Goal: Task Accomplishment & Management: Use online tool/utility

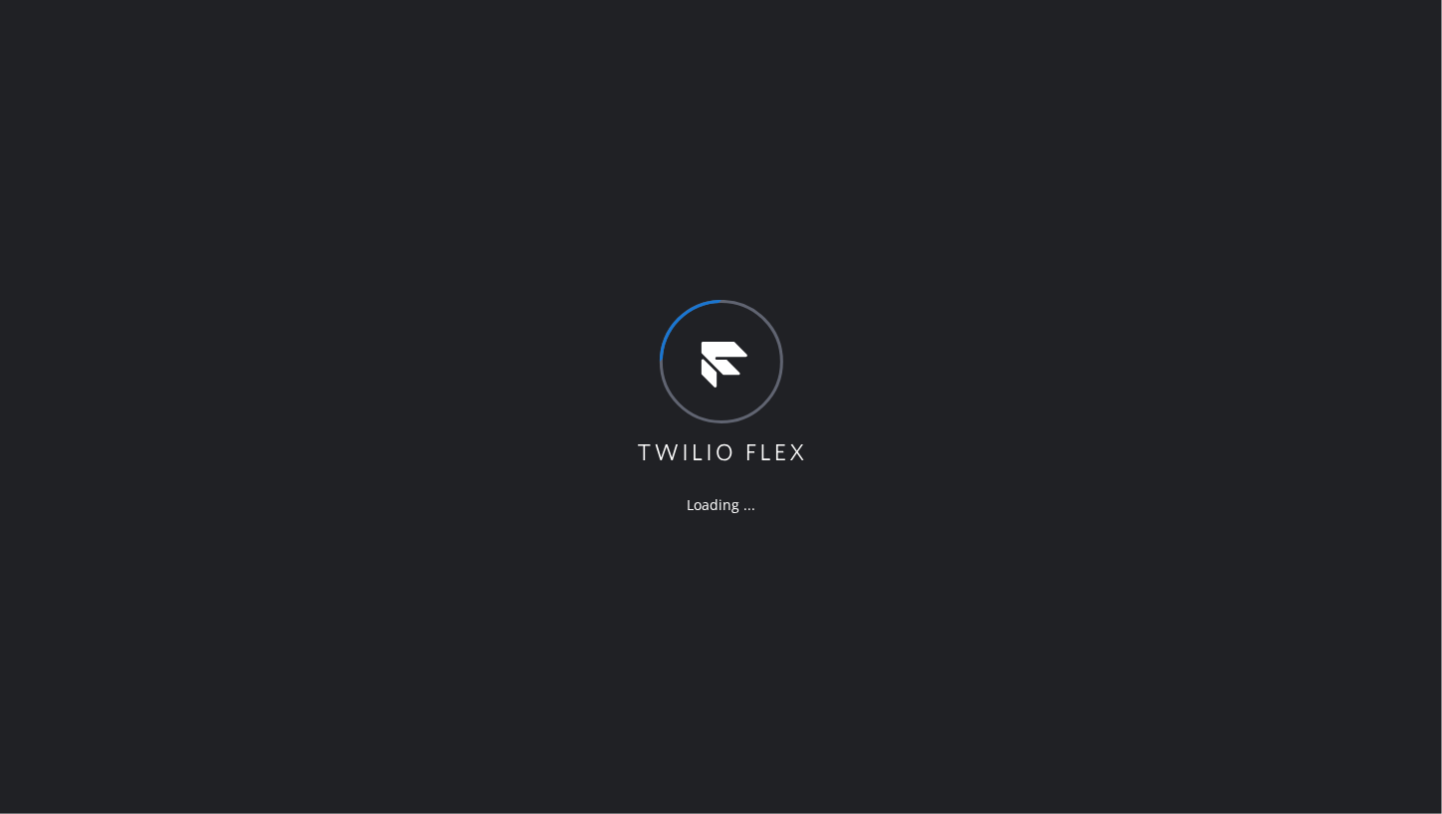
click at [101, 409] on div "Loading ..." at bounding box center [721, 407] width 1442 height 814
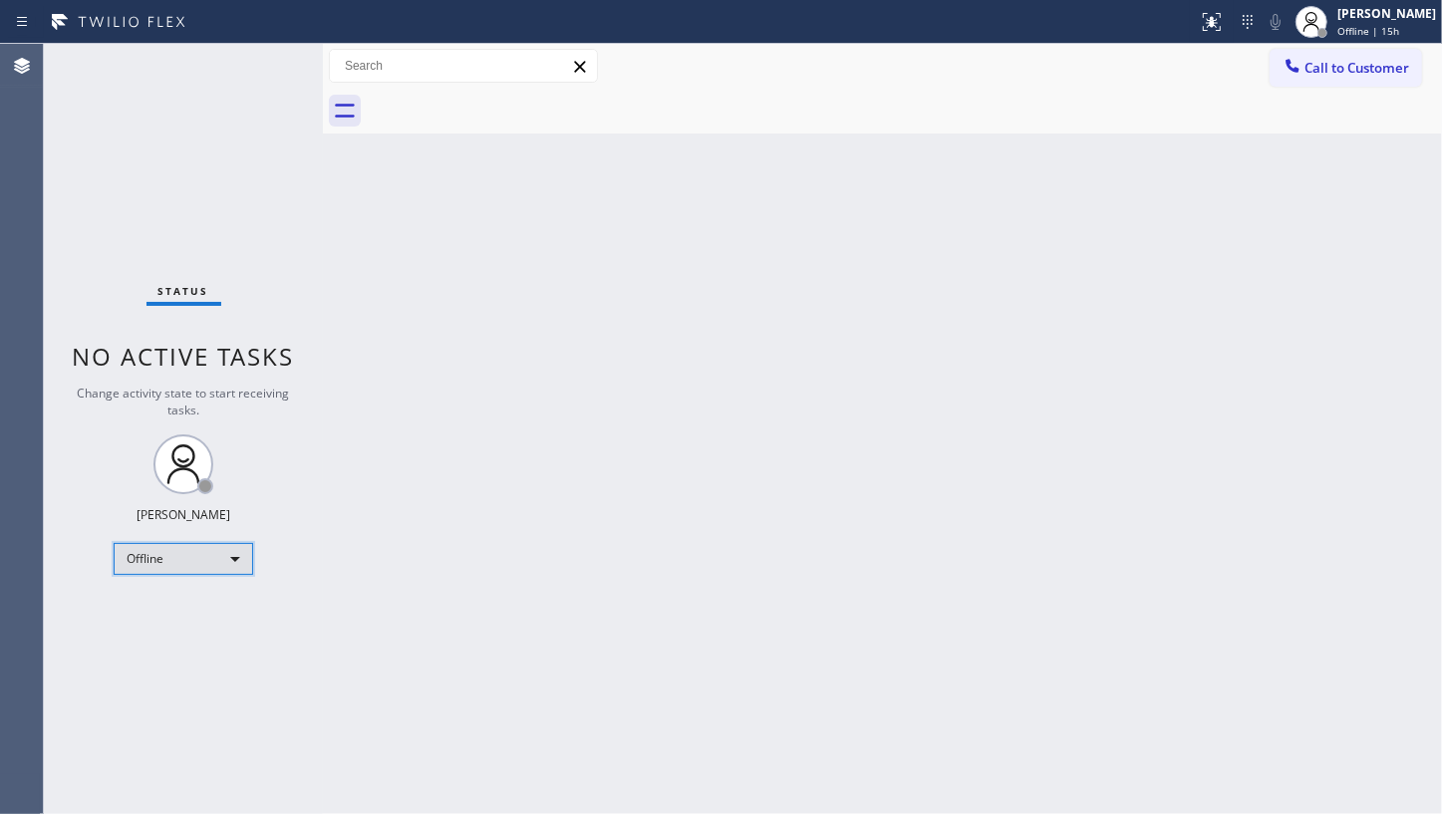
click at [184, 559] on div "Offline" at bounding box center [184, 559] width 140 height 32
click at [168, 612] on li "Available" at bounding box center [183, 610] width 136 height 24
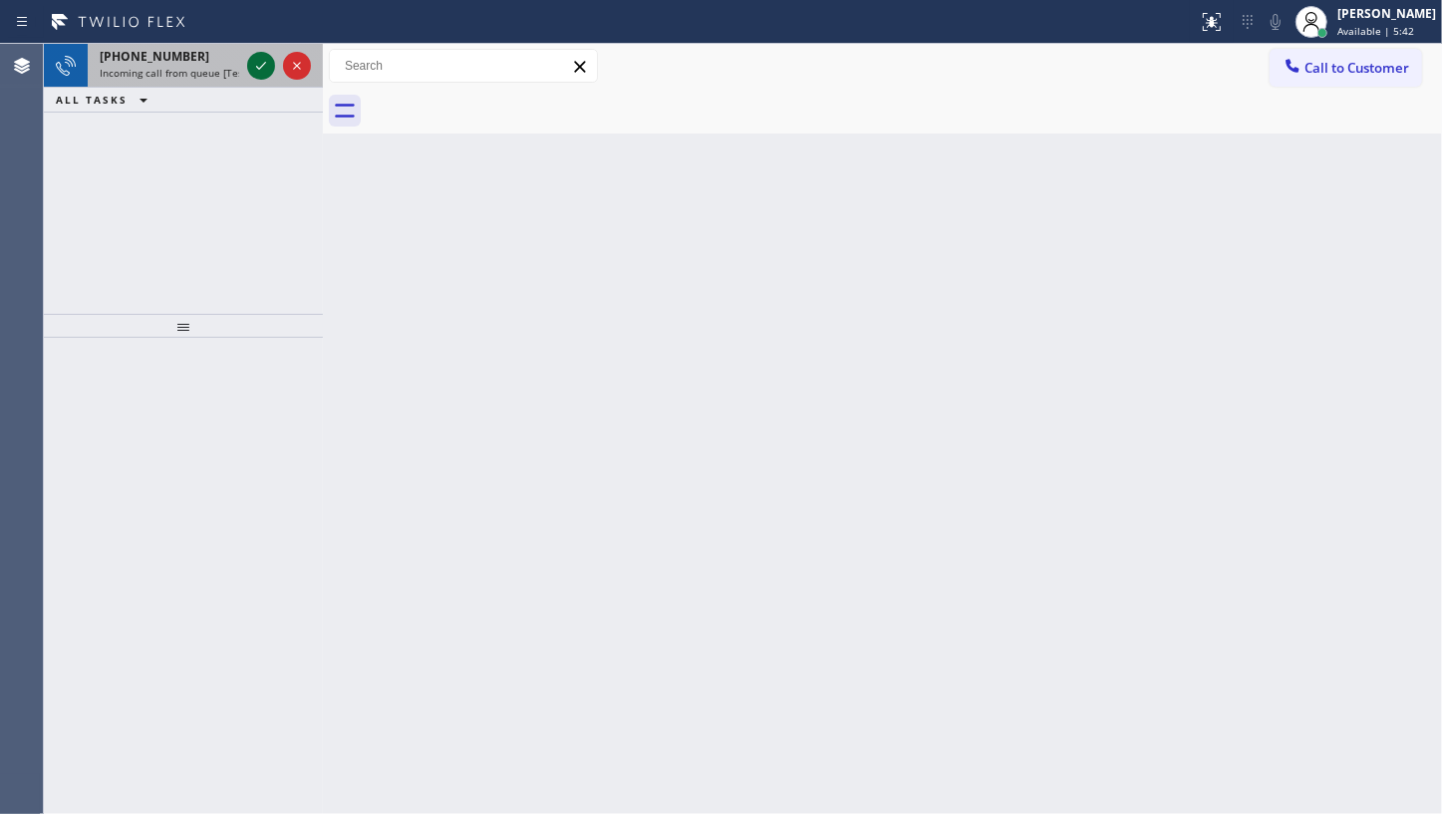
drag, startPoint x: 241, startPoint y: 60, endPoint x: 251, endPoint y: 63, distance: 10.4
click at [243, 62] on div "+19176504232 Incoming call from queue [Test] All" at bounding box center [183, 66] width 279 height 44
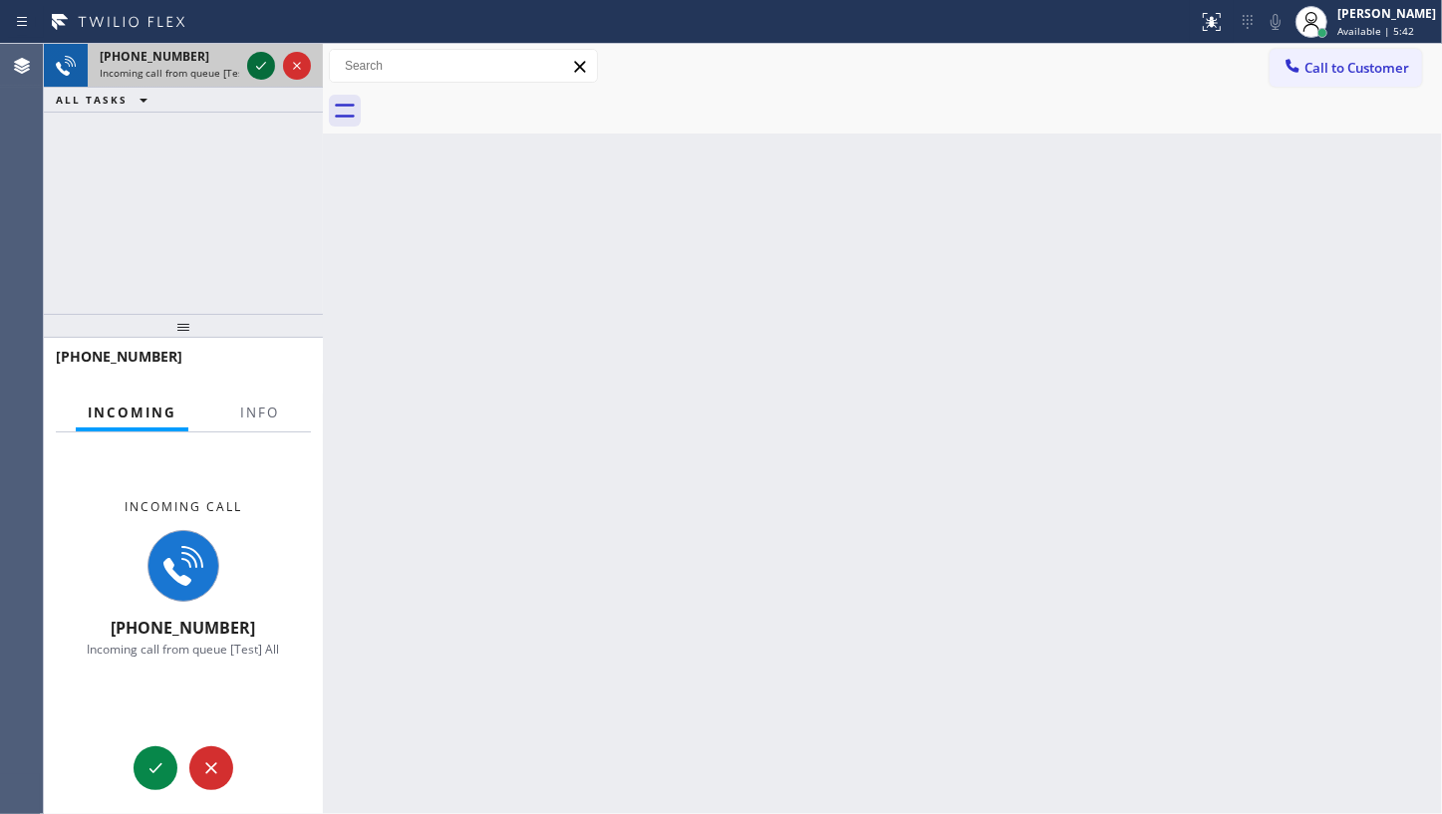
click at [251, 63] on icon at bounding box center [261, 66] width 24 height 24
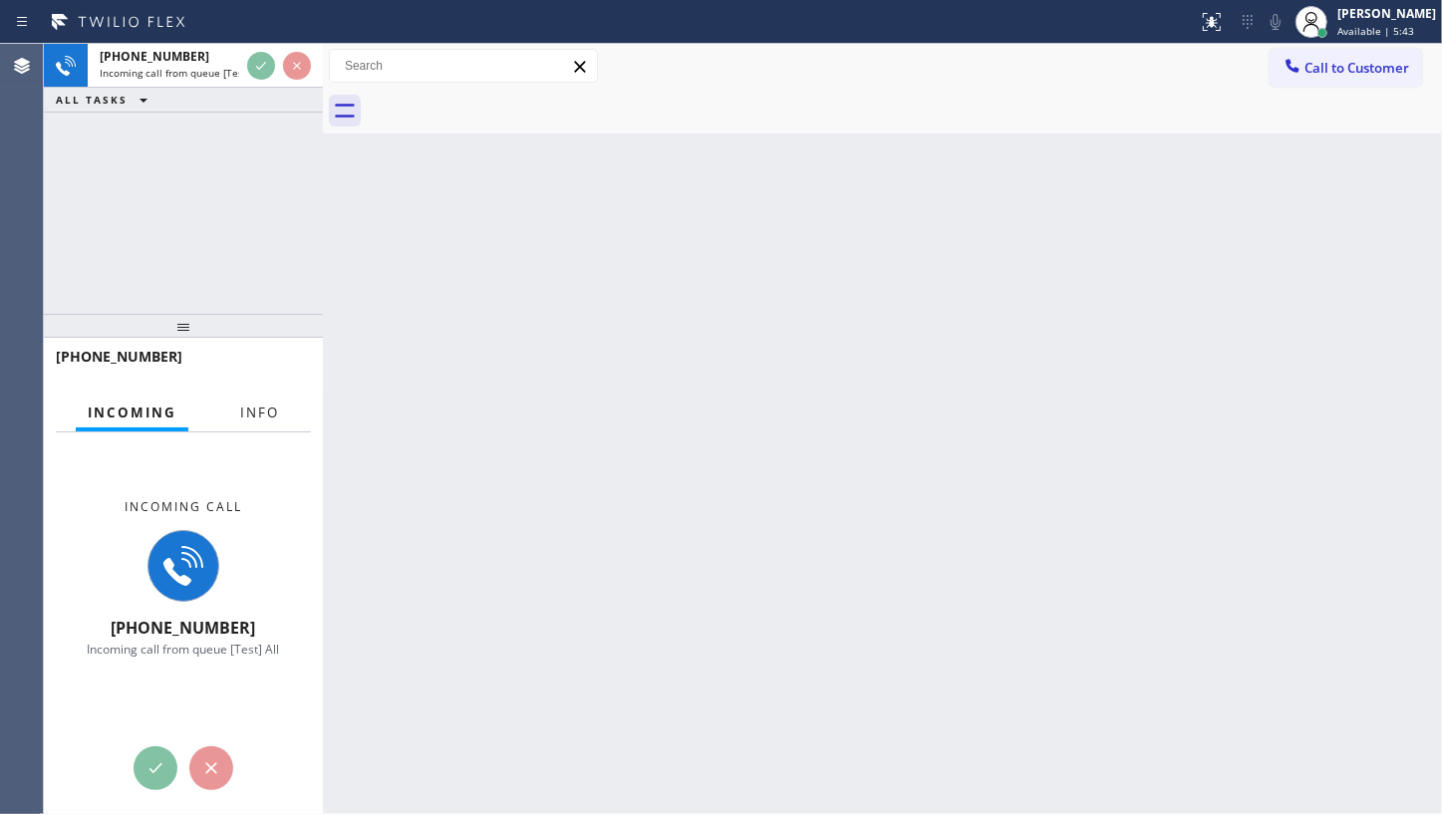
click at [264, 419] on span "Info" at bounding box center [259, 413] width 39 height 18
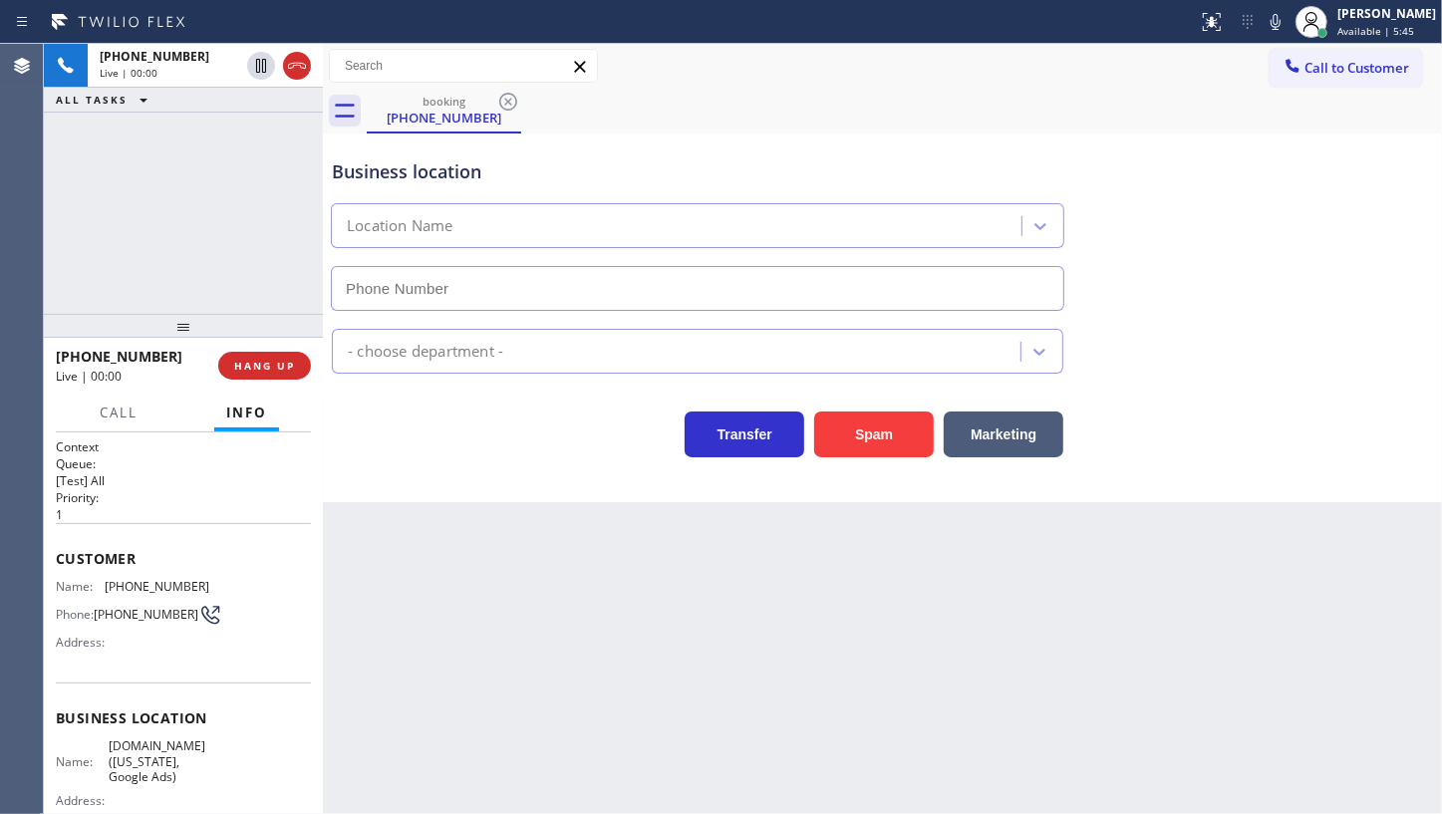
type input "(929) 374-2651"
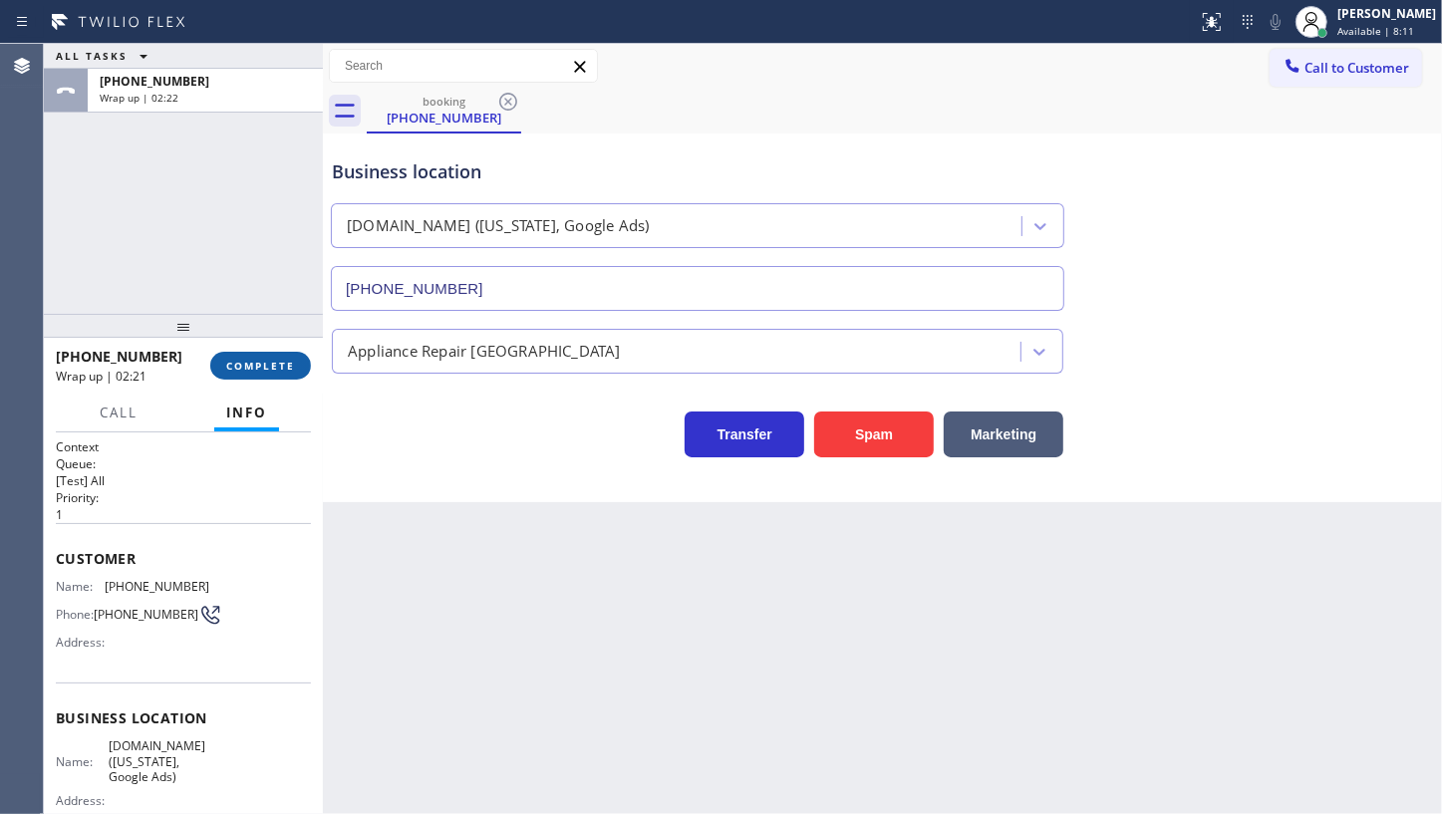
click at [260, 353] on button "COMPLETE" at bounding box center [260, 366] width 101 height 28
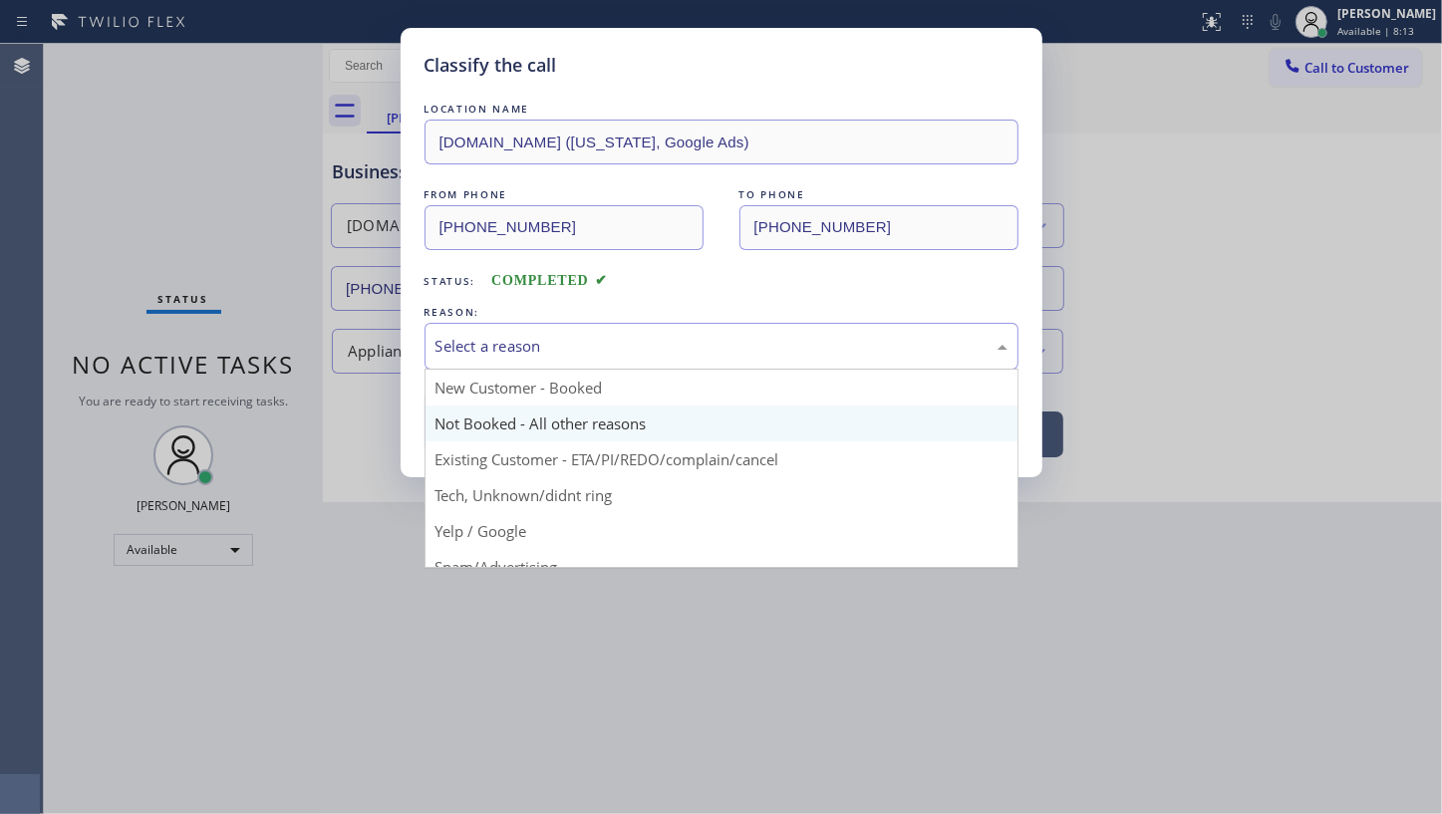
drag, startPoint x: 512, startPoint y: 355, endPoint x: 507, endPoint y: 417, distance: 62.0
click at [512, 356] on div "Select a reason" at bounding box center [722, 346] width 572 height 23
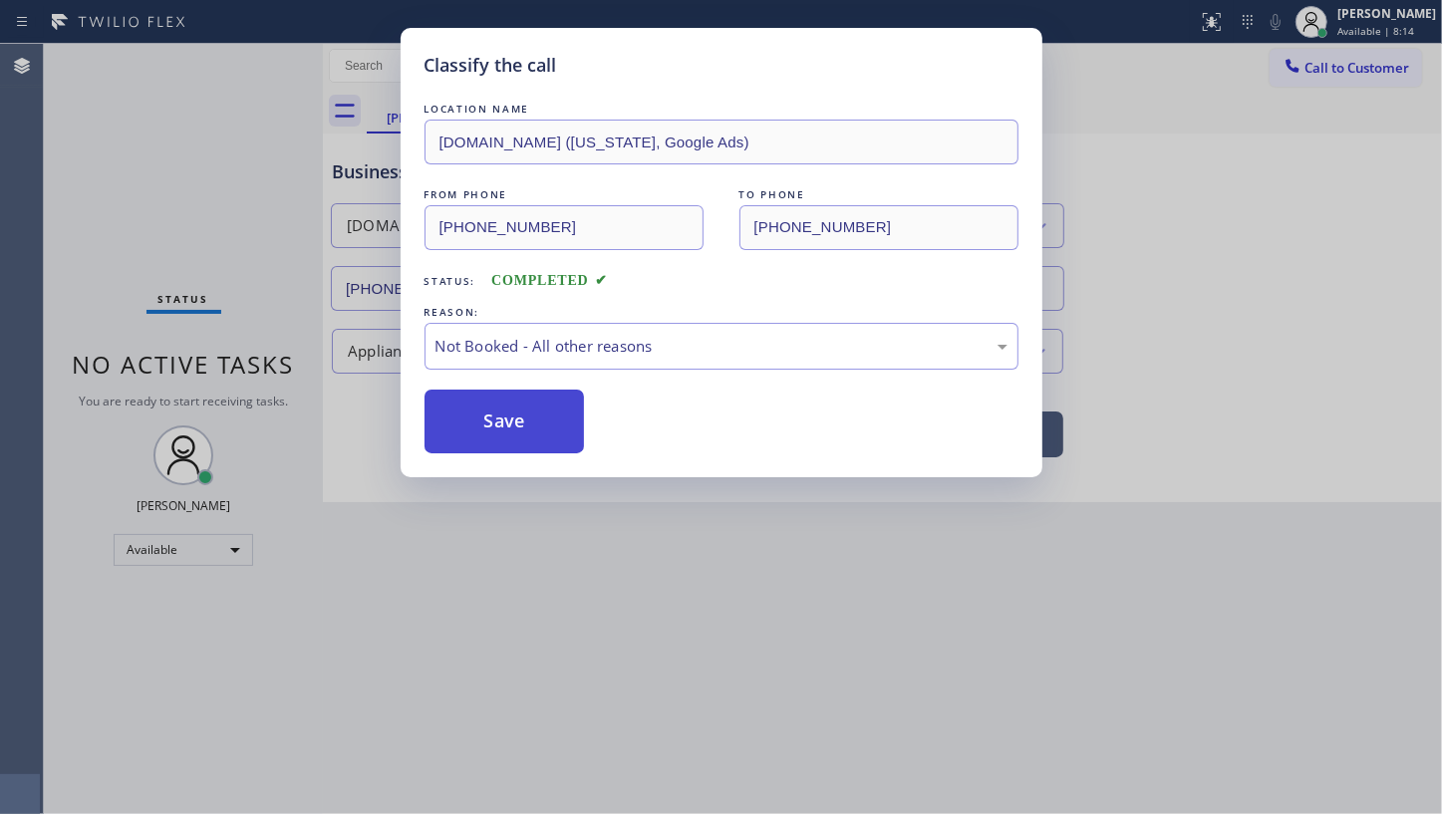
click at [506, 422] on button "Save" at bounding box center [505, 422] width 160 height 64
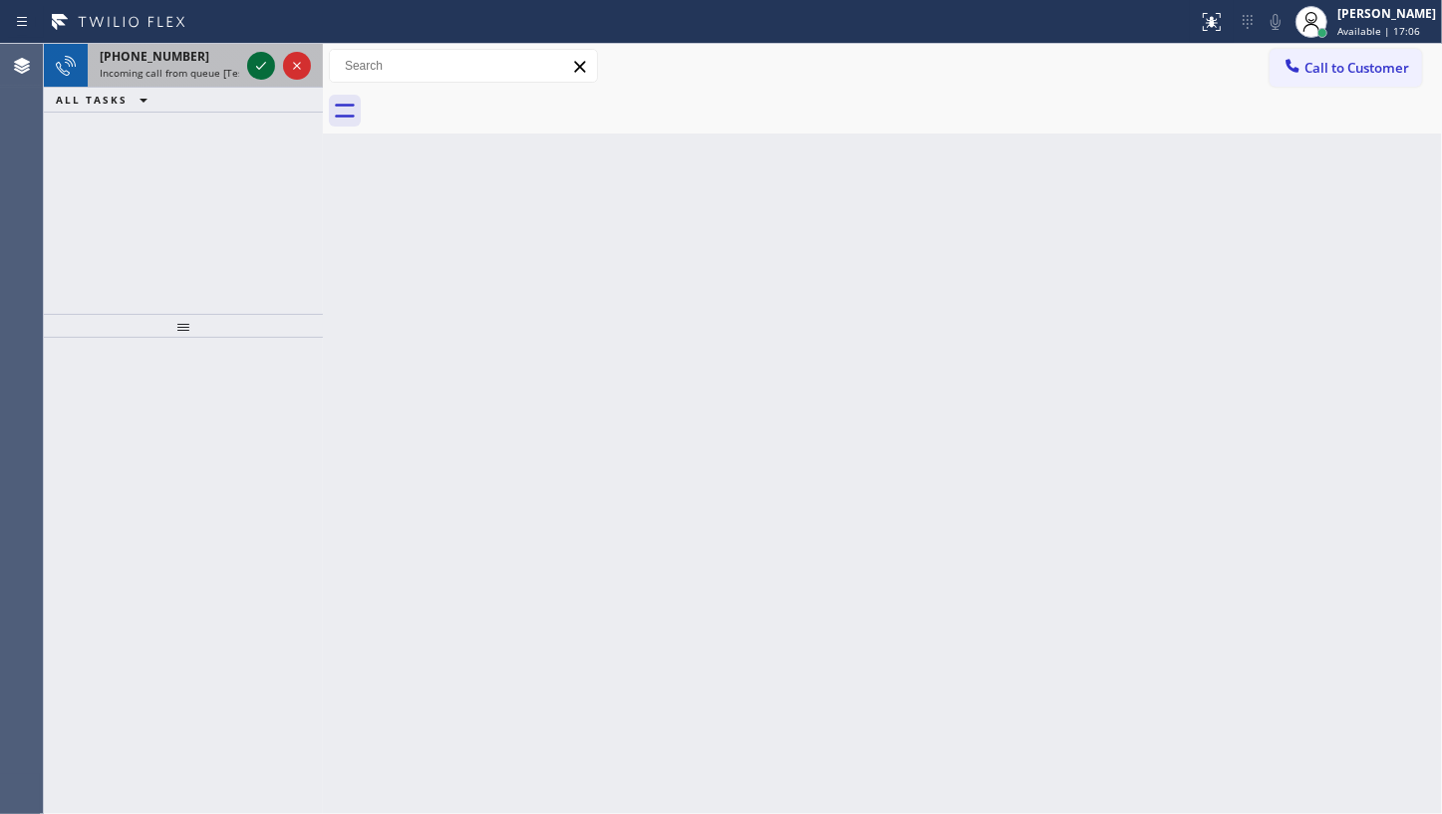
click at [263, 59] on icon at bounding box center [261, 66] width 24 height 24
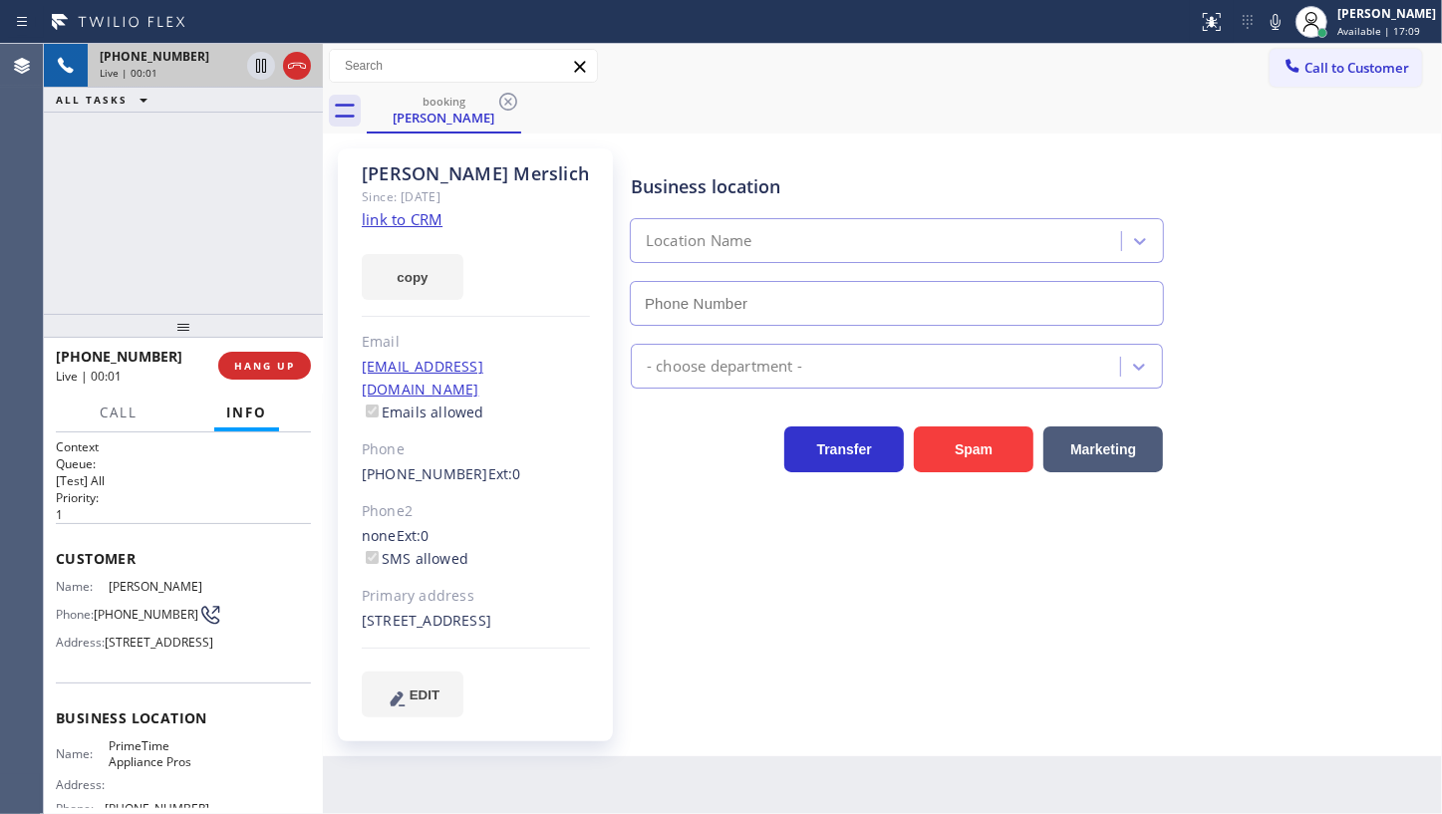
type input "(408) 752-5861"
click at [383, 218] on link "link to CRM" at bounding box center [402, 219] width 81 height 20
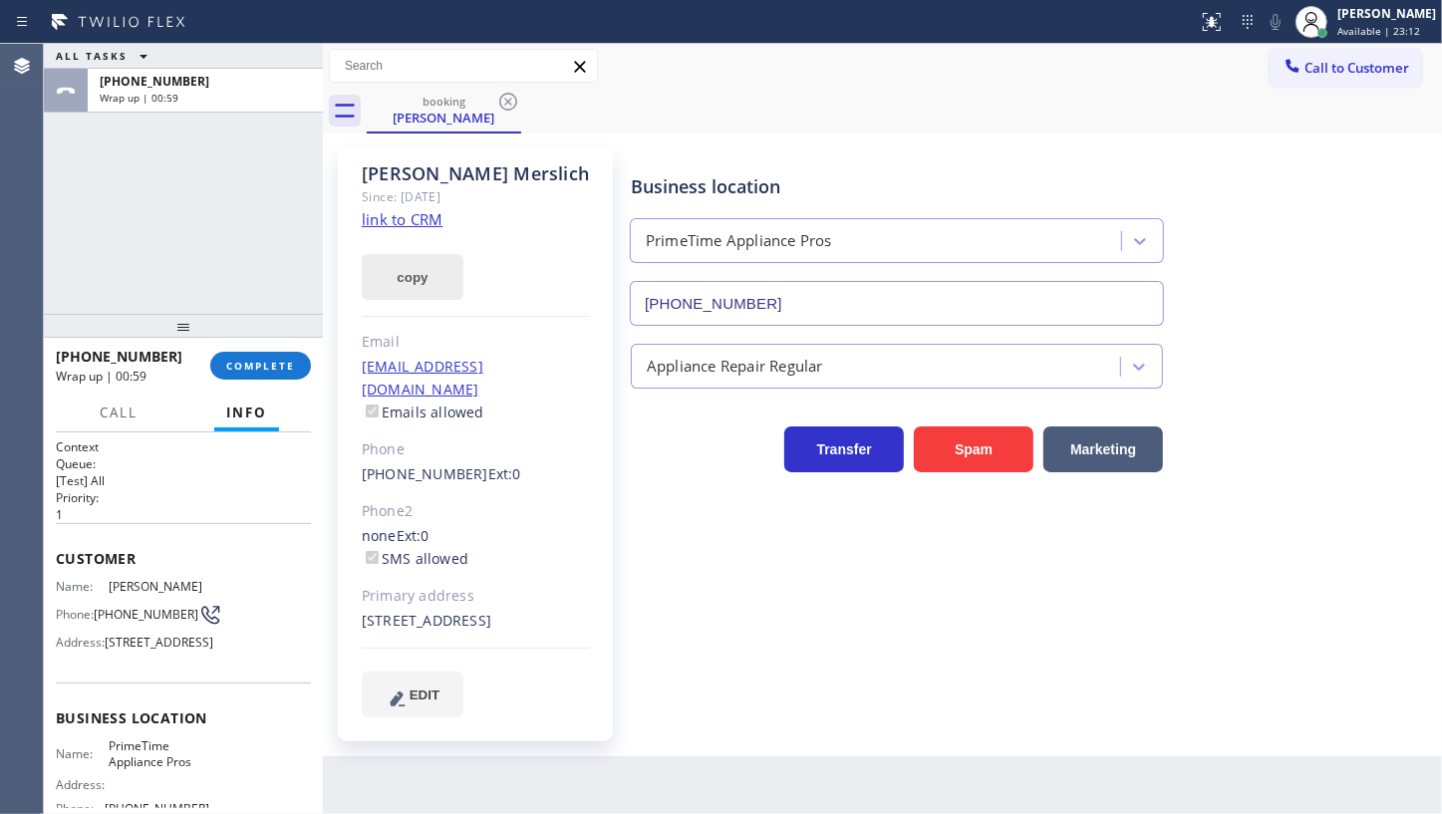
drag, startPoint x: 96, startPoint y: 223, endPoint x: 391, endPoint y: 255, distance: 296.7
click at [106, 218] on div "ALL TASKS ALL TASKS ACTIVE TASKS TASKS IN WRAP UP +17187280695 Wrap up | 00:59" at bounding box center [183, 179] width 279 height 270
click at [270, 357] on button "COMPLETE" at bounding box center [260, 366] width 101 height 28
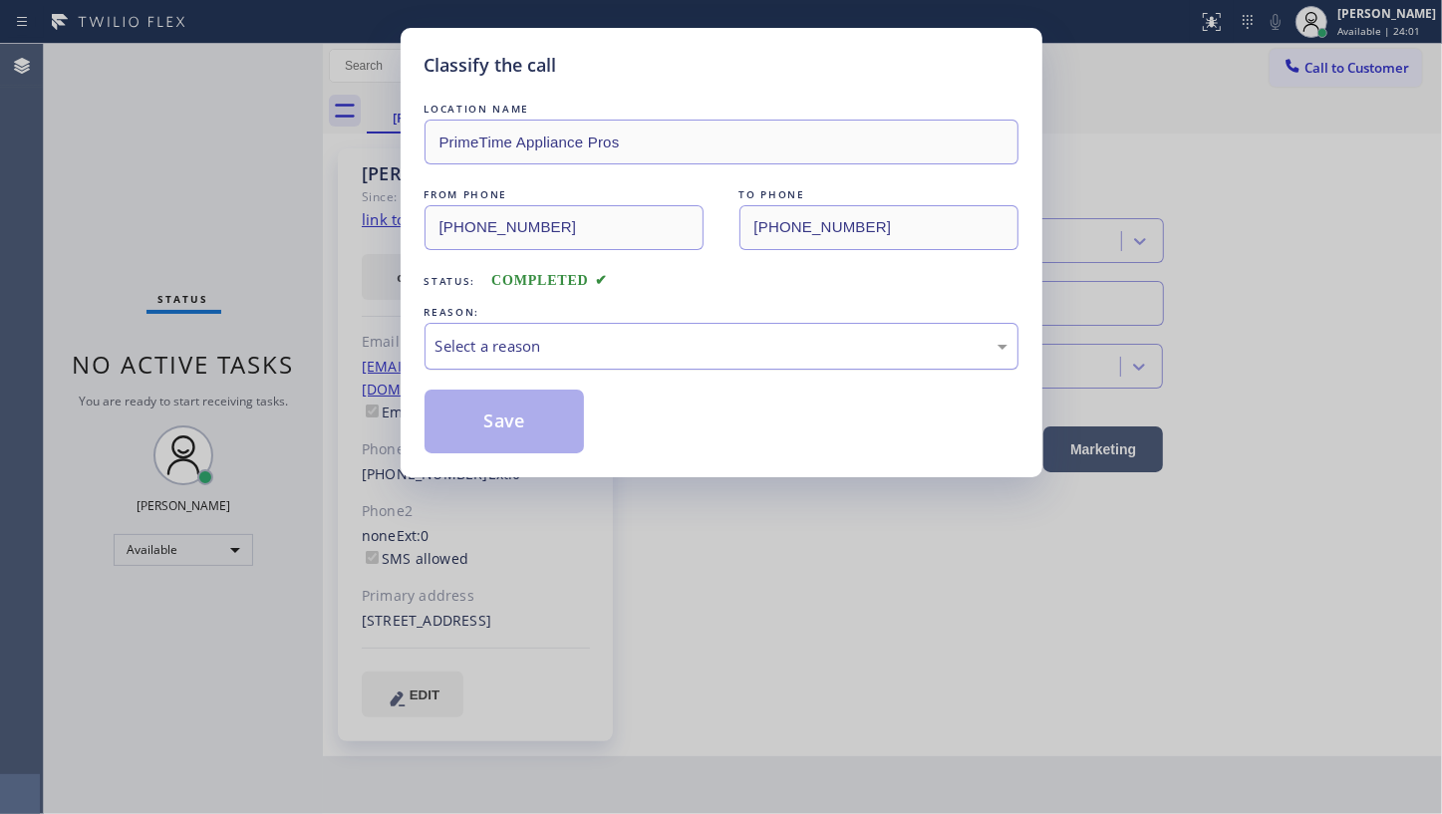
click at [455, 352] on div "Select a reason" at bounding box center [722, 346] width 572 height 23
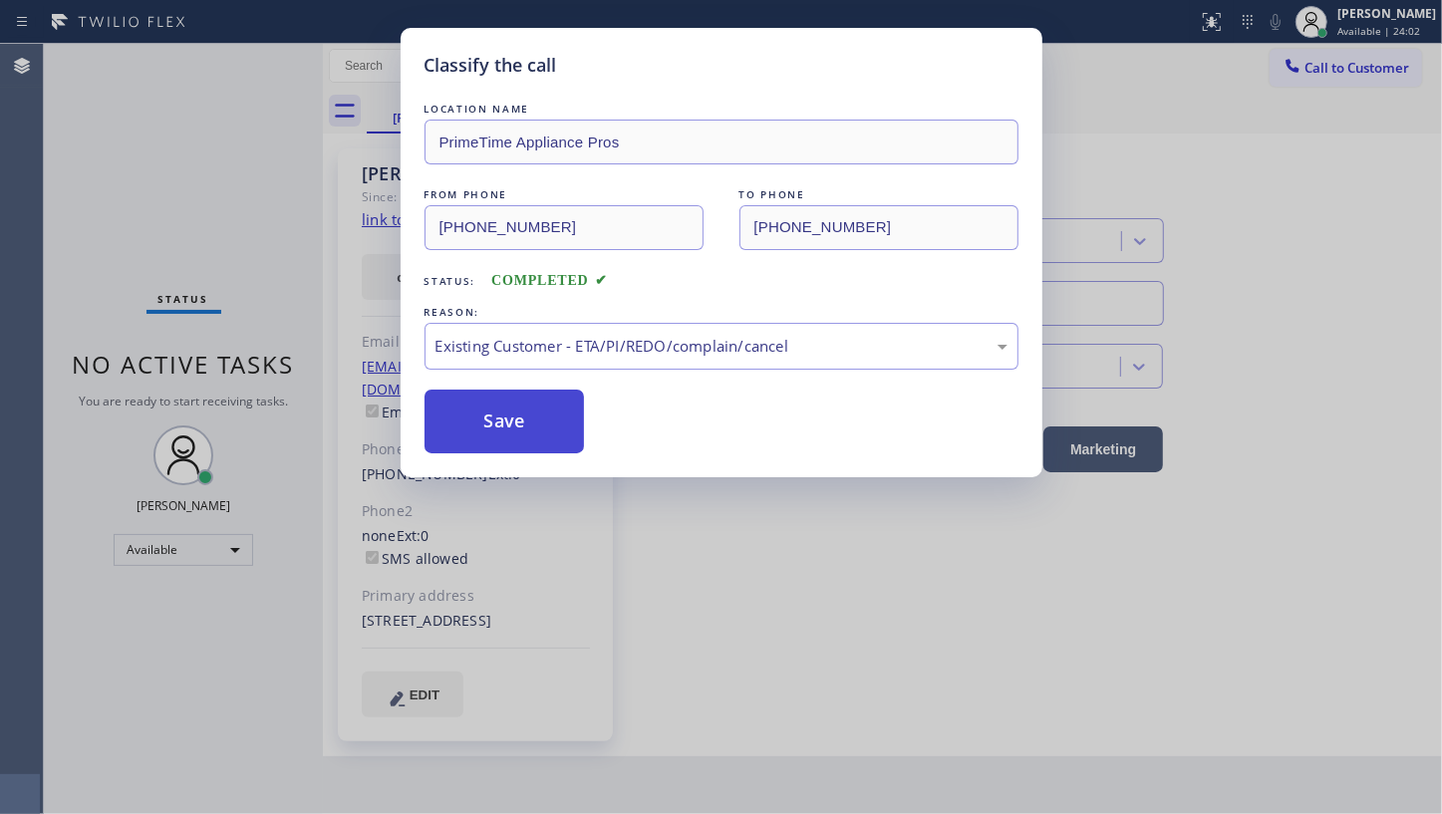
drag, startPoint x: 467, startPoint y: 467, endPoint x: 469, endPoint y: 447, distance: 21.0
click at [472, 437] on button "Save" at bounding box center [505, 422] width 160 height 64
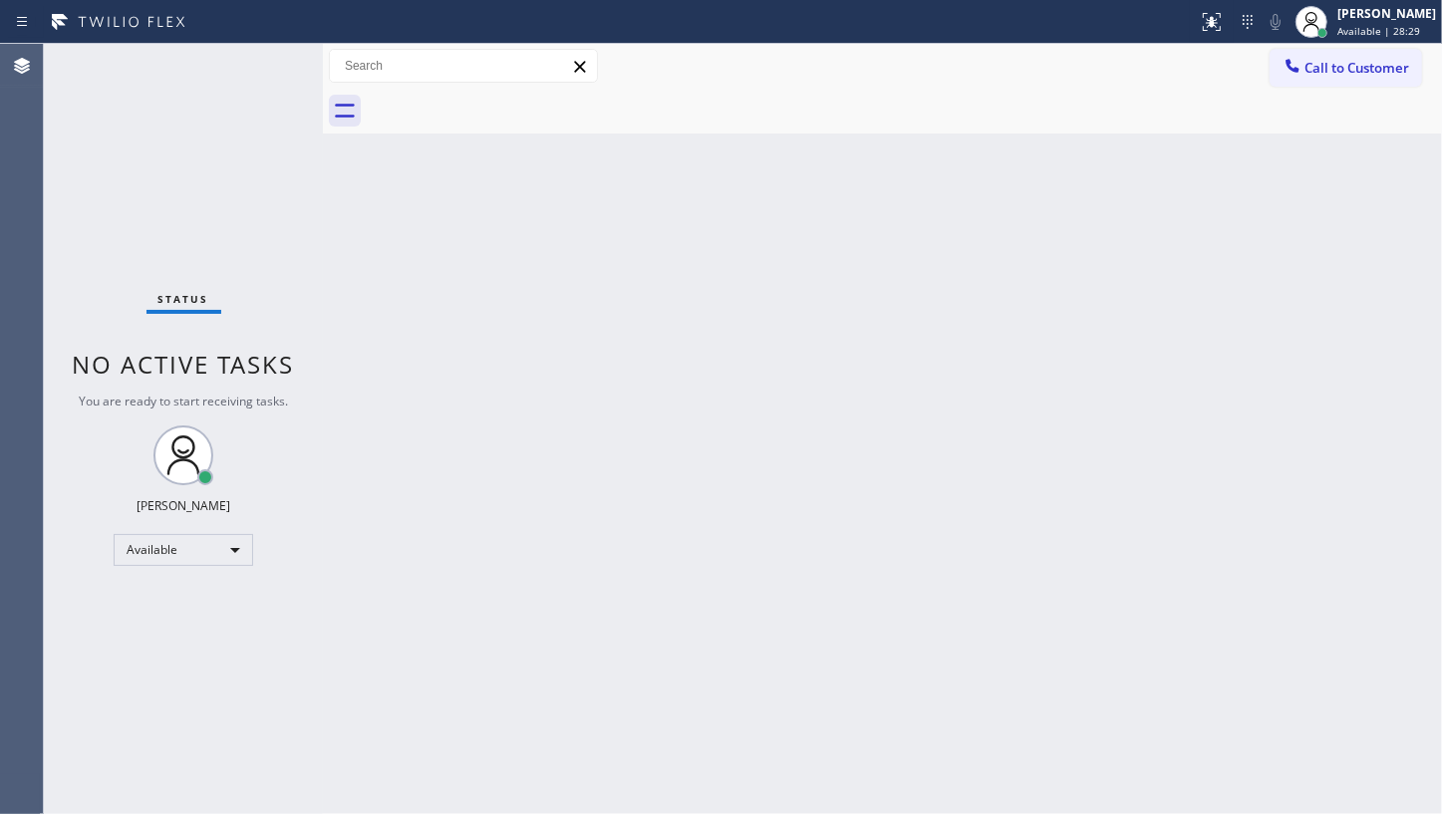
click at [140, 238] on div "Status No active tasks You are ready to start receiving tasks. JENIZA ALCAYDE A…" at bounding box center [183, 429] width 279 height 770
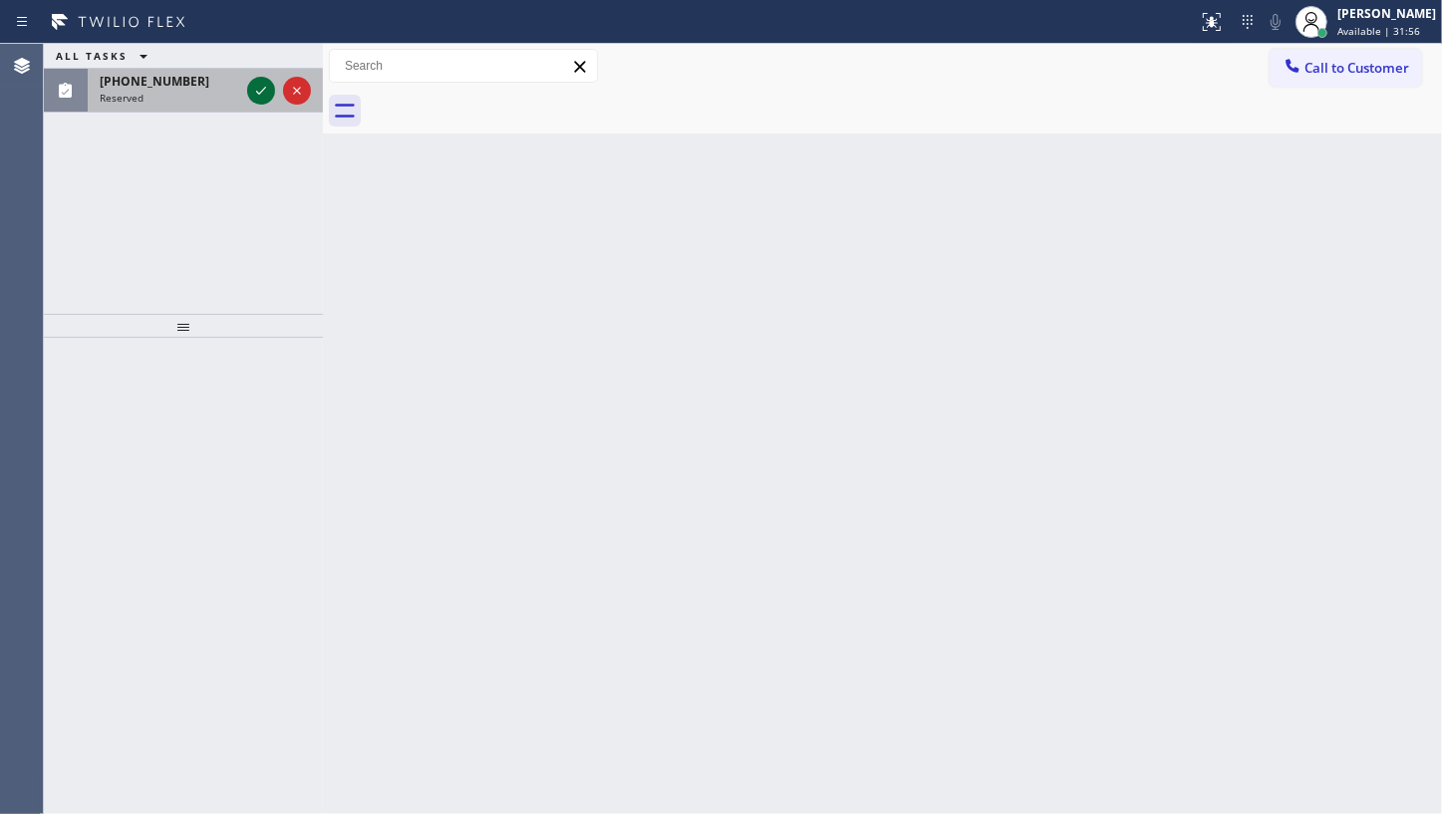
click at [254, 86] on icon at bounding box center [261, 91] width 24 height 24
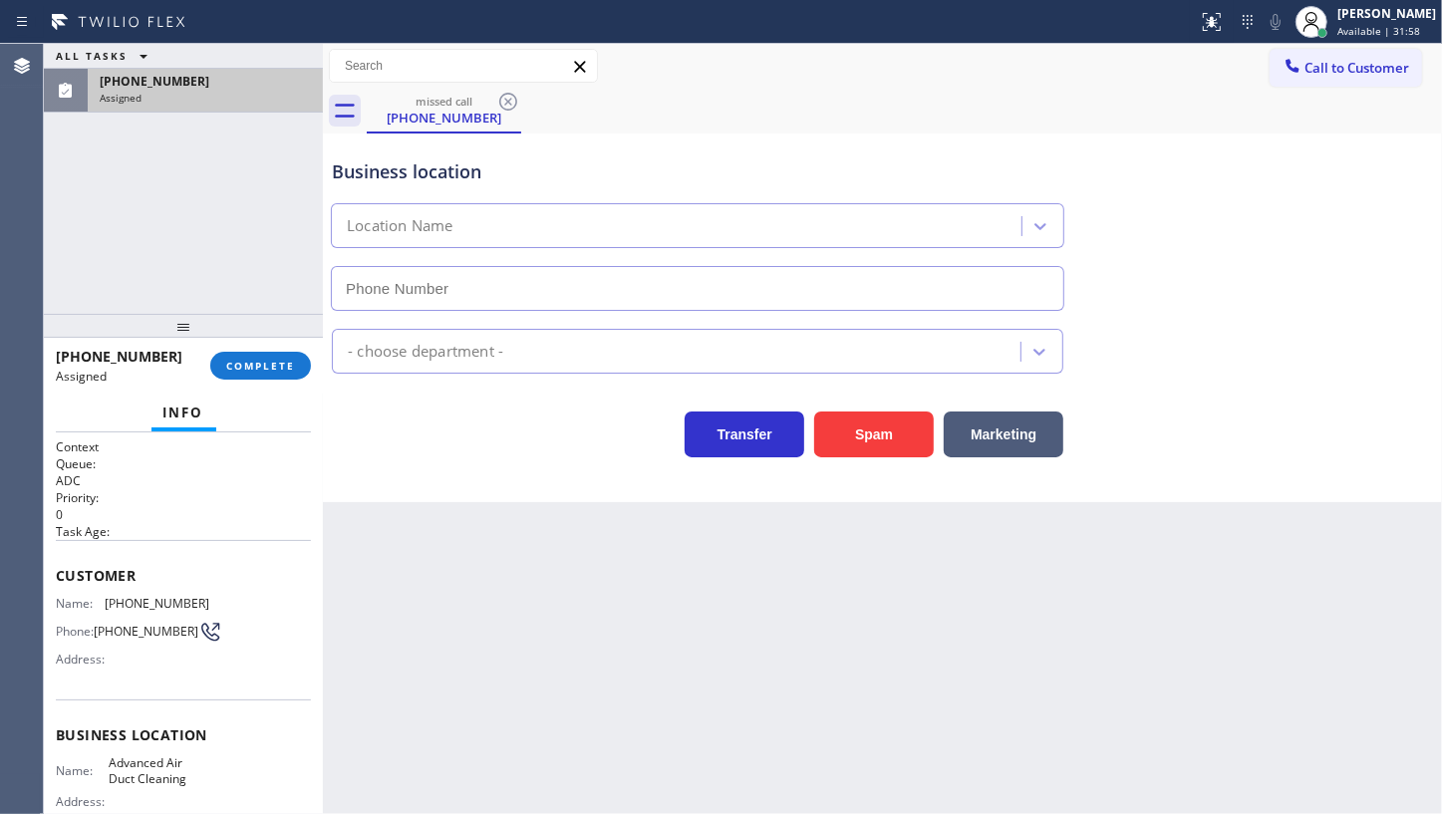
type input "(855) 641-4362"
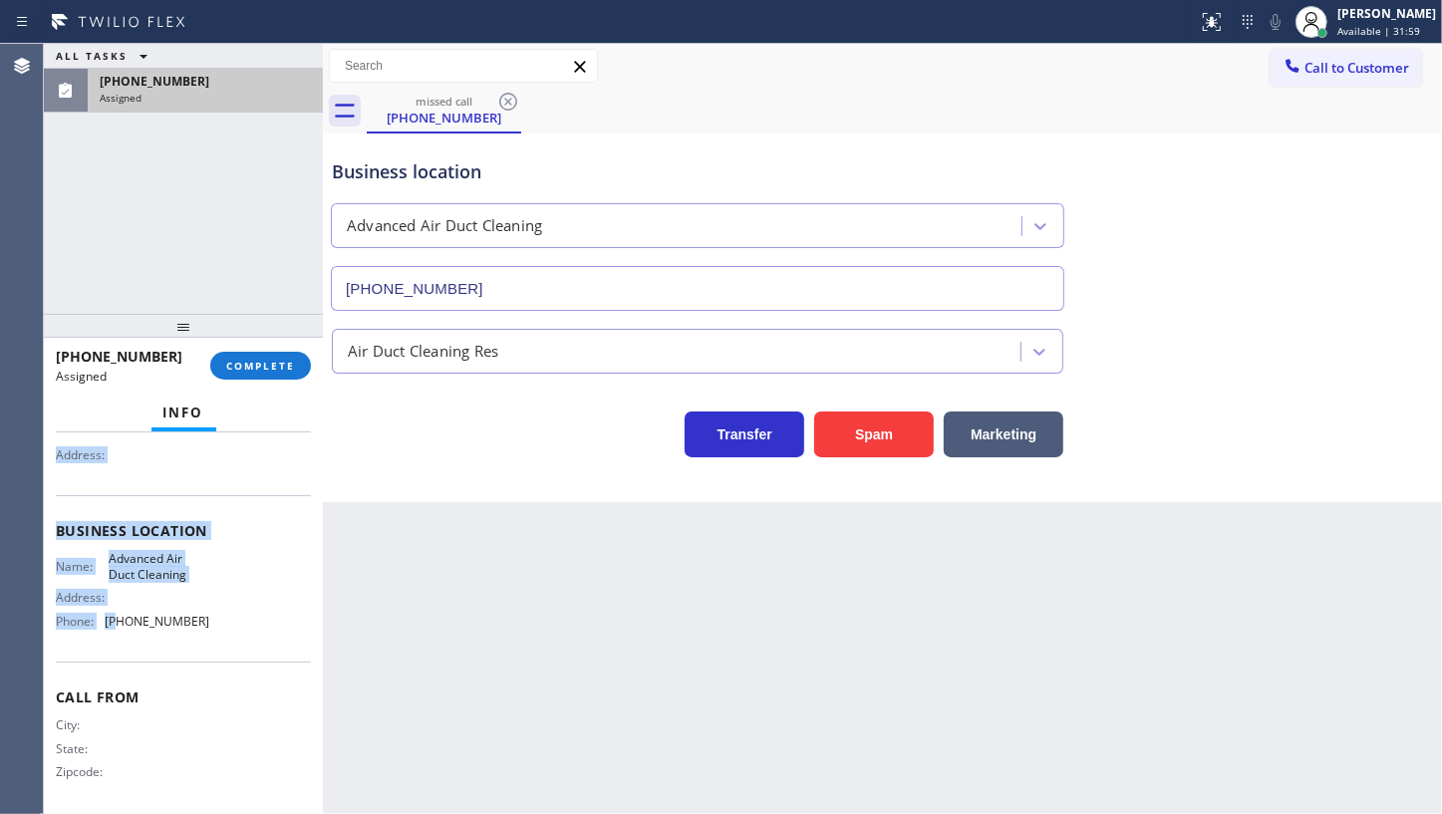
scroll to position [211, 0]
drag, startPoint x: 50, startPoint y: 563, endPoint x: 223, endPoint y: 626, distance: 184.4
click at [223, 626] on div "Context Queue: ADC Priority: 0 Task Age: Customer Name: (912) 537-8588 Phone: (…" at bounding box center [183, 624] width 279 height 382
copy div "Customer Name: (912) 537-8588 Phone: (912) 537-8588 Address: Business location …"
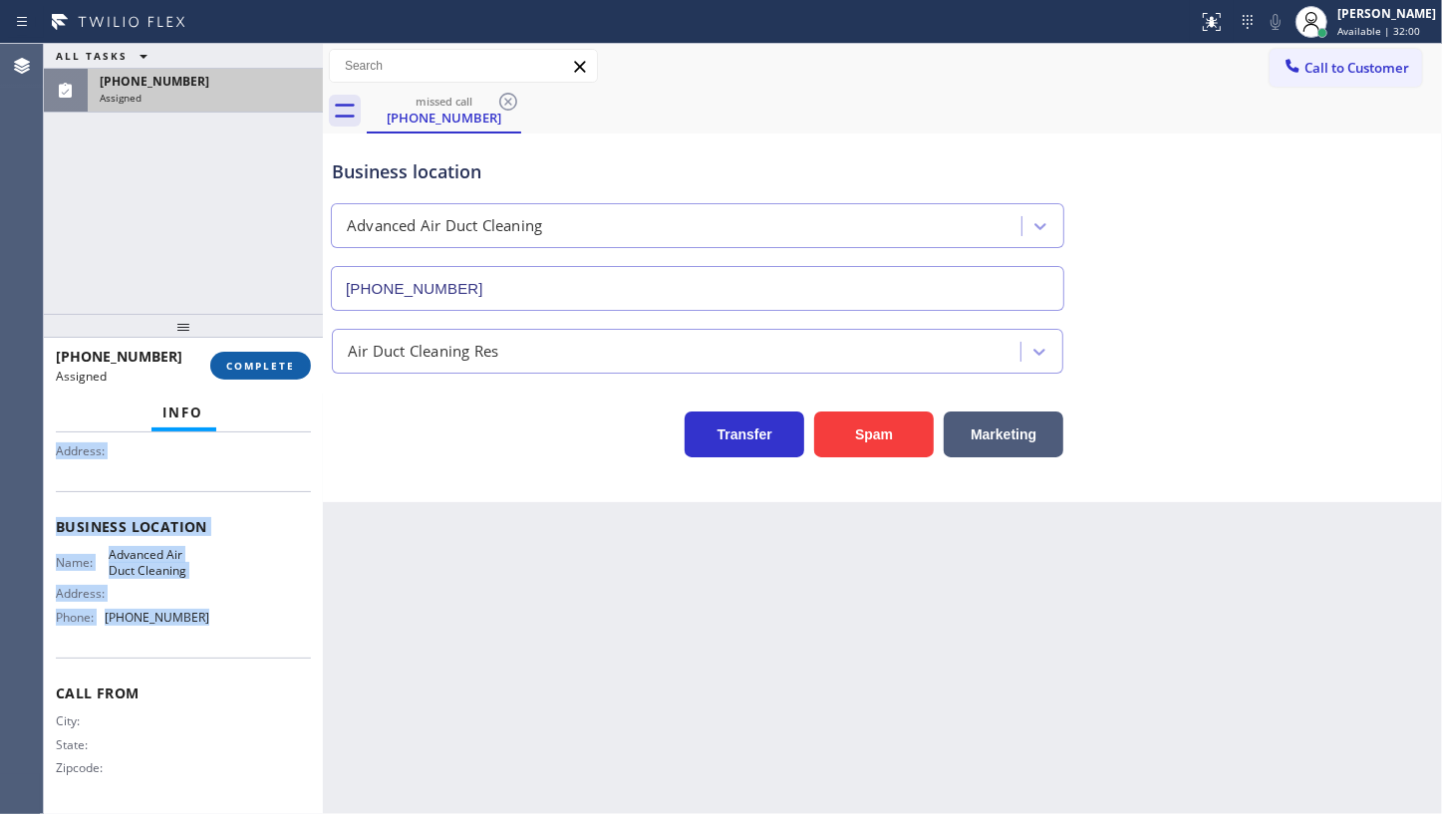
click at [261, 378] on button "COMPLETE" at bounding box center [260, 366] width 101 height 28
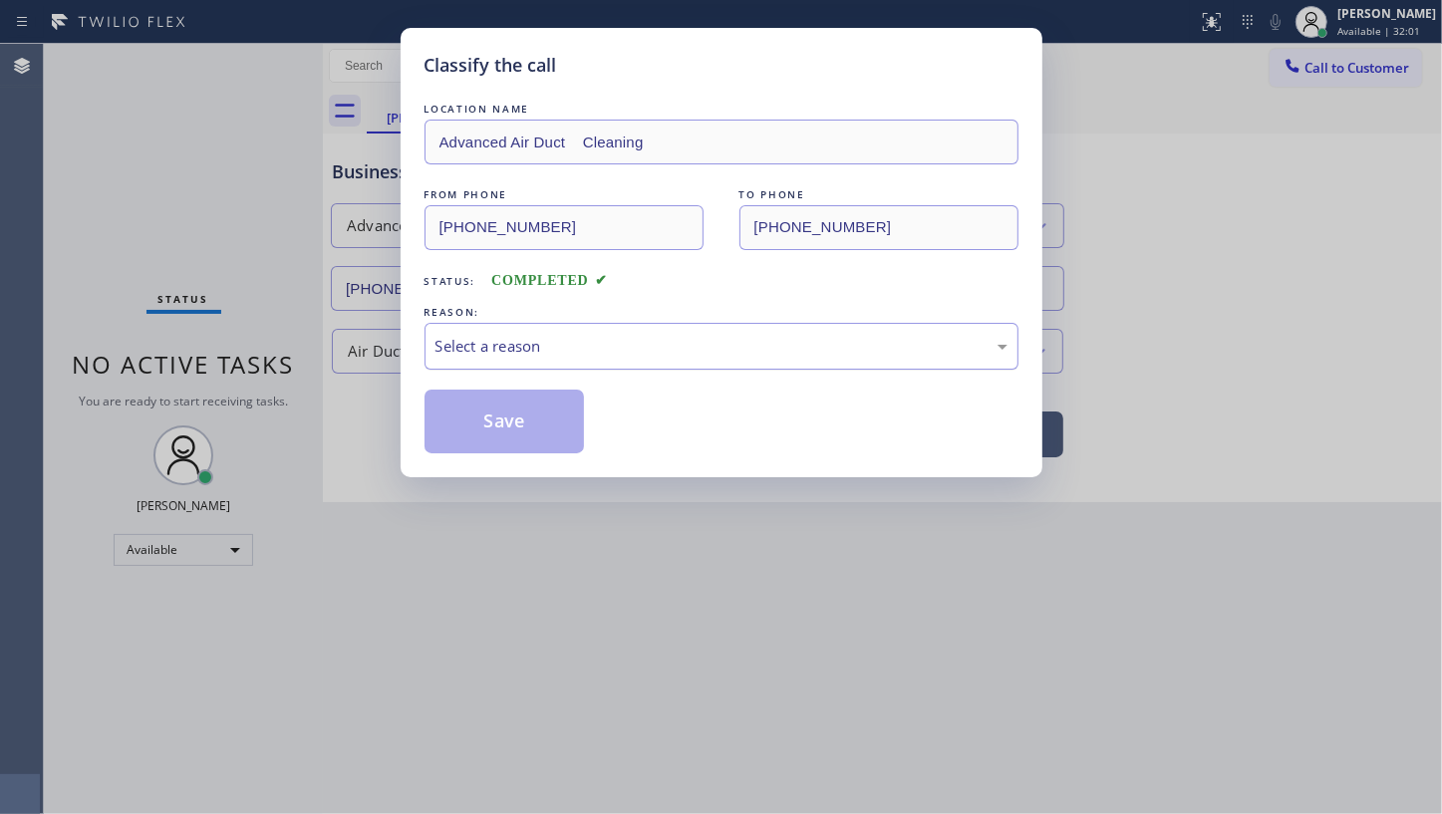
drag, startPoint x: 472, startPoint y: 341, endPoint x: 465, endPoint y: 358, distance: 18.3
click at [470, 347] on div "Select a reason" at bounding box center [722, 346] width 572 height 23
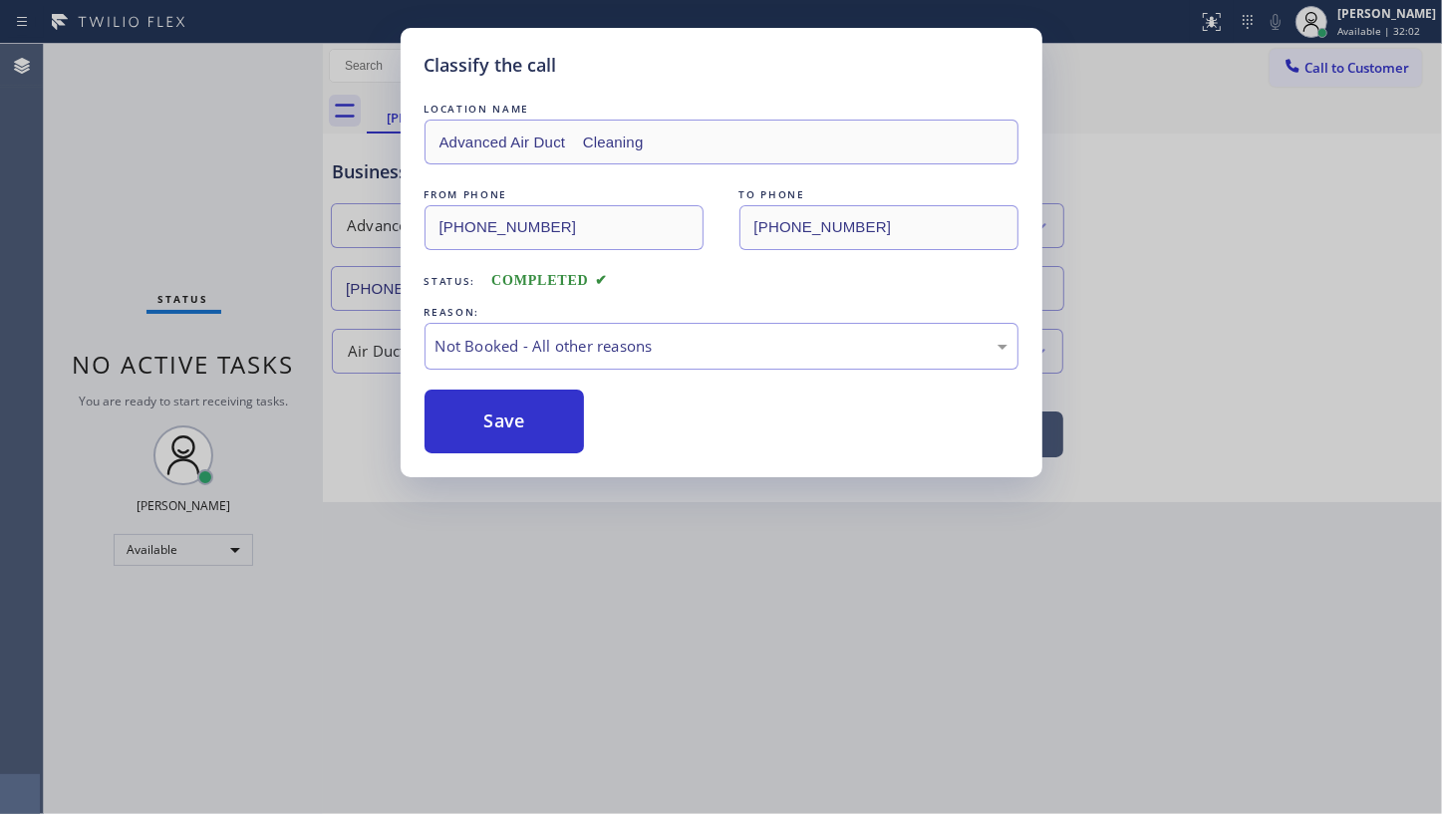
click at [477, 413] on button "Save" at bounding box center [505, 422] width 160 height 64
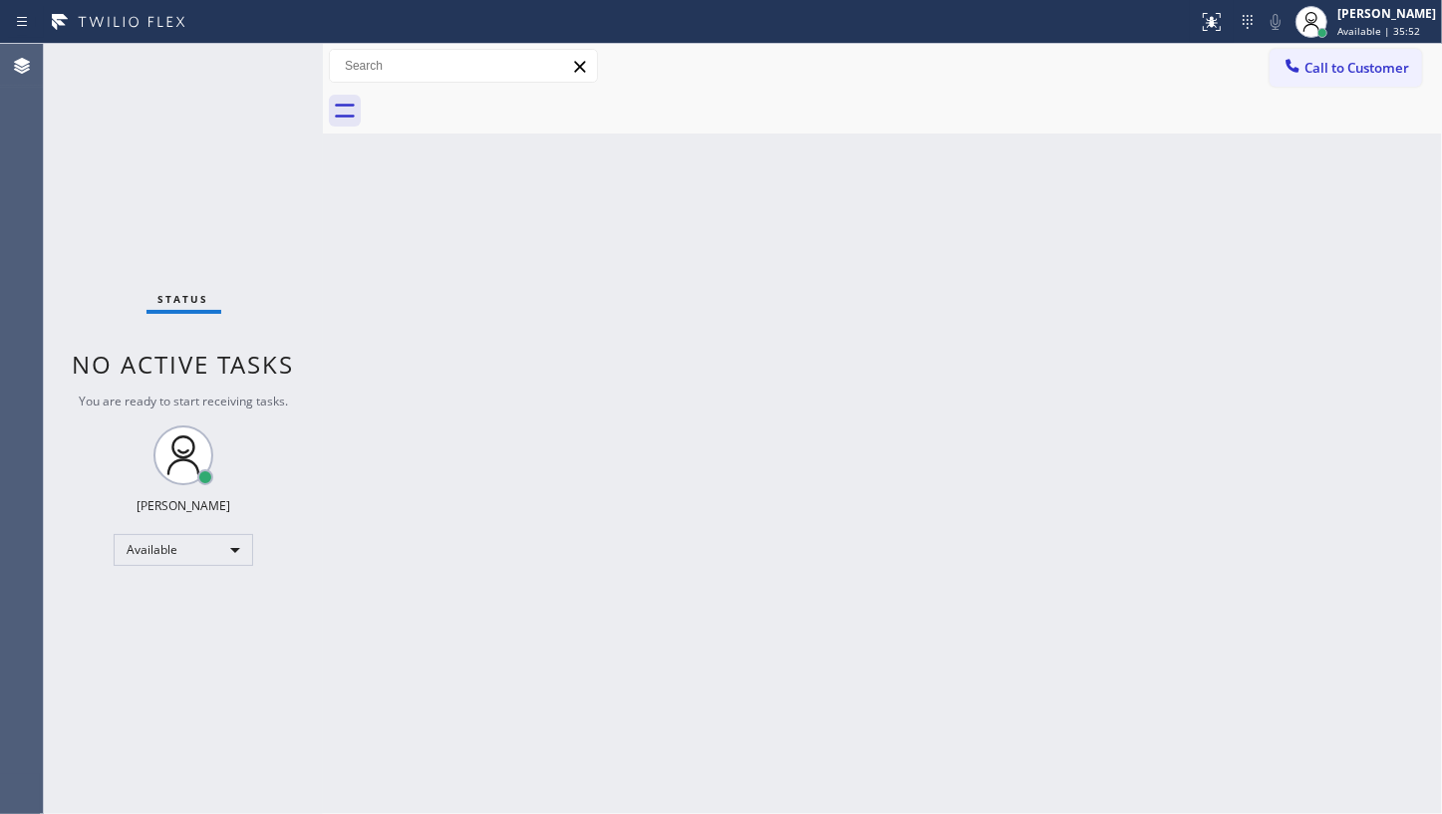
click at [126, 220] on div "Status No active tasks You are ready to start receiving tasks. JENIZA ALCAYDE A…" at bounding box center [183, 429] width 279 height 770
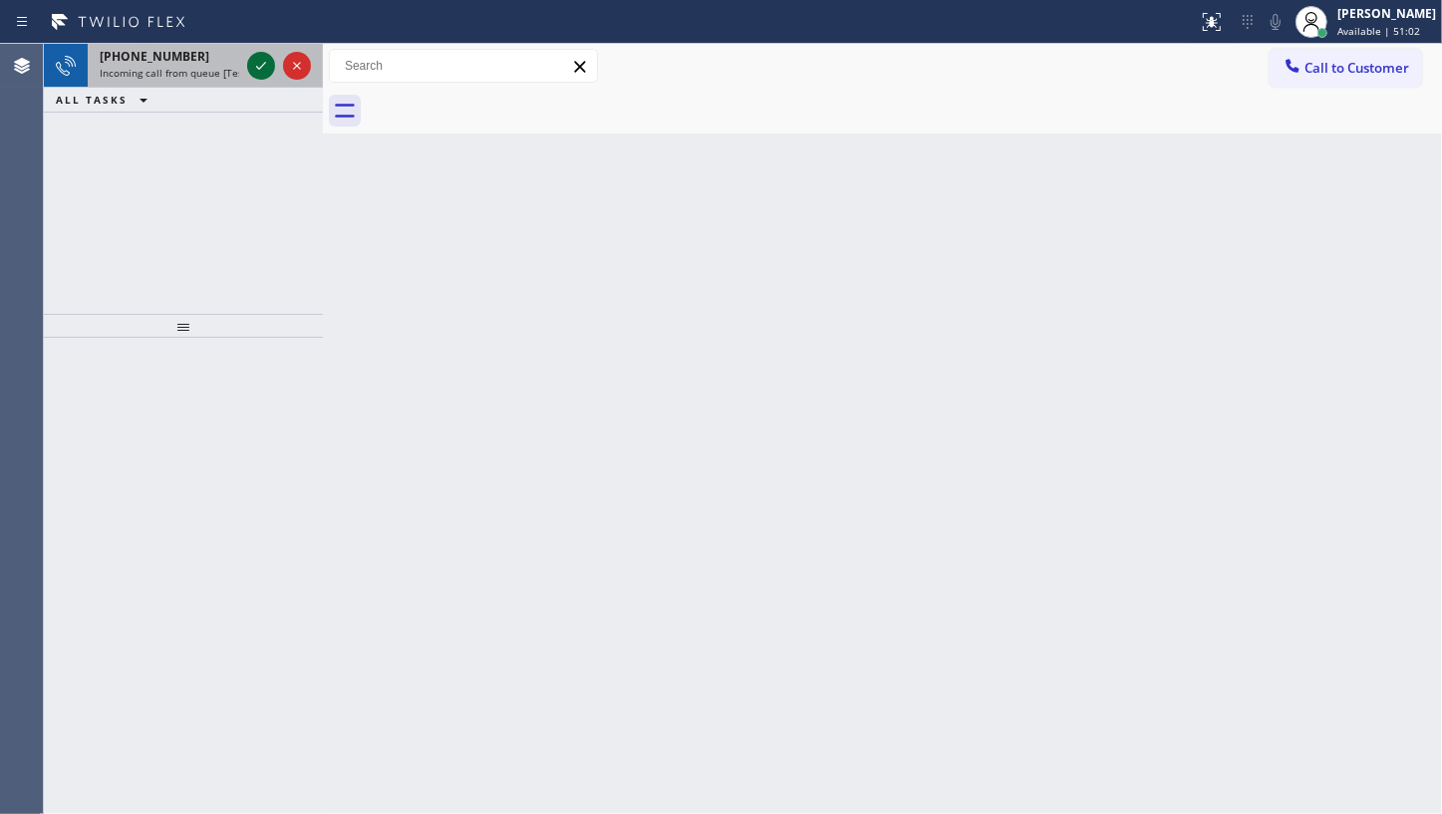
click at [263, 66] on icon at bounding box center [261, 66] width 24 height 24
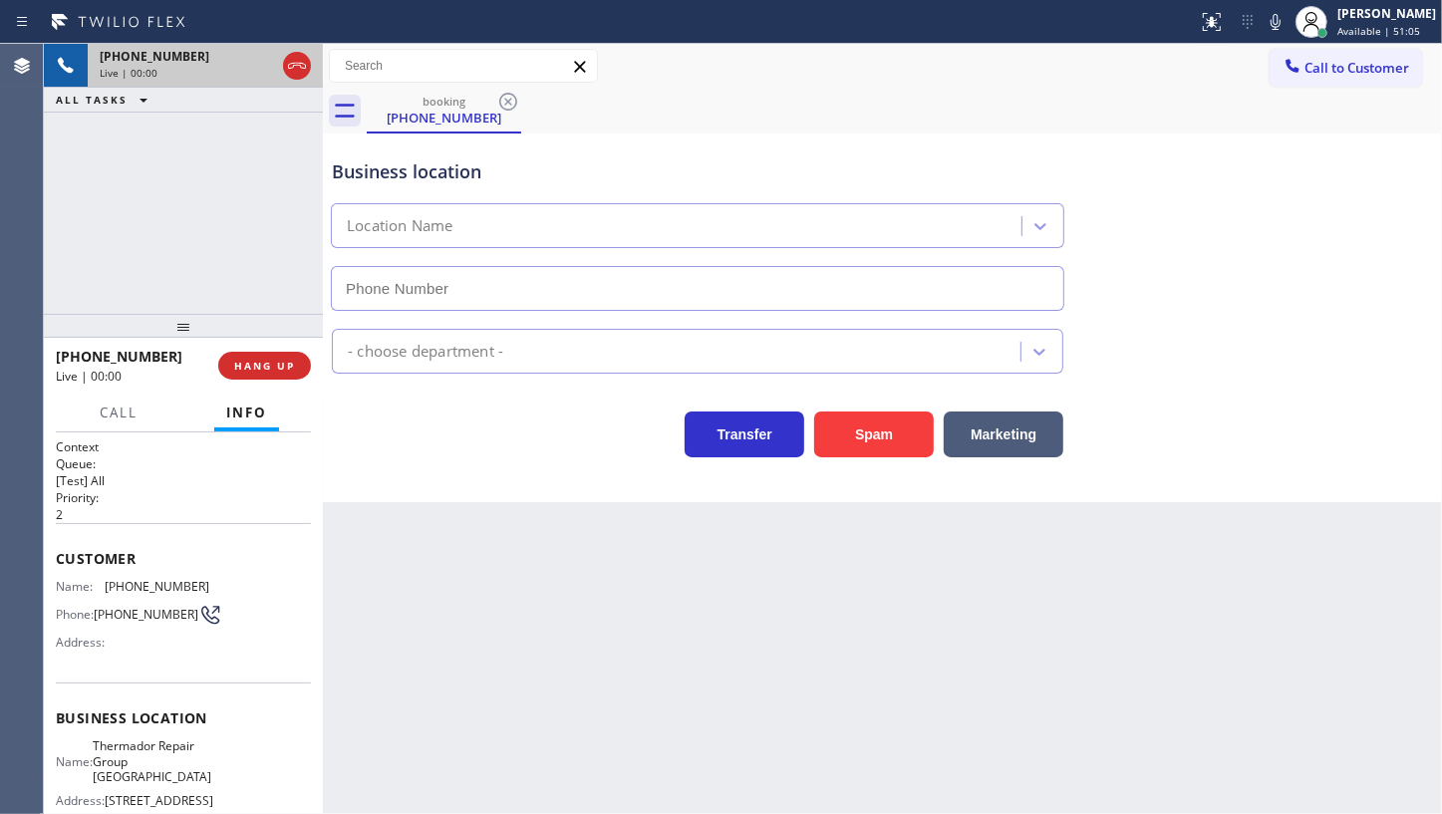
type input "(561) 781-7896"
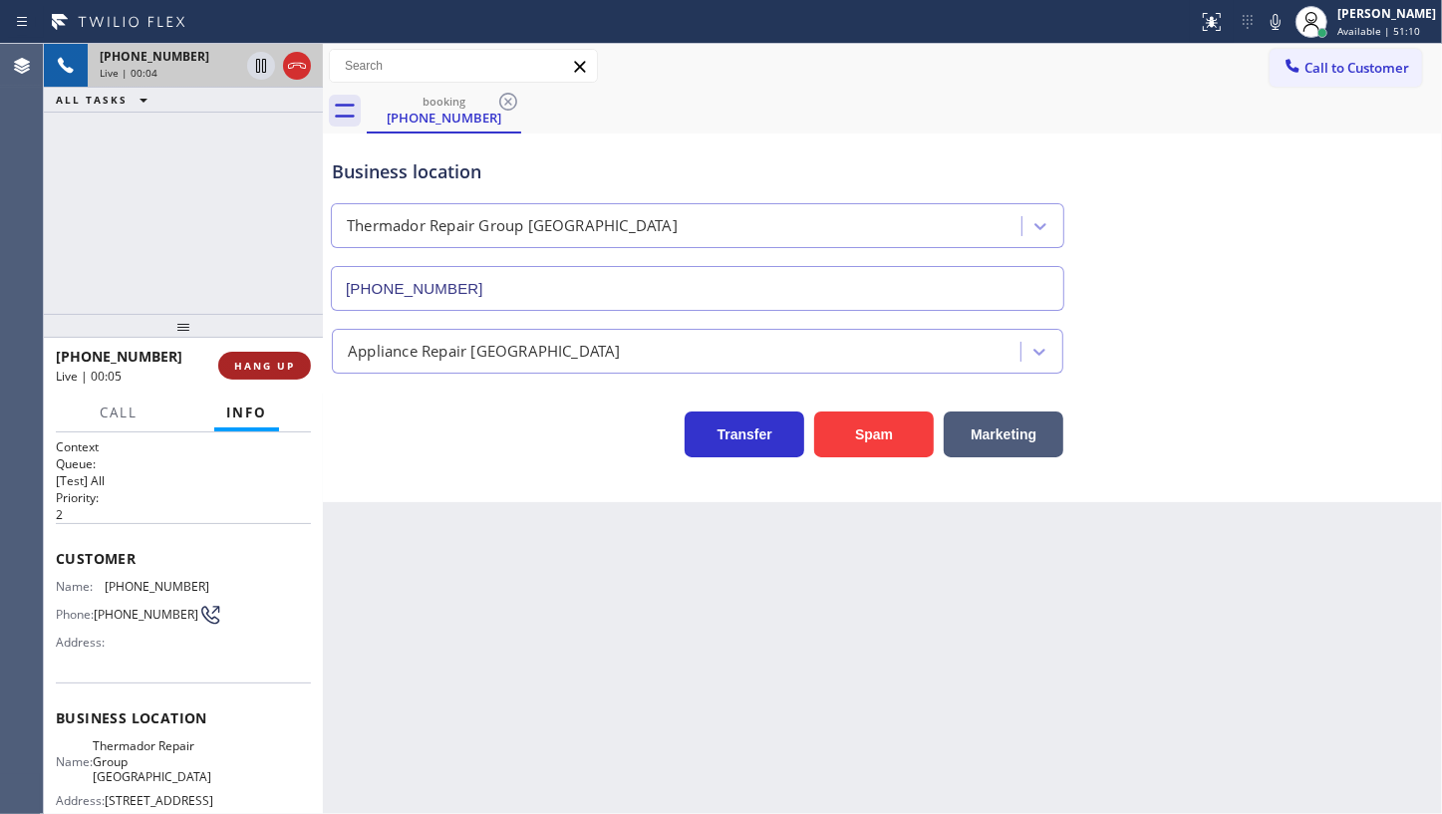
click at [282, 359] on span "HANG UP" at bounding box center [264, 366] width 61 height 14
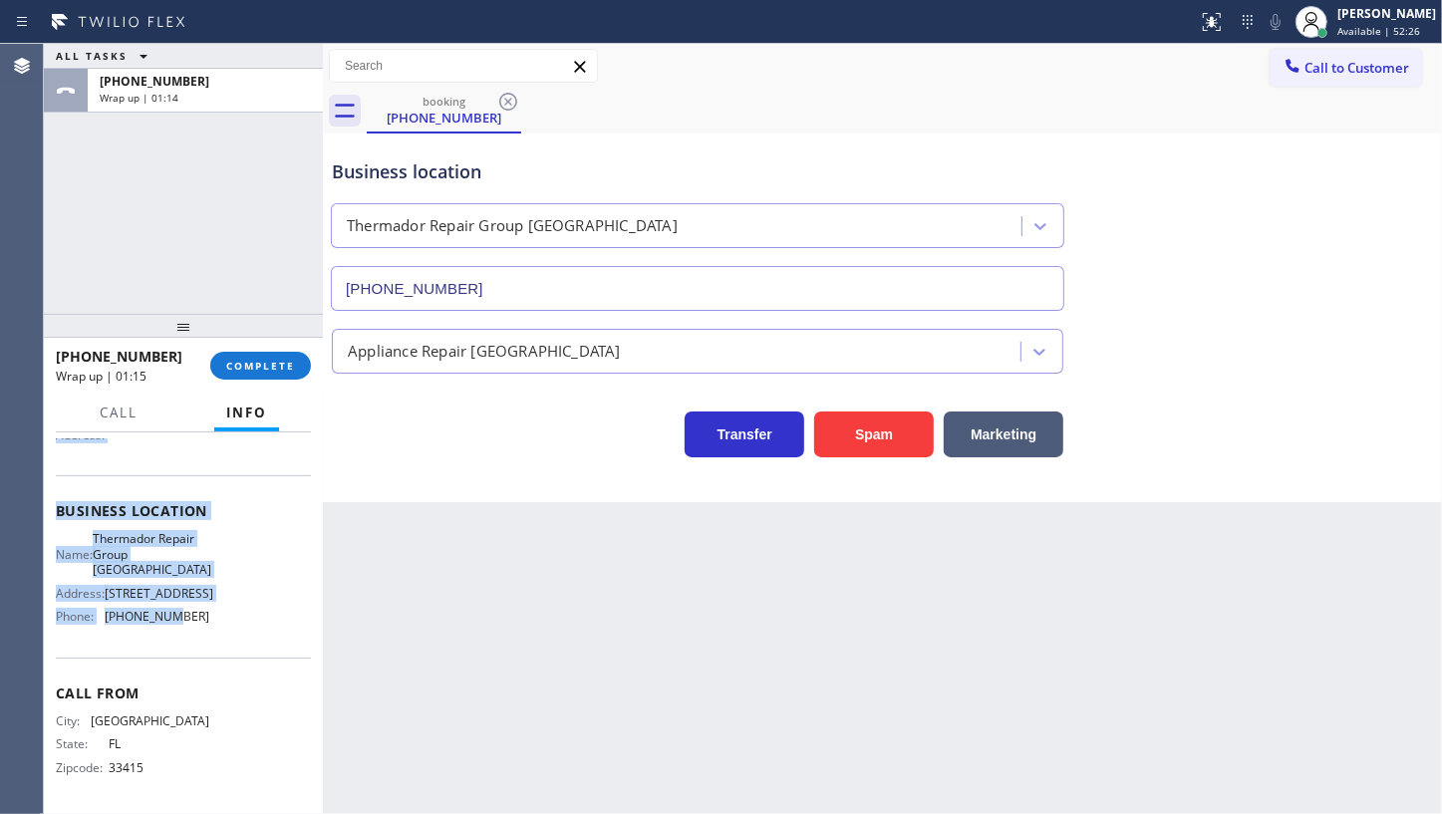
scroll to position [241, 0]
drag, startPoint x: 59, startPoint y: 552, endPoint x: 224, endPoint y: 616, distance: 177.3
click at [224, 616] on div "Context Queue: [Test] All Priority: 2 Customer Name: (561) 255-4547 Phone: (561…" at bounding box center [183, 519] width 255 height 577
copy div "Customer Name: (561) 255-4547 Phone: (561) 255-4547 Address: Business location …"
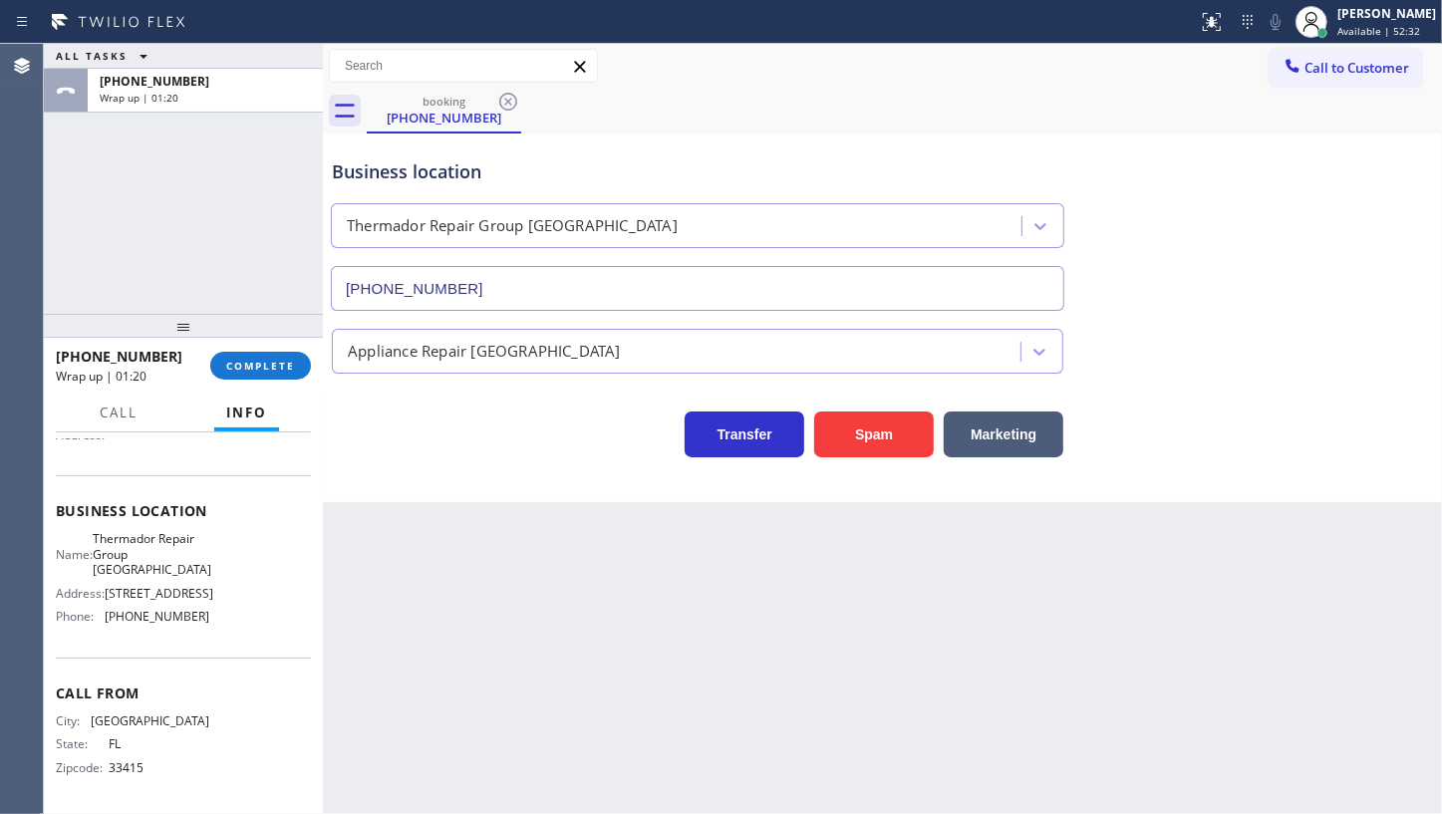
click at [134, 213] on div "ALL TASKS ALL TASKS ACTIVE TASKS TASKS IN WRAP UP +15612554547 Wrap up | 01:20" at bounding box center [183, 179] width 279 height 270
click at [240, 371] on span "COMPLETE" at bounding box center [260, 366] width 69 height 14
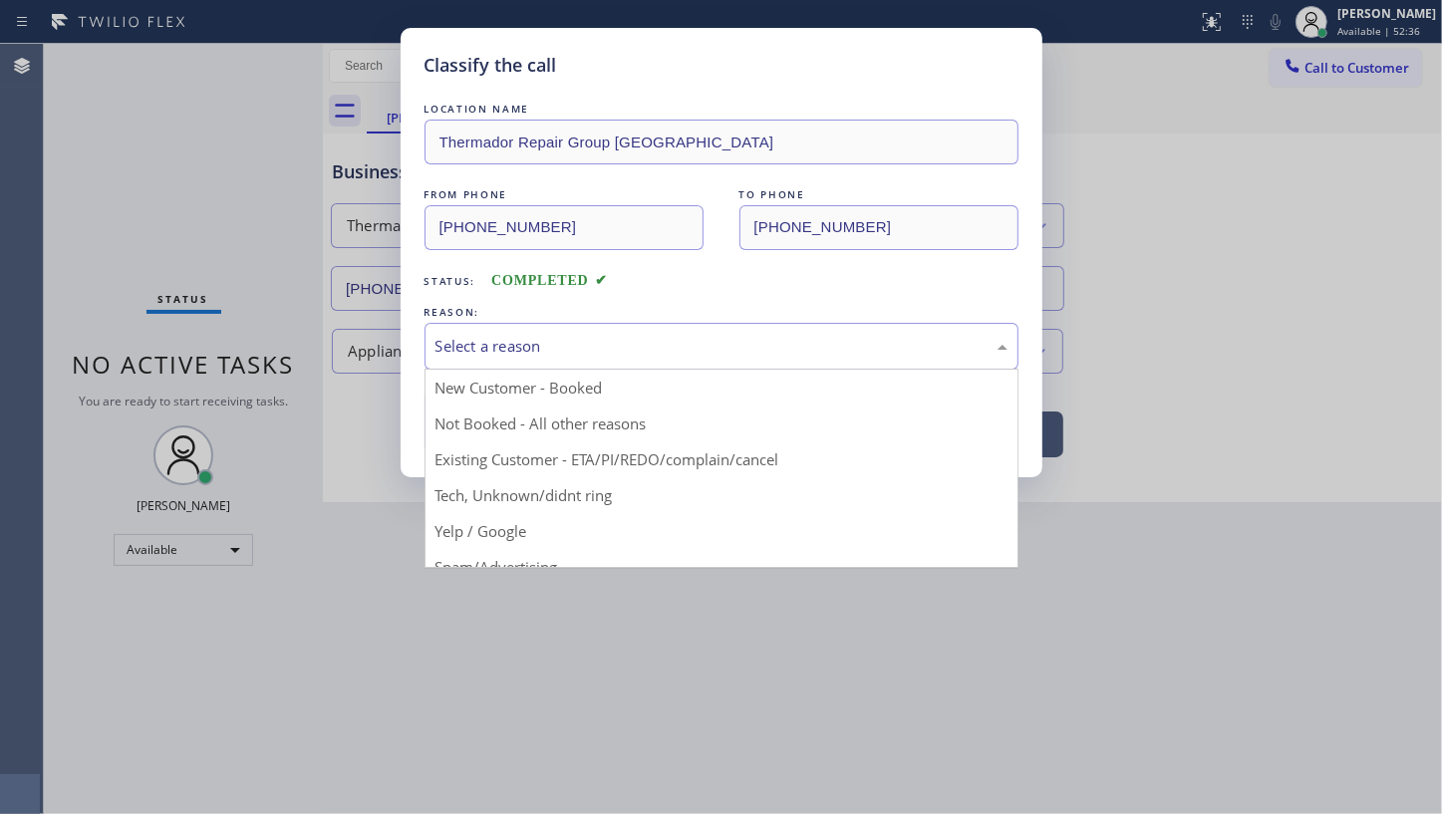
click at [492, 328] on div "Select a reason" at bounding box center [722, 346] width 594 height 47
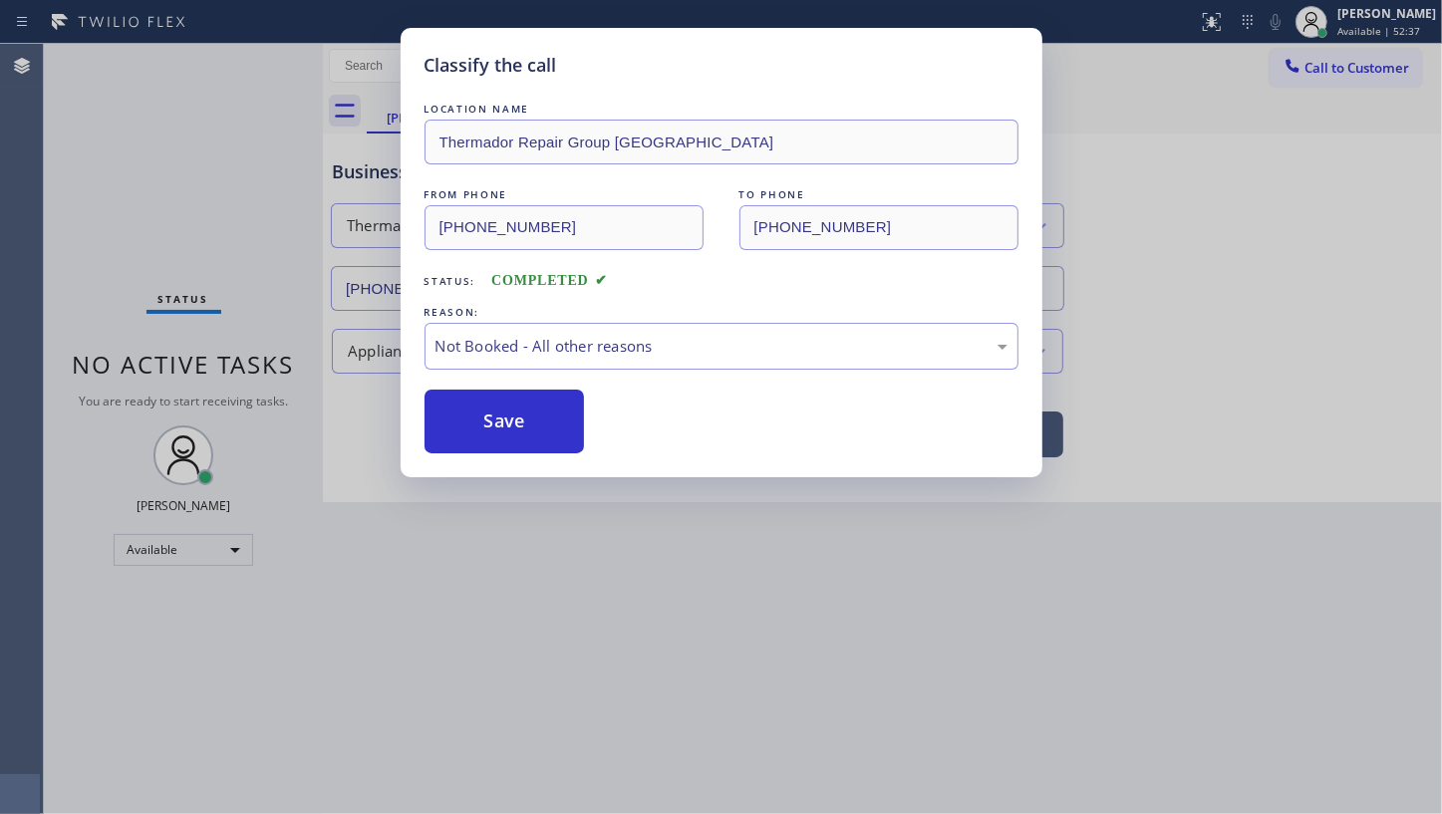
click at [510, 419] on button "Save" at bounding box center [505, 422] width 160 height 64
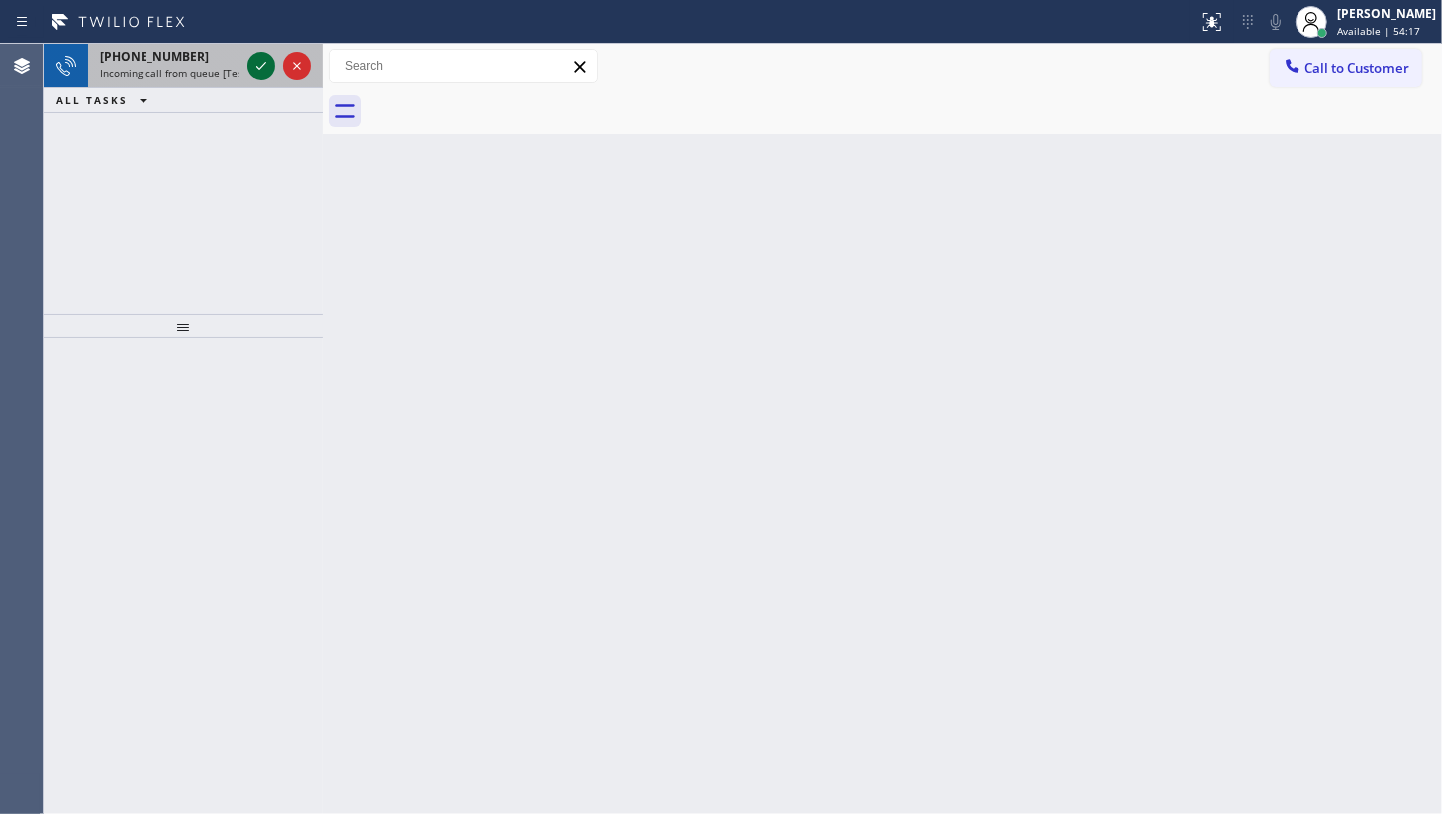
click at [259, 65] on icon at bounding box center [261, 66] width 24 height 24
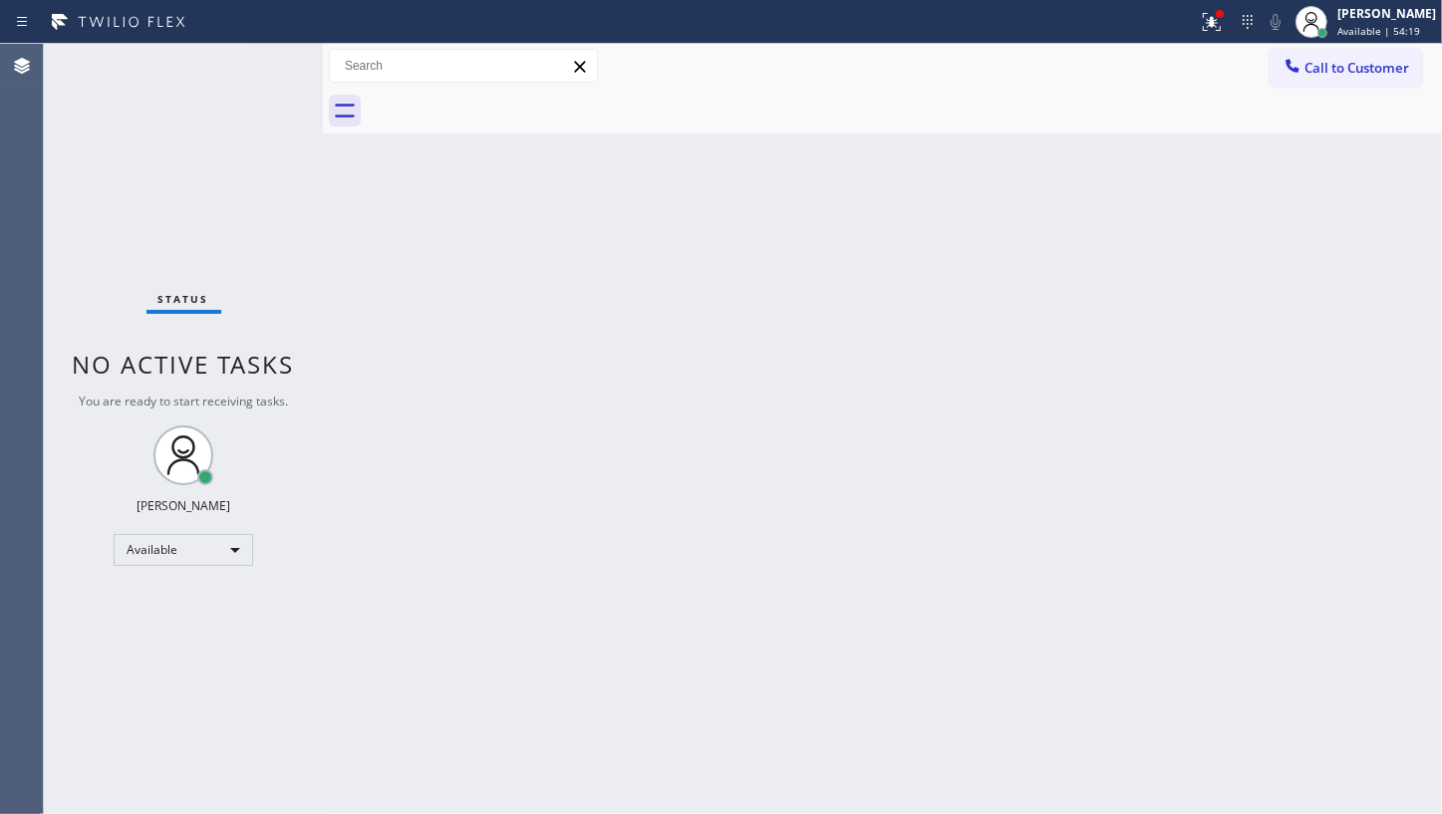
click at [259, 65] on div "Status No active tasks You are ready to start receiving tasks. JENIZA ALCAYDE A…" at bounding box center [183, 429] width 279 height 770
drag, startPoint x: 259, startPoint y: 65, endPoint x: 258, endPoint y: 75, distance: 10.0
click at [259, 73] on div "Status No active tasks You are ready to start receiving tasks. JENIZA ALCAYDE A…" at bounding box center [183, 429] width 279 height 770
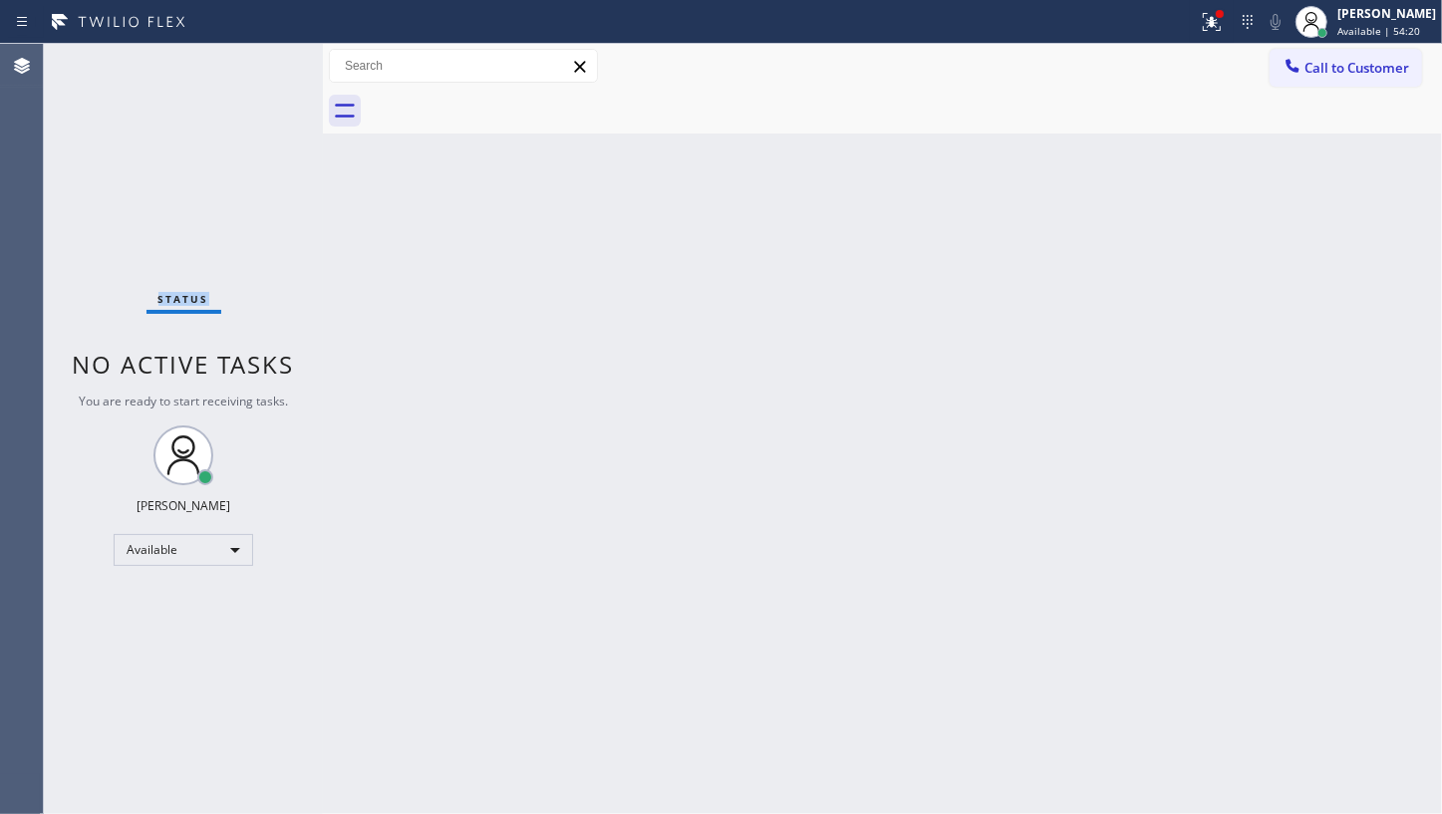
click at [258, 75] on div "Status No active tasks You are ready to start receiving tasks. JENIZA ALCAYDE A…" at bounding box center [183, 429] width 279 height 770
drag, startPoint x: 1208, startPoint y: 31, endPoint x: 1190, endPoint y: 70, distance: 42.8
click at [1205, 39] on button at bounding box center [1212, 22] width 44 height 44
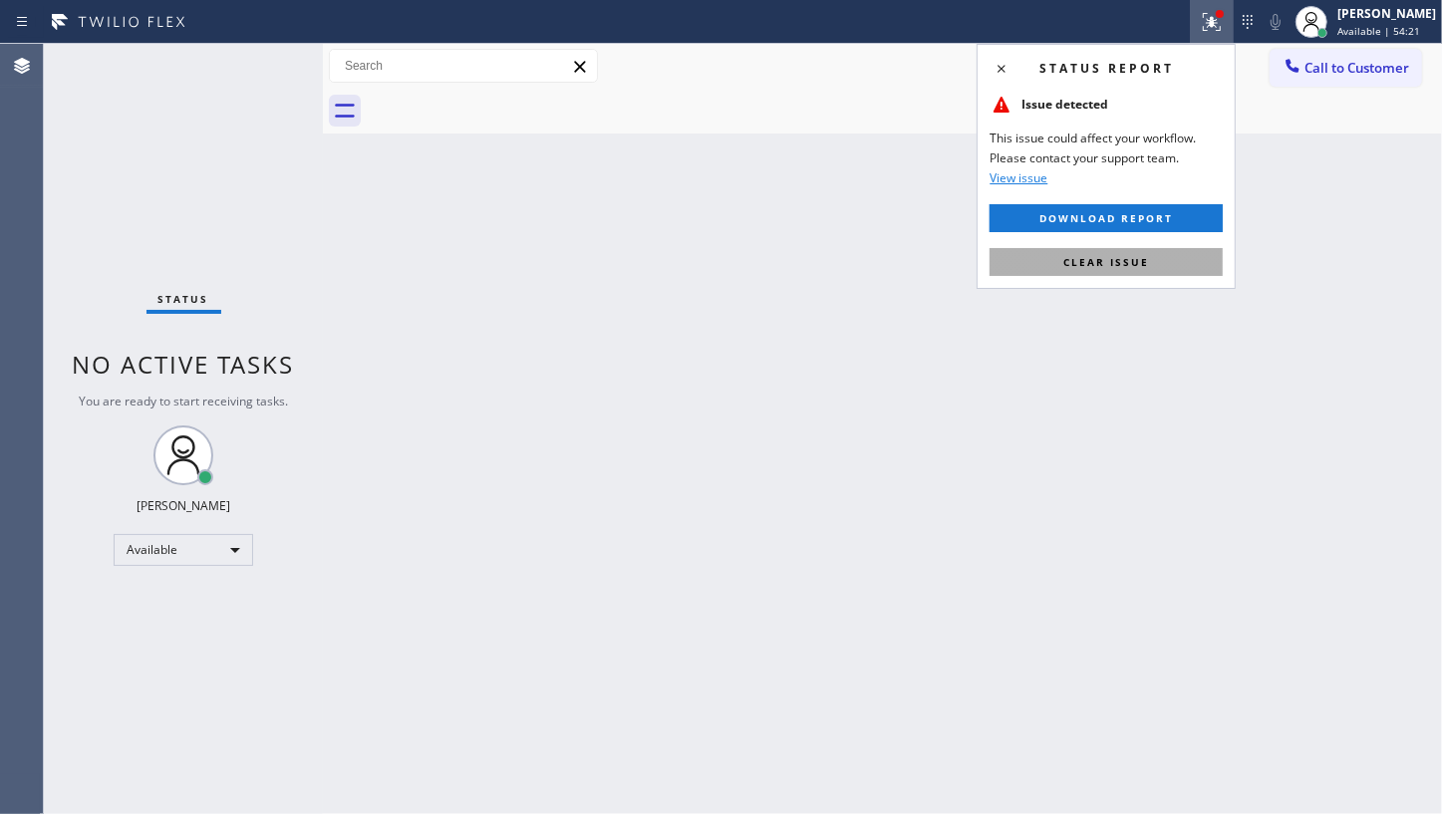
click at [1161, 266] on button "Clear issue" at bounding box center [1106, 262] width 233 height 28
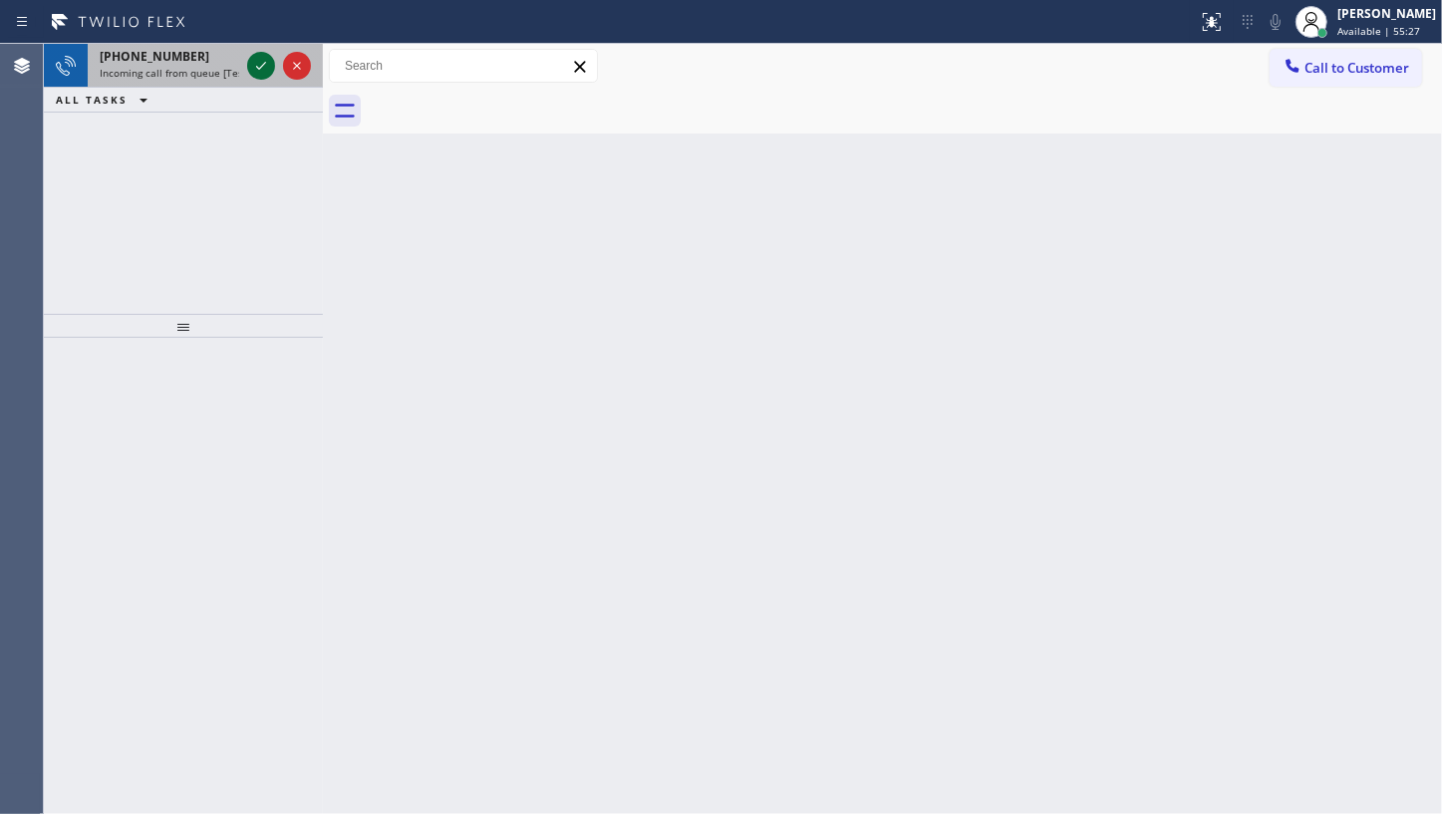
click at [259, 67] on icon at bounding box center [261, 66] width 24 height 24
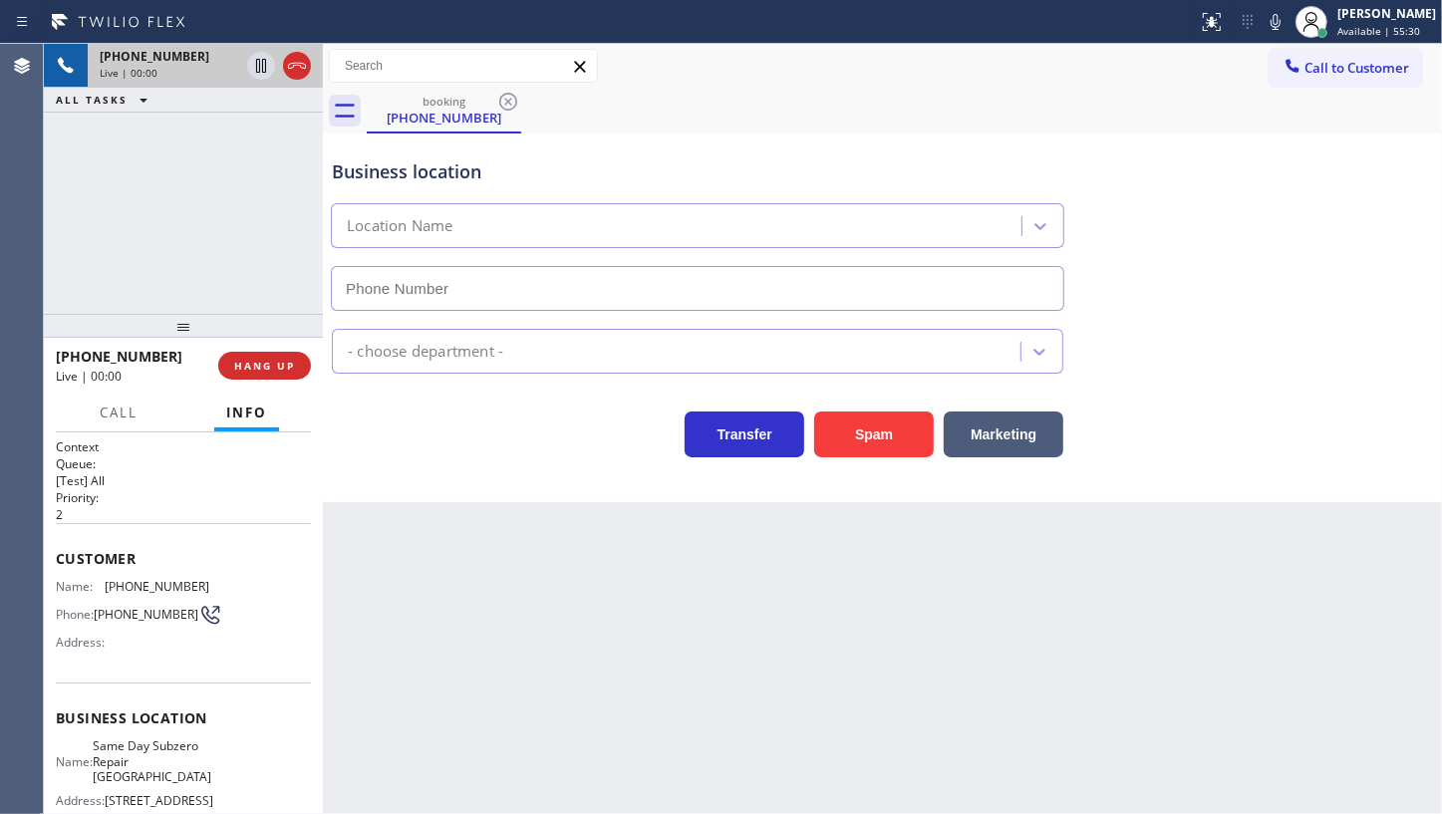
type input "(929) 416-6656"
drag, startPoint x: 93, startPoint y: 590, endPoint x: 237, endPoint y: 585, distance: 144.6
click at [237, 585] on div "Name: (347) 668-8777 Phone: (347) 668-8777 Address:" at bounding box center [183, 618] width 255 height 79
copy div "(347) 668-8777"
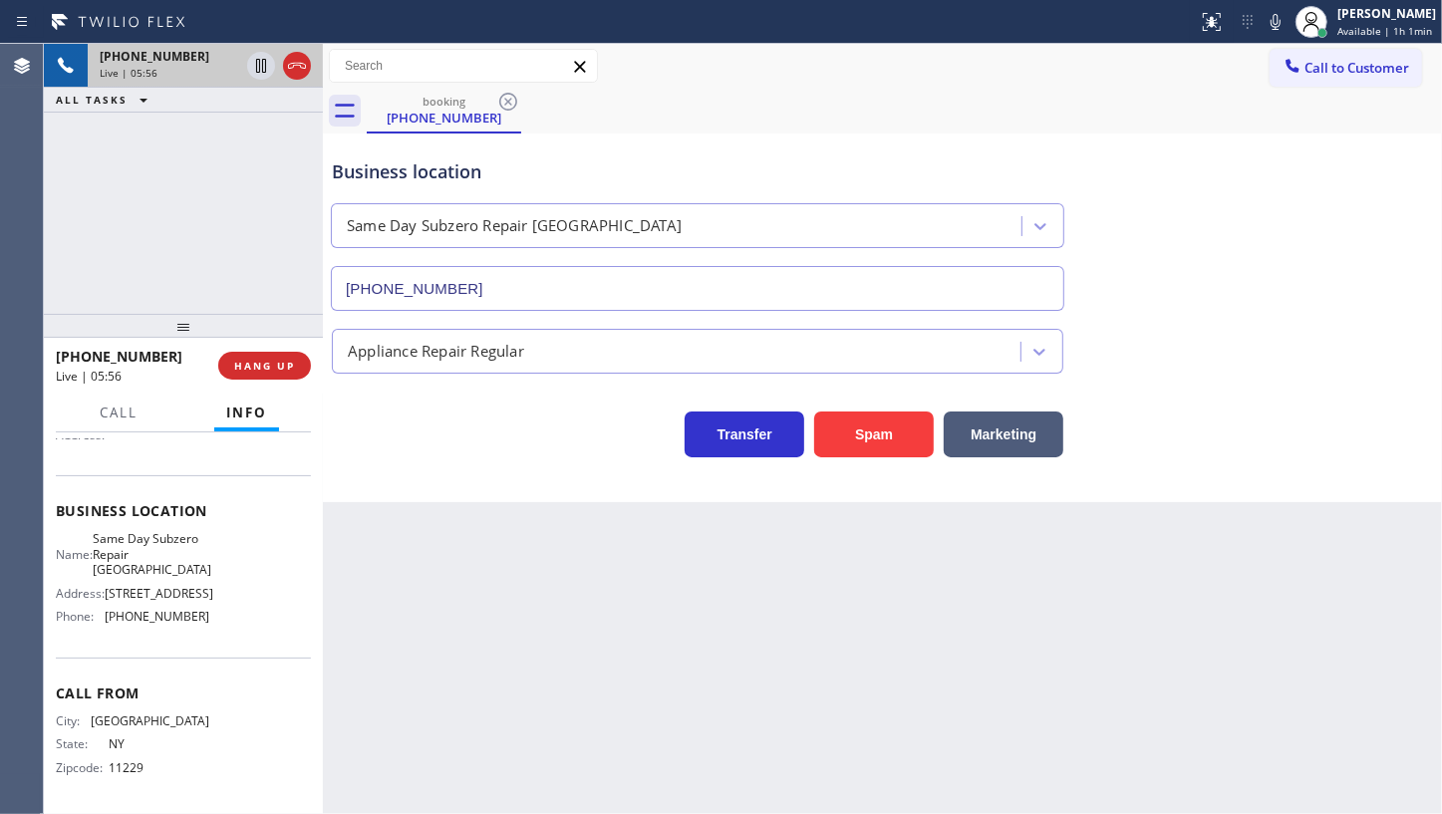
scroll to position [226, 0]
drag, startPoint x: 100, startPoint y: 618, endPoint x: 238, endPoint y: 622, distance: 138.6
click at [238, 622] on div "Name: Same Day Subzero Repair Brooklyn Address: 713-723 Nostrand Ave, Phone: (9…" at bounding box center [183, 581] width 255 height 101
copy div "(929) 416-6656"
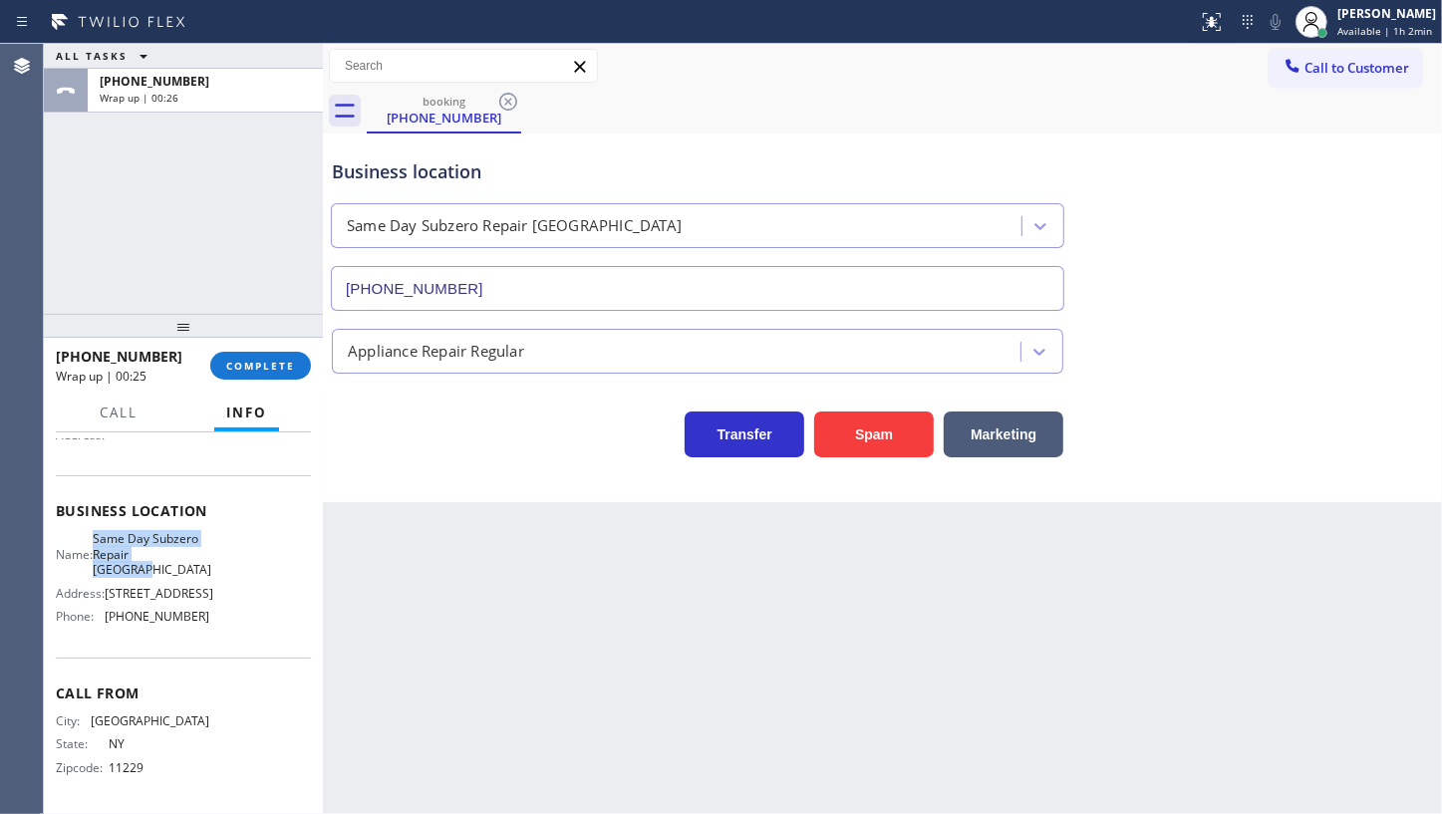
drag, startPoint x: 103, startPoint y: 524, endPoint x: 191, endPoint y: 554, distance: 93.6
click at [191, 554] on div "Name: Same Day Subzero Repair Brooklyn" at bounding box center [132, 554] width 153 height 46
copy span "Same Day Subzero Repair Brooklyn"
click at [252, 369] on span "COMPLETE" at bounding box center [260, 366] width 69 height 14
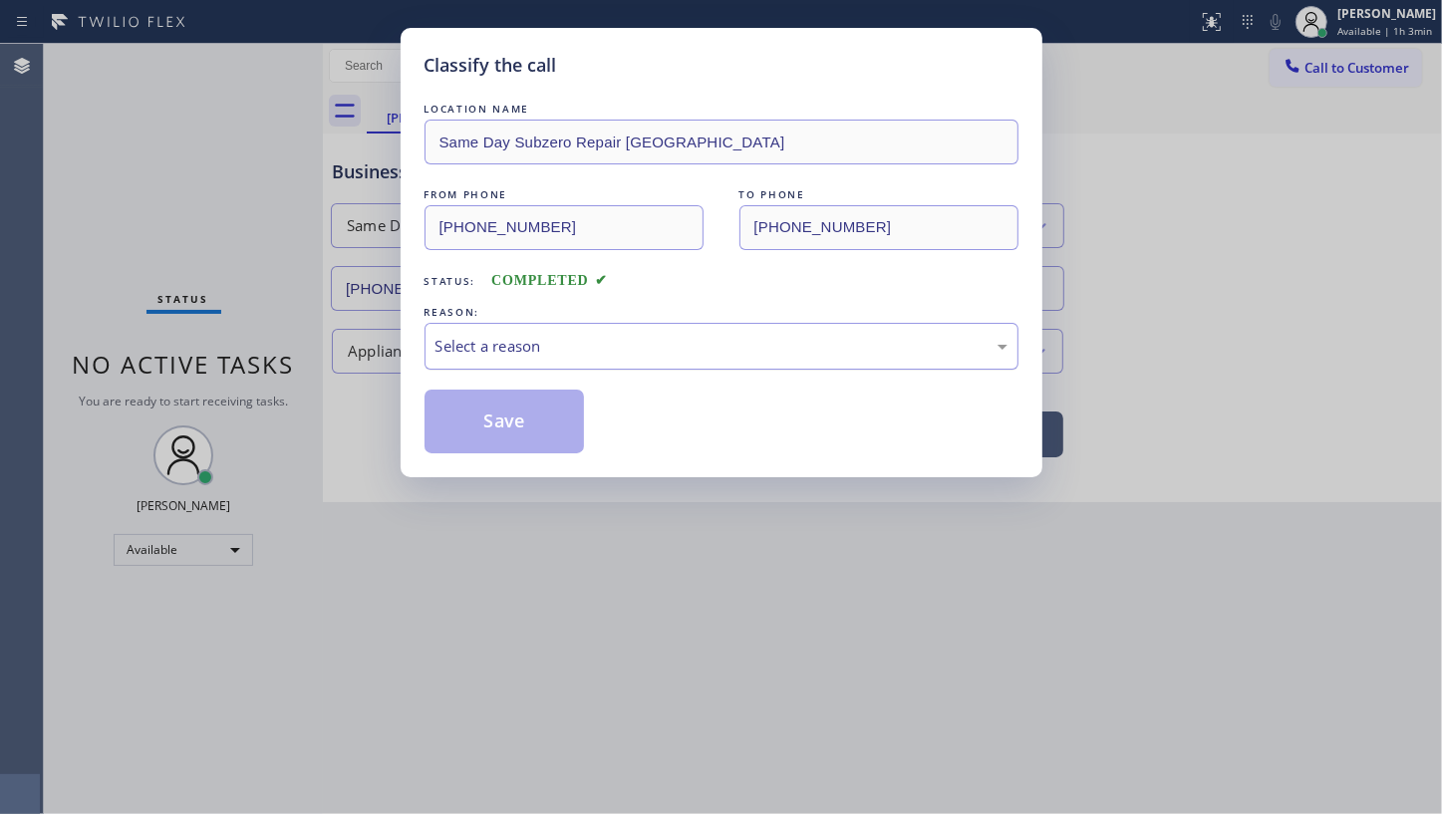
click at [466, 352] on div "Select a reason" at bounding box center [722, 346] width 572 height 23
click at [486, 403] on button "Save" at bounding box center [505, 422] width 160 height 64
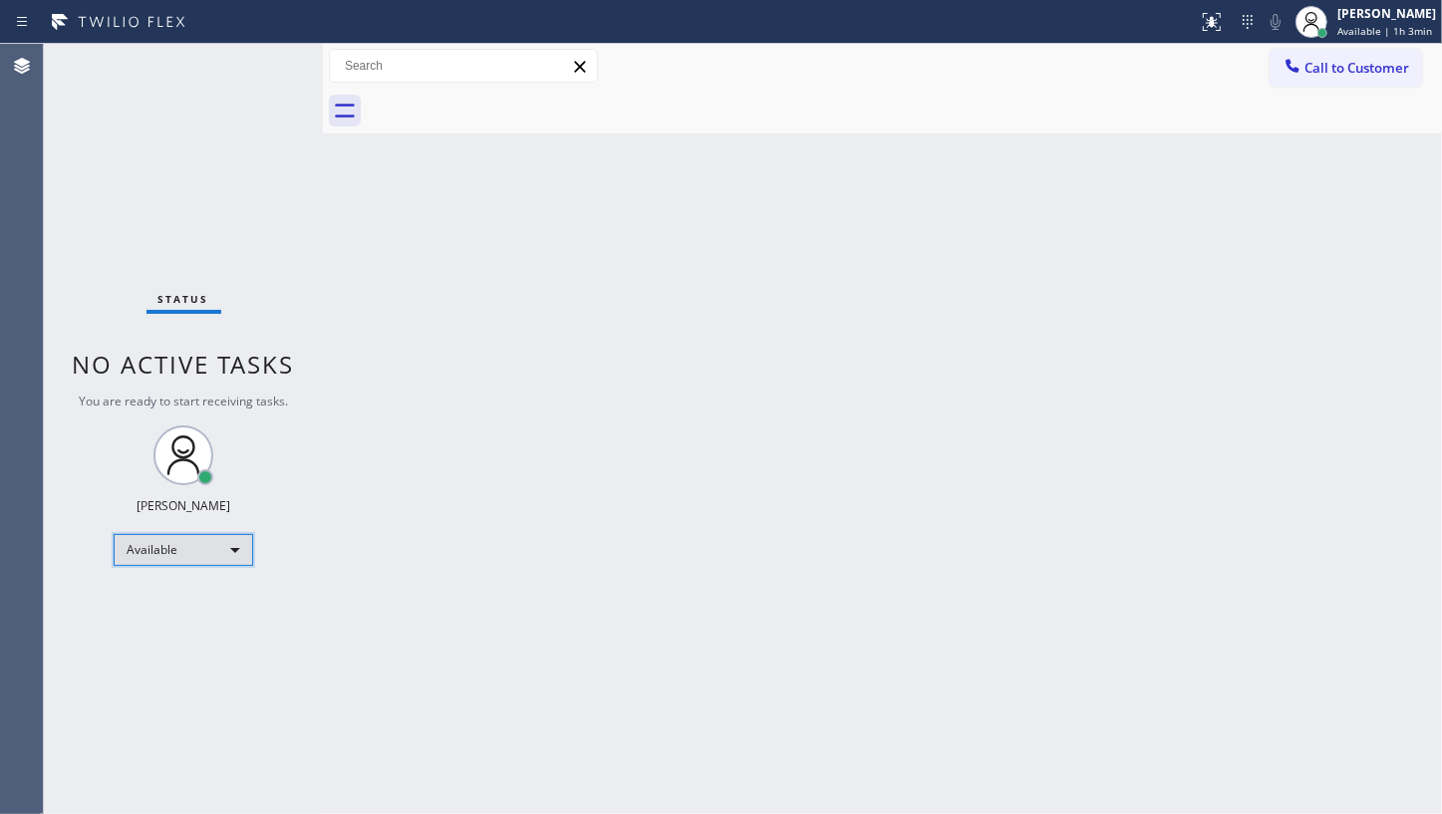
click at [165, 553] on div "Available" at bounding box center [184, 550] width 140 height 32
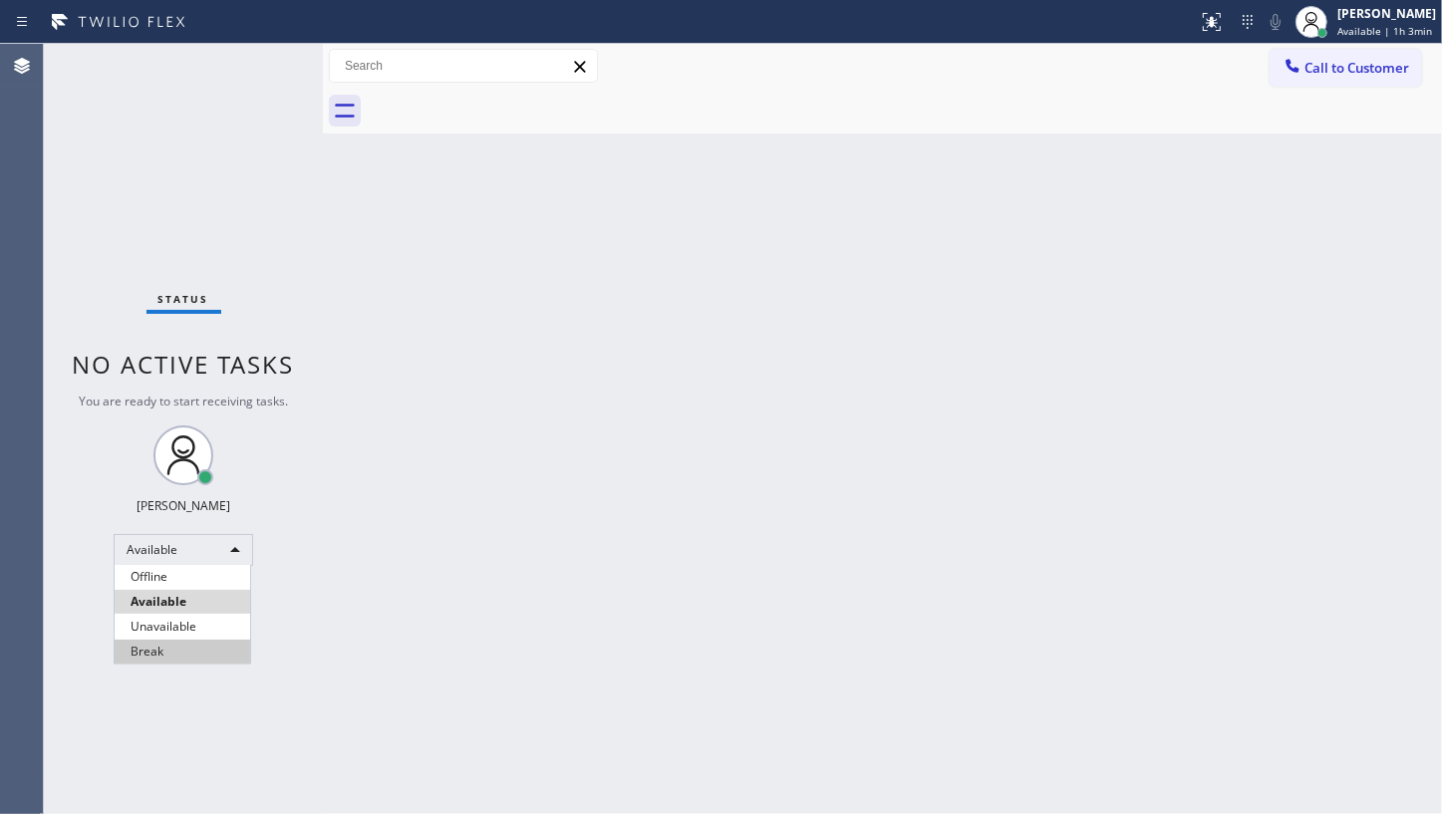
click at [172, 650] on li "Break" at bounding box center [183, 652] width 136 height 24
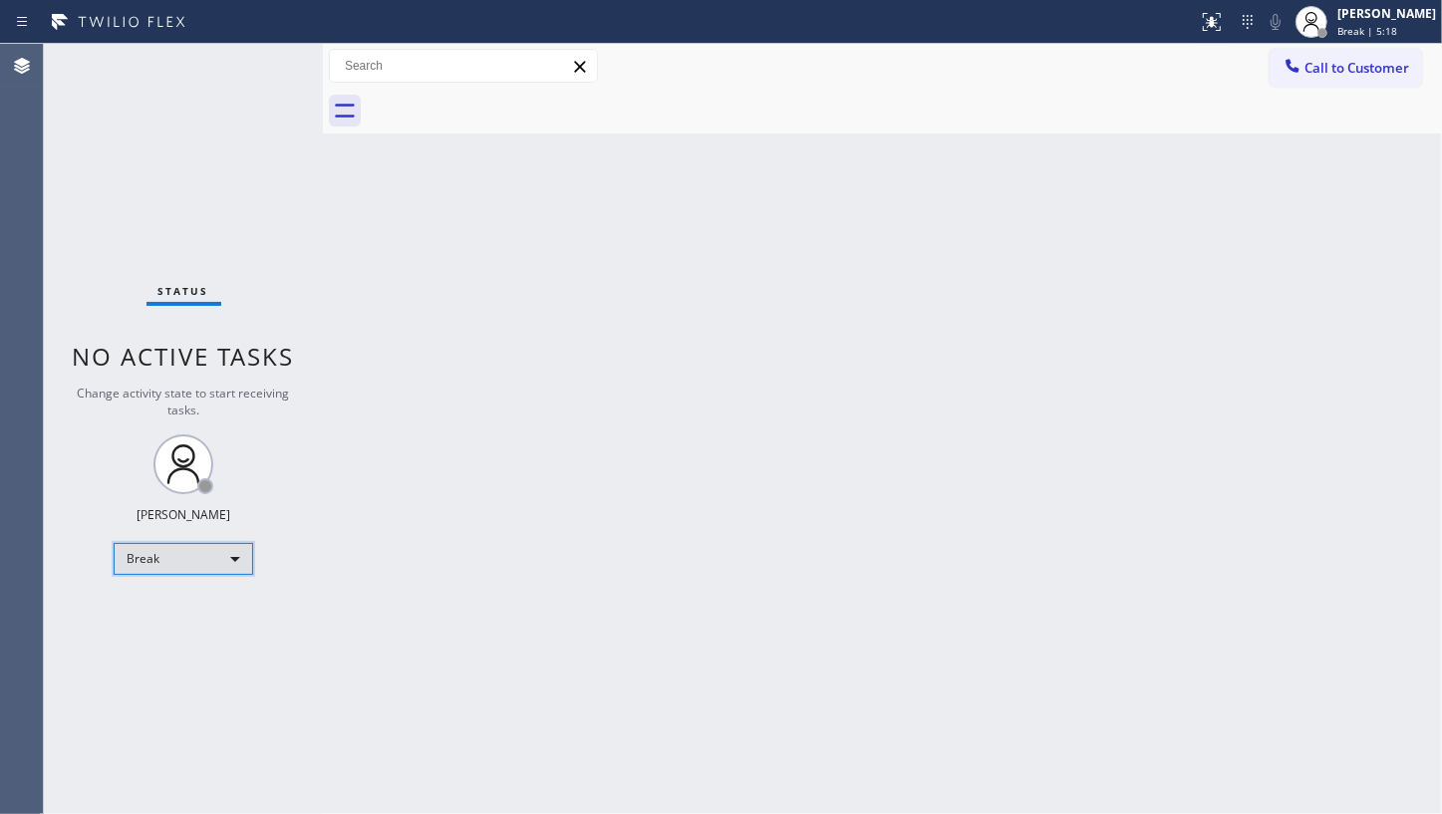
click at [200, 551] on div "Break" at bounding box center [184, 559] width 140 height 32
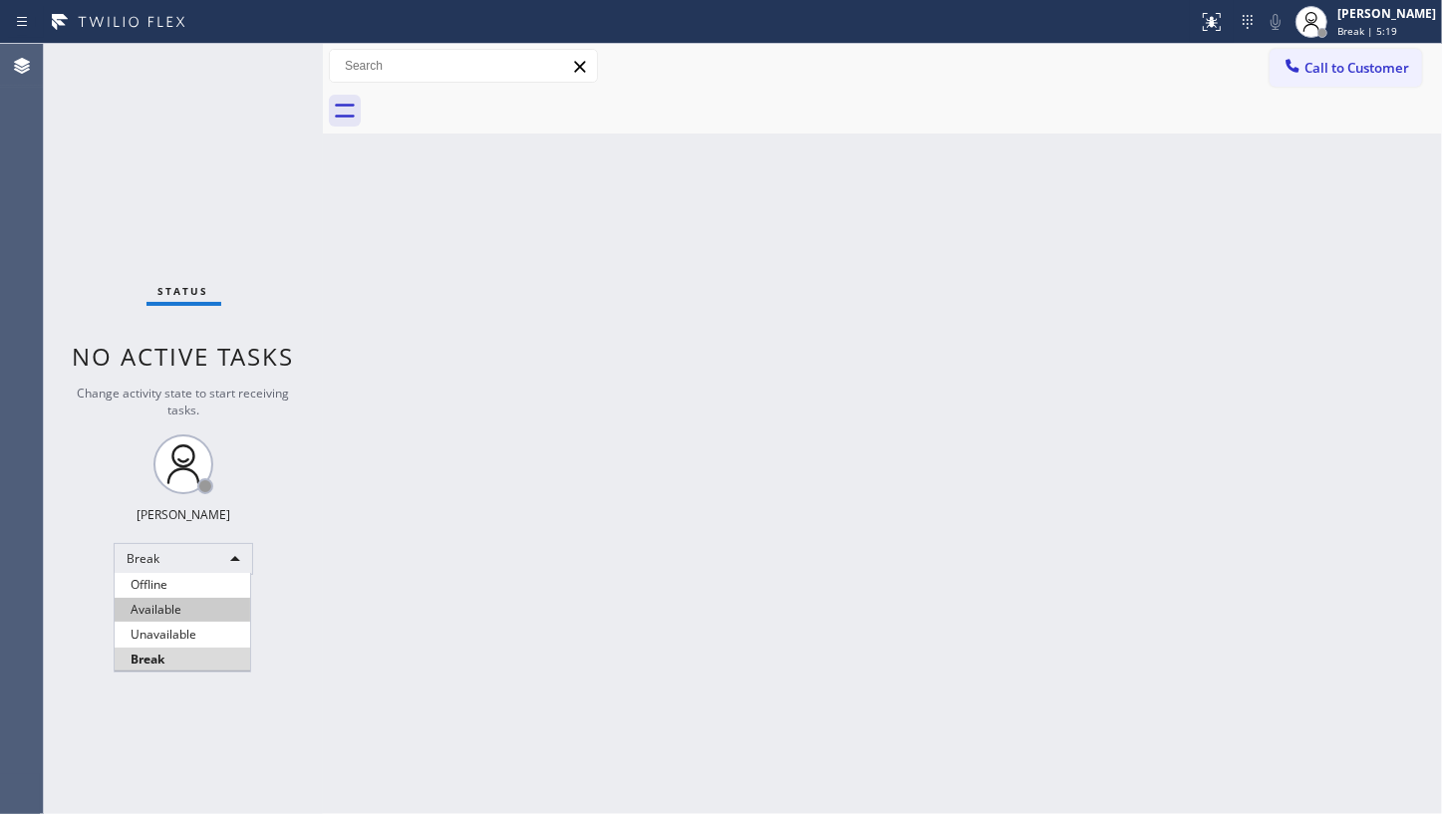
click at [211, 615] on li "Available" at bounding box center [183, 610] width 136 height 24
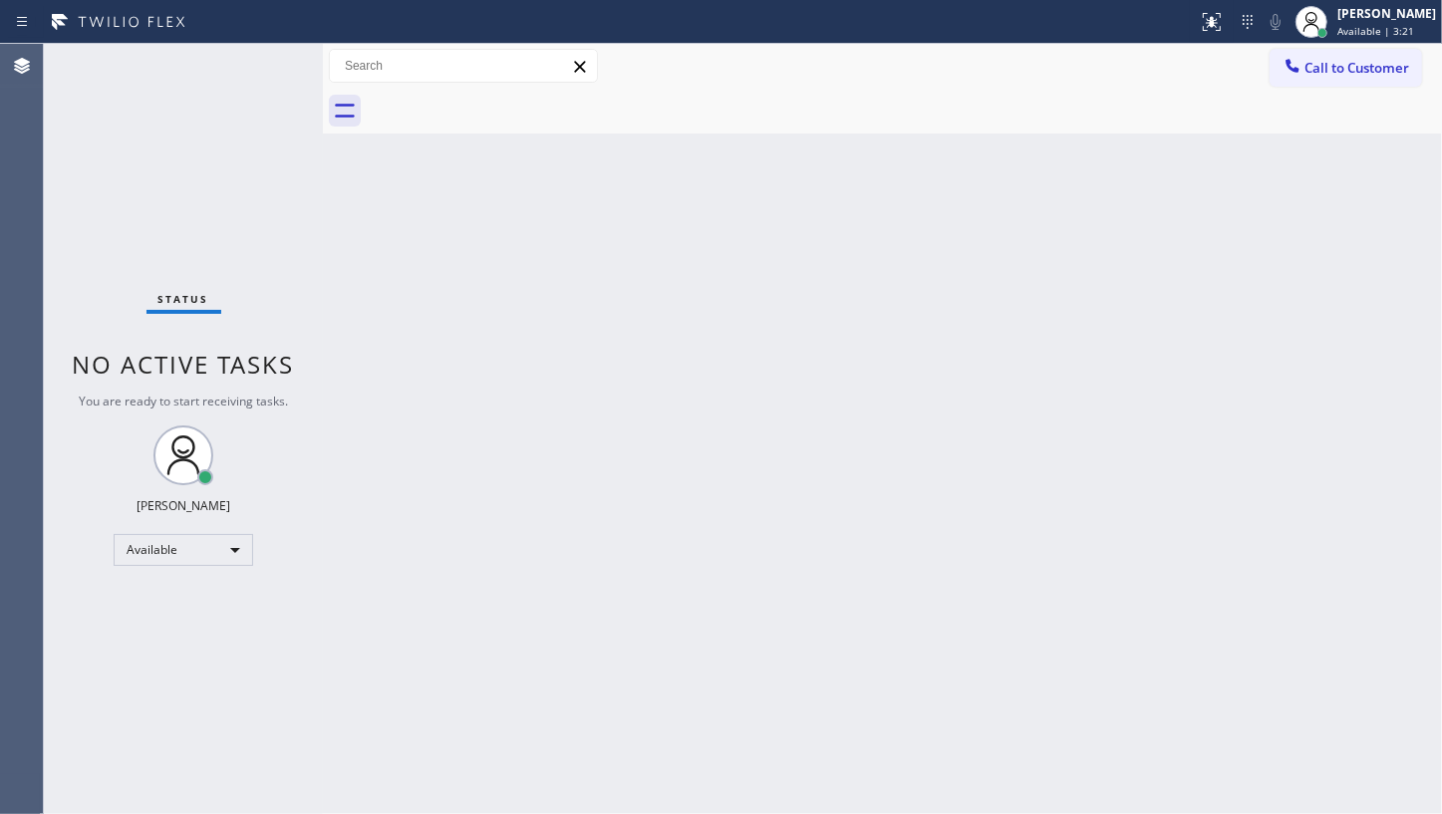
click at [194, 250] on div "Status No active tasks You are ready to start receiving tasks. JENIZA ALCAYDE A…" at bounding box center [183, 429] width 279 height 770
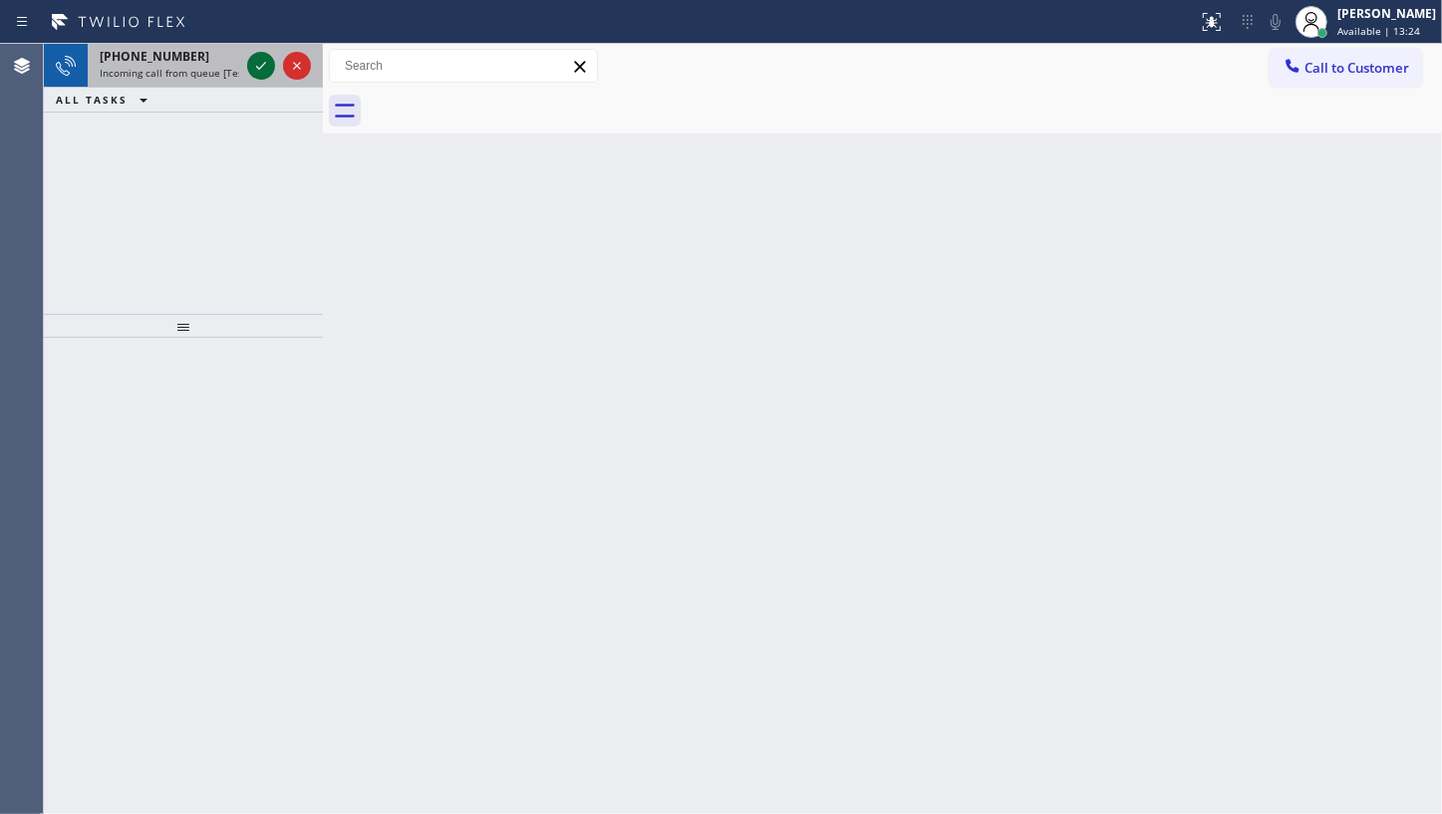
click at [260, 69] on icon at bounding box center [261, 66] width 24 height 24
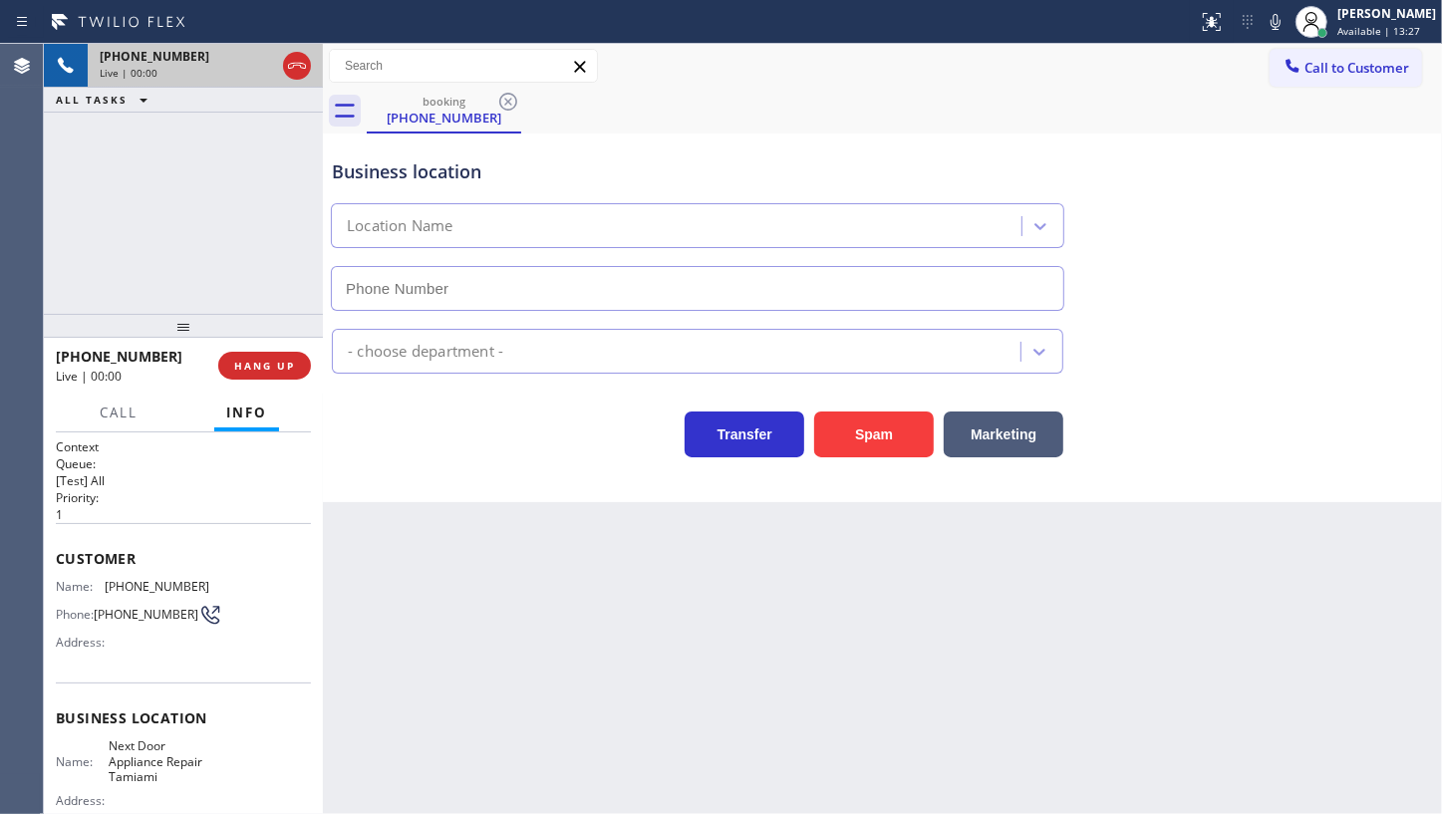
type input "(754) 254-1744"
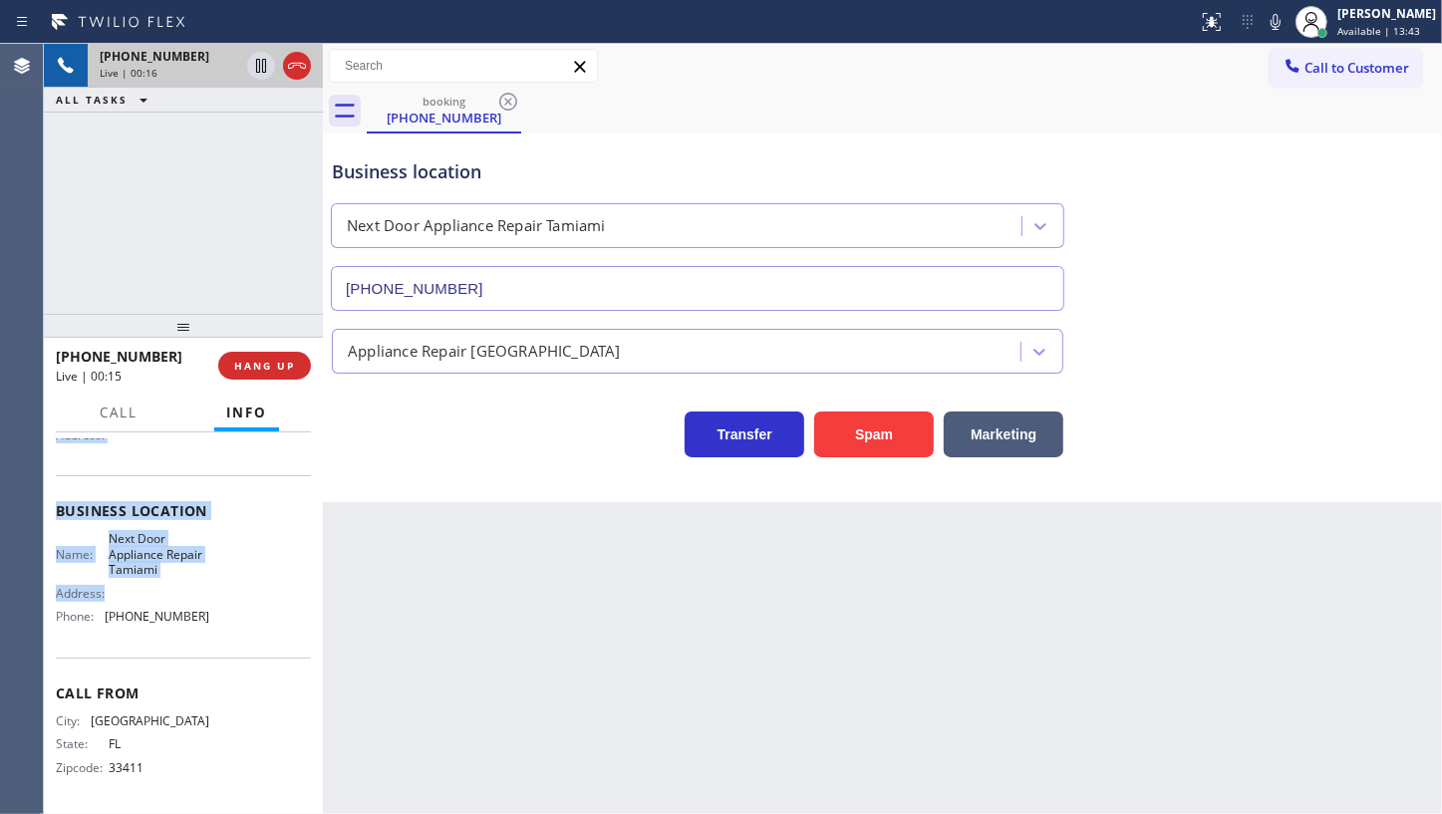
scroll to position [210, 0]
drag, startPoint x: 50, startPoint y: 552, endPoint x: 191, endPoint y: 603, distance: 150.4
click at [191, 603] on div "Context Queue: [Test] All Priority: 1 Customer Name: (561) 797-2773 Phone: (561…" at bounding box center [183, 624] width 279 height 382
click at [151, 648] on div "Business location Name: Next Door Appliance Repair Tamiami Address: Phone: (754…" at bounding box center [183, 565] width 255 height 181
click at [87, 493] on div "Business location Name: Next Door Appliance Repair Tamiami Address: Phone: (754…" at bounding box center [183, 565] width 255 height 181
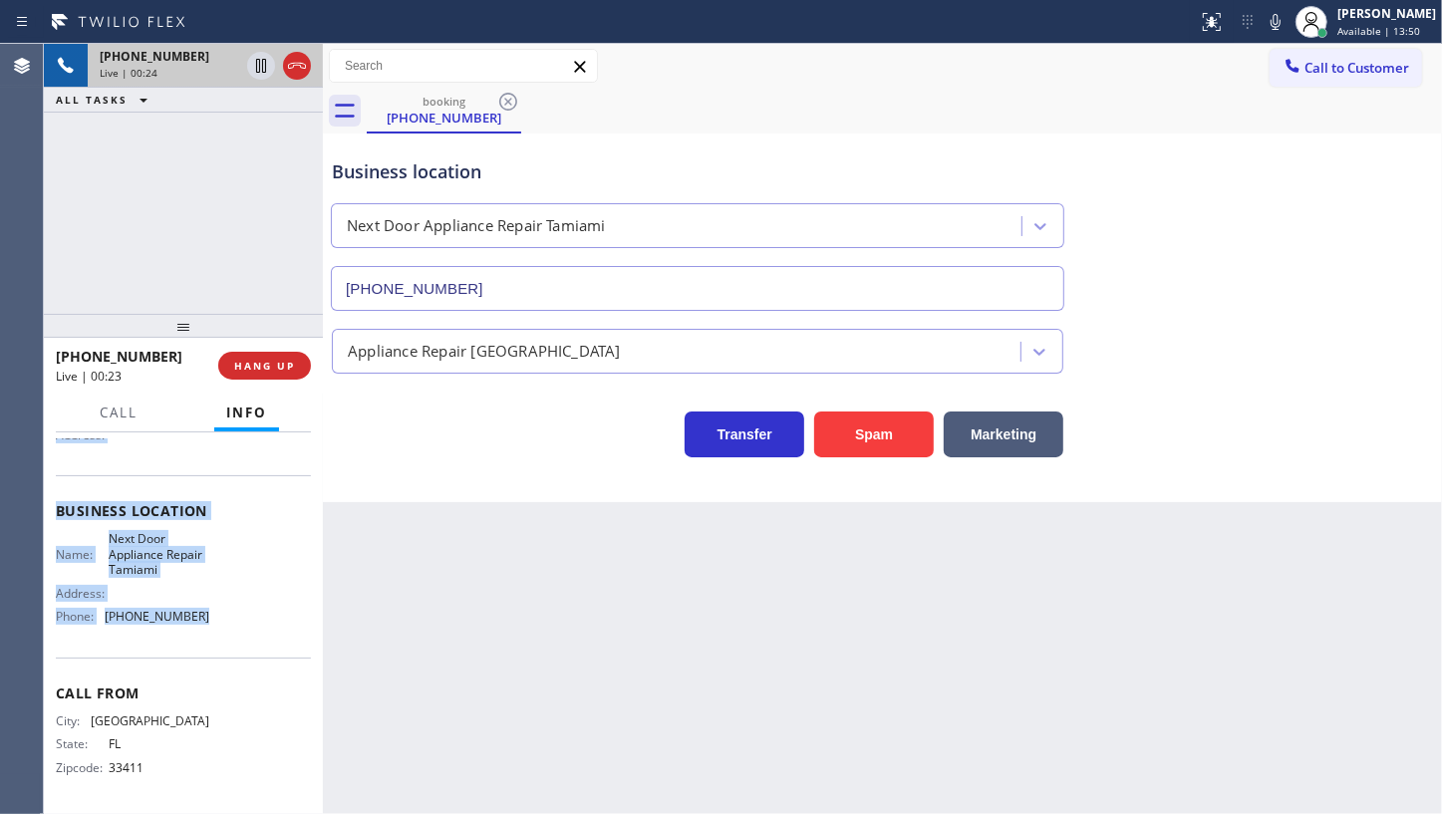
drag, startPoint x: 54, startPoint y: 545, endPoint x: 206, endPoint y: 612, distance: 166.5
click at [206, 612] on div "Context Queue: [Test] All Priority: 1 Customer Name: (561) 797-2773 Phone: (561…" at bounding box center [183, 624] width 279 height 382
copy div "Customer Name: (561) 797-2773 Phone: (561) 797-2773 Address: Business location …"
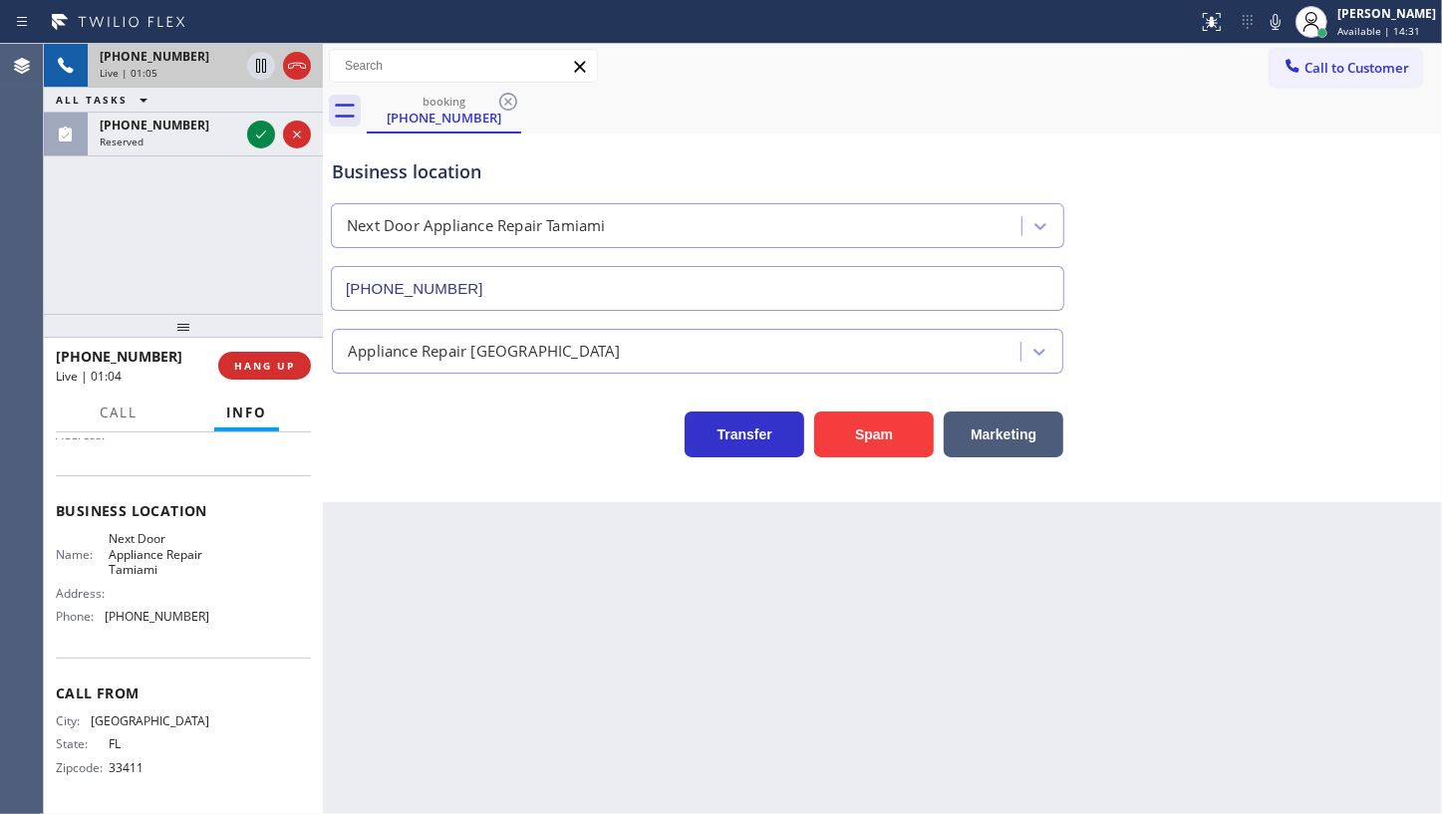
click at [188, 212] on div "+15617972773 Live | 01:05 ALL TASKS ALL TASKS ACTIVE TASKS TASKS IN WRAP UP (71…" at bounding box center [183, 179] width 279 height 270
click at [257, 131] on icon at bounding box center [261, 135] width 24 height 24
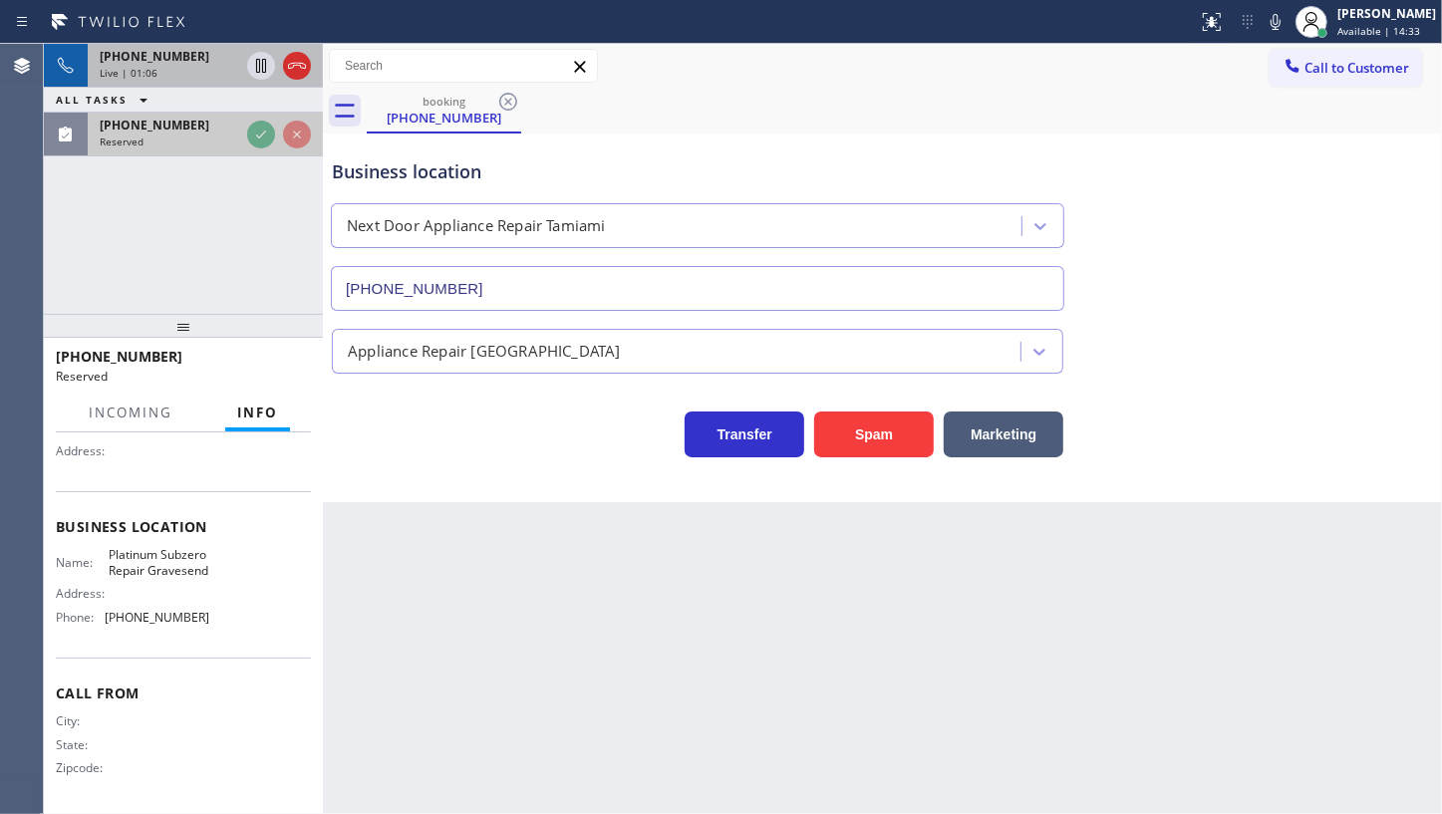
scroll to position [227, 0]
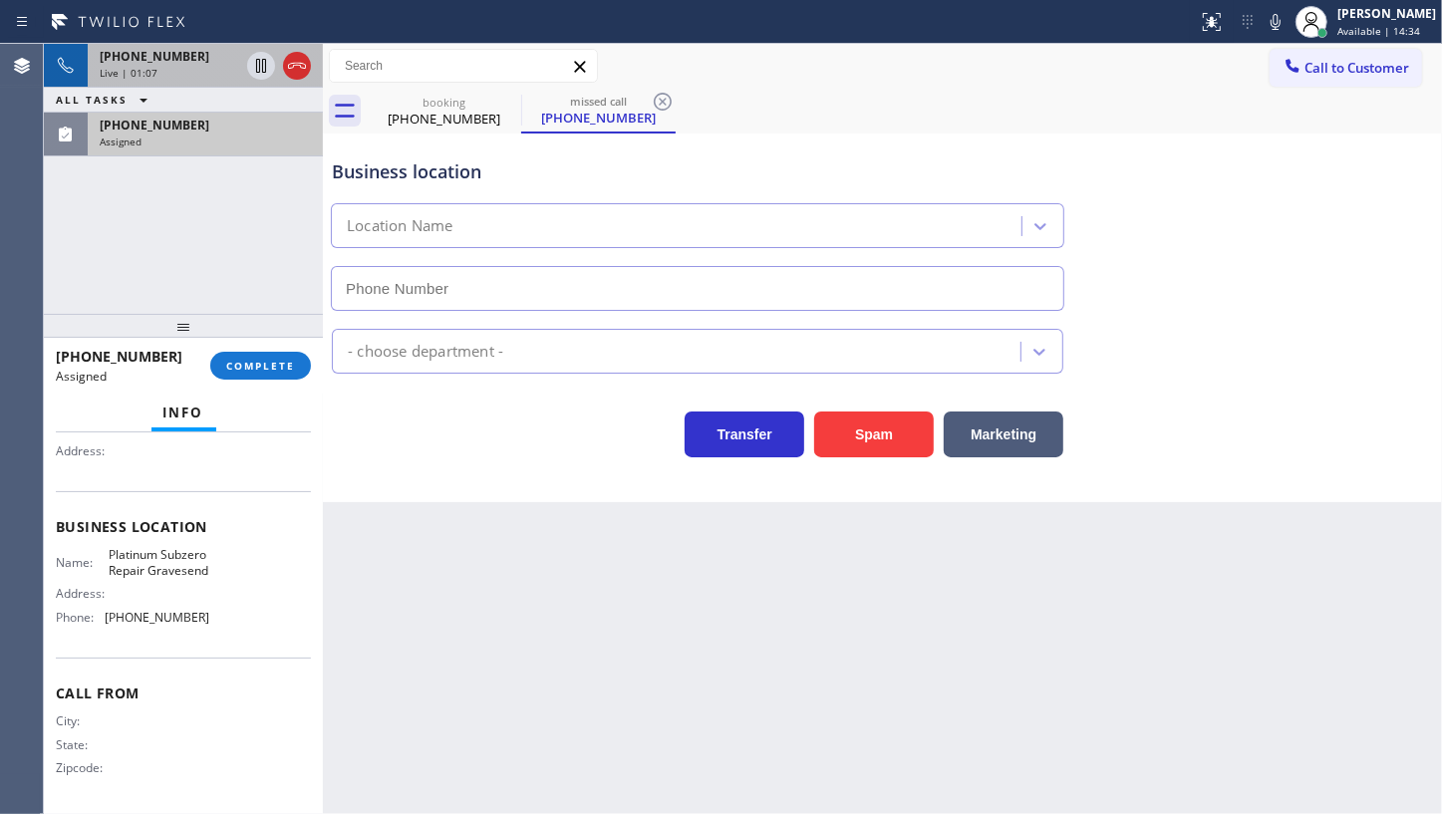
type input "(347) 751-6478"
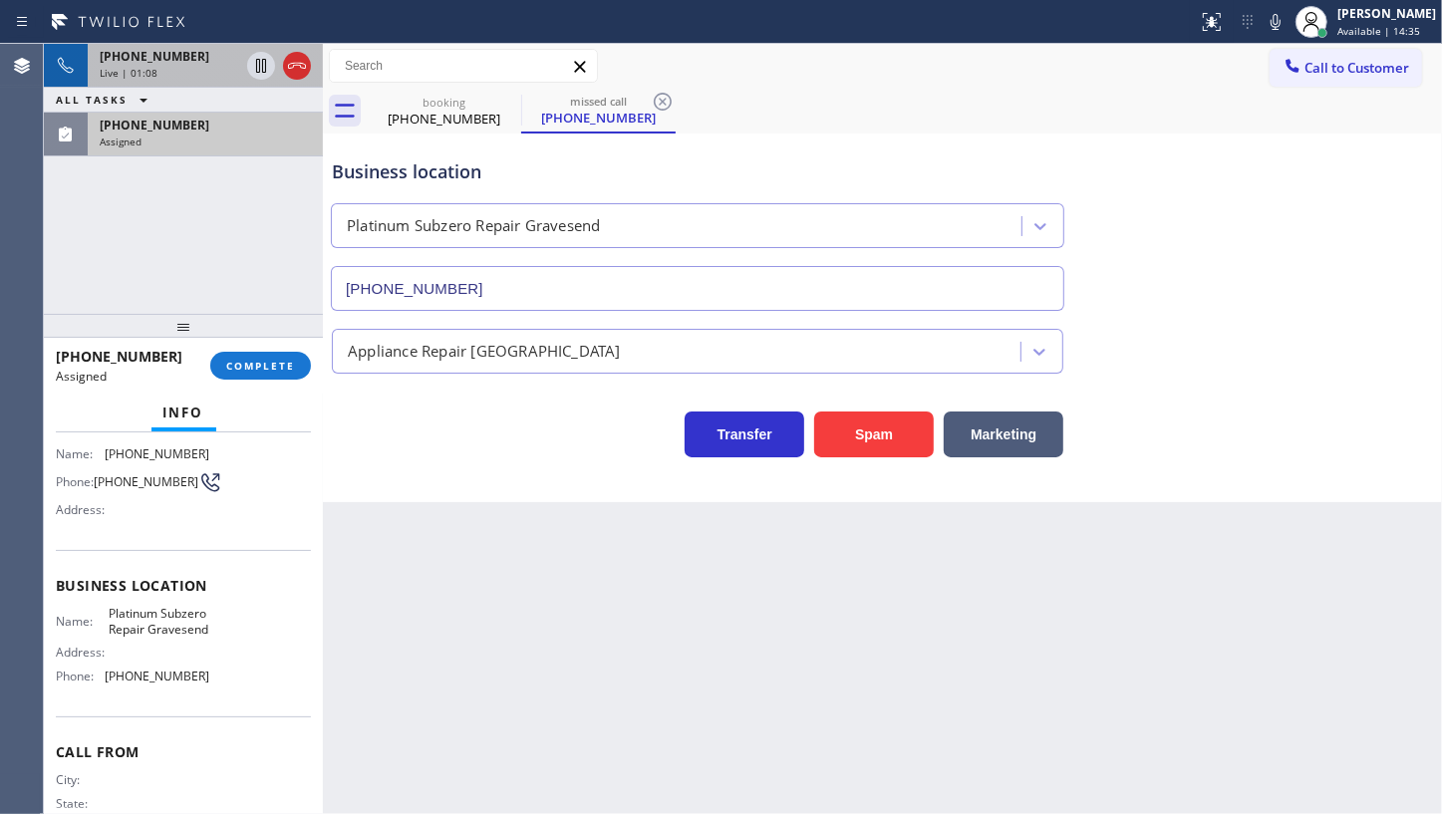
scroll to position [46, 0]
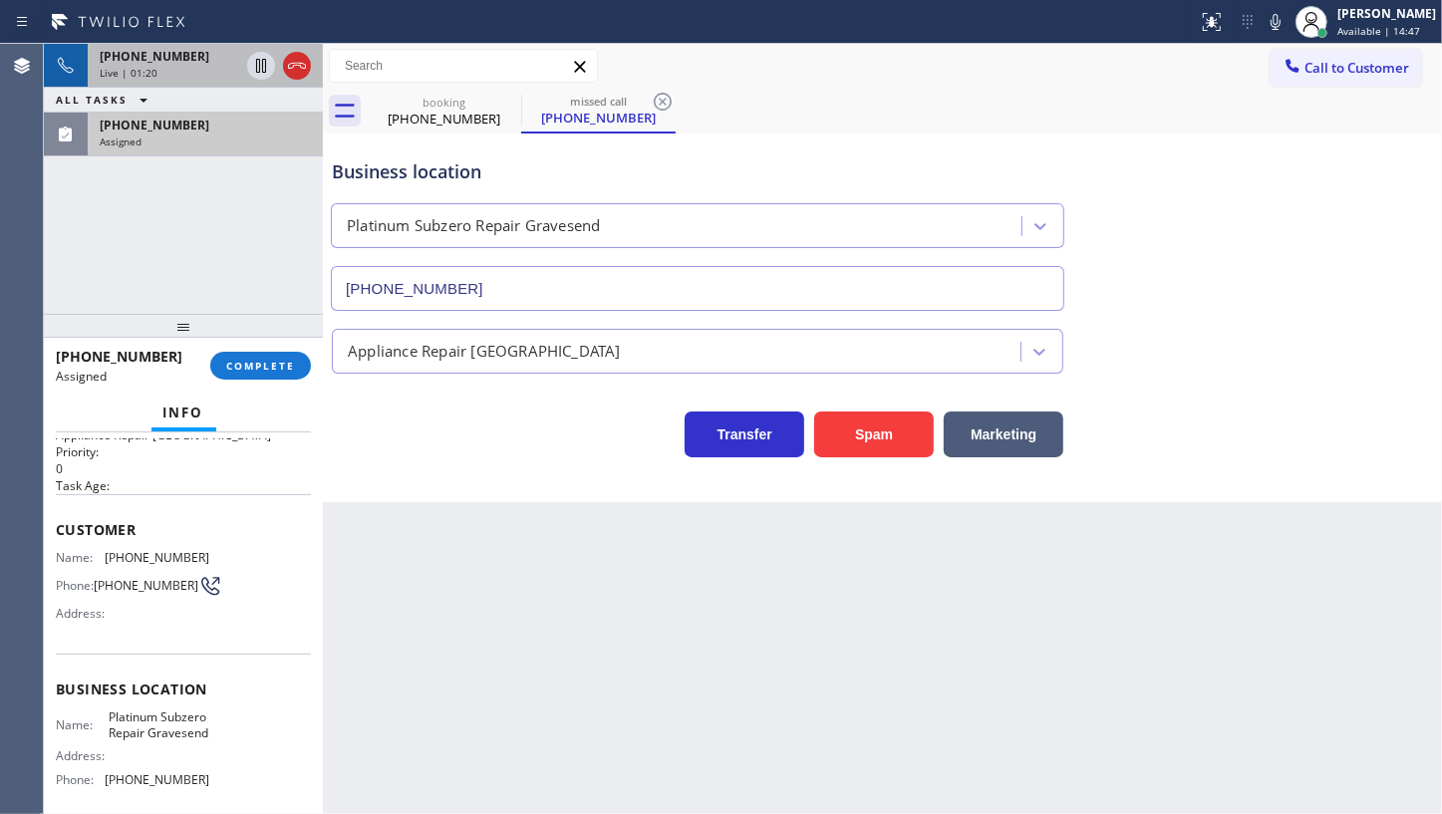
click at [133, 215] on div "+15617972773 Live | 01:20 ALL TASKS ALL TASKS ACTIVE TASKS TASKS IN WRAP UP (71…" at bounding box center [183, 179] width 279 height 270
click at [300, 64] on icon at bounding box center [297, 66] width 24 height 24
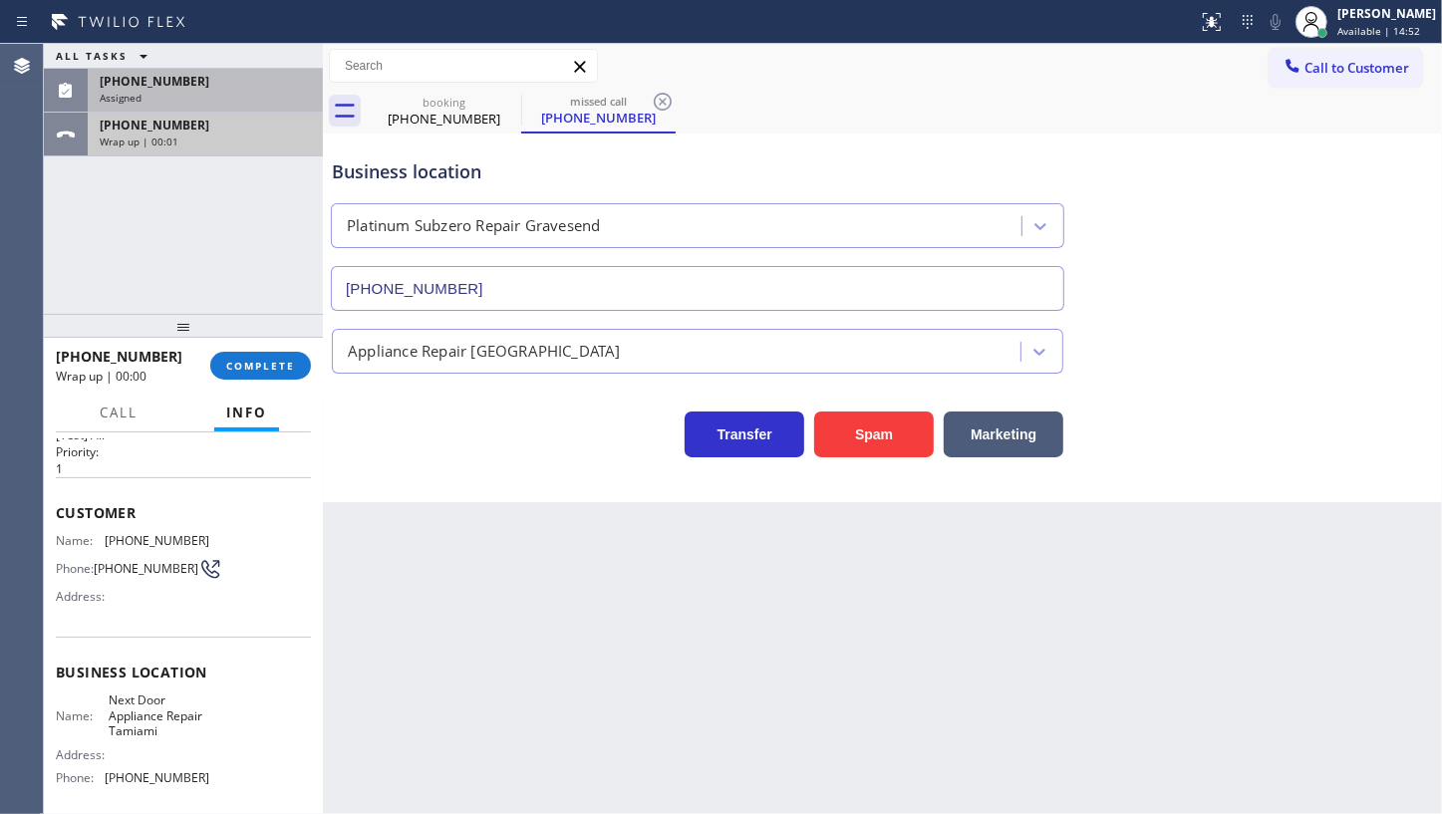
click at [134, 130] on span "+15617972773" at bounding box center [155, 125] width 110 height 17
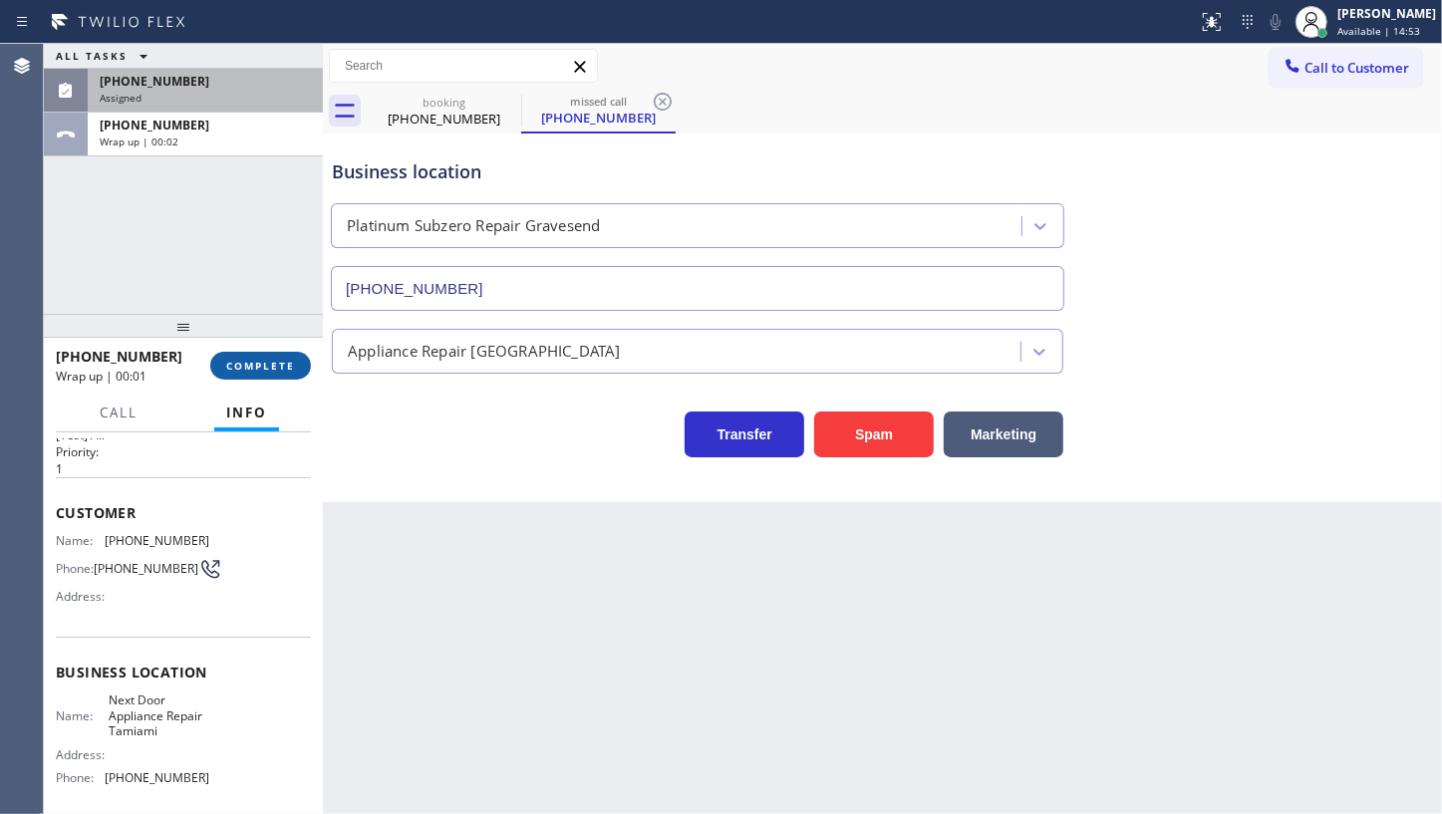
click at [285, 366] on span "COMPLETE" at bounding box center [260, 366] width 69 height 14
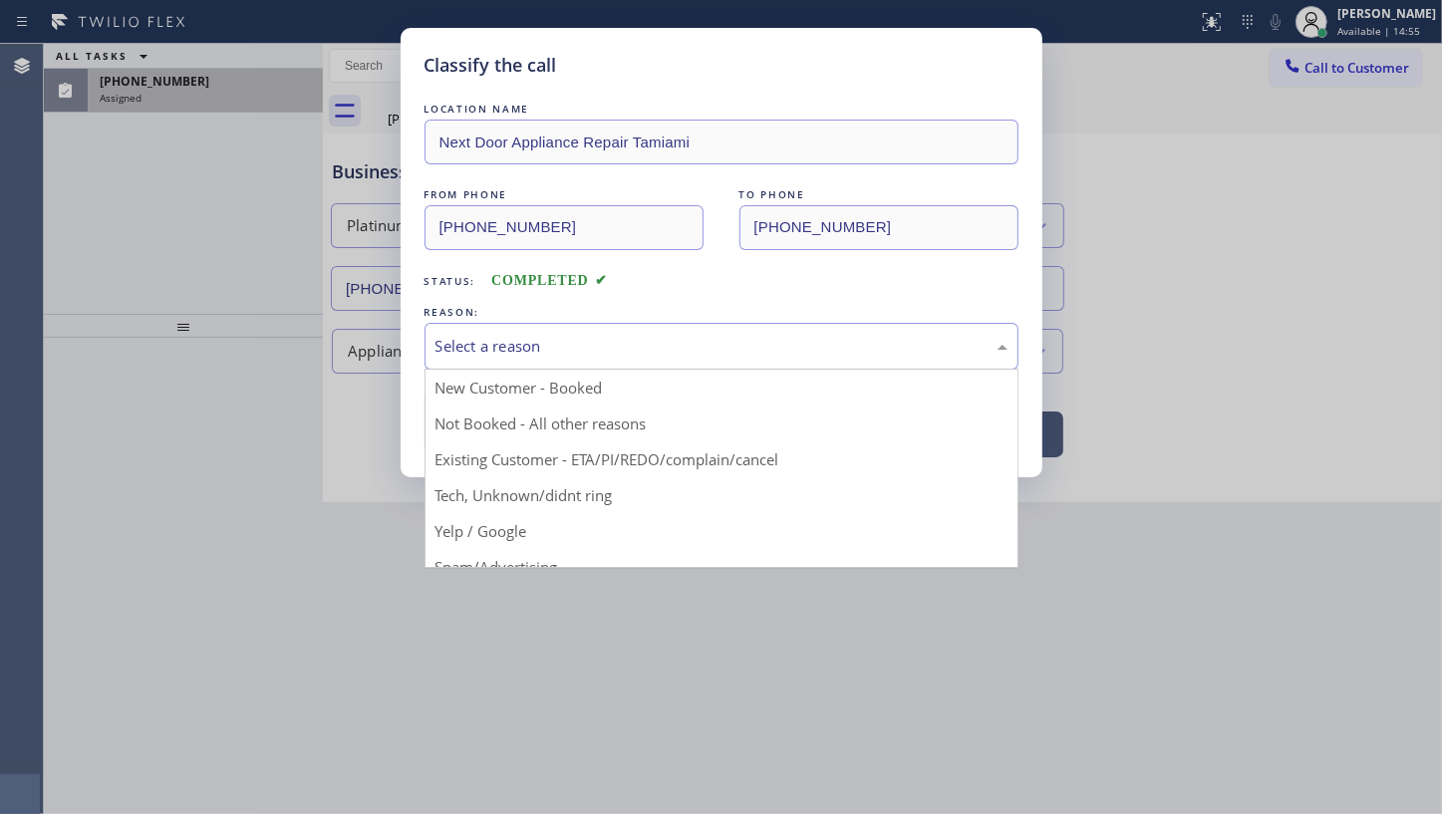
click at [497, 360] on div "Select a reason" at bounding box center [722, 346] width 594 height 47
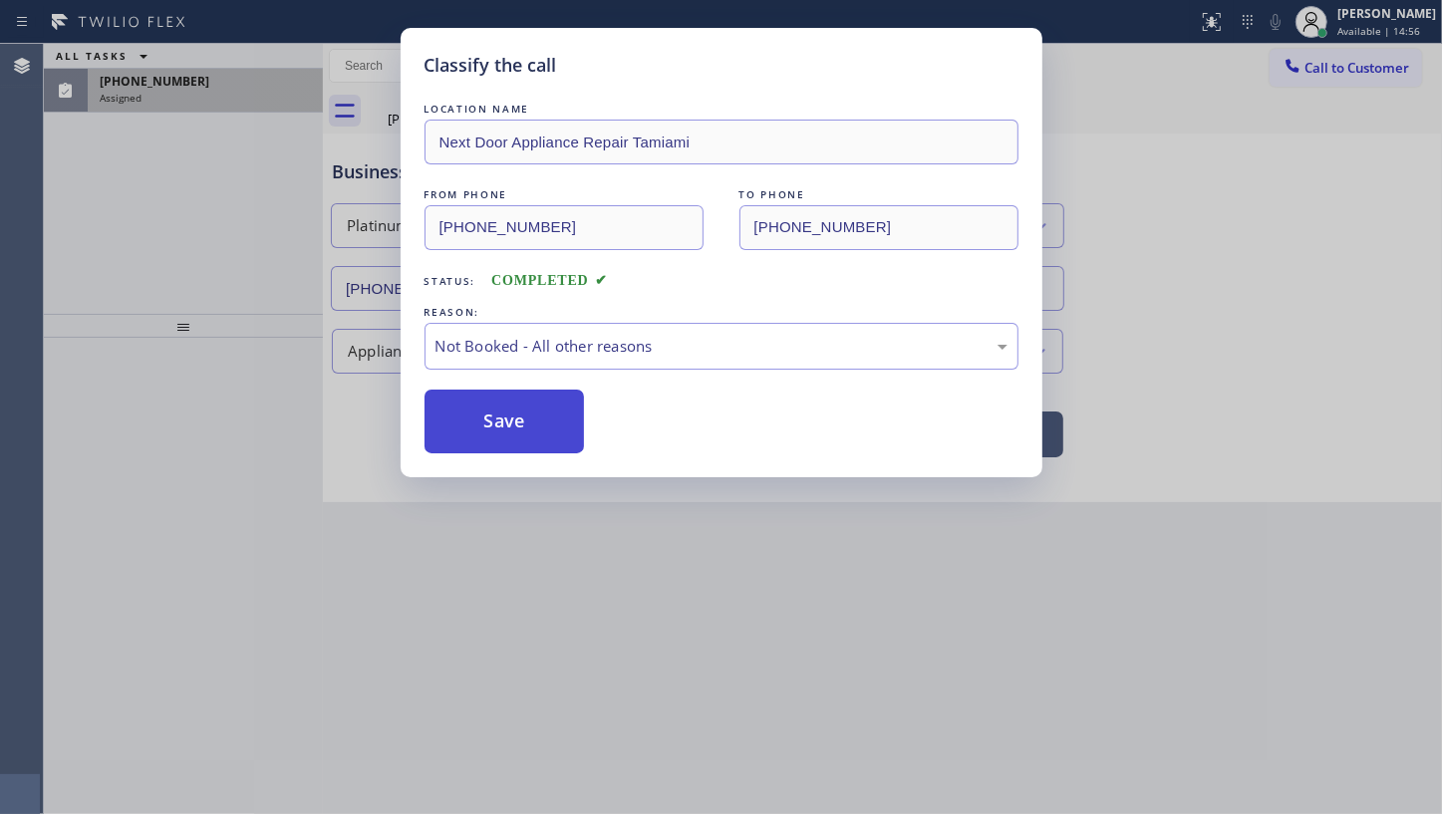
click at [467, 431] on button "Save" at bounding box center [505, 422] width 160 height 64
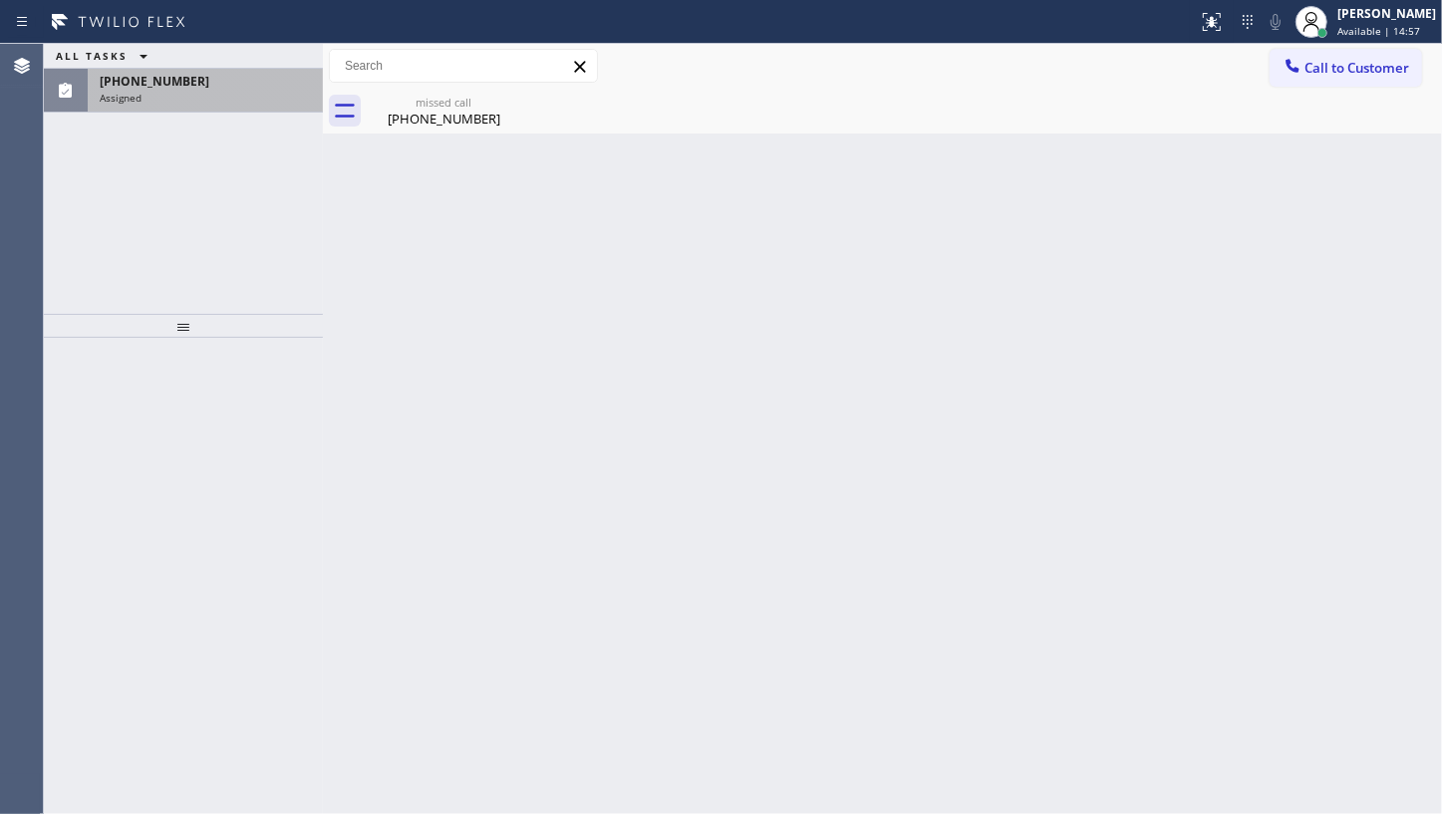
click at [155, 83] on span "(718) 434-0182" at bounding box center [155, 81] width 110 height 17
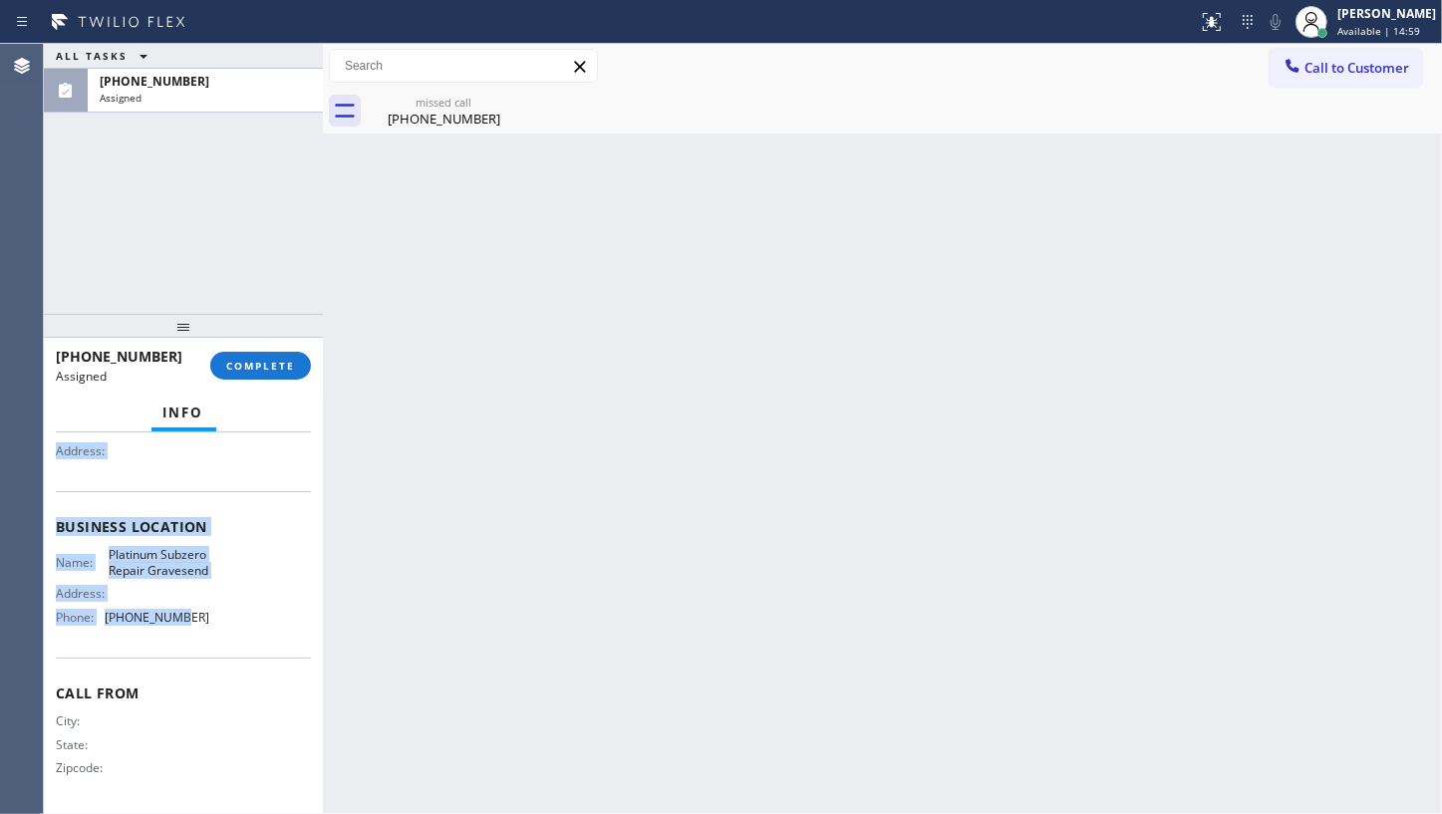
scroll to position [227, 0]
drag, startPoint x: 48, startPoint y: 584, endPoint x: 247, endPoint y: 643, distance: 207.8
click at [247, 644] on div "Context Queue: Appliance Repair High End Priority: 0 Task Age: Customer Name: (…" at bounding box center [183, 624] width 279 height 382
copy div "Customer Name: (718) 434-0182 Phone: (718) 434-0182 Address: Business location …"
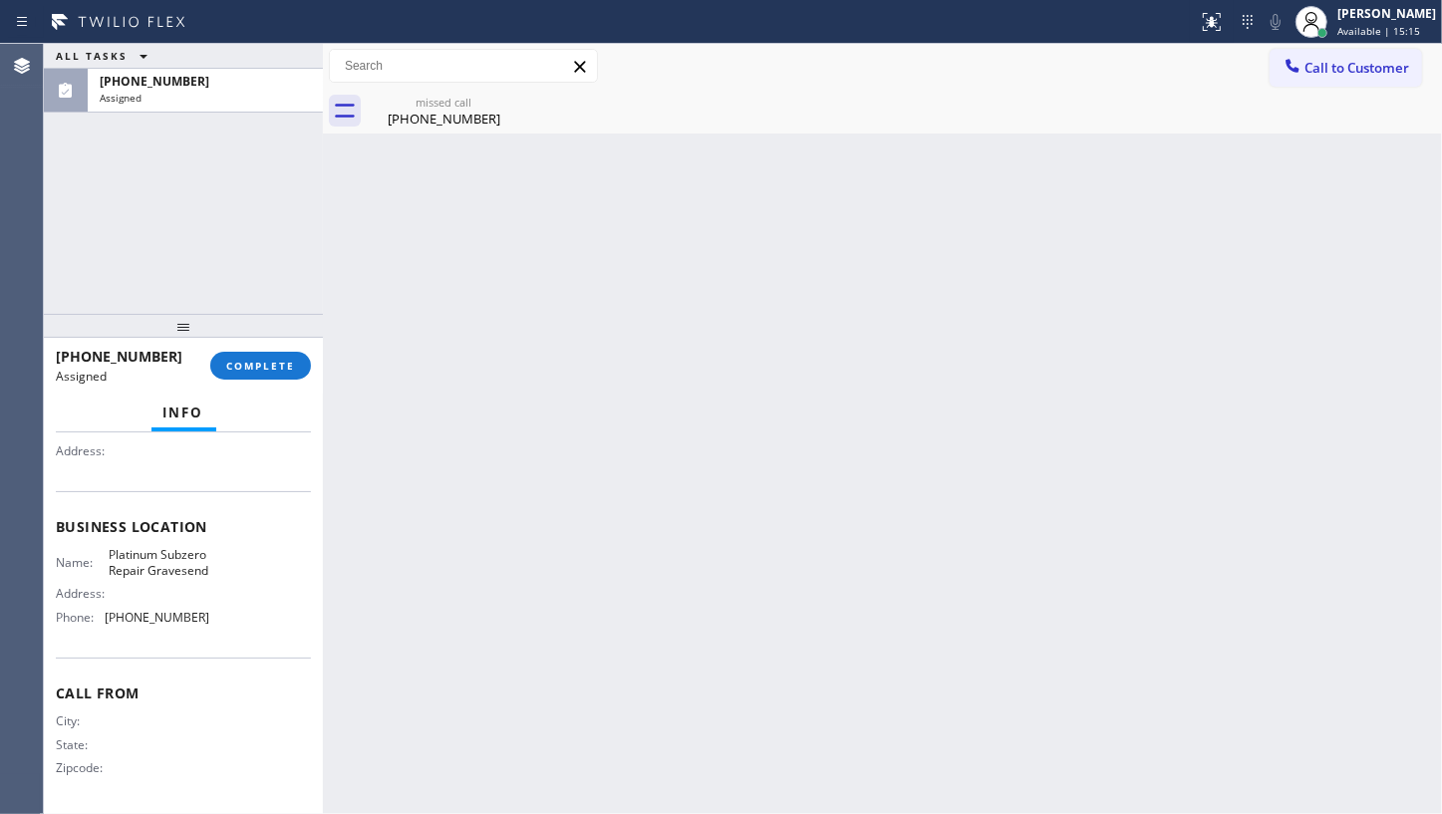
click at [20, 207] on div "Agent Desktop" at bounding box center [21, 429] width 43 height 770
drag, startPoint x: 254, startPoint y: 341, endPoint x: 248, endPoint y: 369, distance: 28.5
click at [248, 338] on div at bounding box center [183, 326] width 279 height 24
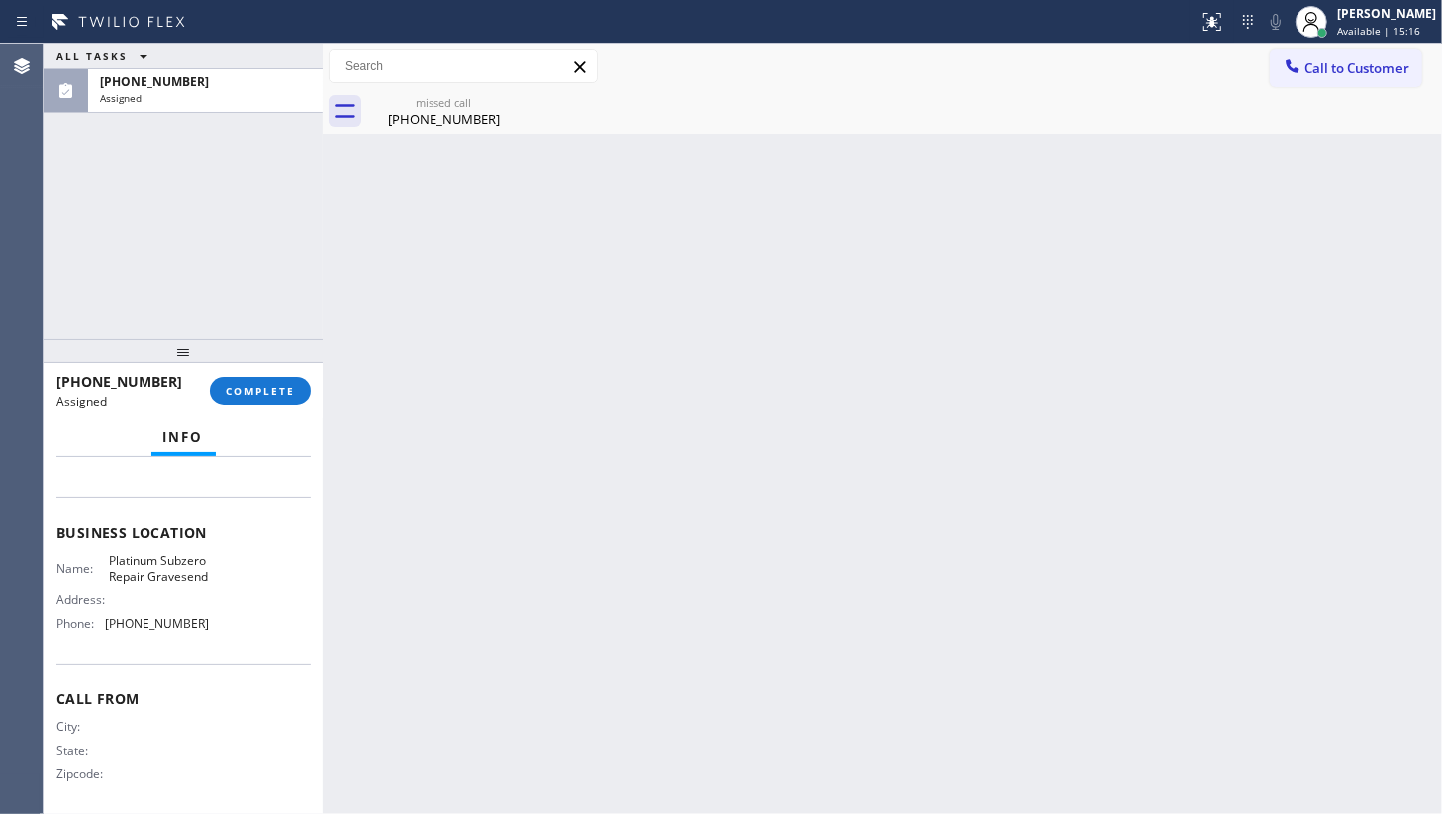
click at [248, 371] on div "(718) 434-0182 Assigned COMPLETE" at bounding box center [183, 391] width 255 height 52
click at [242, 390] on span "COMPLETE" at bounding box center [260, 391] width 69 height 14
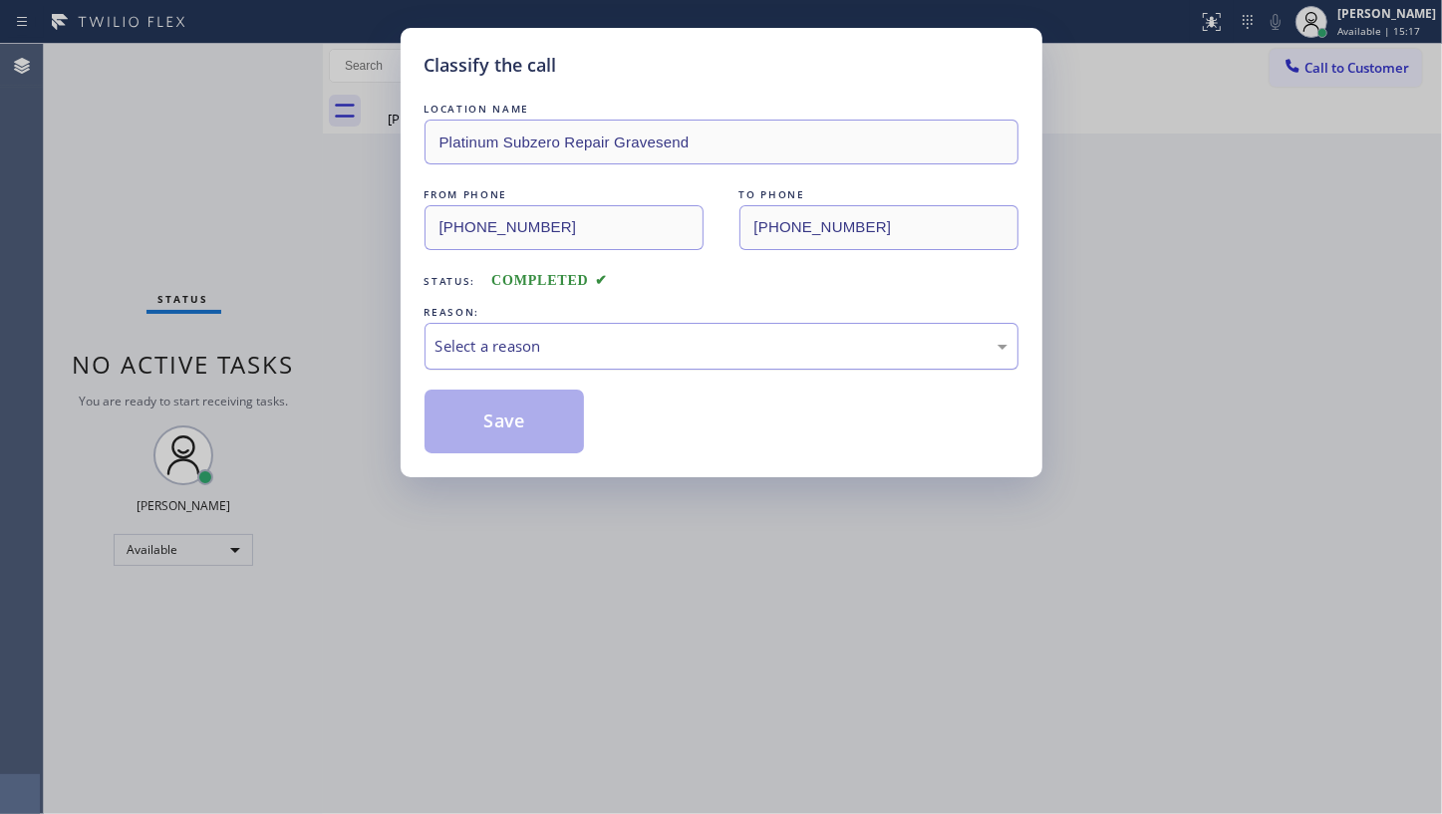
click at [458, 355] on div "Select a reason" at bounding box center [722, 346] width 572 height 23
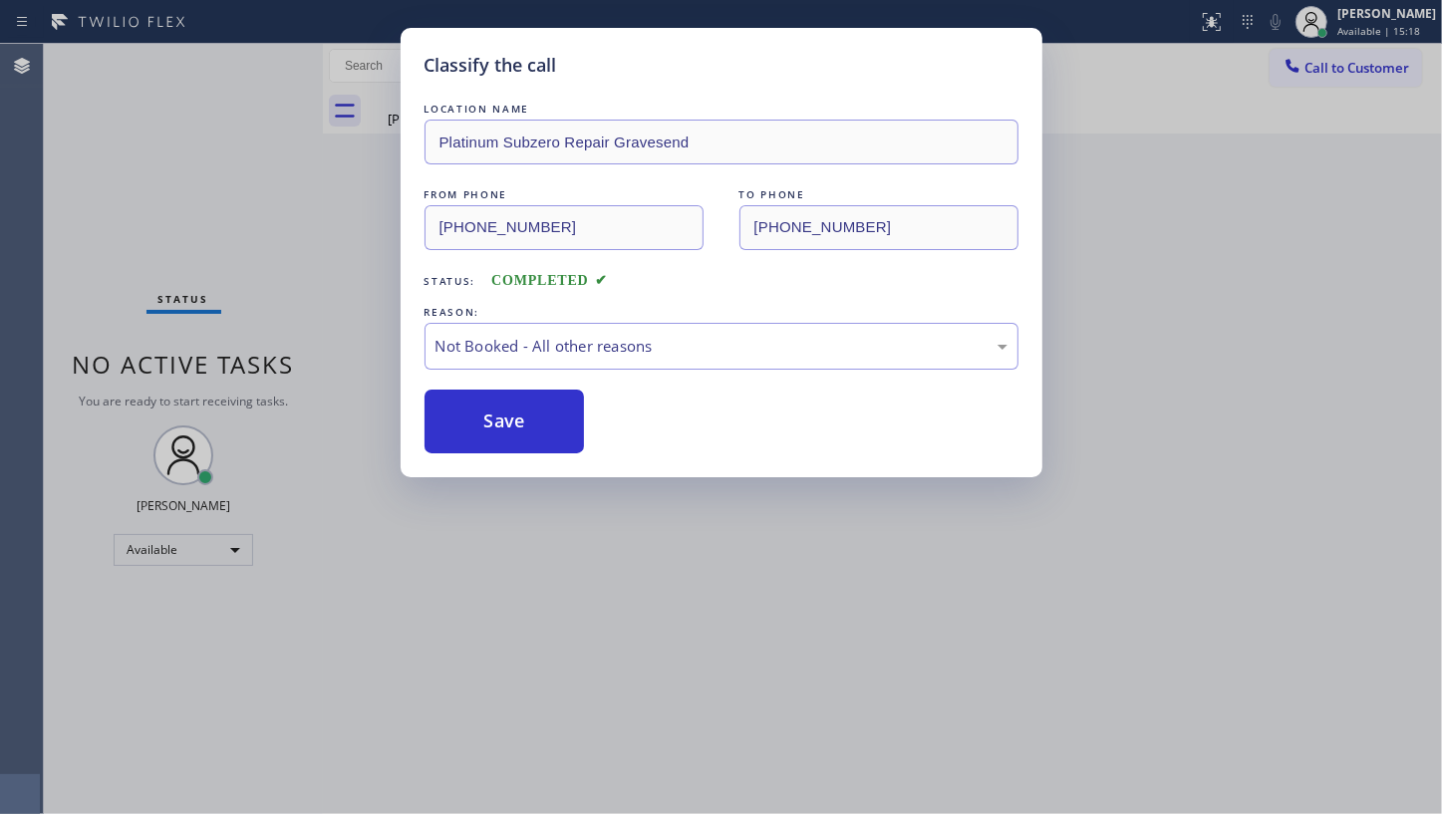
click at [455, 430] on button "Save" at bounding box center [505, 422] width 160 height 64
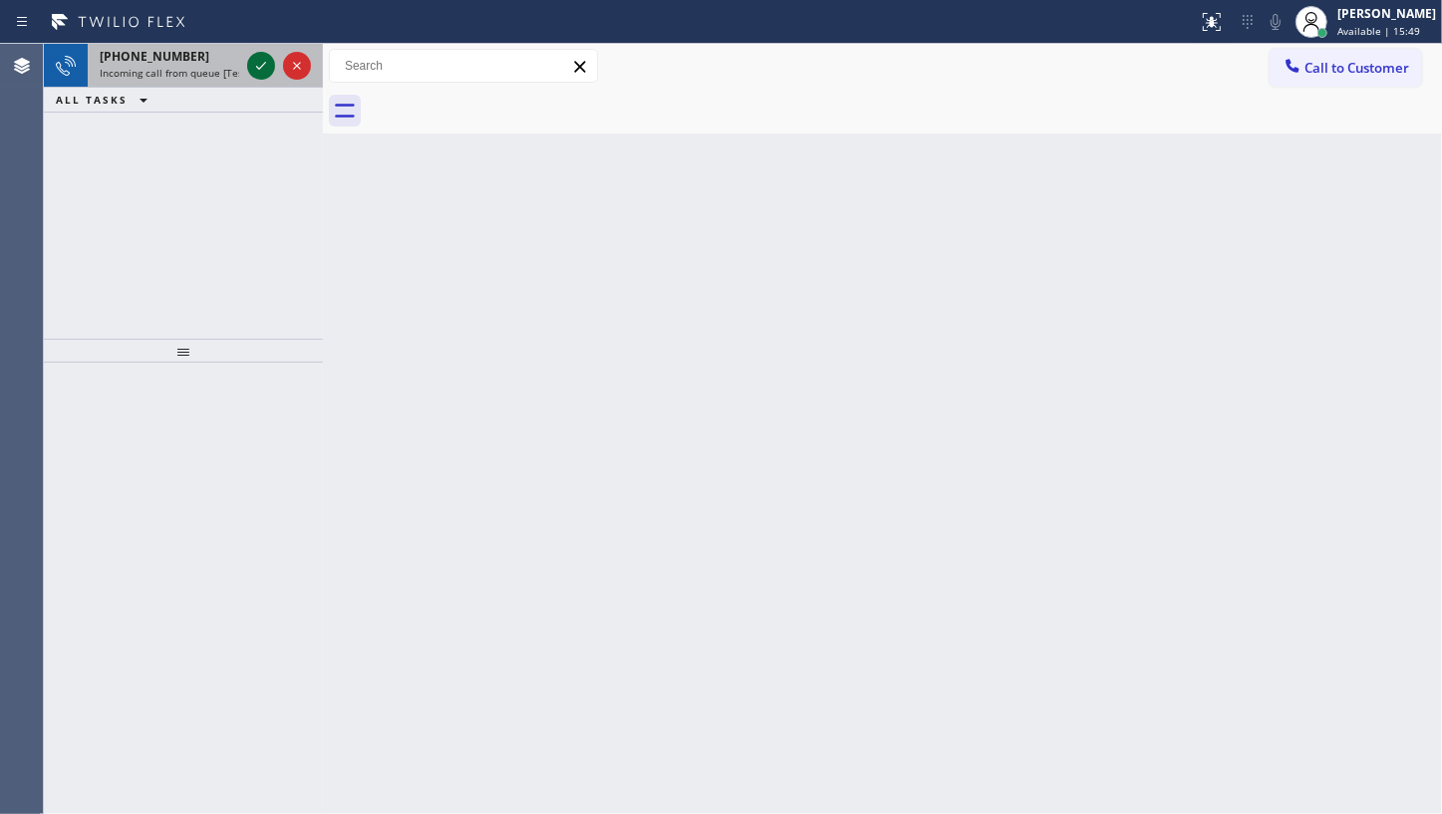
click at [259, 62] on icon at bounding box center [261, 66] width 24 height 24
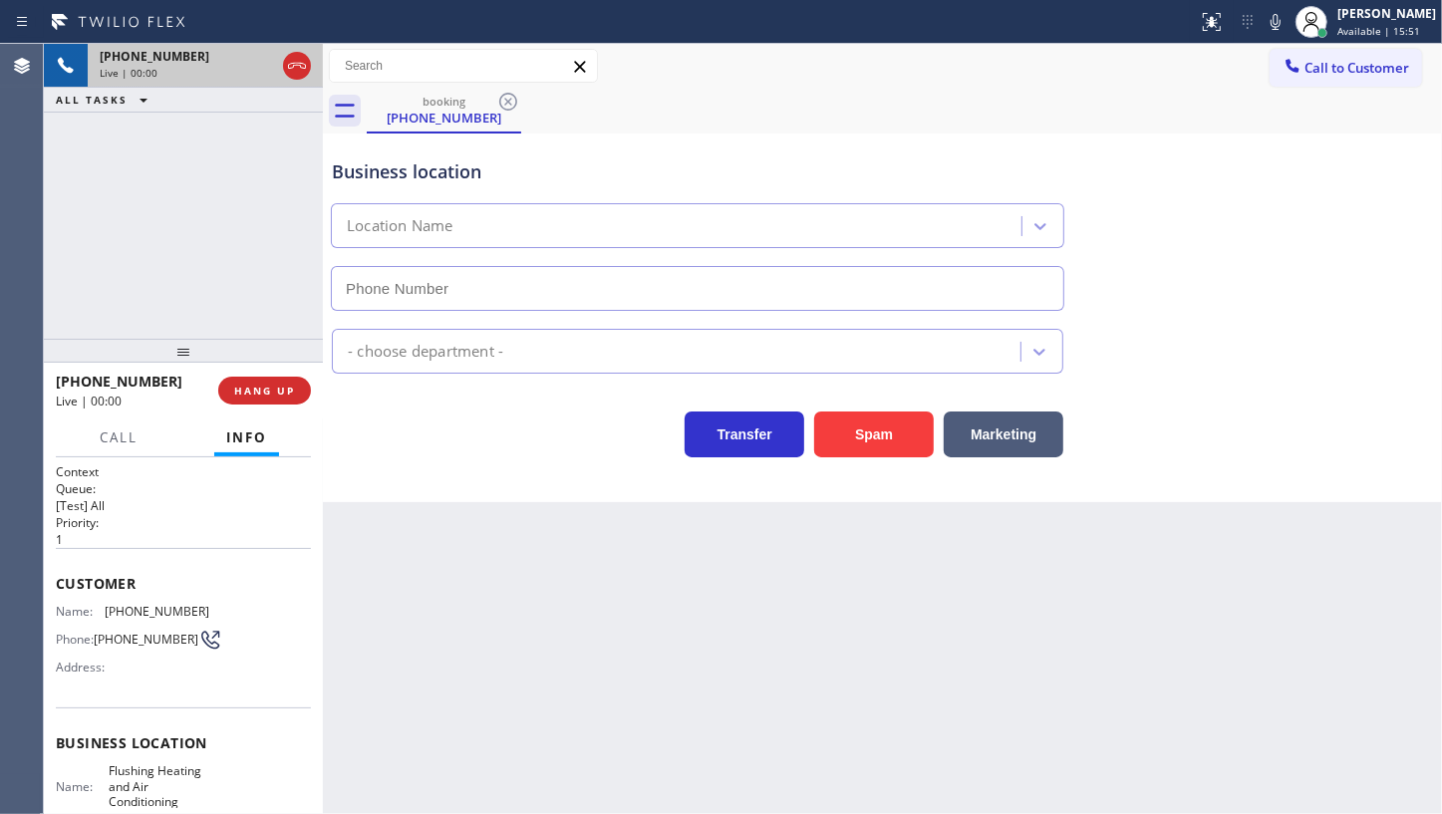
type input "(347) 690-7214"
click at [283, 395] on span "HANG UP" at bounding box center [264, 391] width 61 height 14
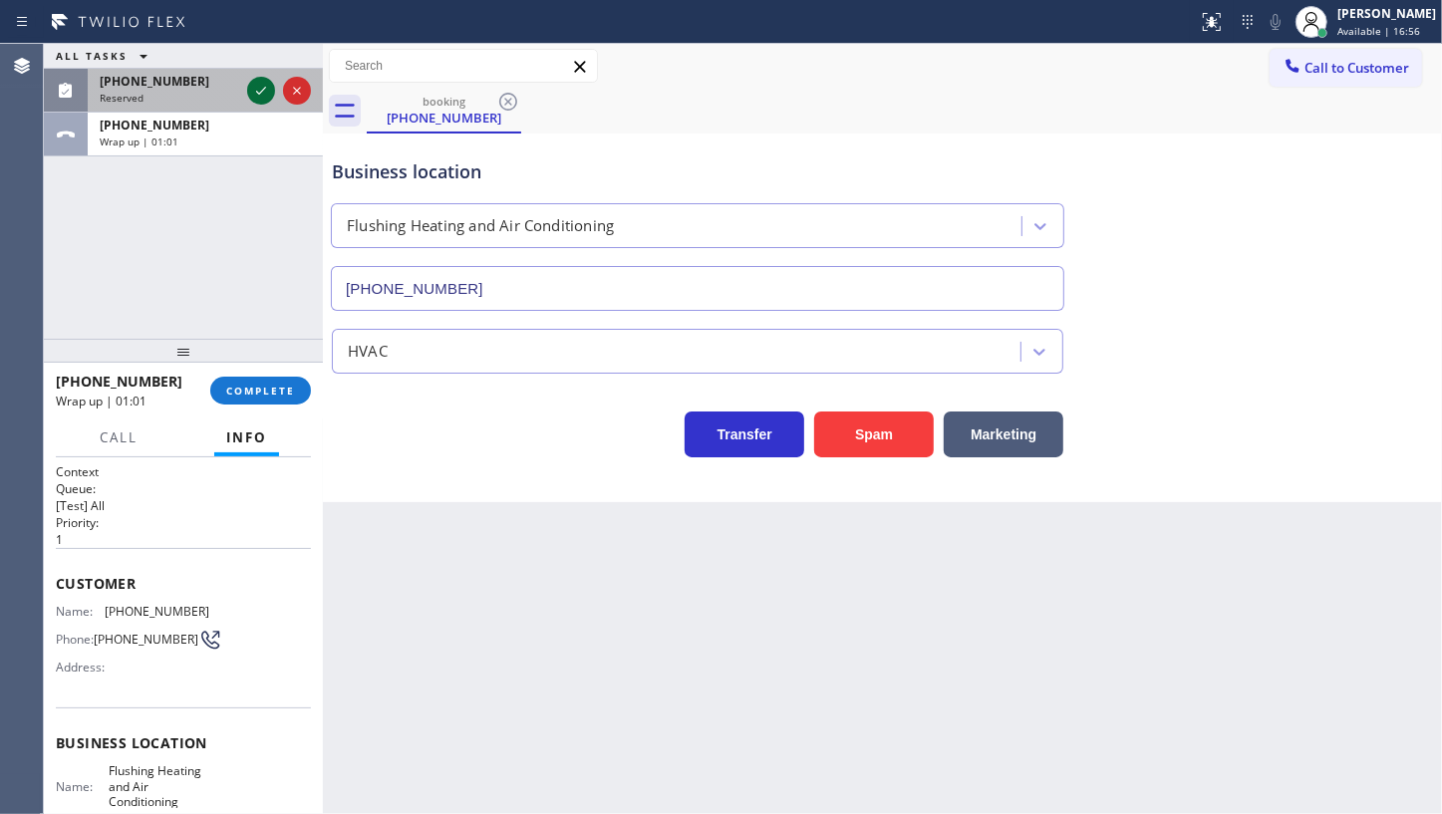
click at [255, 90] on icon at bounding box center [261, 91] width 24 height 24
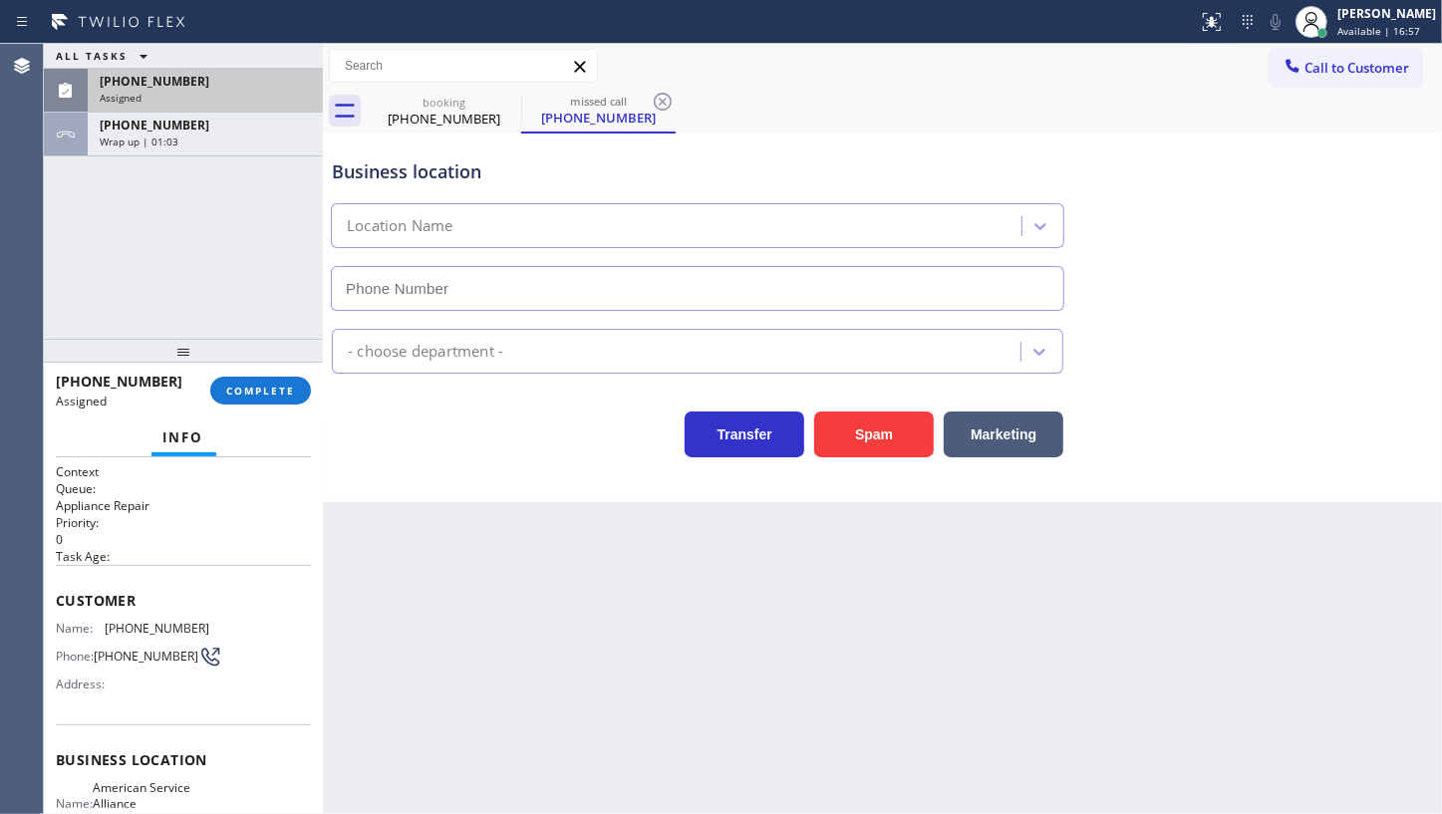
type input "(954) 835-4535"
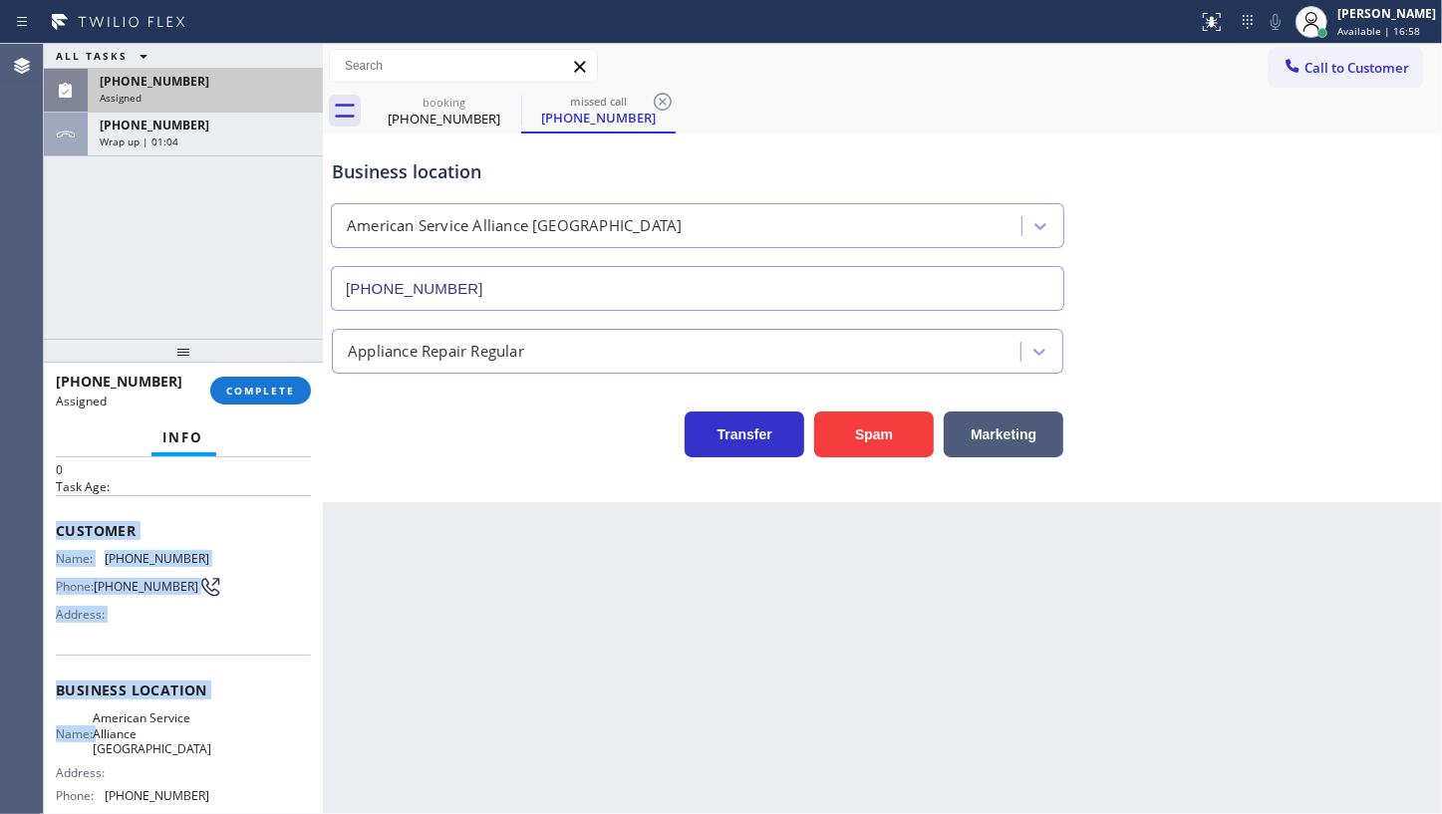
scroll to position [251, 0]
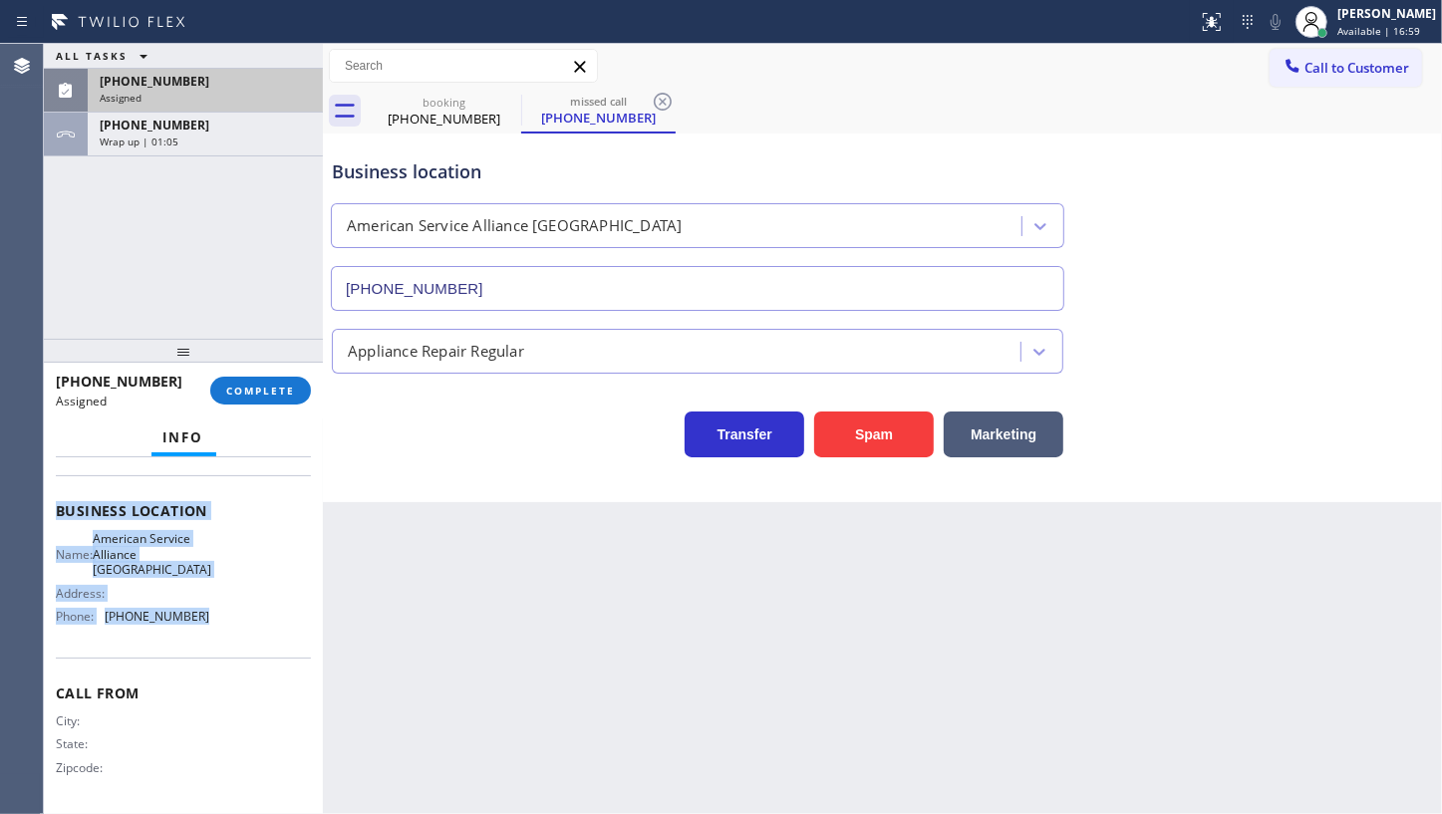
drag, startPoint x: 50, startPoint y: 584, endPoint x: 253, endPoint y: 624, distance: 207.2
click at [253, 624] on div "Context Queue: Appliance Repair Priority: 0 Task Age: Customer Name: (301) 910-…" at bounding box center [183, 635] width 279 height 357
copy div "Customer Name: (301) 910-9717 Phone: (301) 910-9717 Address: Business location …"
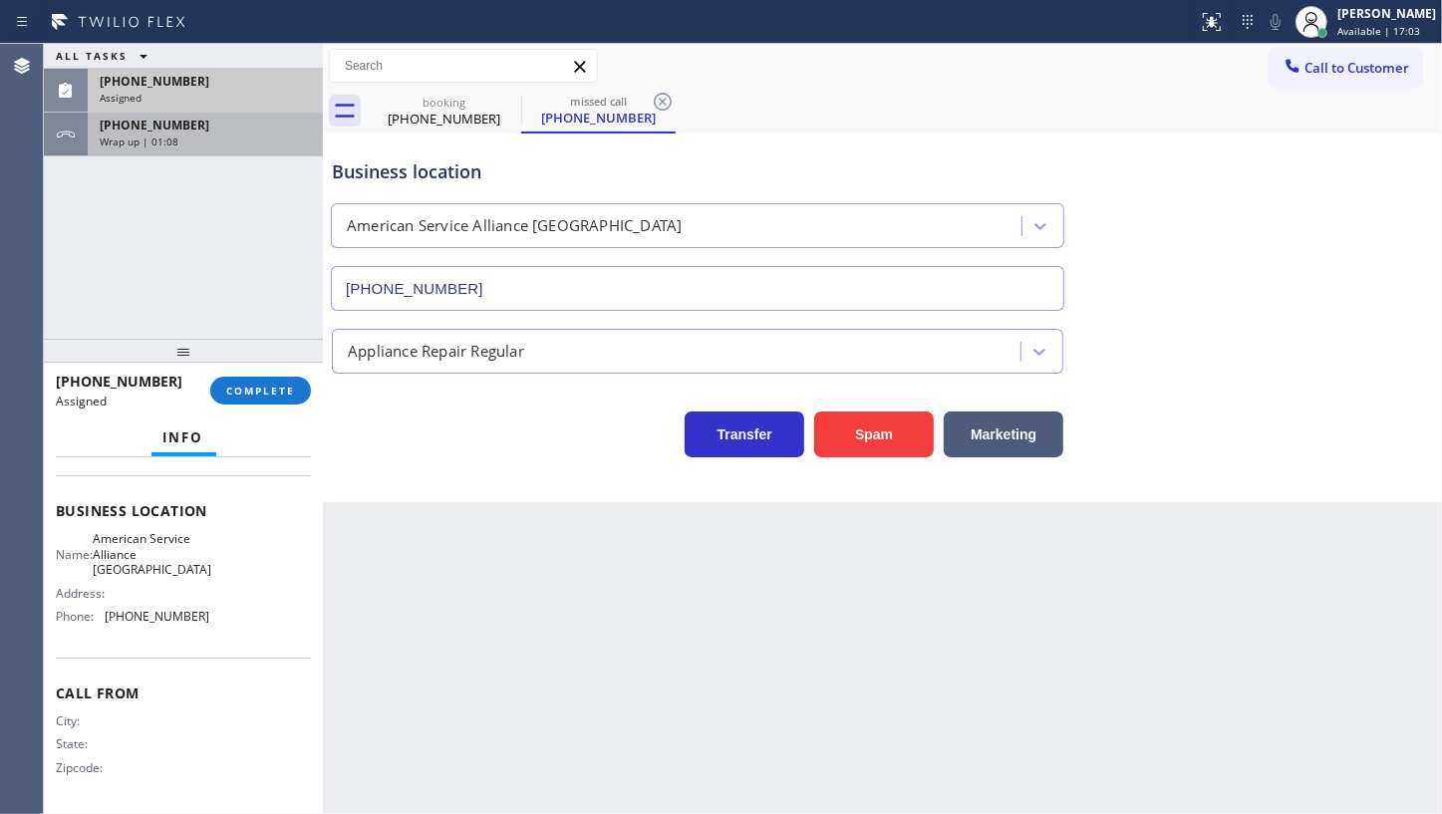
drag, startPoint x: 104, startPoint y: 211, endPoint x: 161, endPoint y: 146, distance: 87.6
click at [148, 183] on div "ALL TASKS ALL TASKS ACTIVE TASKS TASKS IN WRAP UP (301) 910-9717 Assigned +1646…" at bounding box center [183, 191] width 279 height 295
drag, startPoint x: 176, startPoint y: 96, endPoint x: 235, endPoint y: 273, distance: 186.9
click at [176, 101] on div "Assigned" at bounding box center [205, 98] width 211 height 14
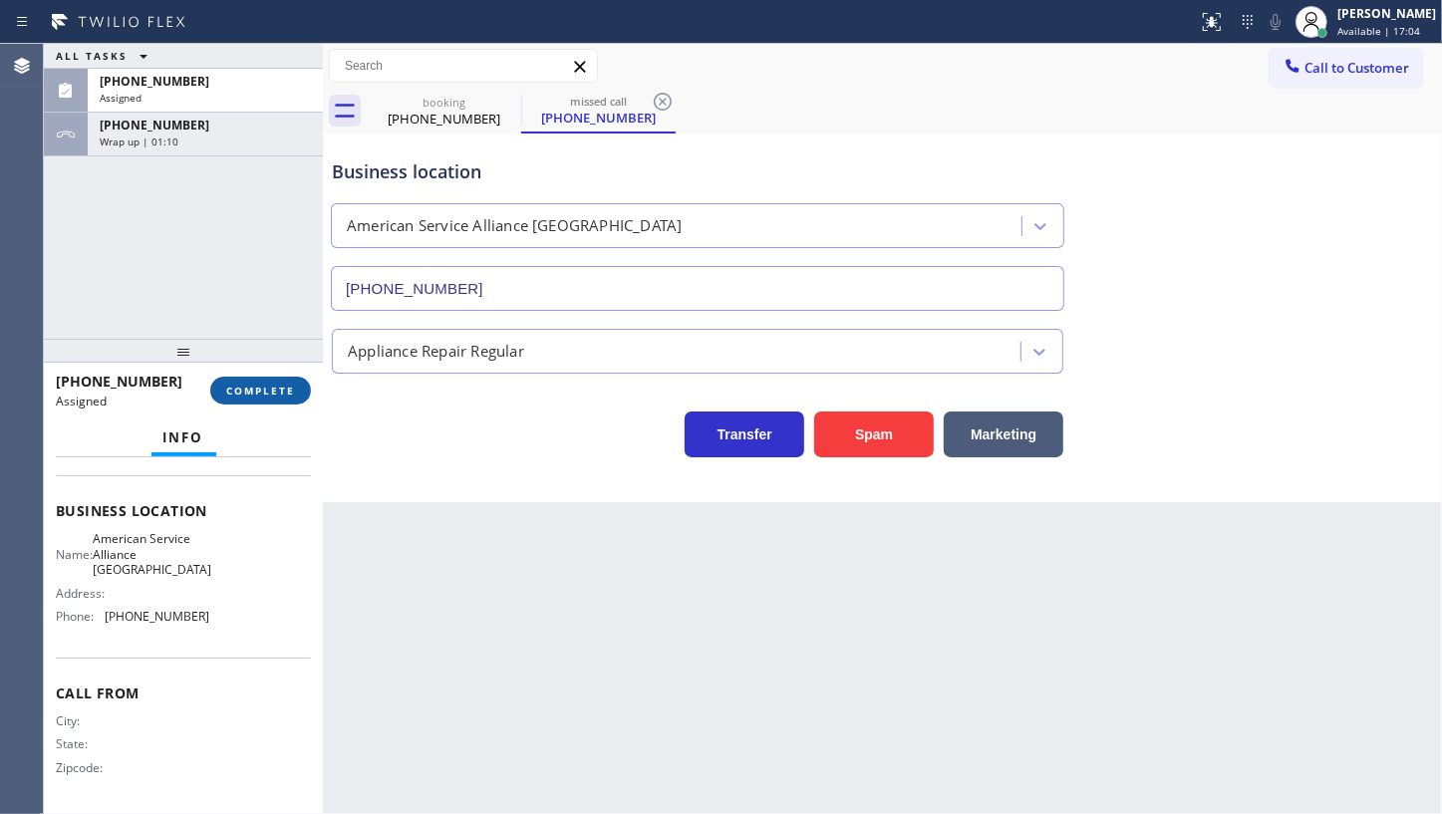
click at [259, 391] on span "COMPLETE" at bounding box center [260, 391] width 69 height 14
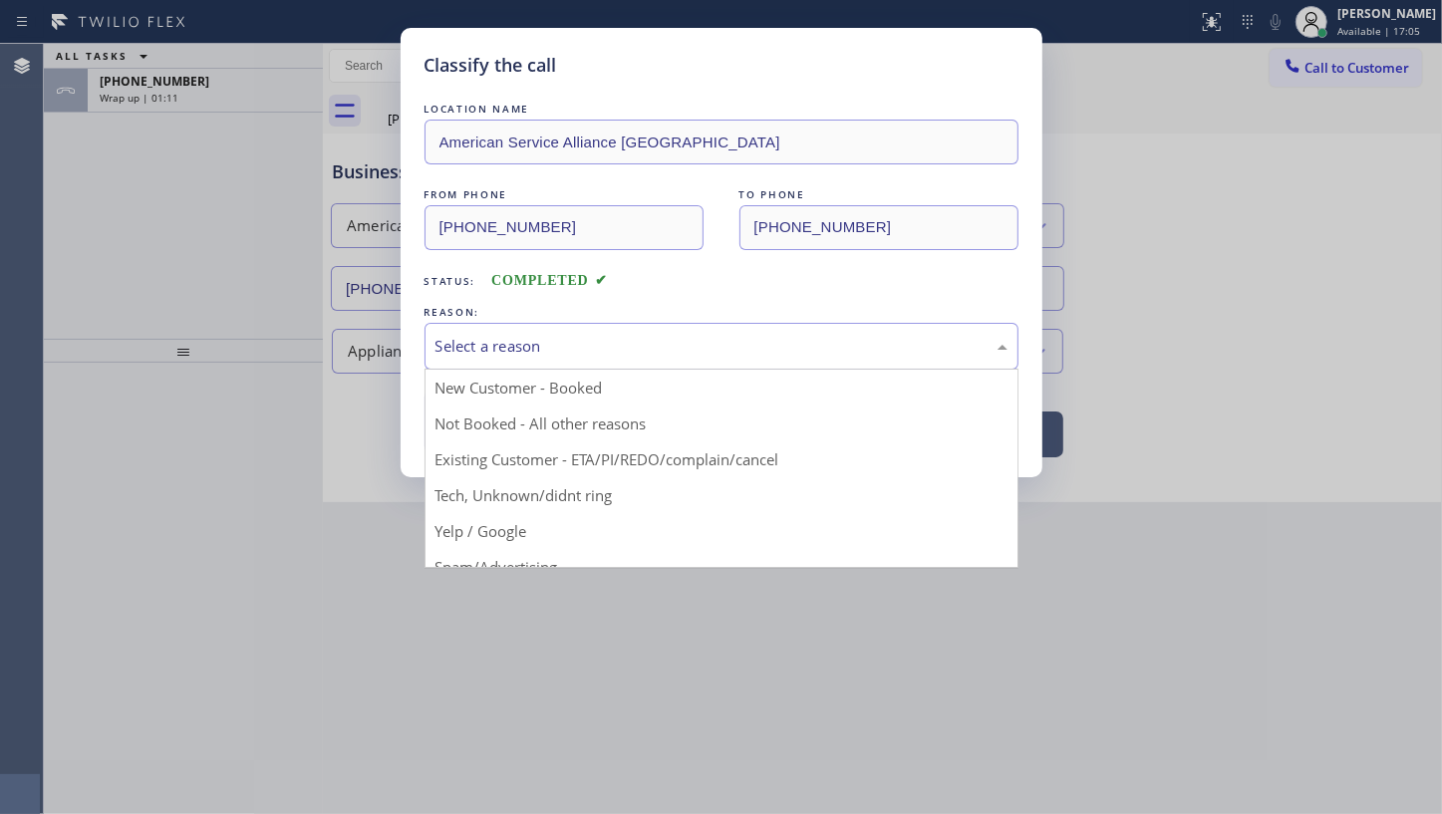
click at [434, 353] on div "Select a reason" at bounding box center [722, 346] width 594 height 47
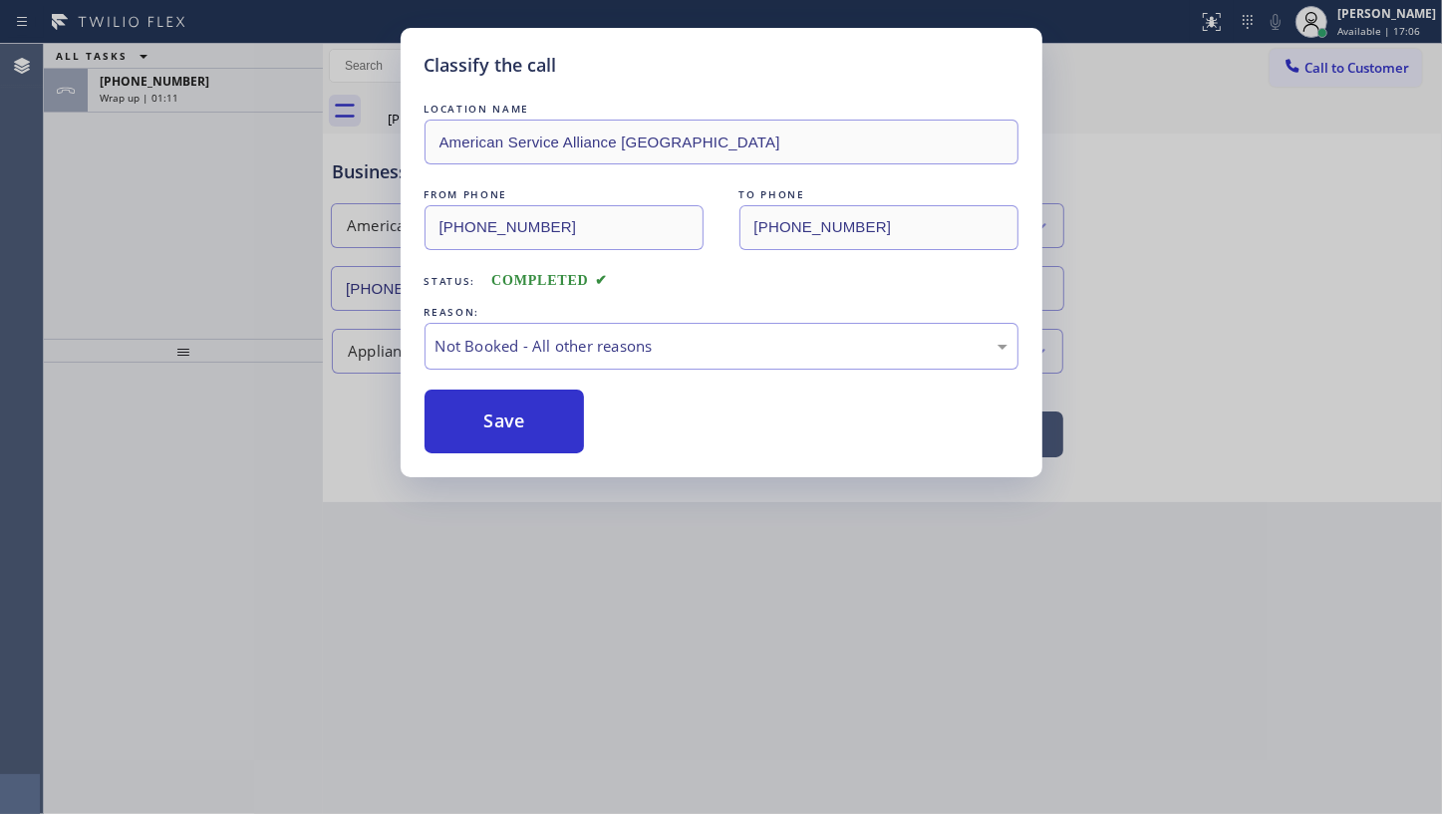
click at [444, 413] on button "Save" at bounding box center [505, 422] width 160 height 64
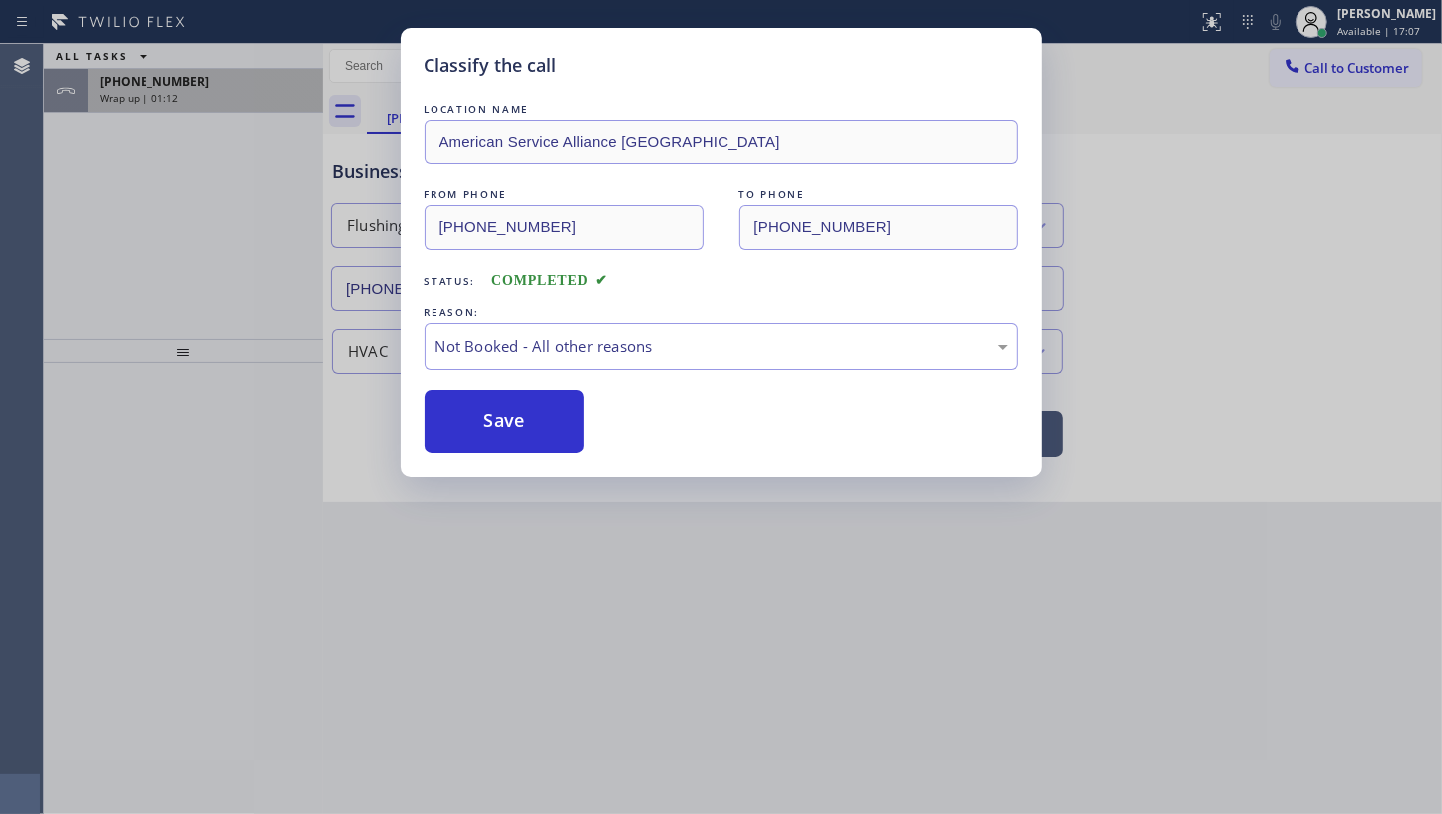
click at [174, 88] on span "+16469864237" at bounding box center [155, 81] width 110 height 17
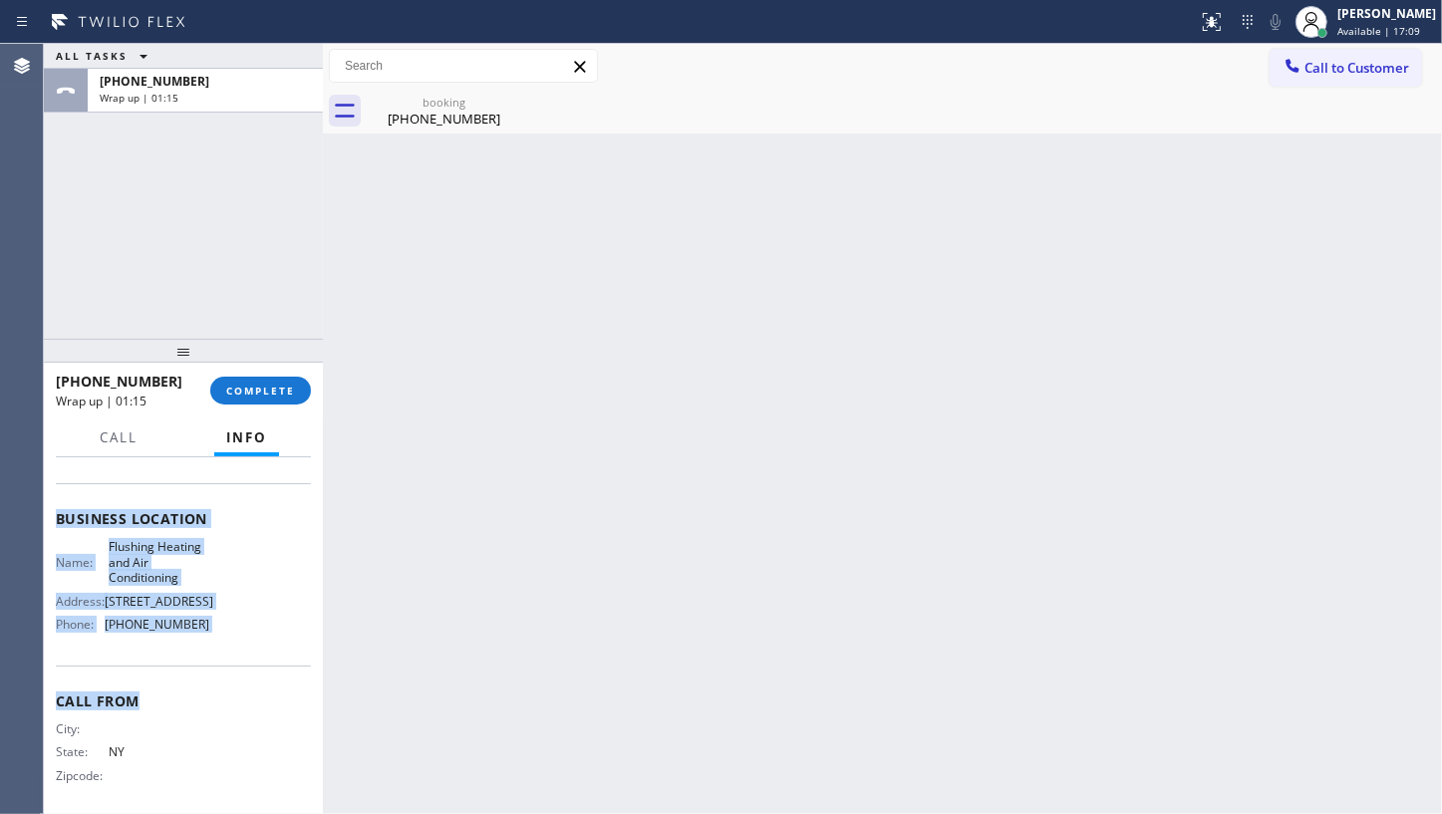
scroll to position [235, 0]
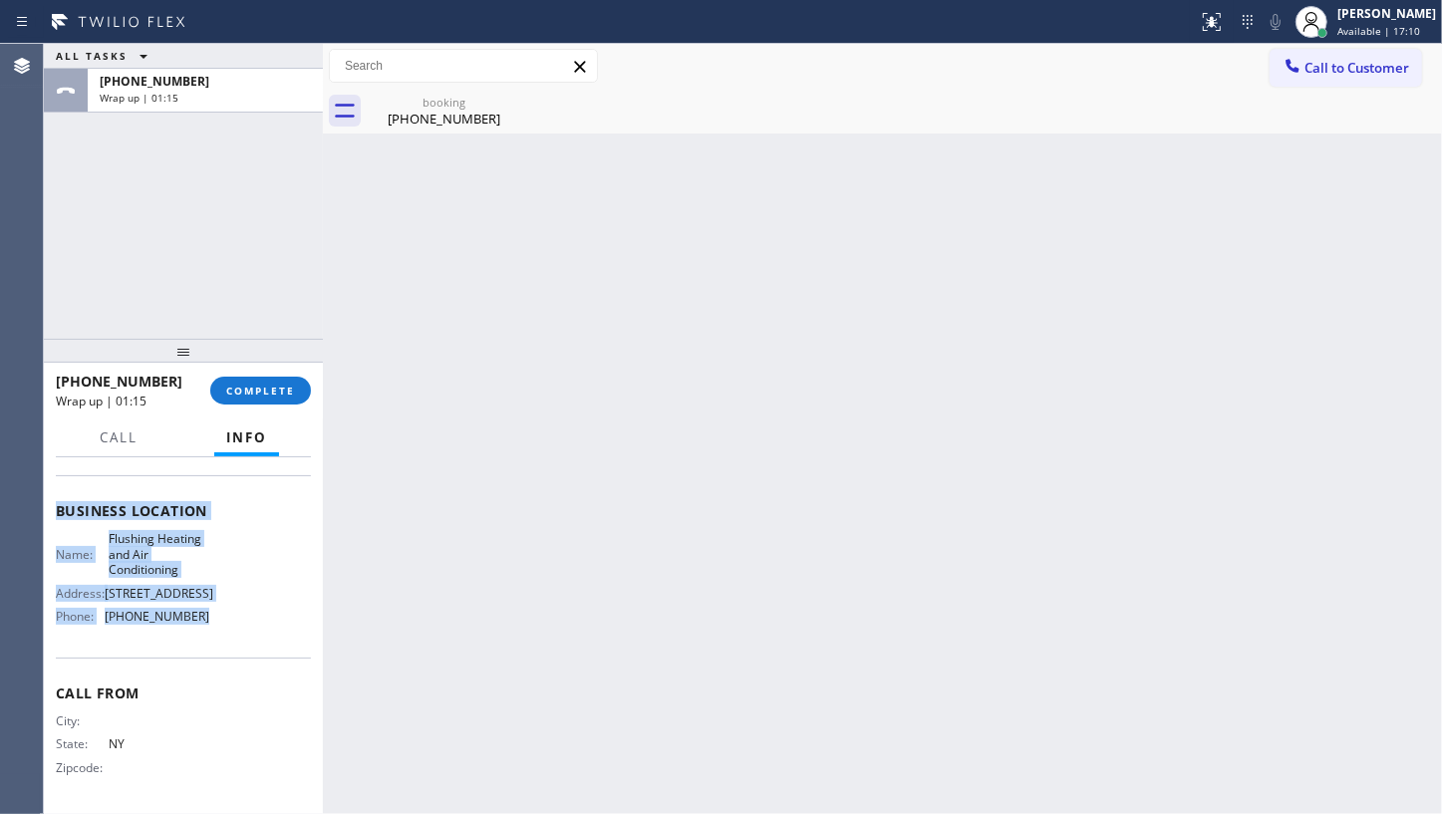
drag, startPoint x: 55, startPoint y: 569, endPoint x: 242, endPoint y: 626, distance: 195.8
click at [242, 626] on div "Context Queue: [Test] All Priority: 1 Customer Name: (646) 986-4237 Phone: (646…" at bounding box center [183, 519] width 255 height 577
copy div "Customer Name: (646) 986-4237 Phone: (646) 986-4237 Address: Business location …"
click at [291, 398] on button "COMPLETE" at bounding box center [260, 391] width 101 height 28
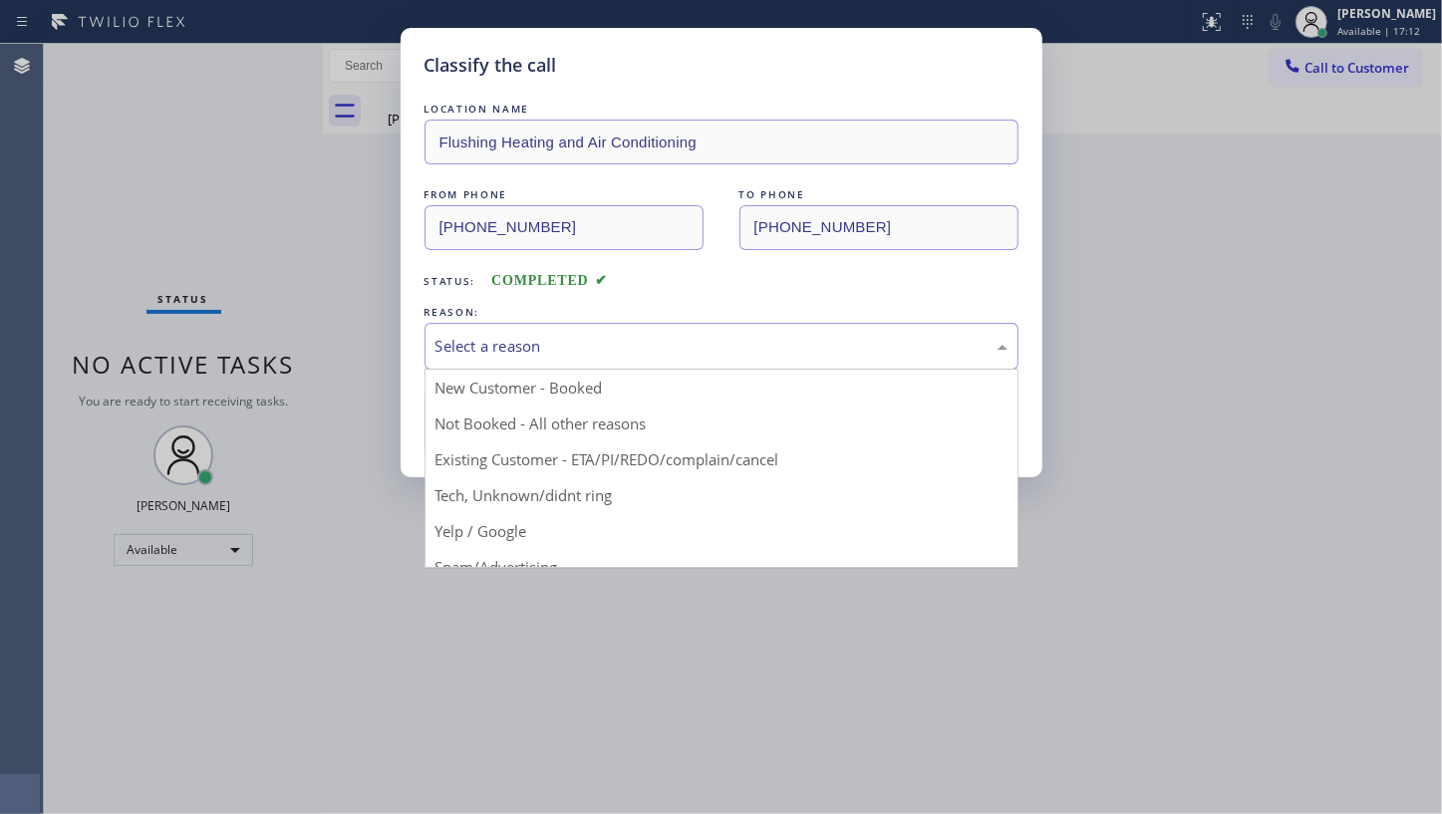
click at [542, 352] on div "Select a reason" at bounding box center [722, 346] width 572 height 23
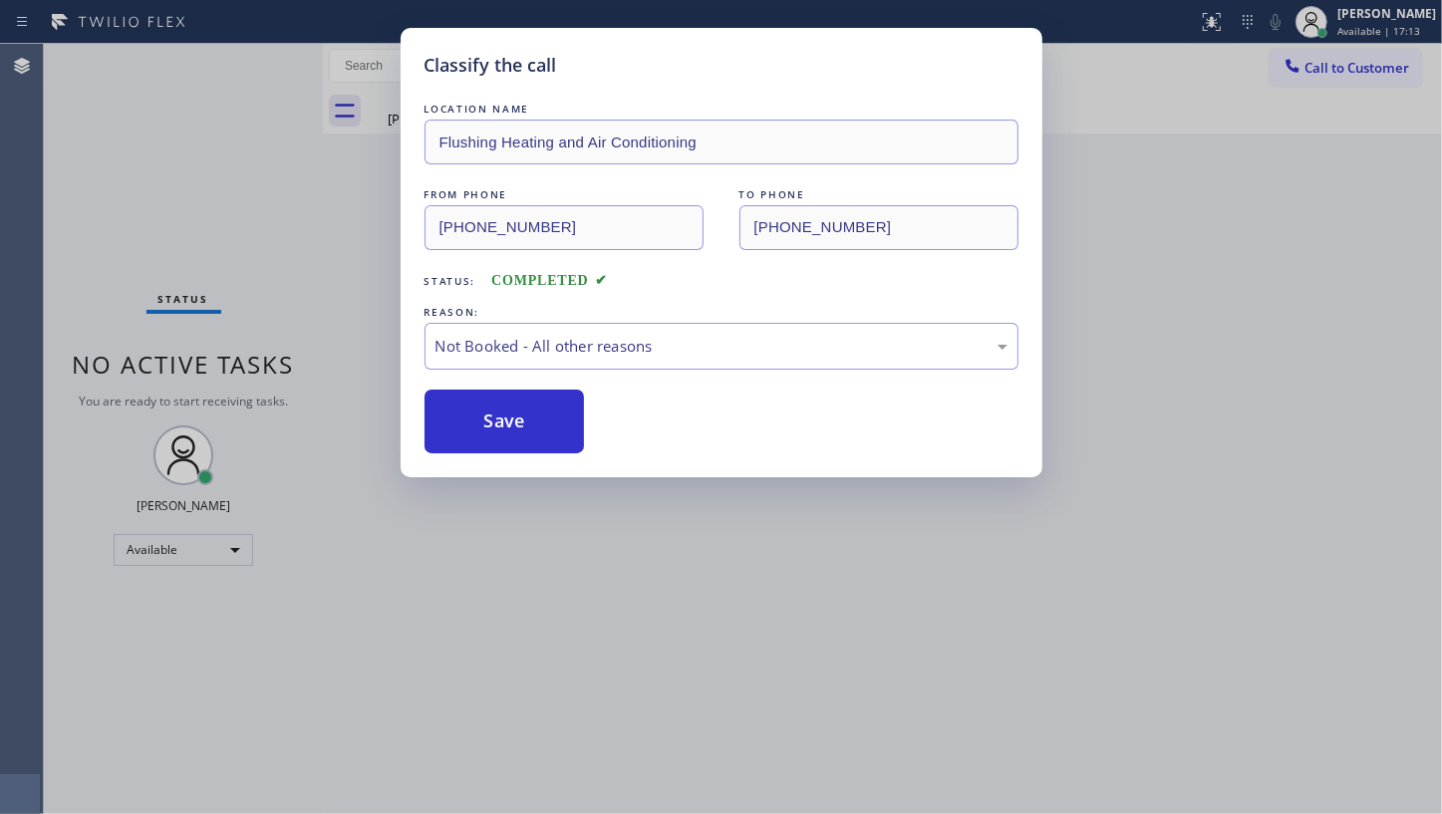
click at [489, 423] on button "Save" at bounding box center [505, 422] width 160 height 64
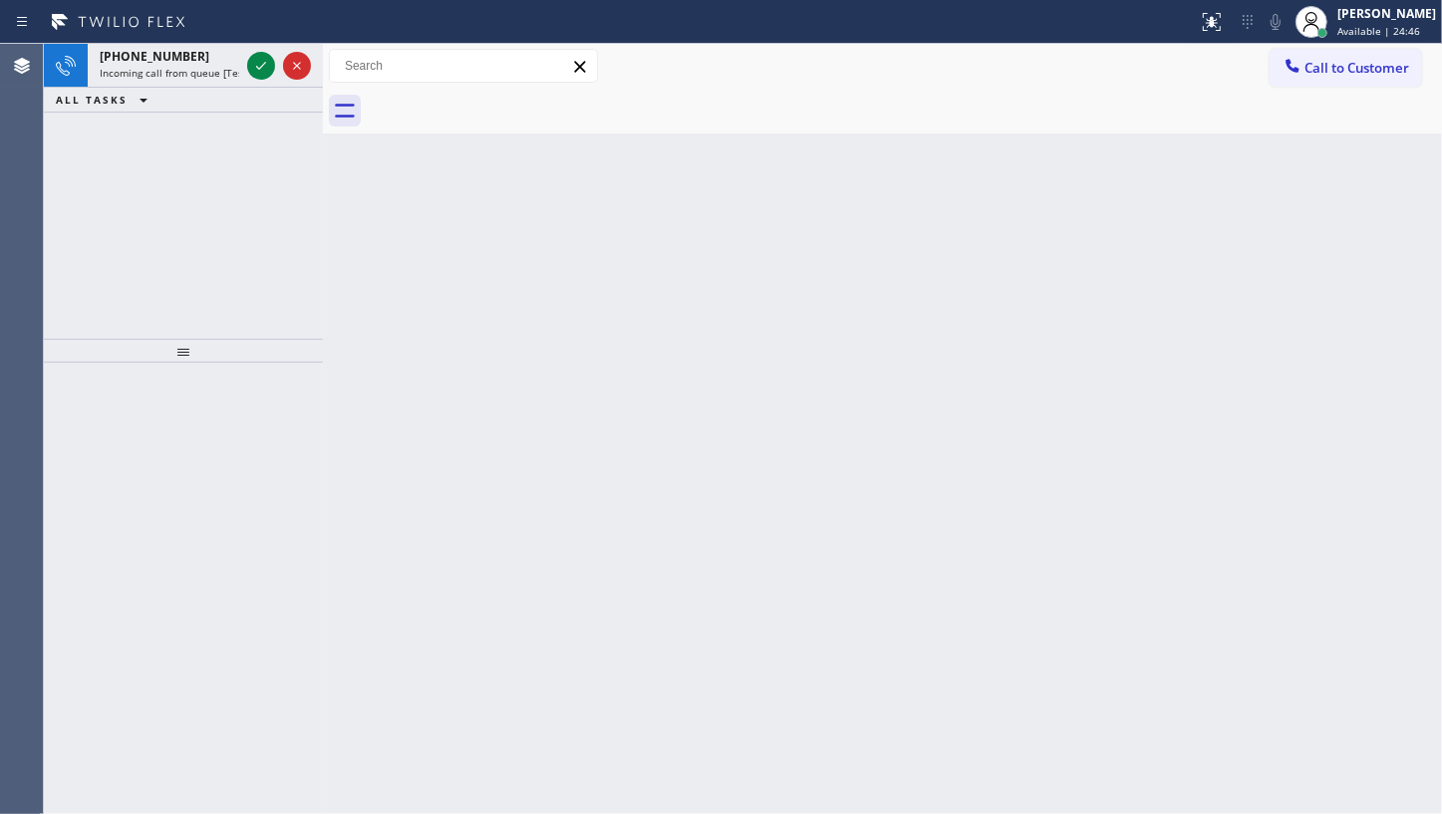
drag, startPoint x: 182, startPoint y: 246, endPoint x: 253, endPoint y: 7, distance: 249.5
click at [197, 165] on div "+17816327677 Incoming call from queue [Test] All ALL TASKS ALL TASKS ACTIVE TAS…" at bounding box center [183, 191] width 279 height 295
click at [272, 61] on icon at bounding box center [261, 66] width 24 height 24
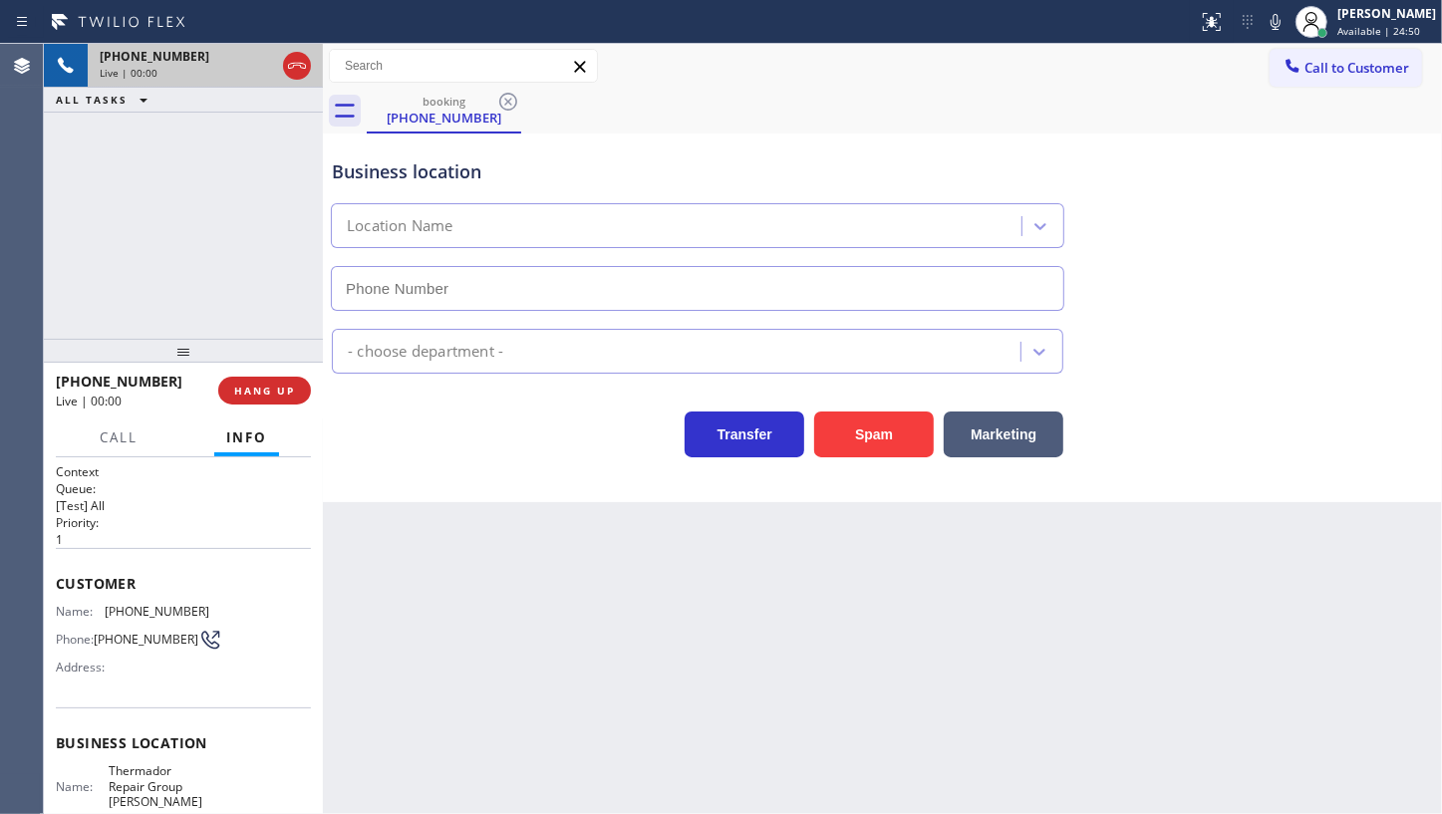
type input "(351) 300-7577"
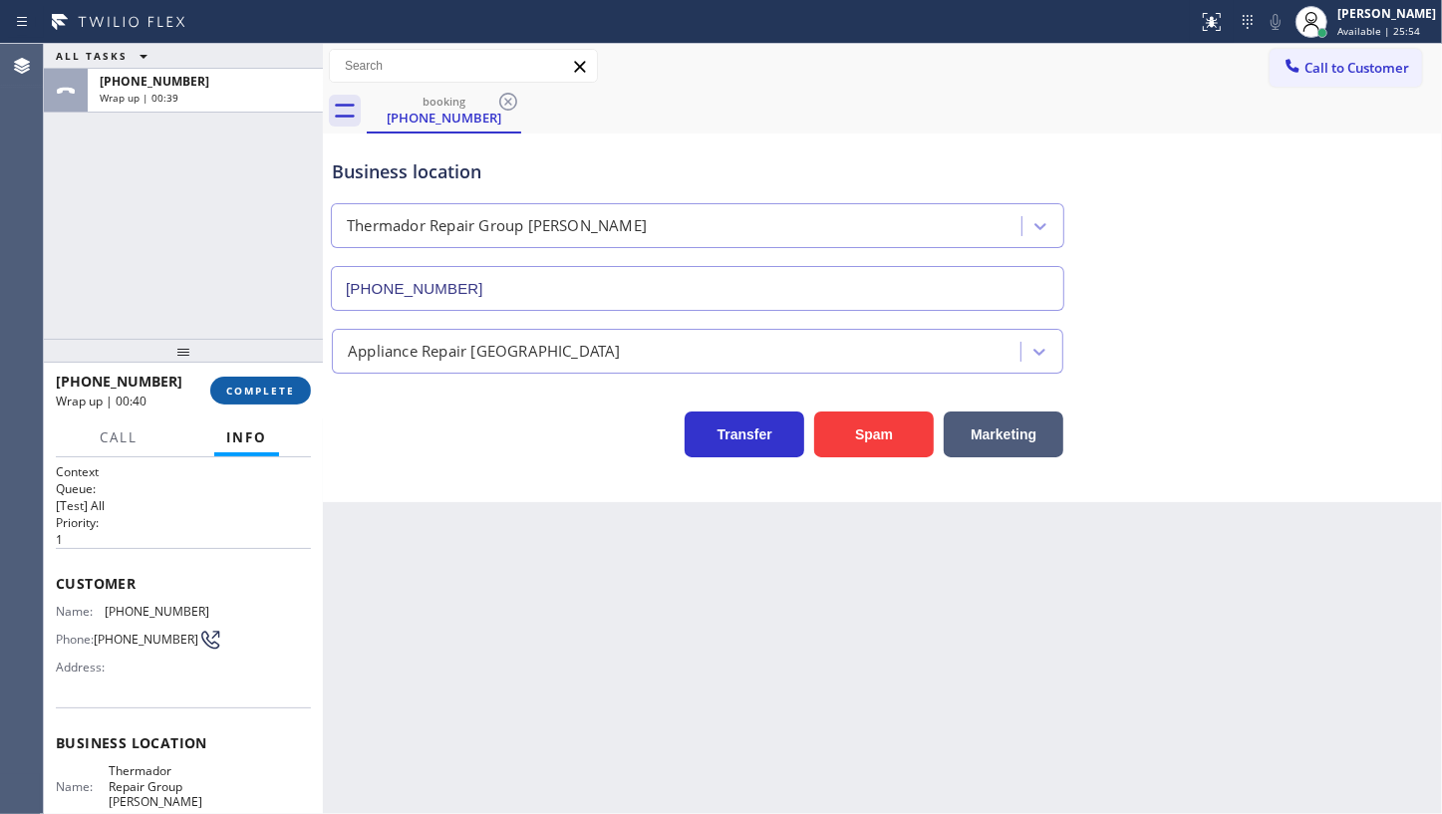
click at [254, 397] on span "COMPLETE" at bounding box center [260, 391] width 69 height 14
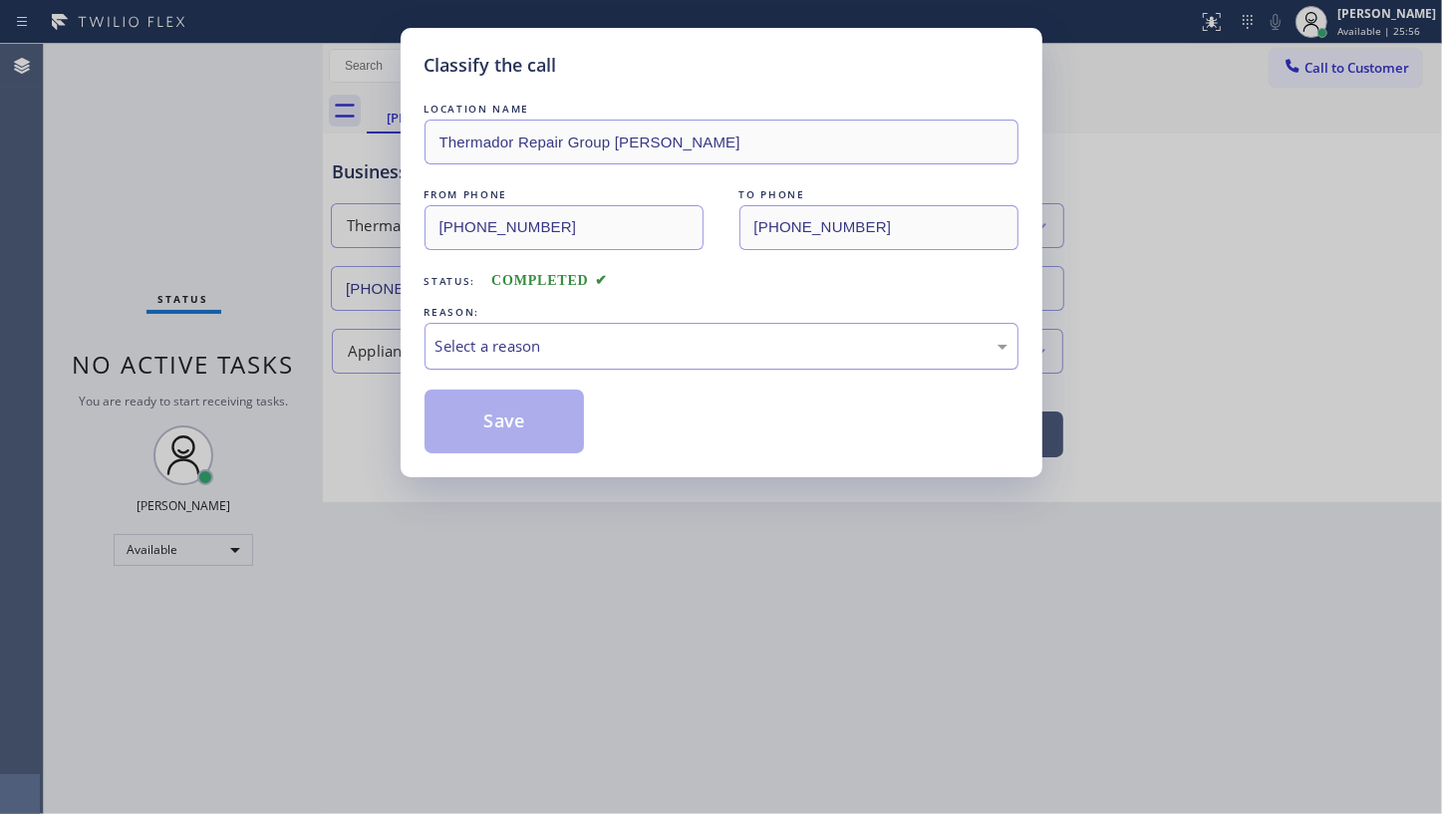
drag, startPoint x: 474, startPoint y: 351, endPoint x: 474, endPoint y: 362, distance: 11.0
click at [474, 359] on div "Select a reason" at bounding box center [722, 346] width 594 height 47
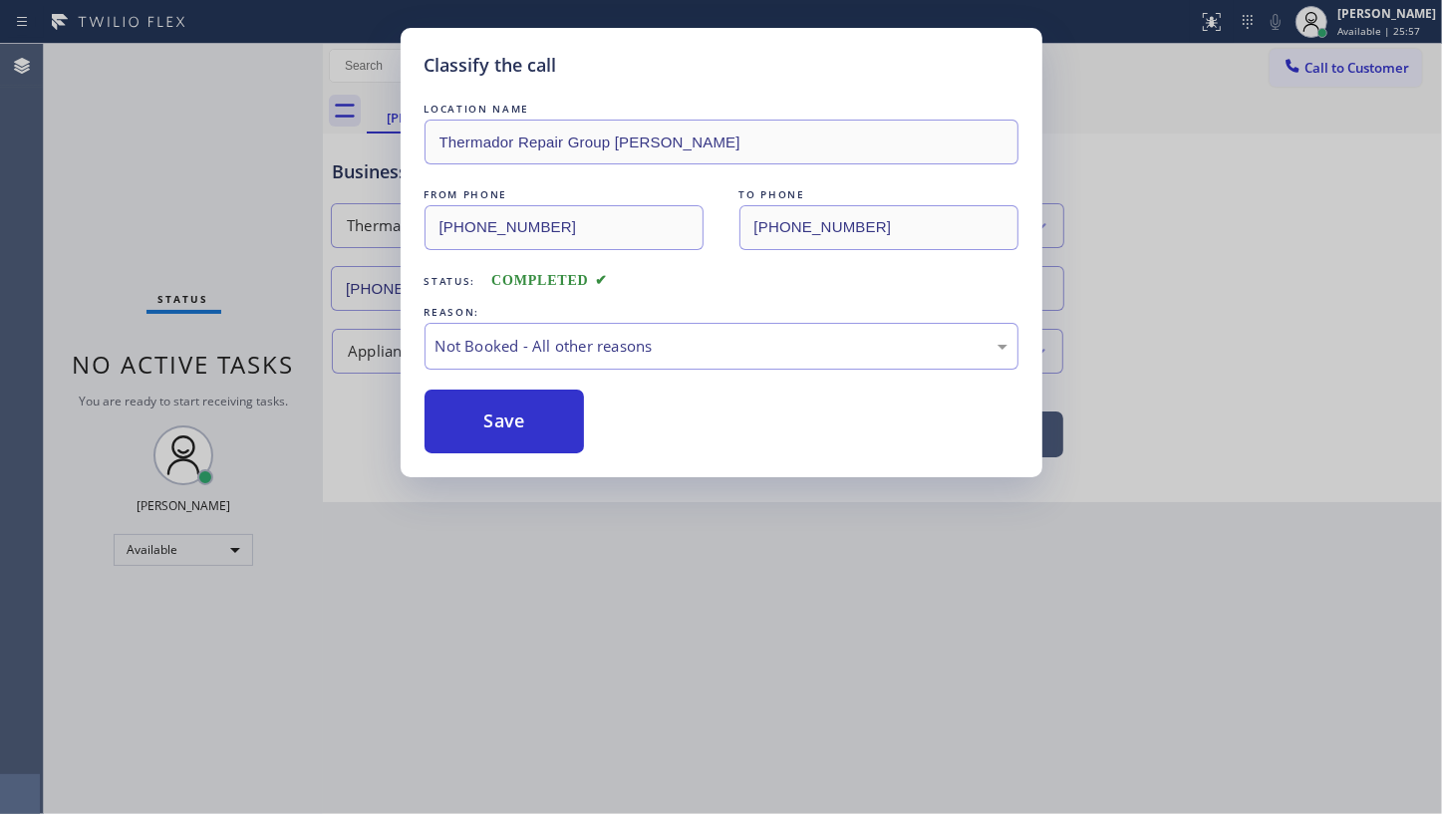
click at [477, 416] on button "Save" at bounding box center [505, 422] width 160 height 64
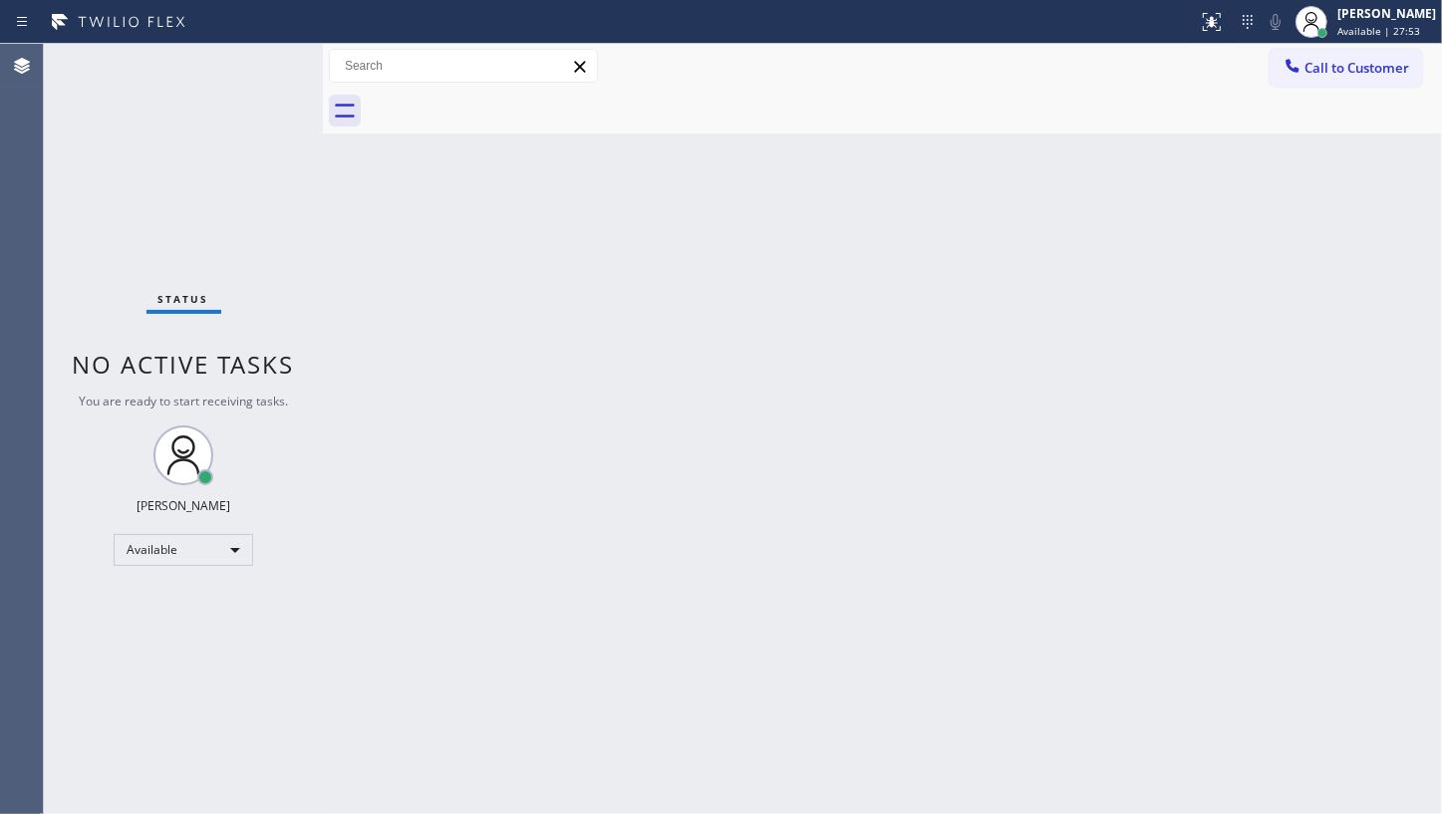
click at [255, 63] on div "Status No active tasks You are ready to start receiving tasks. JENIZA ALCAYDE A…" at bounding box center [183, 429] width 279 height 770
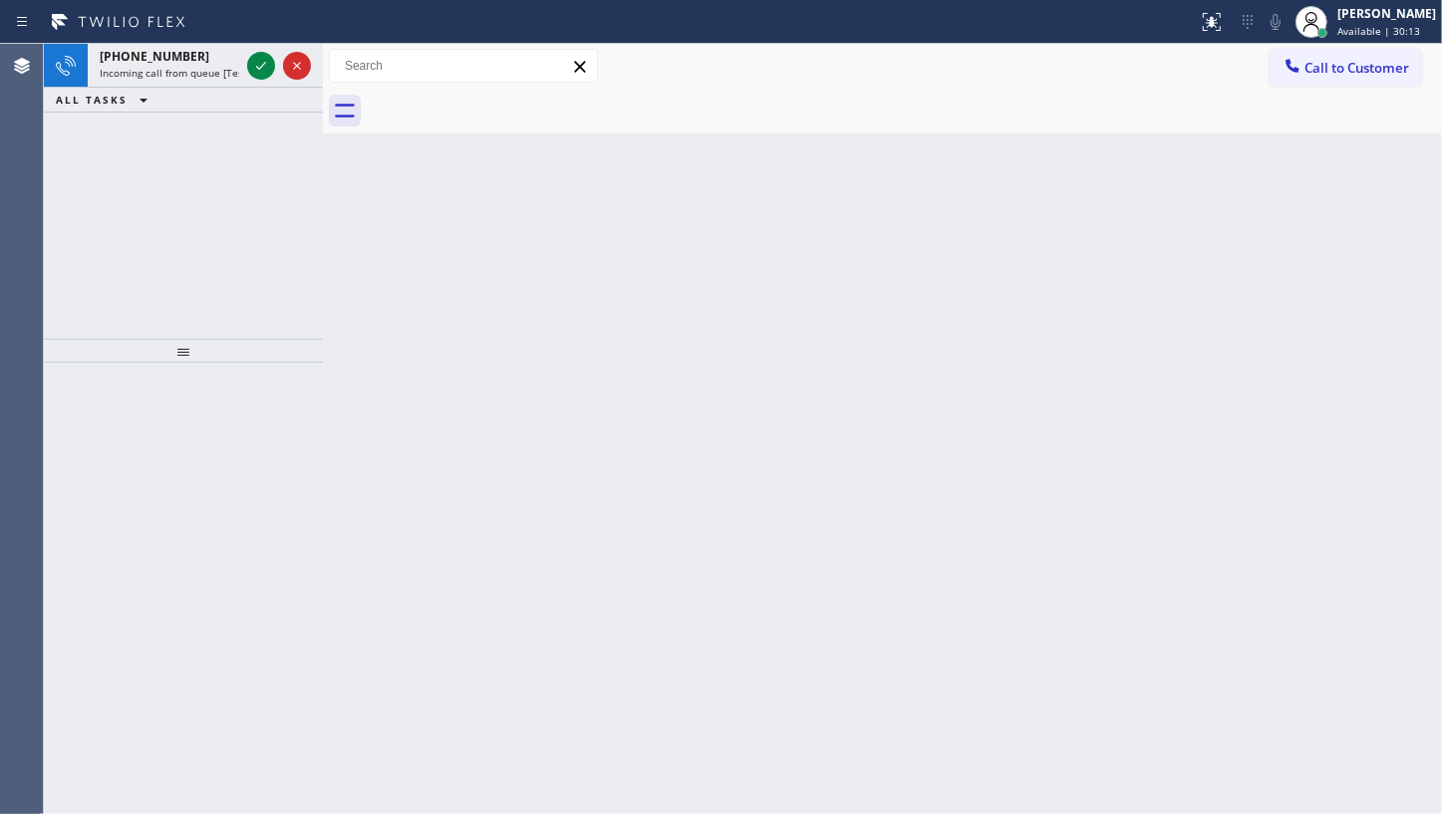
click at [258, 63] on icon at bounding box center [261, 66] width 24 height 24
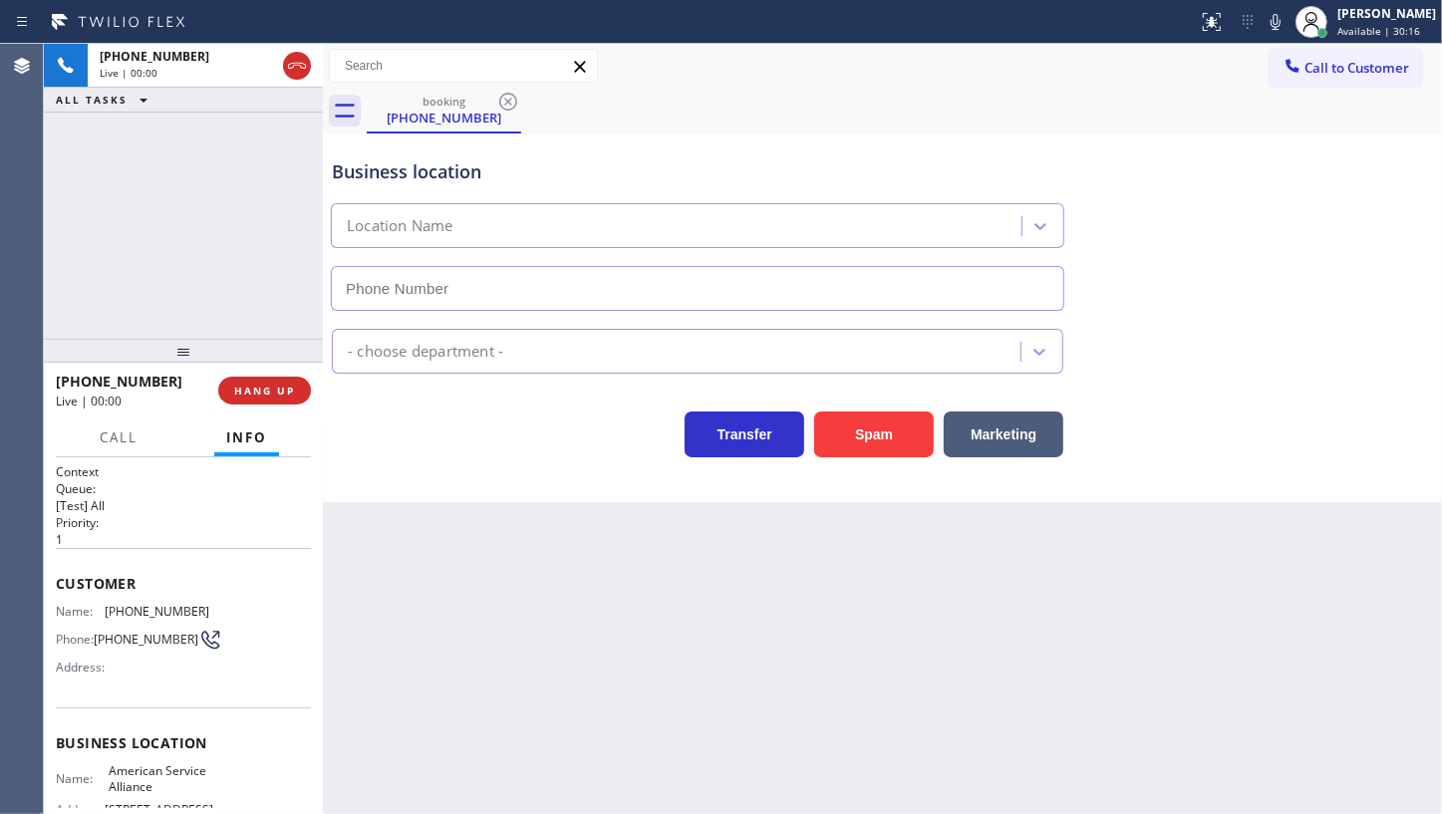
type input "(888) 859-4448"
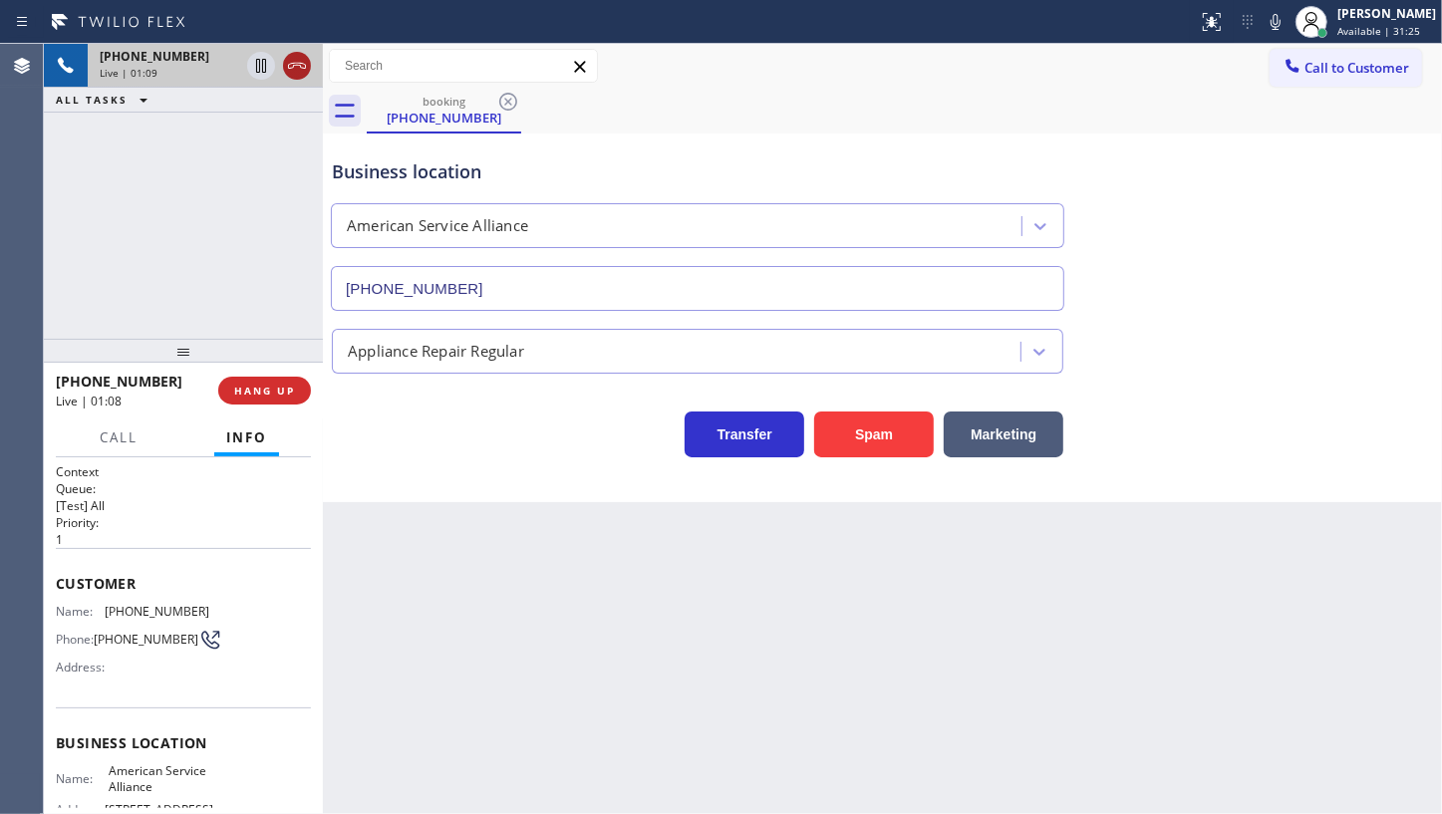
click at [294, 68] on icon at bounding box center [297, 66] width 24 height 24
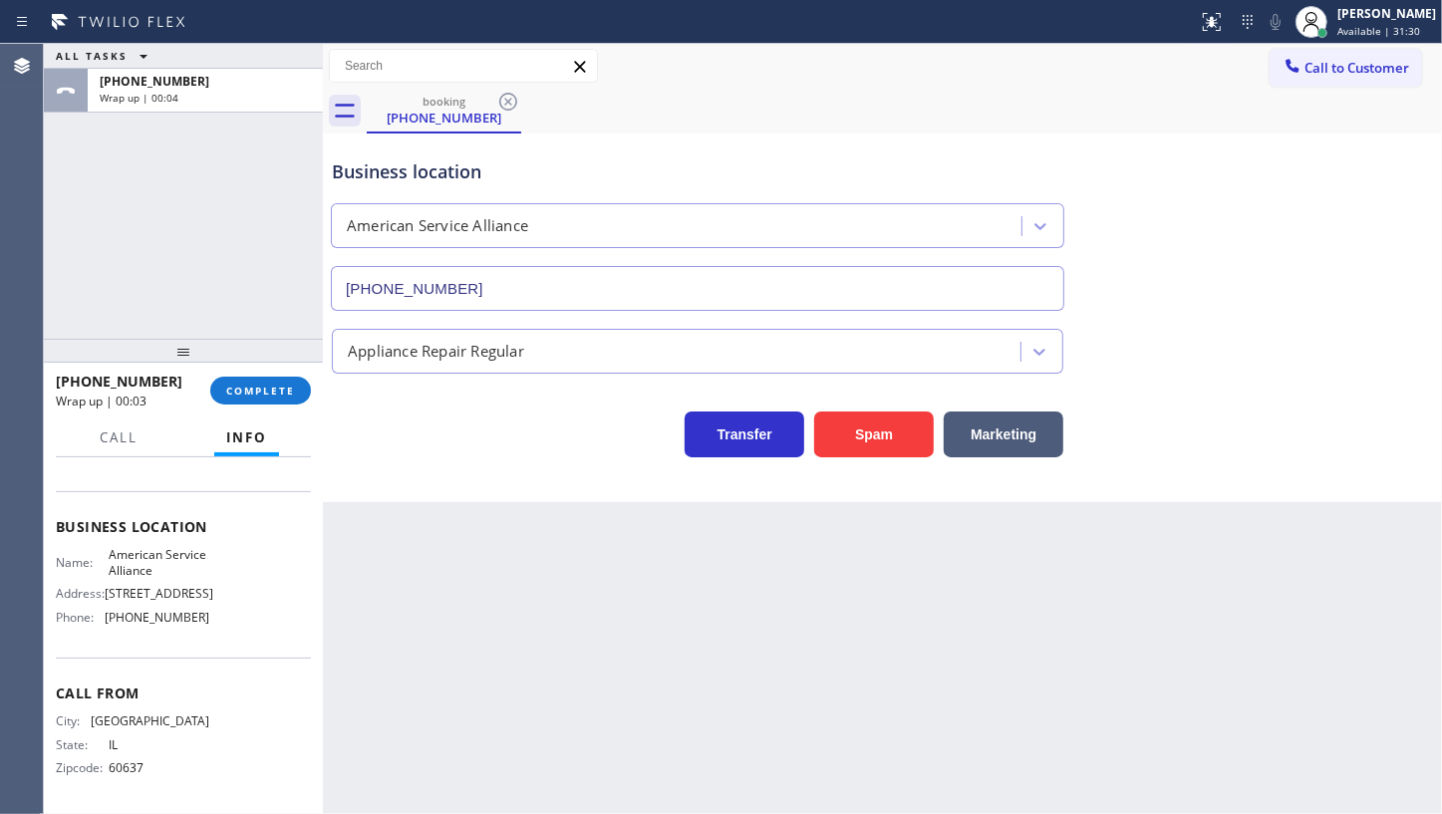
scroll to position [235, 0]
drag, startPoint x: 100, startPoint y: 614, endPoint x: 245, endPoint y: 632, distance: 146.6
click at [245, 632] on div "Name: American Service Alliance Address: 1423 S Grand Ave Phone: (888) 859-4448" at bounding box center [183, 590] width 255 height 86
copy div "(888) 859-4448"
click at [1368, 25] on span "Available | 31:47" at bounding box center [1379, 31] width 83 height 14
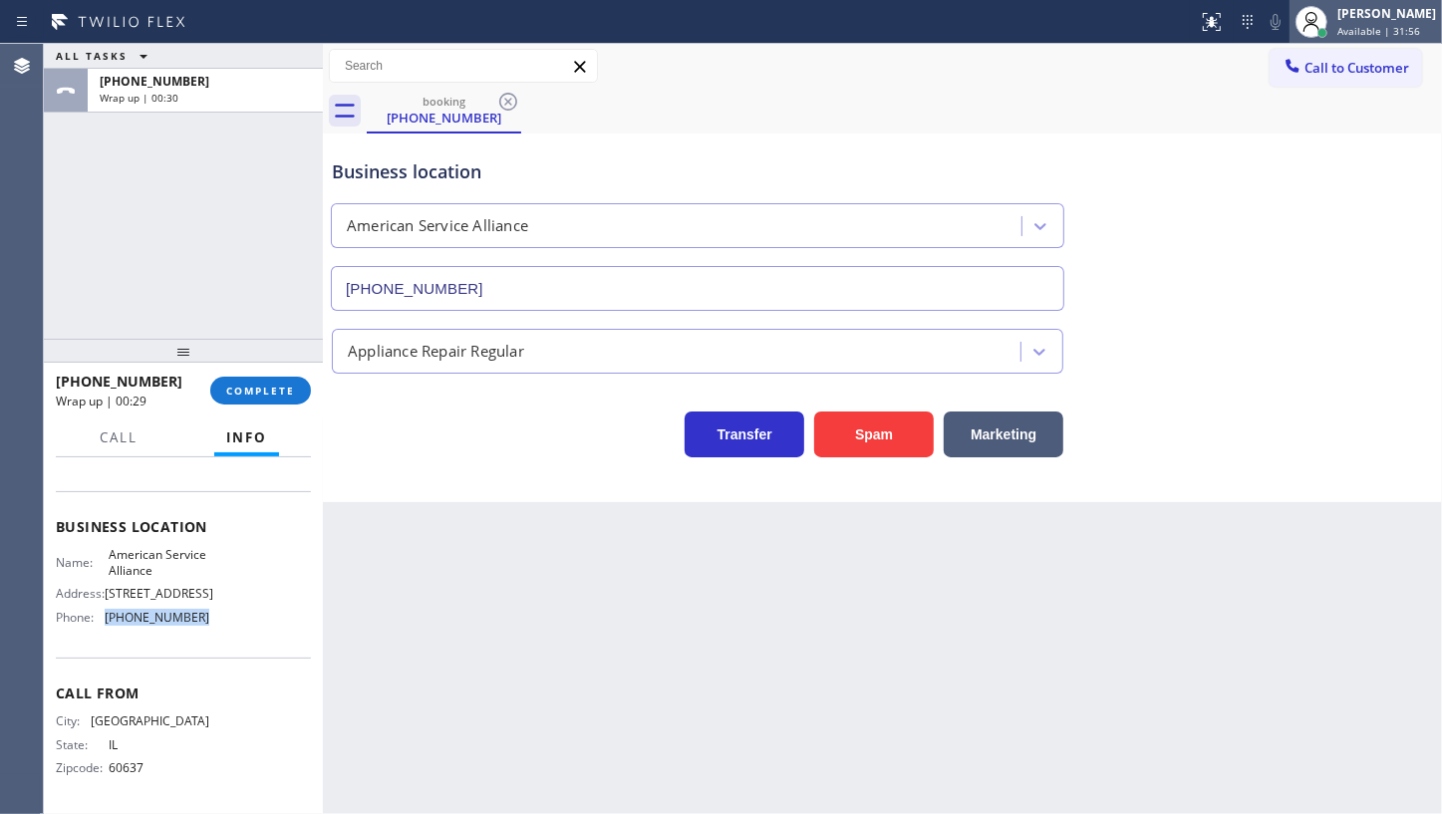
click at [1332, 15] on div at bounding box center [1312, 22] width 44 height 44
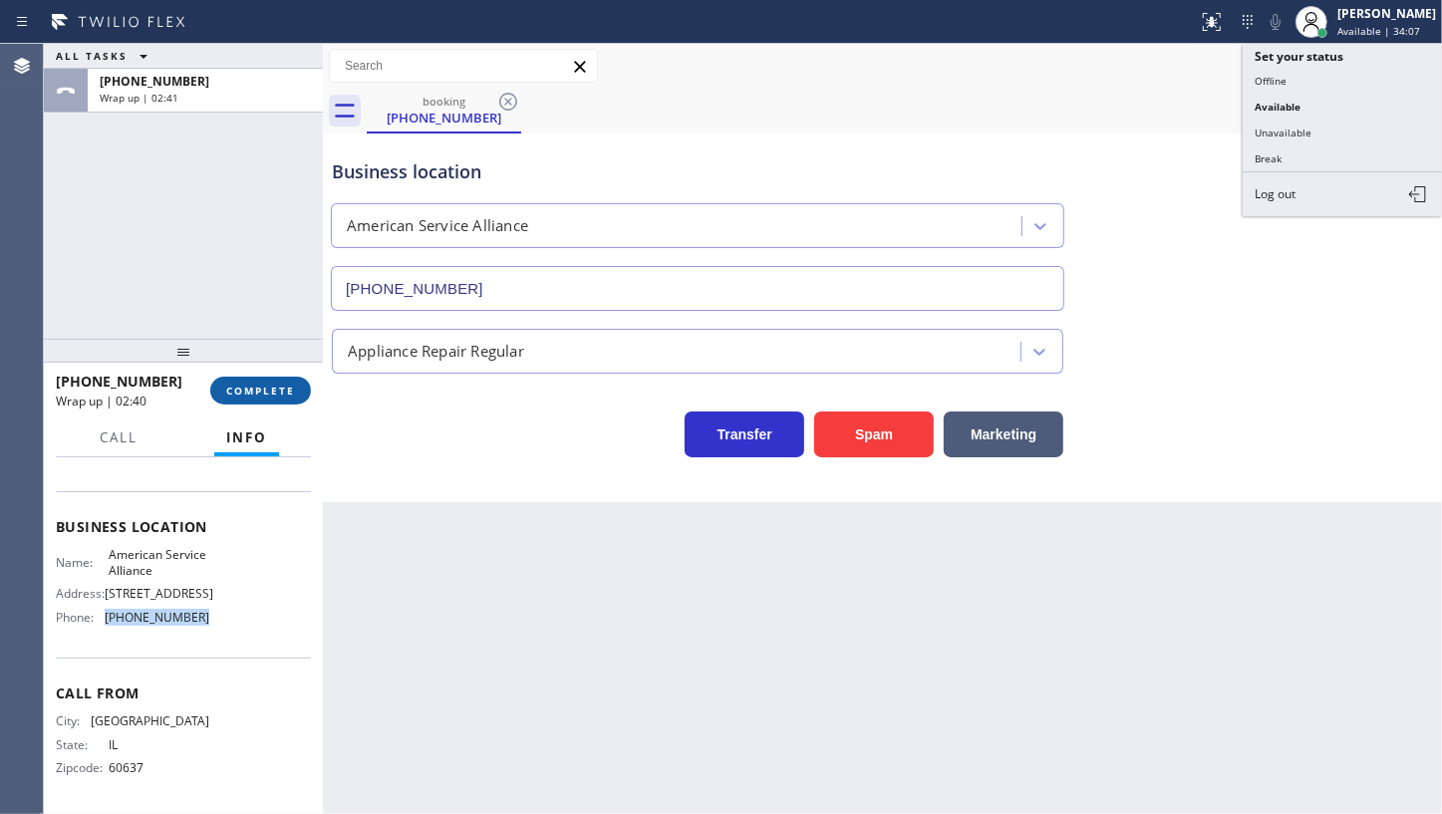
click at [260, 390] on span "COMPLETE" at bounding box center [260, 391] width 69 height 14
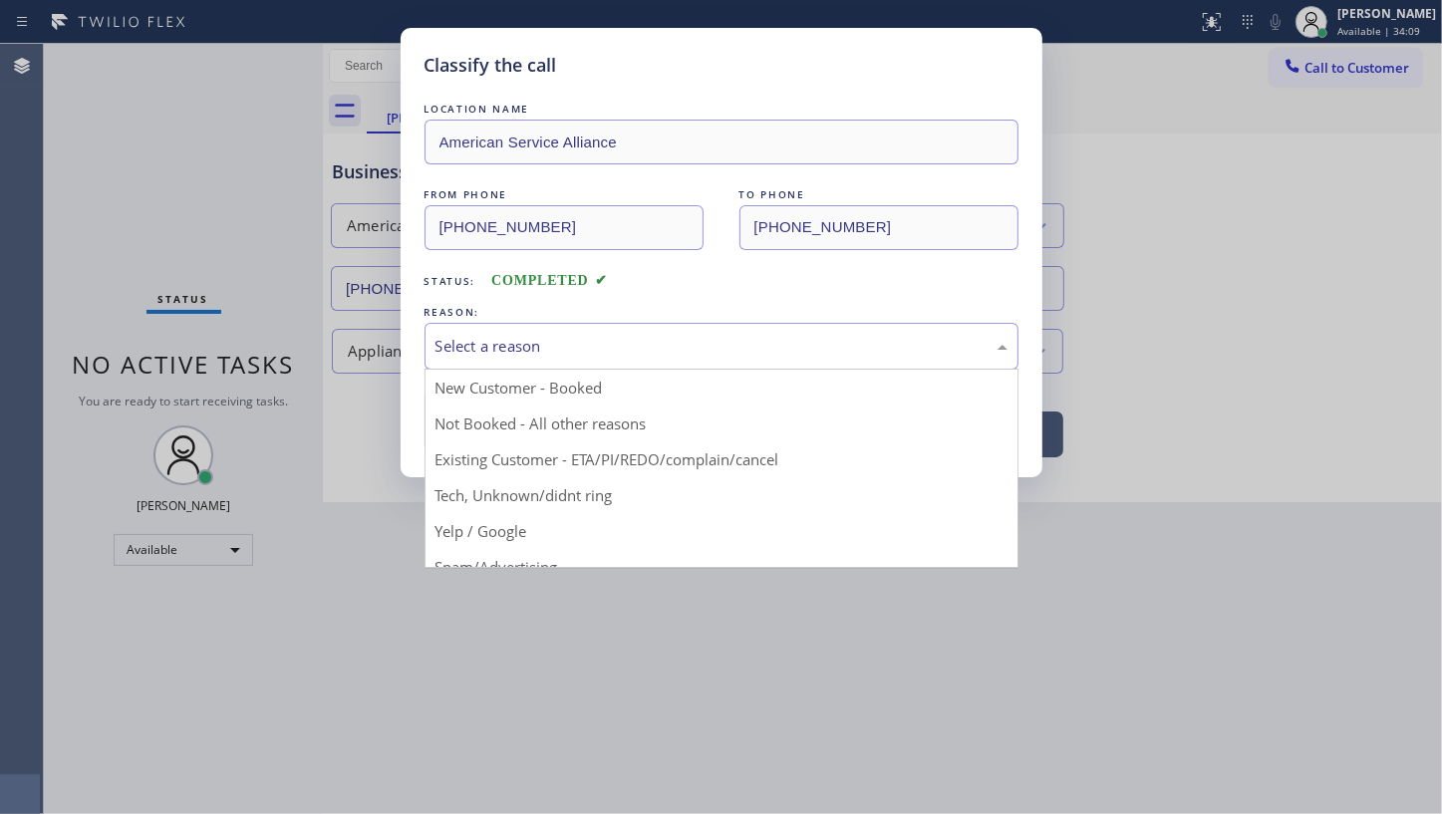
click at [460, 352] on div "Select a reason" at bounding box center [722, 346] width 572 height 23
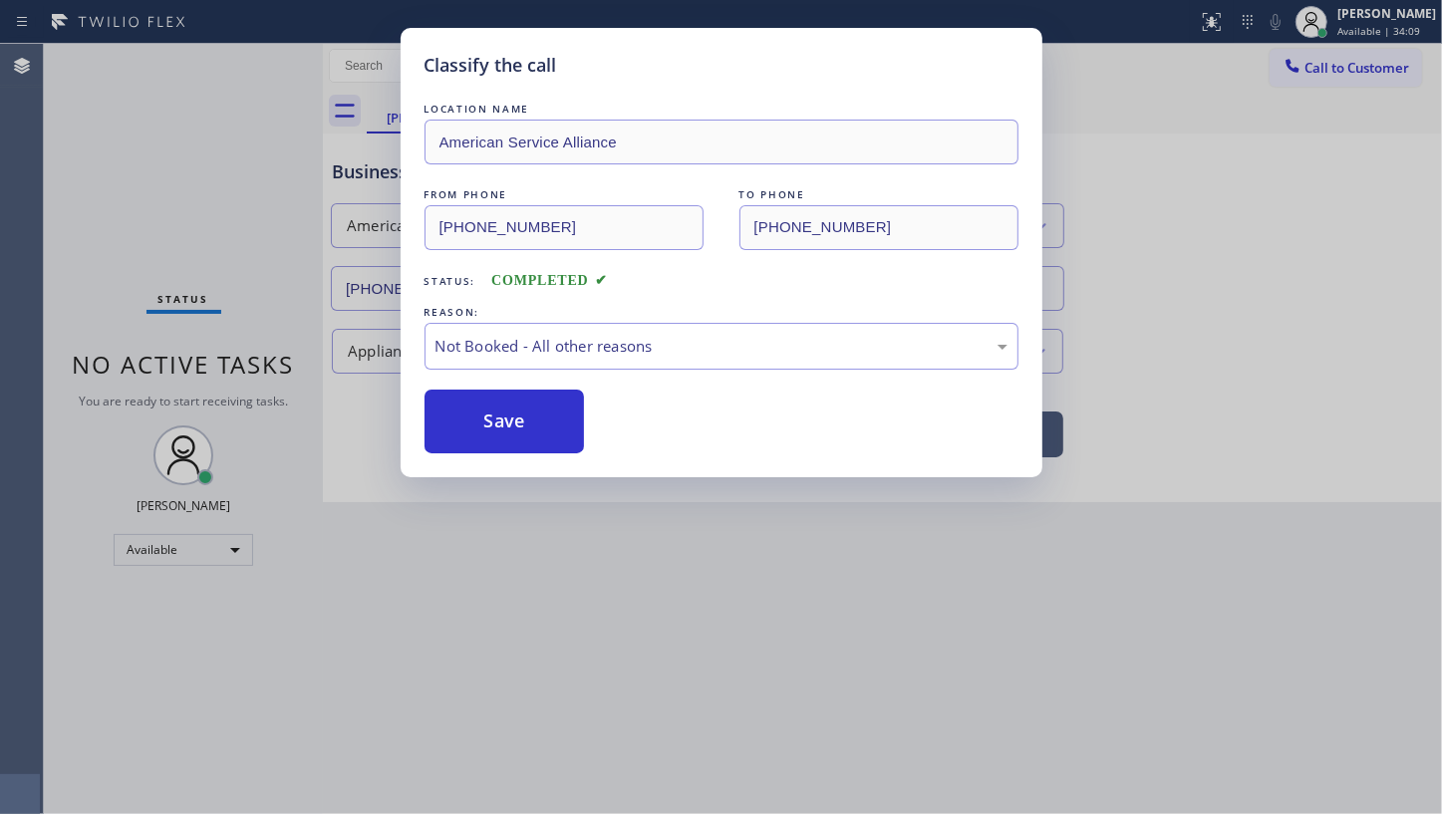
click at [473, 419] on button "Save" at bounding box center [505, 422] width 160 height 64
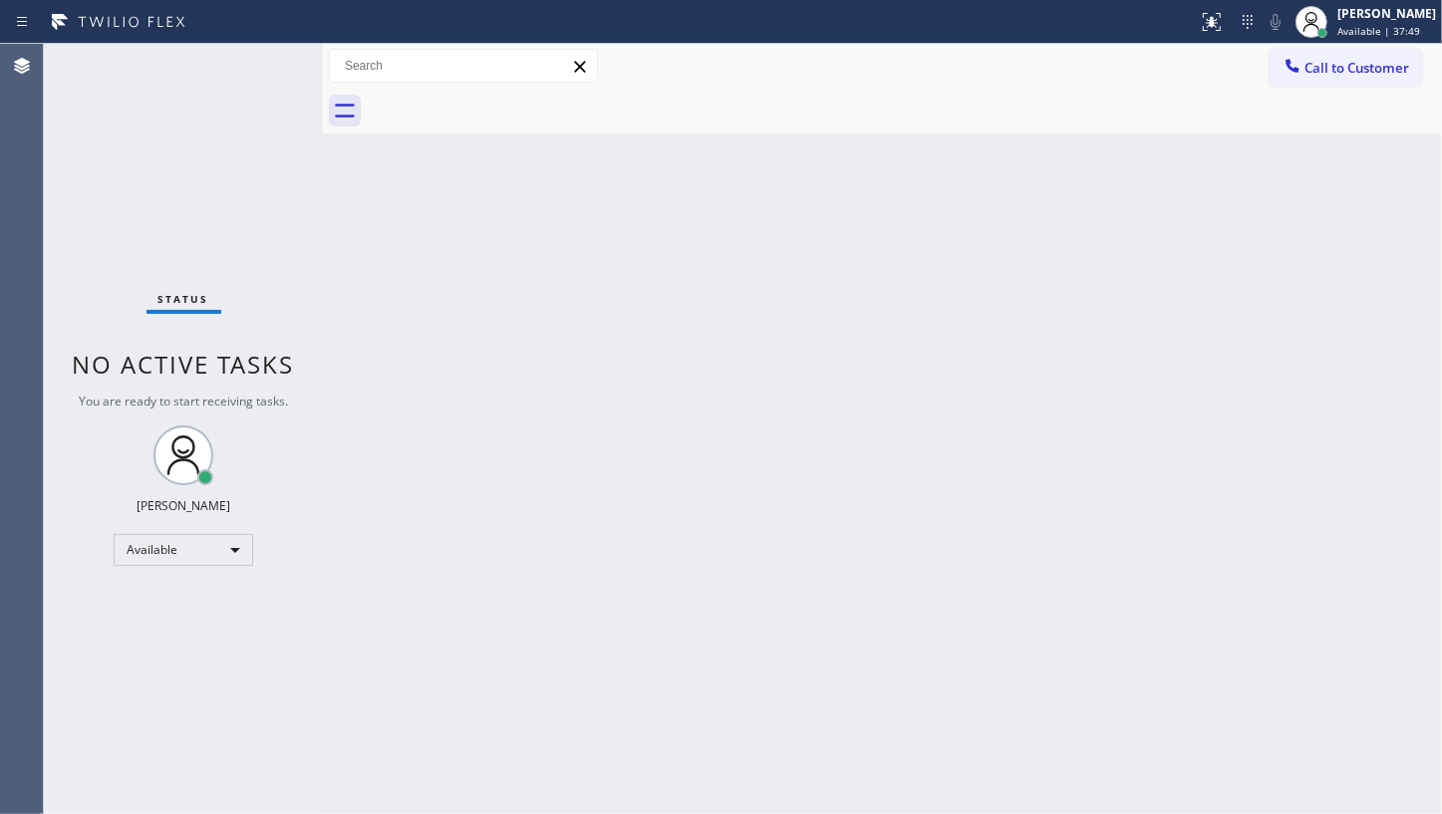
click at [248, 70] on div "Status No active tasks You are ready to start receiving tasks. JENIZA ALCAYDE A…" at bounding box center [183, 429] width 279 height 770
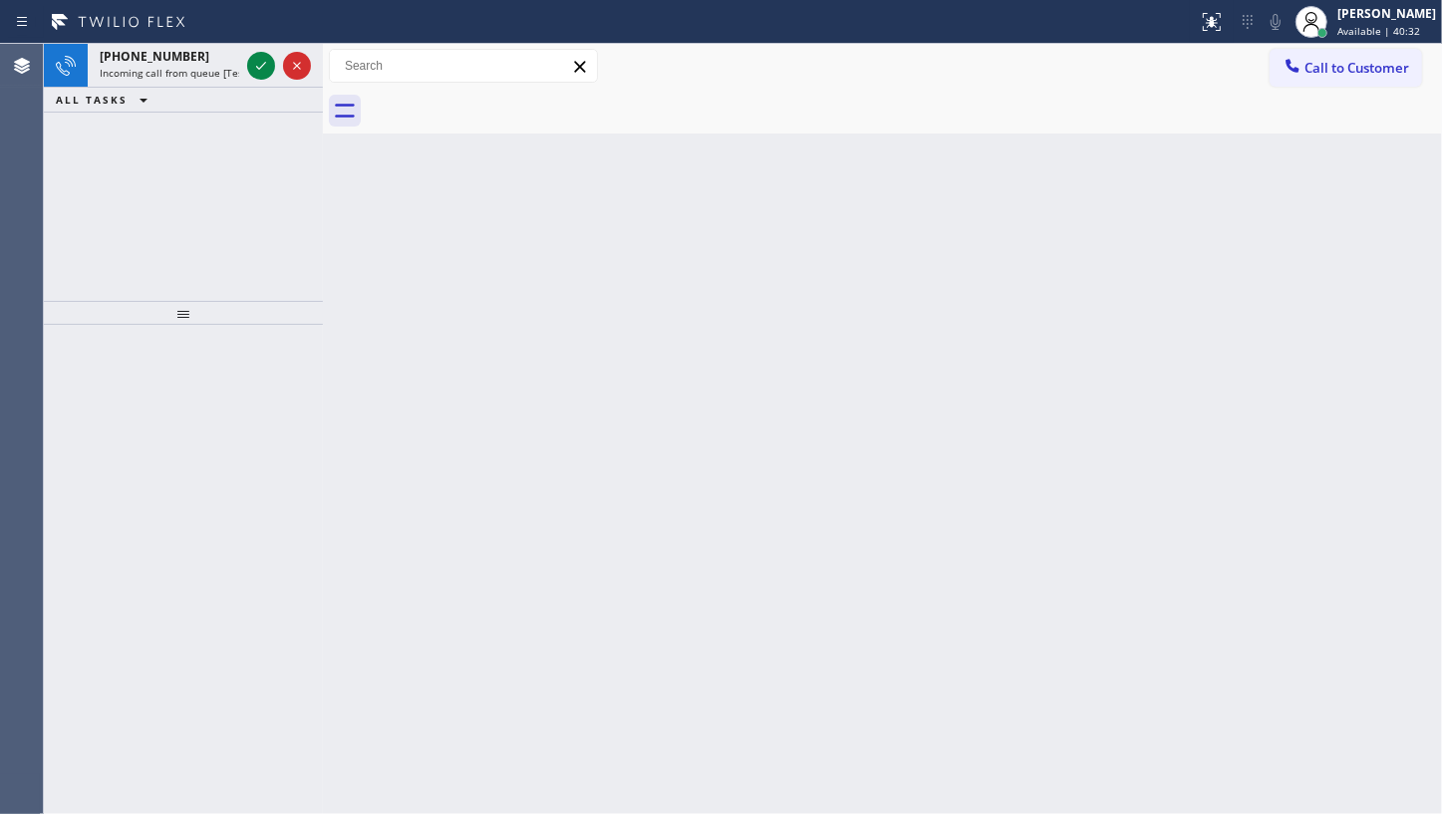
drag, startPoint x: 176, startPoint y: 347, endPoint x: 144, endPoint y: 231, distance: 120.2
click at [151, 301] on div at bounding box center [183, 313] width 279 height 24
click at [243, 65] on div at bounding box center [279, 66] width 72 height 44
drag, startPoint x: 242, startPoint y: 65, endPoint x: 257, endPoint y: 63, distance: 15.1
click at [257, 63] on icon at bounding box center [261, 66] width 24 height 24
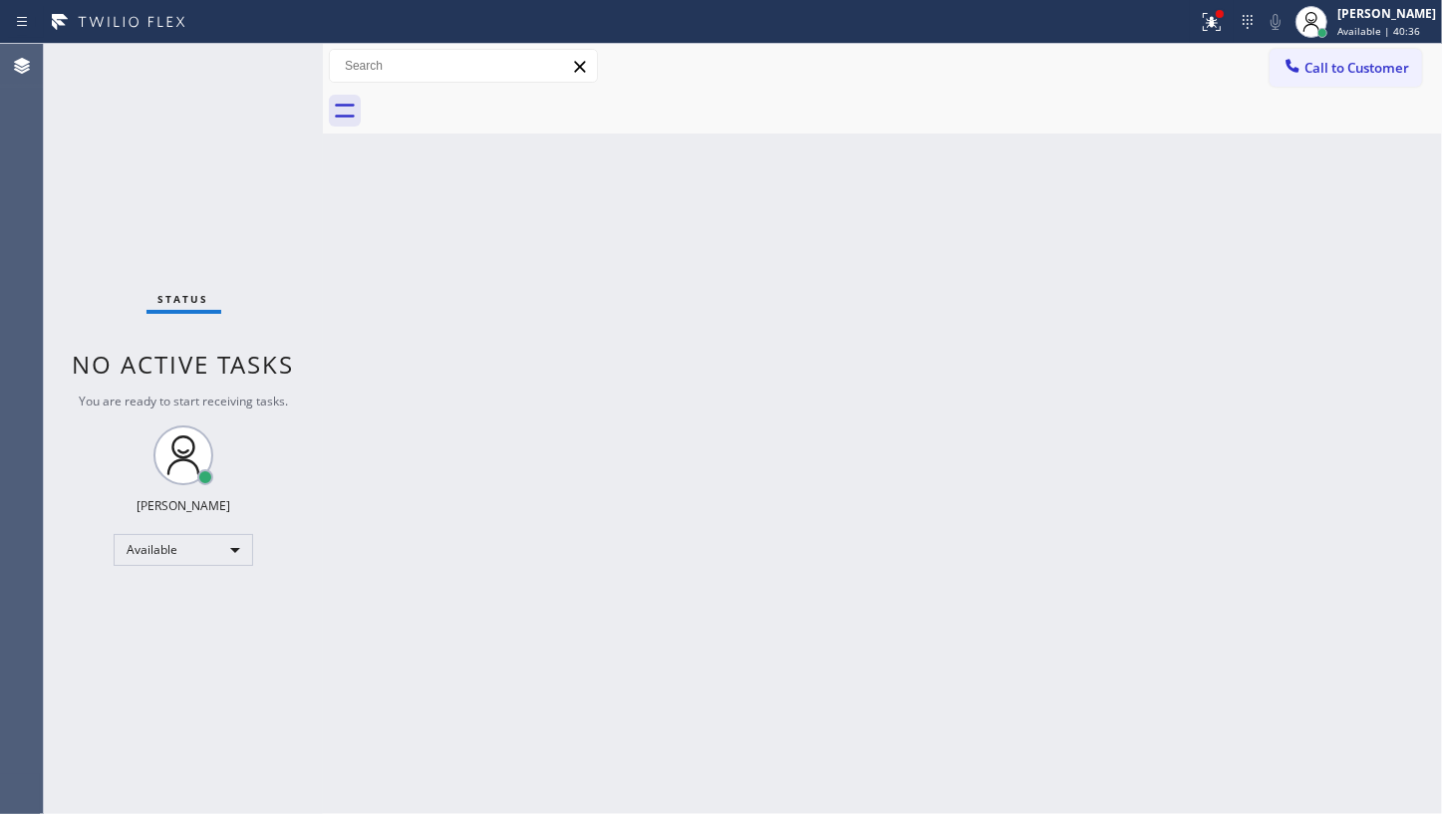
click at [259, 65] on div "Status No active tasks You are ready to start receiving tasks. JENIZA ALCAYDE A…" at bounding box center [183, 429] width 279 height 770
drag, startPoint x: 263, startPoint y: 66, endPoint x: 383, endPoint y: 83, distance: 120.8
click at [272, 102] on div "Status No active tasks You are ready to start receiving tasks. JENIZA ALCAYDE A…" at bounding box center [183, 429] width 279 height 770
drag, startPoint x: 1199, startPoint y: 19, endPoint x: 1199, endPoint y: 120, distance: 100.7
click at [1199, 25] on div at bounding box center [1212, 22] width 44 height 24
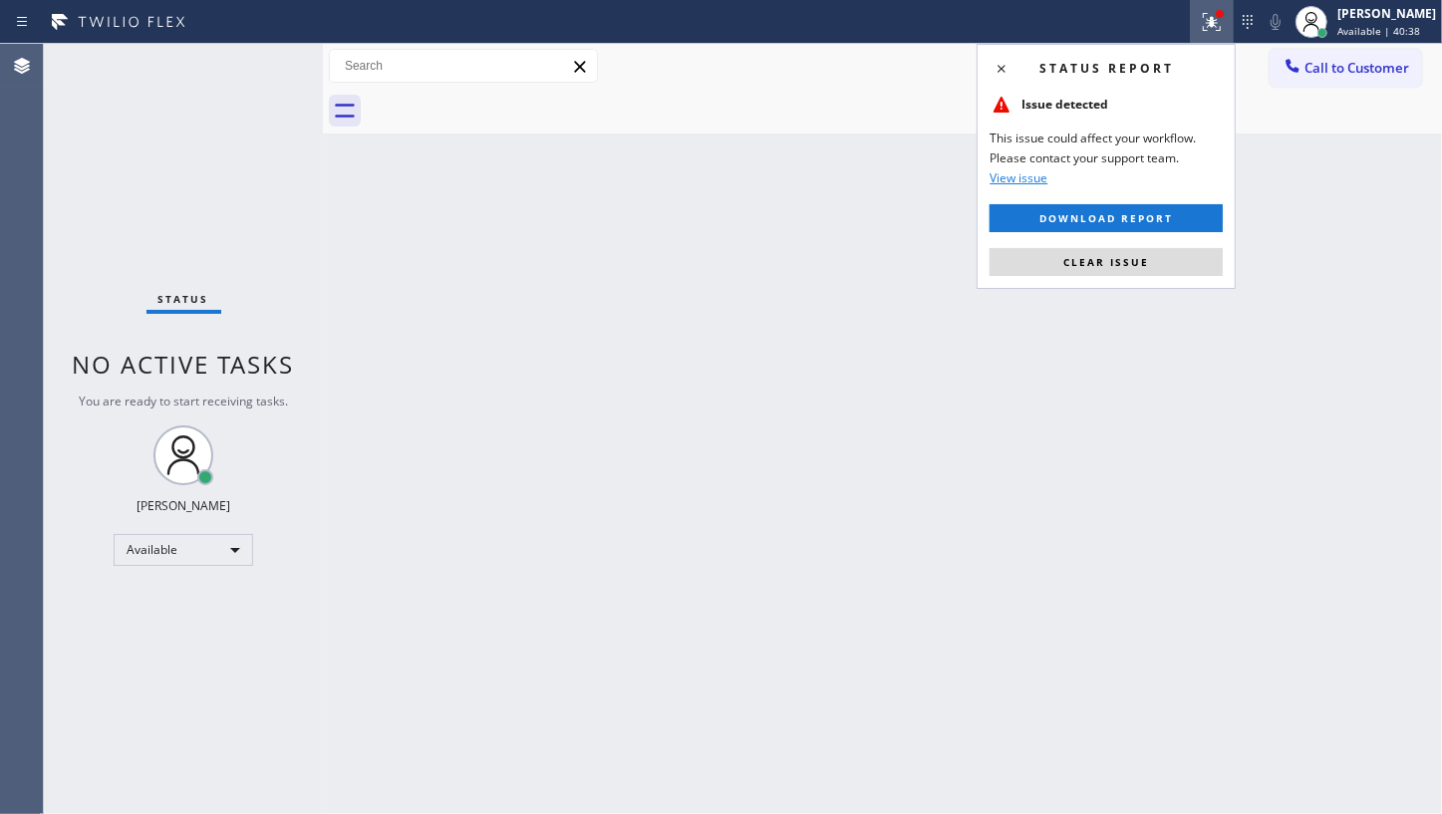
click at [1195, 278] on div "Status report Issue detected This issue could affect your workflow. Please cont…" at bounding box center [1106, 166] width 259 height 245
click at [1195, 274] on button "Clear issue" at bounding box center [1106, 262] width 233 height 28
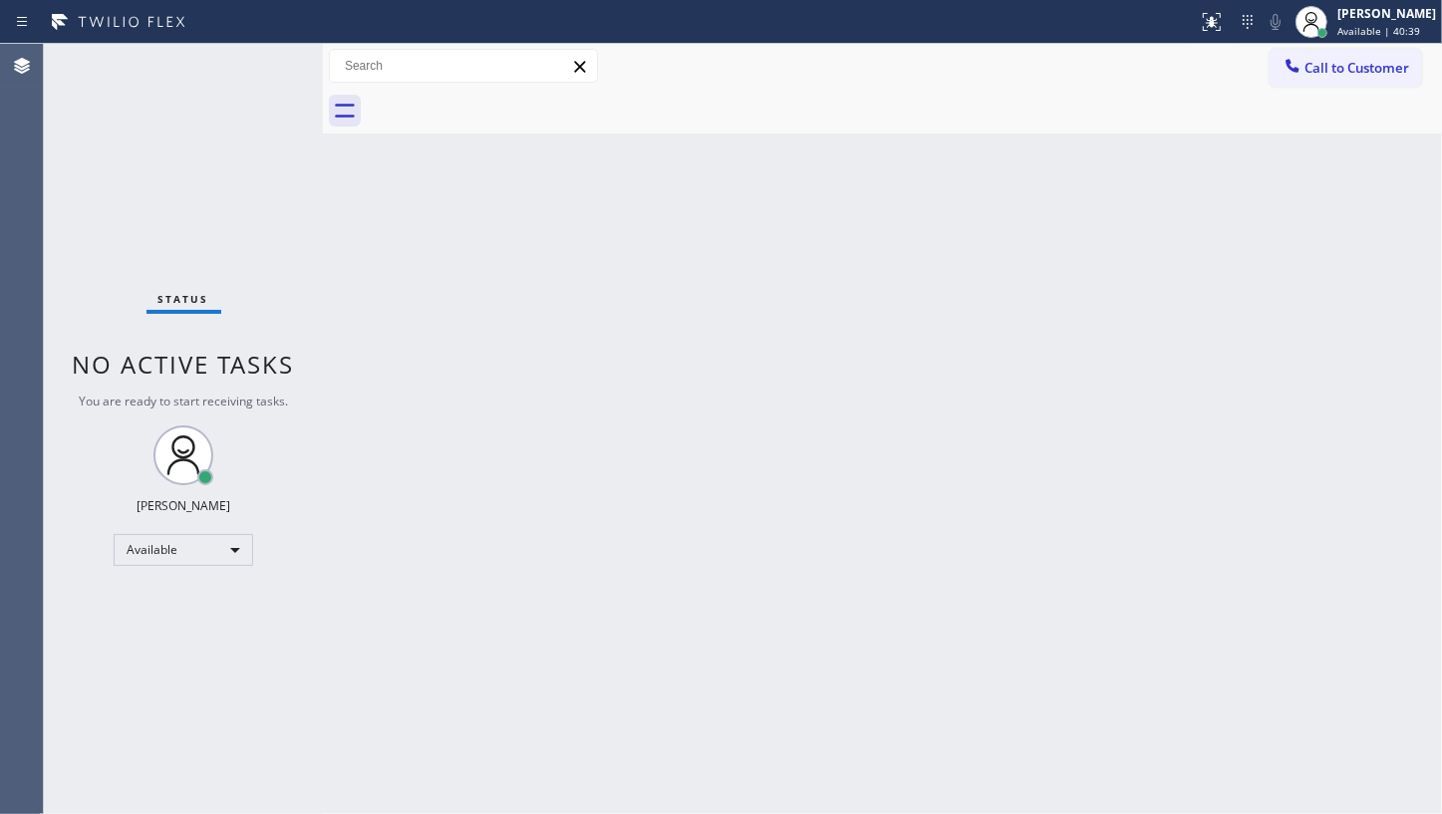
click at [1199, 260] on div "Back to Dashboard Change Sender ID Customers Technicians Select a contact Outbo…" at bounding box center [882, 429] width 1119 height 770
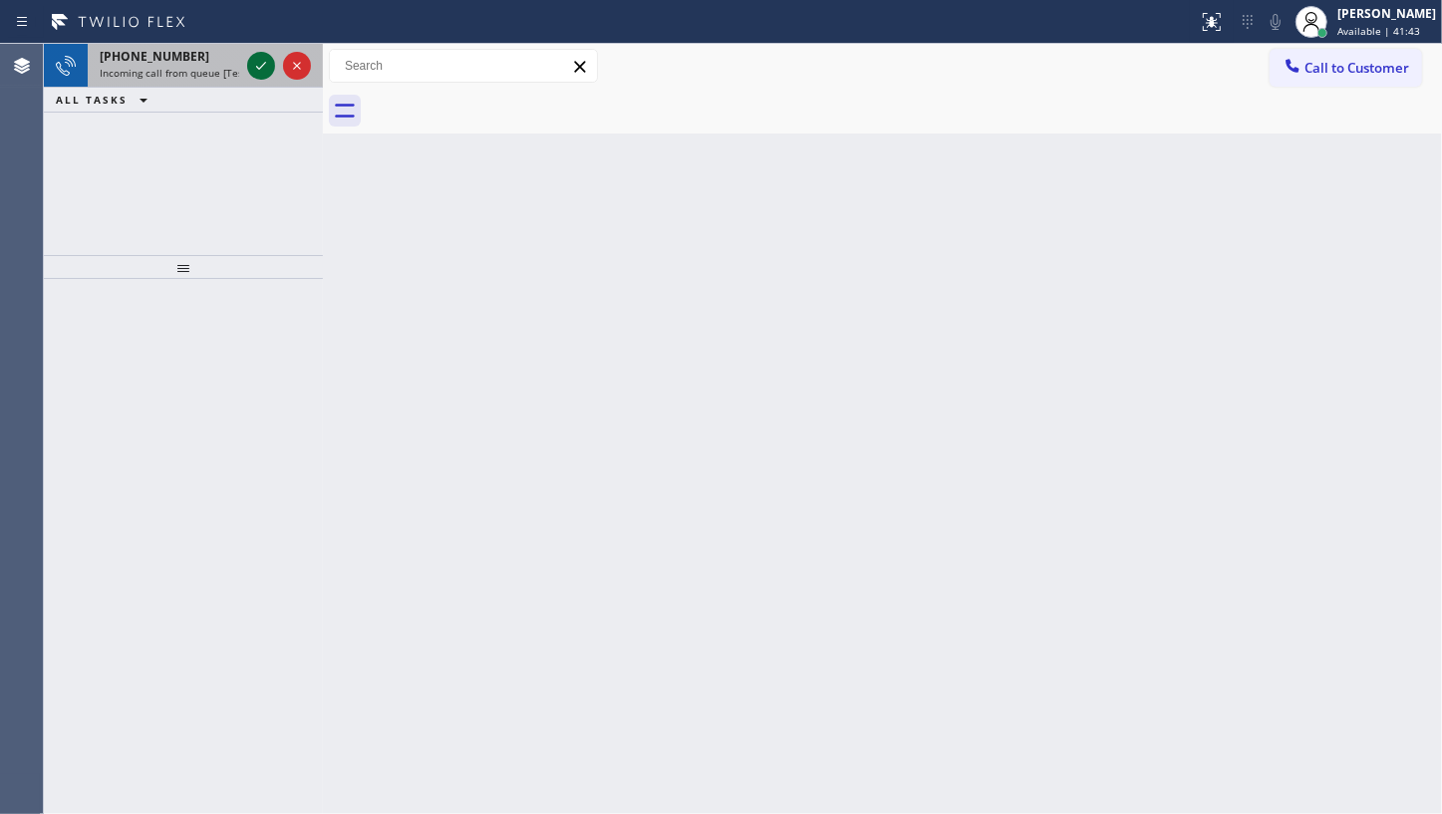
click at [256, 58] on icon at bounding box center [261, 66] width 24 height 24
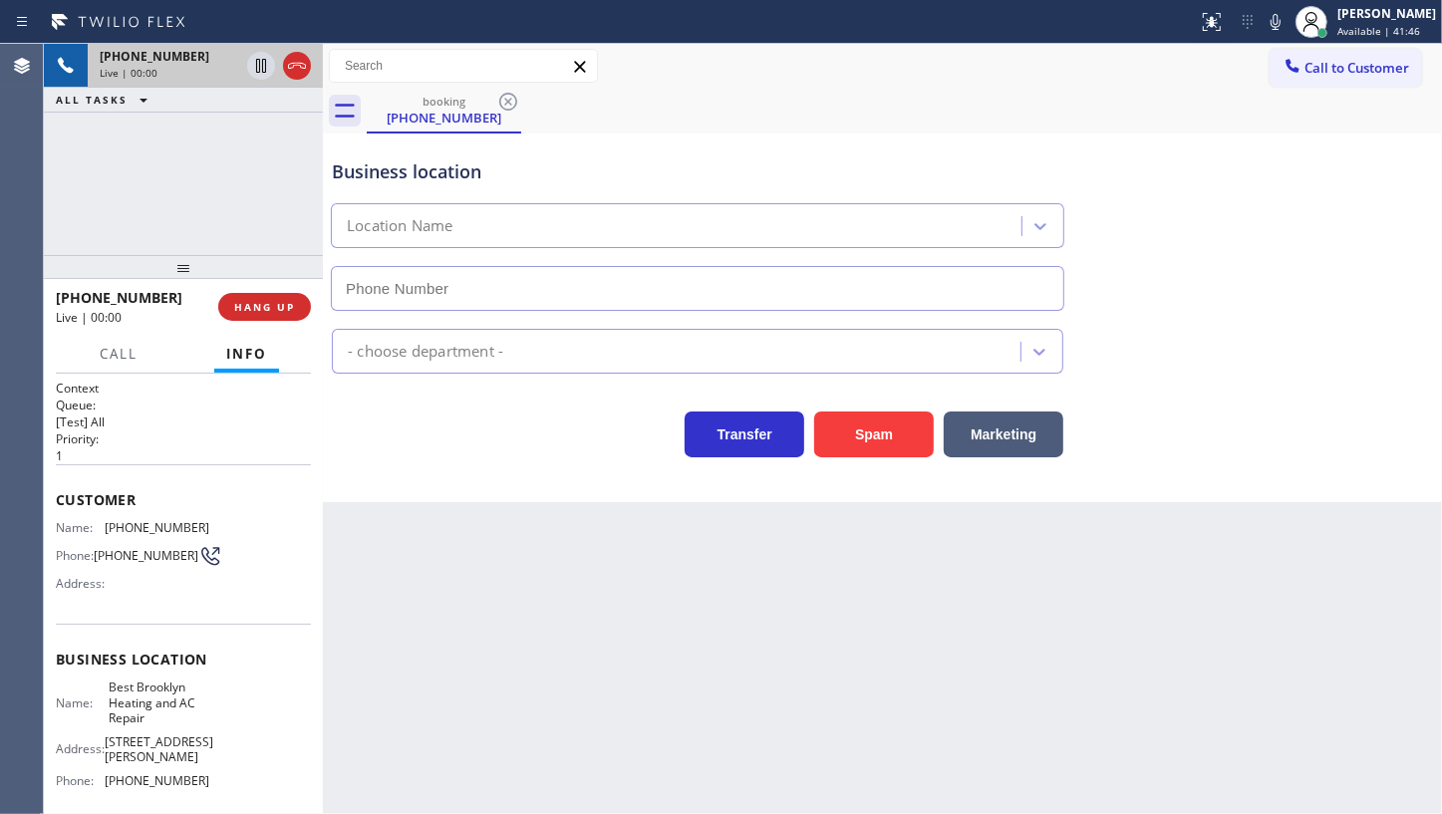
type input "(347) 407-9102"
click at [1273, 22] on icon at bounding box center [1276, 22] width 24 height 24
click at [278, 296] on button "HANG UP" at bounding box center [264, 307] width 93 height 28
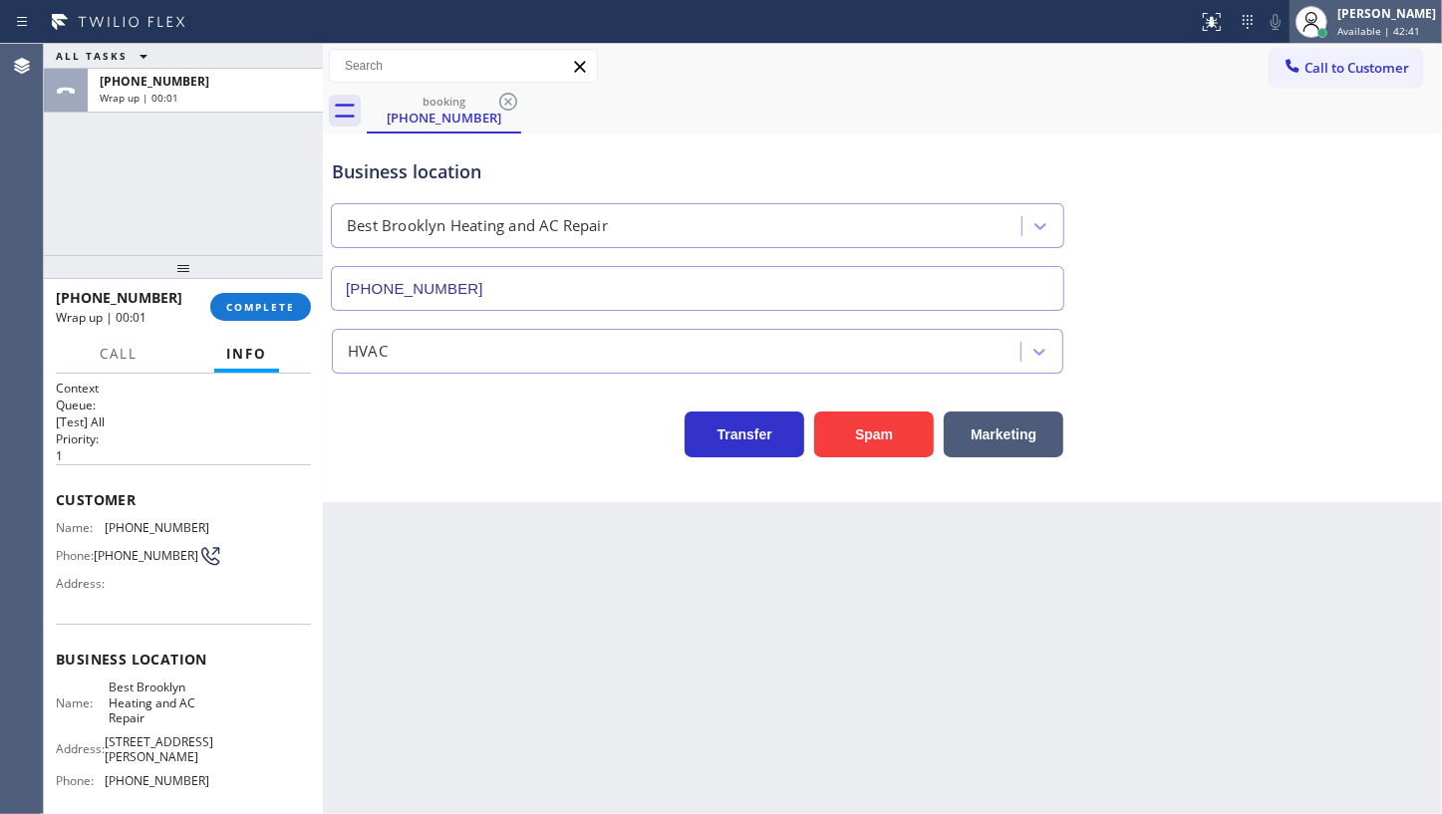
click at [1365, 24] on span "Available | 42:41" at bounding box center [1379, 31] width 83 height 14
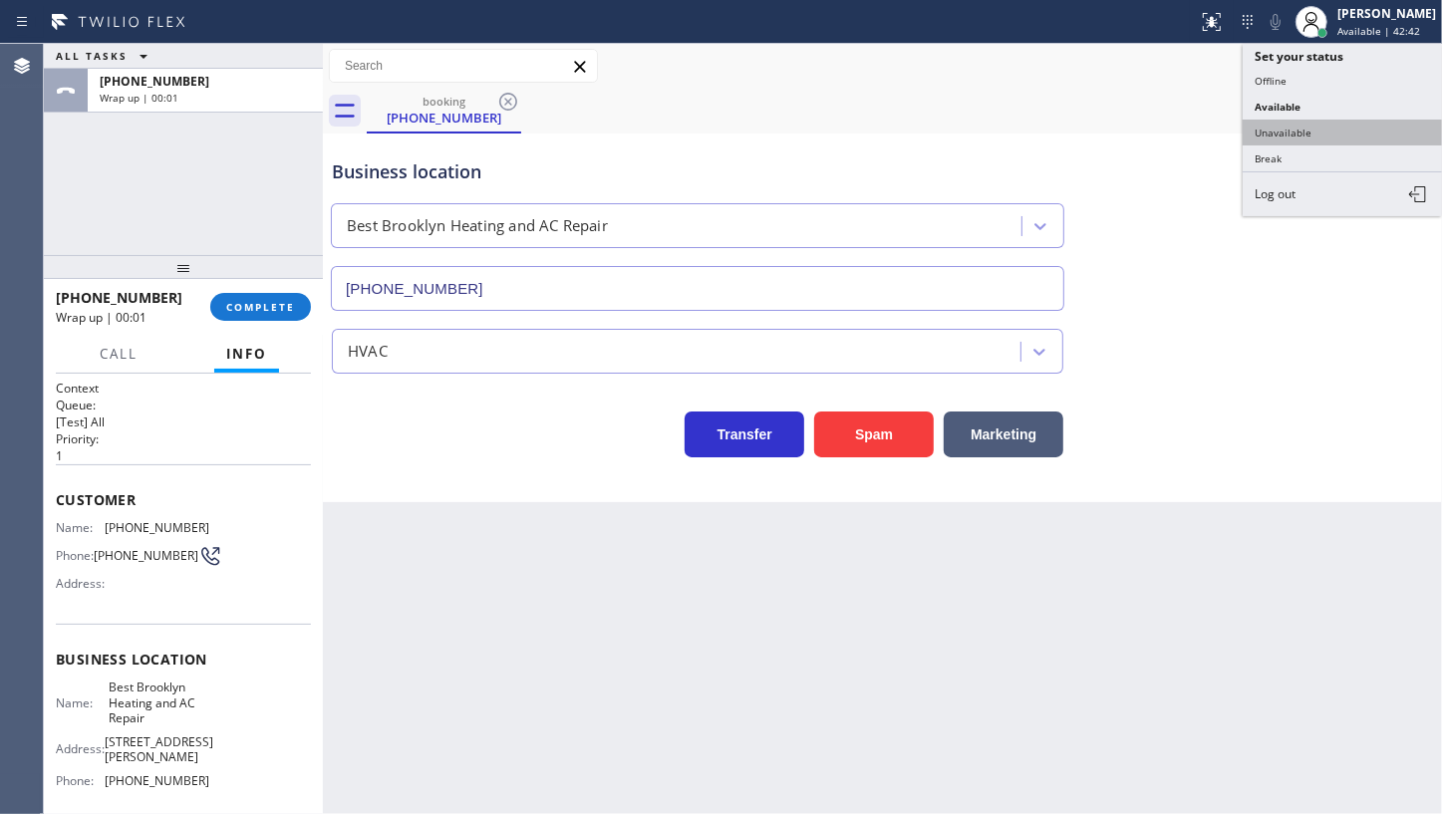
click at [1308, 129] on button "Unavailable" at bounding box center [1342, 133] width 199 height 26
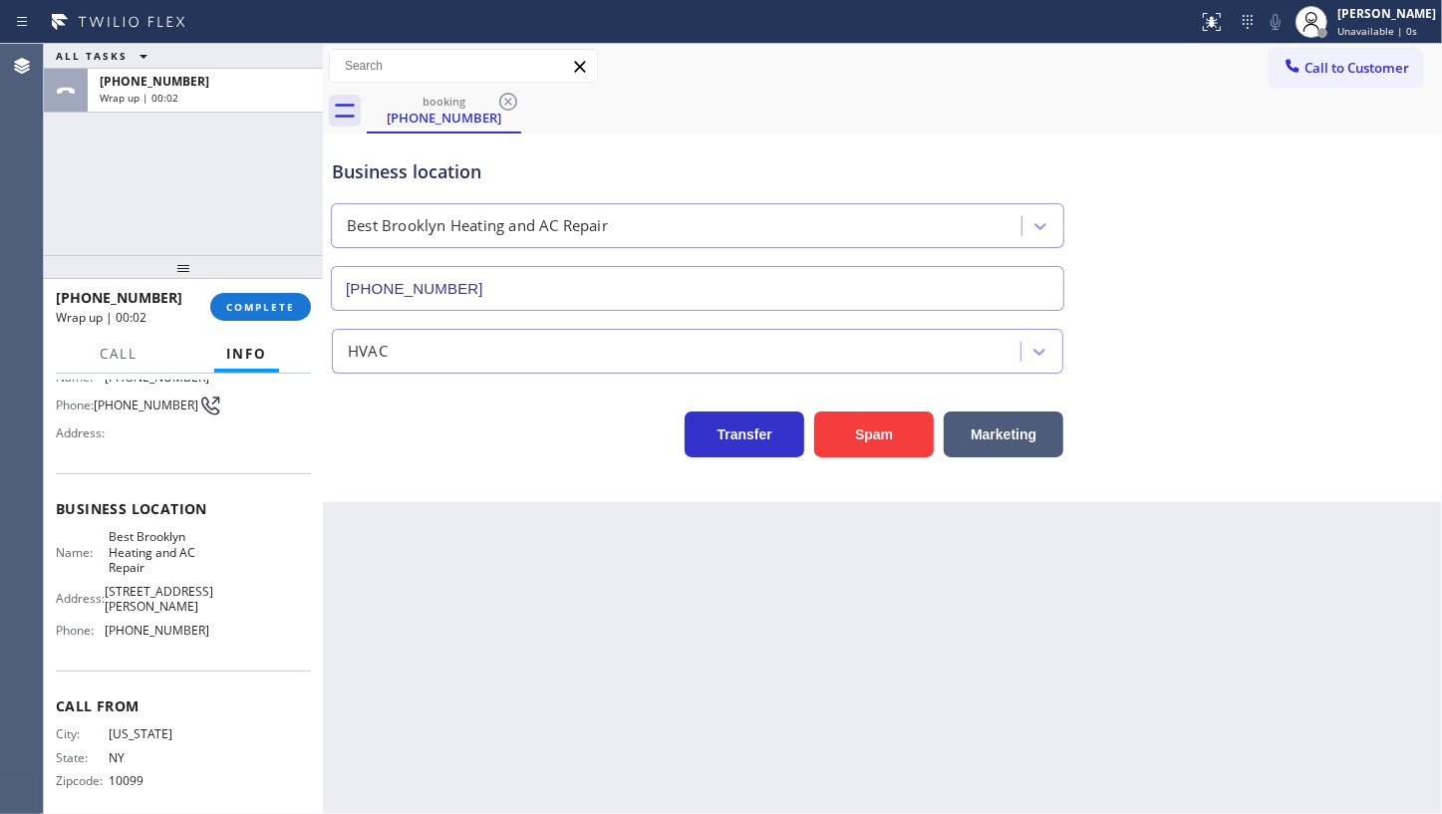
scroll to position [151, 0]
drag, startPoint x: 112, startPoint y: 623, endPoint x: 203, endPoint y: 626, distance: 91.7
click at [203, 626] on div "Name: Best Brooklyn Heating and AC Repair Address: 20 Snyder Ave Phone: (347) 4…" at bounding box center [183, 586] width 255 height 117
click at [1310, 92] on div "booking (646) 509-7754" at bounding box center [904, 111] width 1075 height 45
click at [1308, 70] on span "Call to Customer" at bounding box center [1357, 68] width 105 height 18
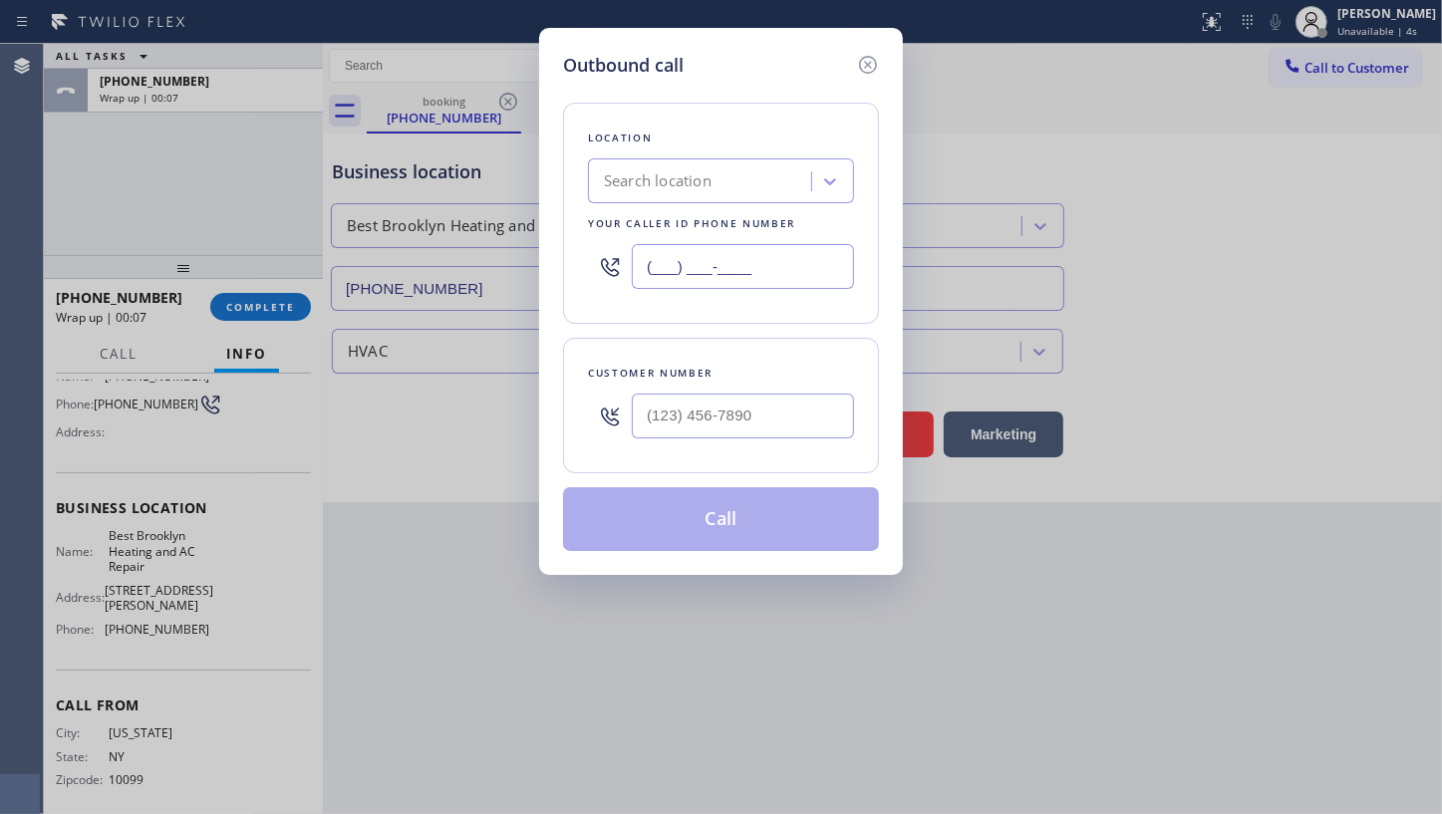
click at [727, 262] on input "(___) ___-____" at bounding box center [743, 266] width 222 height 45
paste input "347) 407-9102"
type input "(347) 407-9102"
click at [696, 416] on input "(___) ___-____" at bounding box center [743, 416] width 222 height 45
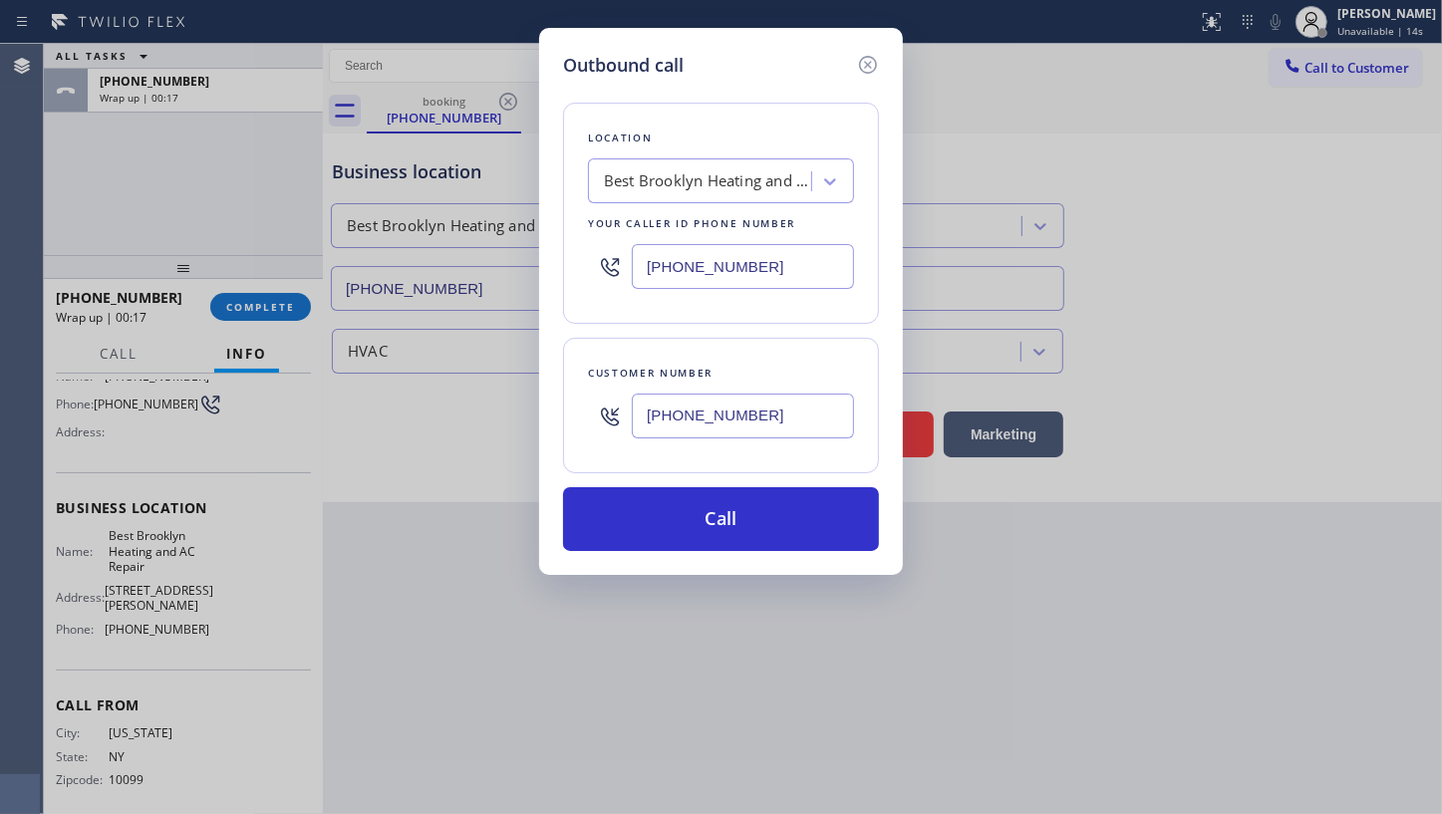
type input "(646) 509-7754"
click at [774, 558] on div "Outbound call Location Best Brooklyn Heating and AC Repair Your caller id phone…" at bounding box center [721, 301] width 364 height 547
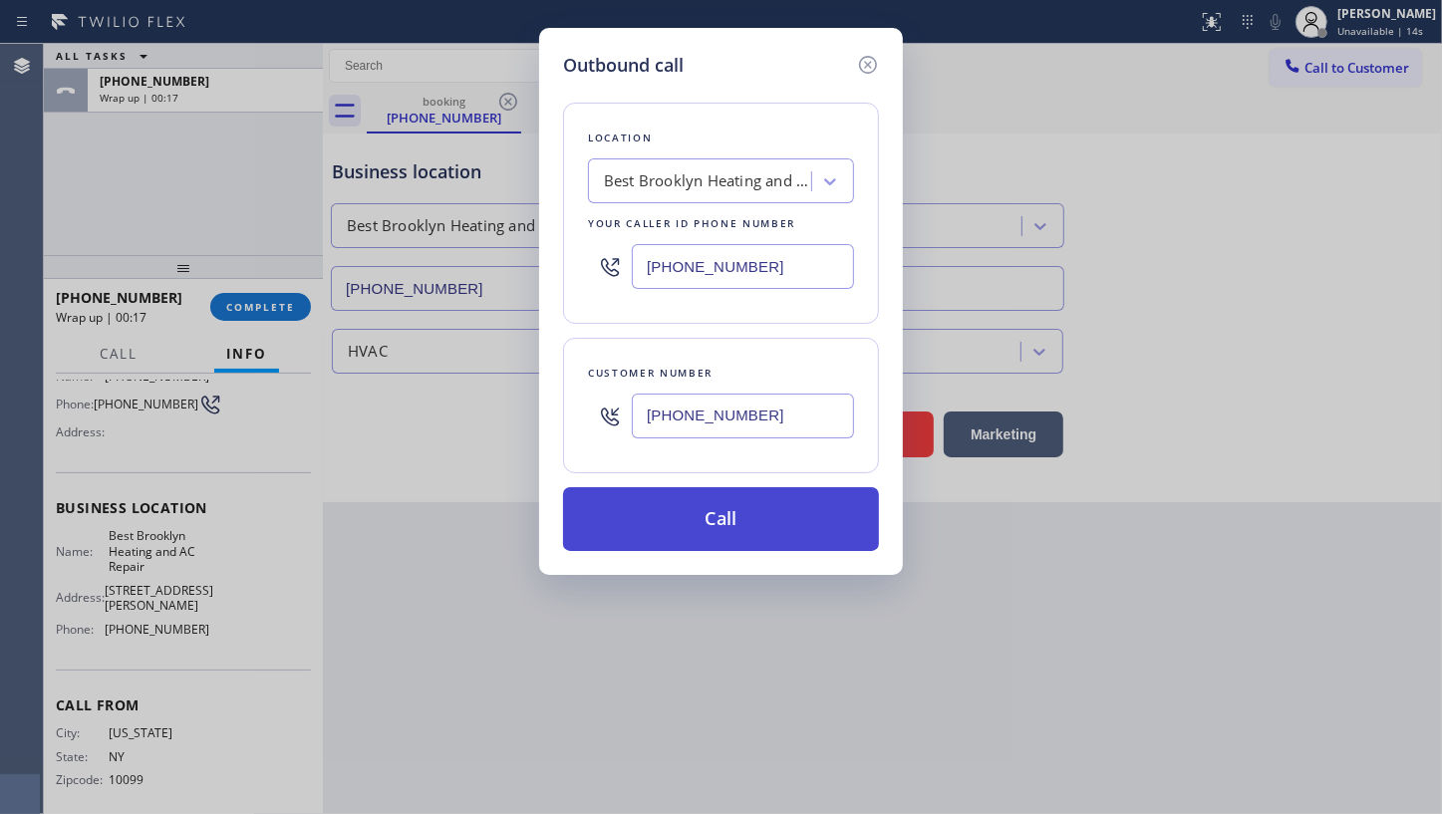
click at [771, 528] on button "Call" at bounding box center [721, 519] width 316 height 64
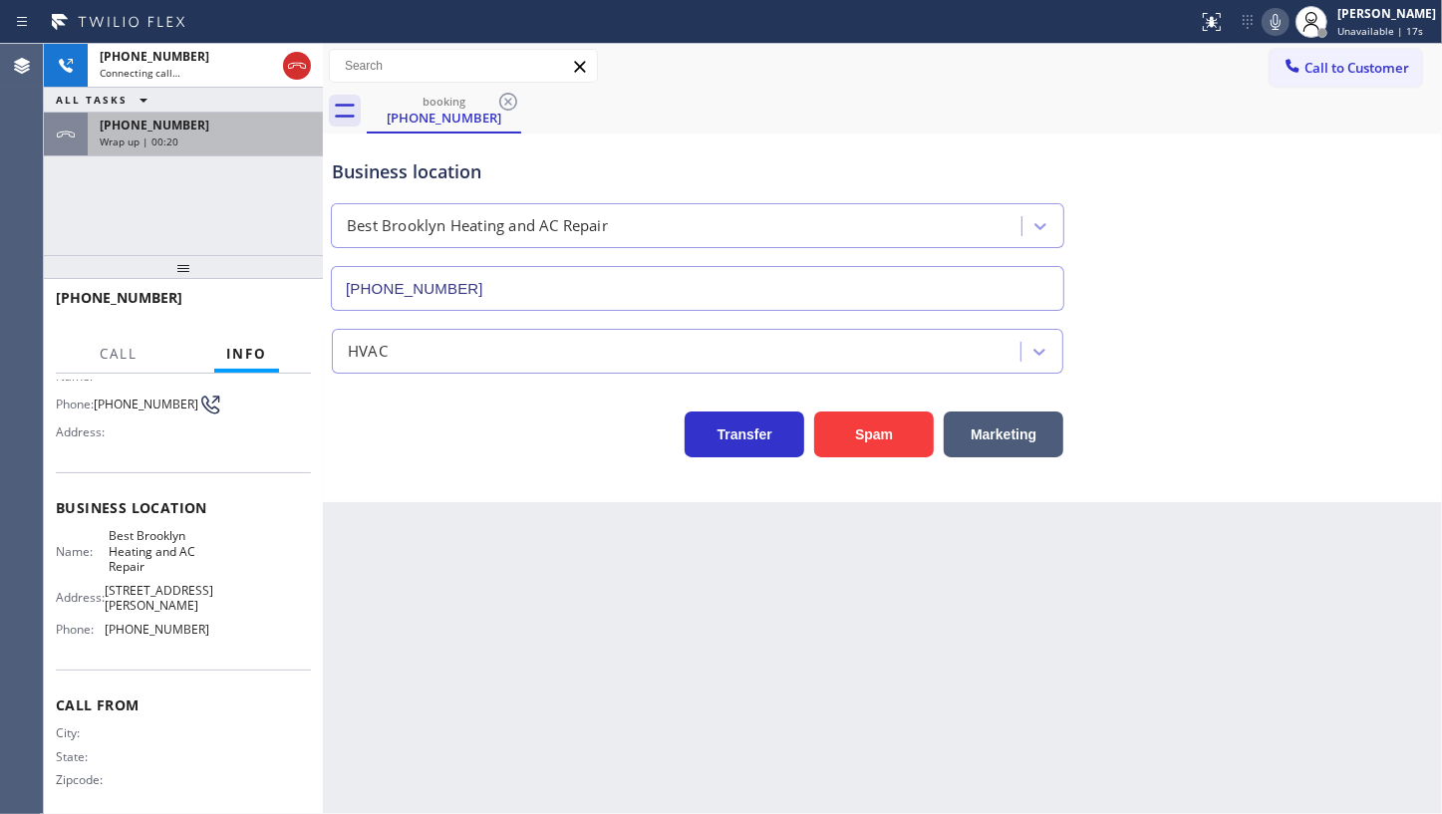
click at [171, 118] on span "+16465097754" at bounding box center [155, 125] width 110 height 17
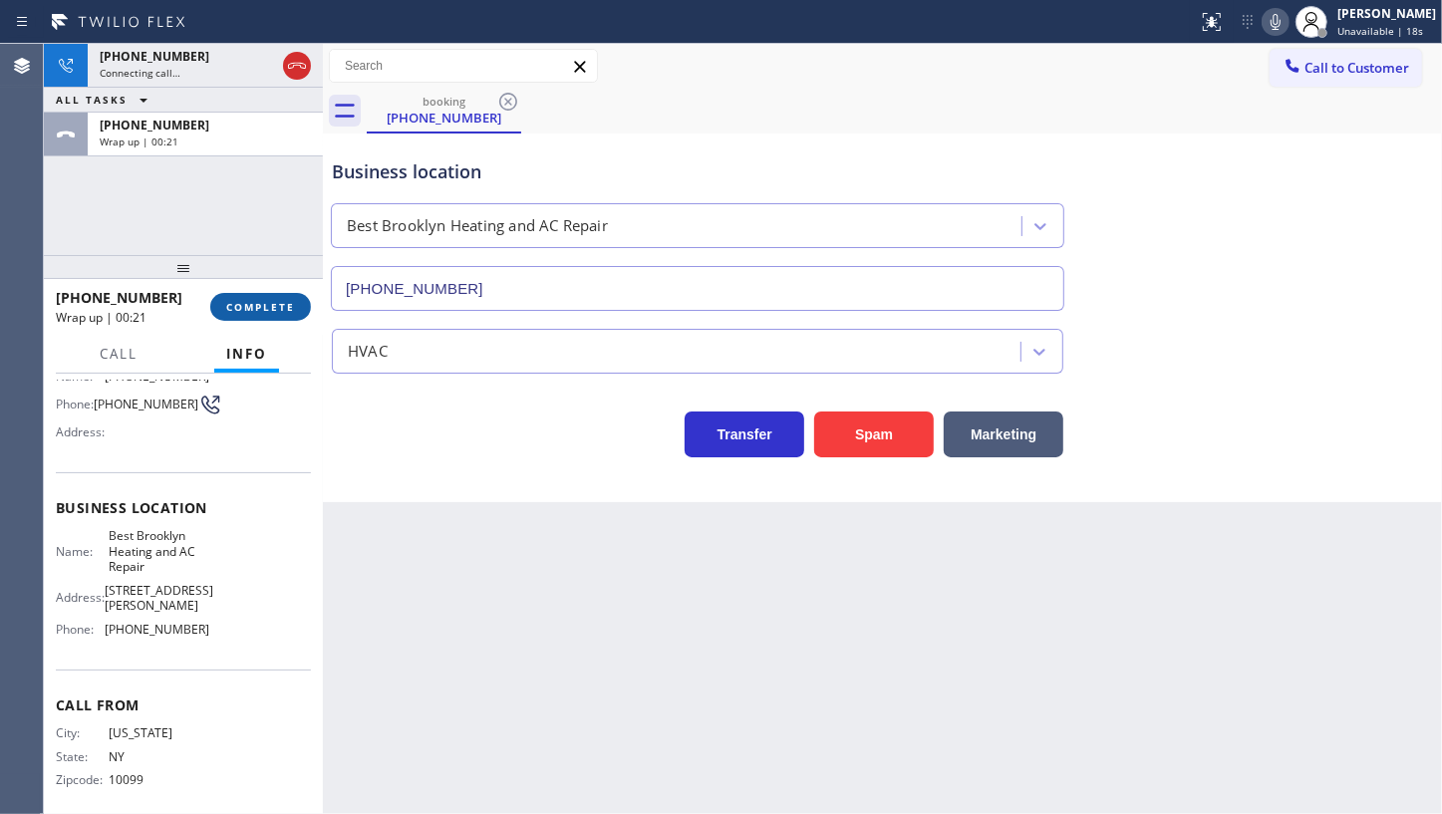
click at [224, 307] on button "COMPLETE" at bounding box center [260, 307] width 101 height 28
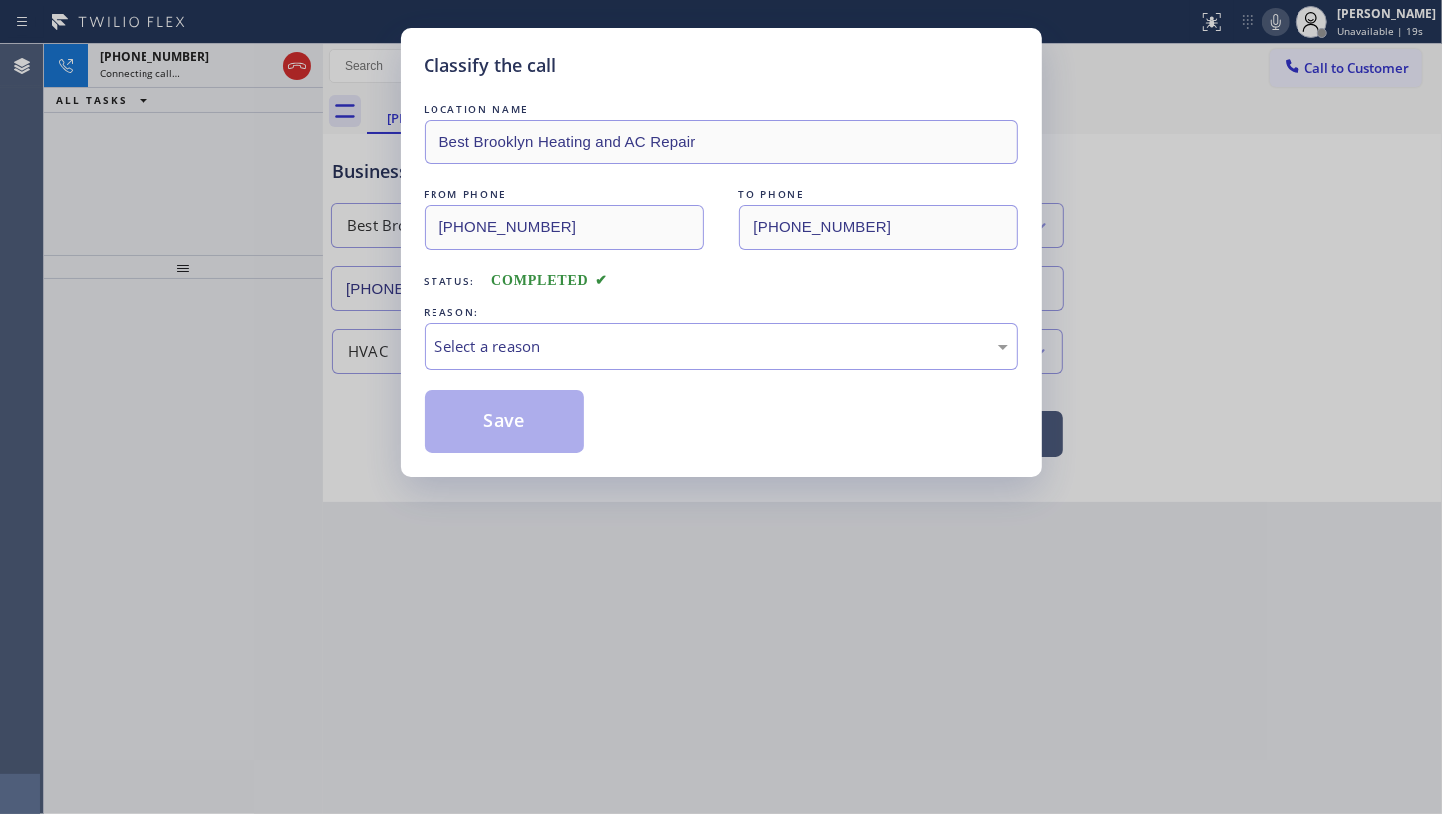
click at [439, 314] on div "REASON:" at bounding box center [722, 312] width 594 height 21
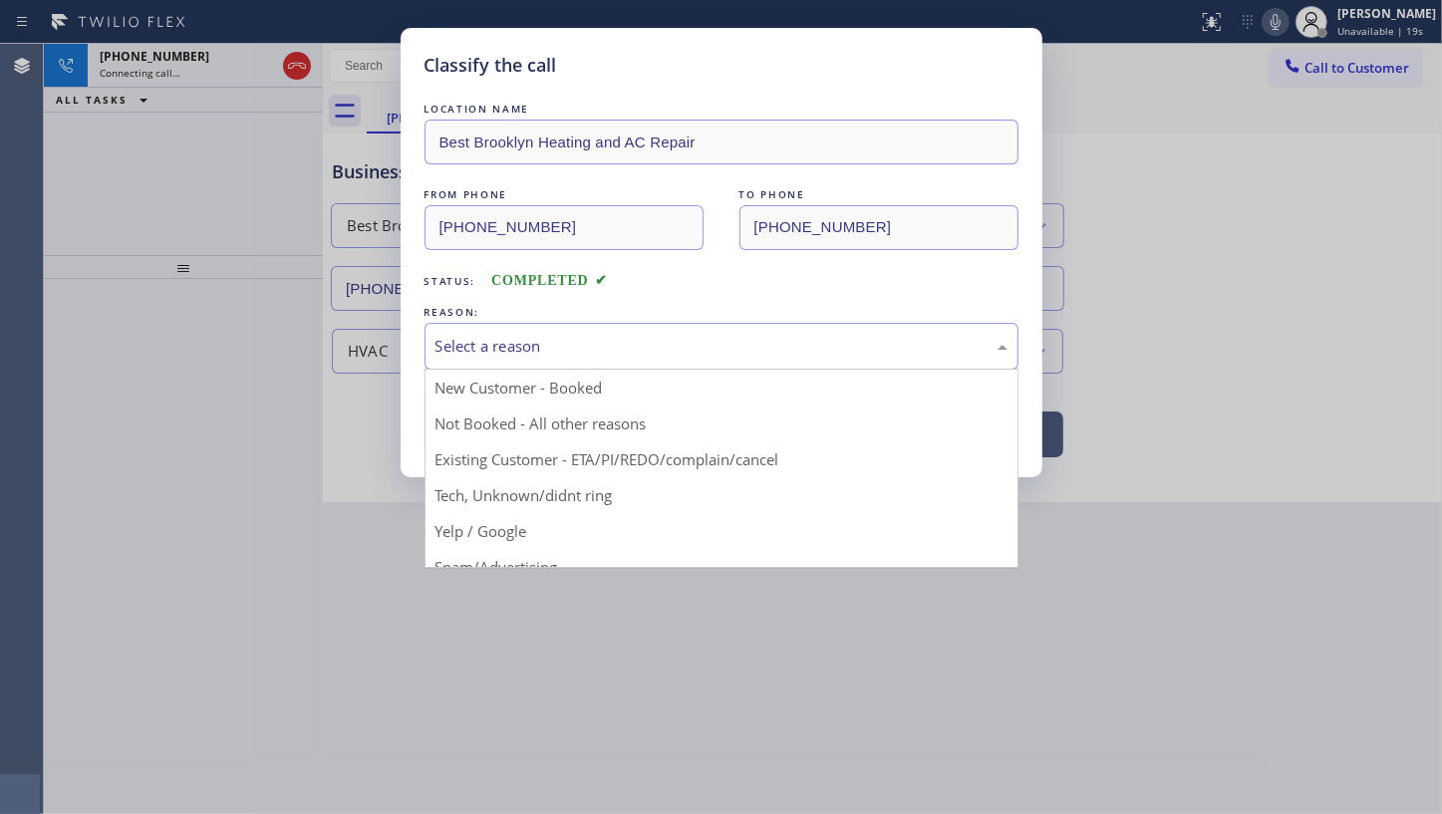
click at [441, 330] on div "Select a reason" at bounding box center [722, 346] width 594 height 47
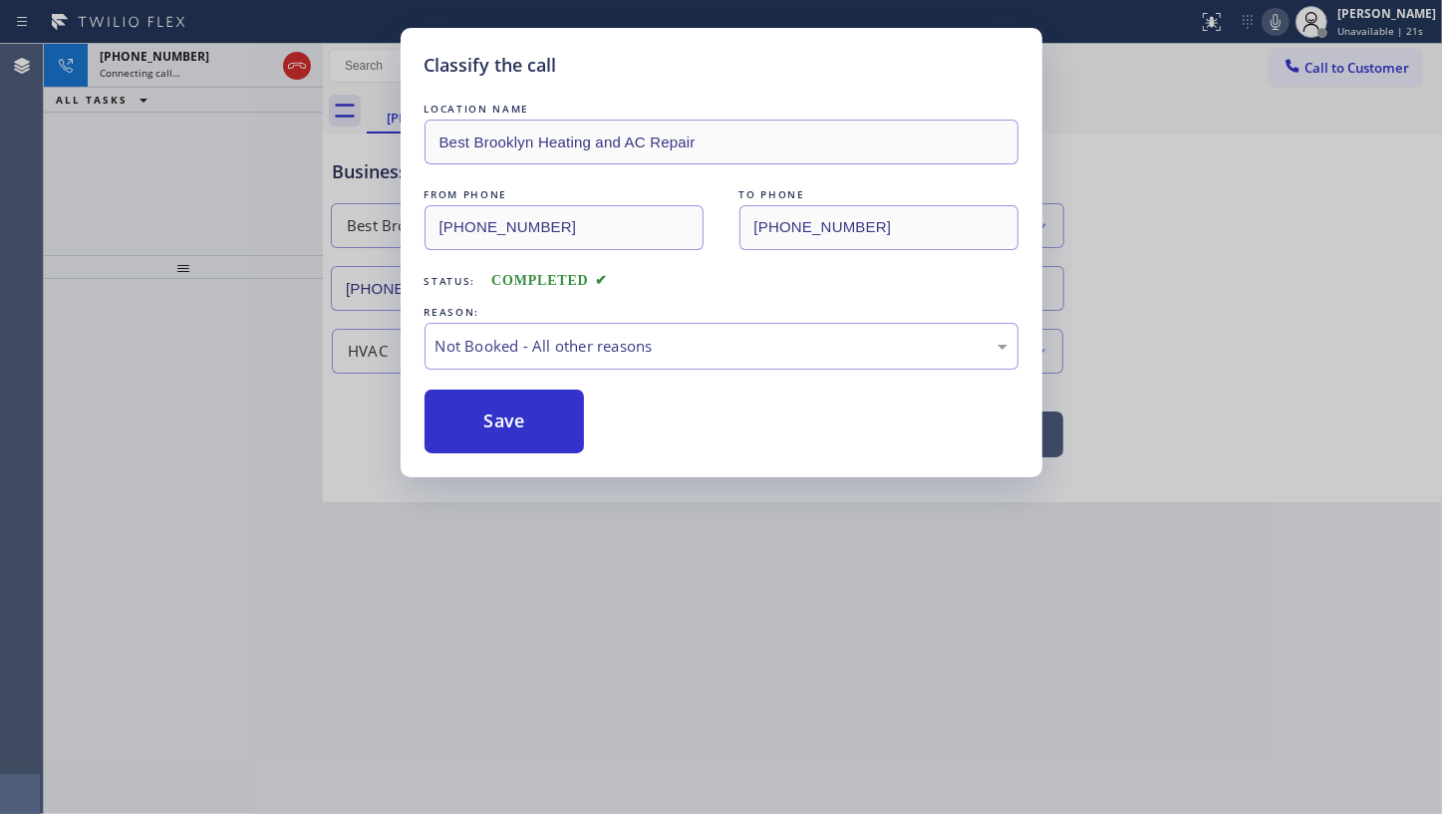
click at [460, 411] on button "Save" at bounding box center [505, 422] width 160 height 64
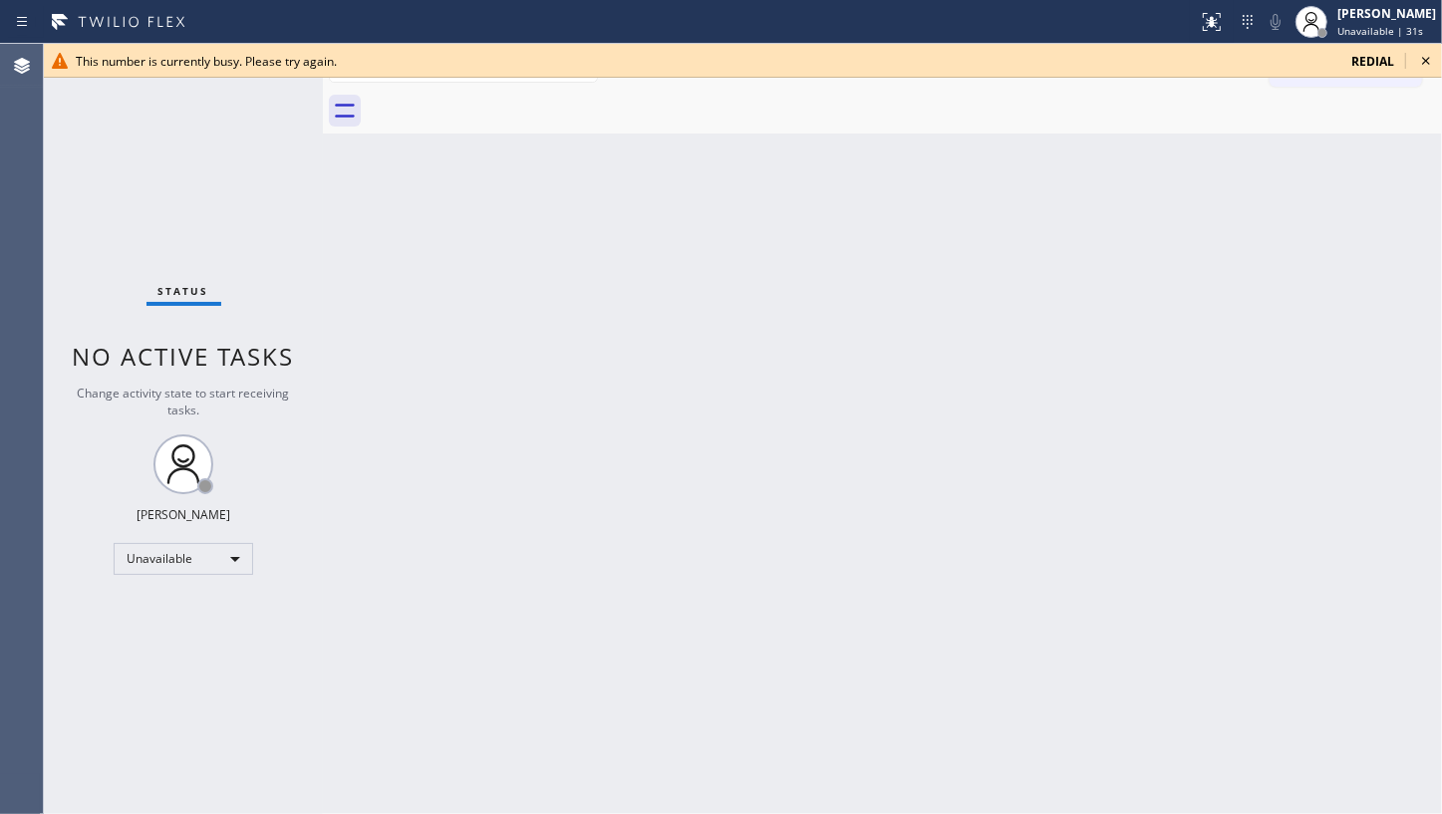
click at [119, 174] on div "Status No active tasks Change activity state to start receiving tasks. JENIZA A…" at bounding box center [183, 429] width 279 height 770
click at [1365, 60] on span "redial" at bounding box center [1373, 61] width 43 height 17
click at [126, 66] on span "This number is currently busy. Please try again." at bounding box center [206, 61] width 261 height 17
click at [1424, 55] on icon at bounding box center [1426, 61] width 24 height 24
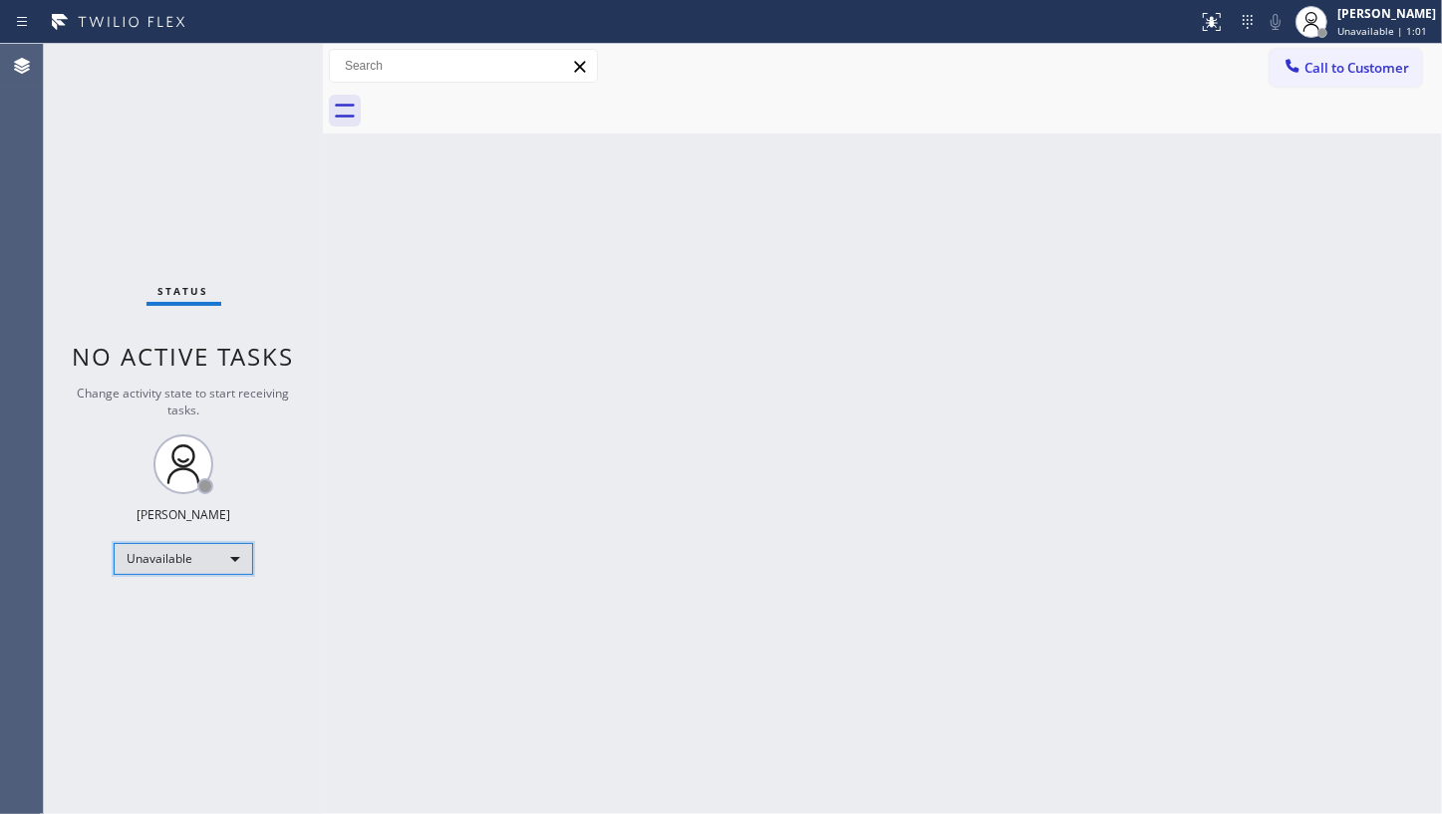
click at [190, 556] on div "Unavailable" at bounding box center [184, 559] width 140 height 32
click at [165, 605] on li "Available" at bounding box center [183, 610] width 136 height 24
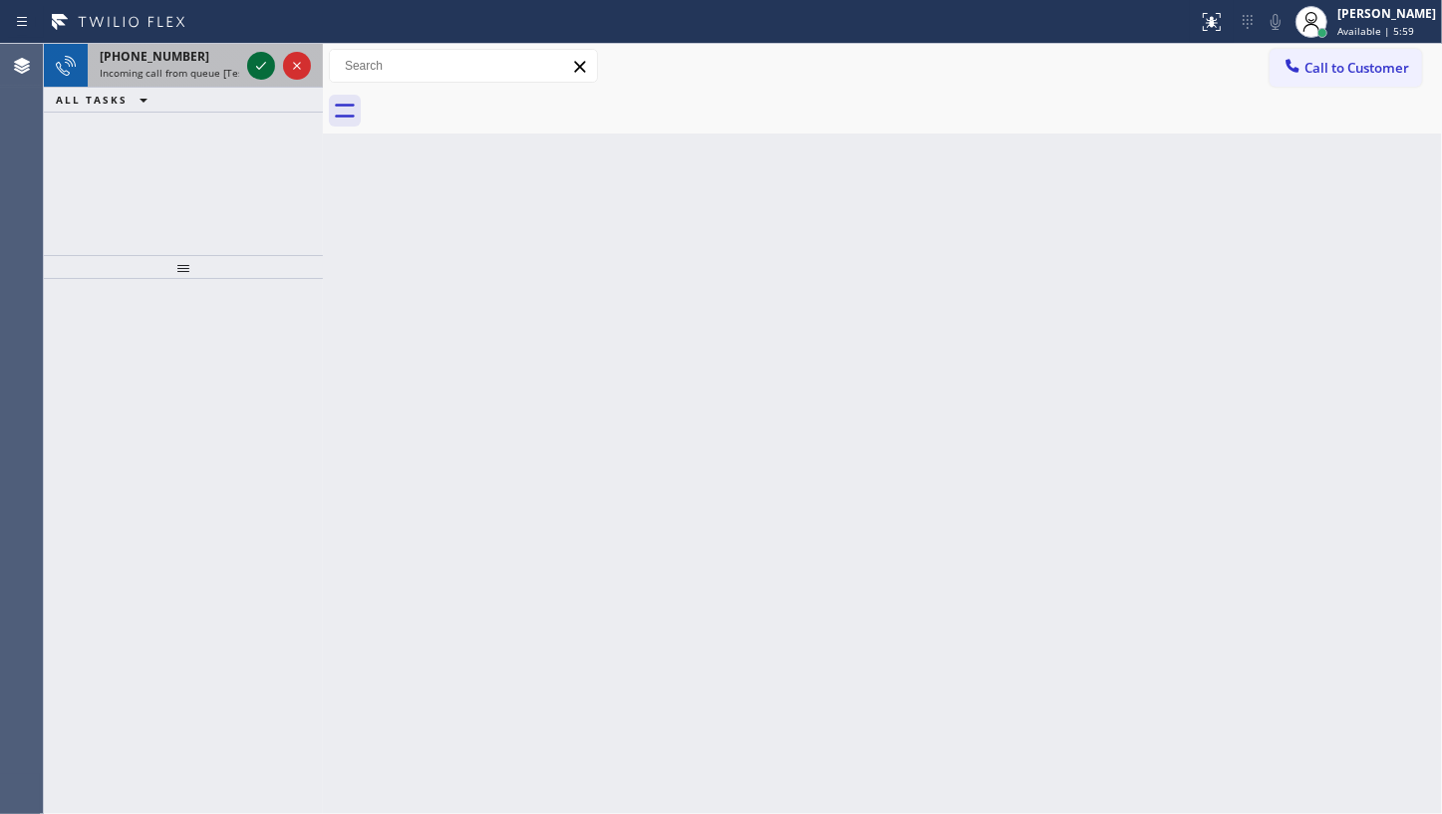
click at [259, 64] on icon at bounding box center [261, 66] width 24 height 24
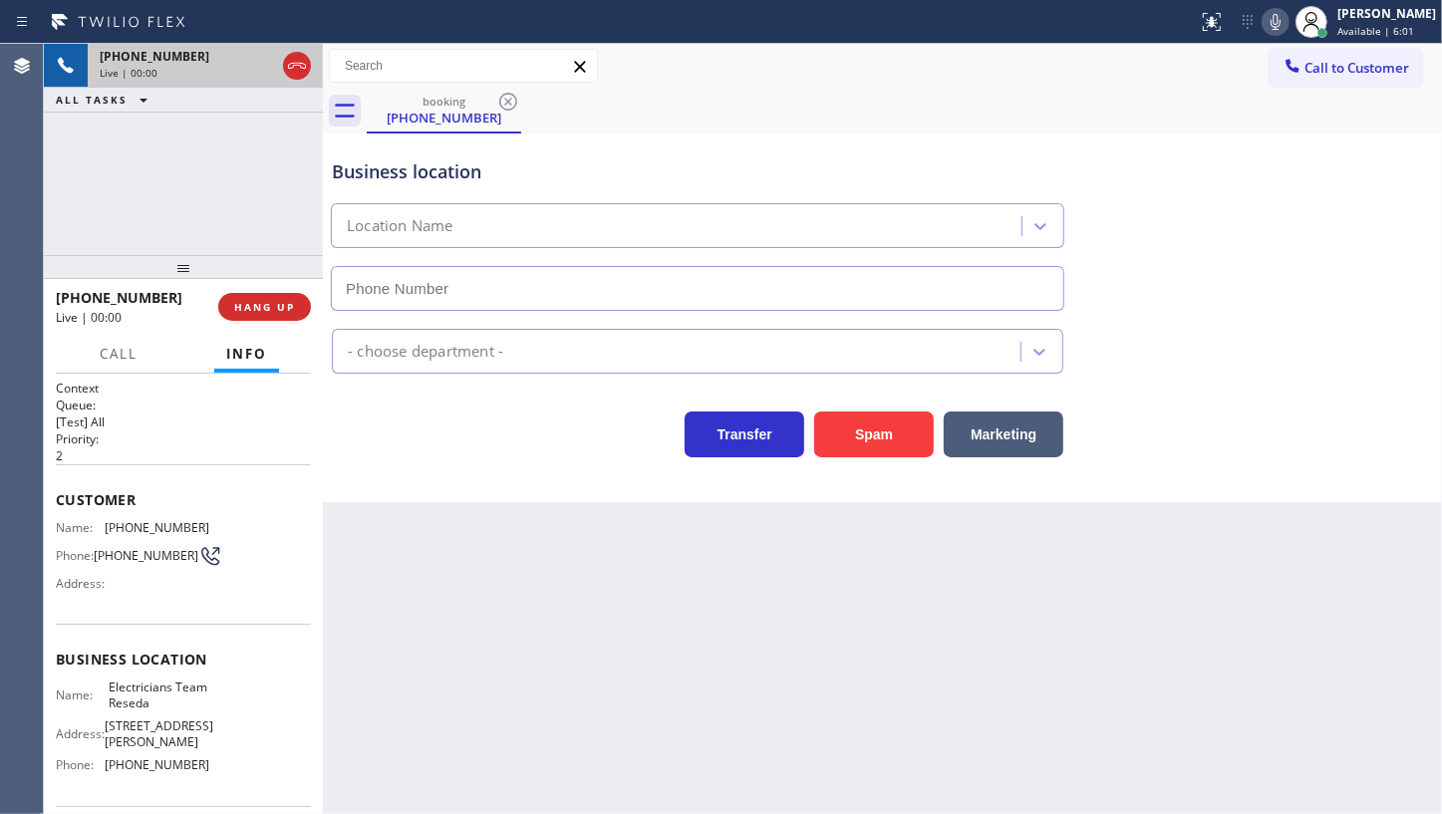
type input "(818) 938-1997"
click at [1266, 22] on icon at bounding box center [1276, 22] width 24 height 24
click at [258, 59] on icon at bounding box center [261, 66] width 10 height 14
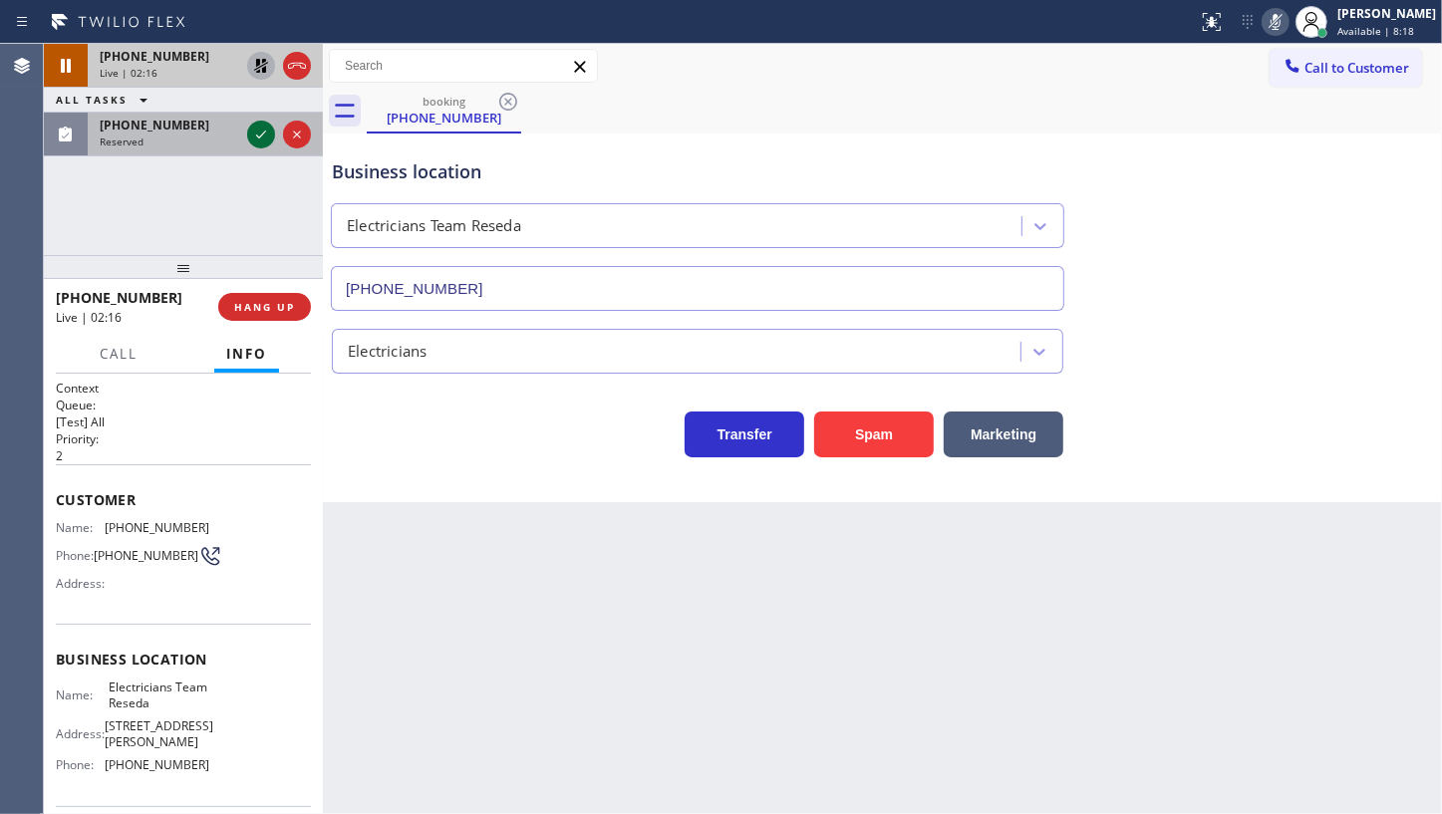
click at [182, 135] on div "Reserved" at bounding box center [170, 142] width 140 height 14
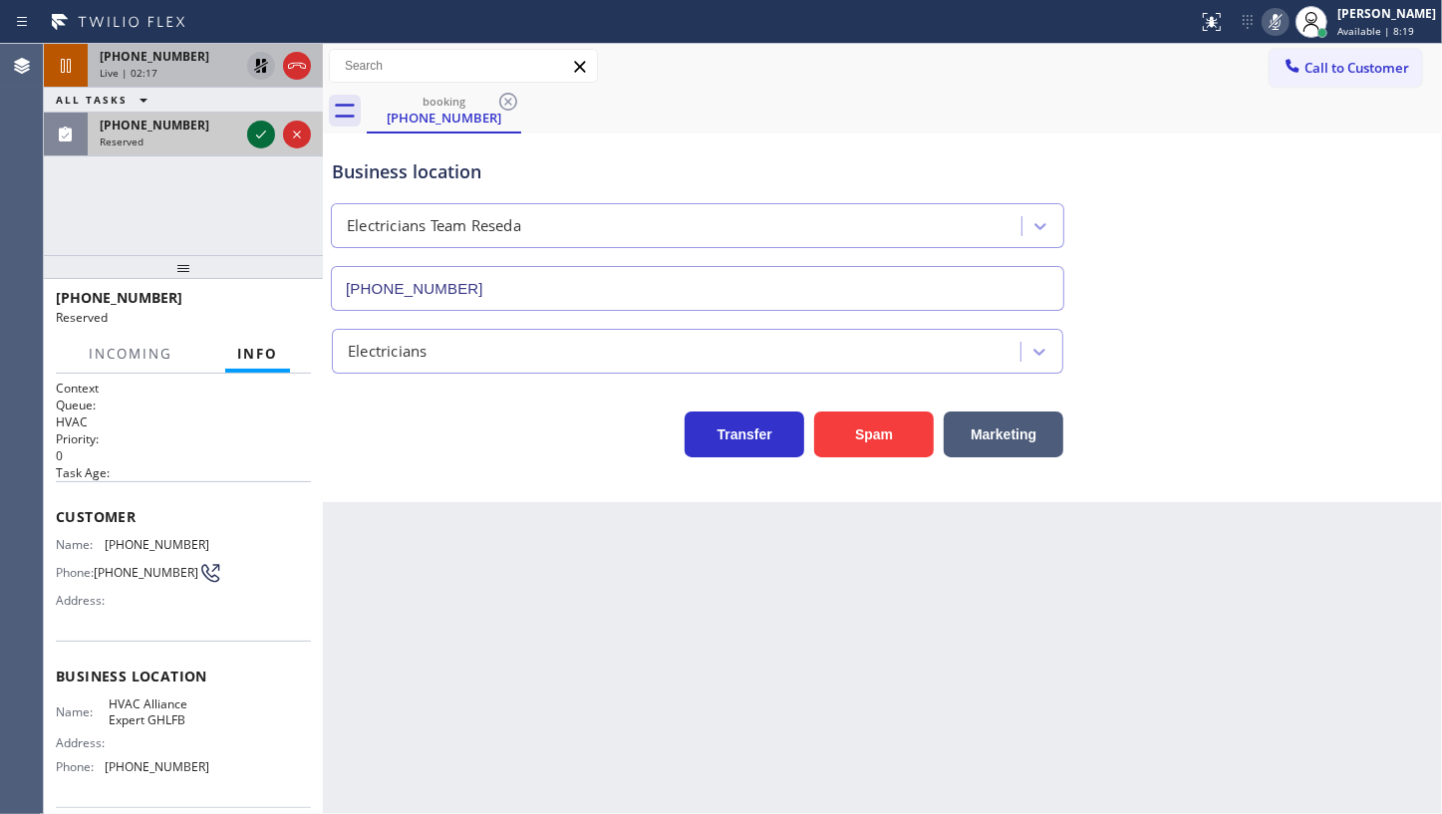
click at [264, 134] on icon at bounding box center [261, 135] width 24 height 24
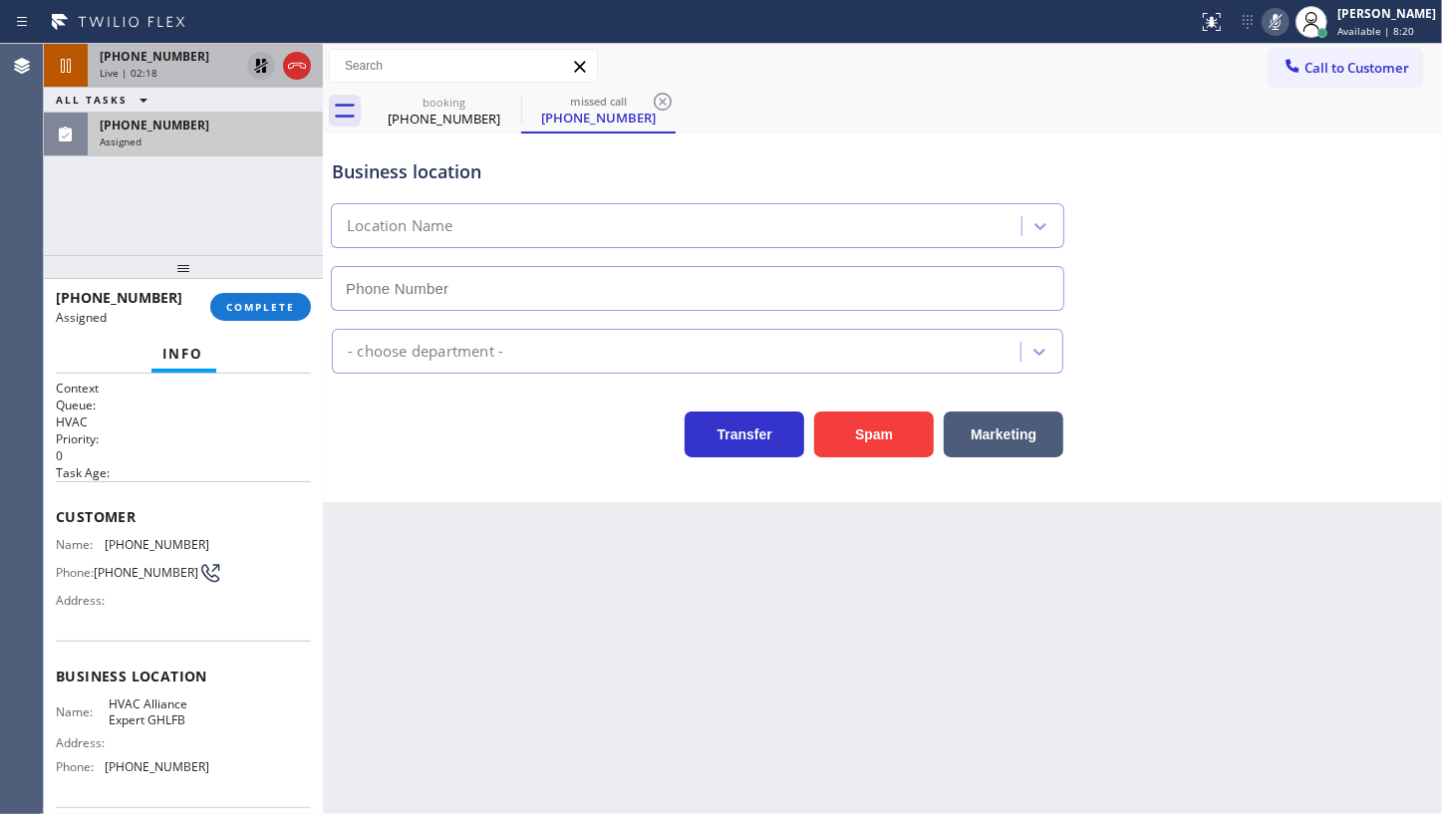
type input "(213) 722-3204"
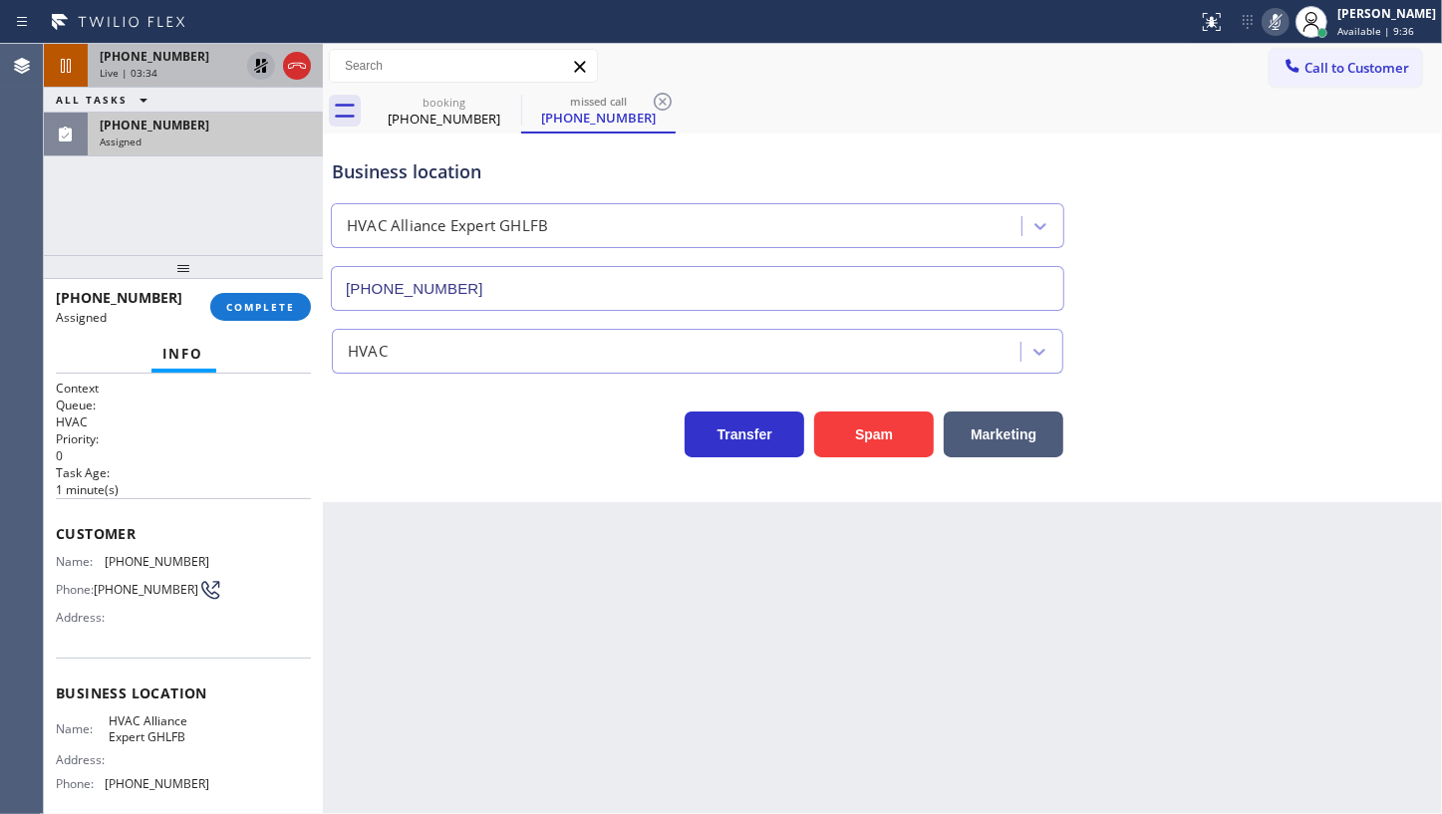
click at [102, 199] on div "+18185222663 Live | 03:34 ALL TASKS ALL TASKS ACTIVE TASKS TASKS IN WRAP UP (81…" at bounding box center [183, 149] width 279 height 211
click at [250, 60] on icon at bounding box center [261, 66] width 24 height 24
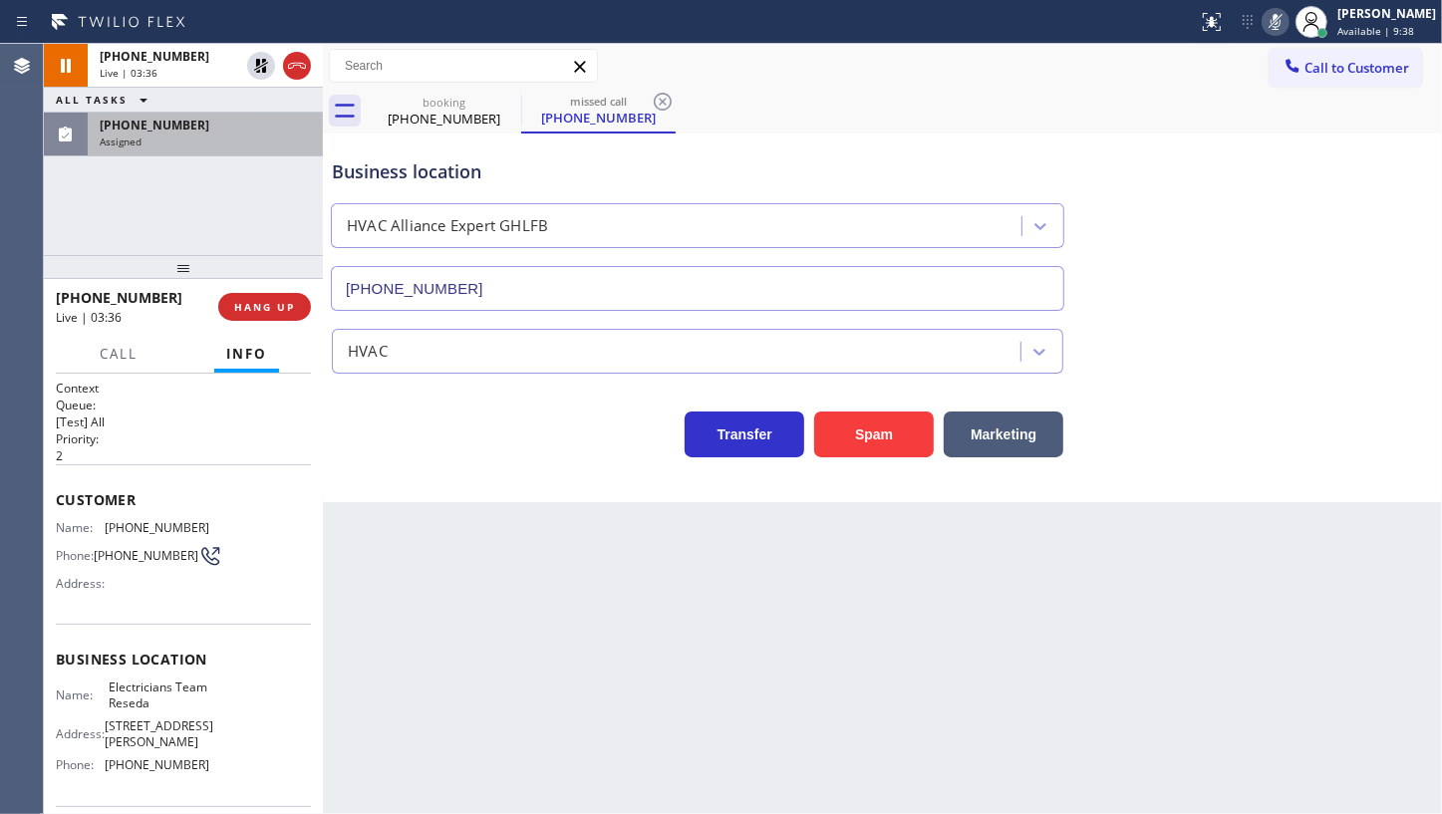
click at [1274, 16] on icon at bounding box center [1276, 22] width 24 height 24
drag, startPoint x: 185, startPoint y: 223, endPoint x: 185, endPoint y: 199, distance: 23.9
click at [185, 215] on div "+18185222663 Live | 03:41 ALL TASKS ALL TASKS ACTIVE TASKS TASKS IN WRAP UP (81…" at bounding box center [183, 149] width 279 height 211
click at [142, 141] on div "Assigned" at bounding box center [205, 142] width 211 height 14
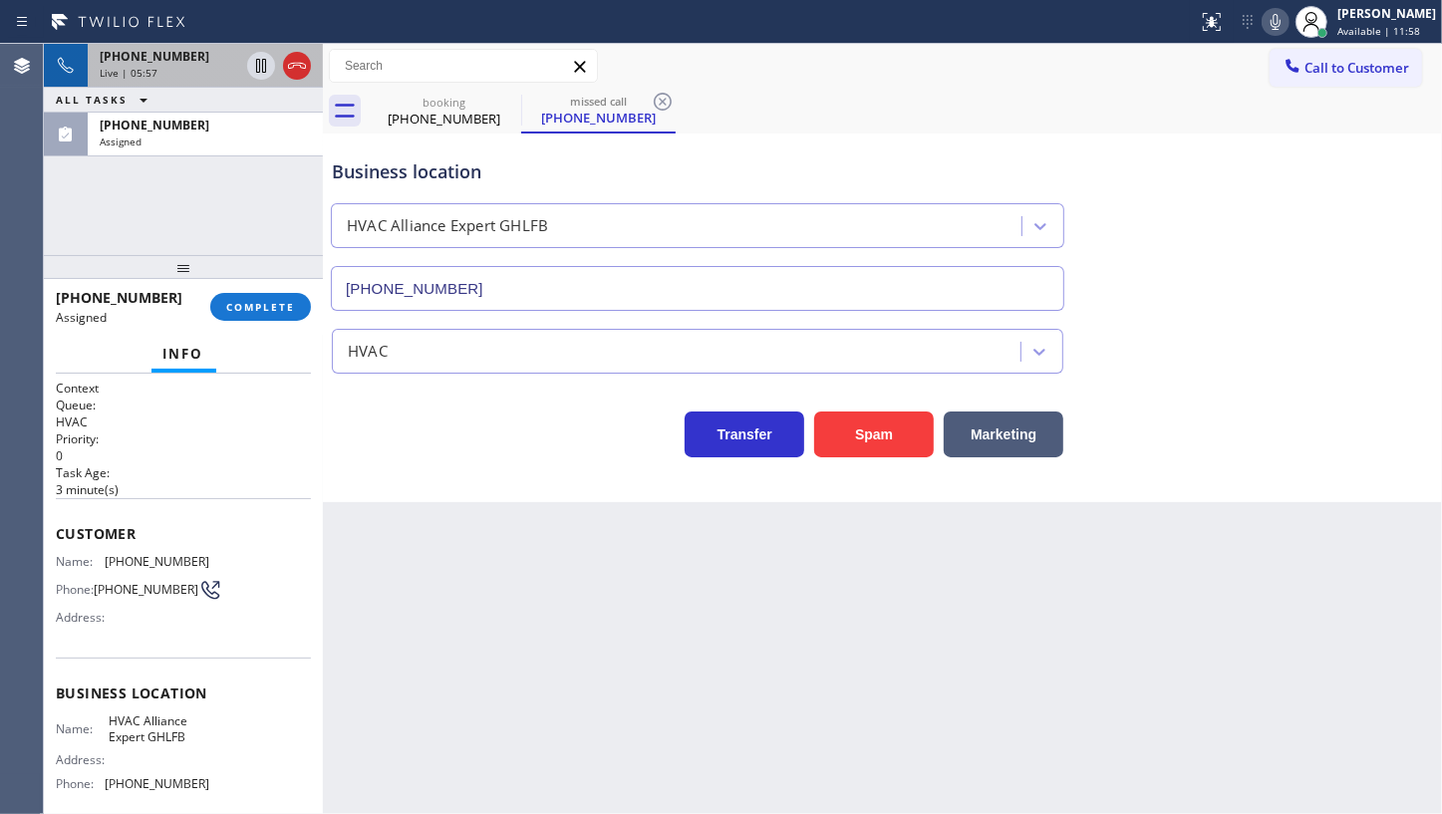
click at [149, 52] on span "+18185222663" at bounding box center [155, 56] width 110 height 17
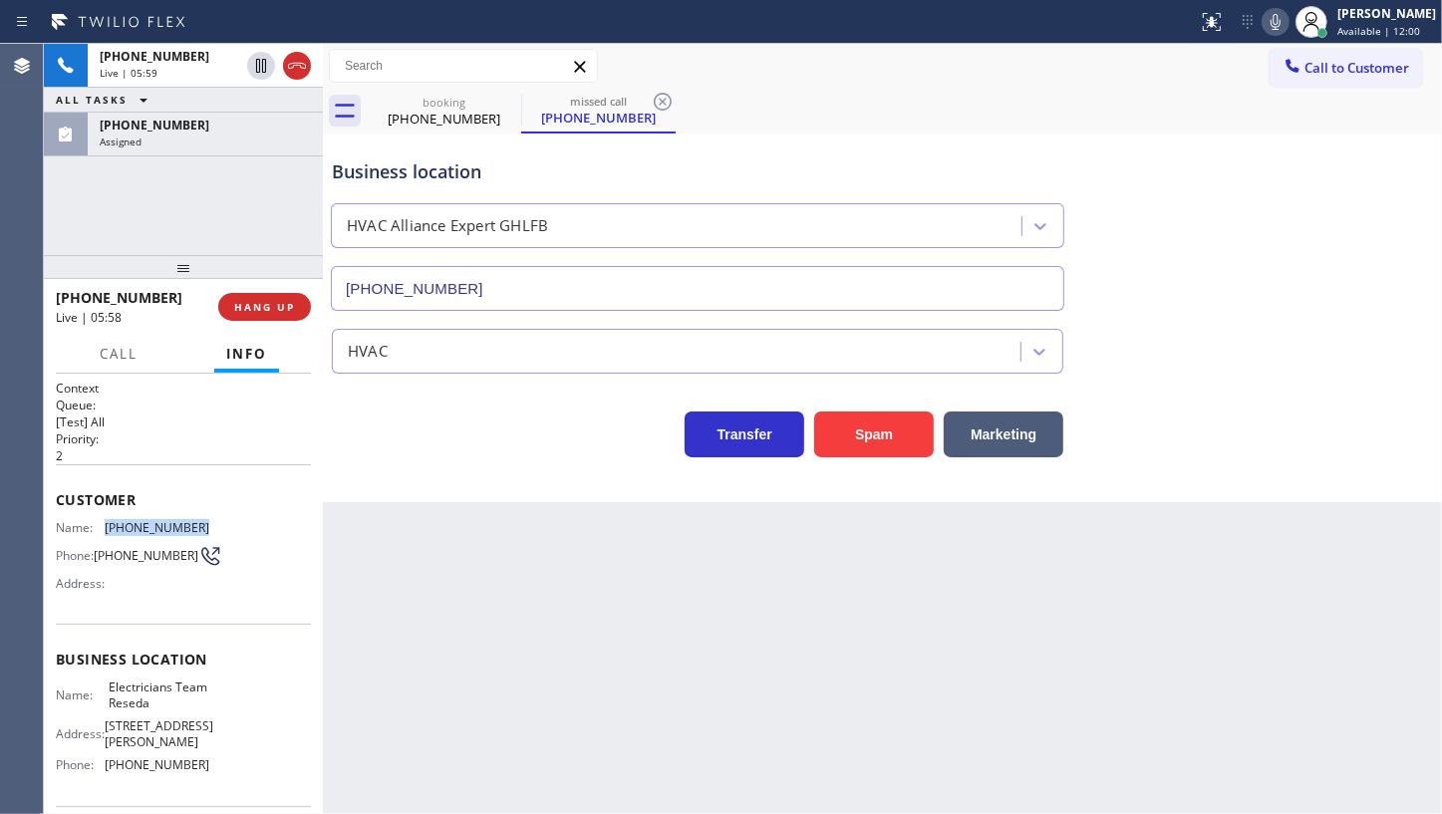
drag, startPoint x: 125, startPoint y: 525, endPoint x: 207, endPoint y: 533, distance: 83.1
click at [207, 533] on div "Name: (818) 522-2663 Phone: (818) 522-2663 Address:" at bounding box center [183, 559] width 255 height 79
click at [109, 66] on span "Live | 06:19" at bounding box center [129, 73] width 58 height 14
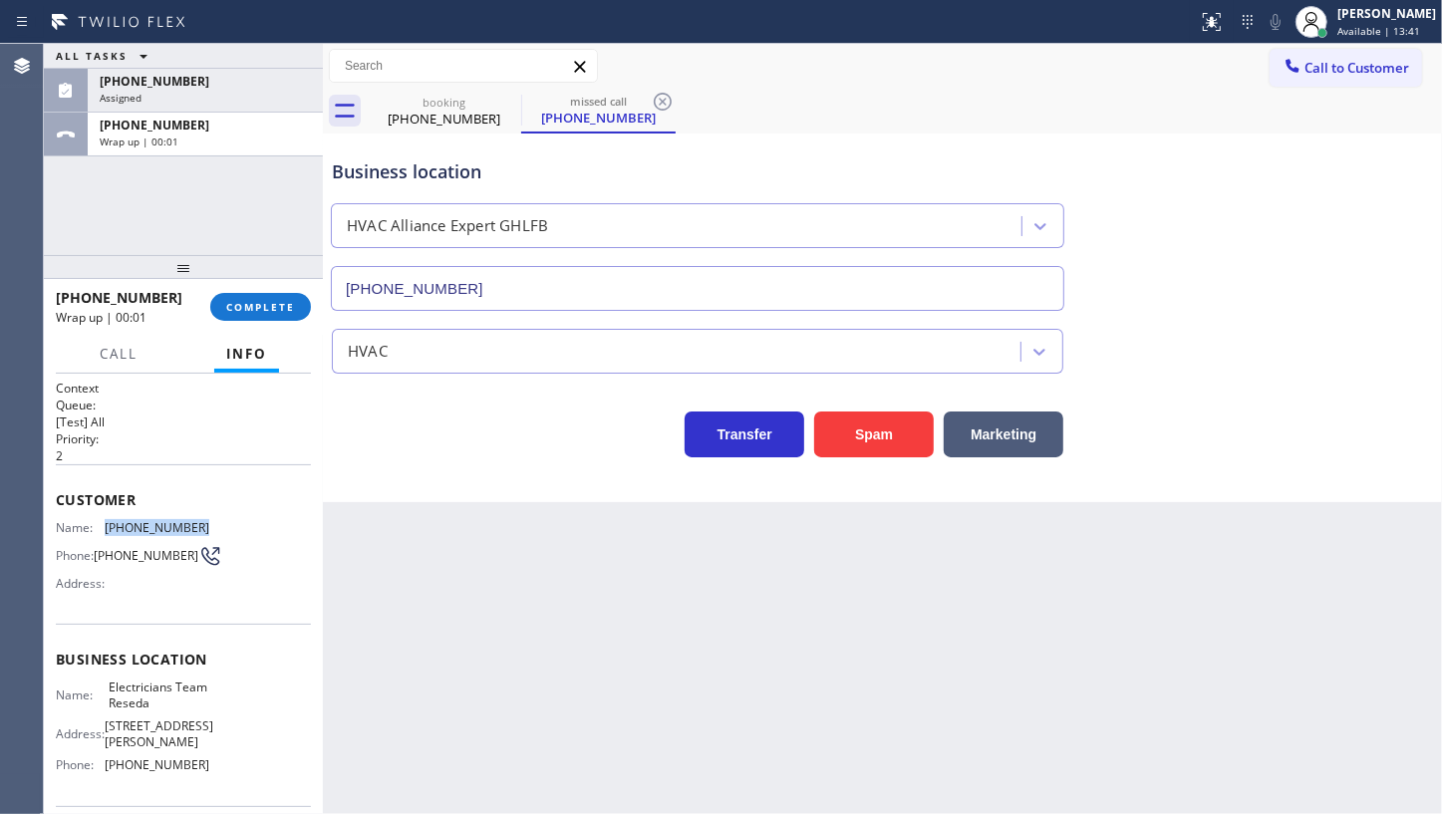
scroll to position [137, 0]
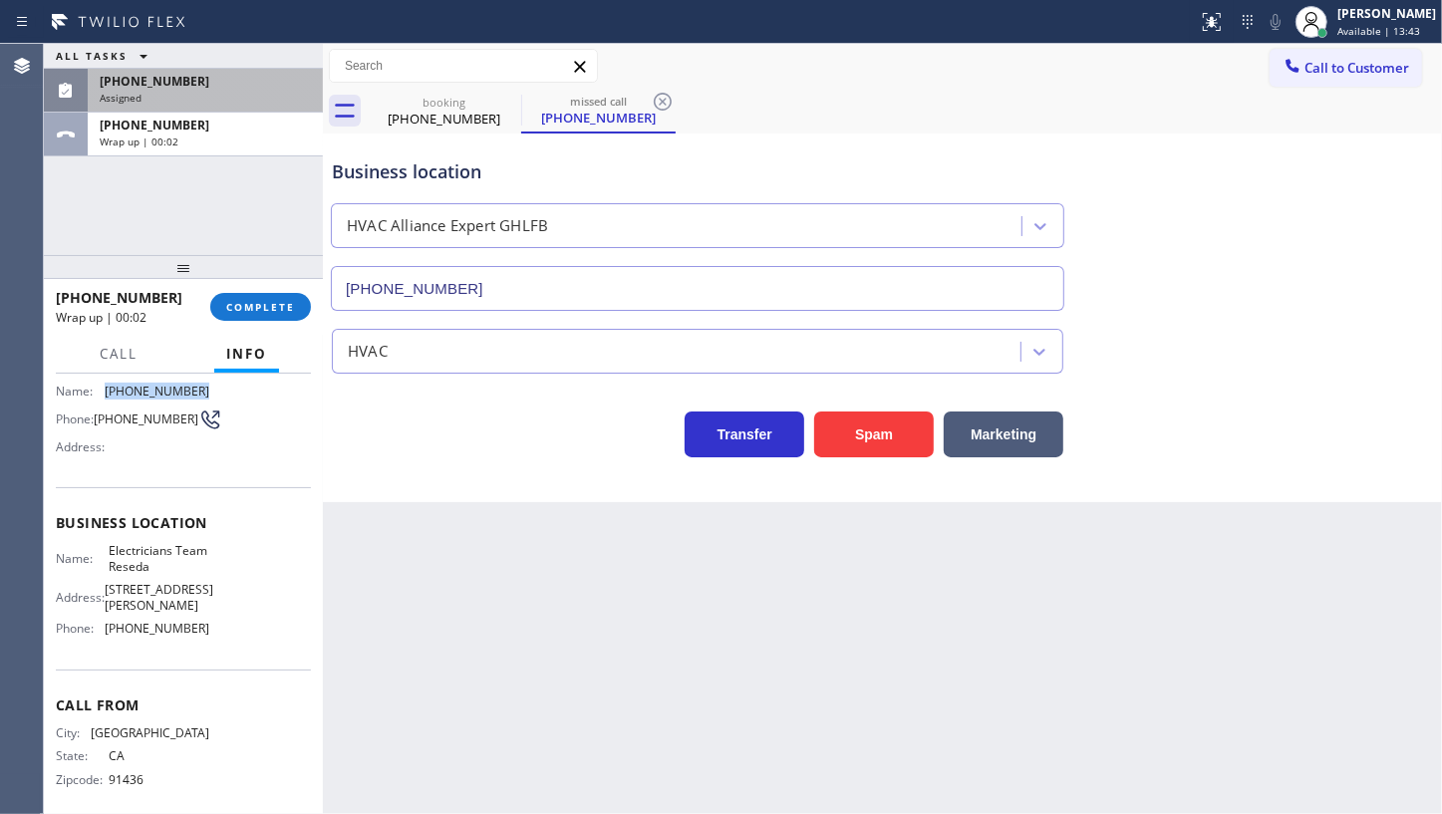
click at [175, 87] on span "(818) 279-3101" at bounding box center [155, 81] width 110 height 17
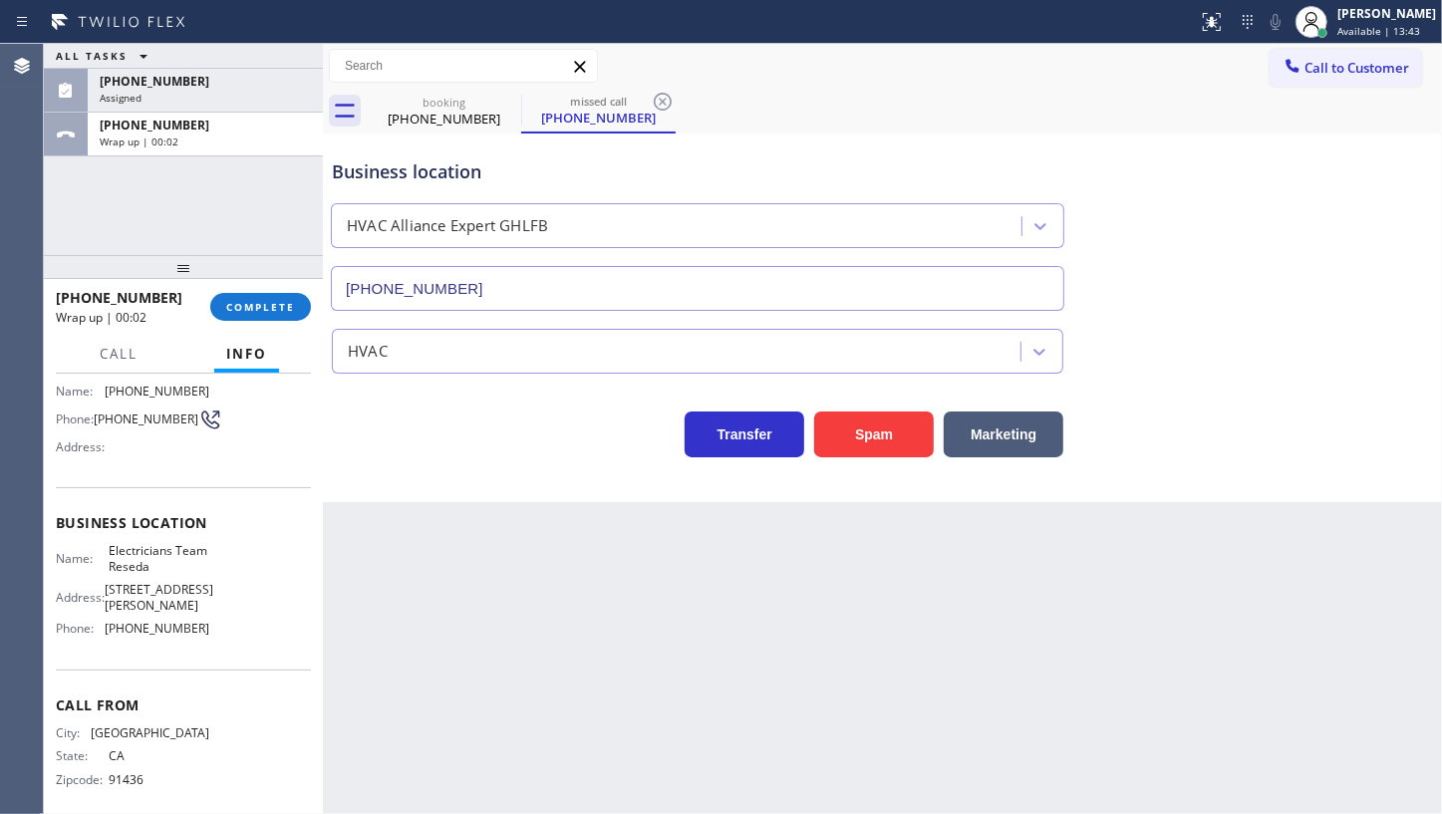
scroll to position [169, 0]
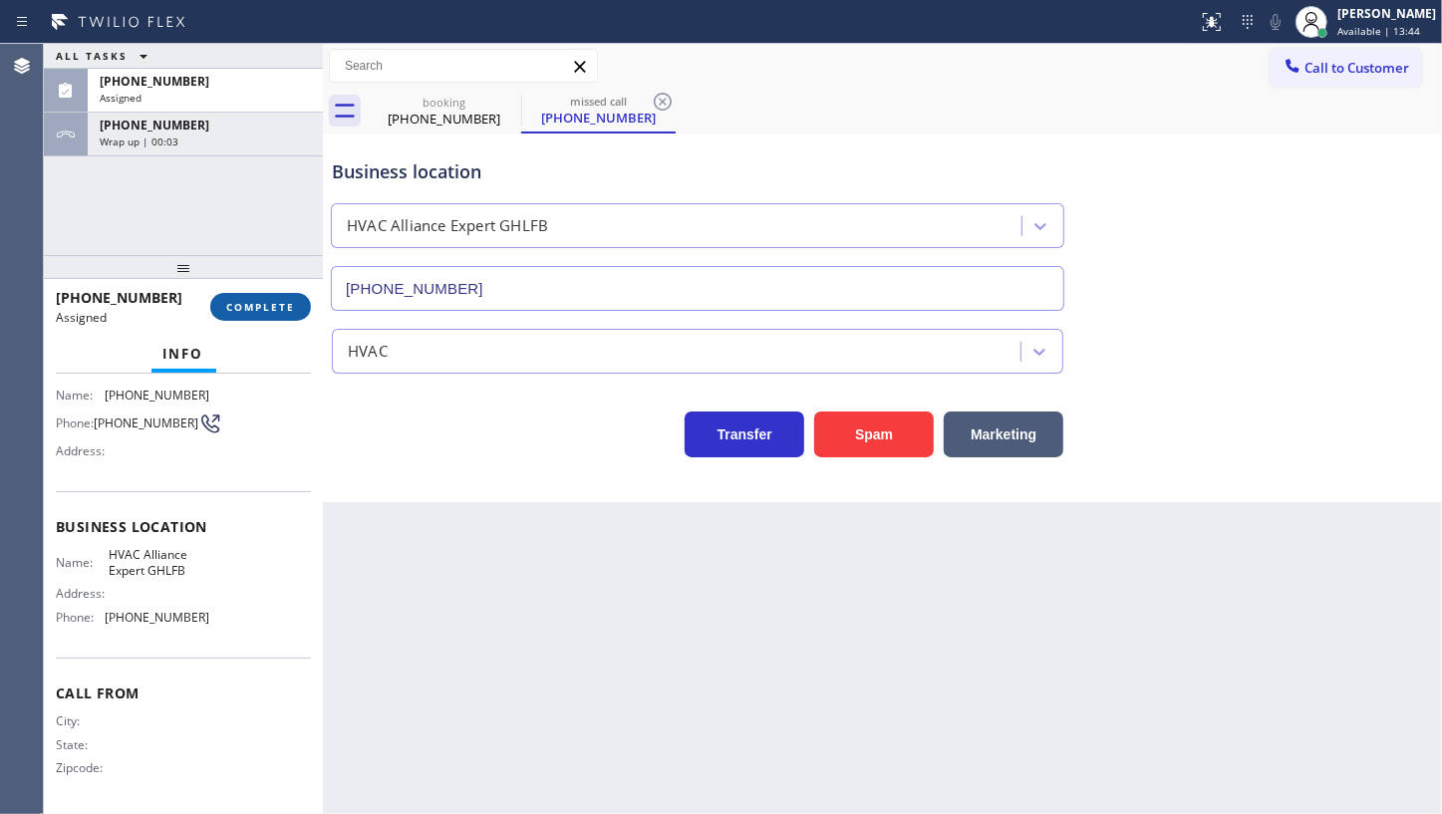
click at [271, 308] on span "COMPLETE" at bounding box center [260, 307] width 69 height 14
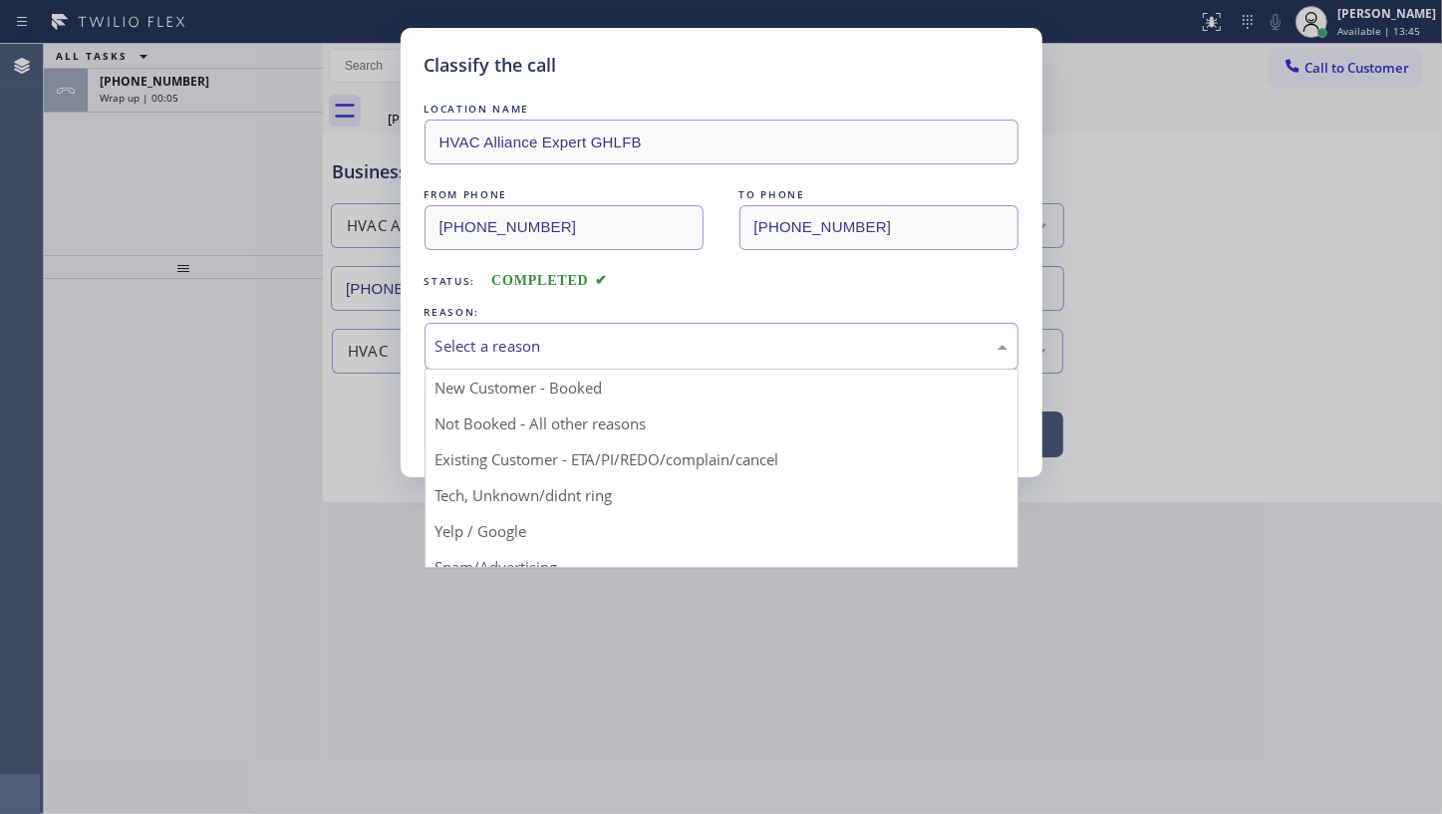
click at [479, 361] on div "Select a reason" at bounding box center [722, 346] width 594 height 47
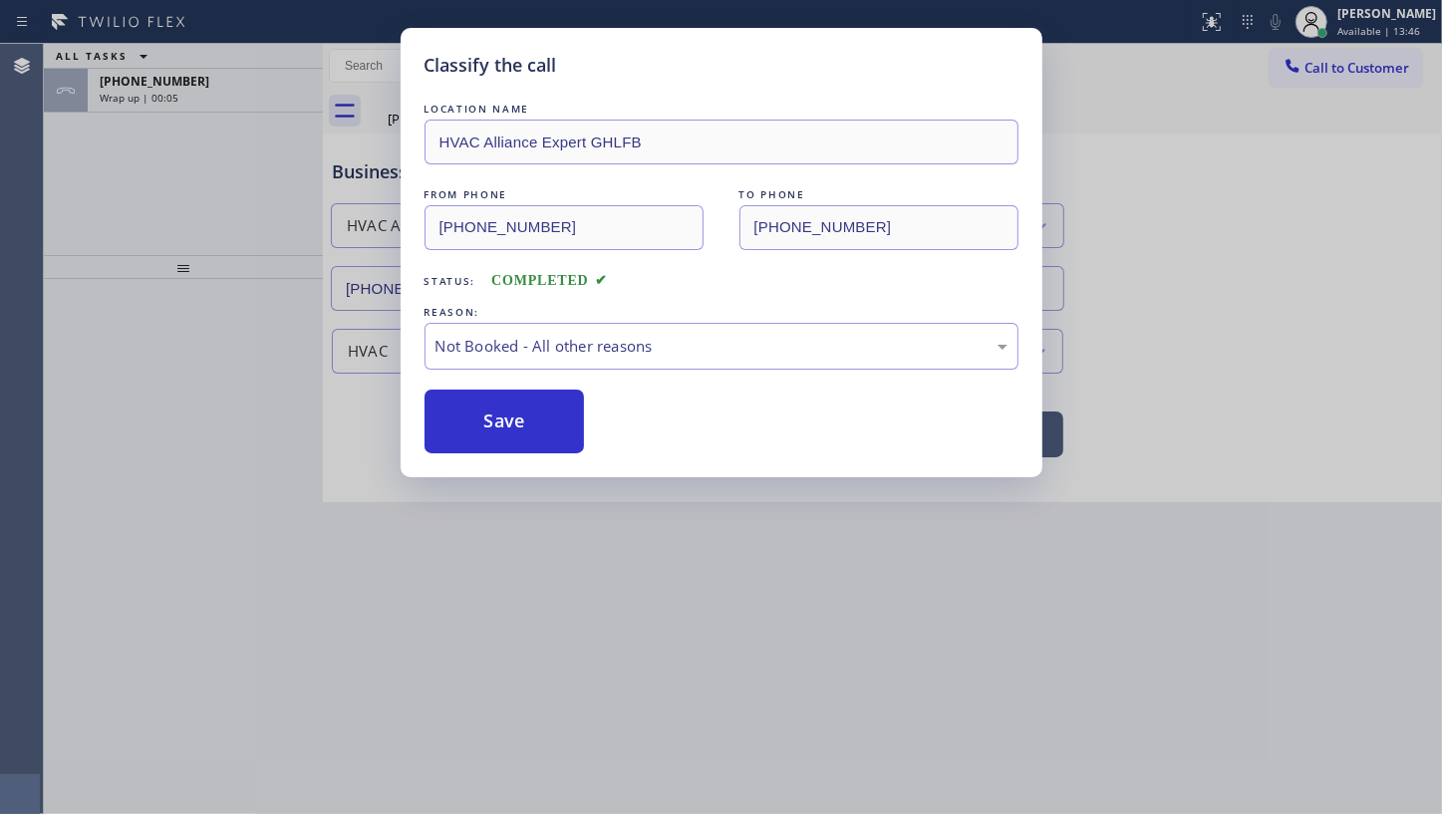
drag, startPoint x: 485, startPoint y: 411, endPoint x: 204, endPoint y: 87, distance: 428.9
click at [485, 411] on button "Save" at bounding box center [505, 422] width 160 height 64
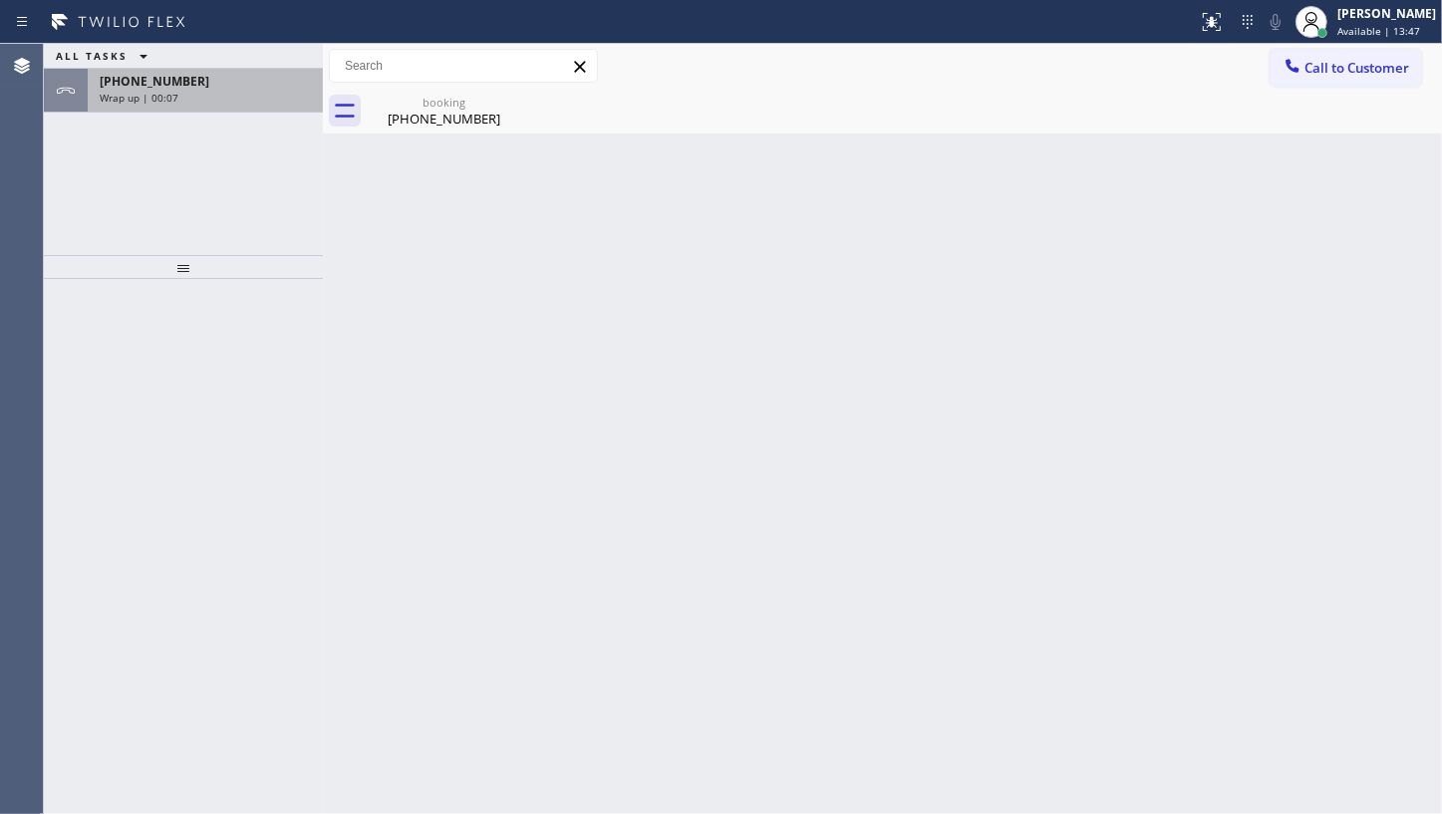
click at [148, 84] on span "+18185222663" at bounding box center [155, 81] width 110 height 17
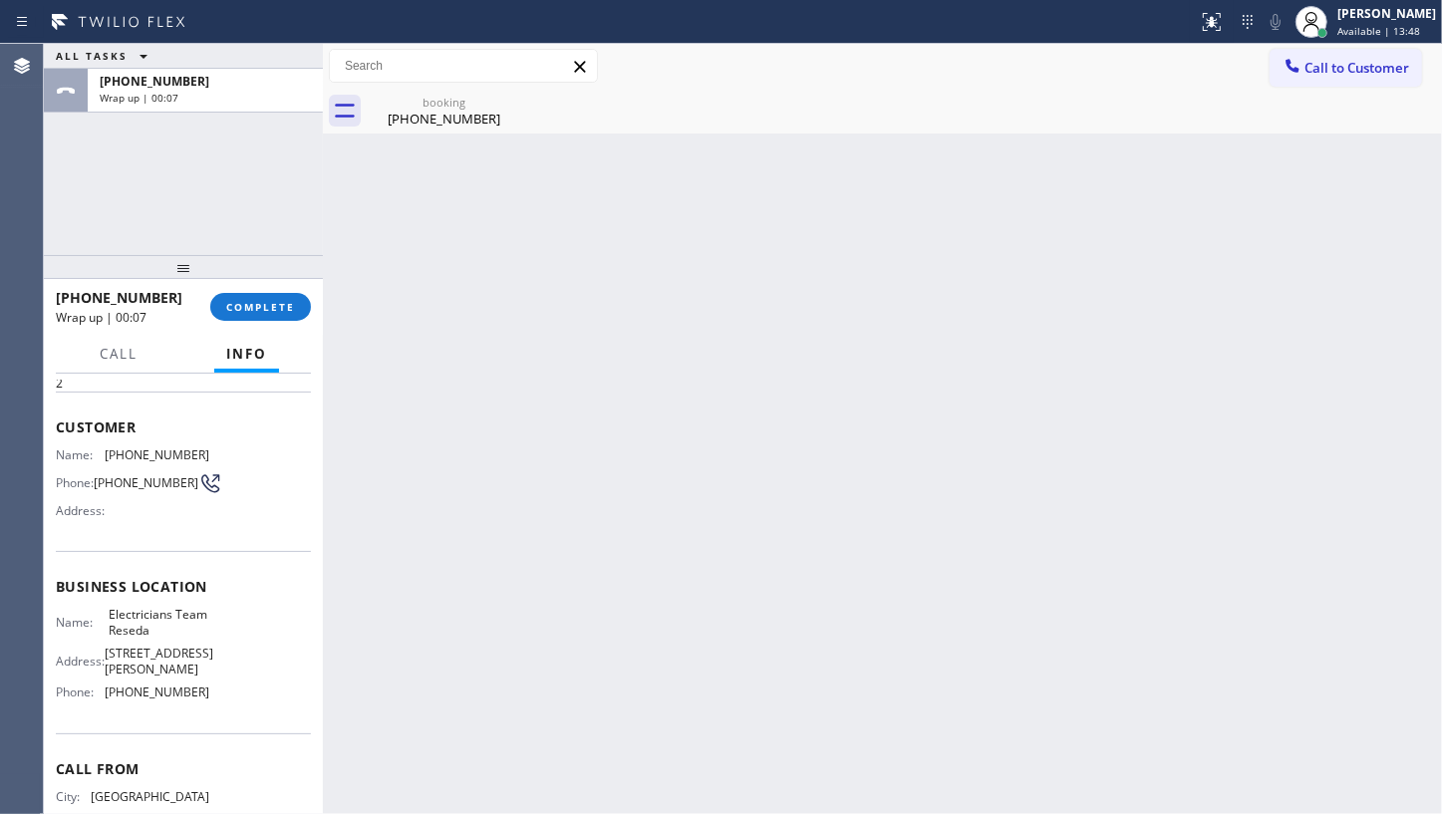
scroll to position [137, 0]
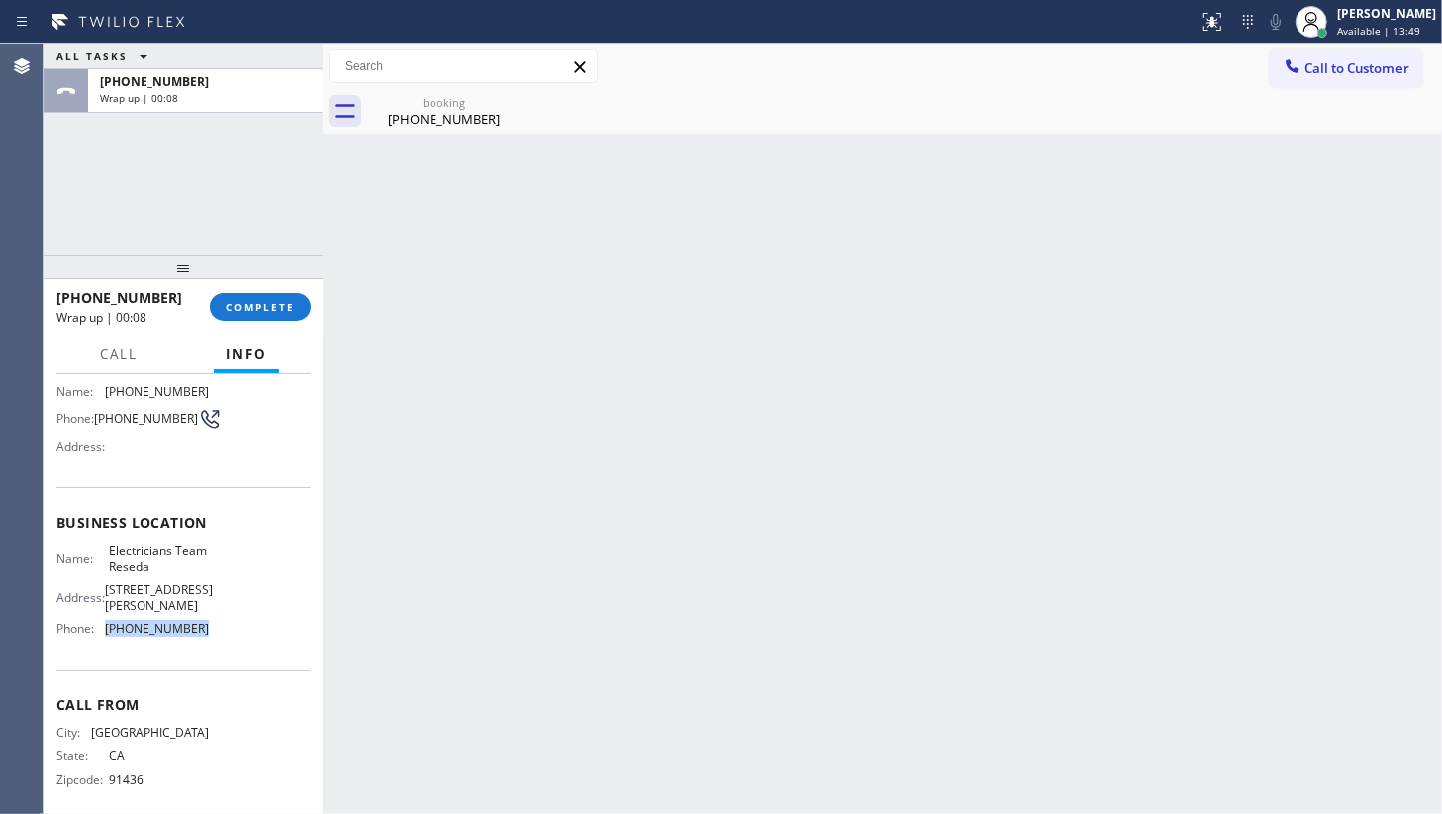
drag, startPoint x: 97, startPoint y: 623, endPoint x: 236, endPoint y: 628, distance: 139.6
click at [236, 628] on div "Name: Electricians Team Reseda Address: 18422 Gault St Phone: (818) 938-1997" at bounding box center [183, 593] width 255 height 101
drag, startPoint x: 102, startPoint y: 547, endPoint x: 198, endPoint y: 568, distance: 98.9
click at [198, 568] on div "Name: Electricians Team Reseda" at bounding box center [132, 558] width 153 height 31
click at [1361, 31] on span "Available | 19:27" at bounding box center [1379, 31] width 83 height 14
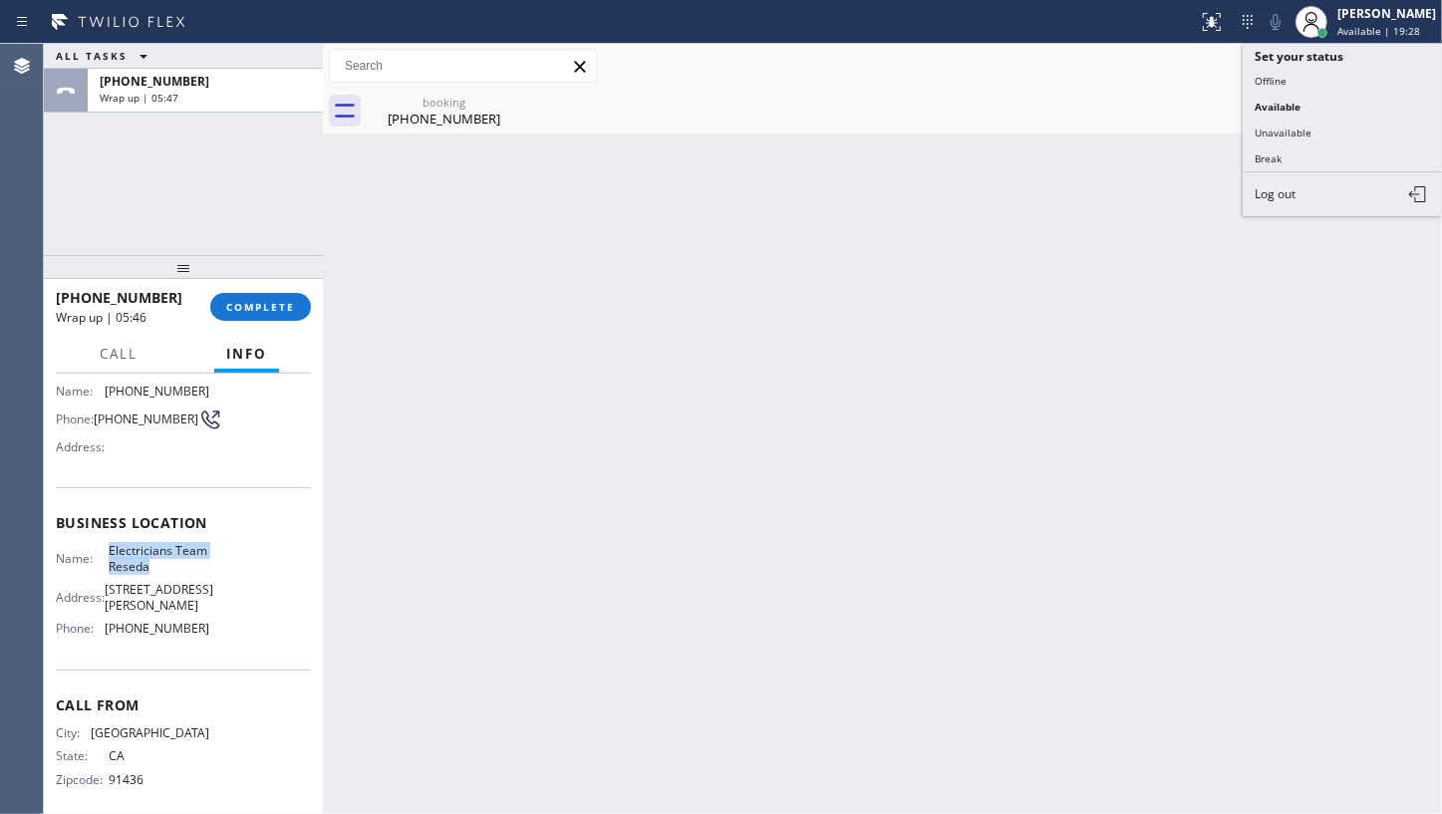
drag, startPoint x: 1316, startPoint y: 156, endPoint x: 1172, endPoint y: 150, distance: 143.7
click at [1315, 156] on button "Break" at bounding box center [1342, 159] width 199 height 26
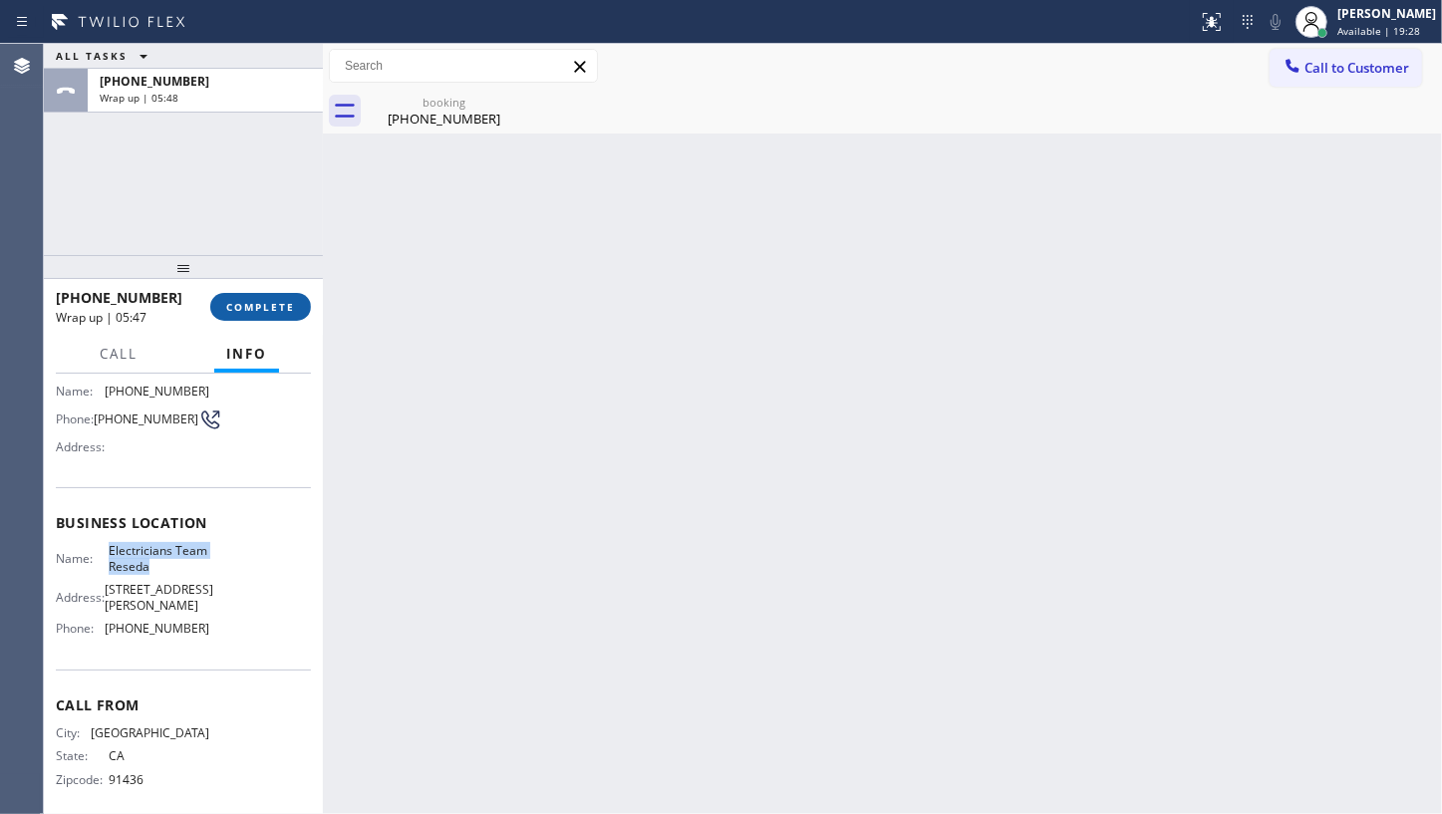
click at [248, 303] on span "COMPLETE" at bounding box center [260, 307] width 69 height 14
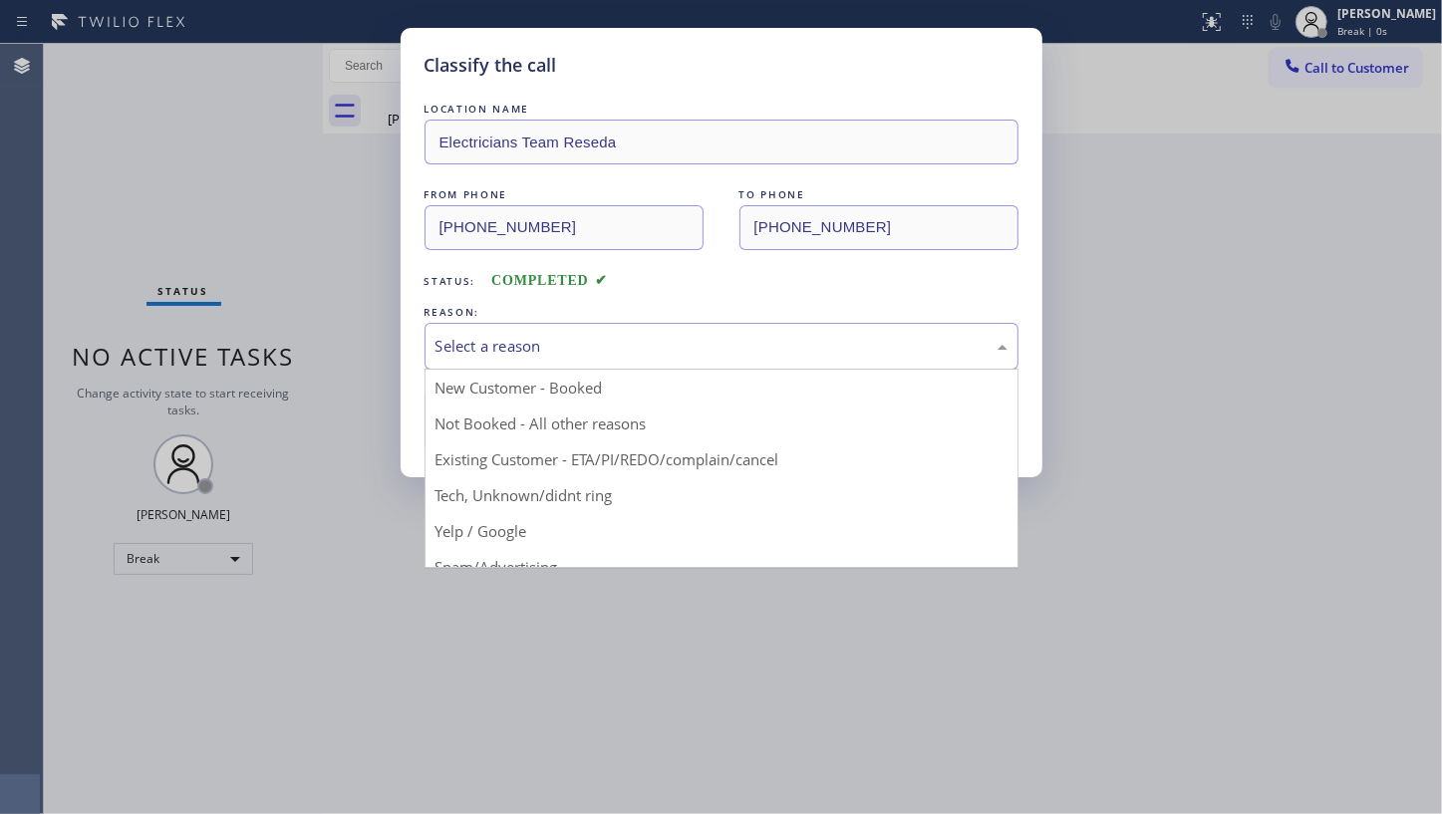
click at [517, 349] on div "Select a reason" at bounding box center [722, 346] width 572 height 23
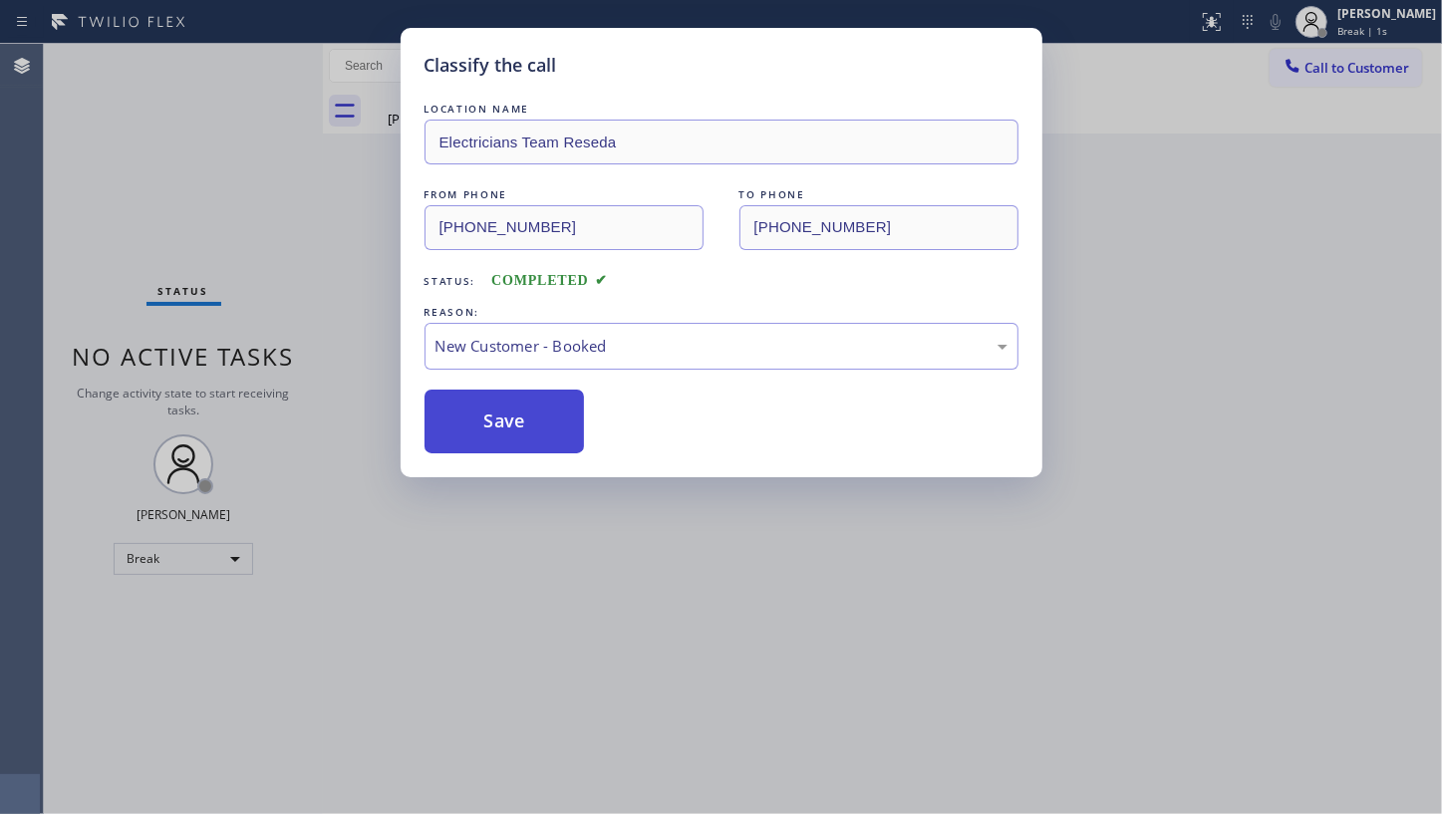
click at [508, 407] on button "Save" at bounding box center [505, 422] width 160 height 64
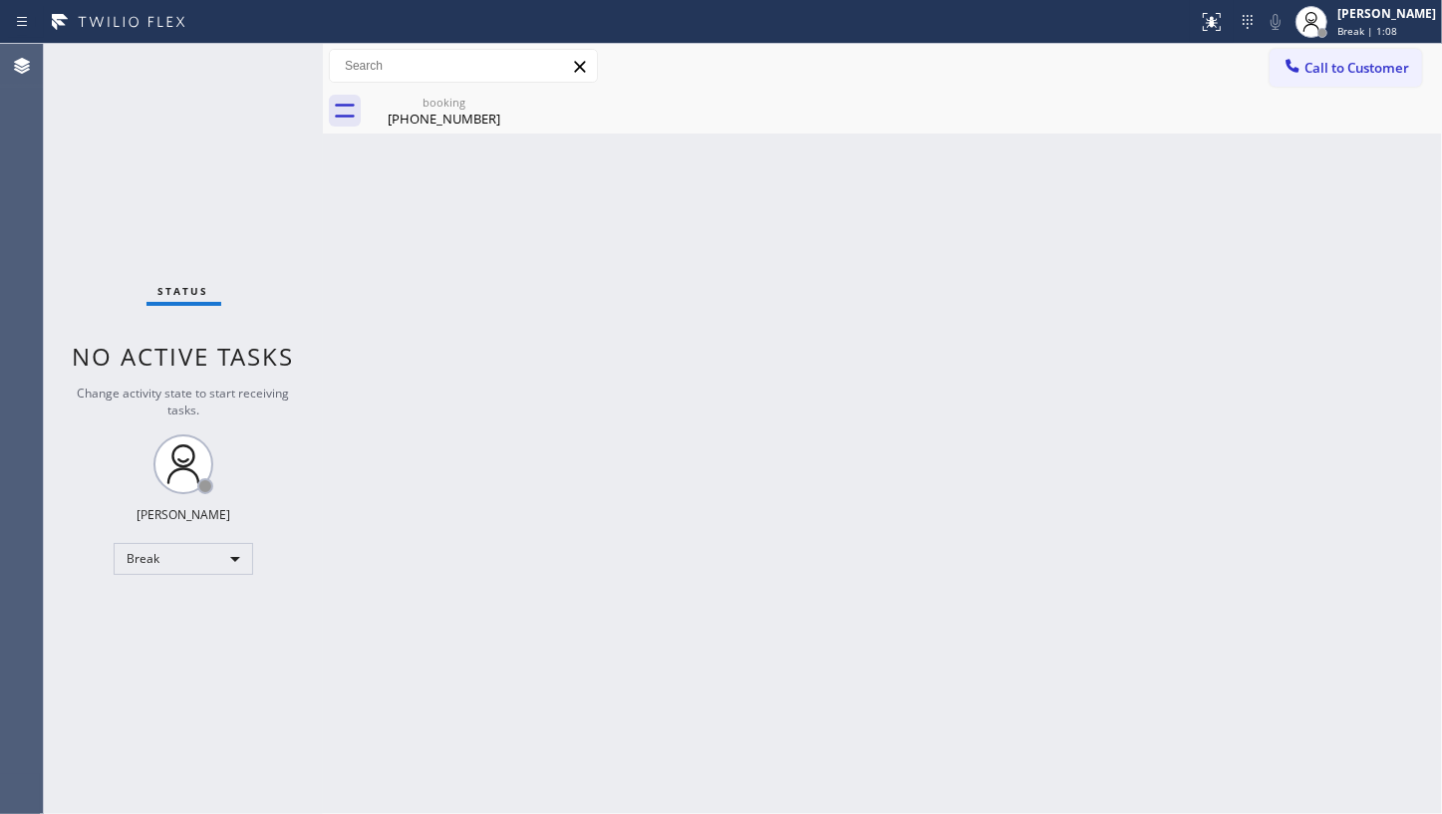
click at [101, 114] on div "Status No active tasks Change activity state to start receiving tasks. JENIZA A…" at bounding box center [183, 429] width 279 height 770
click at [491, 428] on div "Back to Dashboard Change Sender ID Customers Technicians Select a contact Outbo…" at bounding box center [882, 429] width 1119 height 770
click at [177, 555] on div "Break" at bounding box center [184, 559] width 140 height 32
click at [176, 608] on li "Available" at bounding box center [183, 610] width 136 height 24
click at [120, 113] on div "Status No active tasks You are ready to start receiving tasks. JENIZA ALCAYDE A…" at bounding box center [183, 429] width 279 height 770
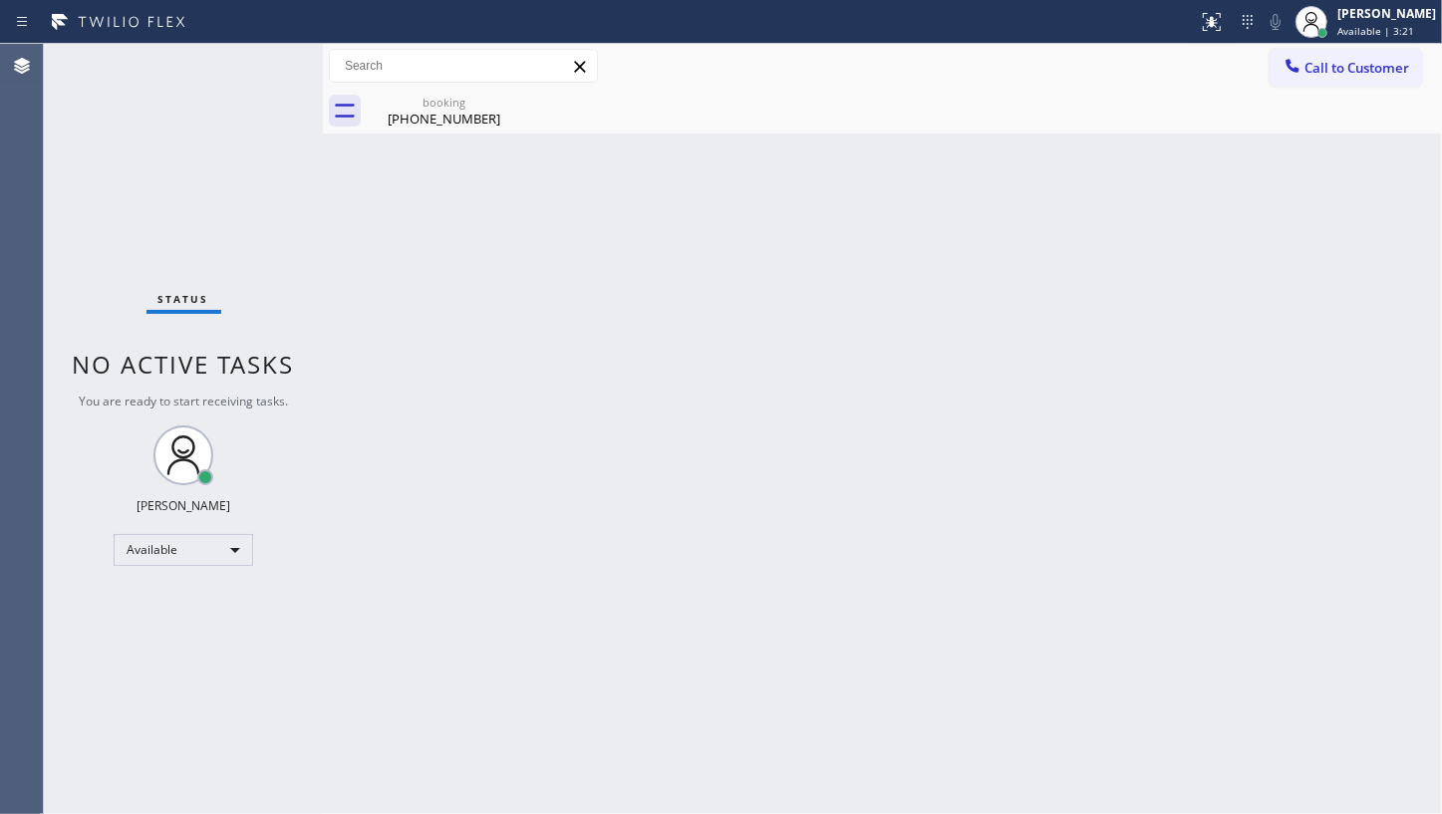
drag, startPoint x: 745, startPoint y: 502, endPoint x: 763, endPoint y: 496, distance: 19.9
click at [746, 501] on div "Back to Dashboard Change Sender ID Customers Technicians Select a contact Outbo…" at bounding box center [882, 429] width 1119 height 770
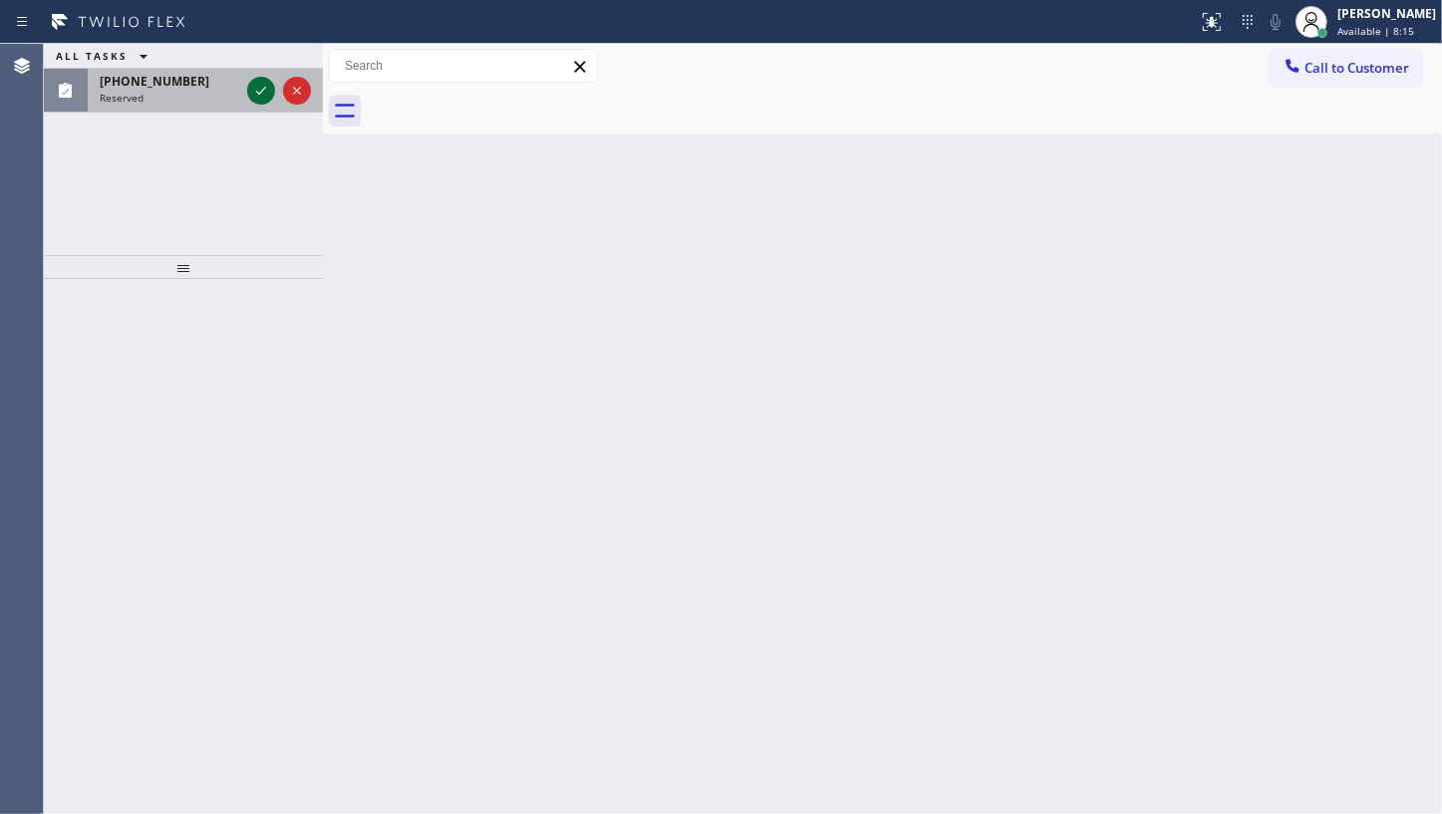
click at [256, 93] on icon at bounding box center [261, 91] width 24 height 24
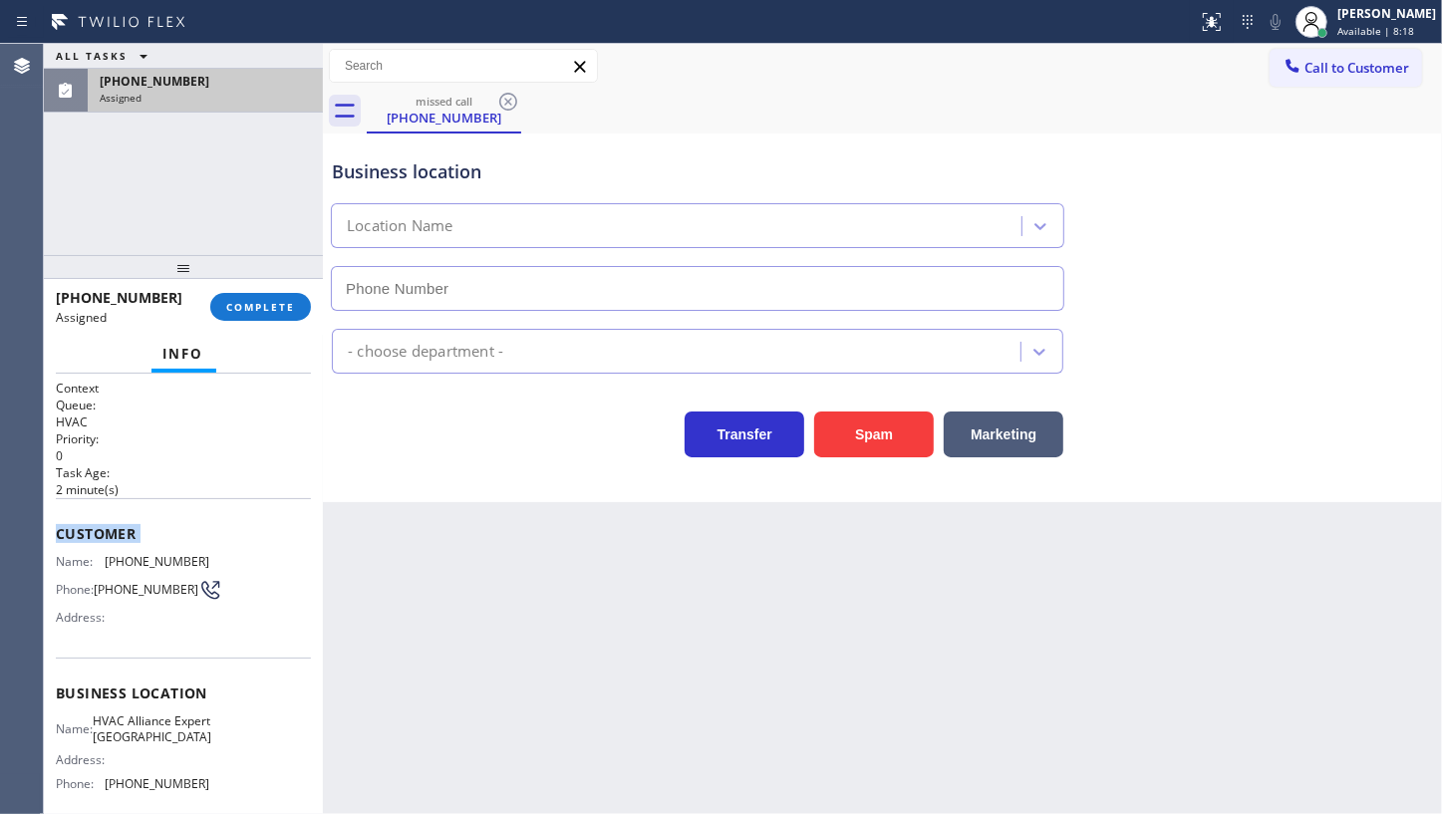
type input "[PHONE_NUMBER]"
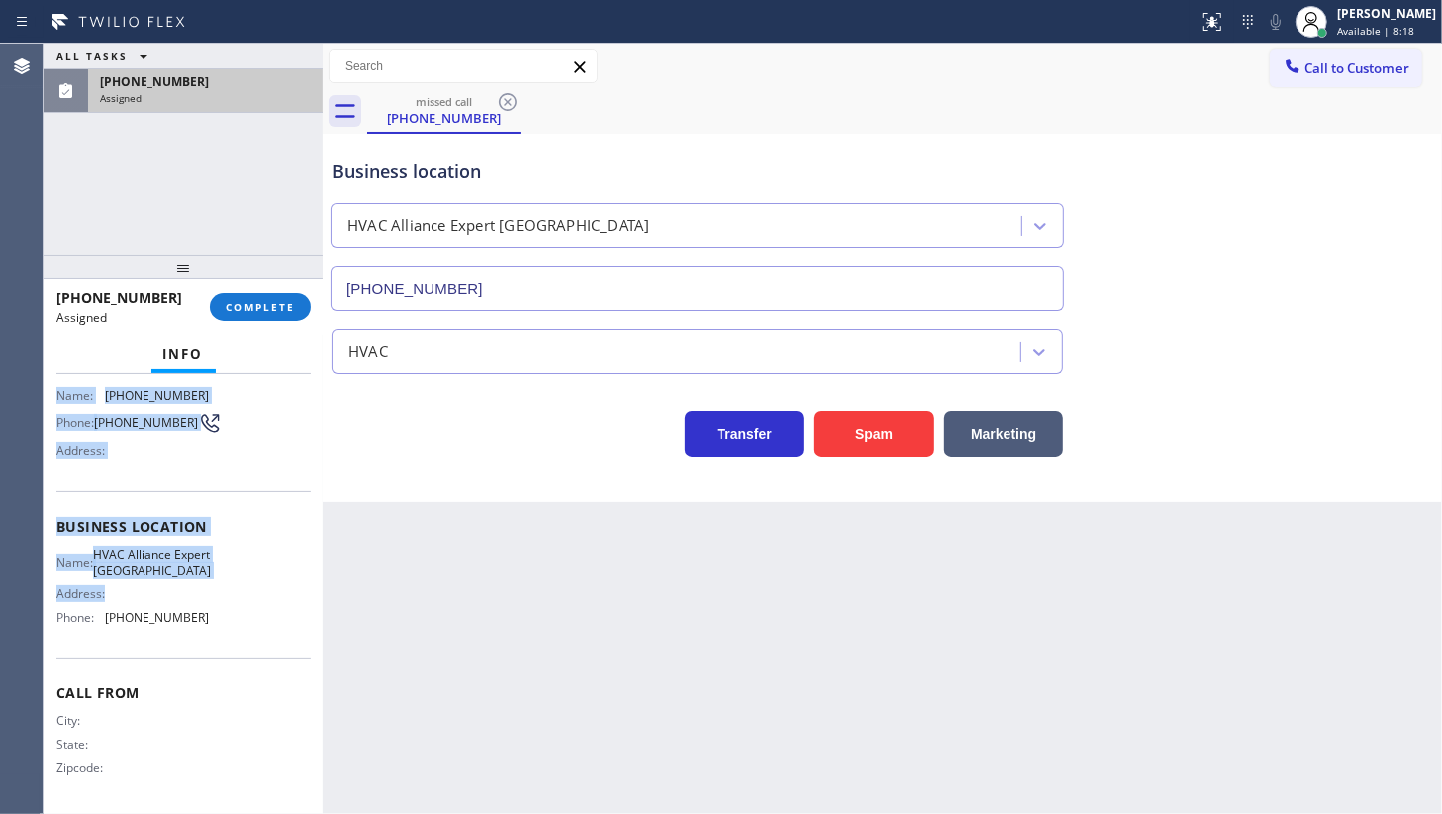
scroll to position [184, 0]
drag, startPoint x: 53, startPoint y: 518, endPoint x: 208, endPoint y: 618, distance: 184.7
click at [208, 618] on div "Context Queue: HVAC Priority: 0 Task Age: 2 minute(s) Customer Name: (786) 957-…" at bounding box center [183, 594] width 279 height 441
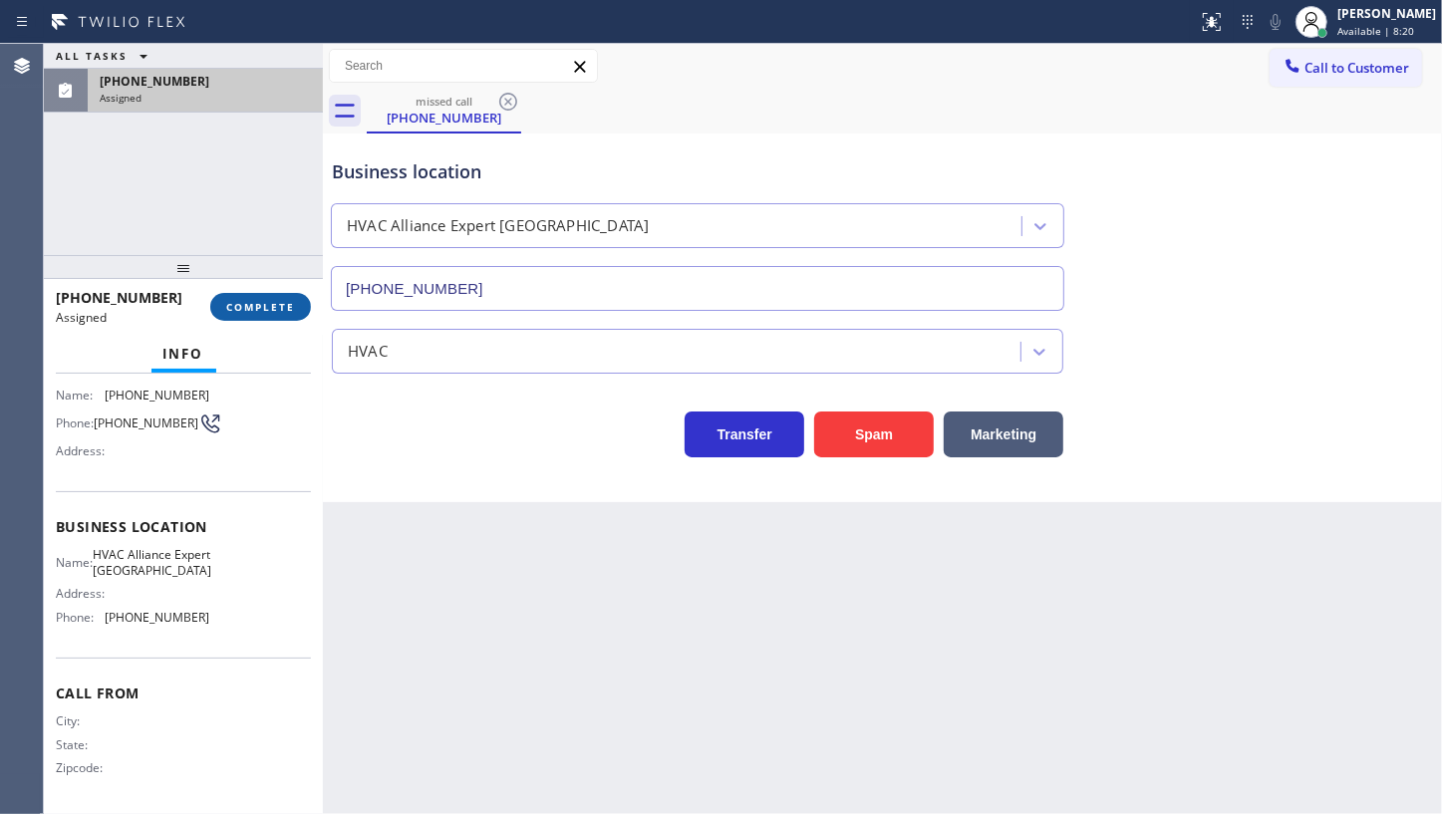
drag, startPoint x: 290, startPoint y: 327, endPoint x: 288, endPoint y: 306, distance: 21.0
click at [290, 325] on div "(786) 957-6226 Assigned COMPLETE" at bounding box center [183, 307] width 255 height 52
click at [288, 306] on span "COMPLETE" at bounding box center [260, 307] width 69 height 14
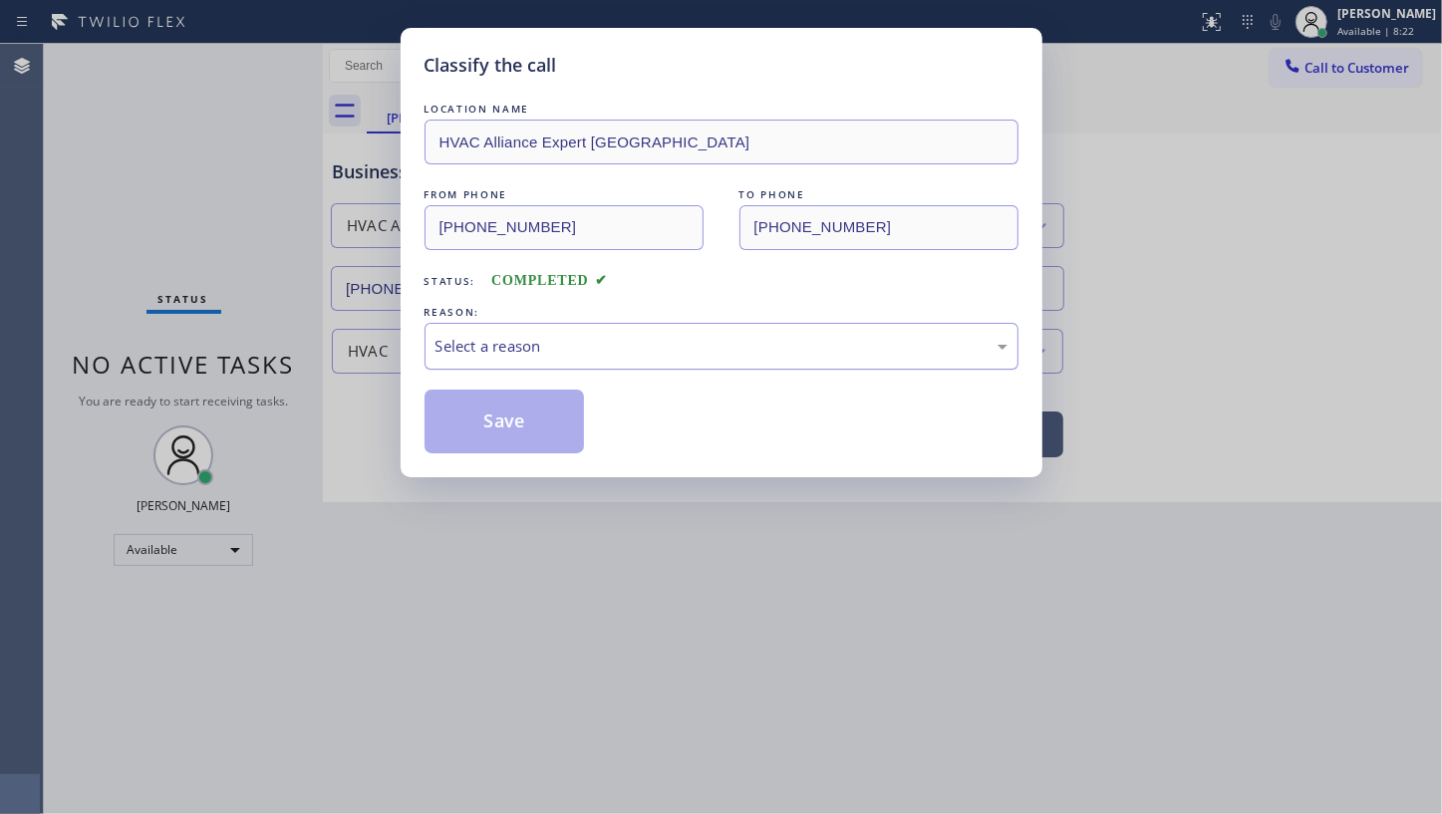
click at [475, 346] on div "Select a reason" at bounding box center [722, 346] width 572 height 23
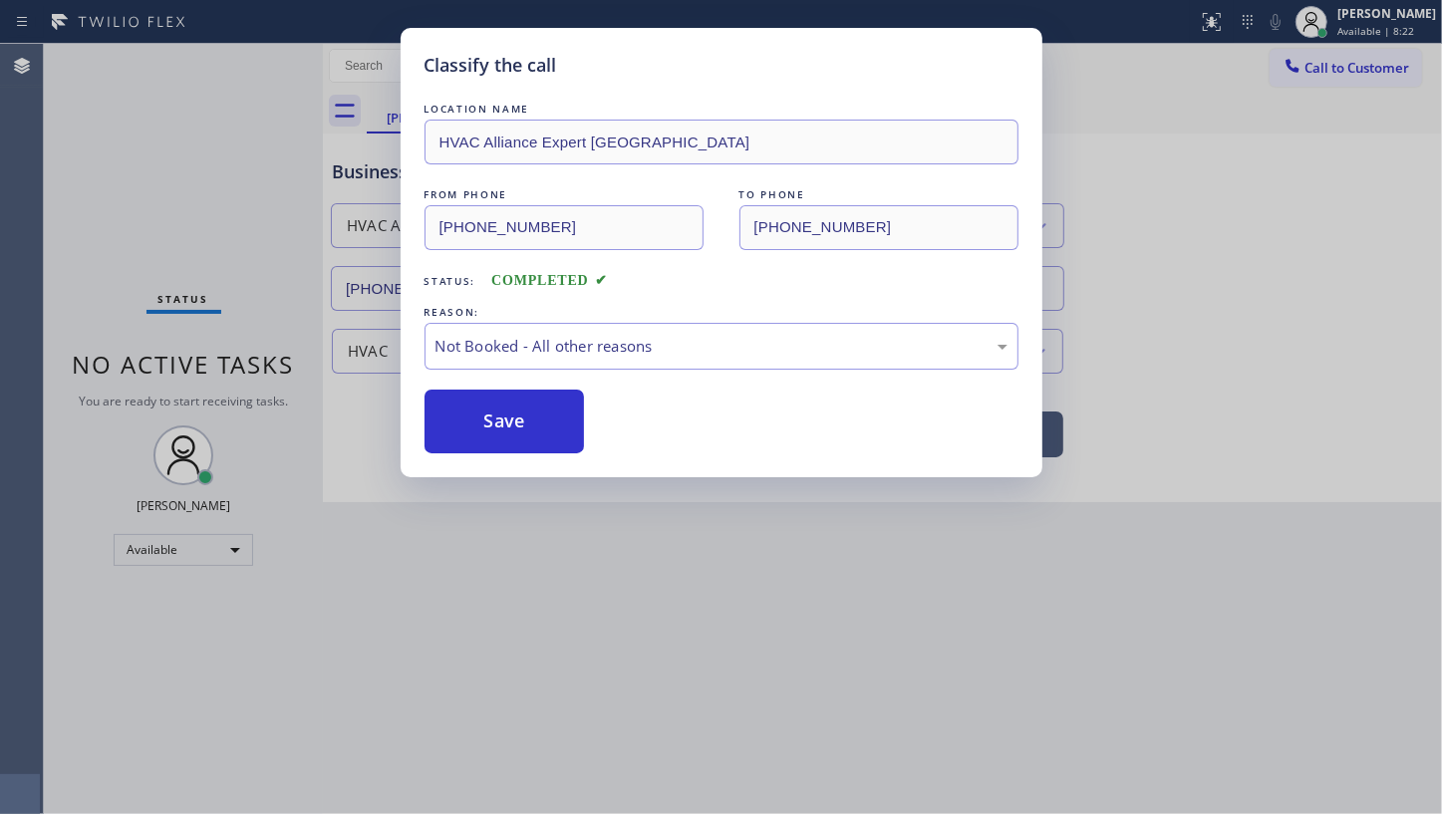
click at [477, 425] on button "Save" at bounding box center [505, 422] width 160 height 64
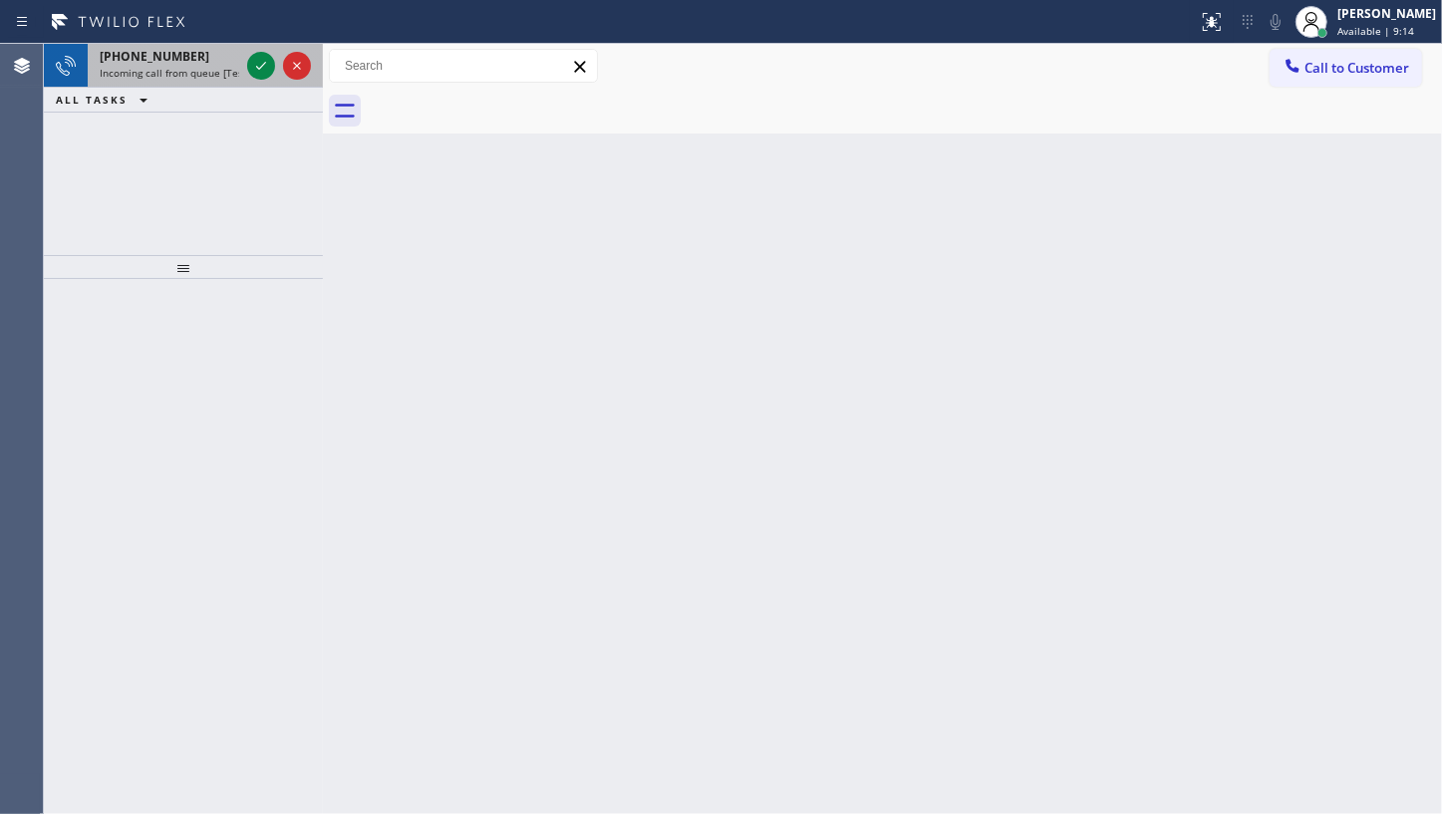
drag, startPoint x: 167, startPoint y: 116, endPoint x: 235, endPoint y: 71, distance: 81.3
click at [177, 106] on div "+14107078695 Incoming call from queue [Test] All ALL TASKS ALL TASKS ACTIVE TAS…" at bounding box center [183, 149] width 279 height 211
click at [262, 69] on icon at bounding box center [261, 66] width 24 height 24
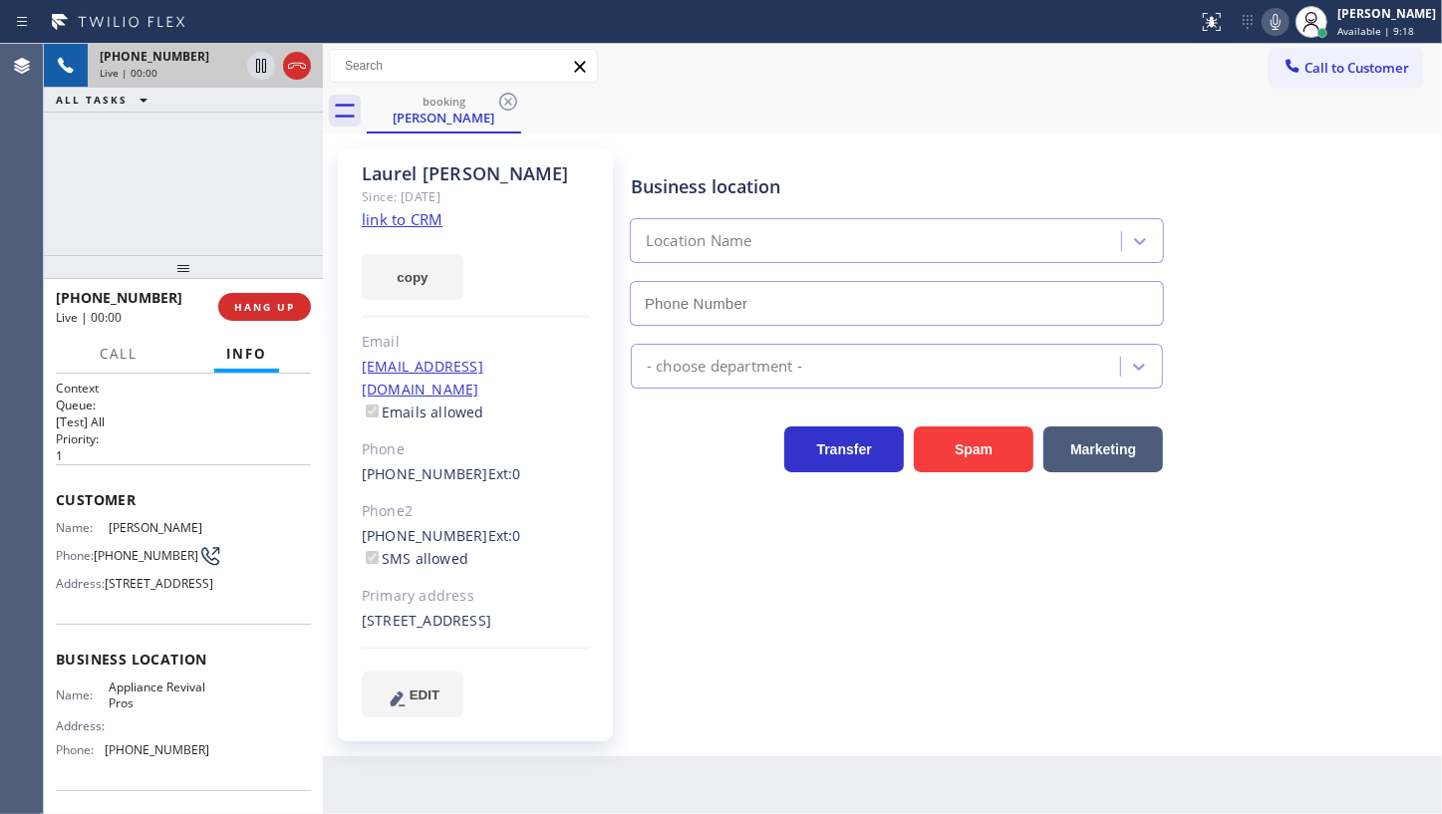
type input "(786) 321-4710"
click at [402, 218] on link "link to CRM" at bounding box center [402, 219] width 81 height 20
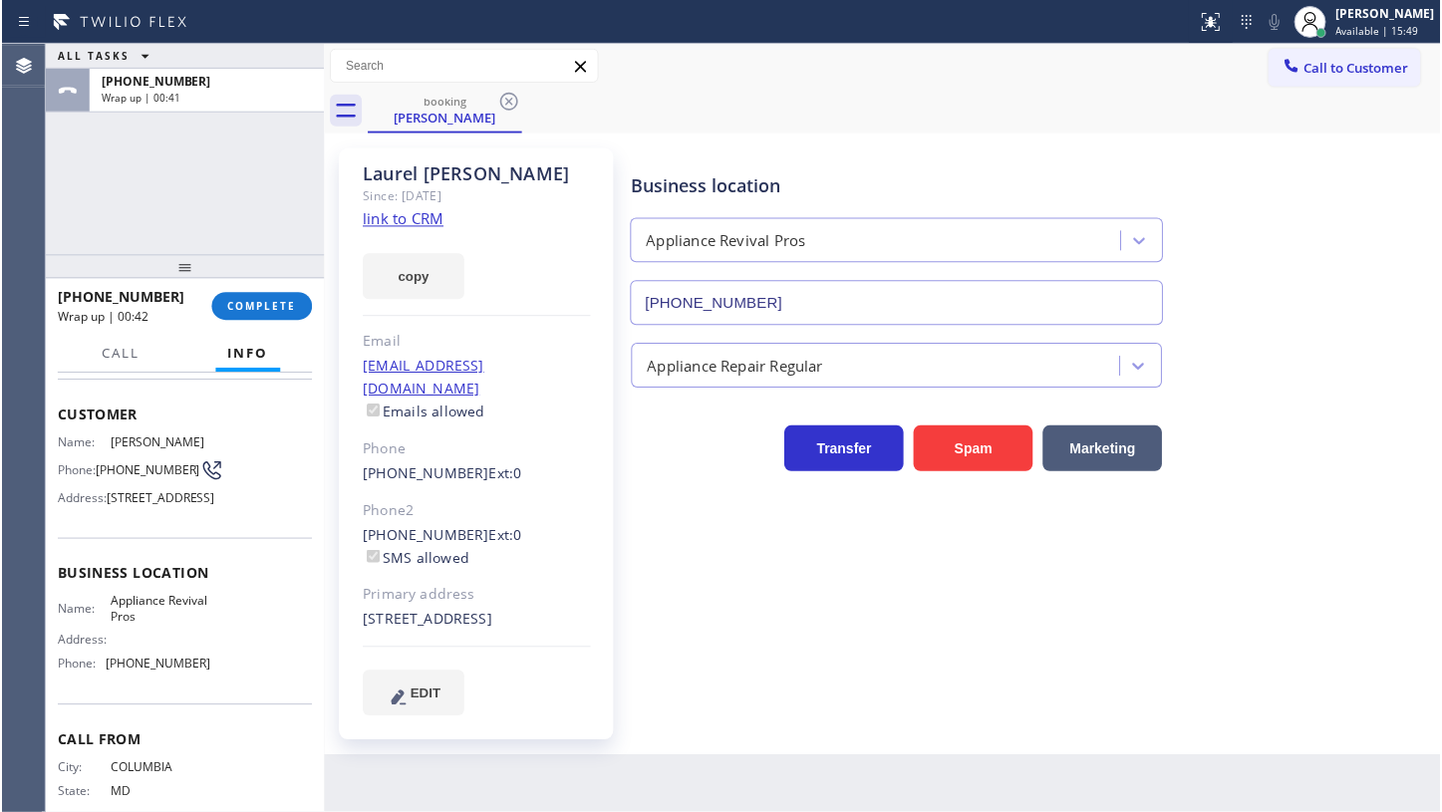
scroll to position [198, 0]
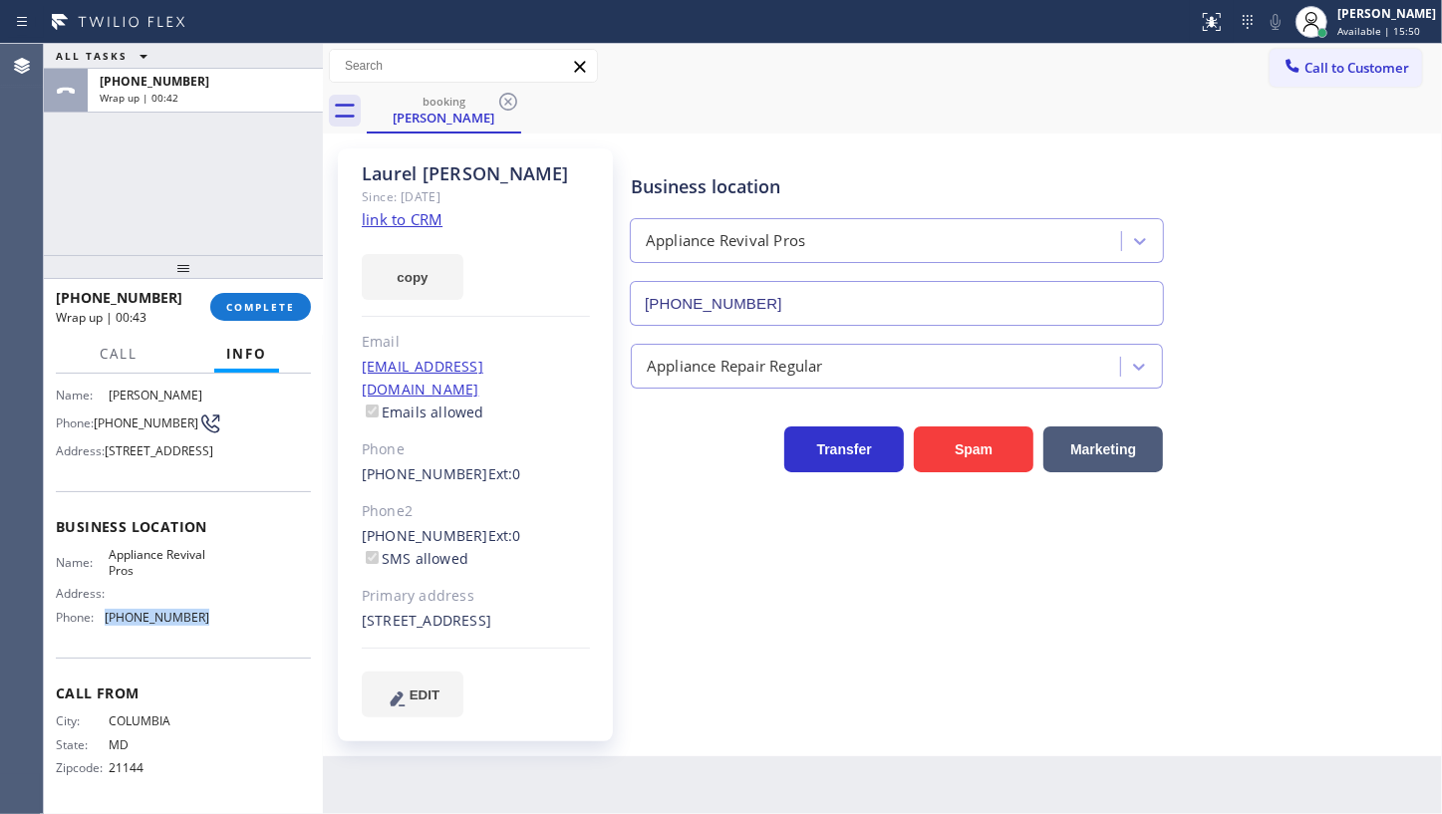
drag, startPoint x: 102, startPoint y: 623, endPoint x: 217, endPoint y: 622, distance: 115.6
click at [217, 622] on div "Name: Appliance Revival Pros Address: Phone: (786) 321-4710" at bounding box center [183, 590] width 255 height 86
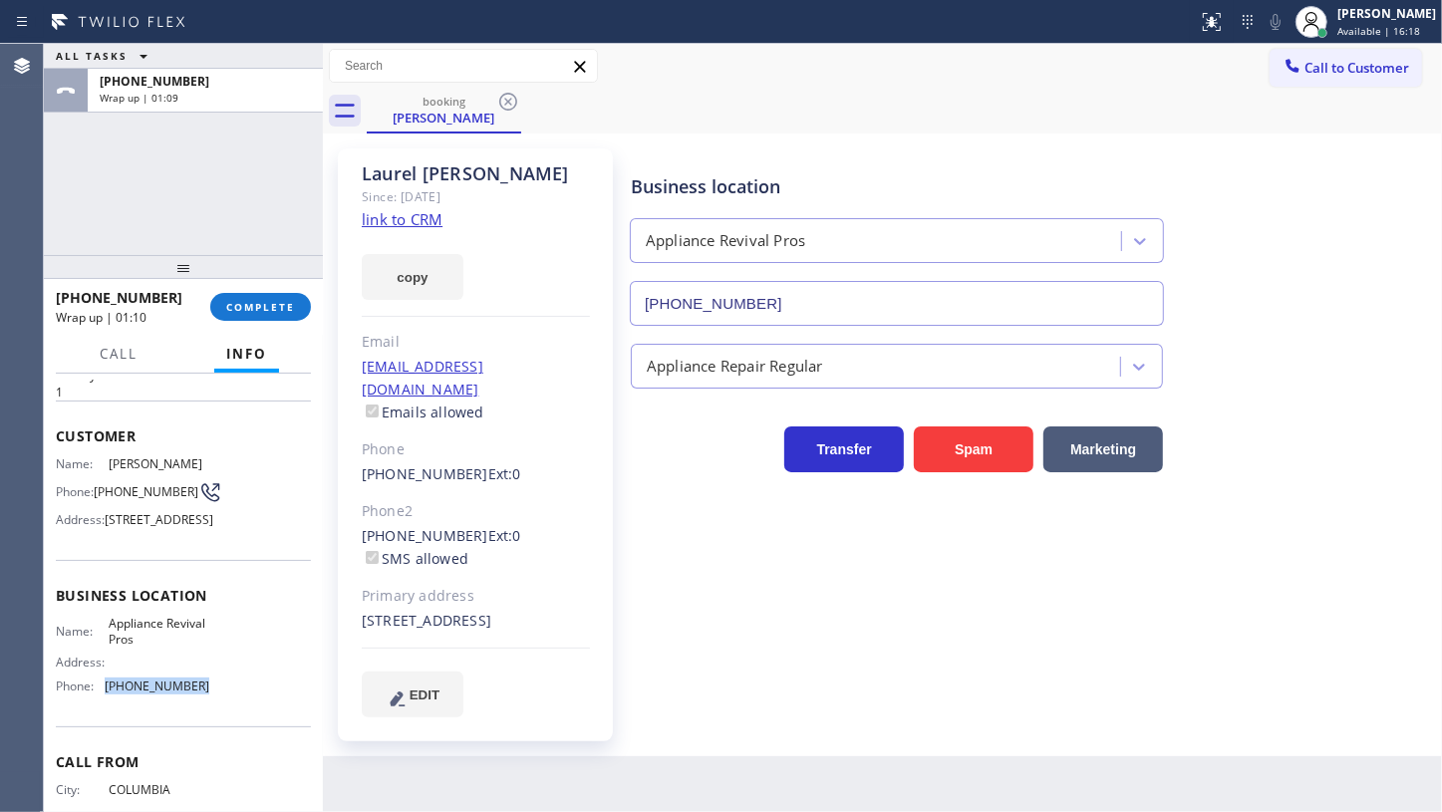
scroll to position [17, 0]
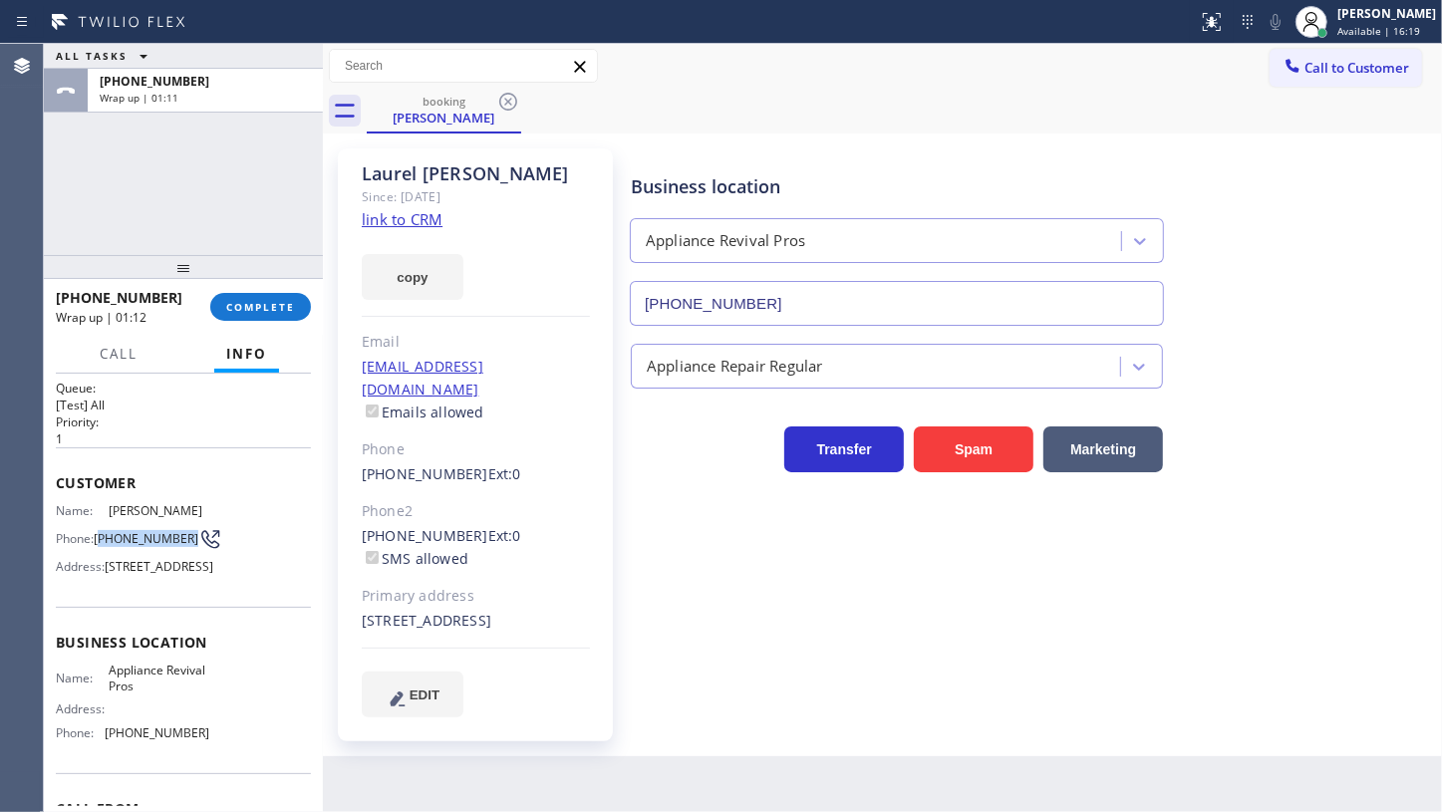
drag, startPoint x: 100, startPoint y: 553, endPoint x: 148, endPoint y: 564, distance: 49.1
click at [148, 546] on span "(410) 707-8695" at bounding box center [146, 538] width 105 height 15
drag, startPoint x: 354, startPoint y: 361, endPoint x: 586, endPoint y: 368, distance: 232.3
click at [586, 368] on div "Laurel Santamarina Since: 20 may 2020 link to CRM copy Email laurelsantamarina@…" at bounding box center [475, 445] width 275 height 593
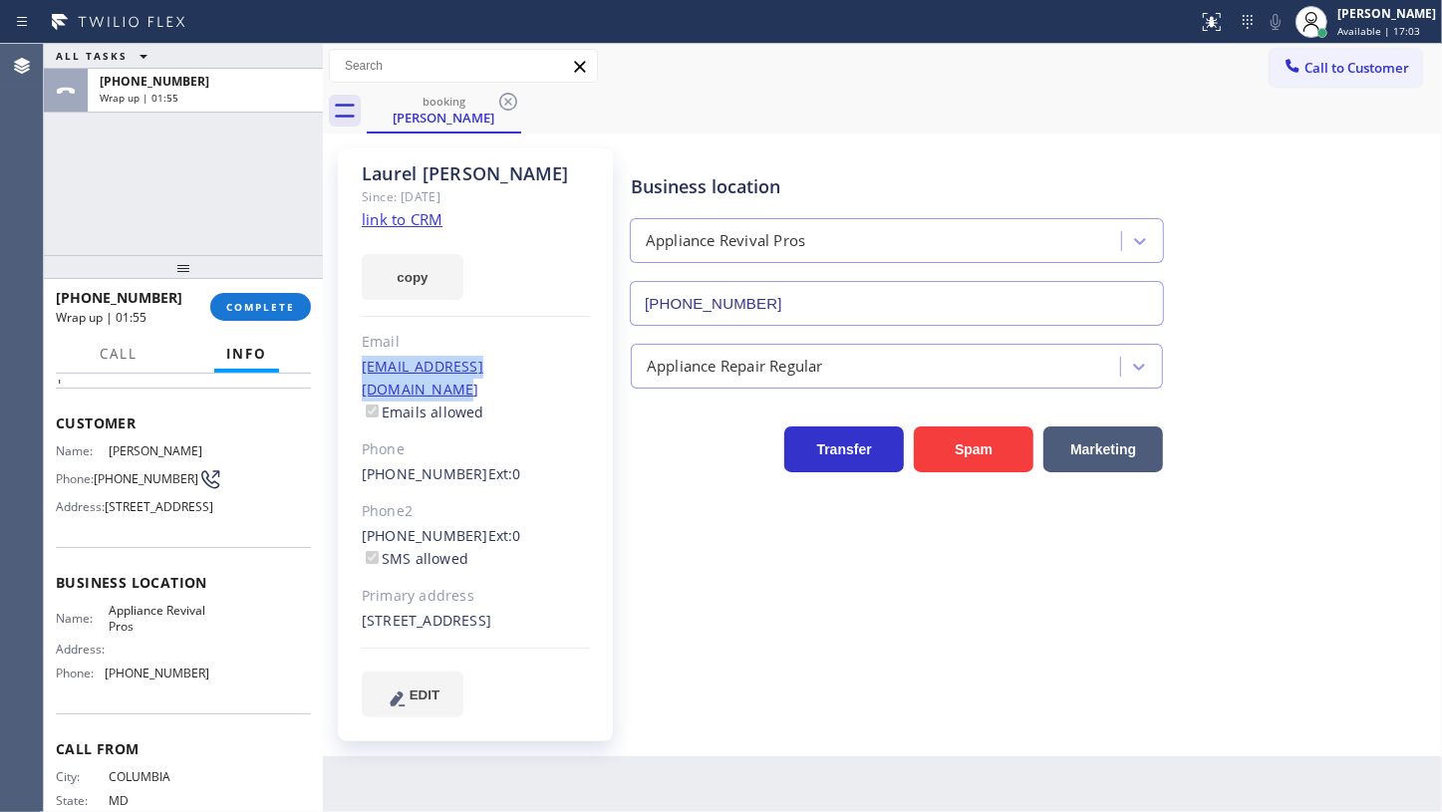
scroll to position [199, 0]
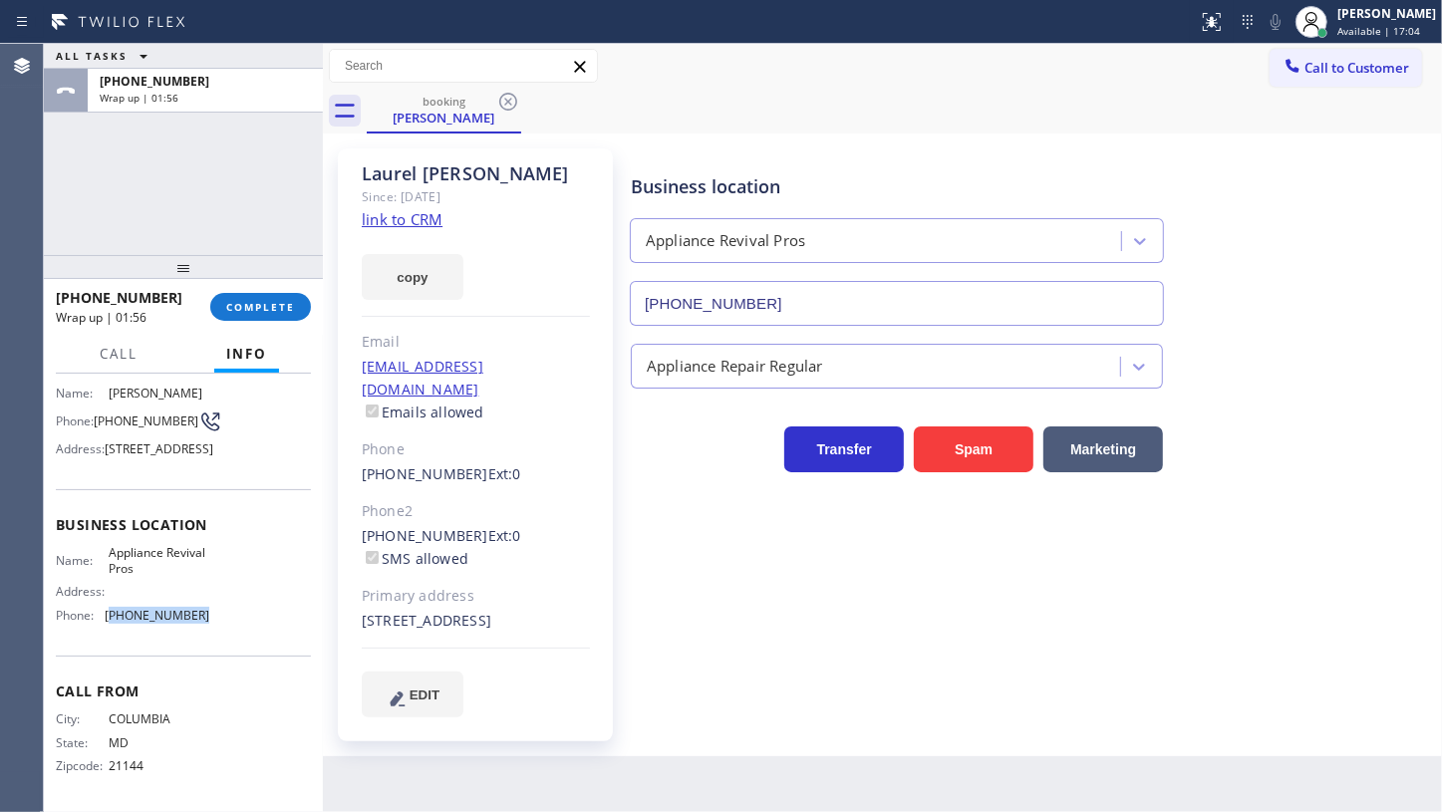
drag, startPoint x: 109, startPoint y: 620, endPoint x: 231, endPoint y: 614, distance: 122.7
click at [231, 614] on div "Name: Appliance Revival Pros Address: Phone: (786) 321-4710" at bounding box center [183, 588] width 255 height 86
drag, startPoint x: 146, startPoint y: 557, endPoint x: 195, endPoint y: 568, distance: 51.0
click at [195, 568] on div "Name: Appliance Revival Pros" at bounding box center [132, 560] width 153 height 31
click at [285, 301] on span "COMPLETE" at bounding box center [260, 307] width 69 height 14
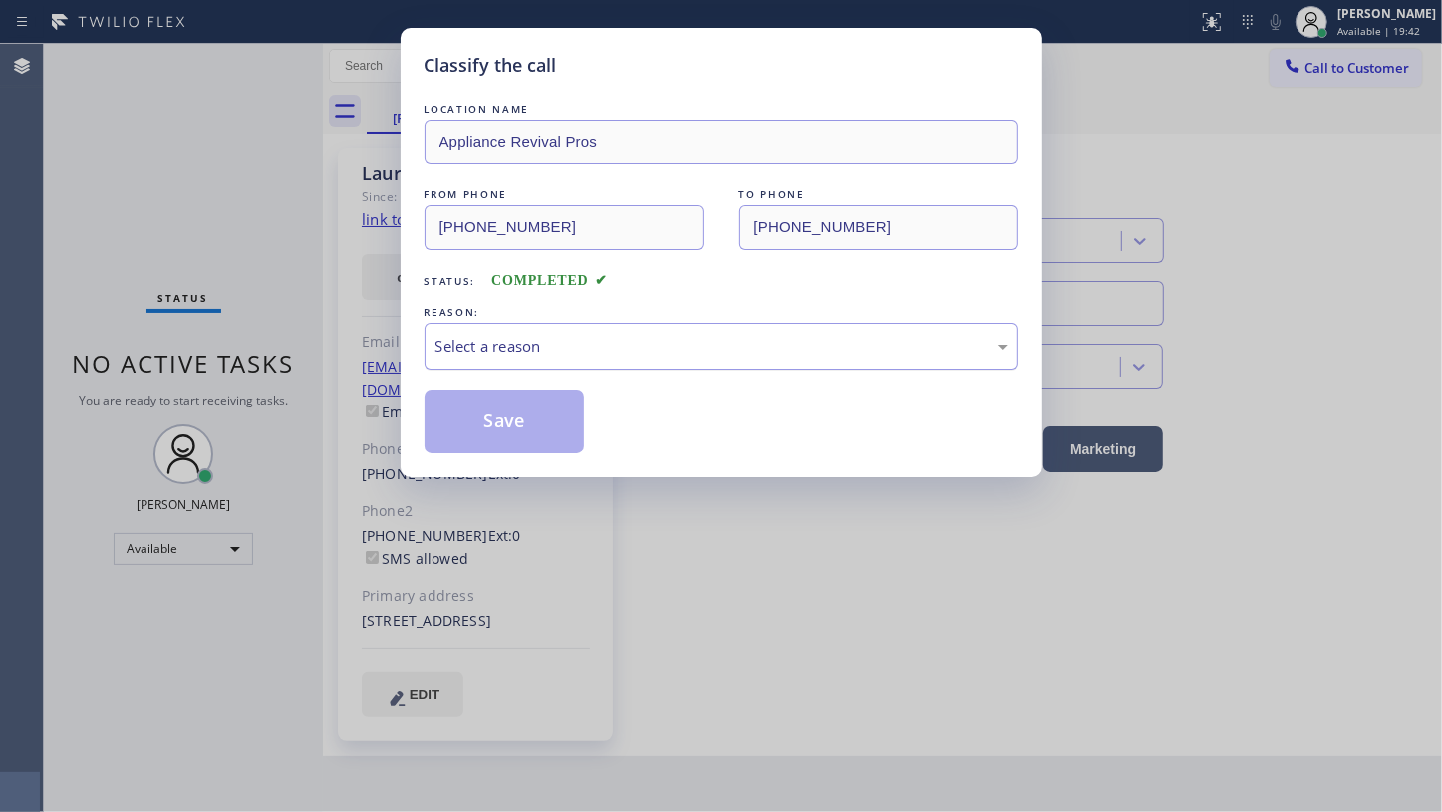
click at [472, 344] on div "Select a reason" at bounding box center [722, 346] width 572 height 23
drag, startPoint x: 466, startPoint y: 385, endPoint x: 465, endPoint y: 404, distance: 19.0
click at [465, 404] on div "LOCATION NAME Appliance Revival Pros FROM PHONE (410) 707-8695 TO PHONE (786) 3…" at bounding box center [722, 276] width 594 height 355
click at [465, 404] on button "Save" at bounding box center [505, 422] width 160 height 64
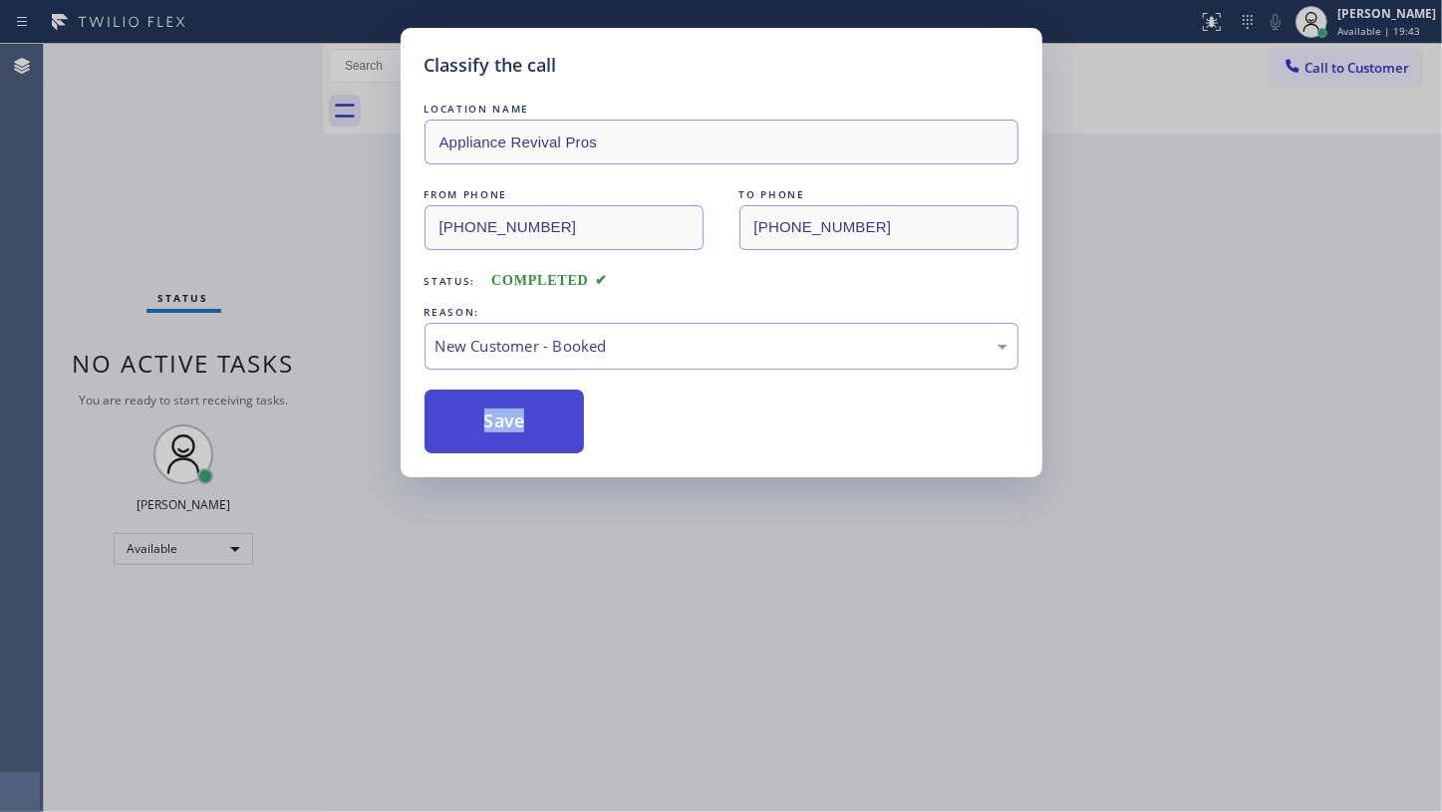
click at [465, 404] on button "Save" at bounding box center [505, 422] width 160 height 64
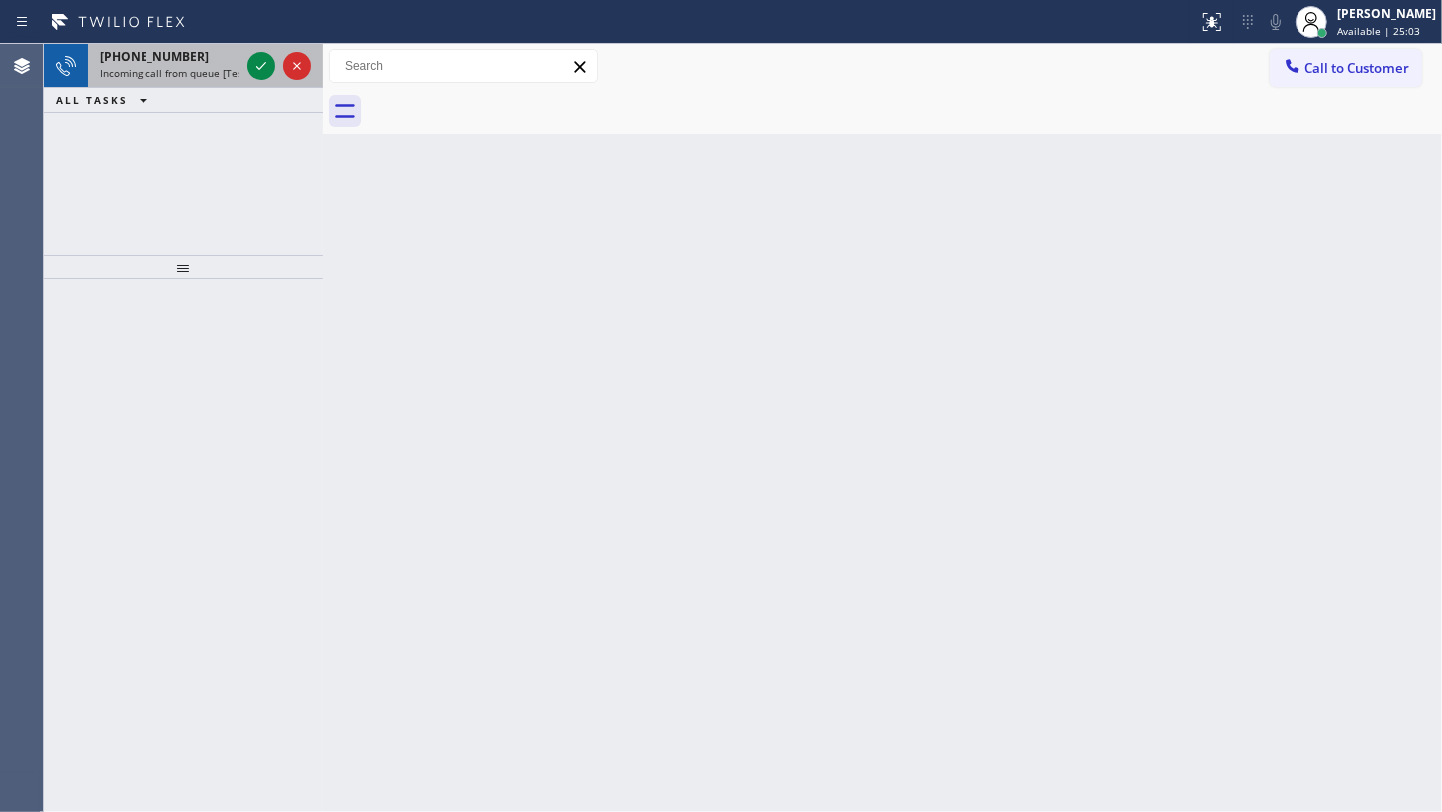
drag, startPoint x: 159, startPoint y: 68, endPoint x: 236, endPoint y: 84, distance: 78.4
click at [160, 72] on span "Incoming call from queue [Test] All" at bounding box center [182, 73] width 165 height 14
click at [253, 68] on icon at bounding box center [261, 66] width 24 height 24
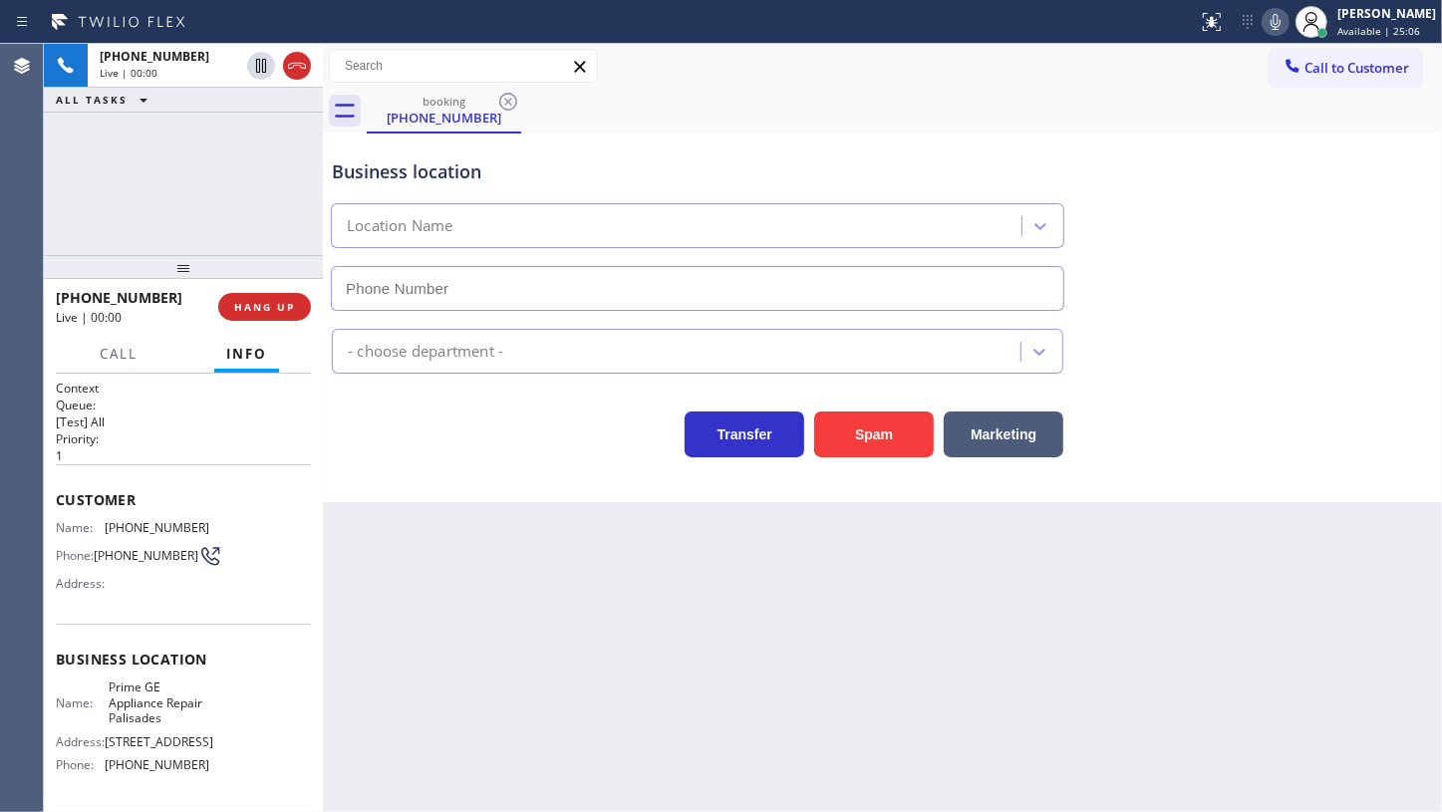
type input "(202) 838-5686"
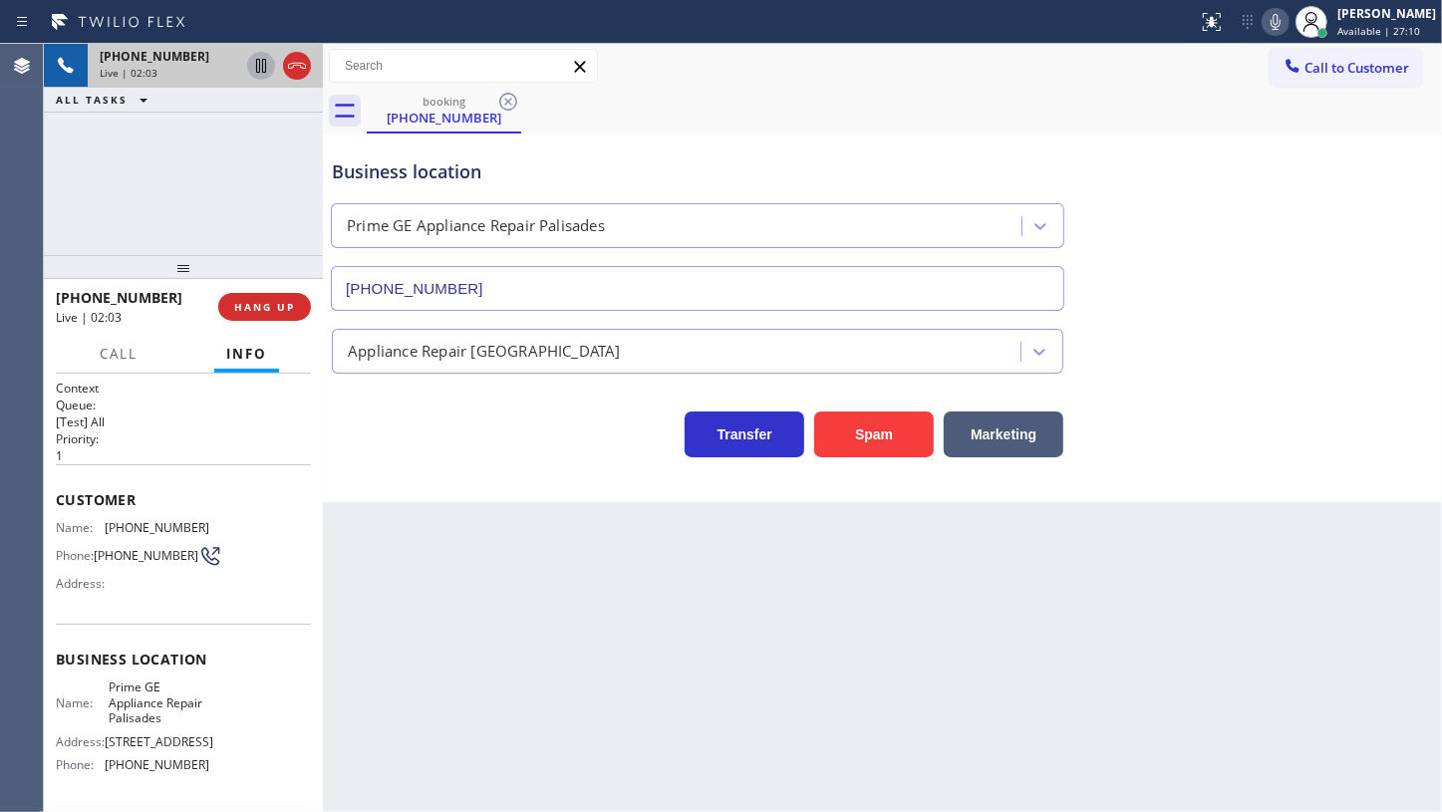
click at [261, 59] on icon at bounding box center [261, 66] width 24 height 24
click at [1279, 18] on icon at bounding box center [1276, 22] width 24 height 24
click at [255, 58] on icon at bounding box center [261, 66] width 24 height 24
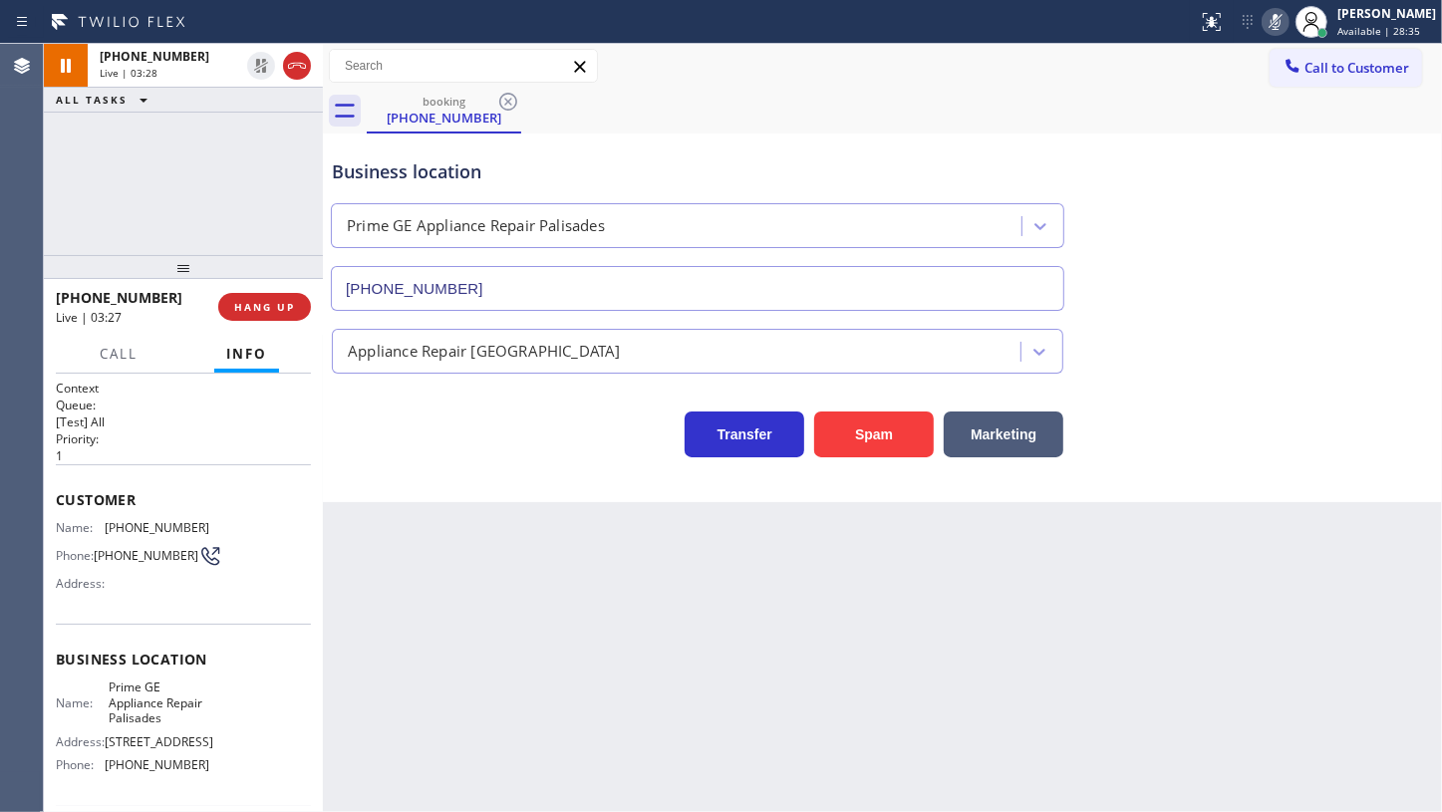
click at [1267, 25] on icon at bounding box center [1276, 22] width 24 height 24
drag, startPoint x: 108, startPoint y: 206, endPoint x: 108, endPoint y: 192, distance: 14.0
click at [109, 206] on div "+19255865220 Live | 03:31 ALL TASKS ALL TASKS ACTIVE TASKS TASKS IN WRAP UP" at bounding box center [183, 149] width 279 height 211
drag, startPoint x: 102, startPoint y: 525, endPoint x: 219, endPoint y: 528, distance: 117.6
click at [219, 528] on div "Name: (925) 586-5220 Phone: (925) 586-5220 Address:" at bounding box center [183, 559] width 255 height 79
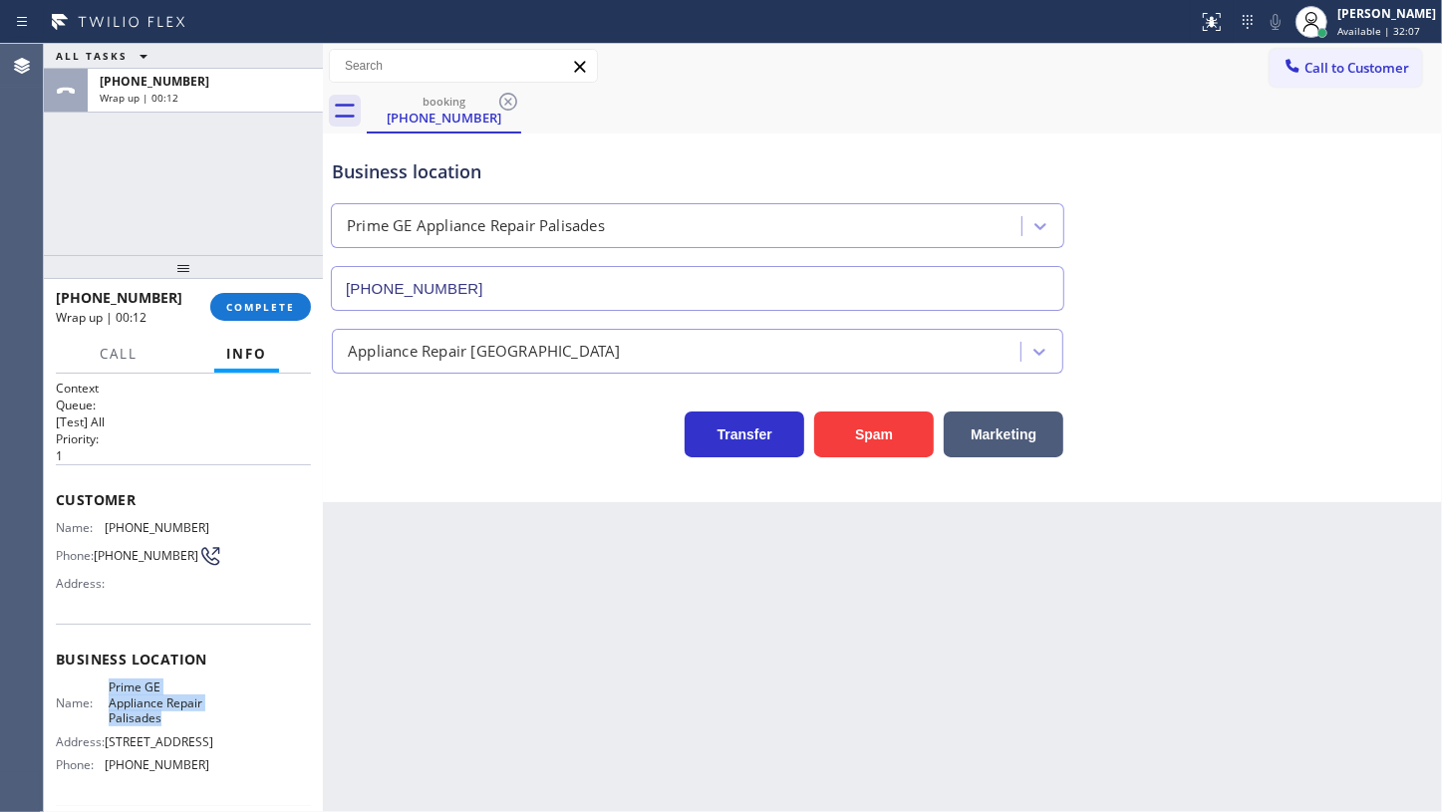
drag, startPoint x: 109, startPoint y: 689, endPoint x: 174, endPoint y: 725, distance: 74.9
click at [174, 725] on span "Prime GE Appliance Repair Palisades" at bounding box center [159, 703] width 100 height 46
click at [186, 190] on div "ALL TASKS ALL TASKS ACTIVE TASKS TASKS IN WRAP UP +19255865220 Wrap up | 00:28" at bounding box center [183, 149] width 279 height 211
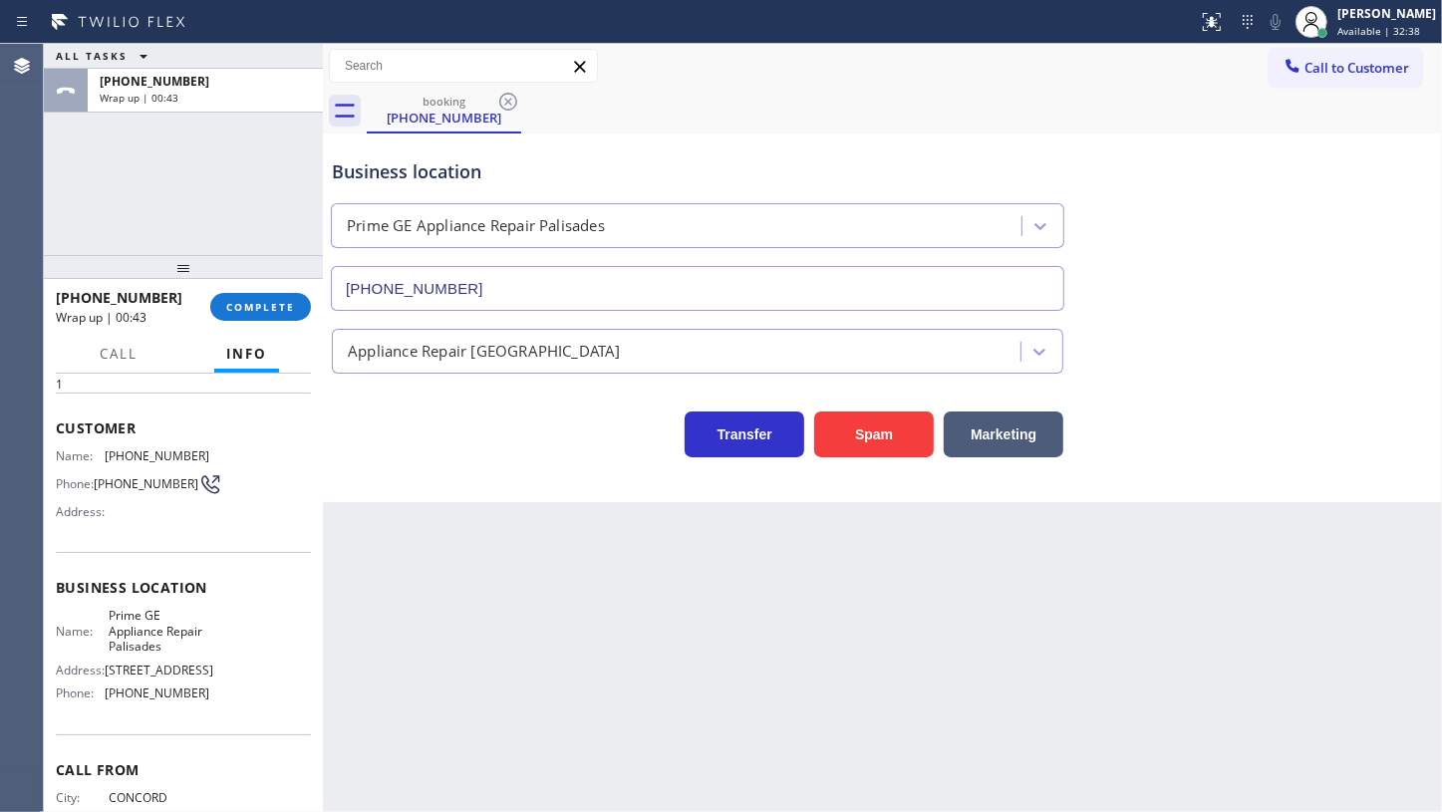
scroll to position [169, 0]
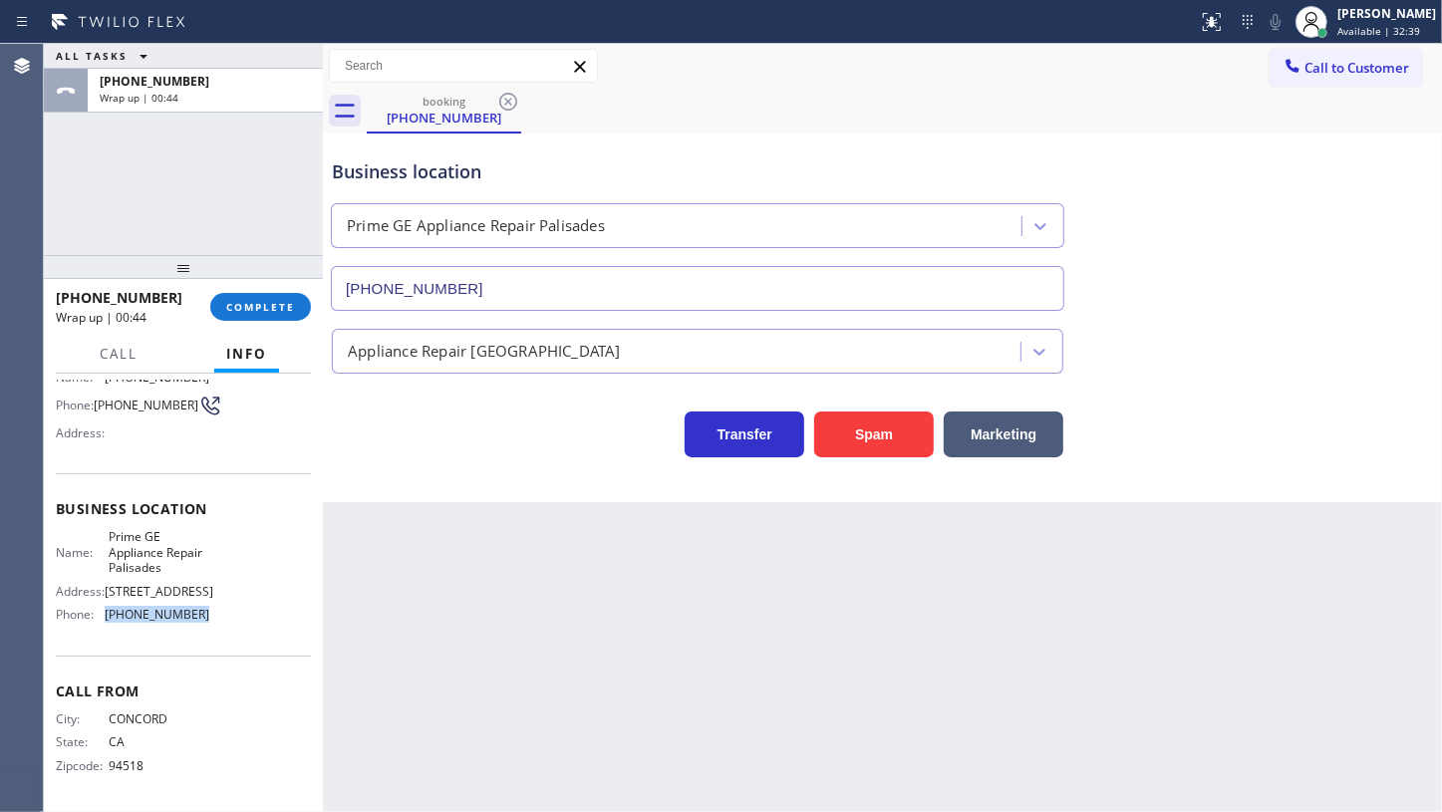
drag, startPoint x: 103, startPoint y: 618, endPoint x: 220, endPoint y: 613, distance: 117.7
click at [220, 613] on div "Name: Prime GE Appliance Repair Palisades Address: 5051 Klingle St NW Phone: (2…" at bounding box center [183, 579] width 255 height 101
click at [264, 307] on span "COMPLETE" at bounding box center [260, 307] width 69 height 14
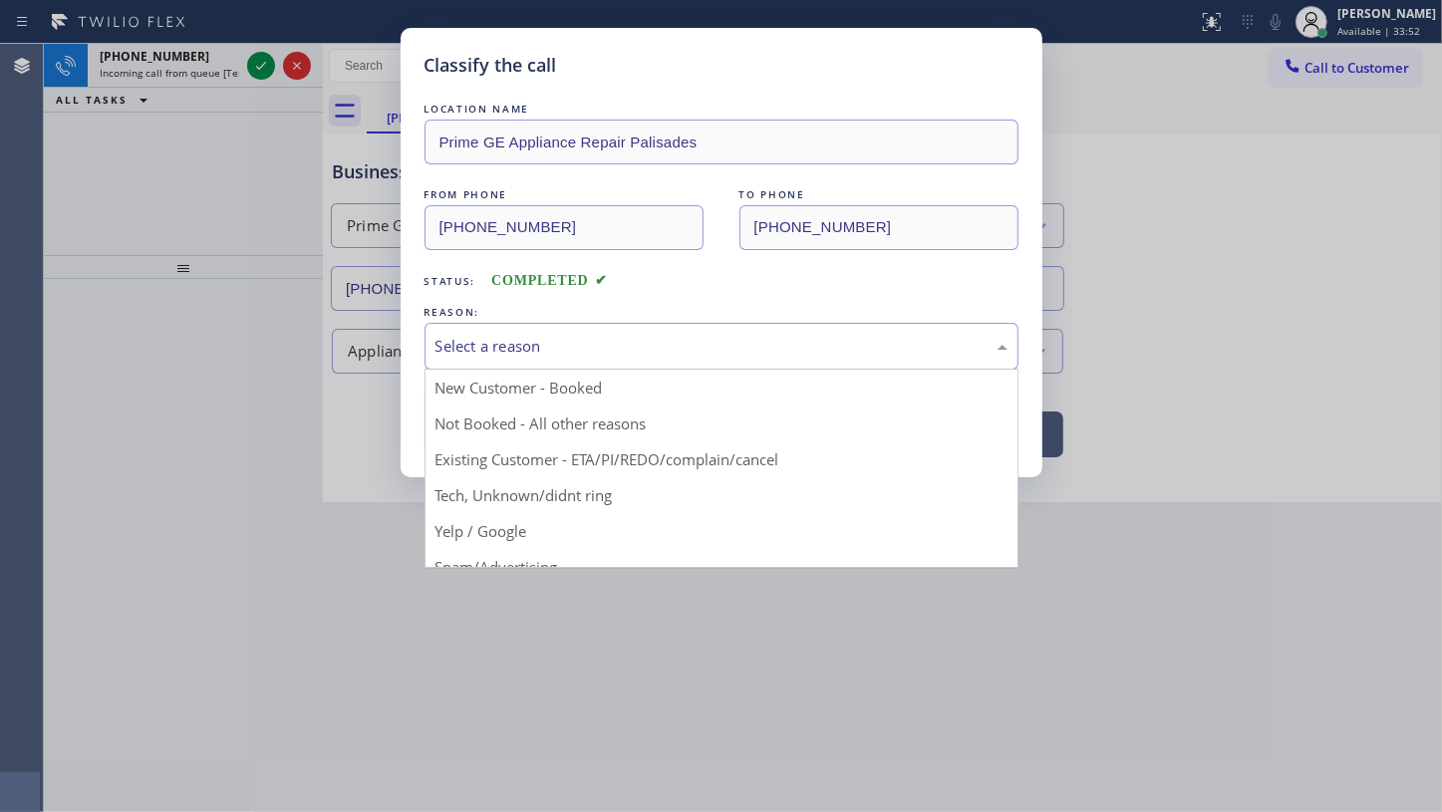
click at [479, 348] on div "Select a reason" at bounding box center [722, 346] width 572 height 23
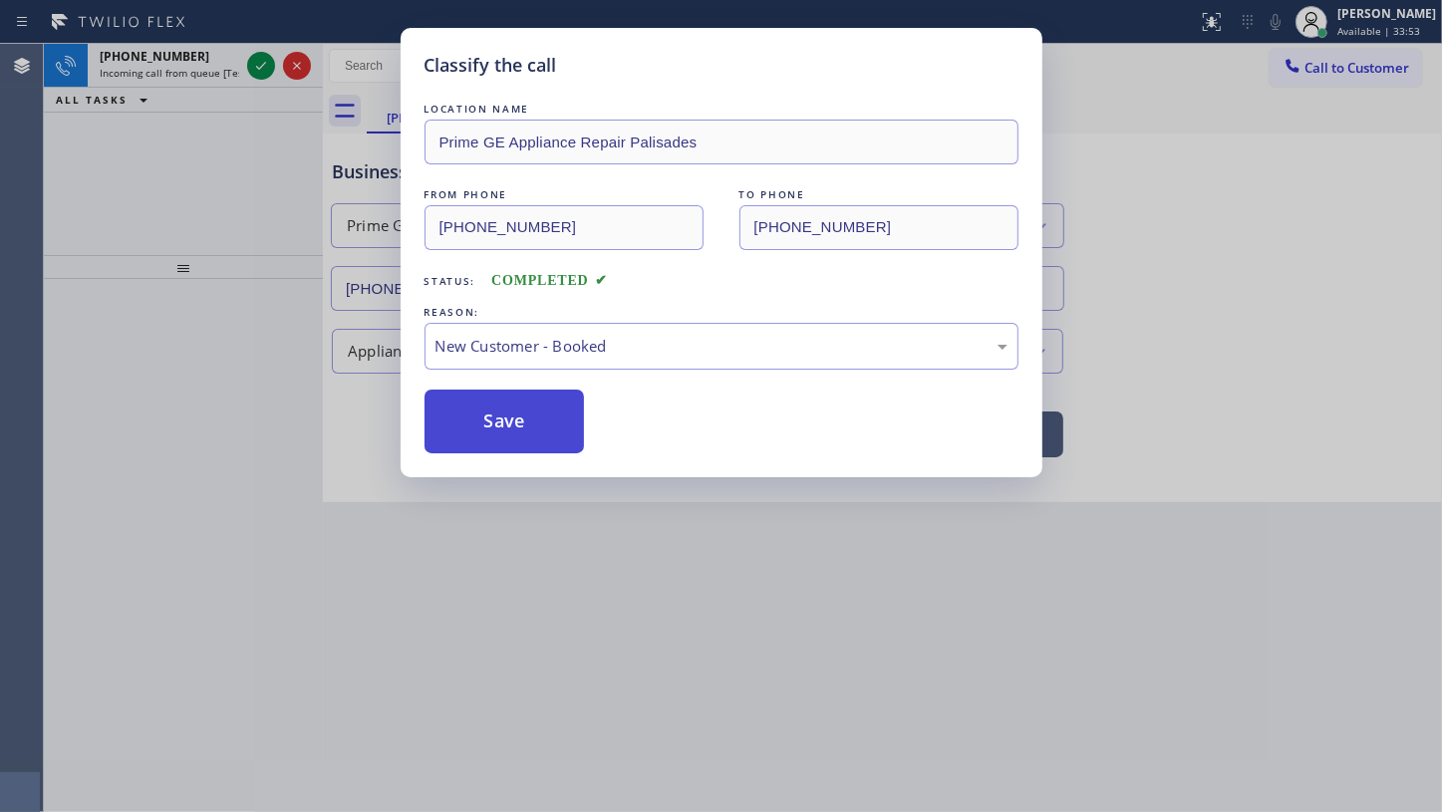
click at [471, 407] on button "Save" at bounding box center [505, 422] width 160 height 64
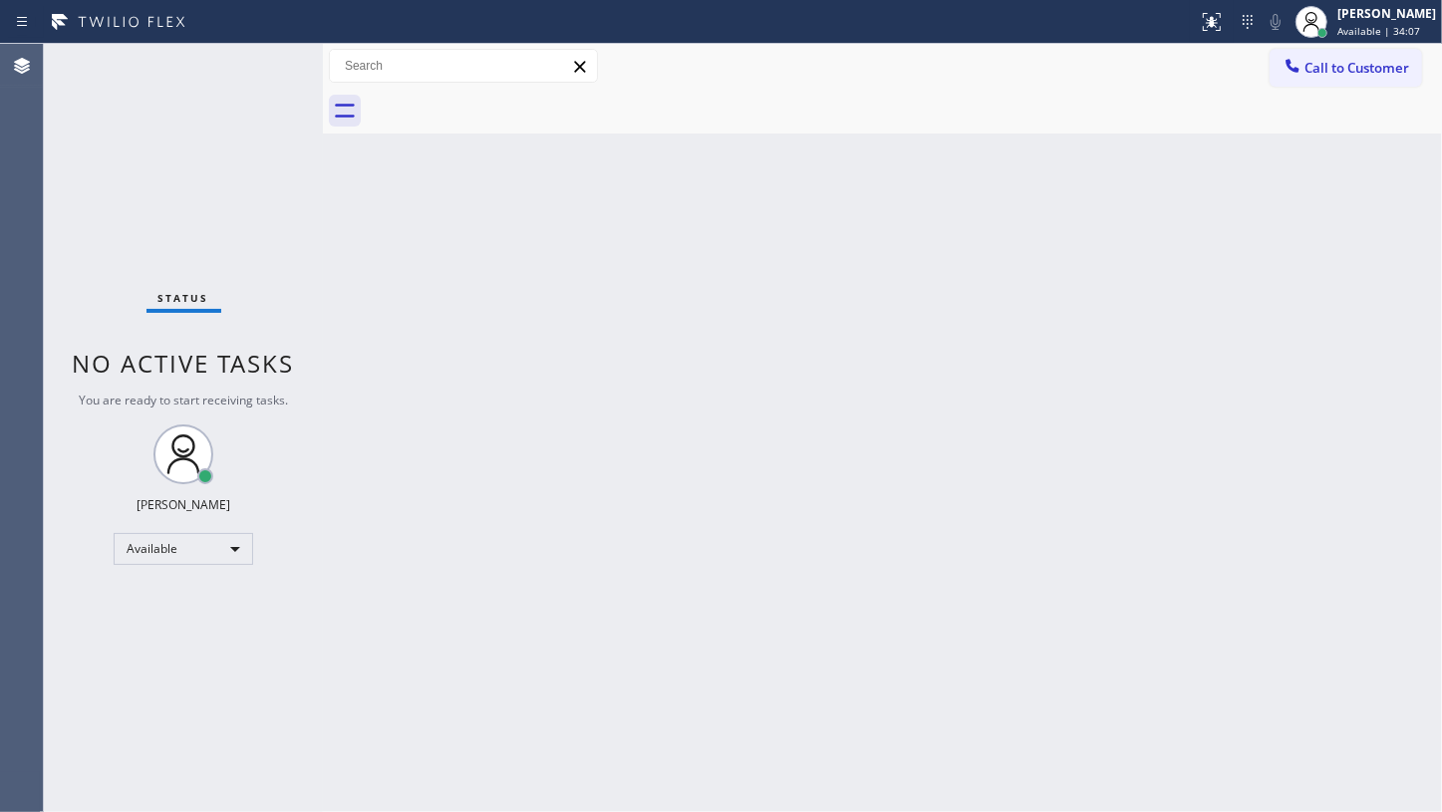
click at [931, 608] on div "Back to Dashboard Change Sender ID Customers Technicians Select a contact Outbo…" at bounding box center [882, 428] width 1119 height 768
click at [464, 647] on div "Back to Dashboard Change Sender ID Customers Technicians Select a contact Outbo…" at bounding box center [882, 428] width 1119 height 768
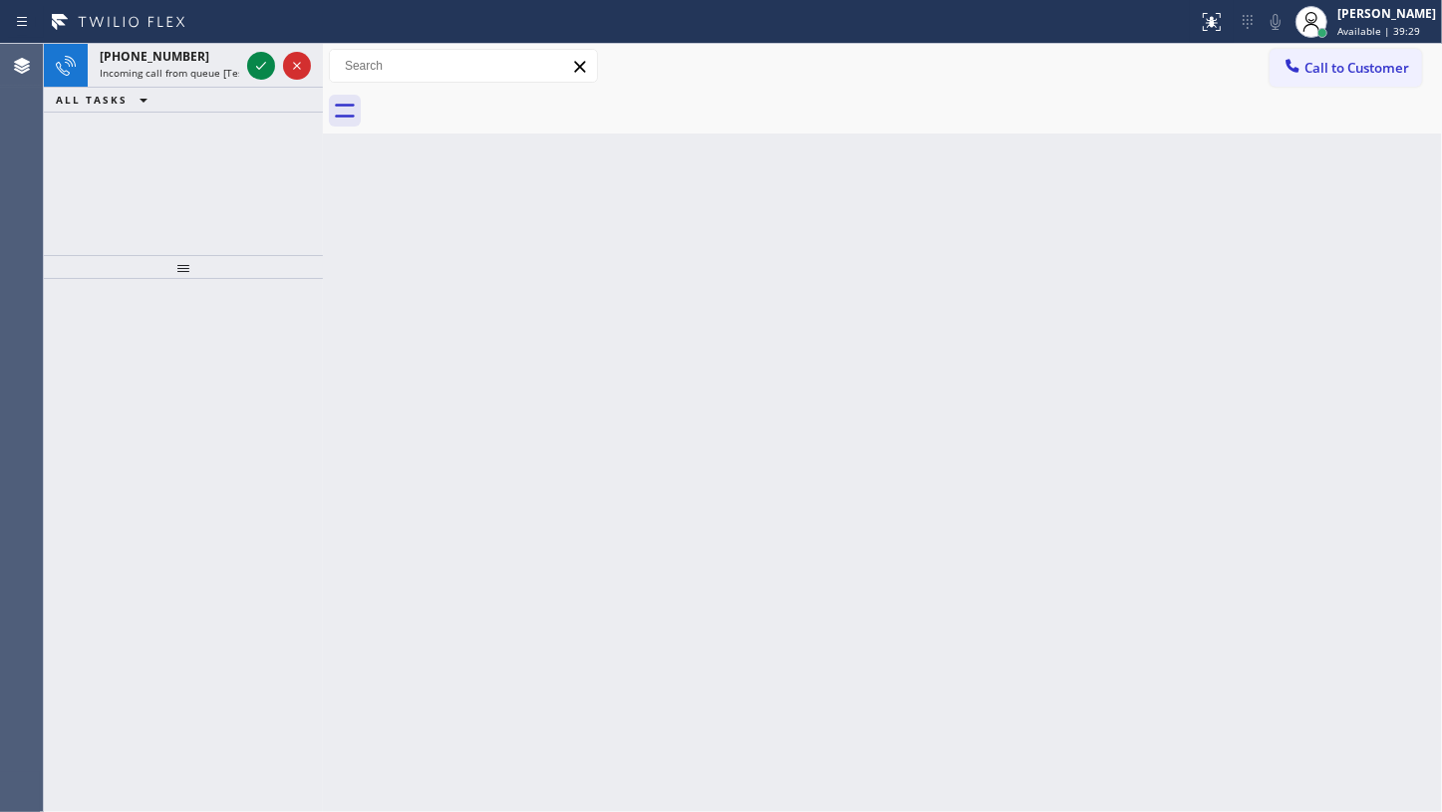
click at [256, 70] on icon at bounding box center [261, 66] width 24 height 24
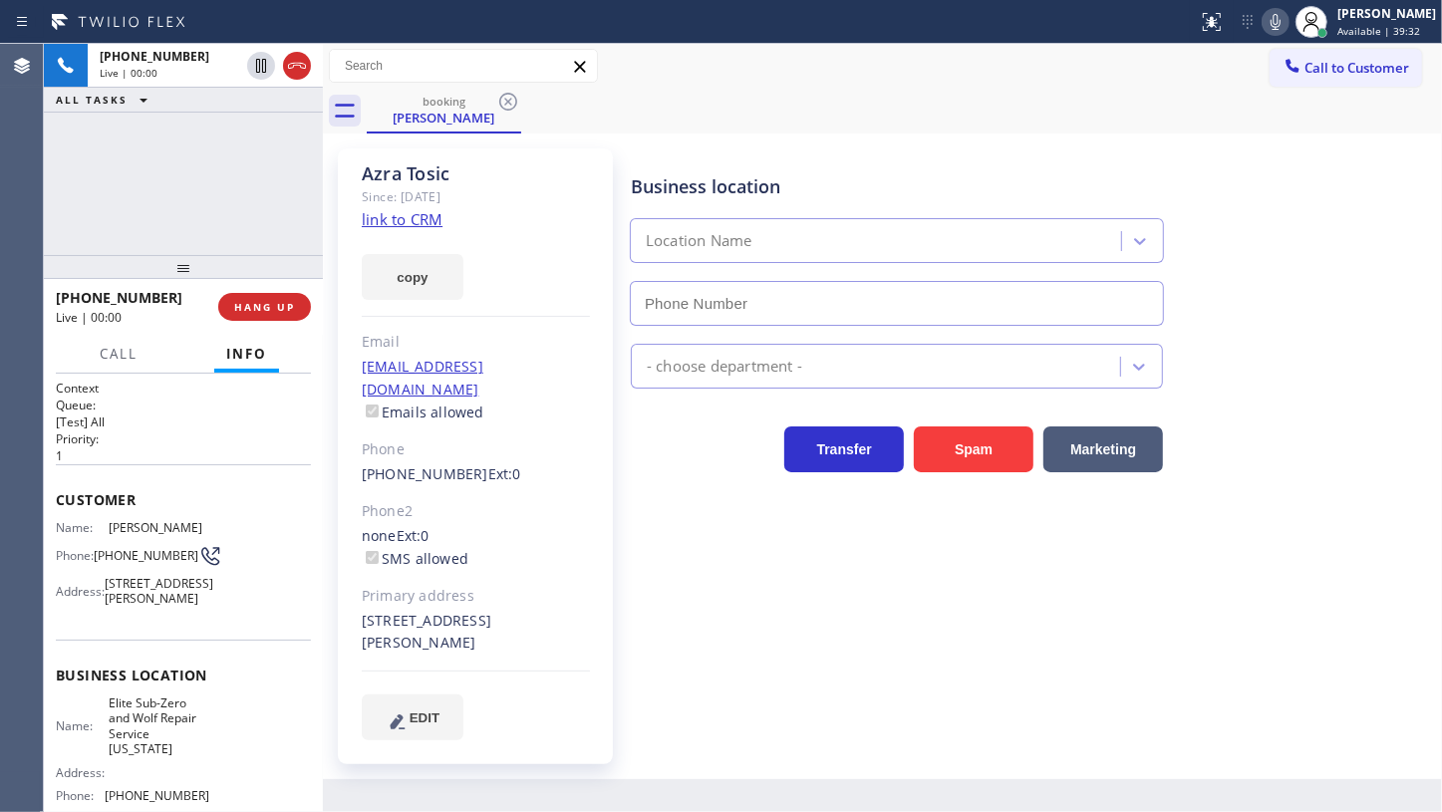
type input "(917) 920-9568"
click at [428, 224] on link "link to CRM" at bounding box center [402, 219] width 81 height 20
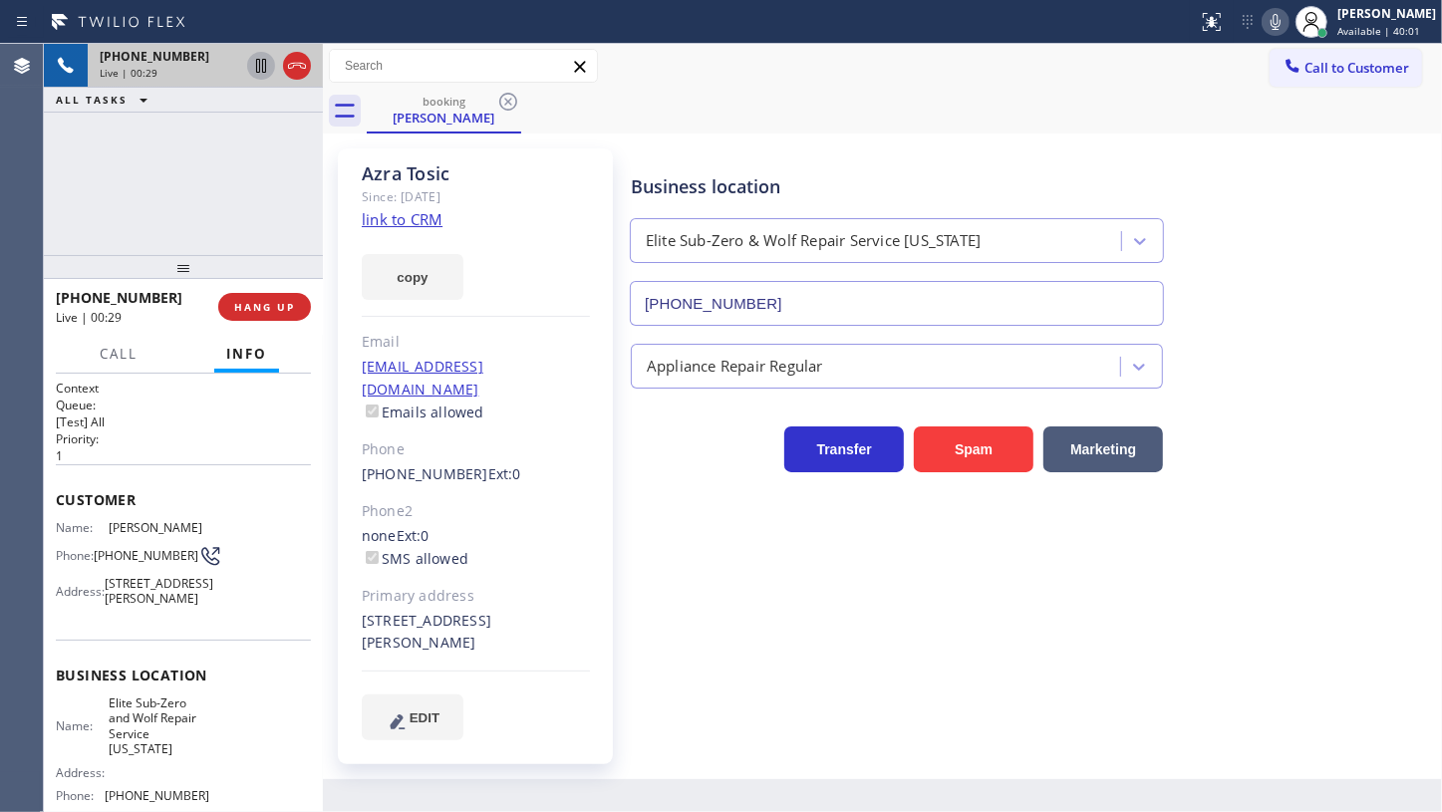
click at [261, 70] on icon at bounding box center [261, 66] width 24 height 24
click at [1269, 19] on icon at bounding box center [1276, 22] width 24 height 24
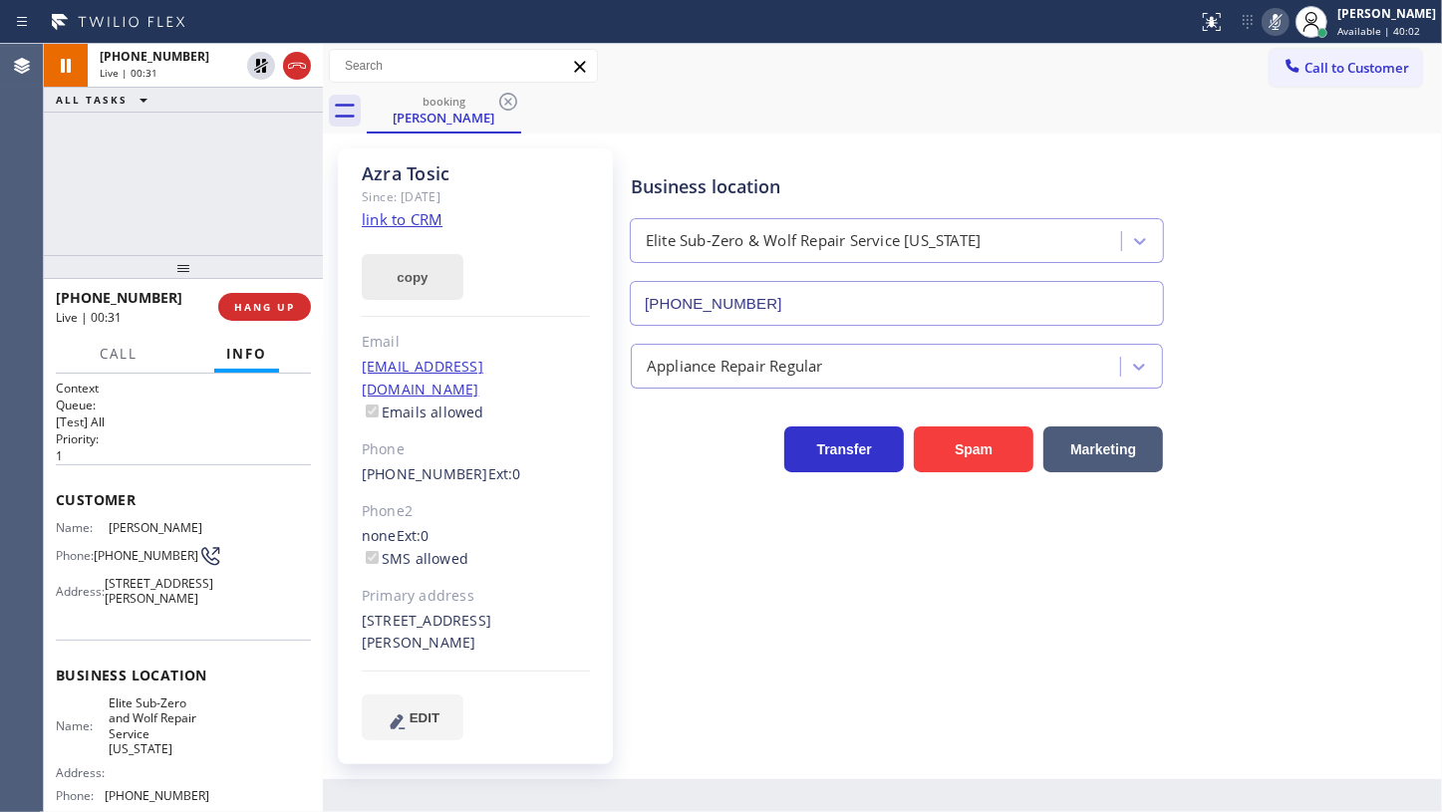
click at [388, 281] on button "copy" at bounding box center [413, 277] width 102 height 46
click at [165, 62] on span "+13476909099" at bounding box center [155, 56] width 110 height 17
click at [261, 72] on icon at bounding box center [261, 66] width 24 height 24
click at [1280, 25] on icon at bounding box center [1276, 22] width 24 height 24
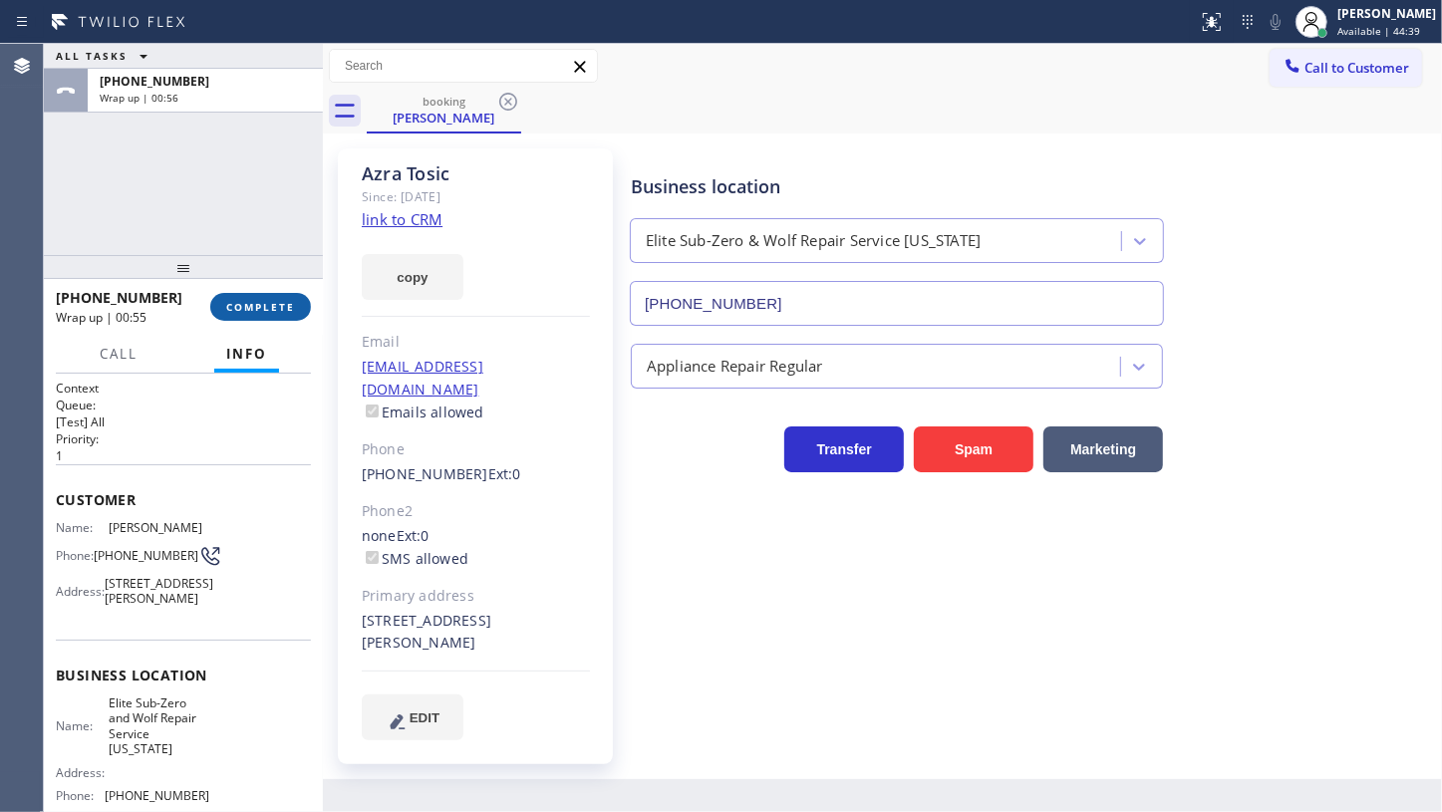
click at [245, 300] on span "COMPLETE" at bounding box center [260, 307] width 69 height 14
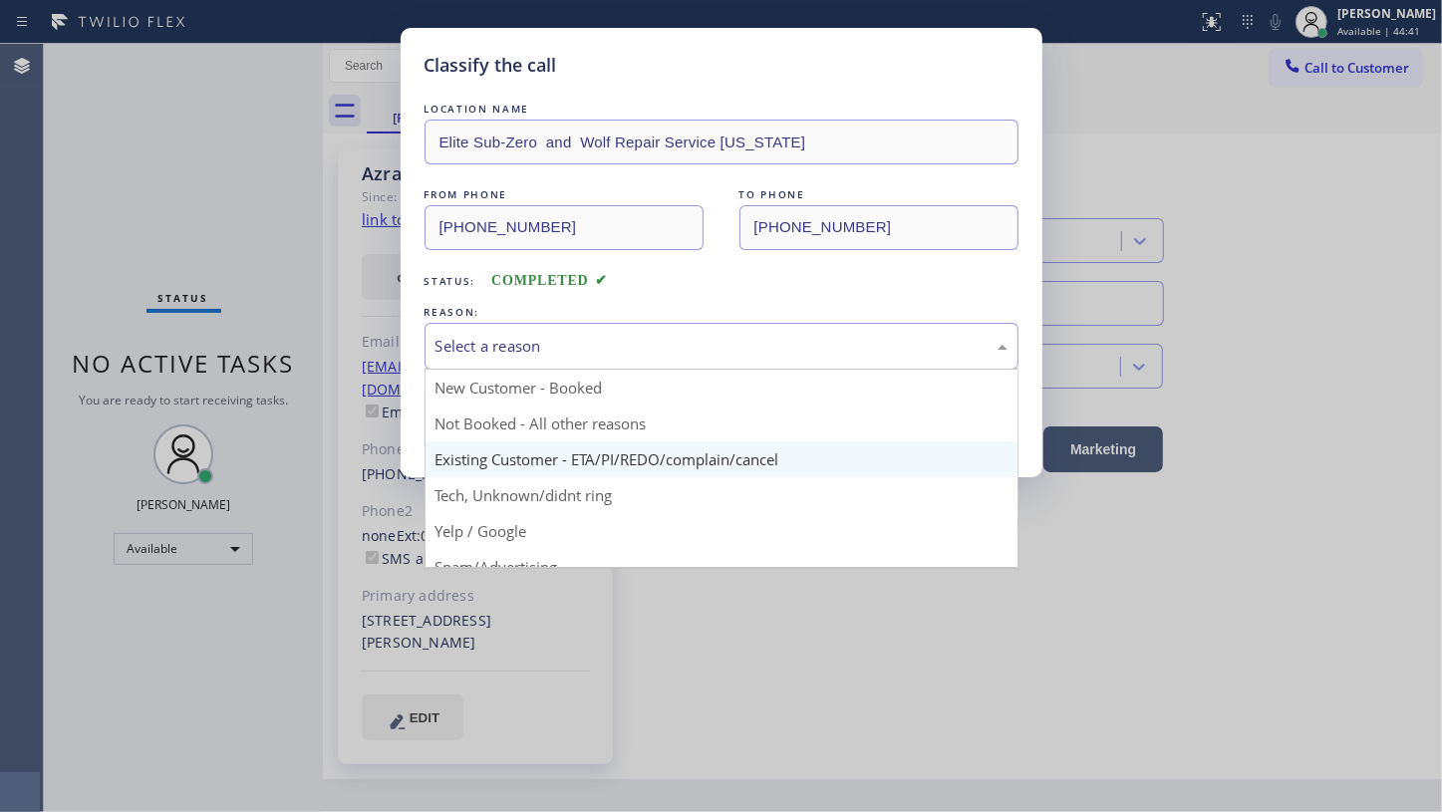
drag, startPoint x: 531, startPoint y: 344, endPoint x: 487, endPoint y: 449, distance: 113.5
click at [522, 370] on div "Select a reason New Customer - Booked Not Booked - All other reasons Existing C…" at bounding box center [722, 346] width 594 height 47
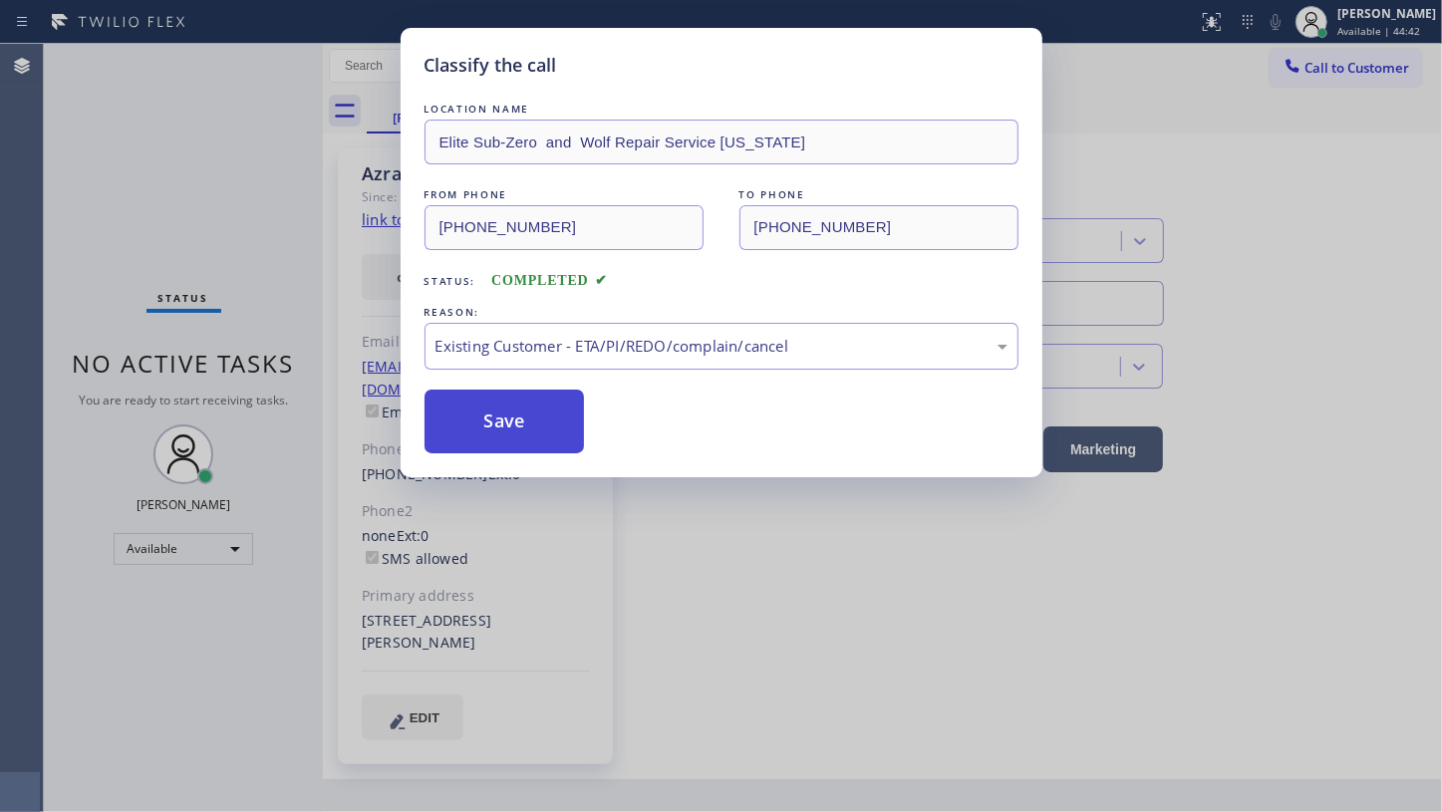
click at [487, 430] on button "Save" at bounding box center [505, 422] width 160 height 64
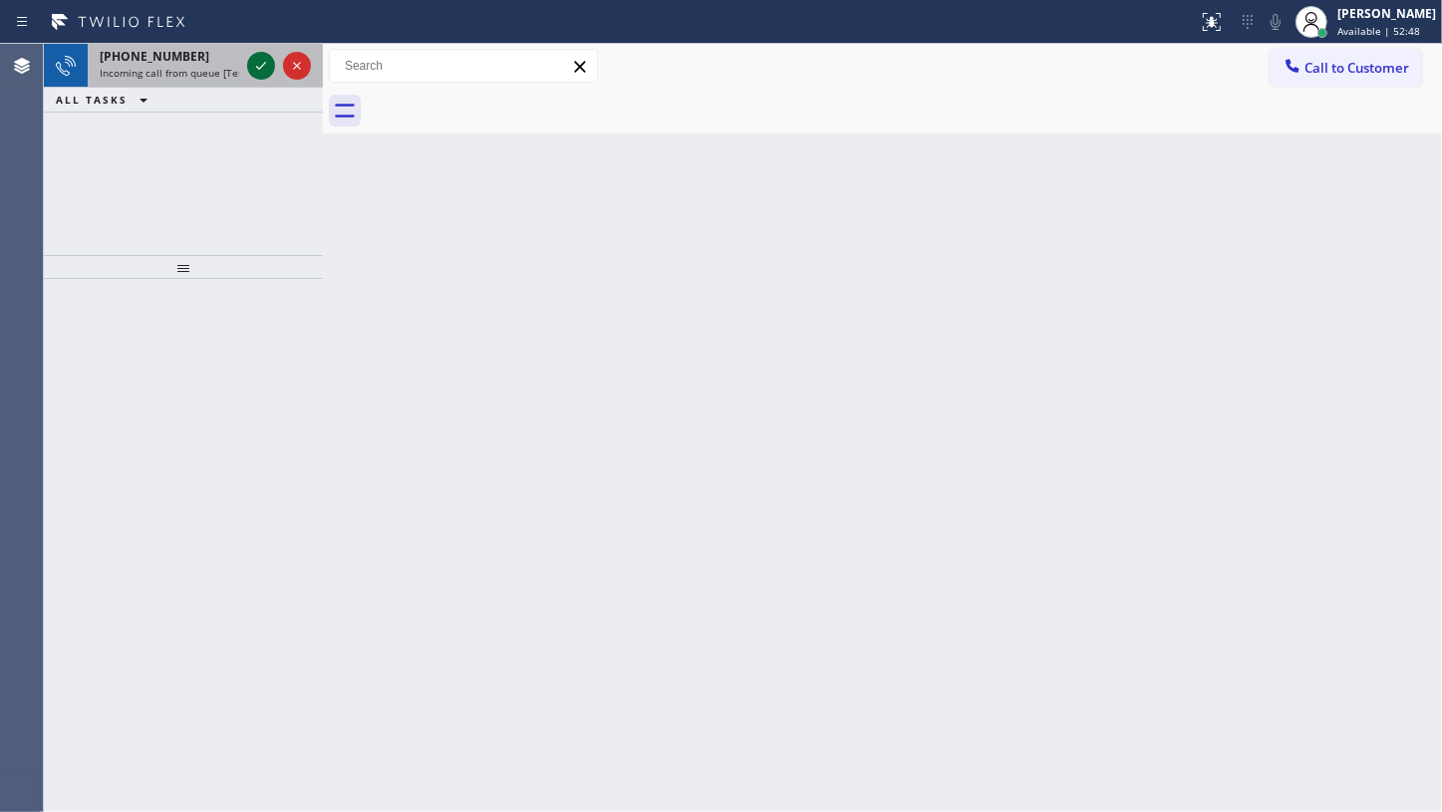
click at [256, 71] on icon at bounding box center [261, 66] width 24 height 24
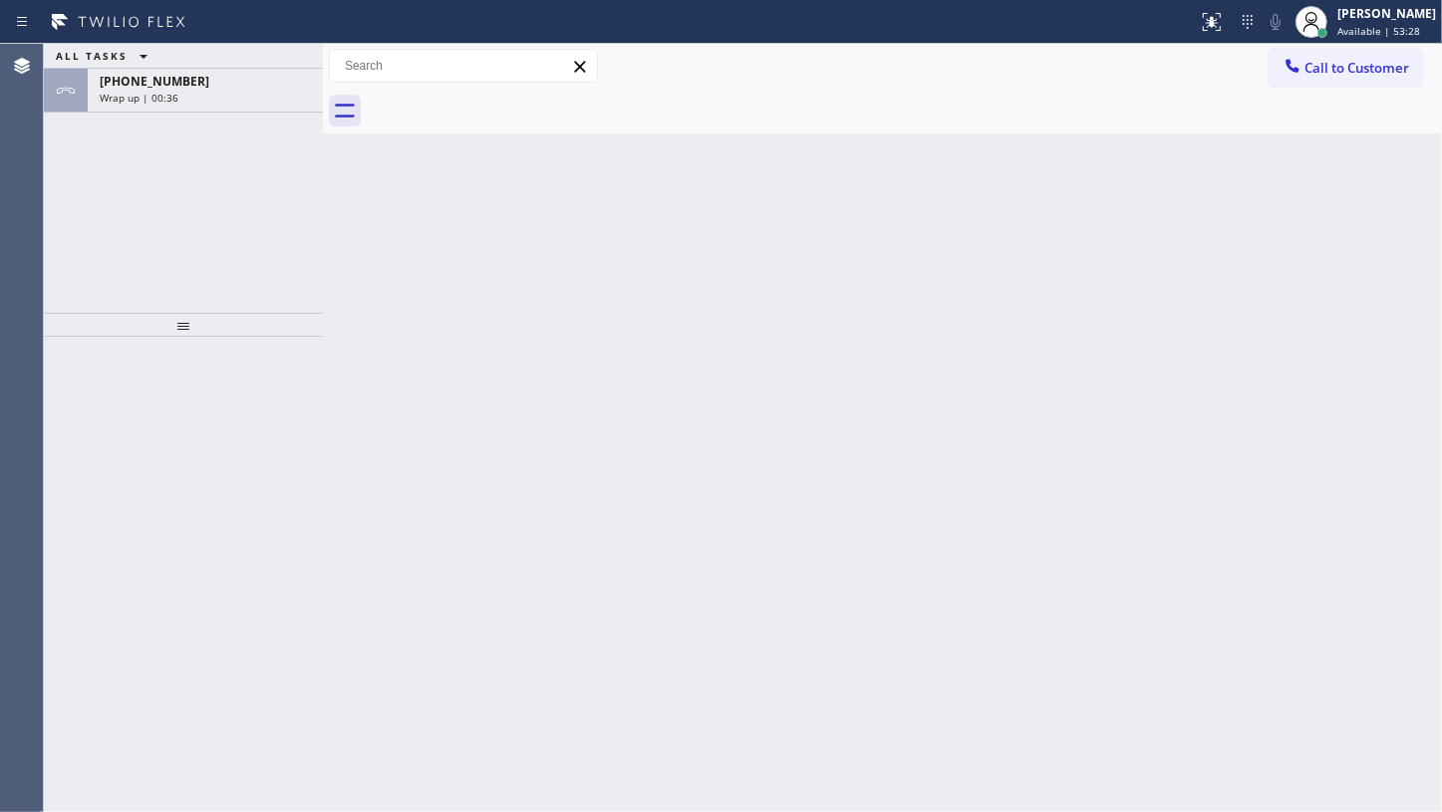
drag, startPoint x: 178, startPoint y: 79, endPoint x: 191, endPoint y: 189, distance: 111.4
click at [177, 100] on div "+12138048800 Wrap up | 00:36" at bounding box center [201, 91] width 227 height 44
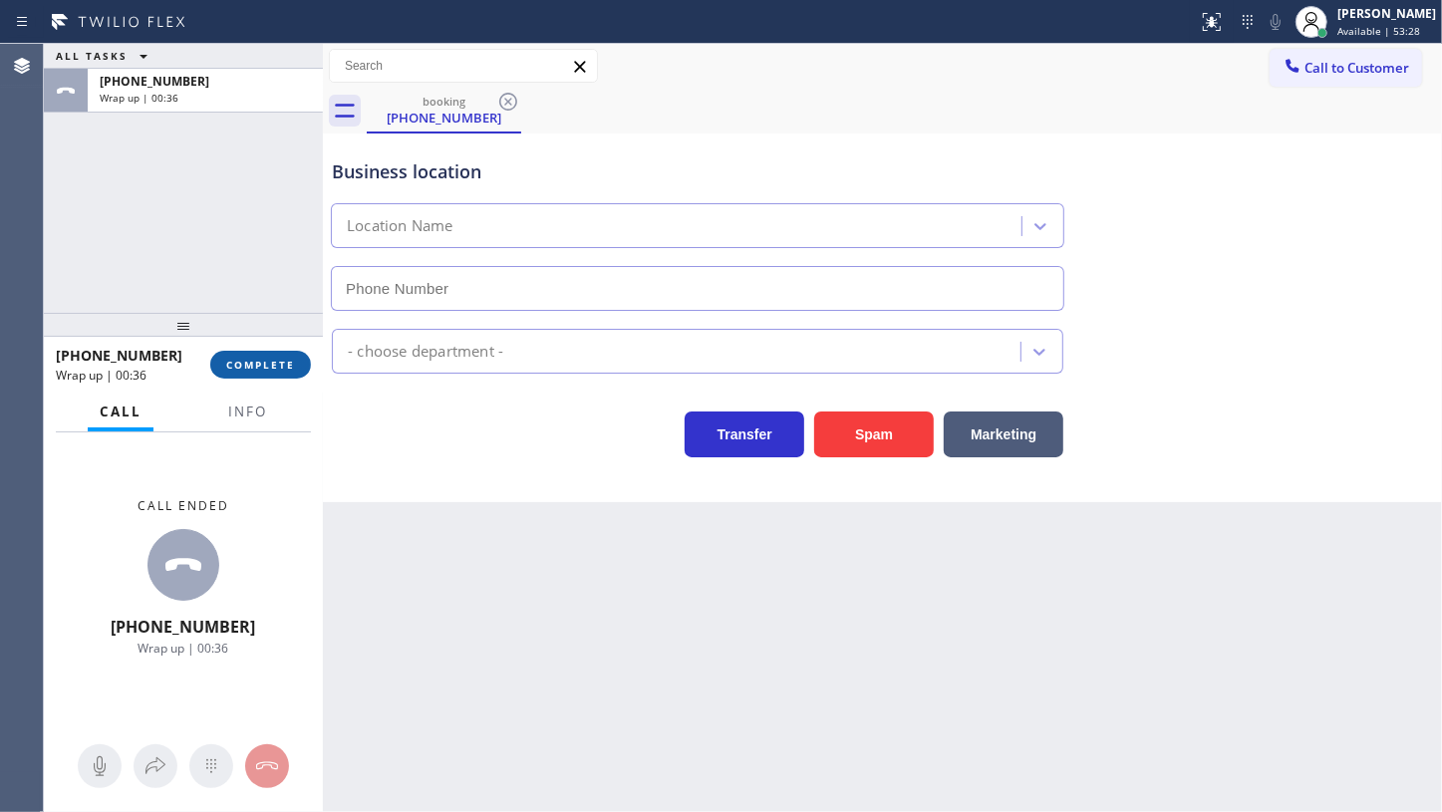
type input "(855) 907-1049"
click at [255, 371] on span "COMPLETE" at bounding box center [260, 365] width 69 height 14
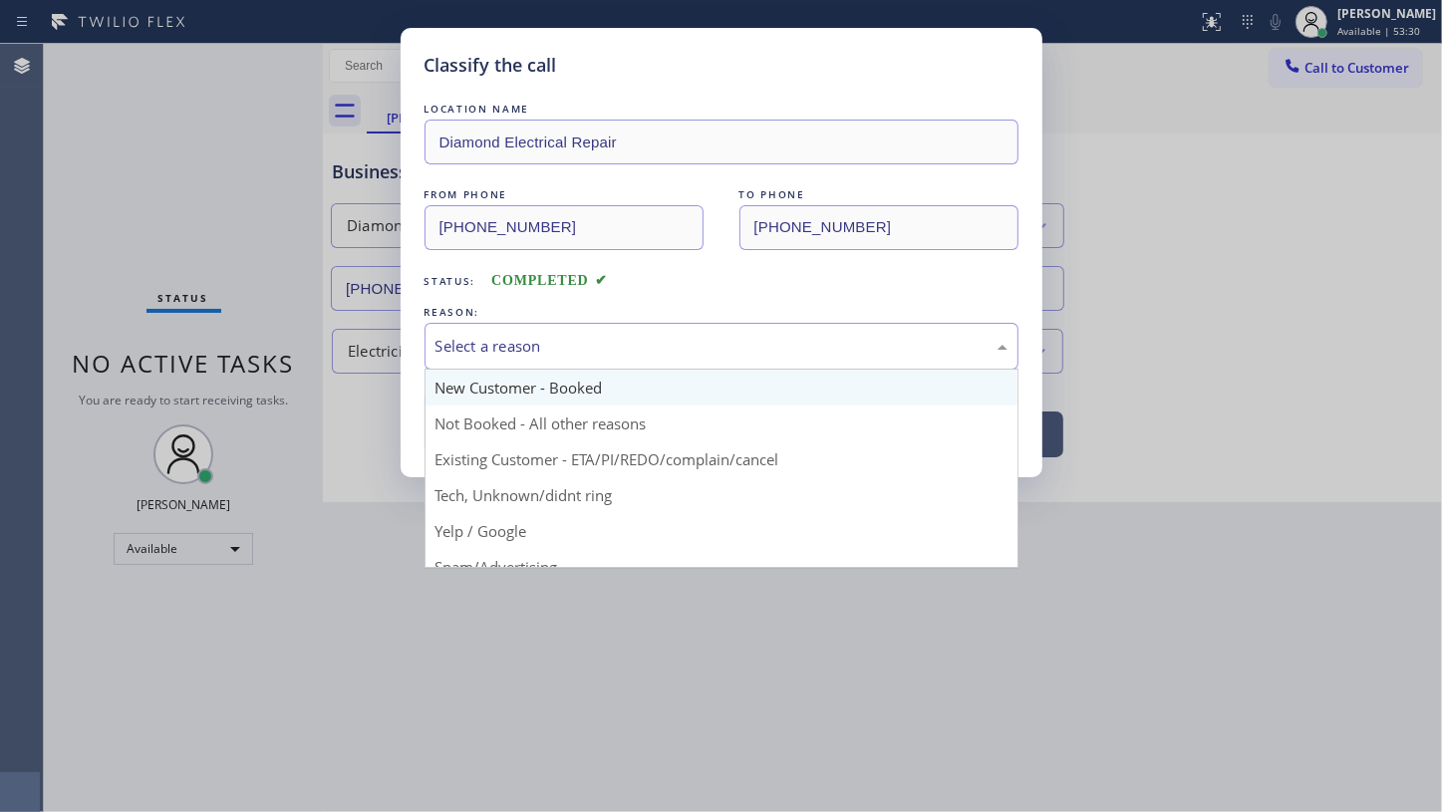
drag, startPoint x: 443, startPoint y: 350, endPoint x: 446, endPoint y: 395, distance: 45.0
click at [444, 370] on div "Select a reason New Customer - Booked Not Booked - All other reasons Existing C…" at bounding box center [722, 346] width 594 height 47
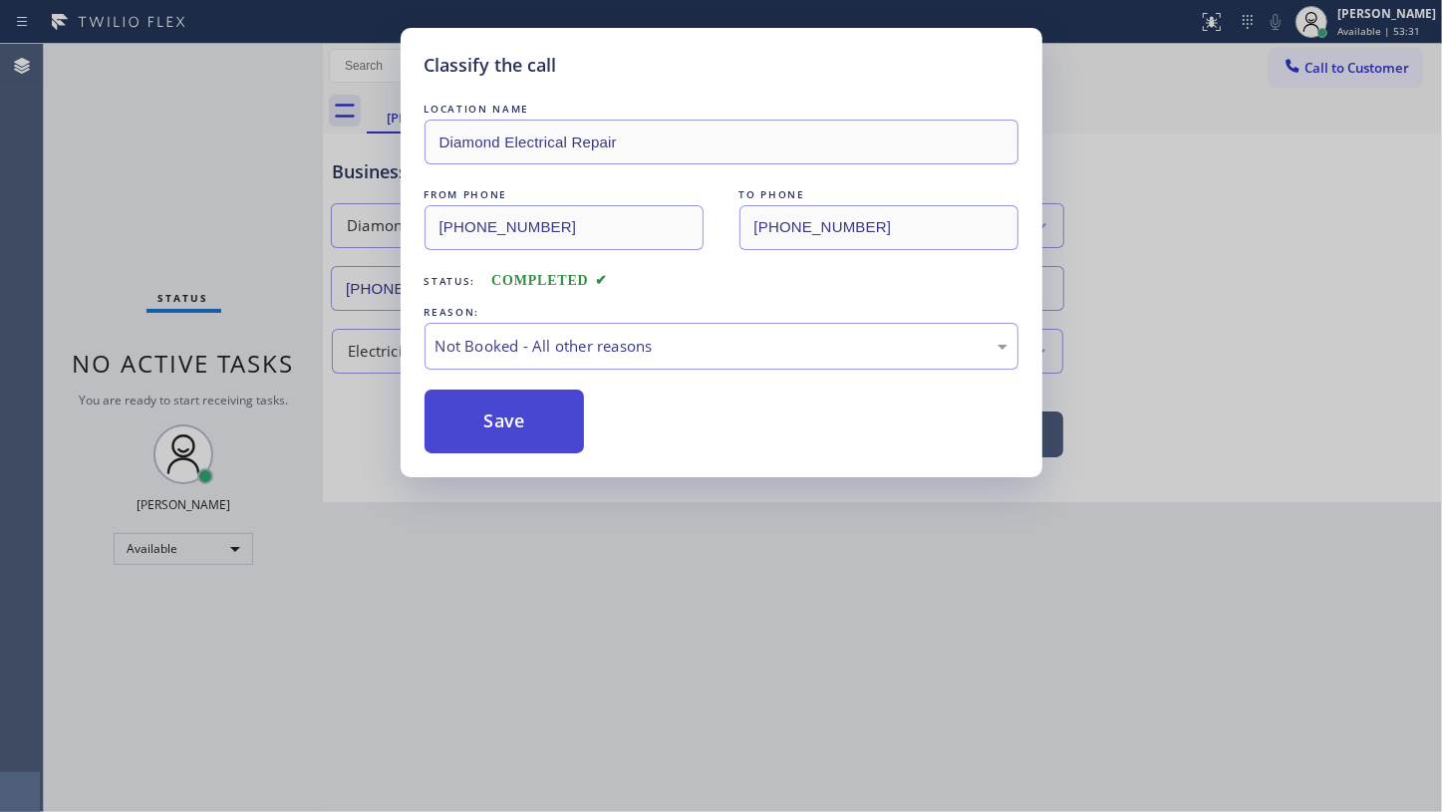
click at [448, 414] on button "Save" at bounding box center [505, 422] width 160 height 64
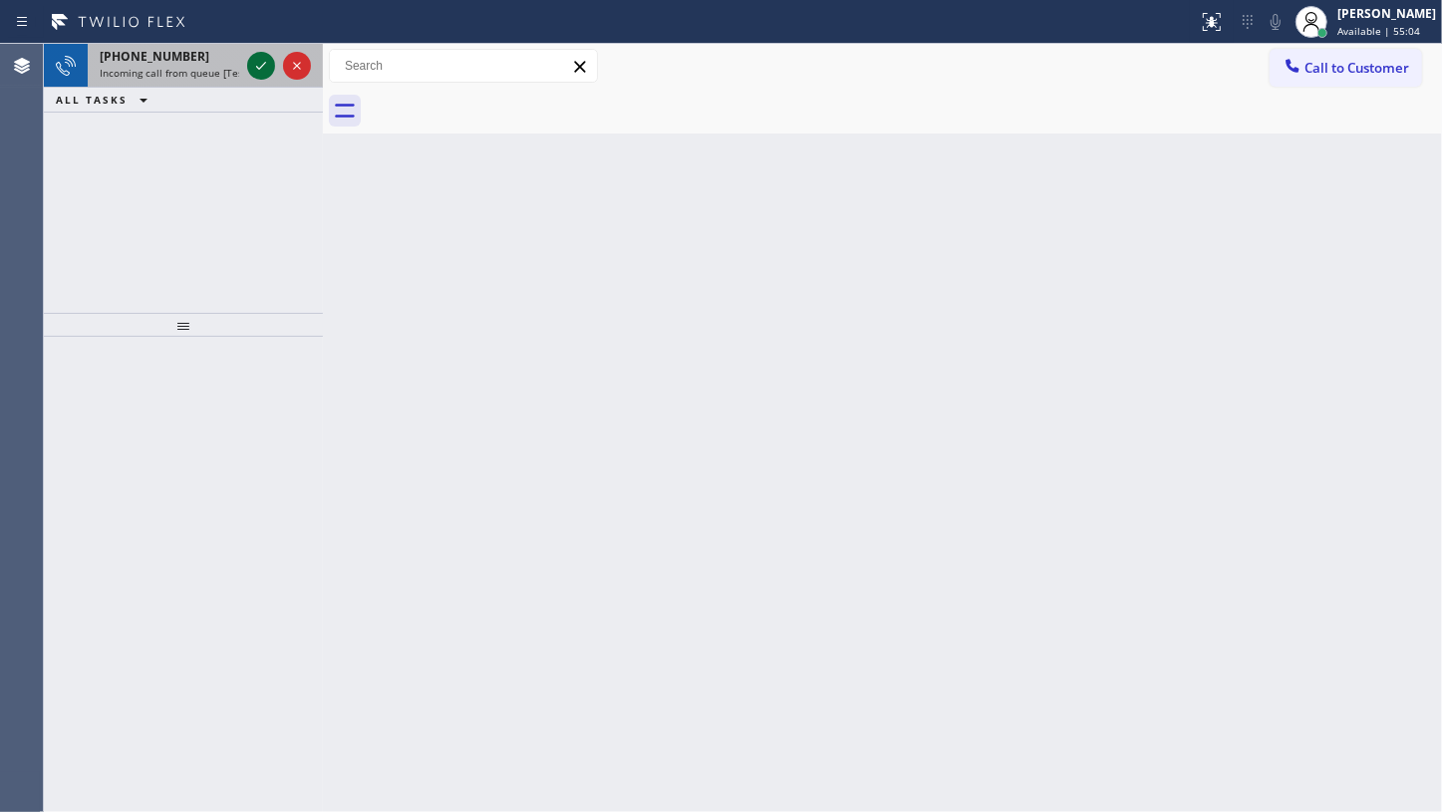
click at [249, 61] on icon at bounding box center [261, 66] width 24 height 24
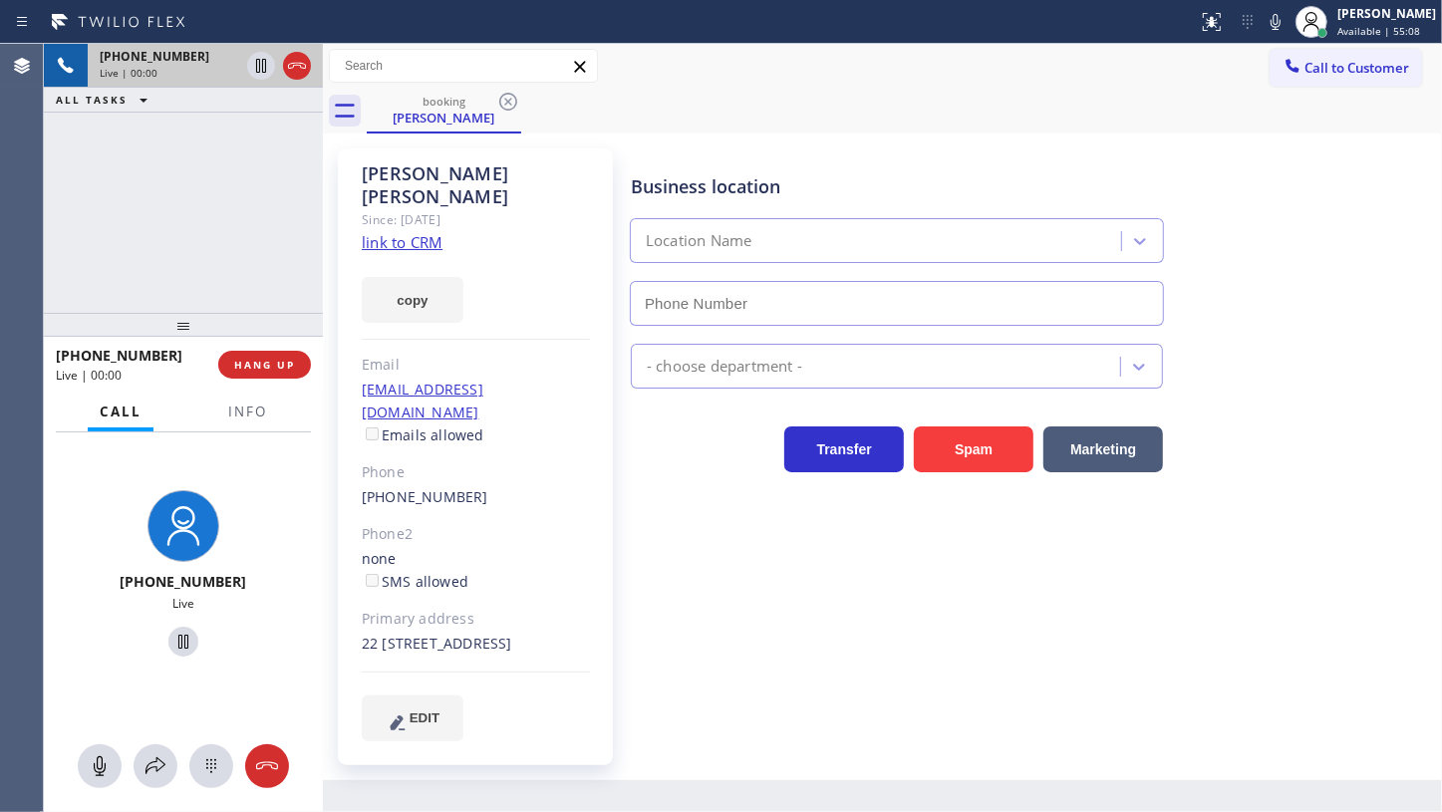
type input "(305) 699-6896"
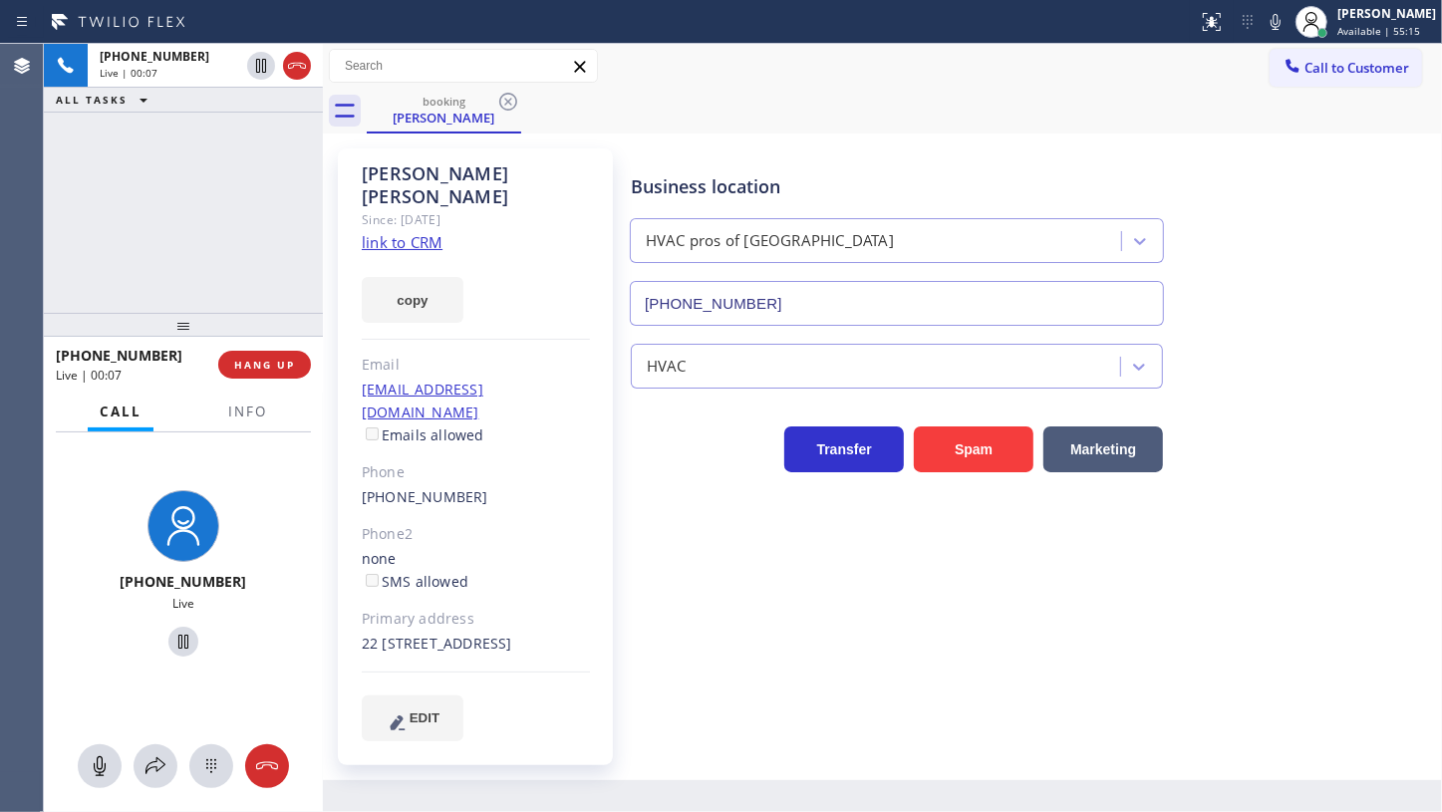
click at [366, 232] on link "link to CRM" at bounding box center [402, 242] width 81 height 20
click at [264, 355] on button "HANG UP" at bounding box center [264, 365] width 93 height 28
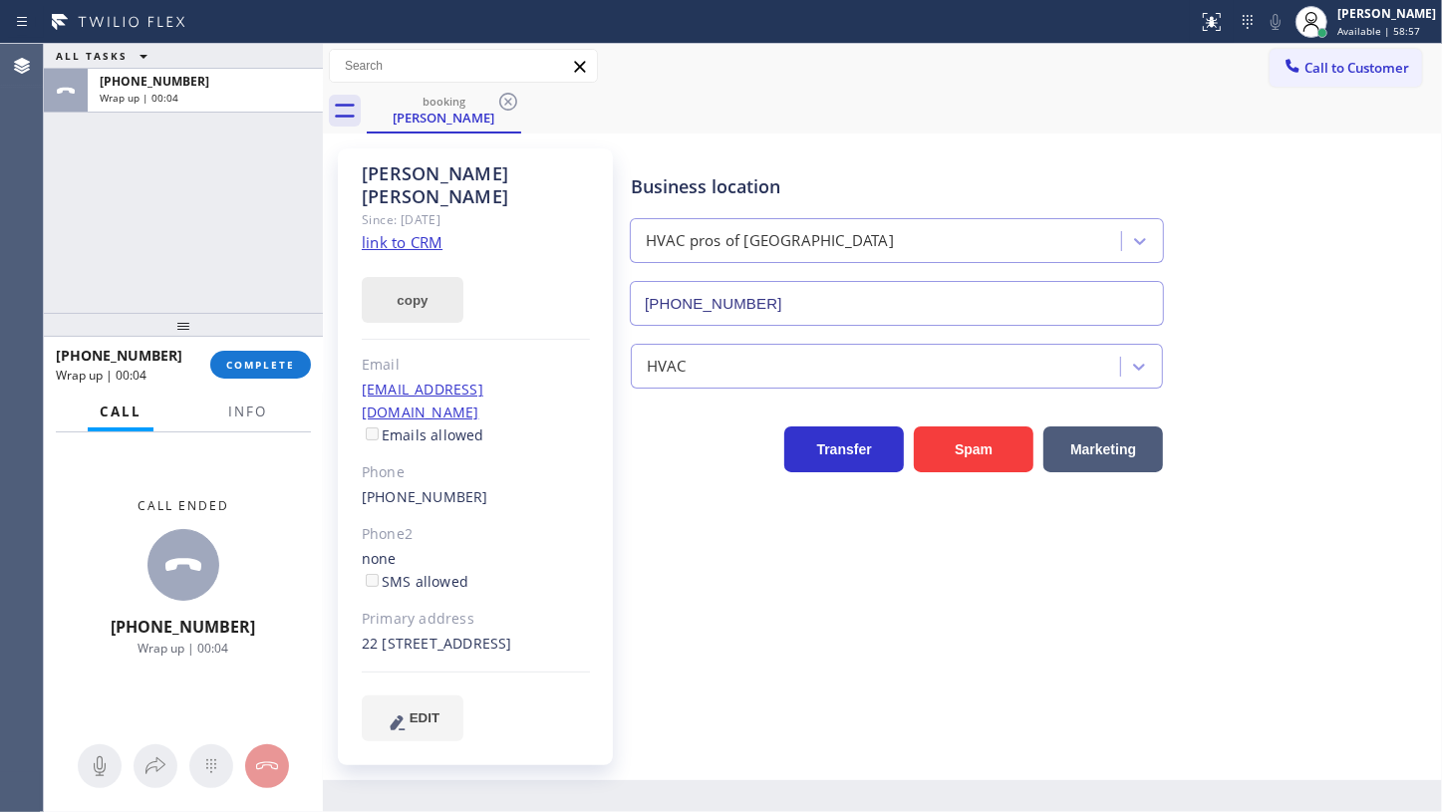
click at [408, 279] on button "copy" at bounding box center [413, 300] width 102 height 46
drag, startPoint x: 146, startPoint y: 179, endPoint x: 679, endPoint y: 5, distance: 561.0
click at [154, 179] on div "ALL TASKS ALL TASKS ACTIVE TASKS TASKS IN WRAP UP +17863448162 Wrap up | 01:52" at bounding box center [183, 178] width 279 height 269
click at [267, 415] on button "Info" at bounding box center [247, 412] width 63 height 39
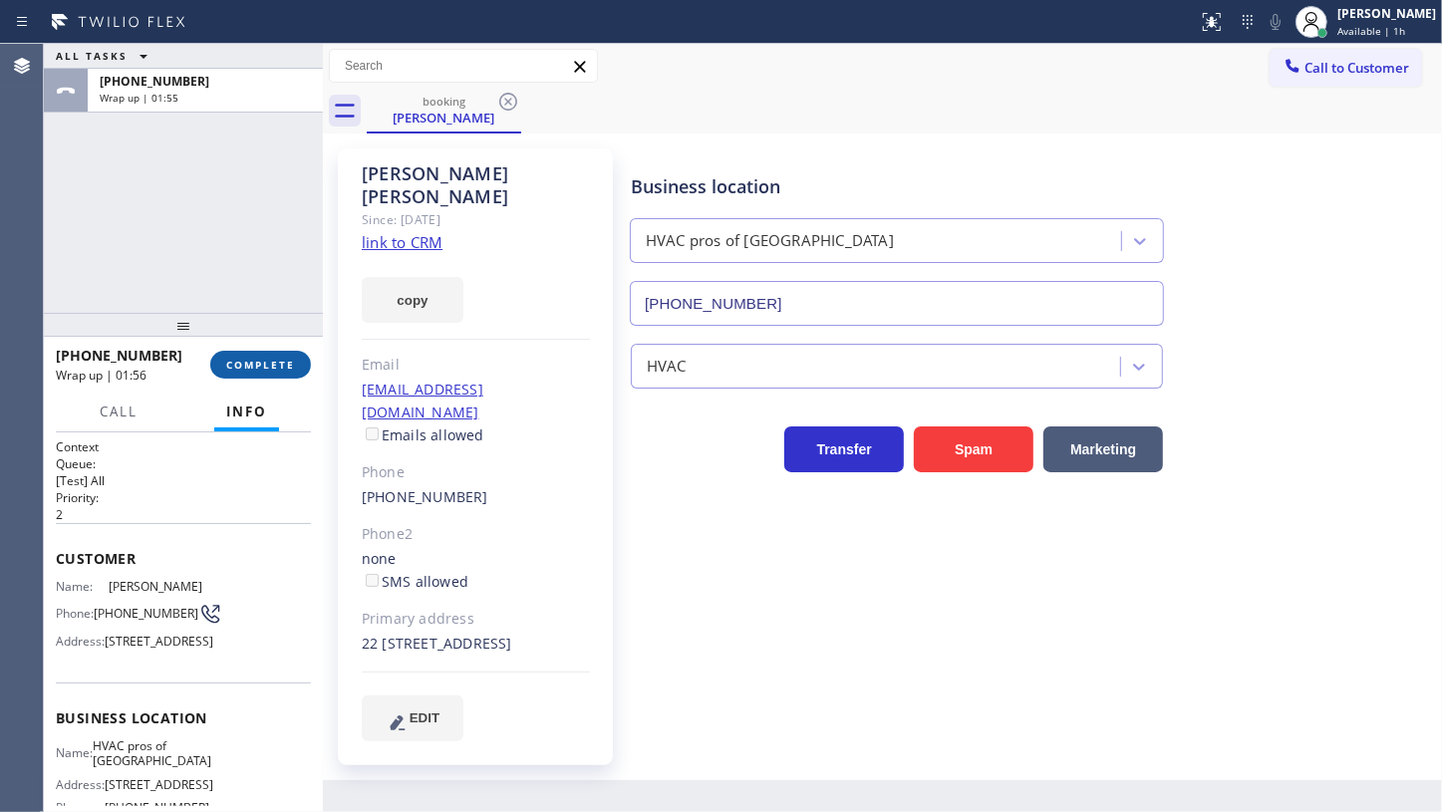
click at [238, 374] on button "COMPLETE" at bounding box center [260, 365] width 101 height 28
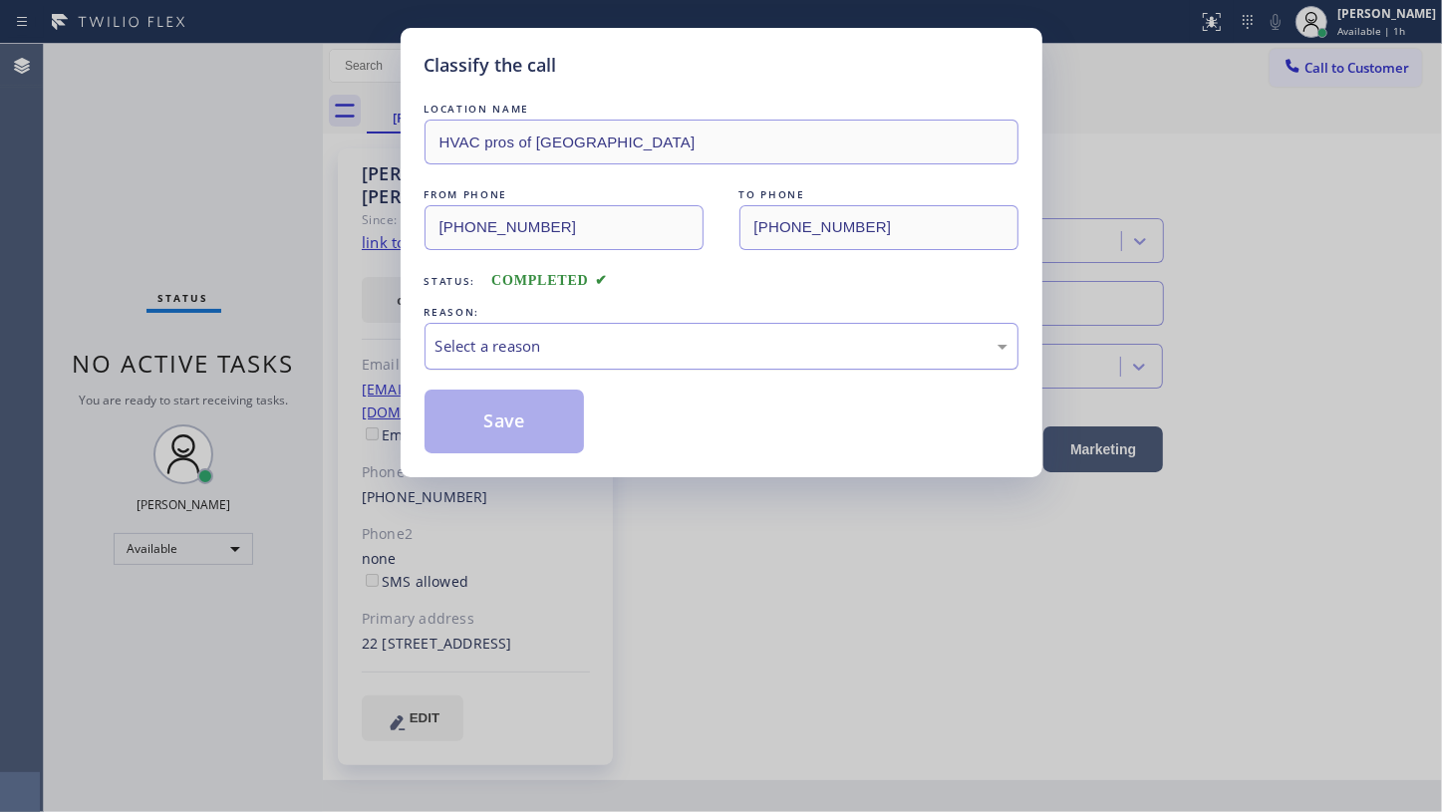
click at [471, 341] on div "Select a reason" at bounding box center [722, 346] width 572 height 23
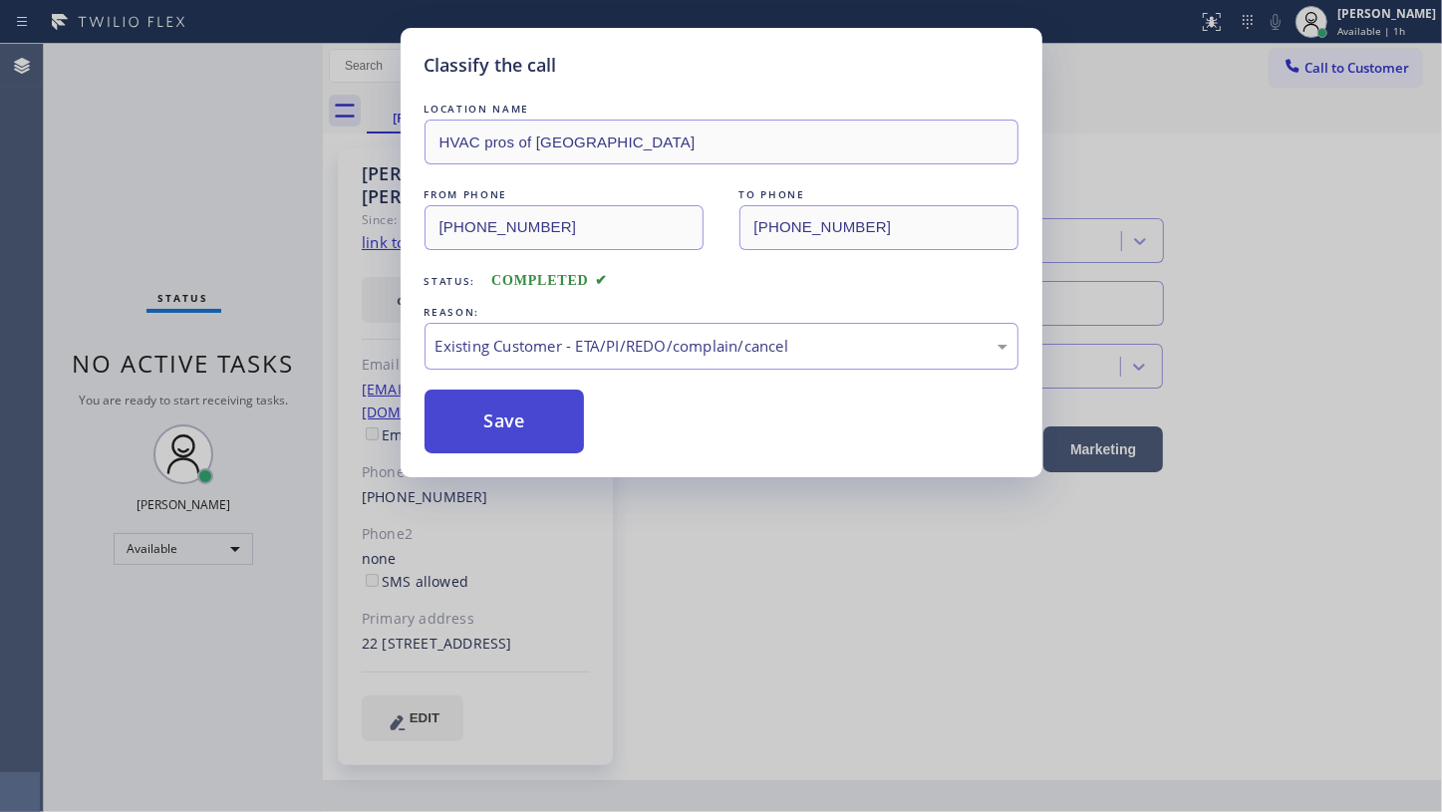
click at [491, 427] on button "Save" at bounding box center [505, 422] width 160 height 64
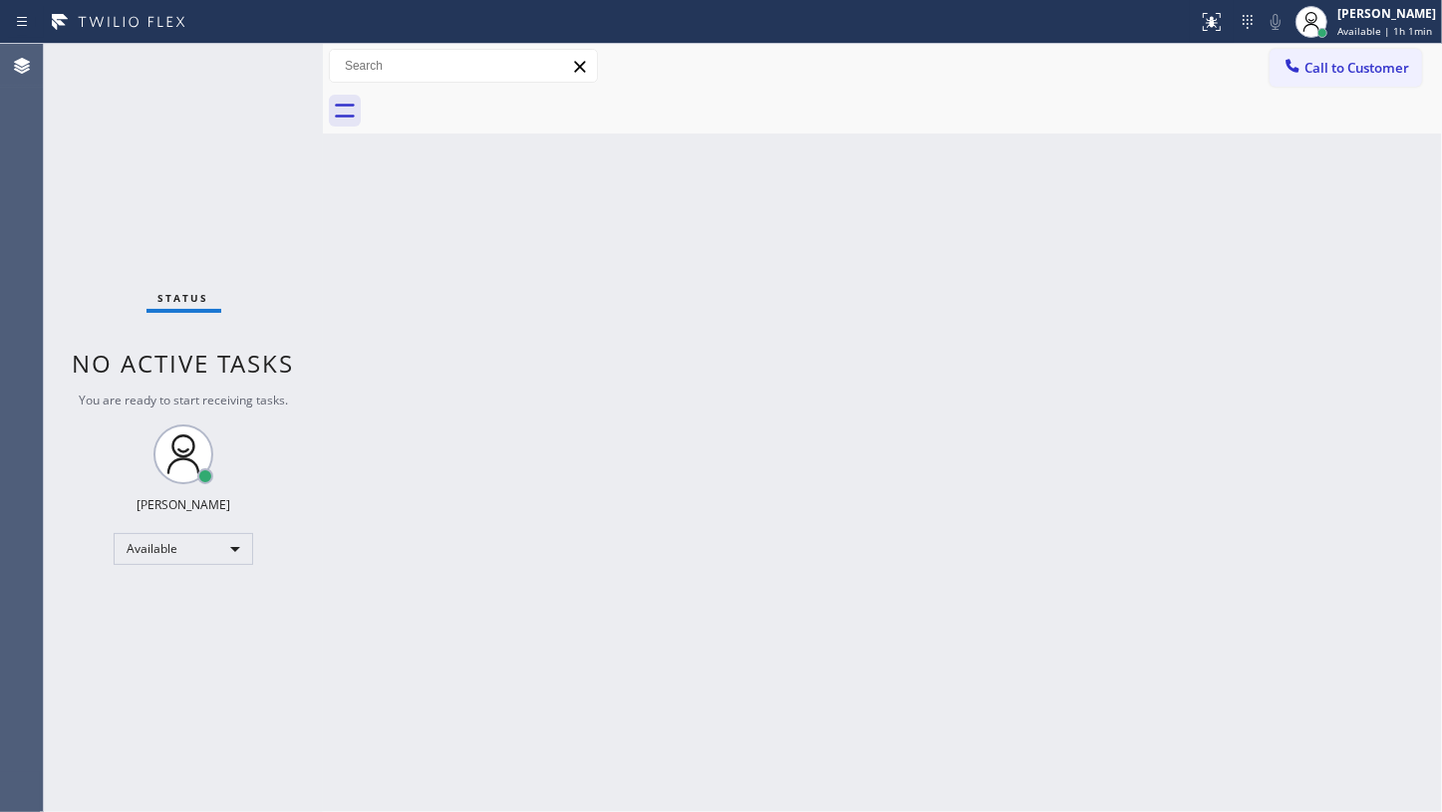
click at [384, 423] on div "Back to Dashboard Change Sender ID Customers Technicians Select a contact Outbo…" at bounding box center [882, 428] width 1119 height 768
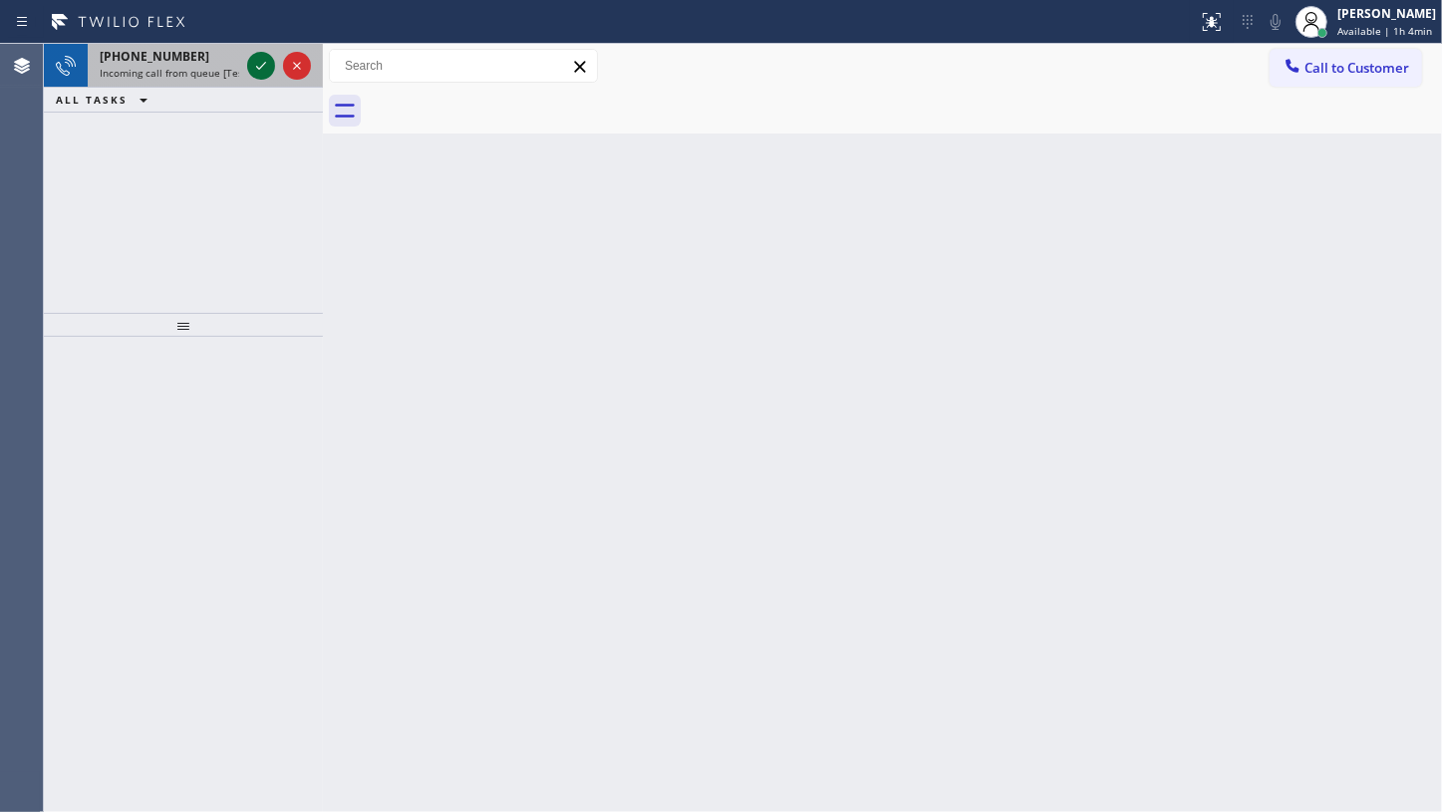
drag, startPoint x: 240, startPoint y: 59, endPoint x: 251, endPoint y: 69, distance: 14.8
click at [251, 69] on div "+12193988125 Incoming call from queue [Test] All" at bounding box center [183, 66] width 279 height 44
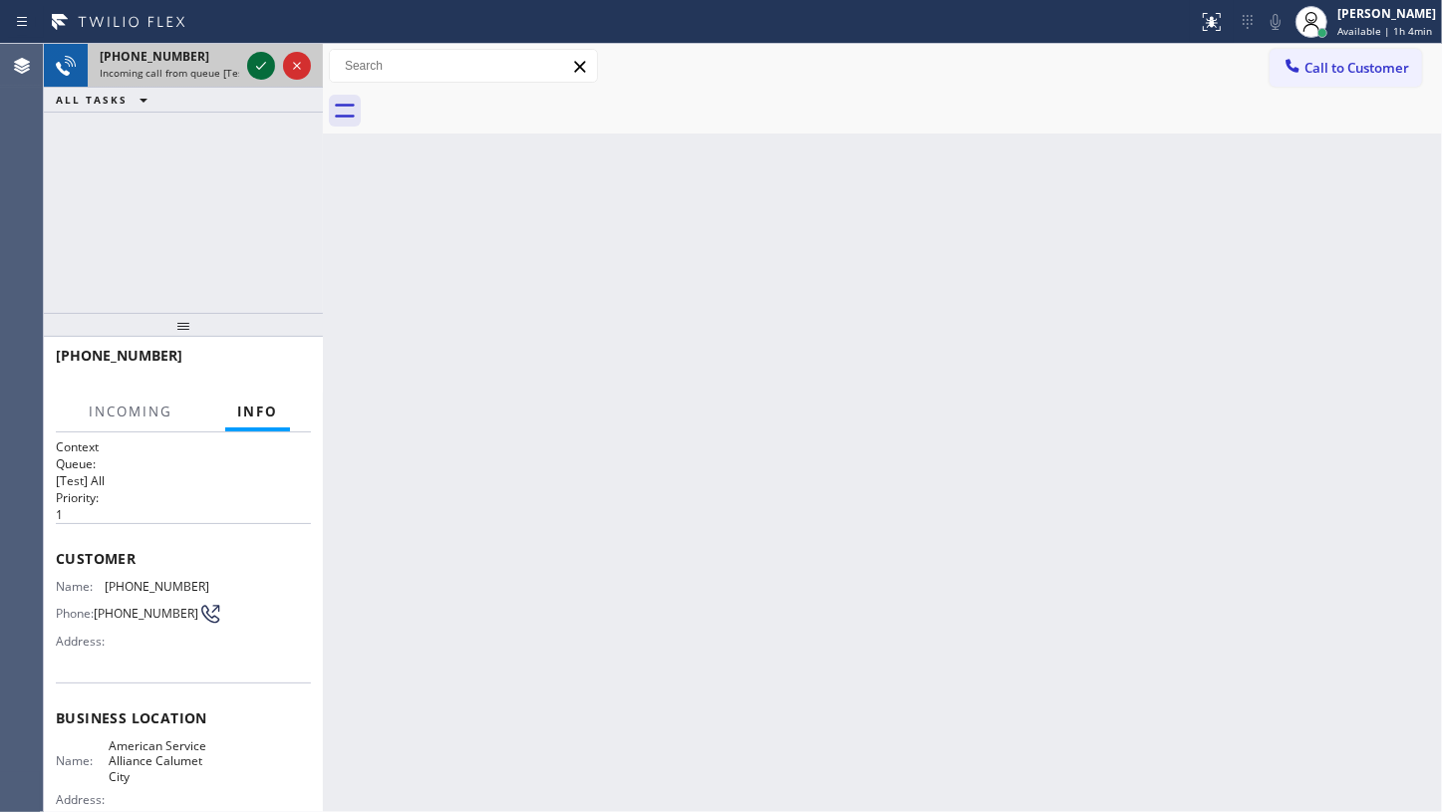
click at [251, 69] on icon at bounding box center [261, 66] width 24 height 24
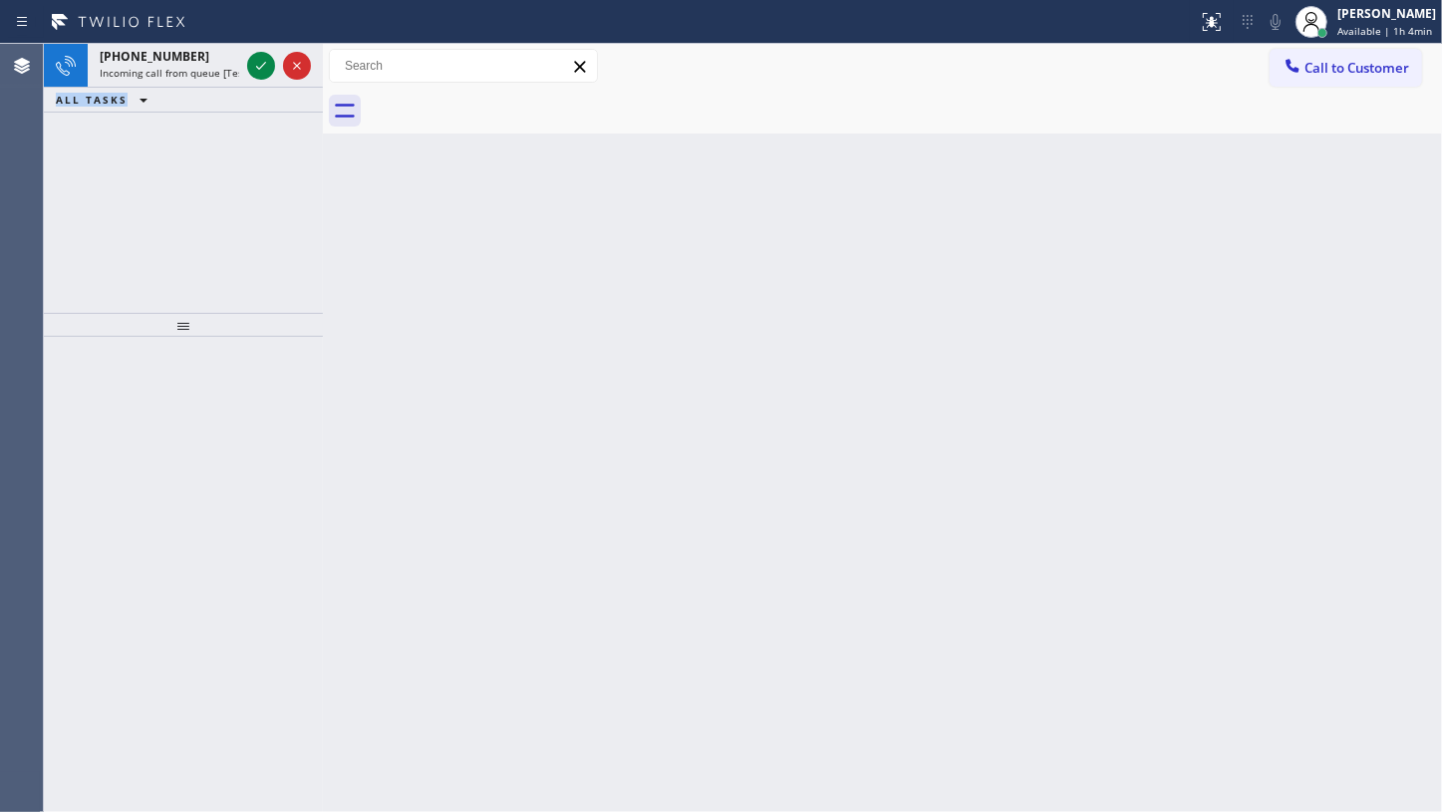
click at [251, 69] on icon at bounding box center [261, 66] width 24 height 24
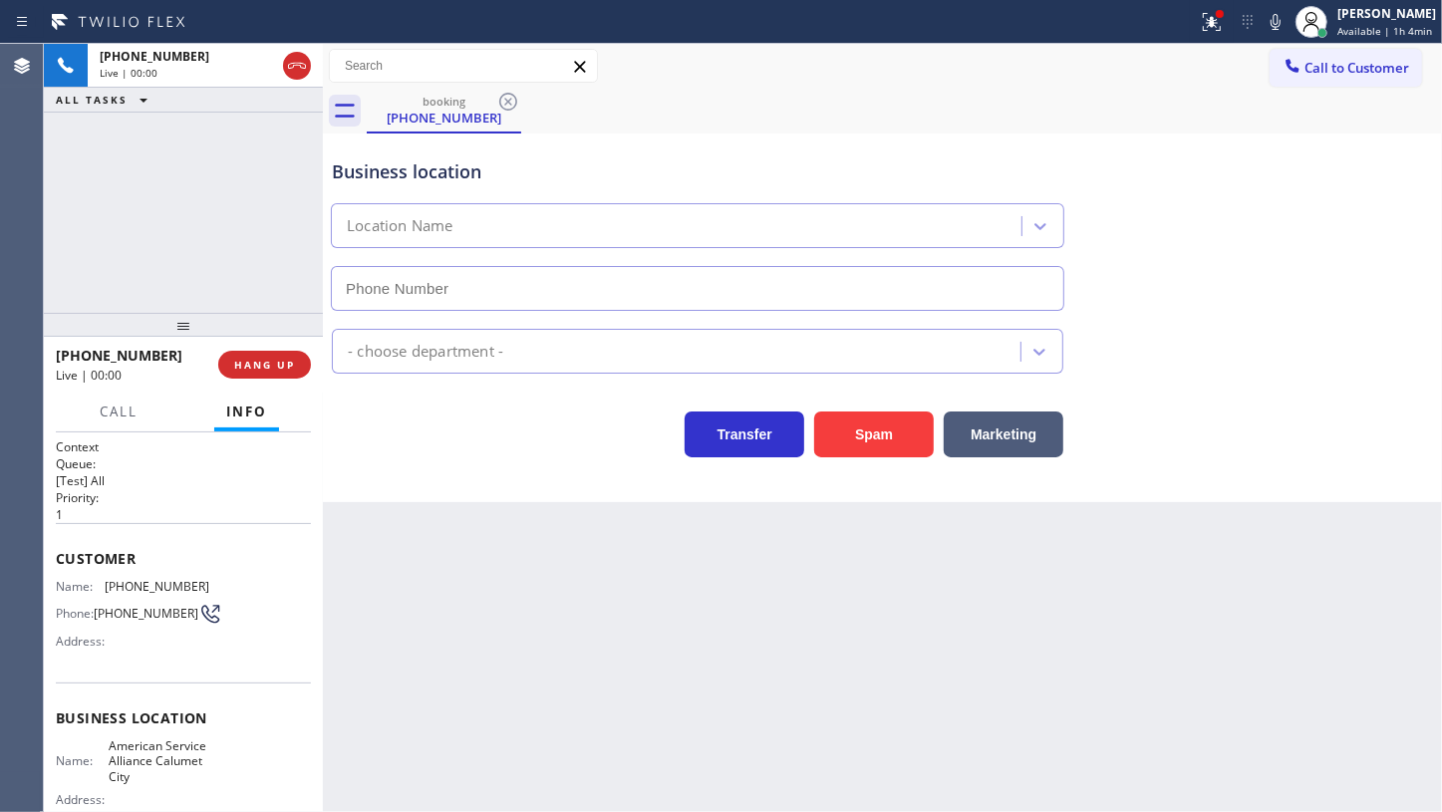
type input "(708) 554-7898"
click at [1214, 12] on icon at bounding box center [1212, 22] width 24 height 24
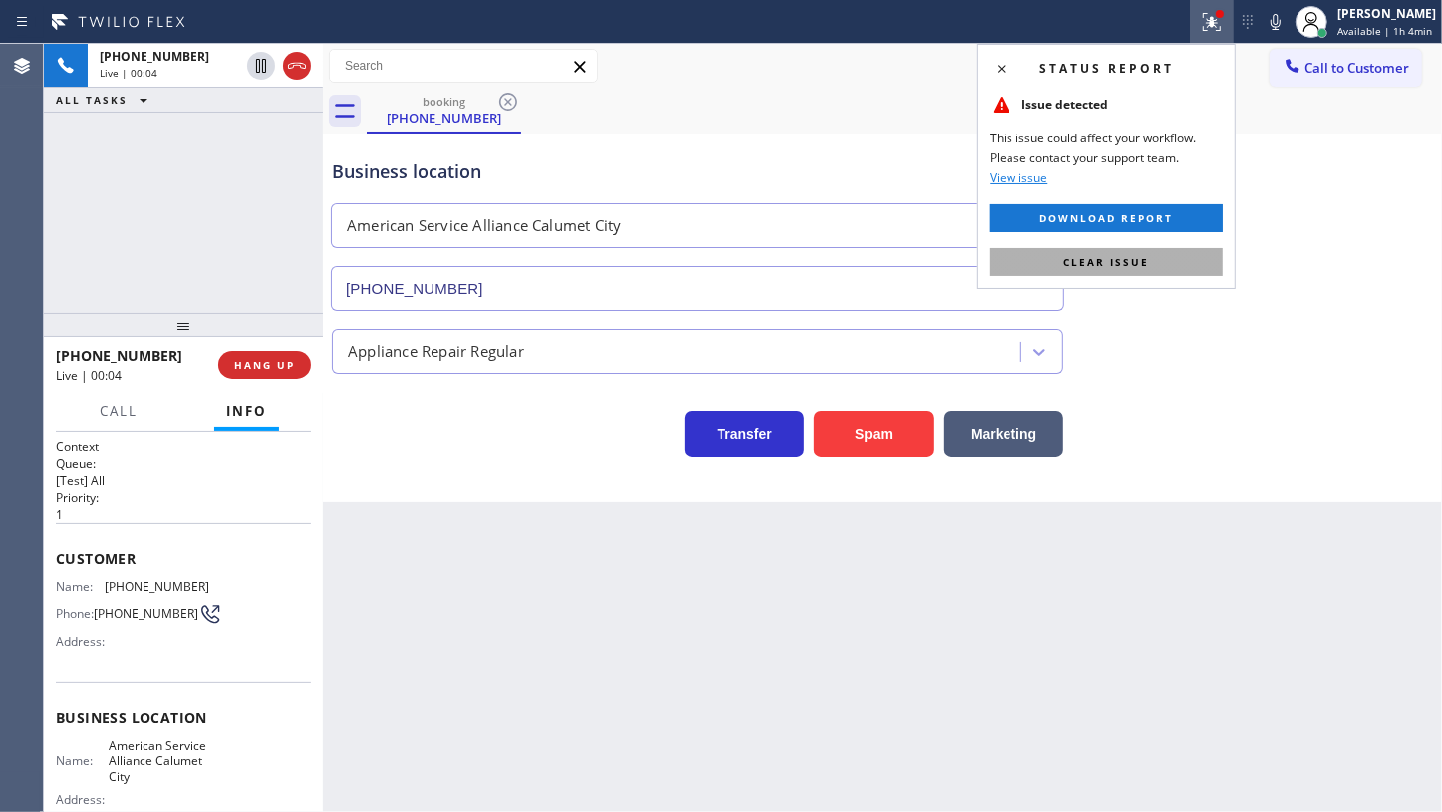
drag, startPoint x: 1167, startPoint y: 259, endPoint x: 1206, endPoint y: 228, distance: 49.7
click at [1176, 248] on button "Clear issue" at bounding box center [1106, 262] width 233 height 28
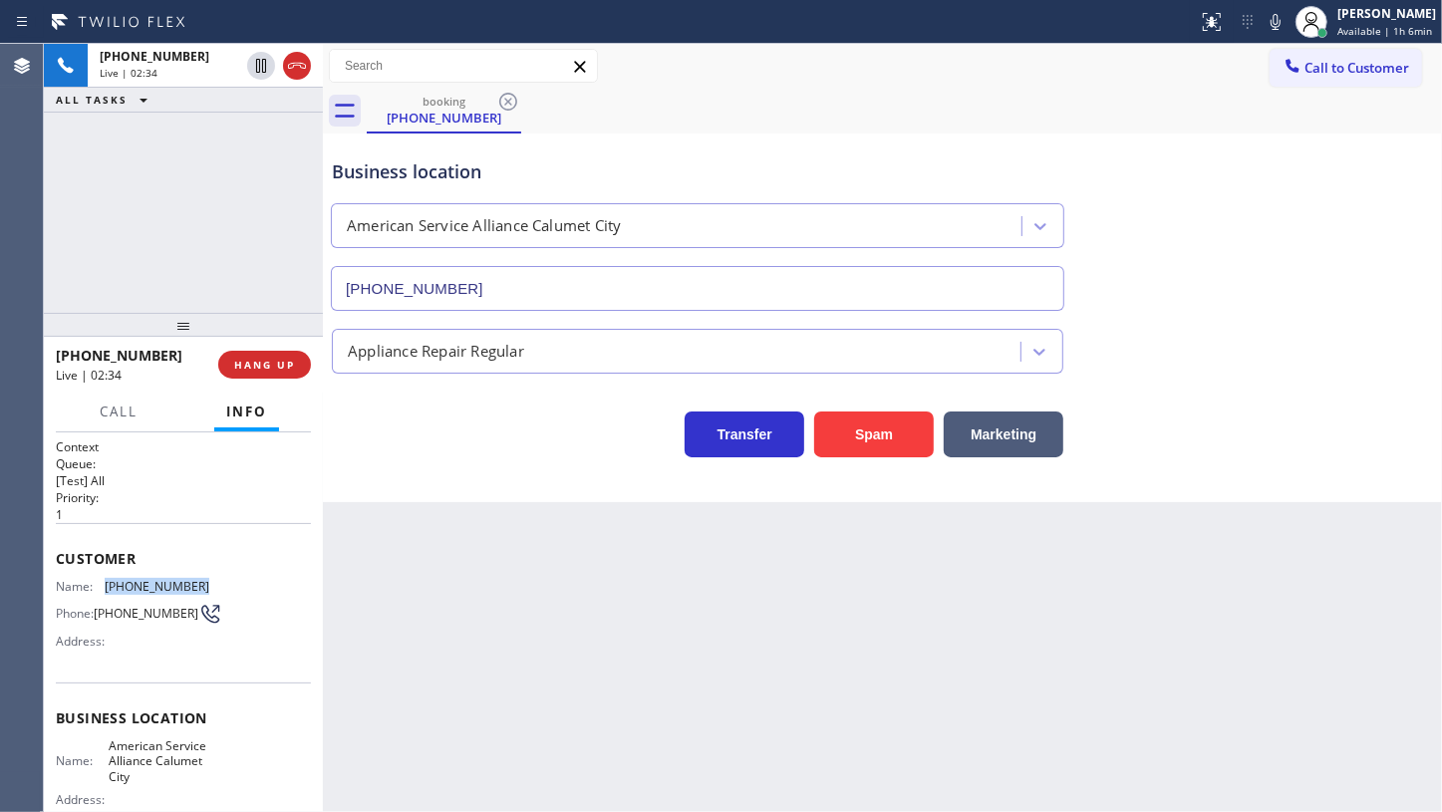
drag, startPoint x: 107, startPoint y: 577, endPoint x: 225, endPoint y: 554, distance: 120.8
click at [225, 585] on div "Name: (219) 398-8125 Phone: (219) 398-8125 Address:" at bounding box center [183, 618] width 255 height 79
copy span "(219) 398-8125"
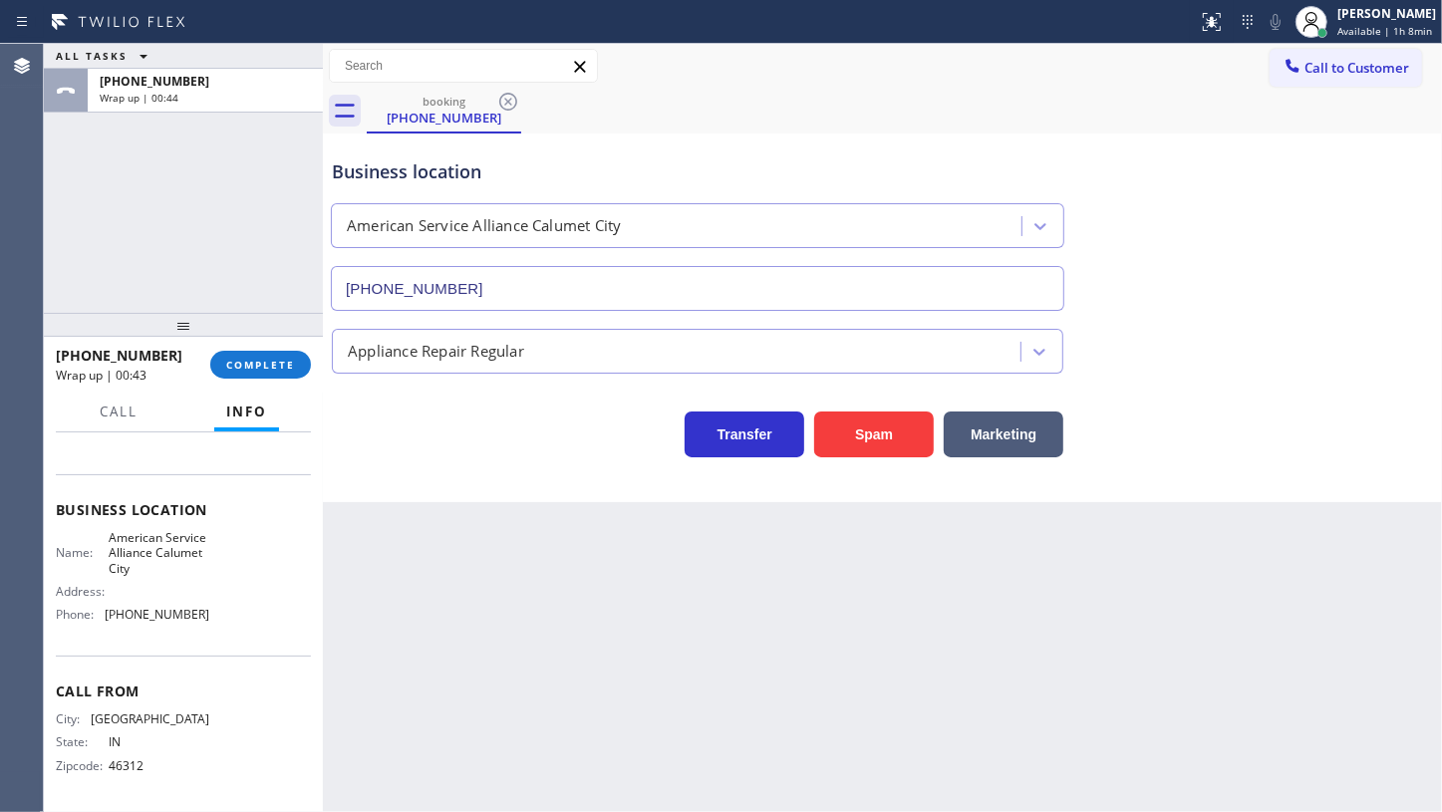
scroll to position [211, 0]
drag, startPoint x: 107, startPoint y: 617, endPoint x: 210, endPoint y: 628, distance: 104.2
click at [210, 628] on div "Name: American Service Alliance Calumet City Address: Phone: (708) 554-7898" at bounding box center [183, 580] width 255 height 101
copy span "(708) 554-7898"
click at [268, 371] on span "COMPLETE" at bounding box center [260, 365] width 69 height 14
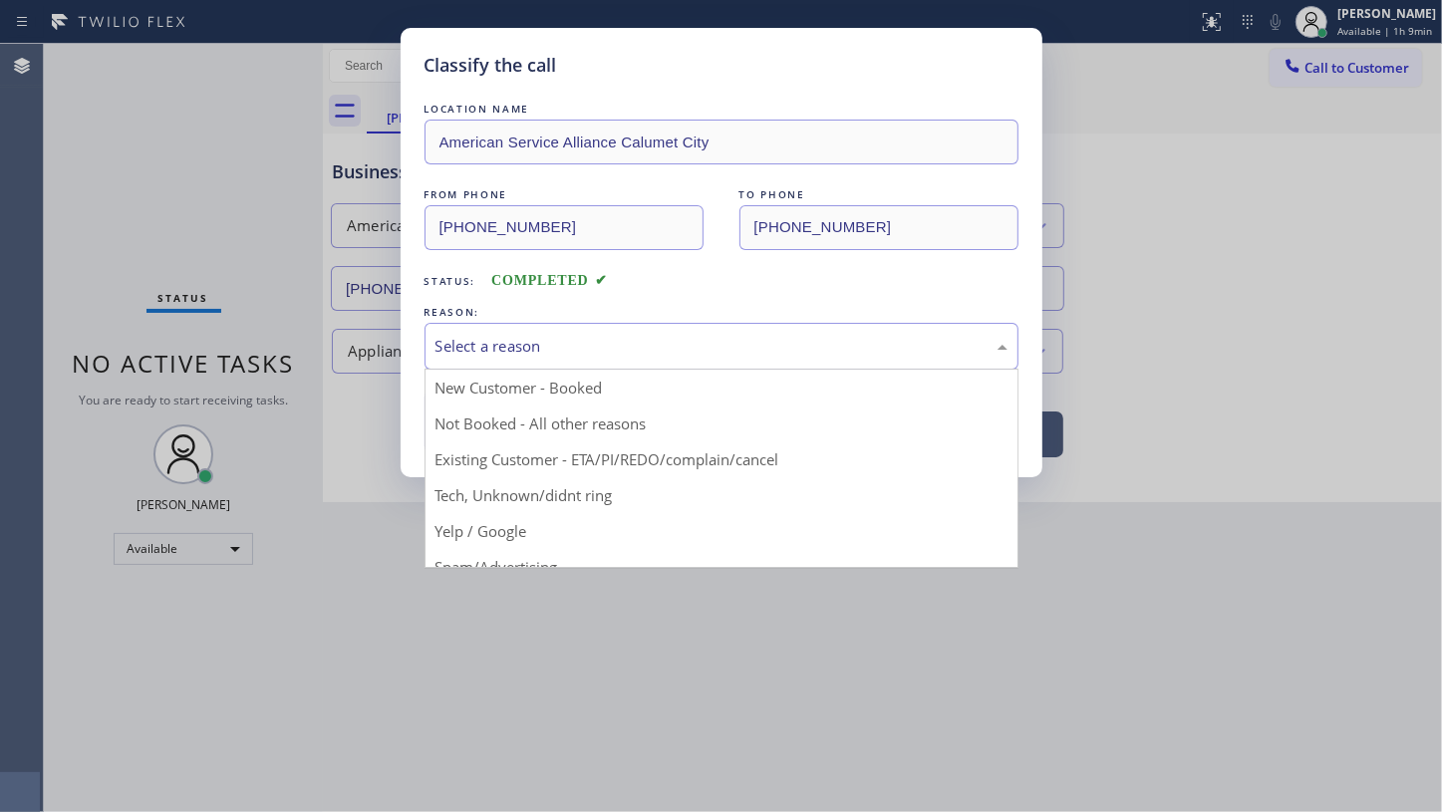
drag, startPoint x: 486, startPoint y: 347, endPoint x: 510, endPoint y: 420, distance: 76.6
click at [487, 350] on div "Select a reason" at bounding box center [722, 346] width 572 height 23
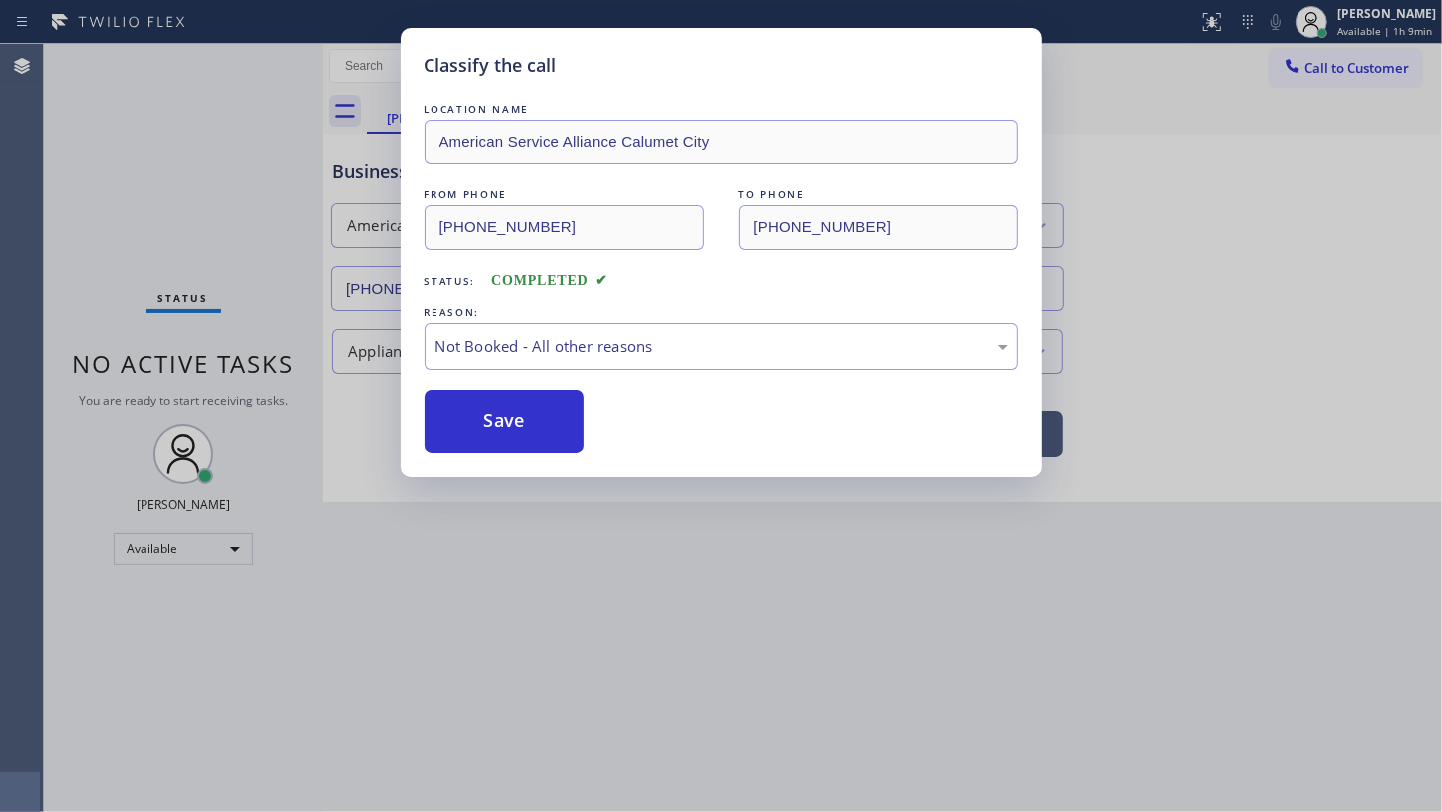
click at [510, 422] on button "Save" at bounding box center [505, 422] width 160 height 64
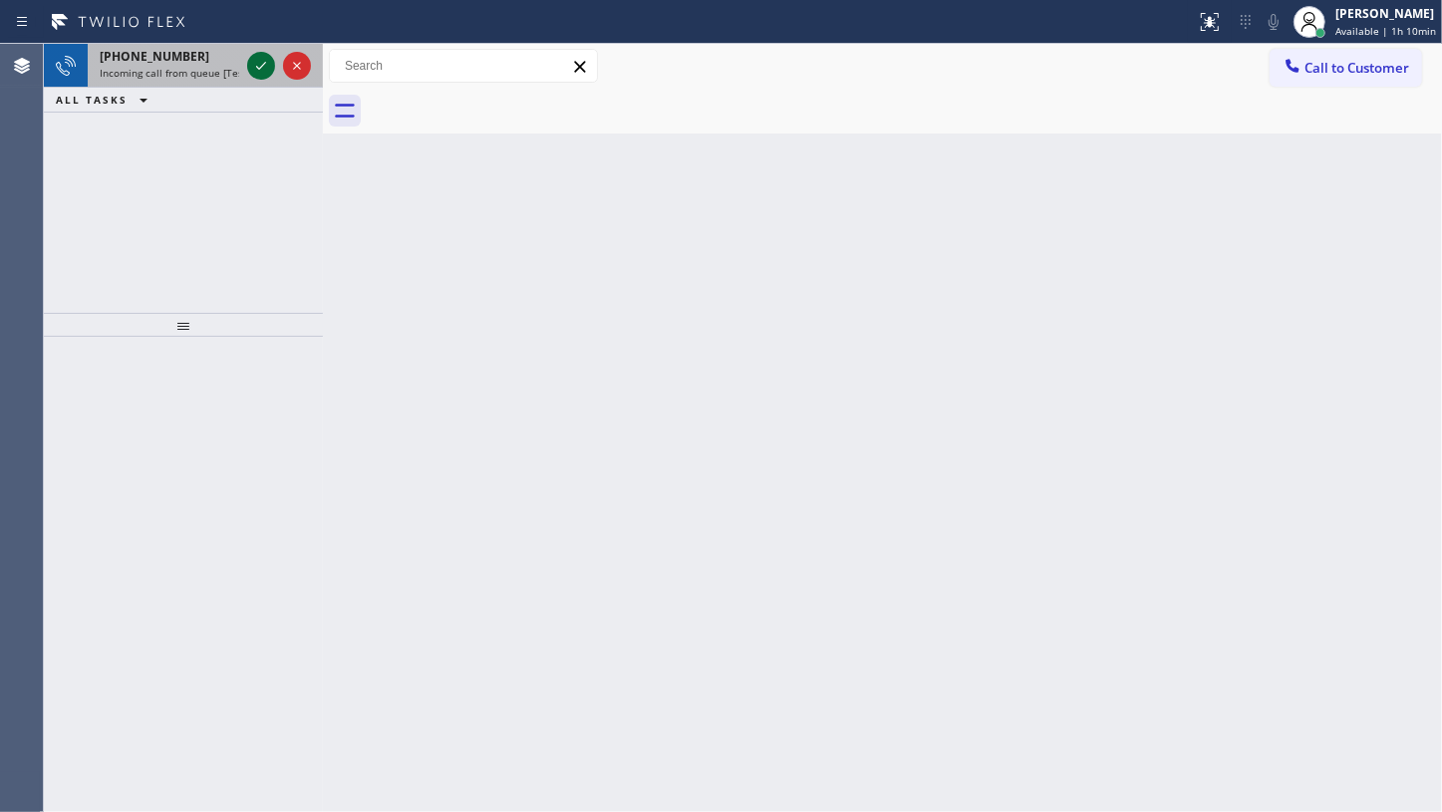
click at [258, 62] on icon at bounding box center [261, 66] width 24 height 24
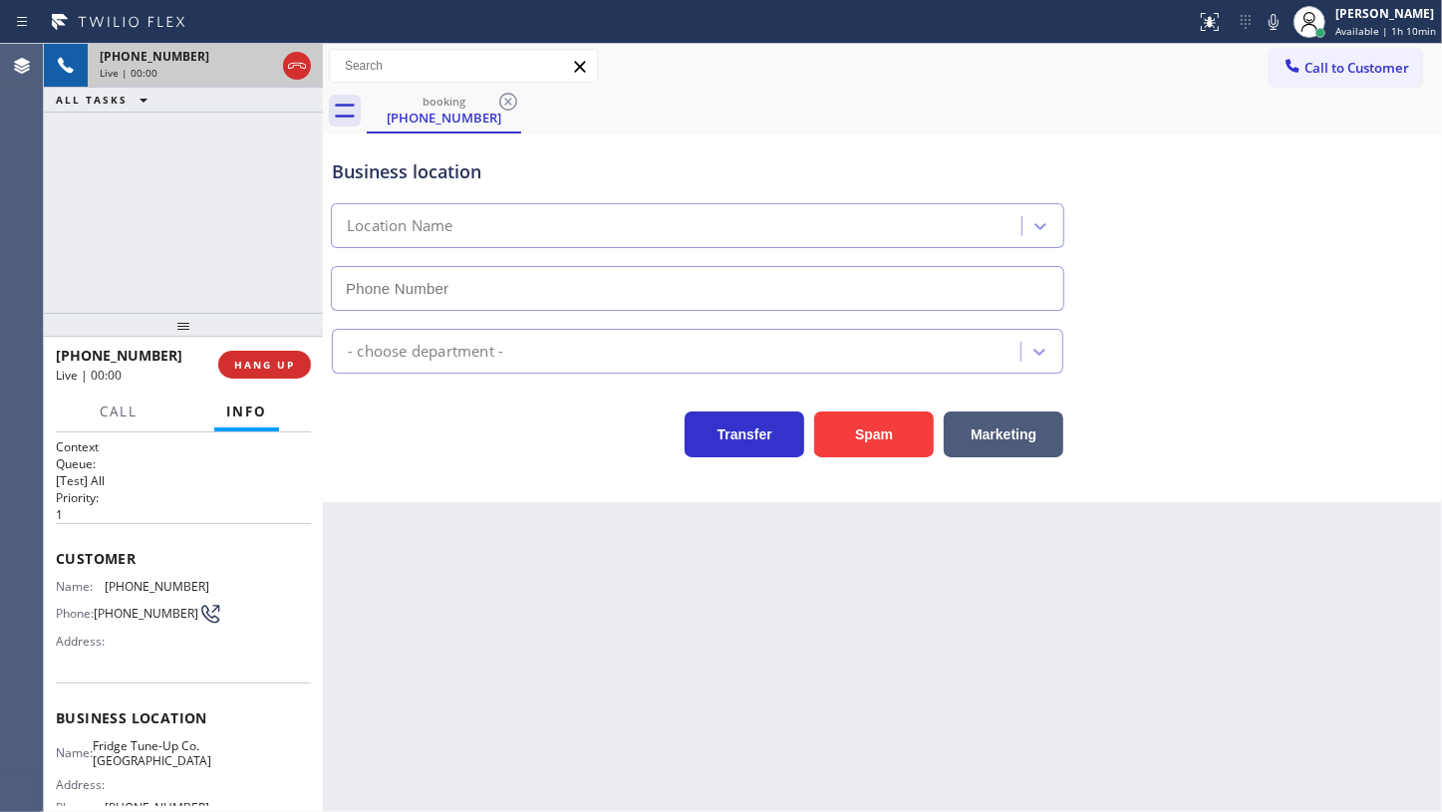
type input "(214) 699-5489"
click at [251, 365] on span "HANG UP" at bounding box center [264, 365] width 61 height 14
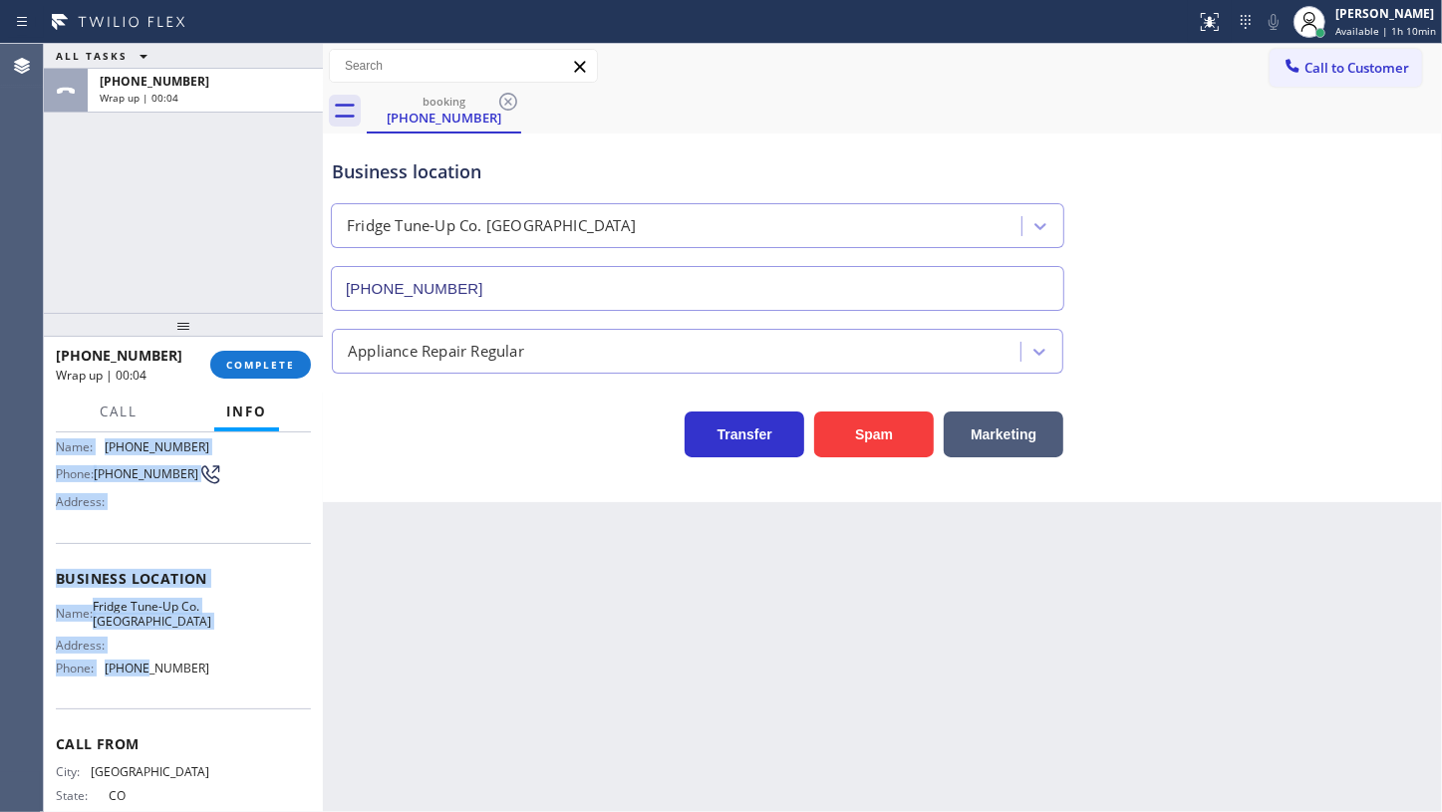
scroll to position [180, 0]
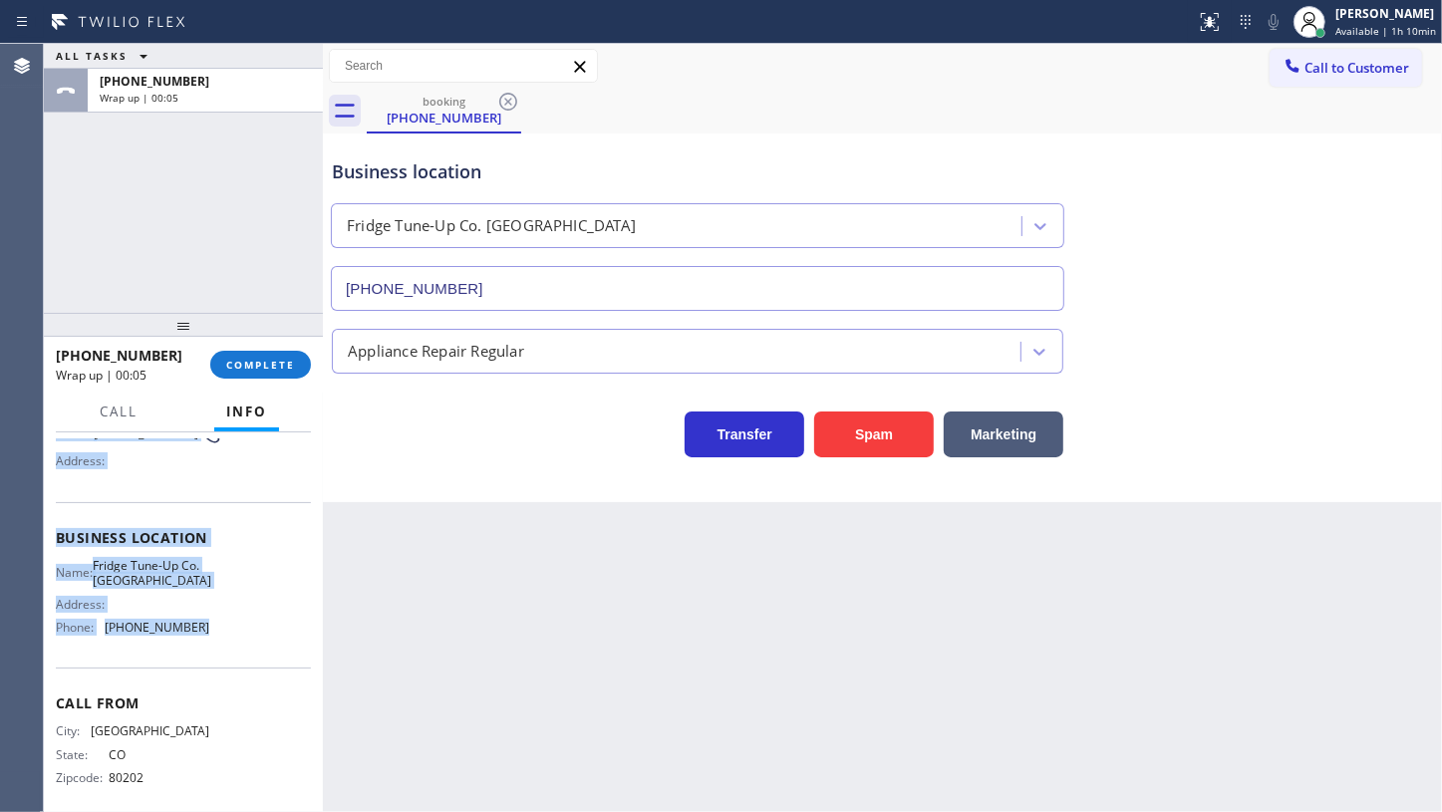
drag, startPoint x: 58, startPoint y: 554, endPoint x: 222, endPoint y: 635, distance: 183.2
click at [222, 635] on div "Context Queue: [Test] All Priority: 1 Customer Name: (720) 473-9573 Phone: (720…" at bounding box center [183, 538] width 255 height 561
copy div "Customer Name: (720) 473-9573 Phone: (720) 473-9573 Address: Business location …"
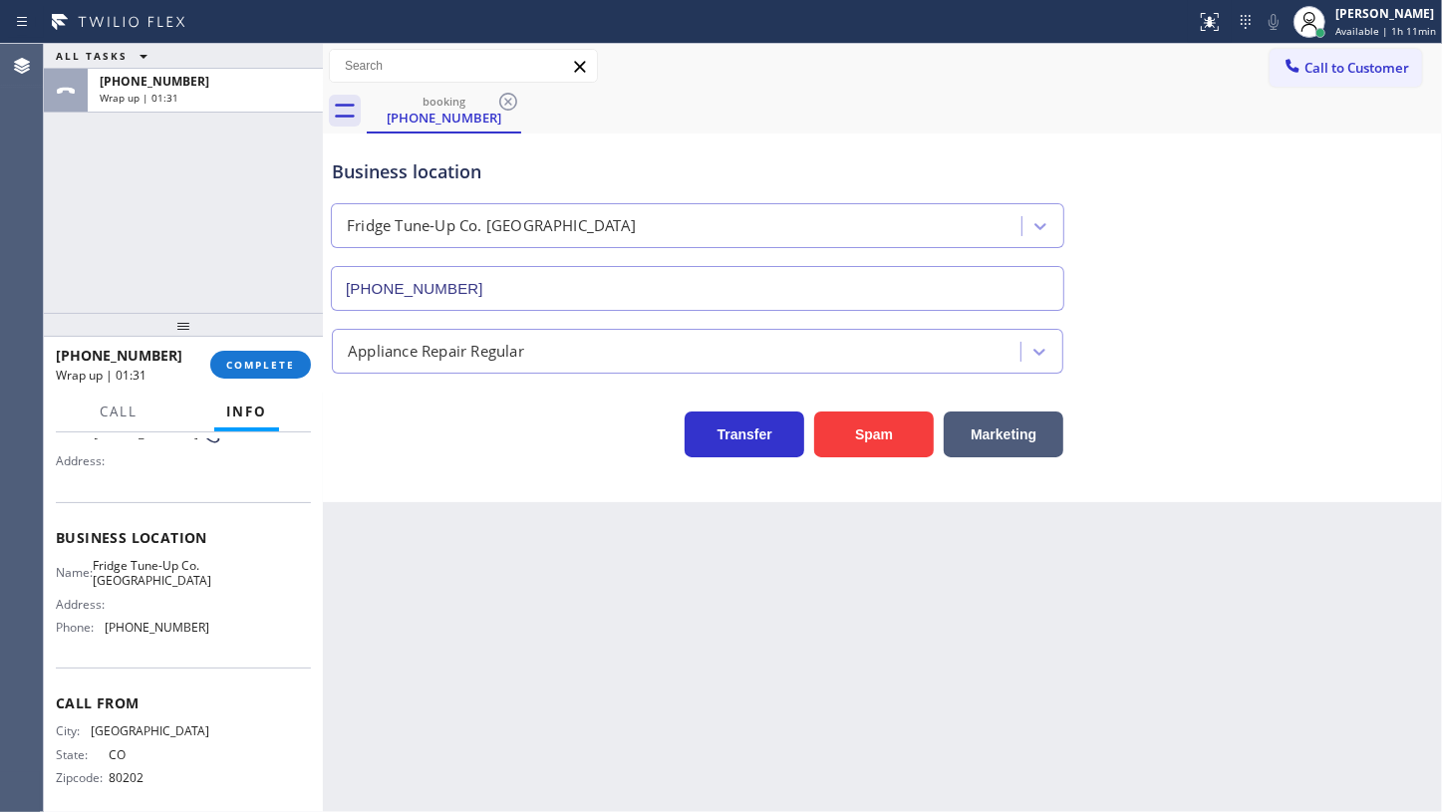
drag, startPoint x: 189, startPoint y: 183, endPoint x: 194, endPoint y: 251, distance: 68.0
click at [189, 206] on div "ALL TASKS ALL TASKS ACTIVE TASKS TASKS IN WRAP UP +17204739573 Wrap up | 01:31" at bounding box center [183, 178] width 279 height 269
click at [259, 366] on span "COMPLETE" at bounding box center [260, 365] width 69 height 14
click at [277, 361] on span "COMPLETE" at bounding box center [260, 365] width 69 height 14
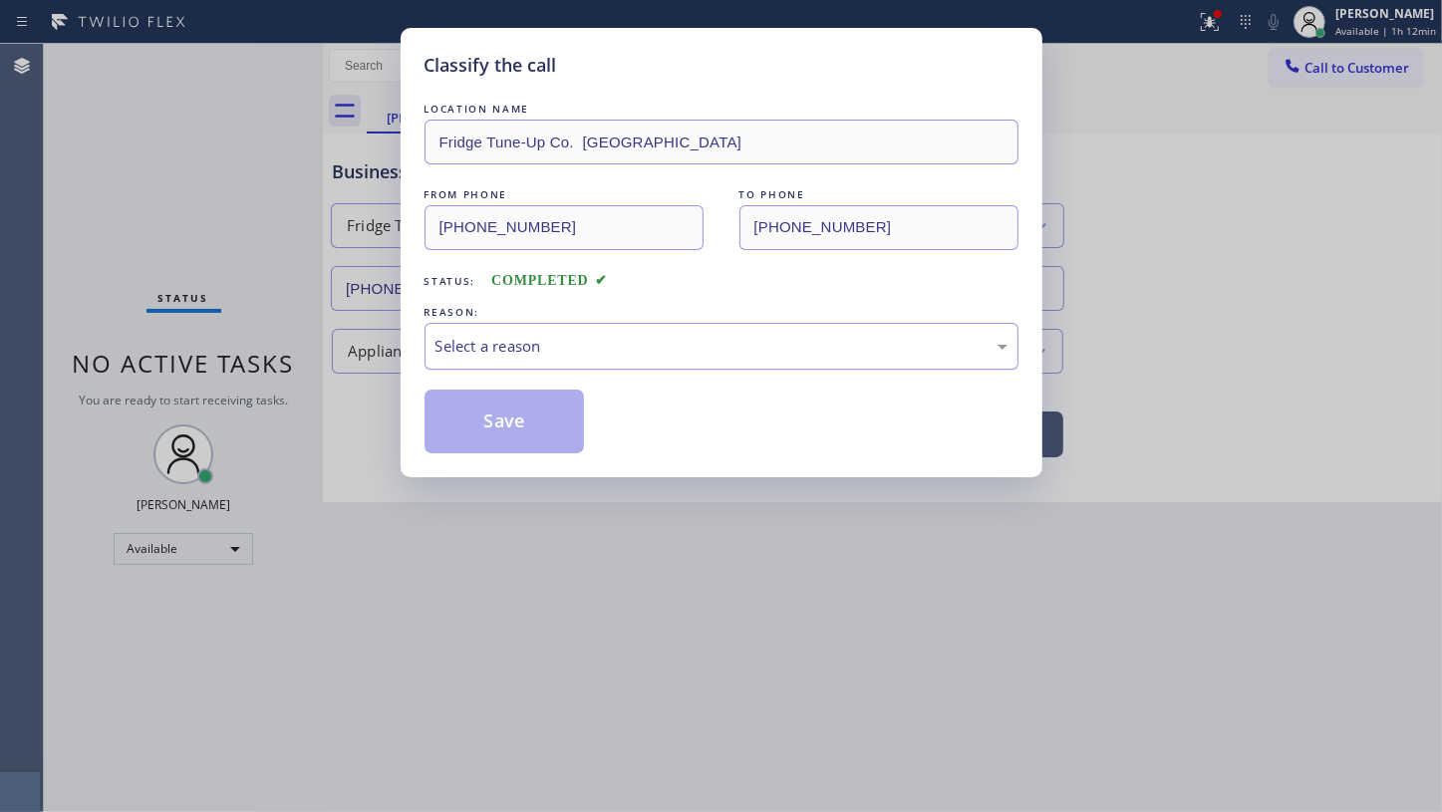
click at [536, 337] on div "Select a reason" at bounding box center [722, 346] width 572 height 23
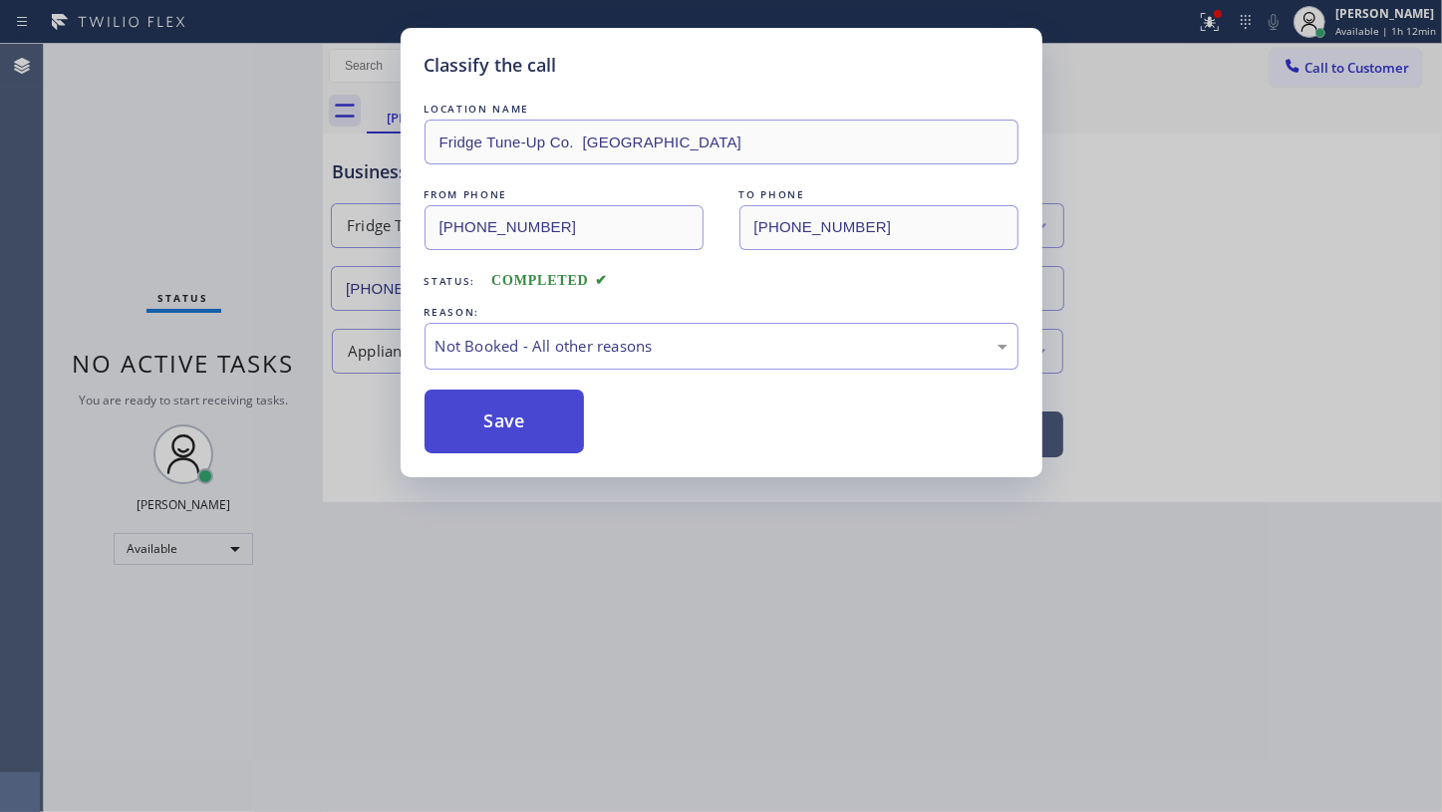
click at [464, 429] on button "Save" at bounding box center [505, 422] width 160 height 64
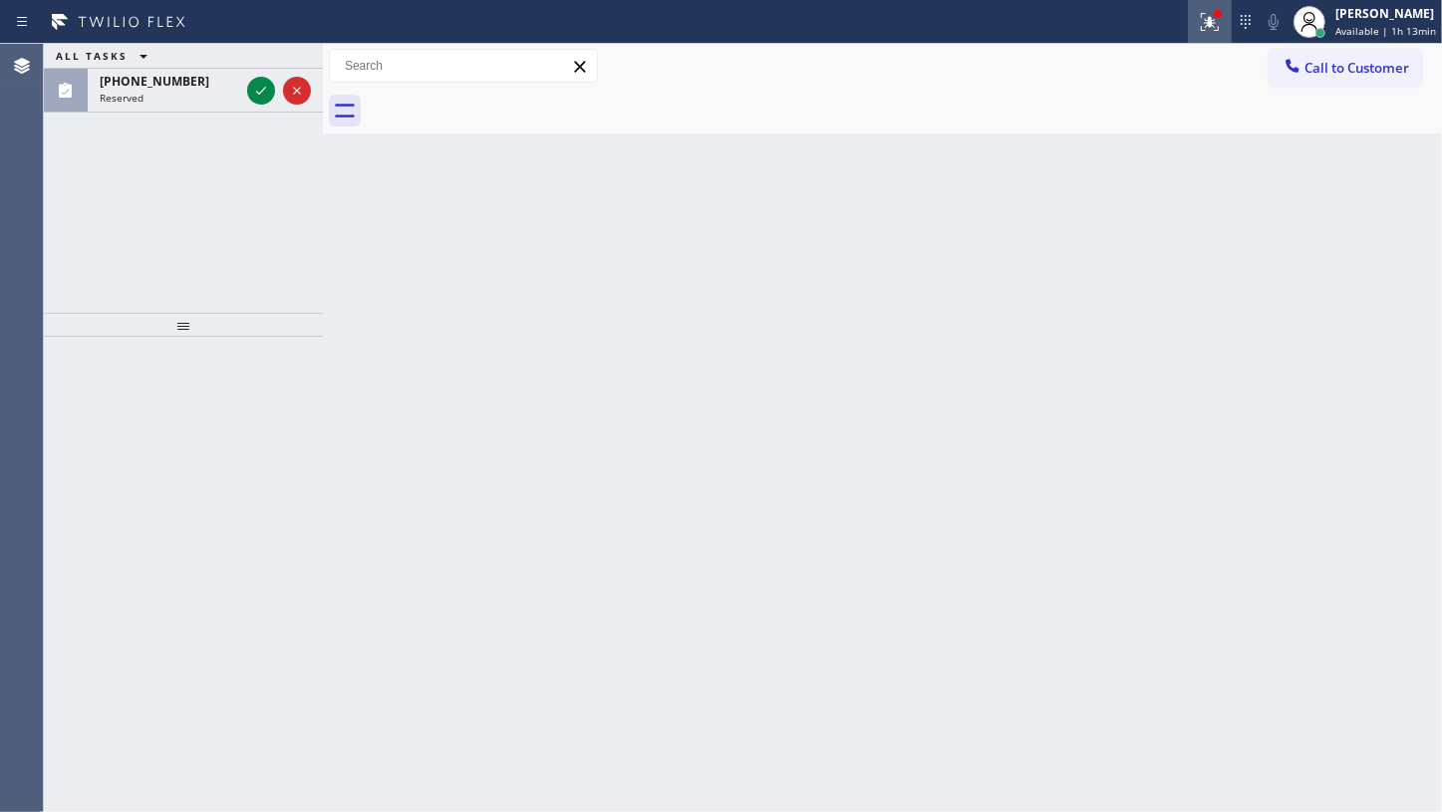
click at [1200, 10] on div at bounding box center [1210, 22] width 44 height 24
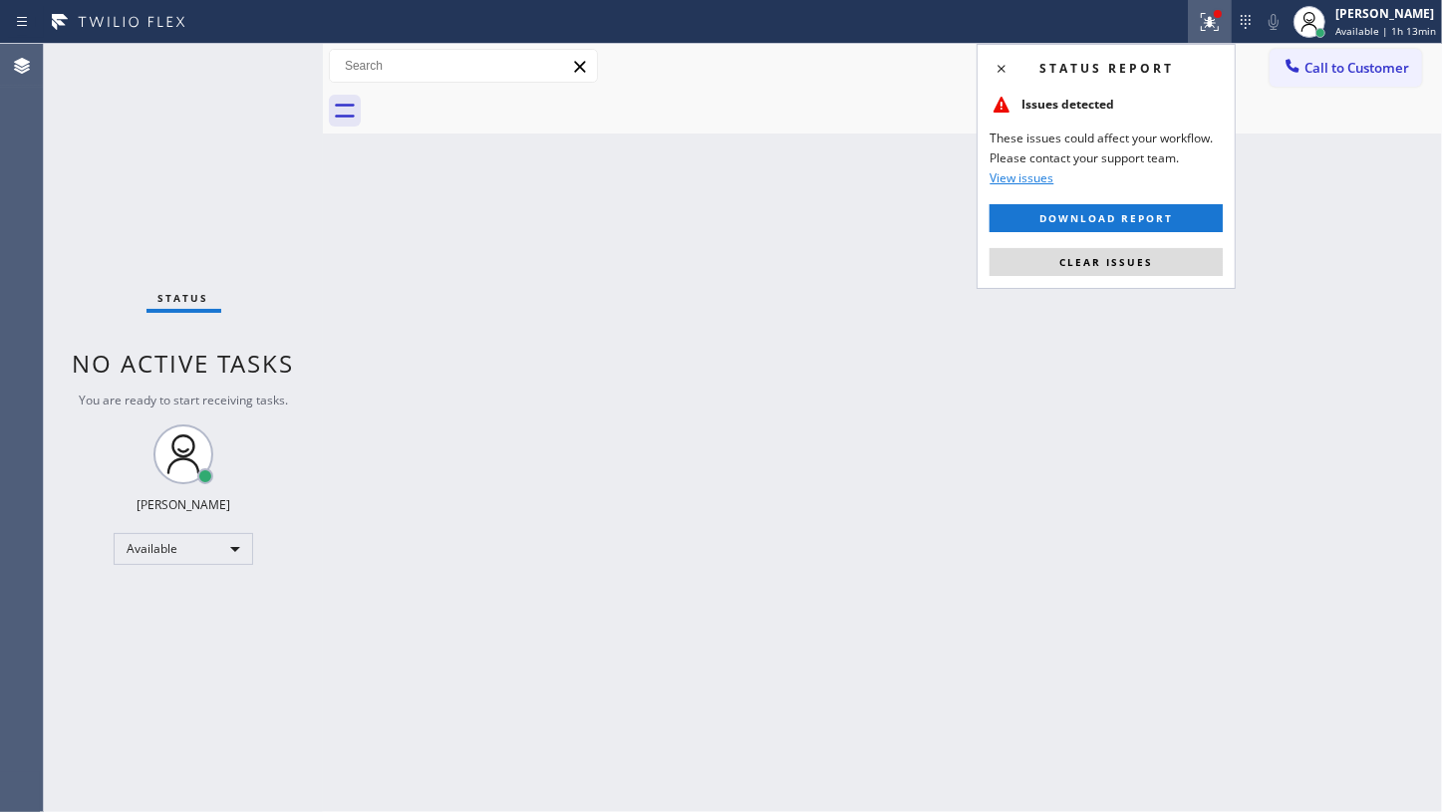
click at [256, 88] on div "Status No active tasks You are ready to start receiving tasks. JENIZA ALCAYDE A…" at bounding box center [183, 428] width 279 height 768
drag, startPoint x: 1066, startPoint y: 255, endPoint x: 837, endPoint y: 257, distance: 229.3
click at [1063, 257] on span "Clear issues" at bounding box center [1106, 262] width 94 height 14
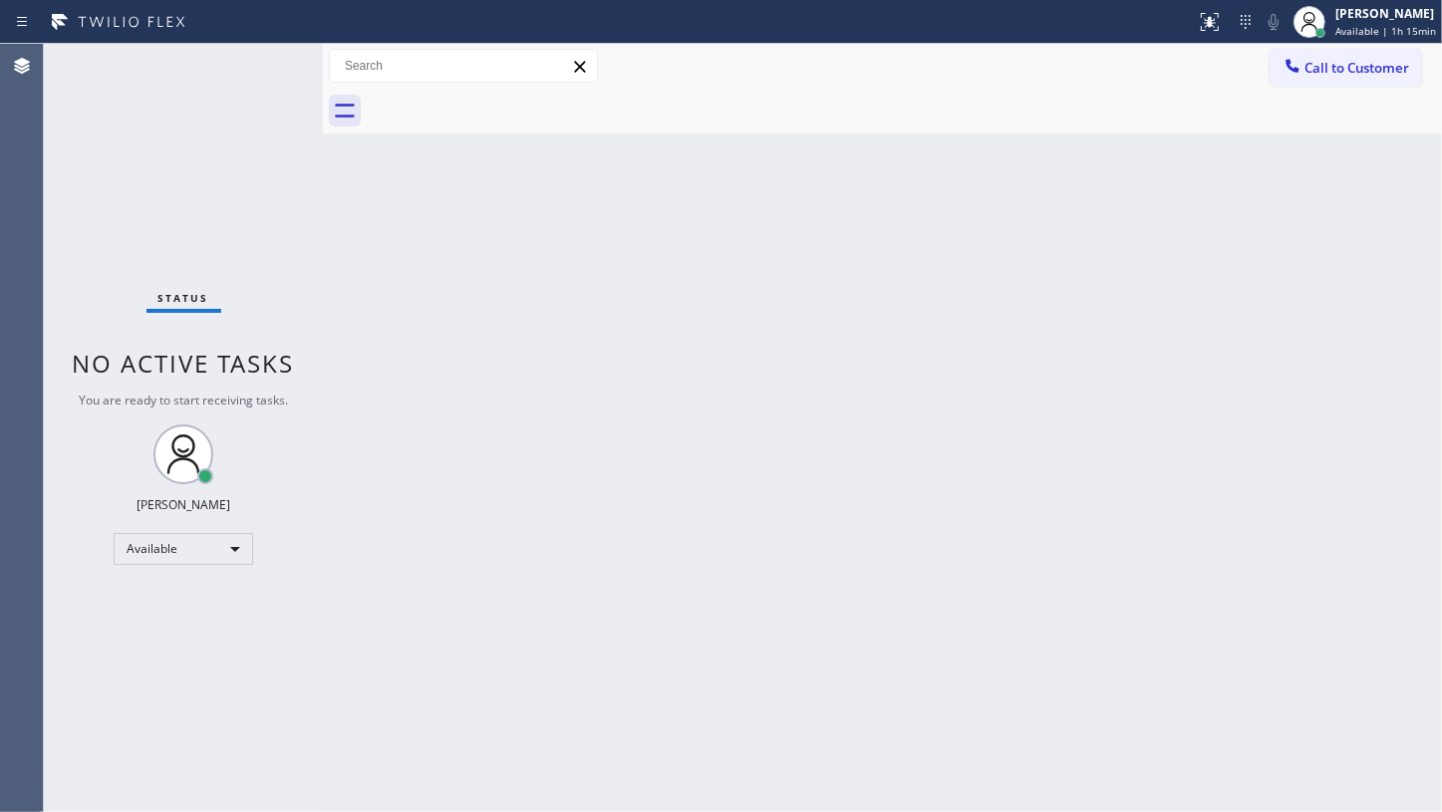
click at [114, 213] on div "Status No active tasks You are ready to start receiving tasks. JENIZA ALCAYDE A…" at bounding box center [183, 428] width 279 height 768
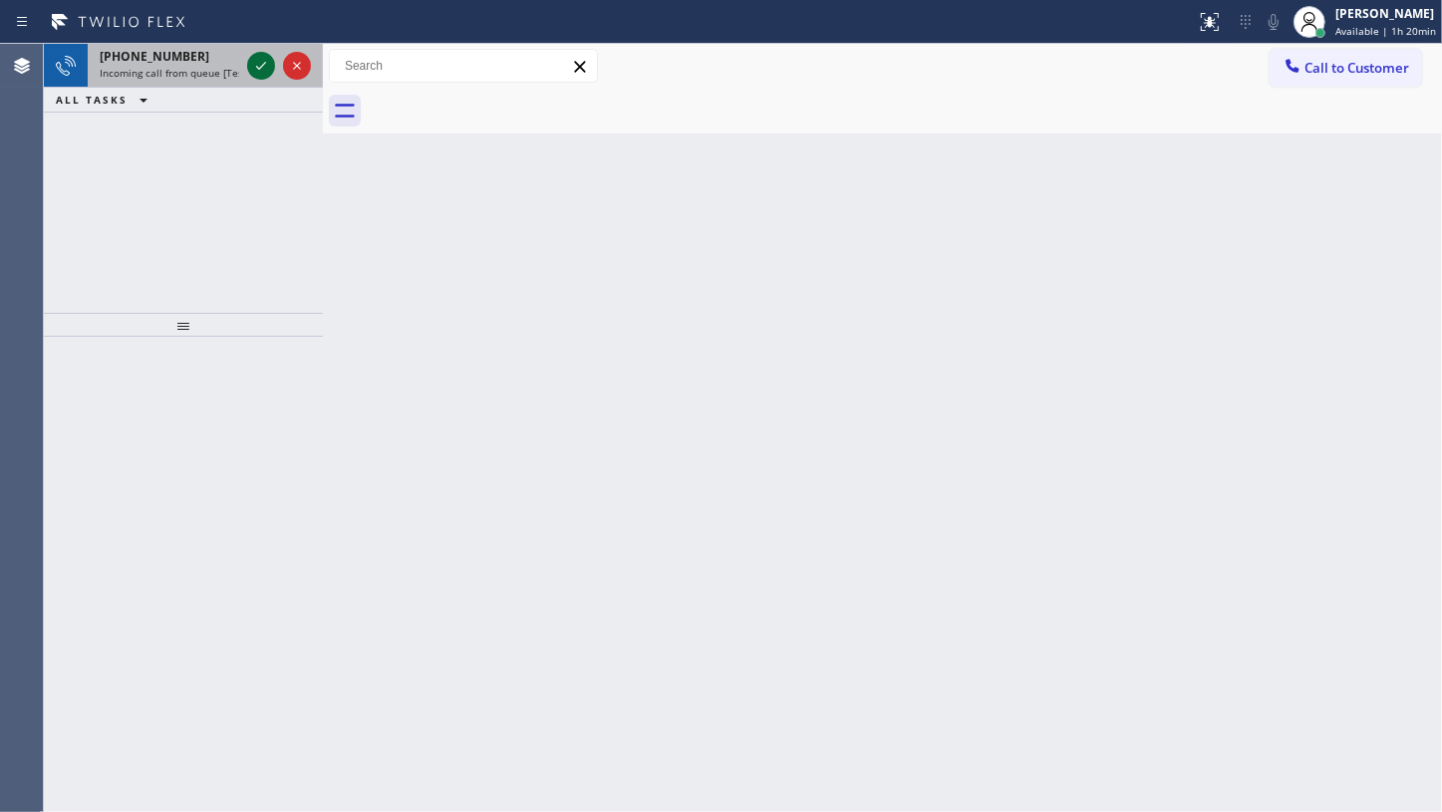
click at [272, 67] on icon at bounding box center [261, 66] width 24 height 24
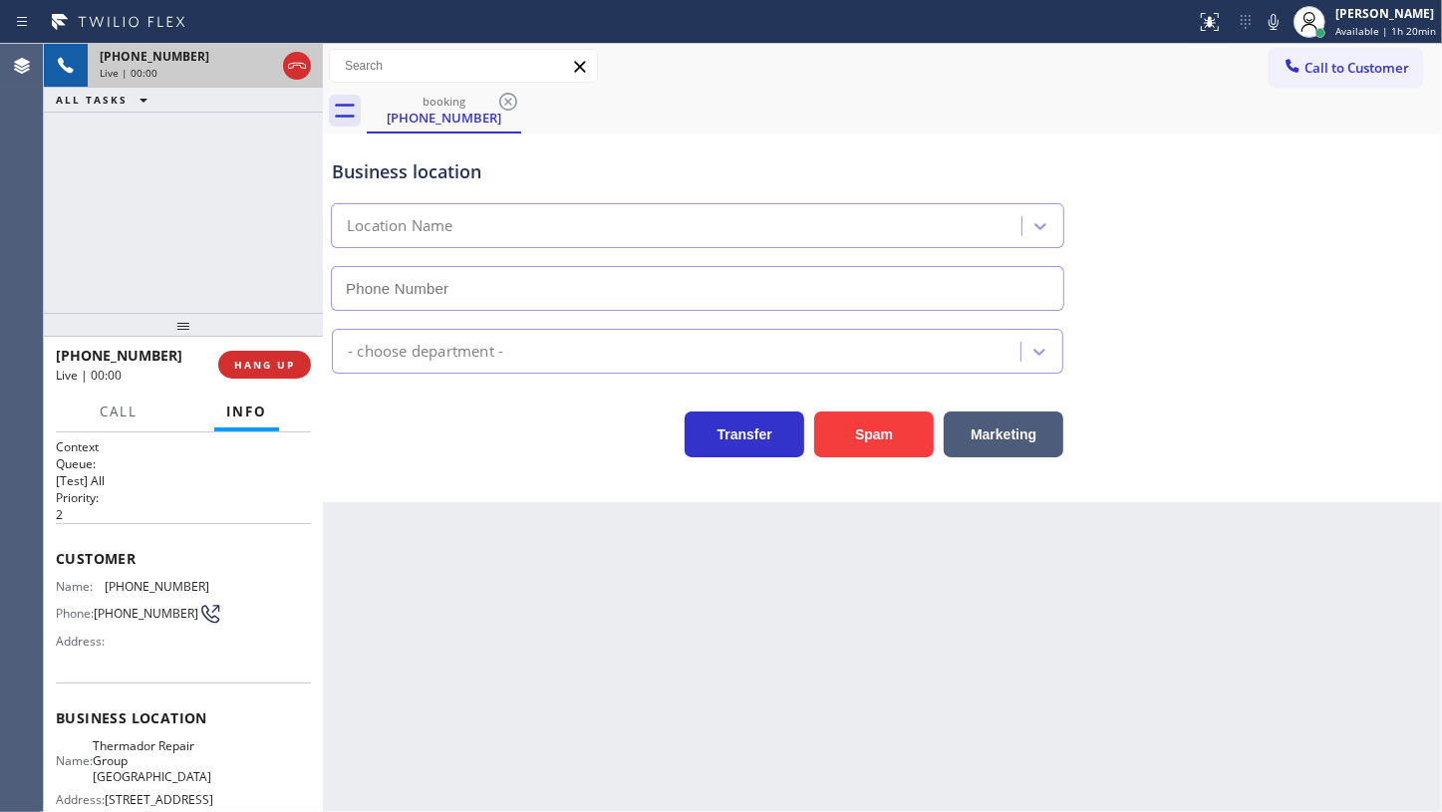
type input "(602) 786-8484"
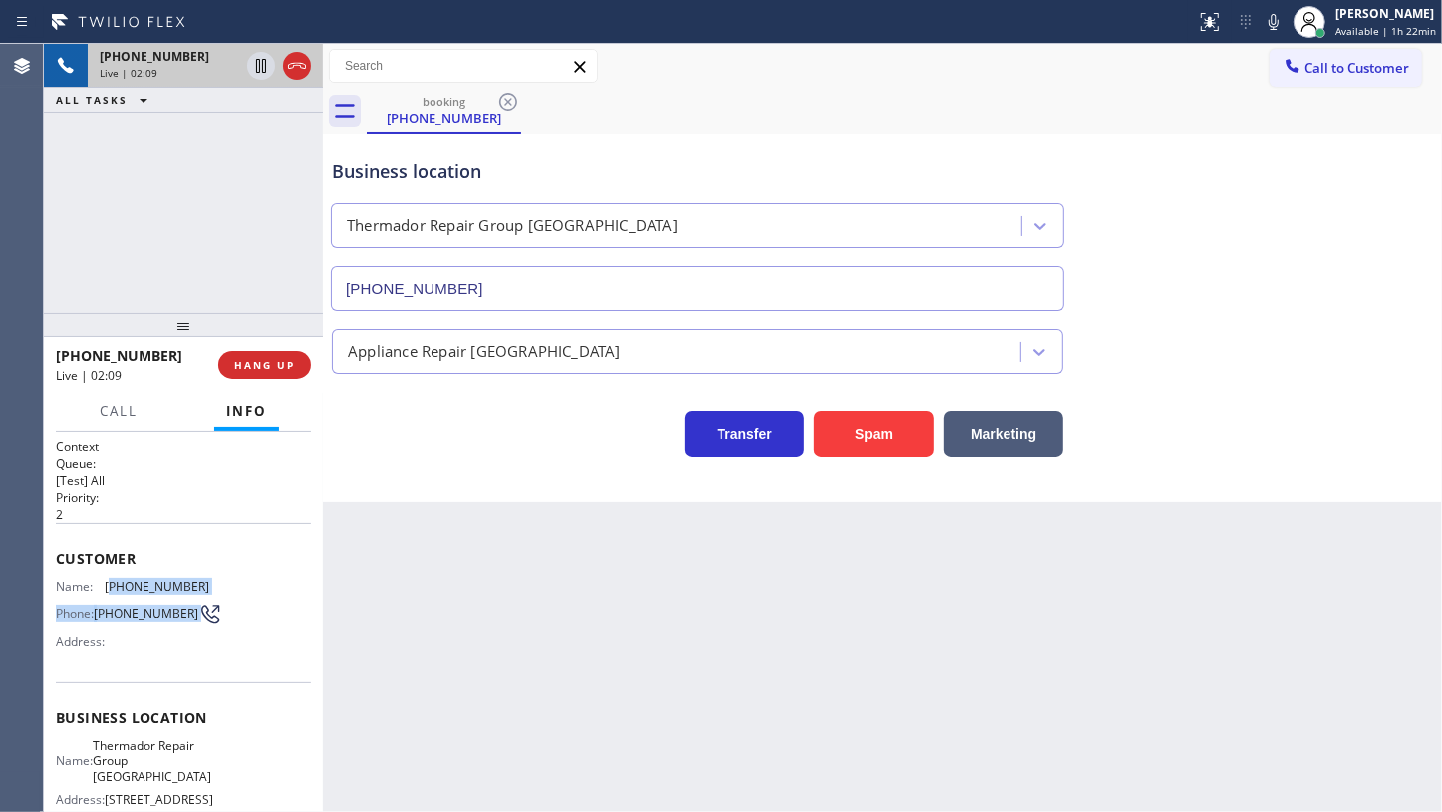
drag, startPoint x: 109, startPoint y: 582, endPoint x: 217, endPoint y: 594, distance: 109.3
click at [217, 594] on div "Name: (602) 316-6894 Phone: (602) 316-6894 Address:" at bounding box center [183, 618] width 255 height 79
copy div "602) 316-6894 Phone: (602) 316-6894"
drag, startPoint x: 93, startPoint y: 668, endPoint x: 84, endPoint y: 588, distance: 80.2
click at [92, 655] on div "Customer Name: (602) 316-6894 Phone: (602) 316-6894 Address:" at bounding box center [183, 602] width 255 height 159
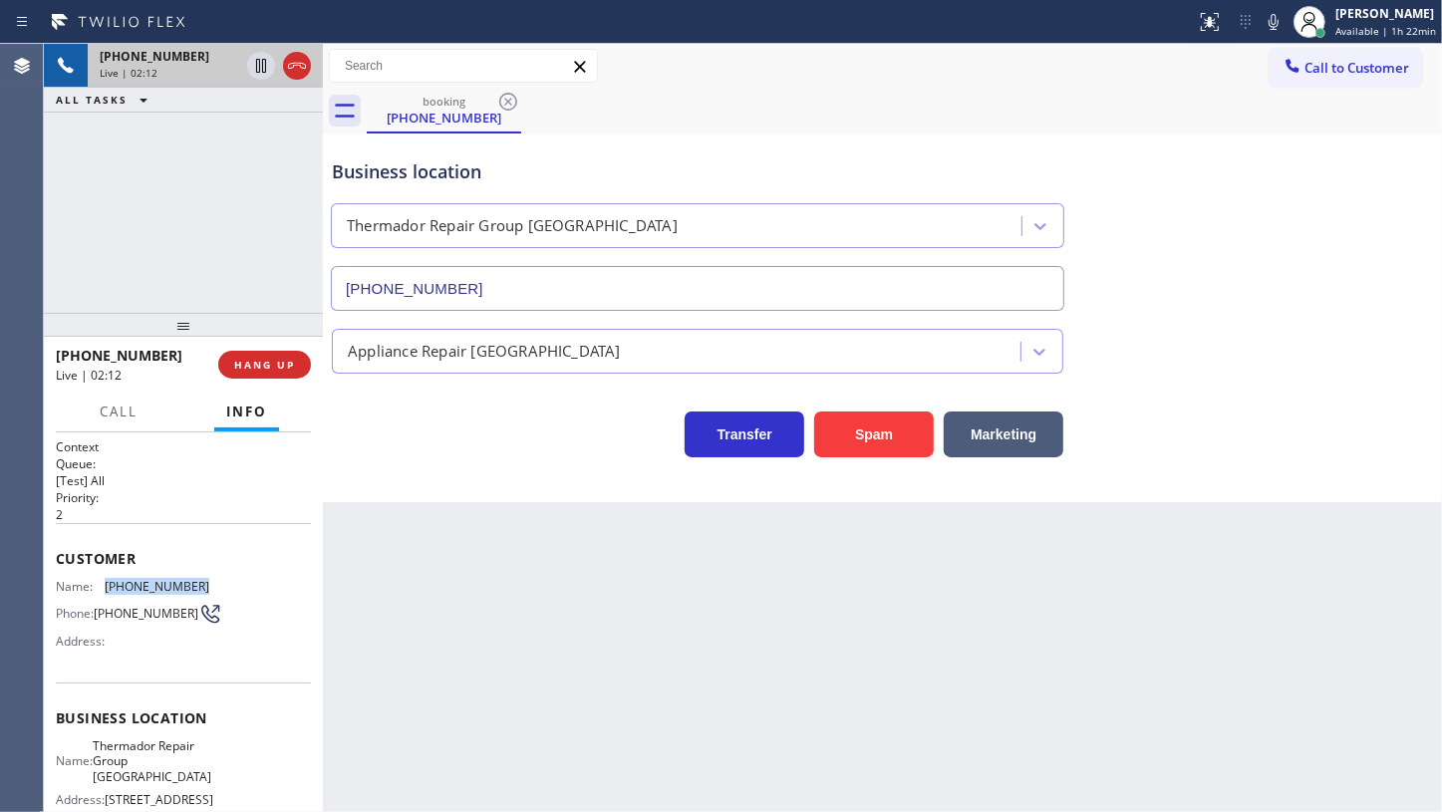
drag, startPoint x: 100, startPoint y: 576, endPoint x: 226, endPoint y: 580, distance: 126.6
click at [226, 580] on div "Name: (602) 316-6894 Phone: (602) 316-6894 Address:" at bounding box center [183, 618] width 255 height 79
copy div "(602) 316-6894"
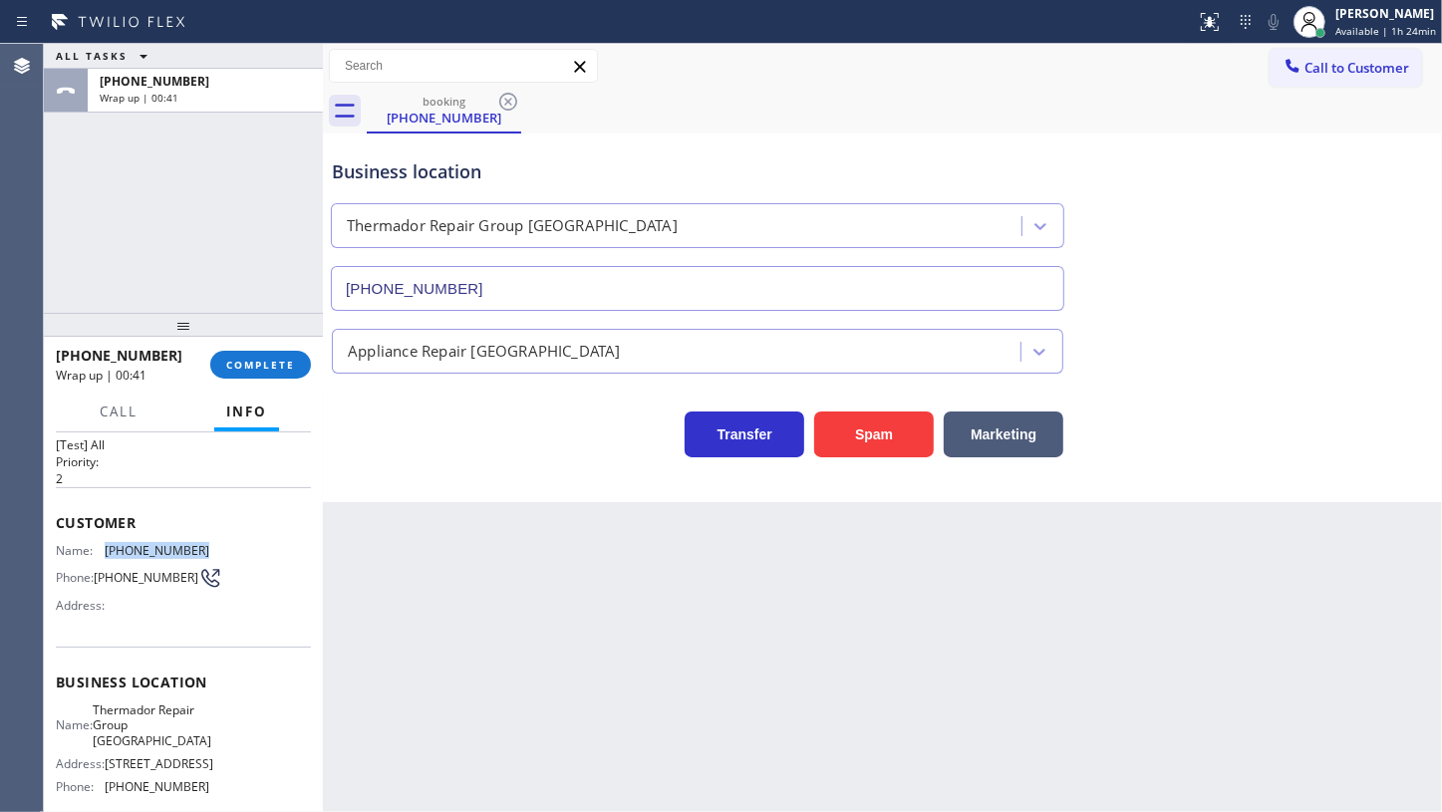
scroll to position [90, 0]
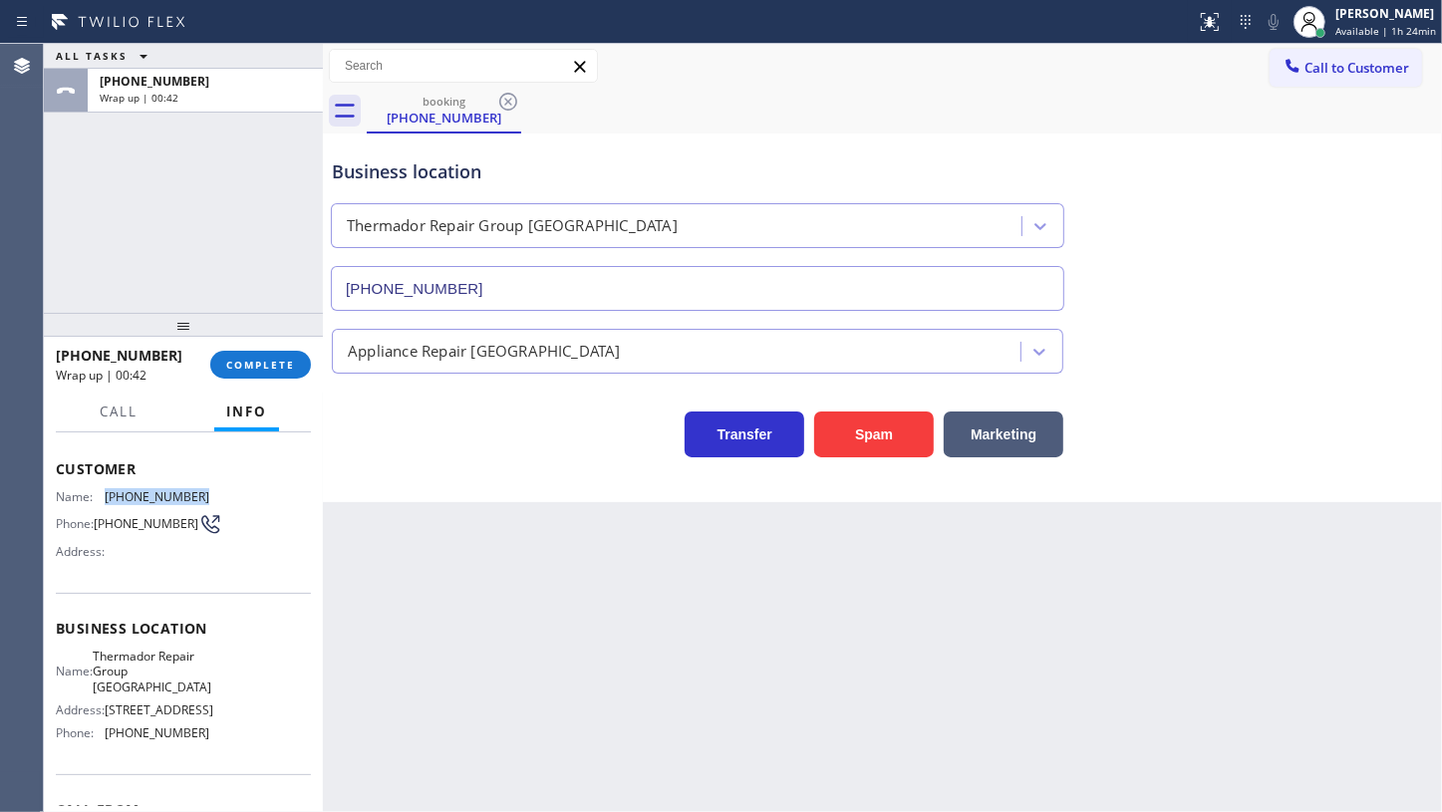
drag, startPoint x: 98, startPoint y: 661, endPoint x: 178, endPoint y: 716, distance: 97.6
click at [178, 716] on div "Name: Thermador Repair Group Camelback East Village Address: 3402 N 36th St, Ph…" at bounding box center [132, 699] width 153 height 101
copy span "Thermador Repair Group Camelback East Village"
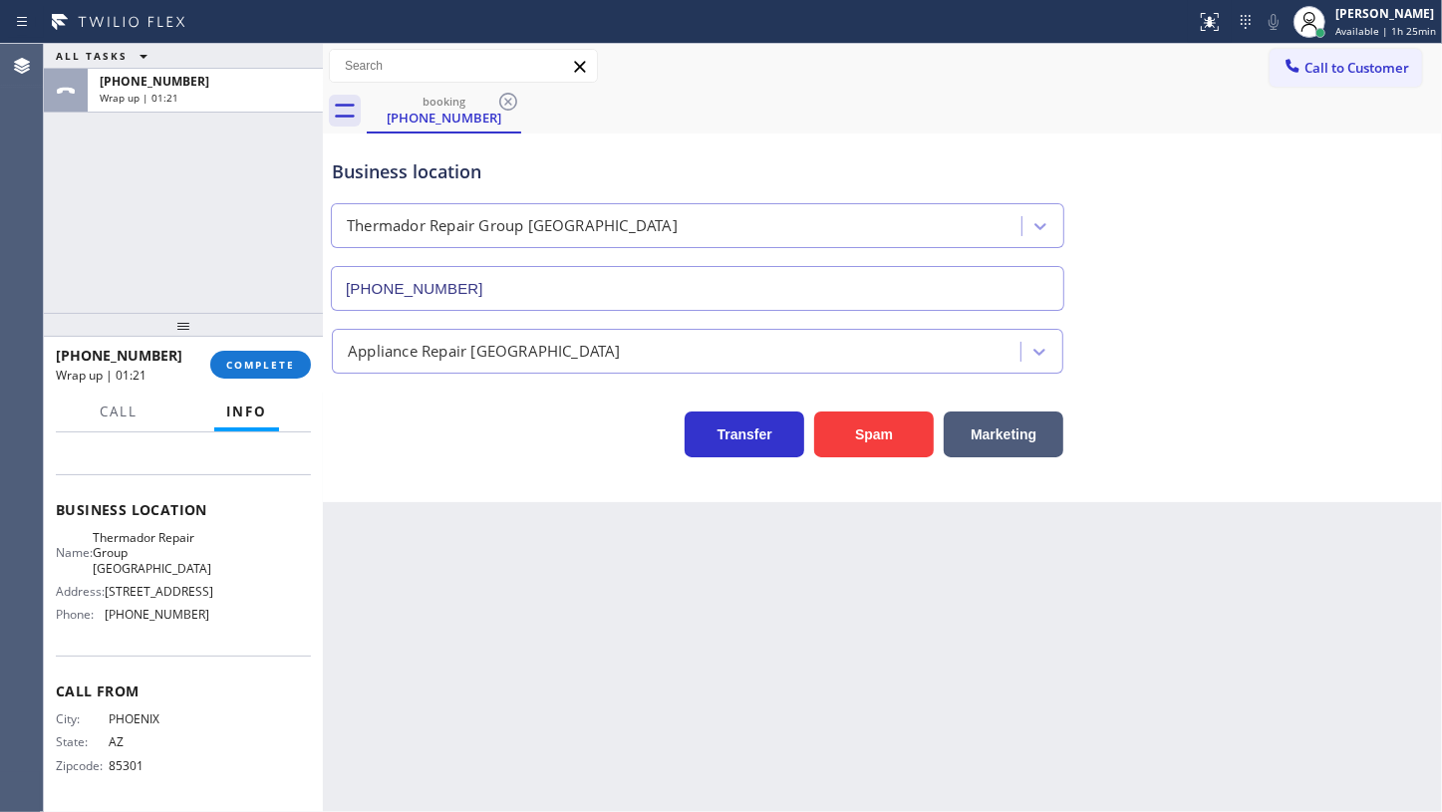
scroll to position [227, 0]
drag, startPoint x: 100, startPoint y: 616, endPoint x: 244, endPoint y: 629, distance: 145.1
click at [244, 629] on div "Name: Thermador Repair Group Camelback East Village Address: 3402 N 36th St, Ph…" at bounding box center [183, 580] width 255 height 101
copy div "(602) 786-8484"
click at [1348, 1] on div "JENIZA ALCAYDE Available | 1h 26min" at bounding box center [1365, 22] width 154 height 44
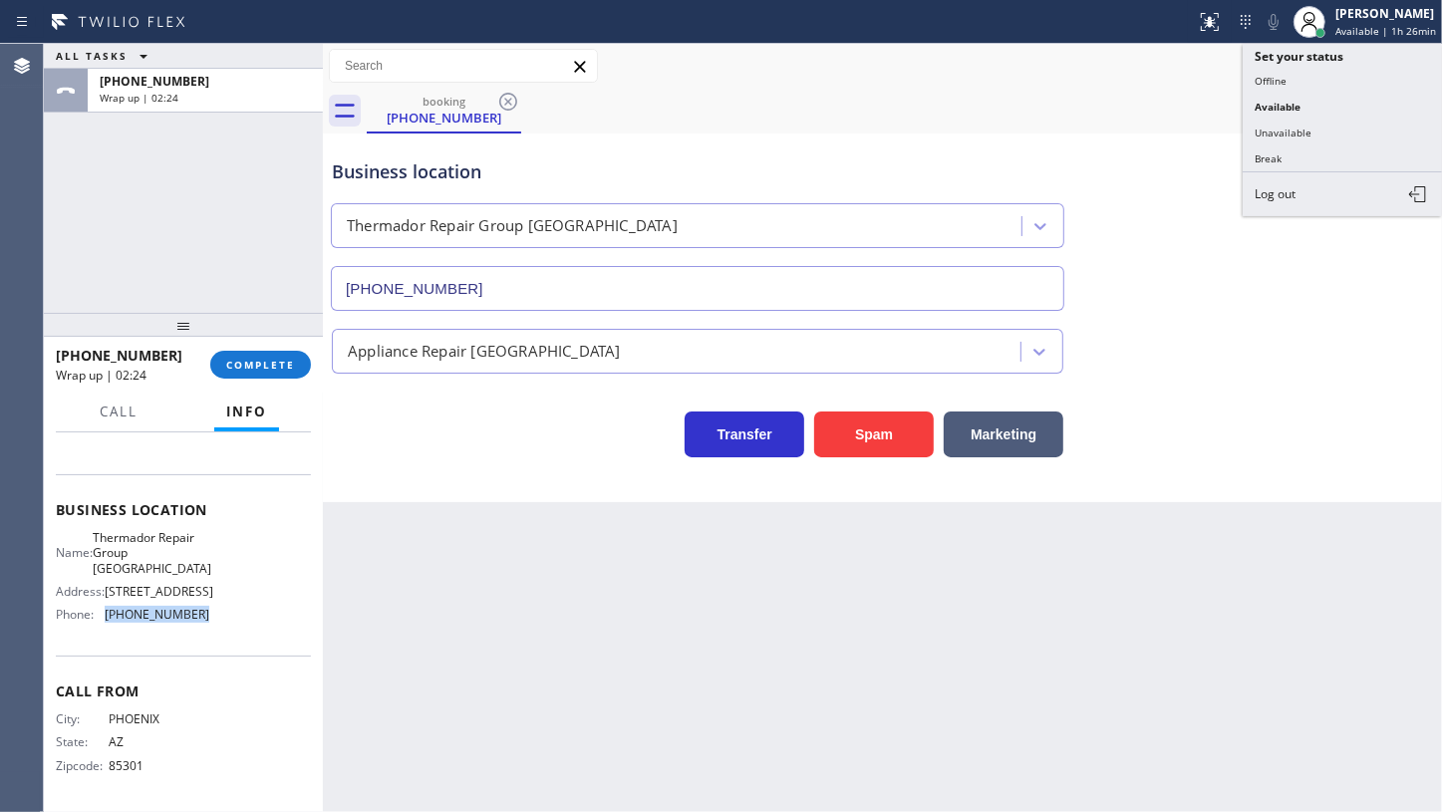
click at [1300, 130] on button "Unavailable" at bounding box center [1342, 133] width 199 height 26
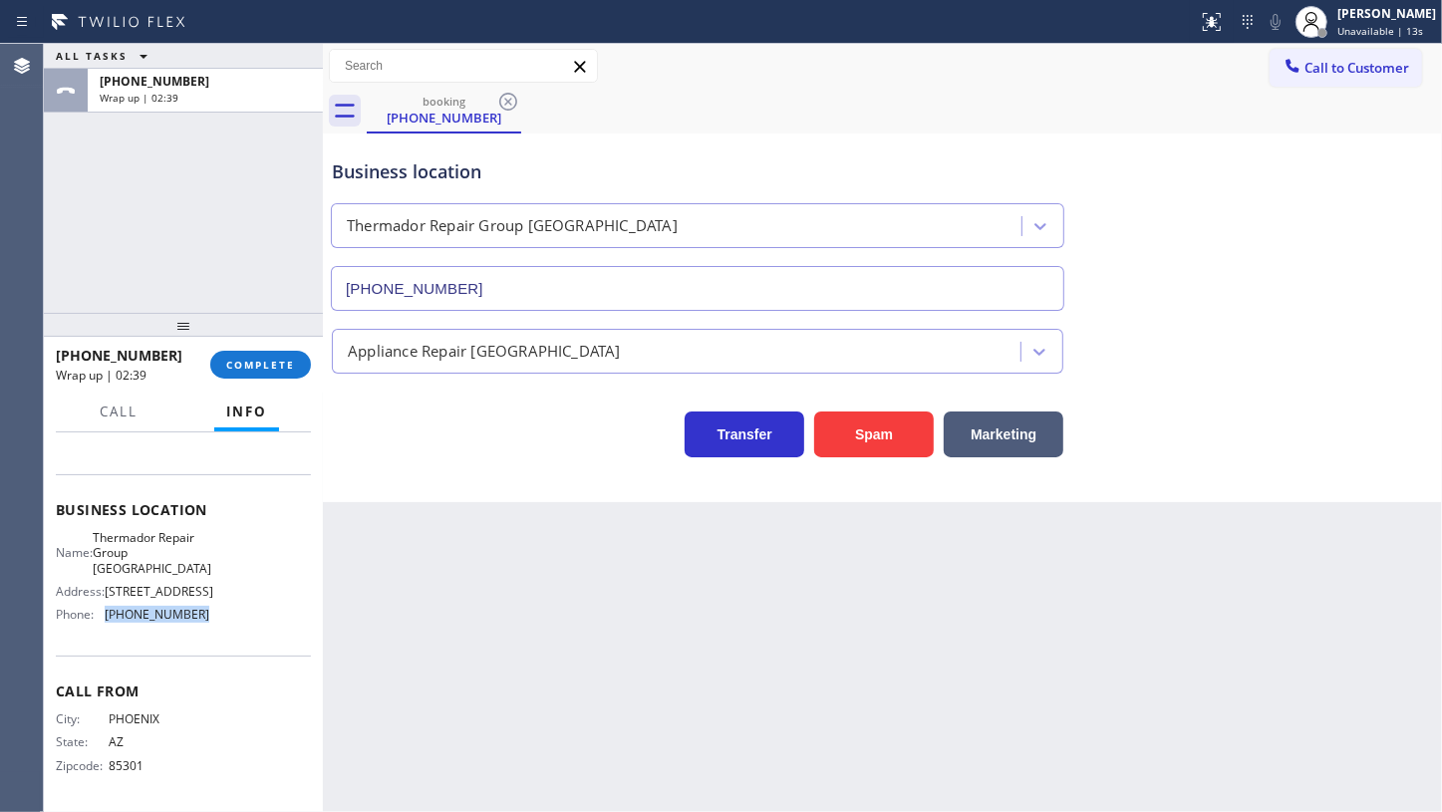
copy div "(602) 786-8484"
click at [1291, 39] on div "Status report No issues detected If you experience an issue, please download th…" at bounding box center [1316, 22] width 252 height 44
click at [1290, 59] on icon at bounding box center [1293, 65] width 13 height 13
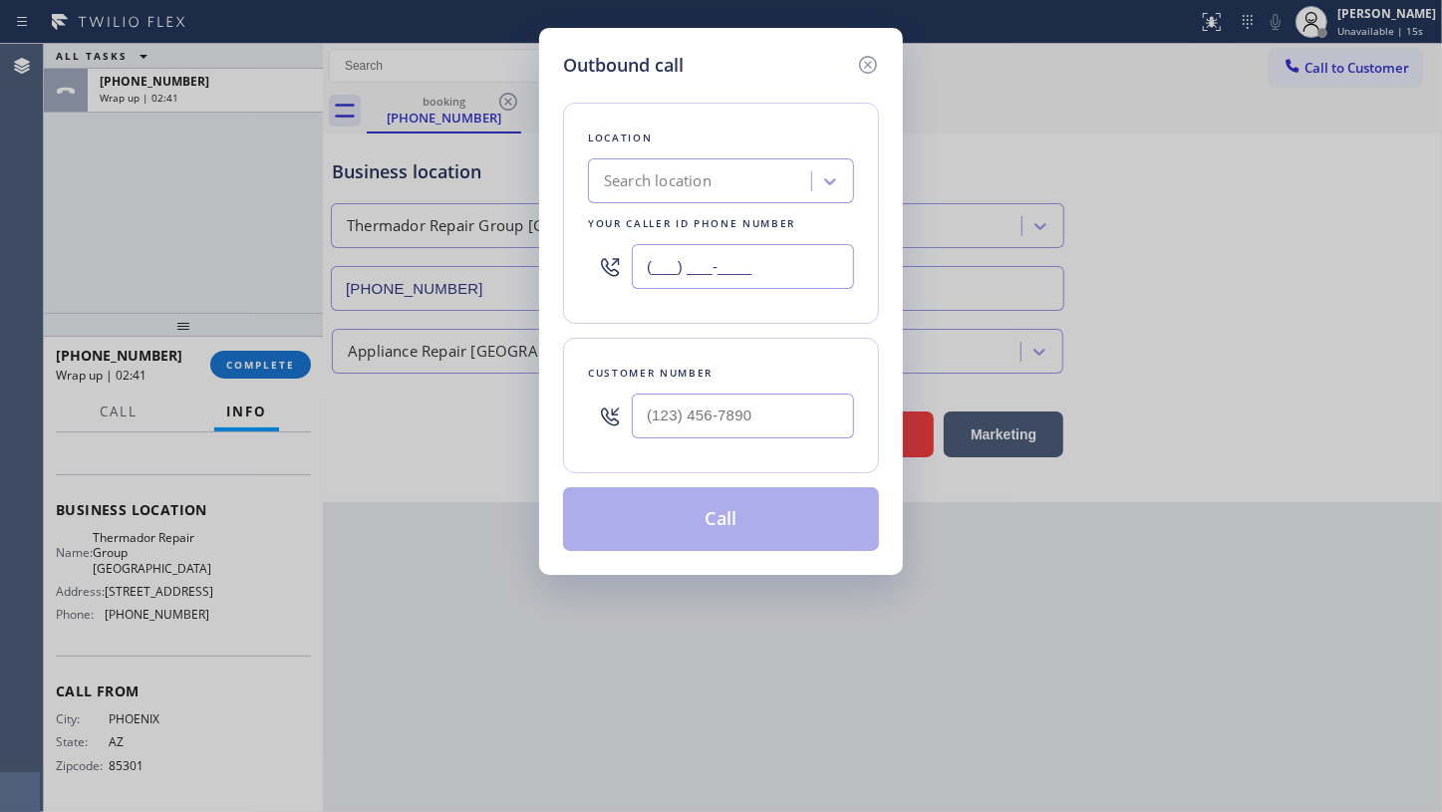
click at [734, 272] on input "(___) ___-____" at bounding box center [743, 266] width 222 height 45
paste input "602) 786-8484"
type input "(602) 786-8484"
click at [718, 413] on input "(___) ___-____" at bounding box center [743, 416] width 222 height 45
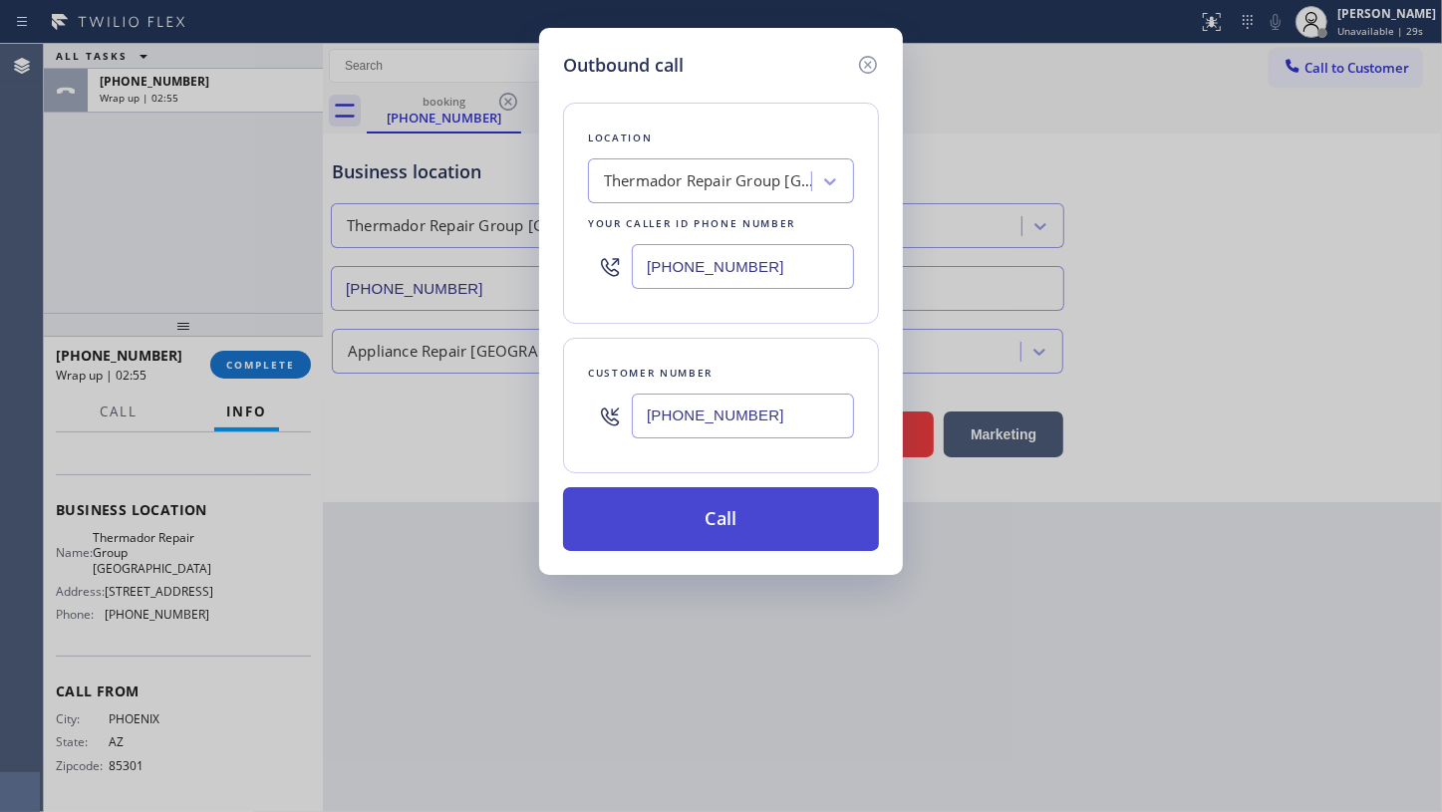
type input "(602) 316-6894"
click at [686, 511] on button "Call" at bounding box center [721, 519] width 316 height 64
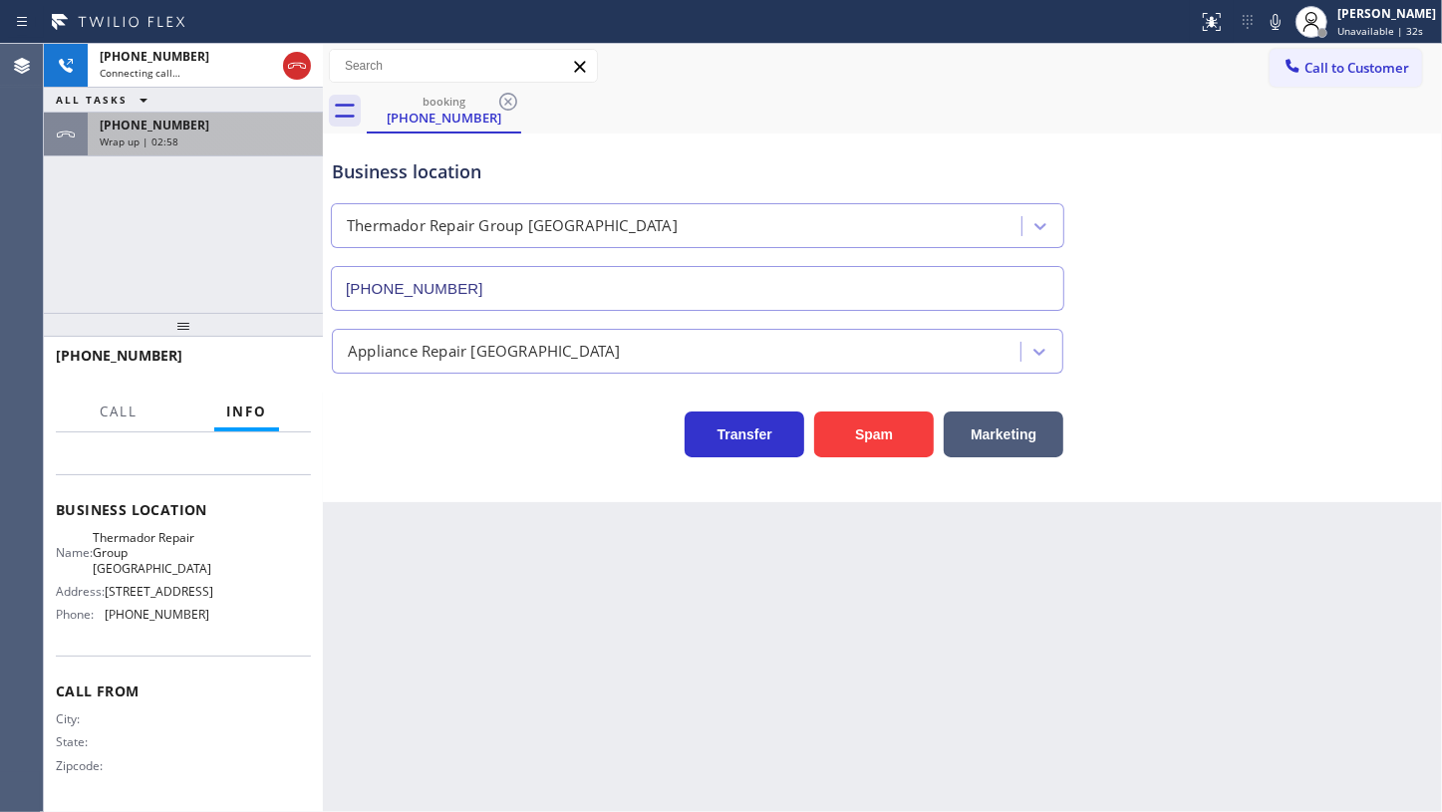
click at [129, 151] on div "+16023166894 Wrap up | 02:58" at bounding box center [201, 135] width 227 height 44
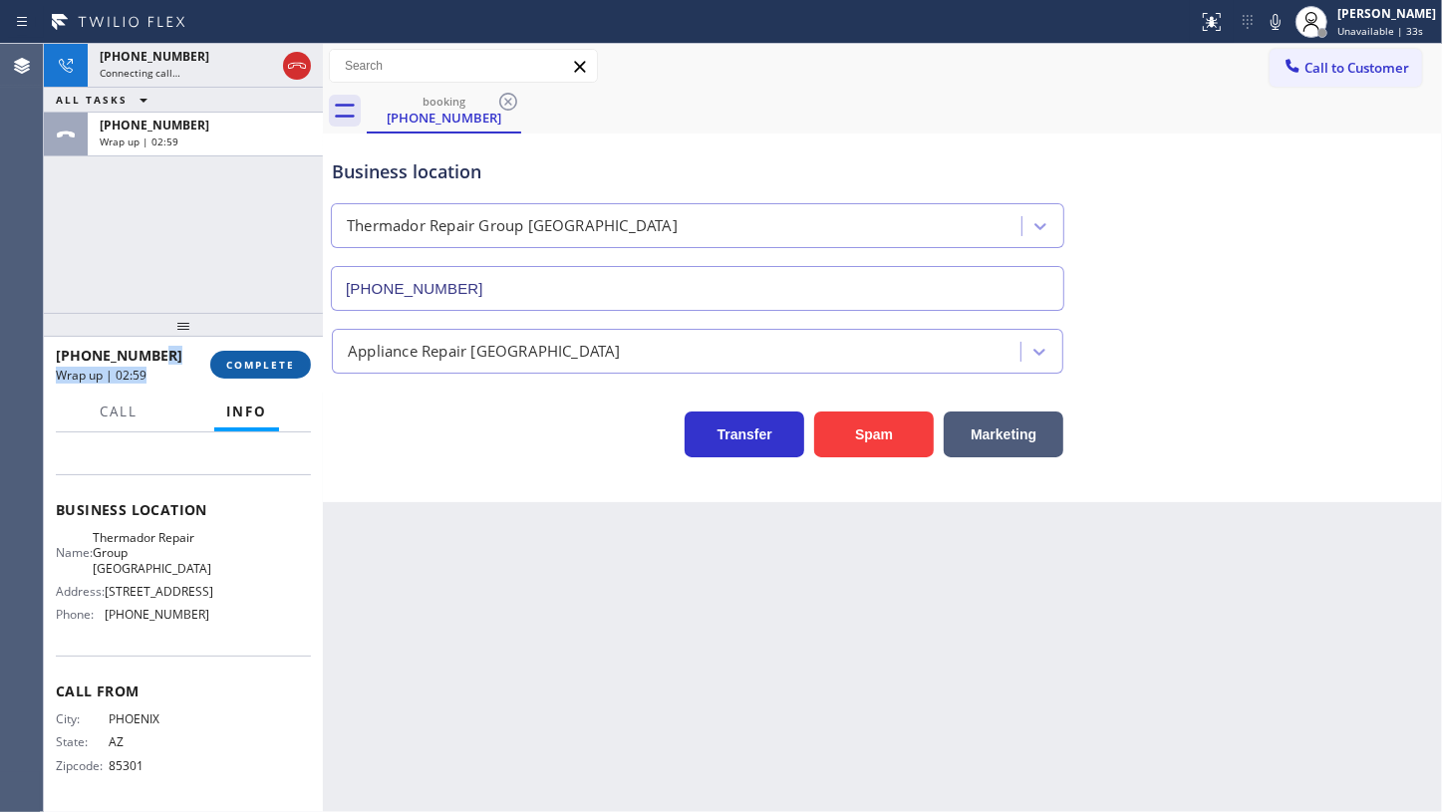
drag, startPoint x: 211, startPoint y: 361, endPoint x: 222, endPoint y: 364, distance: 11.4
click at [214, 363] on div "+16023166894 Wrap up | 02:59 COMPLETE" at bounding box center [183, 365] width 255 height 52
click at [236, 355] on button "COMPLETE" at bounding box center [260, 365] width 101 height 28
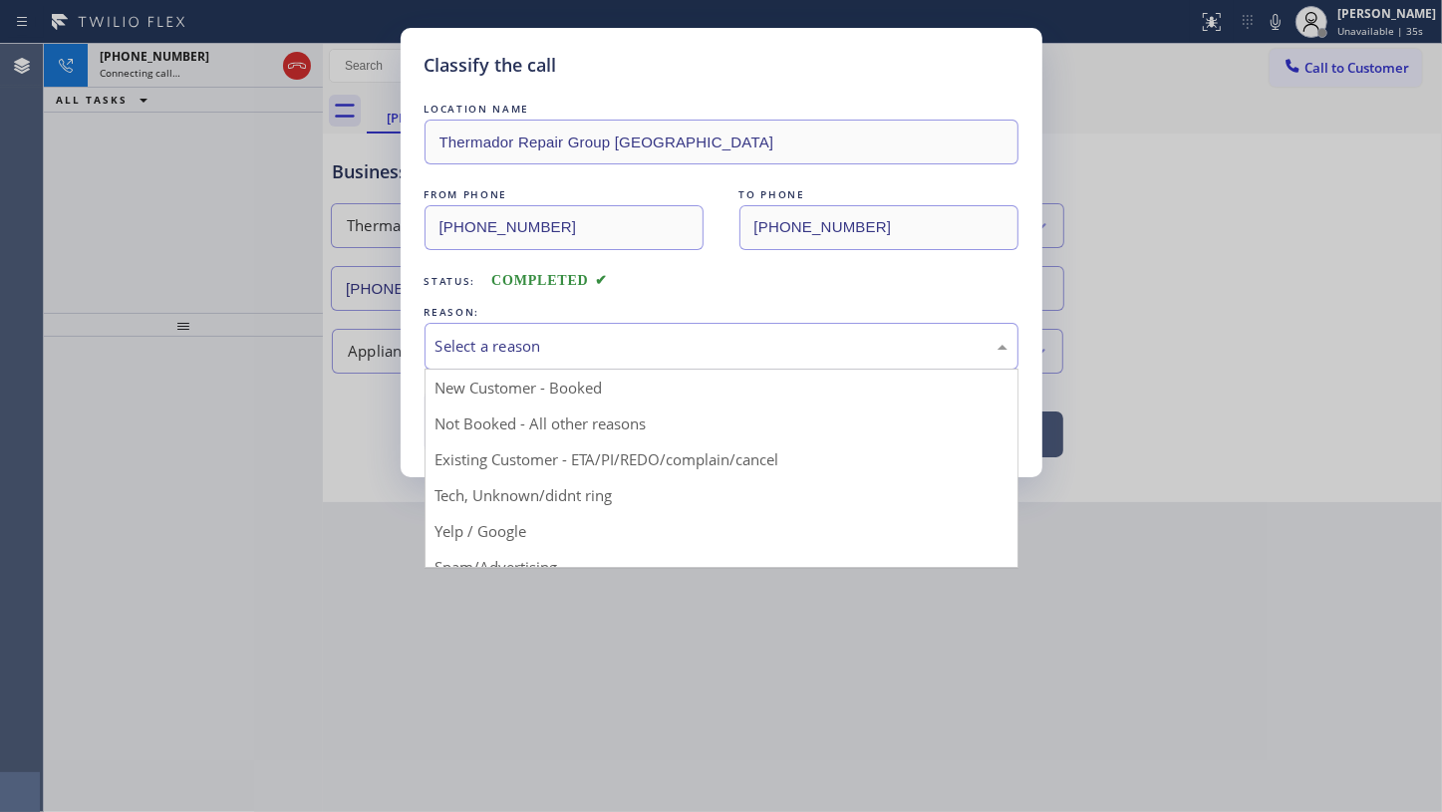
click at [480, 359] on div "Select a reason" at bounding box center [722, 346] width 594 height 47
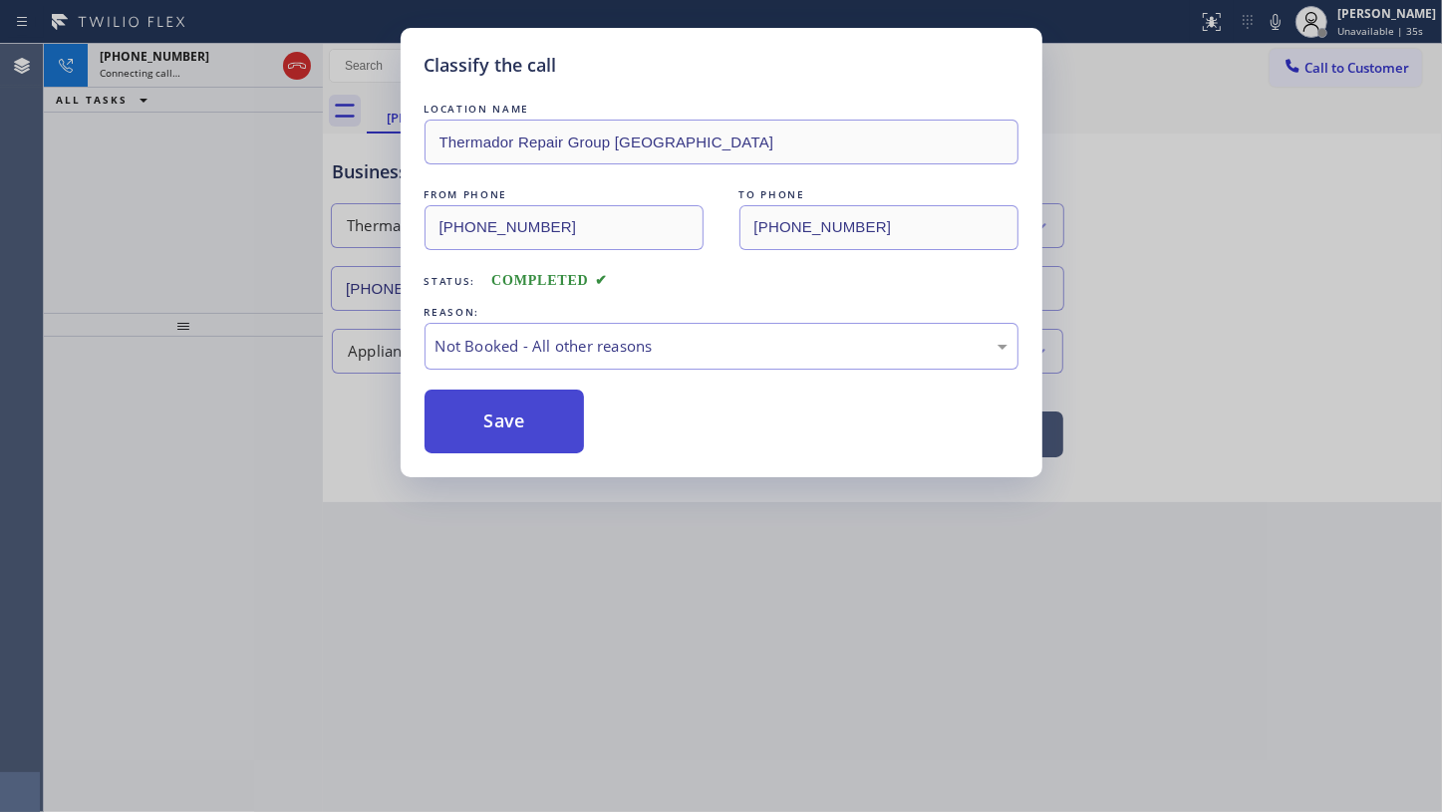
click at [471, 420] on button "Save" at bounding box center [505, 422] width 160 height 64
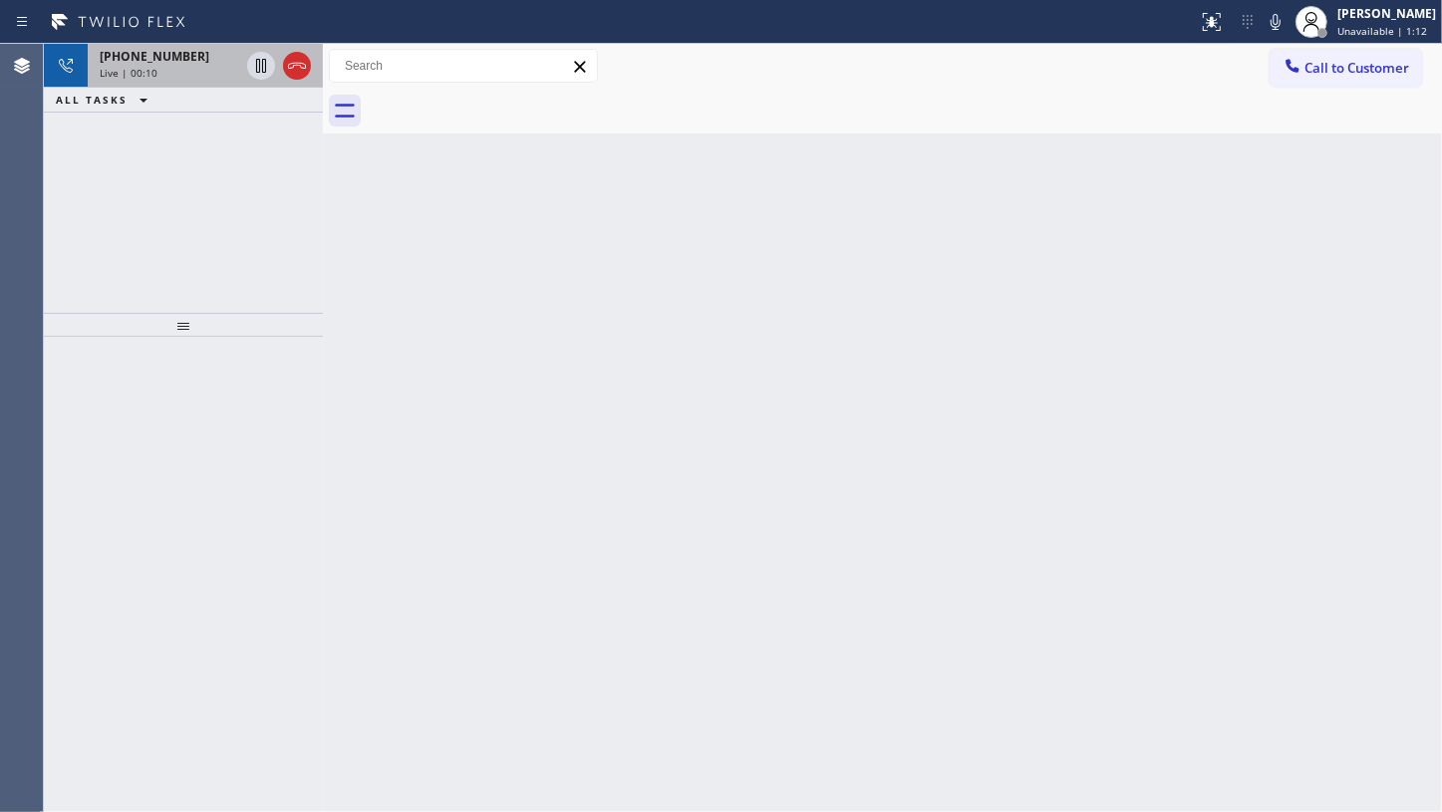
click at [116, 63] on span "+16023166894" at bounding box center [155, 56] width 110 height 17
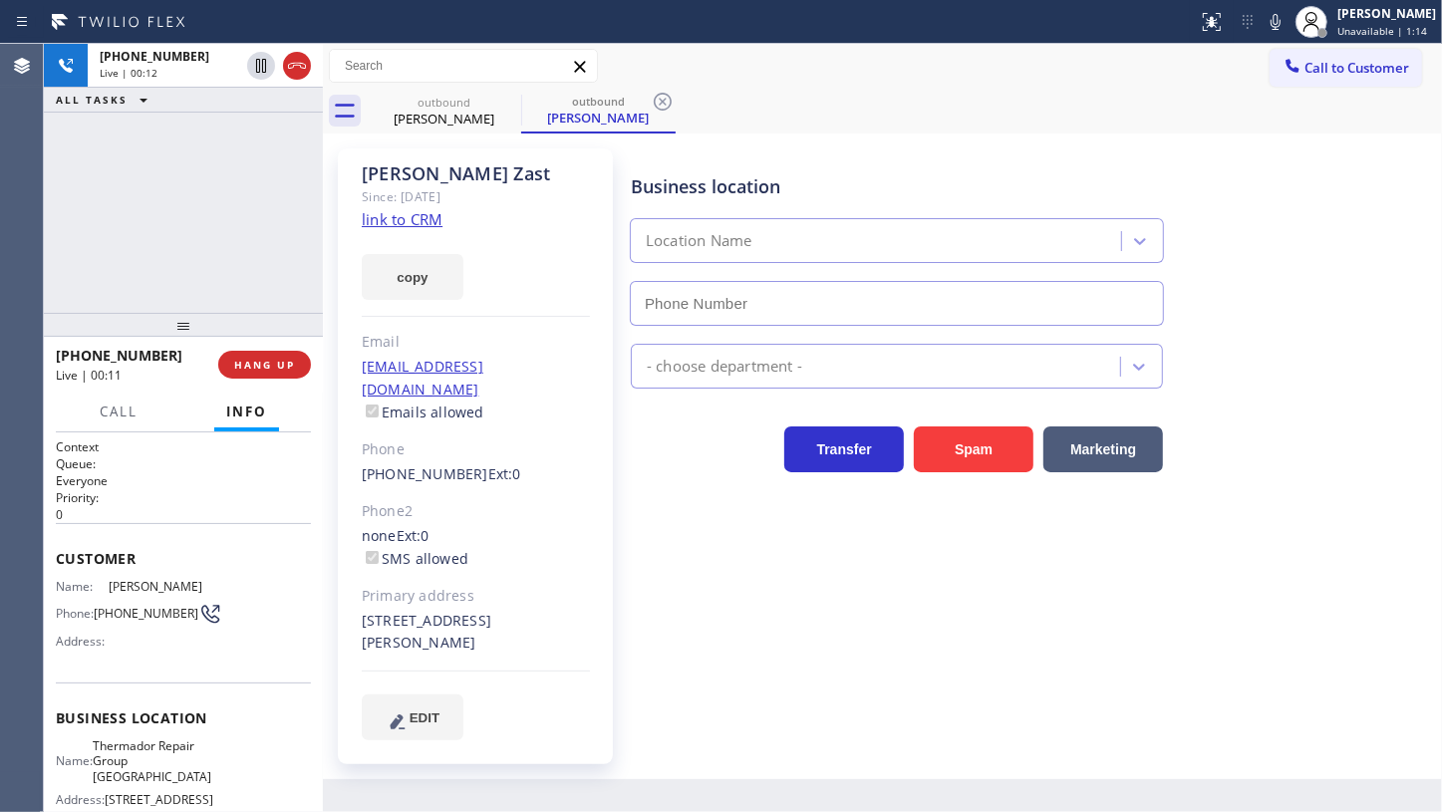
scroll to position [90, 0]
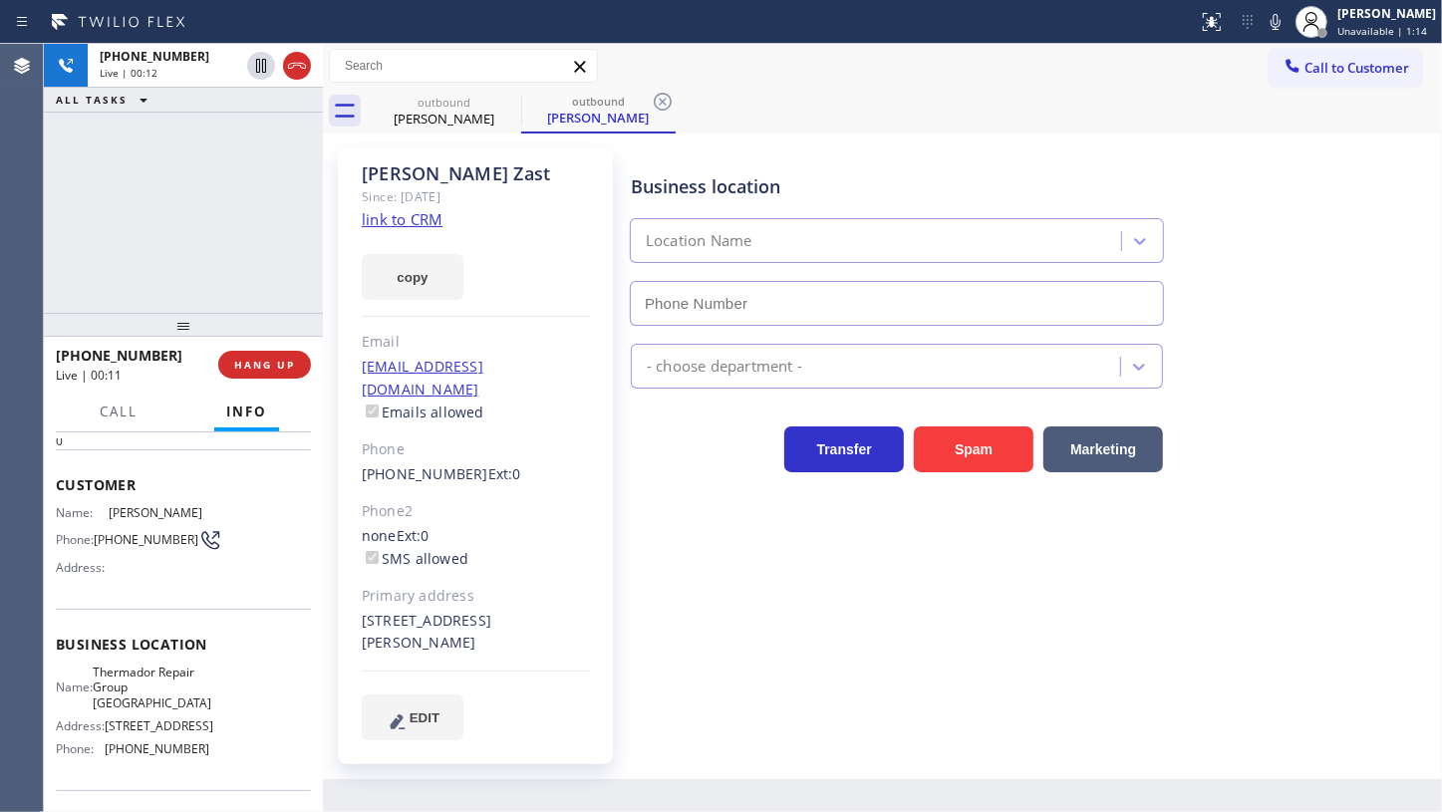
type input "(602) 786-8484"
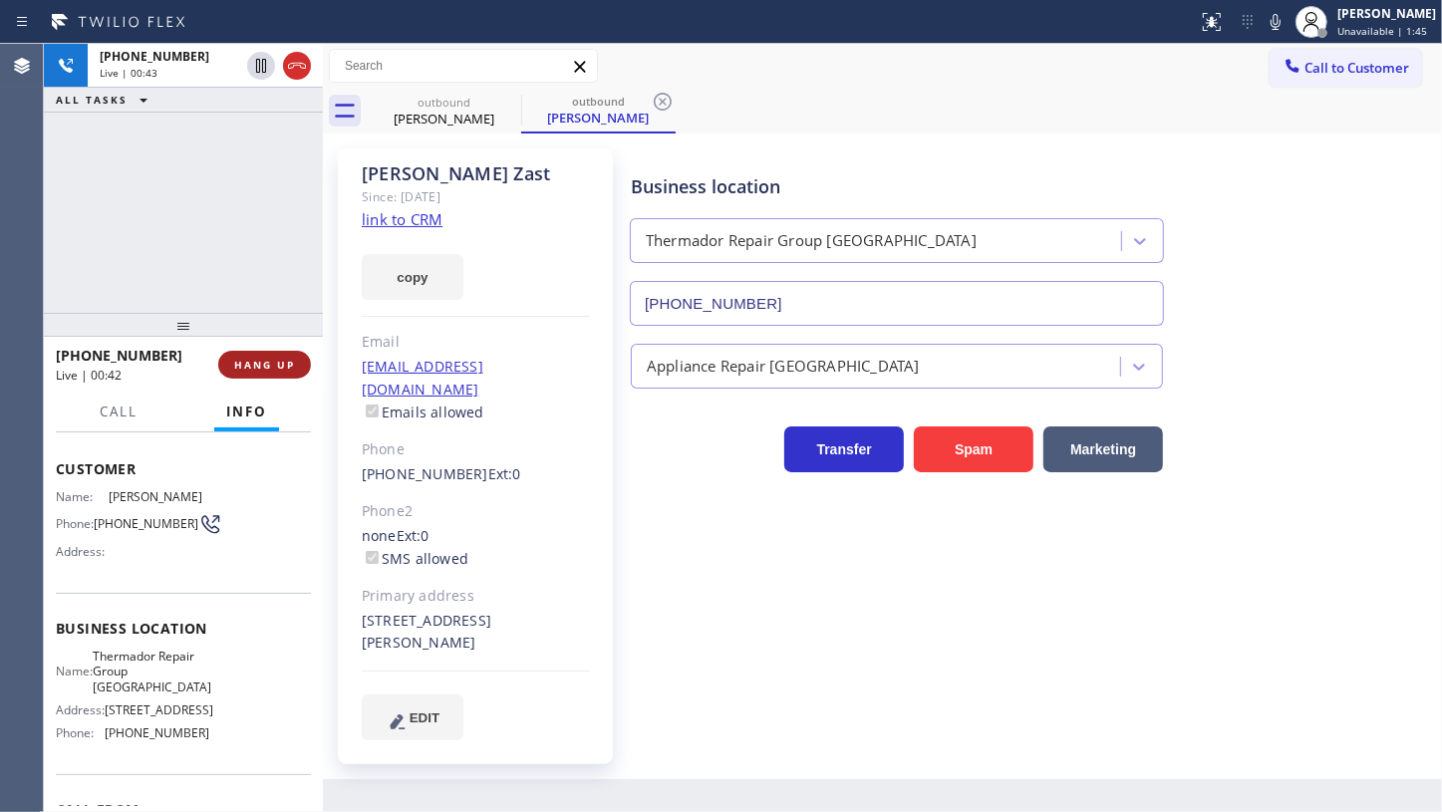
click at [238, 360] on span "HANG UP" at bounding box center [264, 365] width 61 height 14
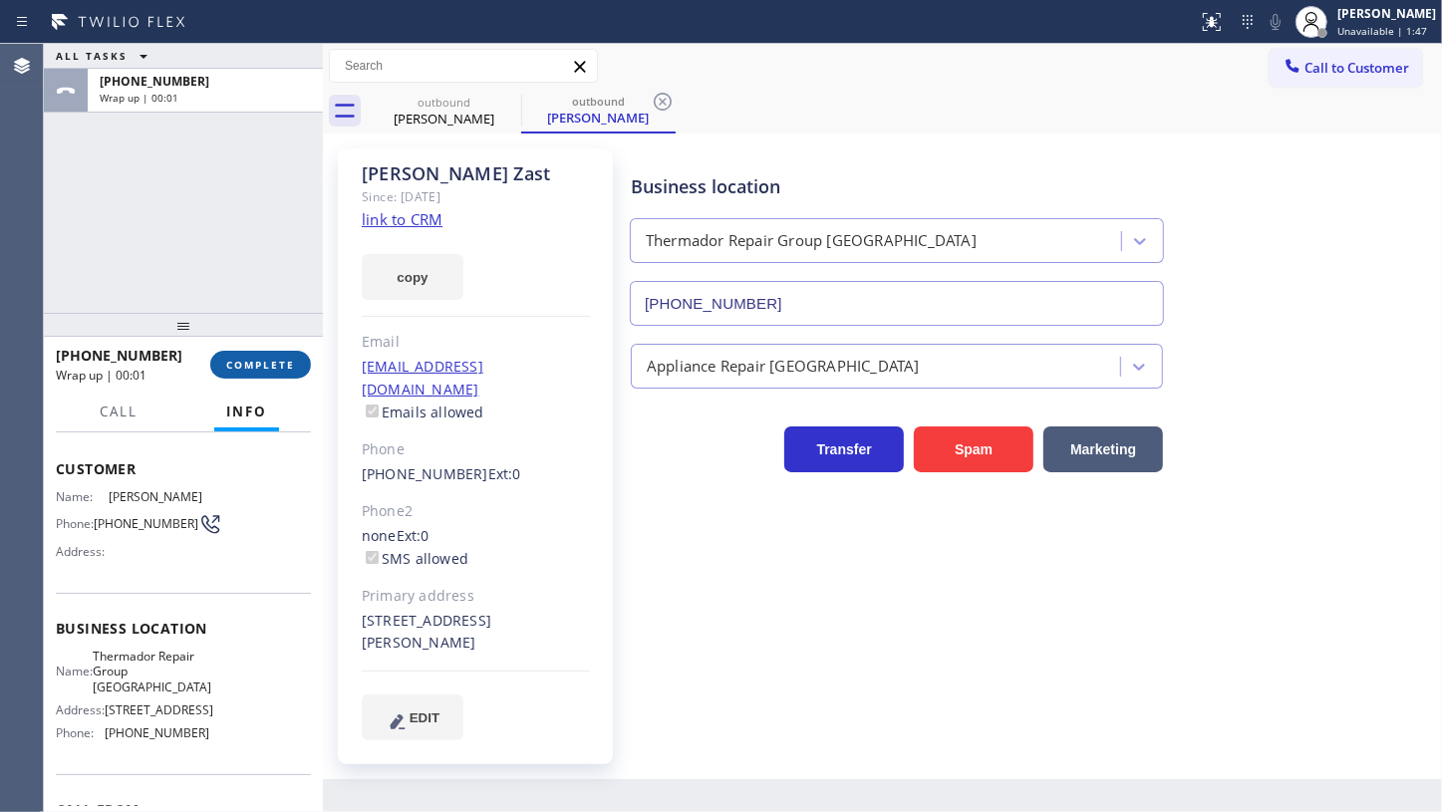
click at [233, 372] on button "COMPLETE" at bounding box center [260, 365] width 101 height 28
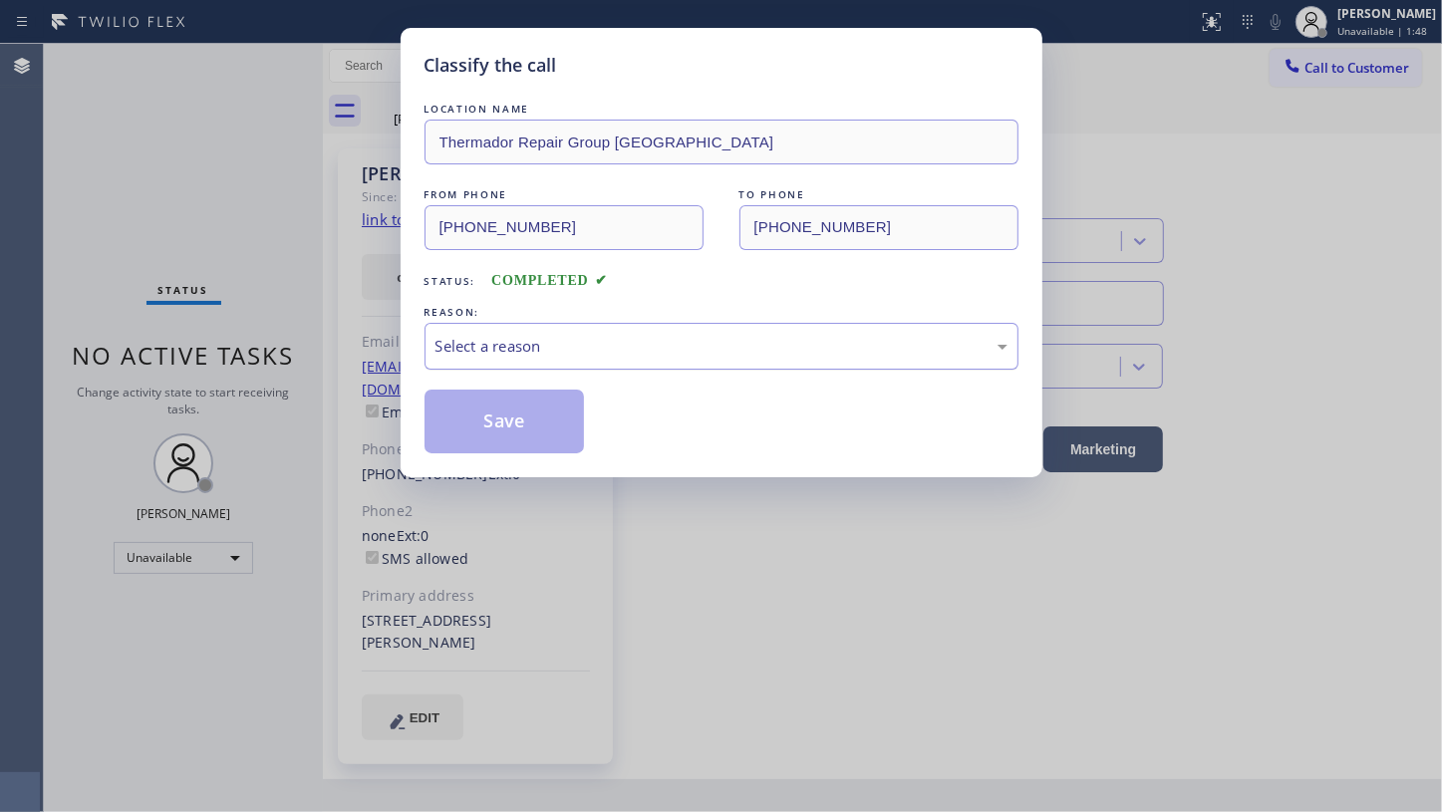
click at [519, 353] on div "Select a reason" at bounding box center [722, 346] width 572 height 23
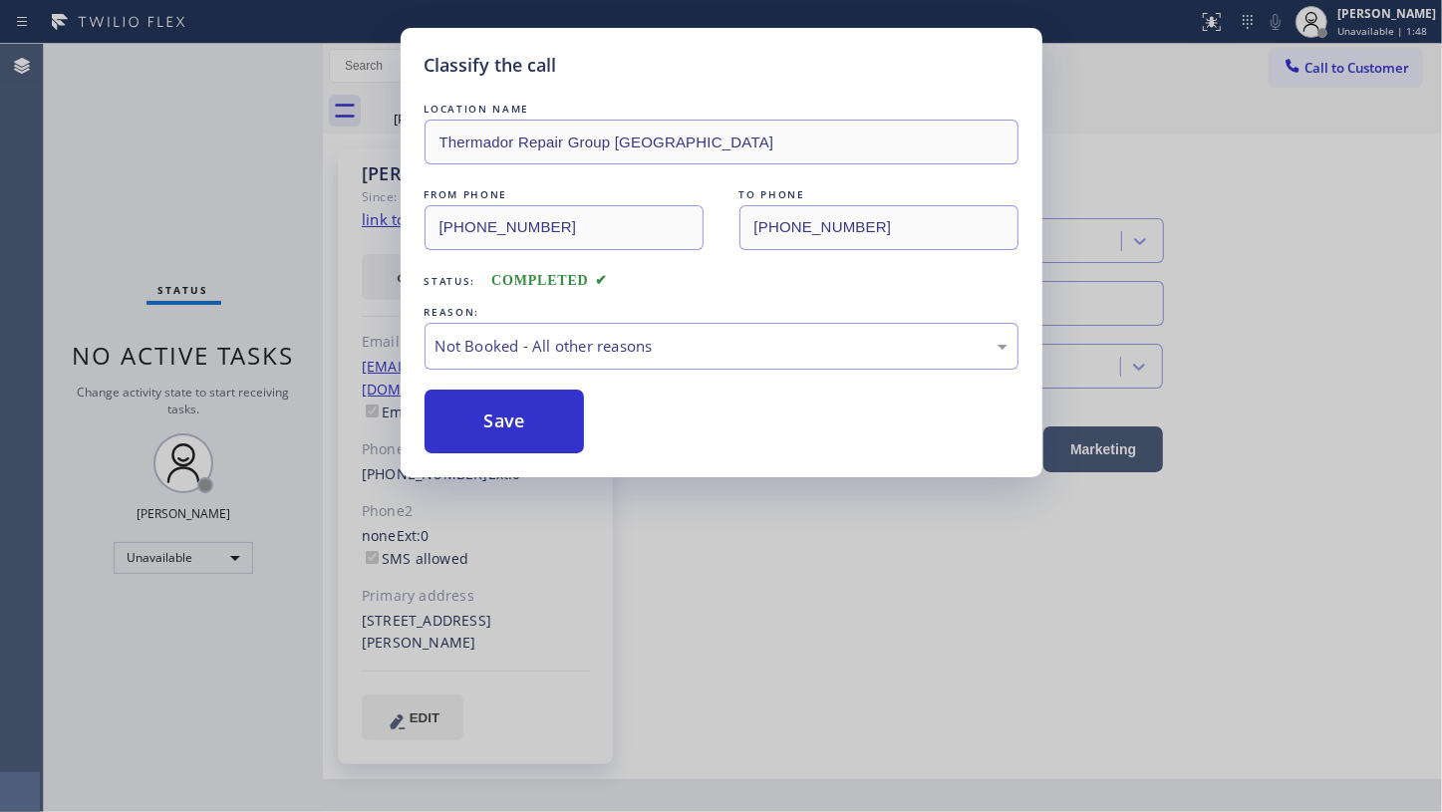
click at [519, 419] on button "Save" at bounding box center [505, 422] width 160 height 64
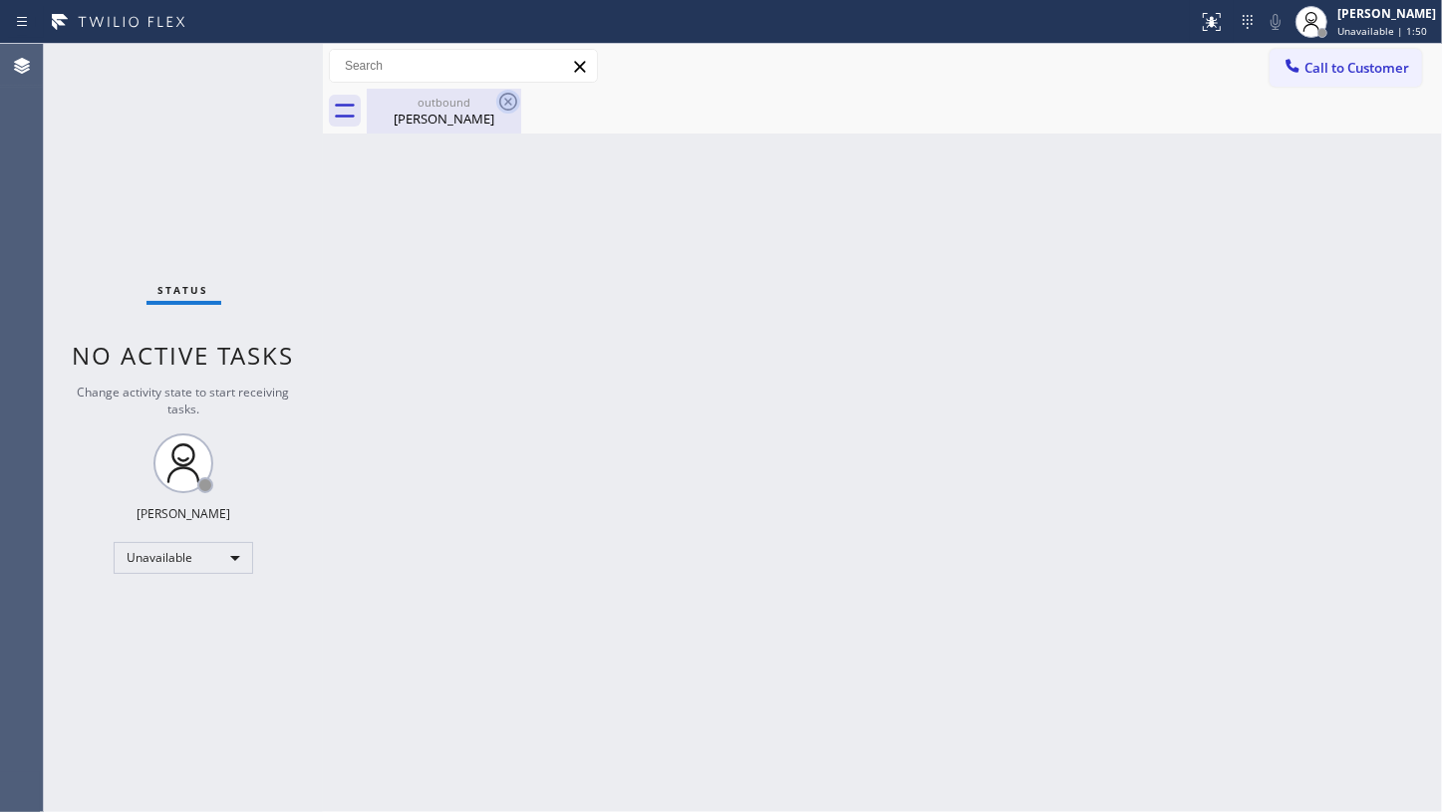
click at [509, 99] on icon at bounding box center [508, 102] width 24 height 24
click at [140, 561] on div "Unavailable" at bounding box center [184, 558] width 140 height 32
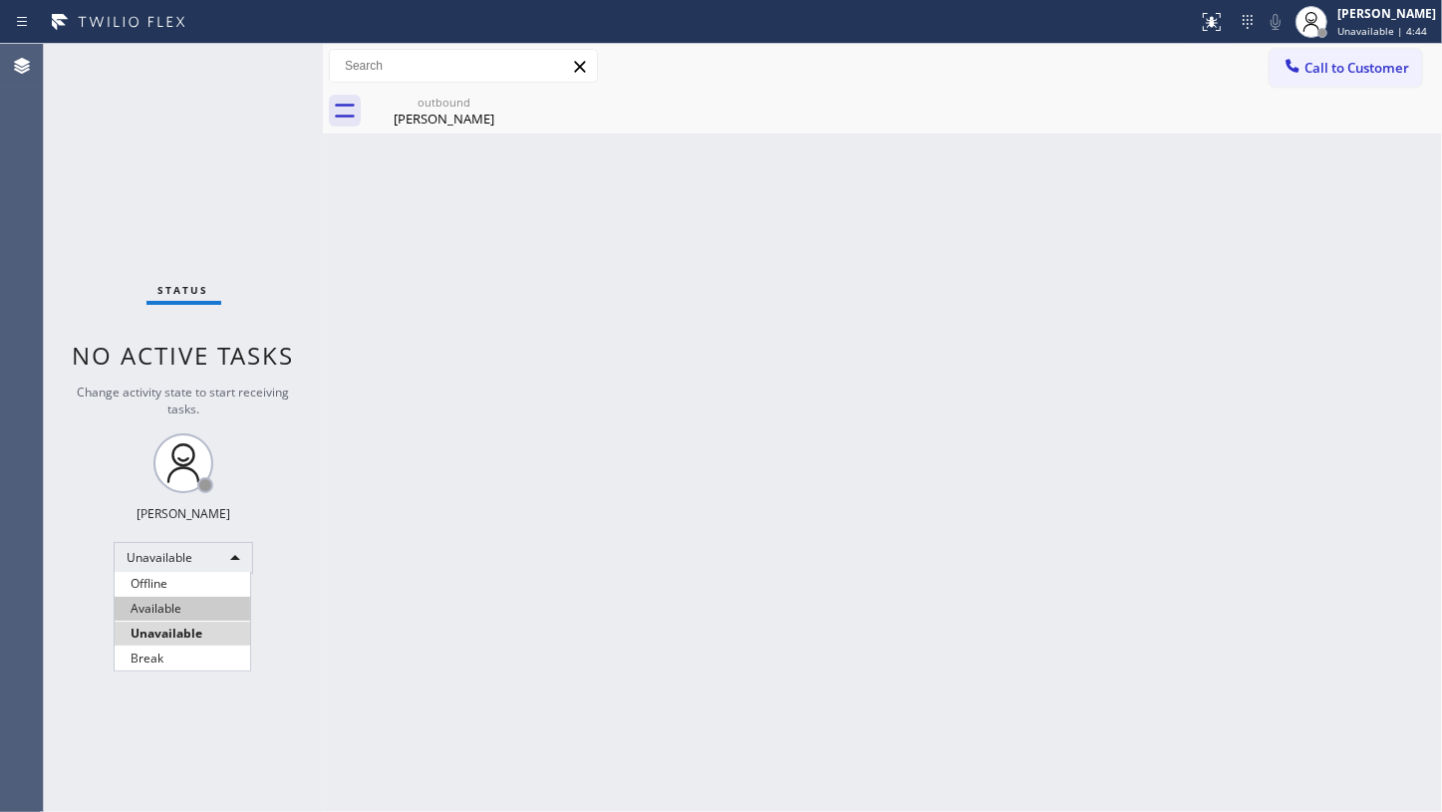
click at [159, 609] on li "Available" at bounding box center [183, 609] width 136 height 24
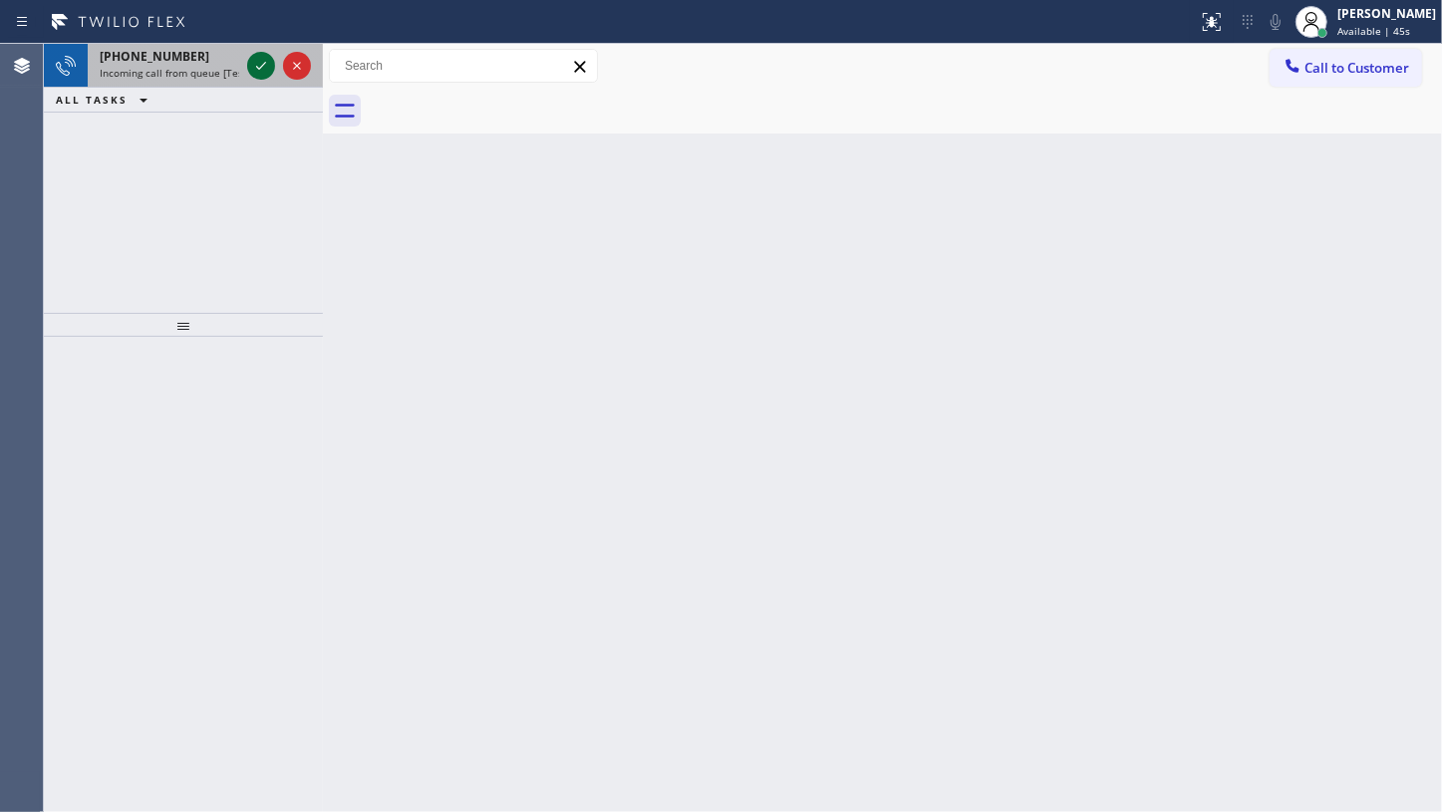
click at [263, 72] on icon at bounding box center [261, 66] width 24 height 24
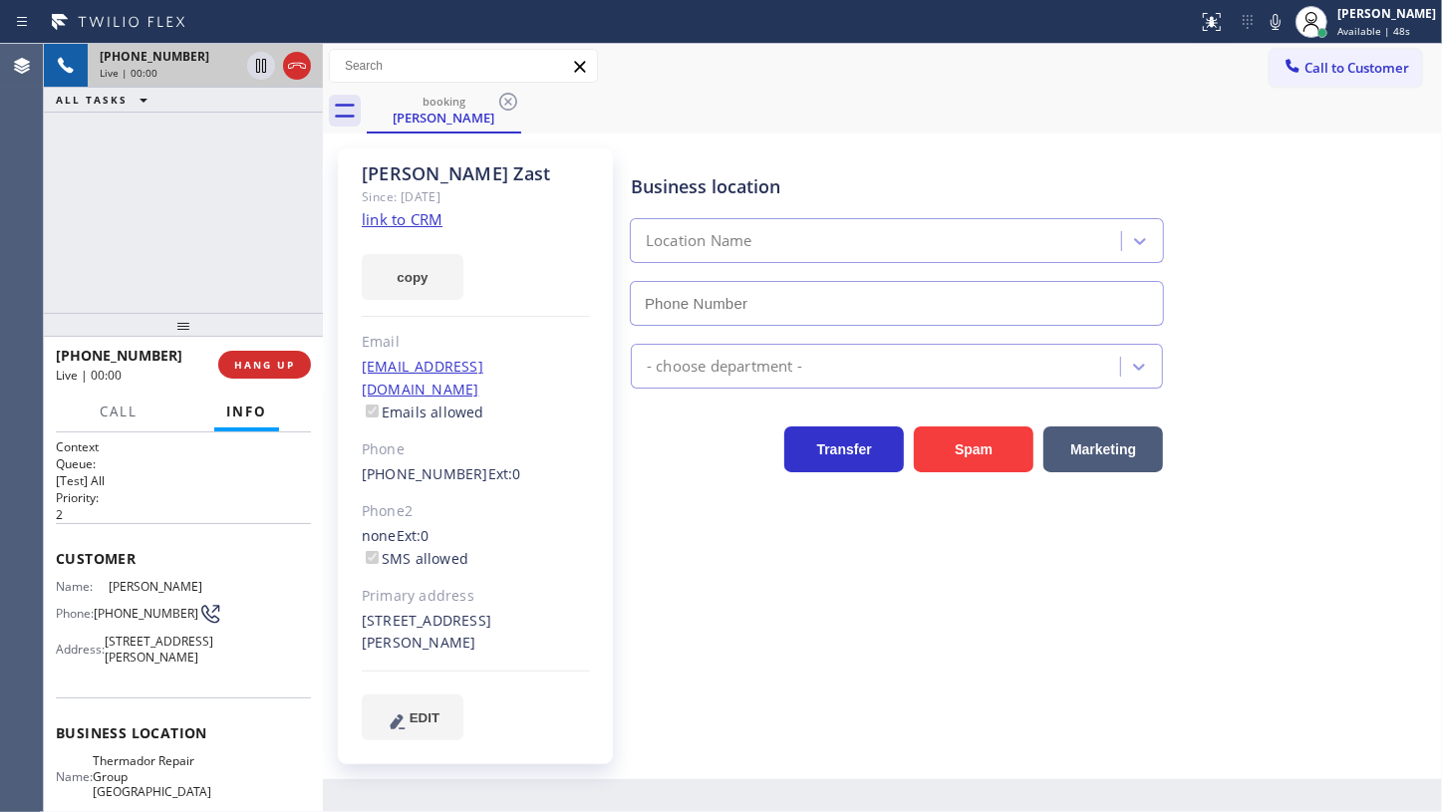
type input "(602) 786-8484"
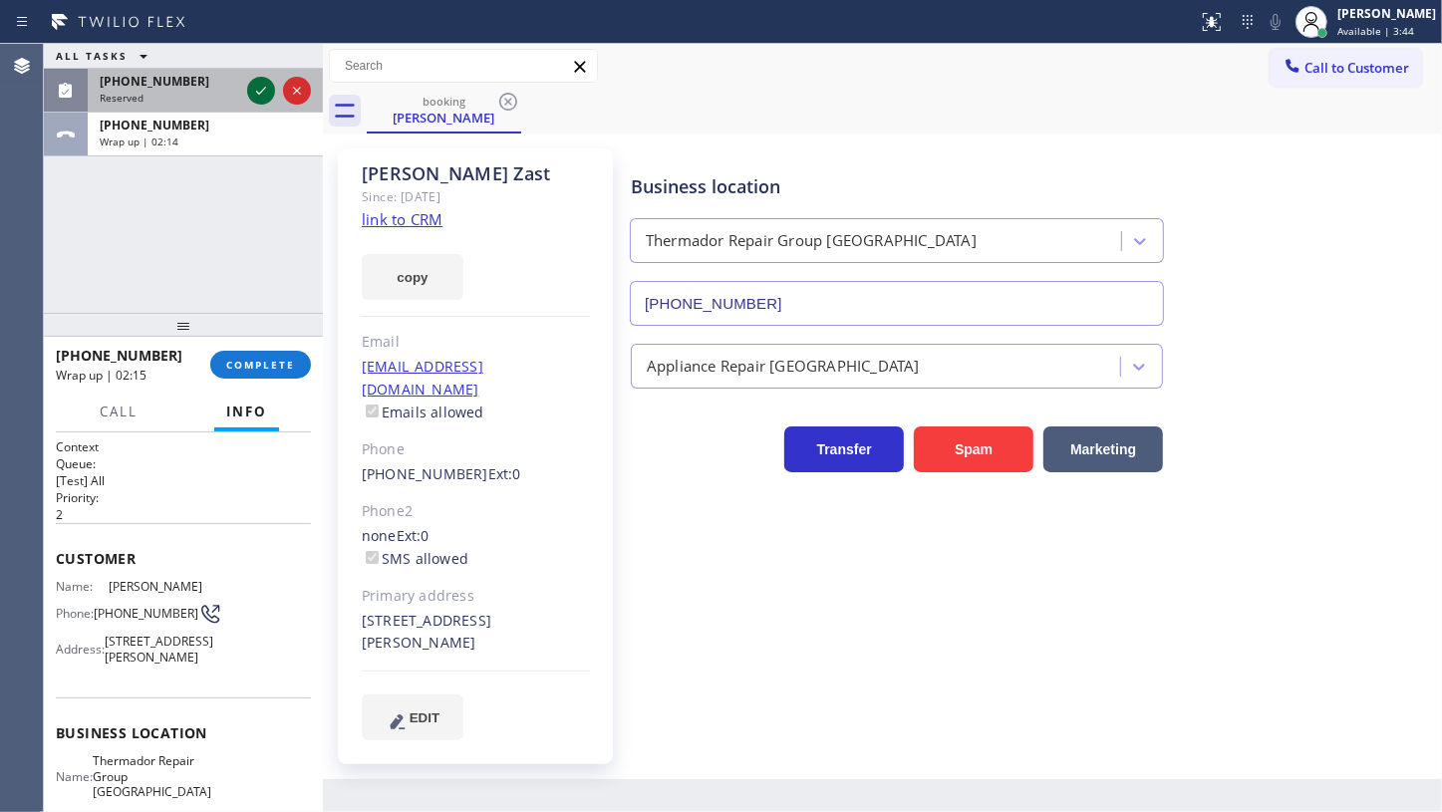
click at [266, 89] on icon at bounding box center [261, 91] width 24 height 24
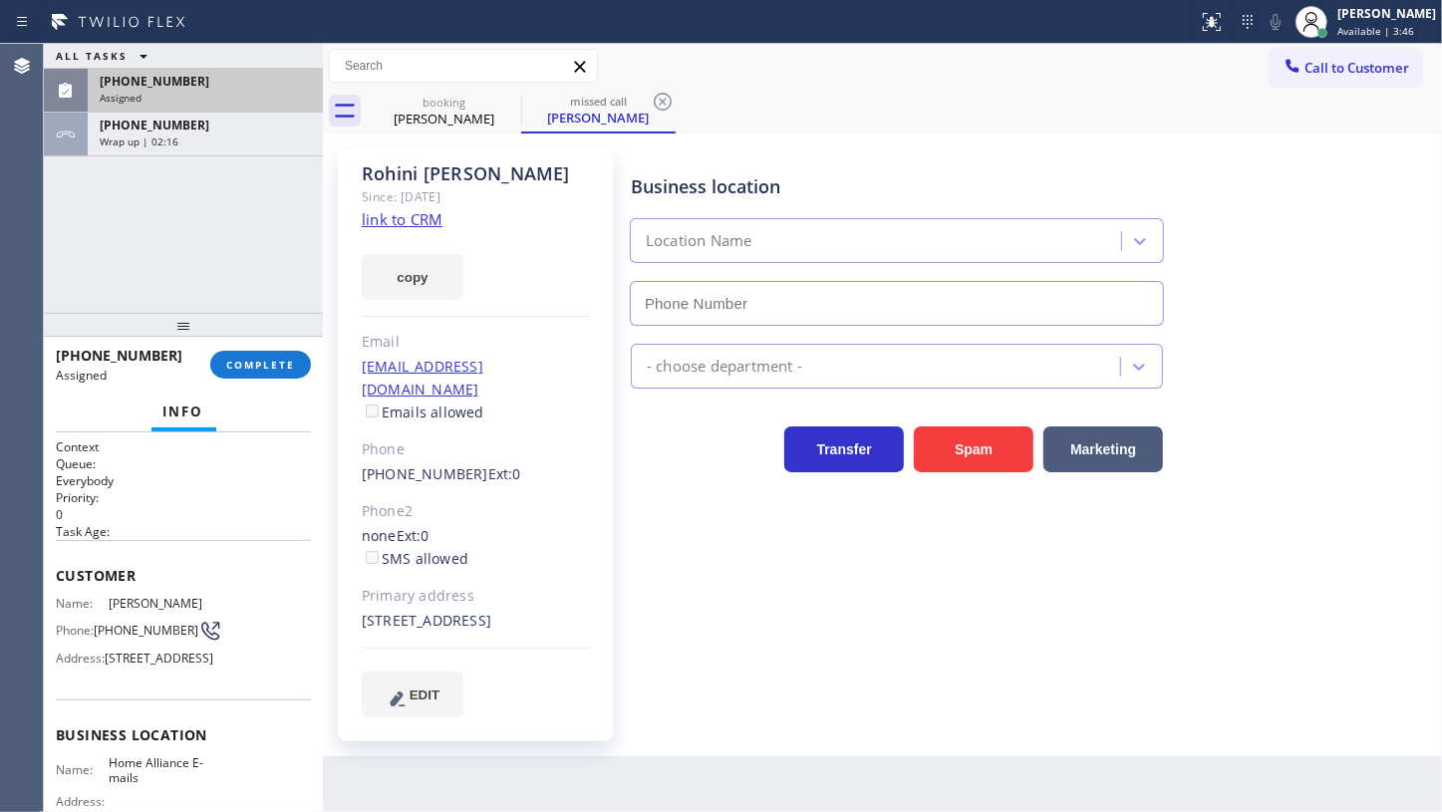
type input "(888) 512-1962"
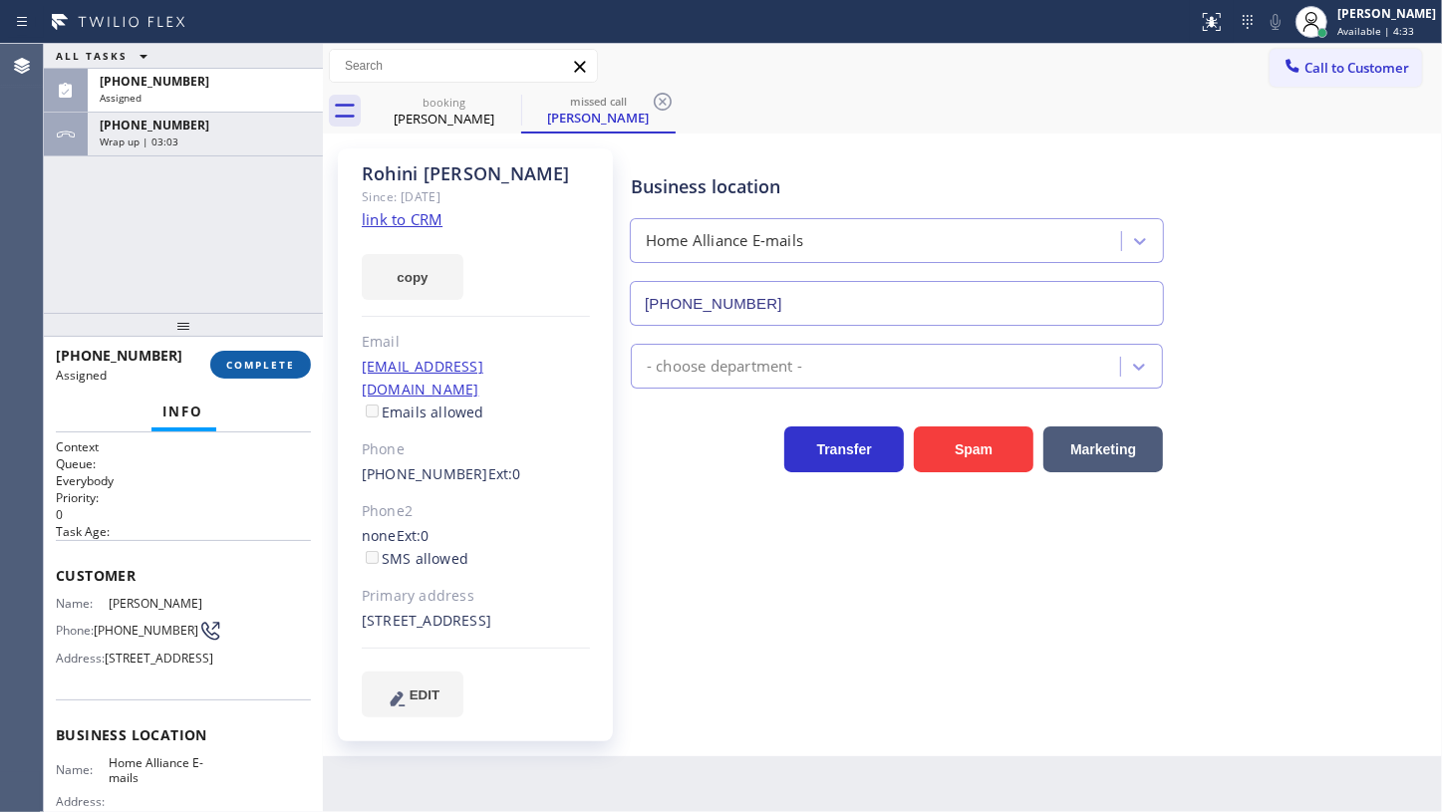
click at [262, 373] on button "COMPLETE" at bounding box center [260, 365] width 101 height 28
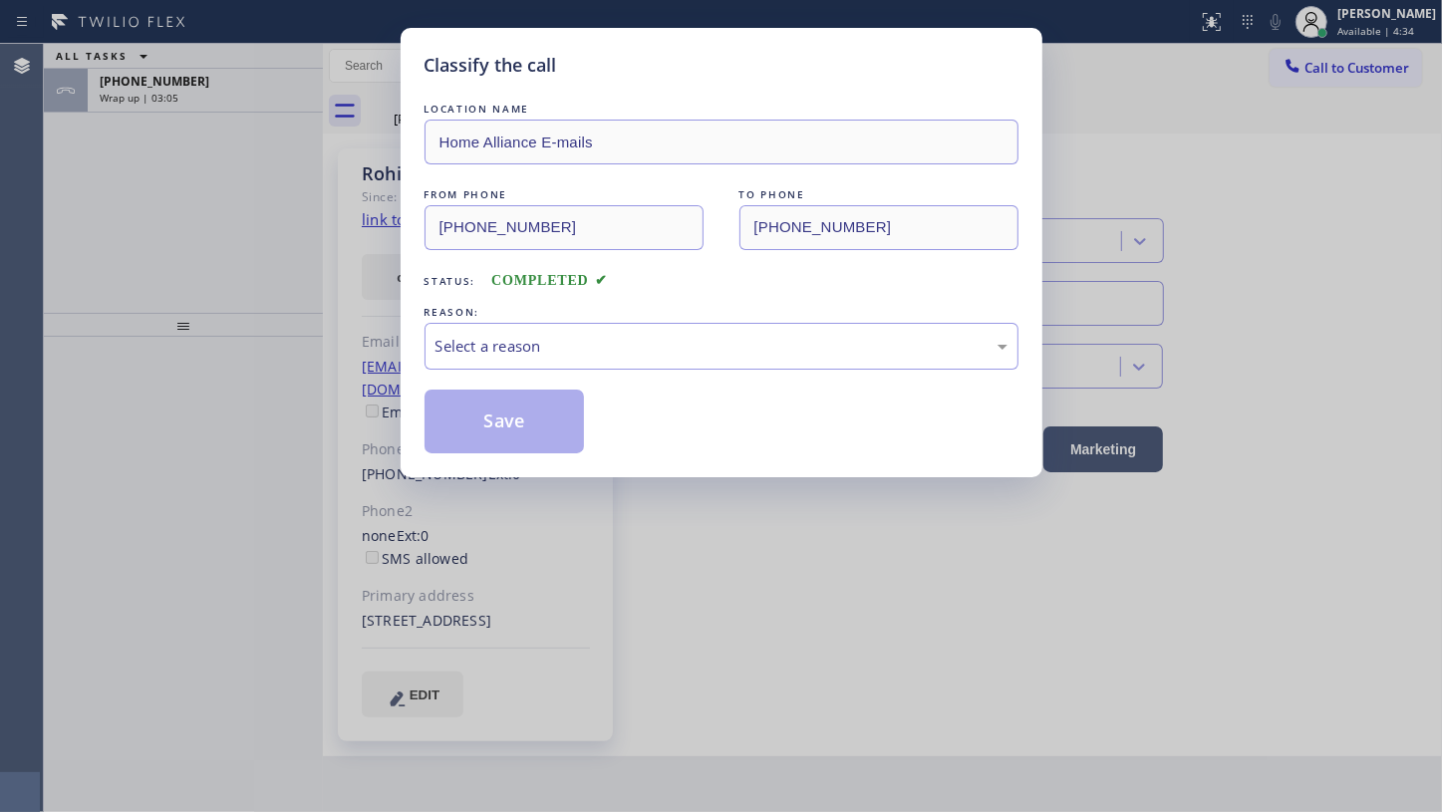
click at [267, 356] on div "Classify the call LOCATION NAME Home Alliance E-mails FROM PHONE (347) 813-5830…" at bounding box center [721, 406] width 1442 height 812
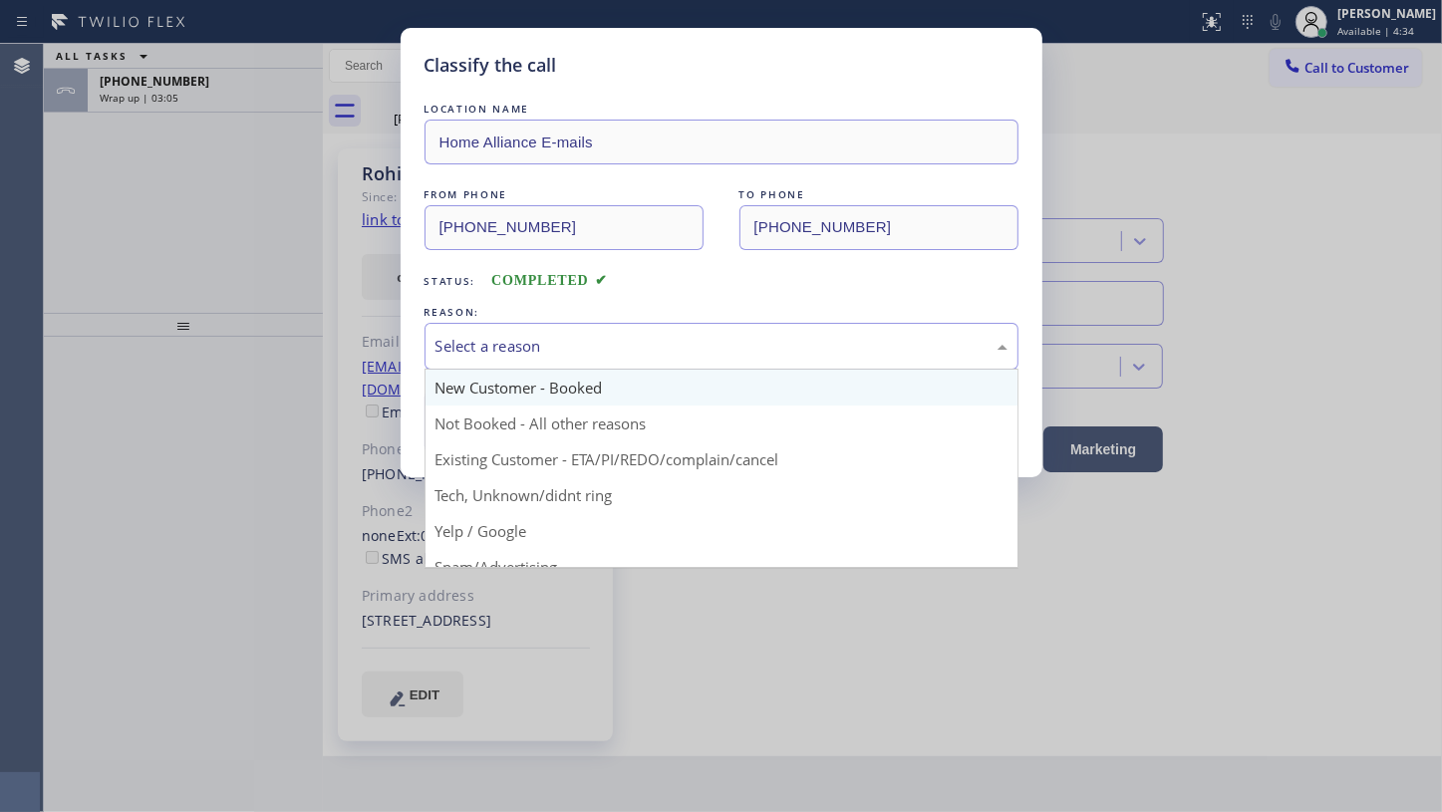
drag, startPoint x: 510, startPoint y: 339, endPoint x: 492, endPoint y: 385, distance: 49.2
click at [505, 349] on div "Select a reason" at bounding box center [722, 346] width 572 height 23
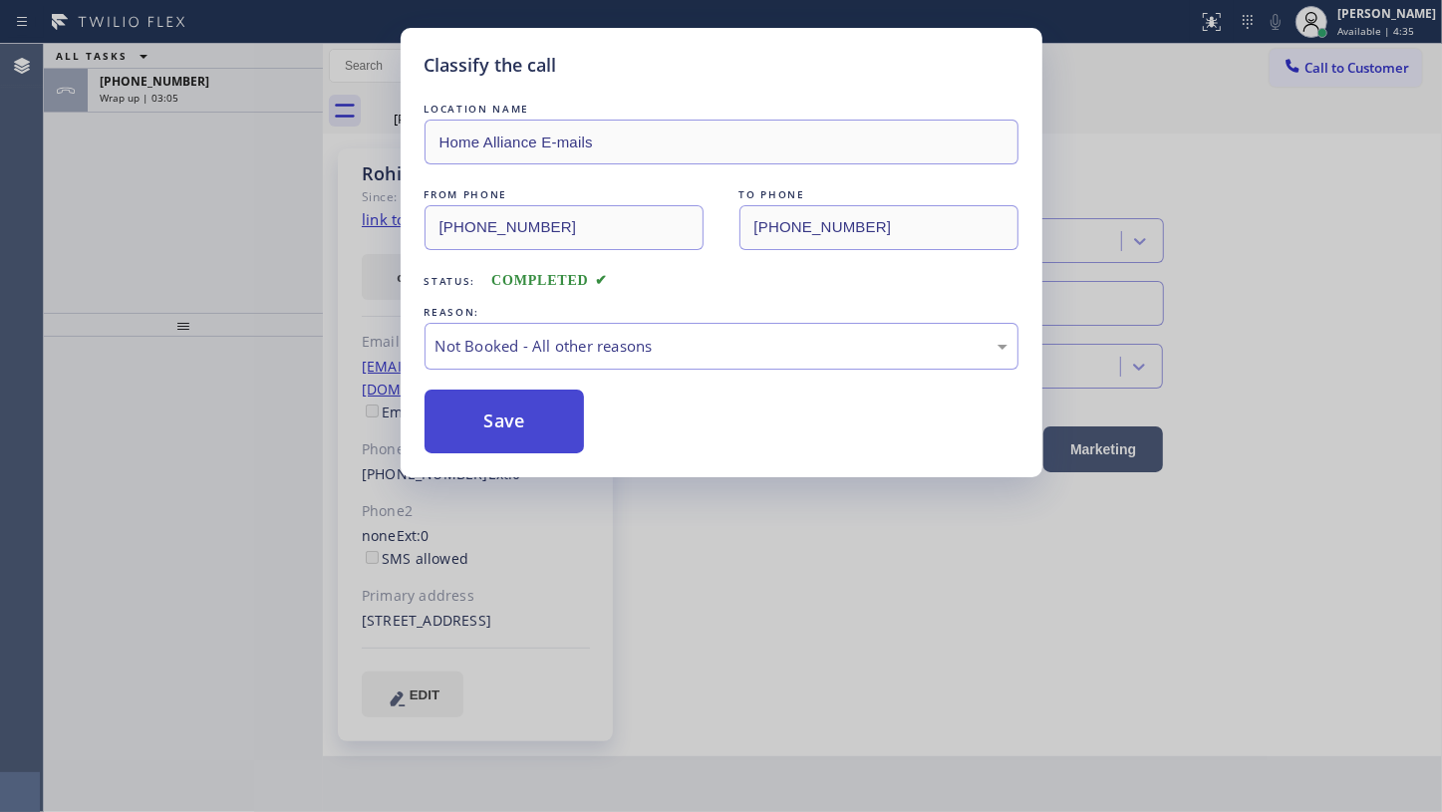
click at [484, 419] on button "Save" at bounding box center [505, 422] width 160 height 64
type input "(602) 786-8484"
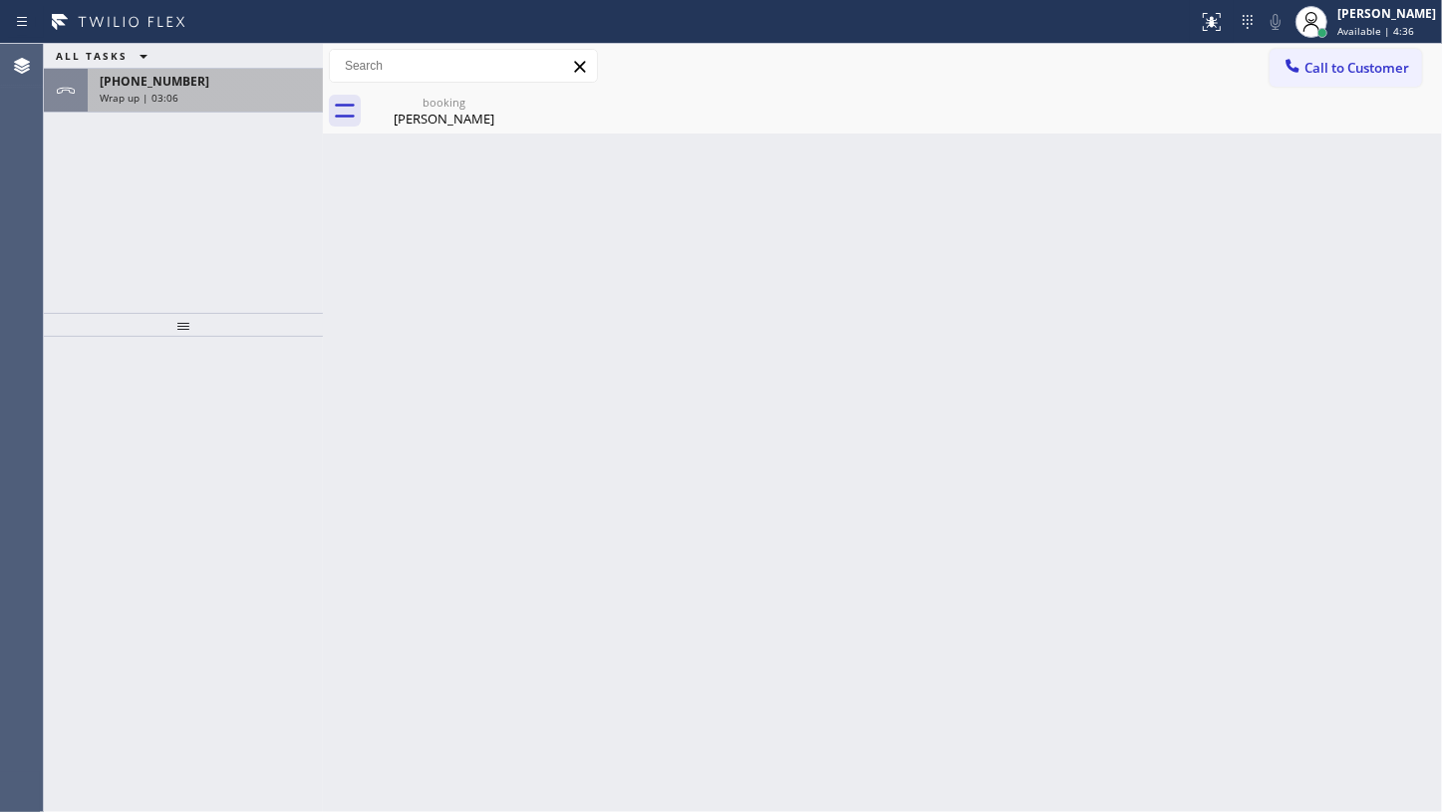
click at [244, 97] on div "Wrap up | 03:06" at bounding box center [205, 98] width 211 height 14
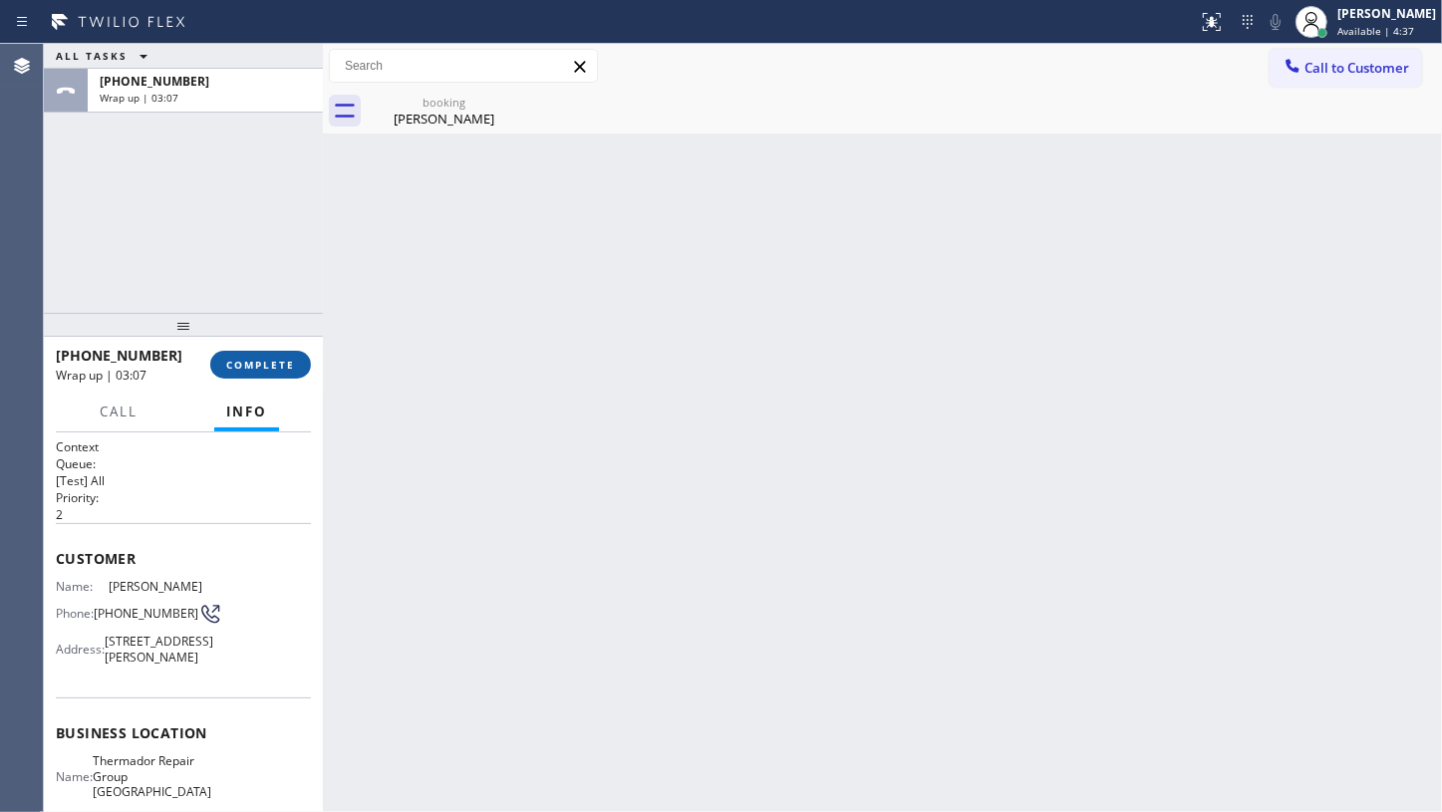
click at [256, 353] on button "COMPLETE" at bounding box center [260, 365] width 101 height 28
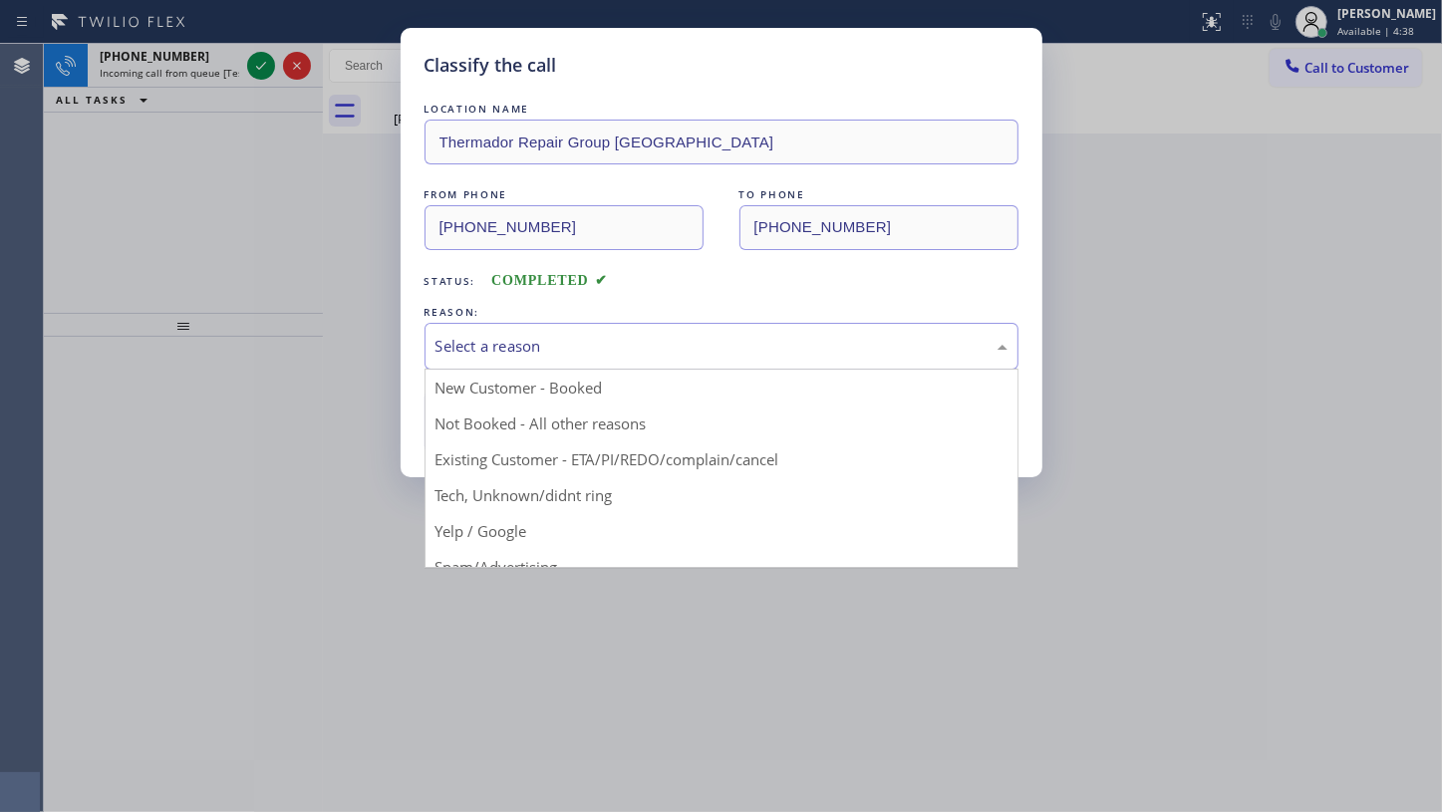
drag, startPoint x: 469, startPoint y: 324, endPoint x: 463, endPoint y: 382, distance: 58.1
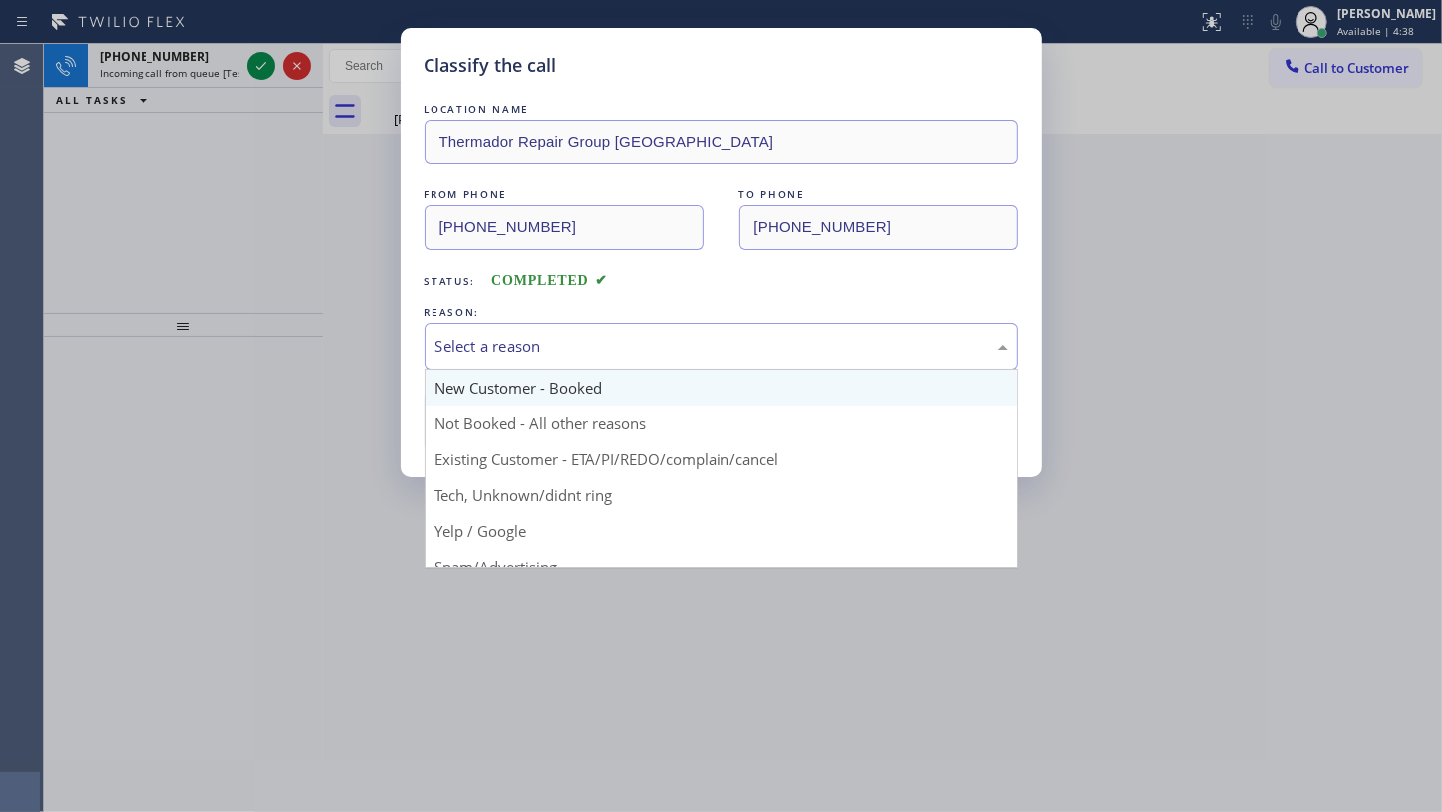
click at [469, 329] on div "Select a reason" at bounding box center [722, 346] width 594 height 47
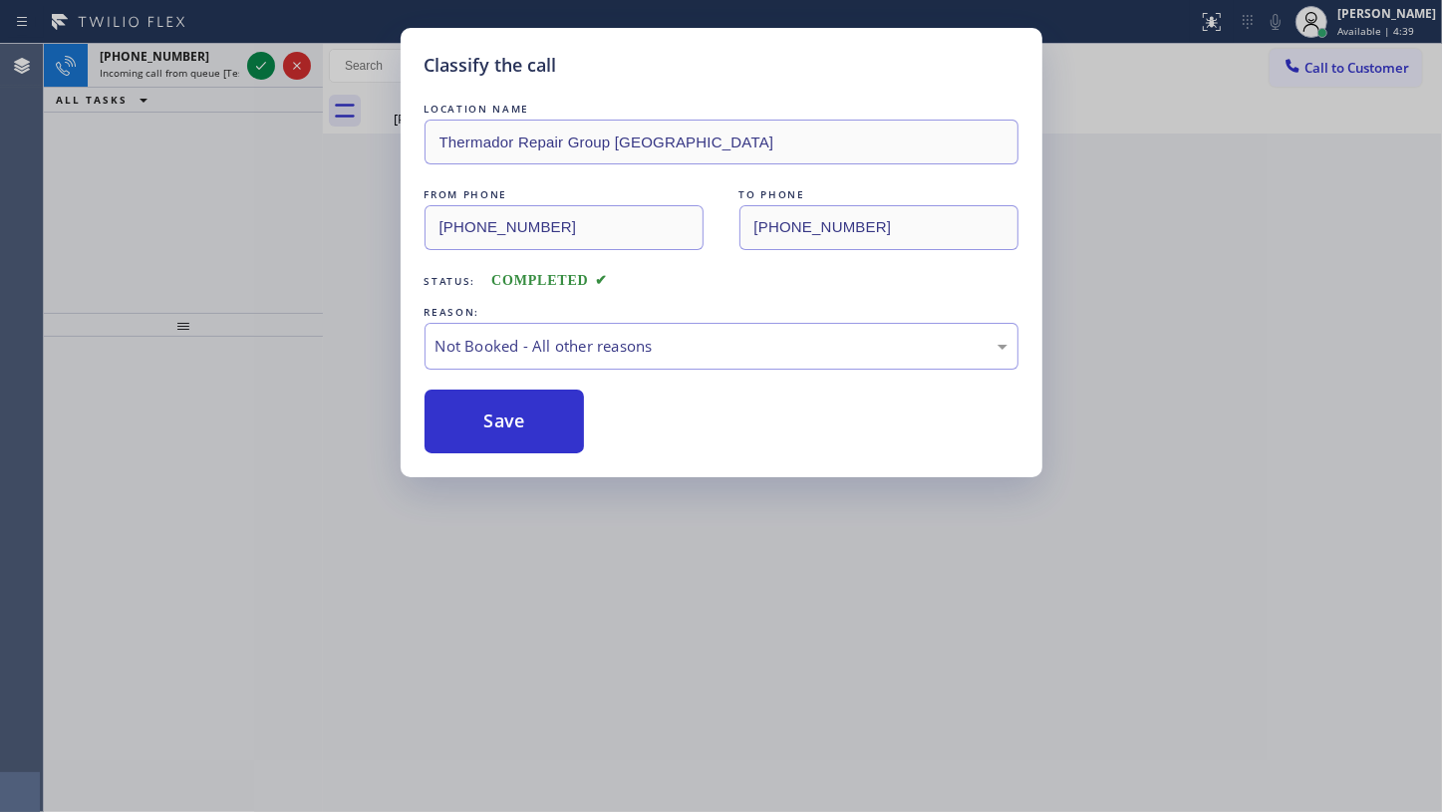
drag, startPoint x: 461, startPoint y: 421, endPoint x: 344, endPoint y: 105, distance: 337.1
click at [458, 413] on button "Save" at bounding box center [505, 422] width 160 height 64
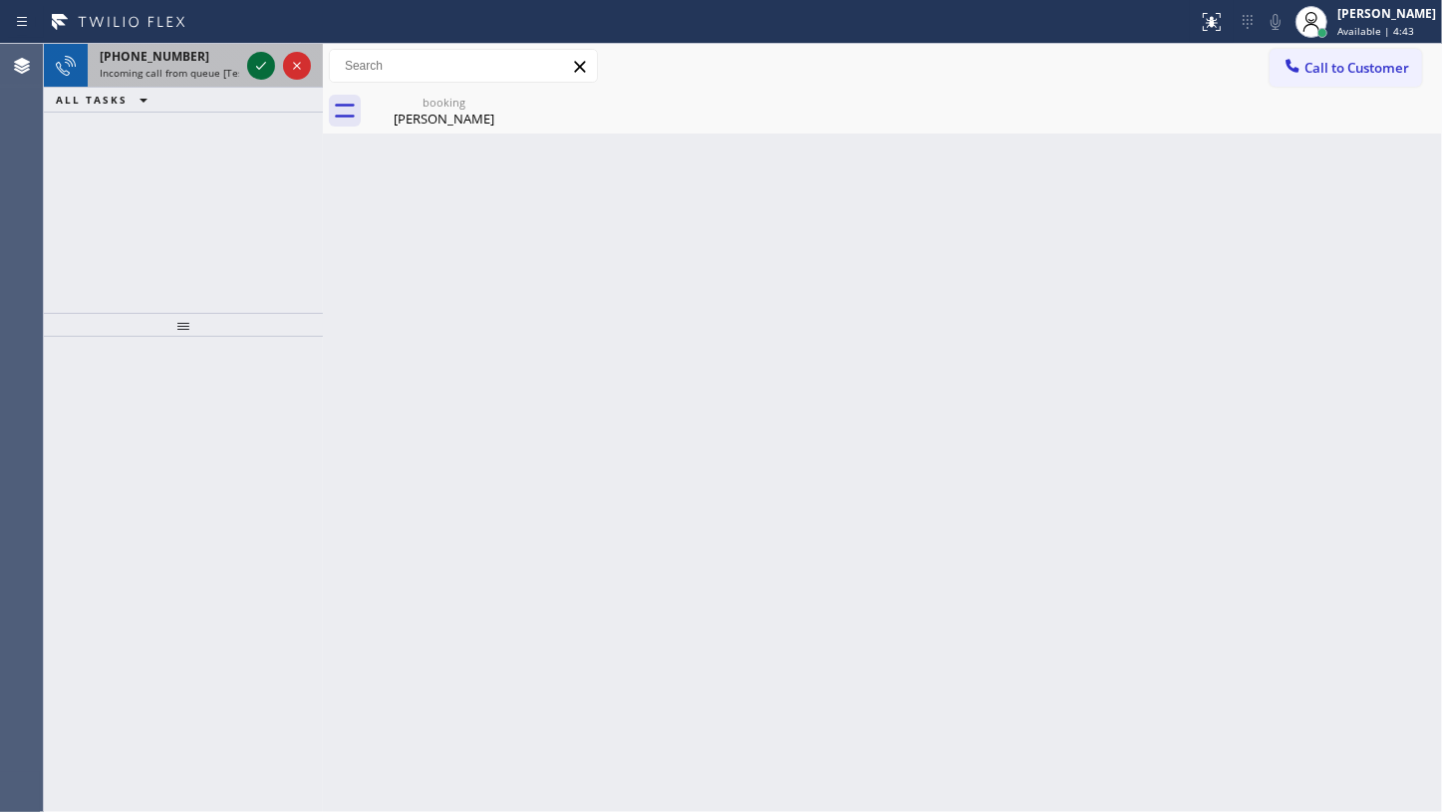
click at [257, 66] on icon at bounding box center [261, 66] width 24 height 24
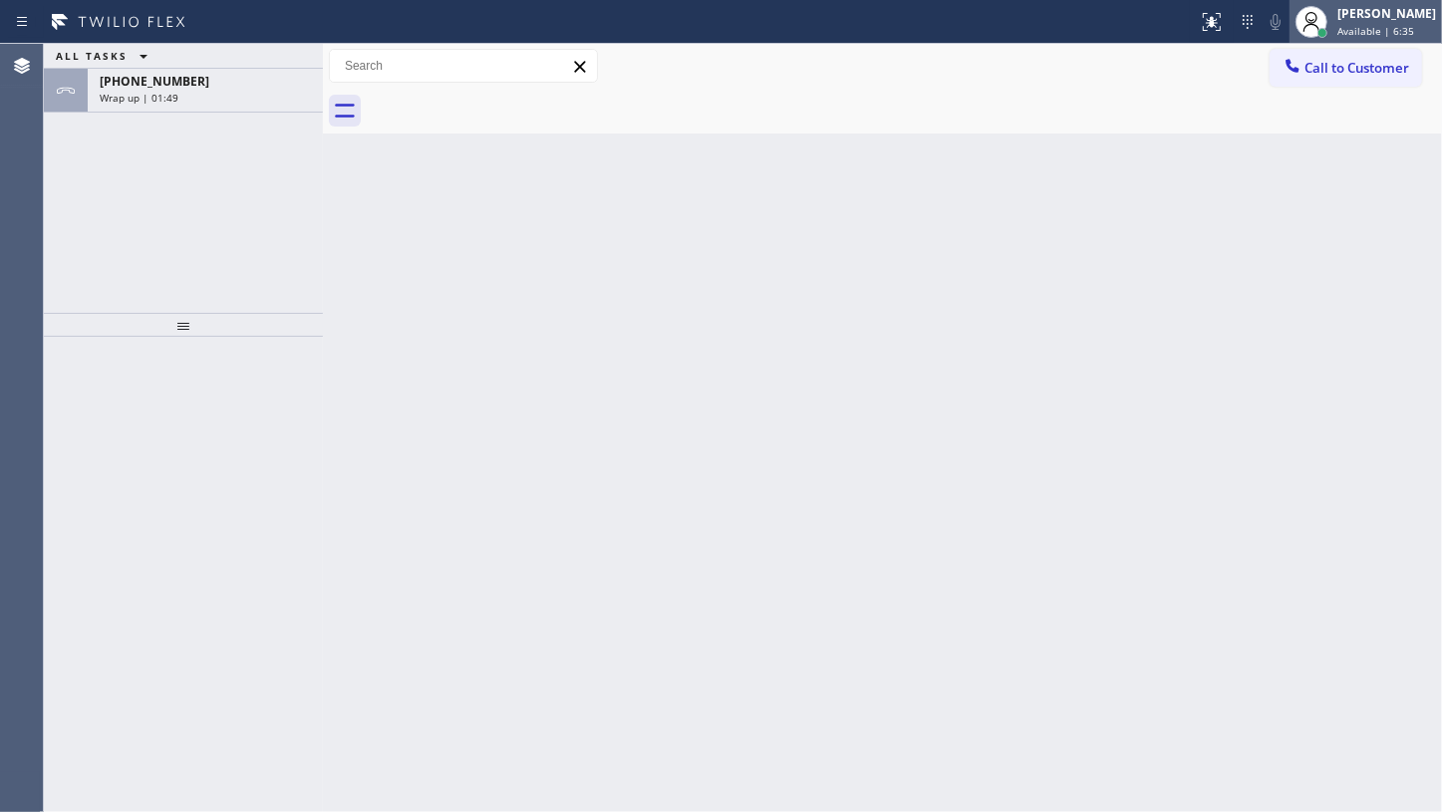
click at [1334, 20] on div at bounding box center [1312, 22] width 44 height 44
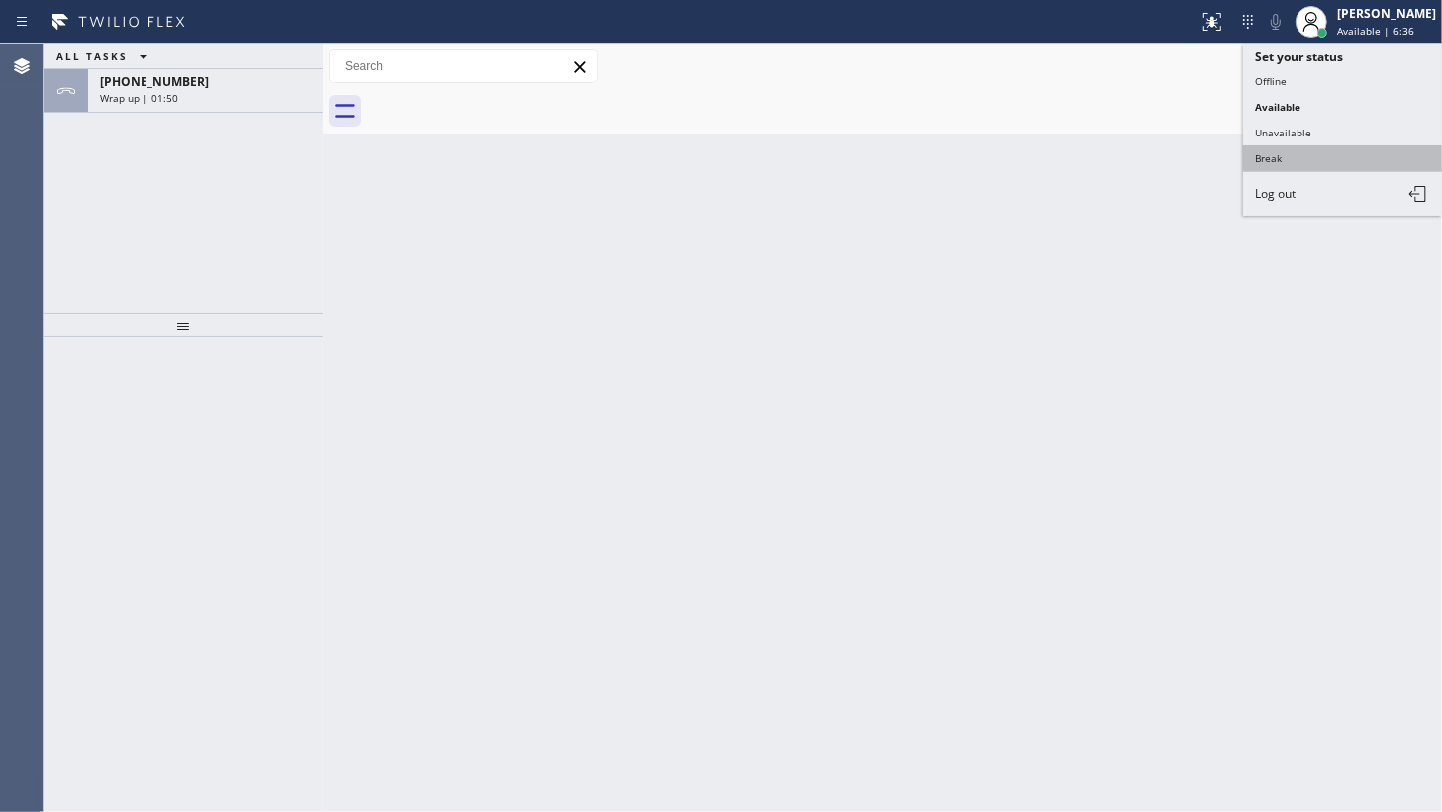
click at [1308, 148] on button "Break" at bounding box center [1342, 159] width 199 height 26
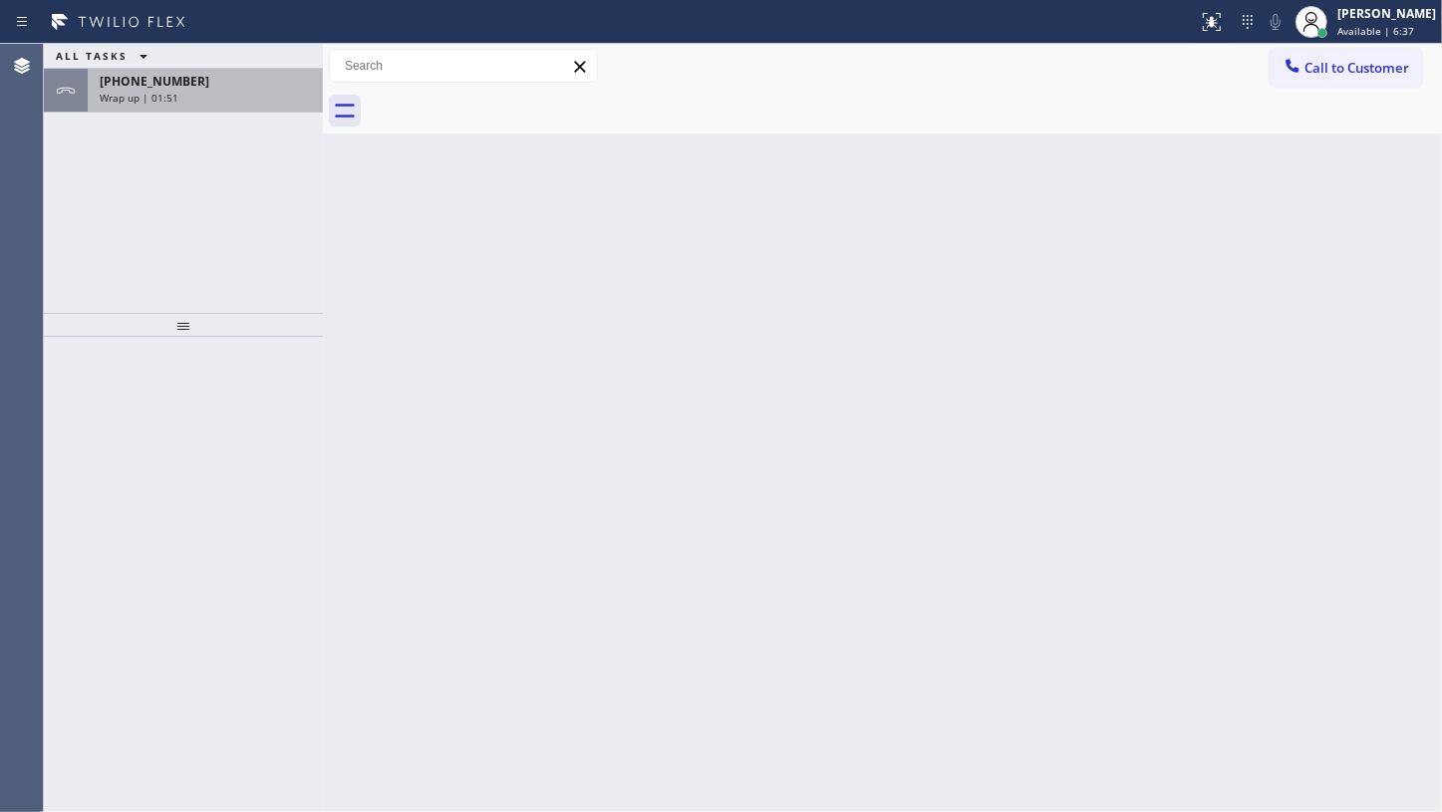
drag, startPoint x: 133, startPoint y: 95, endPoint x: 263, endPoint y: 222, distance: 182.5
click at [134, 93] on span "Wrap up | 01:51" at bounding box center [139, 98] width 79 height 14
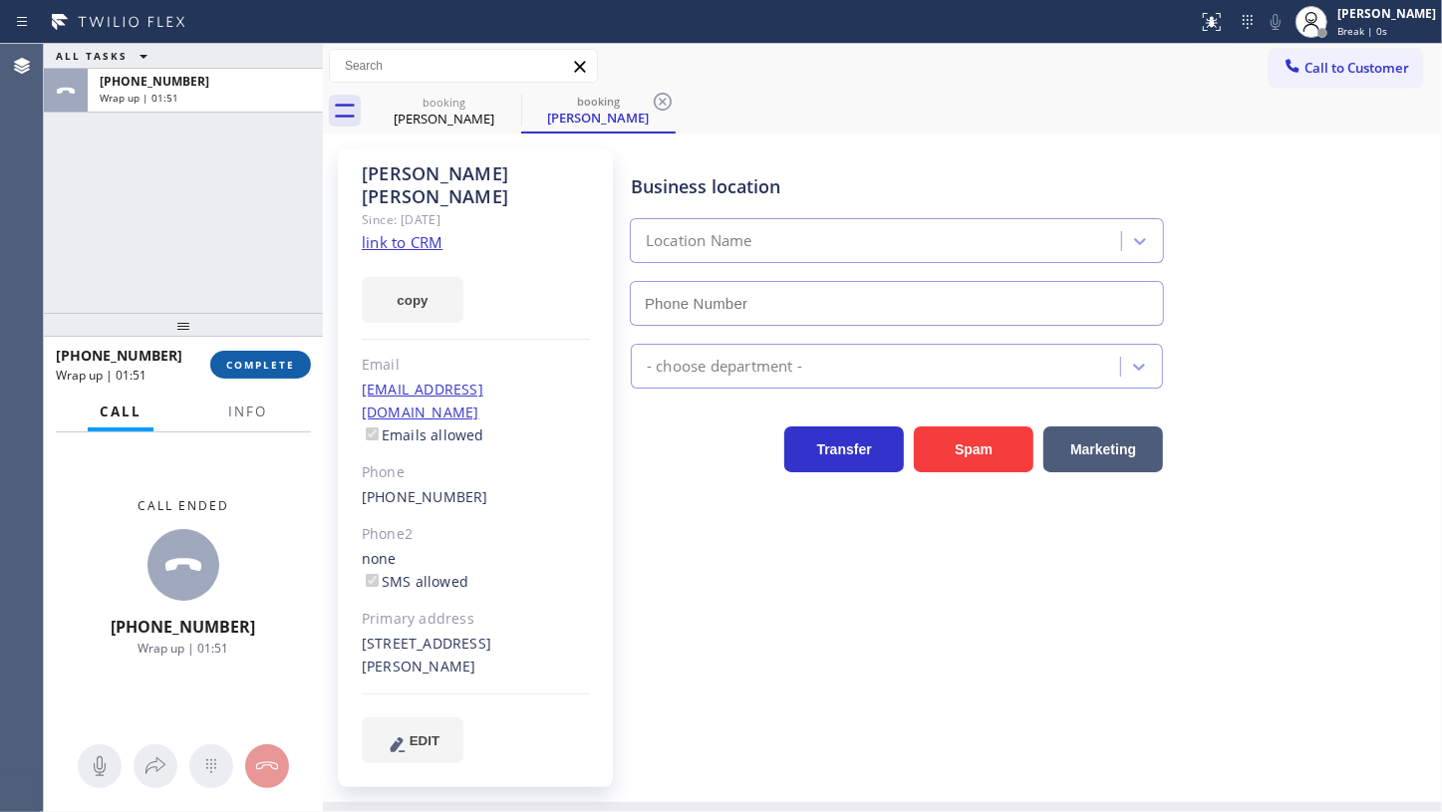
click at [269, 356] on button "COMPLETE" at bounding box center [260, 365] width 101 height 28
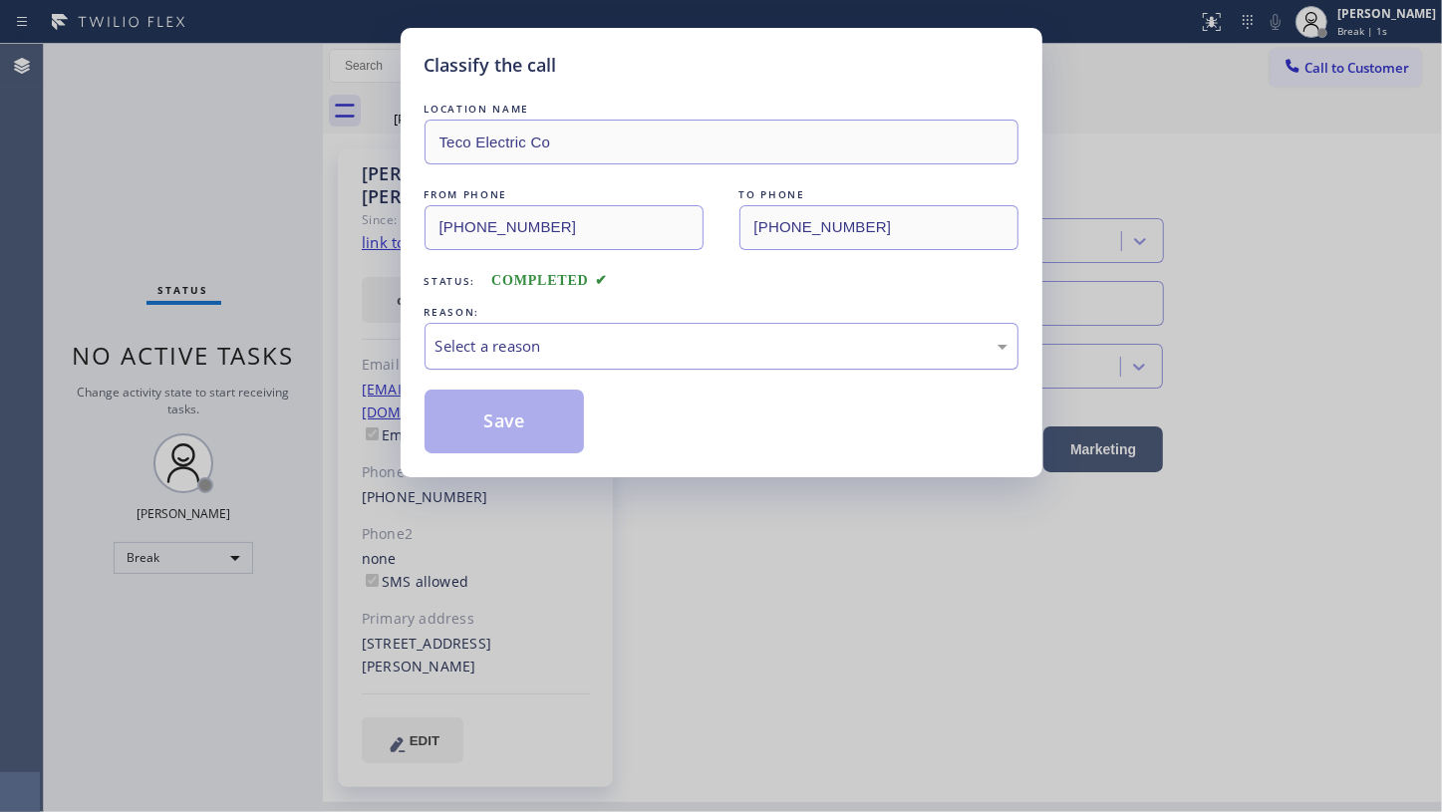
type input "[PHONE_NUMBER]"
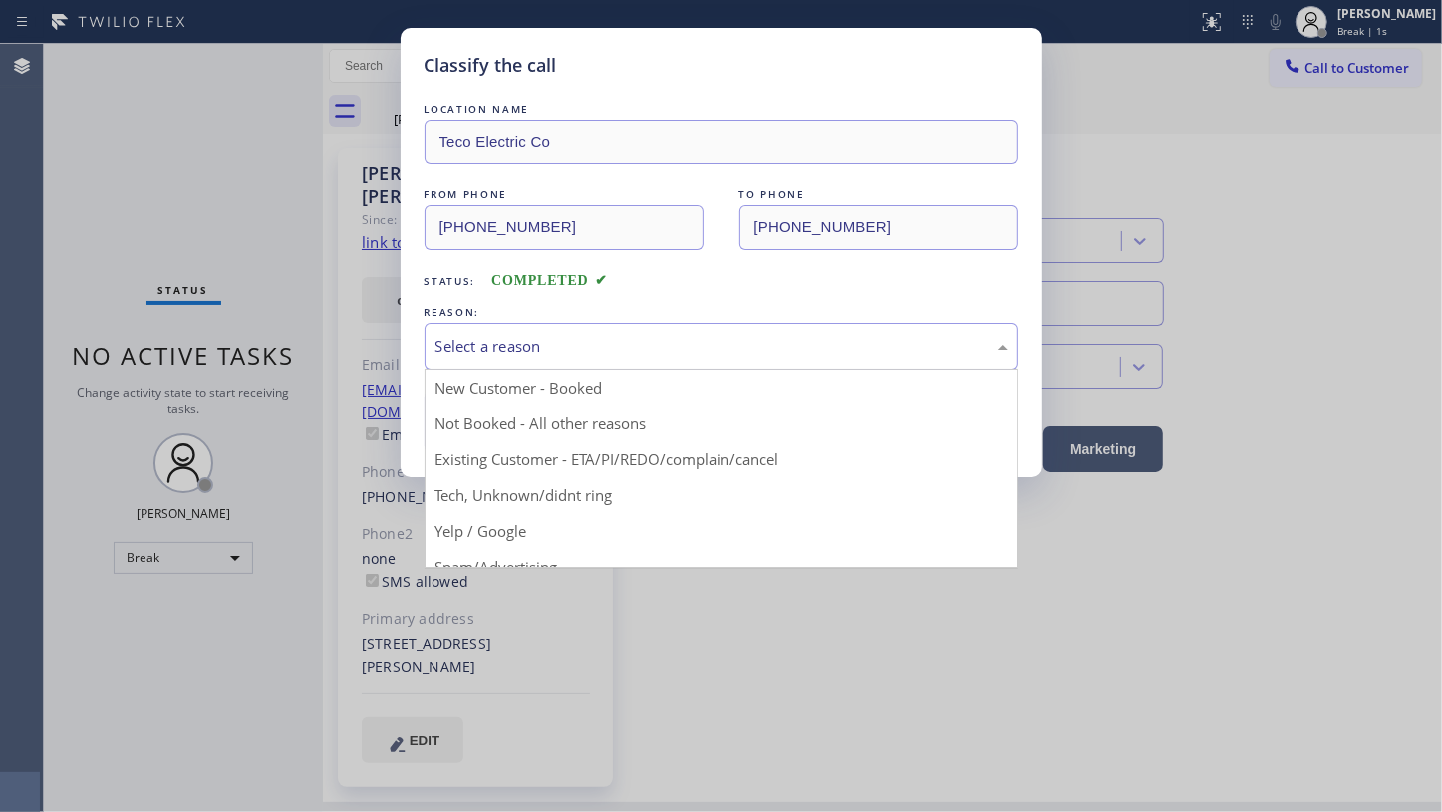
click at [507, 359] on div "Select a reason" at bounding box center [722, 346] width 594 height 47
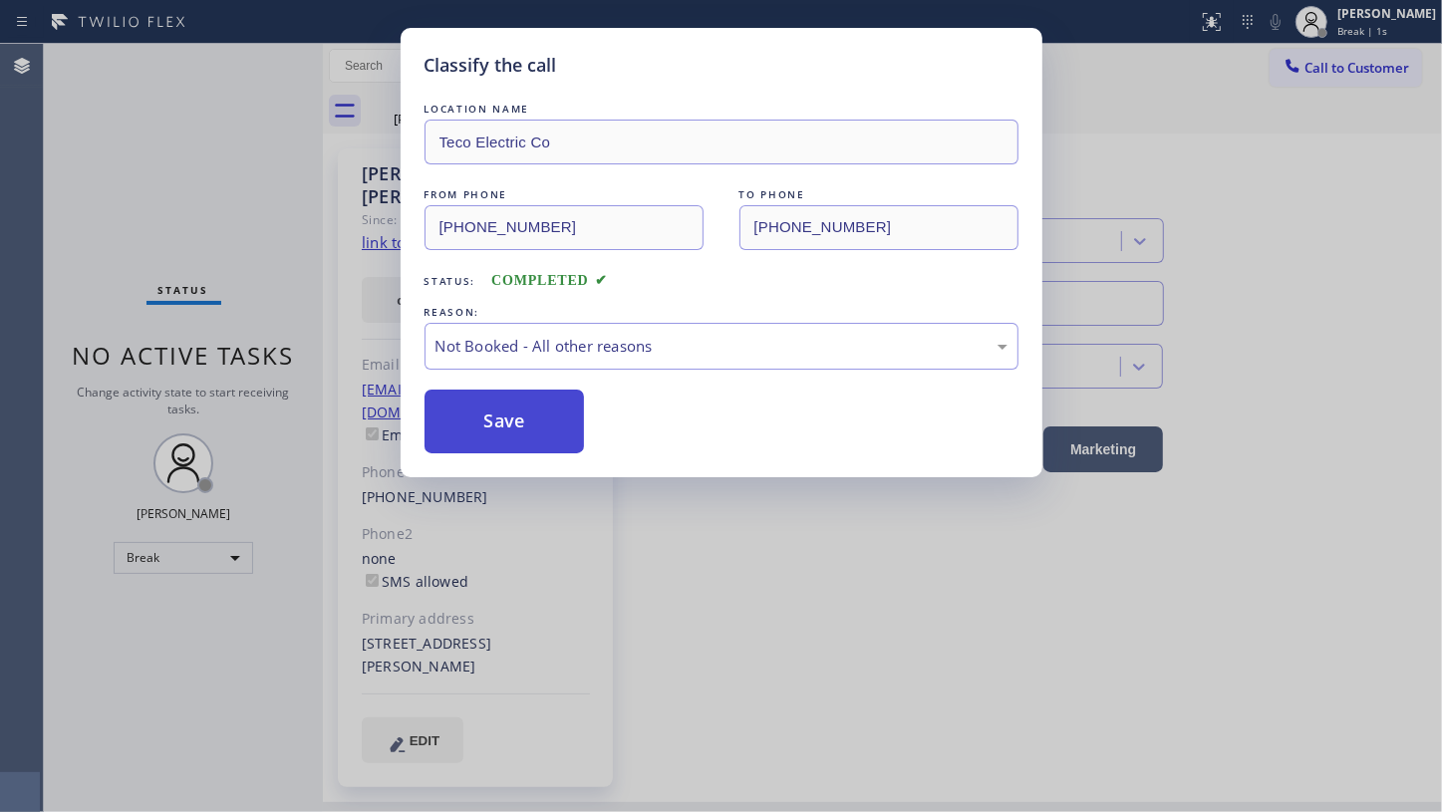
click at [505, 411] on button "Save" at bounding box center [505, 422] width 160 height 64
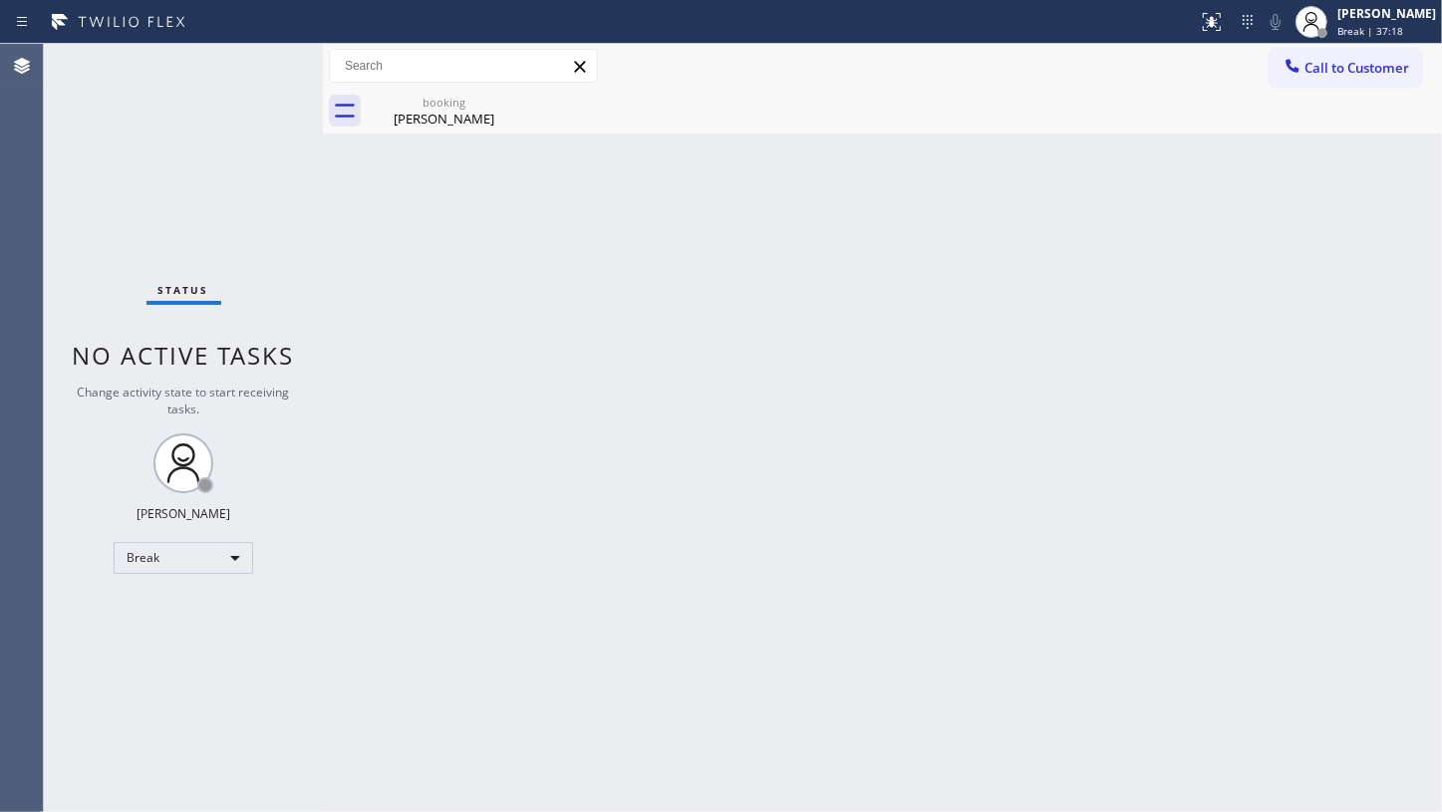
drag, startPoint x: 100, startPoint y: 234, endPoint x: 100, endPoint y: 246, distance: 12.0
click at [100, 238] on div "Status No active tasks Change activity state to start receiving tasks. JENIZA A…" at bounding box center [183, 428] width 279 height 768
drag, startPoint x: 162, startPoint y: 164, endPoint x: 161, endPoint y: 151, distance: 13.0
click at [162, 156] on div "Status No active tasks Change activity state to start receiving tasks. JENIZA A…" at bounding box center [183, 428] width 279 height 768
click at [172, 550] on div "Break" at bounding box center [184, 558] width 140 height 32
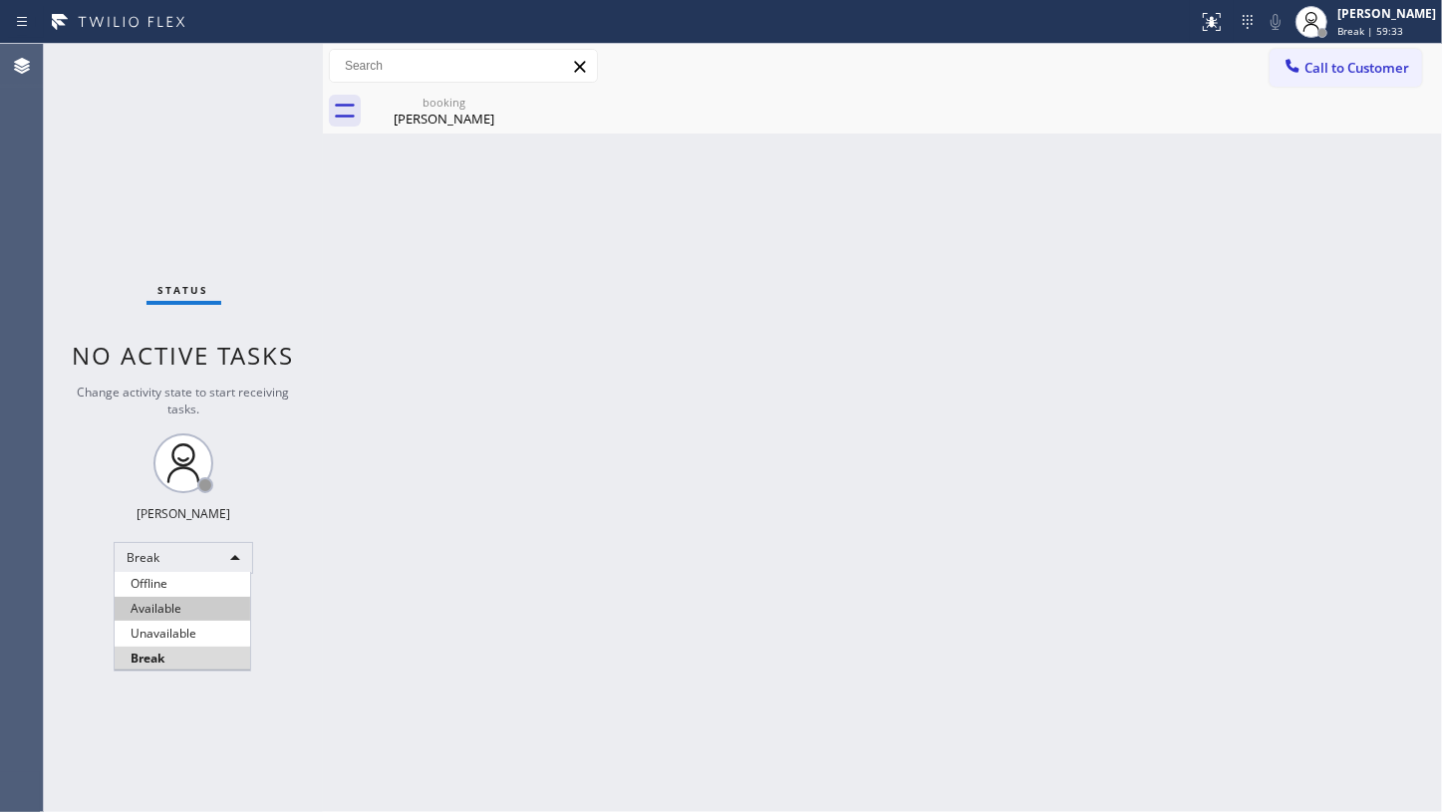
click at [158, 600] on li "Available" at bounding box center [183, 609] width 136 height 24
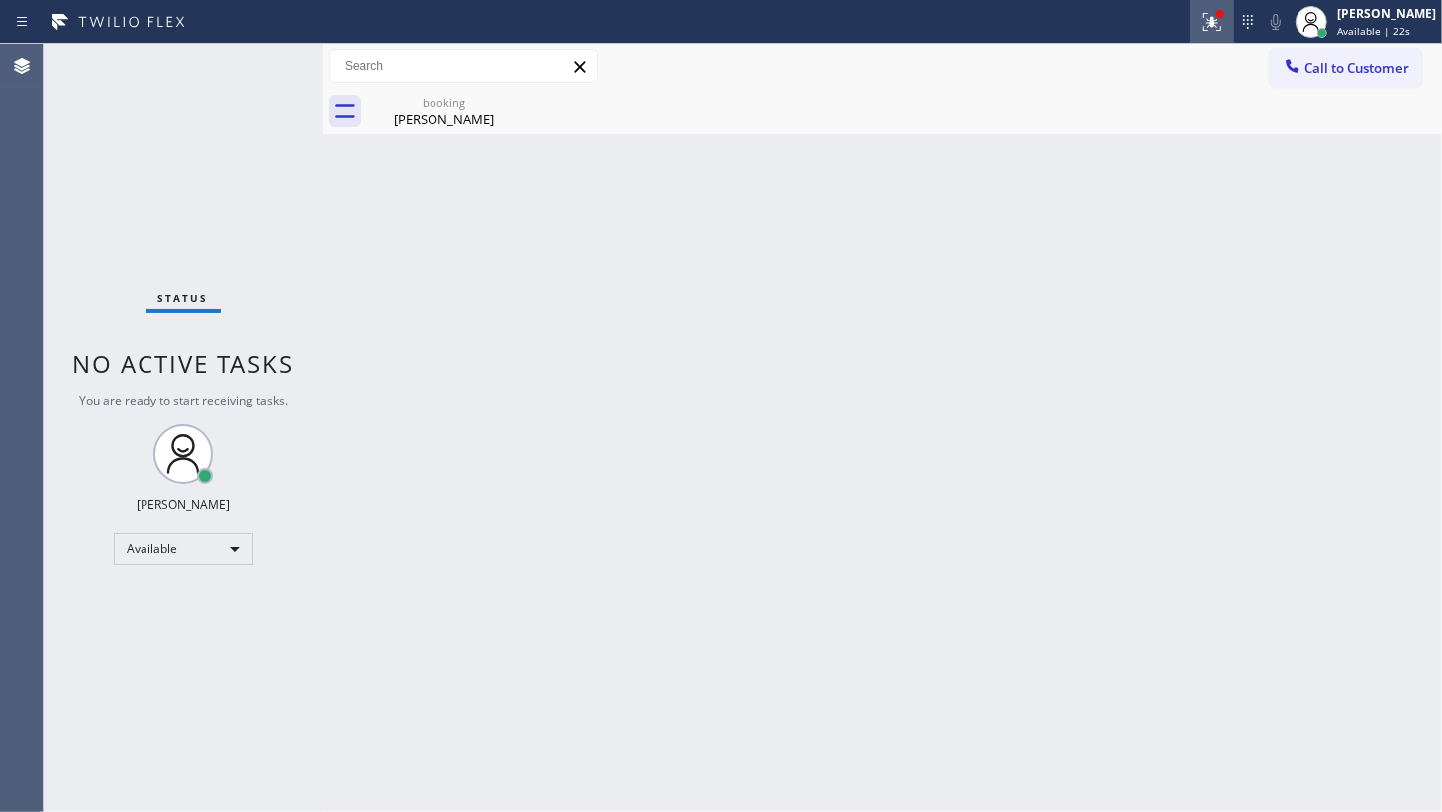
click at [1203, 25] on icon at bounding box center [1212, 22] width 24 height 24
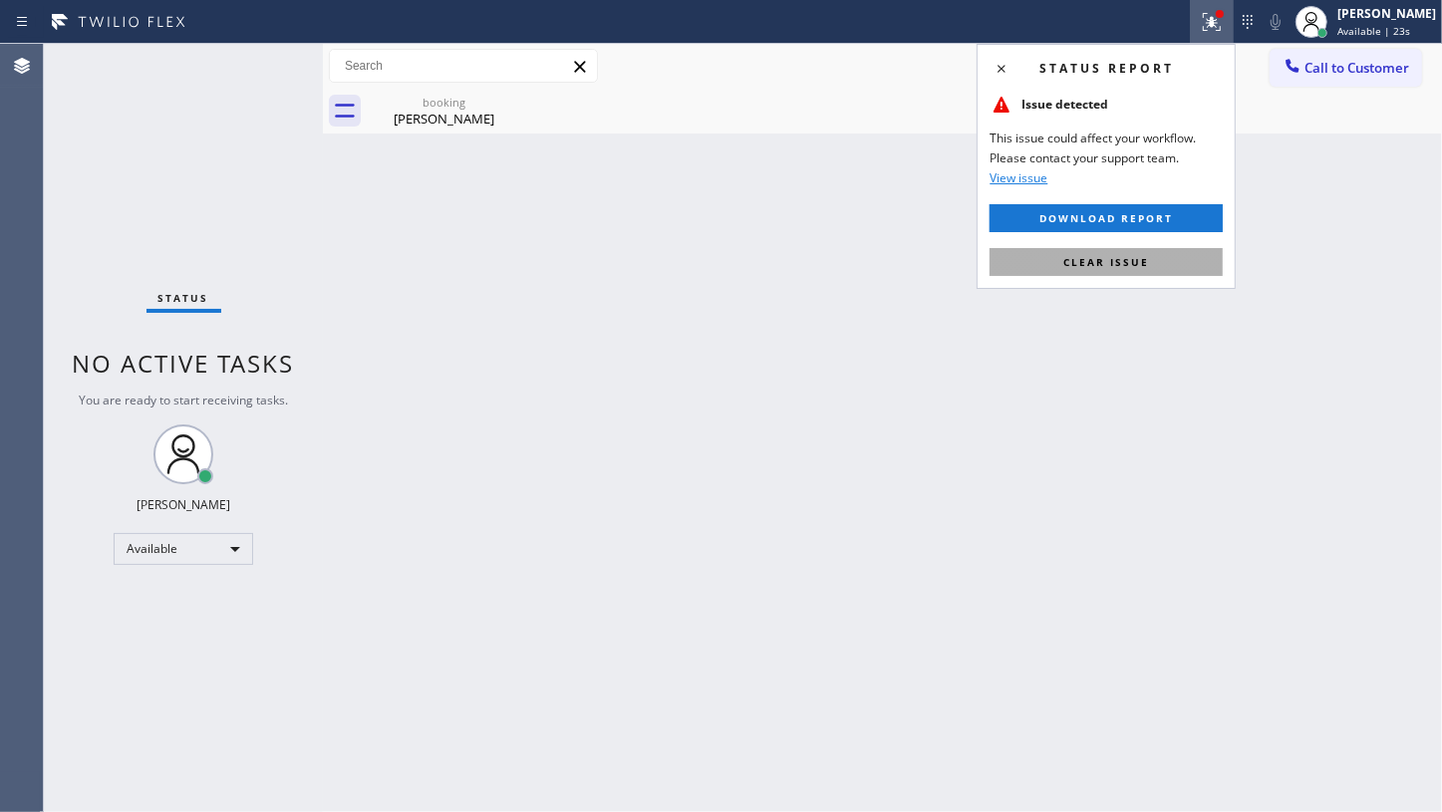
click at [1101, 266] on span "Clear issue" at bounding box center [1106, 262] width 86 height 14
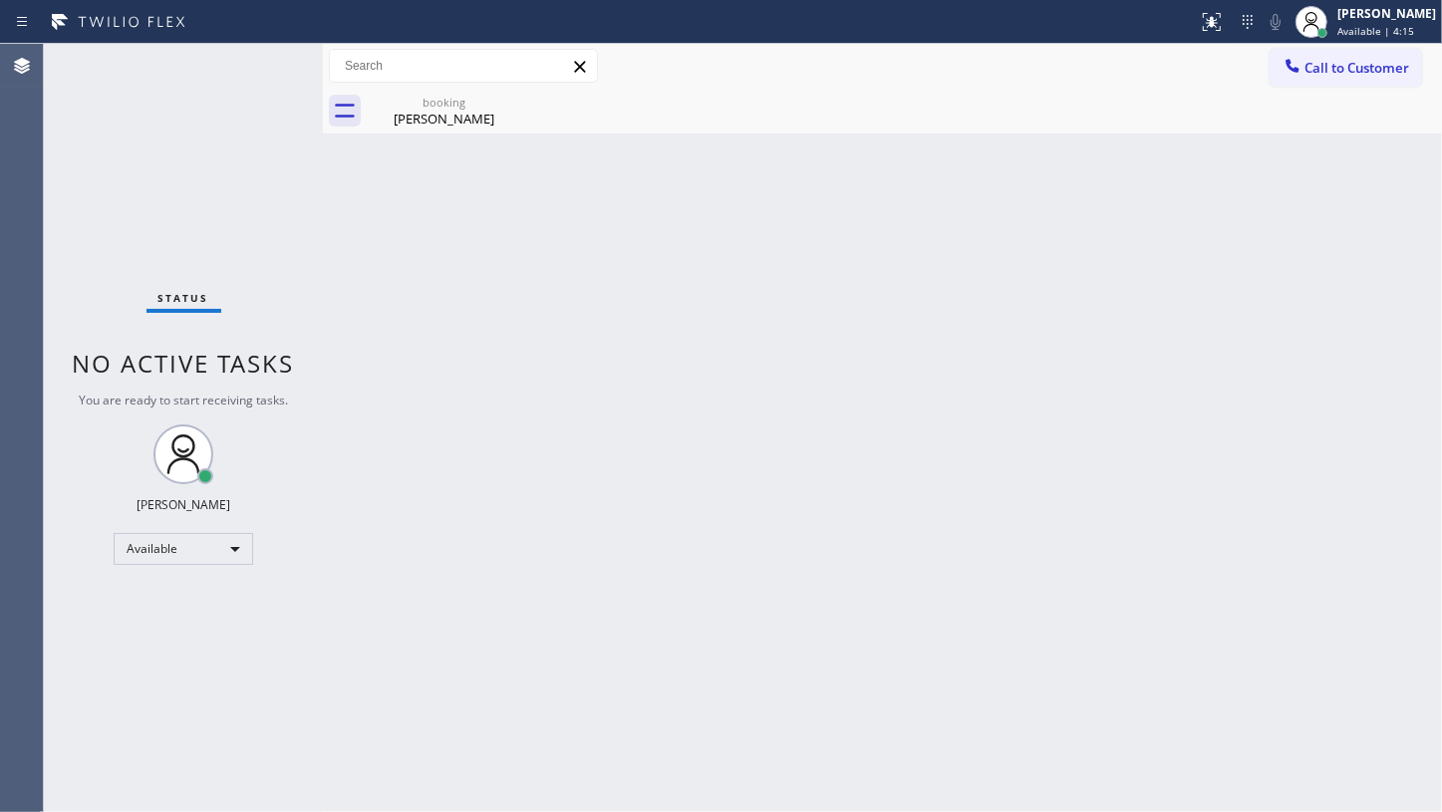
click at [114, 240] on div "Status No active tasks You are ready to start receiving tasks. JENIZA ALCAYDE A…" at bounding box center [183, 428] width 279 height 768
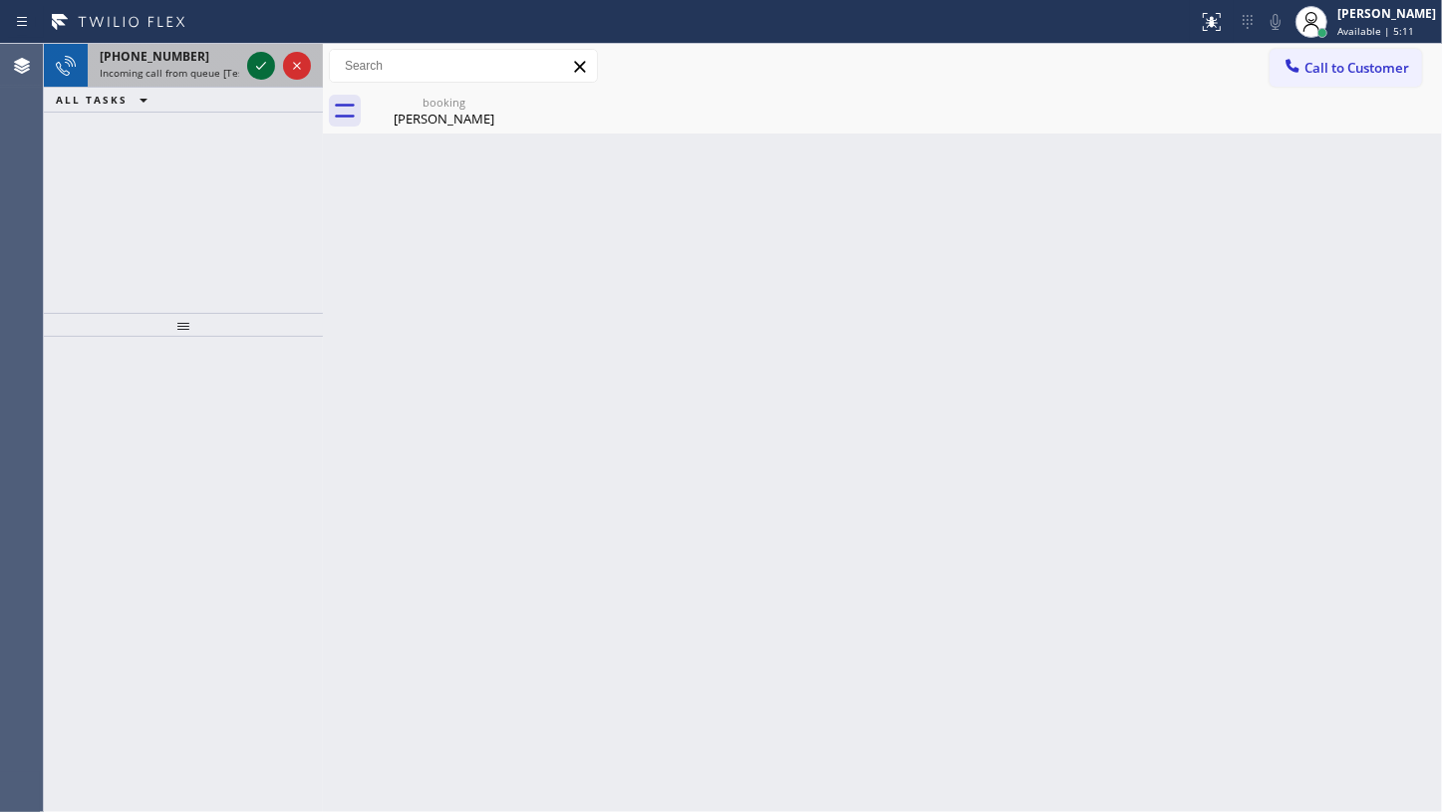
click at [266, 66] on icon at bounding box center [261, 66] width 24 height 24
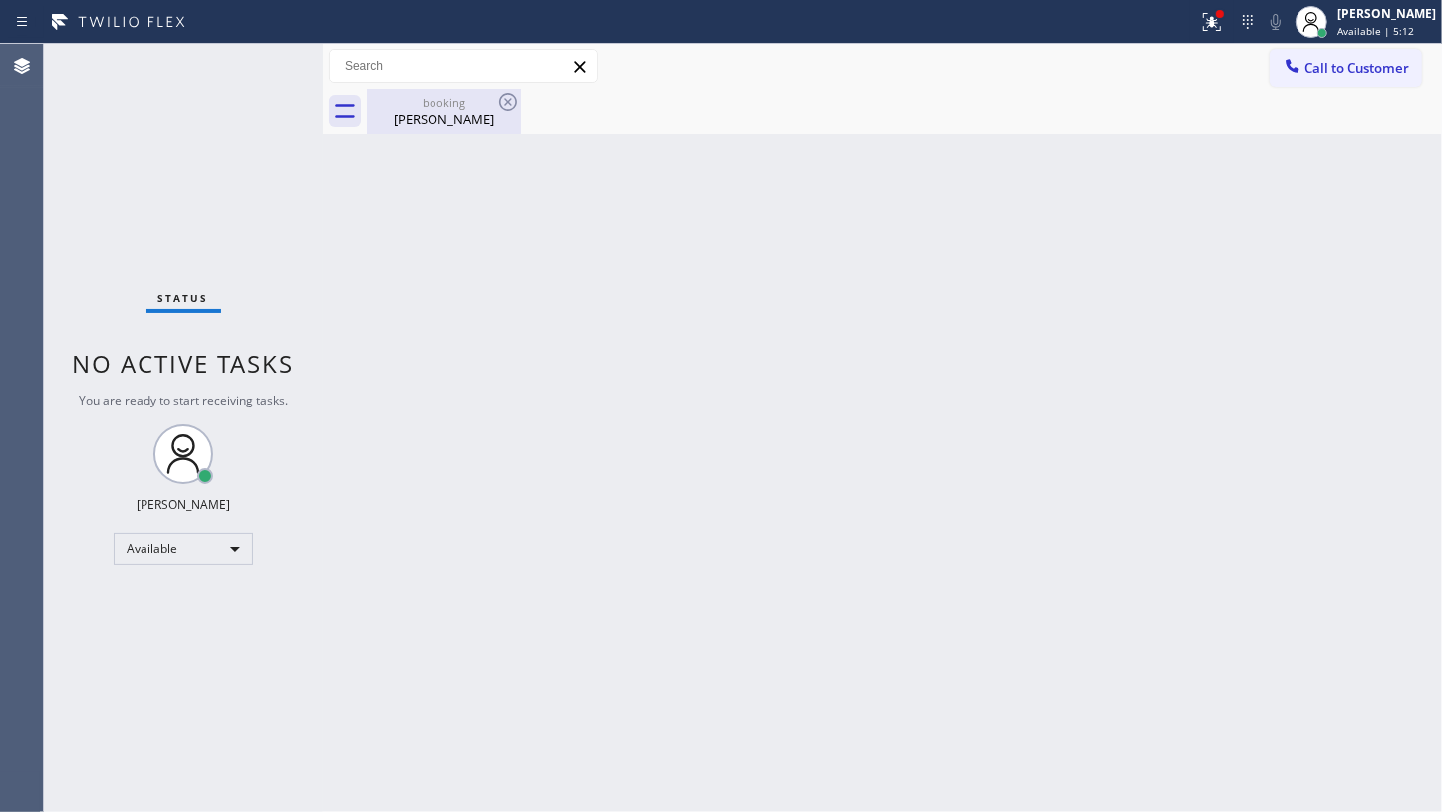
click at [471, 103] on div "booking" at bounding box center [444, 102] width 151 height 15
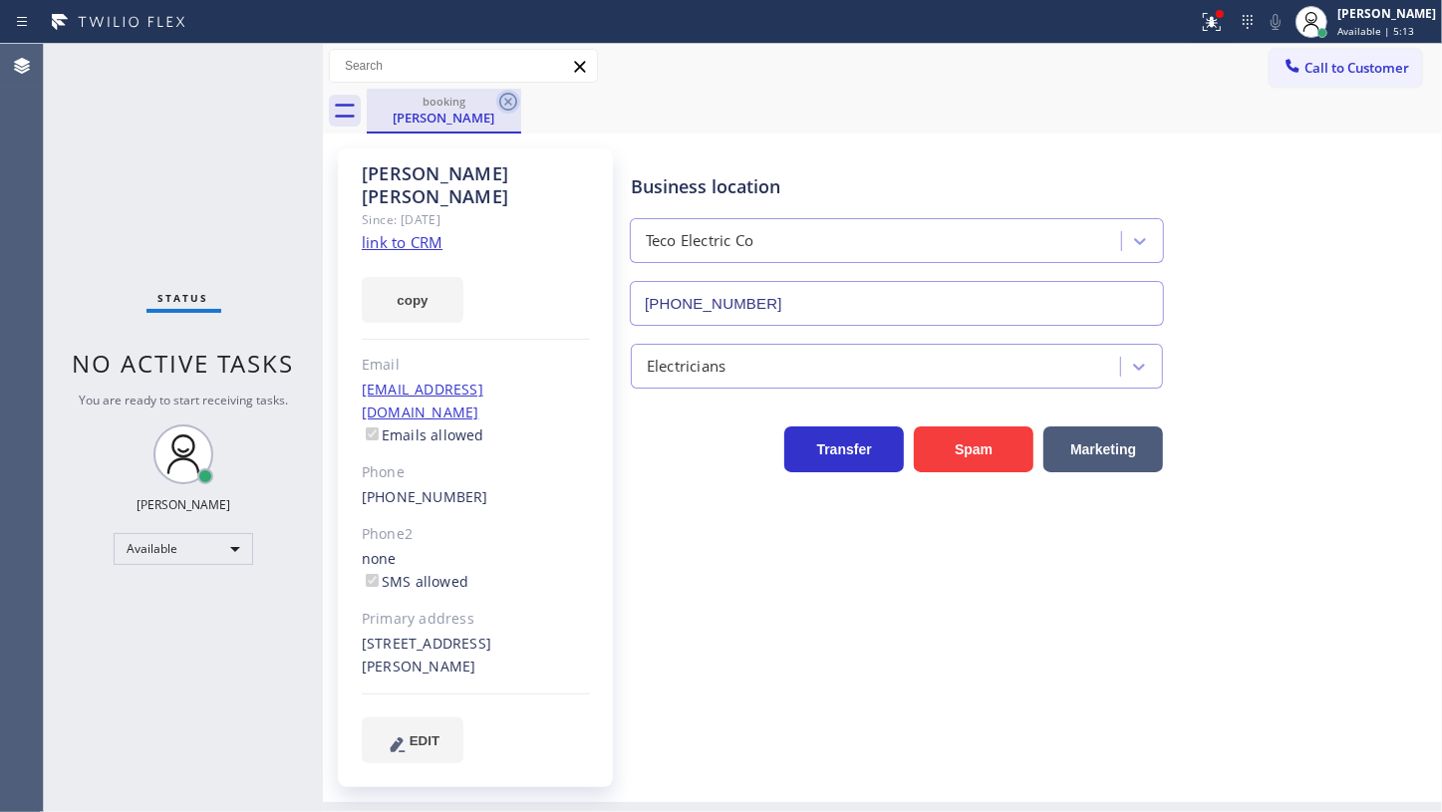
click at [513, 98] on icon at bounding box center [508, 102] width 24 height 24
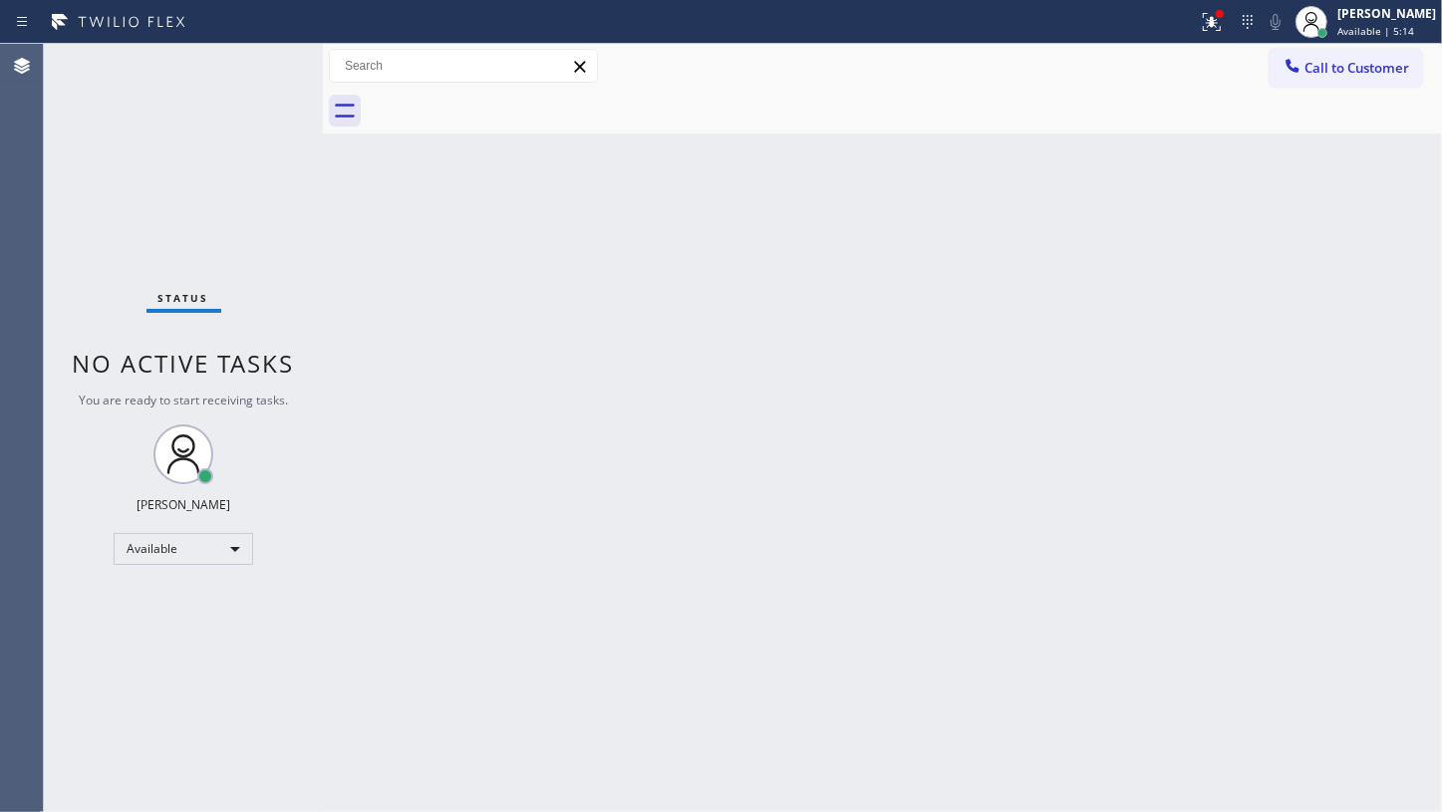
click at [1182, 23] on div at bounding box center [599, 22] width 1182 height 32
click at [1205, 19] on icon at bounding box center [1212, 22] width 24 height 24
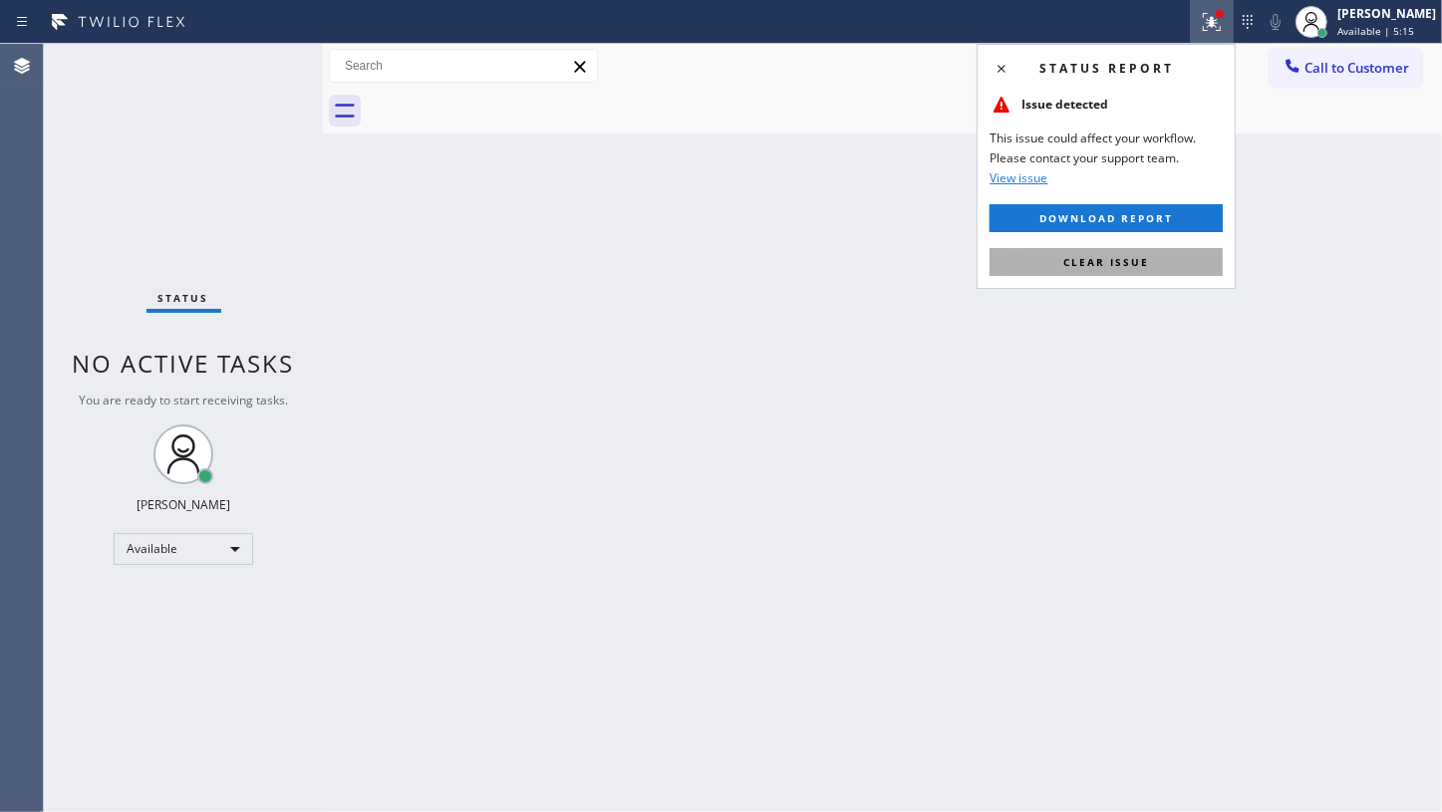
click at [1142, 255] on span "Clear issue" at bounding box center [1106, 262] width 86 height 14
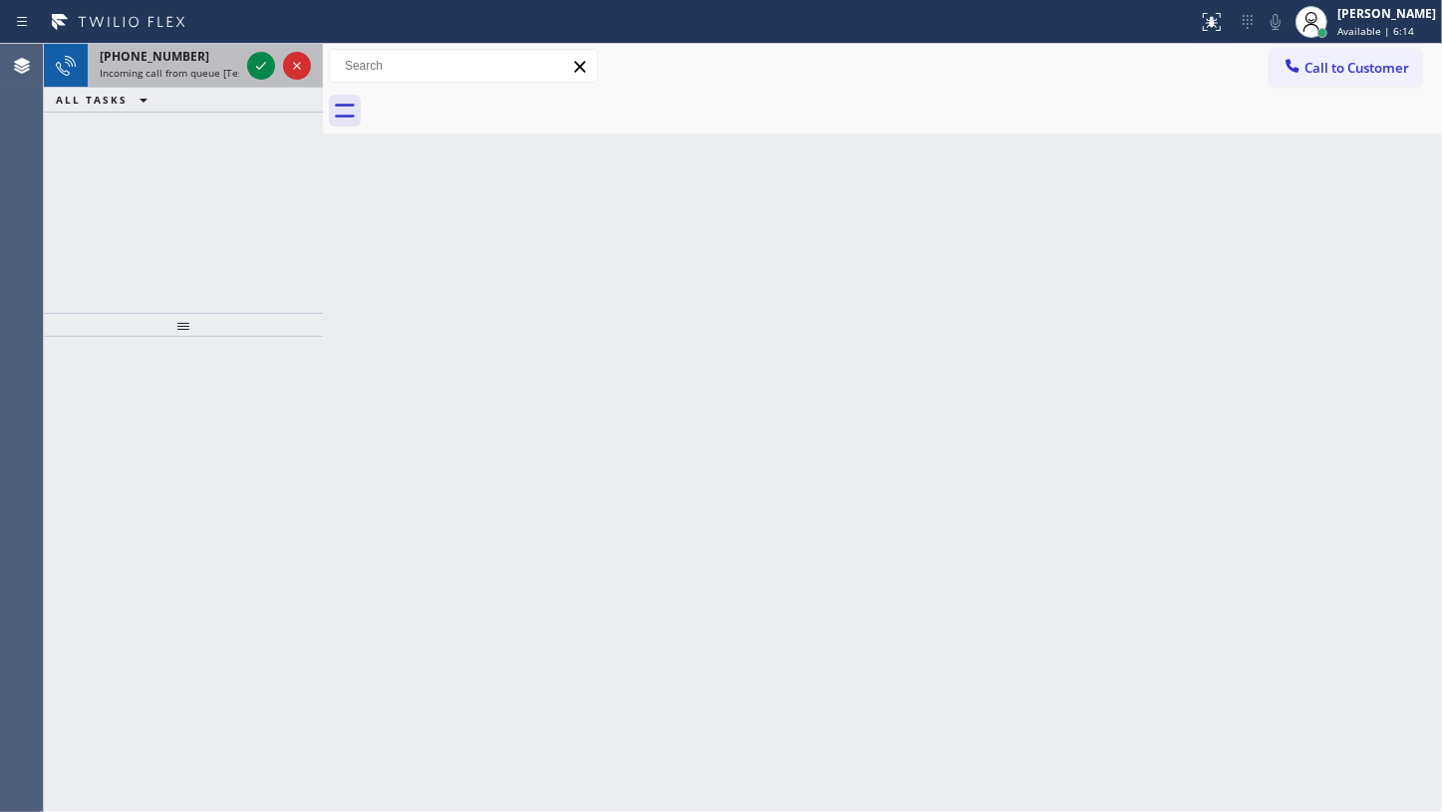
click at [200, 54] on div "+15624161639" at bounding box center [170, 56] width 140 height 17
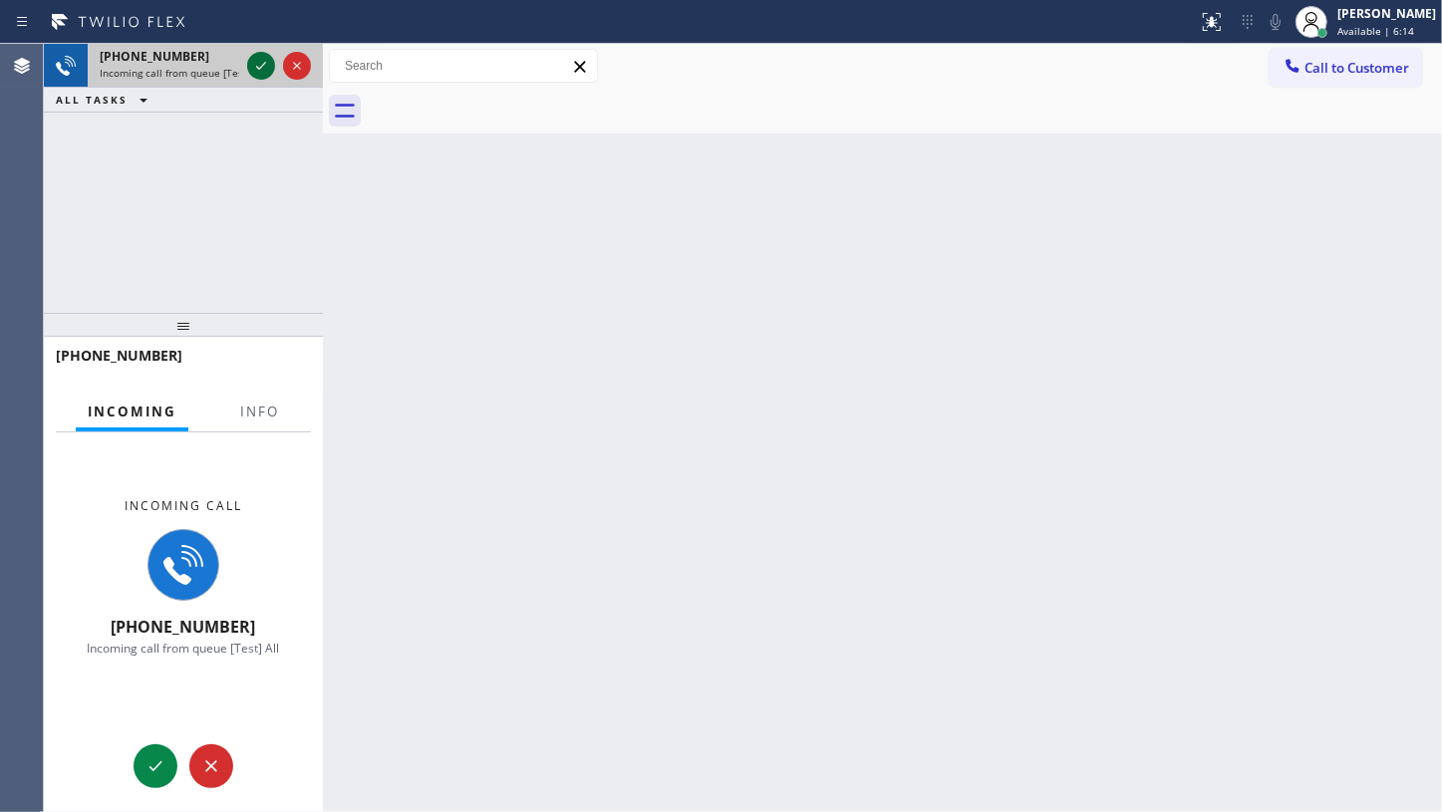
click at [259, 63] on icon at bounding box center [261, 66] width 24 height 24
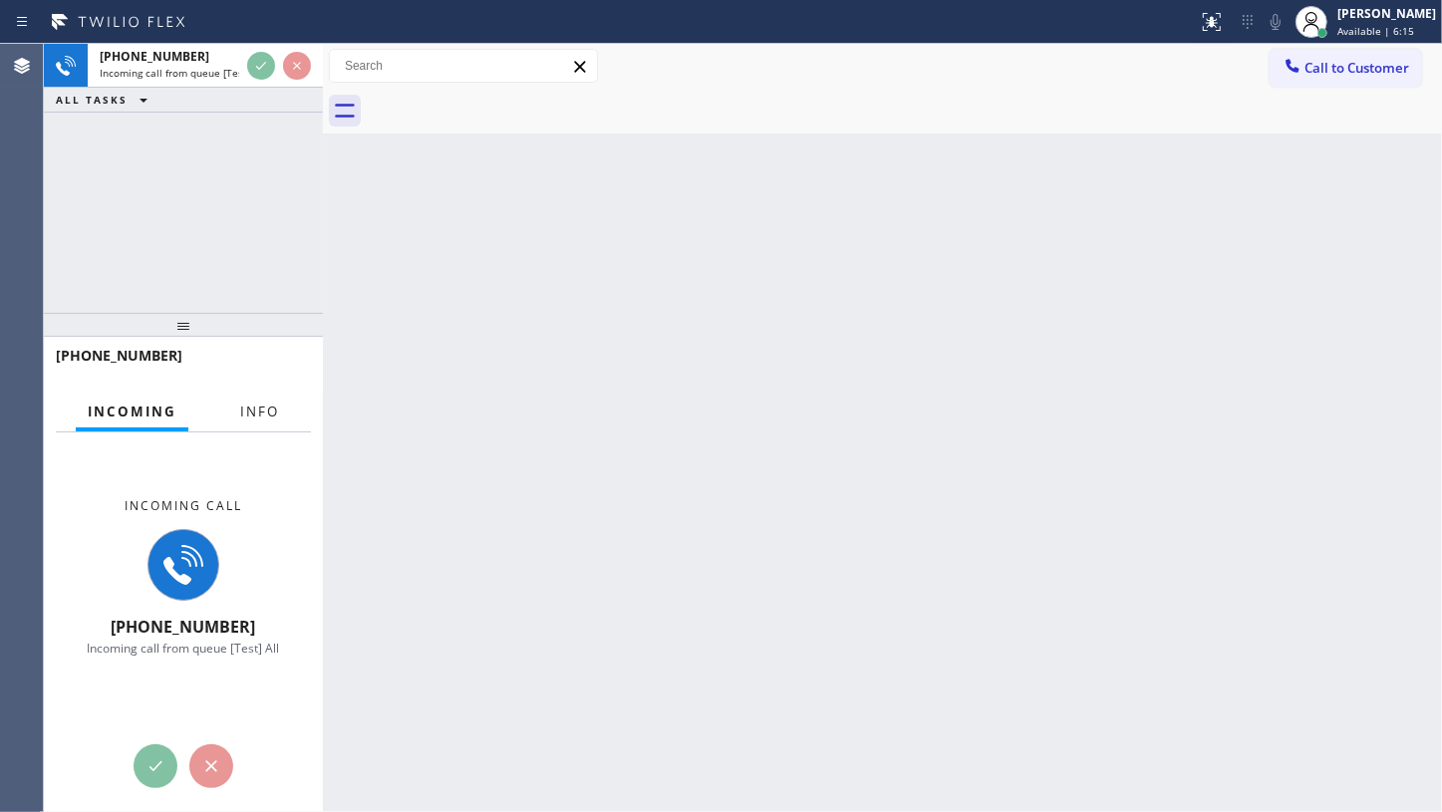
click at [265, 408] on span "Info" at bounding box center [259, 412] width 39 height 18
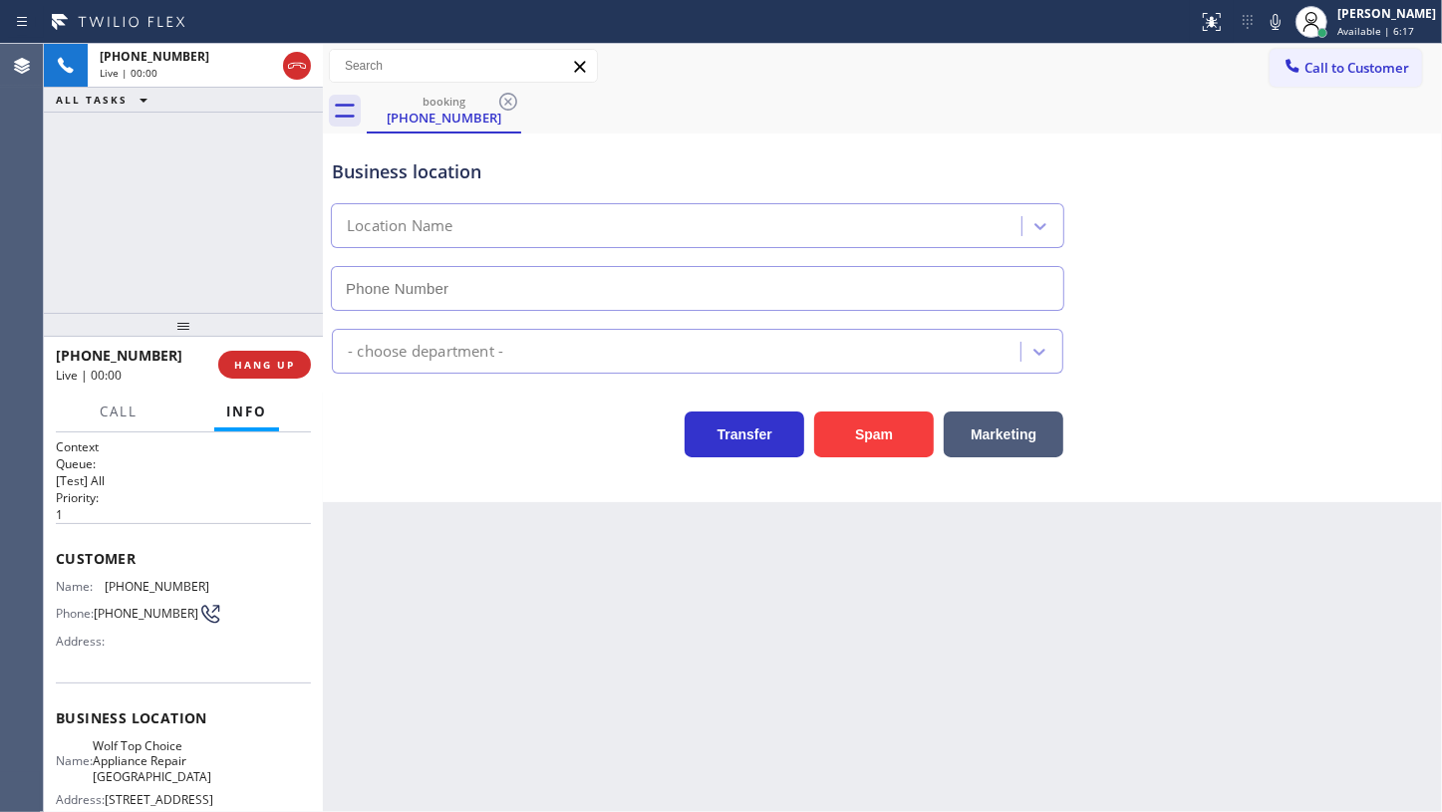
type input "(818) 619-3434"
click at [214, 393] on button "Info" at bounding box center [246, 412] width 65 height 39
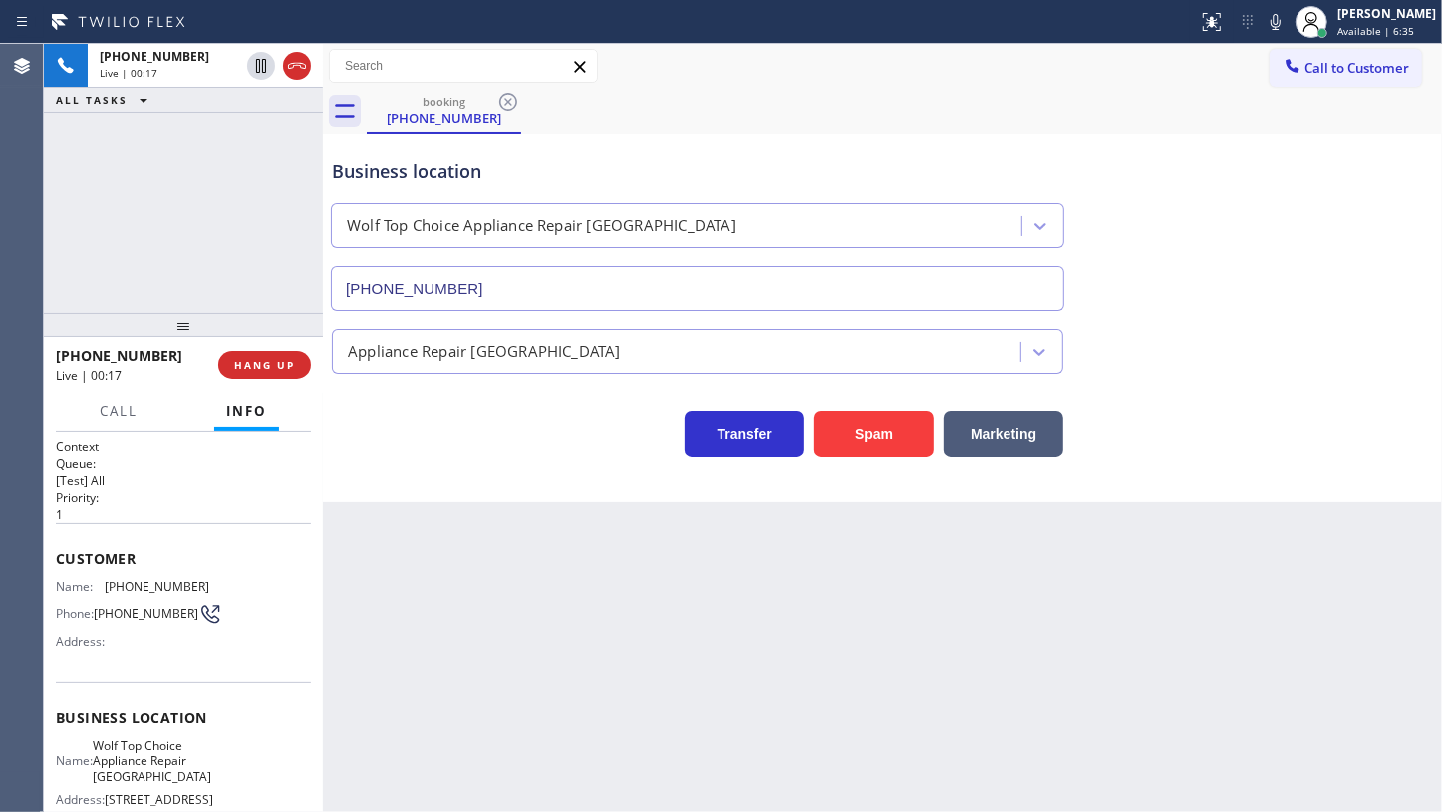
click at [214, 393] on button "Info" at bounding box center [246, 412] width 65 height 39
click at [1440, 555] on div "Back to Dashboard Change Sender ID Customers Technicians Select a contact Outbo…" at bounding box center [882, 428] width 1119 height 768
click at [274, 362] on span "HANG UP" at bounding box center [264, 365] width 61 height 14
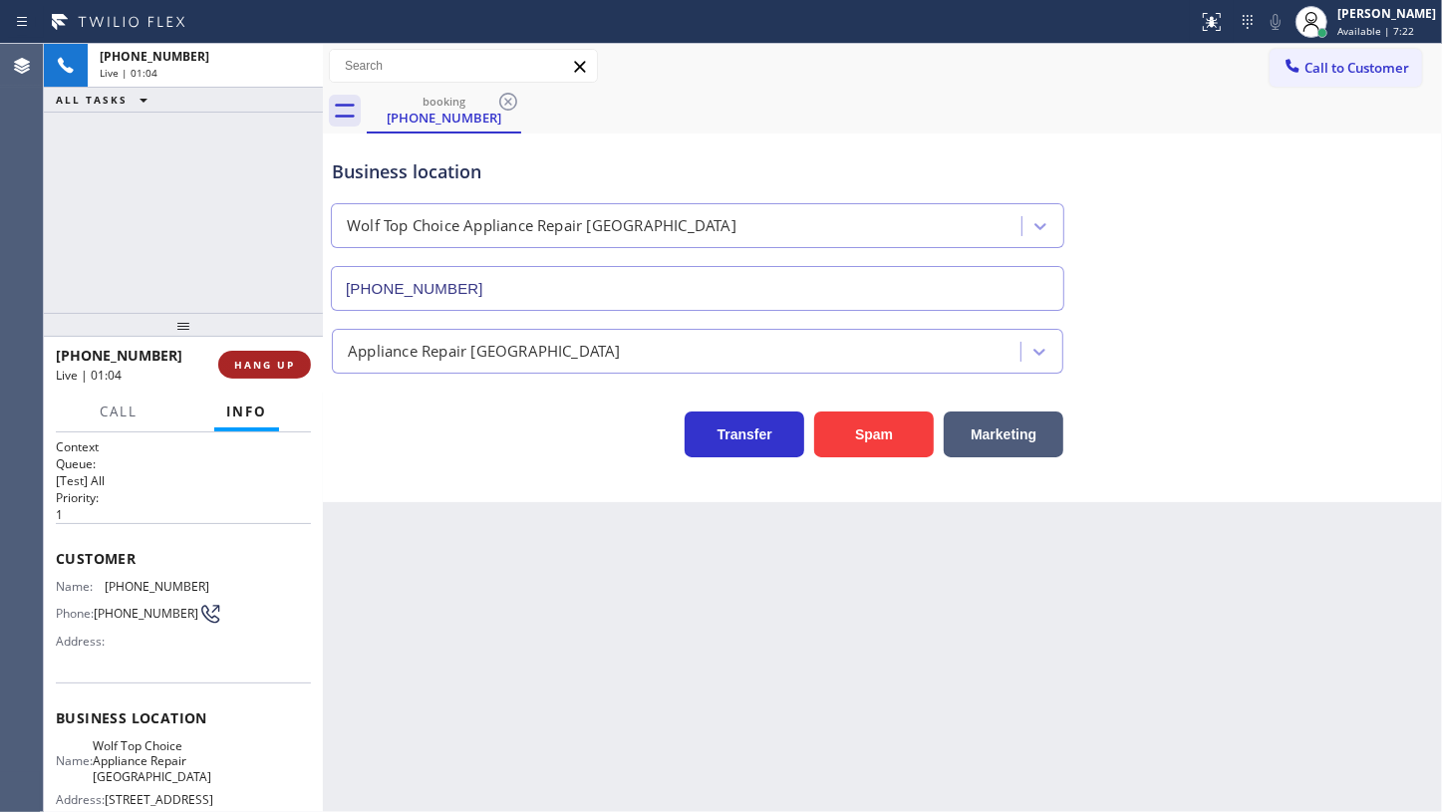
click at [274, 362] on span "HANG UP" at bounding box center [264, 365] width 61 height 14
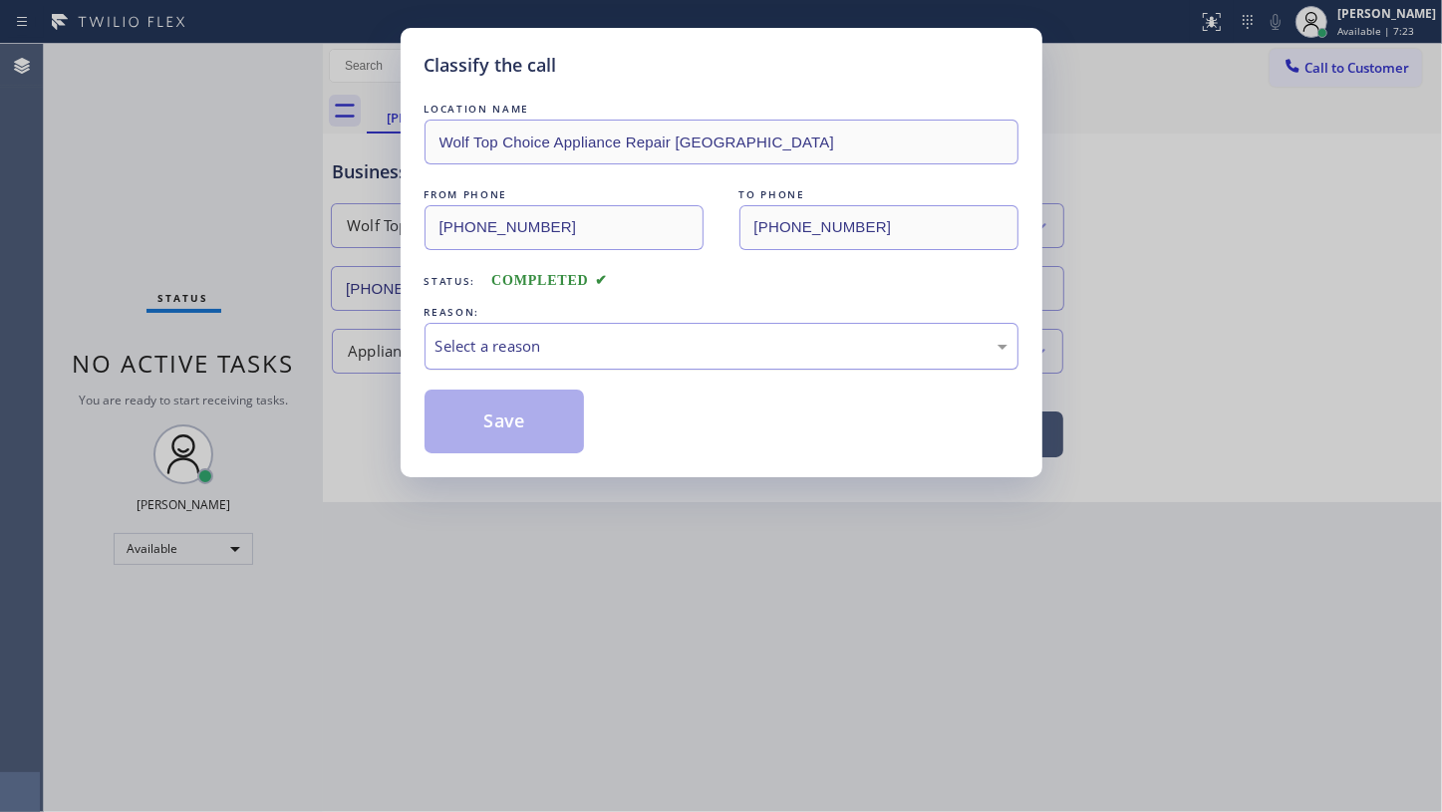
click at [465, 353] on div "Select a reason" at bounding box center [722, 346] width 572 height 23
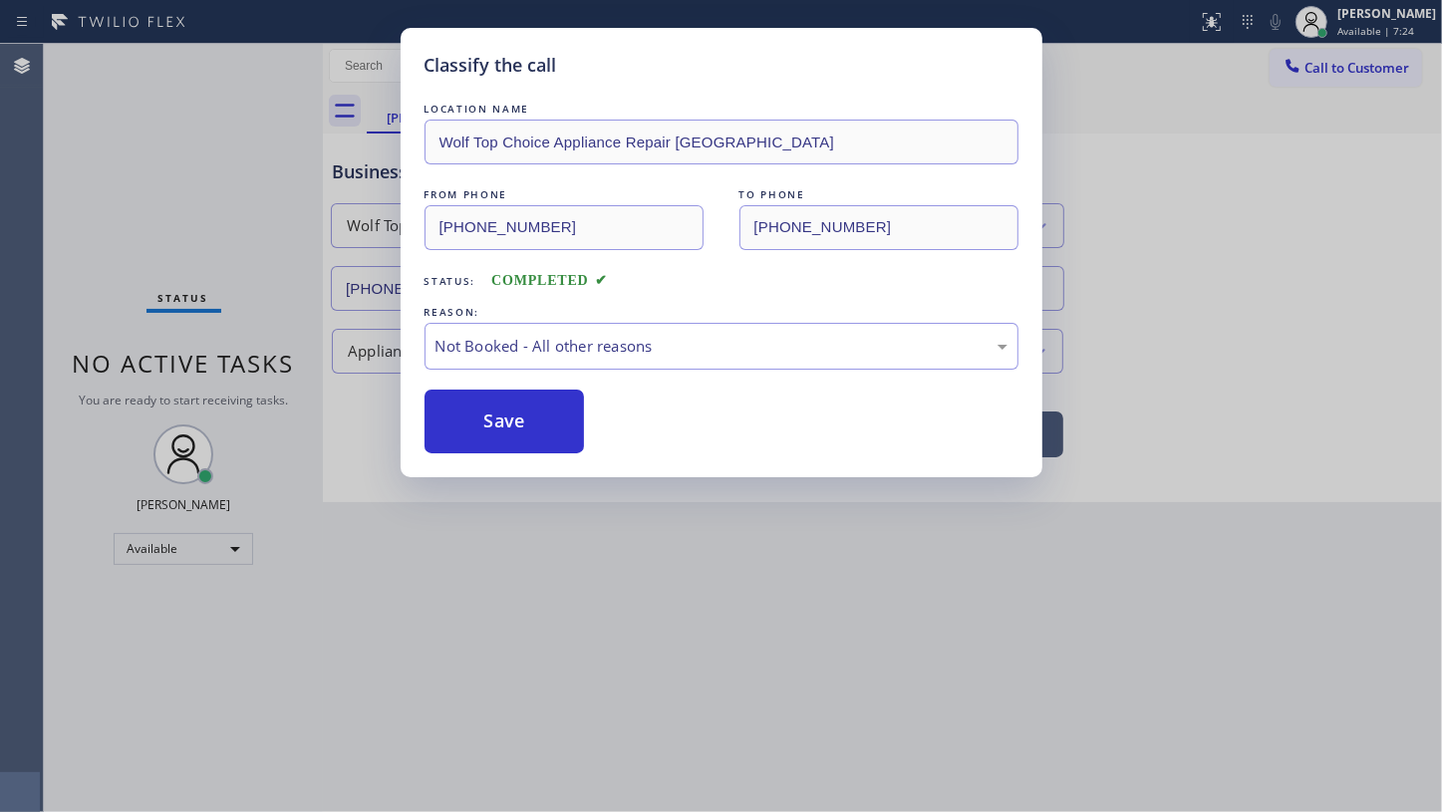
click at [471, 425] on button "Save" at bounding box center [505, 422] width 160 height 64
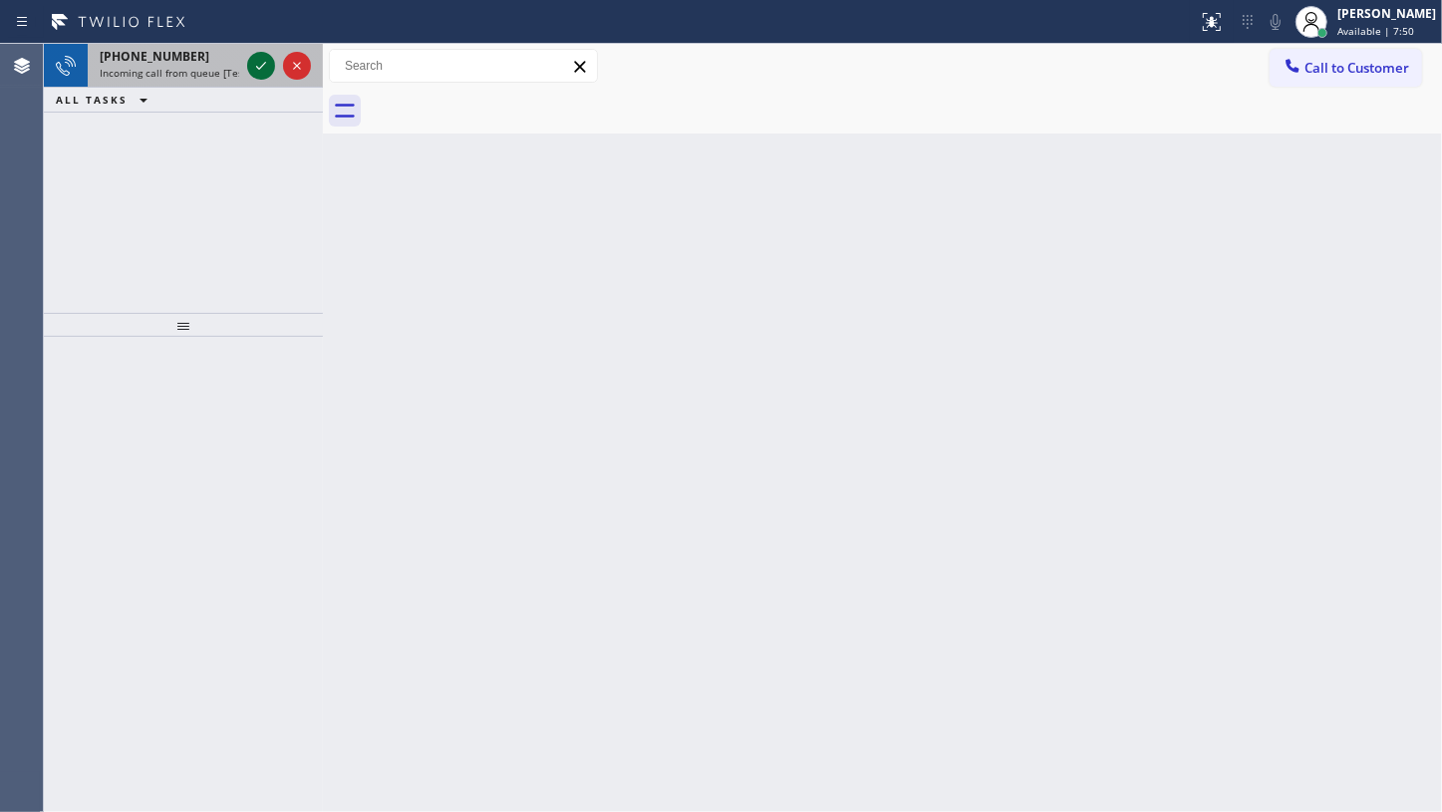
click at [254, 59] on icon at bounding box center [261, 66] width 24 height 24
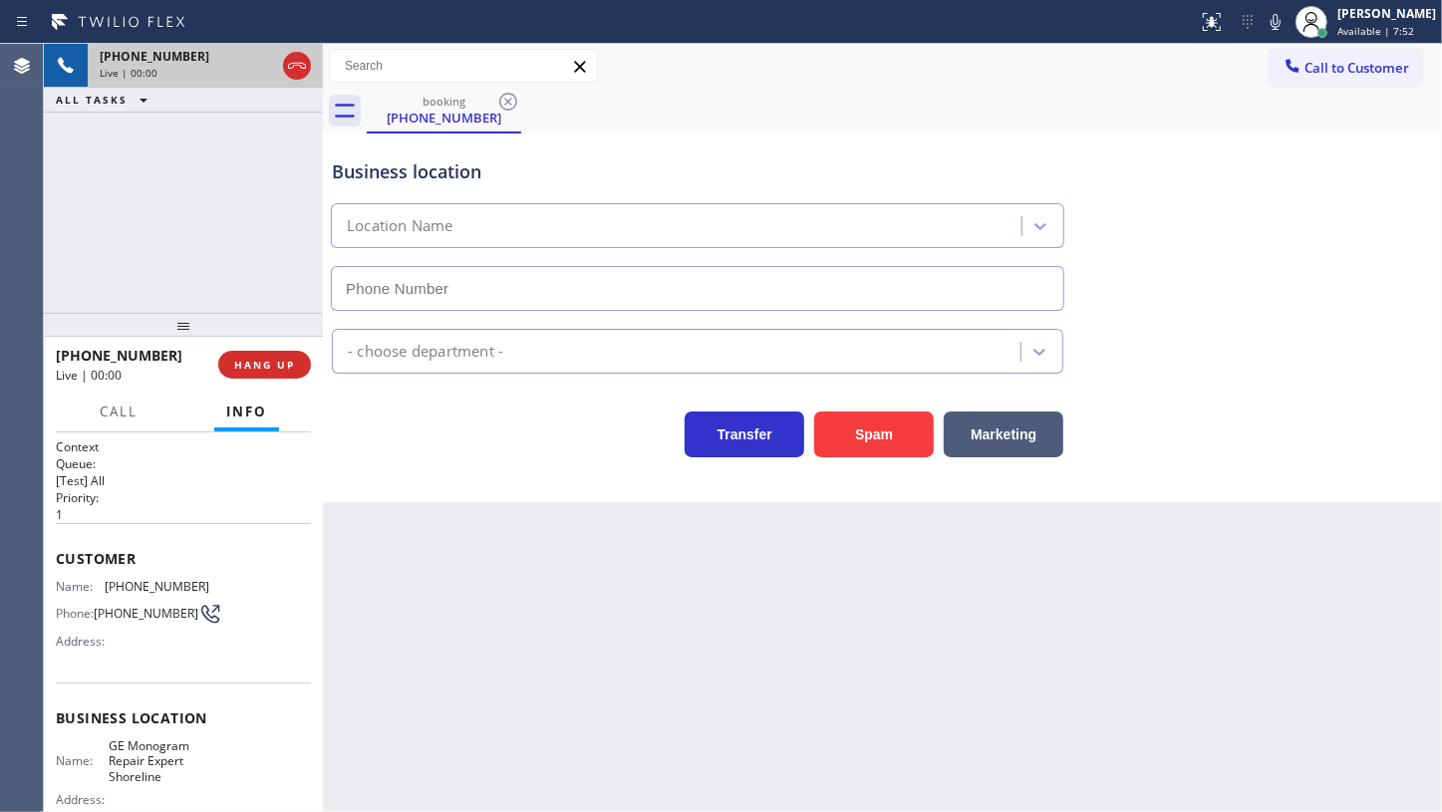
type input "(206) 312-8223"
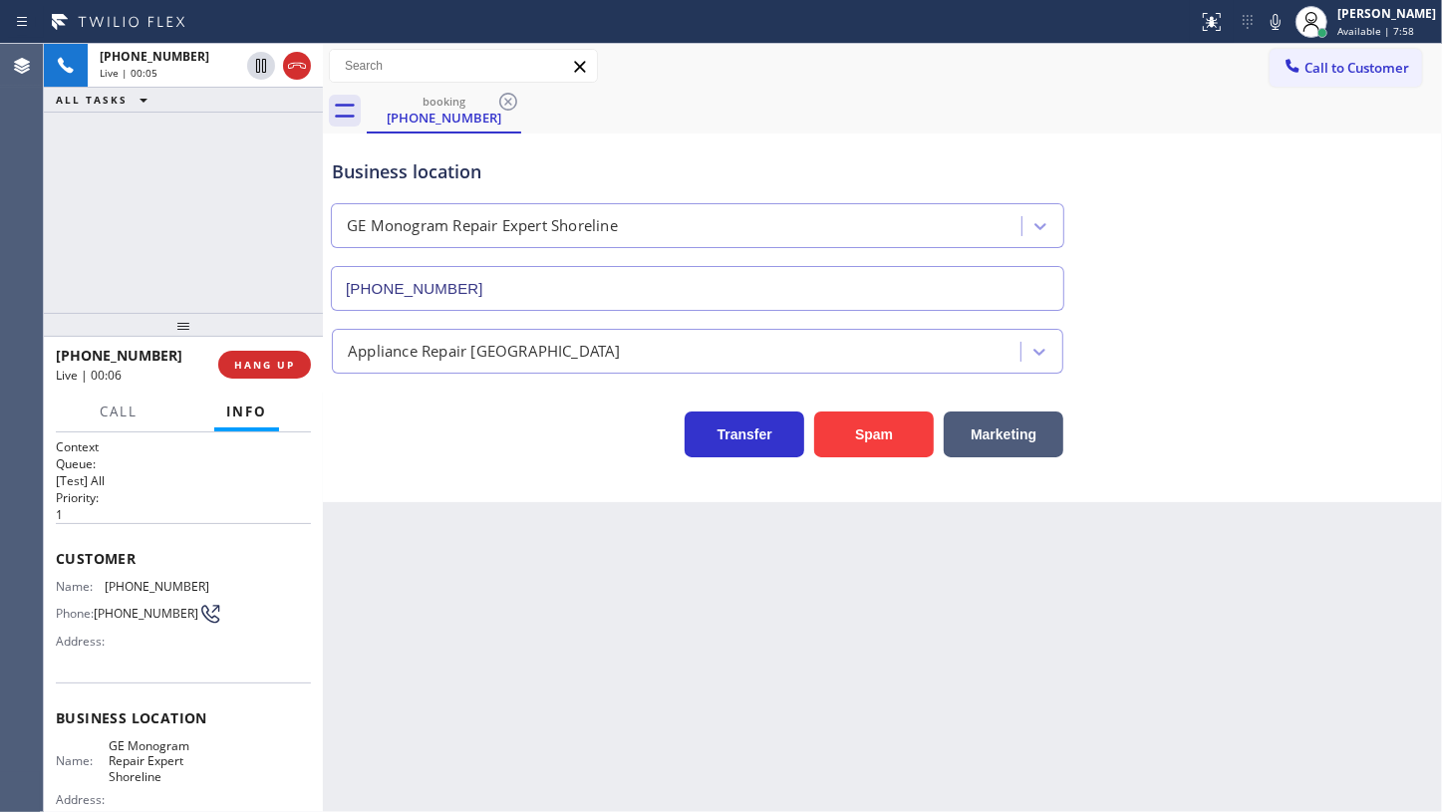
click at [288, 349] on div "+19789543386 Live | 00:06 HANG UP" at bounding box center [183, 365] width 255 height 52
click at [288, 356] on button "HANG UP" at bounding box center [264, 365] width 93 height 28
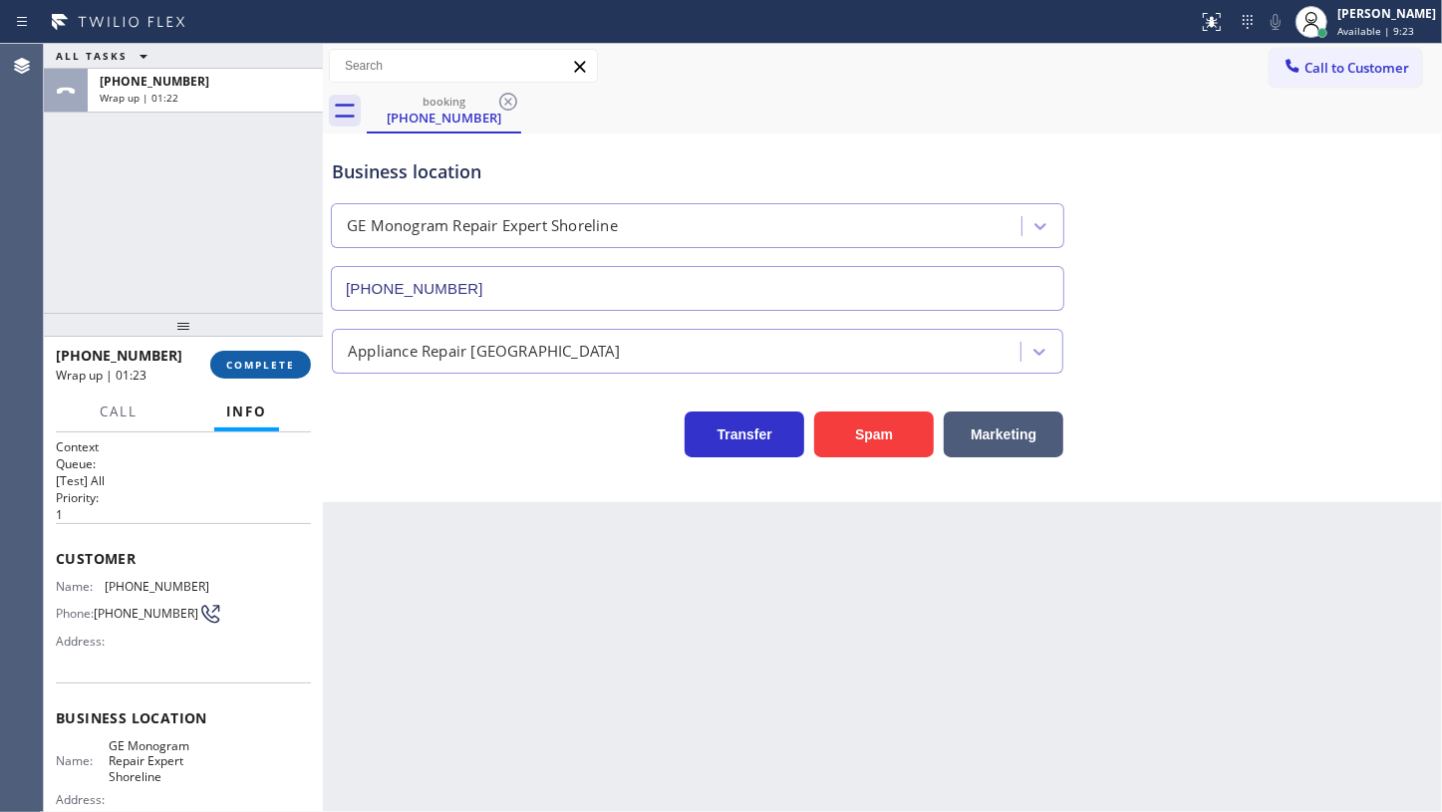
click at [257, 359] on span "COMPLETE" at bounding box center [260, 365] width 69 height 14
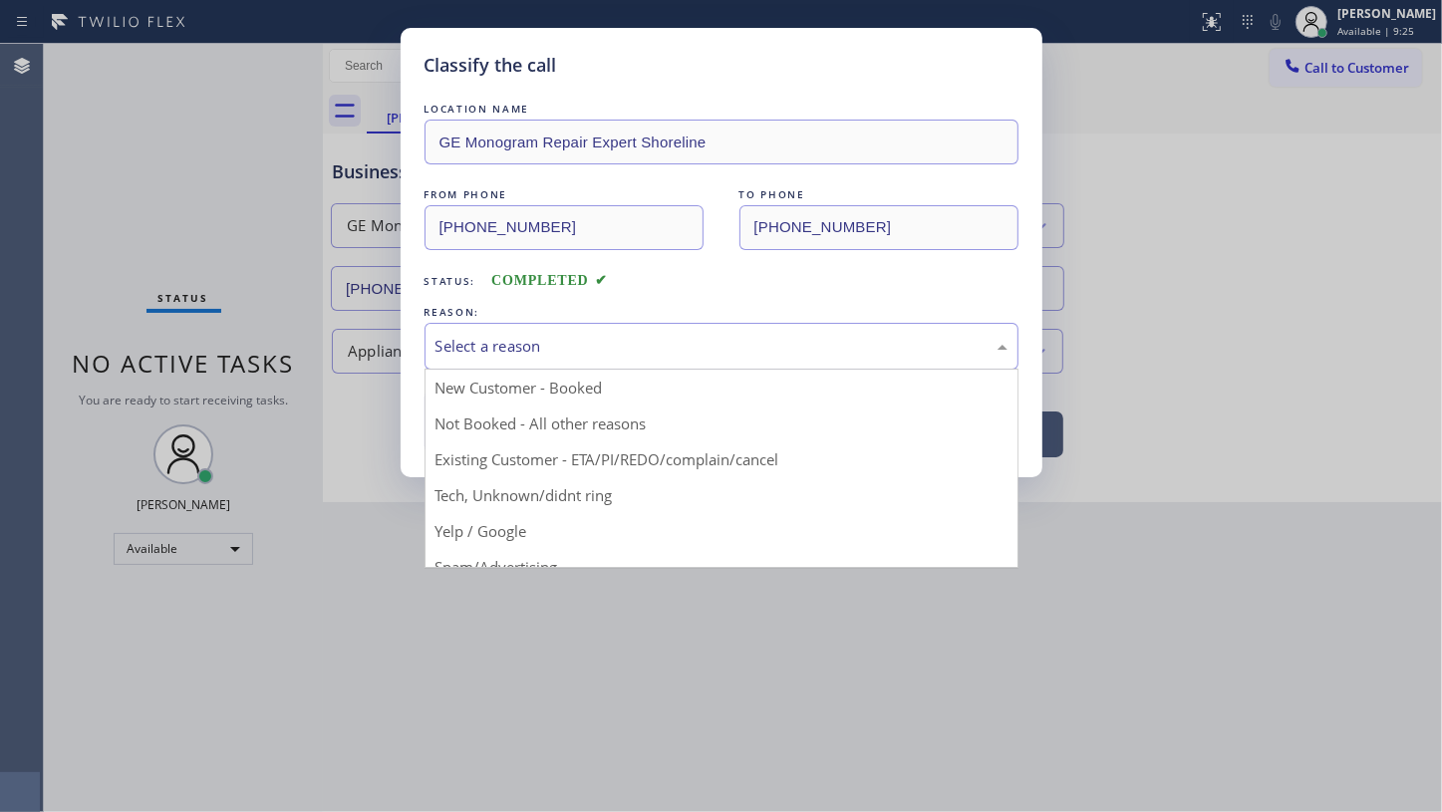
click at [447, 342] on div "Select a reason" at bounding box center [722, 346] width 572 height 23
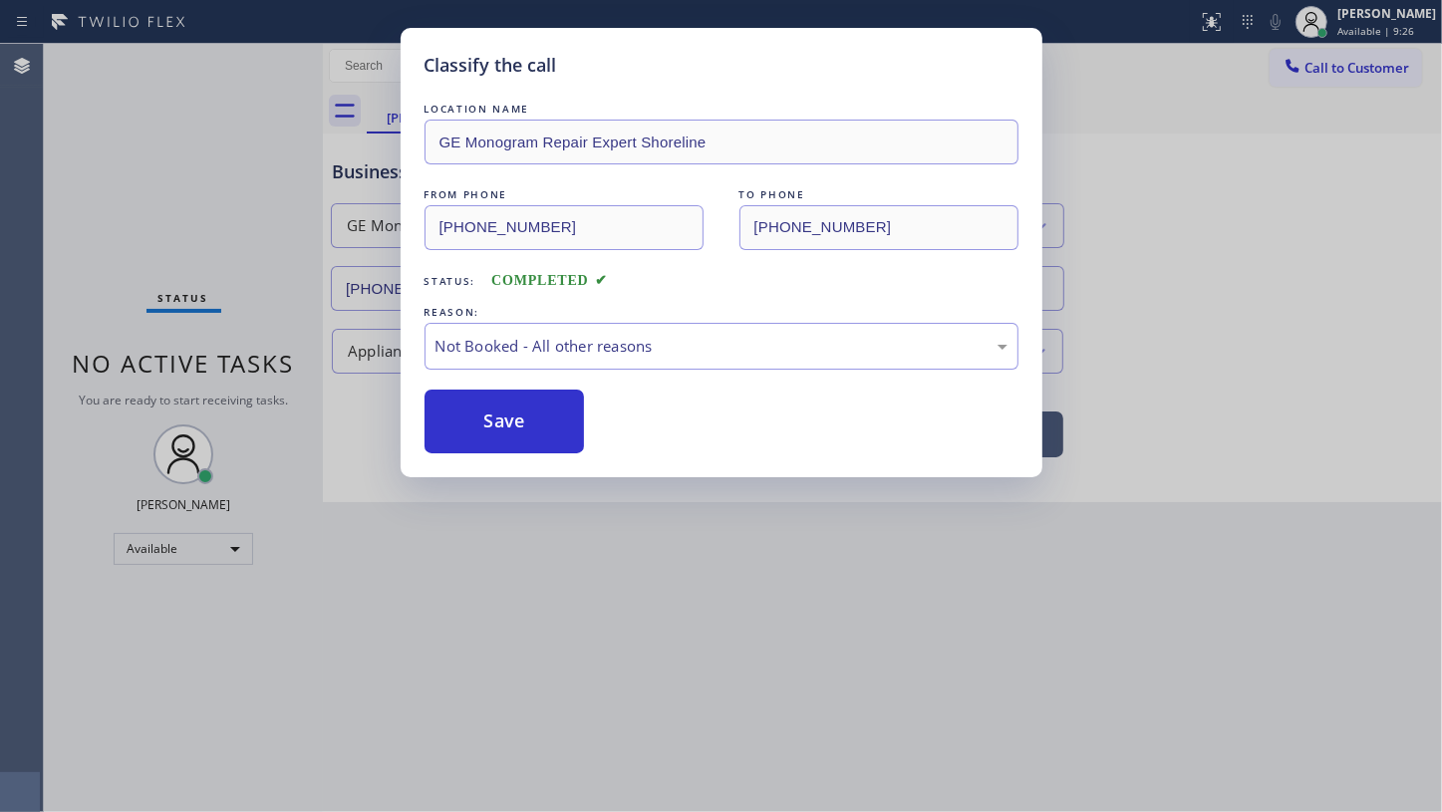
click at [452, 413] on button "Save" at bounding box center [505, 422] width 160 height 64
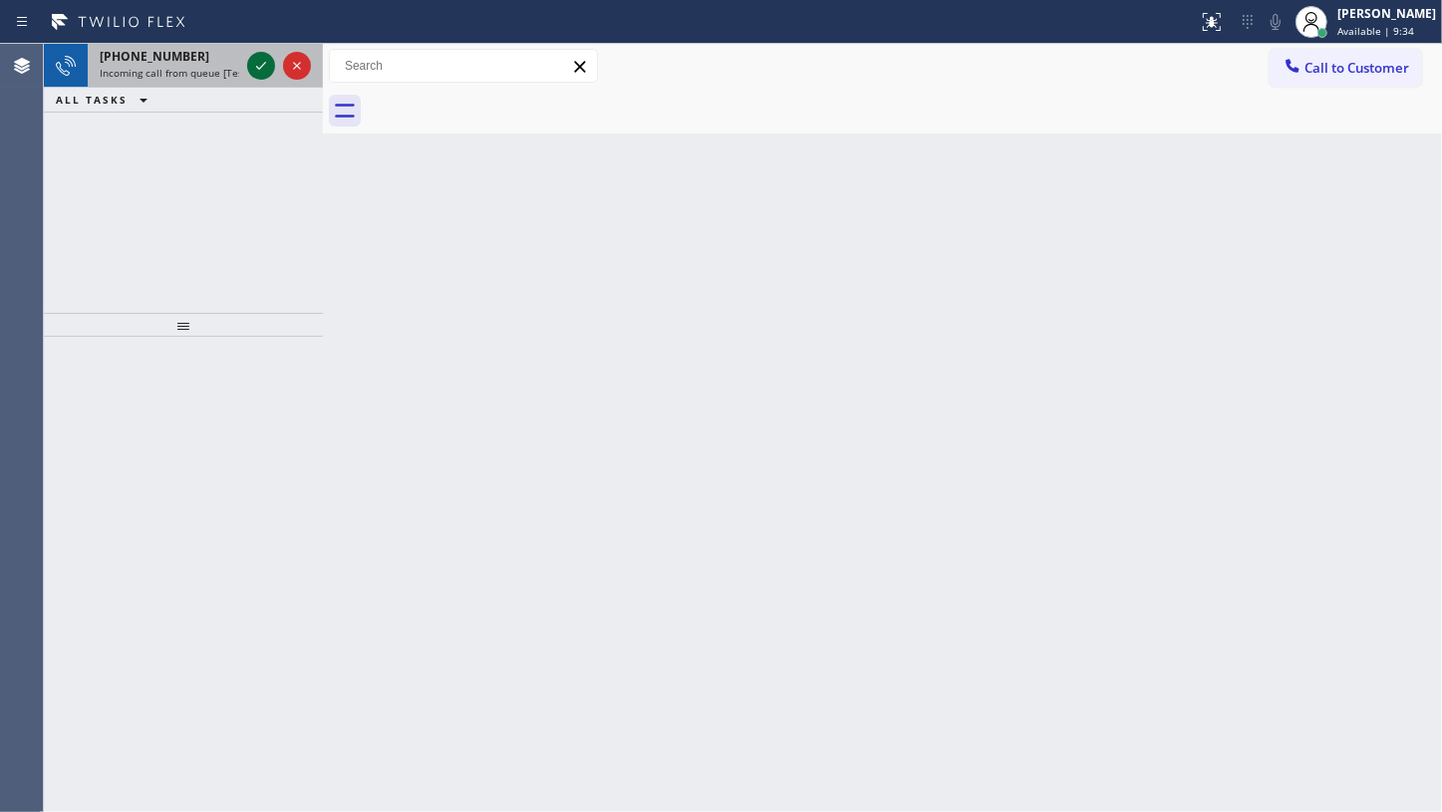
click at [251, 68] on icon at bounding box center [261, 66] width 24 height 24
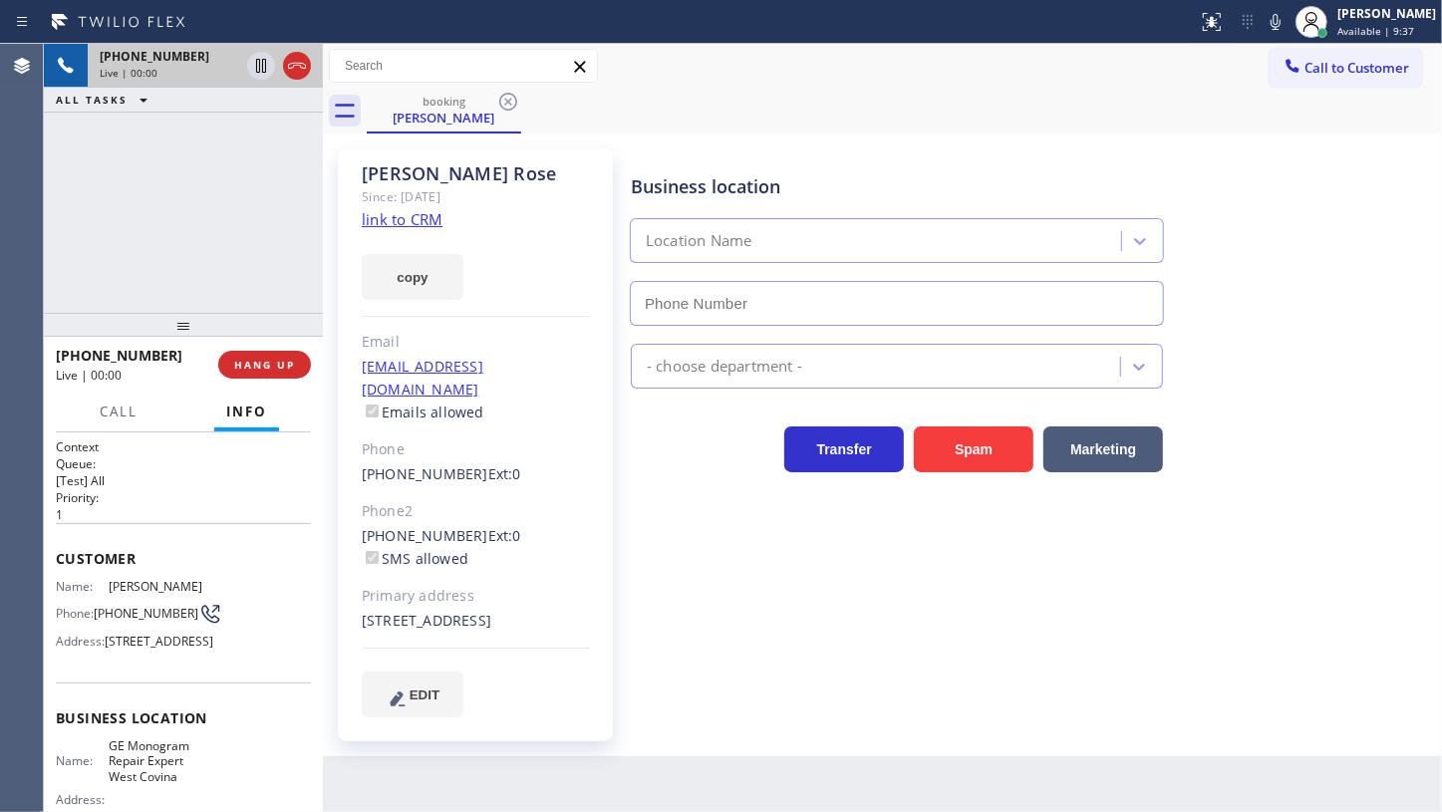
type input "(213) 855-3858"
click at [379, 218] on link "link to CRM" at bounding box center [402, 219] width 81 height 20
click at [257, 70] on icon at bounding box center [261, 66] width 24 height 24
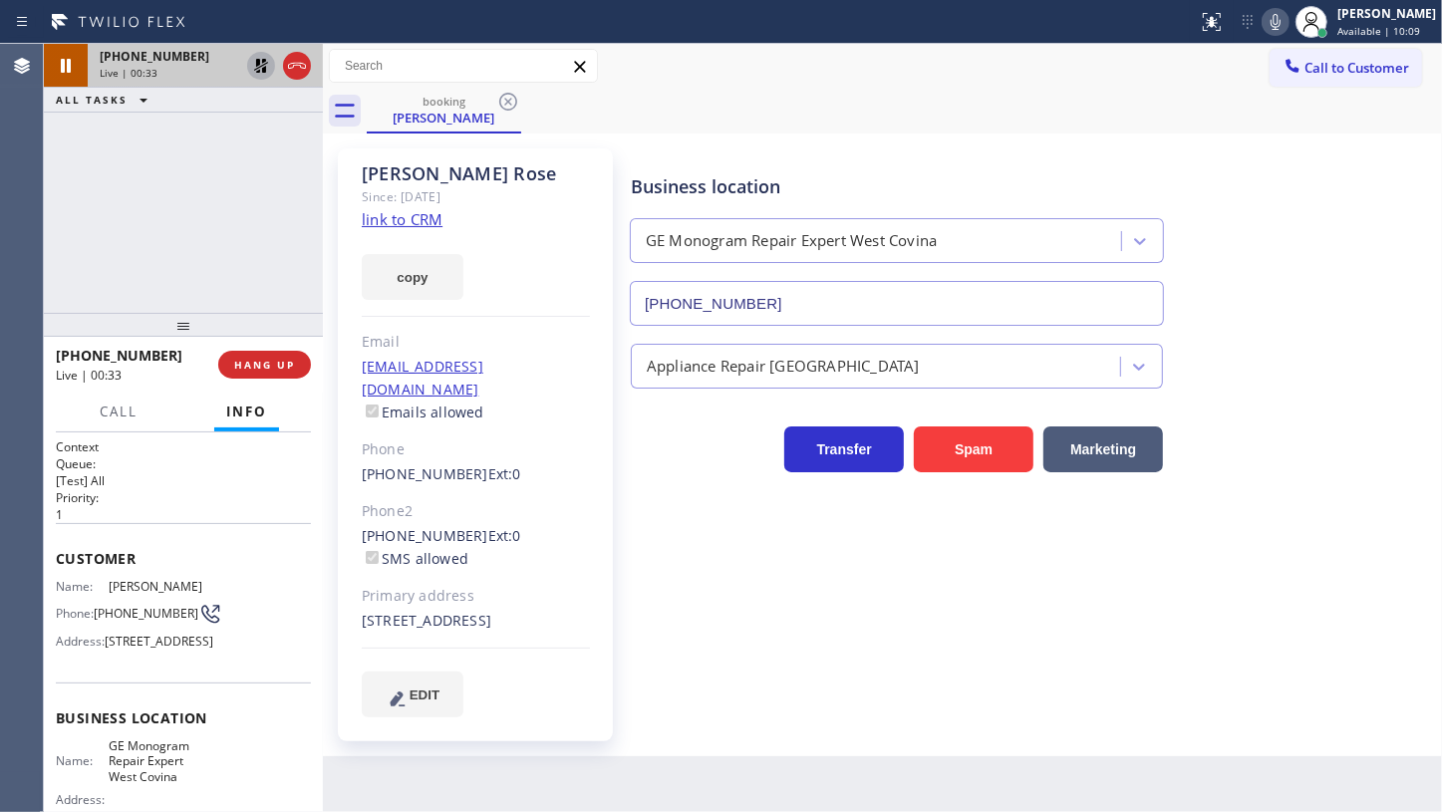
click at [1280, 20] on icon at bounding box center [1276, 22] width 10 height 16
click at [156, 233] on div "+19096369999 Live | 01:39 ALL TASKS ALL TASKS ACTIVE TASKS TASKS IN WRAP UP" at bounding box center [183, 178] width 279 height 269
click at [257, 68] on icon at bounding box center [261, 66] width 14 height 14
click at [1276, 18] on icon at bounding box center [1276, 22] width 10 height 16
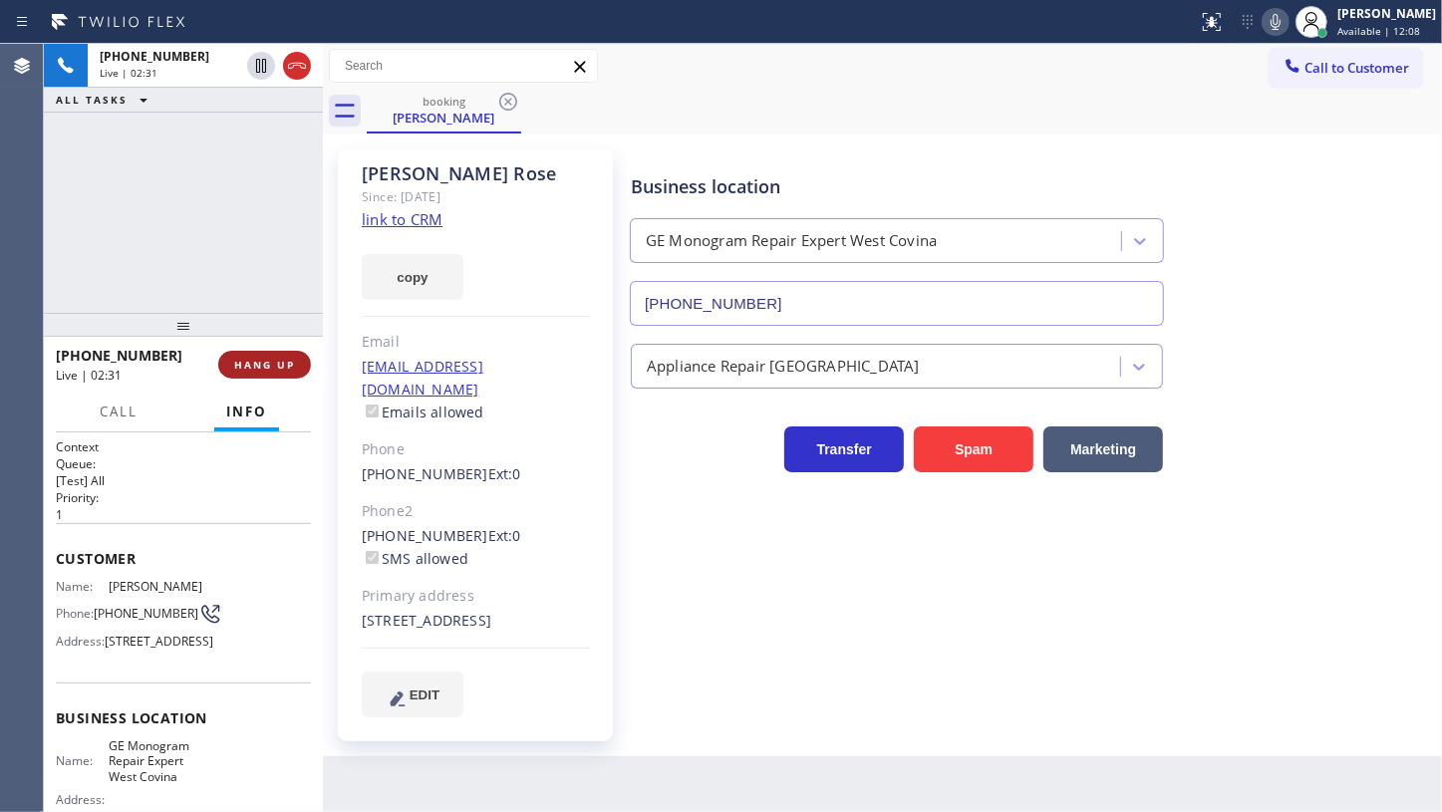
click at [248, 372] on button "HANG UP" at bounding box center [264, 365] width 93 height 28
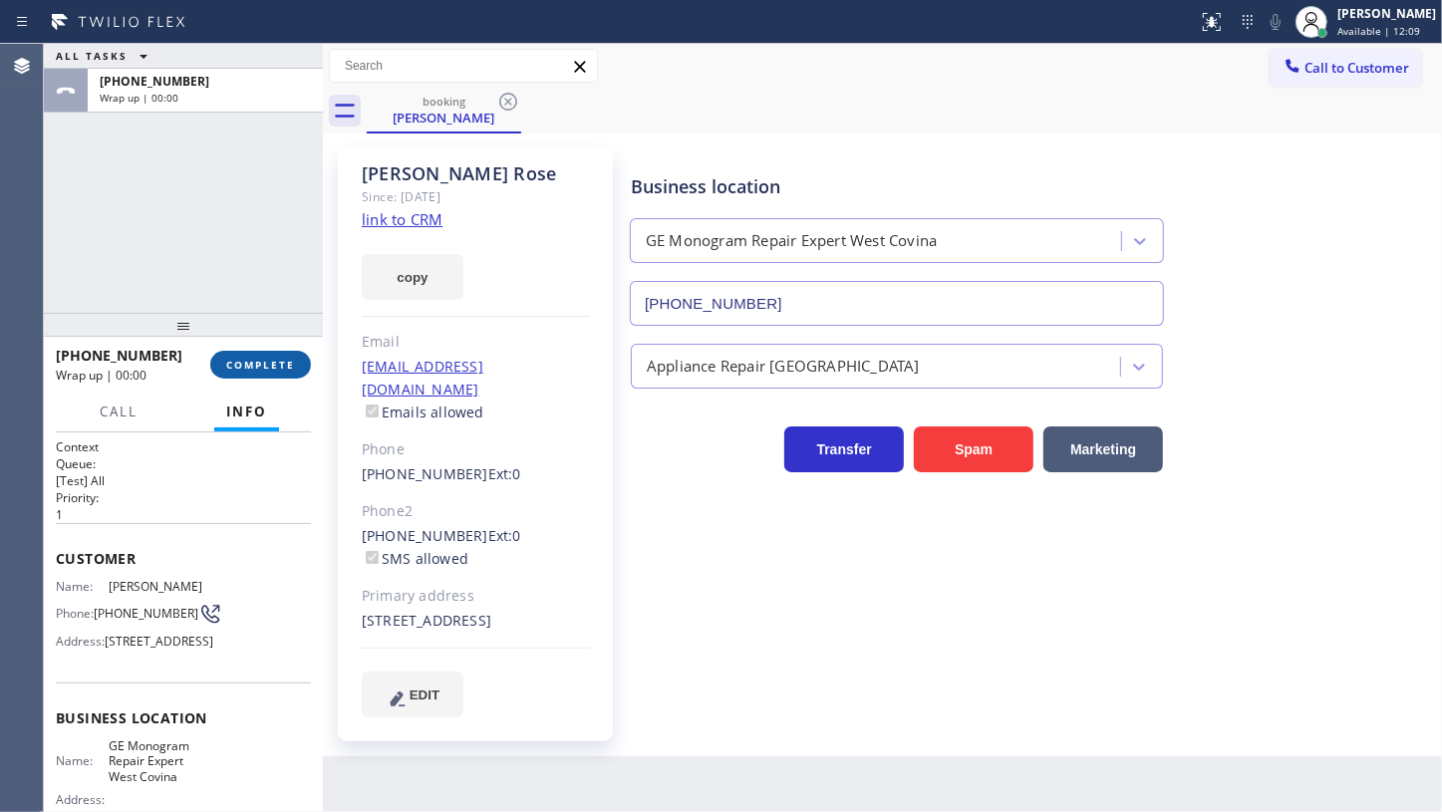
click at [248, 372] on button "COMPLETE" at bounding box center [260, 365] width 101 height 28
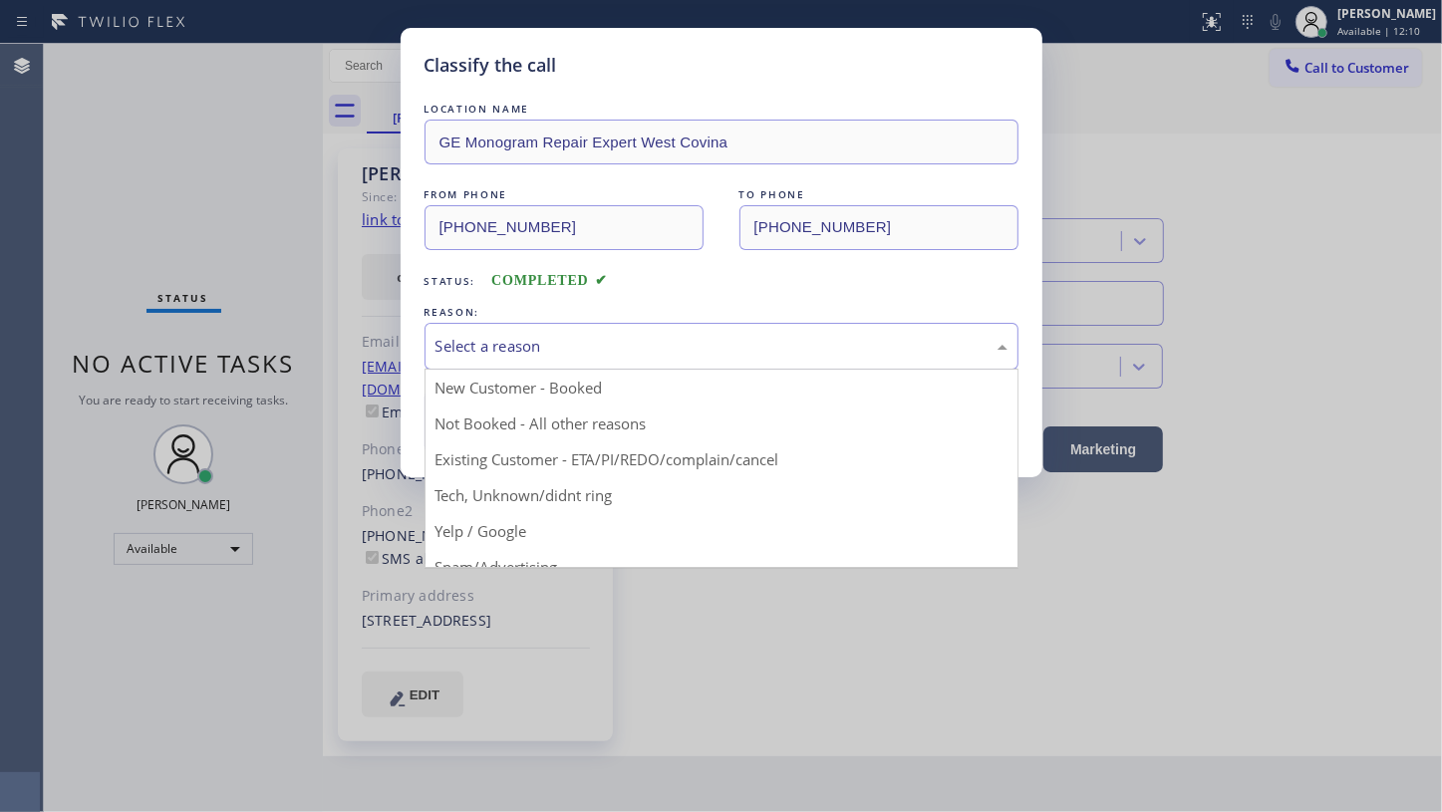
click at [609, 344] on div "Select a reason" at bounding box center [722, 346] width 572 height 23
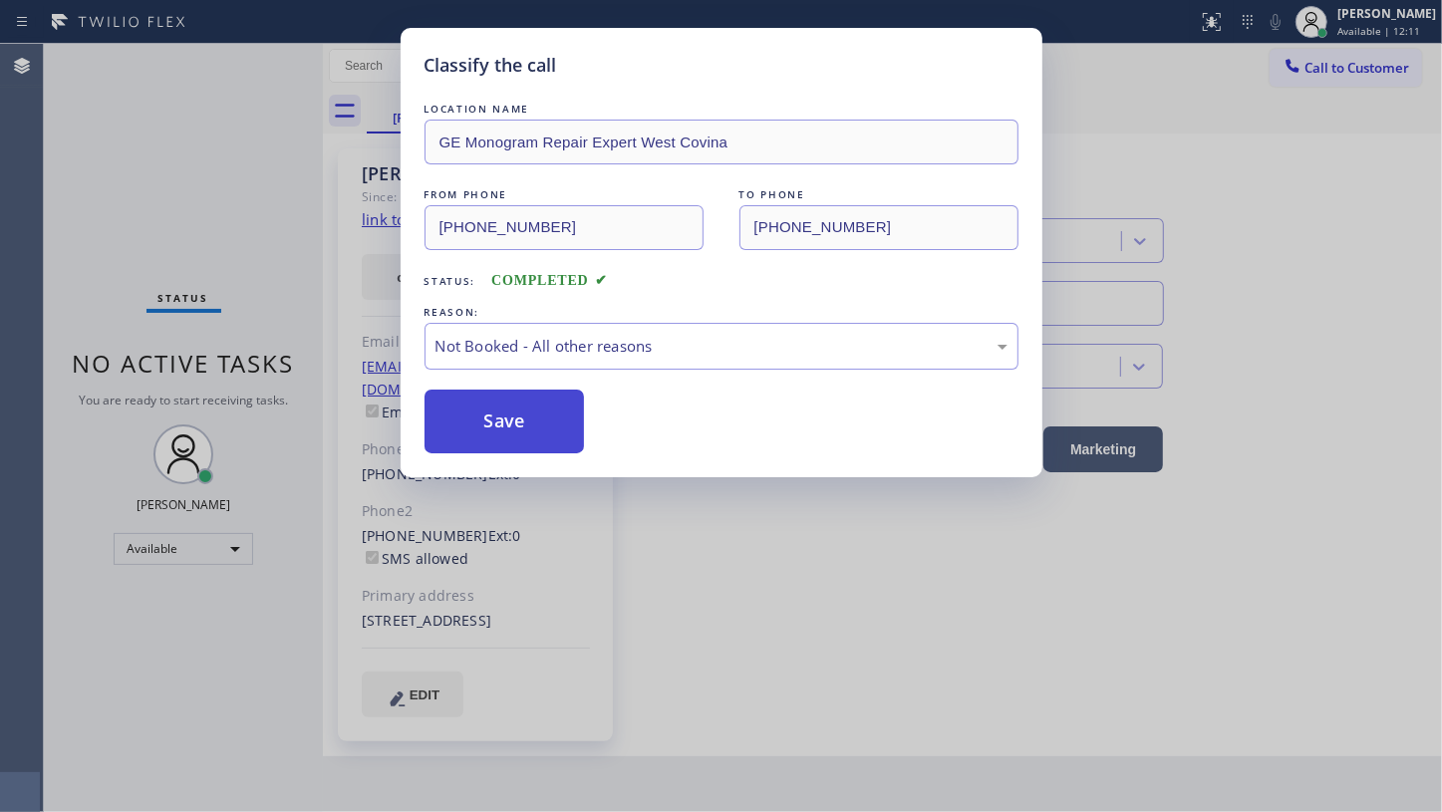
click at [459, 419] on button "Save" at bounding box center [505, 422] width 160 height 64
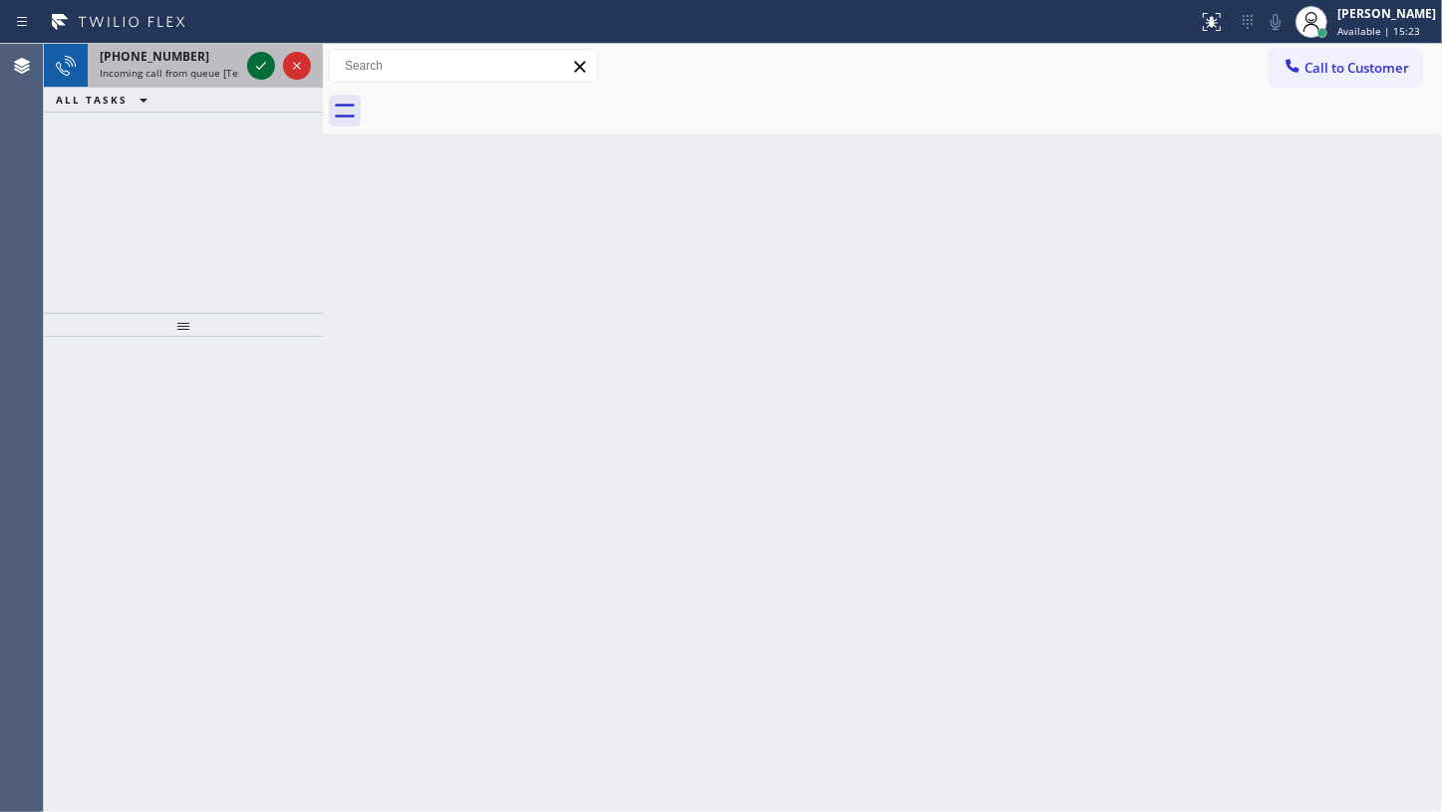
click at [259, 59] on icon at bounding box center [261, 66] width 24 height 24
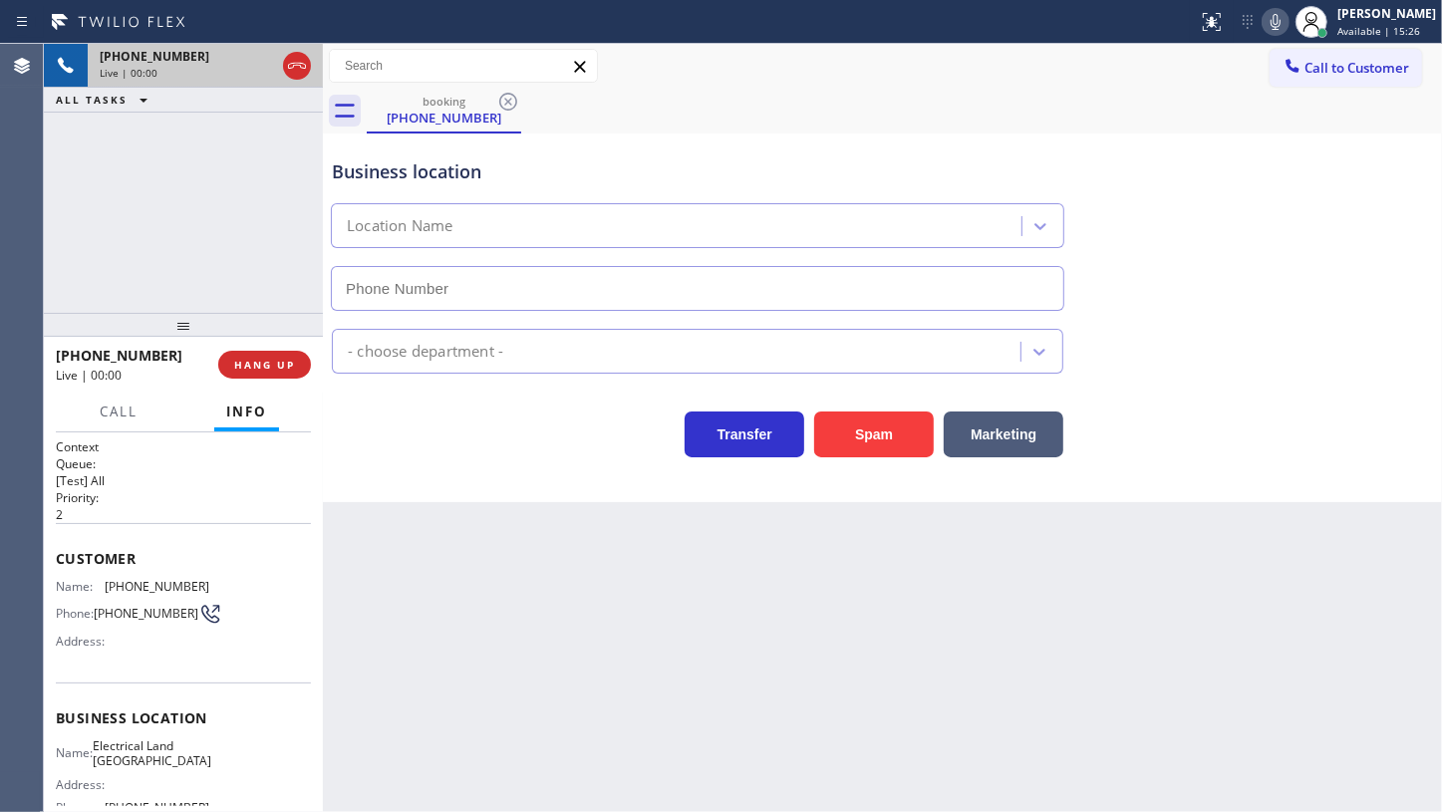
type input "(626) 247-3015"
click at [115, 162] on div "+16266296740 Live | 01:44 ALL TASKS ALL TASKS ACTIVE TASKS TASKS IN WRAP UP" at bounding box center [183, 178] width 279 height 269
click at [264, 65] on icon at bounding box center [261, 66] width 24 height 24
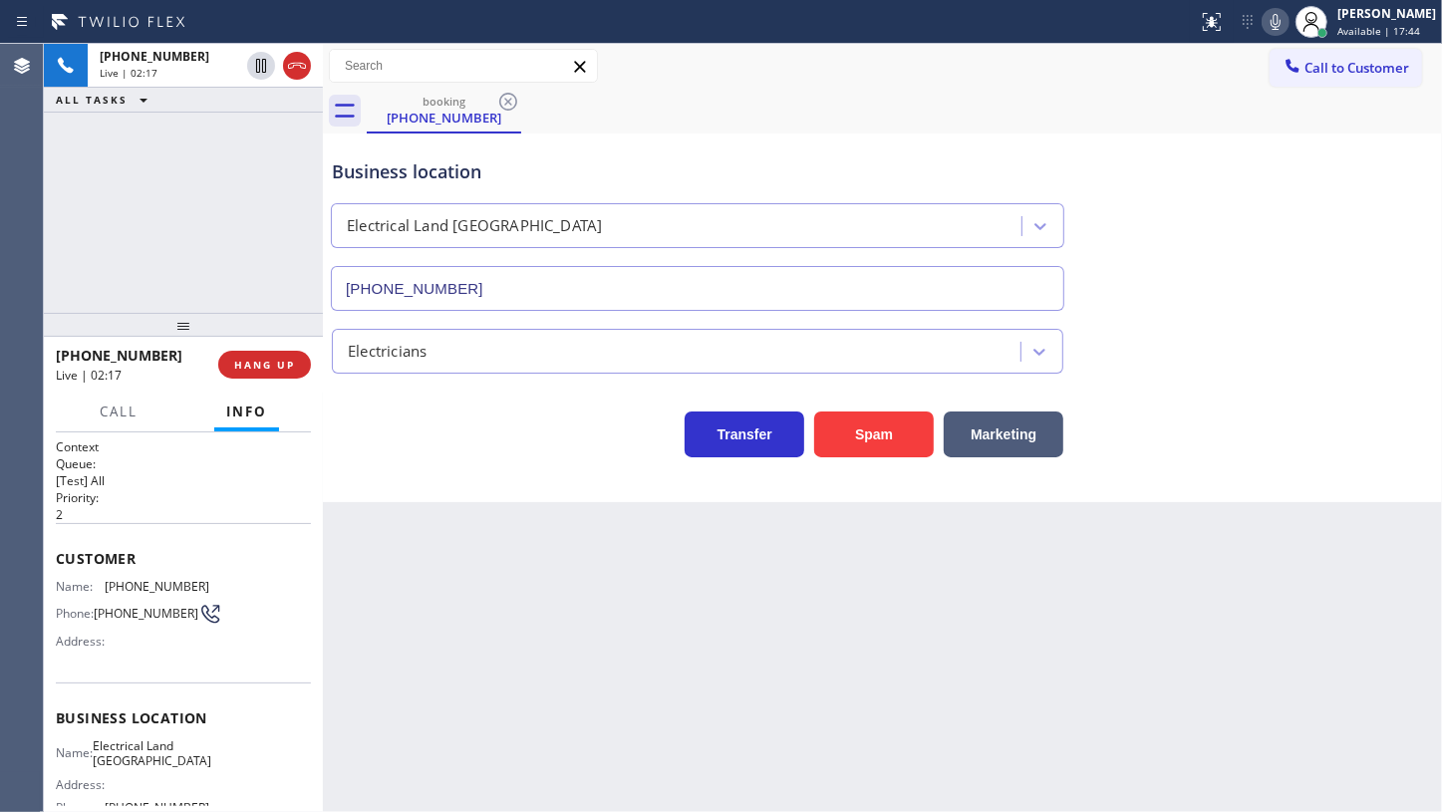
click at [1270, 22] on icon at bounding box center [1276, 22] width 24 height 24
click at [71, 188] on div "+16266296740 Live | 05:11 ALL TASKS ALL TASKS ACTIVE TASKS TASKS IN WRAP UP" at bounding box center [183, 178] width 279 height 269
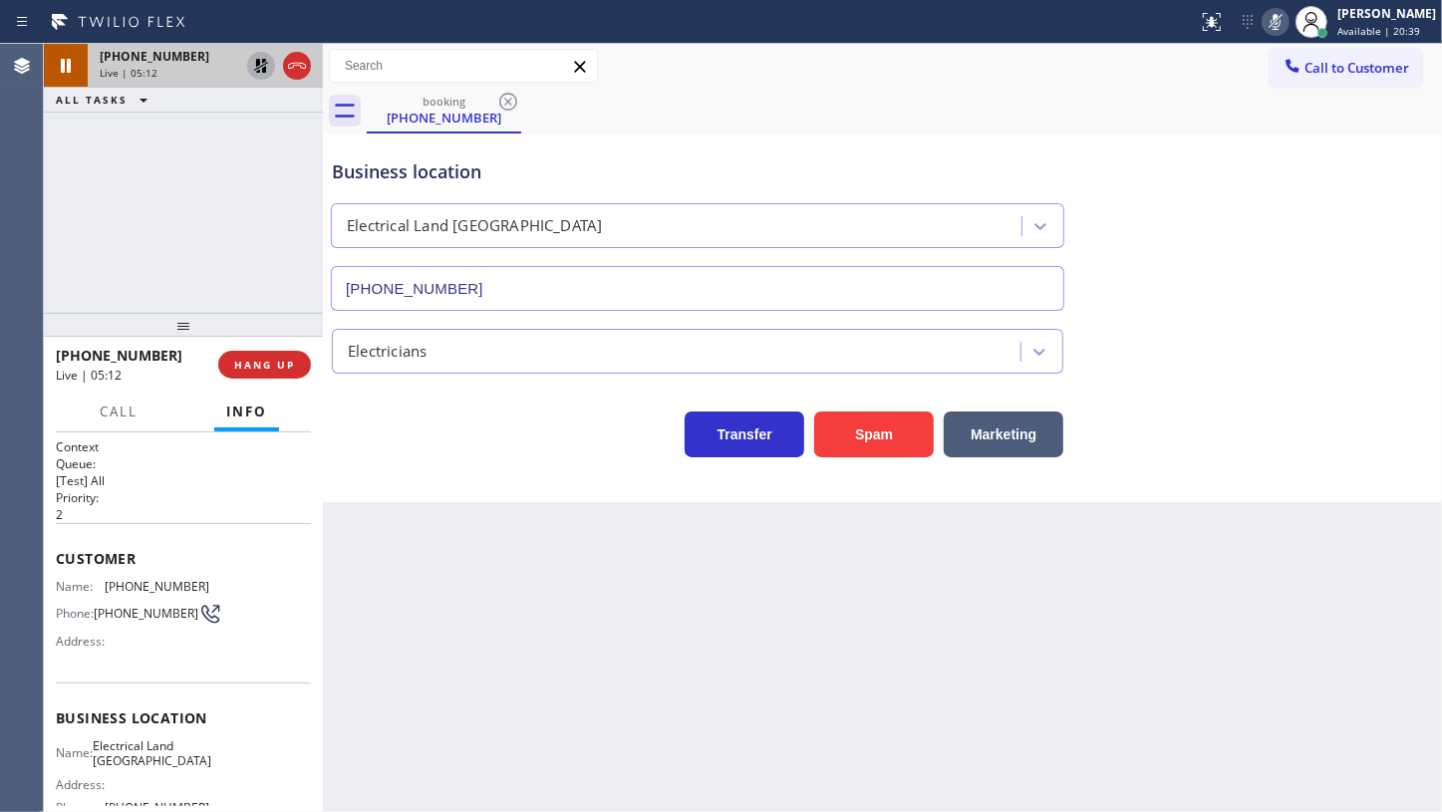
click at [253, 65] on icon at bounding box center [261, 66] width 24 height 24
click at [1274, 20] on icon at bounding box center [1276, 22] width 10 height 16
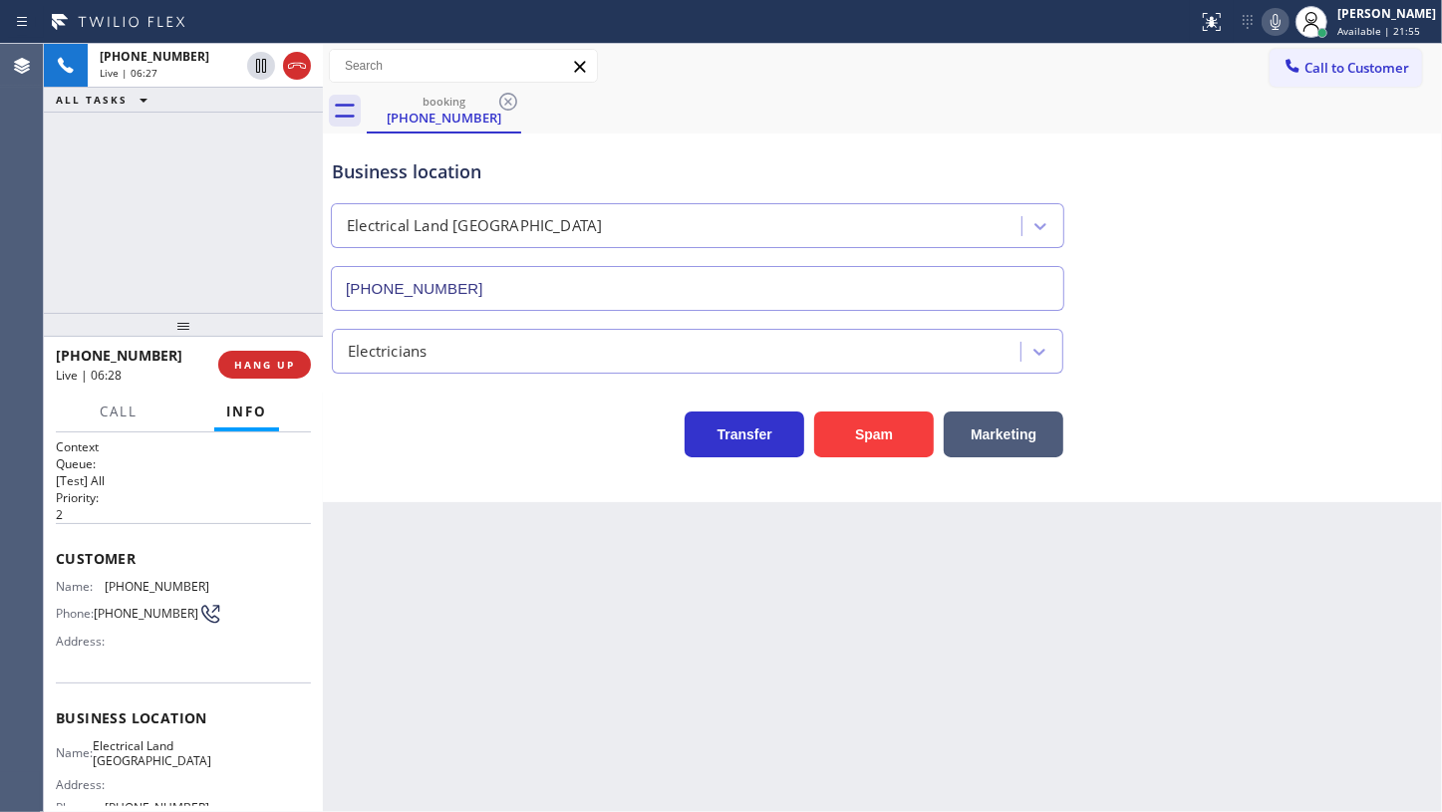
click at [140, 198] on div "+16266296740 Live | 06:27 ALL TASKS ALL TASKS ACTIVE TASKS TASKS IN WRAP UP" at bounding box center [183, 178] width 279 height 269
drag, startPoint x: 139, startPoint y: 582, endPoint x: 218, endPoint y: 588, distance: 80.0
click at [218, 588] on div "Name: (626) 629-6740 Phone: (626) 629-6740 Address:" at bounding box center [183, 618] width 255 height 79
copy div "(626) 629-6740"
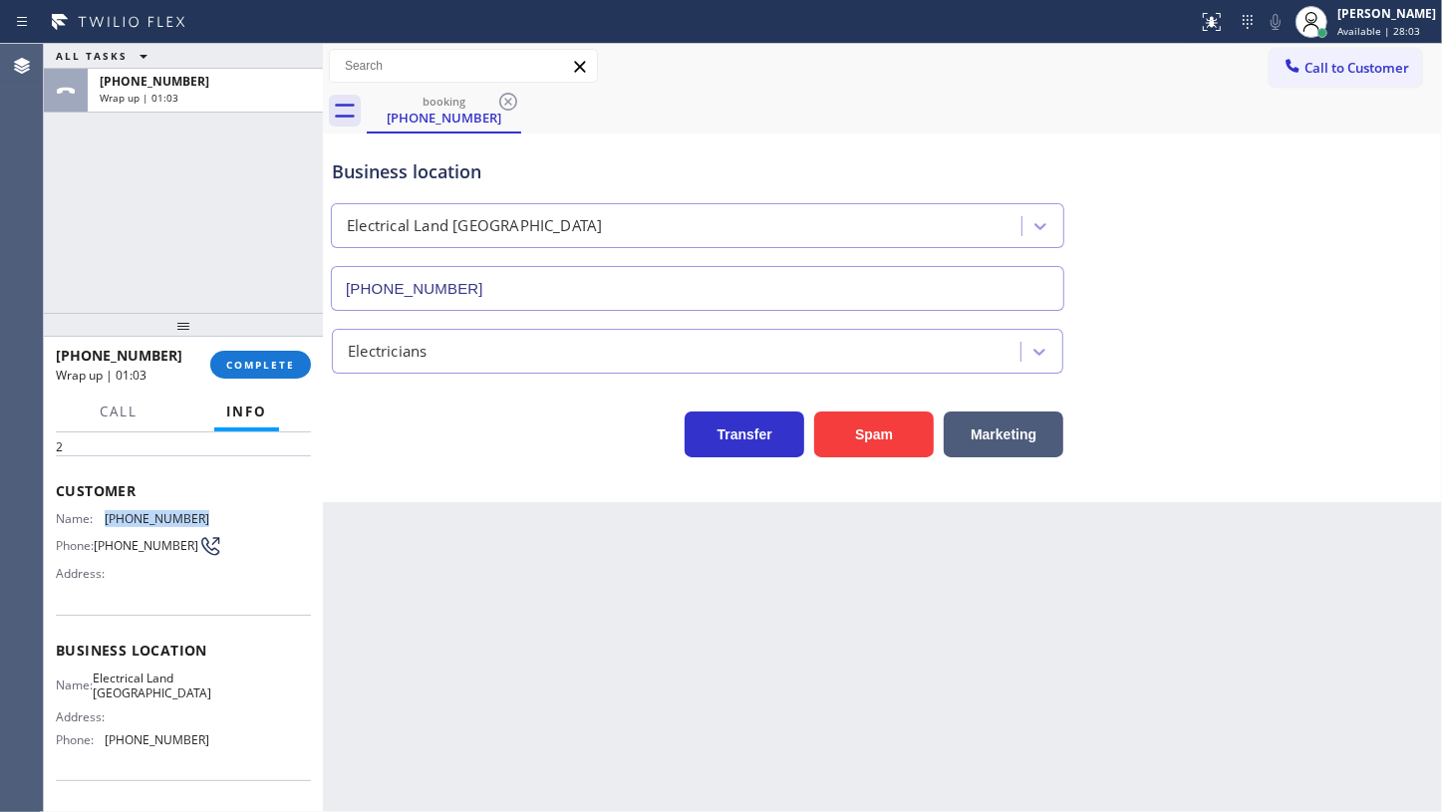
scroll to position [180, 0]
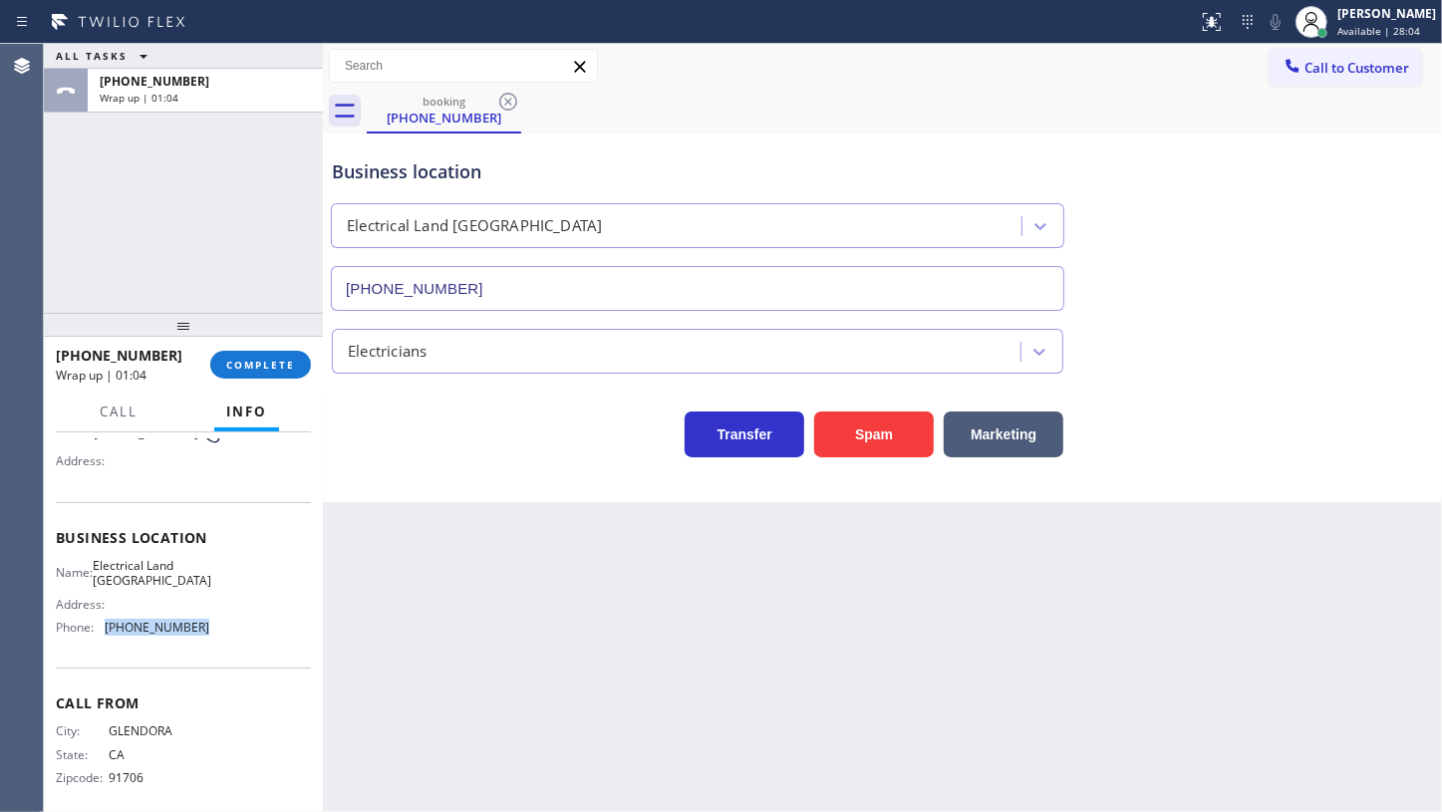
drag, startPoint x: 115, startPoint y: 631, endPoint x: 223, endPoint y: 628, distance: 108.7
click at [223, 628] on div "Name: Electrical Land Pasadena Address: Phone: (626) 247-3015" at bounding box center [183, 601] width 255 height 86
copy div "(626) 247-3015"
click at [264, 363] on span "COMPLETE" at bounding box center [260, 365] width 69 height 14
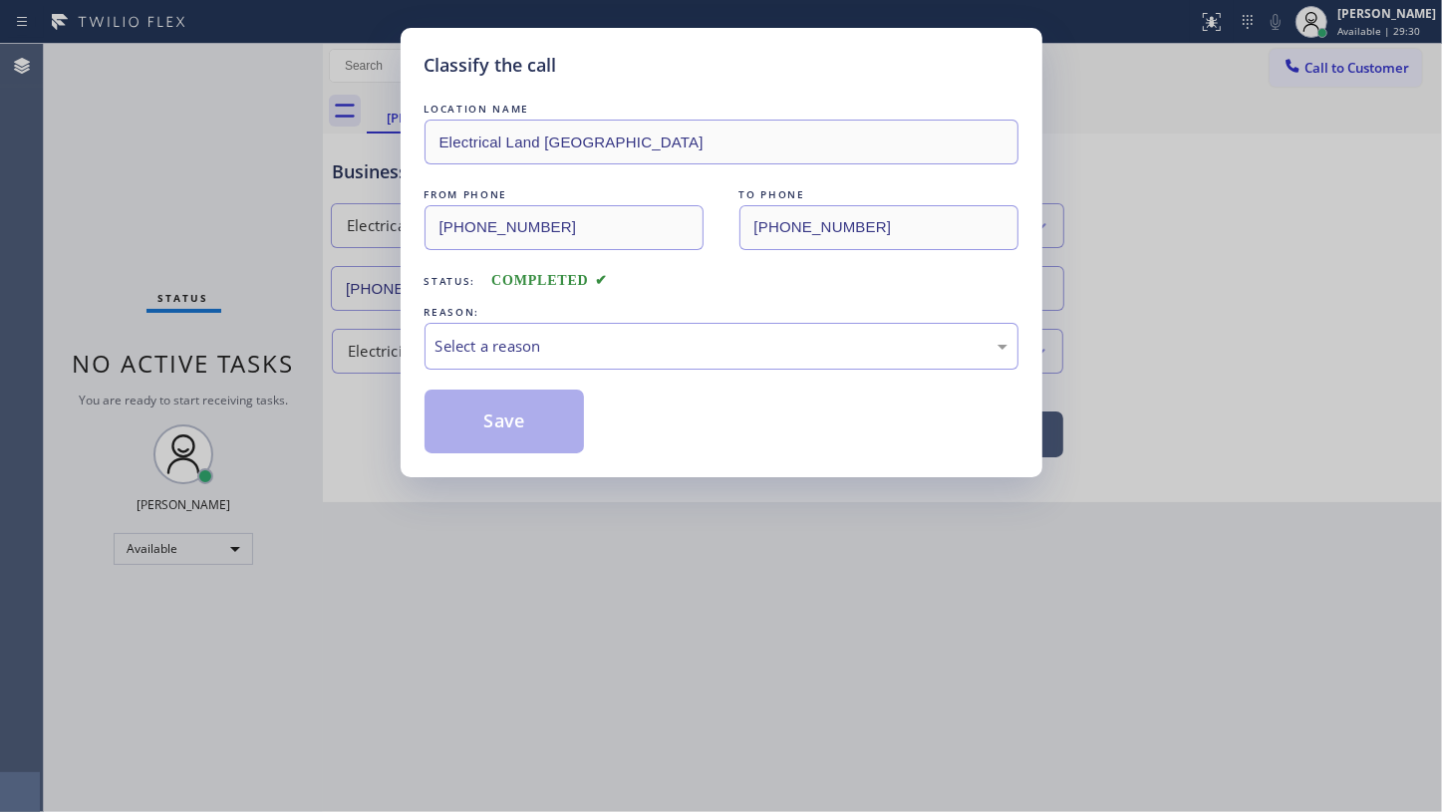
click at [422, 367] on div "Classify the call LOCATION NAME Electrical Land Pasadena FROM PHONE (626) 629-6…" at bounding box center [722, 253] width 642 height 450
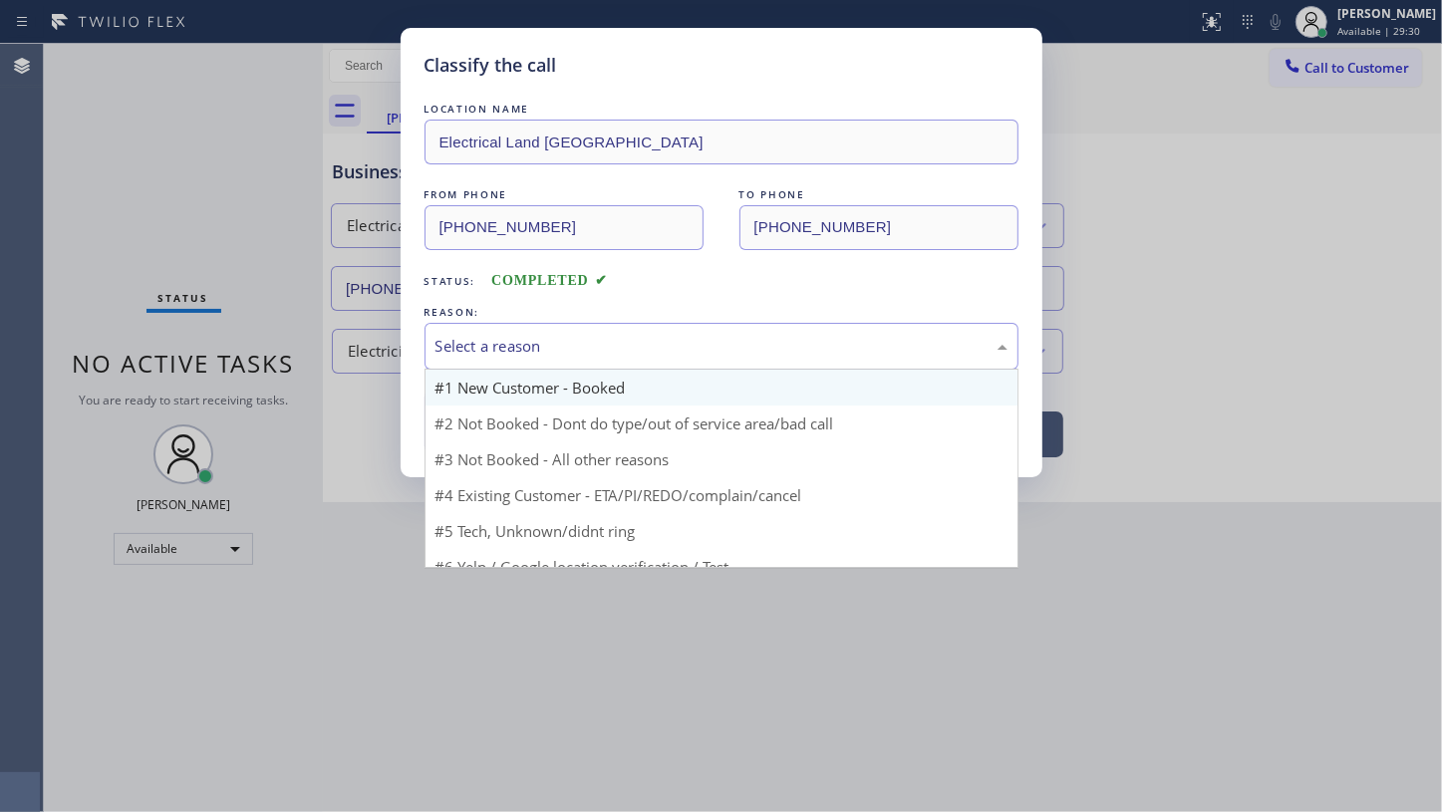
drag, startPoint x: 467, startPoint y: 350, endPoint x: 472, endPoint y: 397, distance: 47.1
click at [467, 359] on div "Select a reason" at bounding box center [722, 346] width 594 height 47
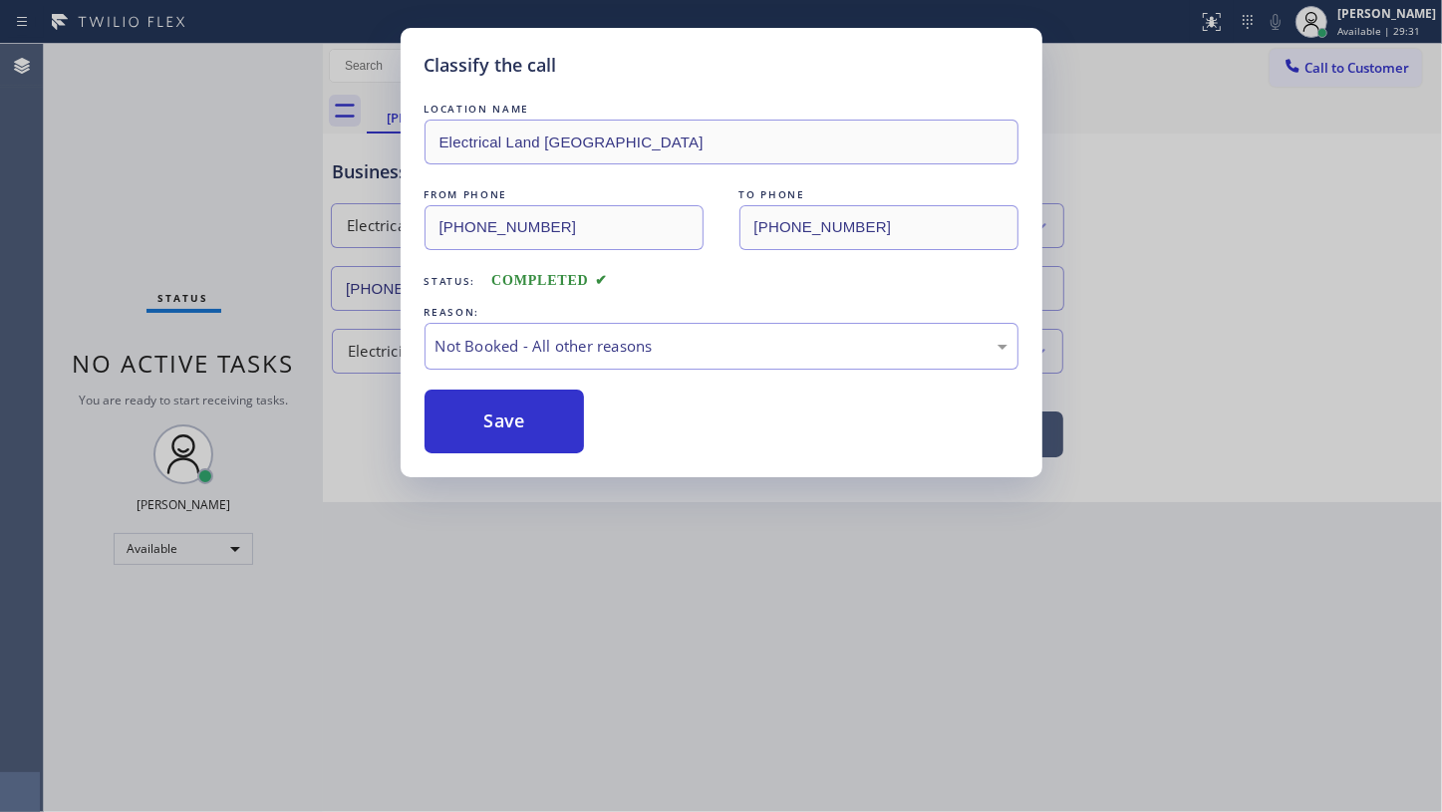
click at [472, 419] on button "Save" at bounding box center [505, 422] width 160 height 64
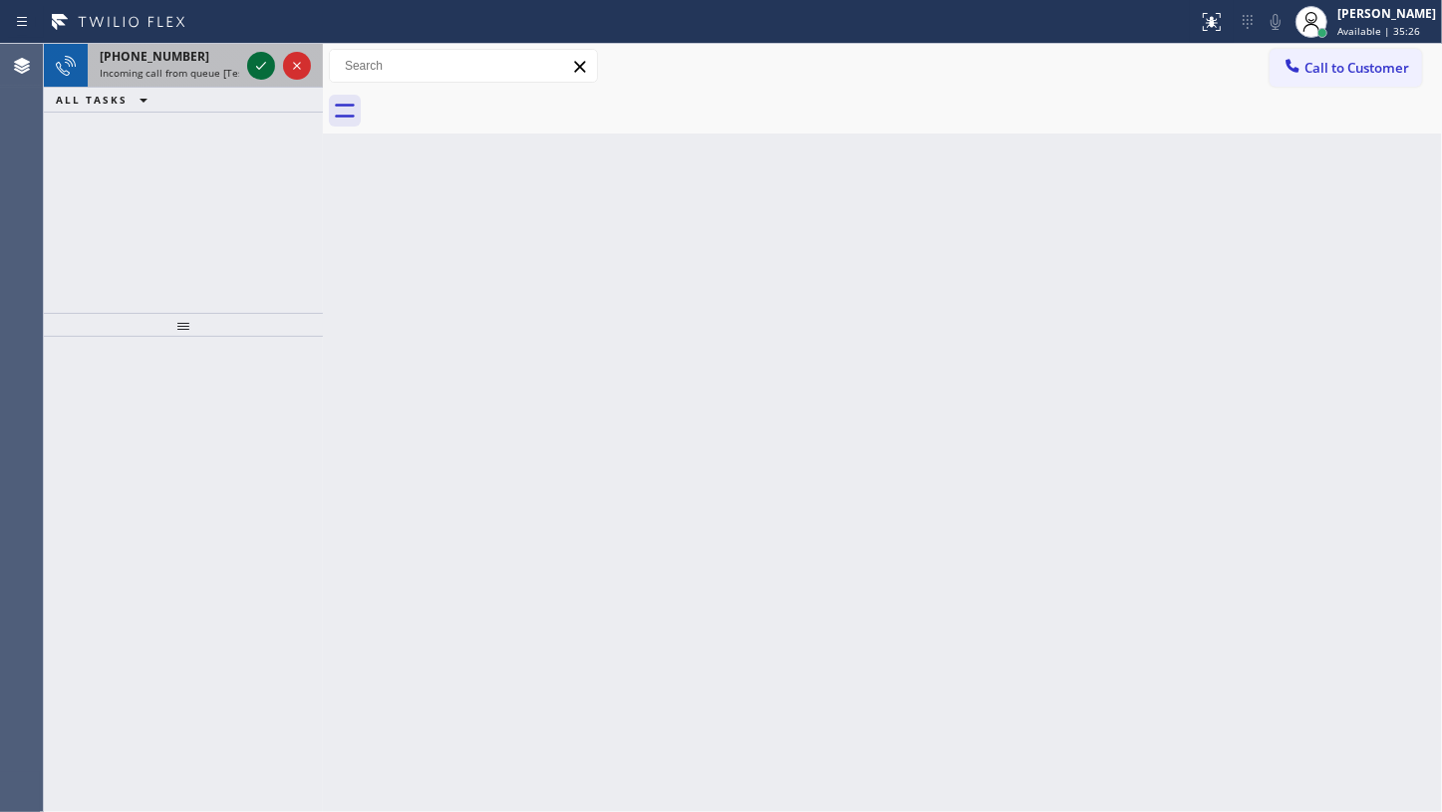
click at [256, 59] on icon at bounding box center [261, 66] width 24 height 24
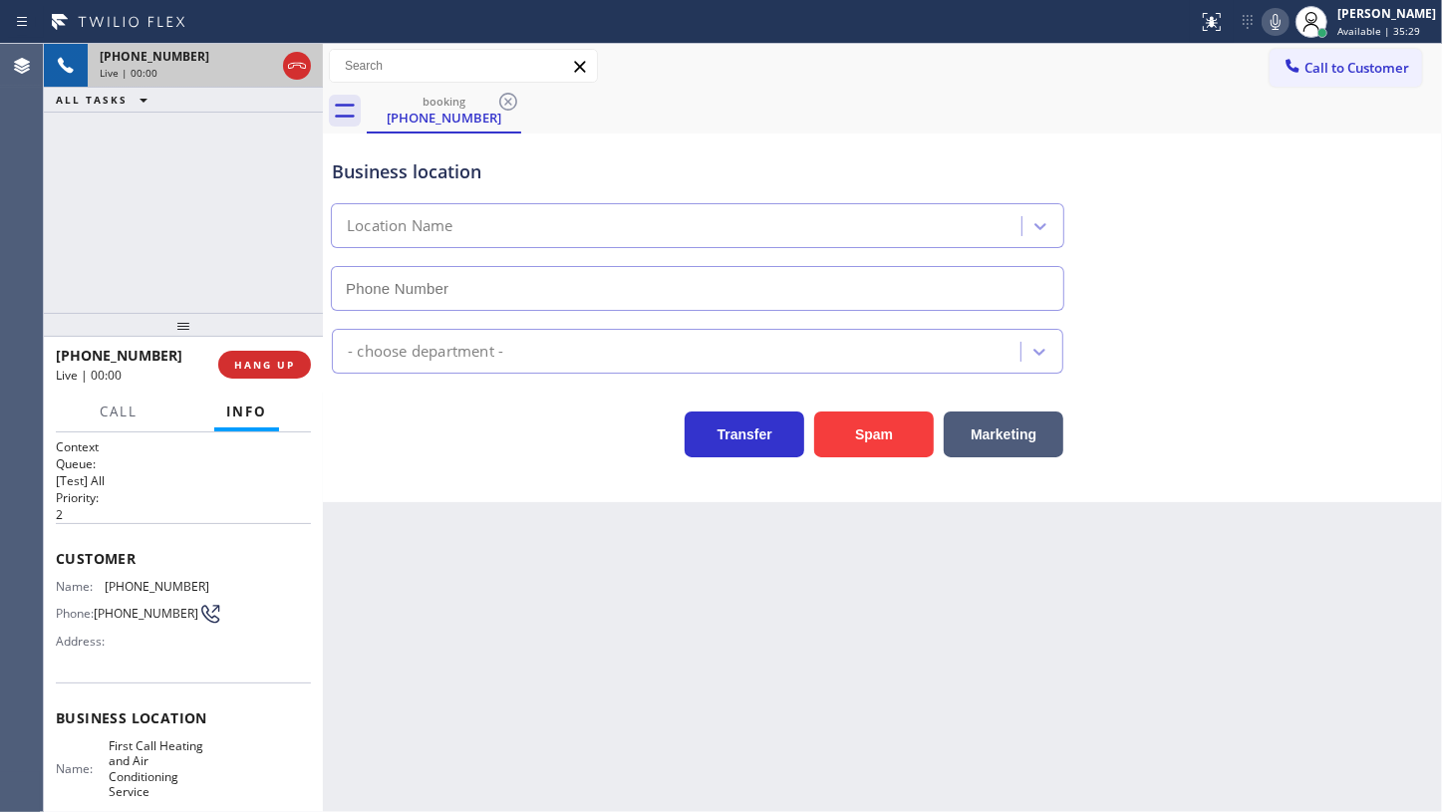
type input "(516) 654-8992"
click at [1440, 462] on div "Business location First Call Heating & Air Conditioning Service (516) 654-8992 …" at bounding box center [882, 318] width 1119 height 369
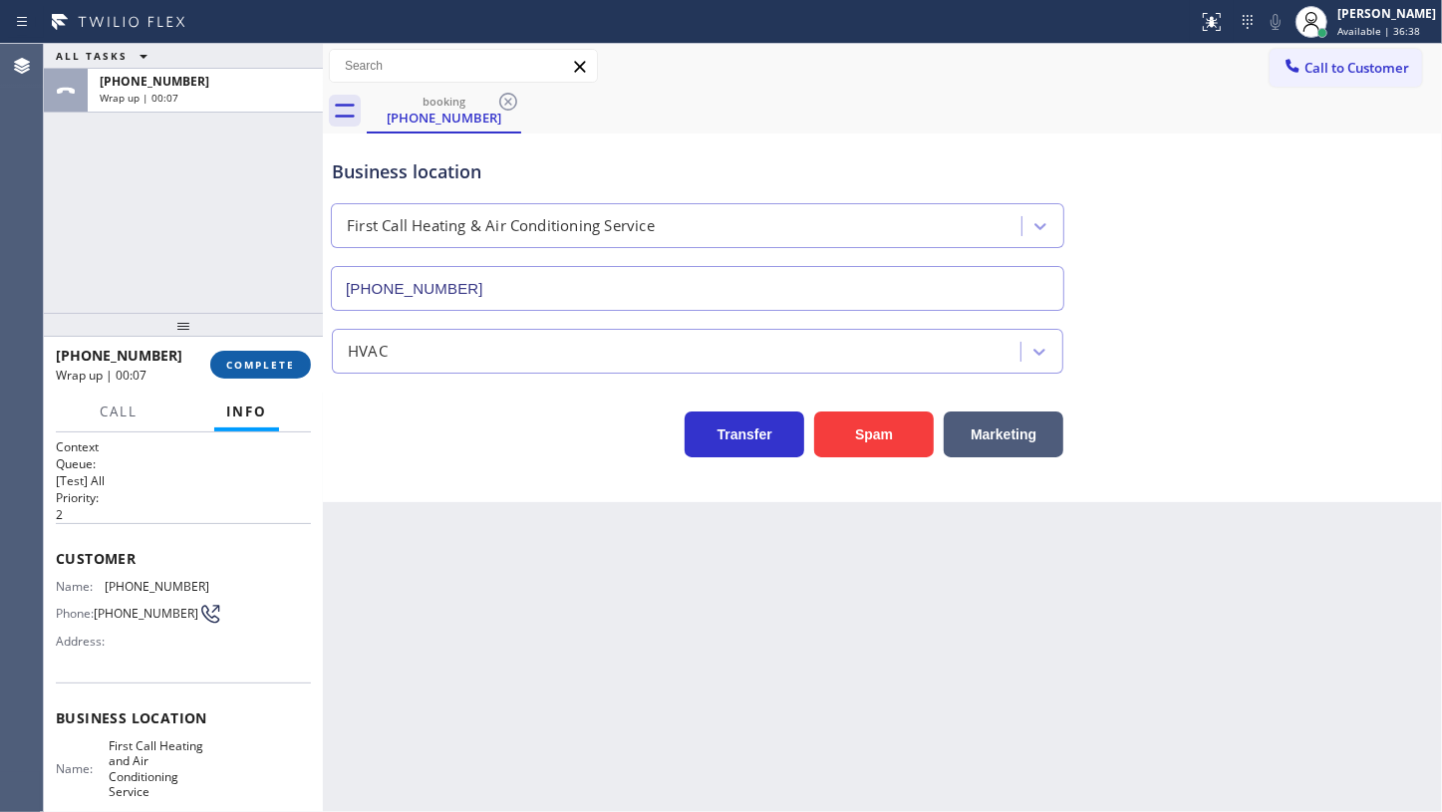
click at [241, 367] on span "COMPLETE" at bounding box center [260, 365] width 69 height 14
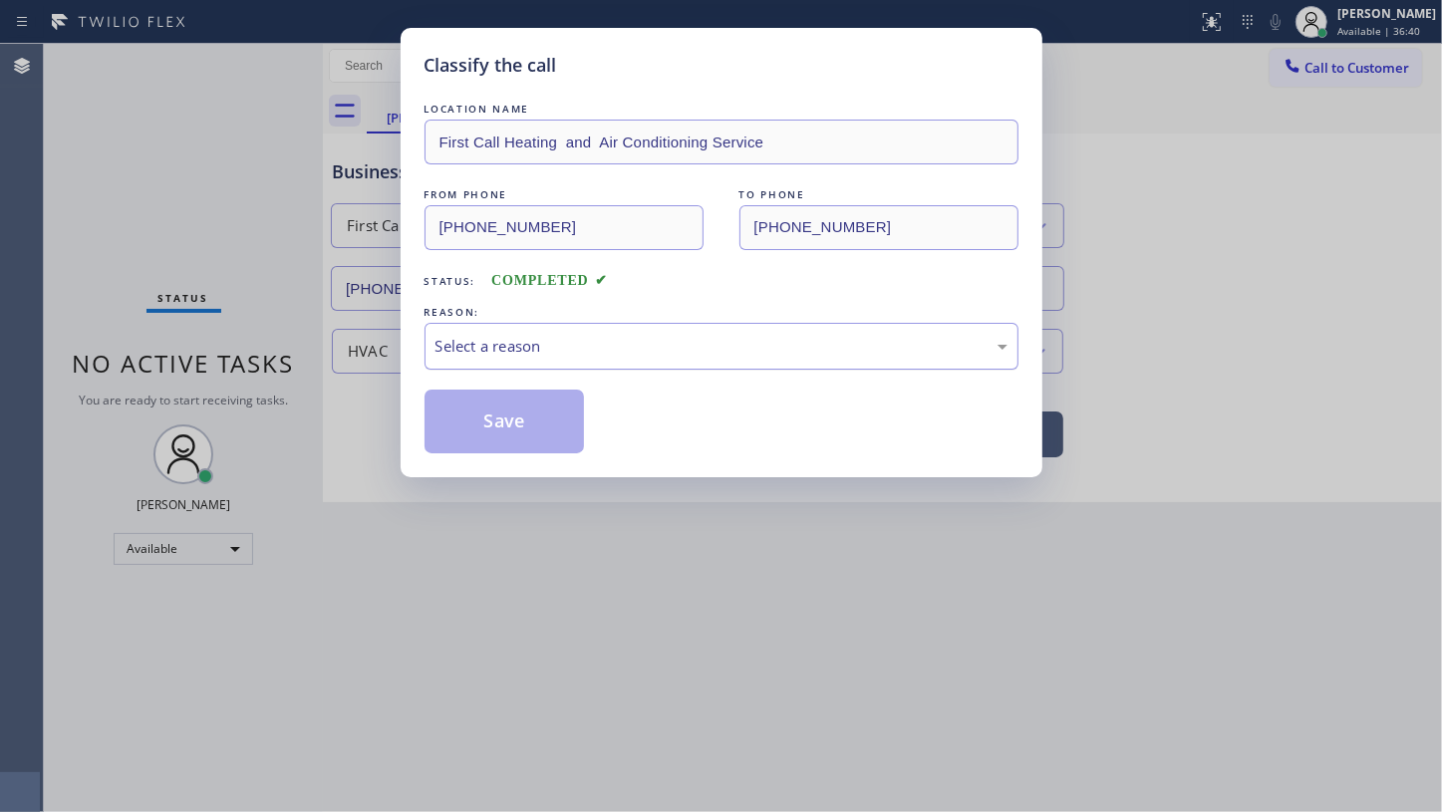
click at [494, 342] on div "Select a reason" at bounding box center [722, 346] width 572 height 23
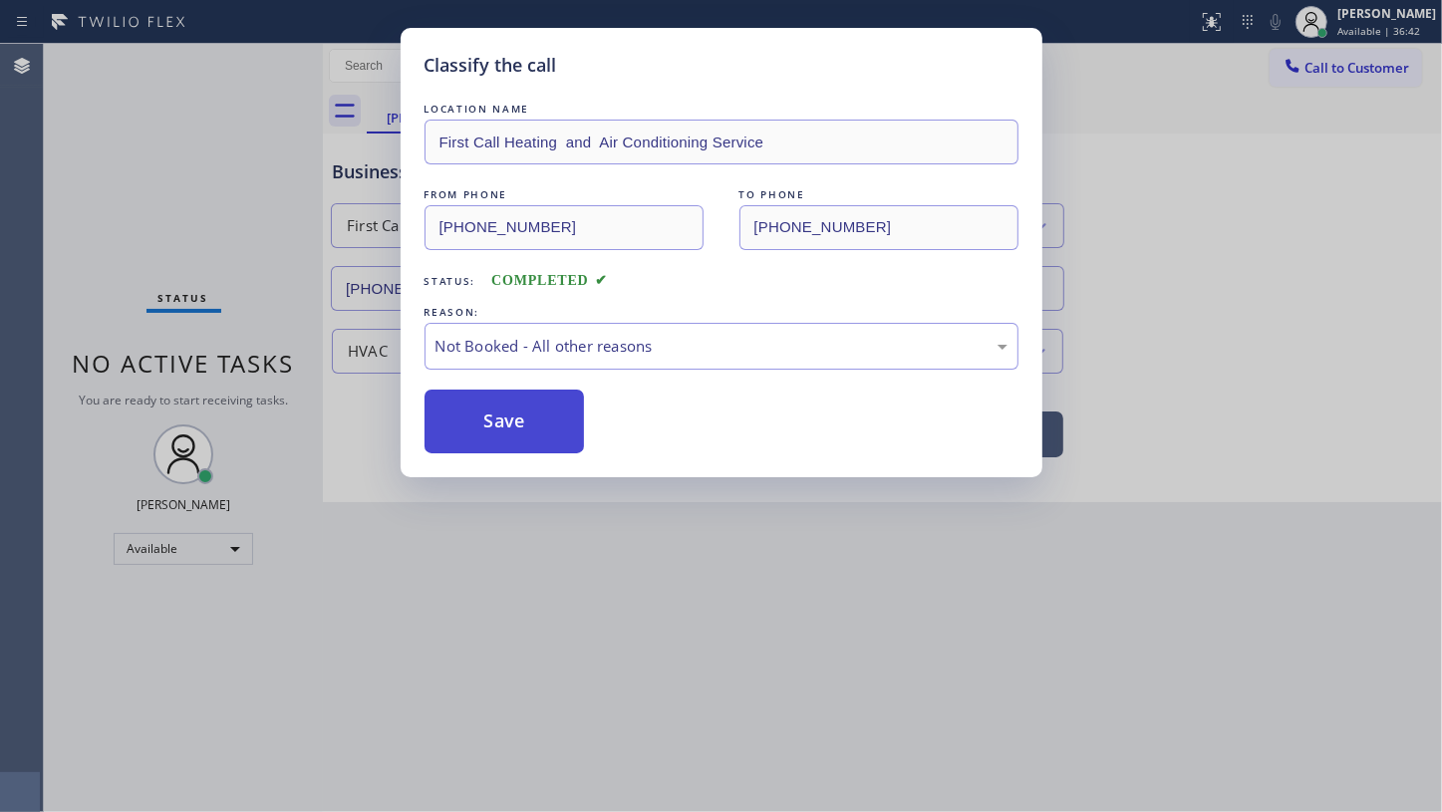
click at [487, 431] on button "Save" at bounding box center [505, 422] width 160 height 64
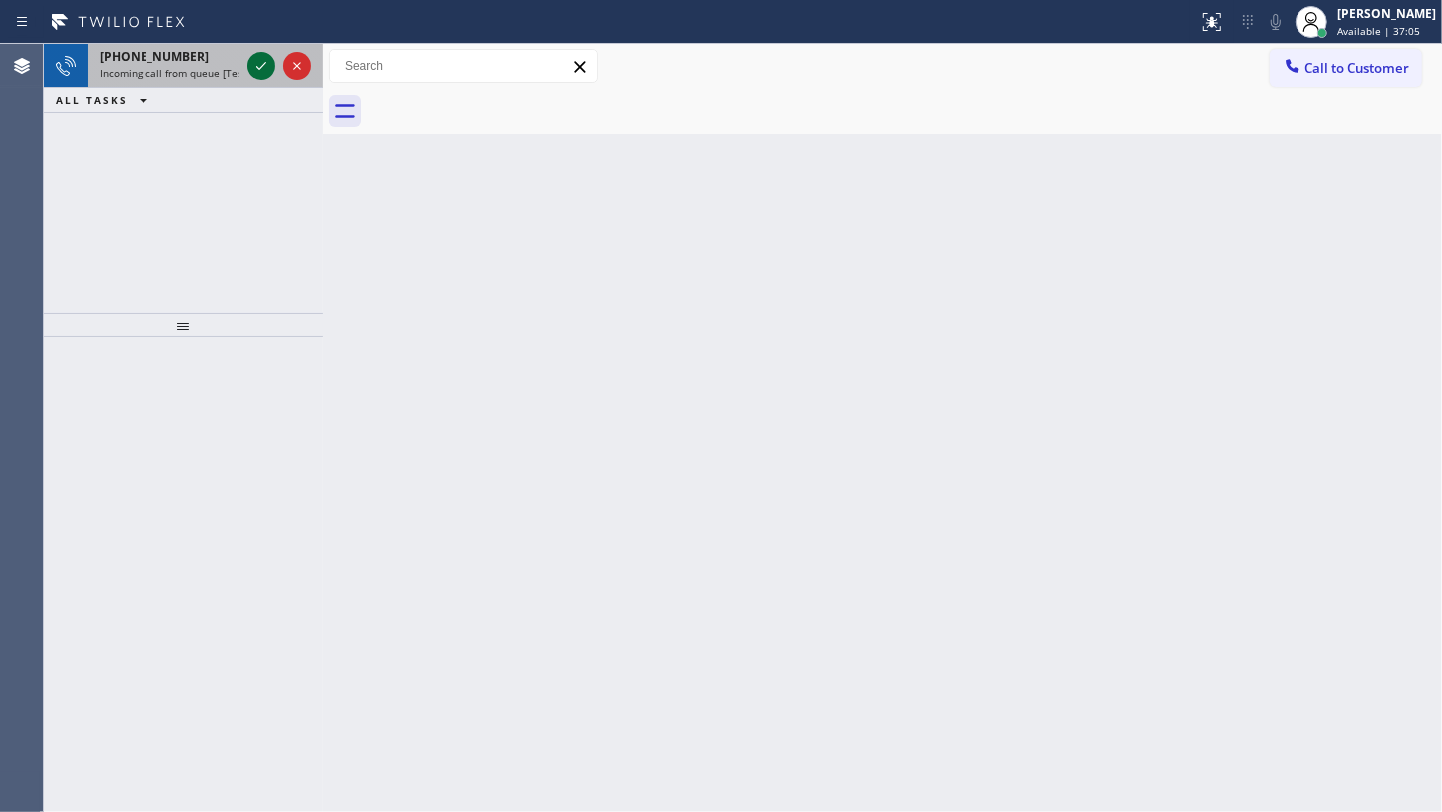
click at [252, 58] on icon at bounding box center [261, 66] width 24 height 24
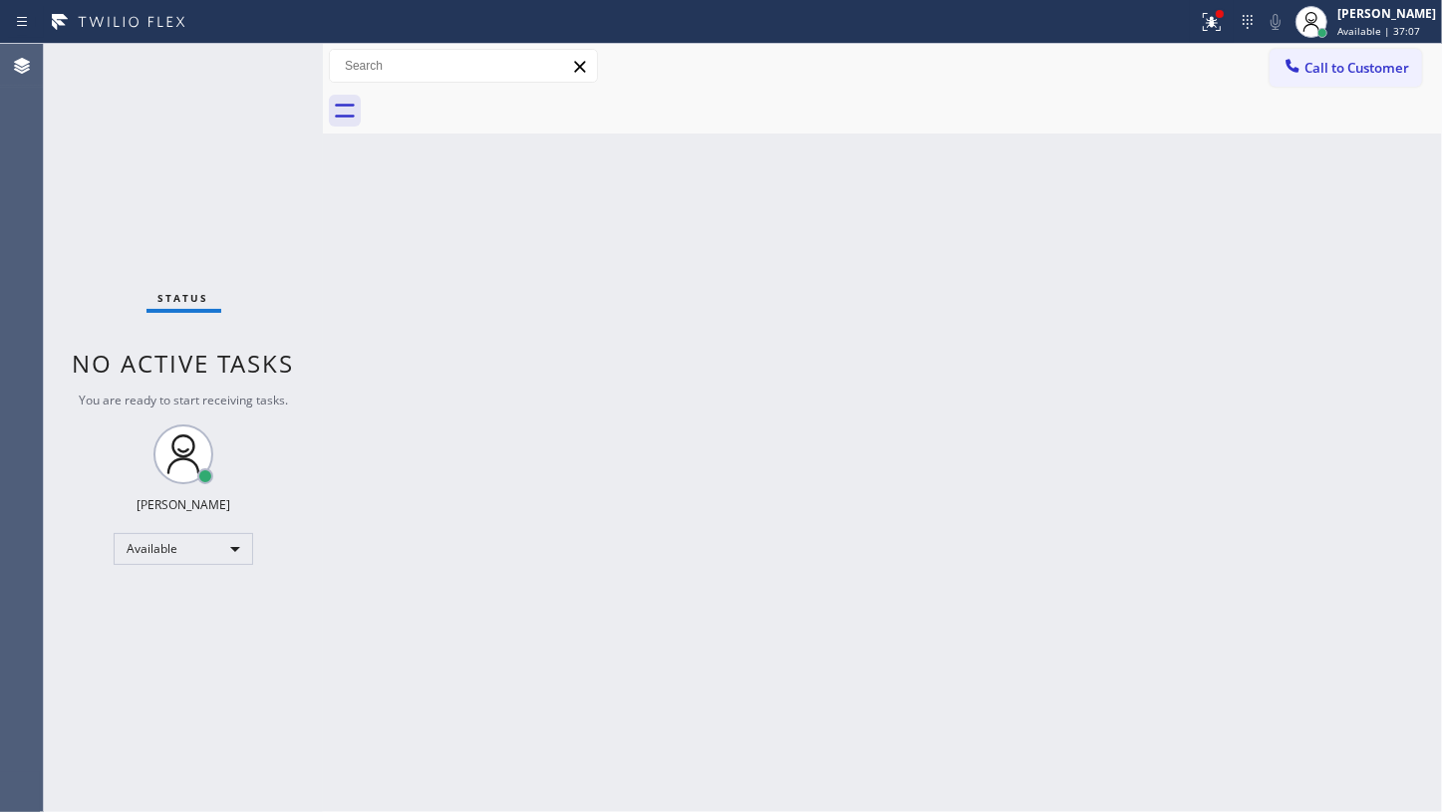
drag, startPoint x: 1225, startPoint y: 24, endPoint x: 1223, endPoint y: 46, distance: 22.0
click at [1224, 23] on icon at bounding box center [1212, 22] width 24 height 24
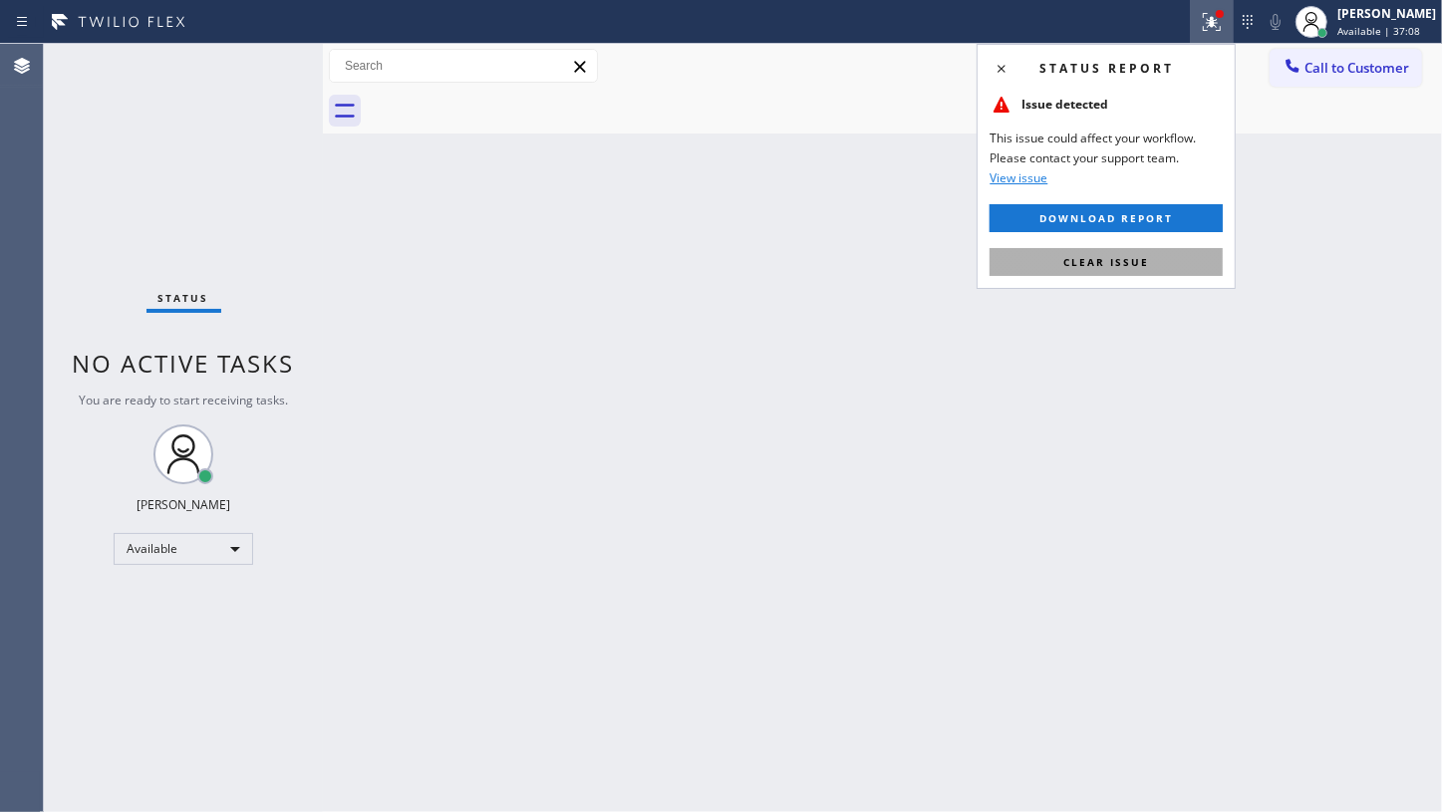
click at [1198, 256] on button "Clear issue" at bounding box center [1106, 262] width 233 height 28
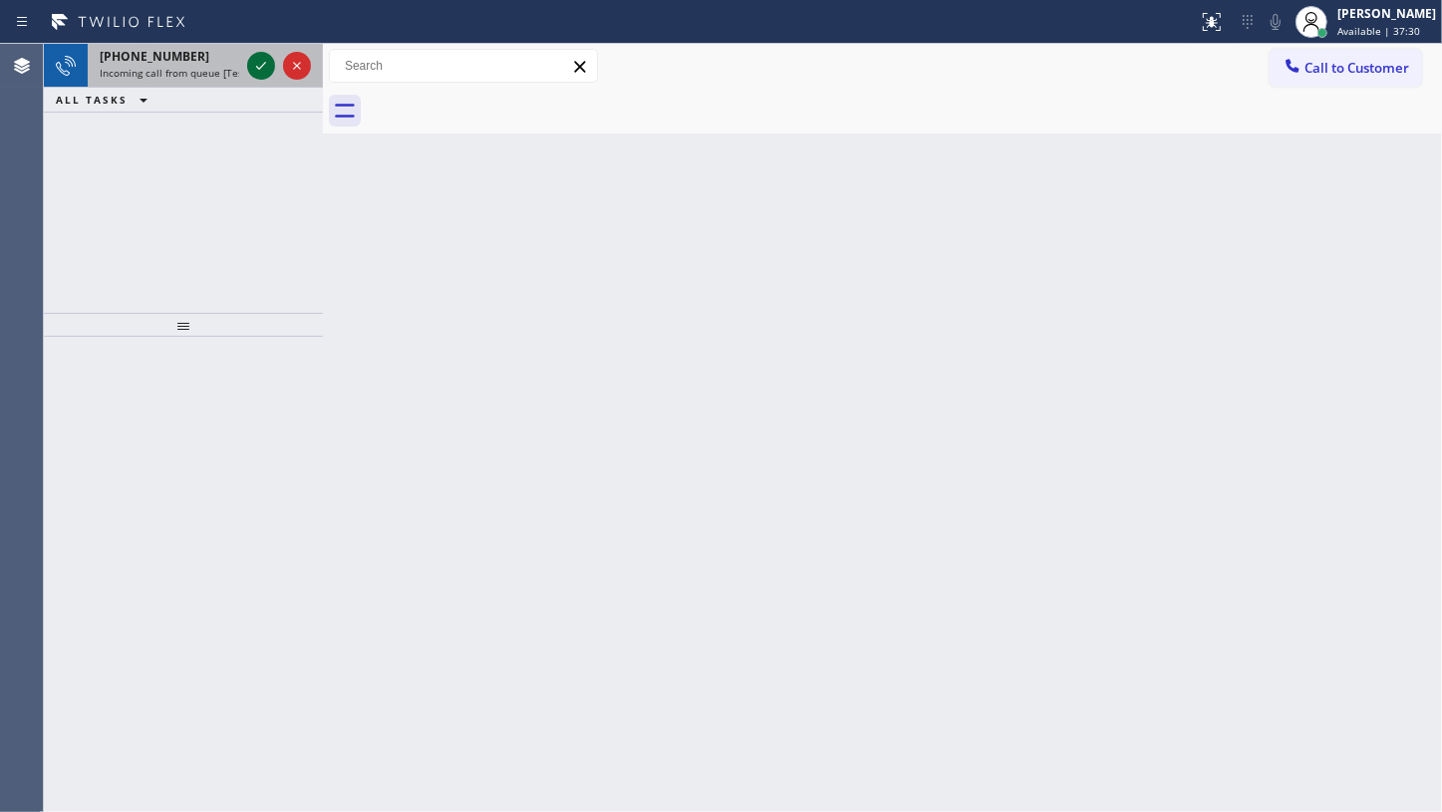
click at [263, 54] on icon at bounding box center [261, 66] width 24 height 24
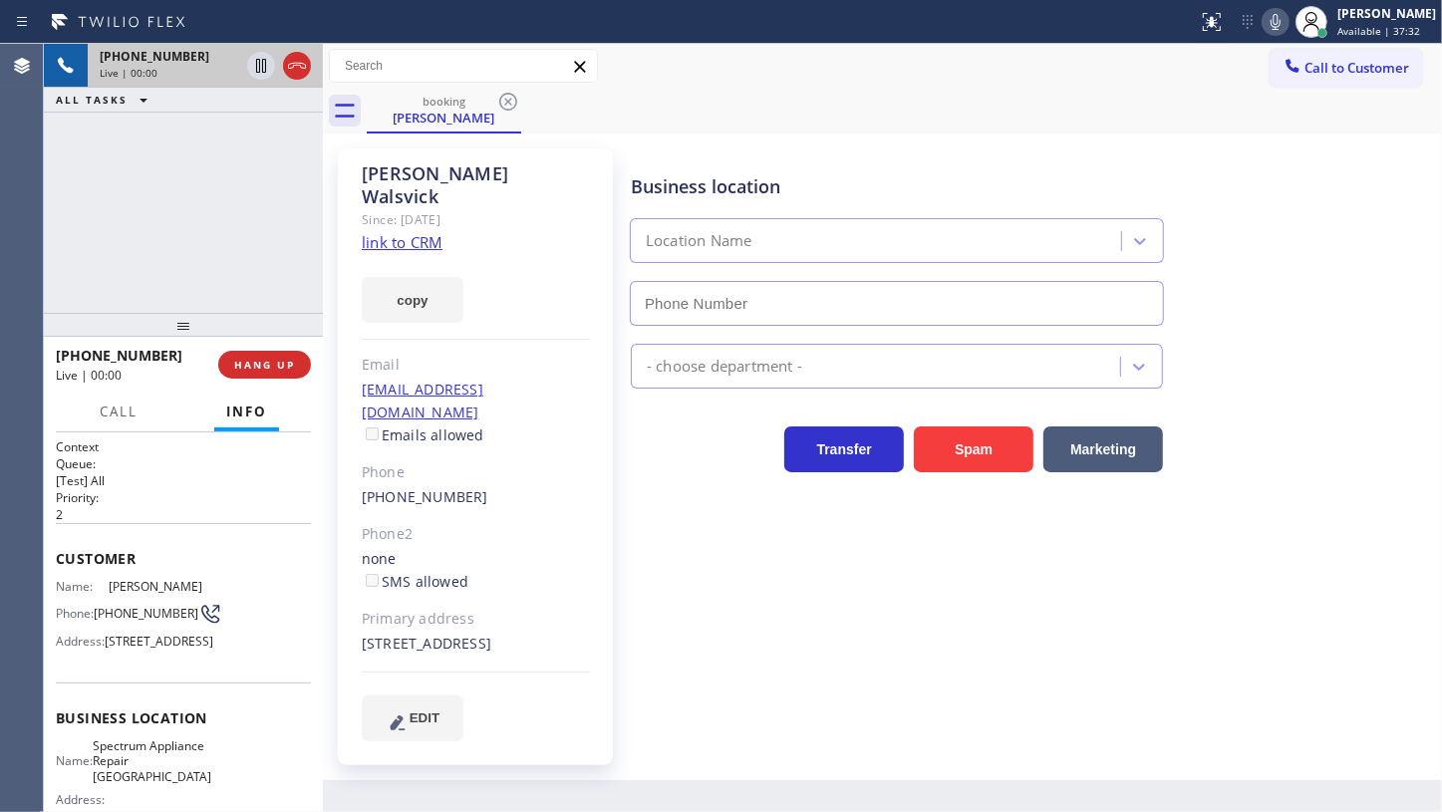
type input "(562) 362-4267"
click at [391, 232] on link "link to CRM" at bounding box center [402, 242] width 81 height 20
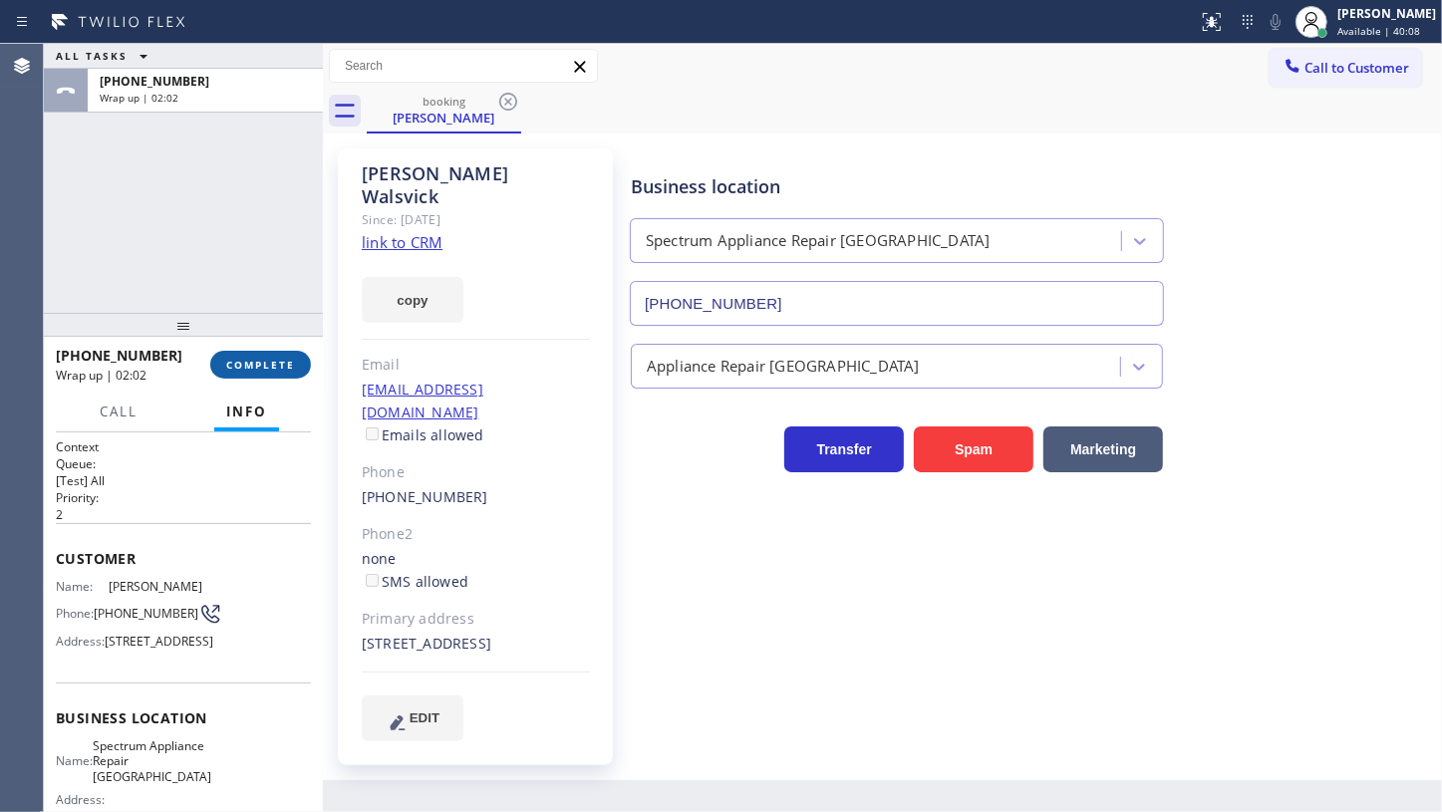
click at [241, 357] on button "COMPLETE" at bounding box center [260, 365] width 101 height 28
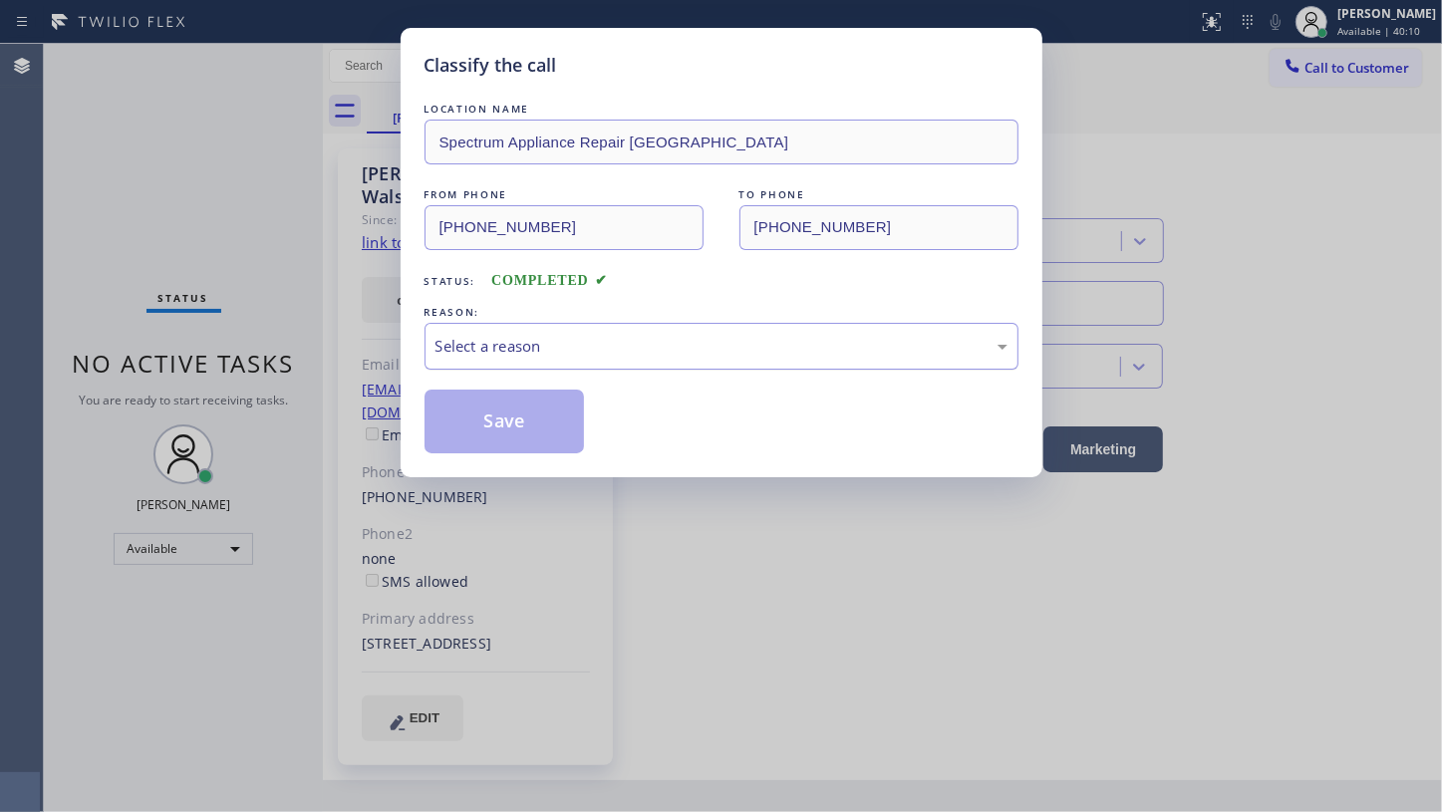
click at [638, 353] on div "Select a reason" at bounding box center [722, 346] width 572 height 23
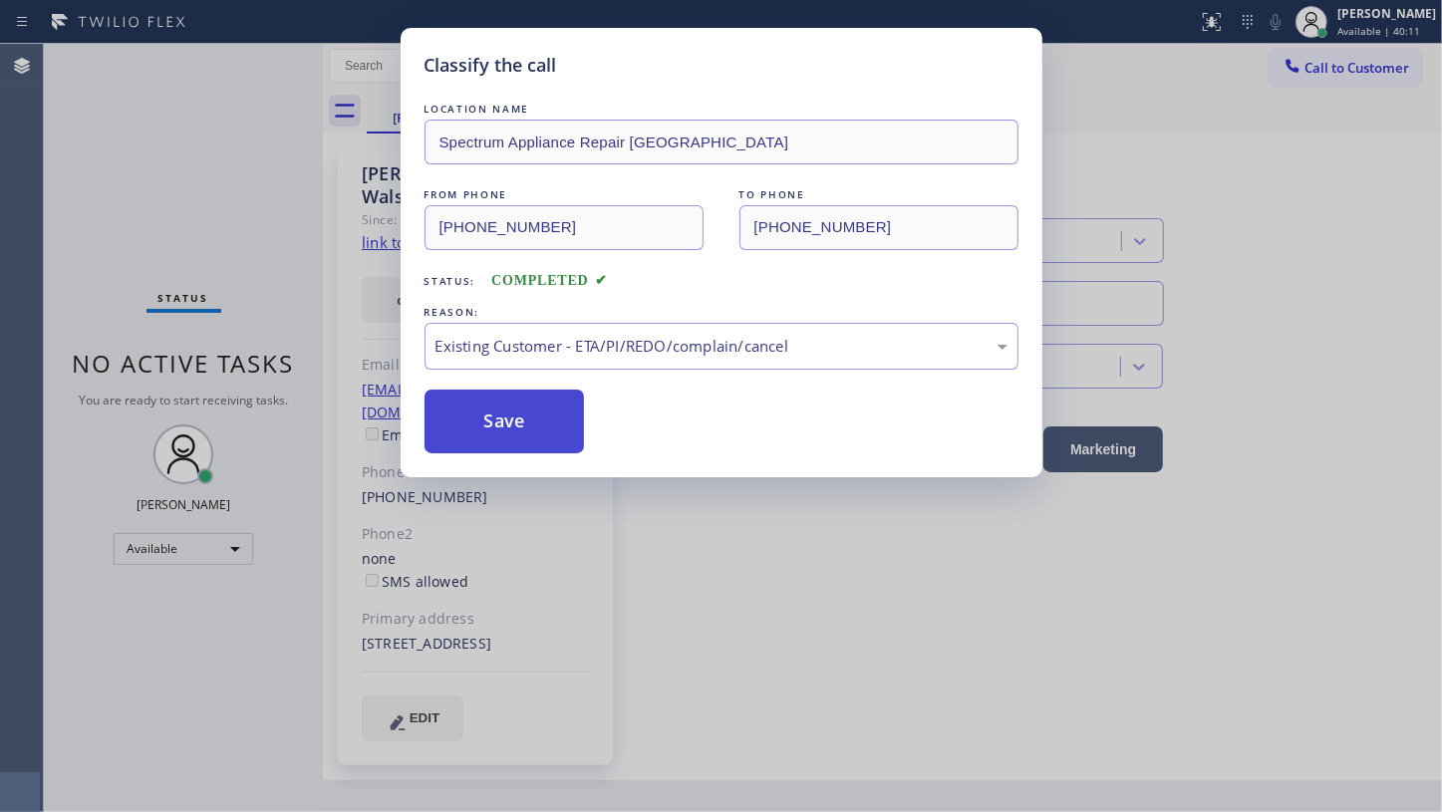
click at [500, 433] on button "Save" at bounding box center [505, 422] width 160 height 64
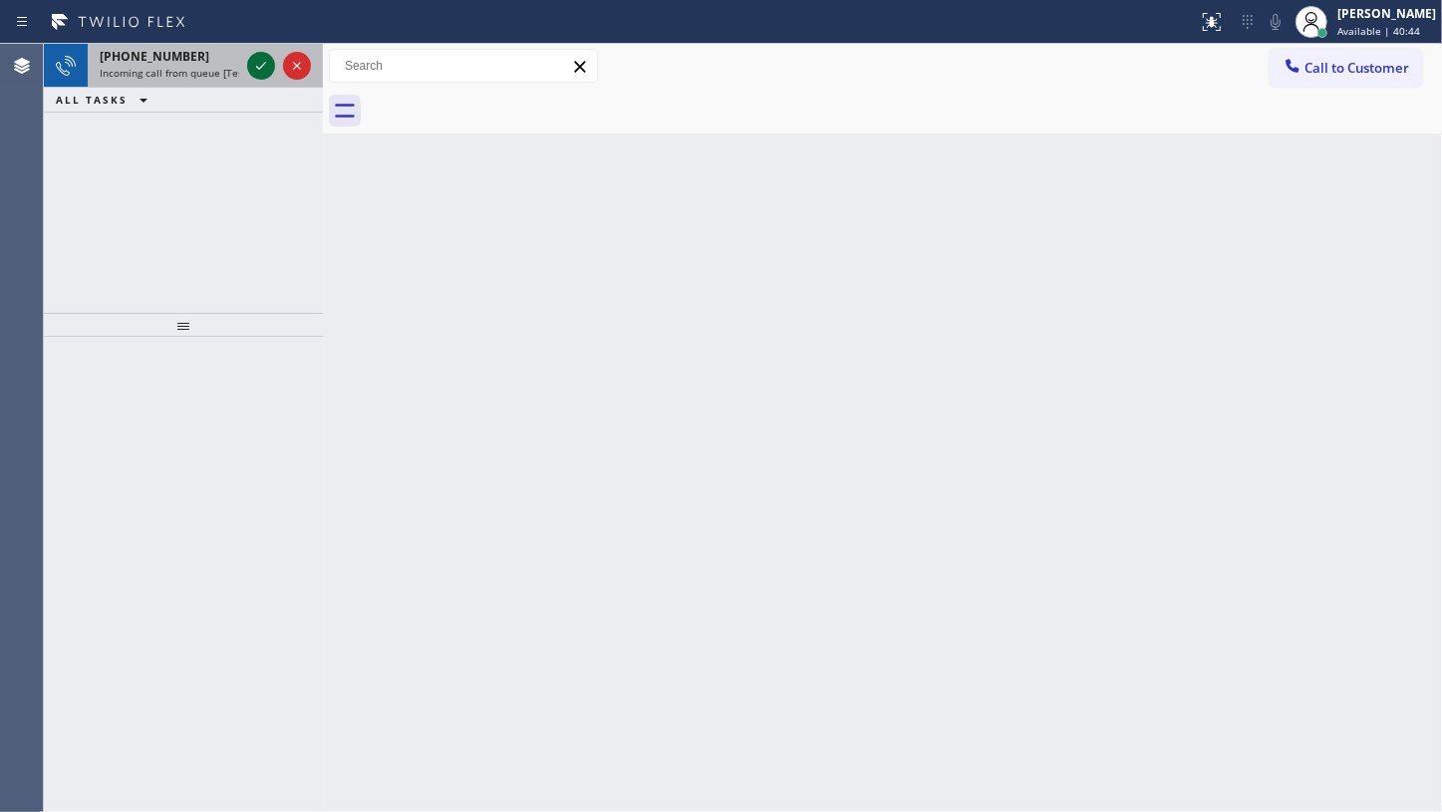
click at [272, 63] on icon at bounding box center [261, 66] width 24 height 24
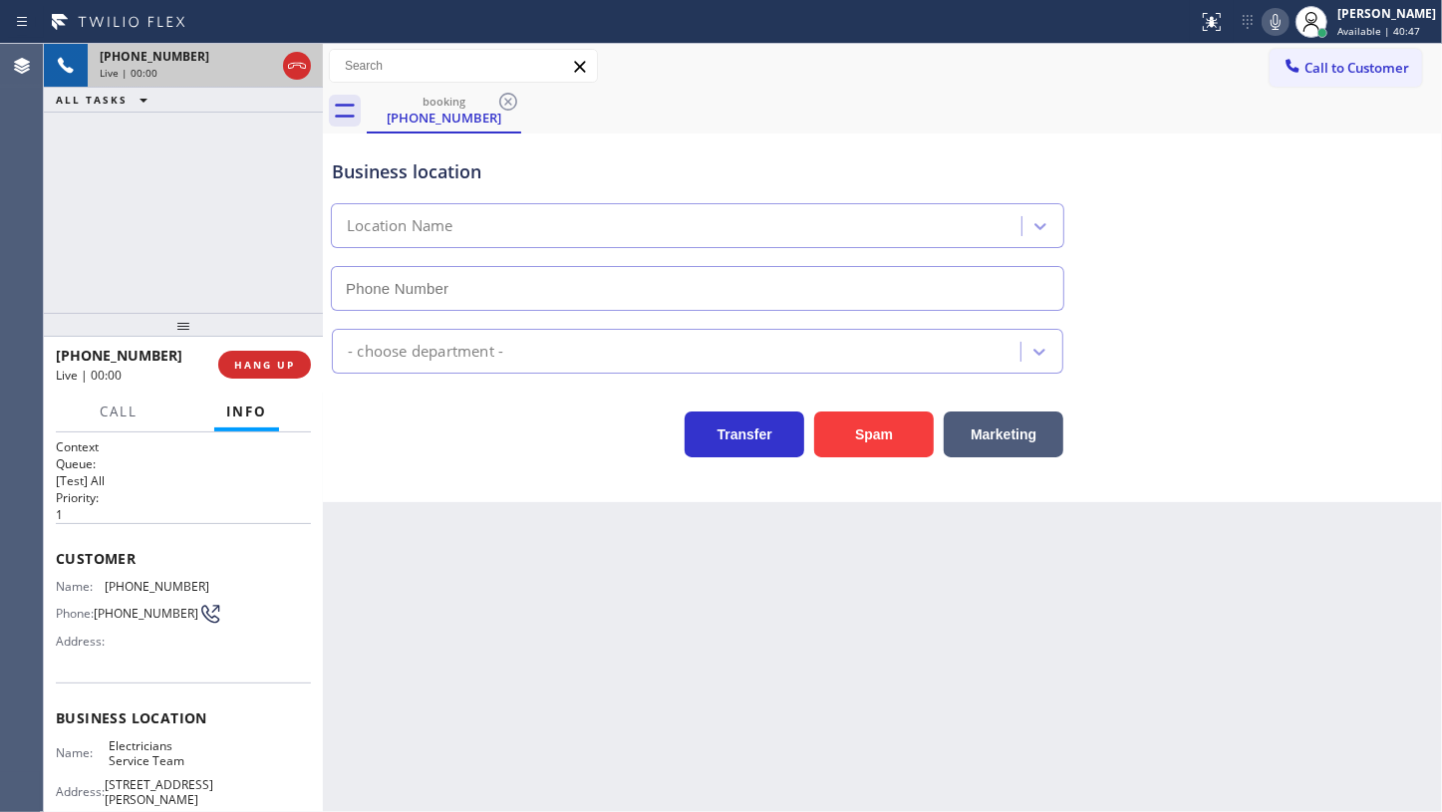
type input "(800) 568-8664"
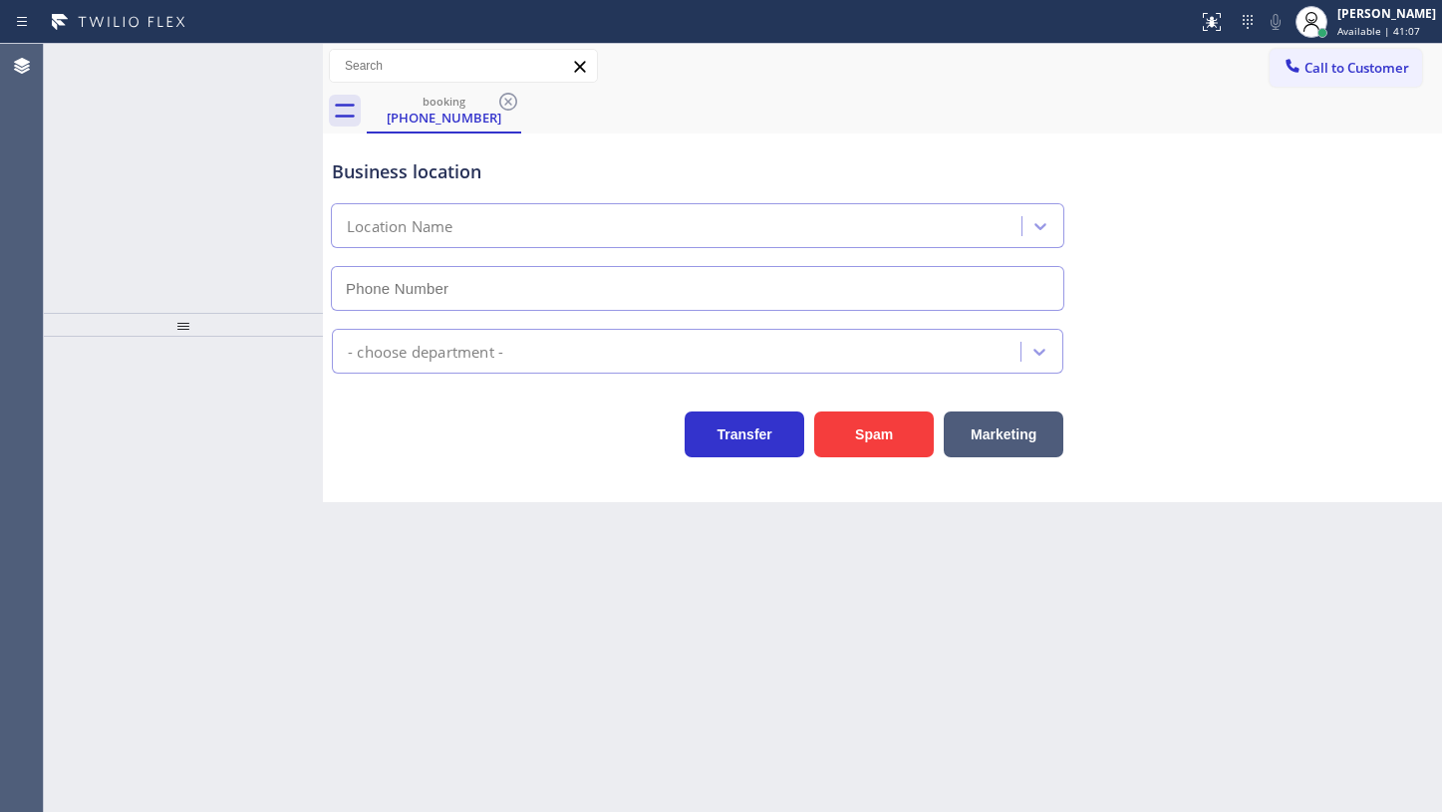
type input "[PHONE_NUMBER]"
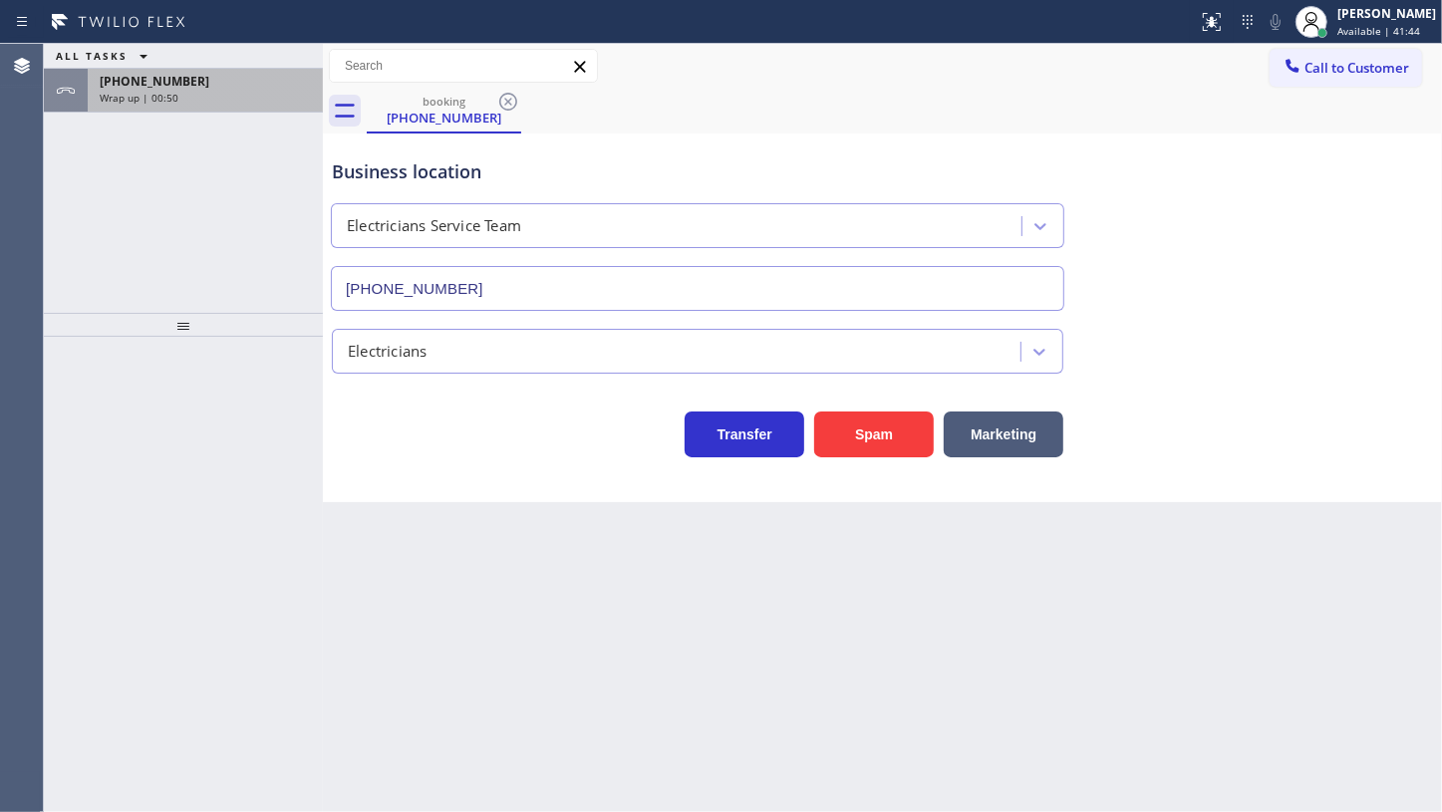
click at [266, 83] on div "[PHONE_NUMBER]" at bounding box center [205, 81] width 211 height 17
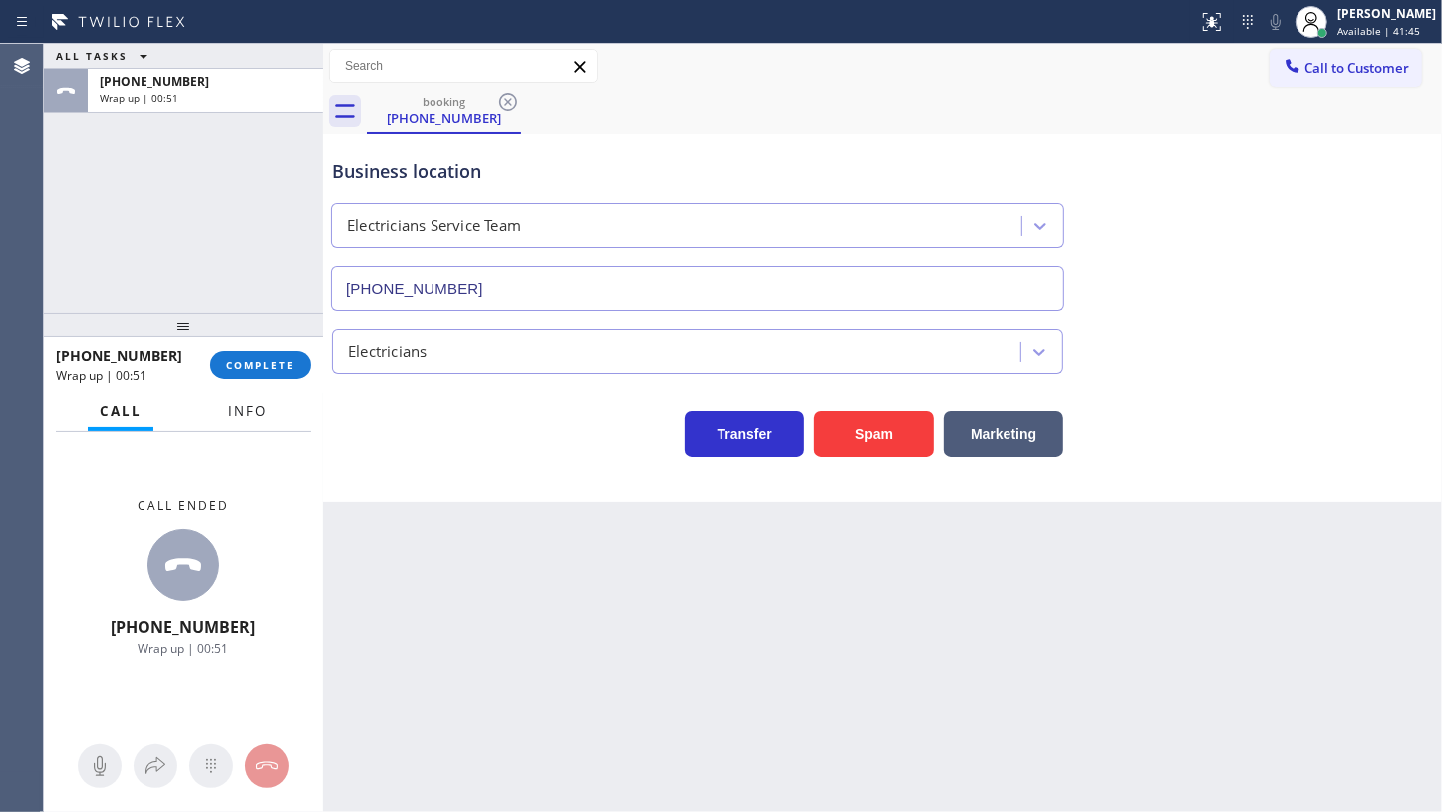
click at [249, 414] on span "Info" at bounding box center [247, 412] width 39 height 18
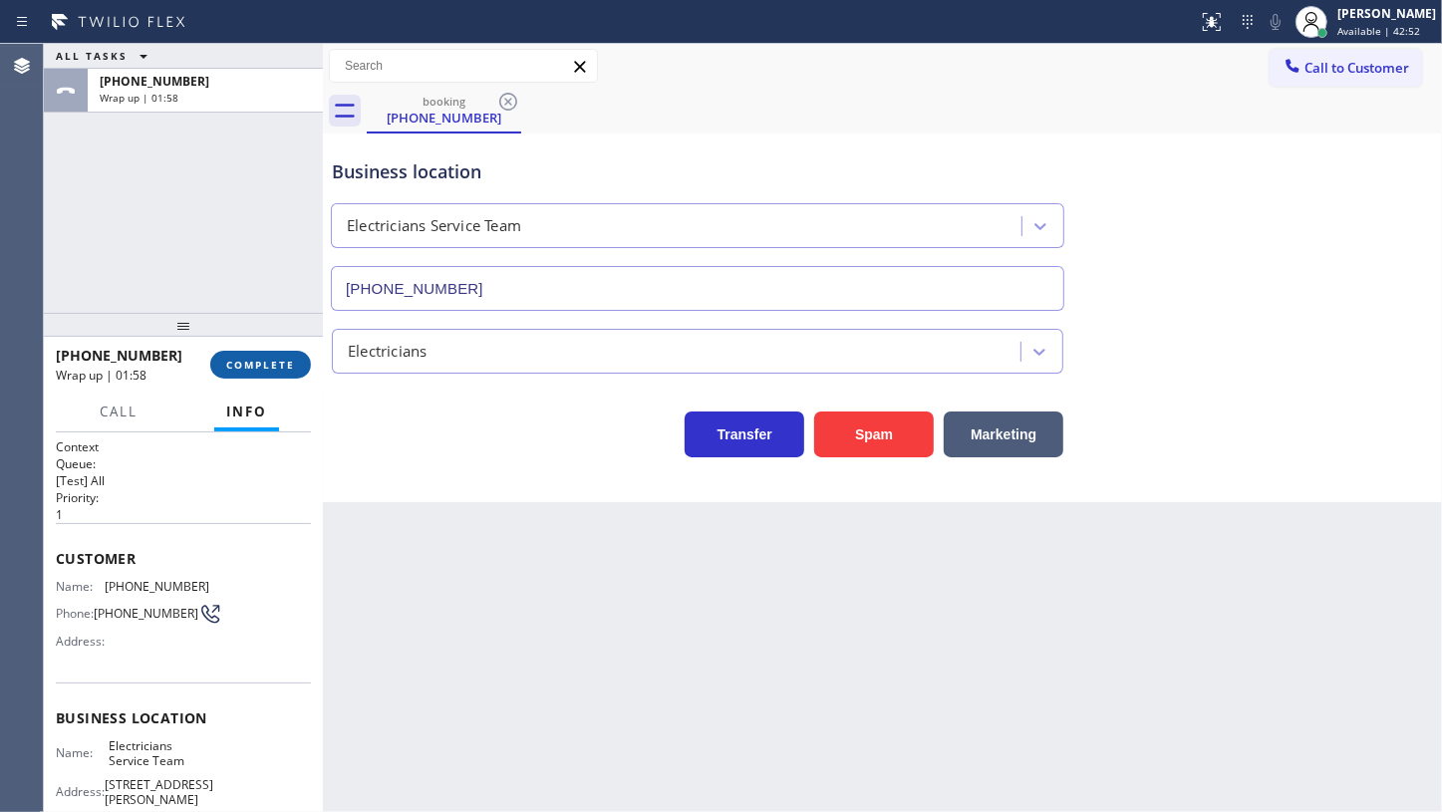
click at [275, 367] on span "COMPLETE" at bounding box center [260, 365] width 69 height 14
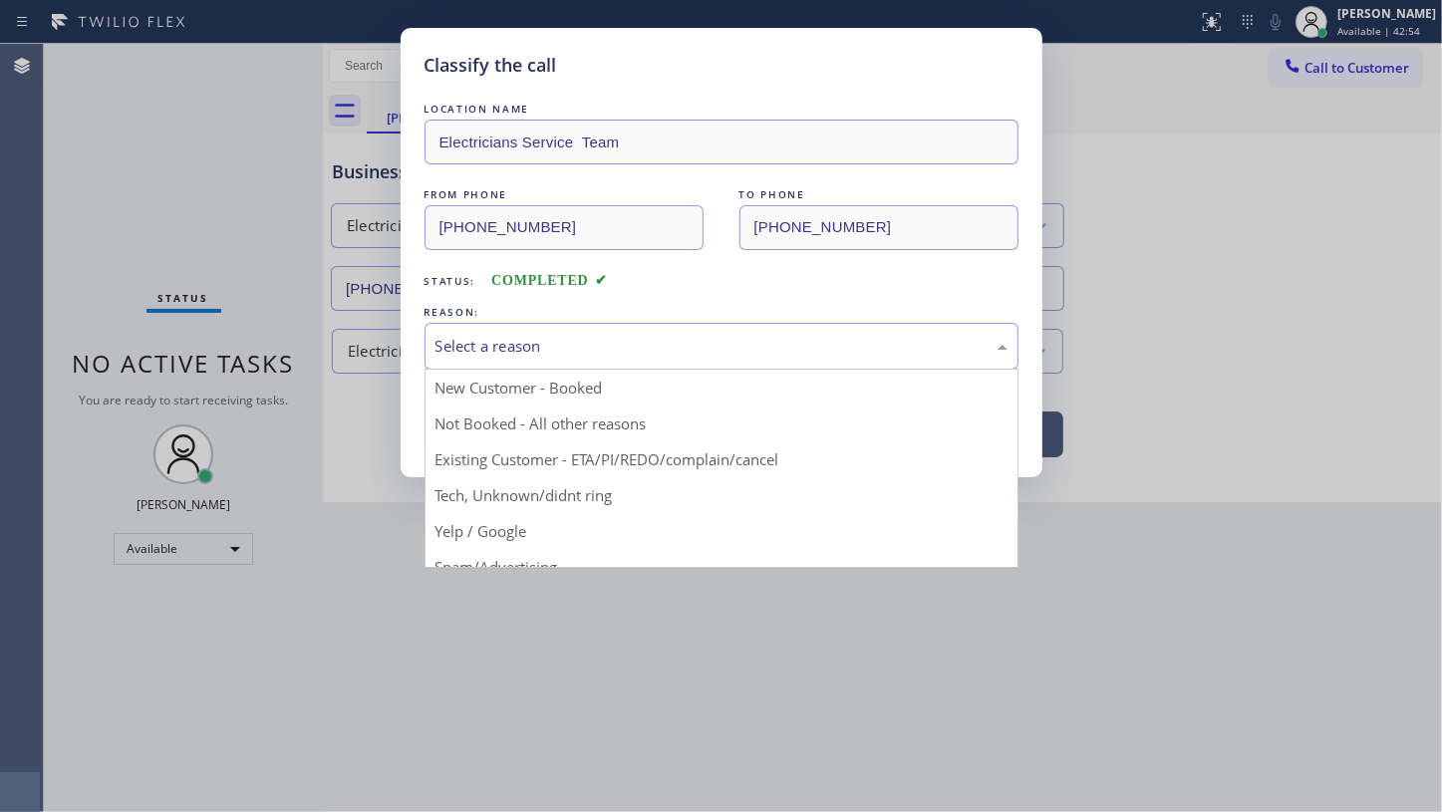
click at [503, 358] on div "Select a reason" at bounding box center [722, 346] width 594 height 47
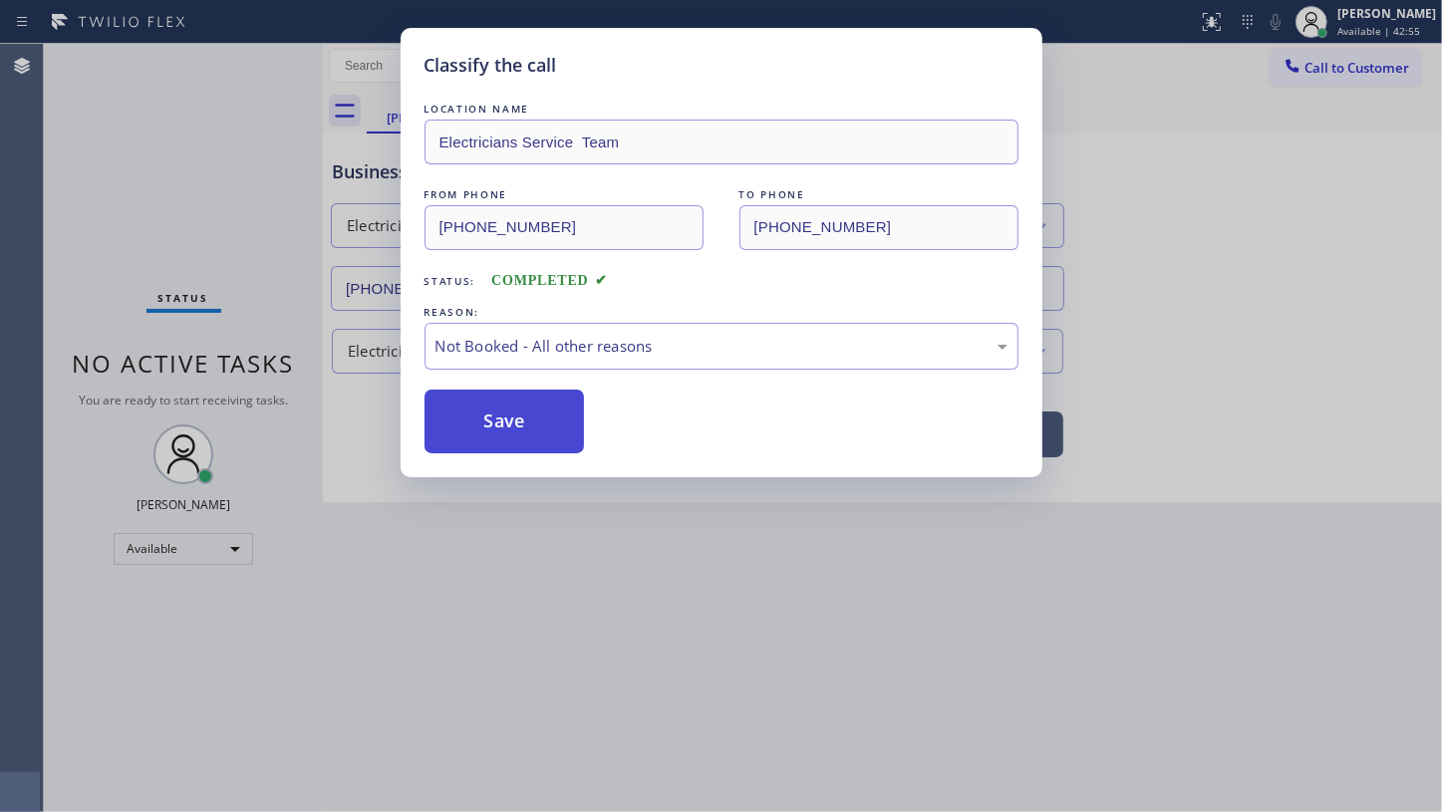
click at [489, 405] on button "Save" at bounding box center [505, 422] width 160 height 64
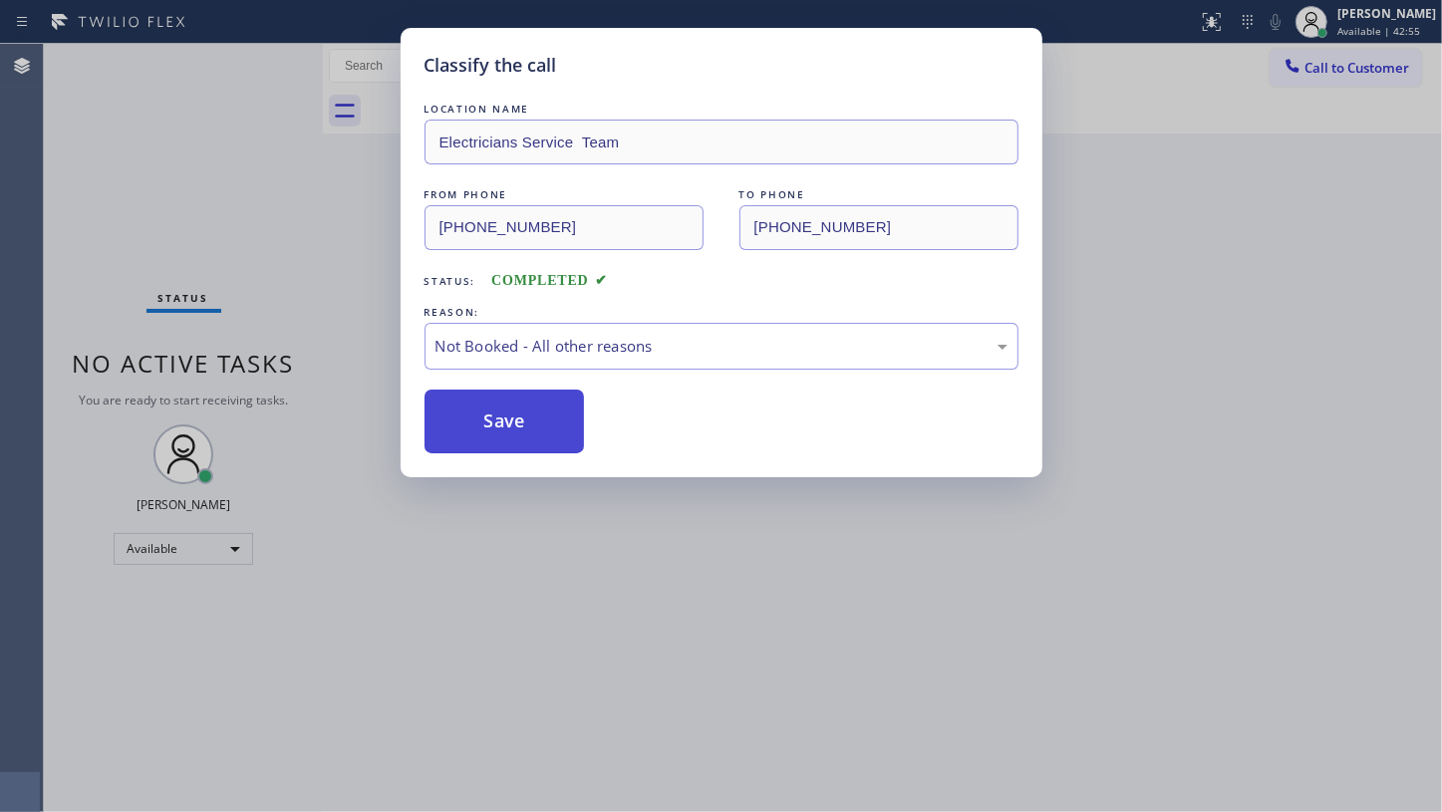
click at [490, 404] on button "Save" at bounding box center [505, 422] width 160 height 64
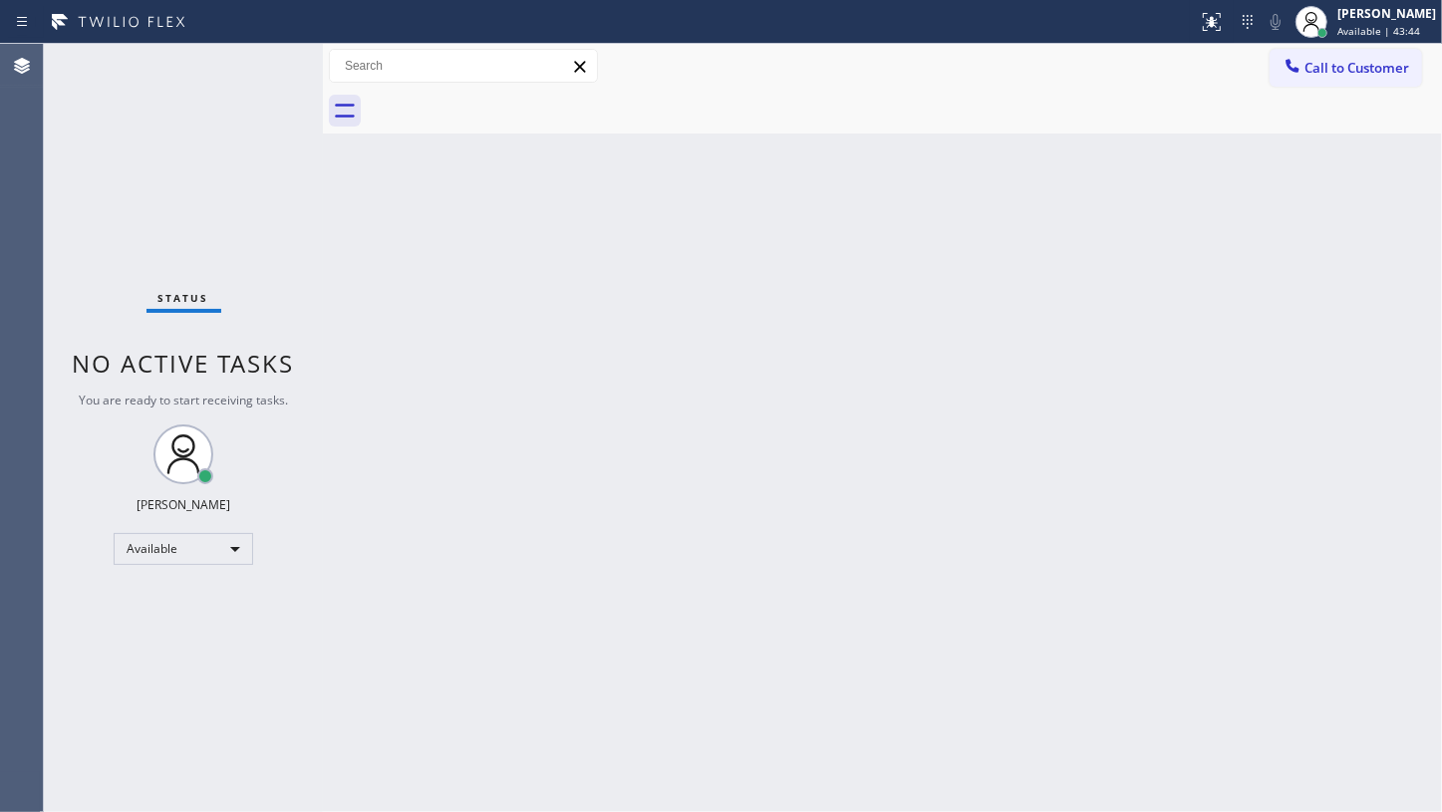
click at [249, 71] on div "Status No active tasks You are ready to start receiving tasks. JENIZA ALCAYDE A…" at bounding box center [183, 428] width 279 height 768
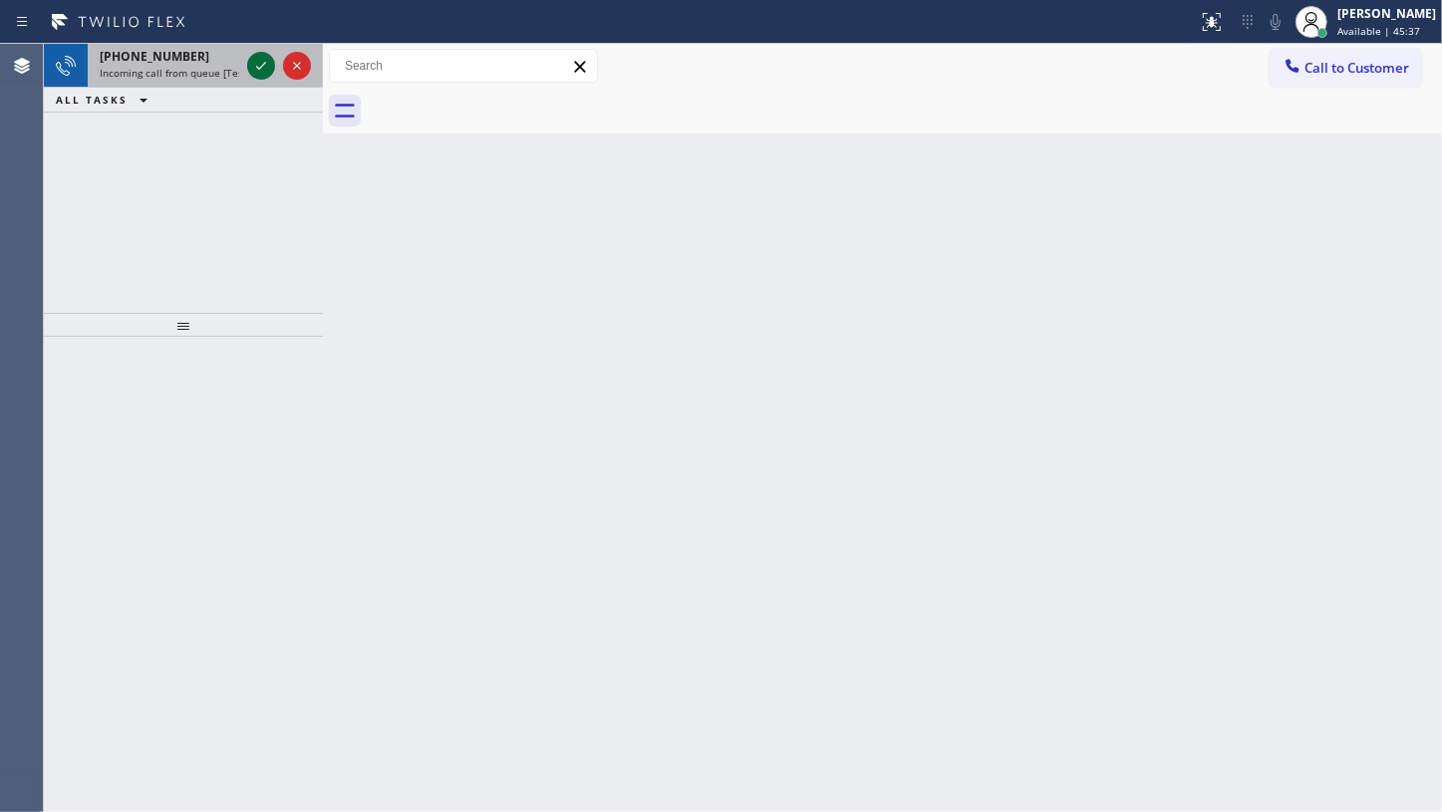
click at [263, 65] on icon at bounding box center [261, 66] width 10 height 8
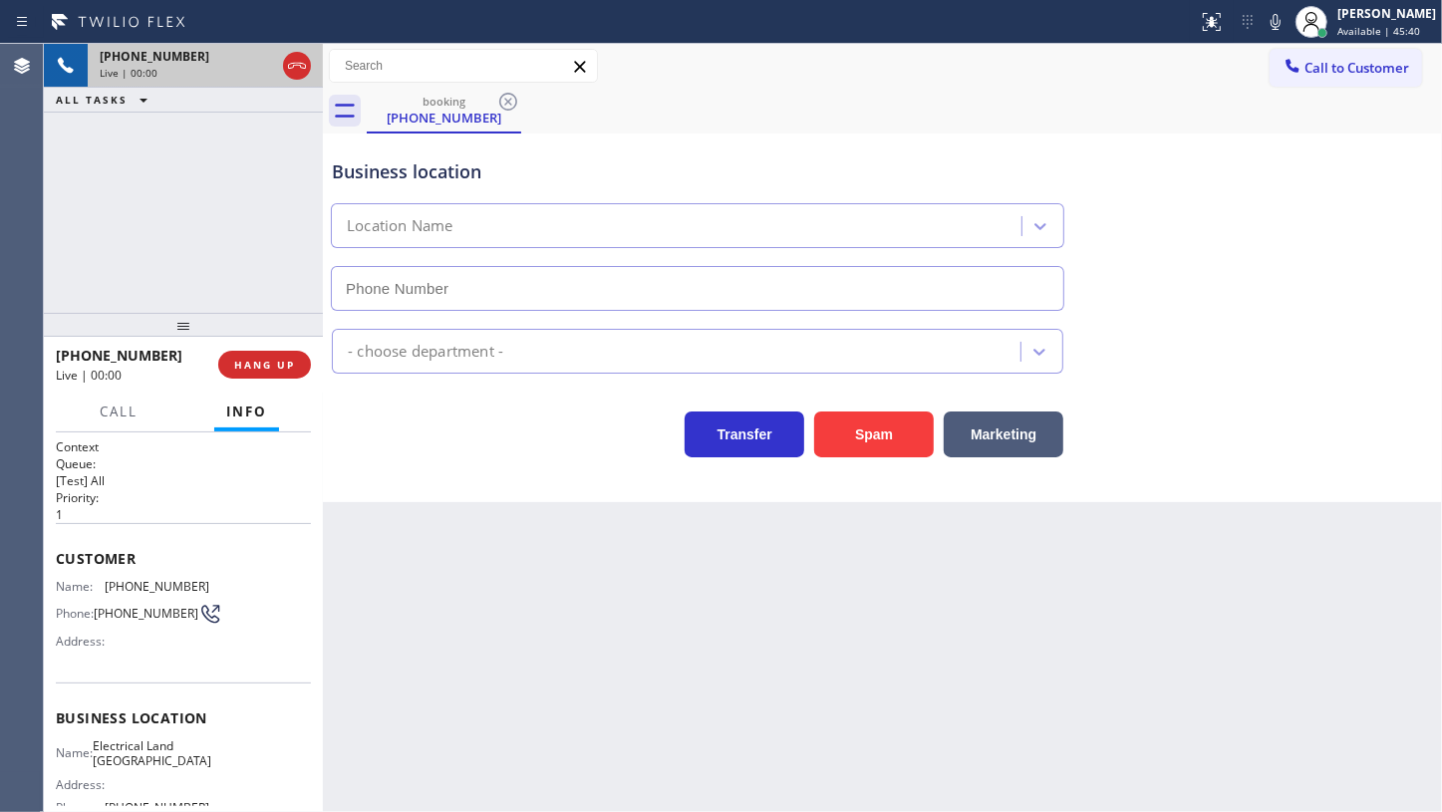
type input "(714) 463-1717"
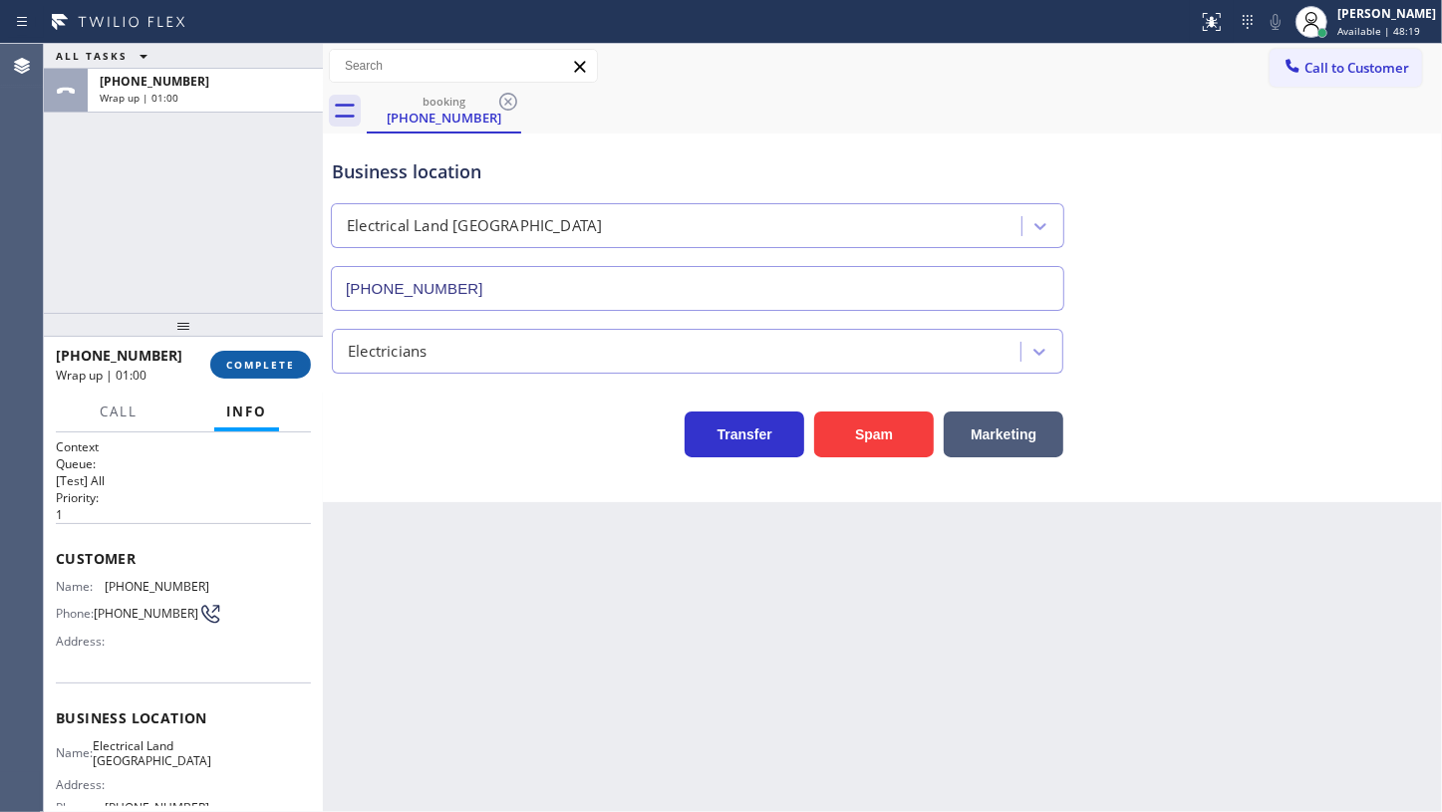
click at [259, 363] on span "COMPLETE" at bounding box center [260, 365] width 69 height 14
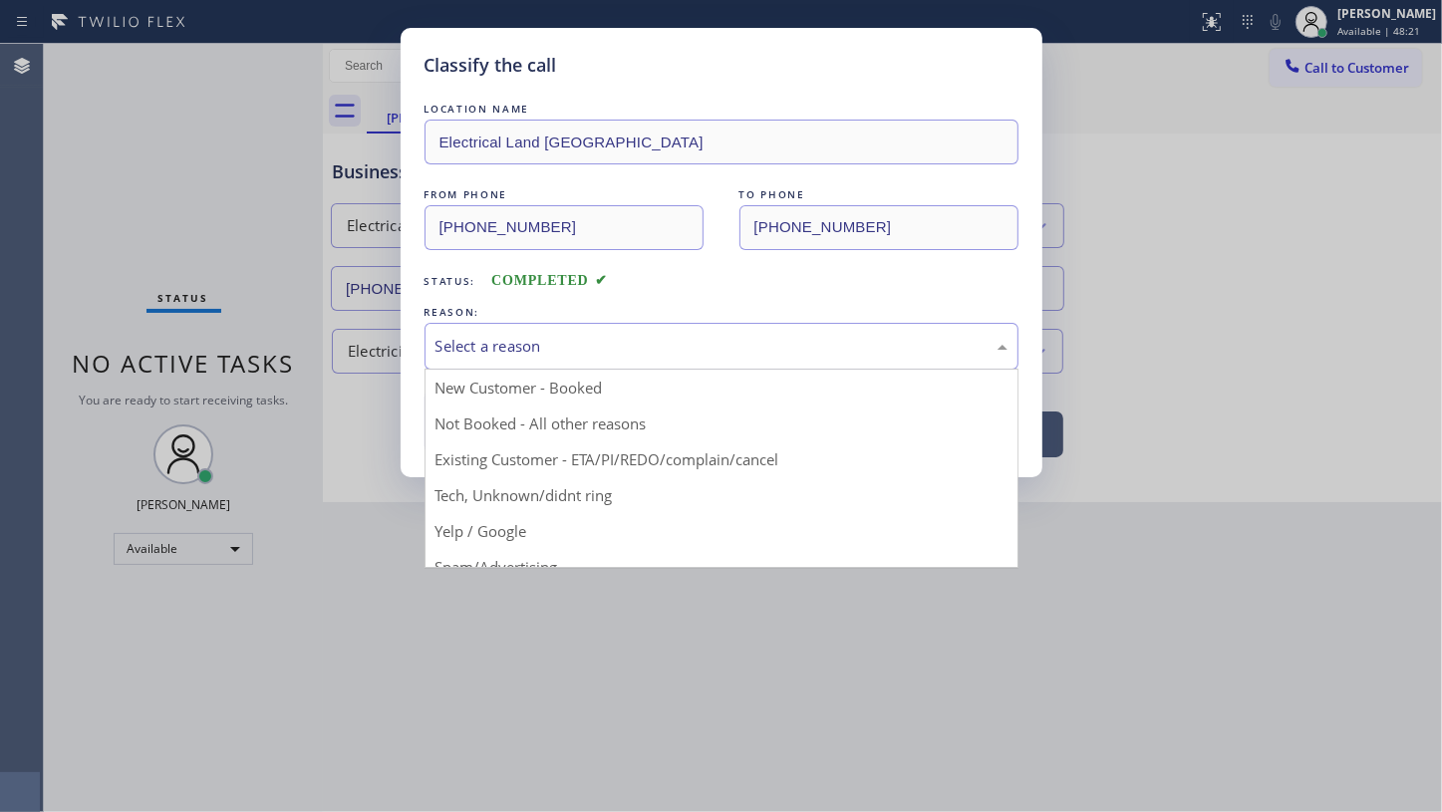
click at [487, 353] on div "Select a reason" at bounding box center [722, 346] width 572 height 23
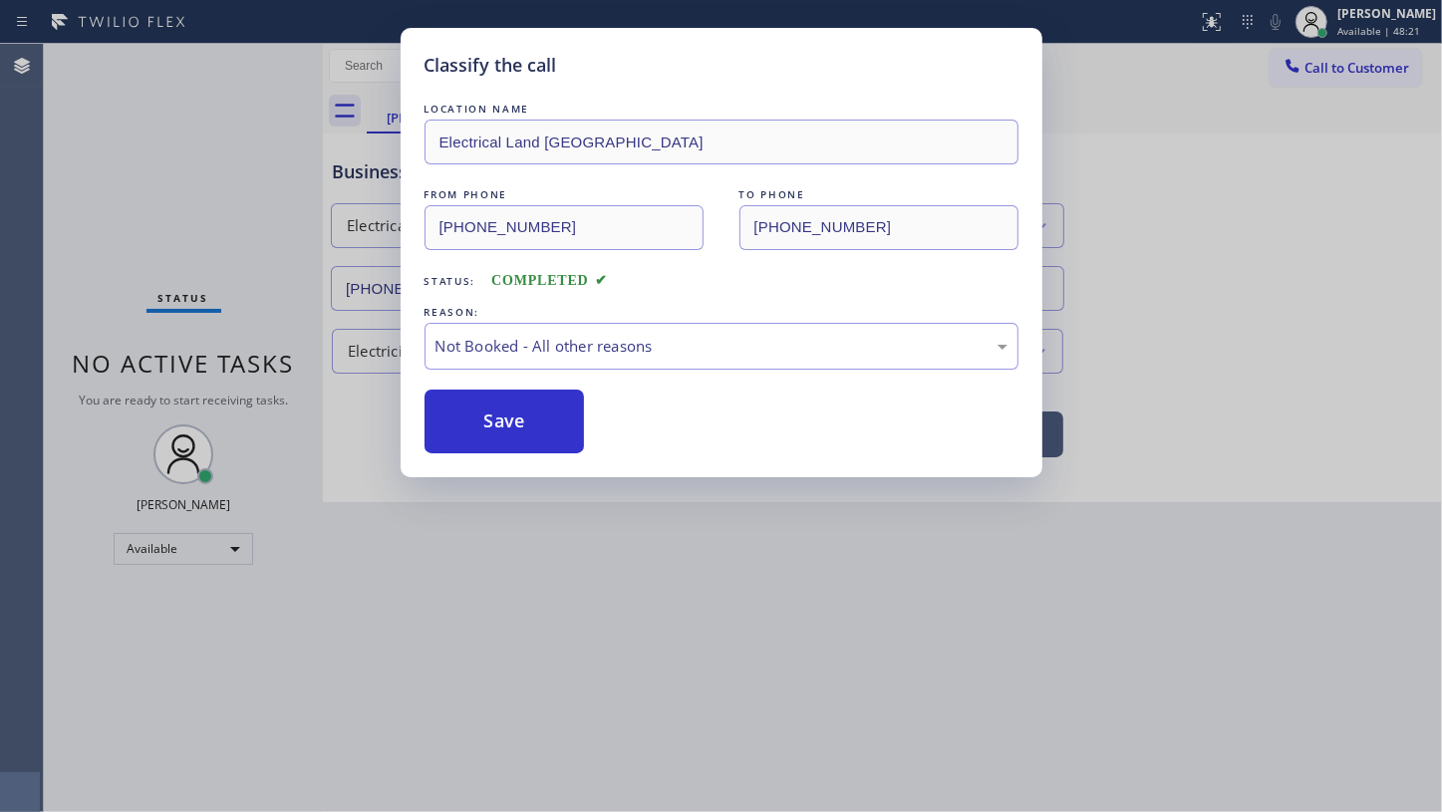
click at [454, 419] on button "Save" at bounding box center [505, 422] width 160 height 64
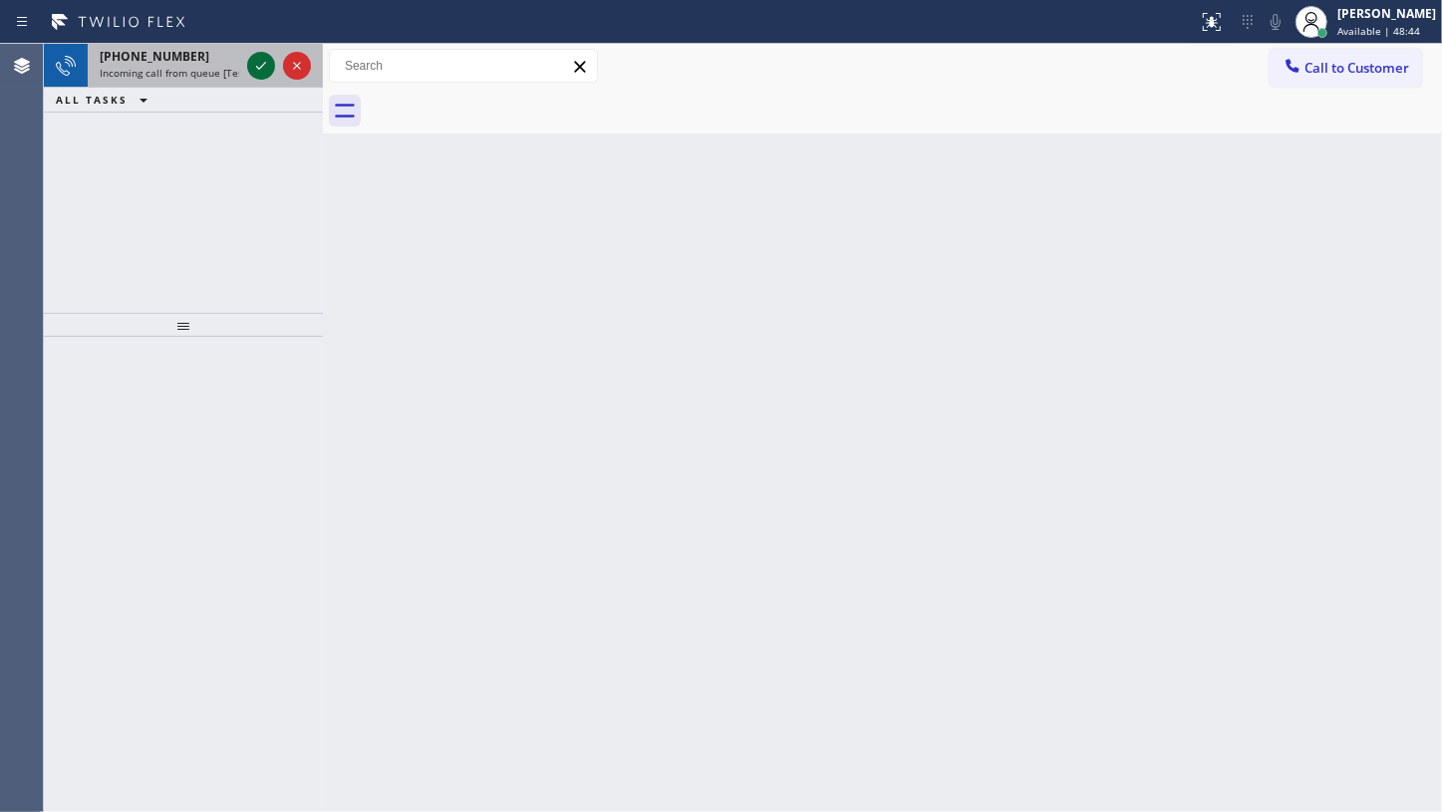
click at [262, 60] on icon at bounding box center [261, 66] width 24 height 24
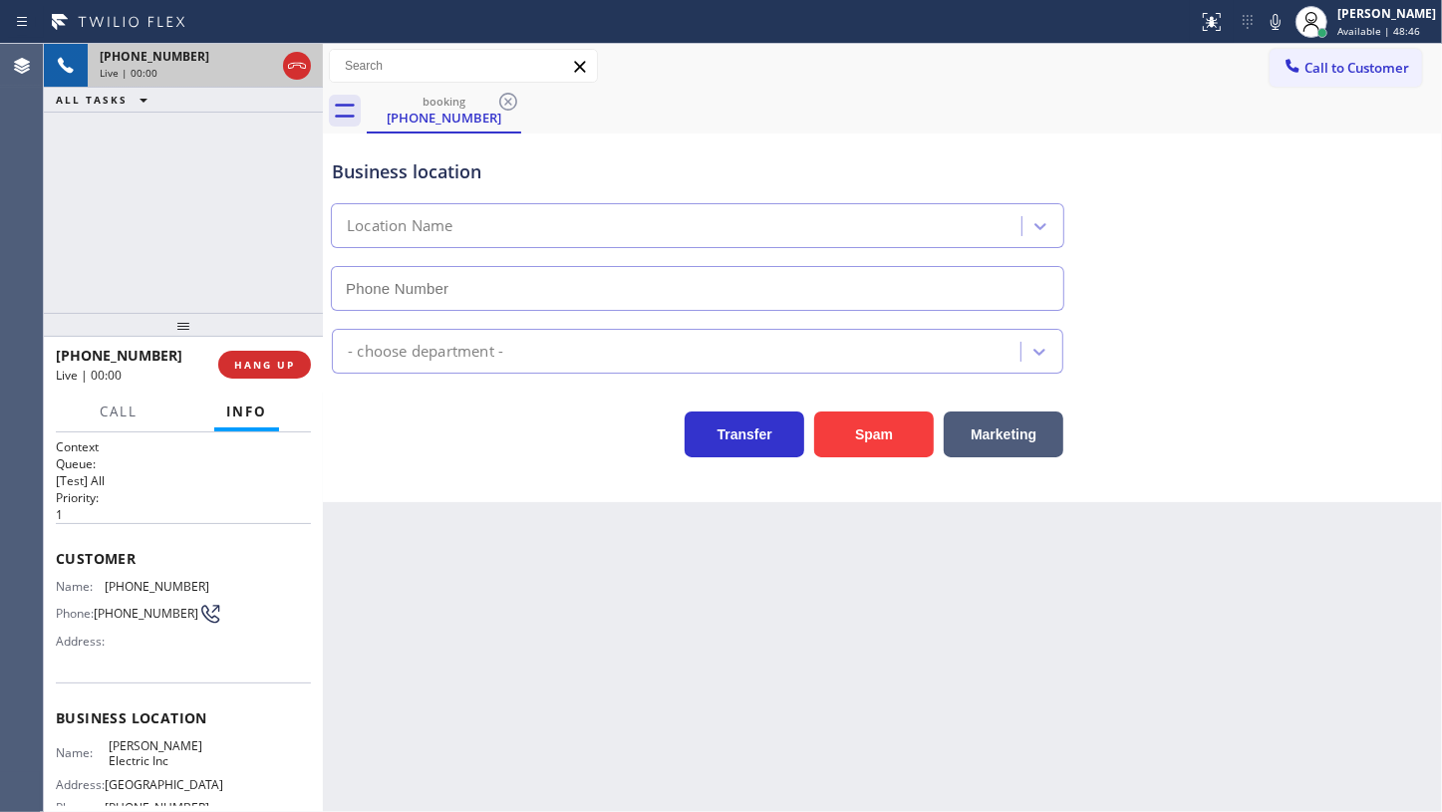
type input "(856) 702-3785"
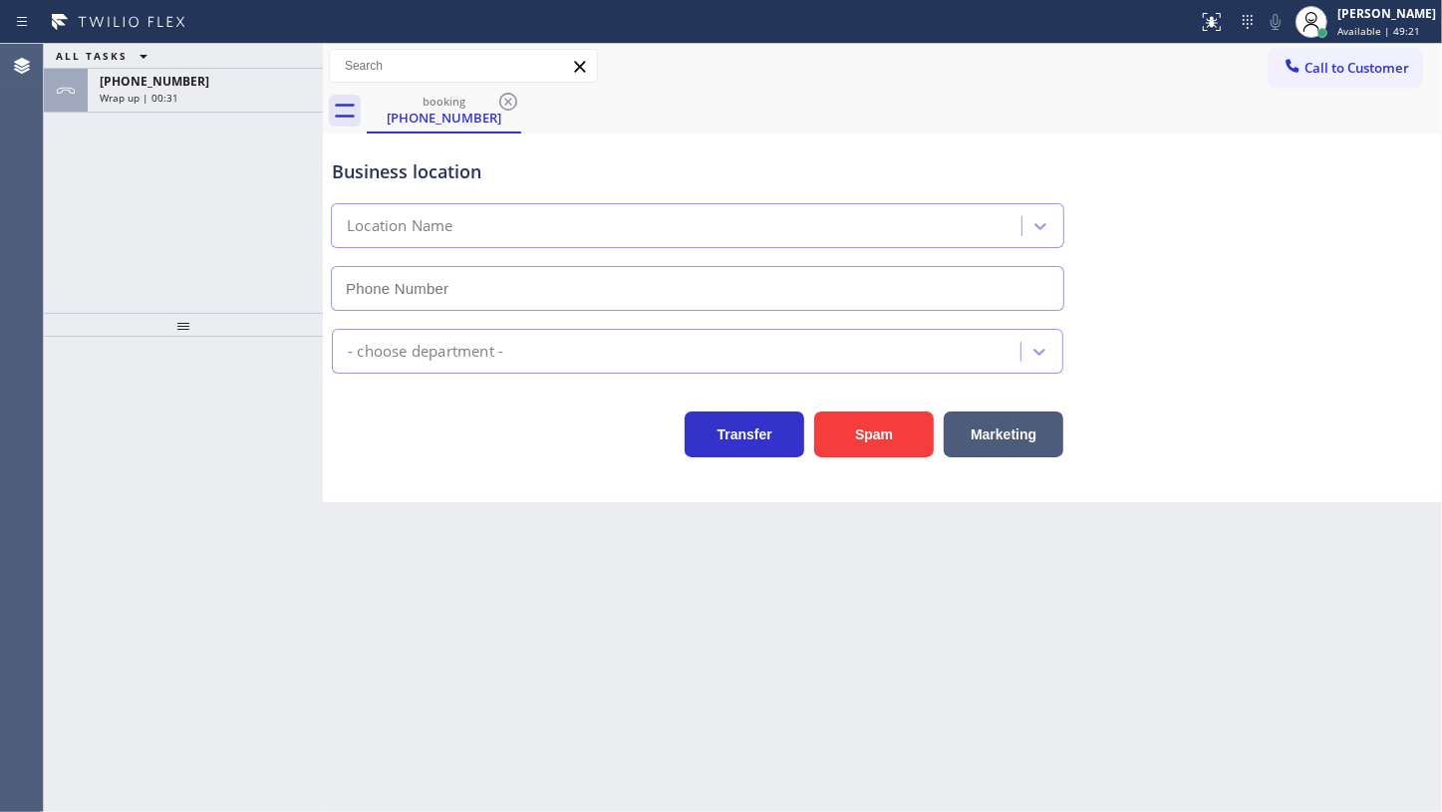
type input "[PHONE_NUMBER]"
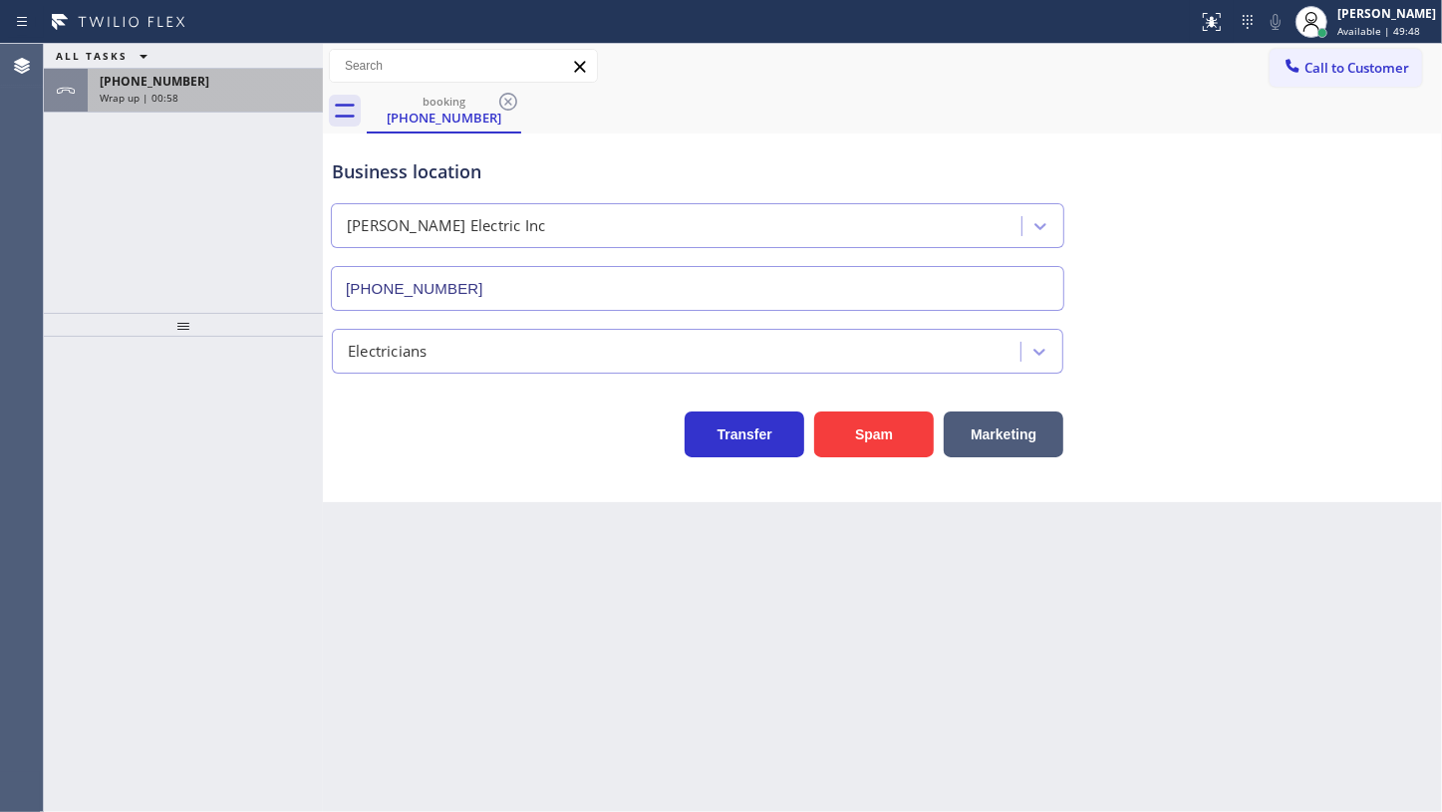
click at [249, 79] on div "[PHONE_NUMBER]" at bounding box center [205, 81] width 211 height 17
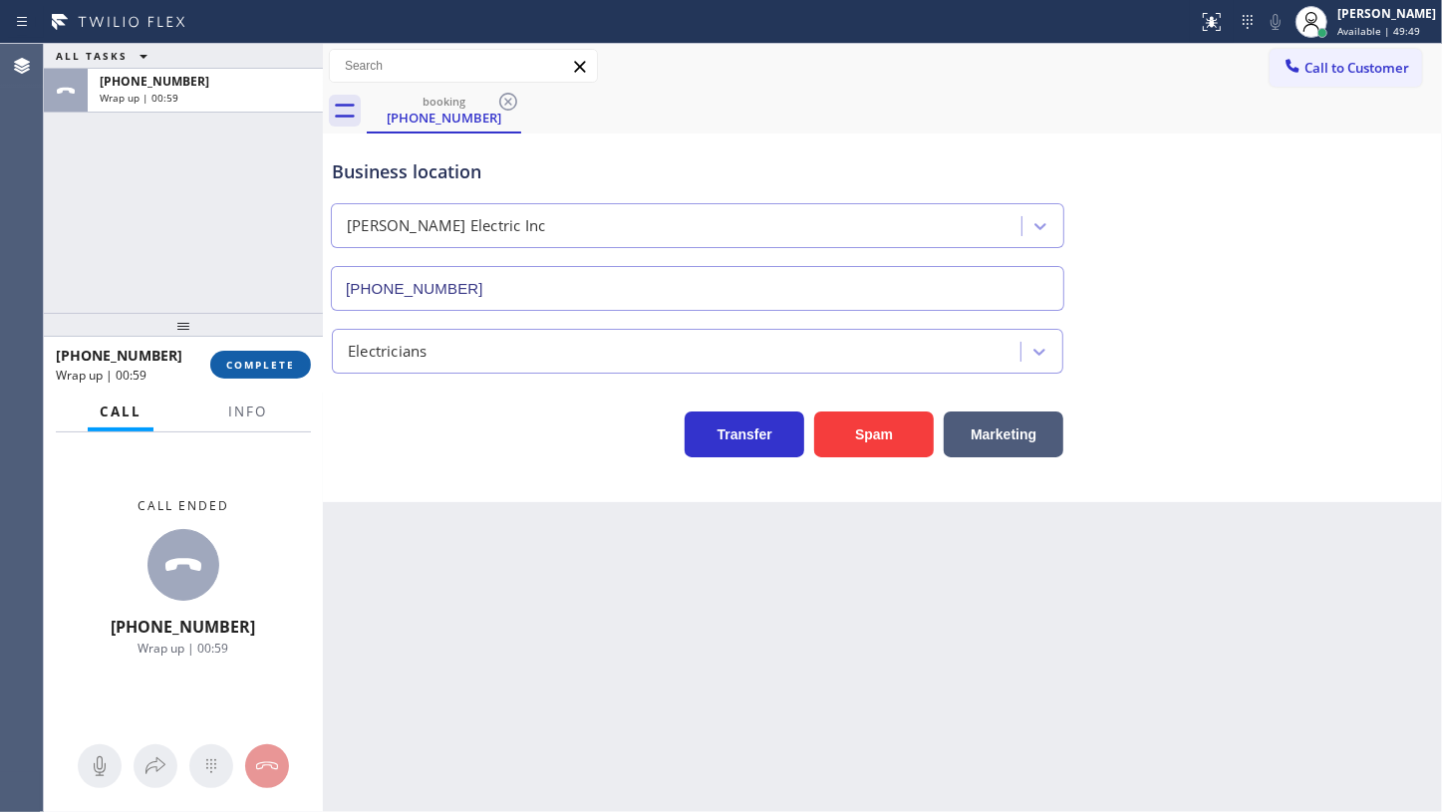
click at [253, 354] on button "COMPLETE" at bounding box center [260, 365] width 101 height 28
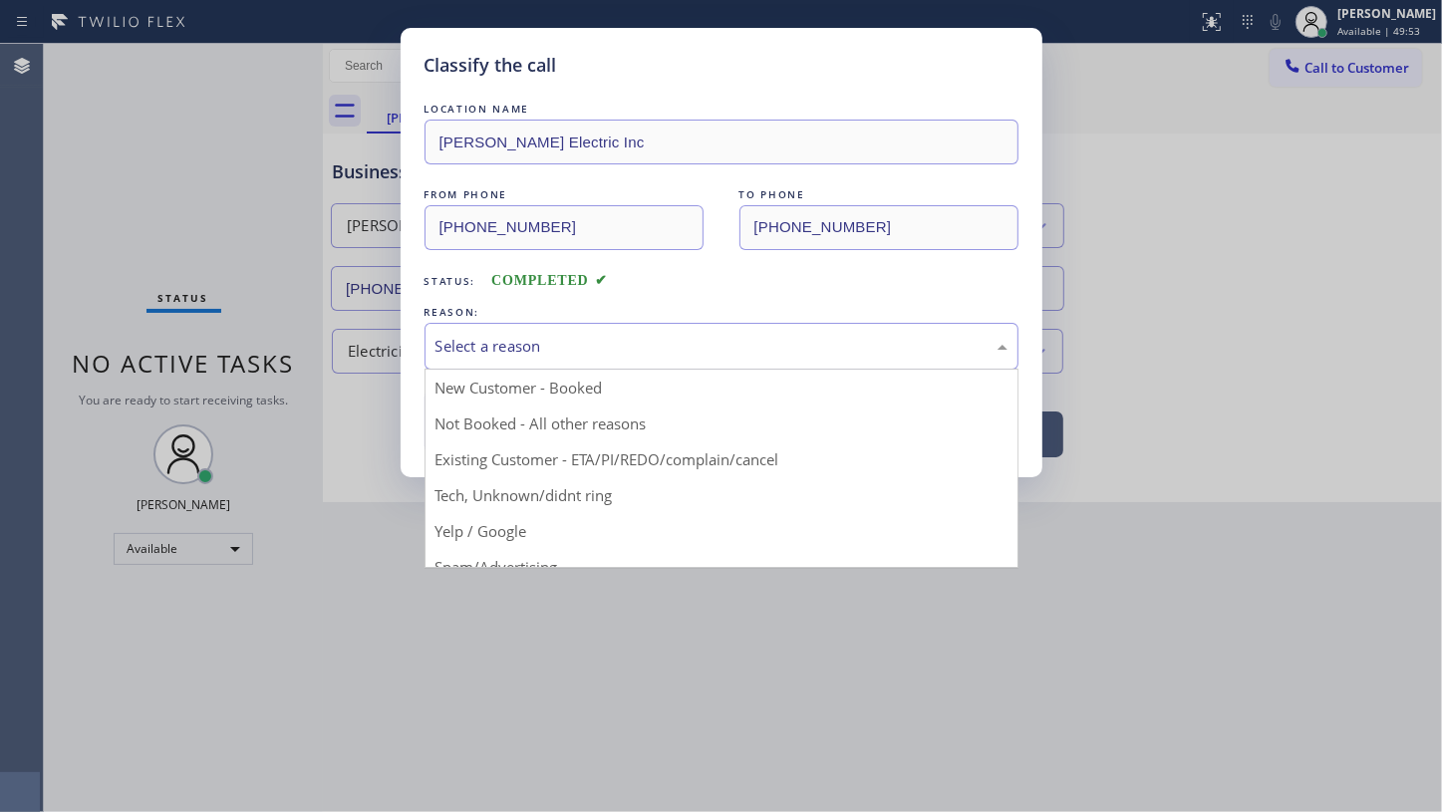
click at [477, 364] on div "Select a reason" at bounding box center [722, 346] width 594 height 47
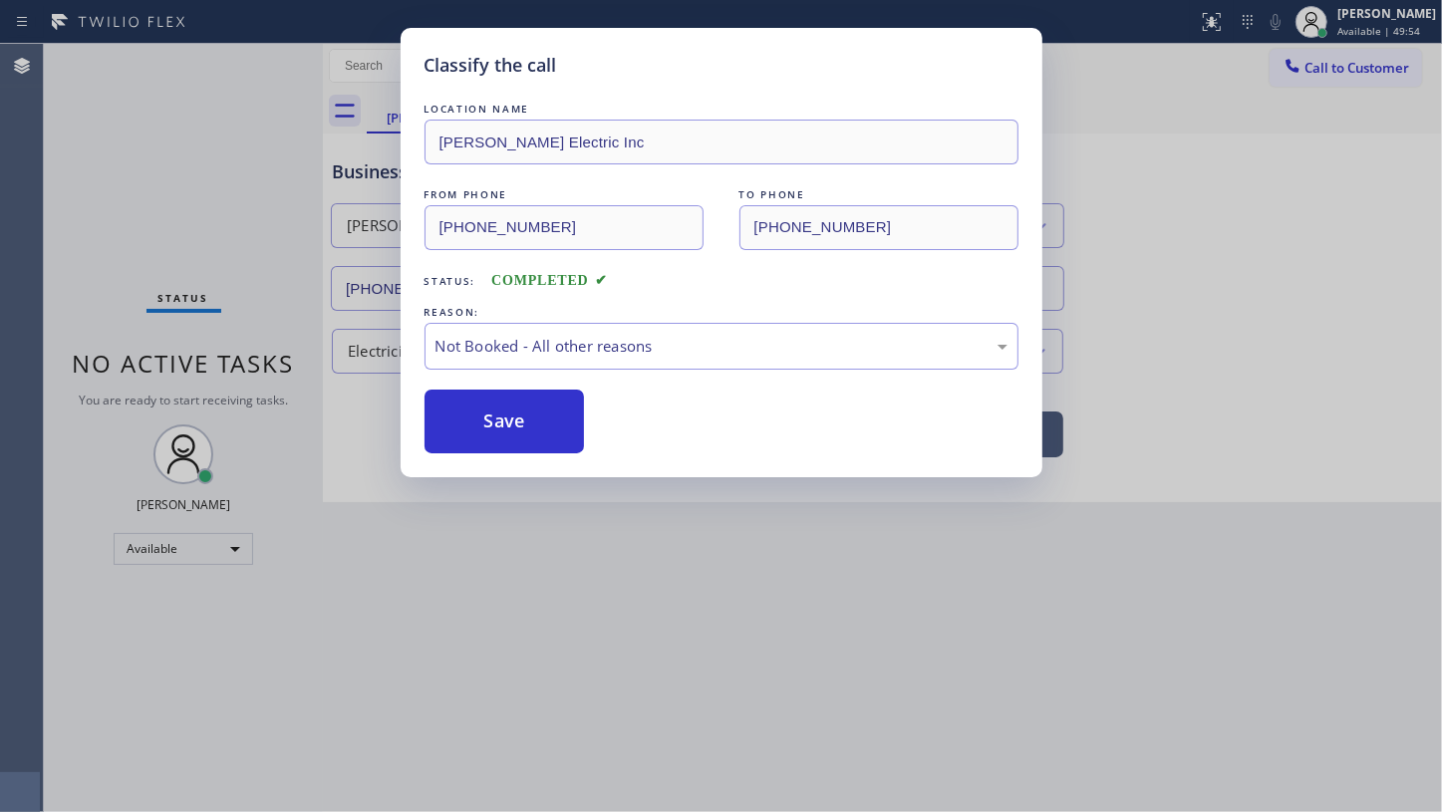
click at [479, 417] on button "Save" at bounding box center [505, 422] width 160 height 64
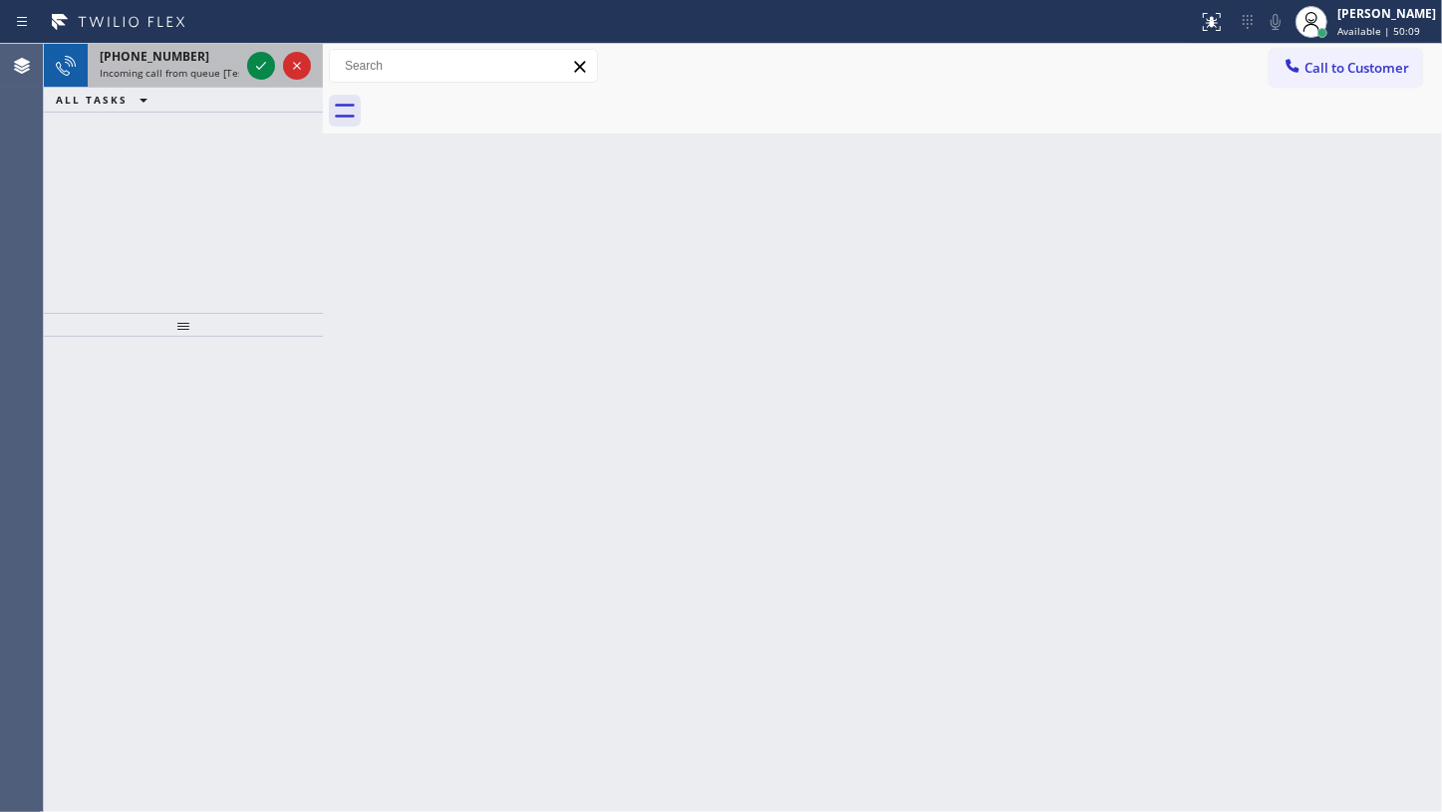
click at [128, 61] on span "[PHONE_NUMBER]" at bounding box center [155, 56] width 110 height 17
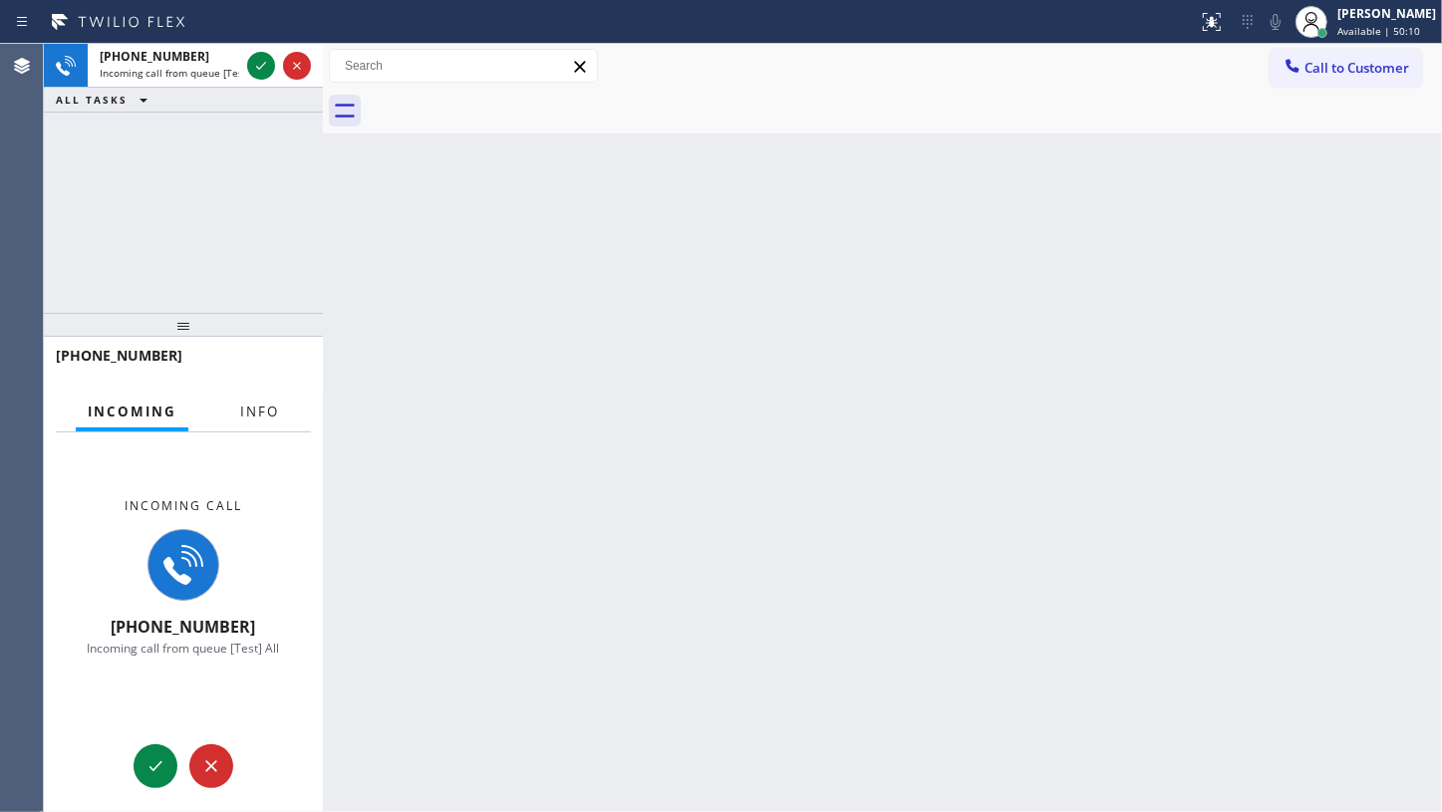
click at [252, 407] on span "Info" at bounding box center [259, 412] width 39 height 18
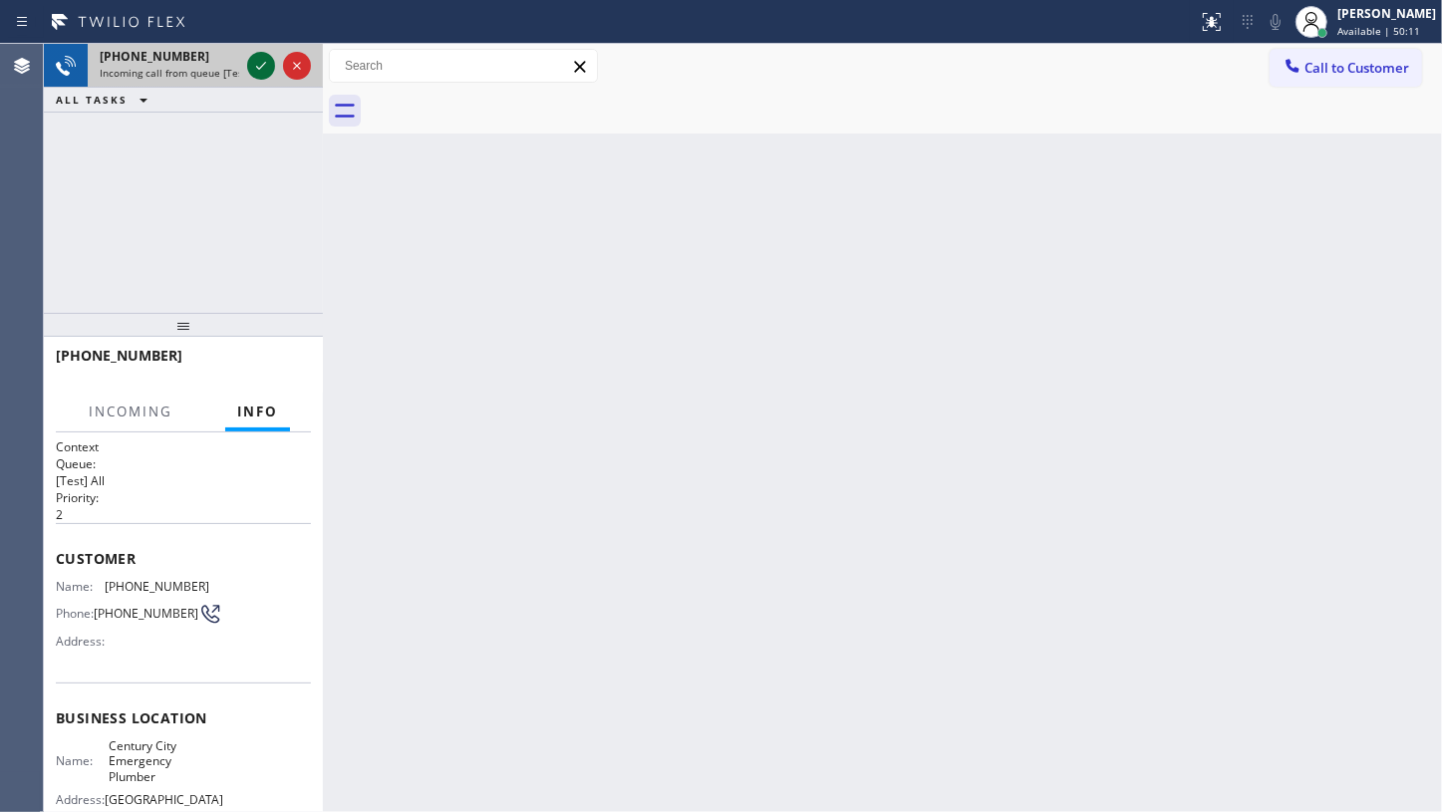
click at [260, 70] on icon at bounding box center [261, 66] width 24 height 24
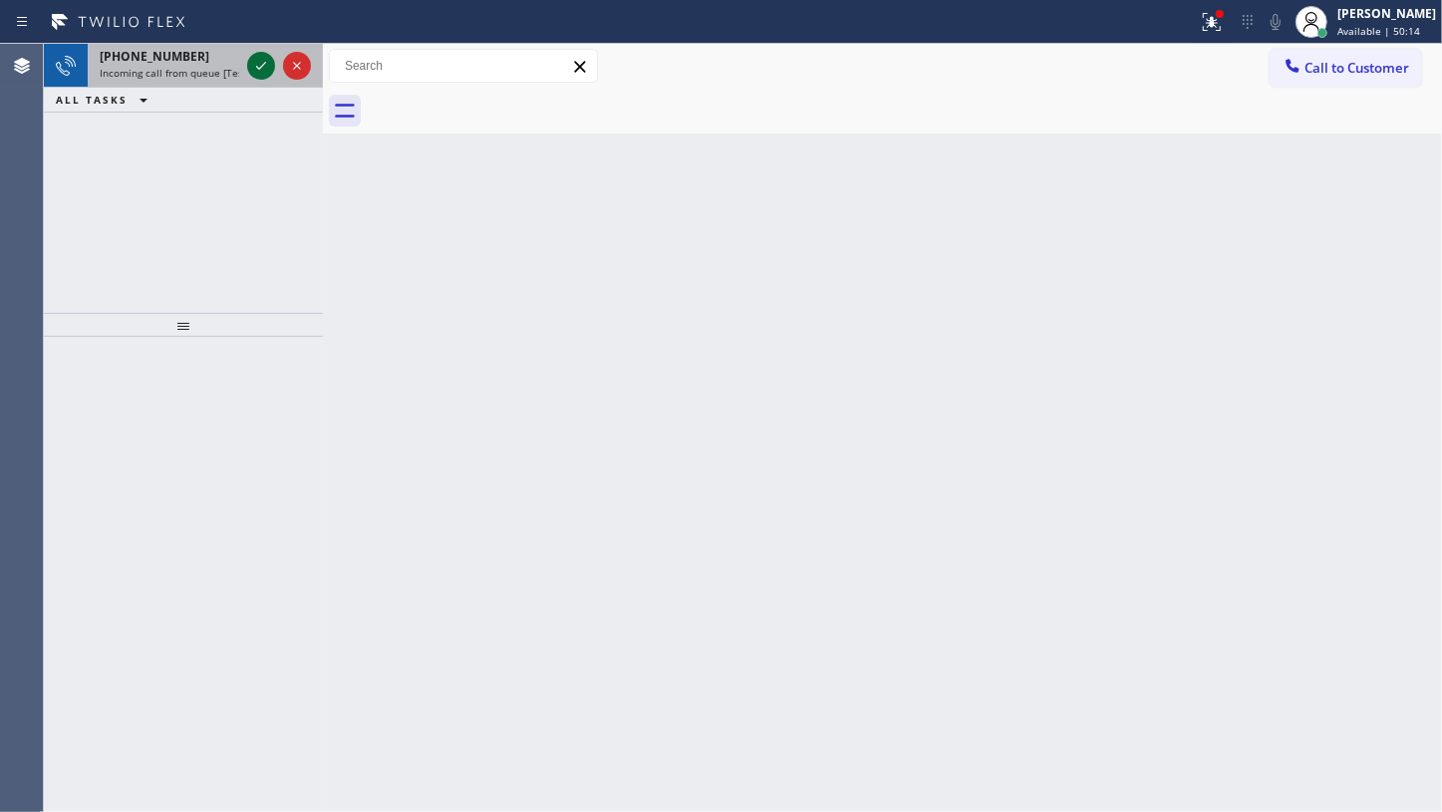
click at [260, 61] on icon at bounding box center [261, 66] width 24 height 24
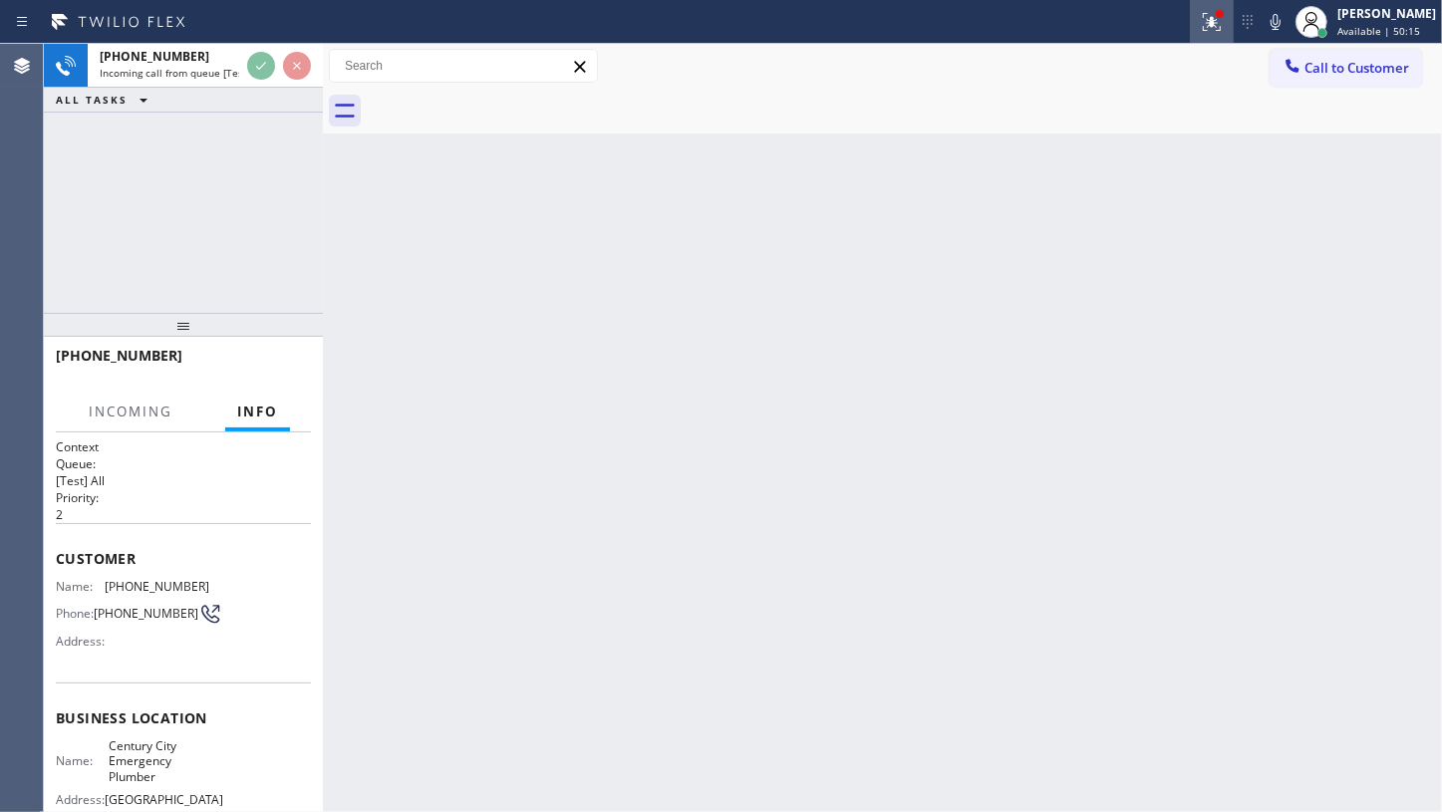
drag, startPoint x: 1223, startPoint y: 31, endPoint x: 1149, endPoint y: 261, distance: 241.8
click at [1223, 31] on icon at bounding box center [1212, 22] width 24 height 24
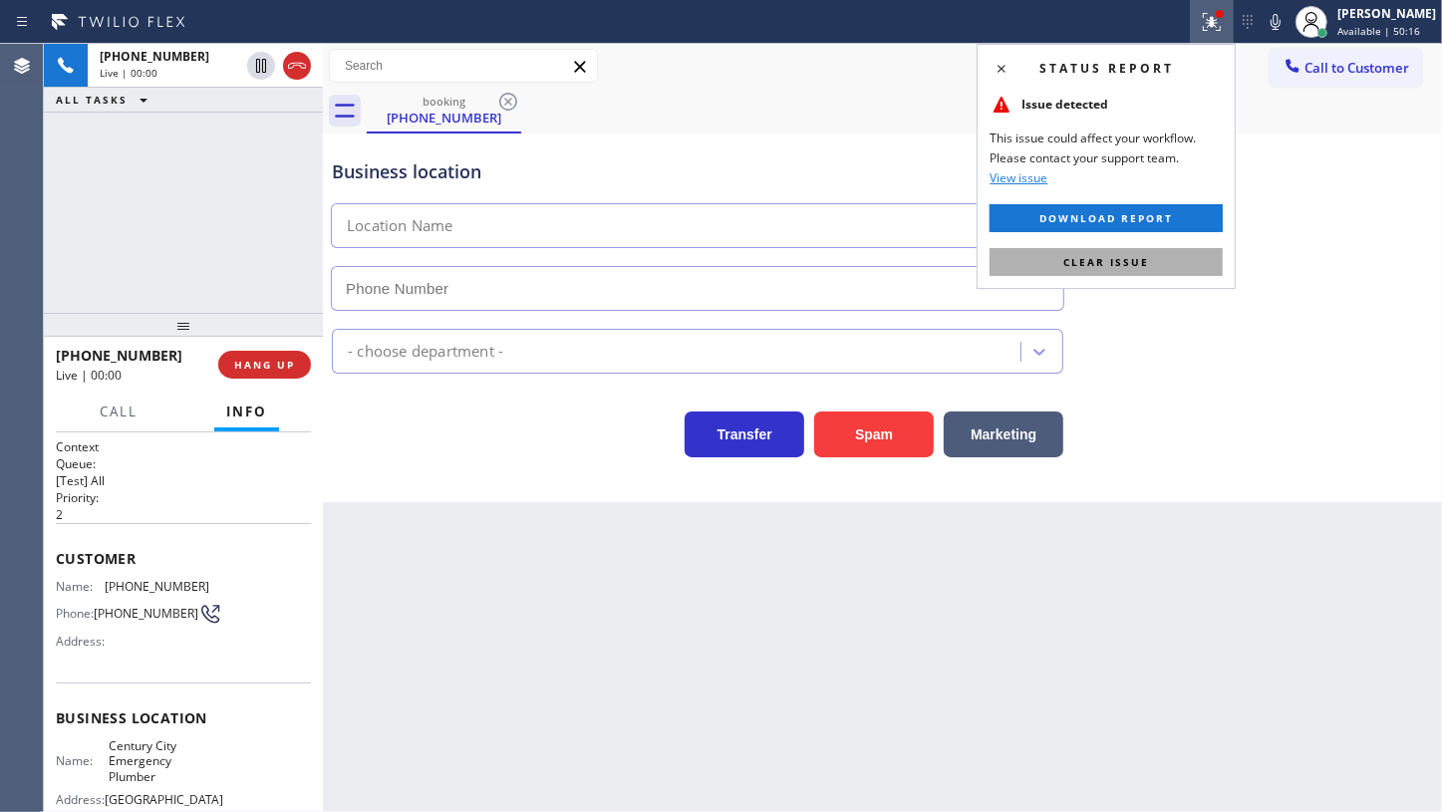
click at [1140, 248] on button "Clear issue" at bounding box center [1106, 262] width 233 height 28
type input "[PHONE_NUMBER]"
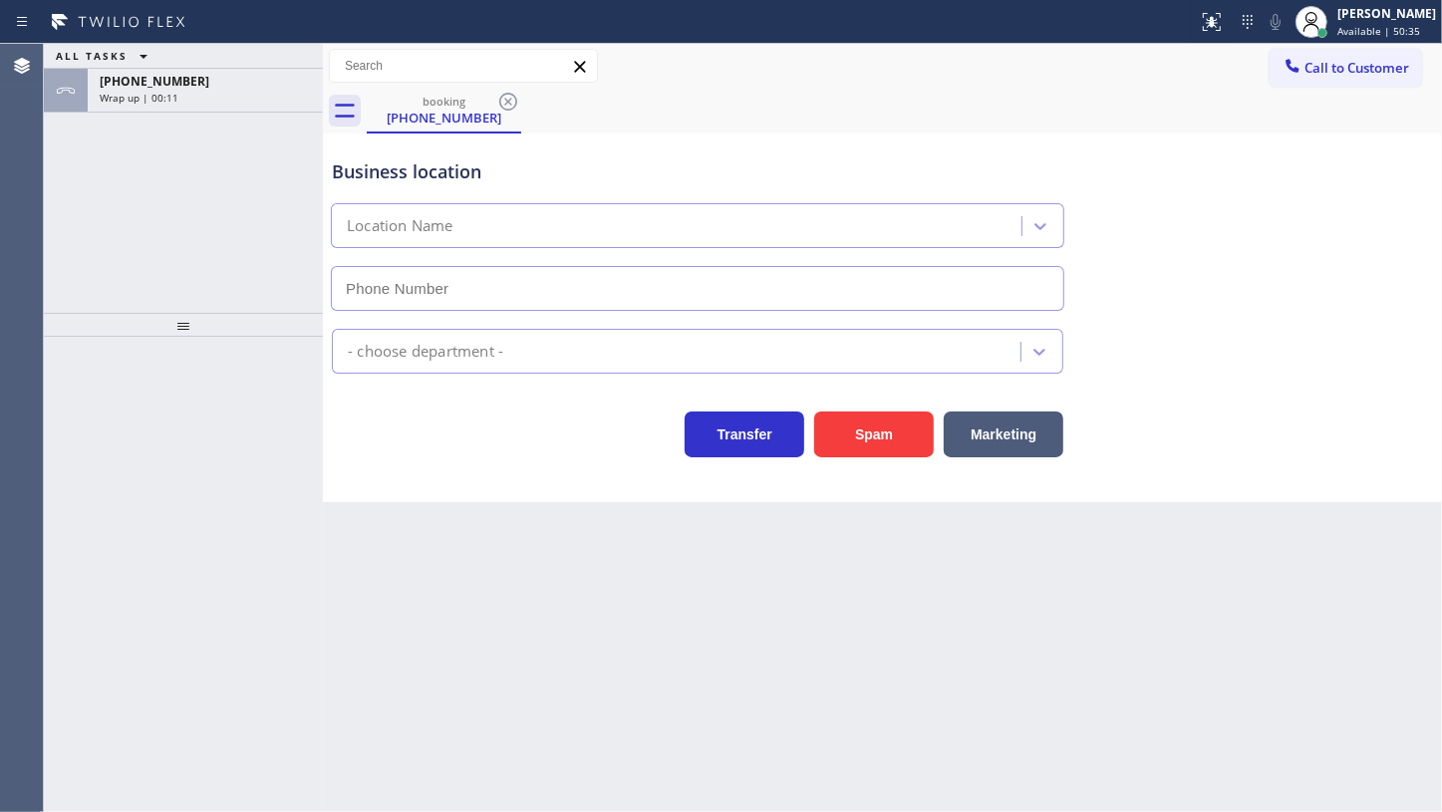
type input "[PHONE_NUMBER]"
drag, startPoint x: 129, startPoint y: 228, endPoint x: 145, endPoint y: 120, distance: 109.8
click at [136, 199] on div "ALL TASKS ALL TASKS ACTIVE TASKS TASKS IN WRAP UP [PHONE_NUMBER] Wrap up | 00:27" at bounding box center [183, 178] width 279 height 269
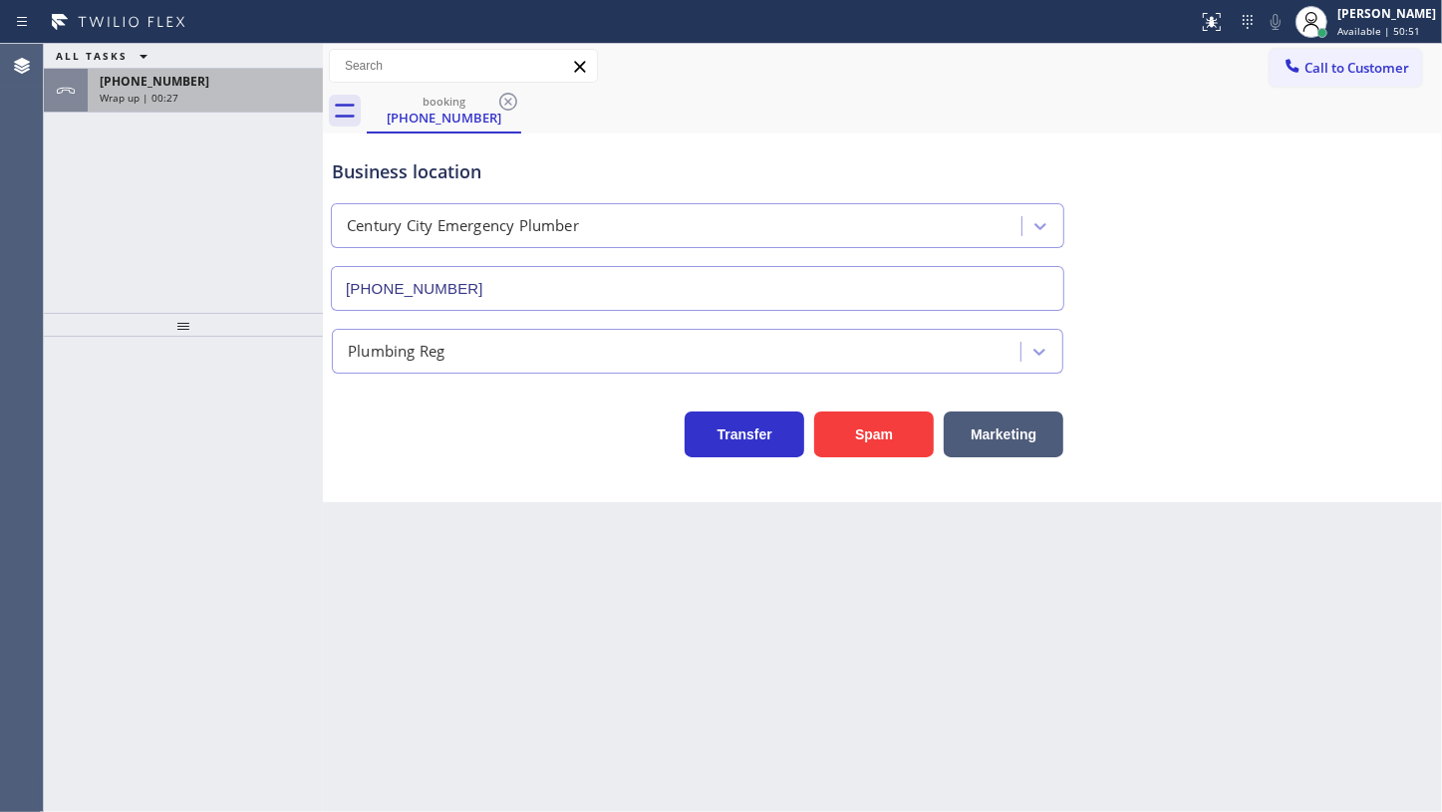
drag, startPoint x: 150, startPoint y: 112, endPoint x: 154, endPoint y: 103, distance: 10.3
click at [153, 108] on div "[PHONE_NUMBER] Wrap up | 00:27" at bounding box center [183, 91] width 279 height 44
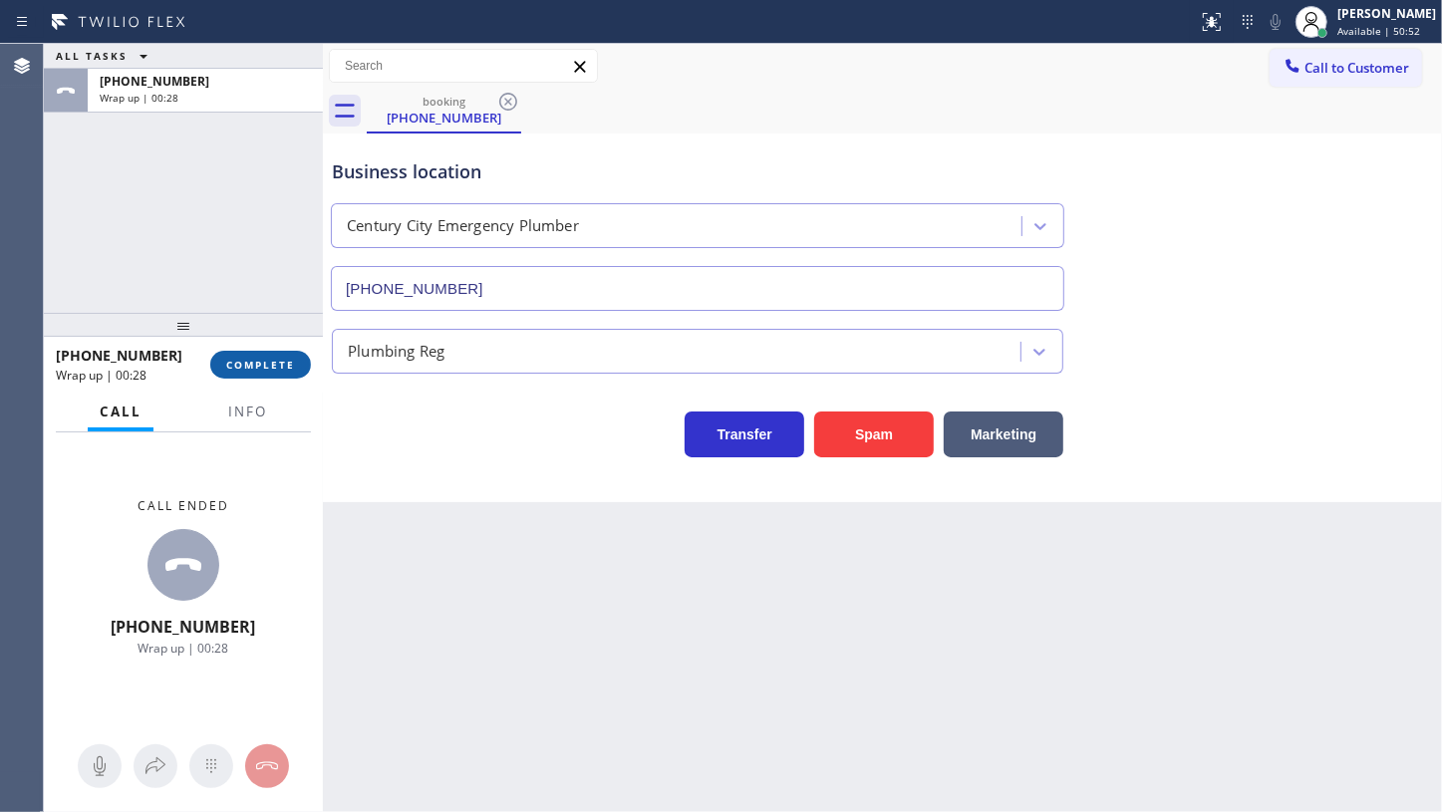
click at [258, 368] on span "COMPLETE" at bounding box center [260, 365] width 69 height 14
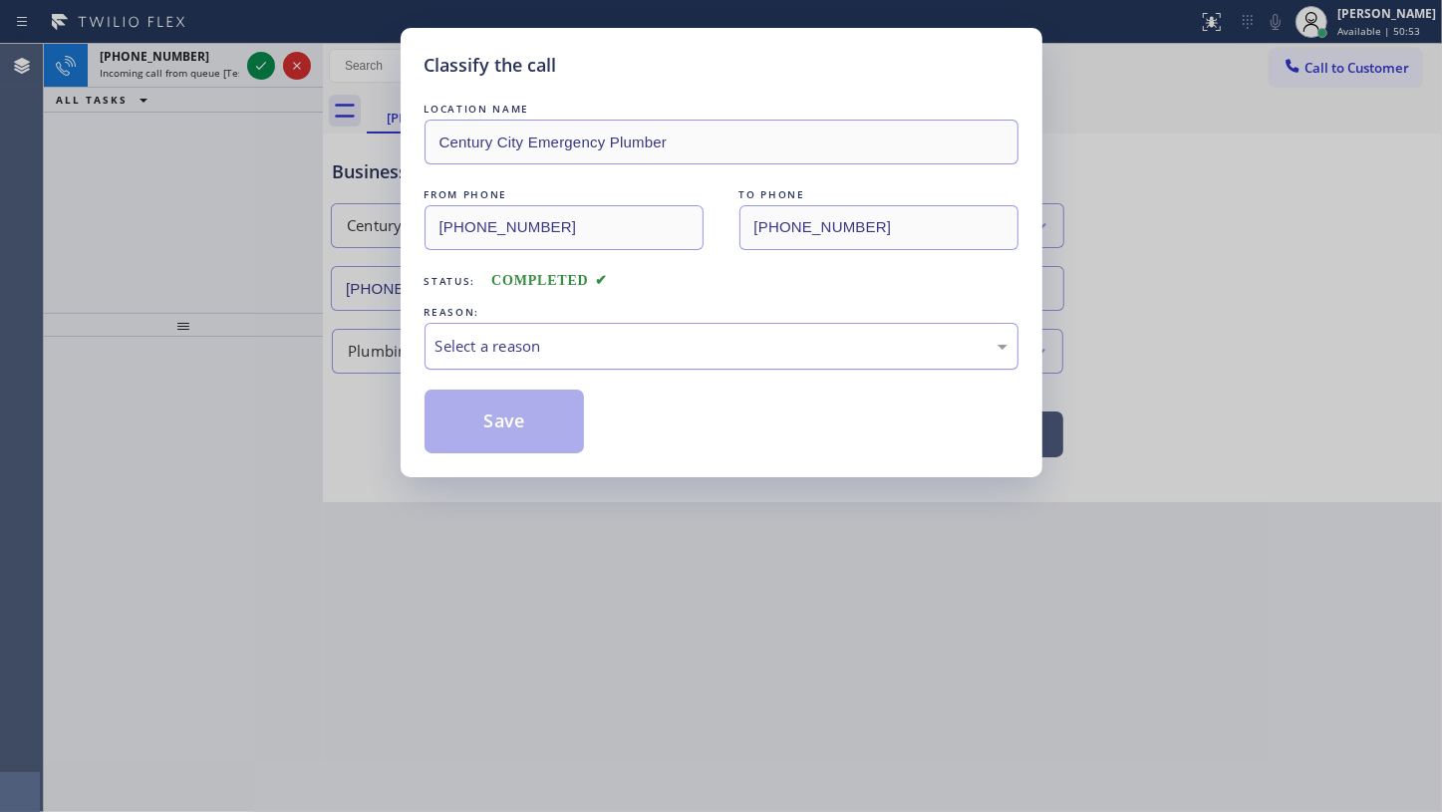
click at [562, 354] on div "Select a reason" at bounding box center [722, 346] width 572 height 23
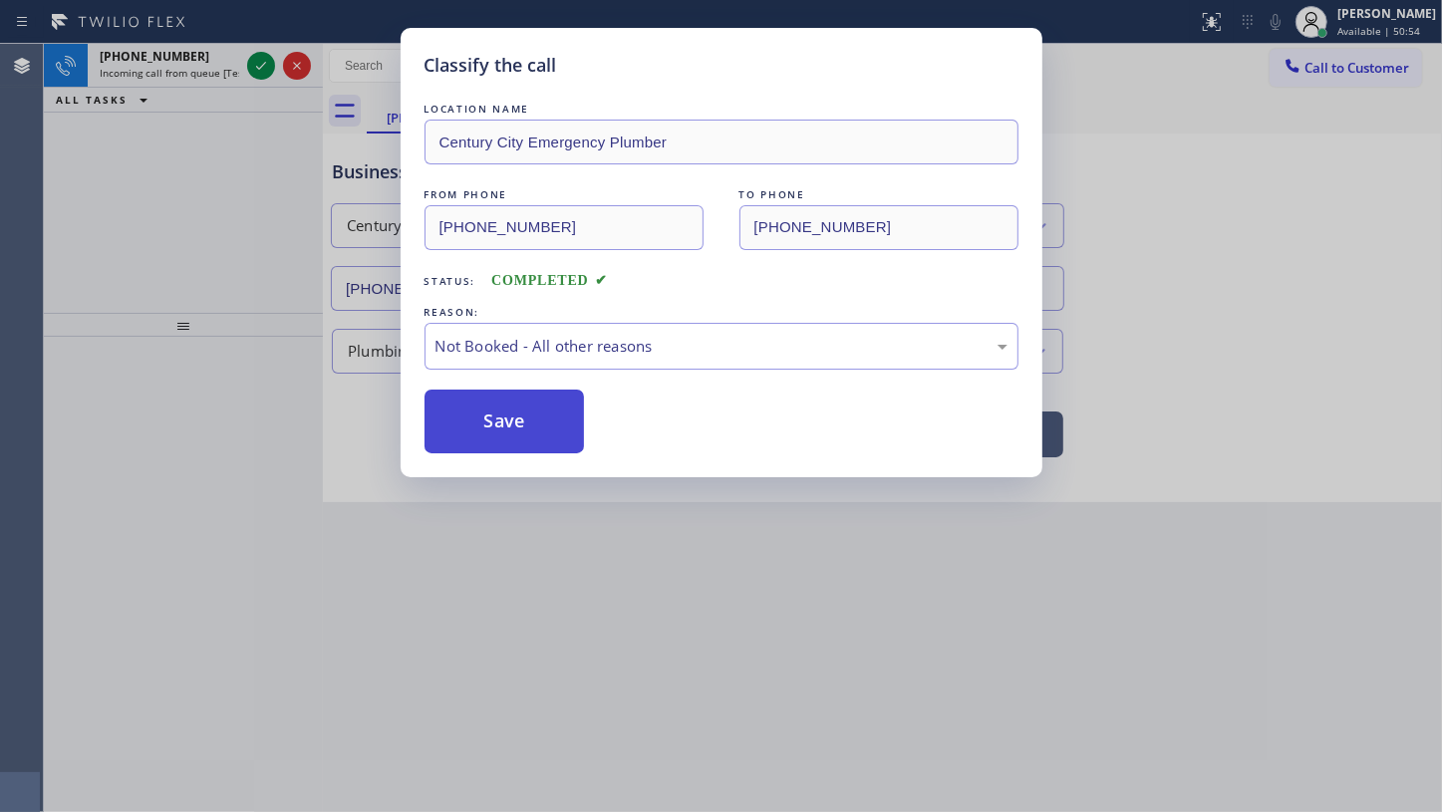
click at [457, 419] on button "Save" at bounding box center [505, 422] width 160 height 64
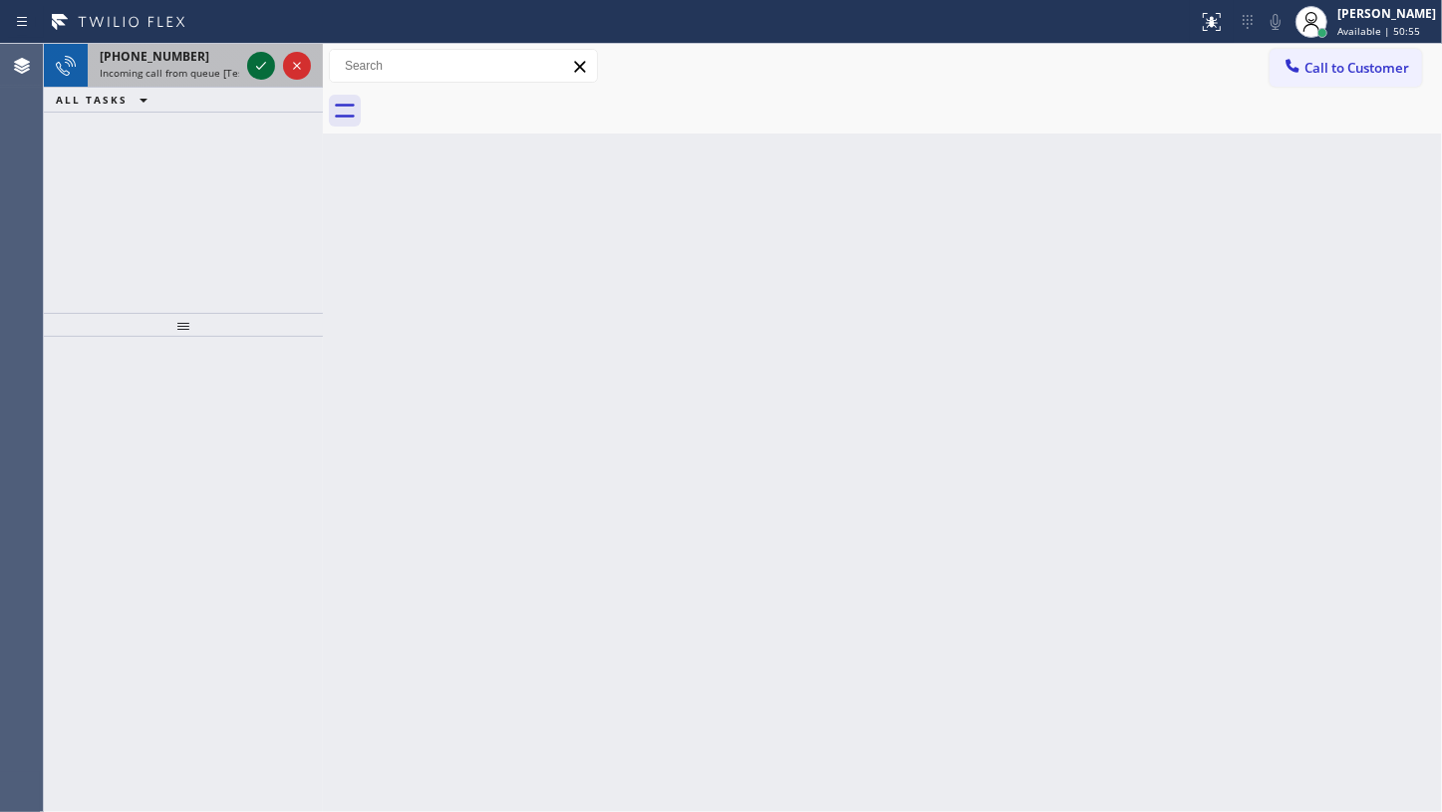
click at [256, 64] on icon at bounding box center [261, 66] width 24 height 24
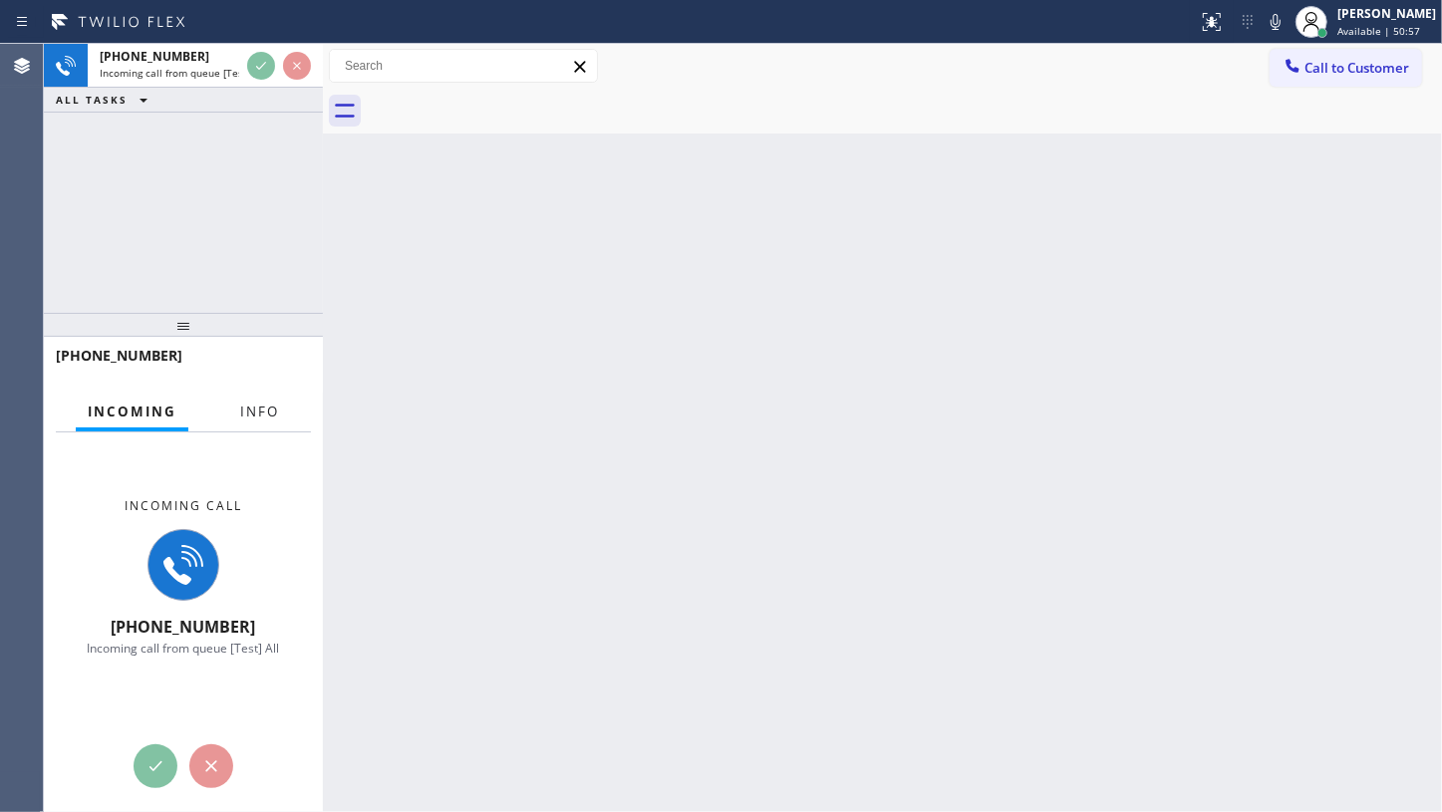
click at [258, 411] on span "Info" at bounding box center [259, 412] width 39 height 18
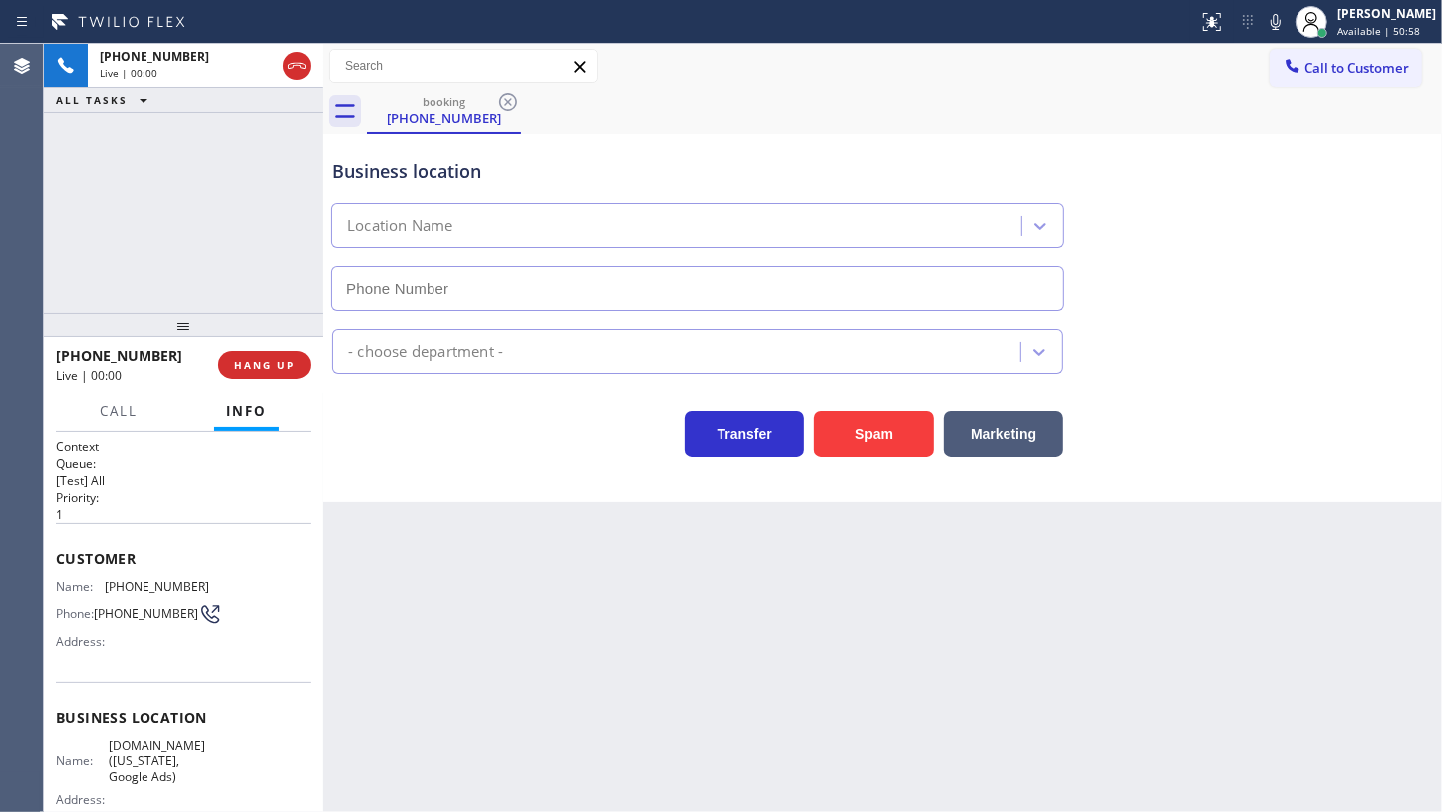
type input "[PHONE_NUMBER]"
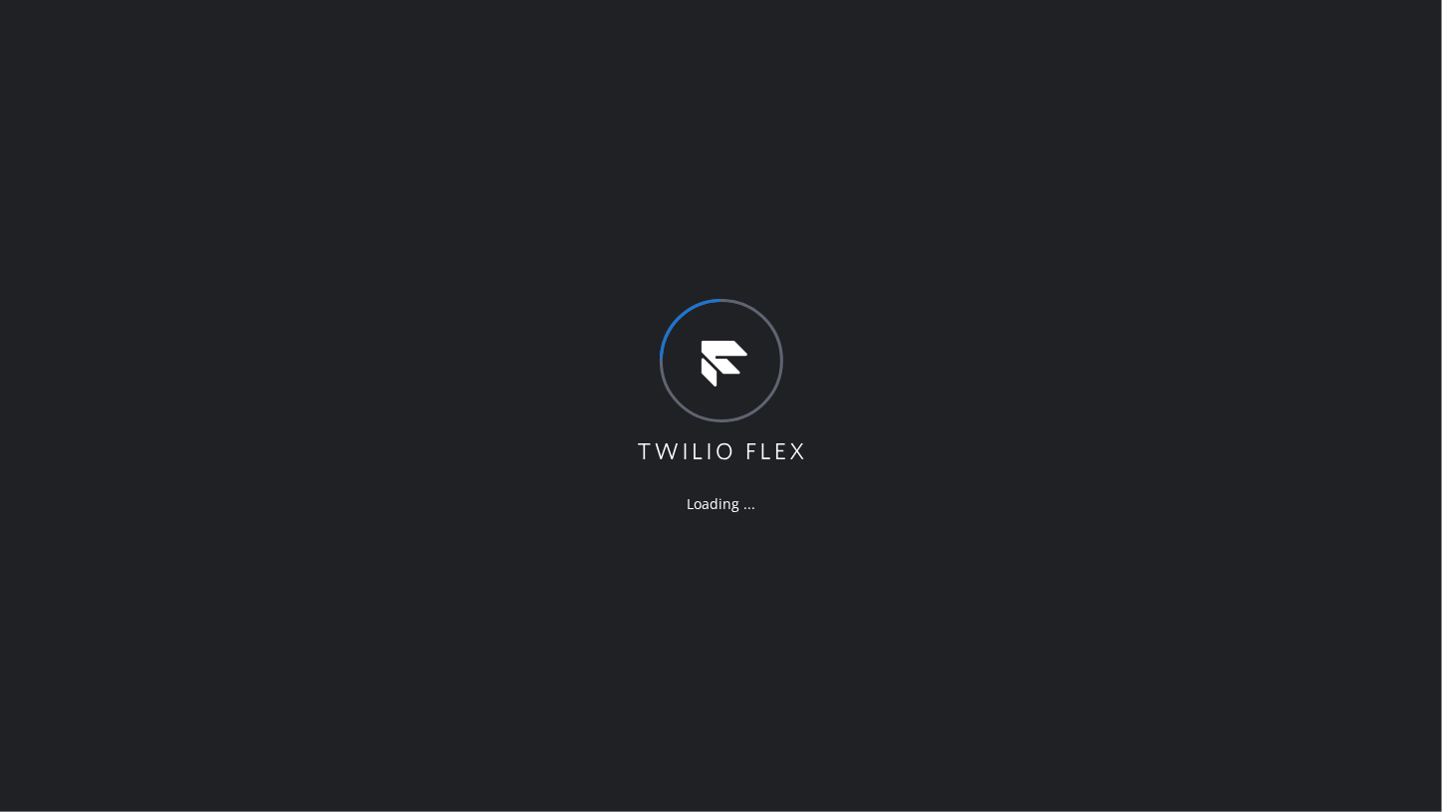
click at [96, 279] on div "Loading ..." at bounding box center [721, 406] width 1442 height 812
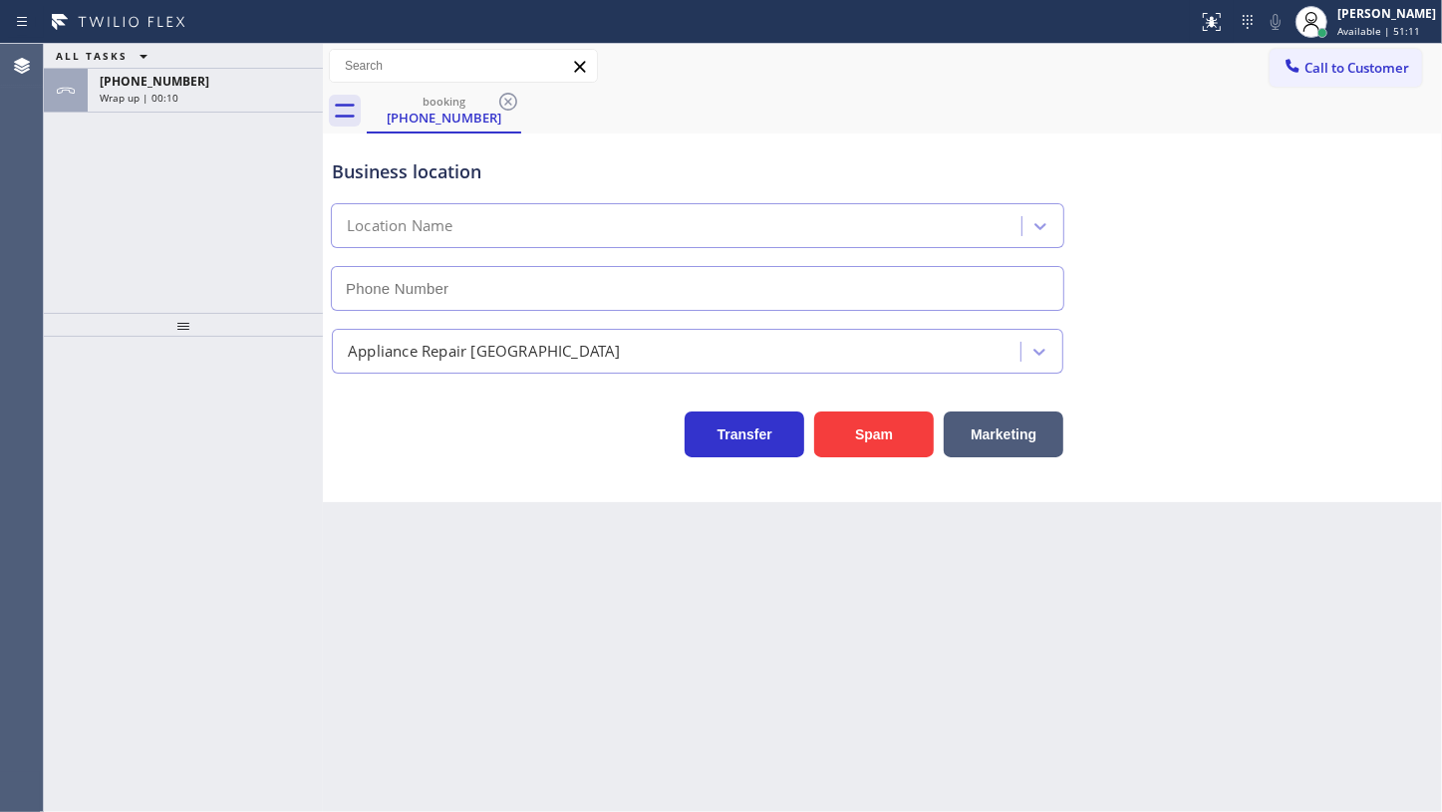
type input "[PHONE_NUMBER]"
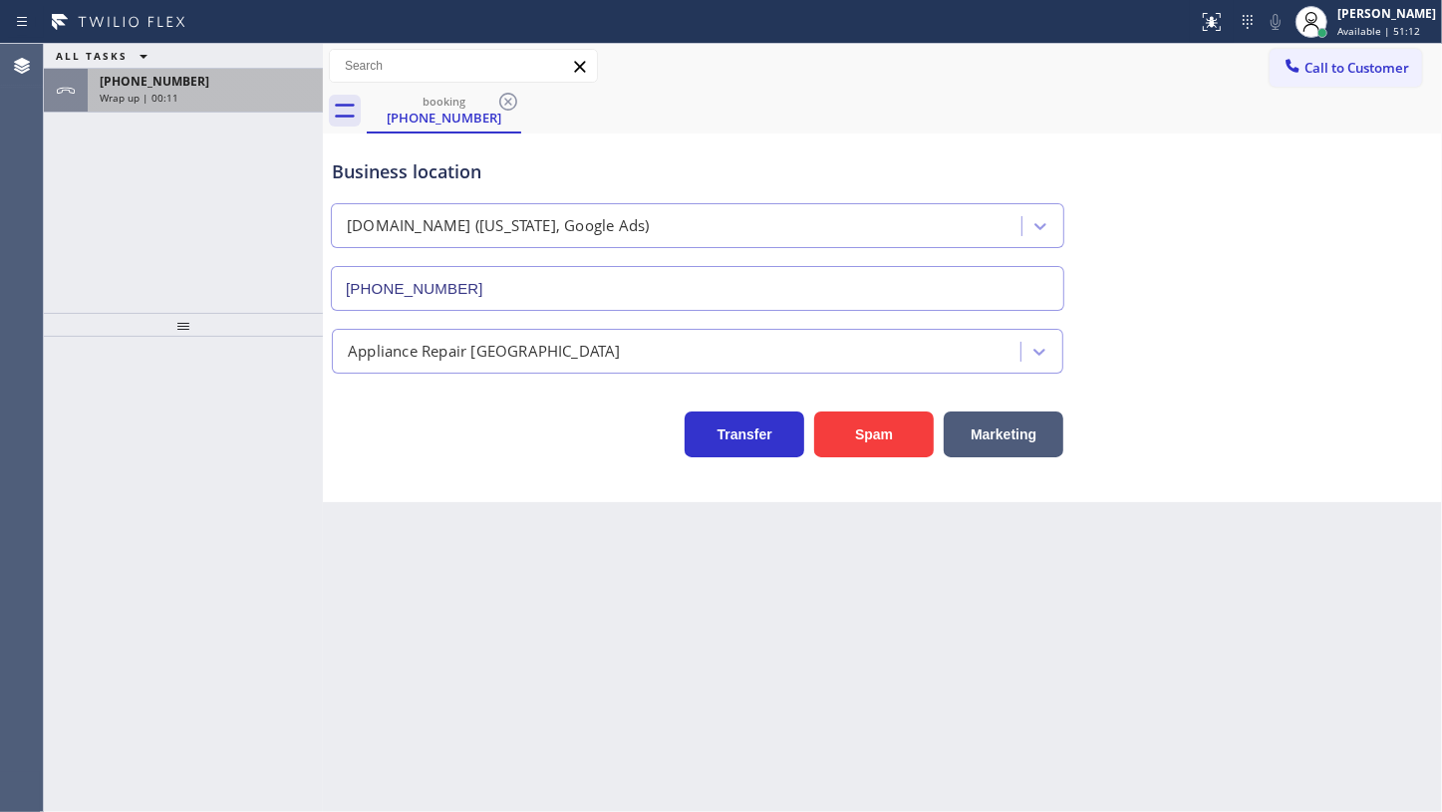
click at [172, 93] on span "Wrap up | 00:11" at bounding box center [139, 98] width 79 height 14
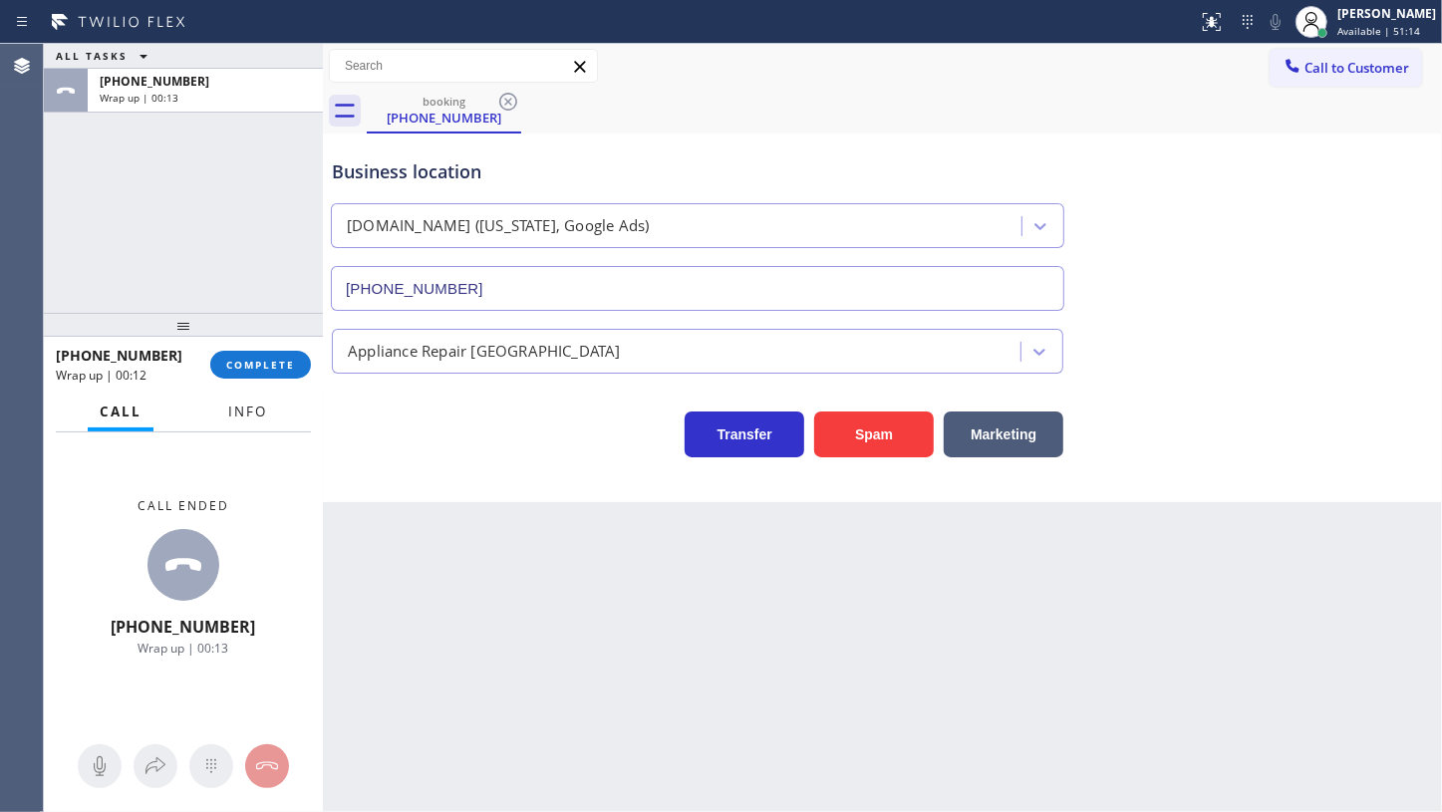
drag, startPoint x: 231, startPoint y: 421, endPoint x: 225, endPoint y: 434, distance: 14.3
click at [231, 420] on button "Info" at bounding box center [247, 412] width 63 height 39
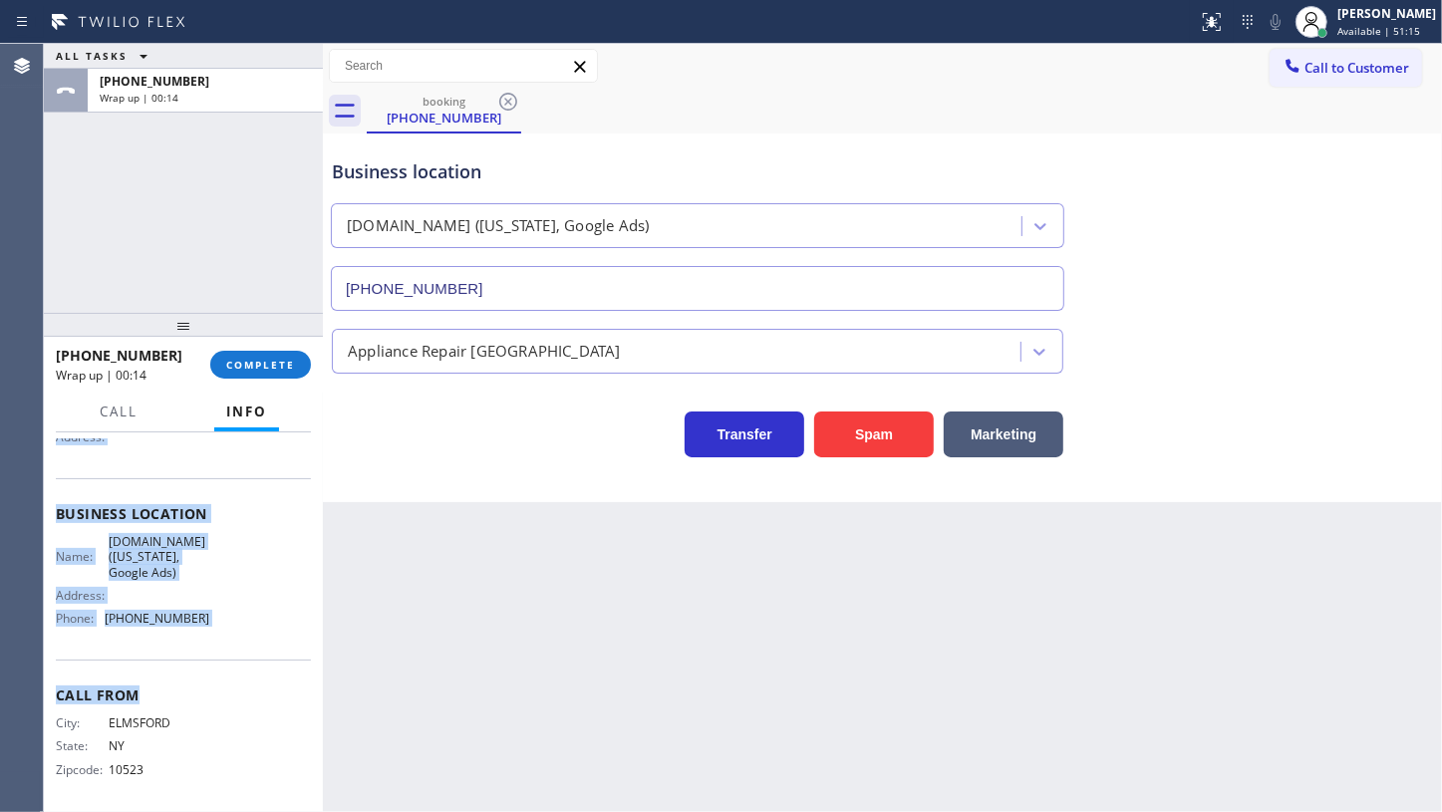
scroll to position [211, 0]
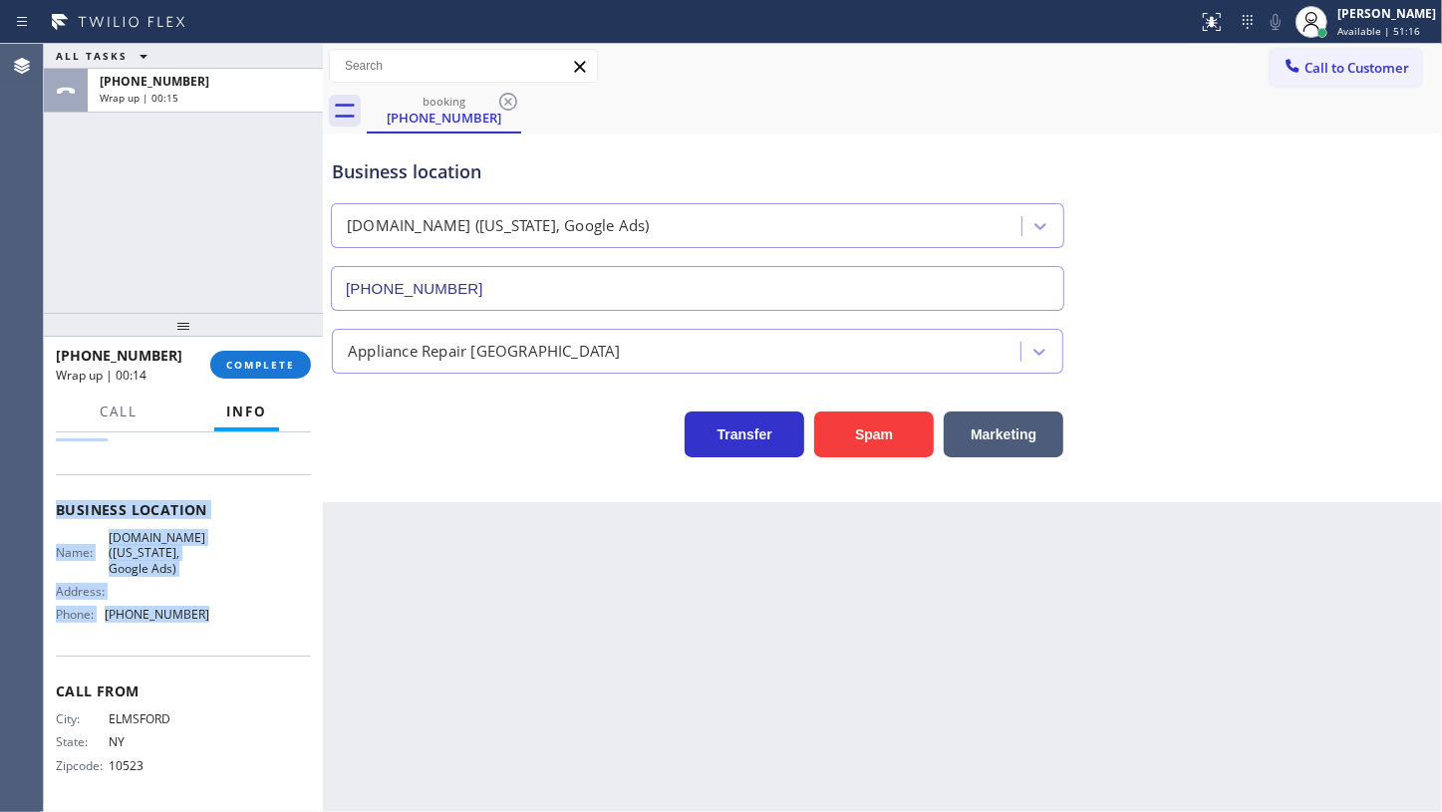
drag, startPoint x: 49, startPoint y: 541, endPoint x: 269, endPoint y: 620, distance: 233.9
click at [269, 620] on div "Context Queue: [Test] All Priority: 1 Customer Name: [PHONE_NUMBER] Phone: [PHO…" at bounding box center [183, 623] width 279 height 381
copy div "Customer Name: [PHONE_NUMBER] Phone: [PHONE_NUMBER] Address: Business location …"
click at [277, 377] on button "COMPLETE" at bounding box center [260, 365] width 101 height 28
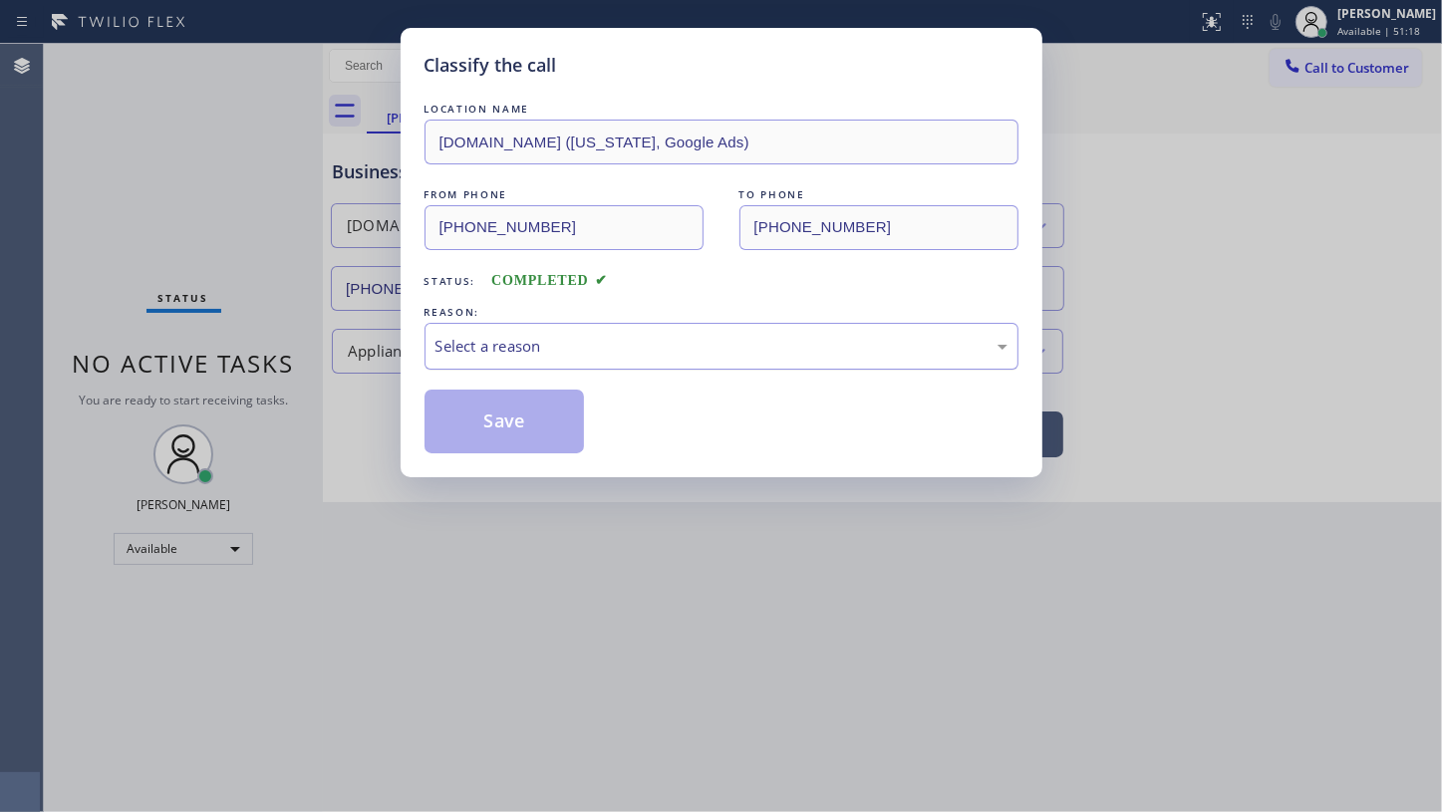
click at [514, 338] on div "Select a reason" at bounding box center [722, 346] width 572 height 23
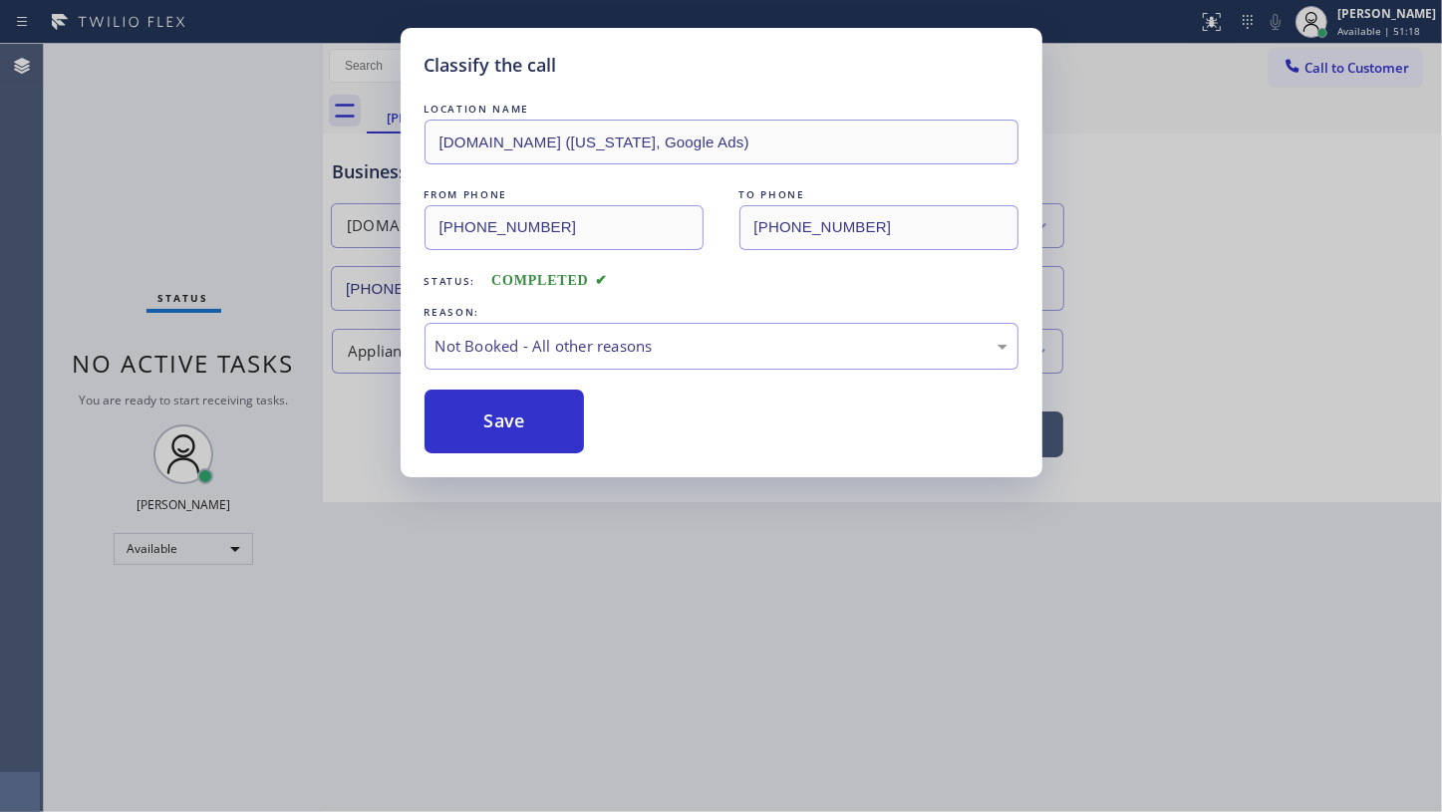
click at [467, 419] on button "Save" at bounding box center [505, 422] width 160 height 64
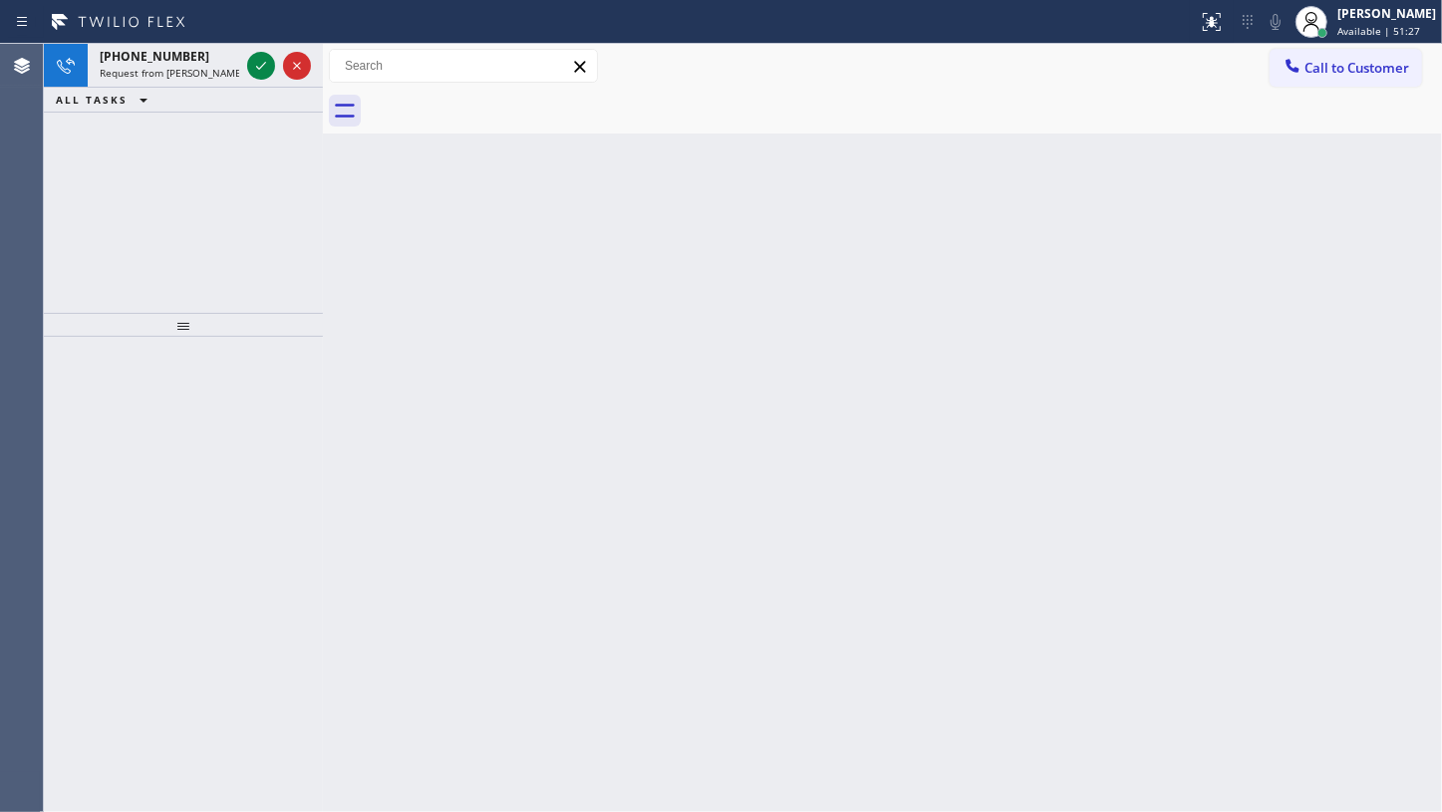
click at [127, 154] on div "[PHONE_NUMBER] Request from [PERSON_NAME] (direct) ALL TASKS ALL TASKS ACTIVE T…" at bounding box center [183, 178] width 279 height 269
click at [255, 60] on icon at bounding box center [261, 66] width 24 height 24
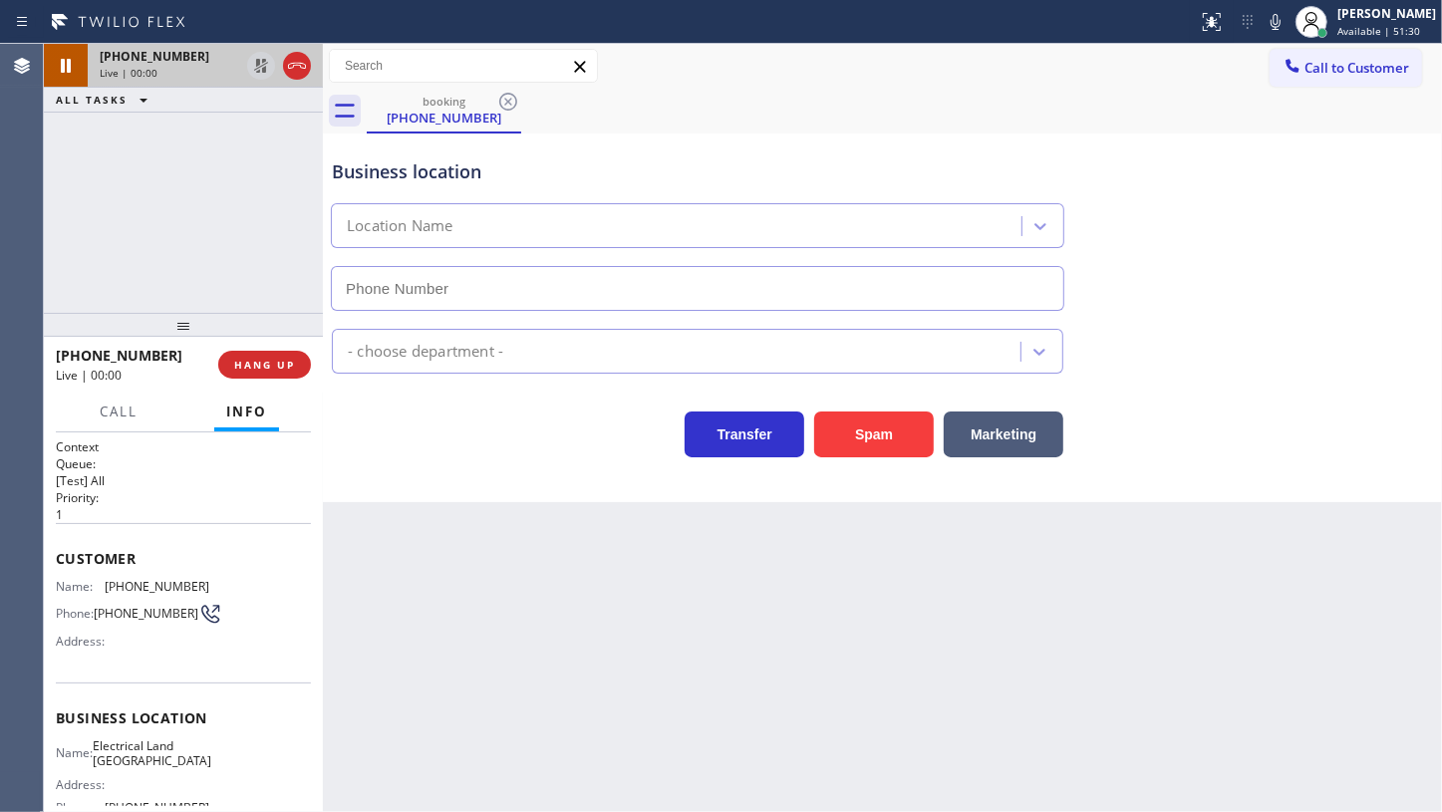
type input "[PHONE_NUMBER]"
drag, startPoint x: 105, startPoint y: 584, endPoint x: 208, endPoint y: 583, distance: 103.7
click at [208, 583] on div "Name: [PHONE_NUMBER] Phone: [PHONE_NUMBER] Address:" at bounding box center [183, 618] width 255 height 79
copy div "[PHONE_NUMBER]"
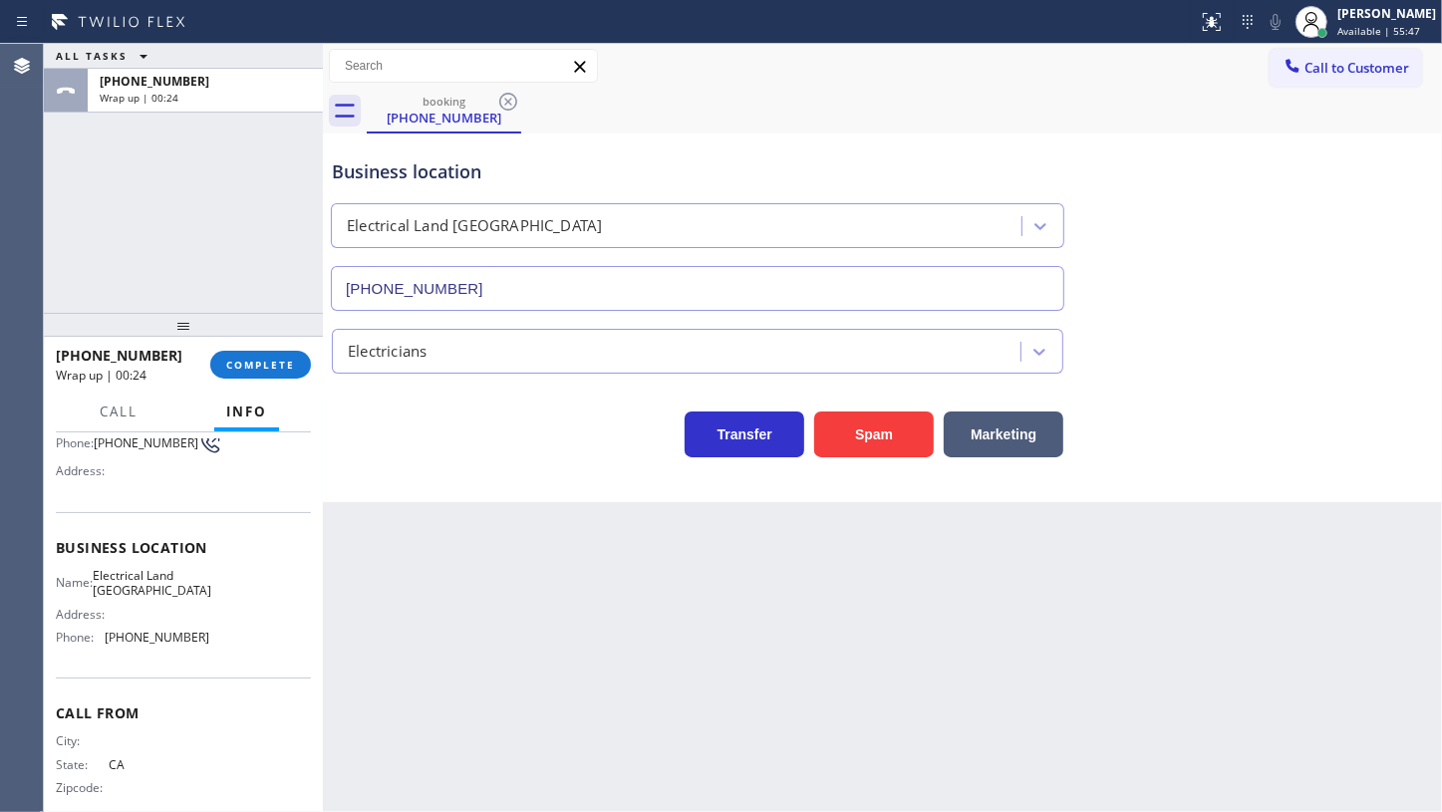
scroll to position [196, 0]
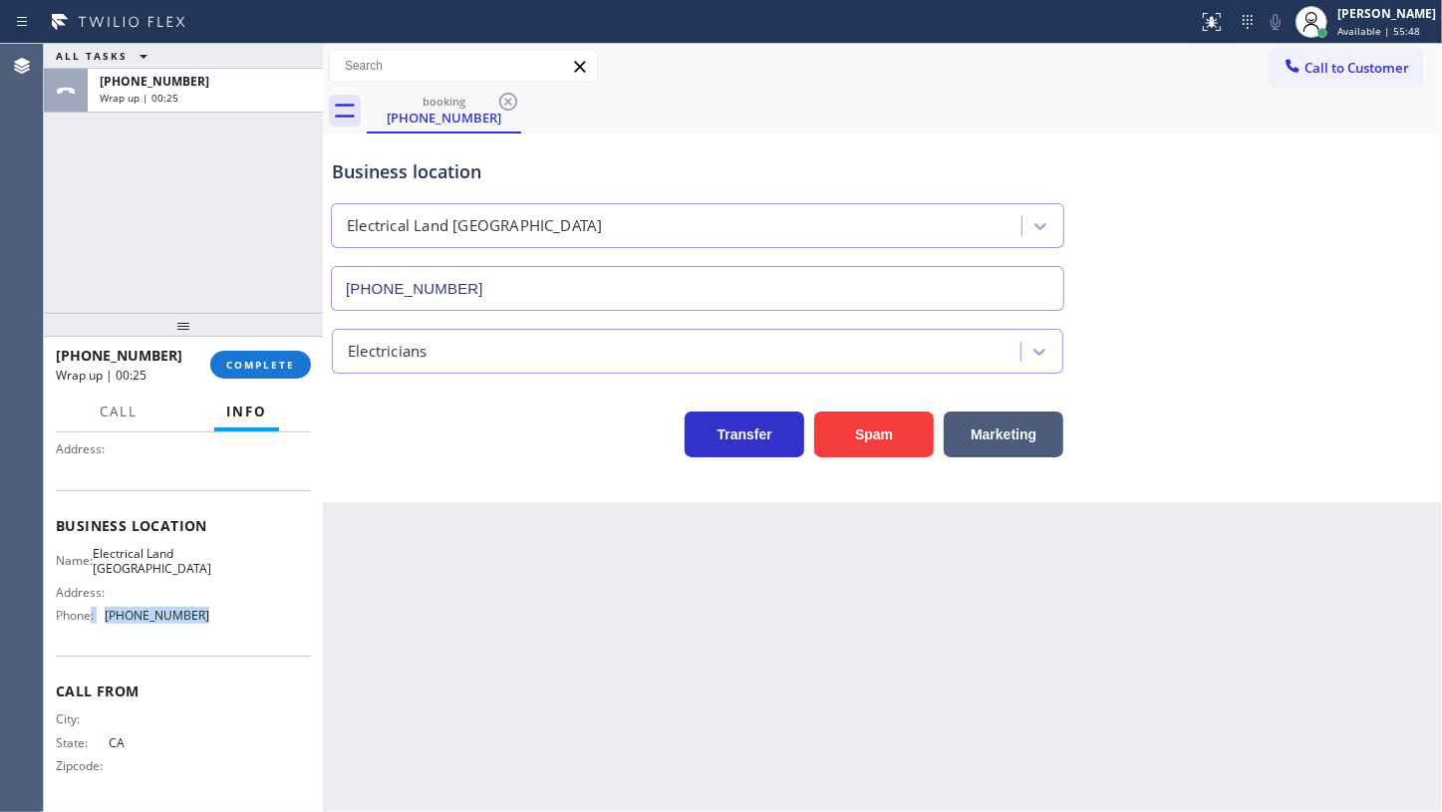
drag, startPoint x: 89, startPoint y: 615, endPoint x: 256, endPoint y: 614, distance: 167.4
click at [256, 614] on div "Name: Electrical Land Westminster Address: Phone: [PHONE_NUMBER]" at bounding box center [183, 589] width 255 height 86
click at [98, 645] on div "Business location Name: Electrical Land Westminster Address: Phone: [PHONE_NUMB…" at bounding box center [183, 573] width 255 height 166
click at [100, 643] on div "Business location Name: Electrical Land Westminster Address: Phone: [PHONE_NUMB…" at bounding box center [183, 573] width 255 height 166
drag, startPoint x: 187, startPoint y: 607, endPoint x: 174, endPoint y: 618, distance: 17.0
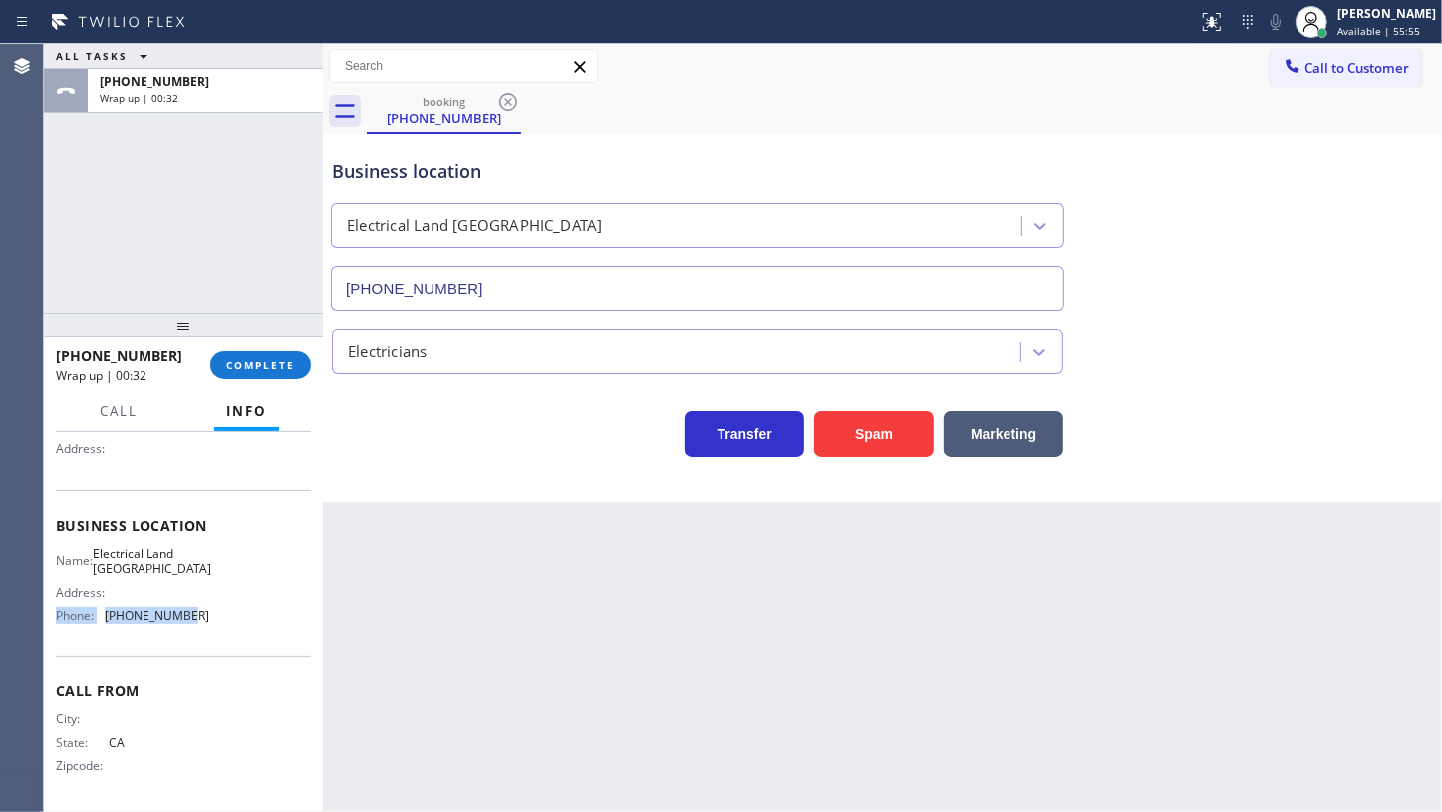
click at [174, 618] on div "Name: Electrical Land Westminster Address: Phone: [PHONE_NUMBER]" at bounding box center [132, 589] width 153 height 86
click at [95, 625] on div "Name: Electrical Land Westminster Address: Phone: [PHONE_NUMBER]" at bounding box center [132, 589] width 153 height 86
drag, startPoint x: 104, startPoint y: 610, endPoint x: 211, endPoint y: 620, distance: 108.1
click at [211, 620] on div "Name: Electrical Land Westminster Address: Phone: [PHONE_NUMBER]" at bounding box center [183, 589] width 255 height 86
copy div "[PHONE_NUMBER]"
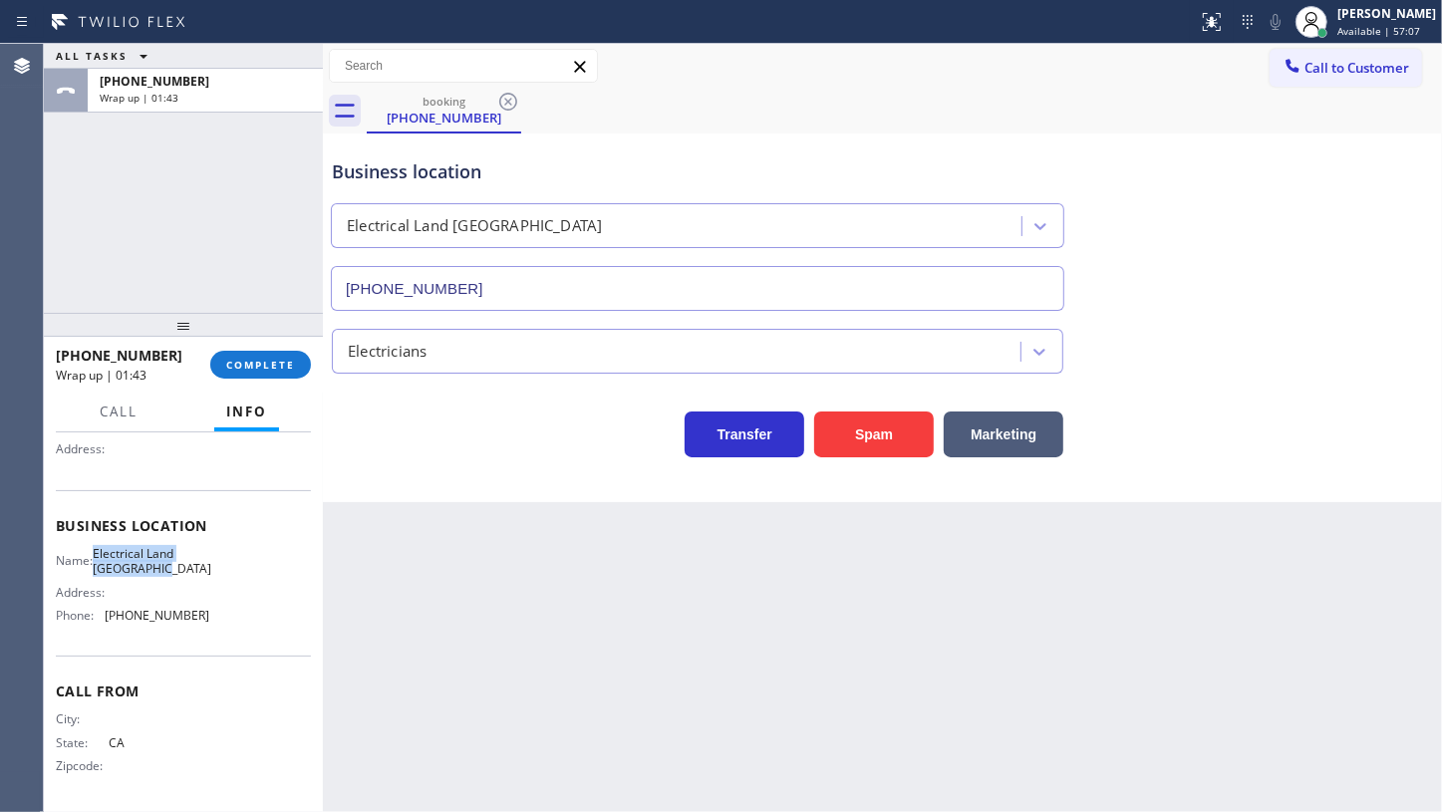
drag, startPoint x: 107, startPoint y: 554, endPoint x: 221, endPoint y: 576, distance: 116.7
click at [221, 576] on div "Name: Electrical Land Westminster Address: Phone: [PHONE_NUMBER]" at bounding box center [183, 589] width 255 height 86
copy span "Electrical Land [GEOGRAPHIC_DATA]"
click at [250, 367] on span "COMPLETE" at bounding box center [260, 365] width 69 height 14
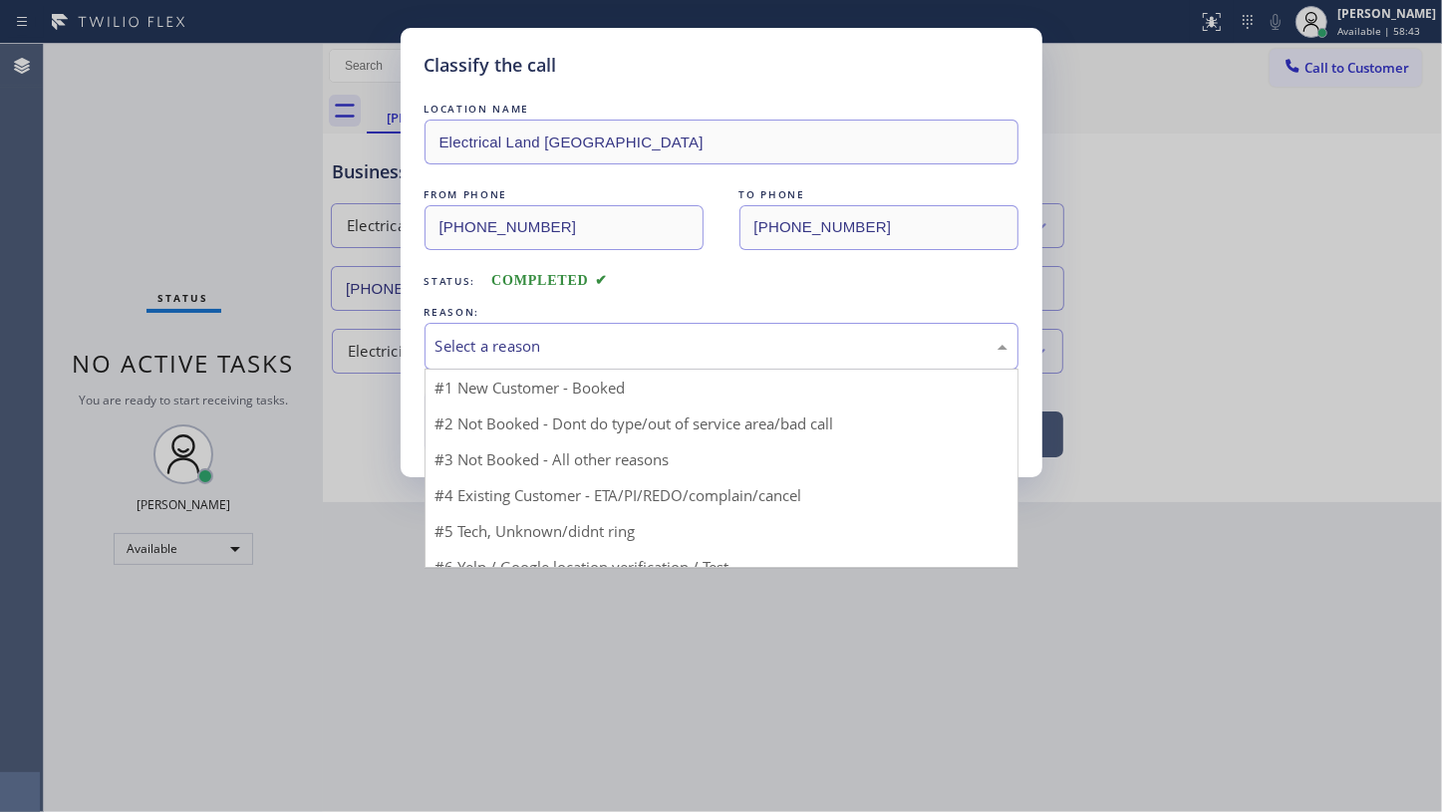
click at [462, 355] on div "Select a reason" at bounding box center [722, 346] width 572 height 23
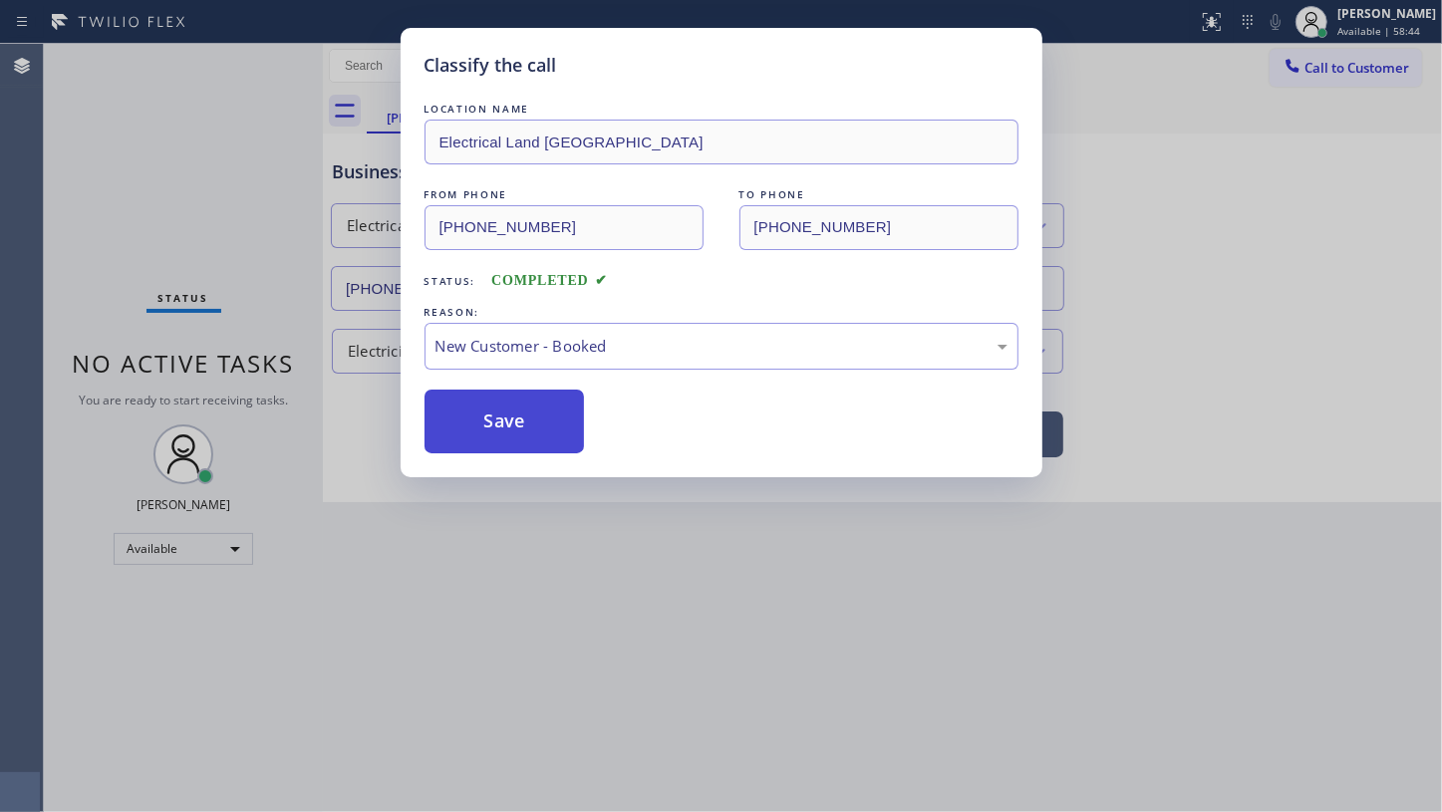
click at [474, 410] on button "Save" at bounding box center [505, 422] width 160 height 64
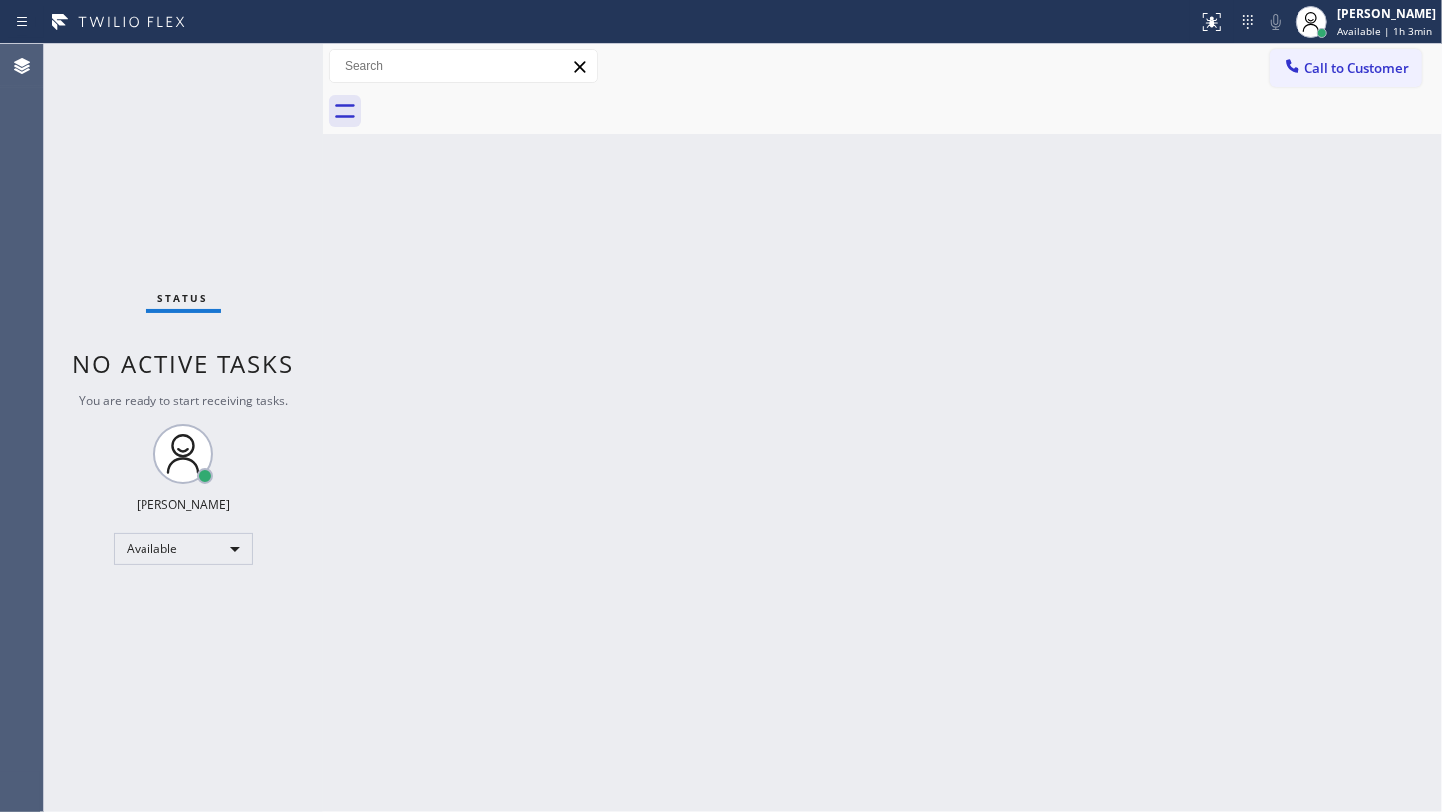
click at [192, 224] on div "Status No active tasks You are ready to start receiving tasks. JENIZA ALCAYDE A…" at bounding box center [183, 428] width 279 height 768
click at [249, 78] on div "Status No active tasks You are ready to start receiving tasks. JENIZA ALCAYDE A…" at bounding box center [183, 428] width 279 height 768
click at [1428, 264] on div "Back to Dashboard Change Sender ID Customers Technicians Select a contact Outbo…" at bounding box center [882, 428] width 1119 height 768
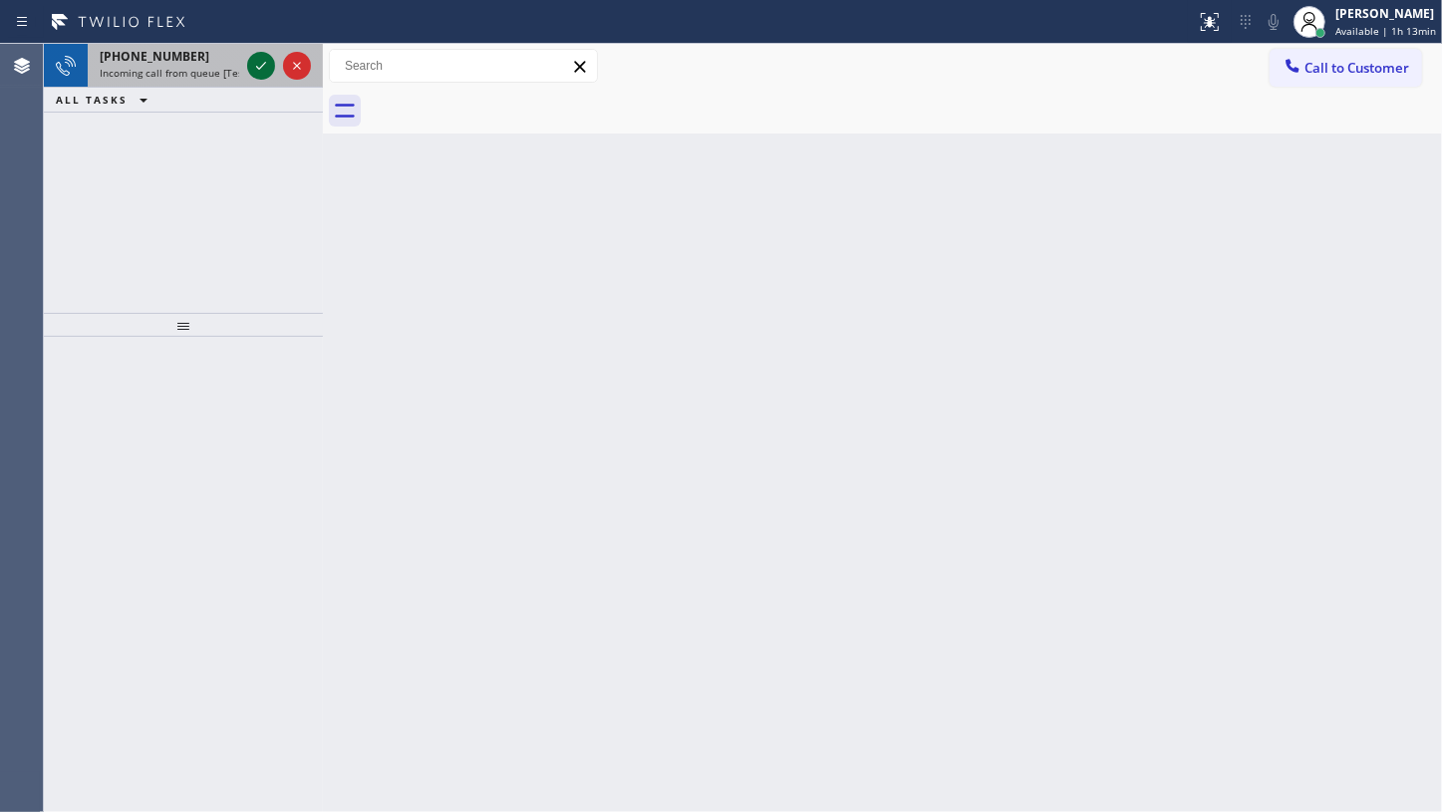
click at [253, 71] on icon at bounding box center [261, 66] width 24 height 24
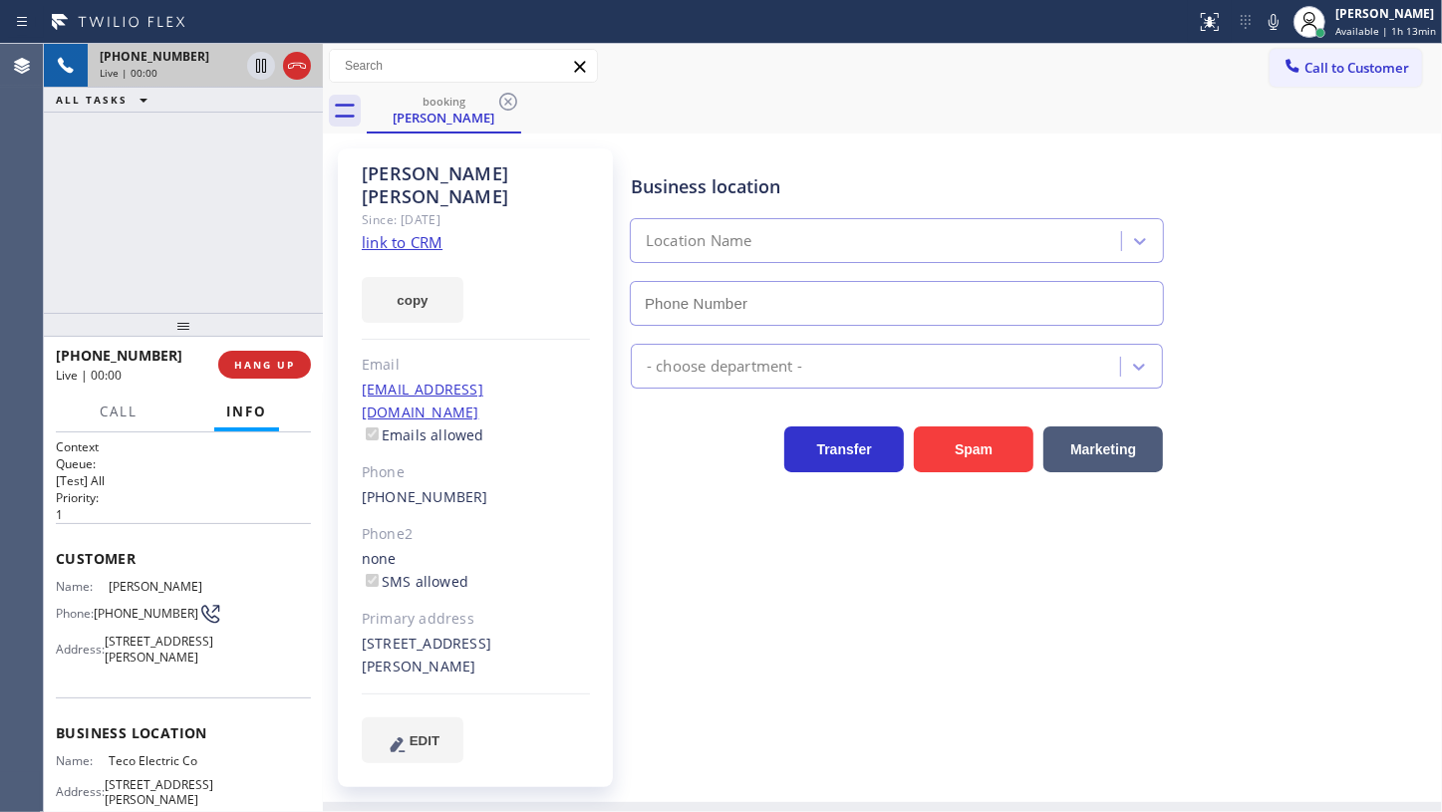
type input "[PHONE_NUMBER]"
click at [386, 232] on link "link to CRM" at bounding box center [402, 242] width 81 height 20
drag, startPoint x: 281, startPoint y: 362, endPoint x: 271, endPoint y: 298, distance: 64.6
click at [280, 362] on span "HANG UP" at bounding box center [264, 365] width 61 height 14
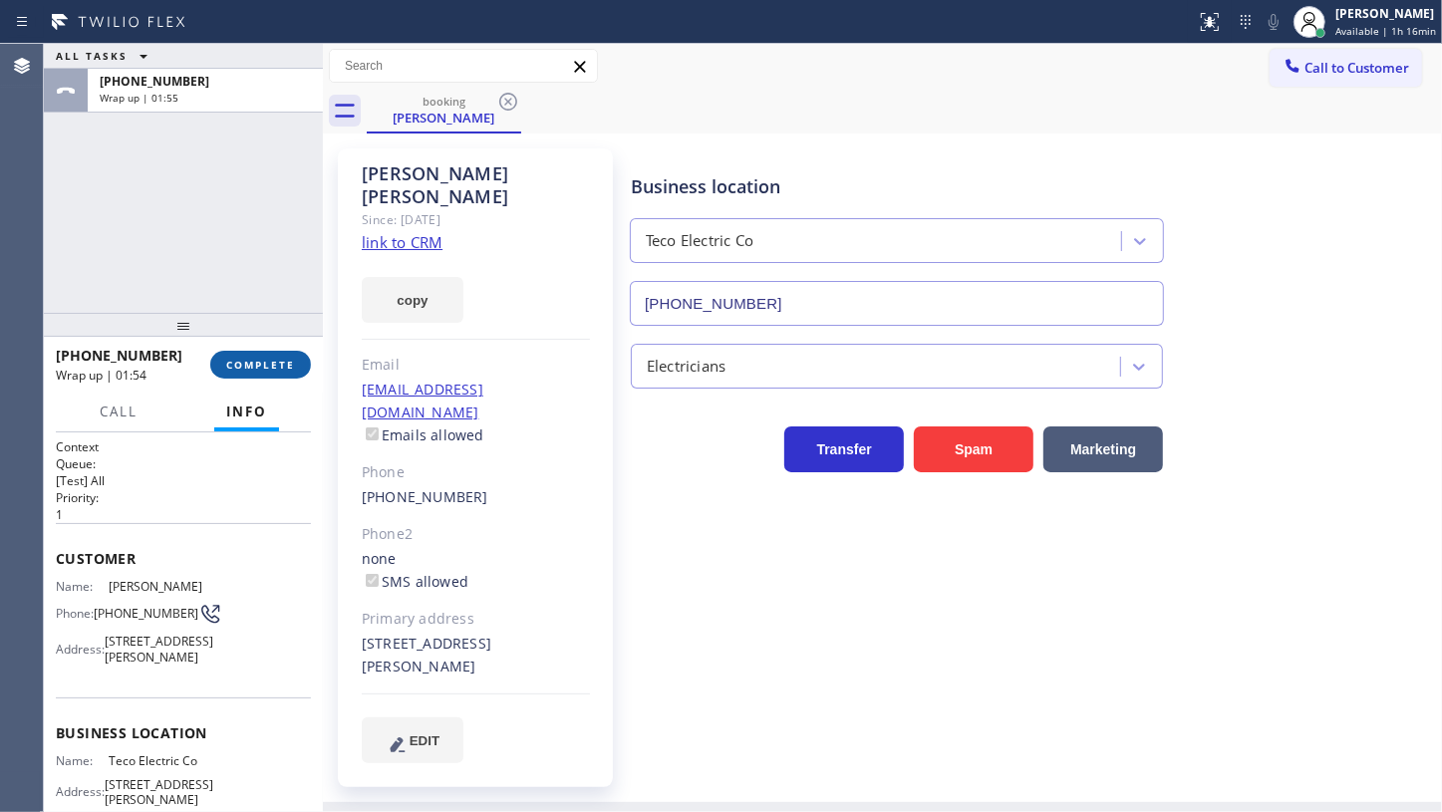
click at [249, 363] on span "COMPLETE" at bounding box center [260, 365] width 69 height 14
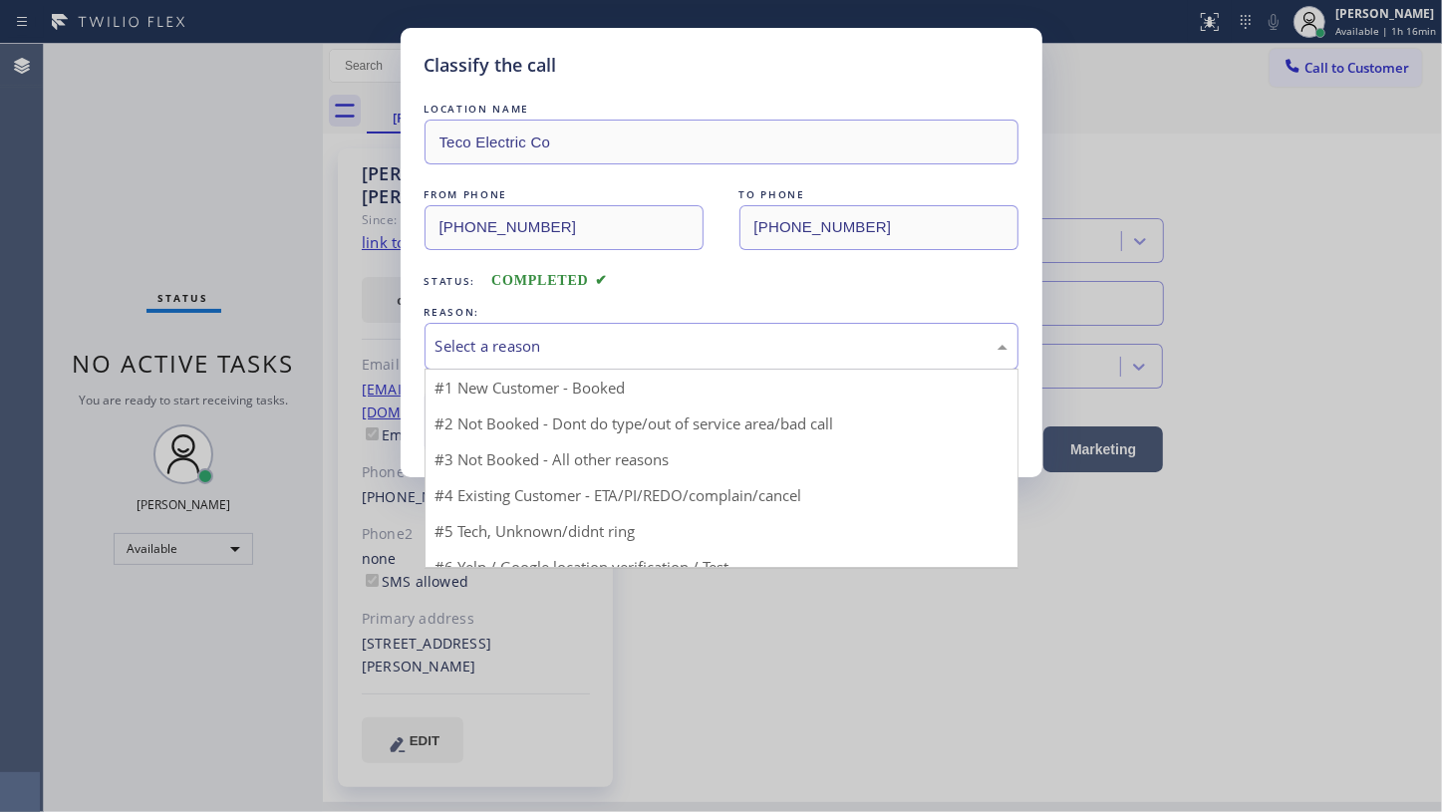
drag, startPoint x: 556, startPoint y: 346, endPoint x: 500, endPoint y: 481, distance: 146.6
click at [552, 354] on div "Select a reason" at bounding box center [722, 346] width 572 height 23
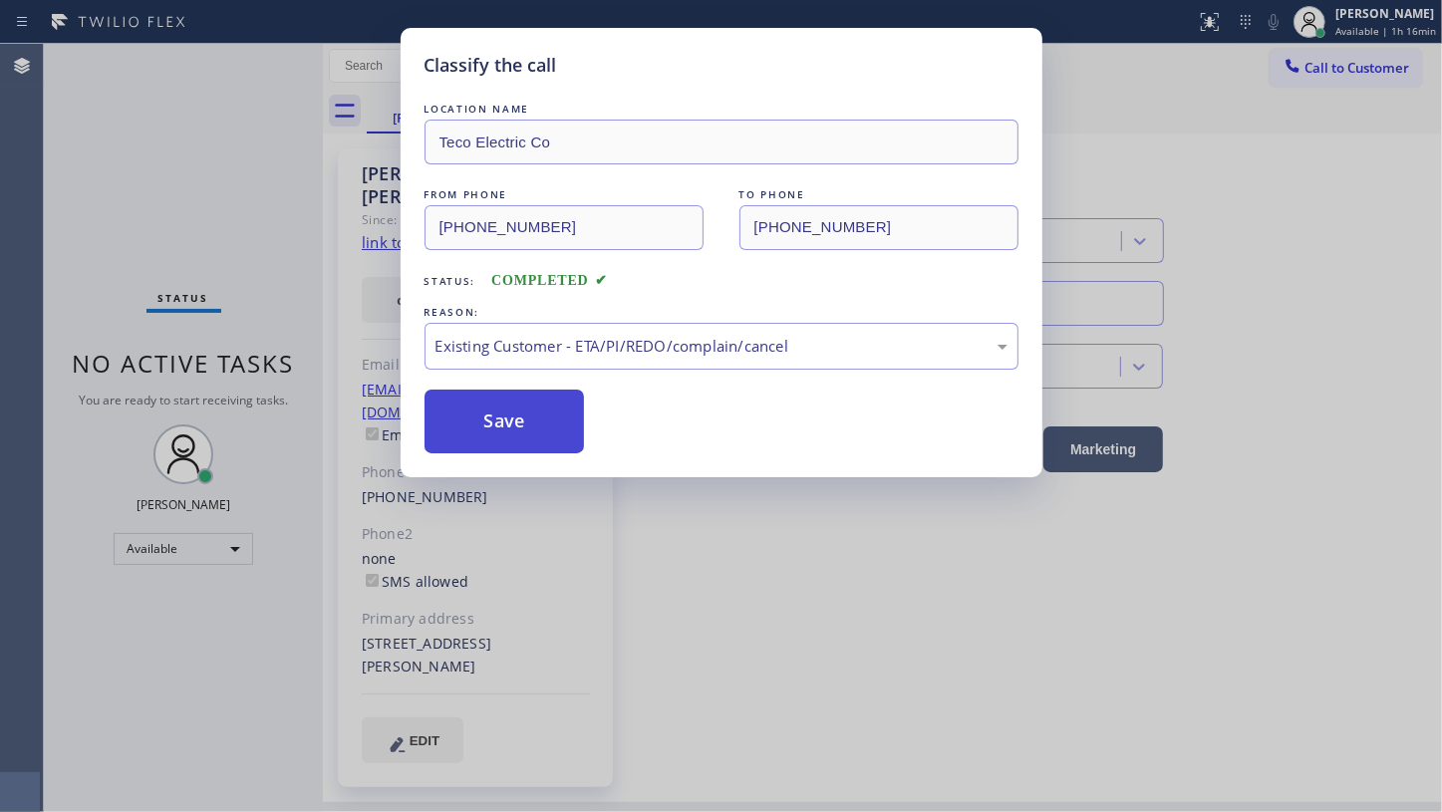
click at [501, 431] on button "Save" at bounding box center [505, 422] width 160 height 64
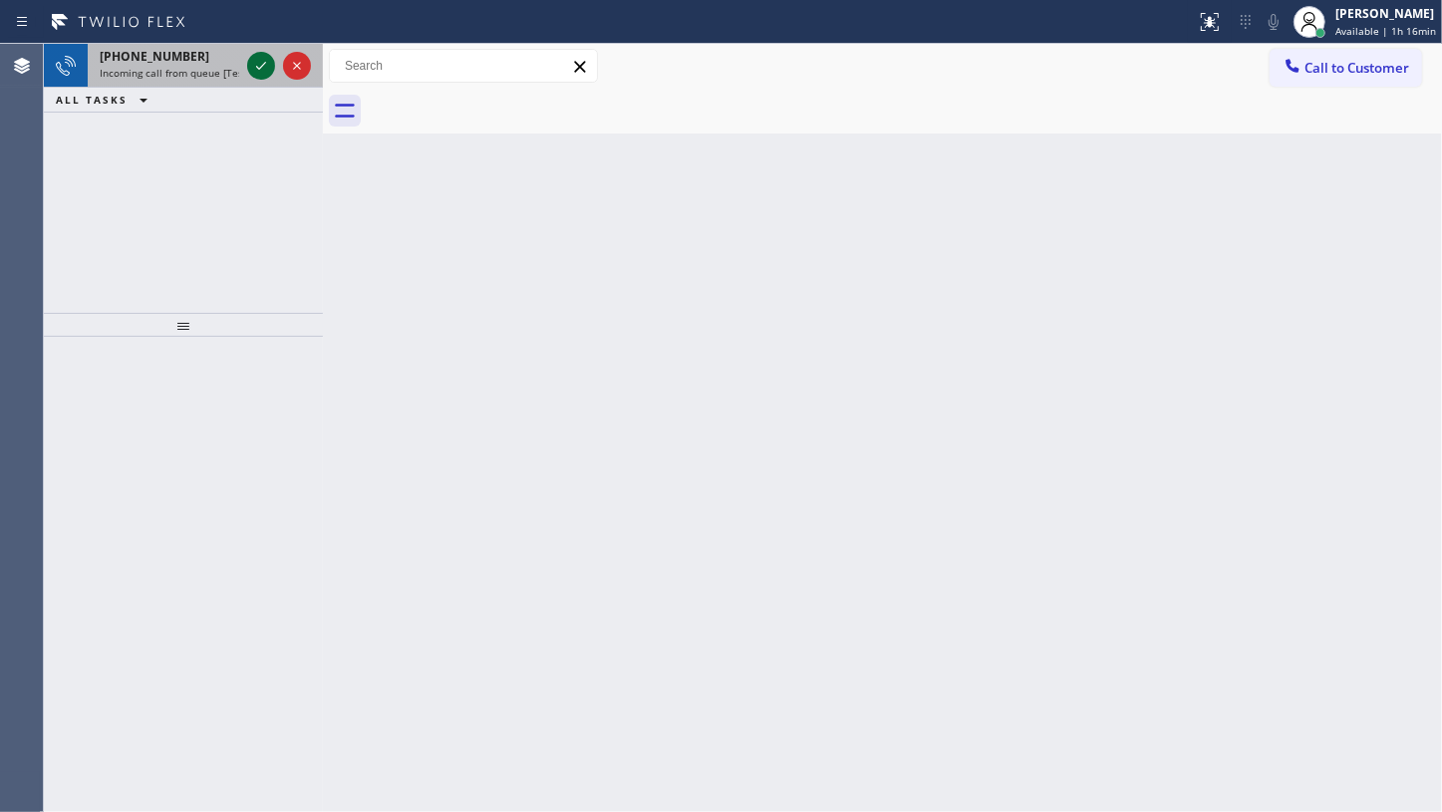
click at [249, 60] on icon at bounding box center [261, 66] width 24 height 24
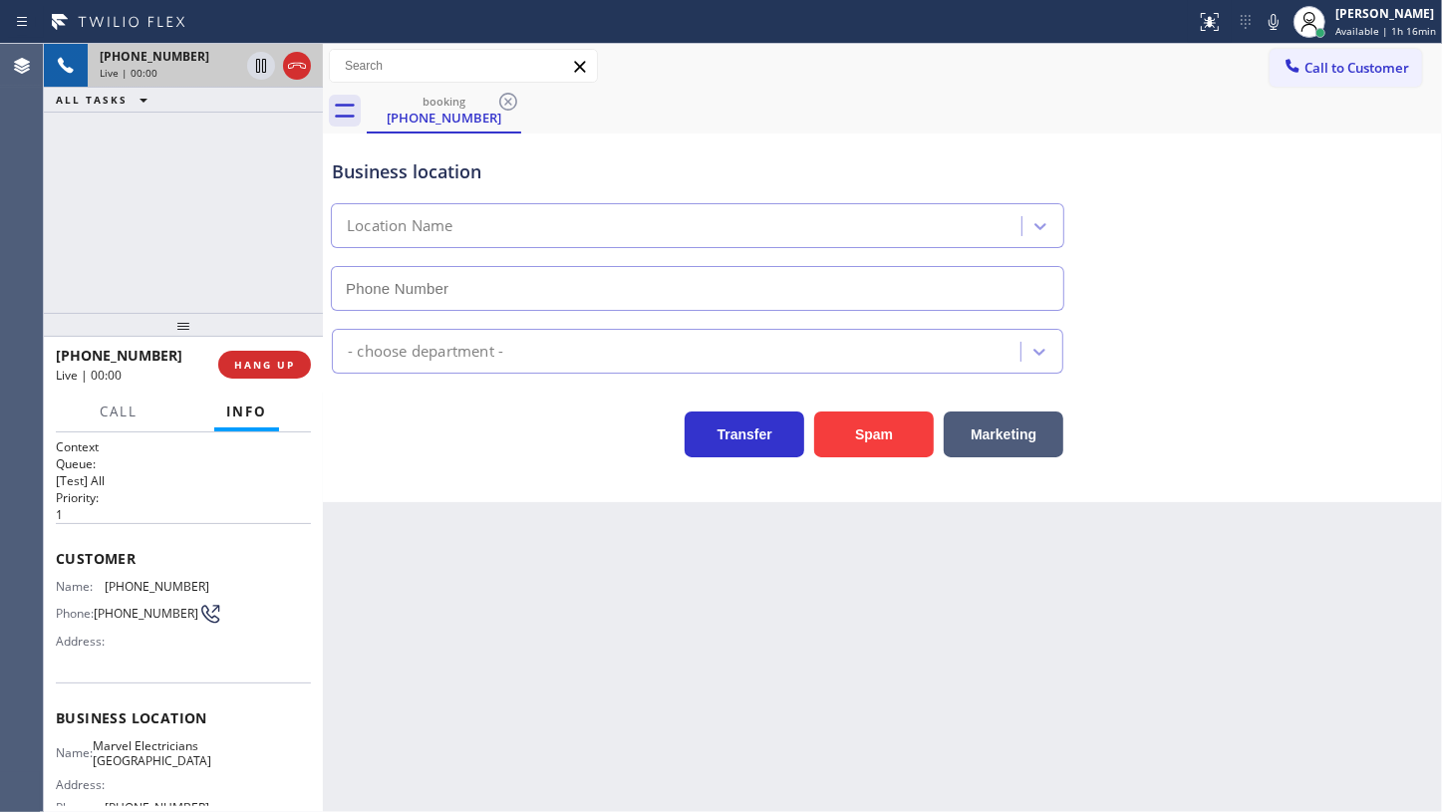
type input "[PHONE_NUMBER]"
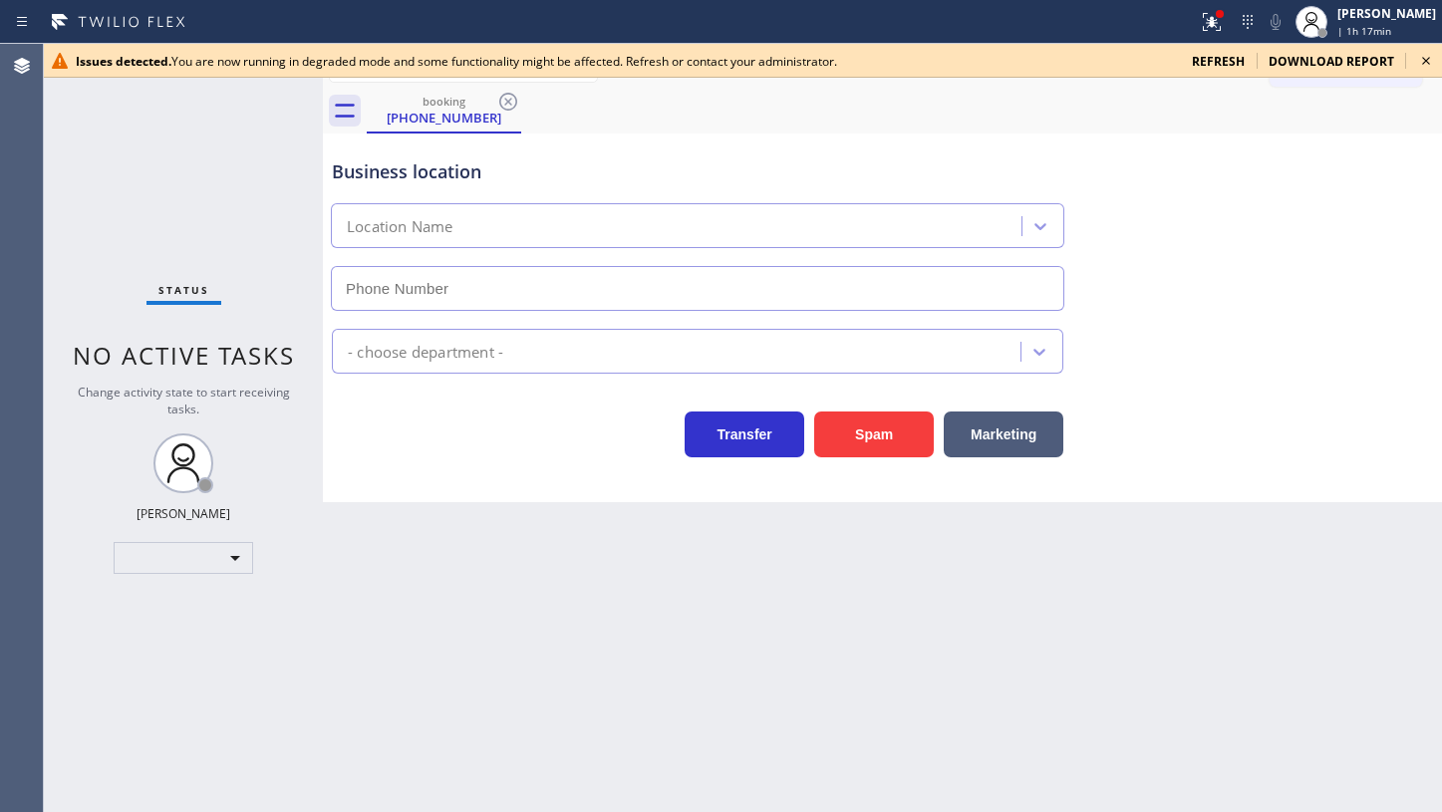
type input "[PHONE_NUMBER]"
click at [1203, 64] on span "refresh" at bounding box center [1218, 61] width 53 height 17
type input "[PHONE_NUMBER]"
click at [1189, 61] on div "refresh" at bounding box center [1218, 61] width 77 height 17
click at [1231, 61] on span "refresh" at bounding box center [1218, 61] width 53 height 17
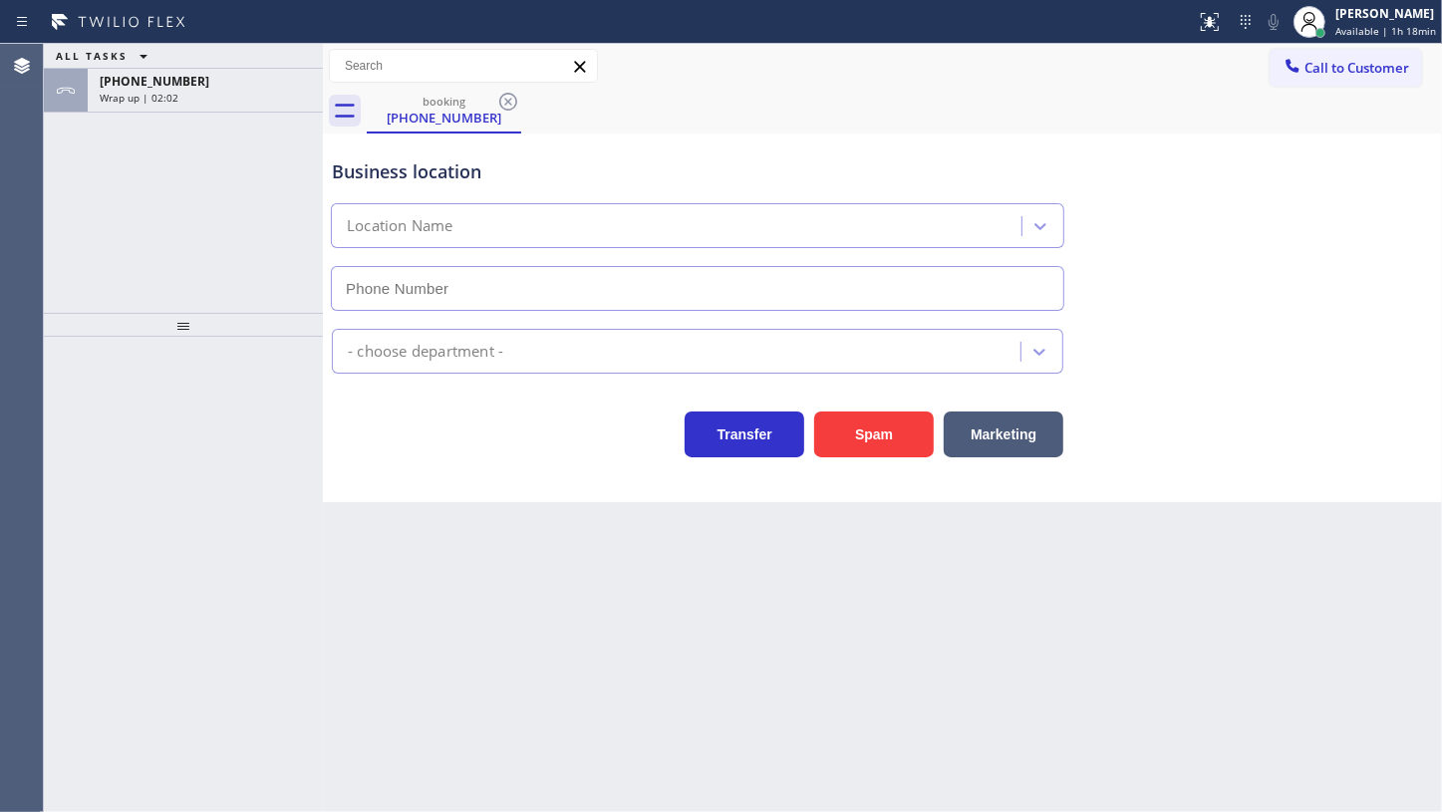
type input "[PHONE_NUMBER]"
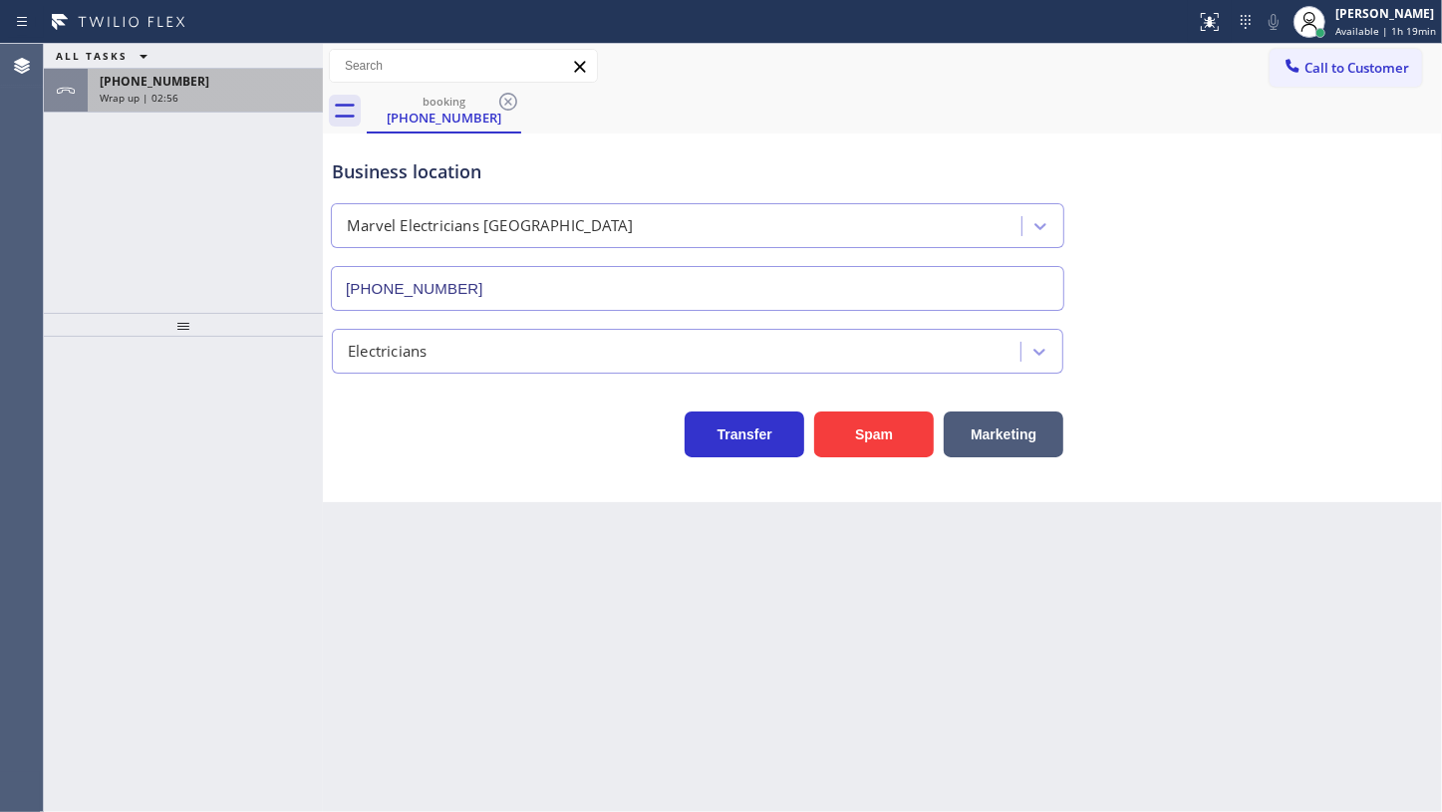
click at [272, 81] on div "[PHONE_NUMBER]" at bounding box center [205, 81] width 211 height 17
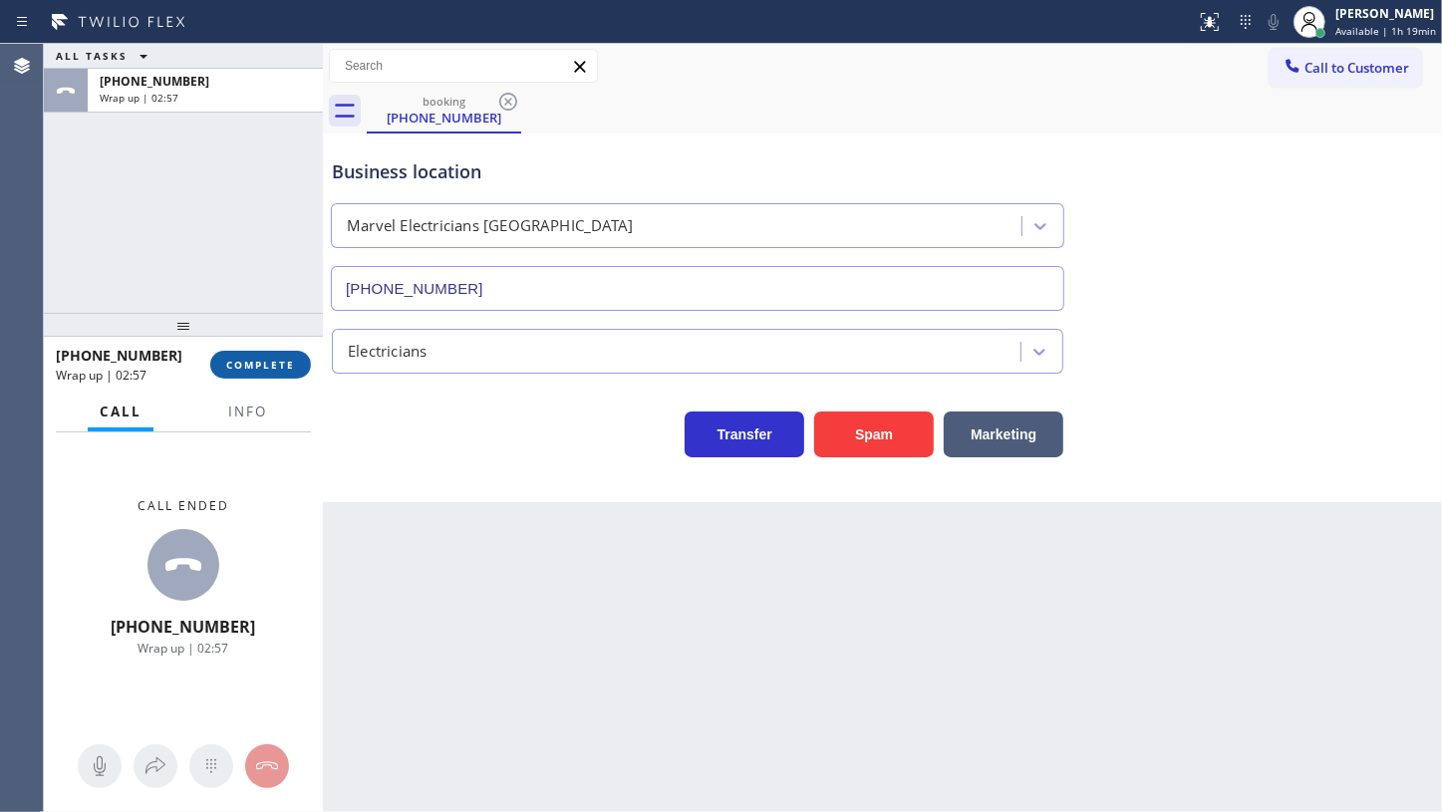
click at [272, 350] on div "[PHONE_NUMBER] Wrap up | 02:57 COMPLETE" at bounding box center [183, 365] width 255 height 52
click at [259, 370] on span "COMPLETE" at bounding box center [260, 365] width 69 height 14
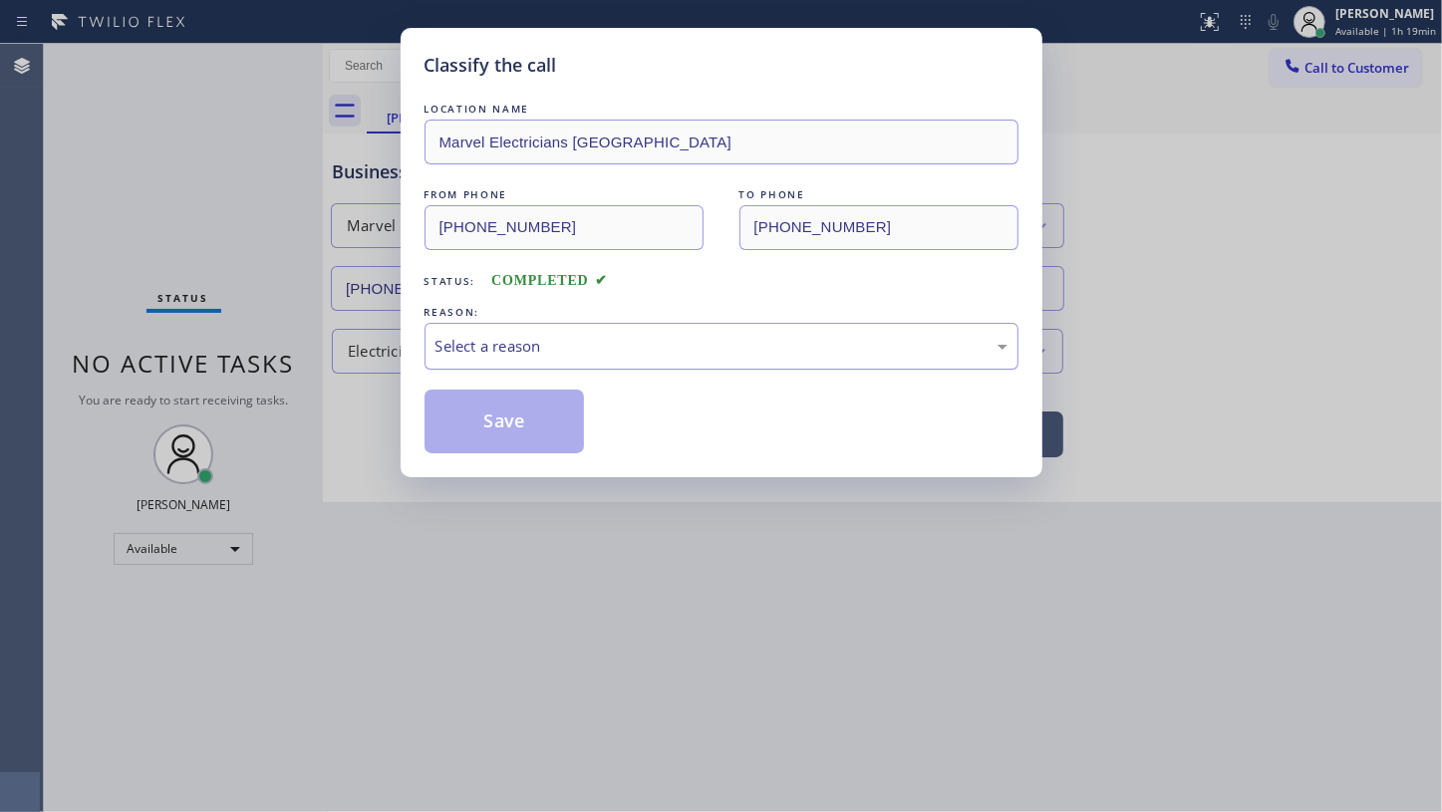
click at [502, 343] on div "Select a reason" at bounding box center [722, 346] width 572 height 23
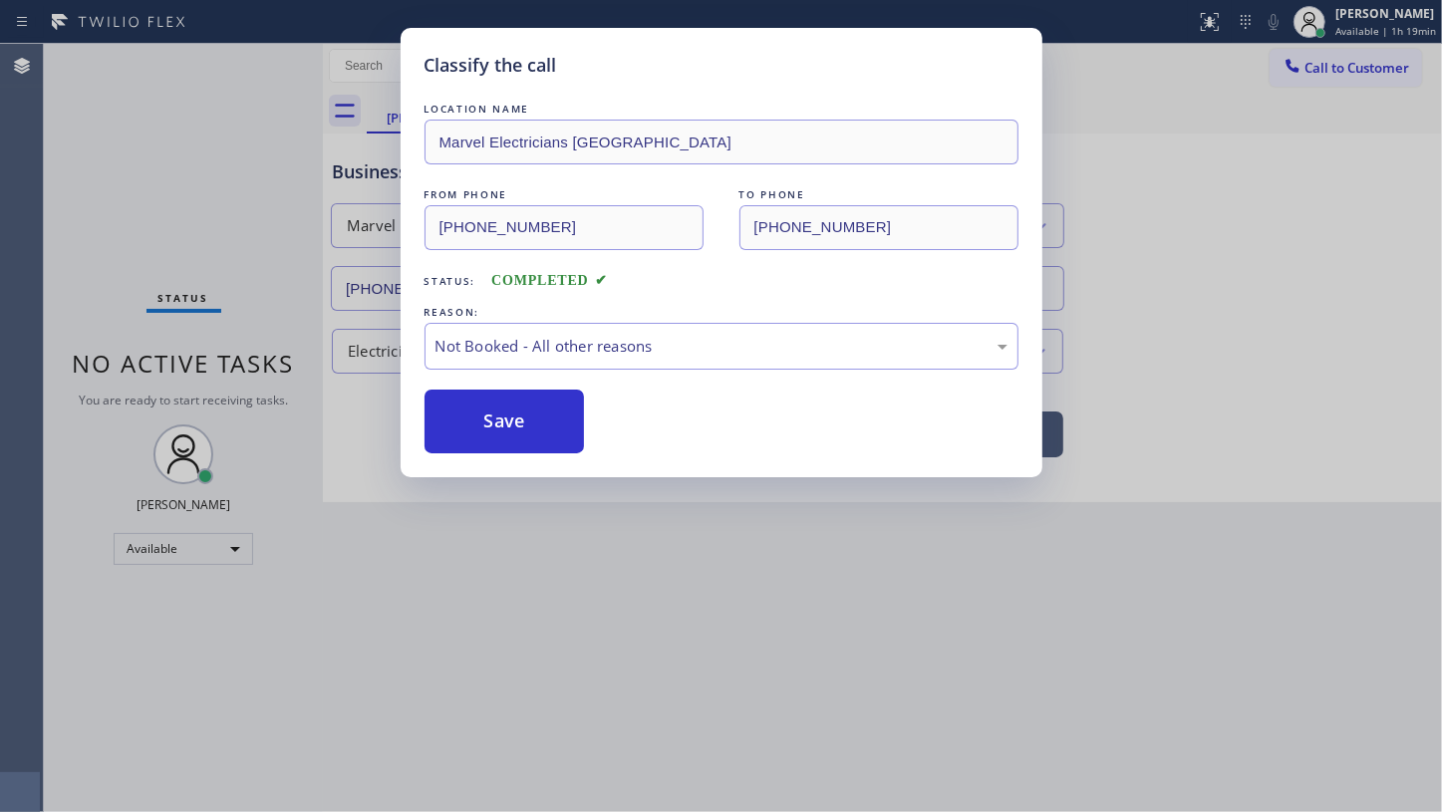
click at [453, 423] on button "Save" at bounding box center [505, 422] width 160 height 64
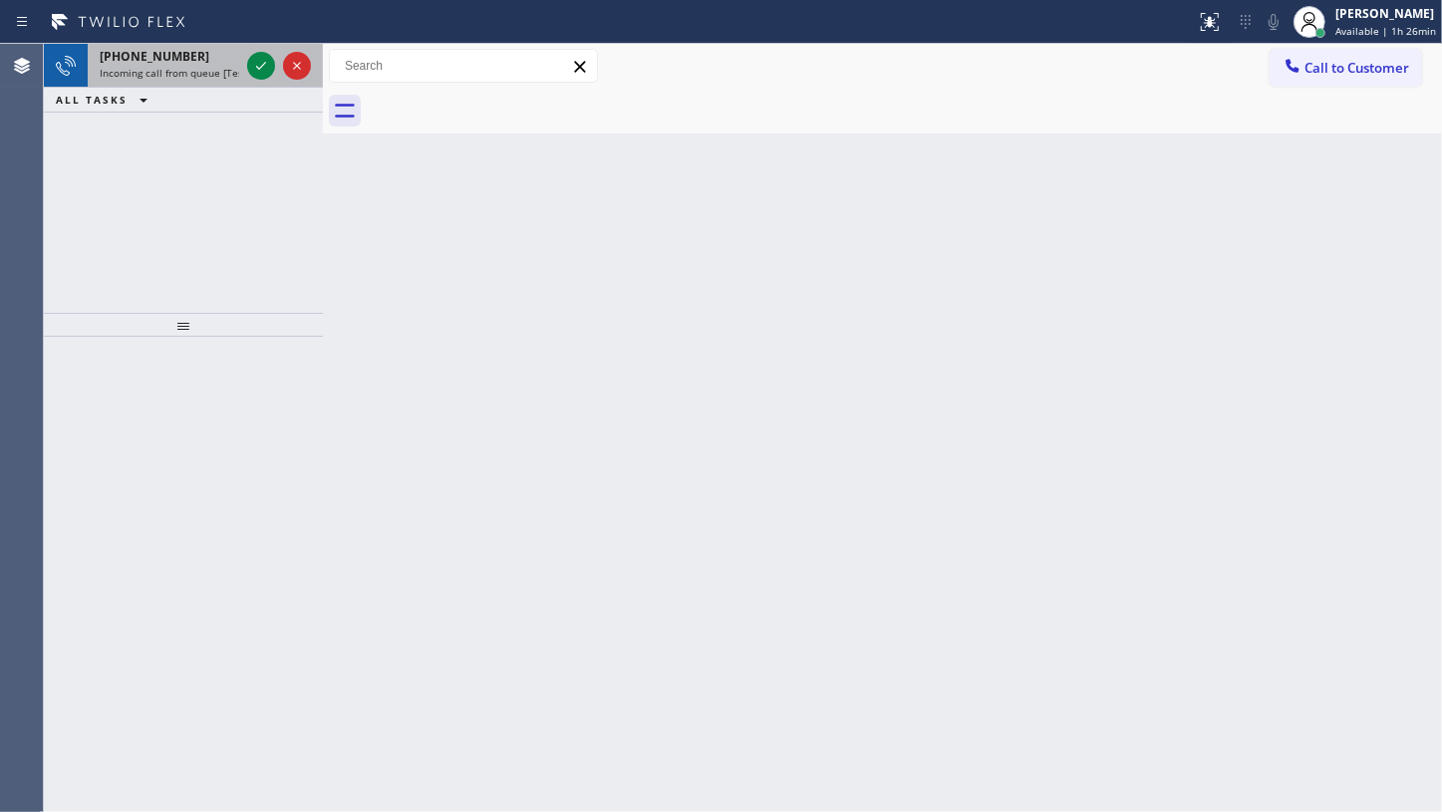
click at [243, 64] on div at bounding box center [279, 66] width 72 height 44
click at [259, 63] on icon at bounding box center [261, 66] width 24 height 24
click at [259, 150] on div "[PHONE_NUMBER] Incoming call from queue [Test] All ALL TASKS ALL TASKS ACTIVE T…" at bounding box center [183, 178] width 279 height 269
click at [245, 68] on div at bounding box center [279, 66] width 72 height 44
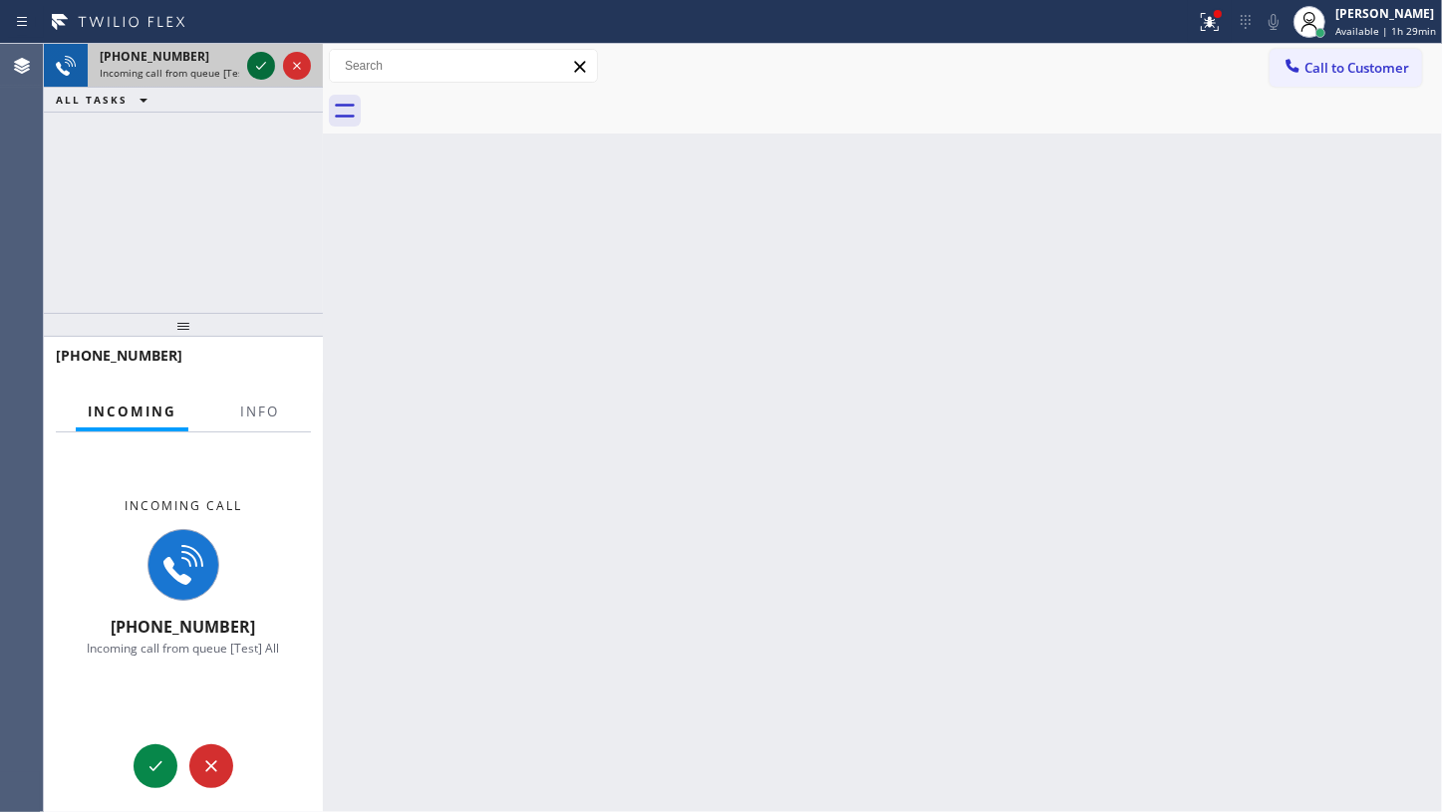
click at [250, 71] on icon at bounding box center [261, 66] width 24 height 24
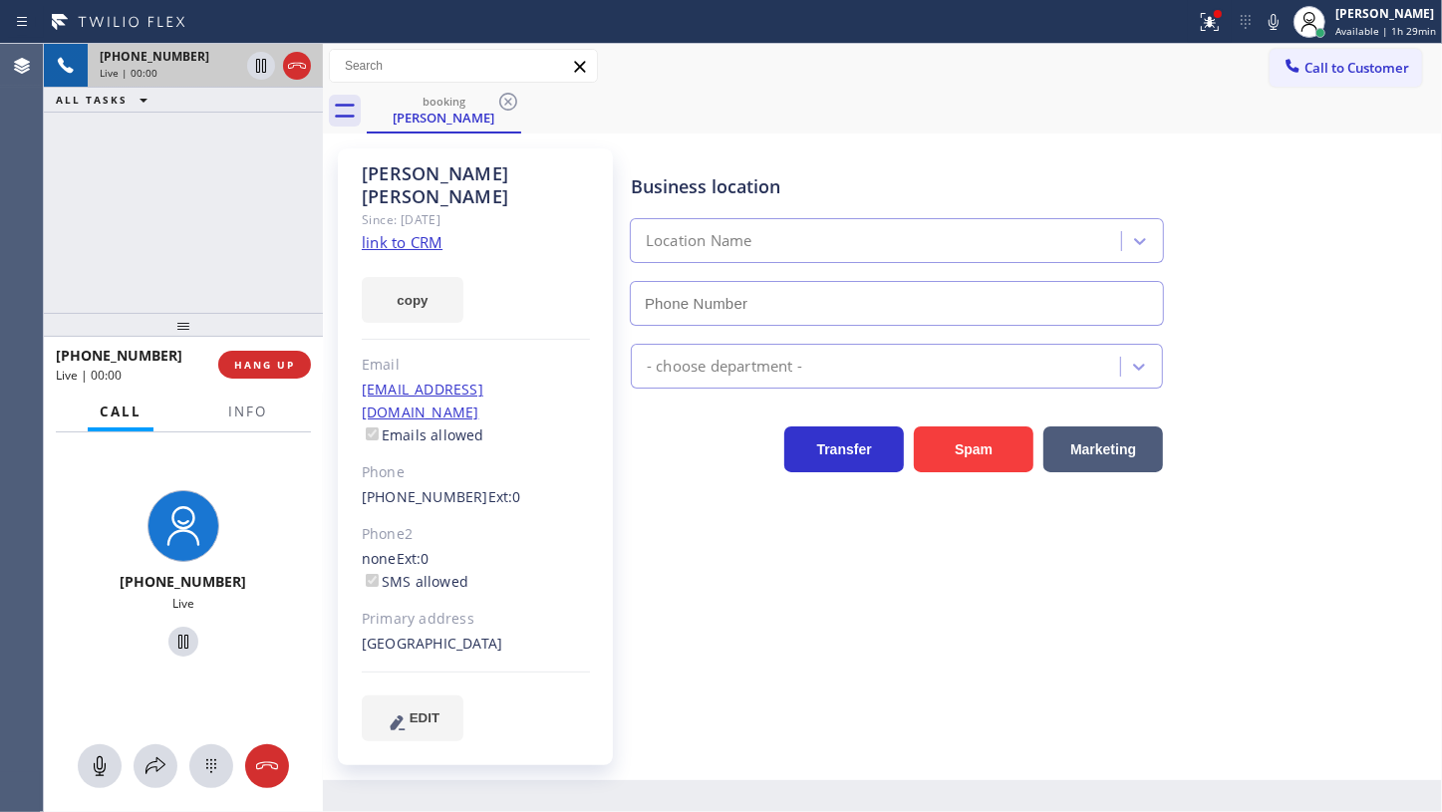
type input "[PHONE_NUMBER]"
click at [404, 232] on link "link to CRM" at bounding box center [402, 242] width 81 height 20
click at [254, 378] on button "HANG UP" at bounding box center [264, 365] width 93 height 28
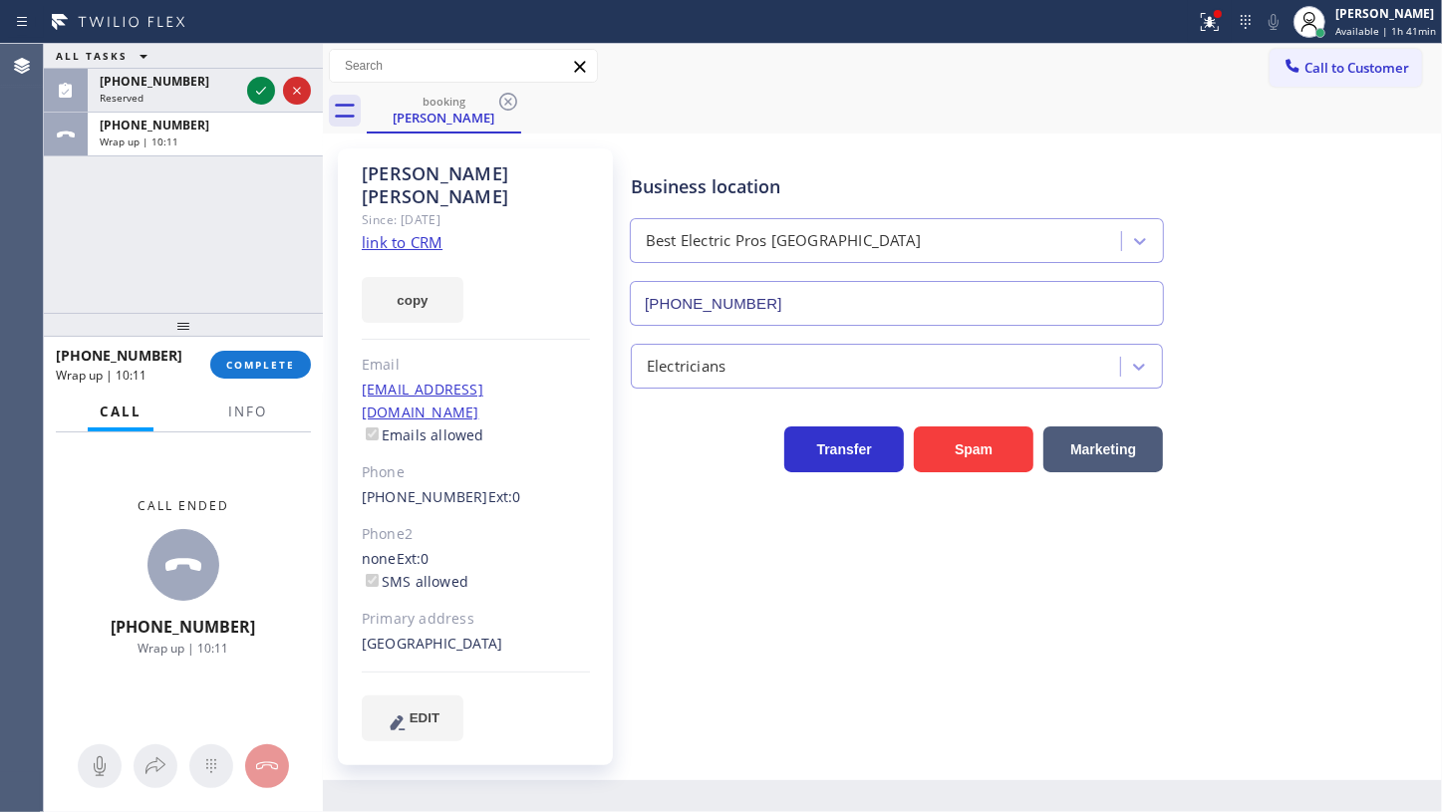
drag, startPoint x: 250, startPoint y: 95, endPoint x: 259, endPoint y: 199, distance: 105.0
click at [251, 95] on icon at bounding box center [261, 91] width 24 height 24
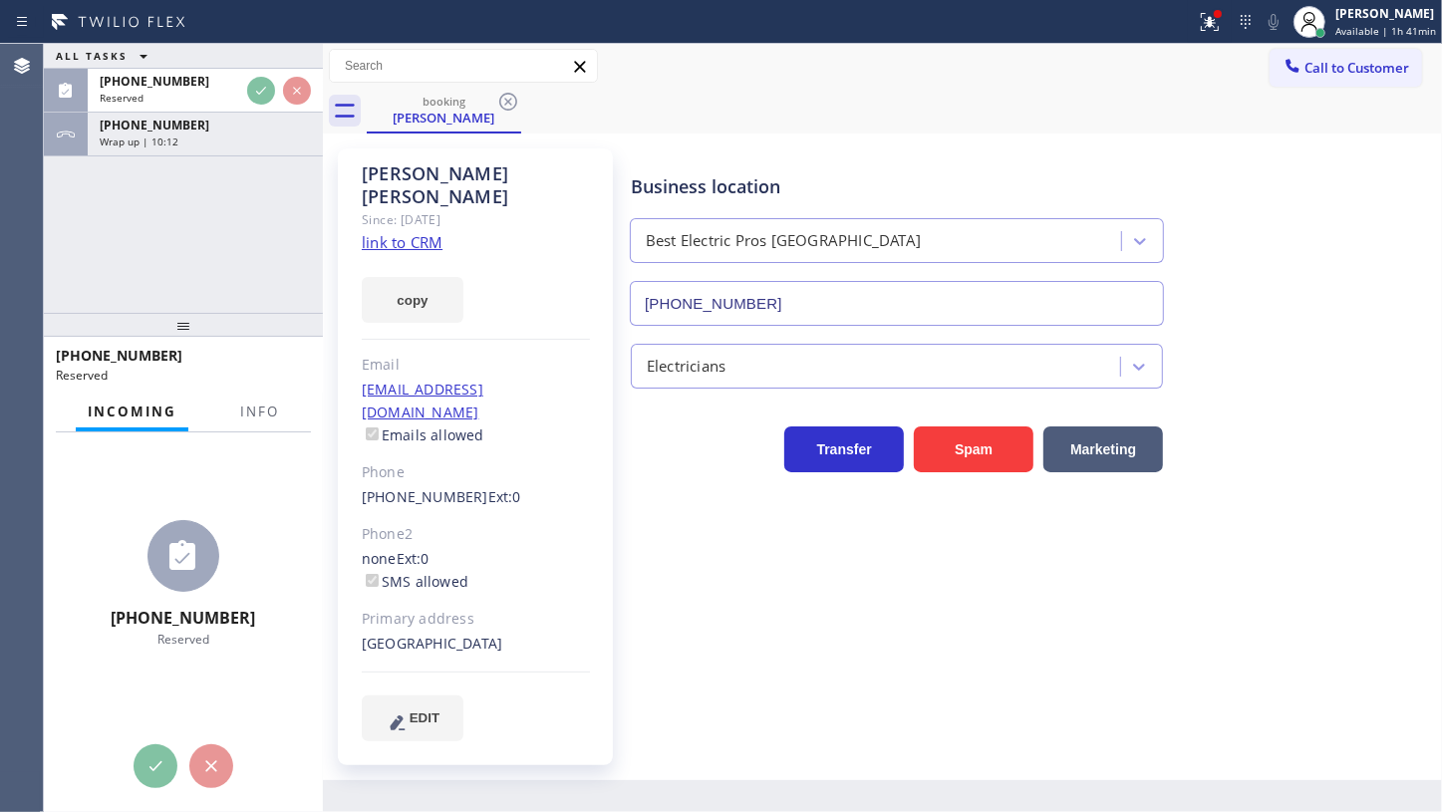
click at [251, 348] on div "[PHONE_NUMBER]" at bounding box center [176, 355] width 241 height 19
drag, startPoint x: 241, startPoint y: 419, endPoint x: 224, endPoint y: 348, distance: 72.8
click at [242, 419] on span "Info" at bounding box center [259, 412] width 39 height 18
click at [236, 397] on div "Incoming Info" at bounding box center [183, 413] width 255 height 40
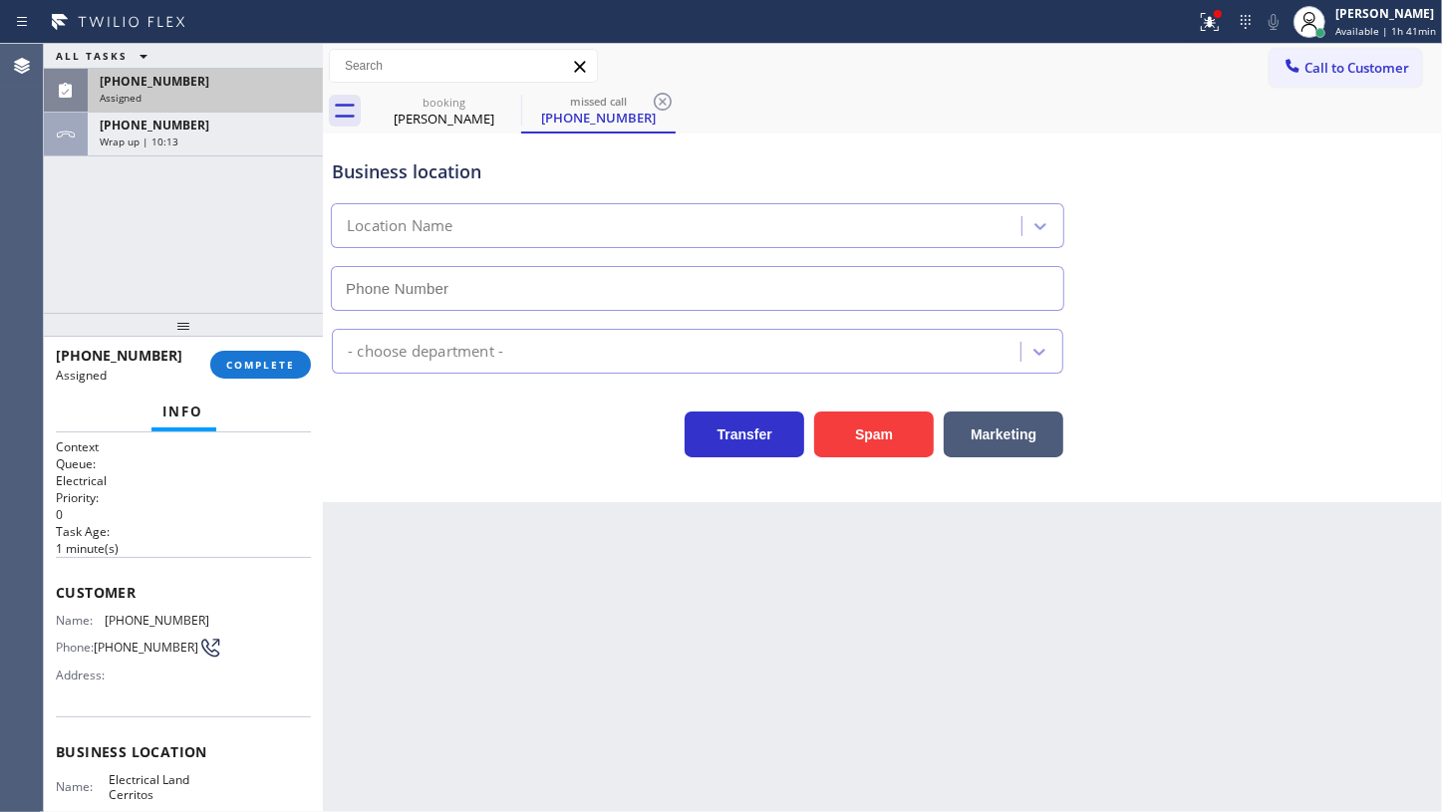
type input "[PHONE_NUMBER]"
click at [167, 94] on div "Assigned" at bounding box center [205, 98] width 211 height 14
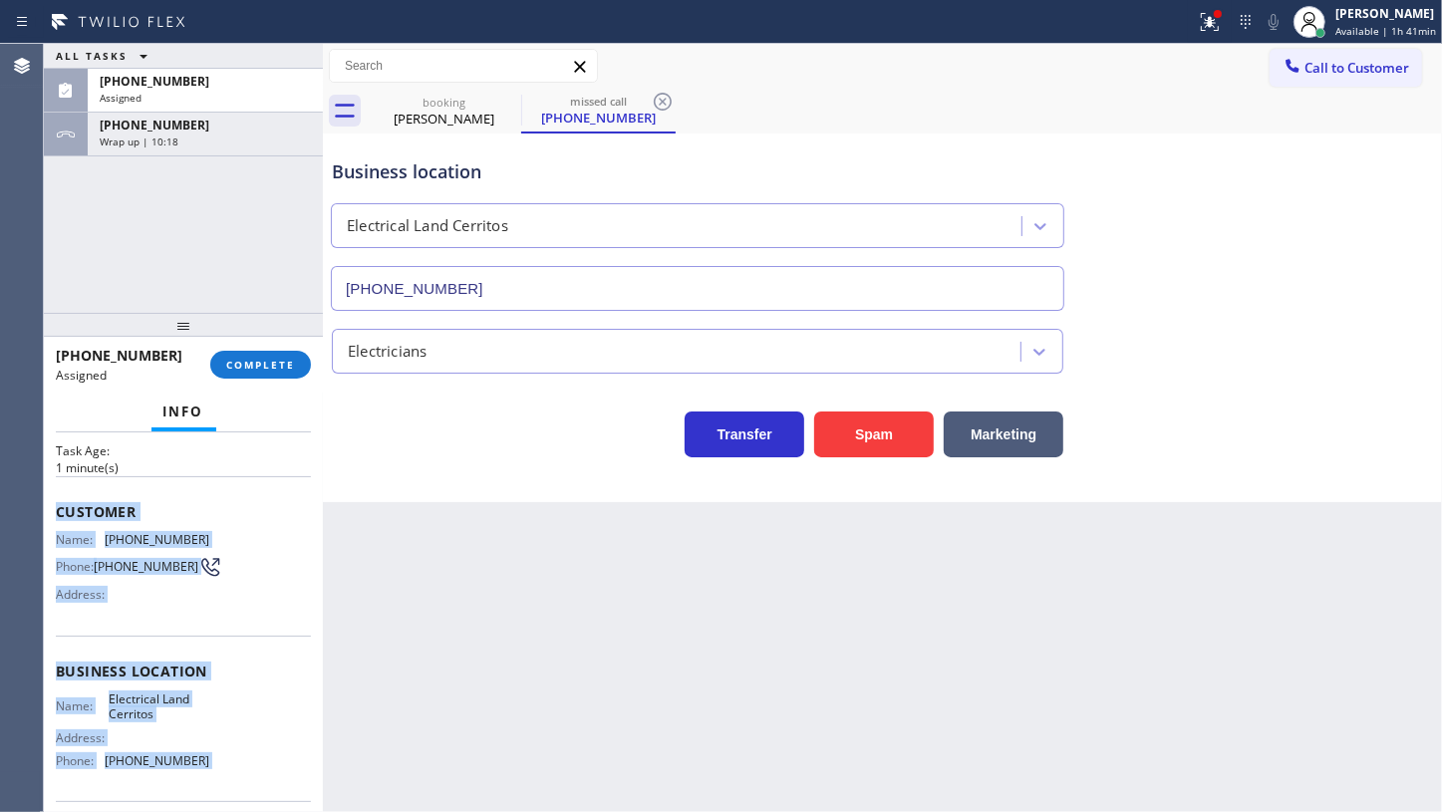
scroll to position [229, 0]
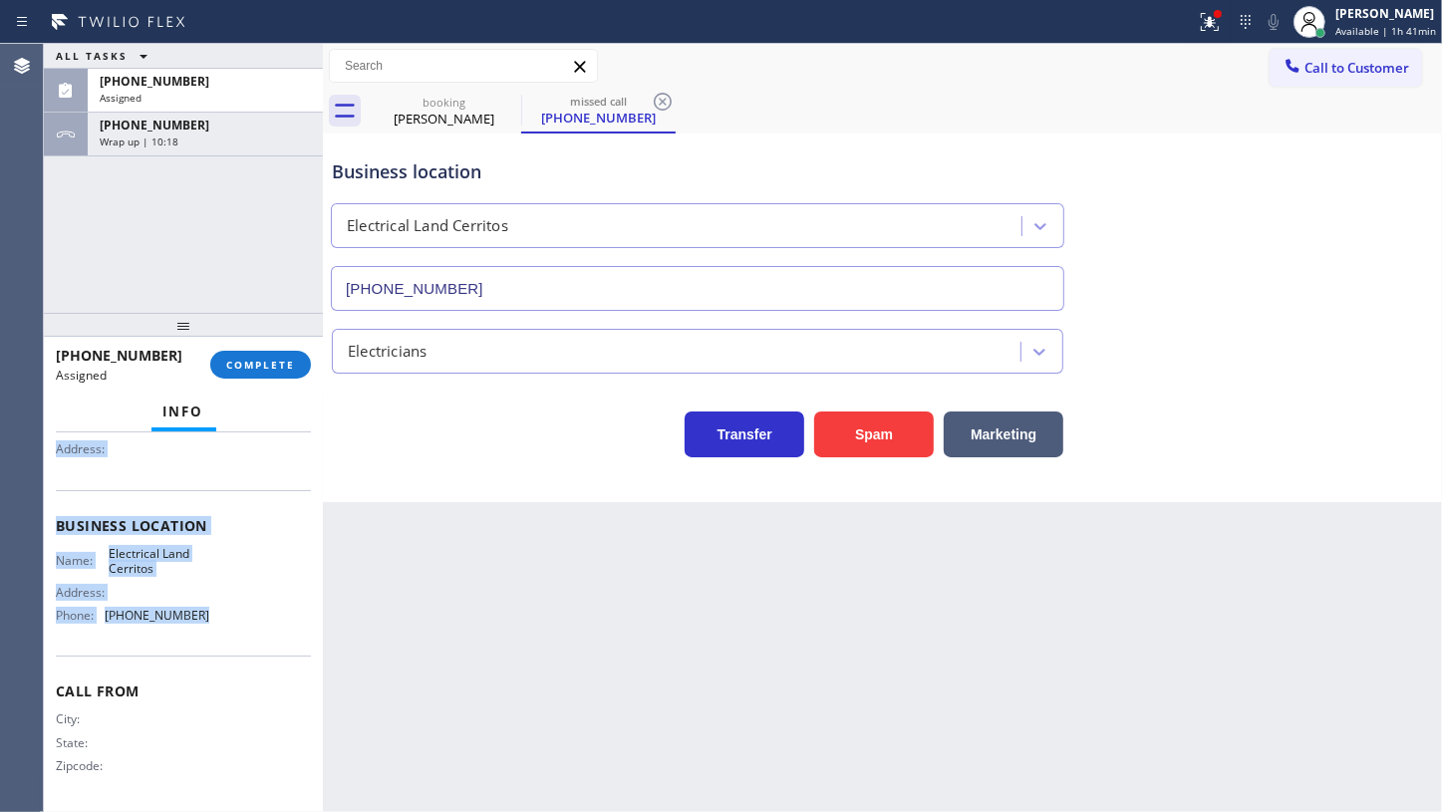
drag, startPoint x: 51, startPoint y: 581, endPoint x: 245, endPoint y: 626, distance: 199.5
click at [245, 626] on div "Context Queue: Electrical Priority: 0 Task Age: [DEMOGRAPHIC_DATA] minute(s) Cu…" at bounding box center [183, 623] width 279 height 381
copy div "Customer Name: [PHONE_NUMBER] Phone: [PHONE_NUMBER] Address: Business location …"
click at [245, 359] on span "COMPLETE" at bounding box center [260, 365] width 69 height 14
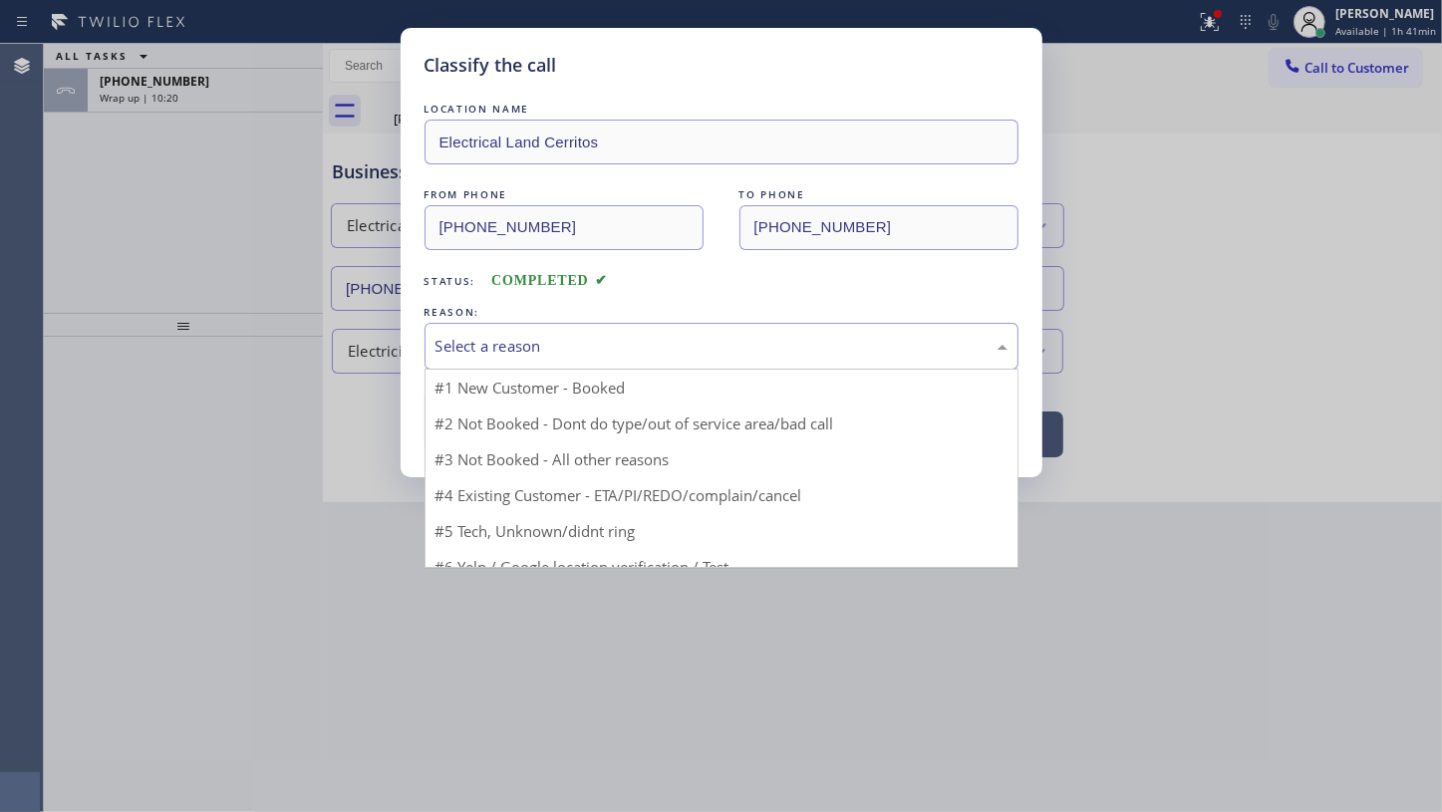
click at [426, 356] on div "Select a reason" at bounding box center [722, 346] width 594 height 47
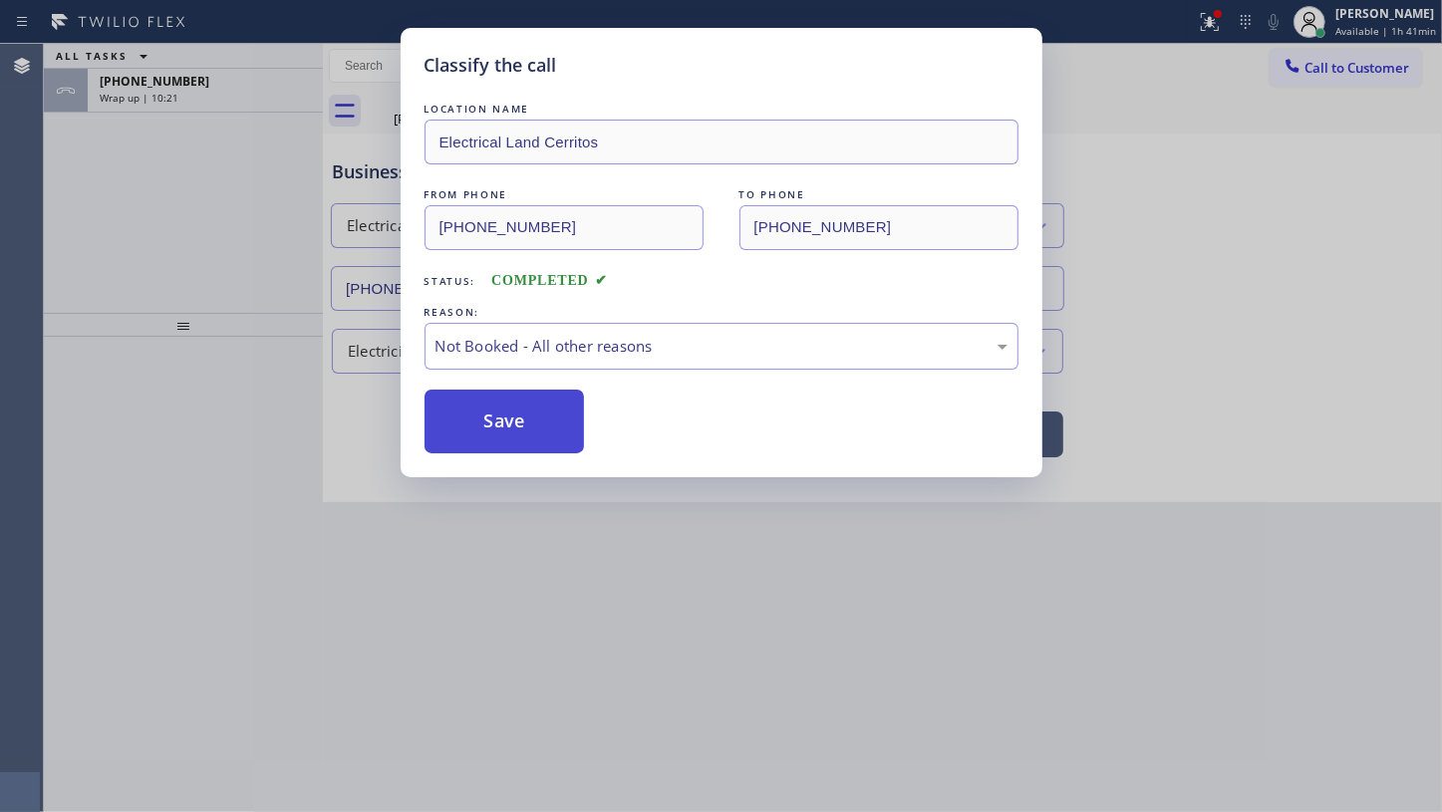
click at [456, 418] on button "Save" at bounding box center [505, 422] width 160 height 64
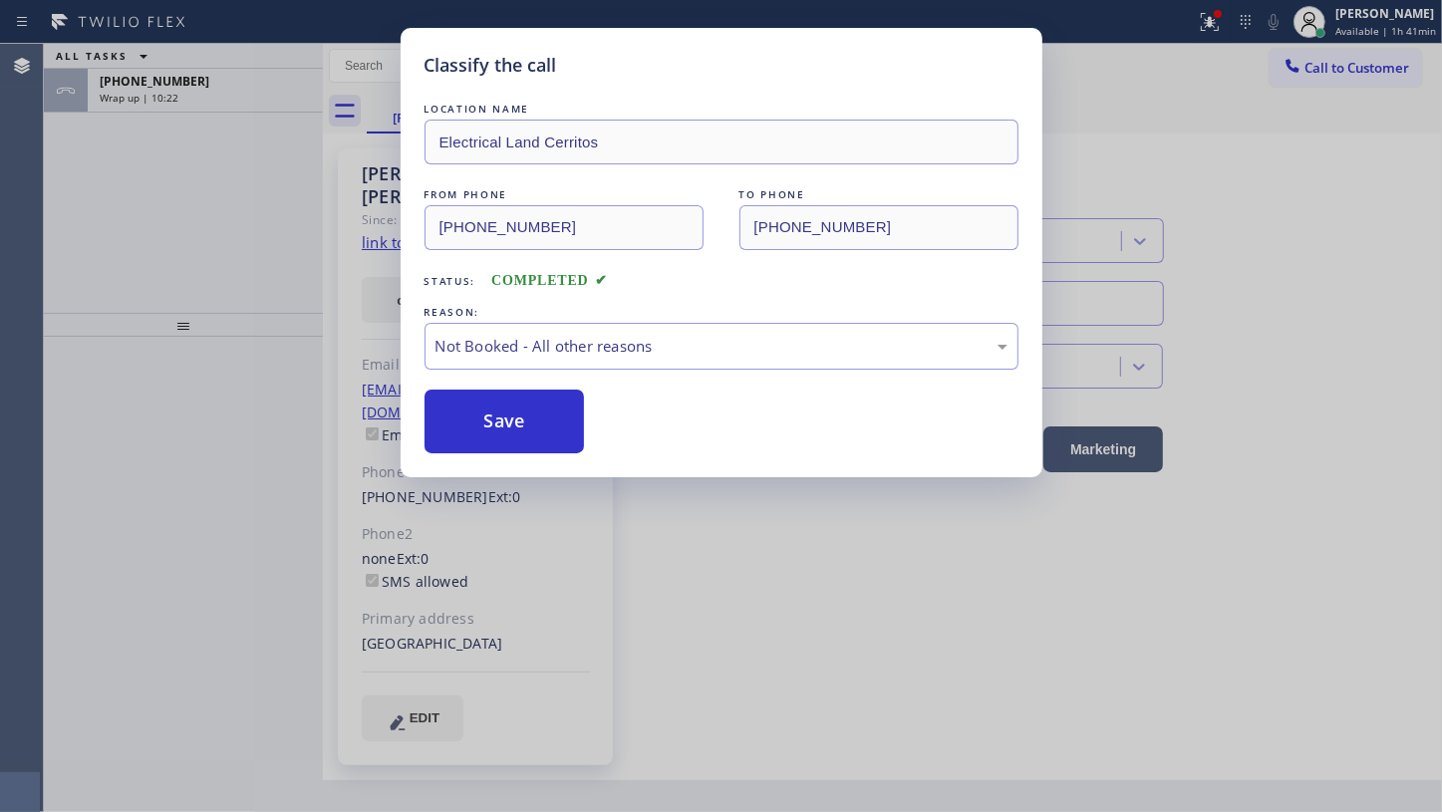
click at [132, 94] on div "Classify the call LOCATION NAME Electrical Land Cerritos FROM PHONE [PHONE_NUMB…" at bounding box center [721, 406] width 1442 height 812
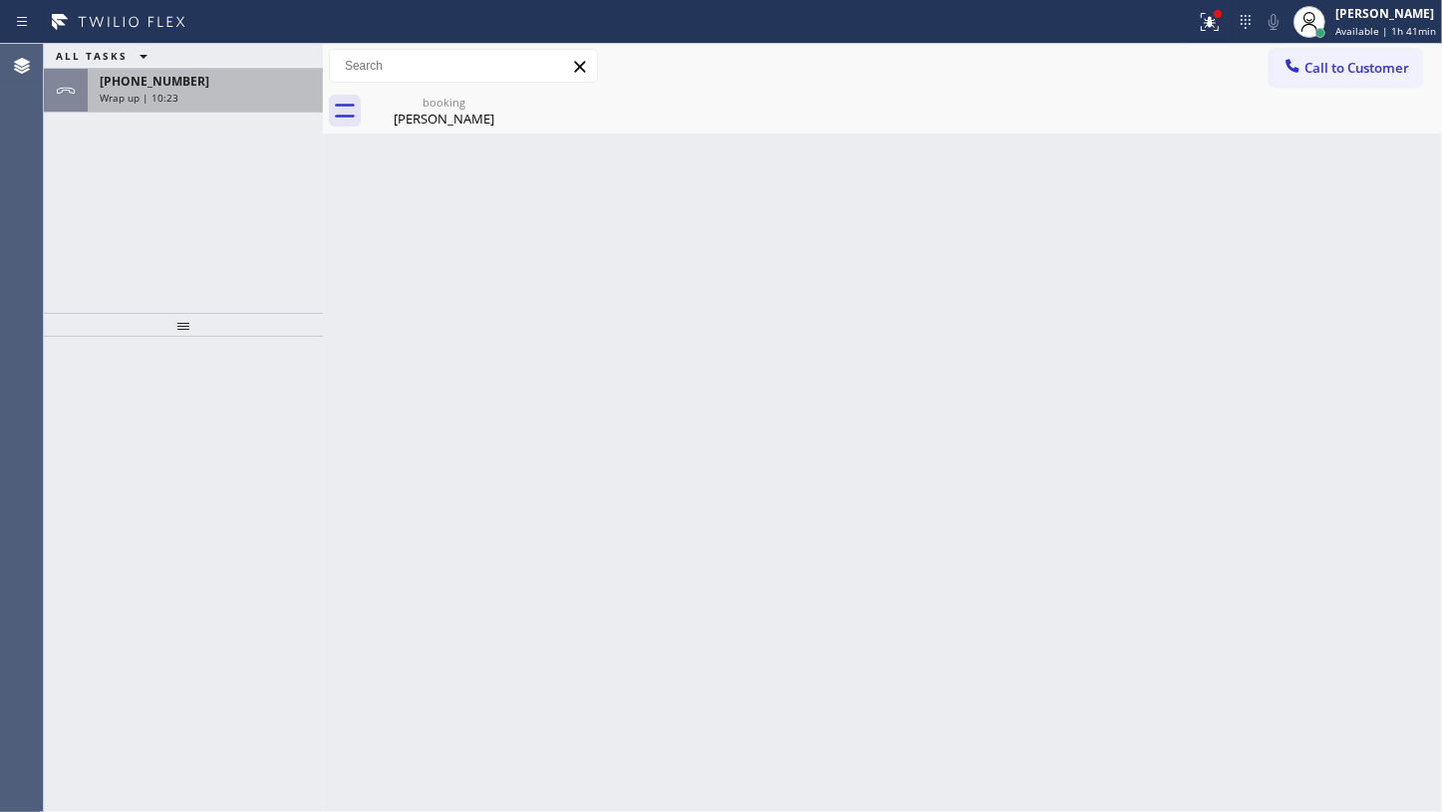
click at [152, 69] on div "[PHONE_NUMBER] Wrap up | 10:23" at bounding box center [201, 91] width 227 height 44
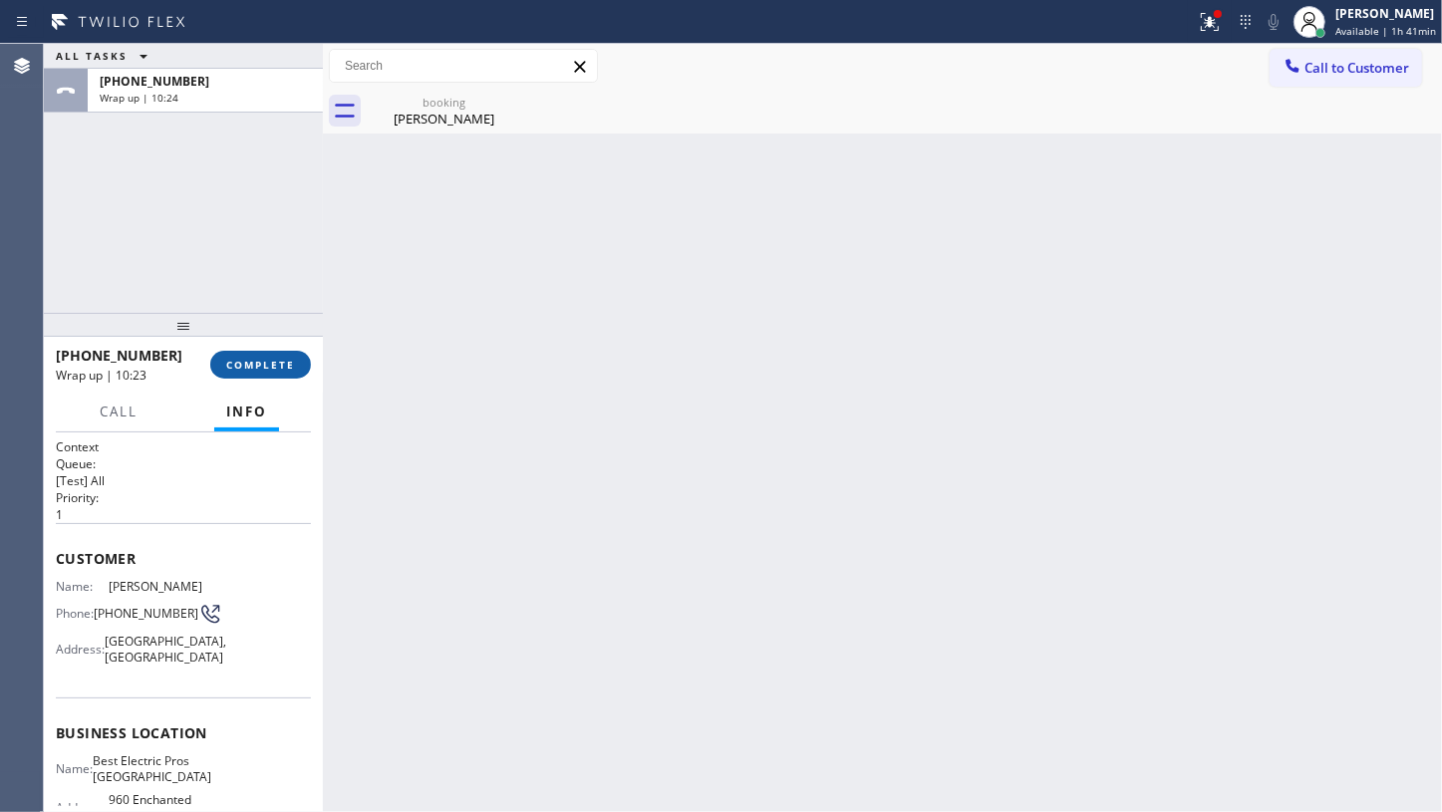
click at [253, 369] on span "COMPLETE" at bounding box center [260, 365] width 69 height 14
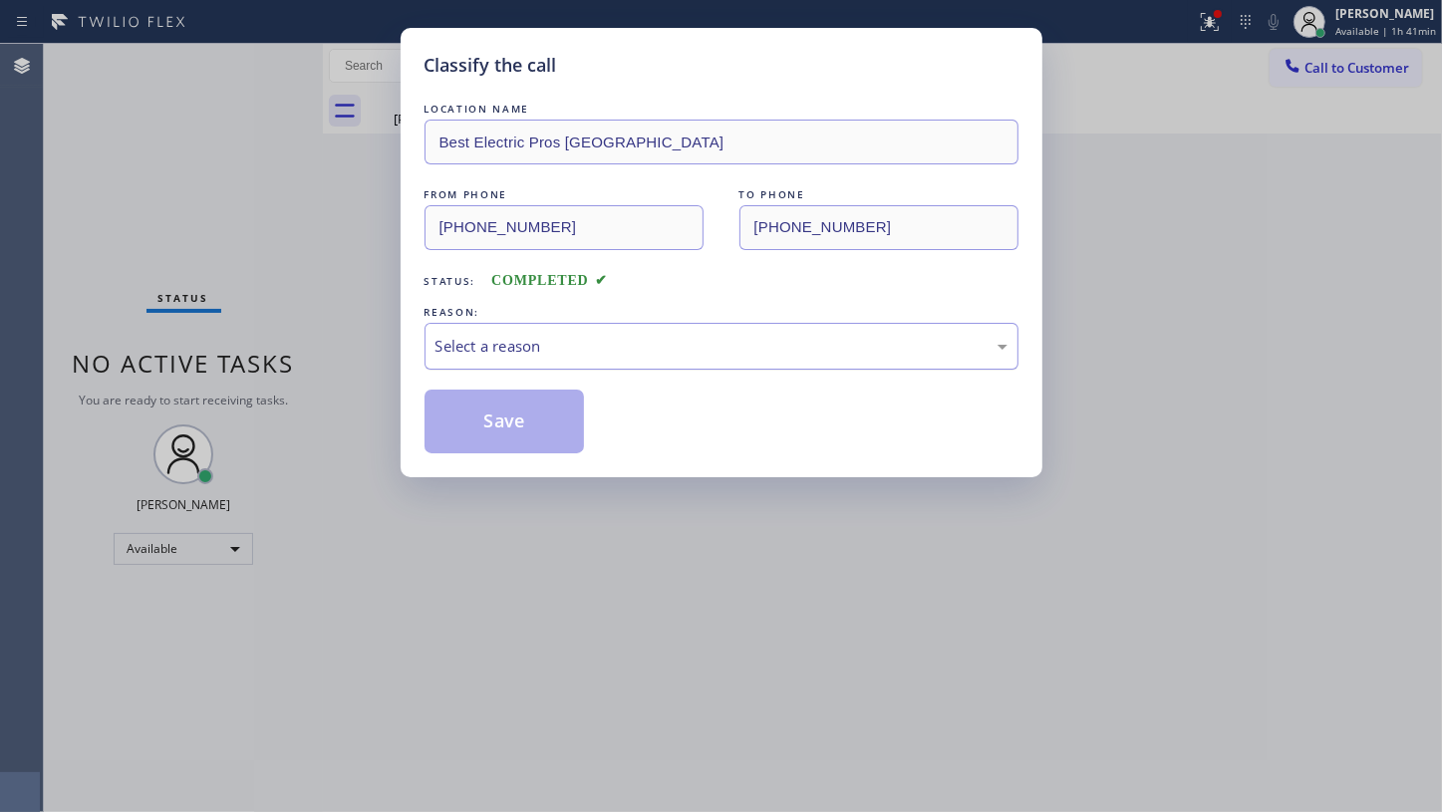
click at [454, 357] on div "Select a reason" at bounding box center [722, 346] width 594 height 47
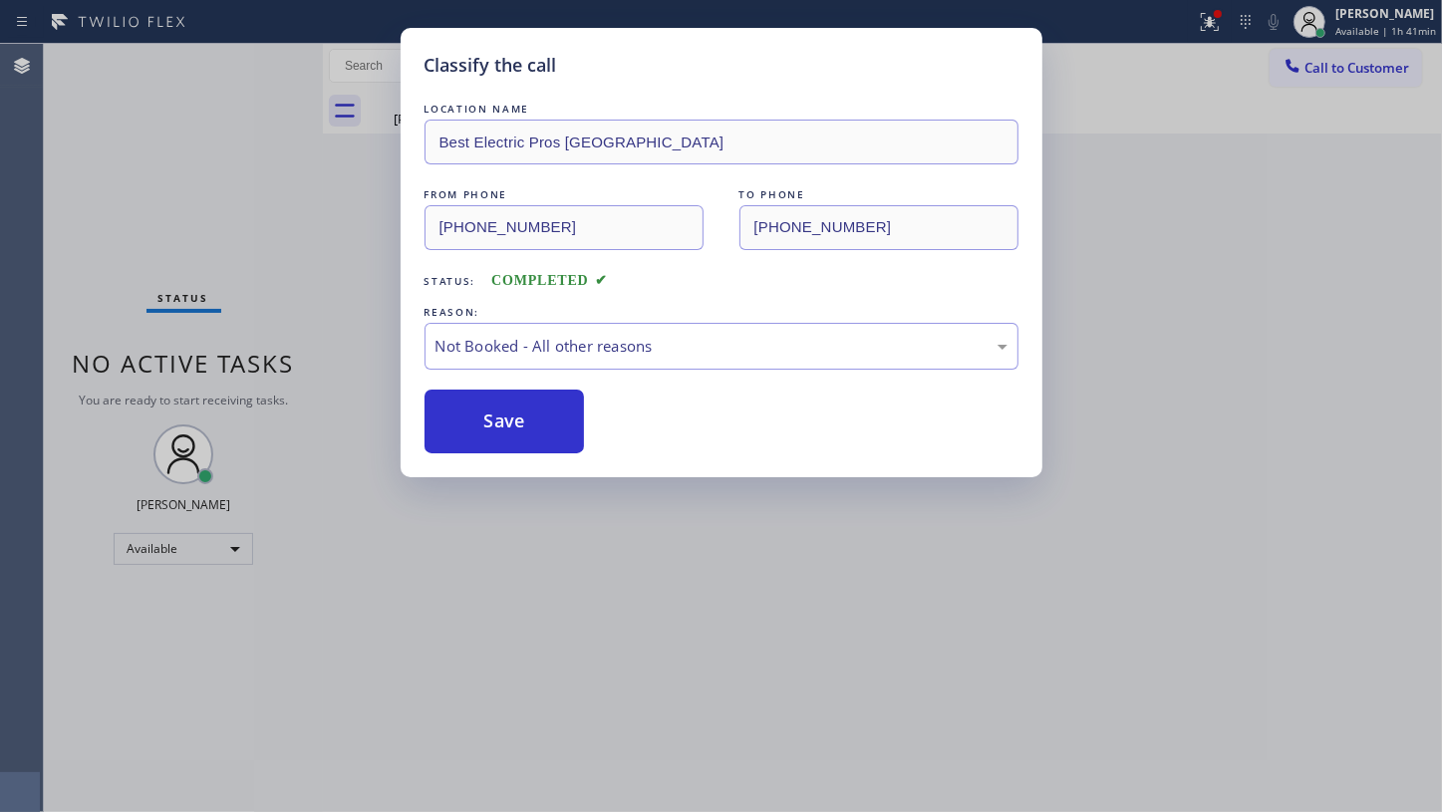
click at [453, 409] on button "Save" at bounding box center [505, 422] width 160 height 64
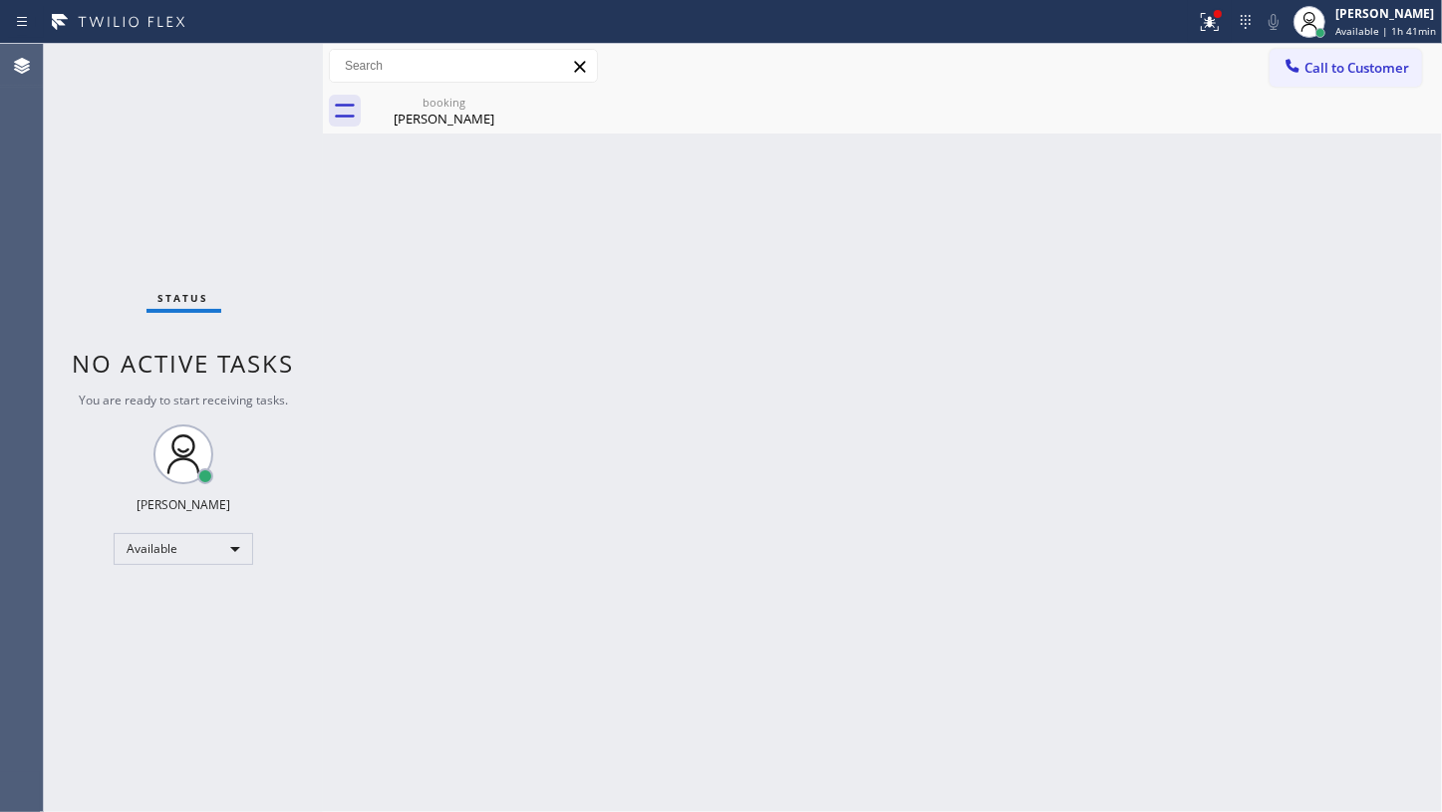
click at [98, 222] on div "Status No active tasks You are ready to start receiving tasks. JENIZA ALCAYDE A…" at bounding box center [183, 428] width 279 height 768
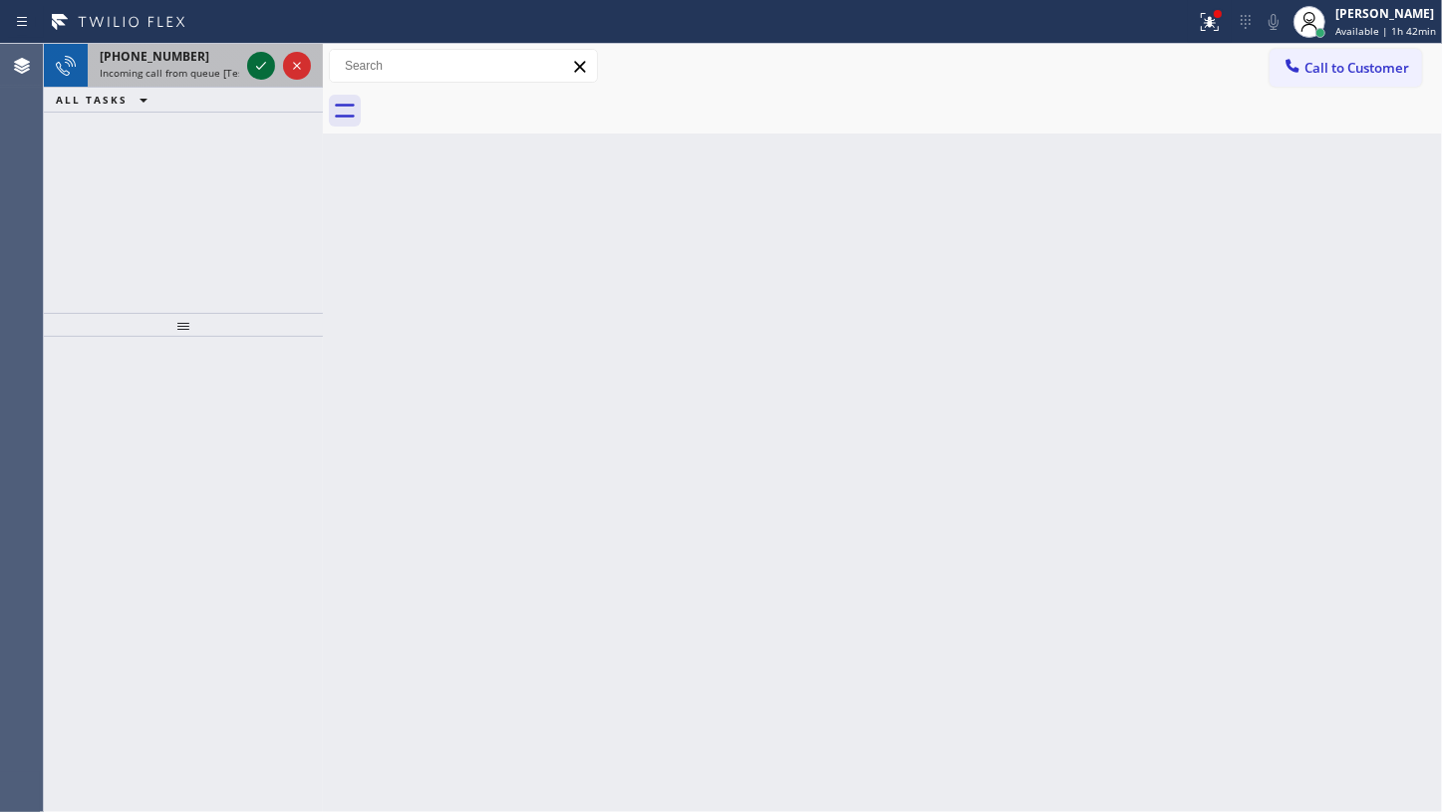
click at [253, 65] on icon at bounding box center [261, 66] width 24 height 24
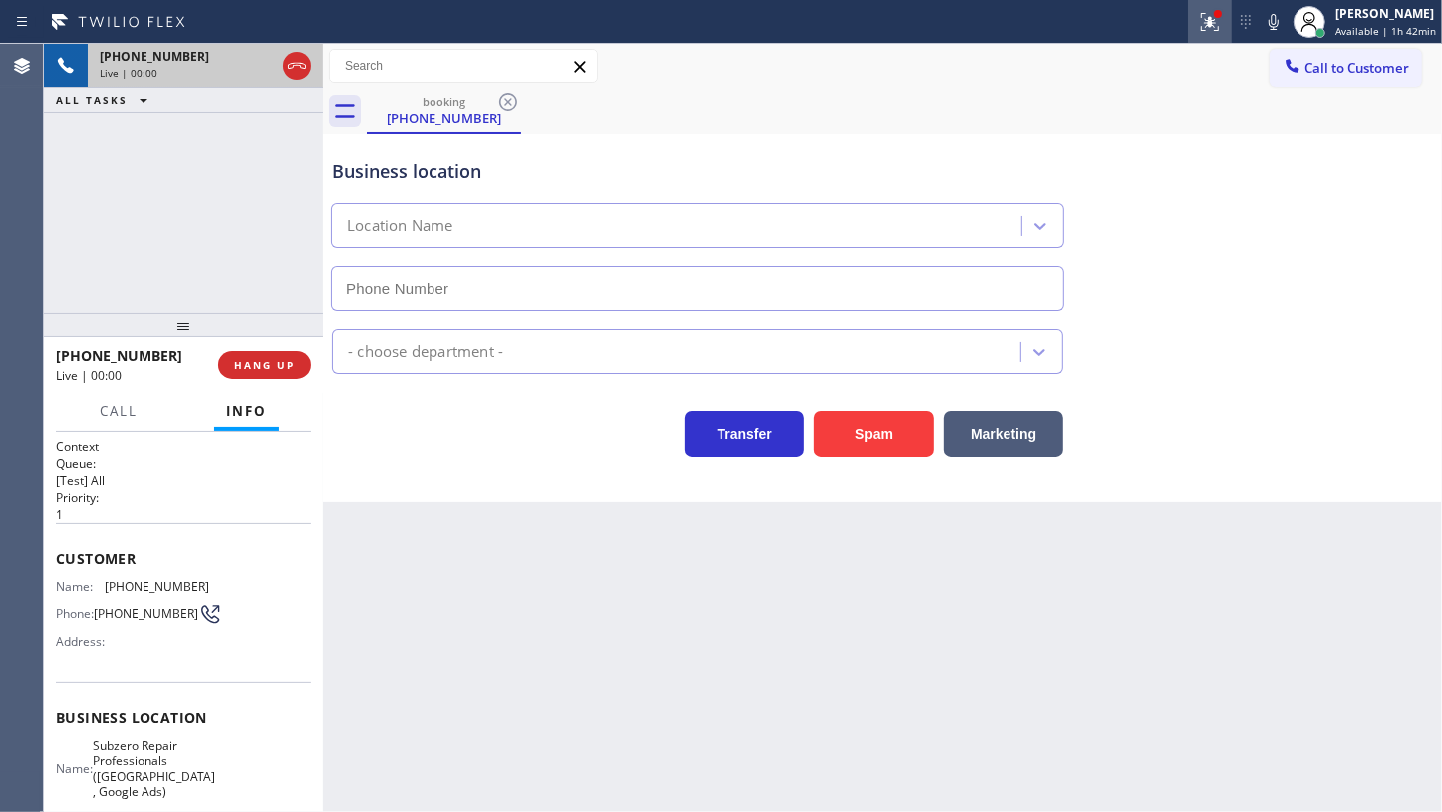
click at [1196, 22] on div at bounding box center [1210, 22] width 44 height 24
type input "[PHONE_NUMBER]"
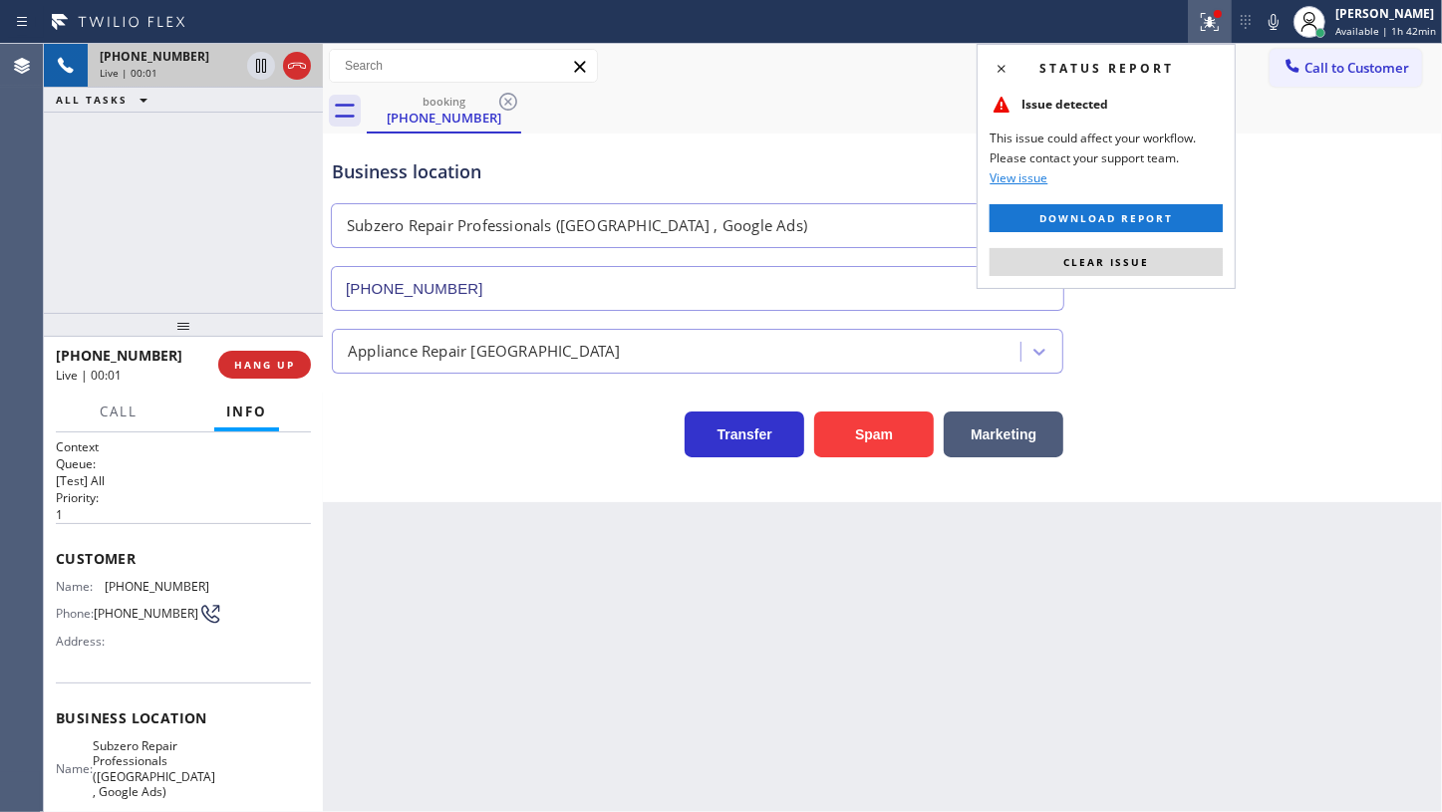
click at [1097, 270] on button "Clear issue" at bounding box center [1106, 262] width 233 height 28
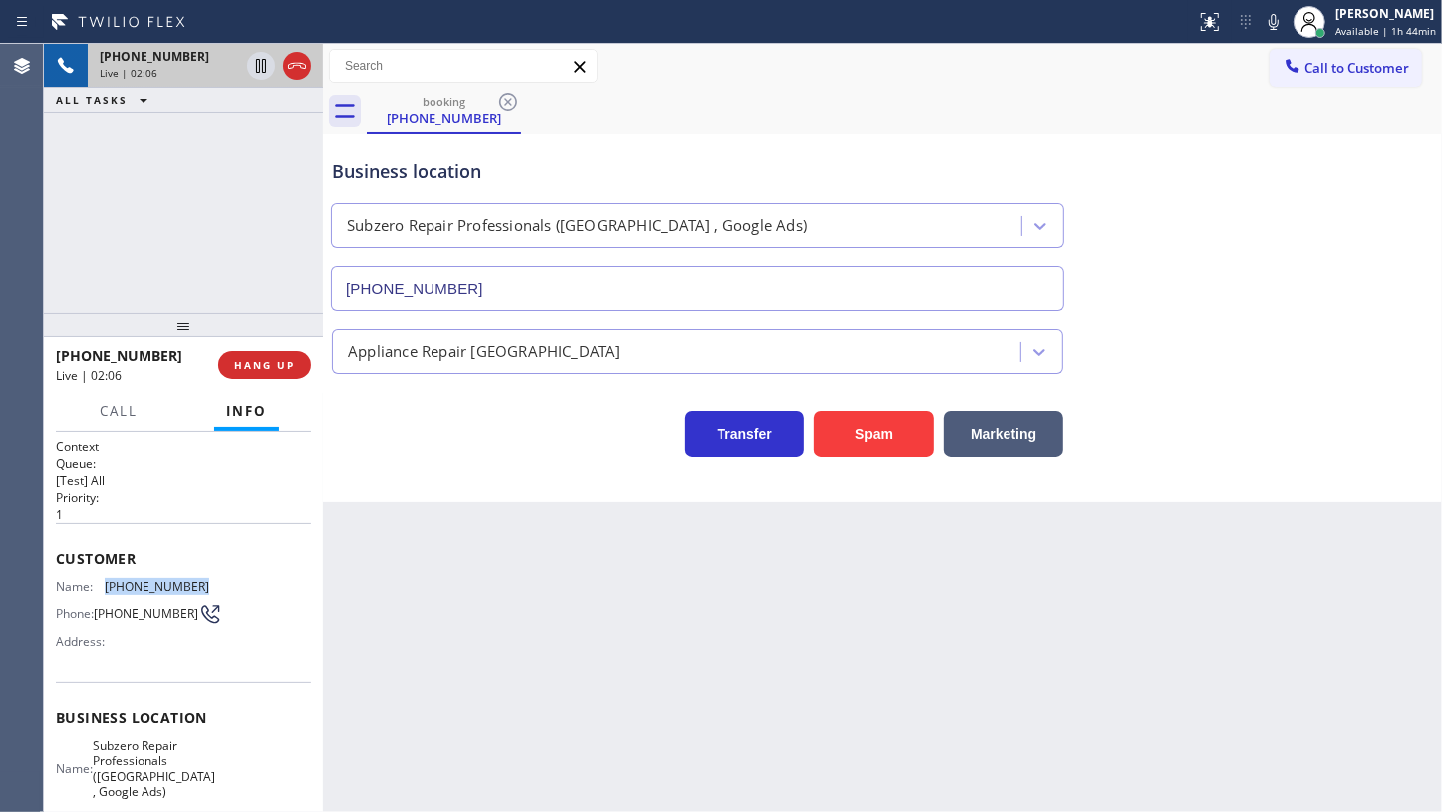
drag, startPoint x: 103, startPoint y: 582, endPoint x: 226, endPoint y: 582, distance: 123.6
click at [226, 582] on div "Name: [PHONE_NUMBER] Phone: [PHONE_NUMBER] Address:" at bounding box center [183, 618] width 255 height 79
copy div "[PHONE_NUMBER]"
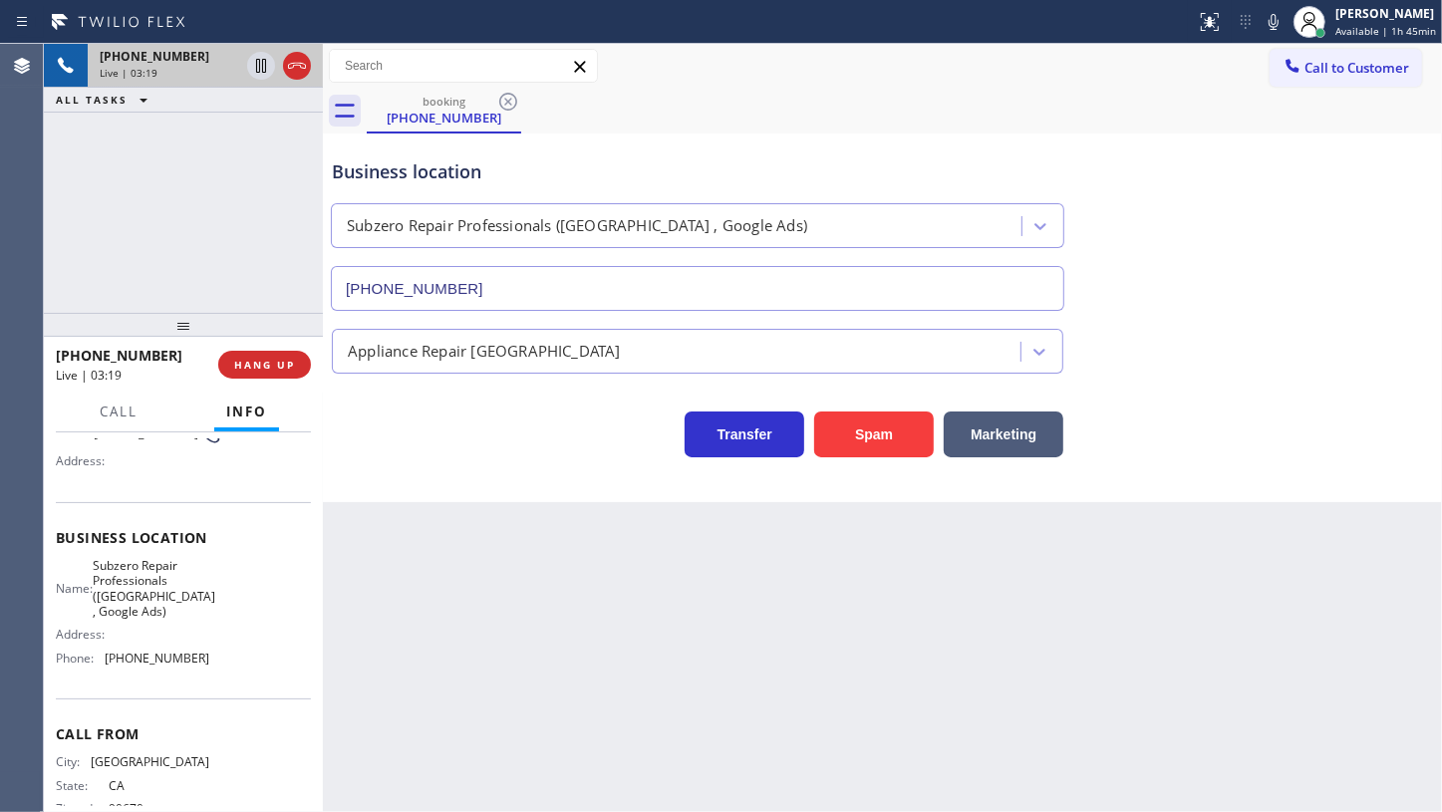
scroll to position [227, 0]
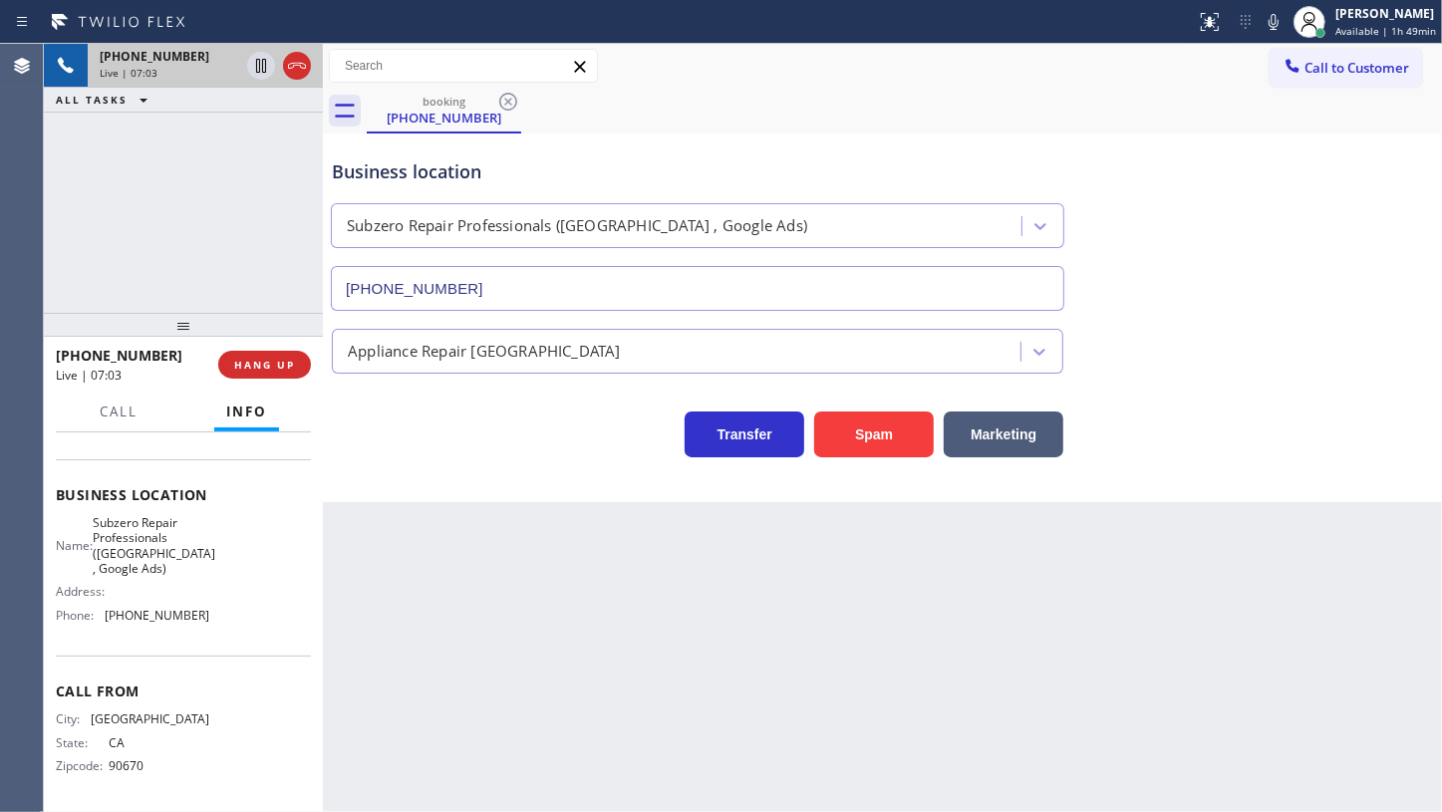
click at [135, 270] on div "[PHONE_NUMBER] Live | 07:03 ALL TASKS ALL TASKS ACTIVE TASKS TASKS IN WRAP UP" at bounding box center [183, 178] width 279 height 269
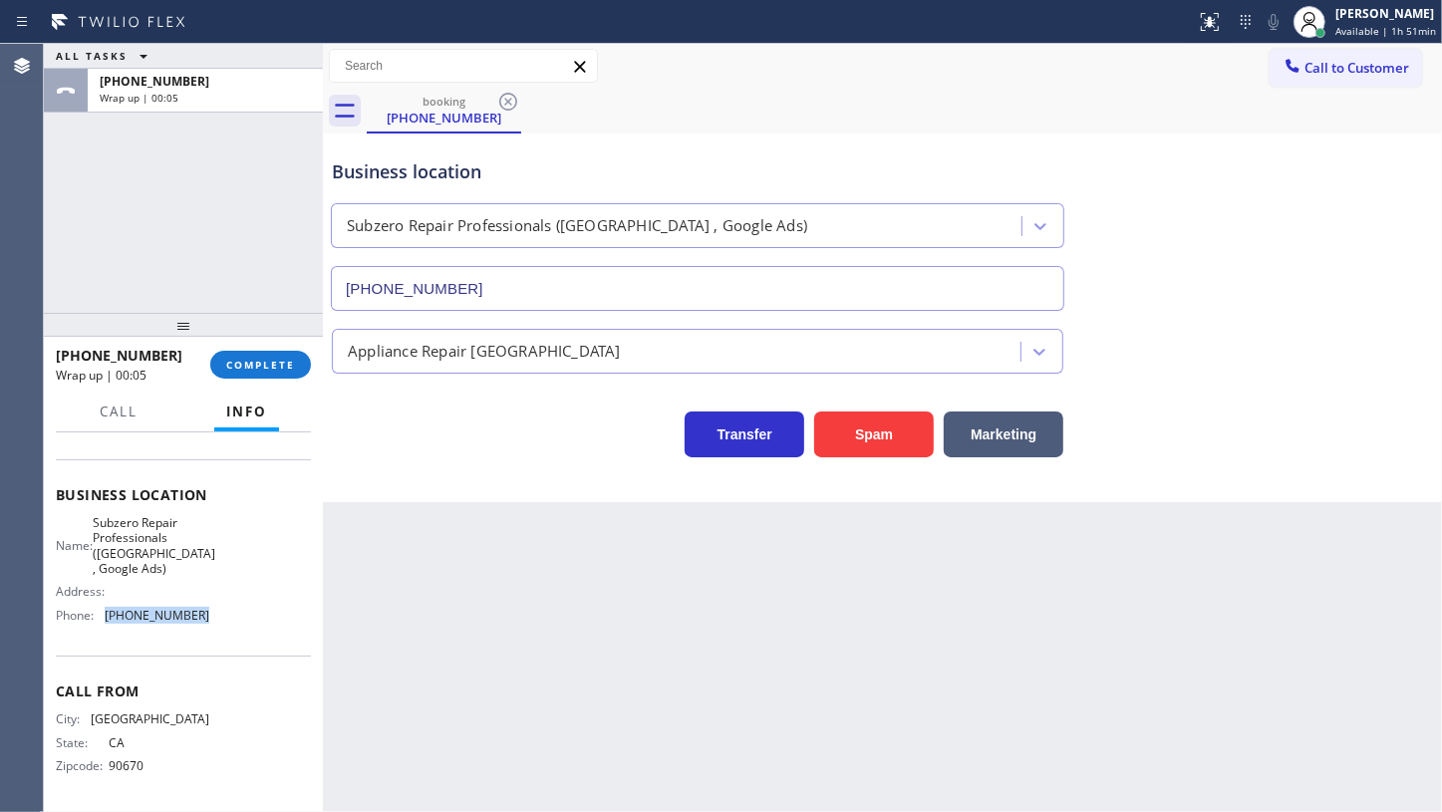
drag, startPoint x: 179, startPoint y: 621, endPoint x: 258, endPoint y: 610, distance: 79.5
click at [258, 610] on div "Name: Subzero Repair Professionals ([GEOGRAPHIC_DATA] , Google Ads) Address: Ph…" at bounding box center [183, 573] width 255 height 117
copy div "[PHONE_NUMBER]"
drag, startPoint x: 102, startPoint y: 508, endPoint x: 188, endPoint y: 578, distance: 111.3
click at [188, 578] on div "Business location Name: Subzero Repair Professionals ([GEOGRAPHIC_DATA] , Googl…" at bounding box center [183, 557] width 255 height 197
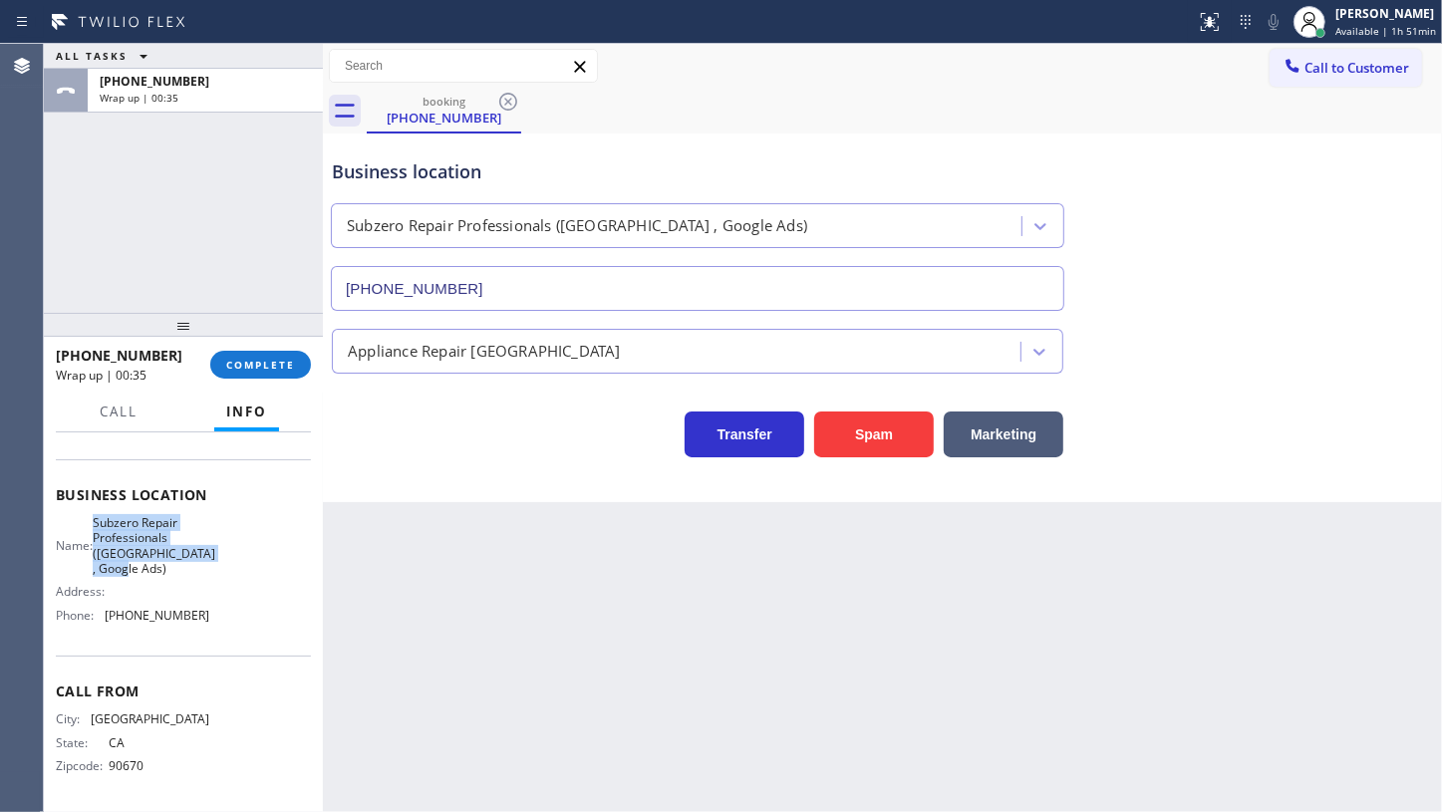
copy span "Subzero Repair Professionals ([GEOGRAPHIC_DATA] , Google Ads)"
drag, startPoint x: 268, startPoint y: 310, endPoint x: 268, endPoint y: 342, distance: 31.9
click at [268, 334] on div at bounding box center [183, 325] width 279 height 24
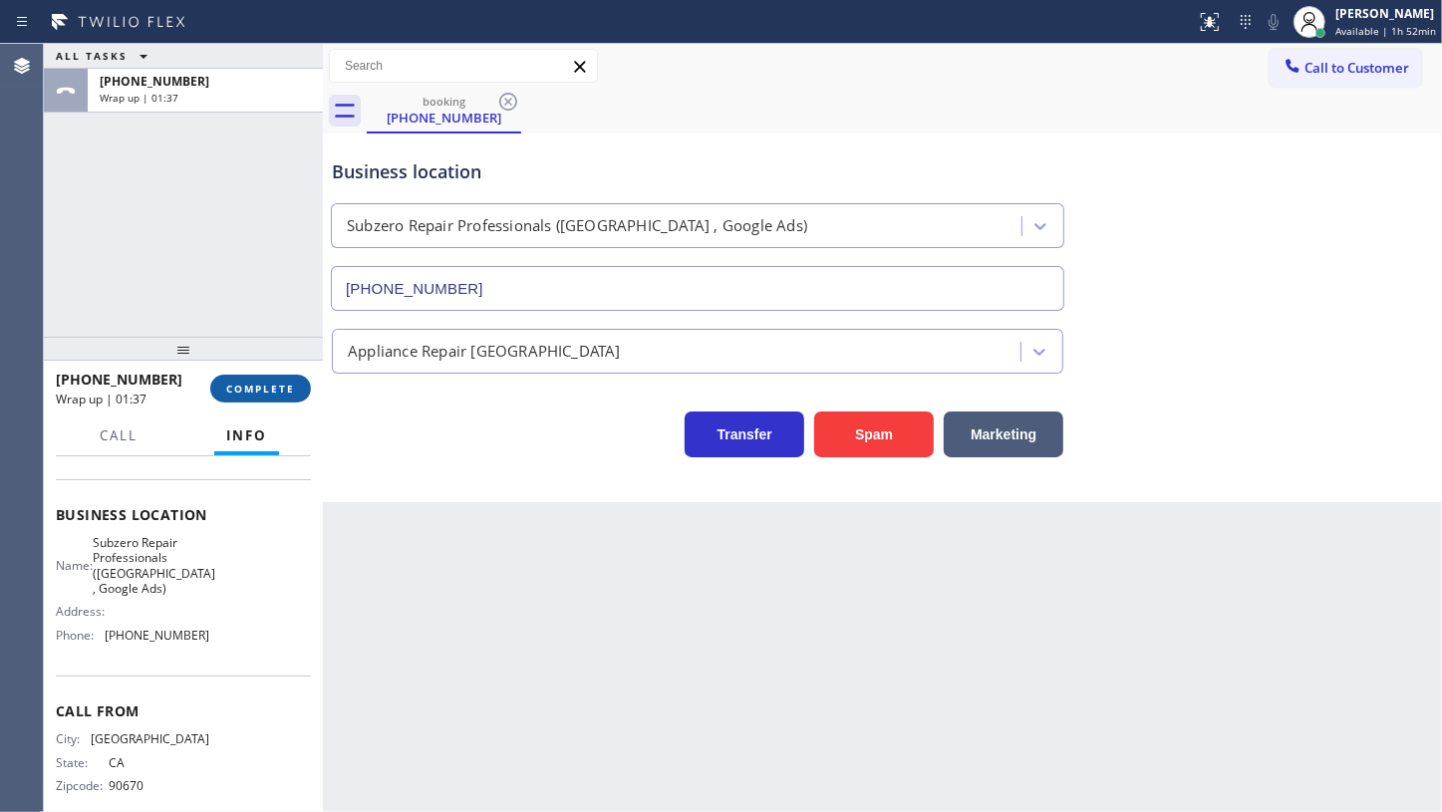
click at [272, 384] on span "COMPLETE" at bounding box center [260, 389] width 69 height 14
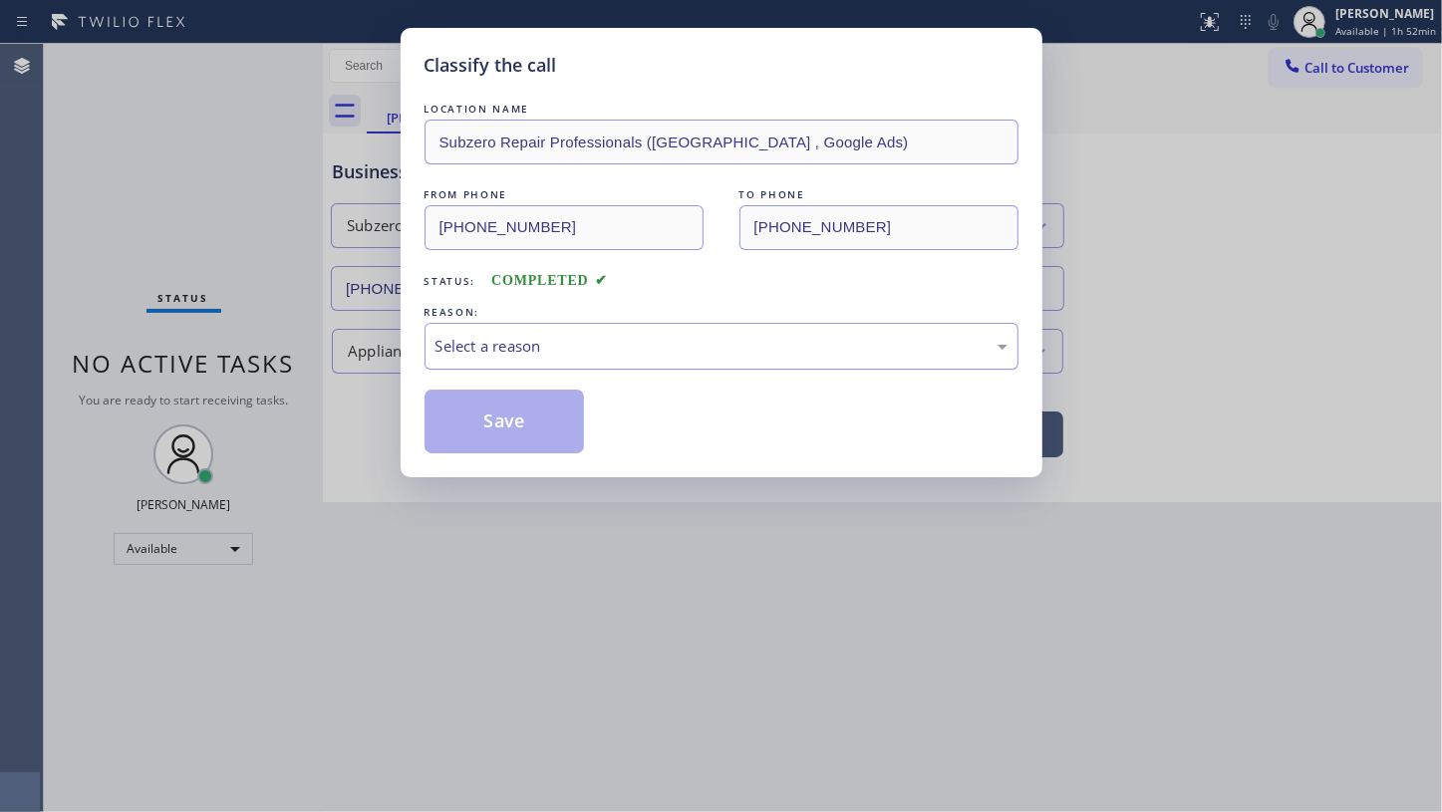
click at [497, 342] on div "Select a reason" at bounding box center [722, 346] width 572 height 23
drag, startPoint x: 514, startPoint y: 416, endPoint x: 530, endPoint y: 415, distance: 16.0
click at [514, 415] on button "Save" at bounding box center [505, 422] width 160 height 64
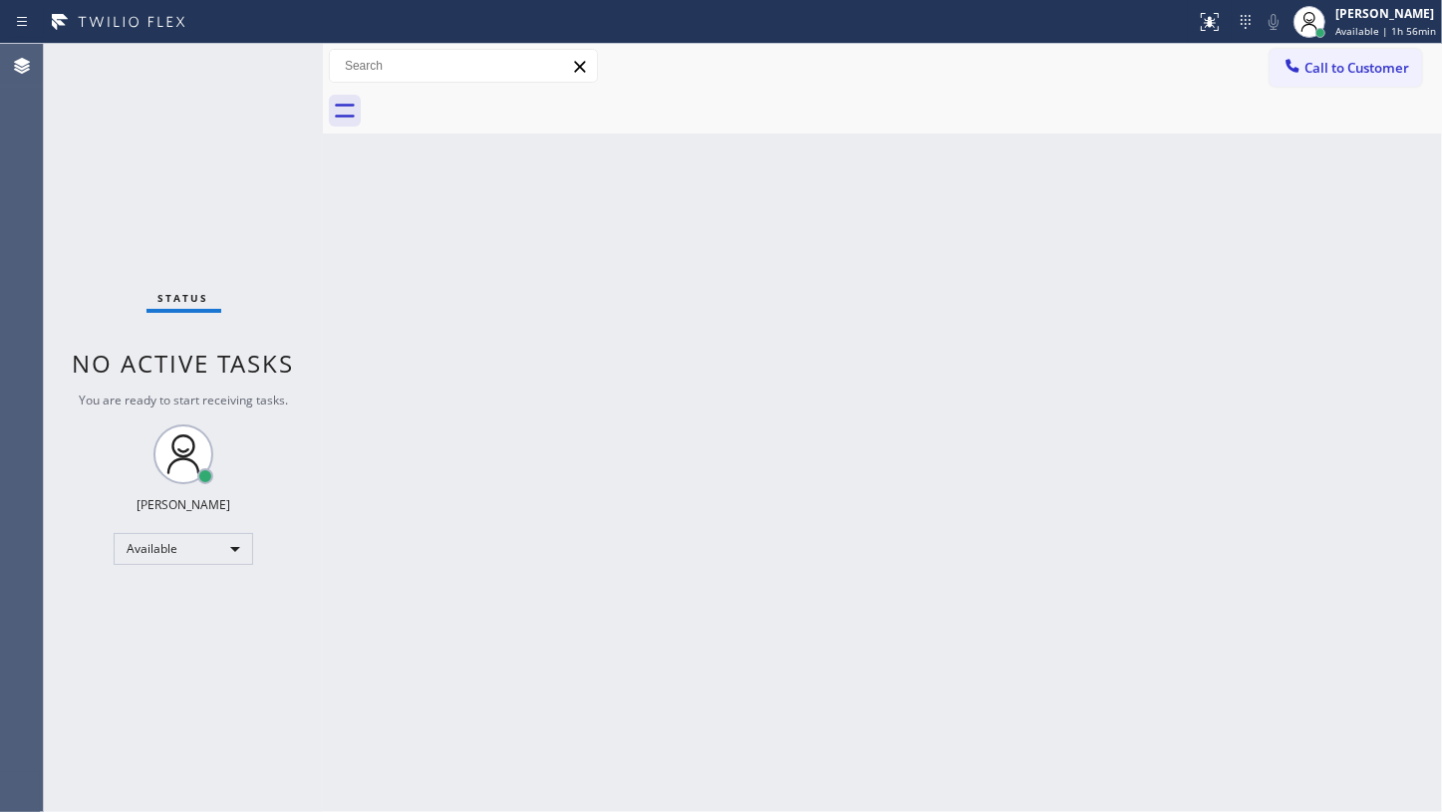
click at [100, 175] on div "Status No active tasks You are ready to start receiving tasks. JENIZA ALCAYDE A…" at bounding box center [183, 428] width 279 height 768
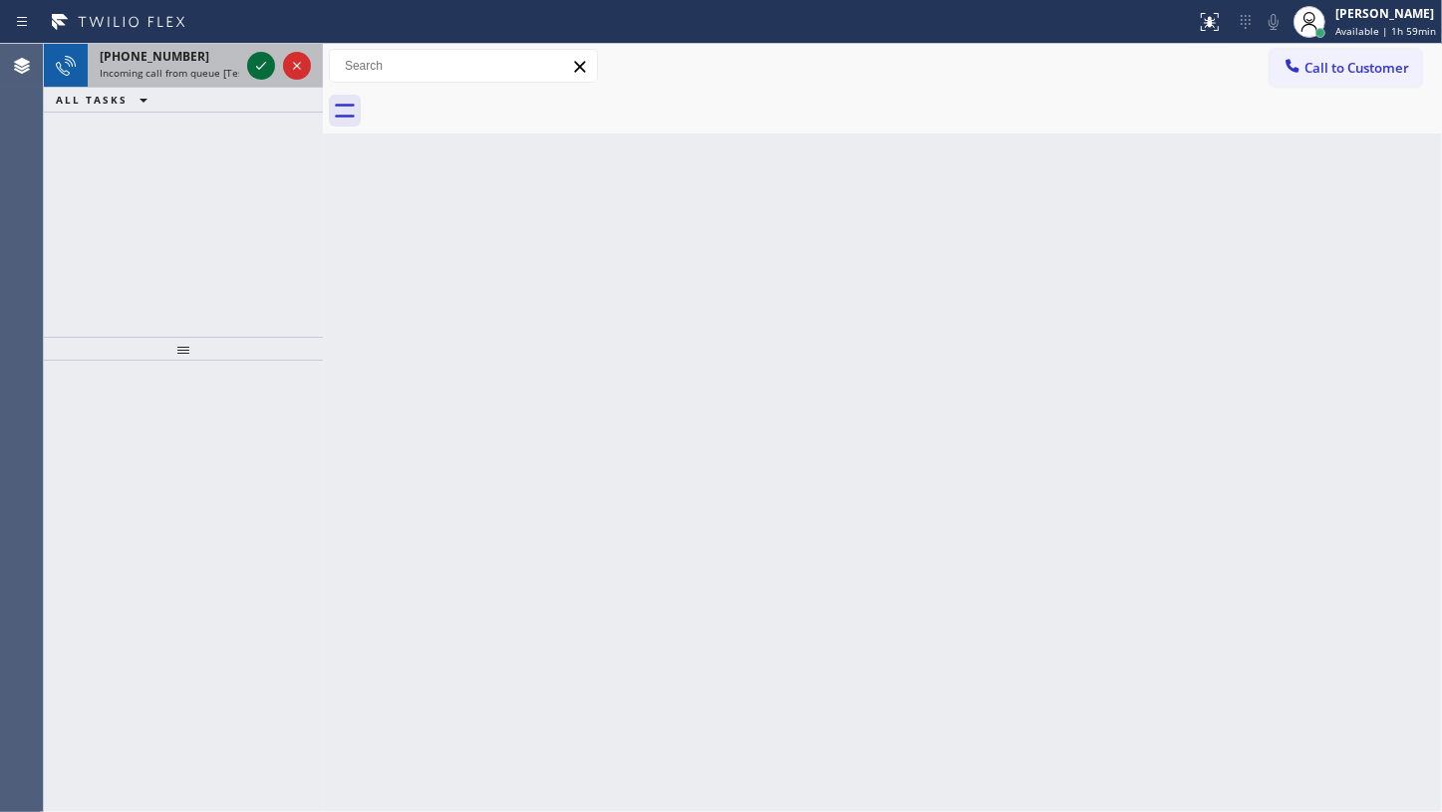
click at [259, 65] on icon at bounding box center [261, 66] width 24 height 24
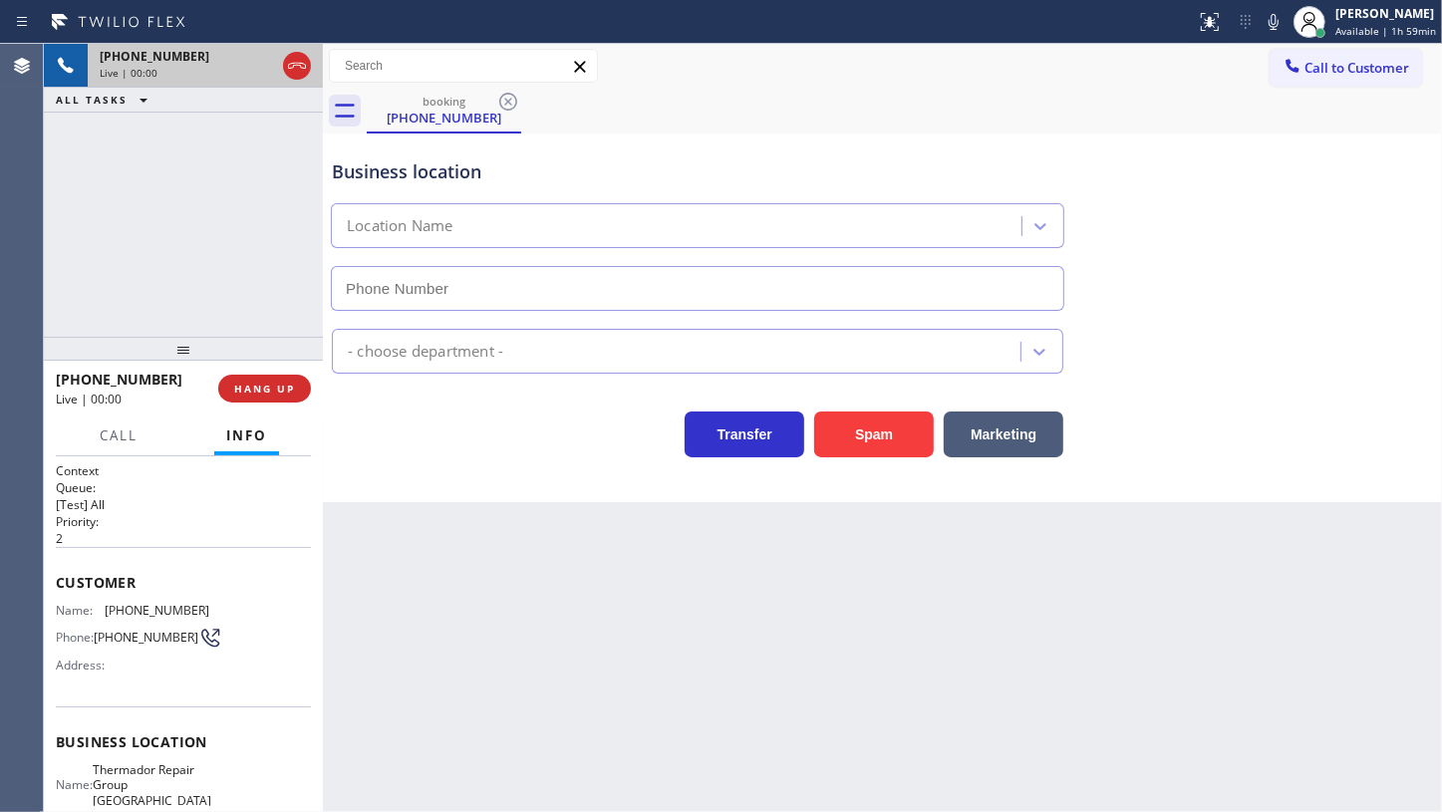
type input "[PHONE_NUMBER]"
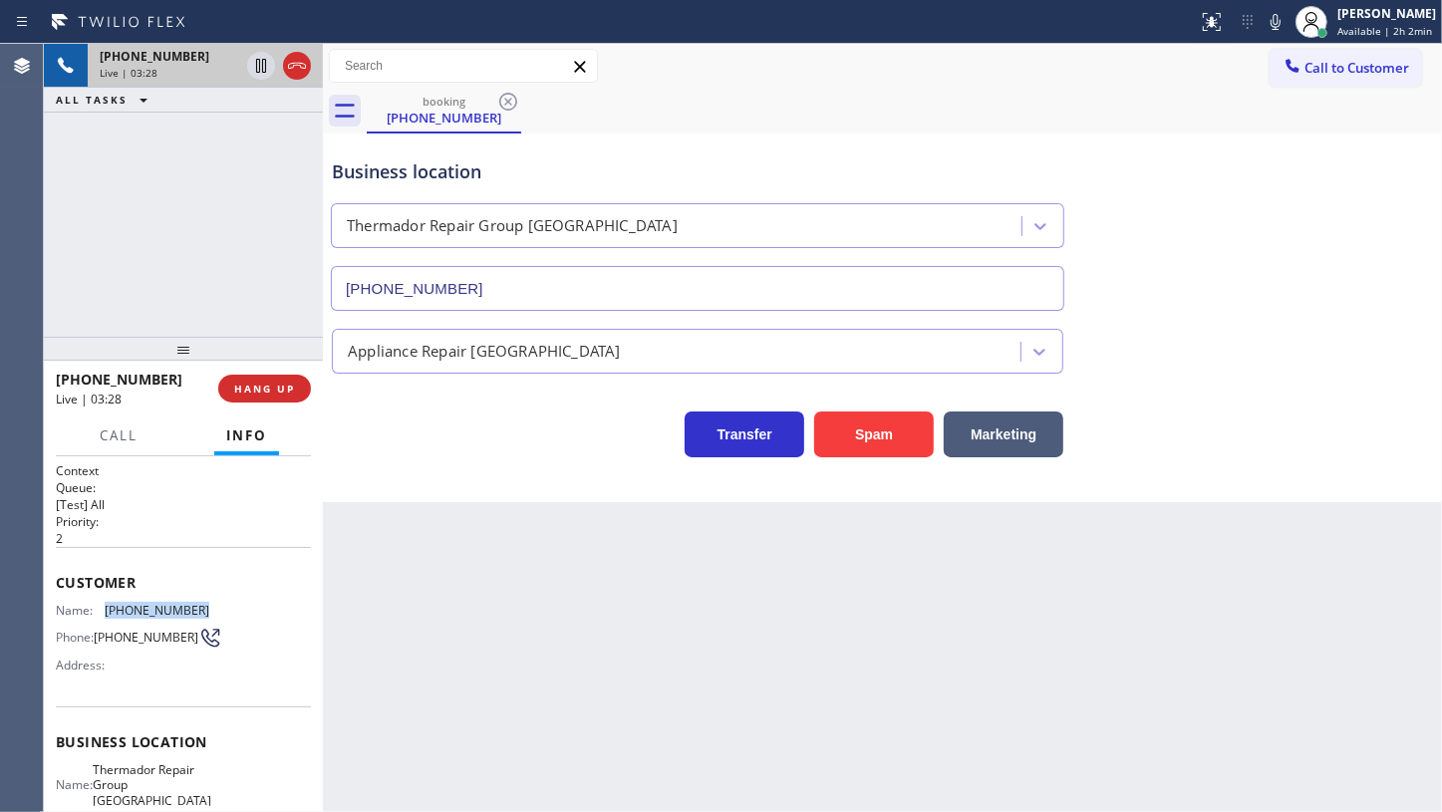
drag, startPoint x: 105, startPoint y: 608, endPoint x: 204, endPoint y: 612, distance: 99.8
click at [204, 612] on div "Name: [PHONE_NUMBER] Phone: [PHONE_NUMBER] Address:" at bounding box center [183, 642] width 255 height 79
copy div "[PHONE_NUMBER]"
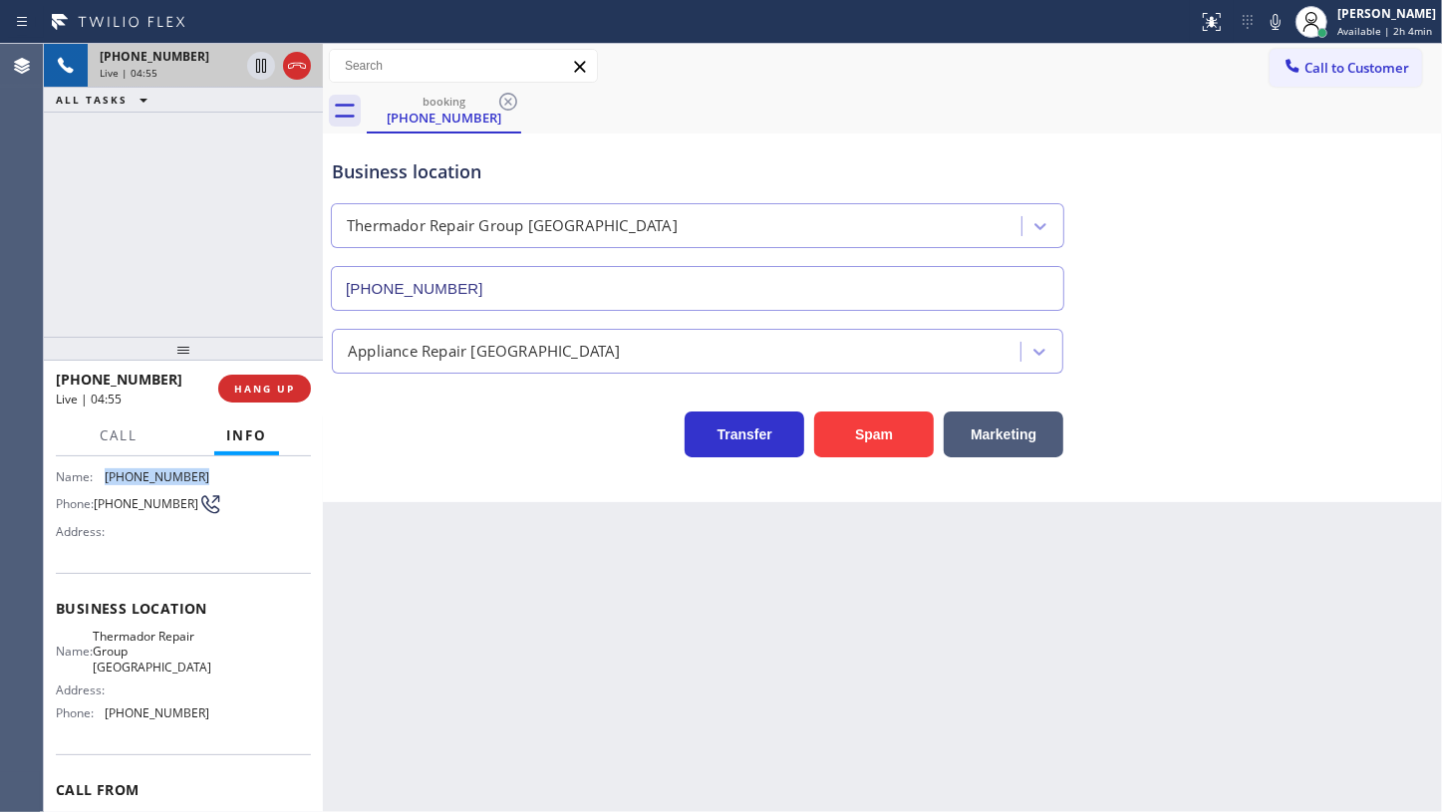
scroll to position [180, 0]
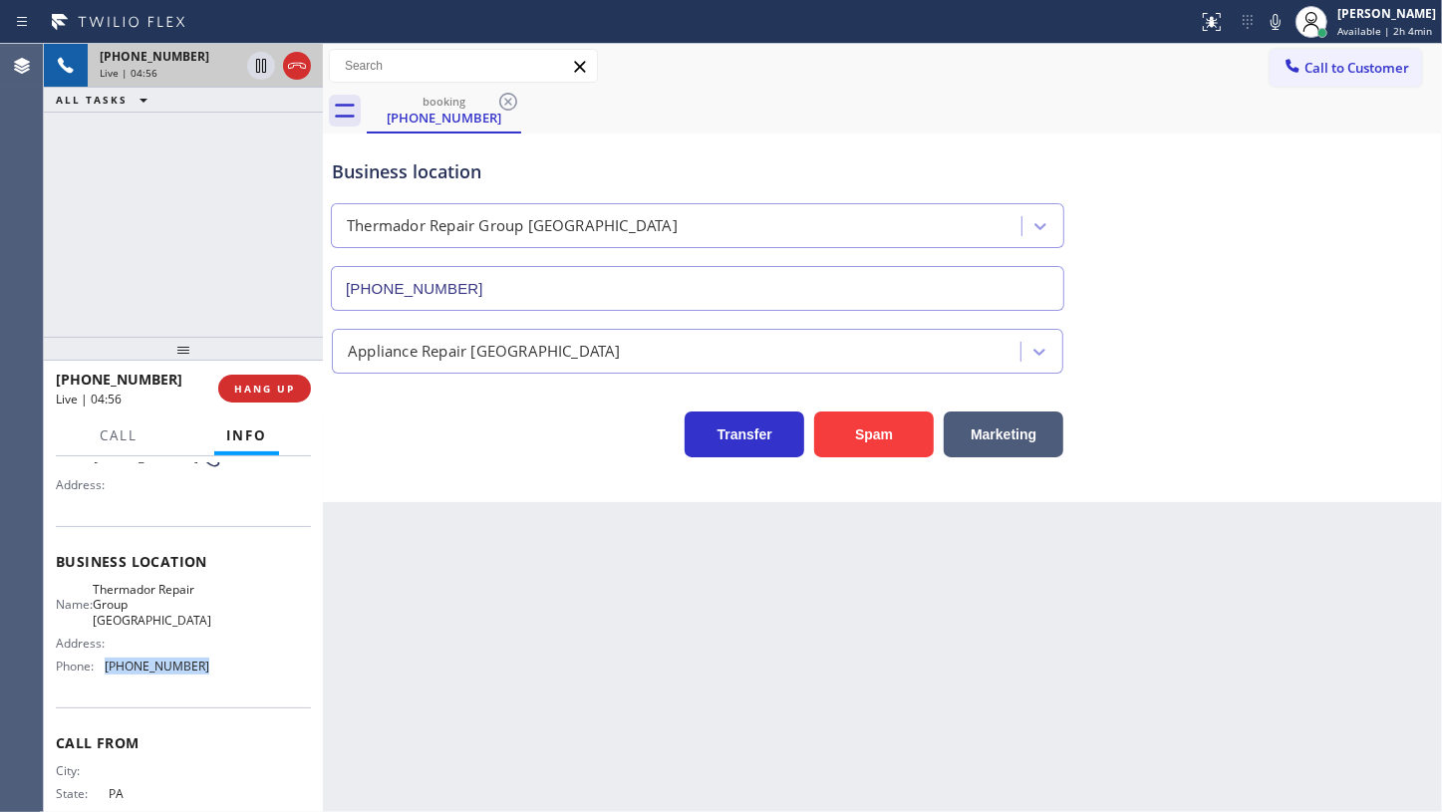
drag, startPoint x: 106, startPoint y: 666, endPoint x: 234, endPoint y: 679, distance: 129.2
click at [234, 679] on div "Name: Thermador Repair Group Glenside Address: Phone: [PHONE_NUMBER]" at bounding box center [183, 632] width 255 height 101
copy span "[PHONE_NUMBER]"
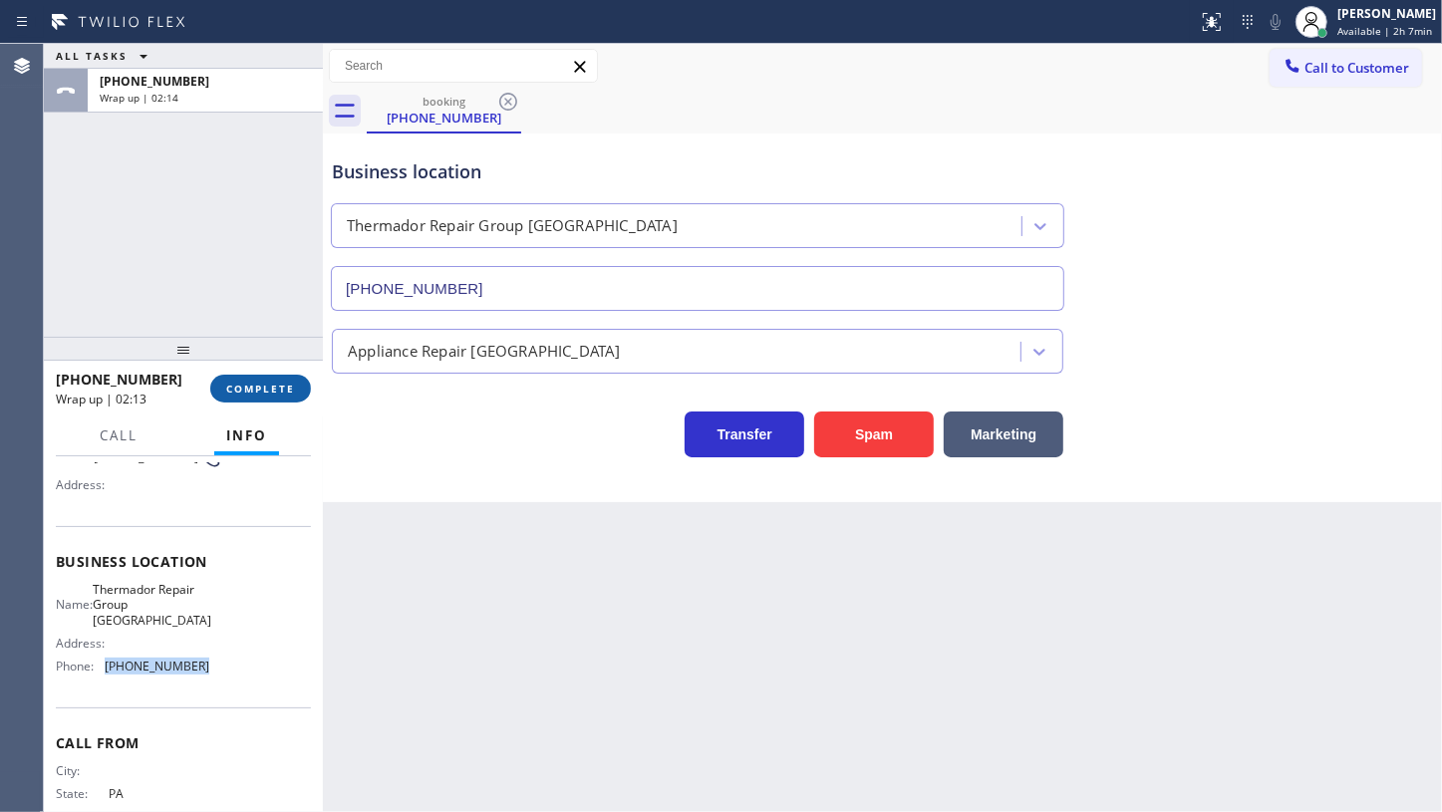
click at [269, 385] on span "COMPLETE" at bounding box center [260, 389] width 69 height 14
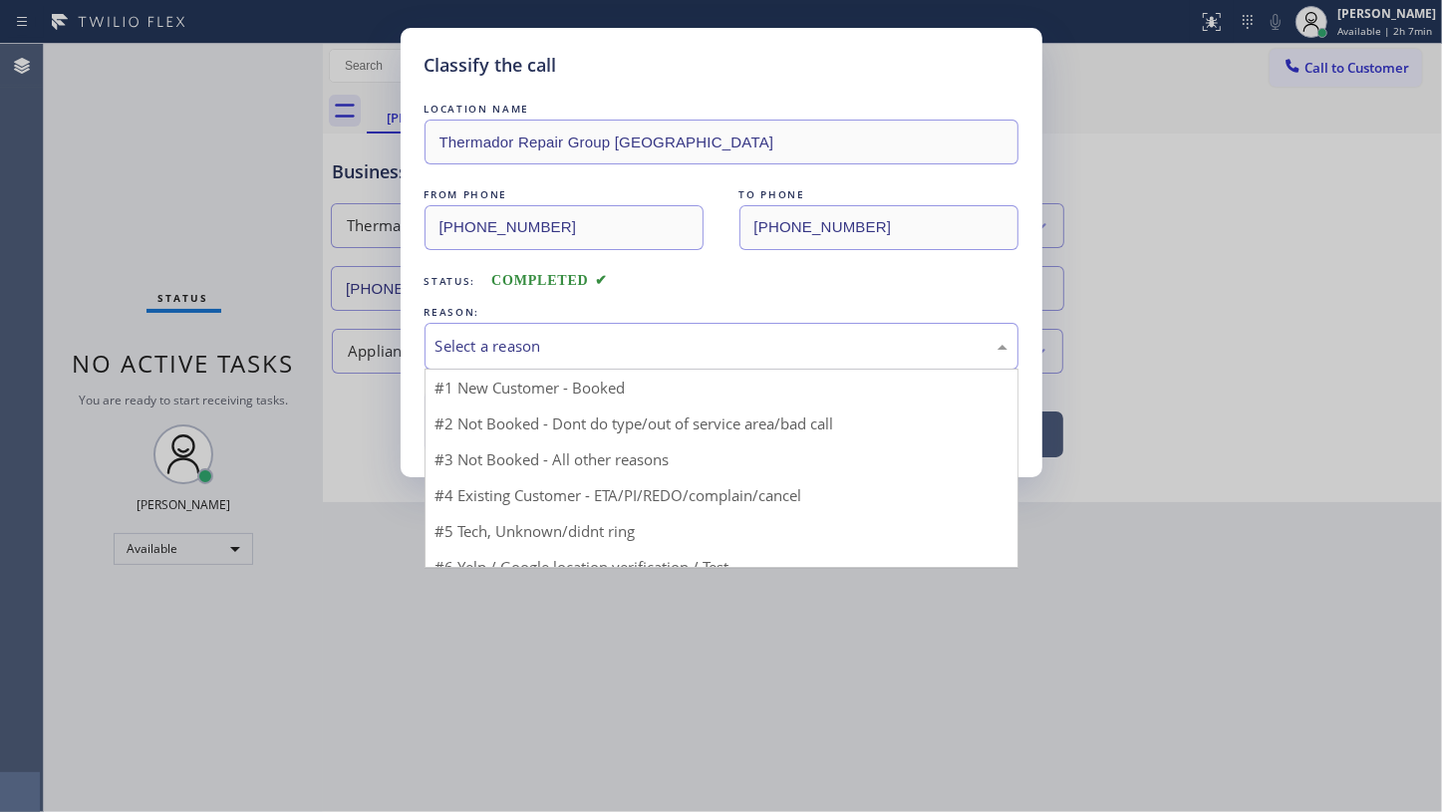
click at [481, 350] on div "Select a reason" at bounding box center [722, 346] width 572 height 23
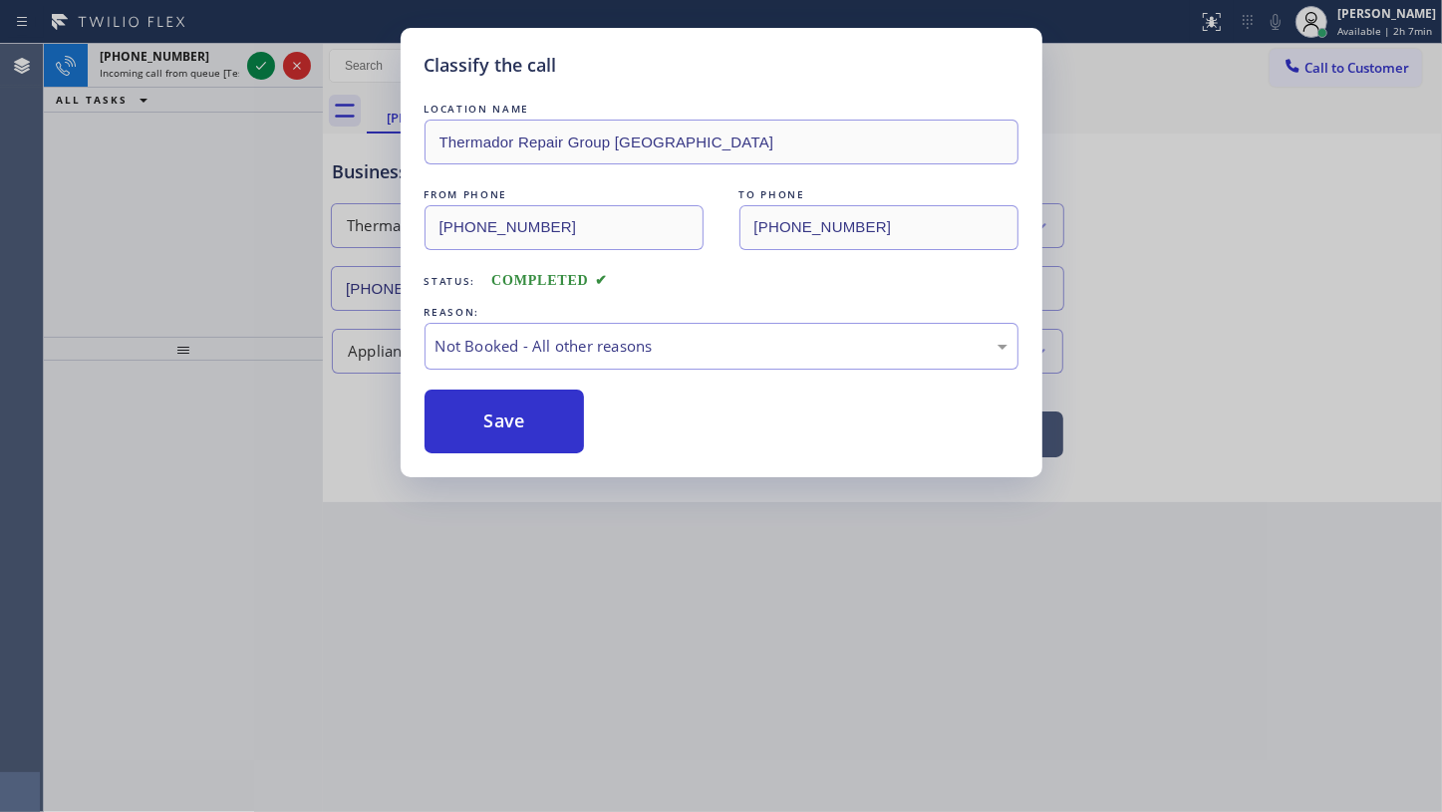
click at [472, 423] on button "Save" at bounding box center [505, 422] width 160 height 64
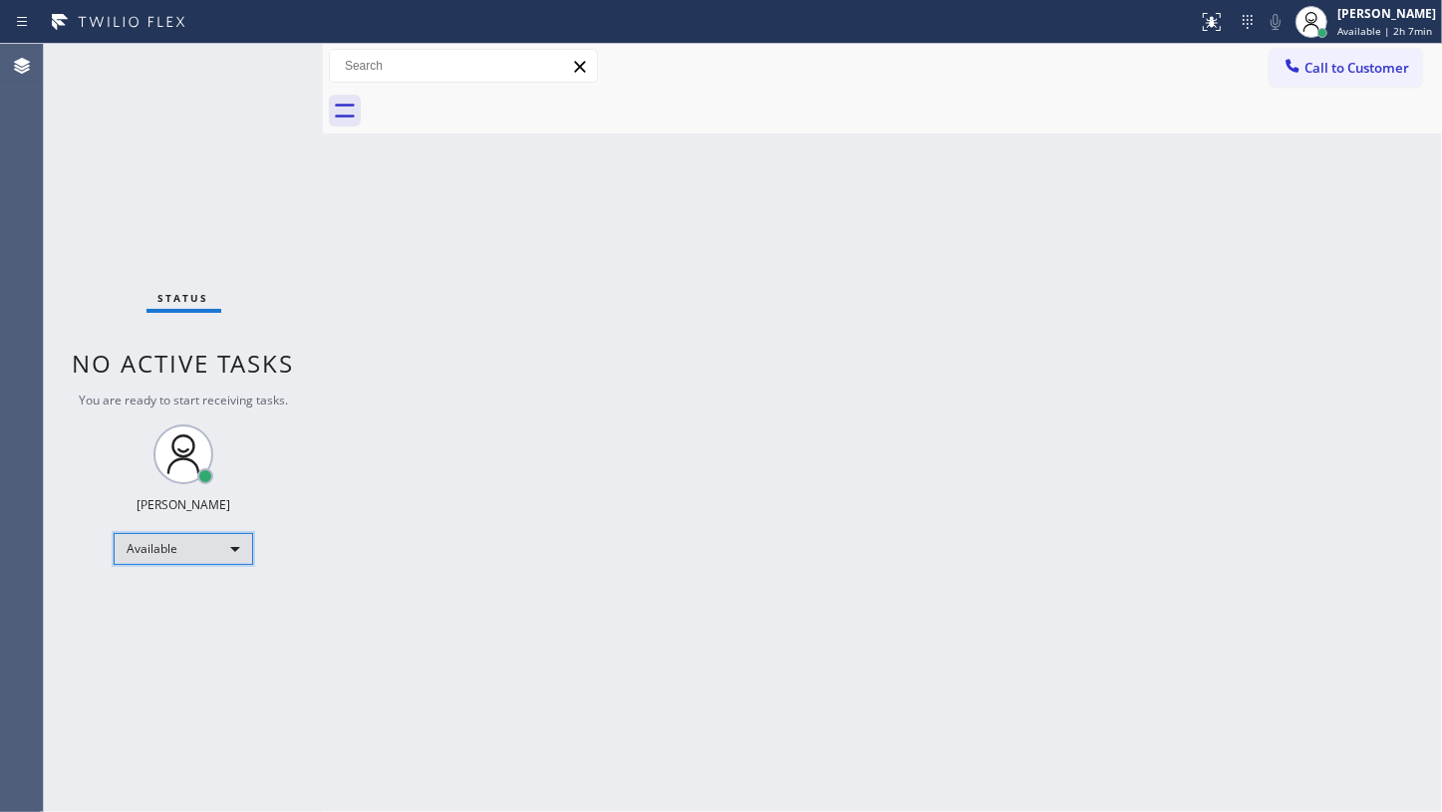
click at [151, 544] on div "Available" at bounding box center [184, 549] width 140 height 32
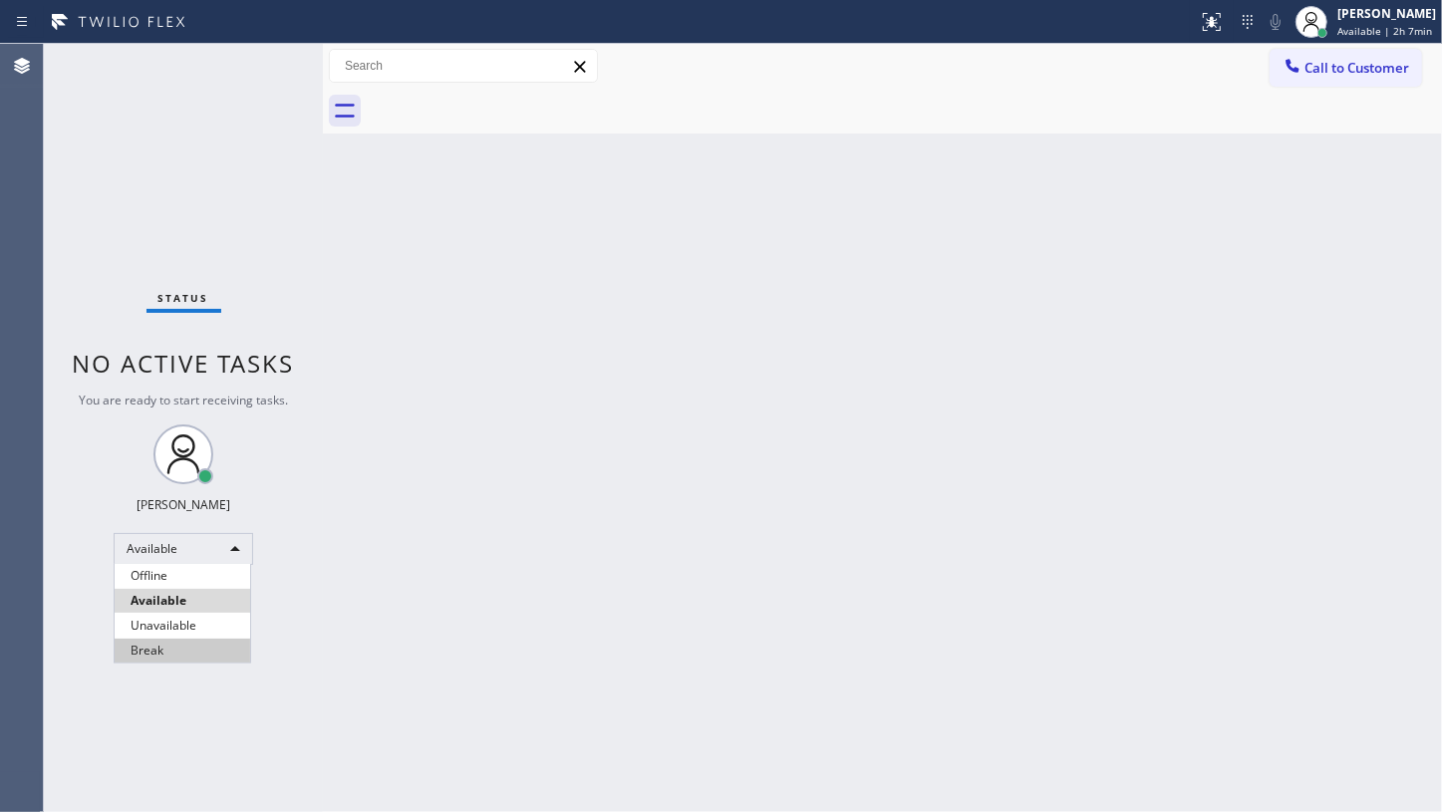
click at [158, 657] on li "Break" at bounding box center [183, 651] width 136 height 24
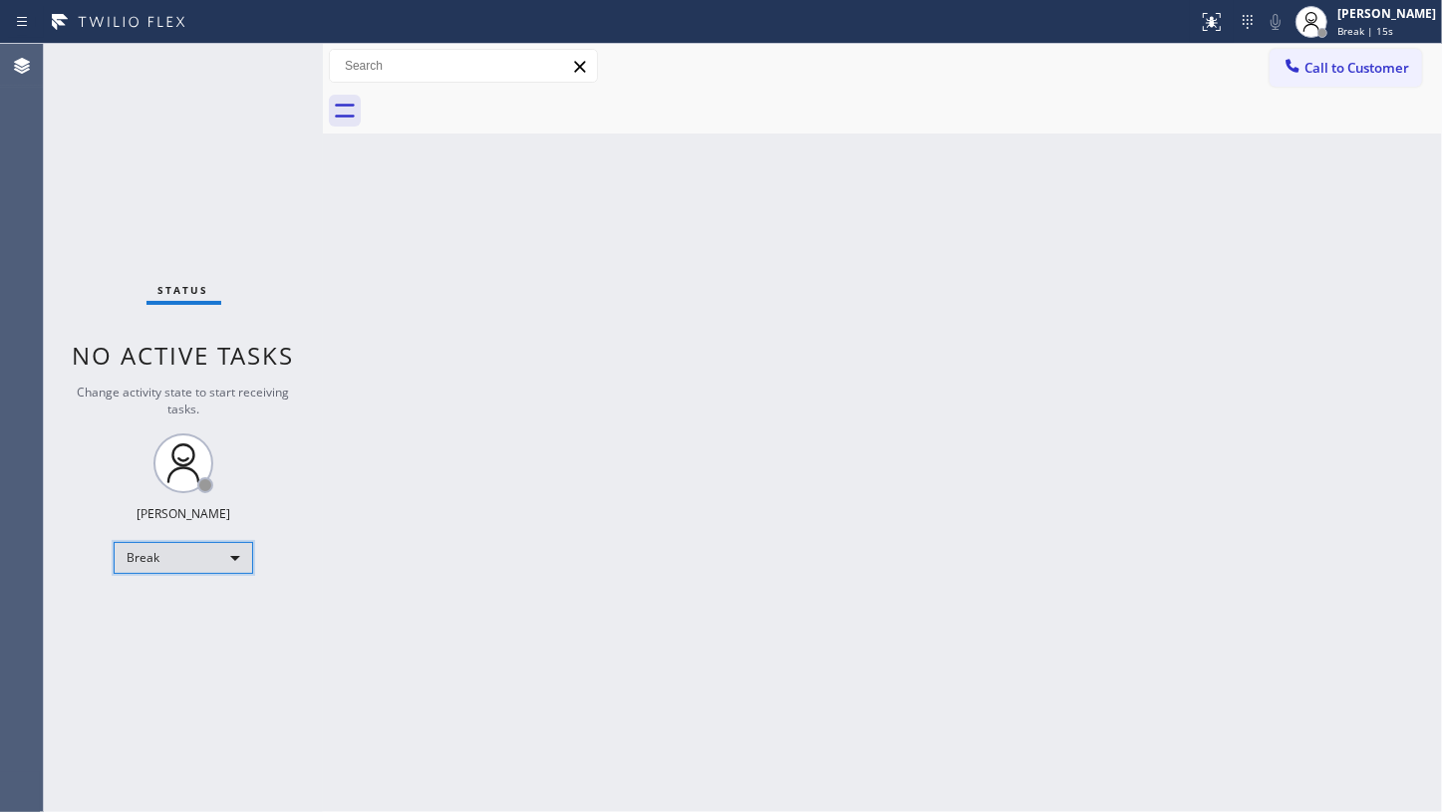
click at [152, 568] on div "Break" at bounding box center [184, 558] width 140 height 32
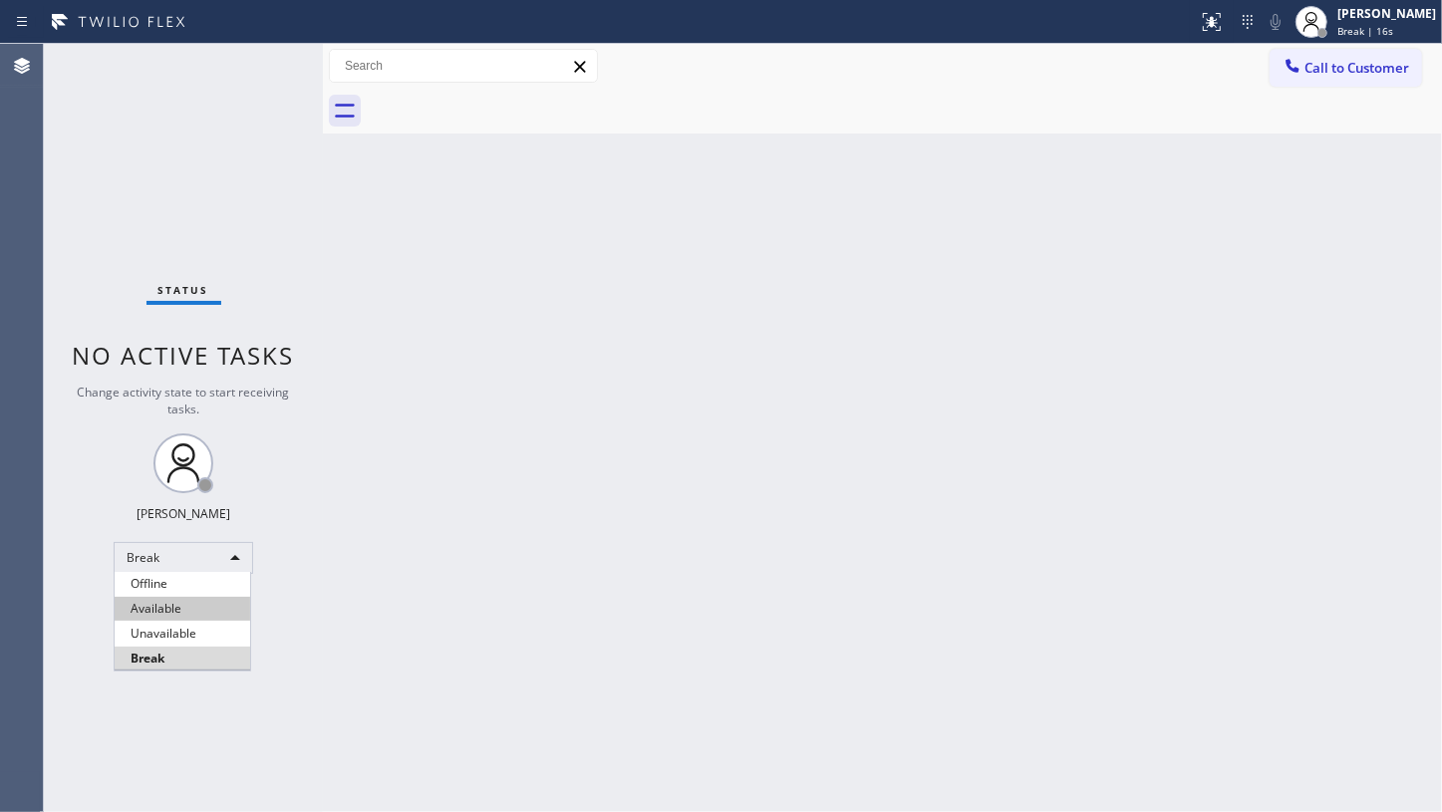
click at [167, 613] on li "Available" at bounding box center [183, 609] width 136 height 24
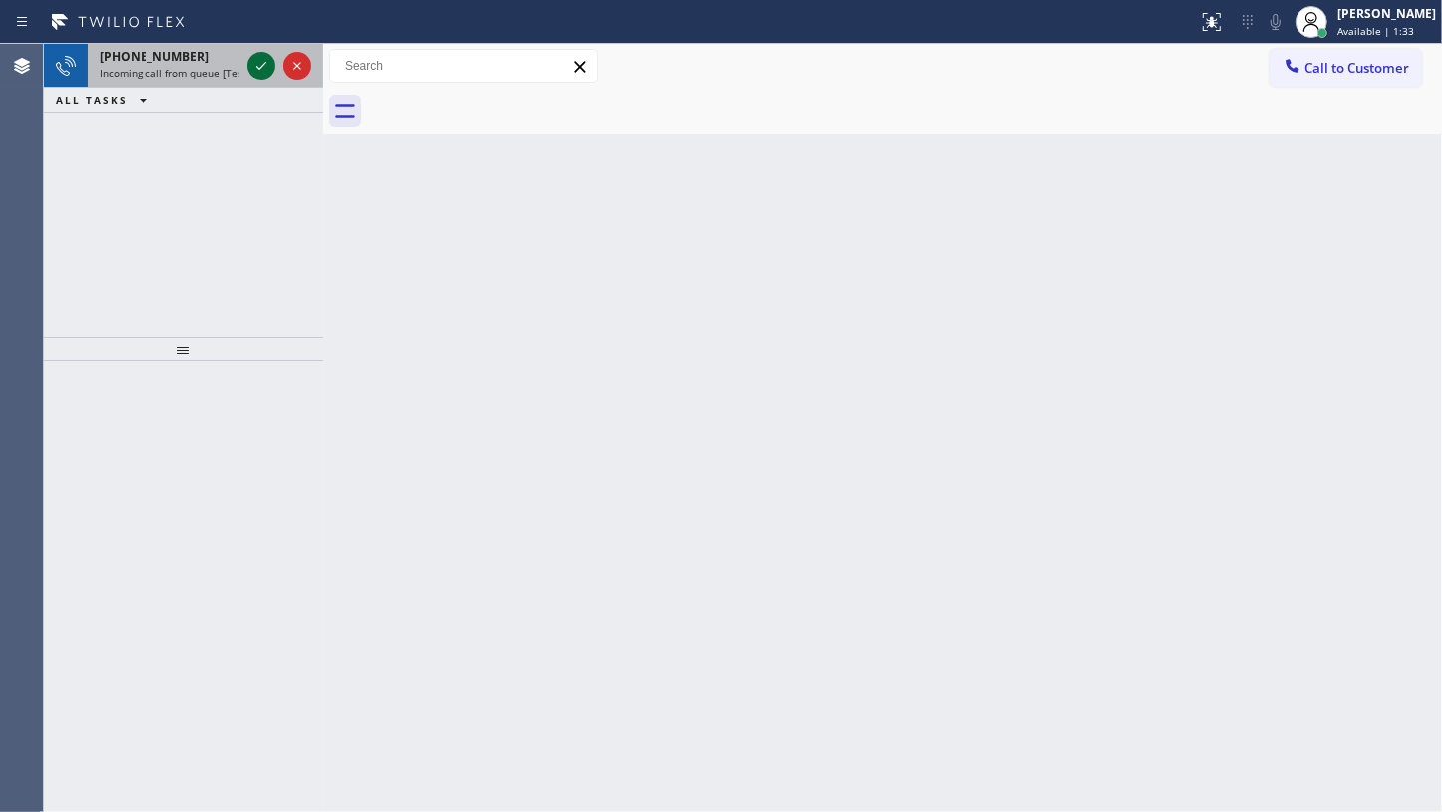
click at [260, 60] on icon at bounding box center [261, 66] width 24 height 24
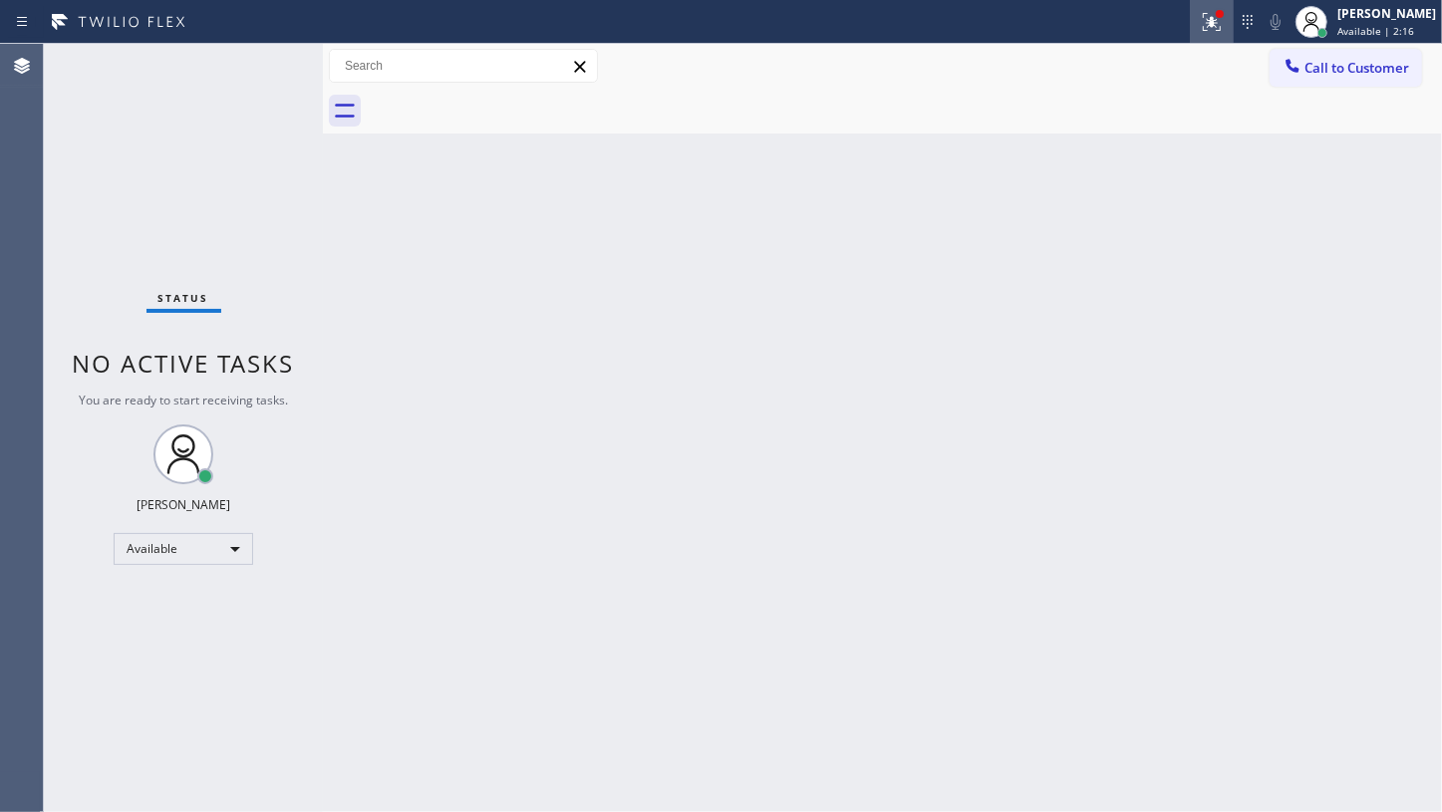
click at [1224, 25] on icon at bounding box center [1212, 22] width 24 height 24
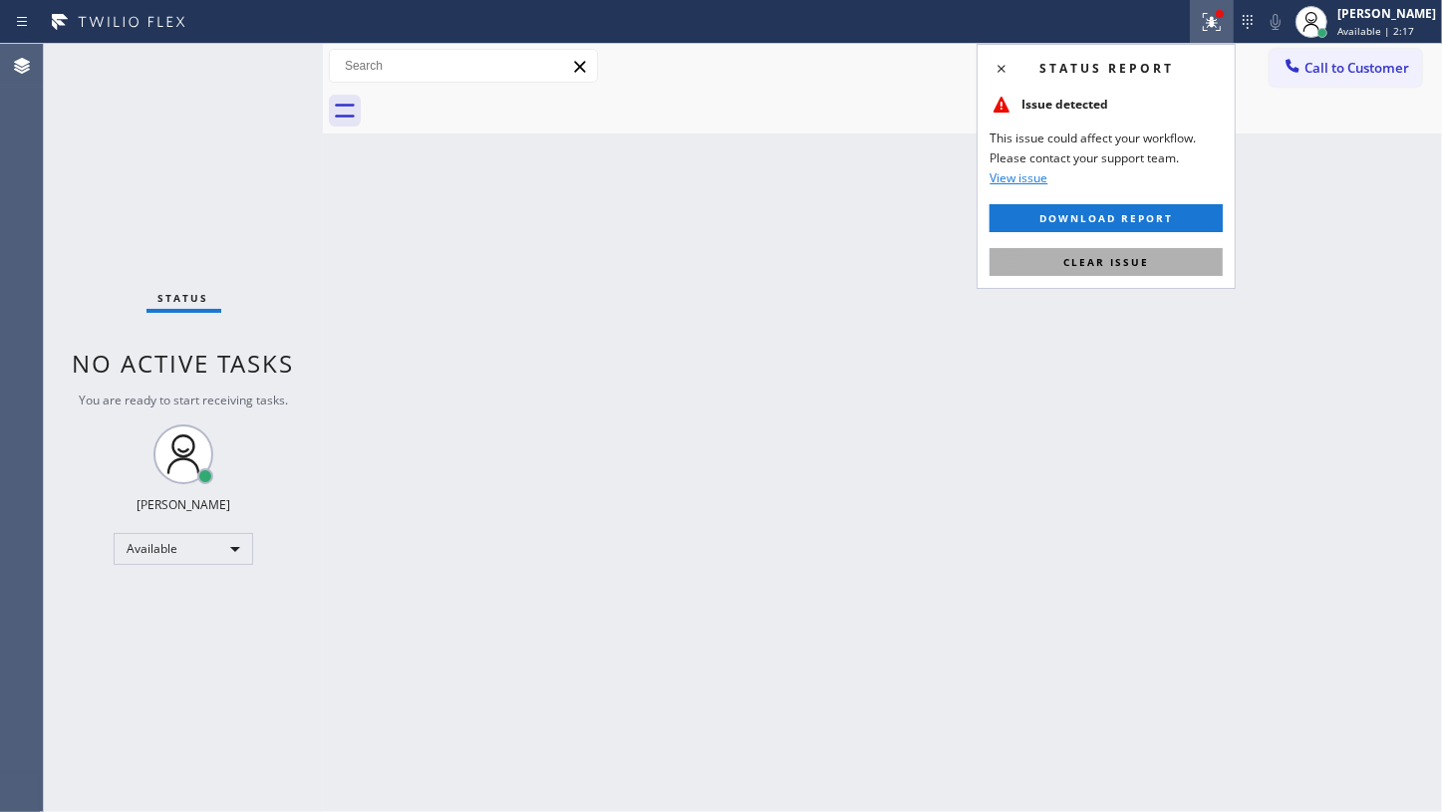
click at [1185, 263] on button "Clear issue" at bounding box center [1106, 262] width 233 height 28
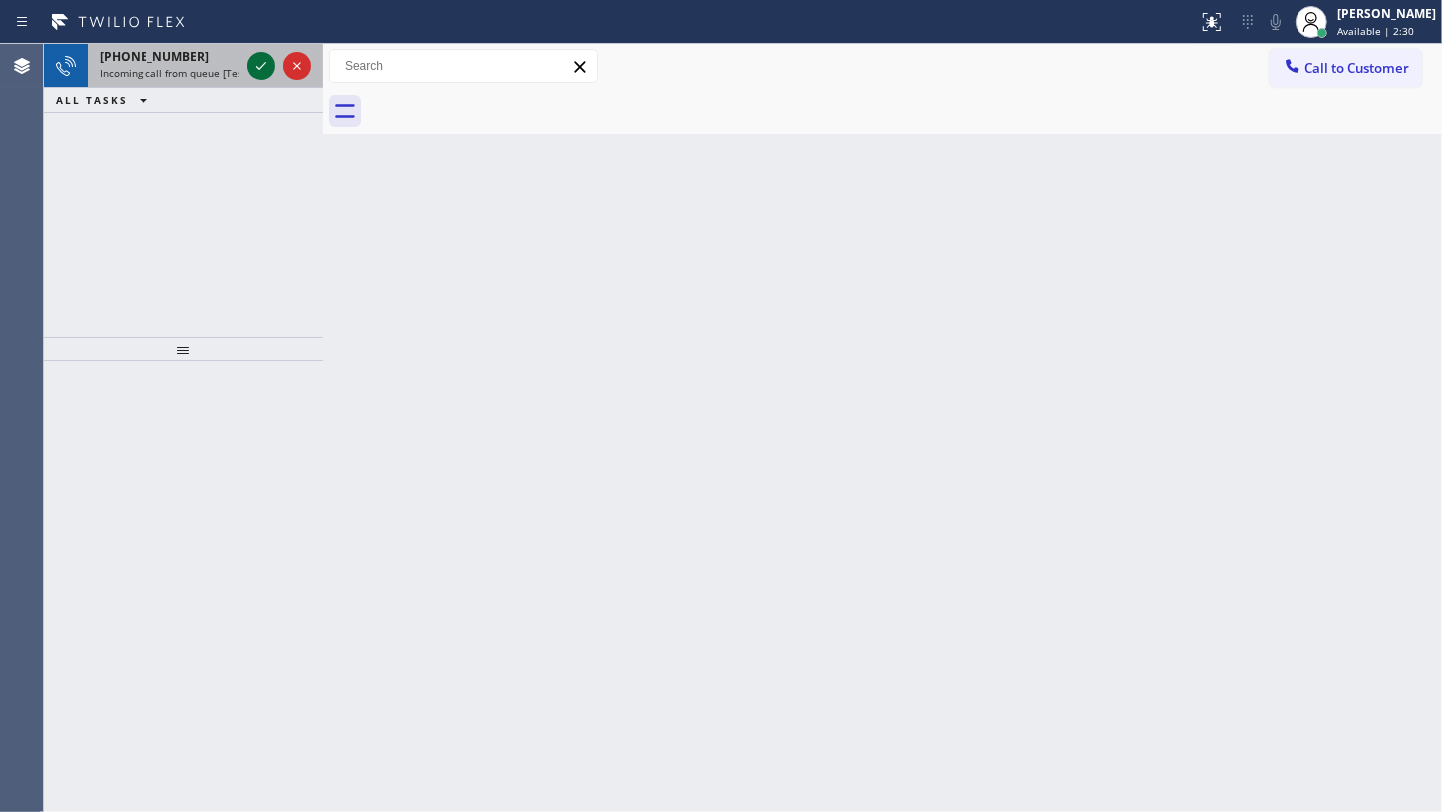
click at [255, 65] on icon at bounding box center [261, 66] width 24 height 24
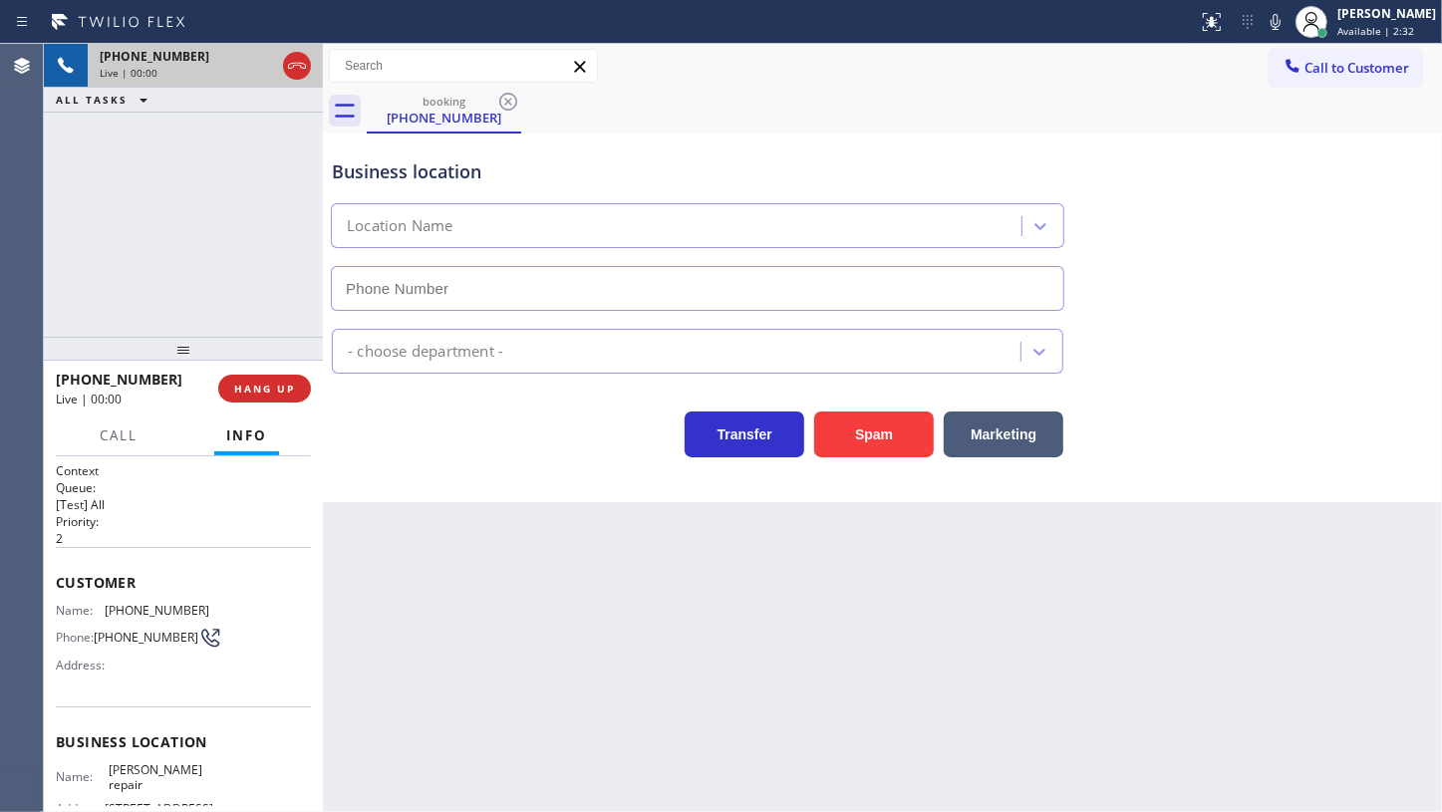
type input "[PHONE_NUMBER]"
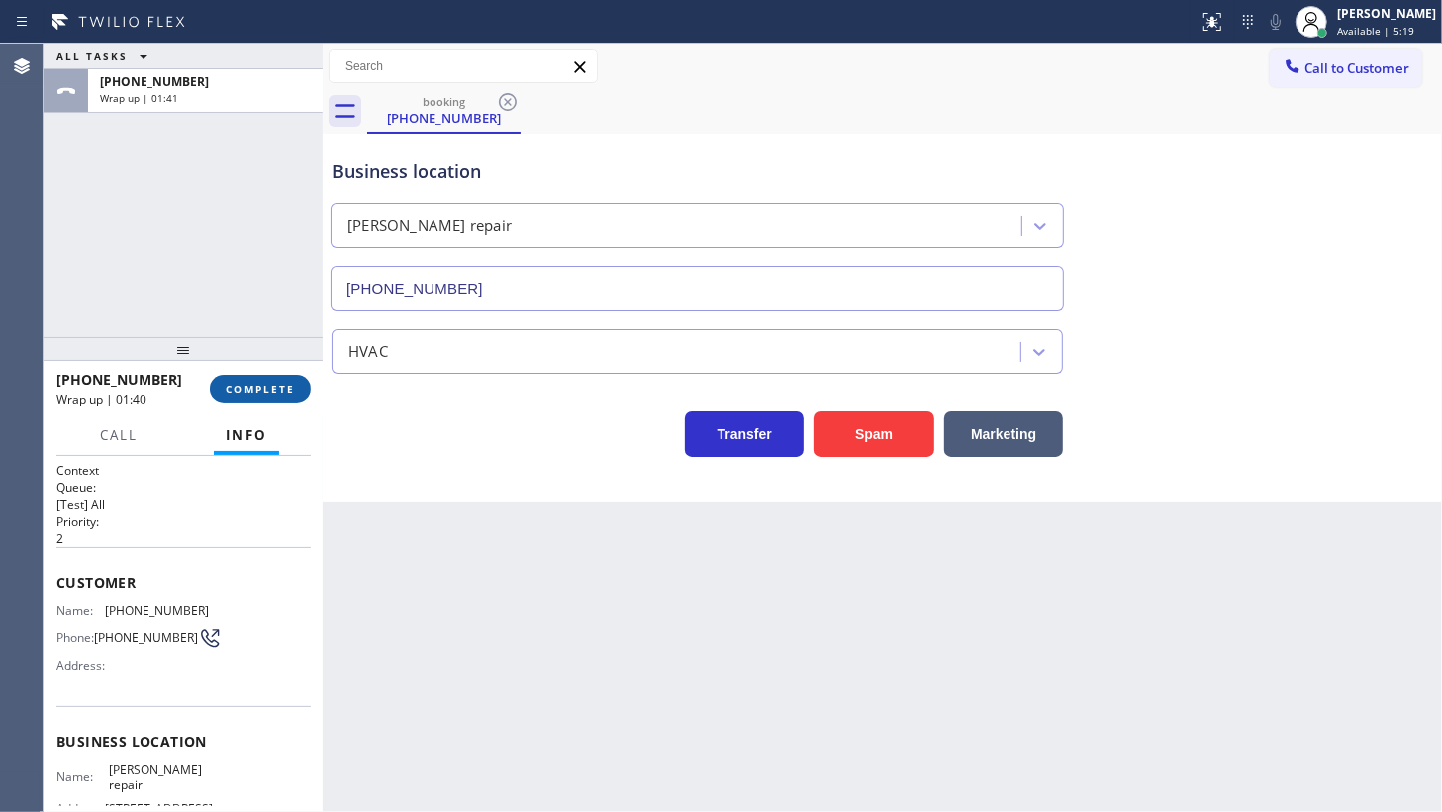
click at [275, 390] on span "COMPLETE" at bounding box center [260, 389] width 69 height 14
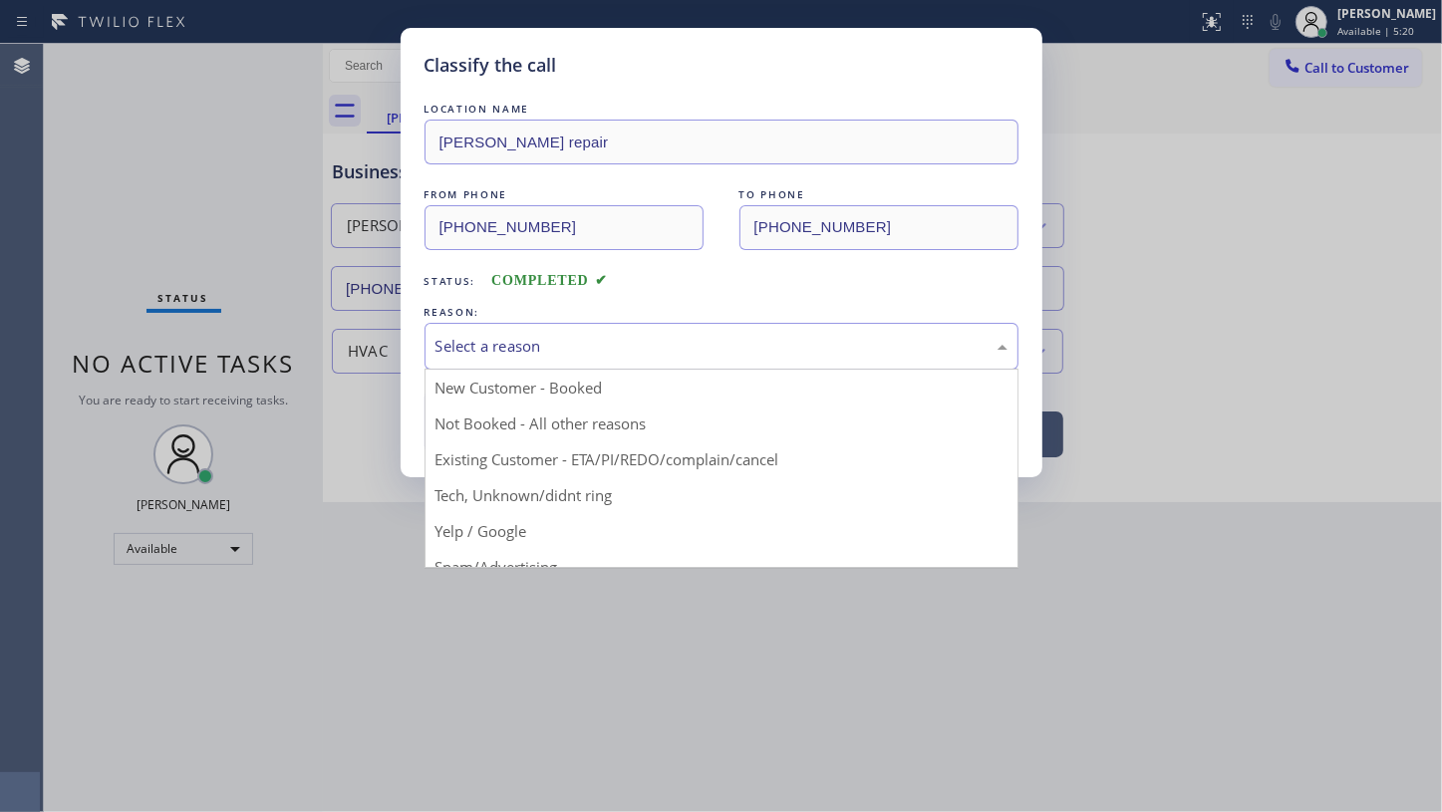
click at [562, 351] on div "Select a reason" at bounding box center [722, 346] width 572 height 23
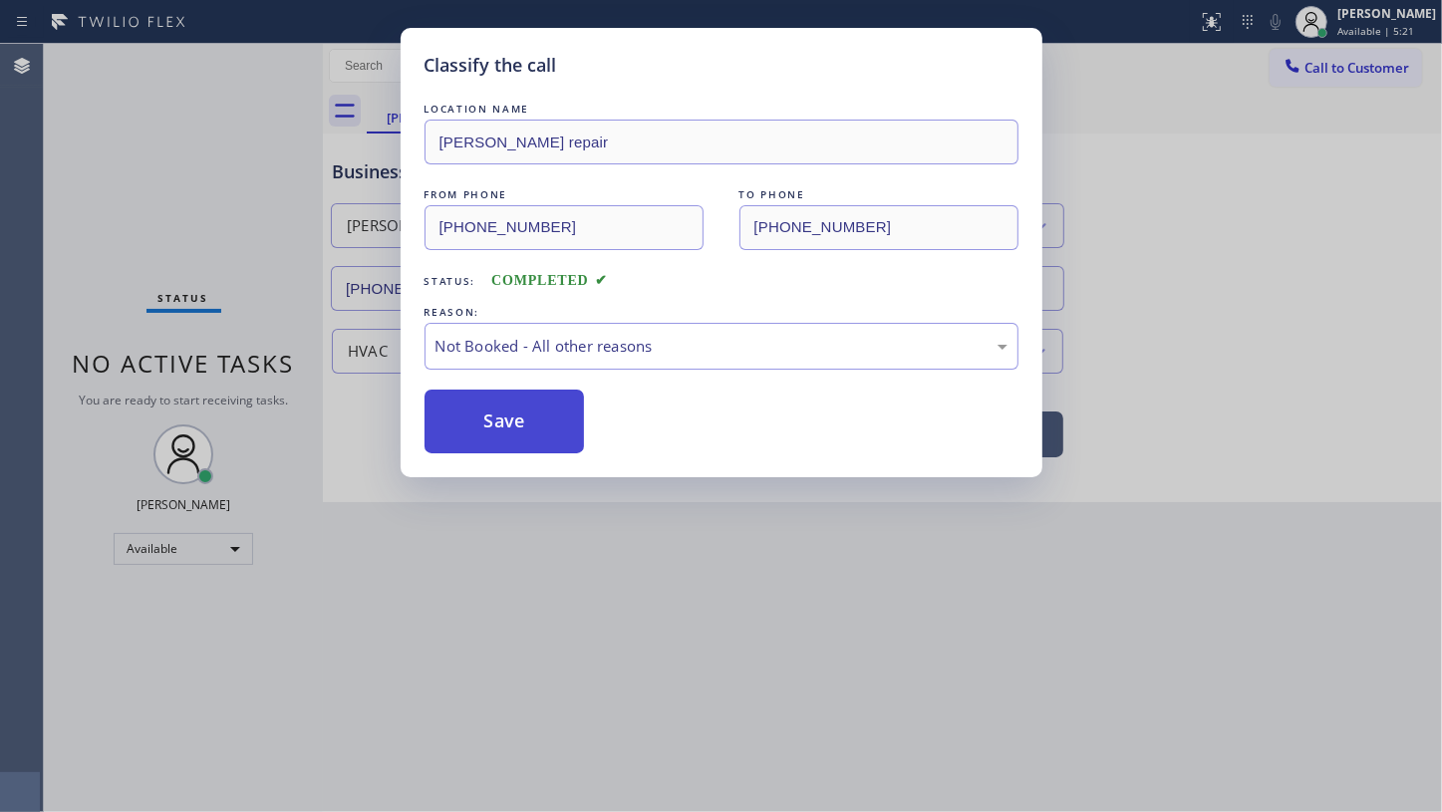
click at [516, 421] on button "Save" at bounding box center [505, 422] width 160 height 64
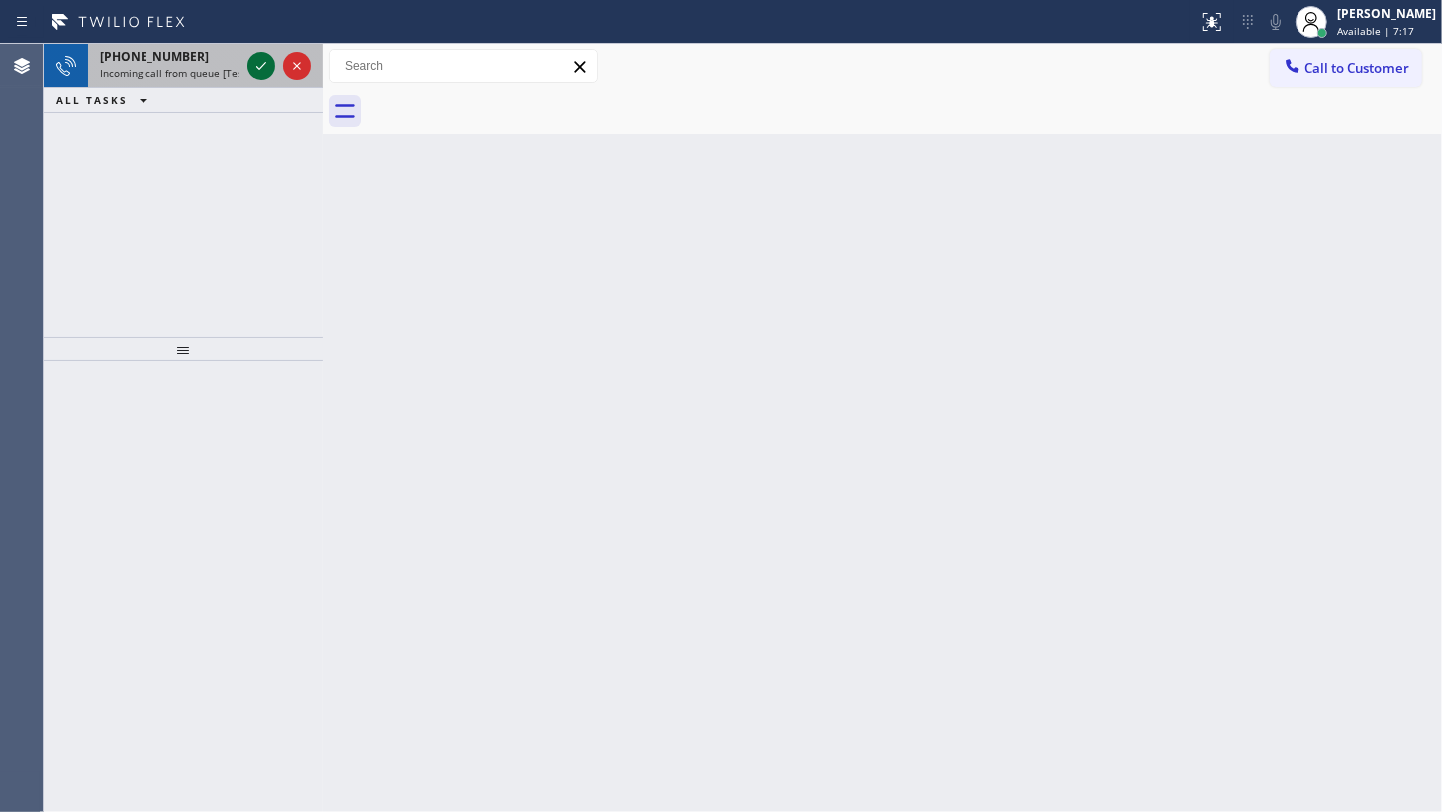
click at [254, 66] on icon at bounding box center [261, 66] width 24 height 24
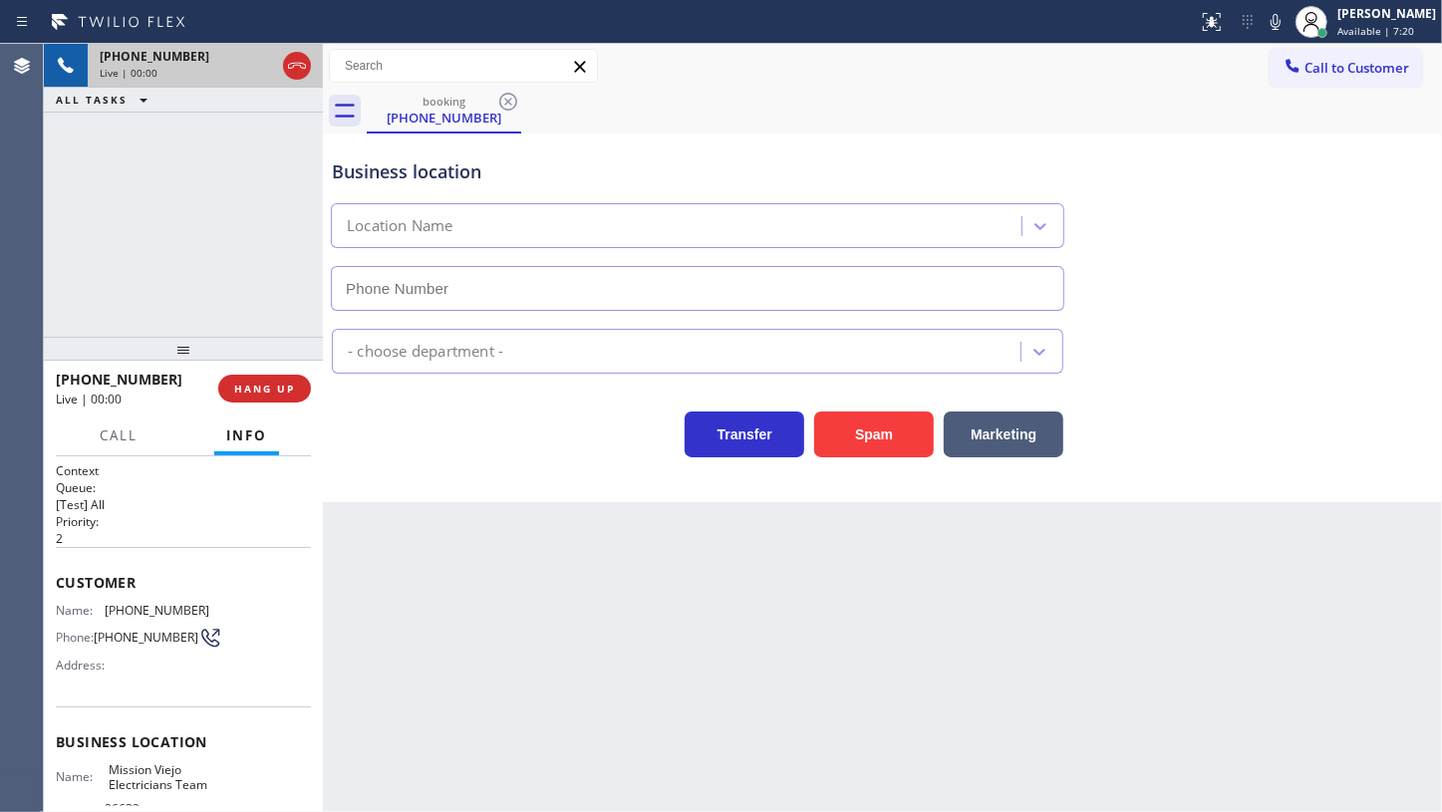
type input "[PHONE_NUMBER]"
click at [243, 391] on span "HANG UP" at bounding box center [264, 389] width 61 height 14
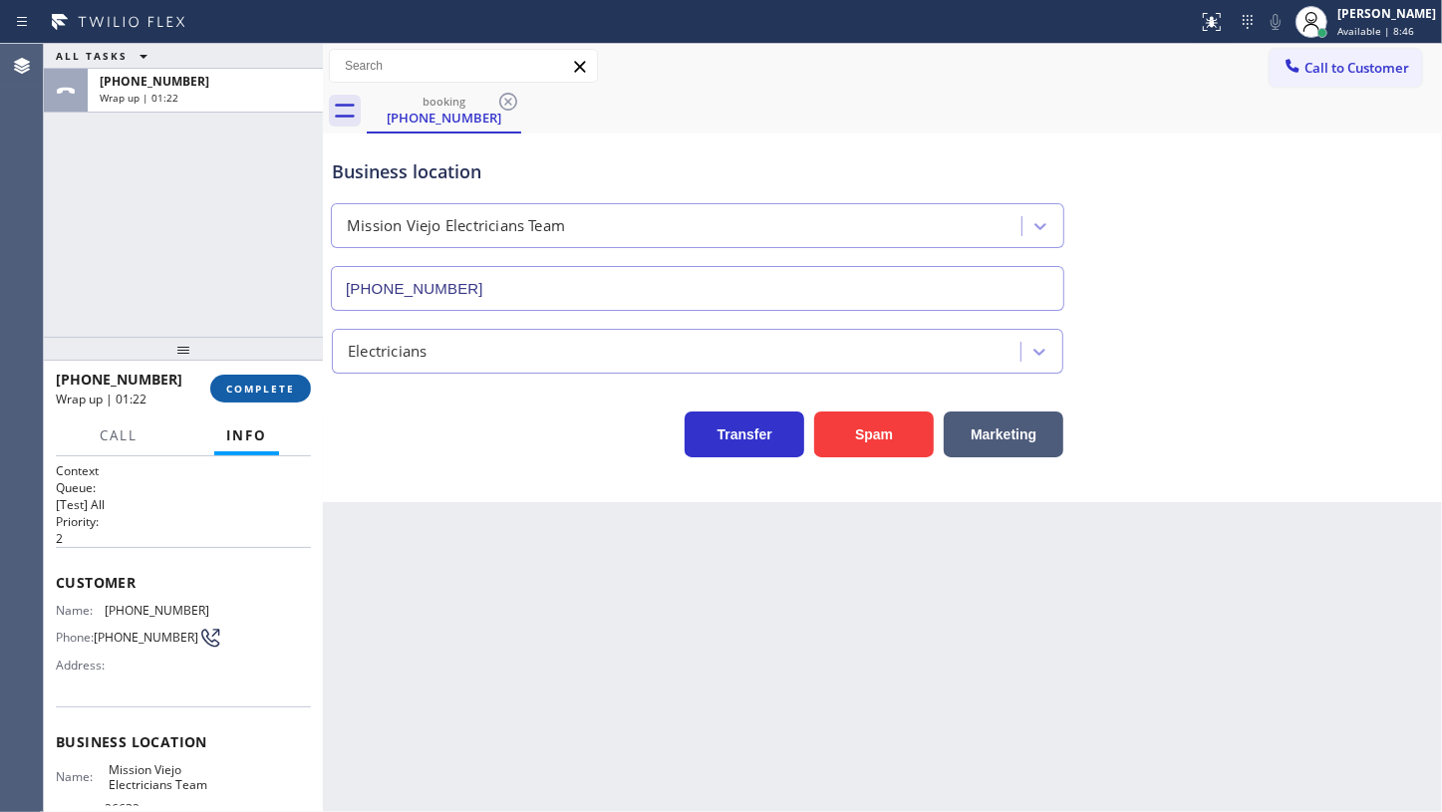
click at [294, 393] on span "COMPLETE" at bounding box center [260, 389] width 69 height 14
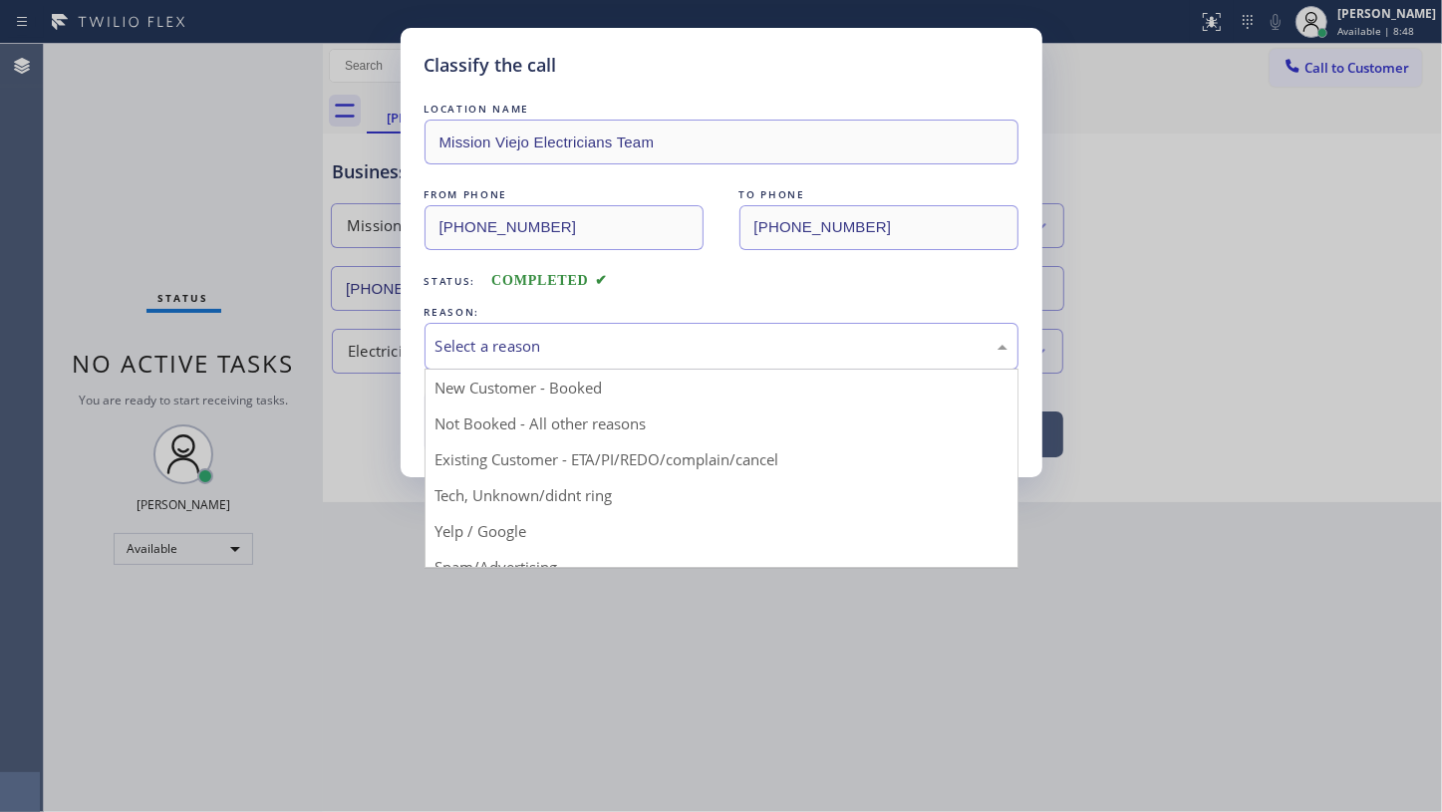
click at [524, 349] on div "Select a reason" at bounding box center [722, 346] width 572 height 23
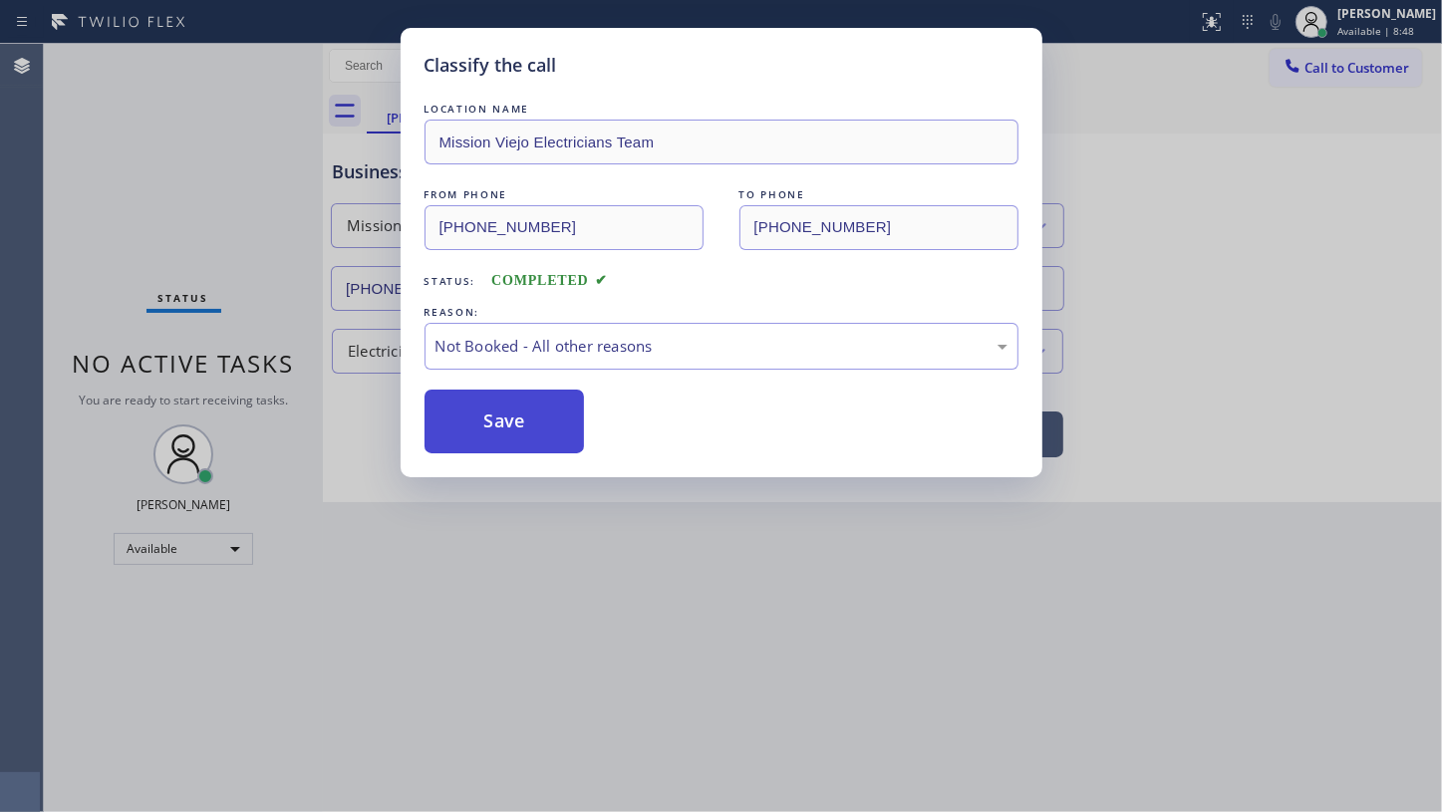
drag, startPoint x: 517, startPoint y: 405, endPoint x: 514, endPoint y: 416, distance: 11.4
click at [514, 416] on button "Save" at bounding box center [505, 422] width 160 height 64
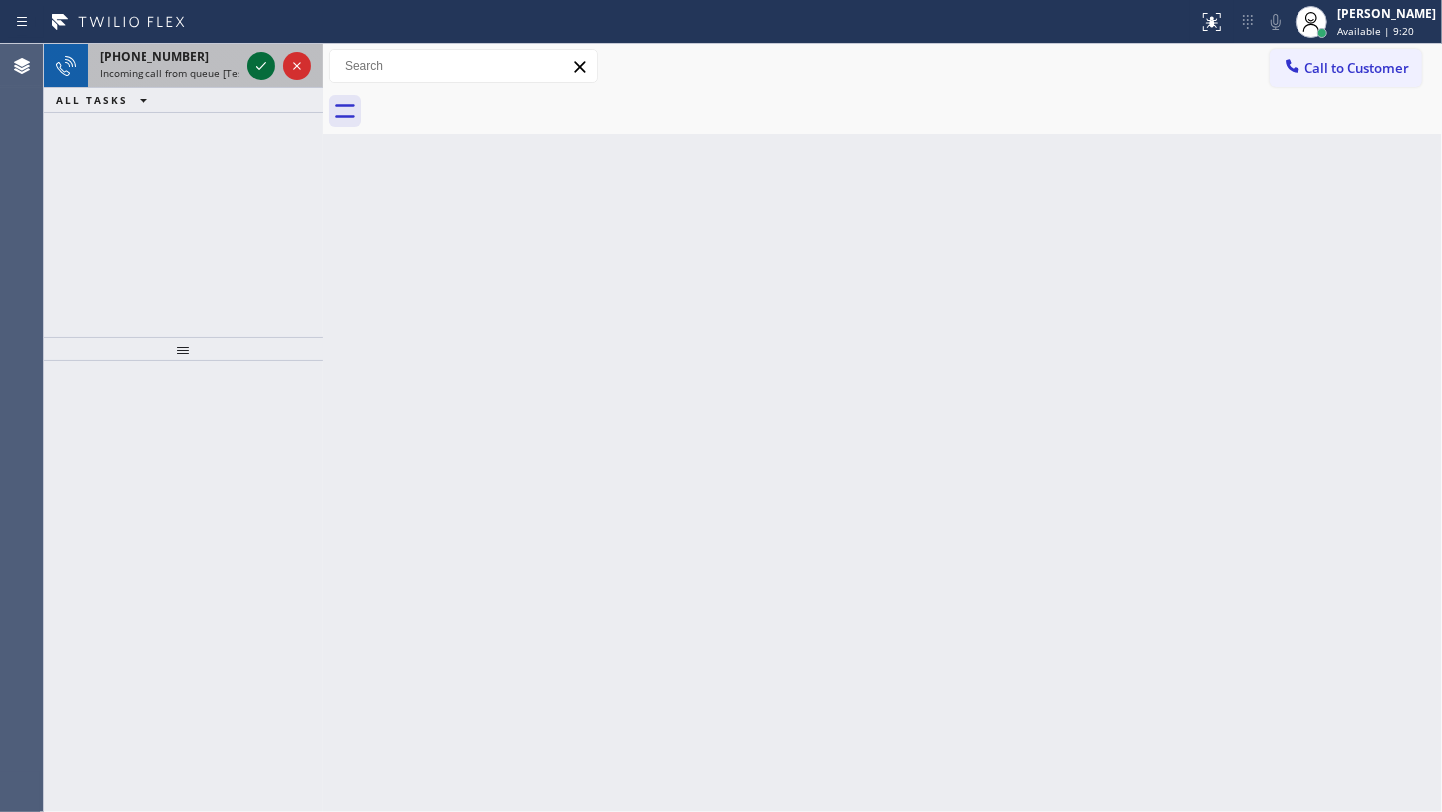
click at [266, 69] on icon at bounding box center [261, 66] width 24 height 24
click at [263, 65] on icon at bounding box center [261, 66] width 10 height 8
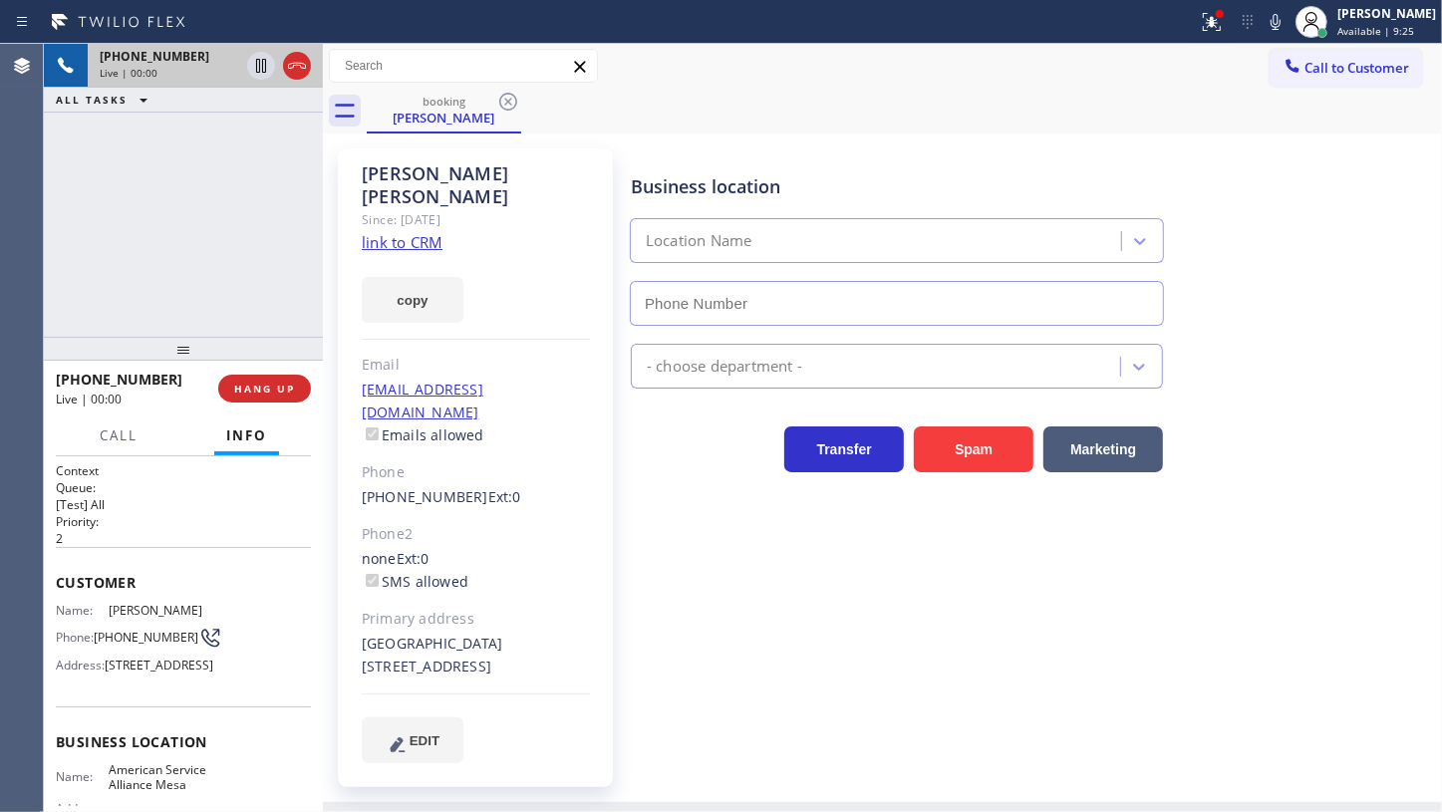
type input "[PHONE_NUMBER]"
click at [418, 232] on link "link to CRM" at bounding box center [402, 242] width 81 height 20
drag, startPoint x: 99, startPoint y: 636, endPoint x: 126, endPoint y: 642, distance: 27.6
click at [126, 642] on span "[PHONE_NUMBER]" at bounding box center [146, 637] width 105 height 15
click at [613, 617] on div "[PERSON_NAME] Since: [DATE] link to CRM copy Email [EMAIL_ADDRESS][DOMAIN_NAME]…" at bounding box center [477, 468] width 279 height 639
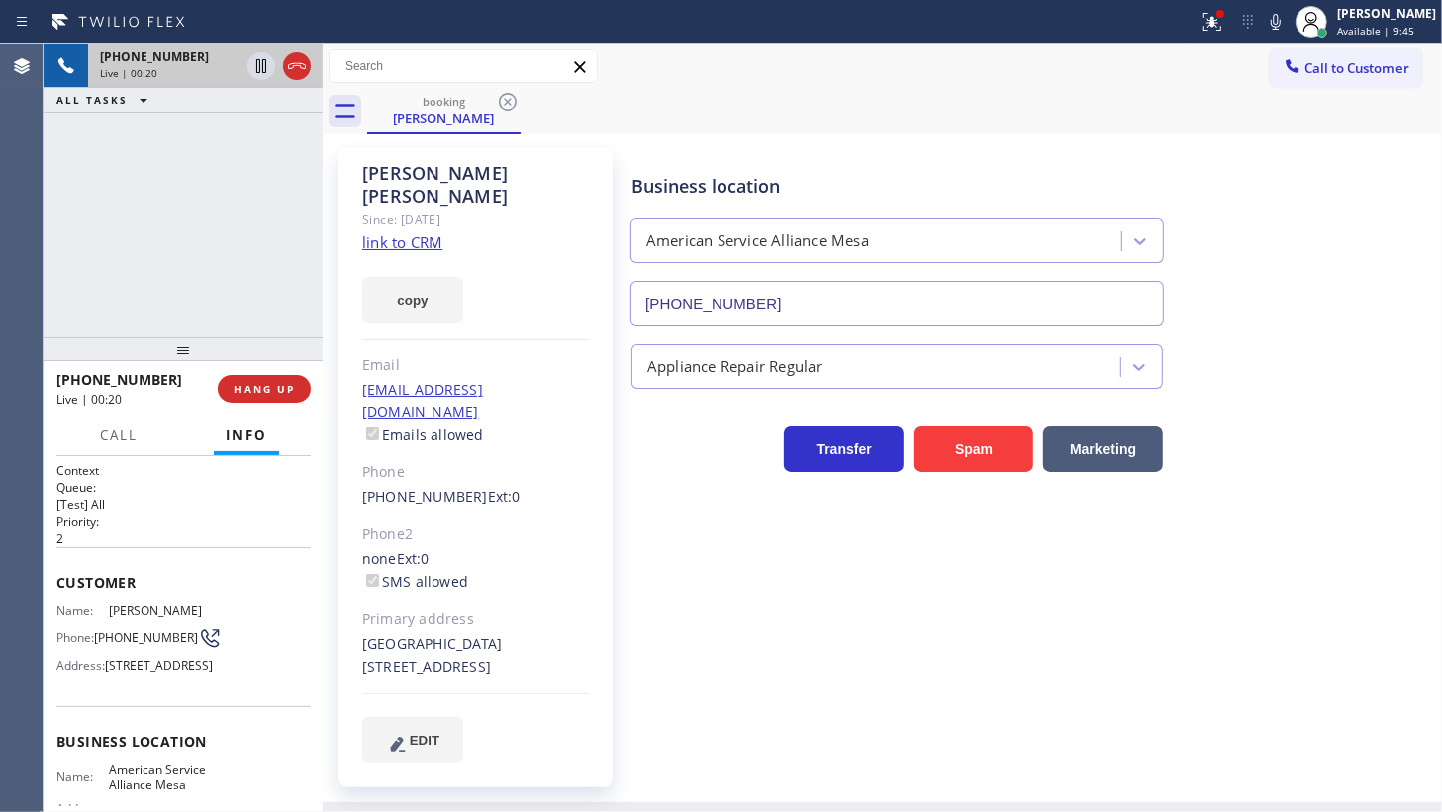
click at [384, 232] on link "link to CRM" at bounding box center [402, 242] width 81 height 20
click at [1284, 30] on icon at bounding box center [1276, 22] width 24 height 24
click at [1276, 23] on rect at bounding box center [1276, 20] width 14 height 14
click at [1216, 29] on icon at bounding box center [1212, 22] width 24 height 24
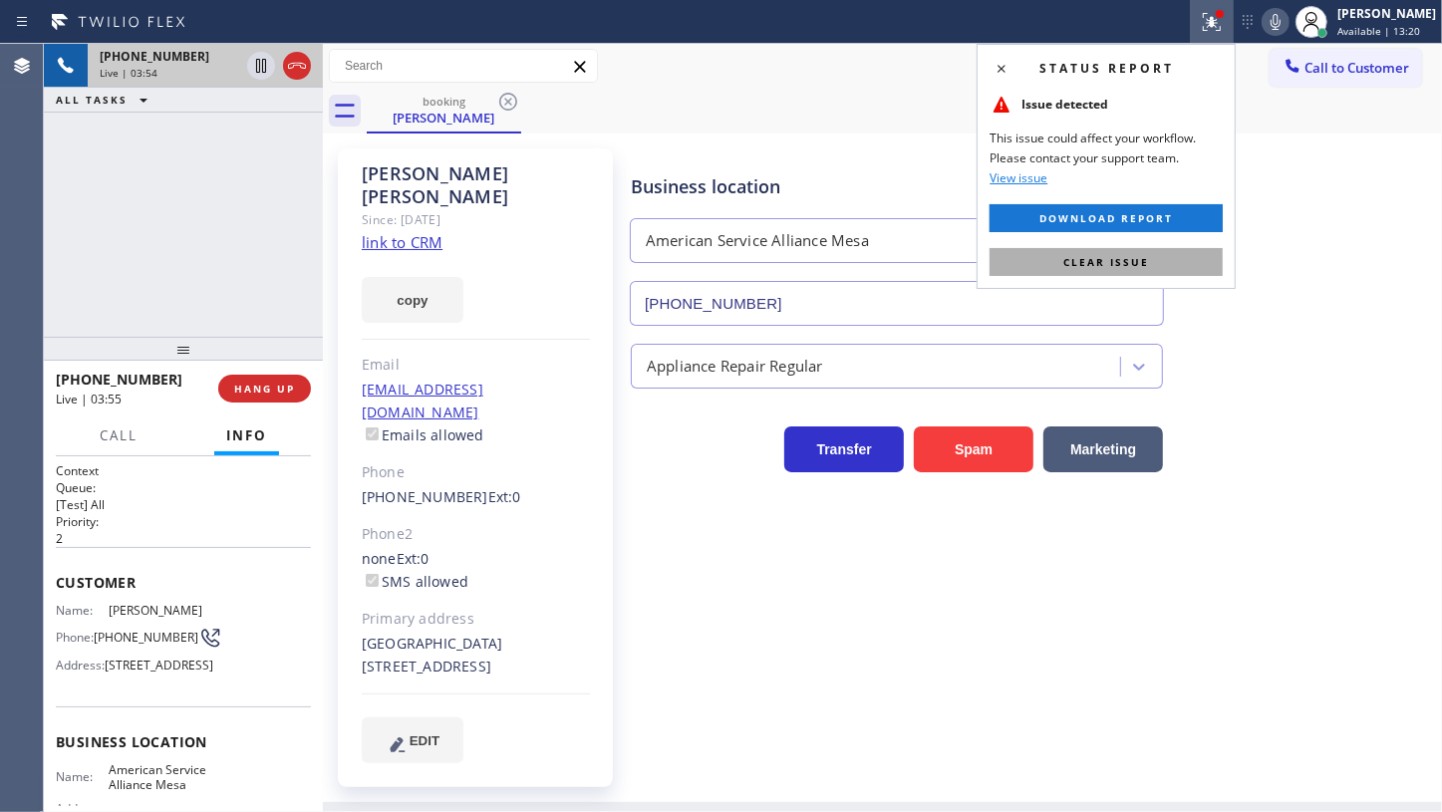
click at [1157, 265] on button "Clear issue" at bounding box center [1106, 262] width 233 height 28
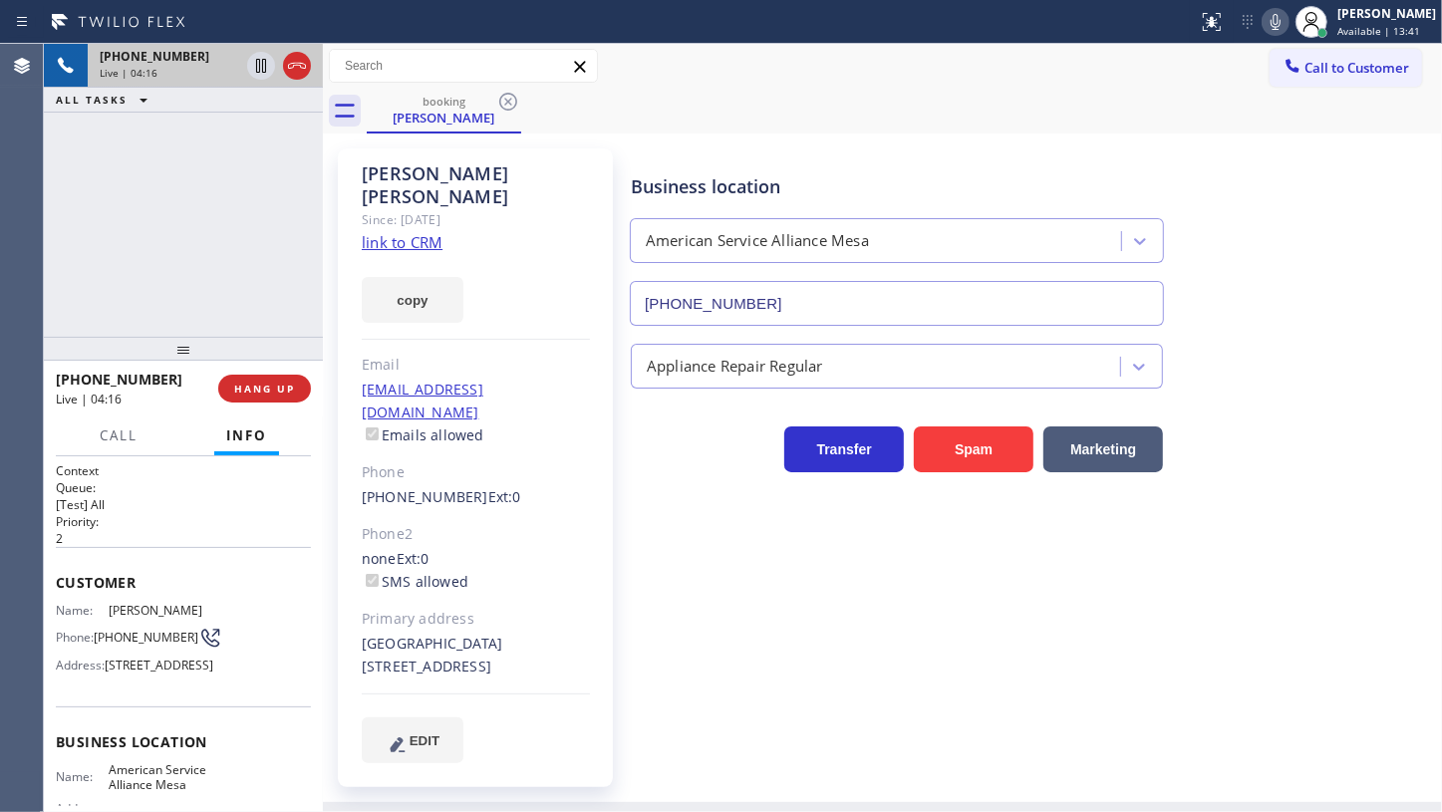
click at [102, 200] on div "[PHONE_NUMBER] Live | 04:16 ALL TASKS ALL TASKS ACTIVE TASKS TASKS IN WRAP UP" at bounding box center [183, 190] width 279 height 293
click at [231, 381] on button "HANG UP" at bounding box center [264, 389] width 93 height 28
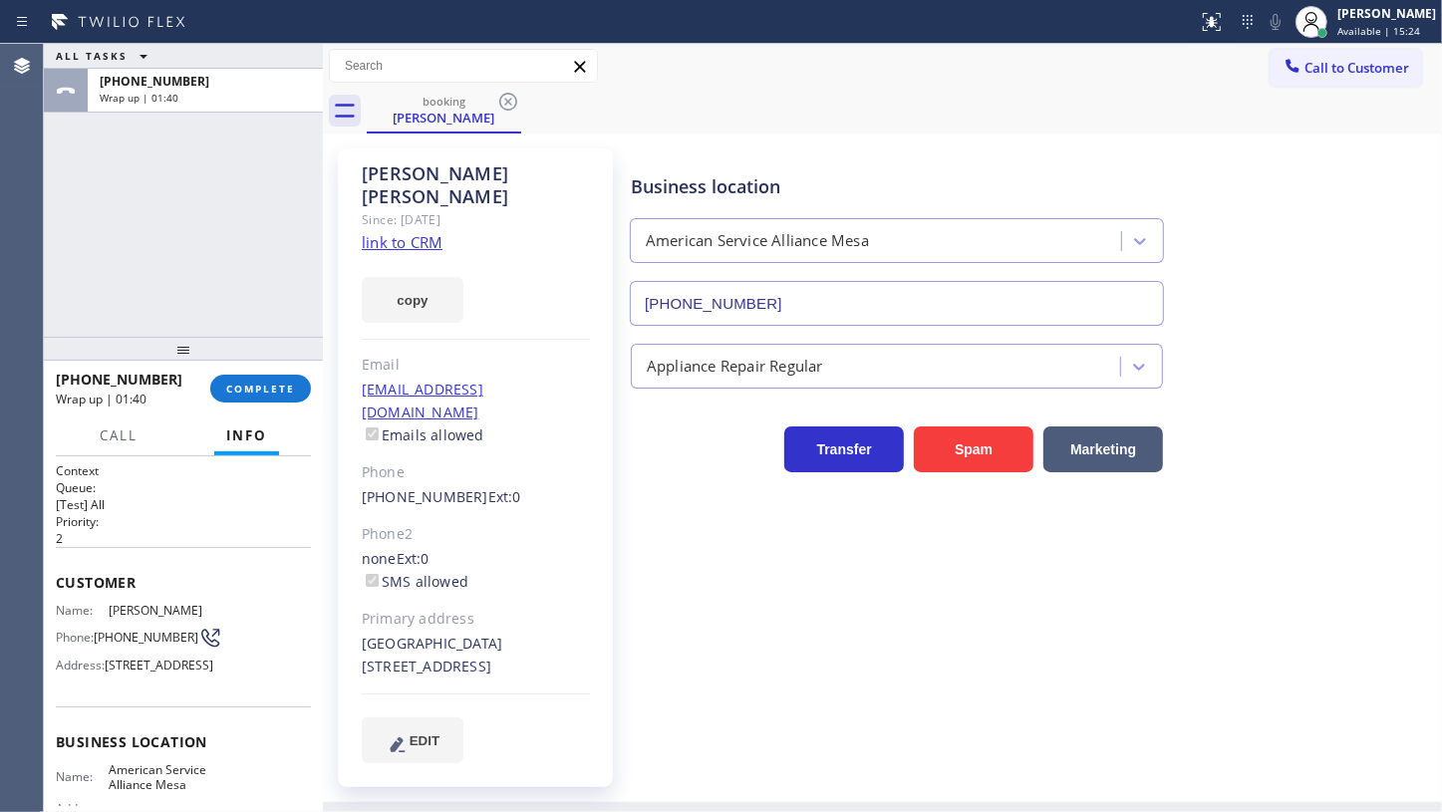
drag, startPoint x: 118, startPoint y: 228, endPoint x: 133, endPoint y: 283, distance: 56.8
click at [119, 237] on div "ALL TASKS ALL TASKS ACTIVE TASKS TASKS IN WRAP UP [PHONE_NUMBER] Wrap up | 01:40" at bounding box center [183, 190] width 279 height 293
click at [267, 388] on span "COMPLETE" at bounding box center [260, 389] width 69 height 14
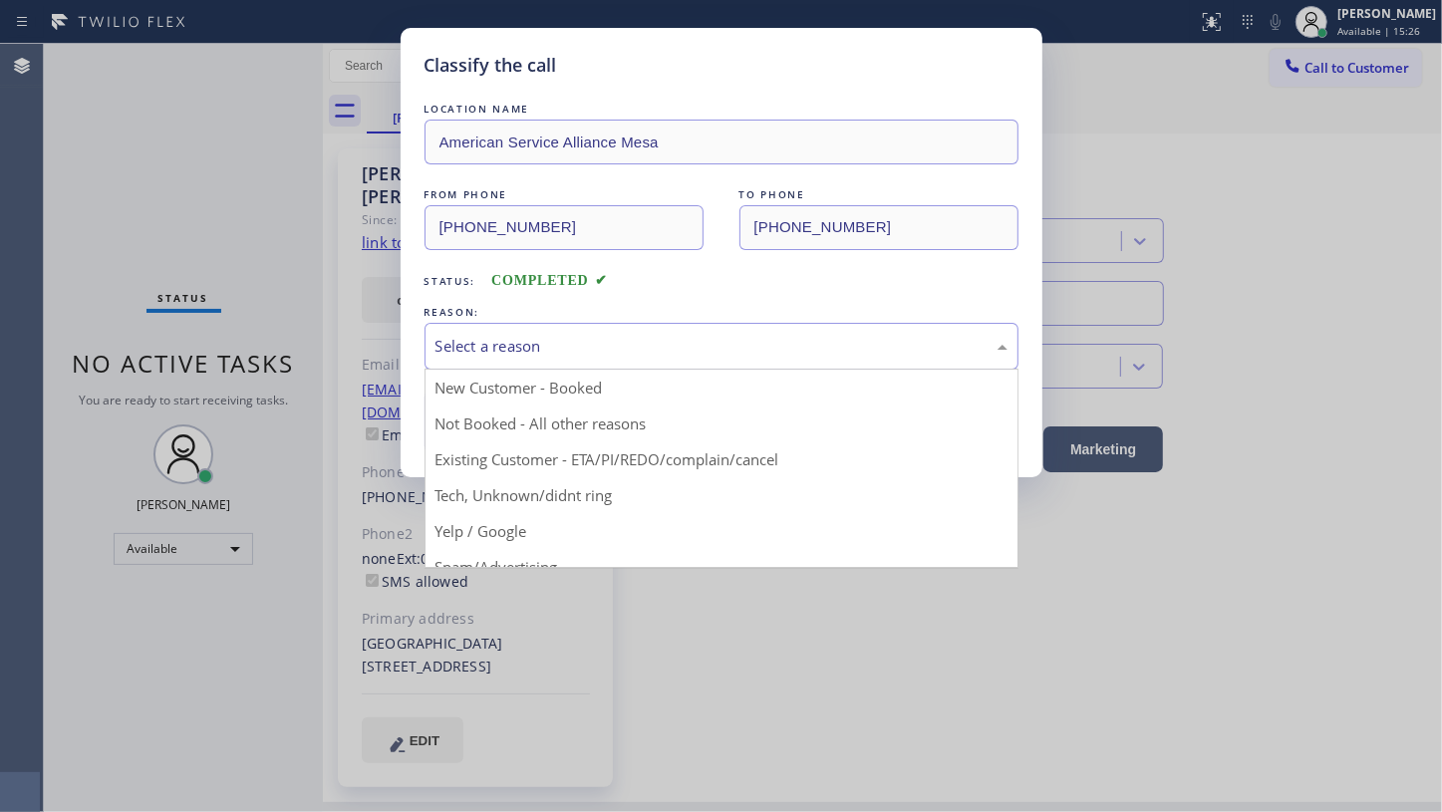
click at [566, 350] on div "Select a reason" at bounding box center [722, 346] width 572 height 23
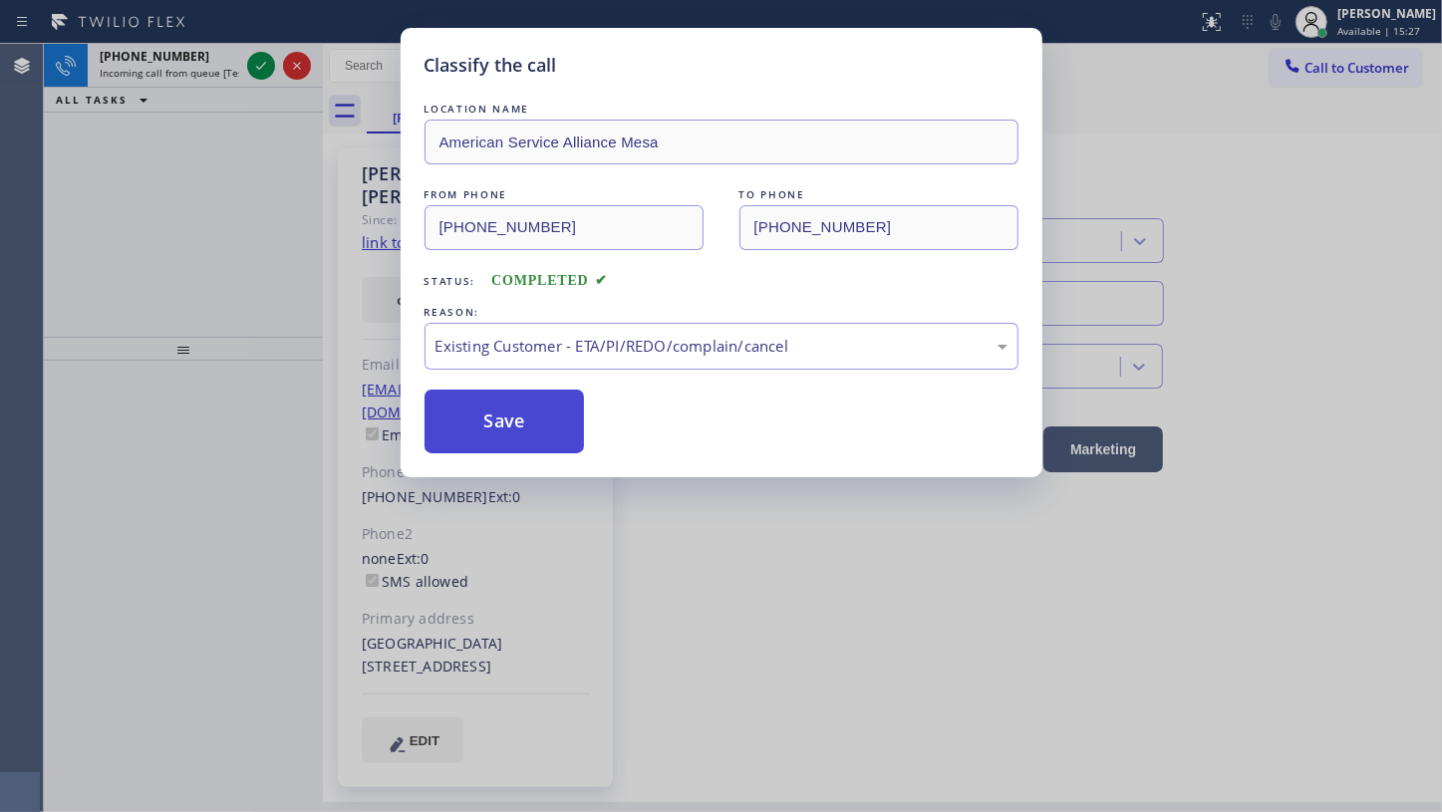
drag, startPoint x: 480, startPoint y: 453, endPoint x: 476, endPoint y: 420, distance: 33.1
click at [476, 420] on button "Save" at bounding box center [505, 422] width 160 height 64
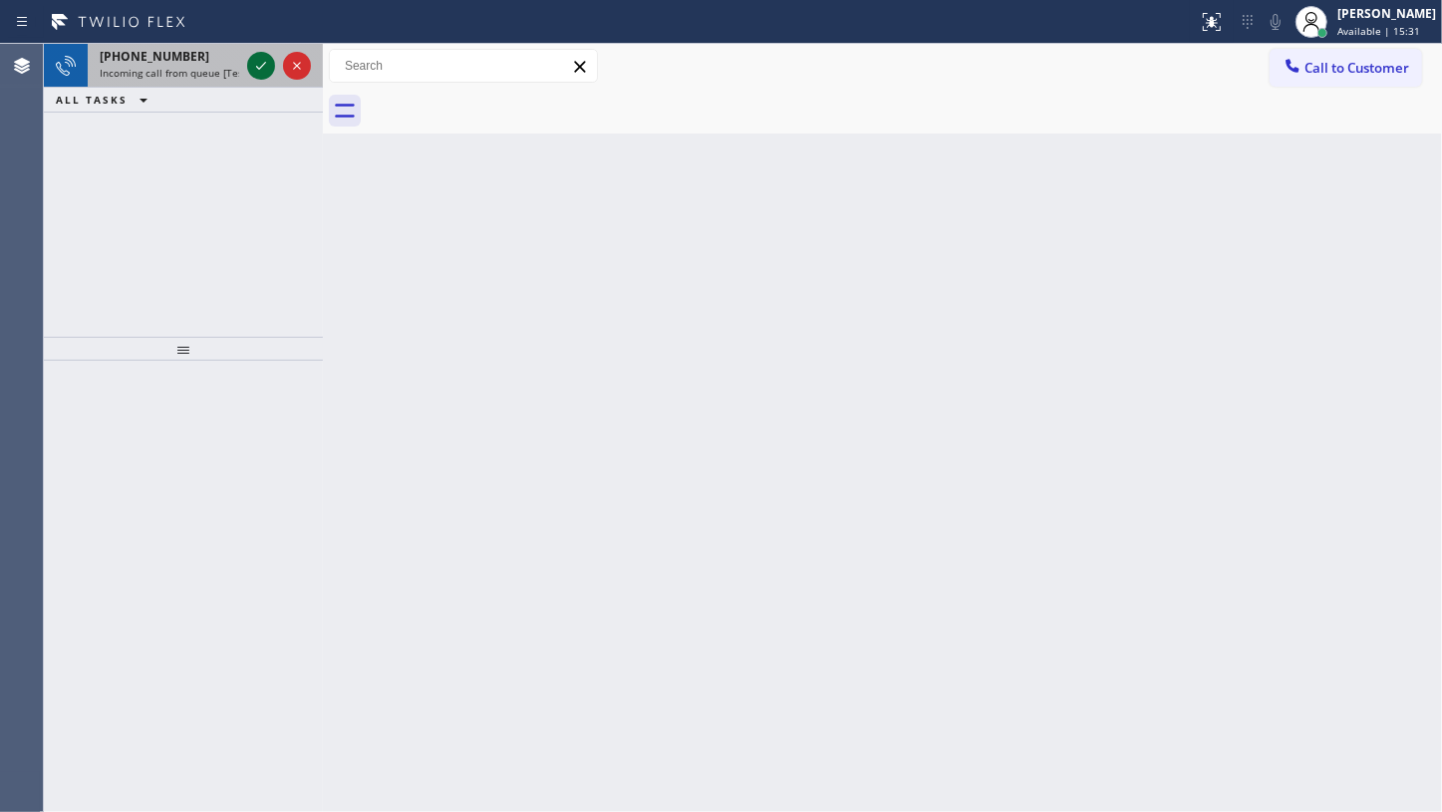
click at [260, 65] on icon at bounding box center [261, 66] width 24 height 24
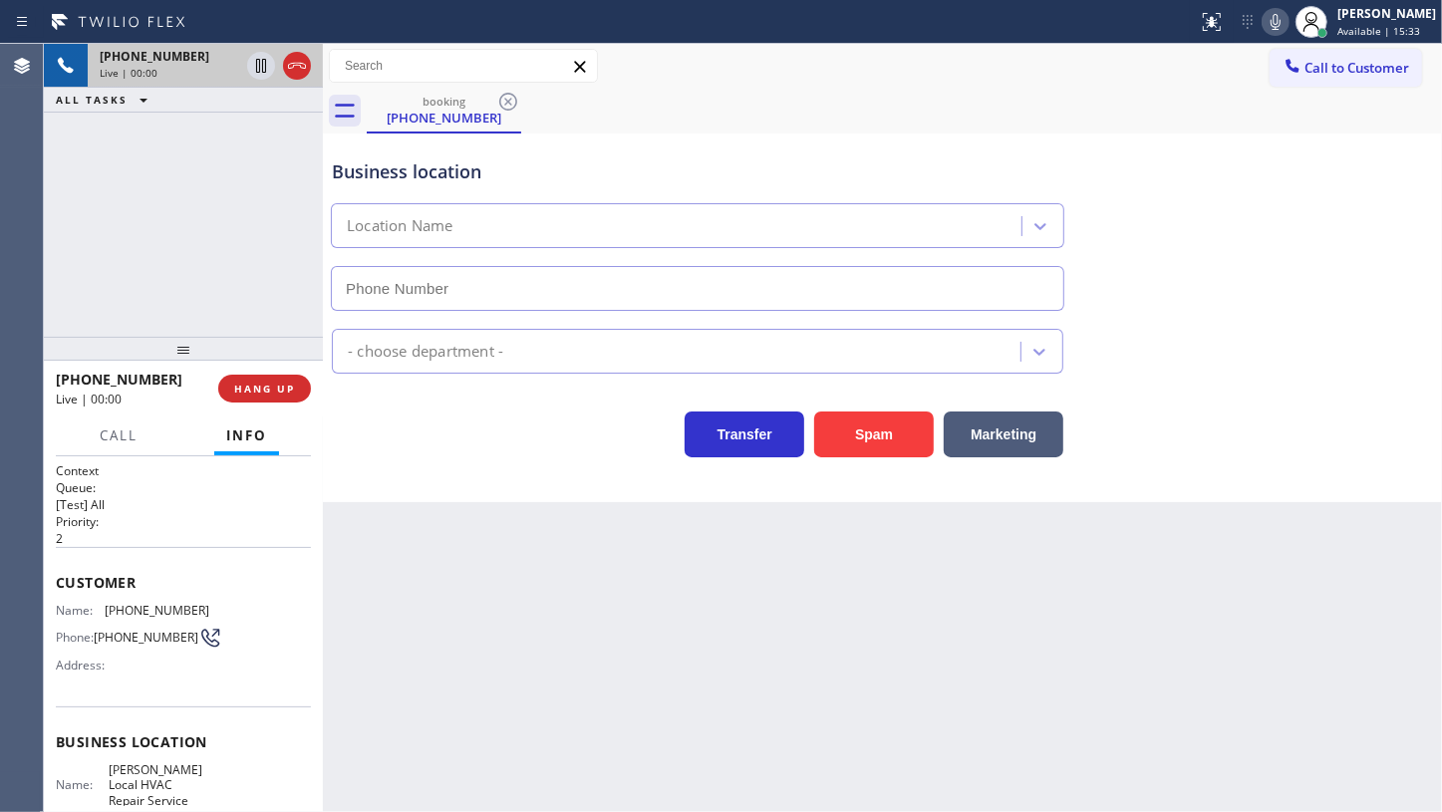
type input "[PHONE_NUMBER]"
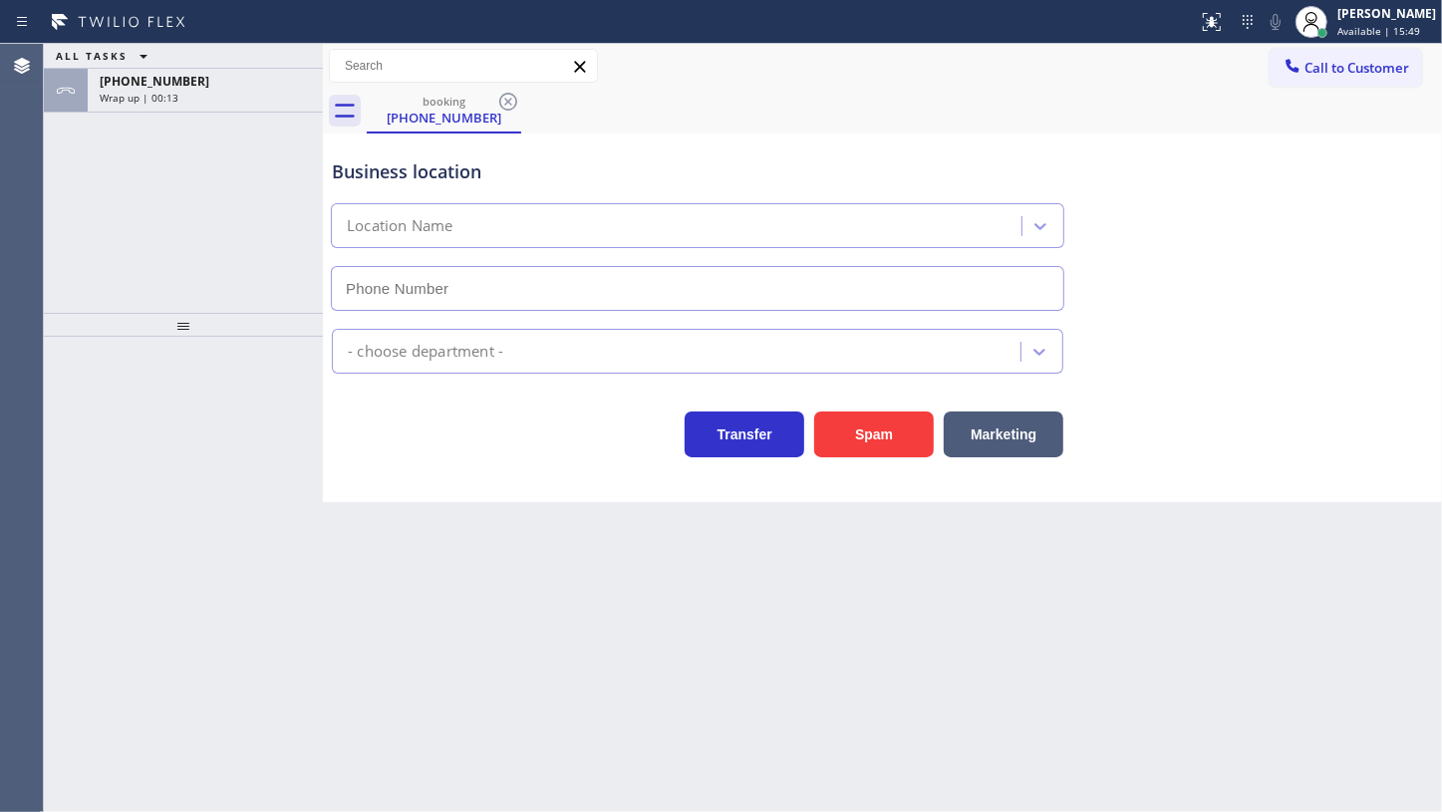
type input "[PHONE_NUMBER]"
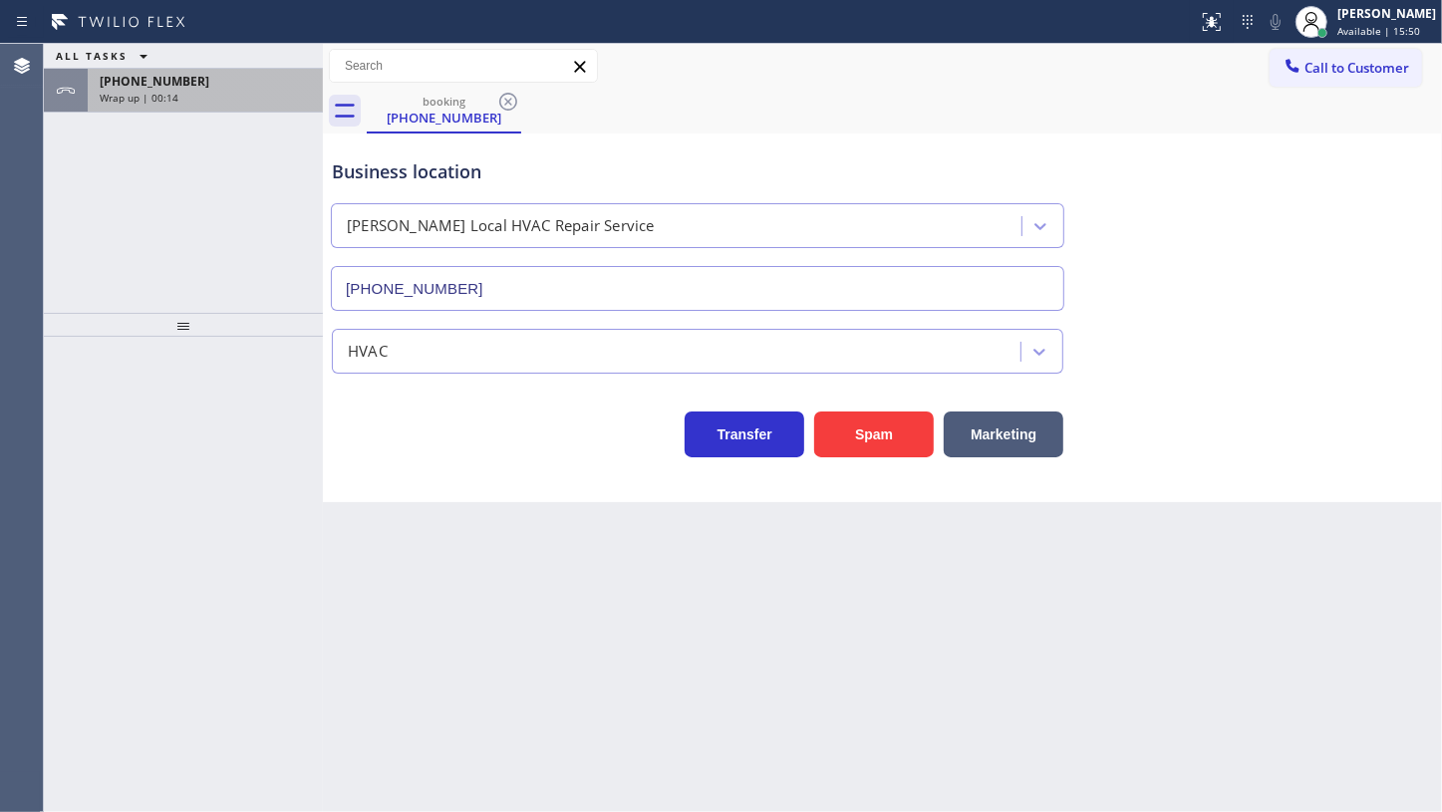
click at [167, 88] on span "[PHONE_NUMBER]" at bounding box center [155, 81] width 110 height 17
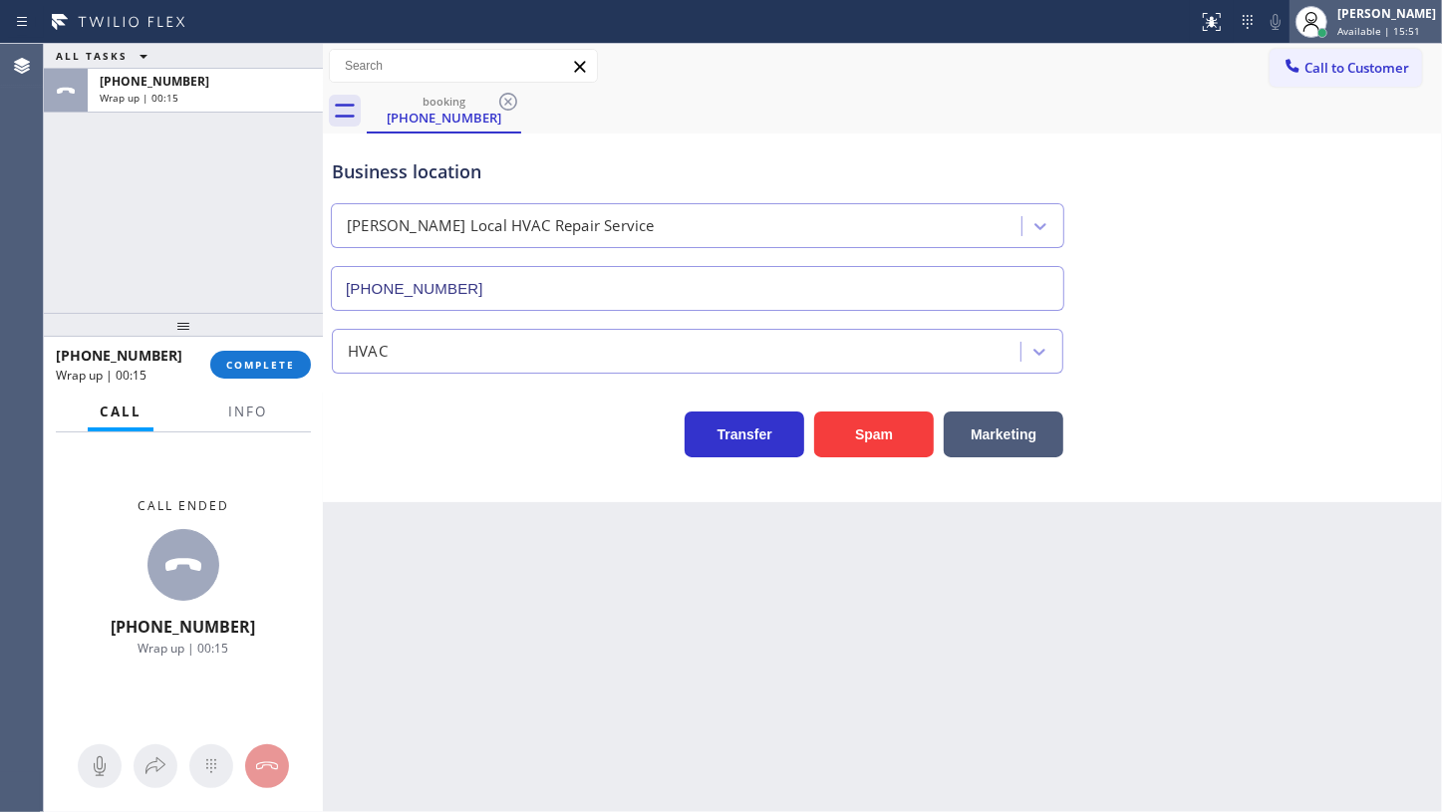
click at [1346, 24] on span "Available | 15:51" at bounding box center [1379, 31] width 83 height 14
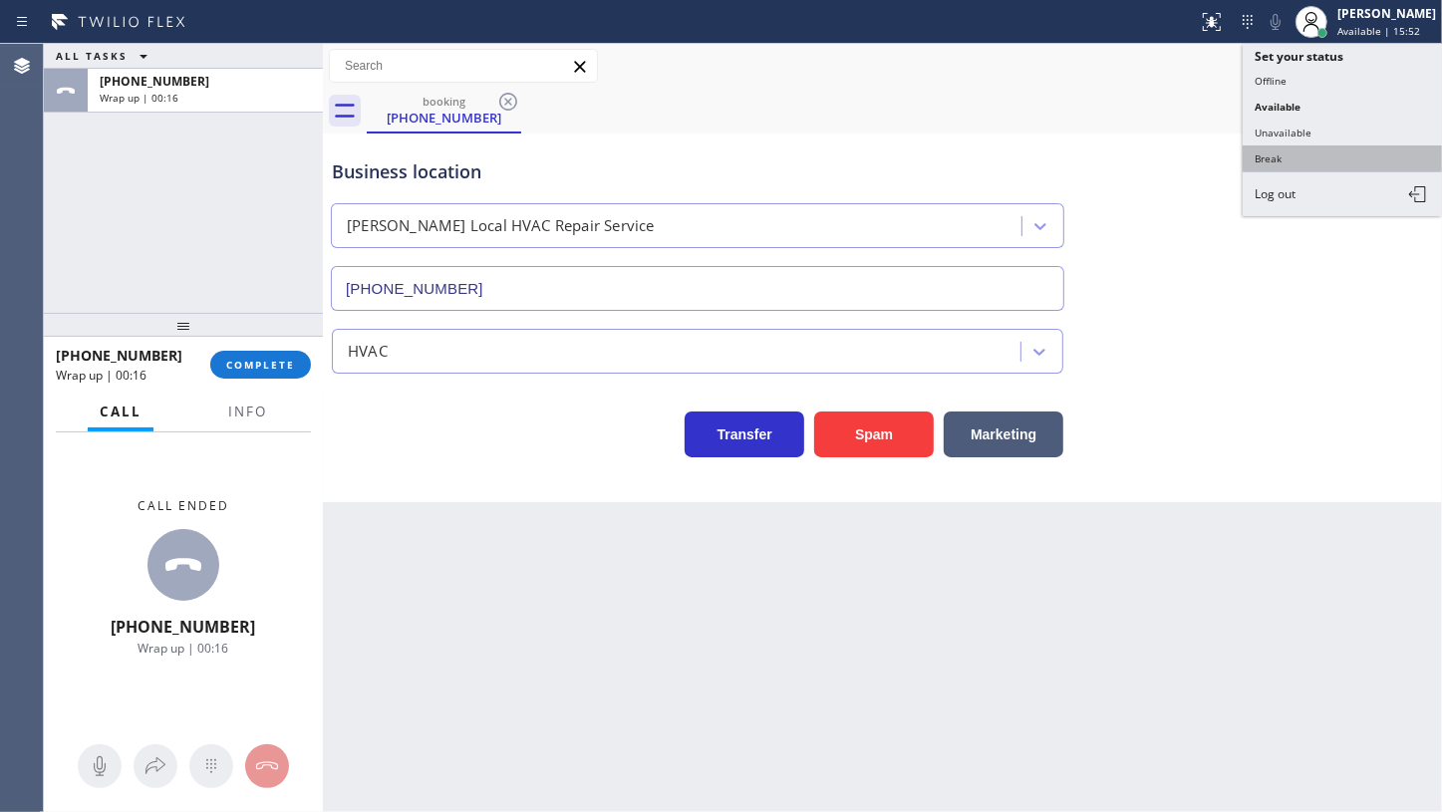
click at [1294, 156] on button "Break" at bounding box center [1342, 159] width 199 height 26
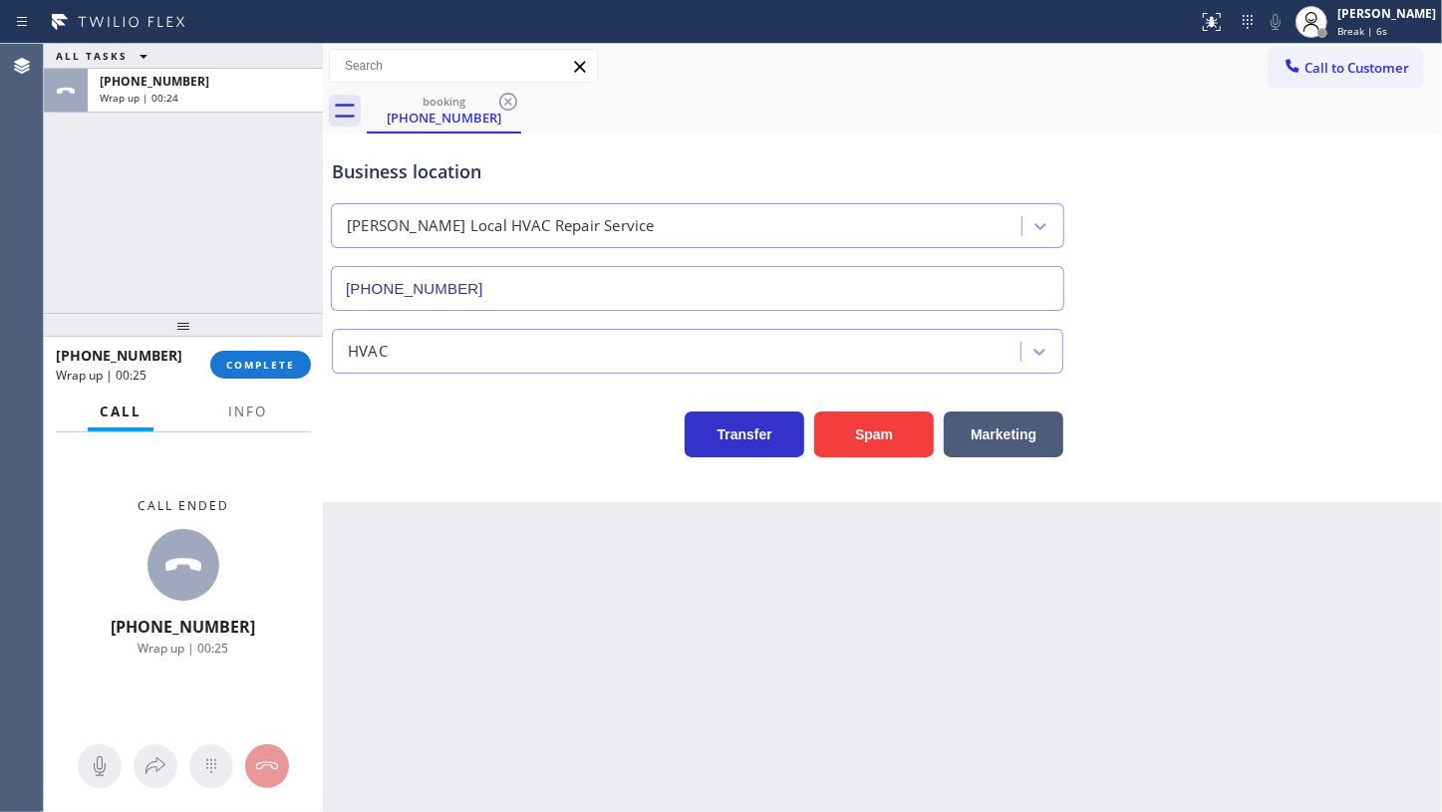
click at [125, 258] on div "ALL TASKS ALL TASKS ACTIVE TASKS TASKS IN WRAP UP +13058040310 Wrap up | 00:24" at bounding box center [183, 178] width 279 height 269
click at [261, 368] on span "COMPLETE" at bounding box center [260, 365] width 69 height 14
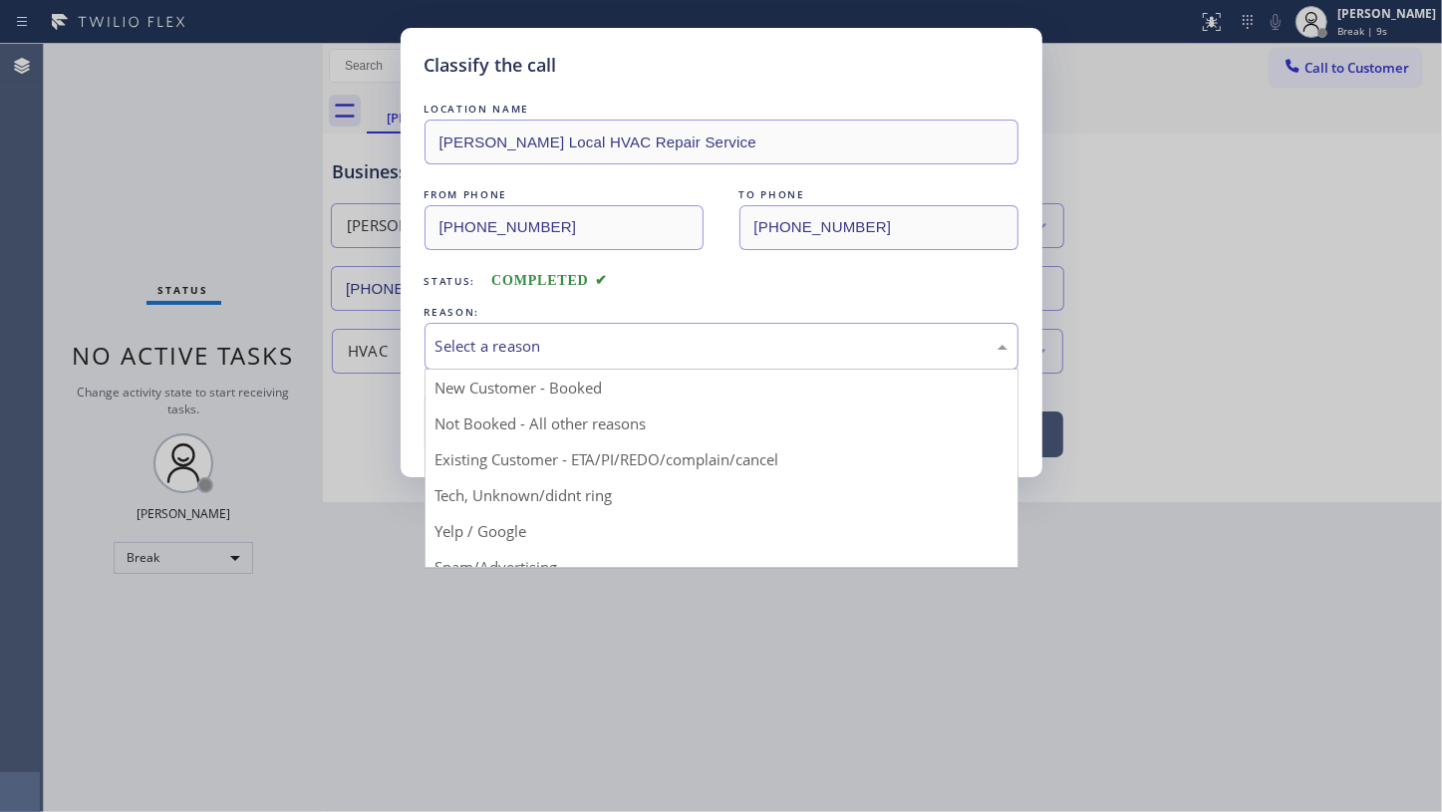
click at [502, 365] on div "Select a reason" at bounding box center [722, 346] width 594 height 47
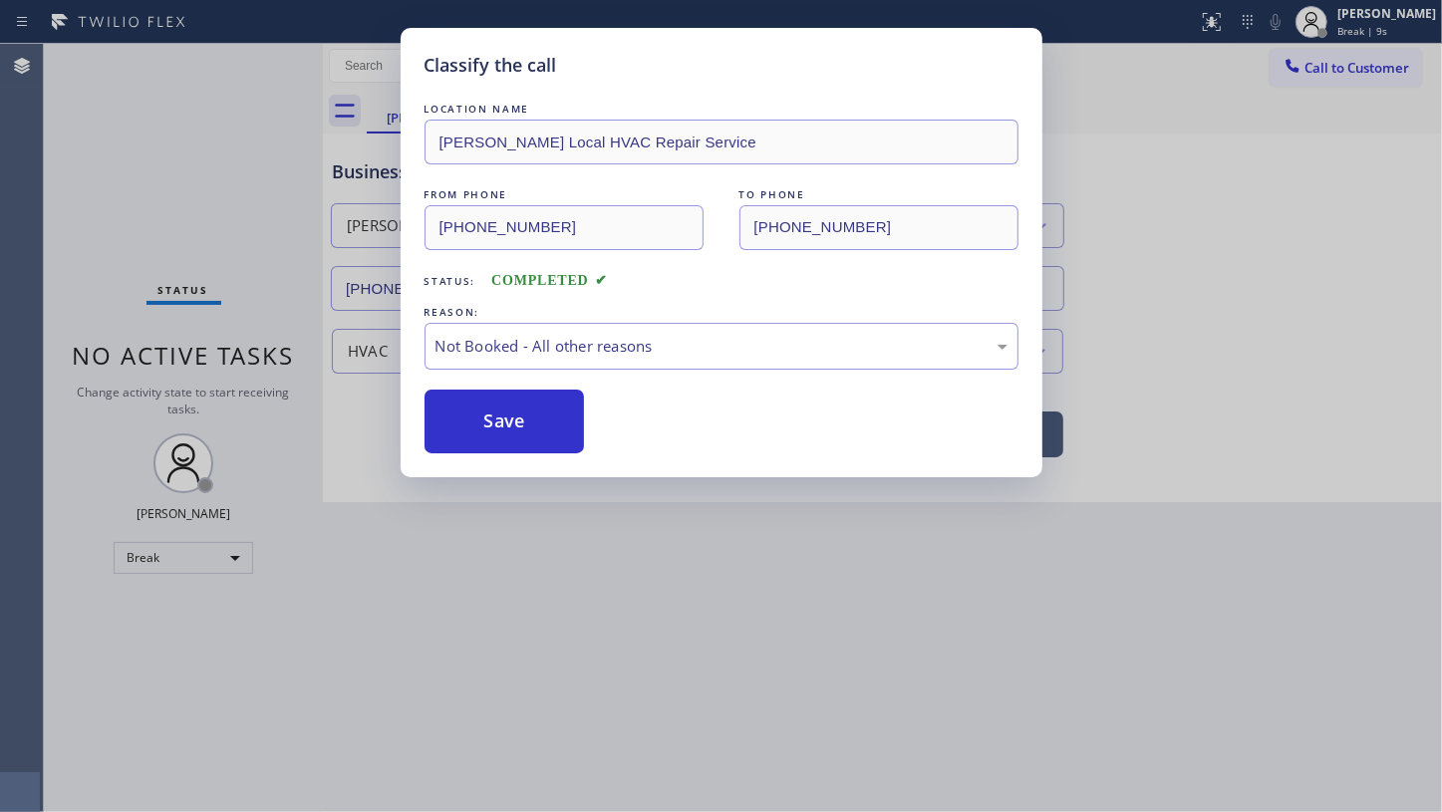
click at [508, 419] on button "Save" at bounding box center [505, 422] width 160 height 64
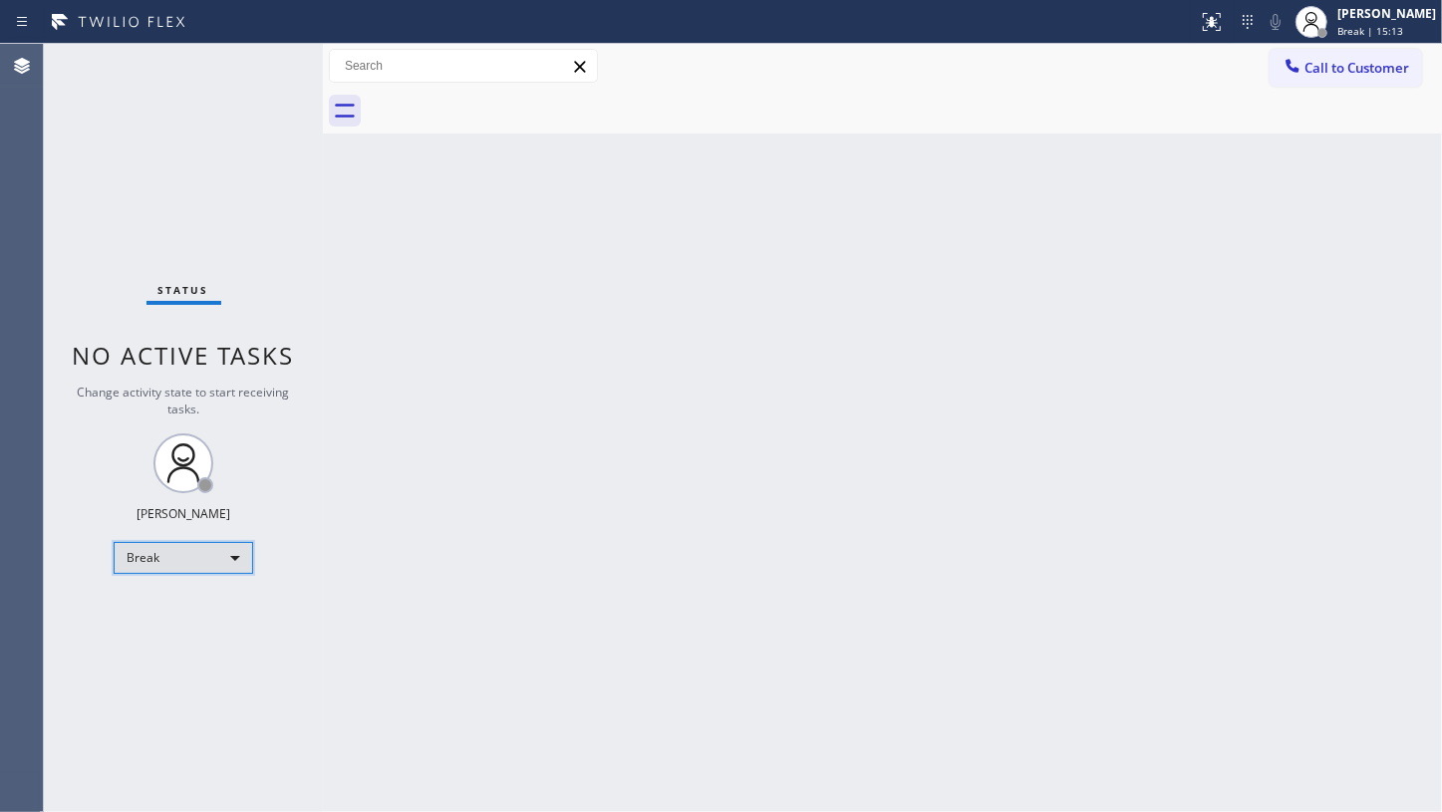
click at [150, 569] on div "Break" at bounding box center [184, 558] width 140 height 32
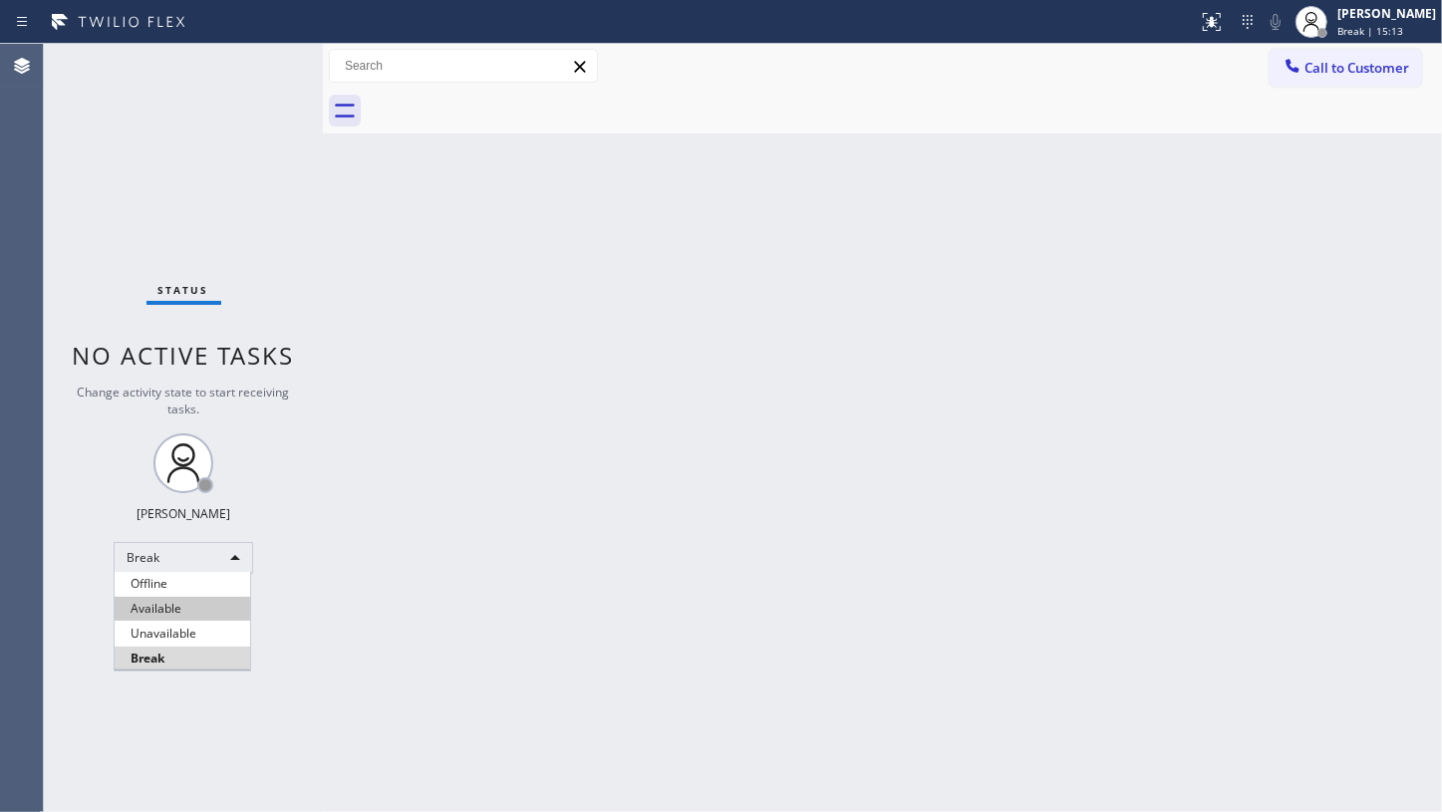
click at [154, 605] on li "Available" at bounding box center [183, 609] width 136 height 24
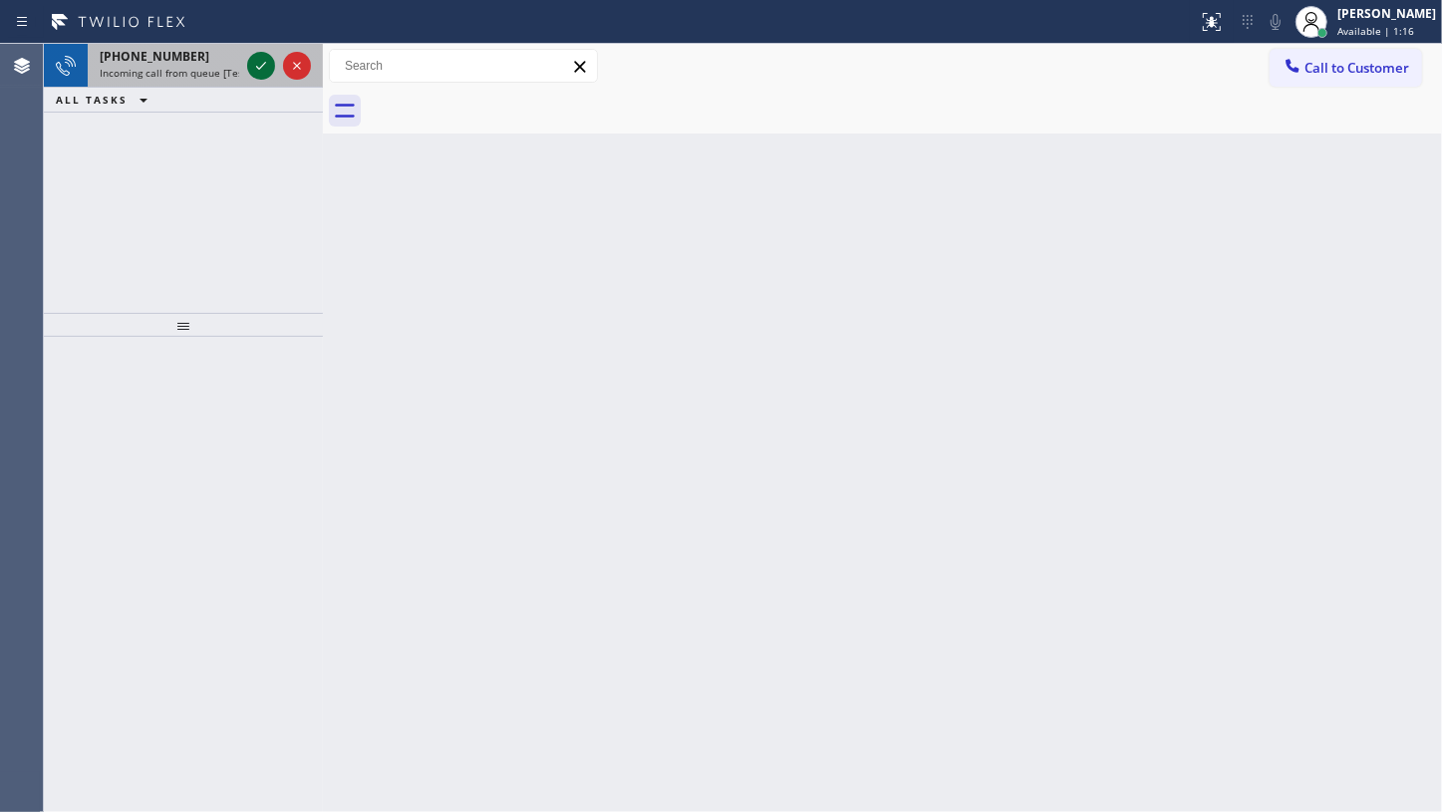
click at [257, 68] on icon at bounding box center [261, 66] width 10 height 8
click at [260, 73] on icon at bounding box center [261, 66] width 24 height 24
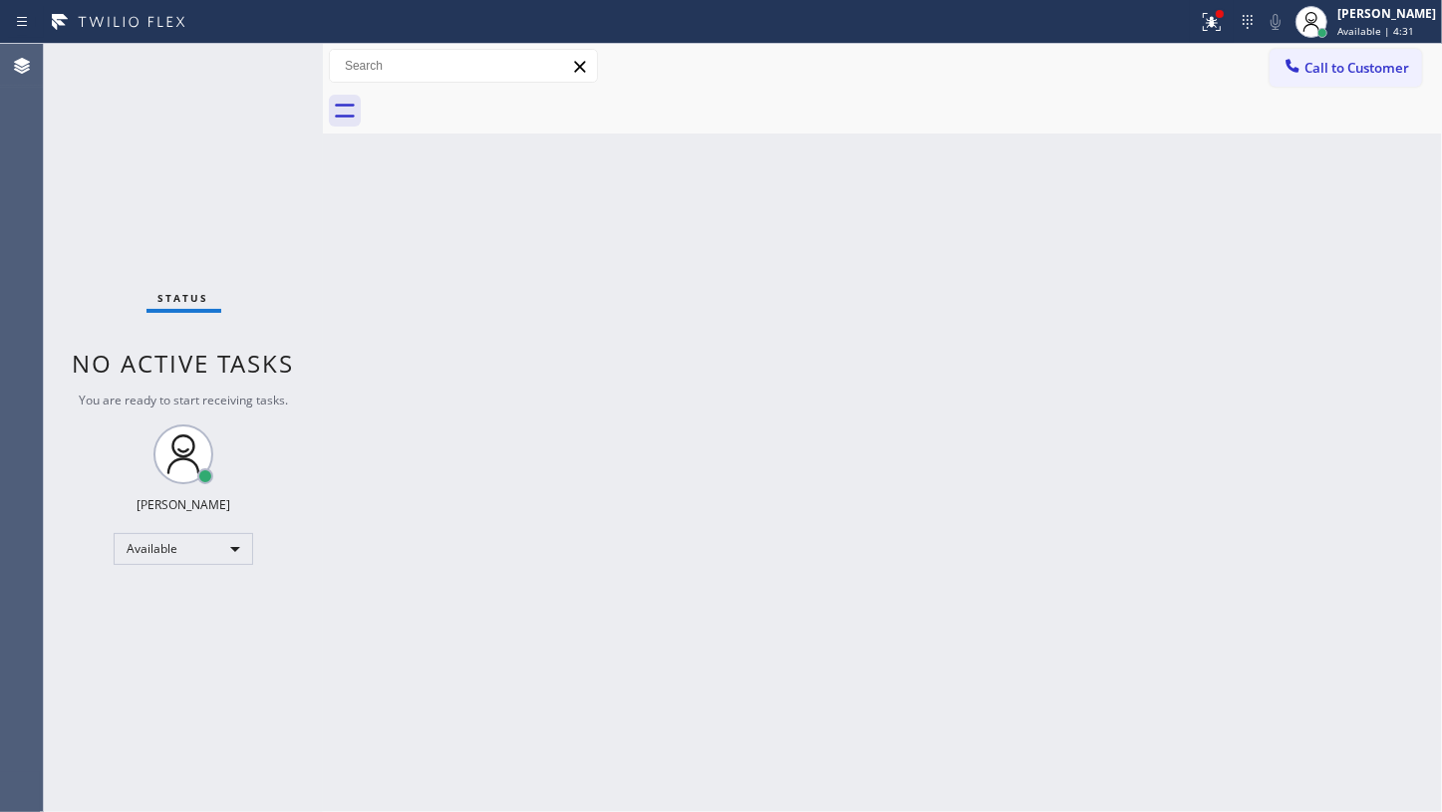
click at [243, 413] on div "Status No active tasks You are ready to start receiving tasks. JENIZA ALCAYDE A…" at bounding box center [183, 428] width 279 height 768
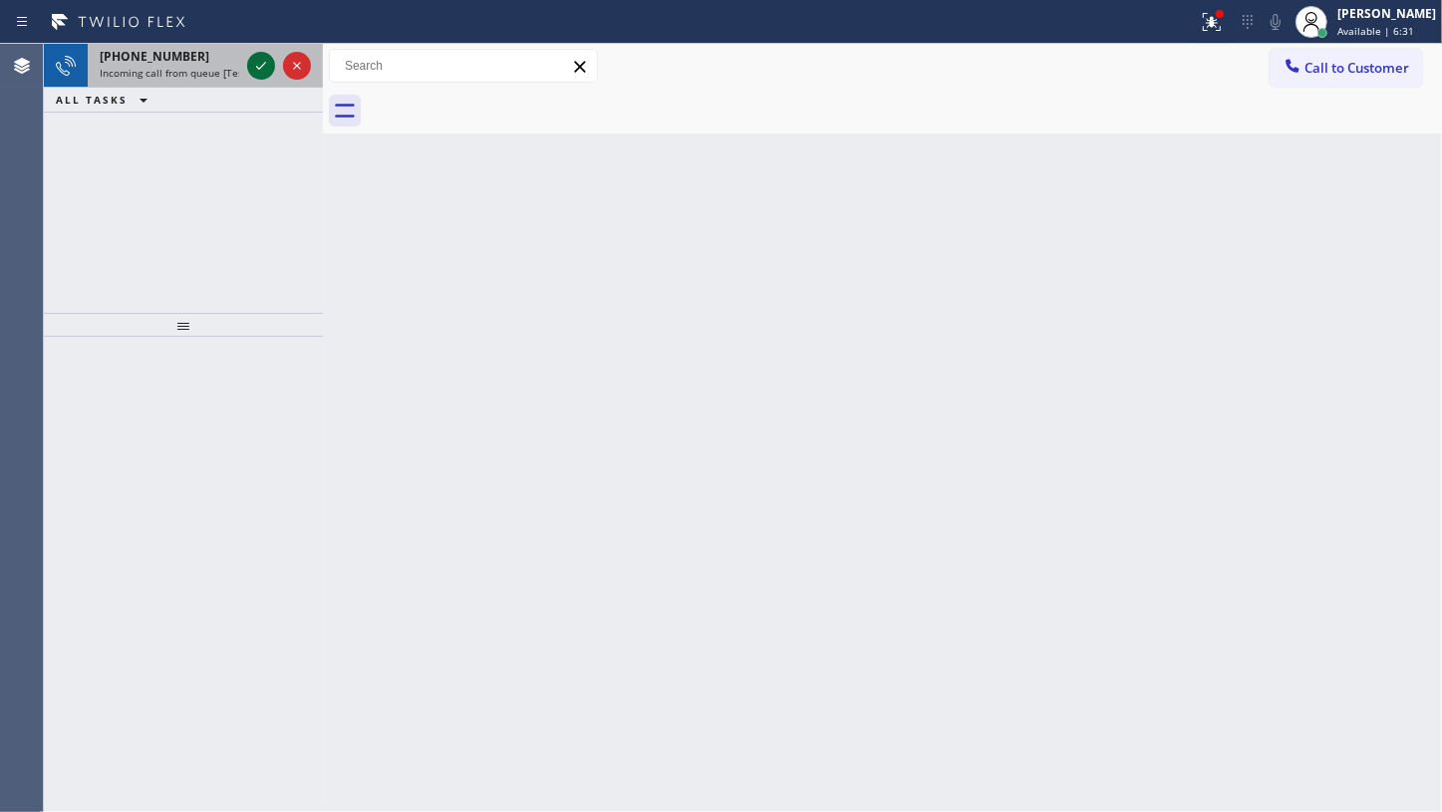
click at [263, 71] on icon at bounding box center [261, 66] width 24 height 24
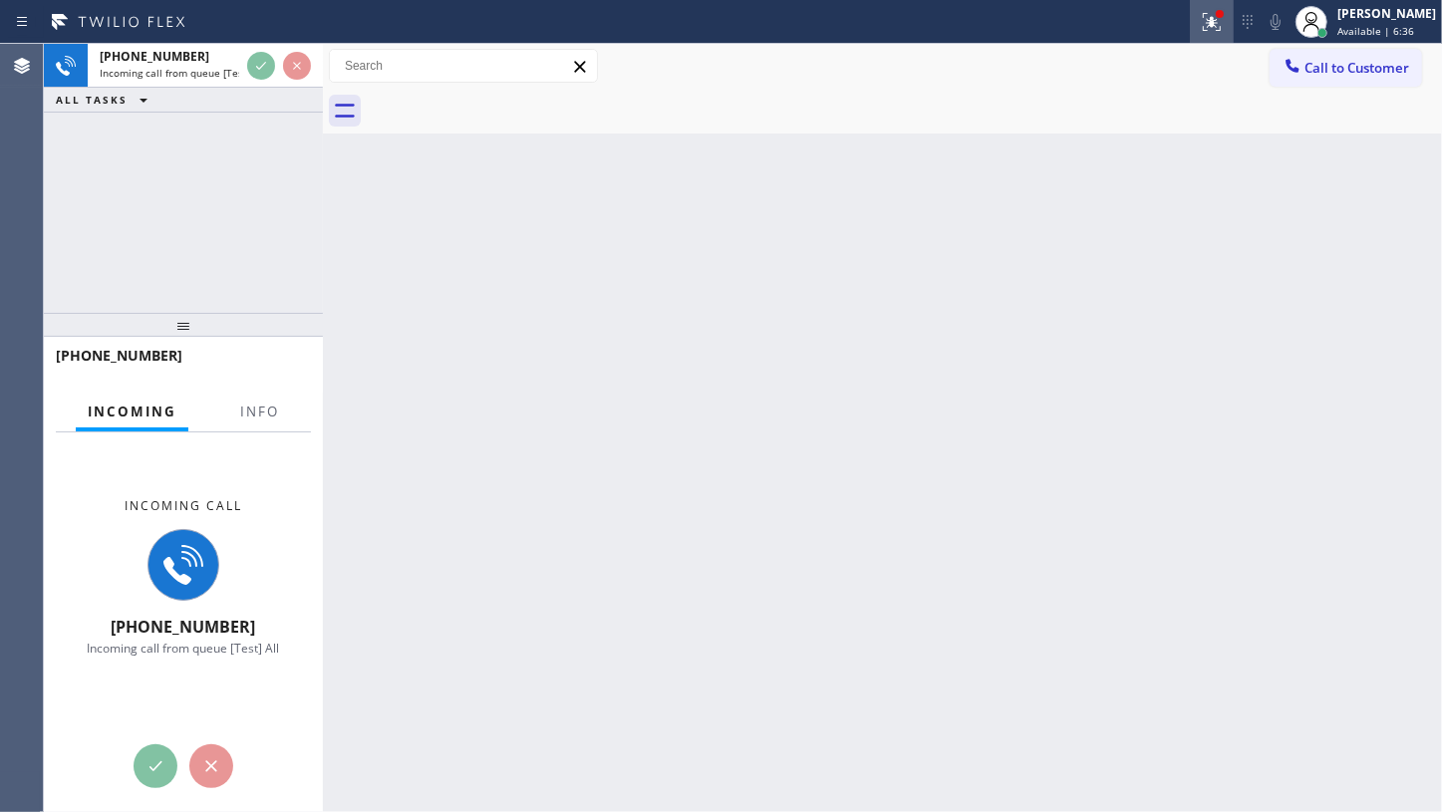
click at [1208, 36] on button at bounding box center [1212, 22] width 44 height 44
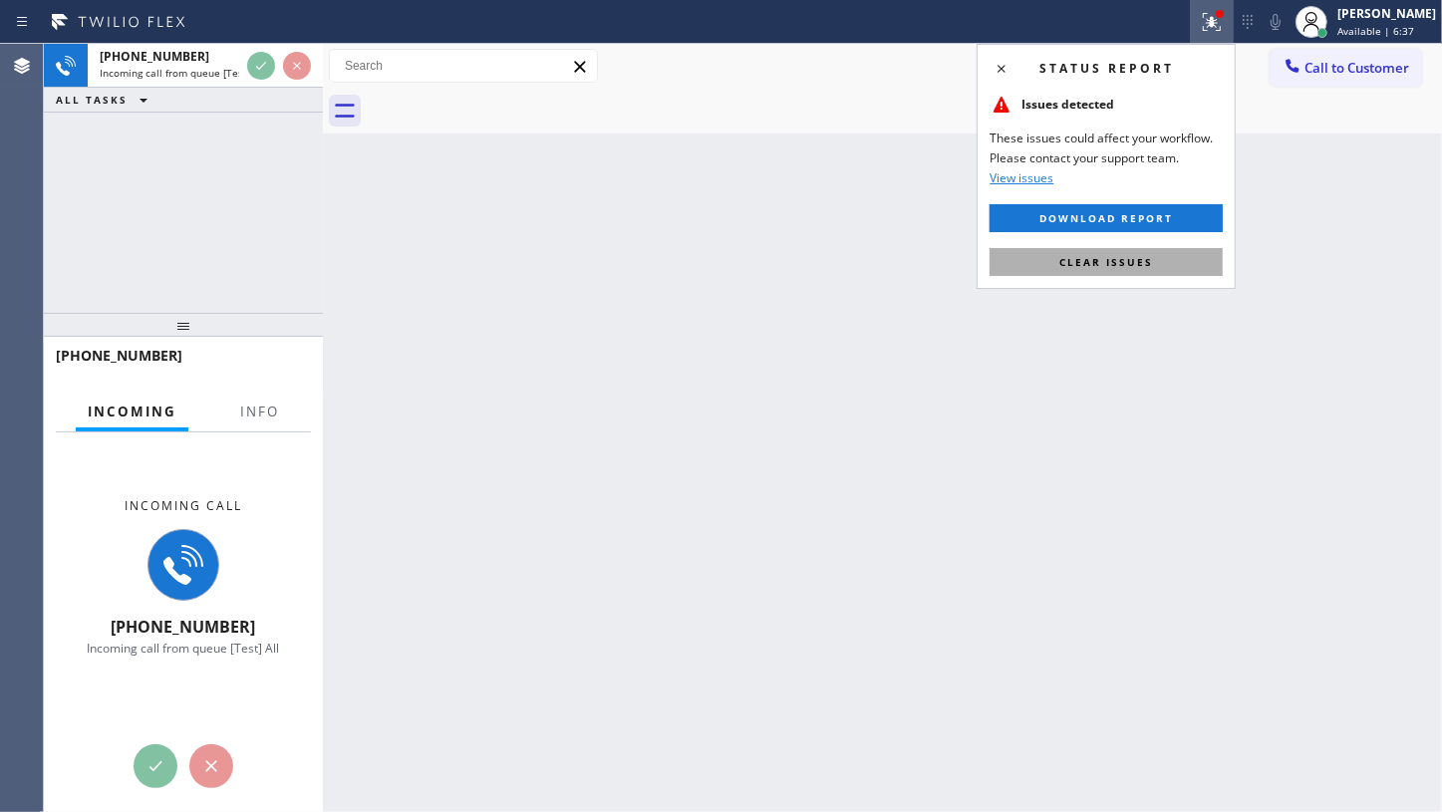
click at [1156, 249] on button "Clear issues" at bounding box center [1106, 262] width 233 height 28
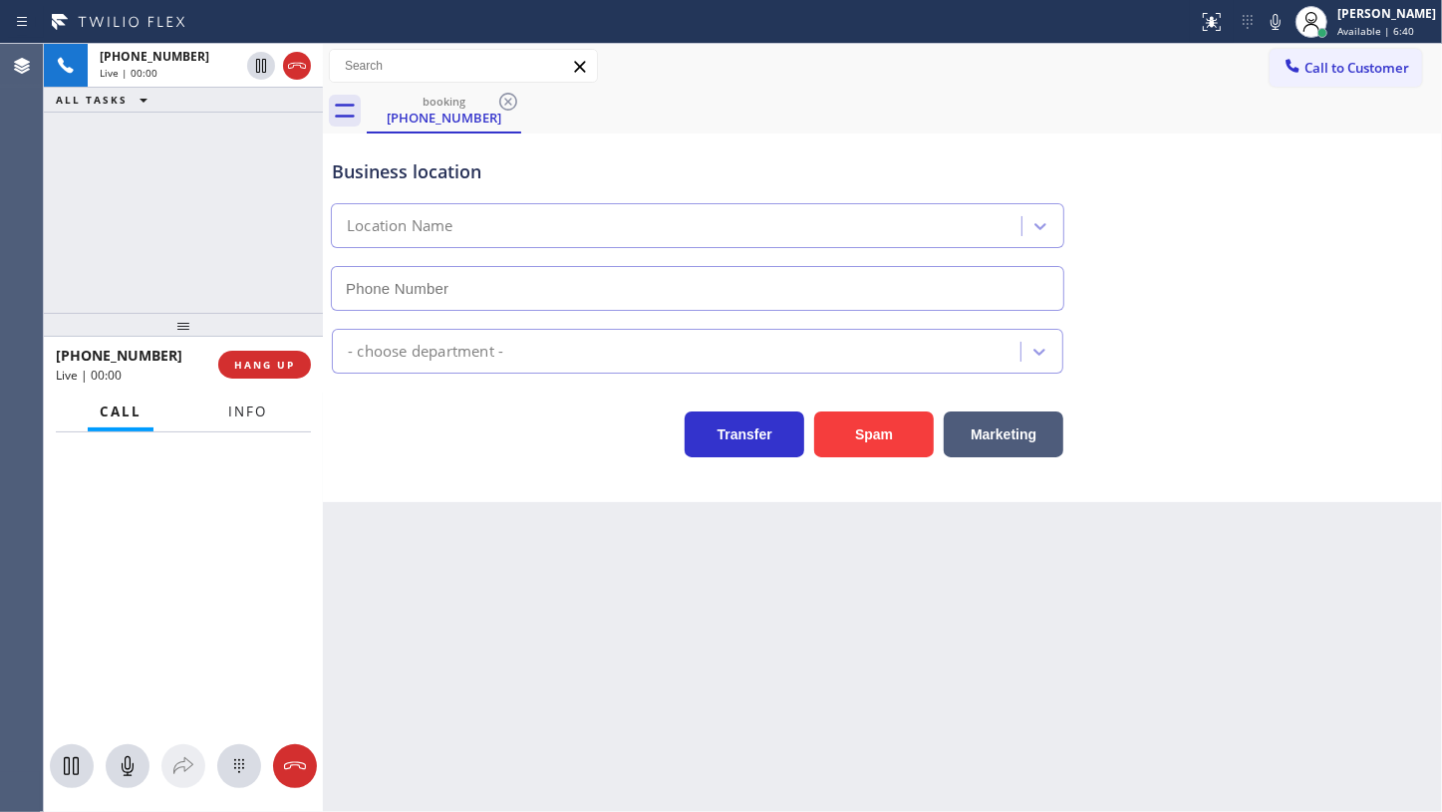
click at [252, 414] on span "Info" at bounding box center [247, 412] width 39 height 18
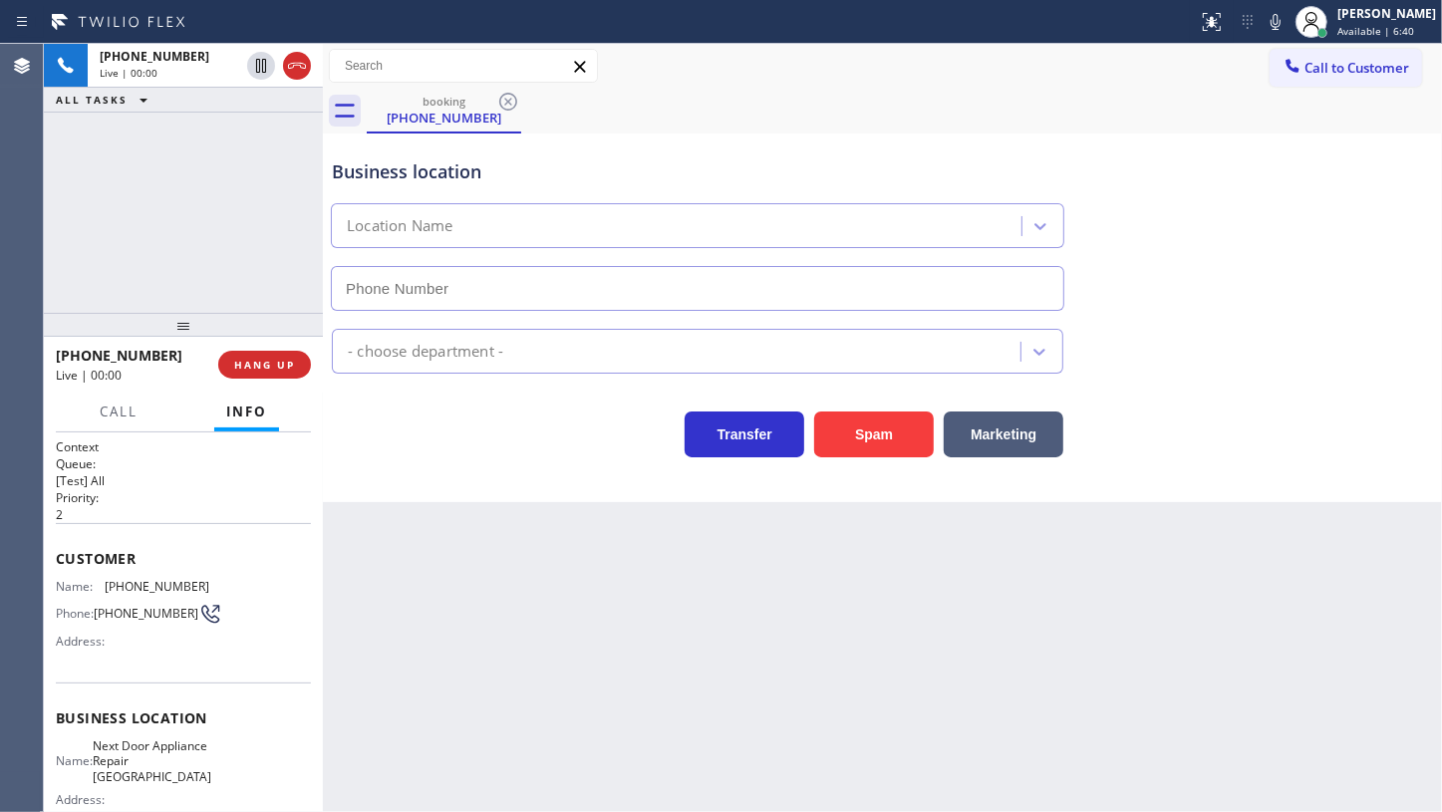
type input "(631) 203-1974"
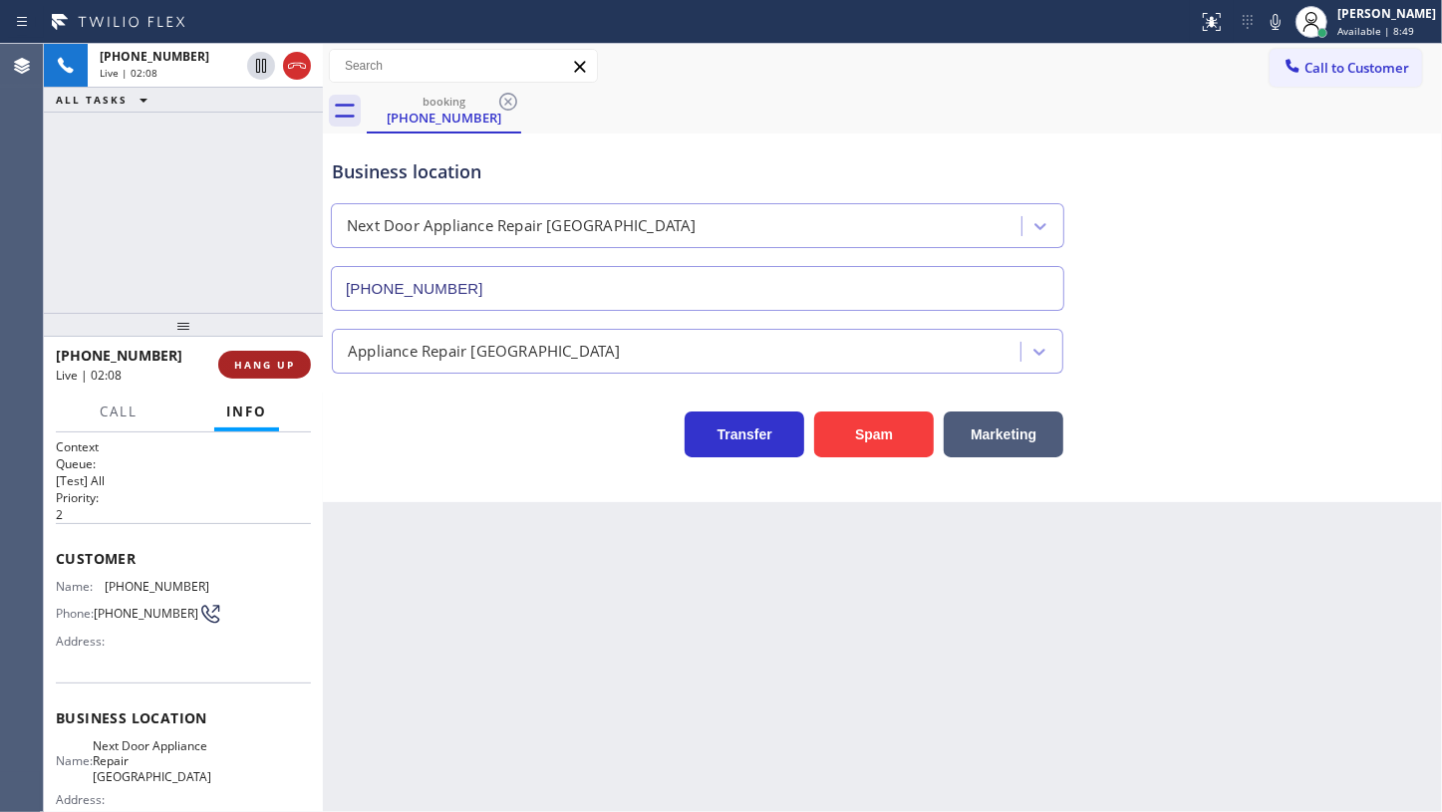
click at [260, 360] on span "HANG UP" at bounding box center [264, 365] width 61 height 14
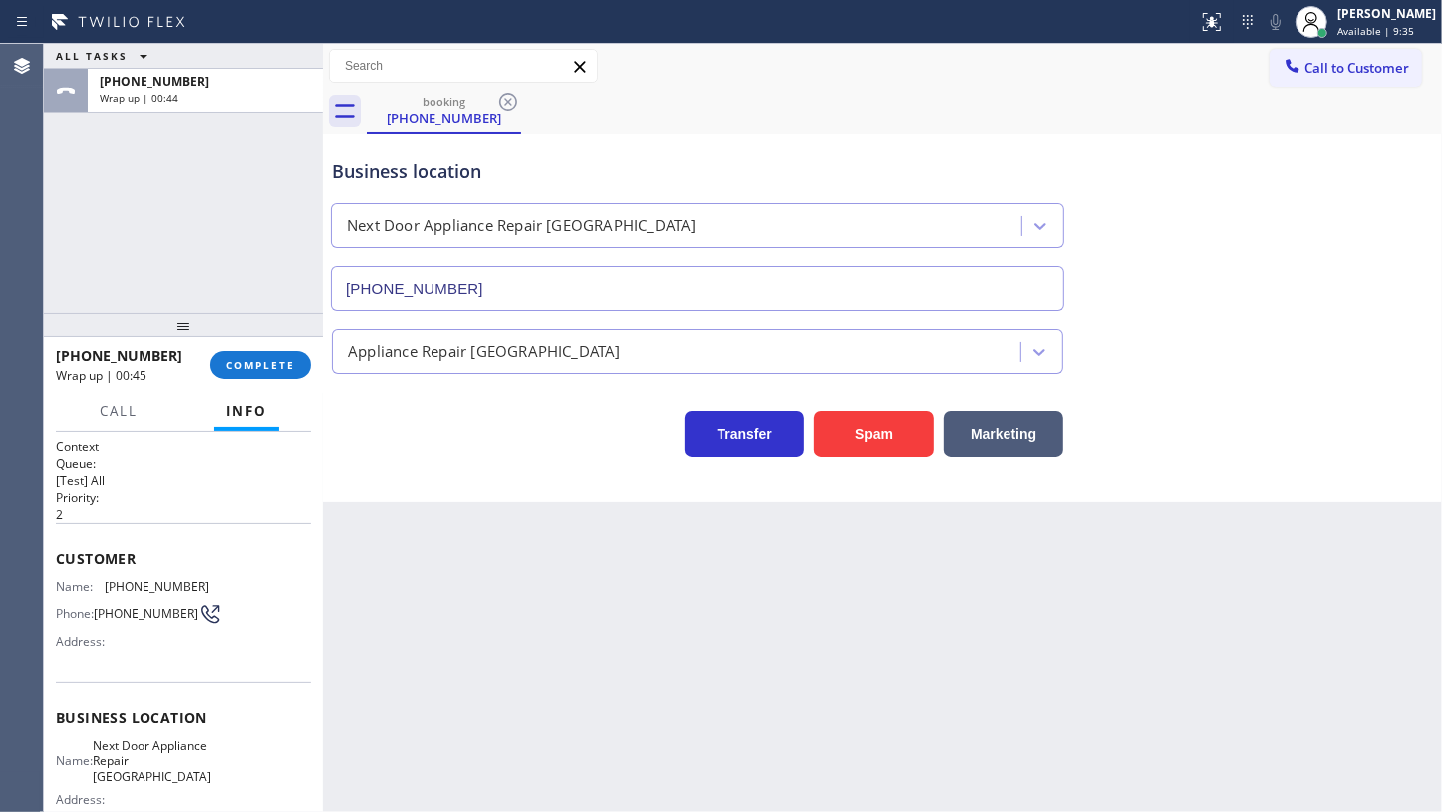
click at [151, 242] on div "ALL TASKS ALL TASKS ACTIVE TASKS TASKS IN WRAP UP +16312419558 Wrap up | 00:44" at bounding box center [183, 178] width 279 height 269
click at [279, 369] on span "COMPLETE" at bounding box center [260, 365] width 69 height 14
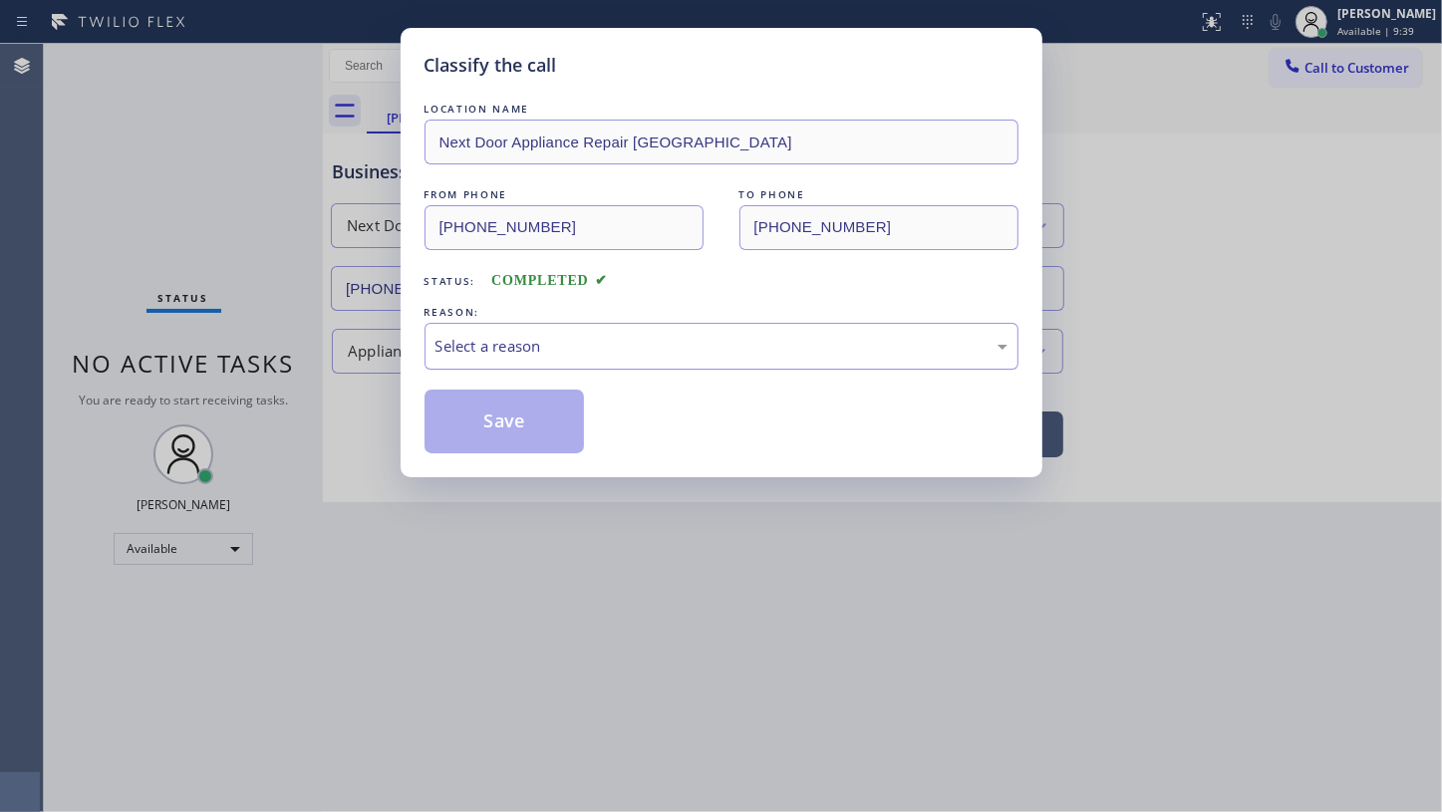
click at [452, 365] on div "Select a reason" at bounding box center [722, 346] width 594 height 47
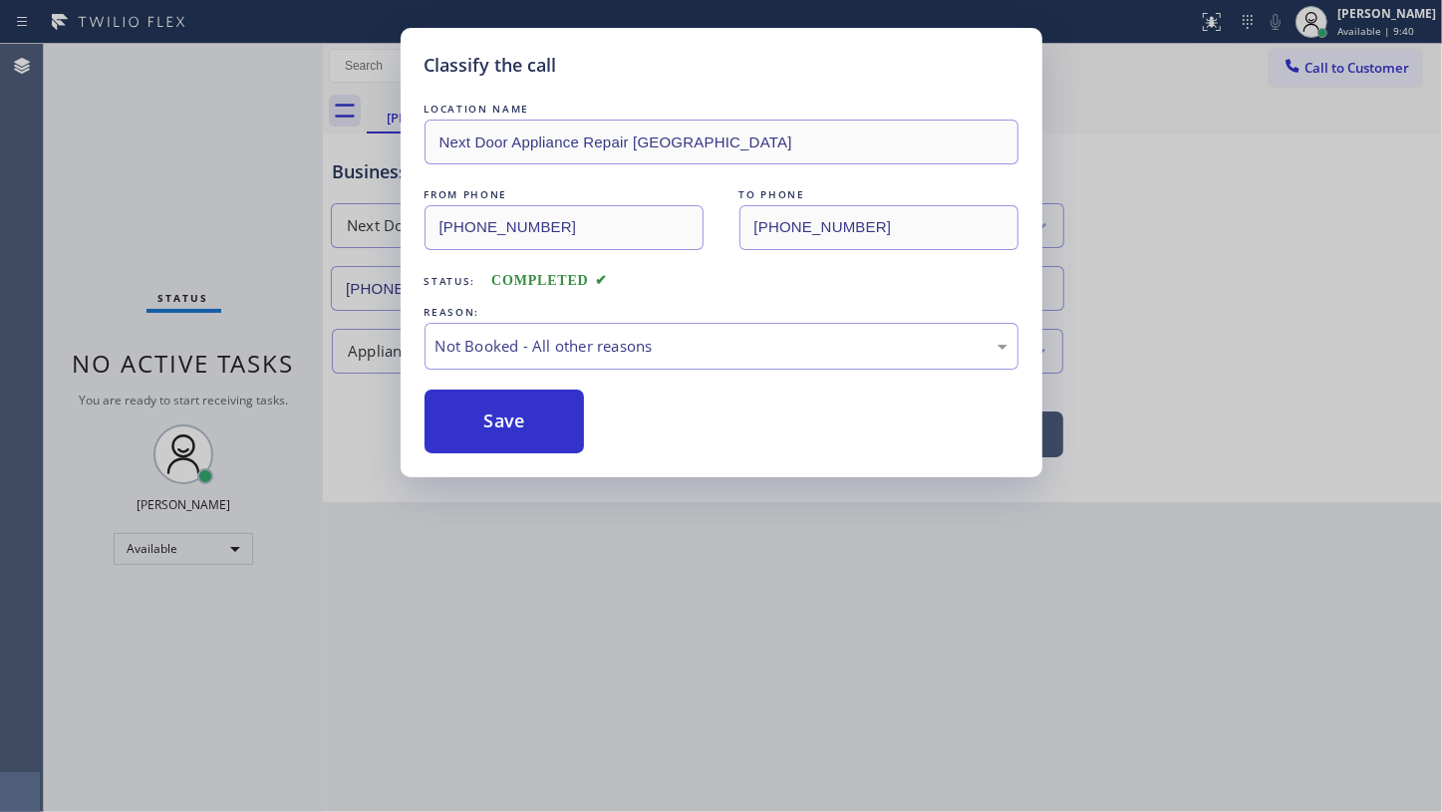
click at [466, 424] on button "Save" at bounding box center [505, 422] width 160 height 64
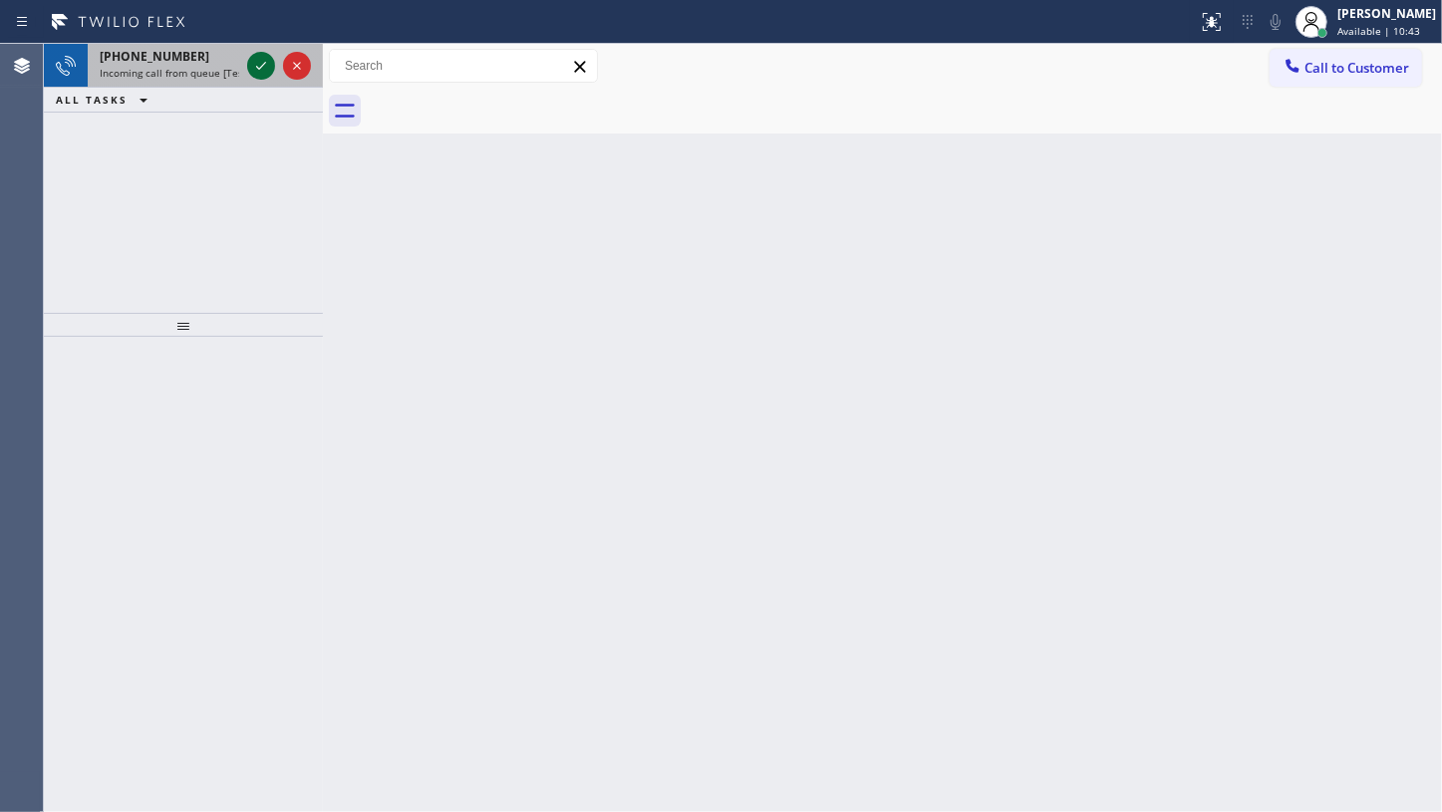
click at [263, 67] on icon at bounding box center [261, 66] width 24 height 24
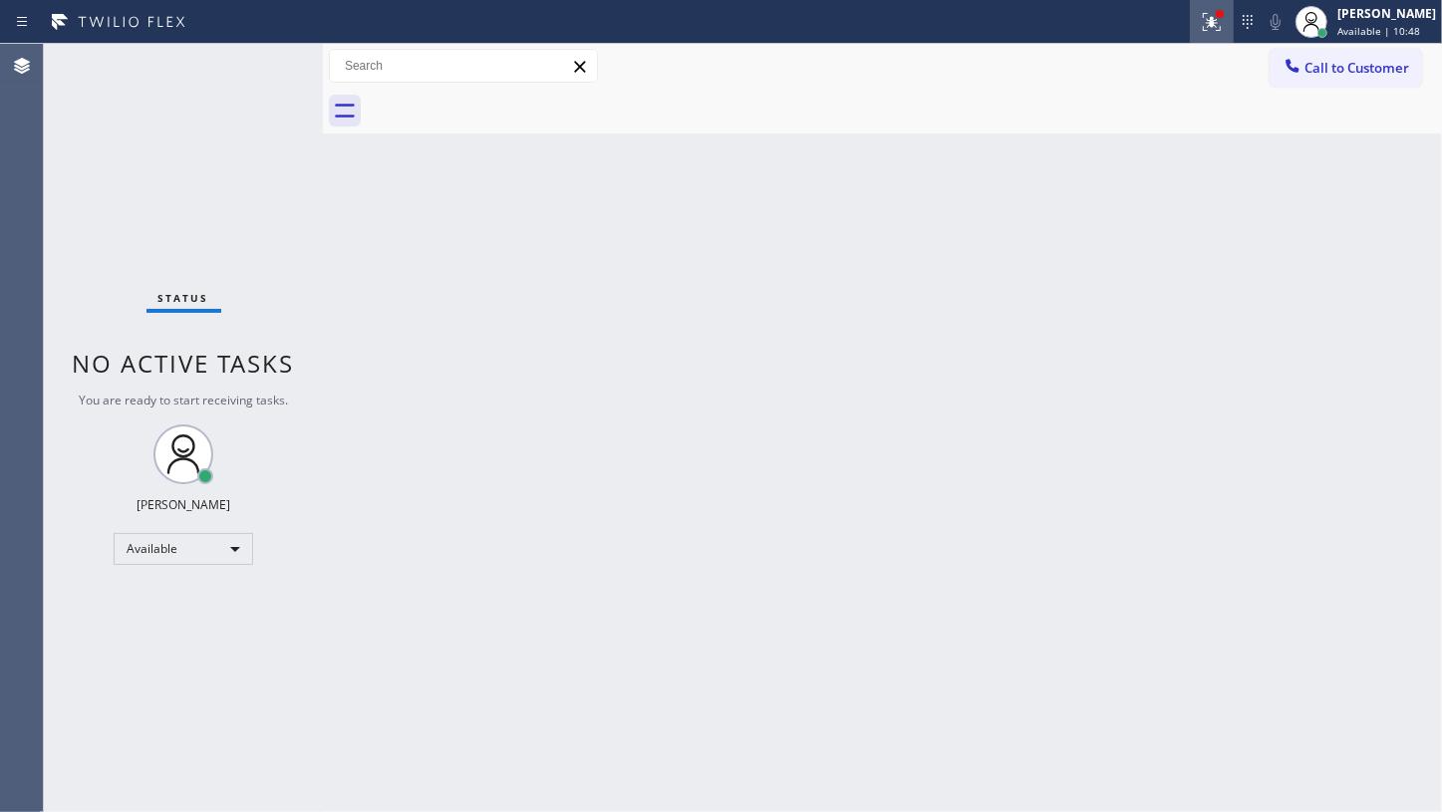
click at [1229, 28] on div at bounding box center [1212, 22] width 44 height 24
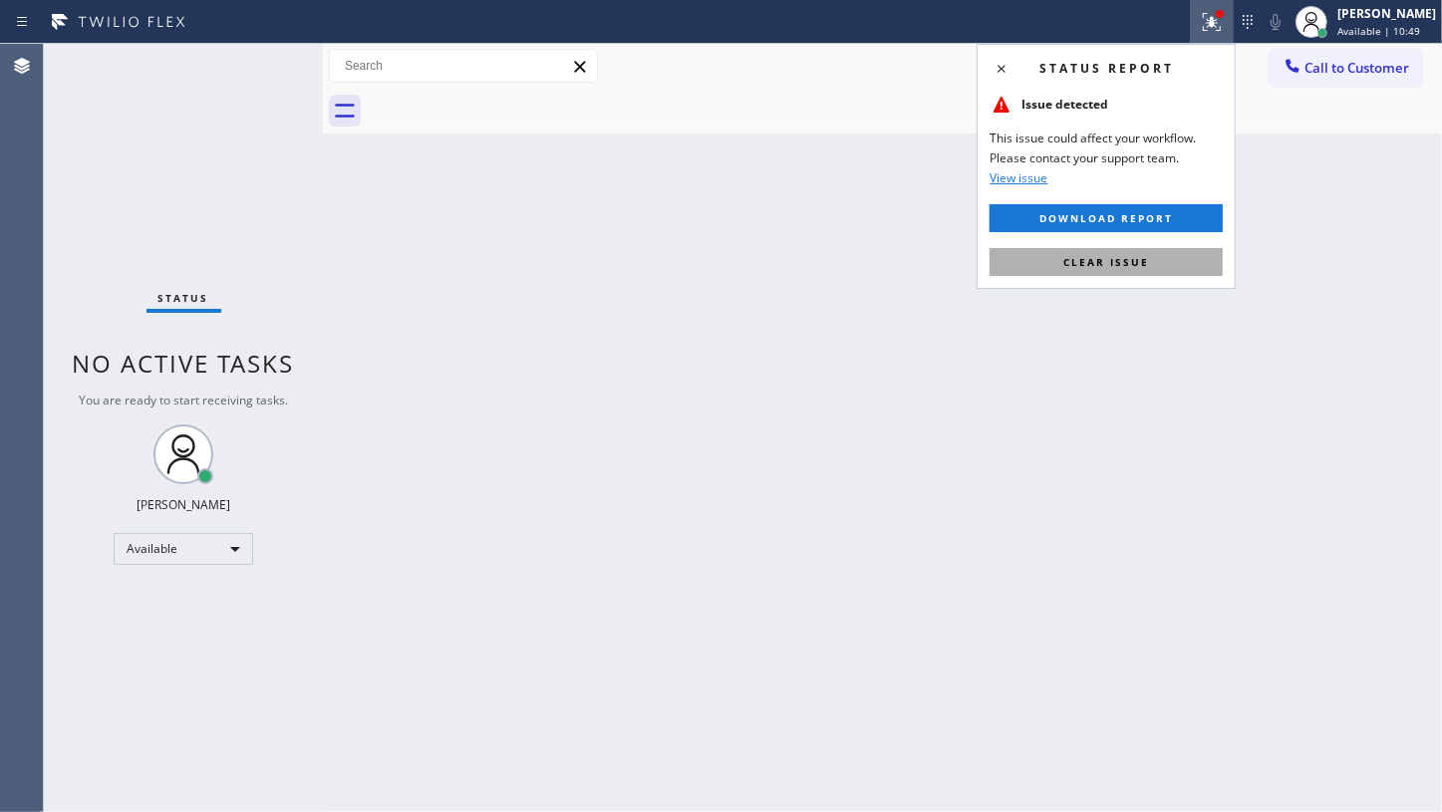
click at [1162, 258] on button "Clear issue" at bounding box center [1106, 262] width 233 height 28
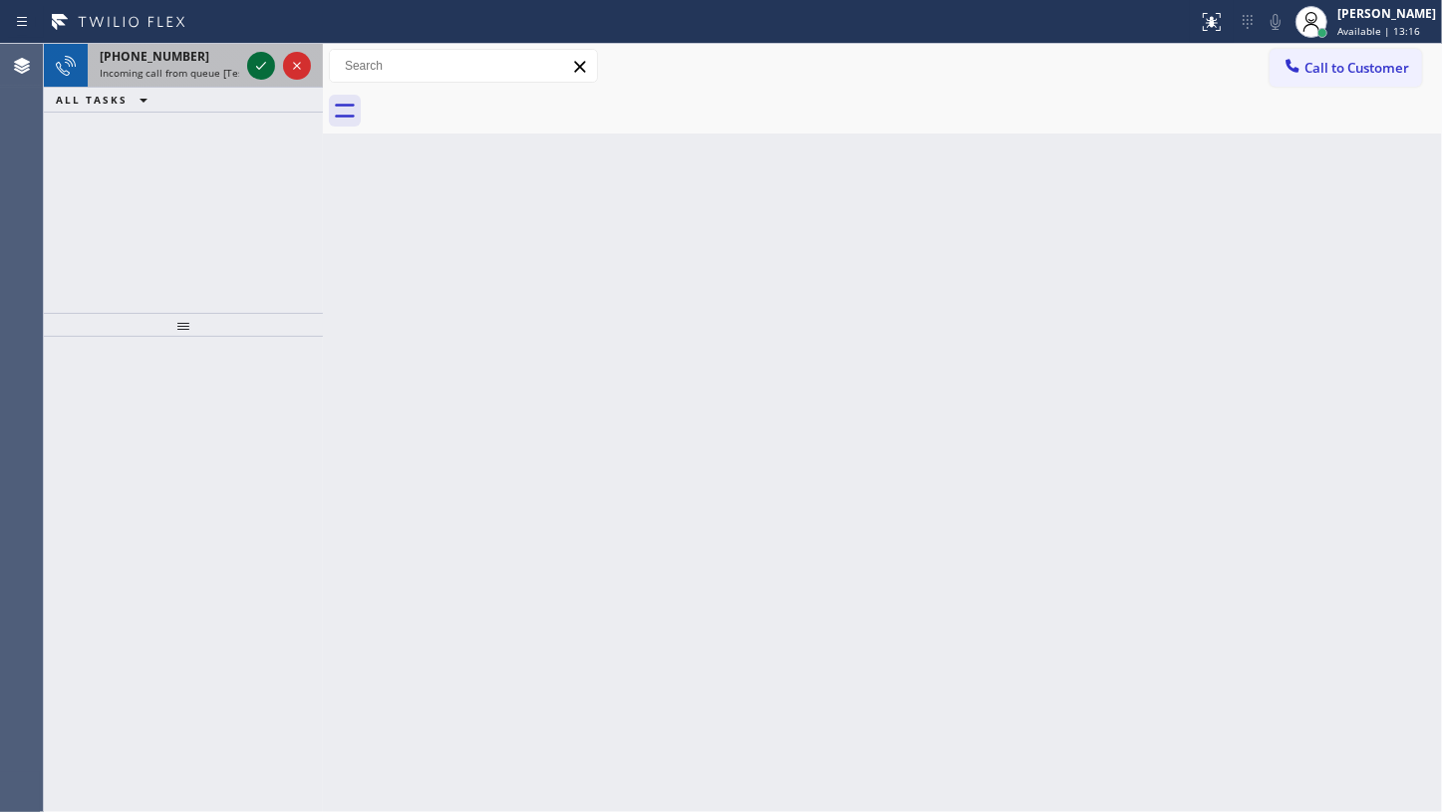
click at [250, 70] on icon at bounding box center [261, 66] width 24 height 24
click at [258, 69] on icon at bounding box center [261, 66] width 10 height 8
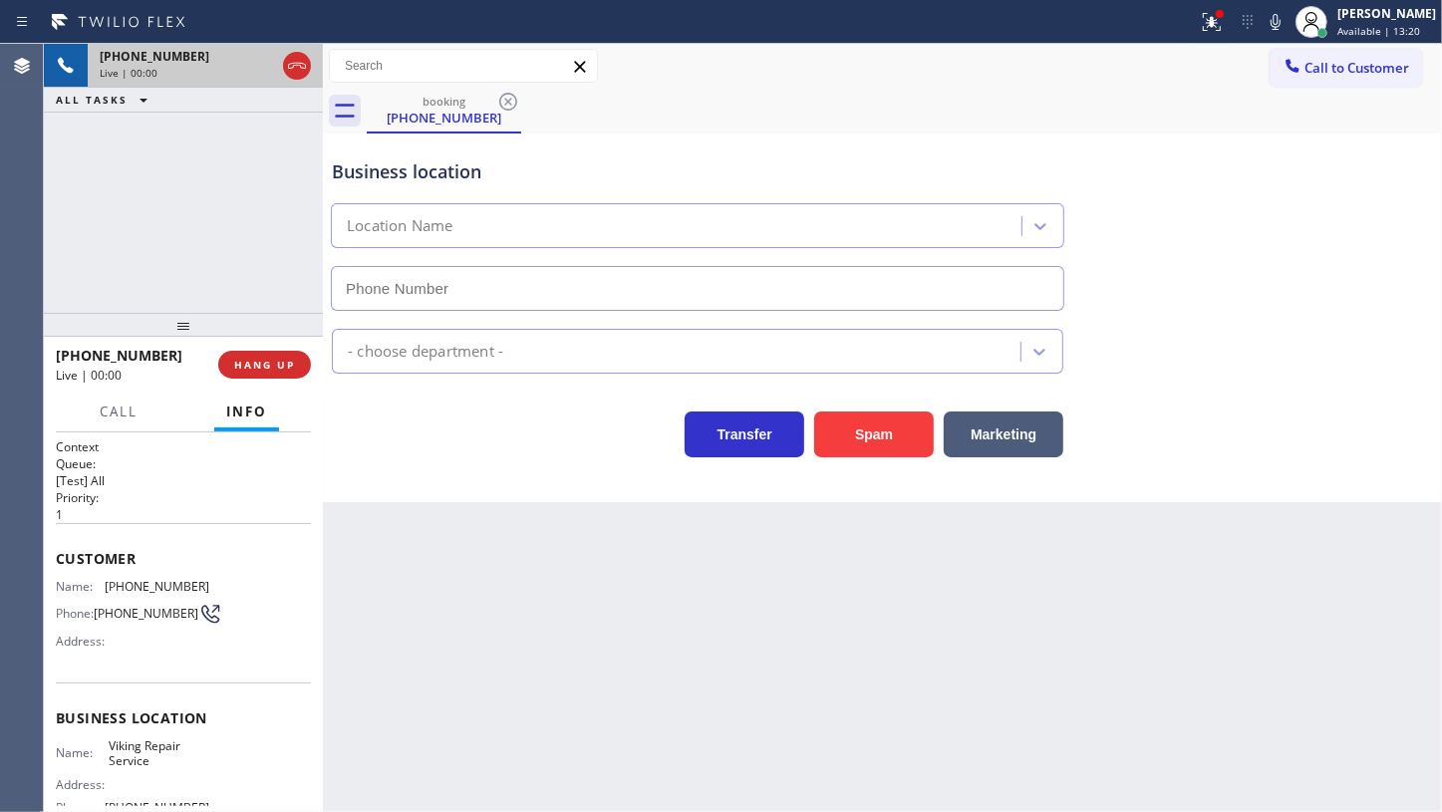
type input "(805) 303-5959"
click at [1276, 24] on icon at bounding box center [1276, 22] width 24 height 24
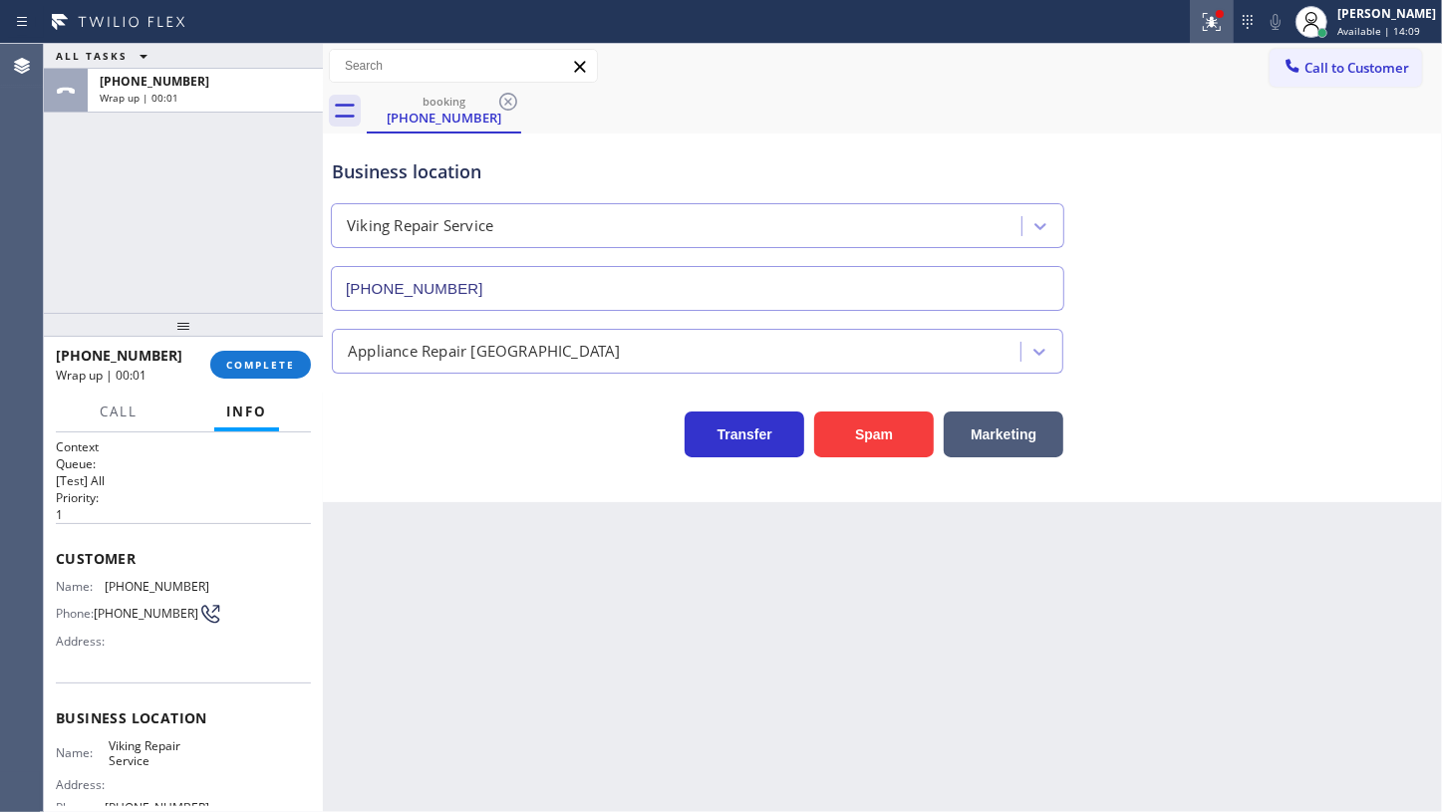
click at [1204, 13] on icon at bounding box center [1212, 22] width 24 height 24
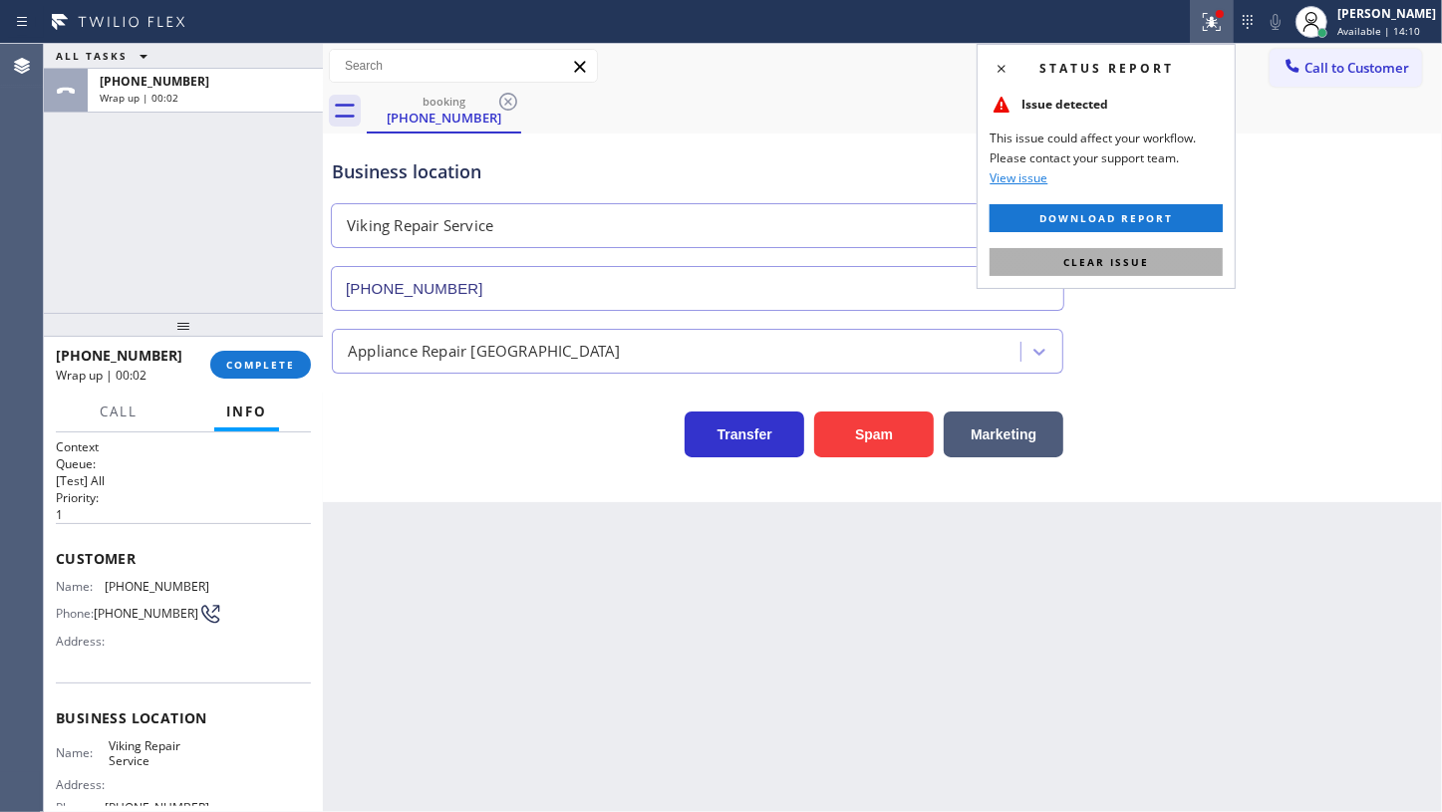
click at [1170, 275] on button "Clear issue" at bounding box center [1106, 262] width 233 height 28
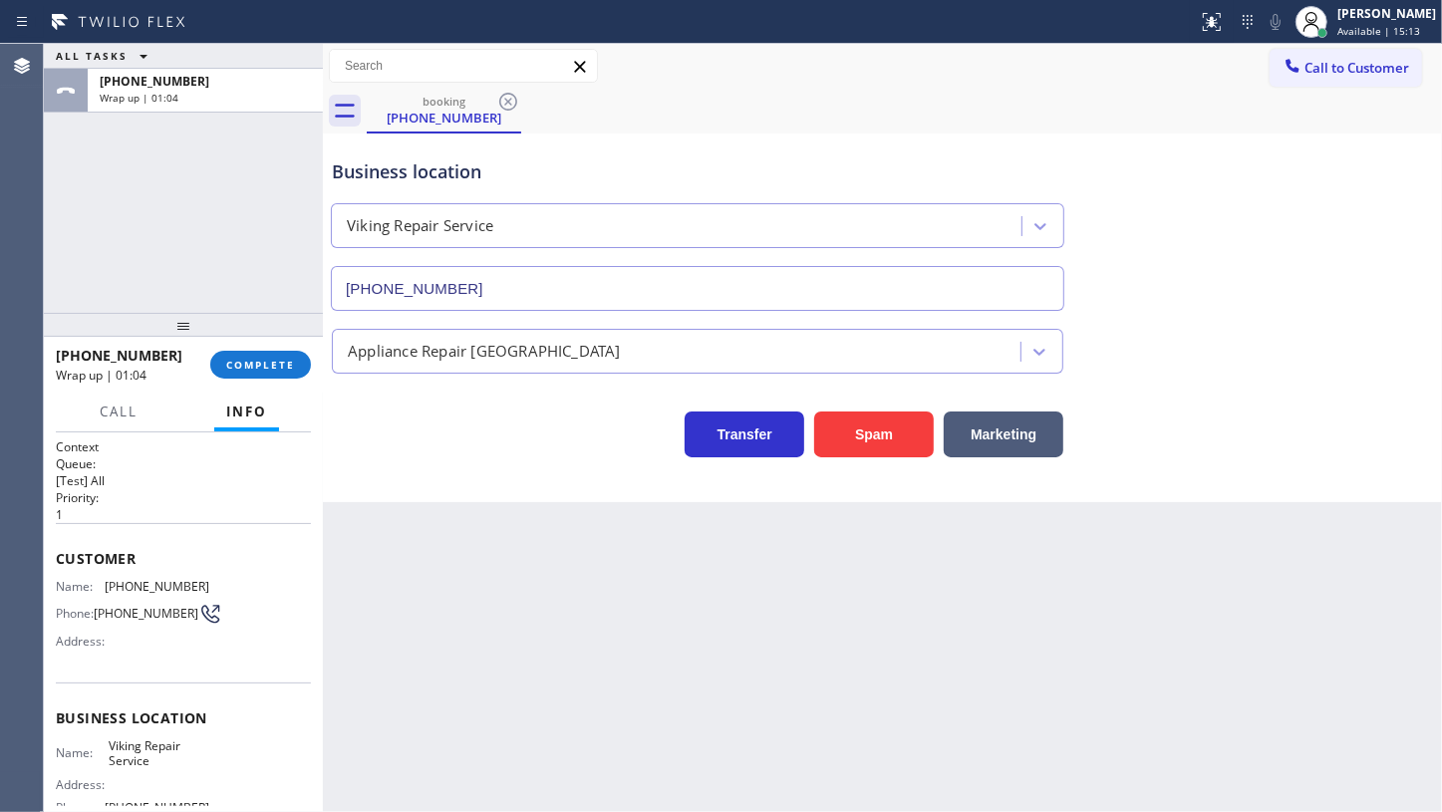
click at [244, 379] on div "+13109759752 Wrap up | 01:04 COMPLETE" at bounding box center [183, 365] width 255 height 52
click at [260, 367] on span "COMPLETE" at bounding box center [260, 365] width 69 height 14
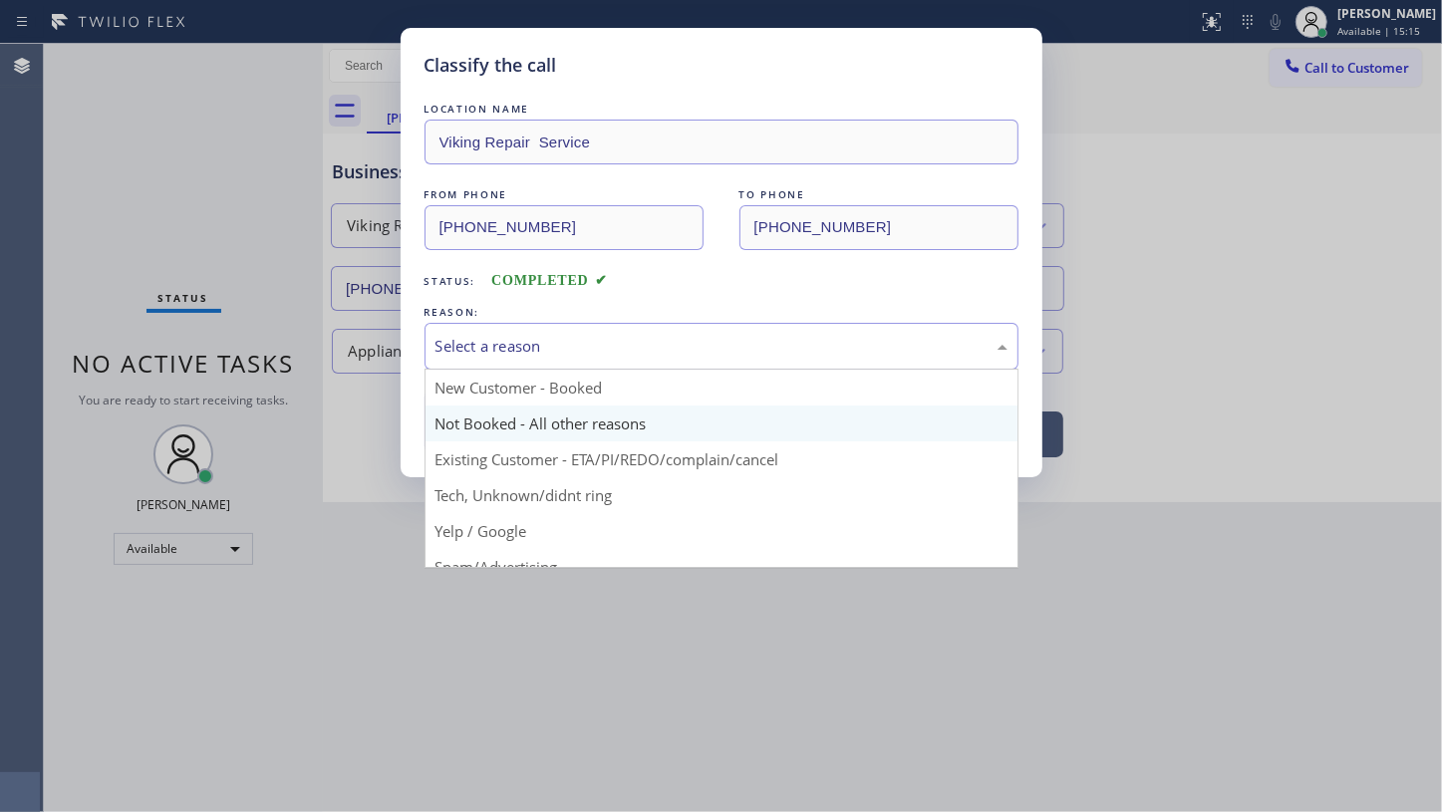
drag, startPoint x: 493, startPoint y: 351, endPoint x: 454, endPoint y: 428, distance: 86.0
click at [487, 360] on div "Select a reason" at bounding box center [722, 346] width 594 height 47
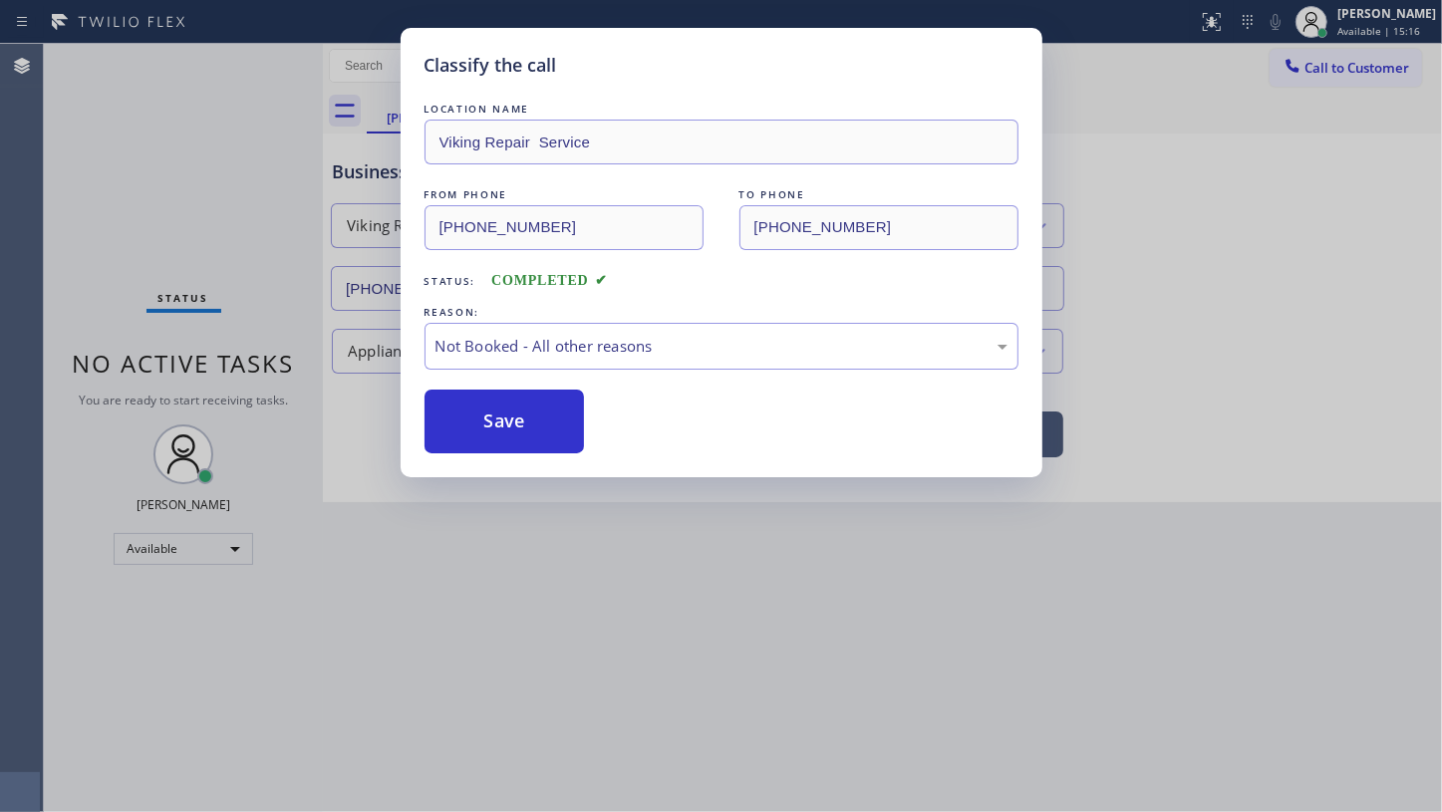
click at [454, 428] on button "Save" at bounding box center [505, 422] width 160 height 64
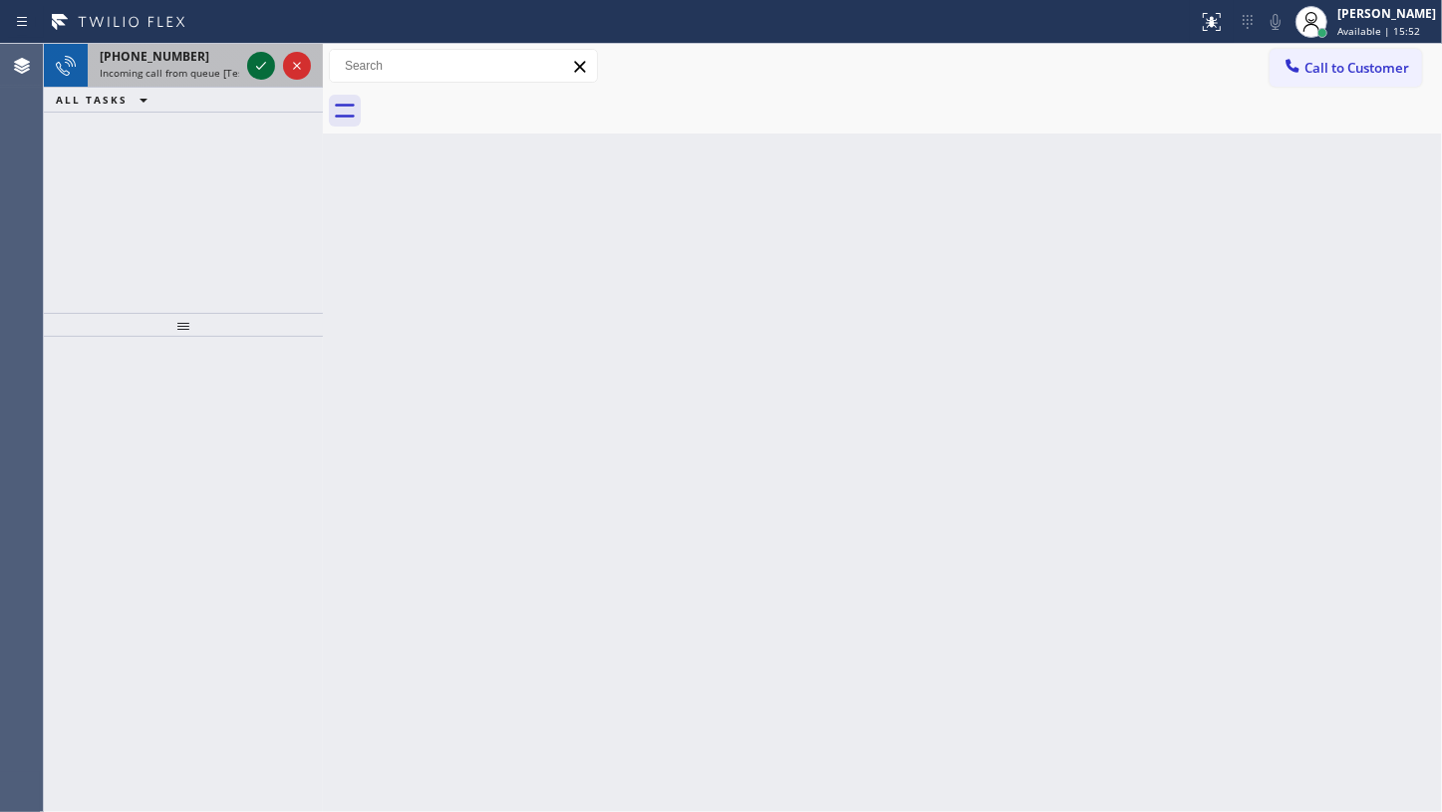
click at [266, 55] on icon at bounding box center [261, 66] width 24 height 24
click at [255, 56] on icon at bounding box center [261, 66] width 24 height 24
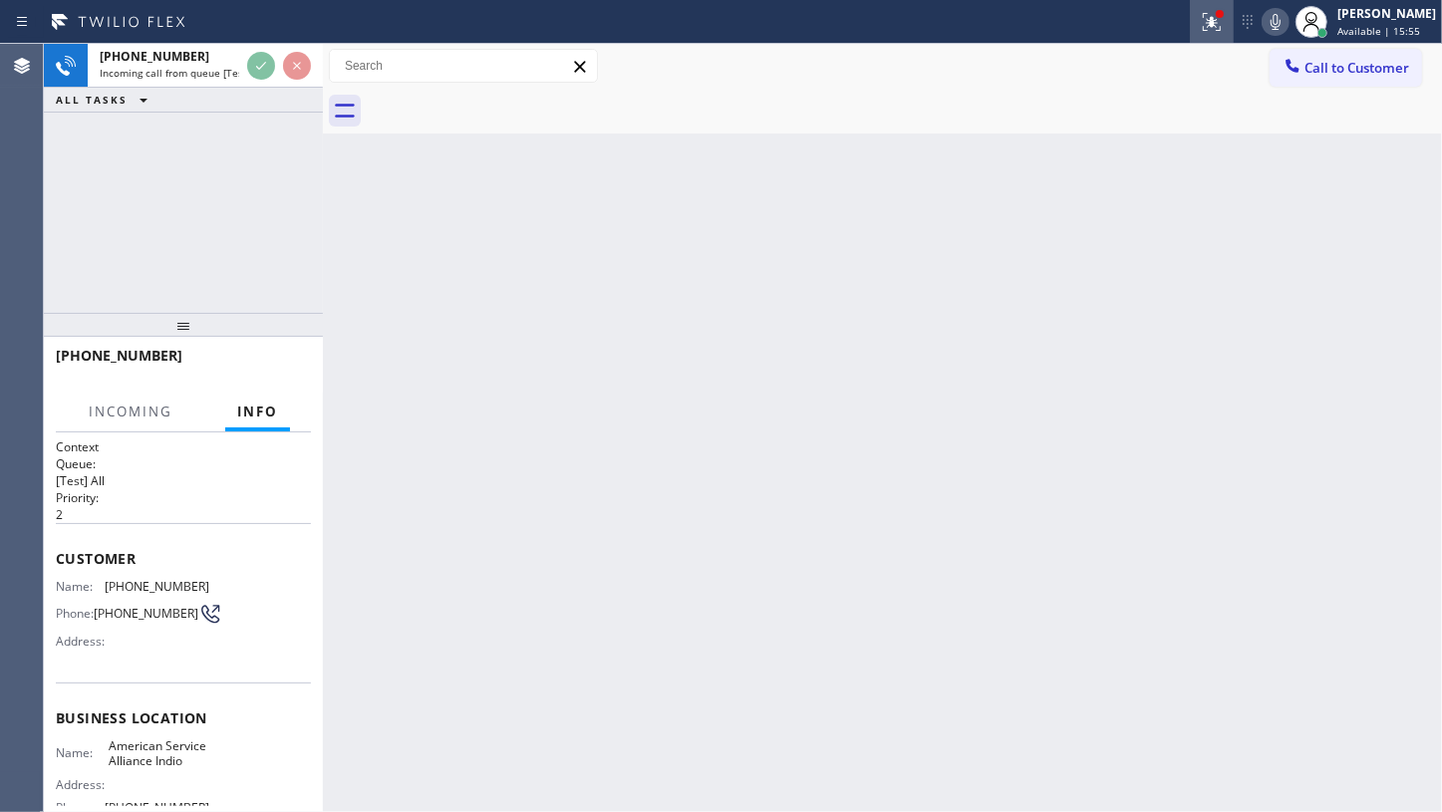
click at [1221, 26] on icon at bounding box center [1212, 22] width 18 height 18
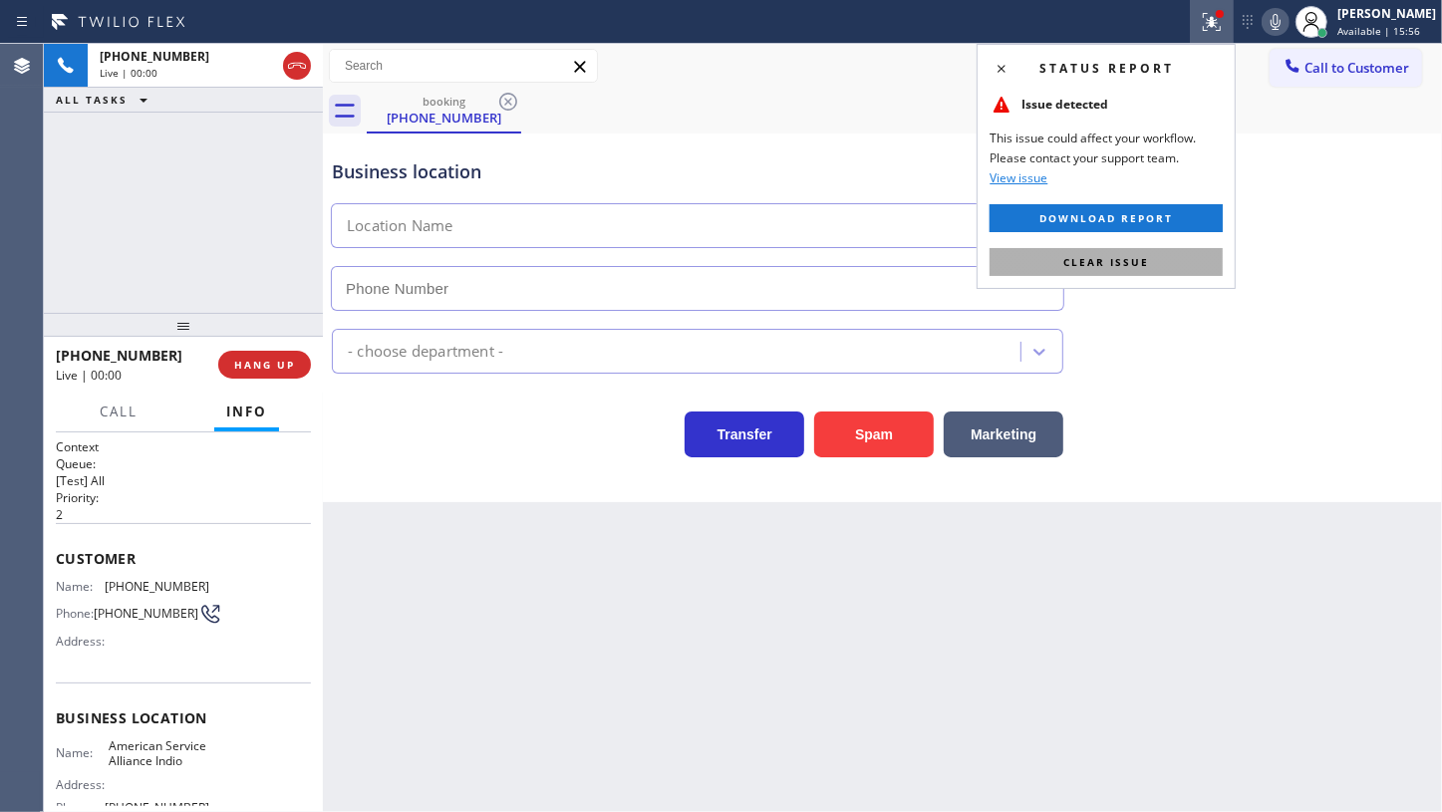
type input "(760) 452-3788"
click at [1163, 258] on button "Clear issue" at bounding box center [1106, 262] width 233 height 28
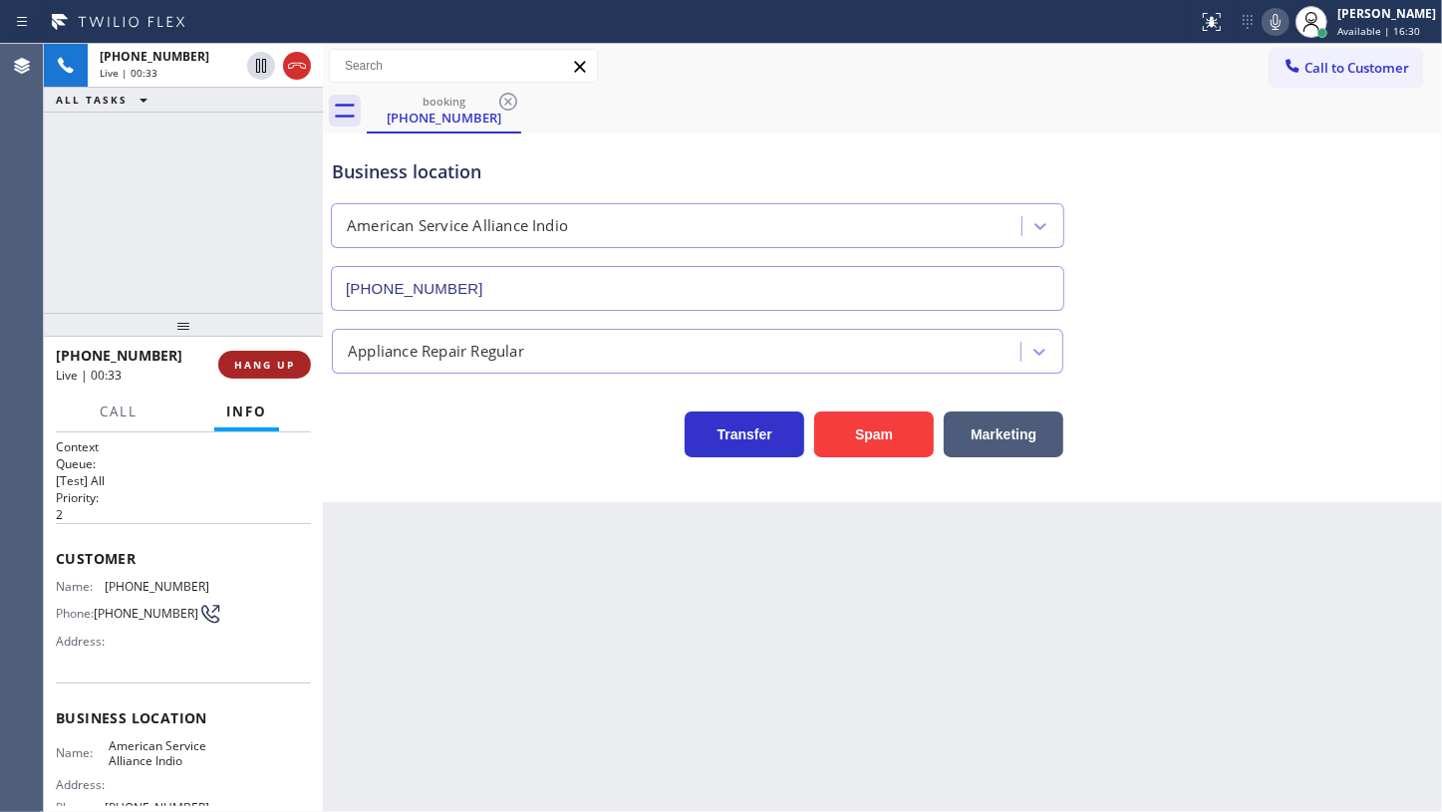
click at [247, 360] on span "HANG UP" at bounding box center [264, 365] width 61 height 14
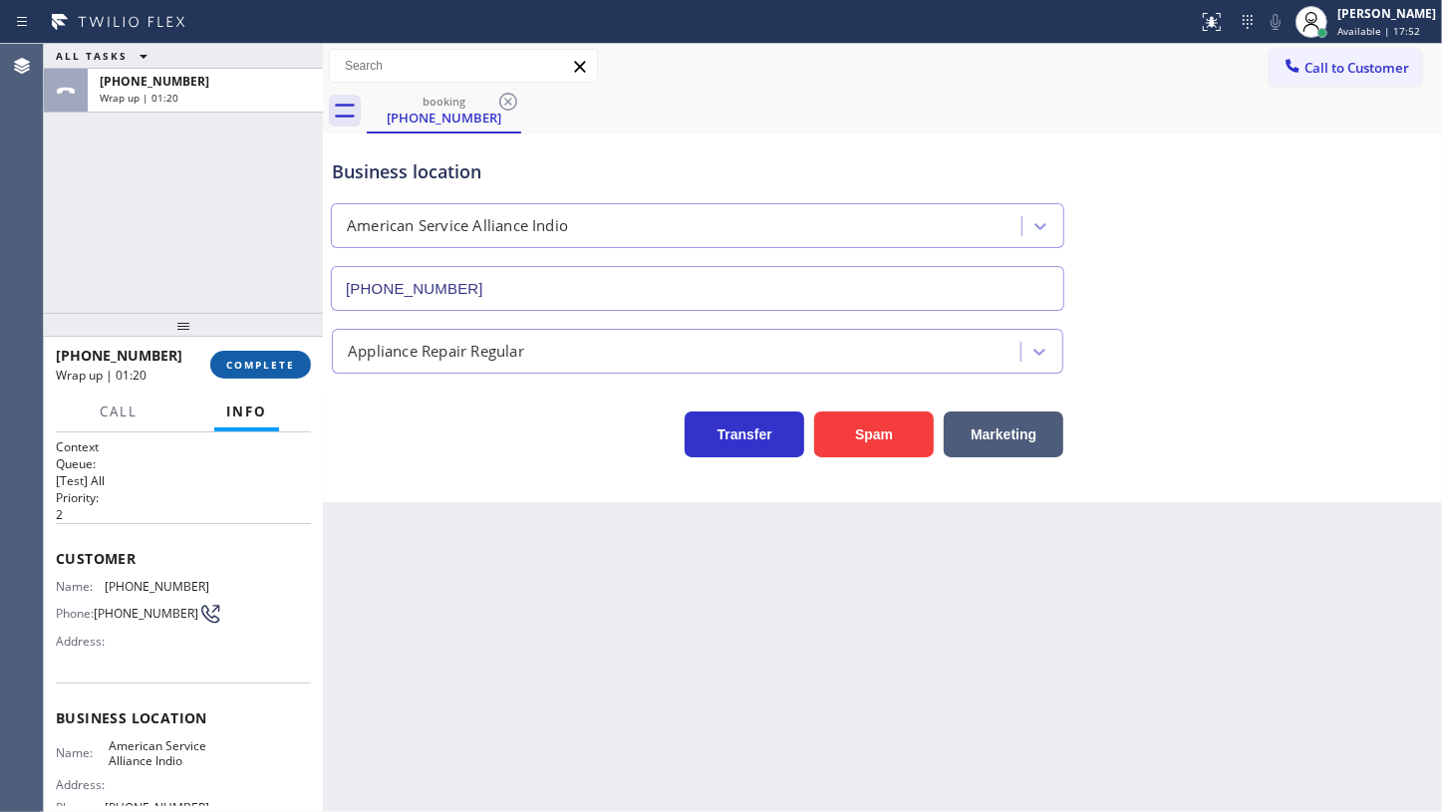
click at [277, 365] on span "COMPLETE" at bounding box center [260, 365] width 69 height 14
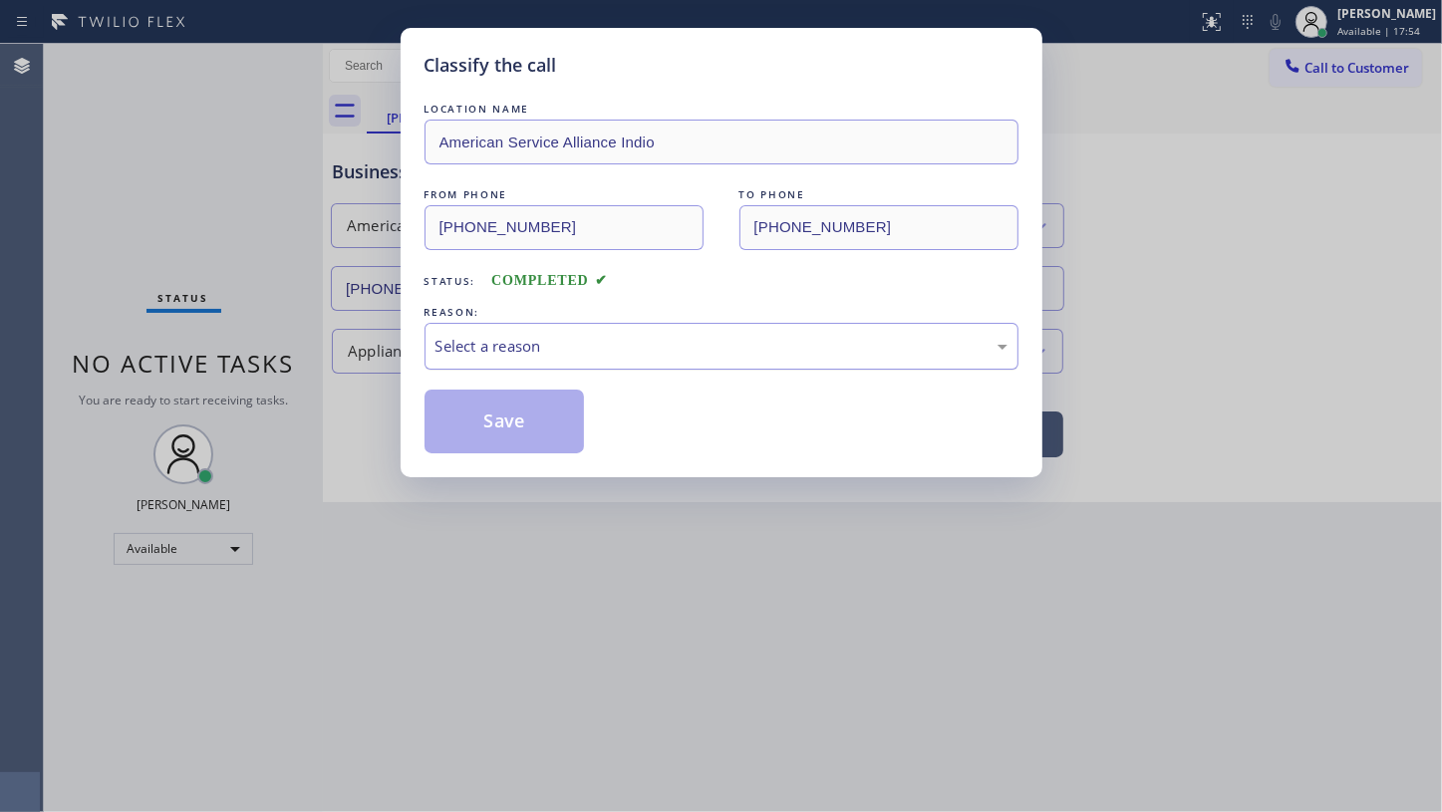
click at [502, 348] on div "Select a reason" at bounding box center [722, 346] width 572 height 23
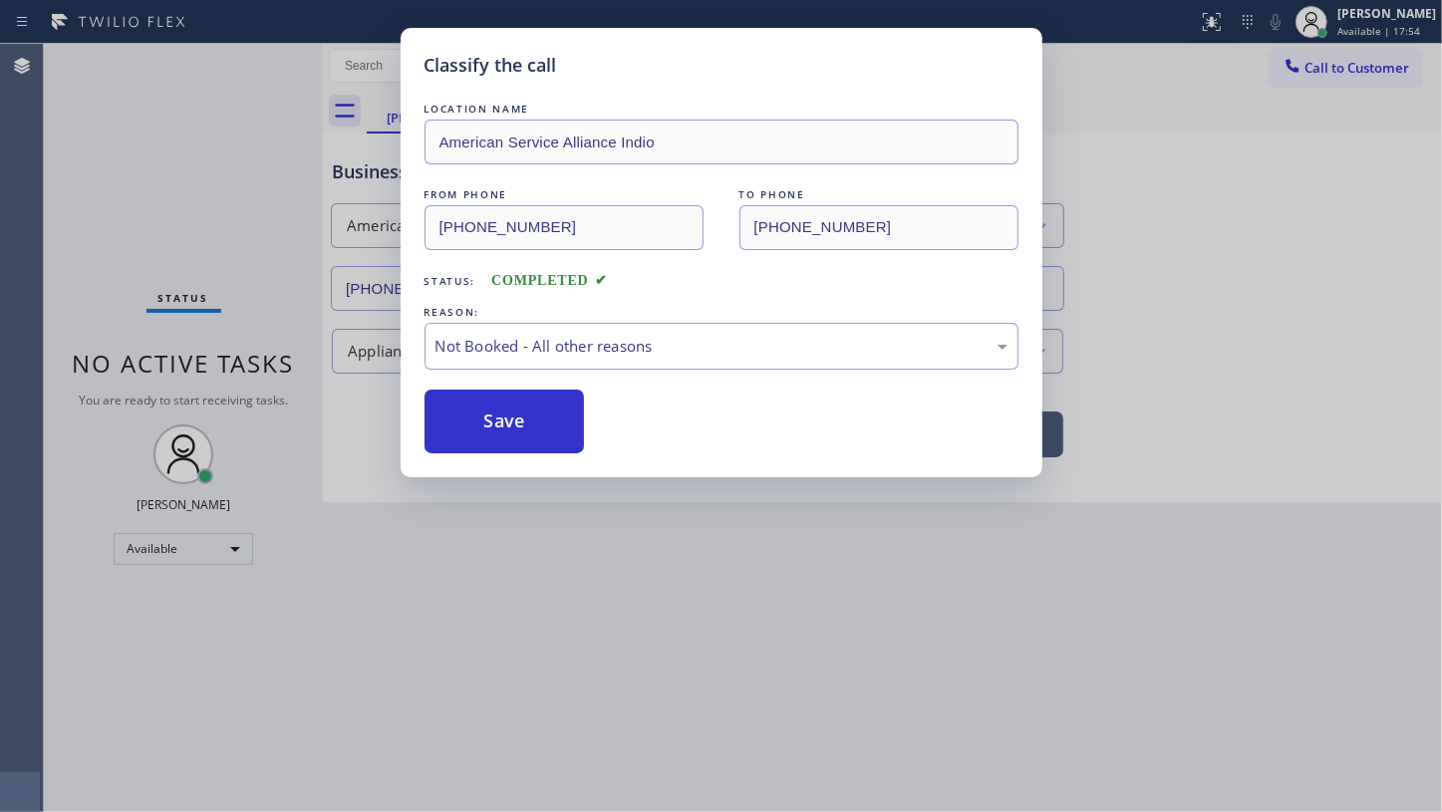
click at [474, 424] on button "Save" at bounding box center [505, 422] width 160 height 64
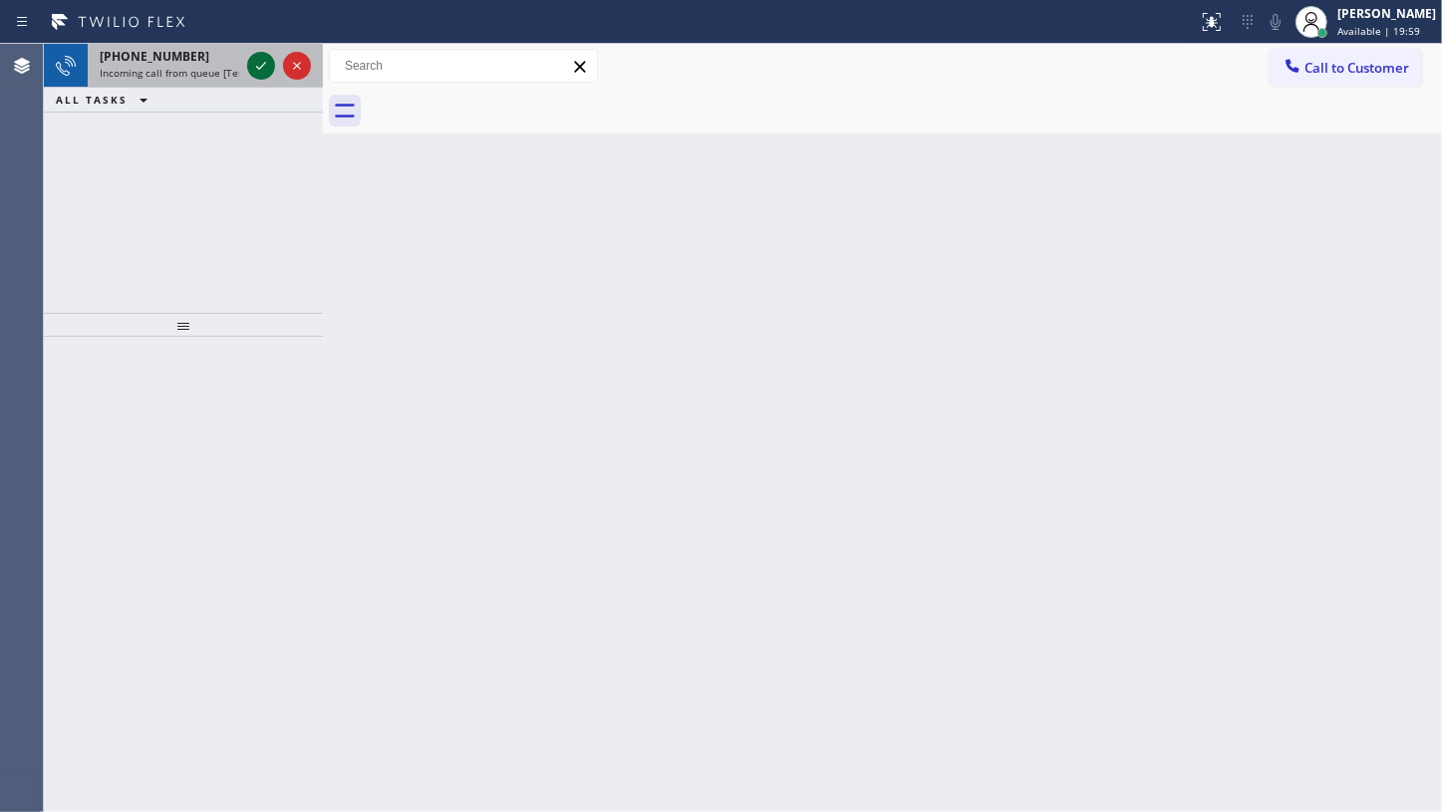
click at [258, 61] on icon at bounding box center [261, 66] width 24 height 24
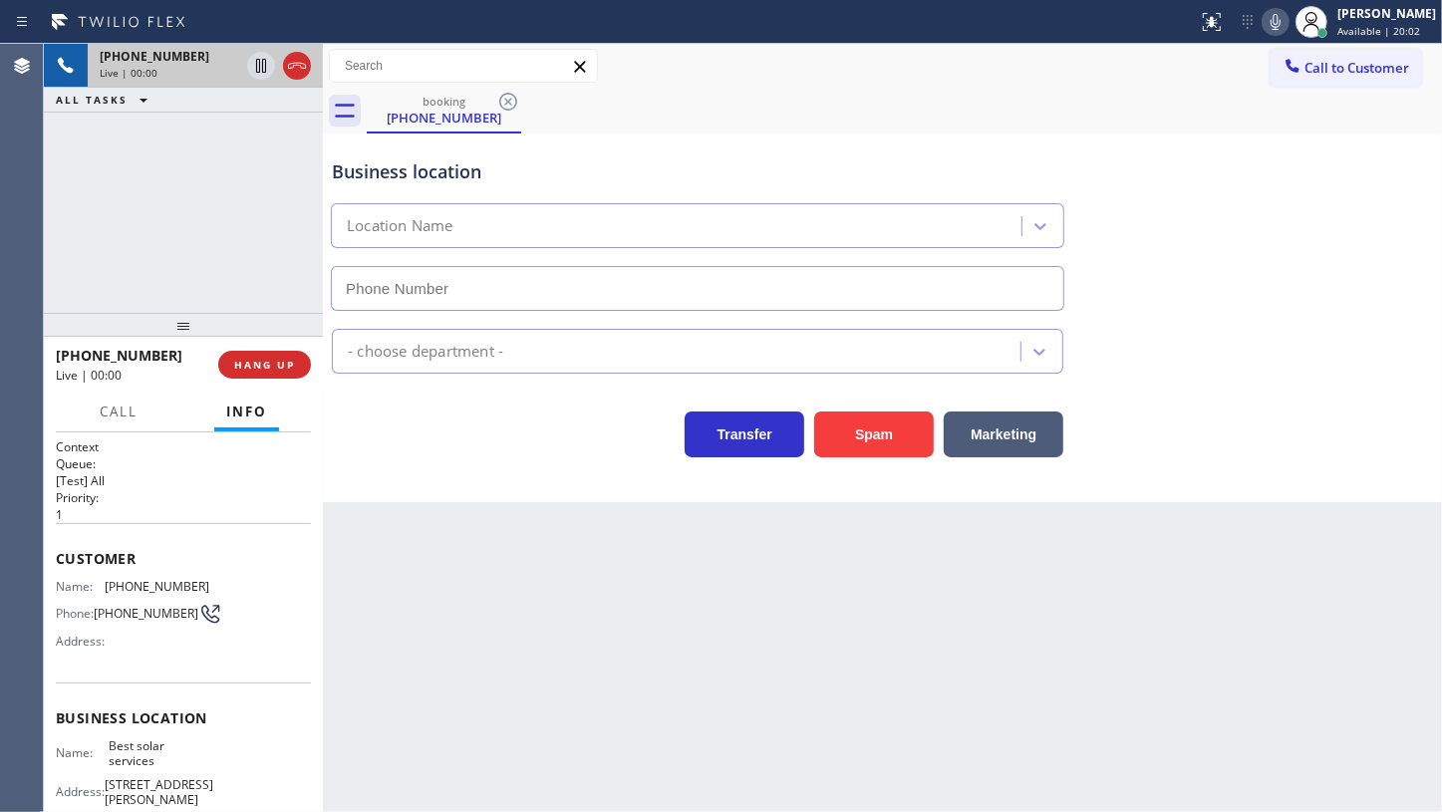
type input "(310) 553-3300"
click at [238, 359] on span "HANG UP" at bounding box center [264, 365] width 61 height 14
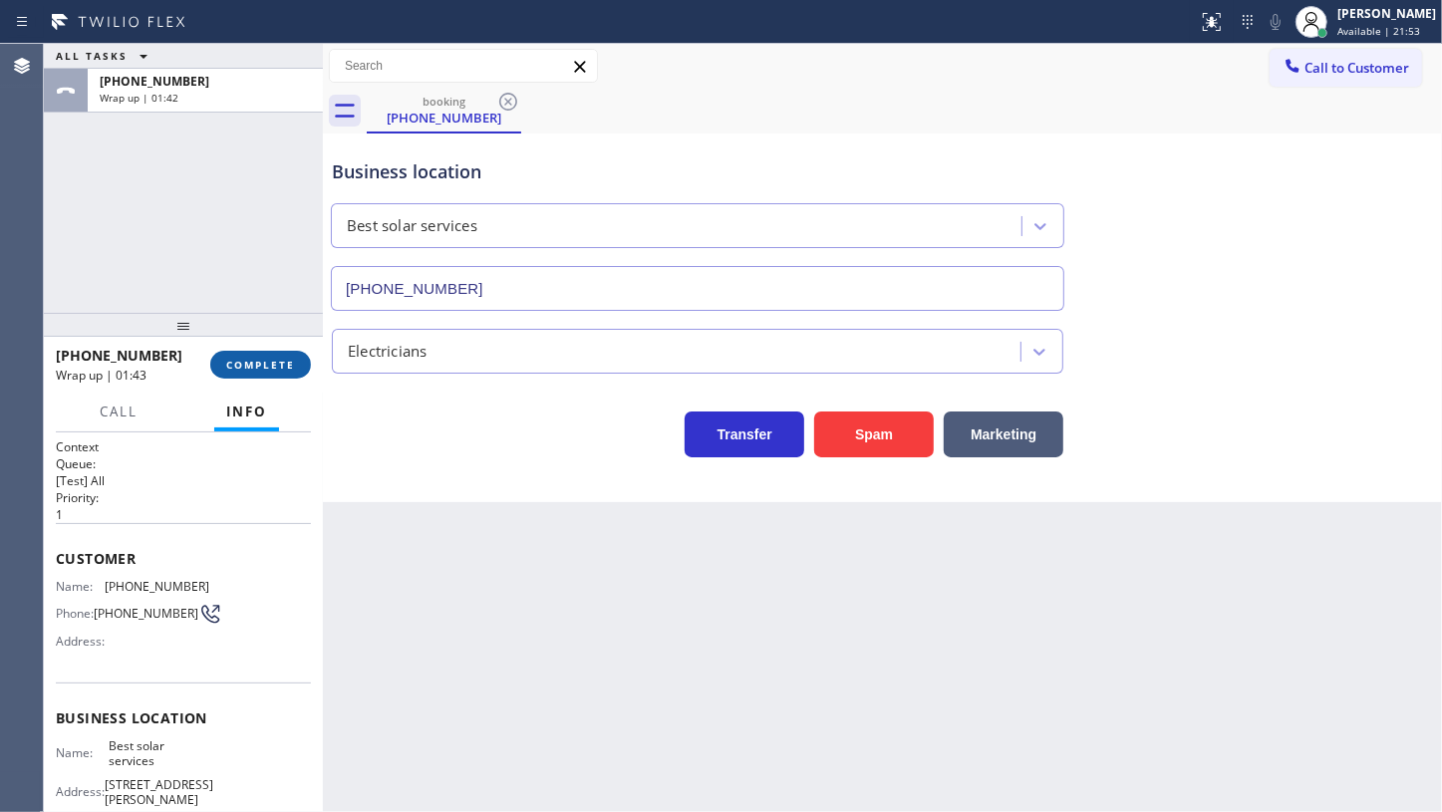
click at [241, 352] on button "COMPLETE" at bounding box center [260, 365] width 101 height 28
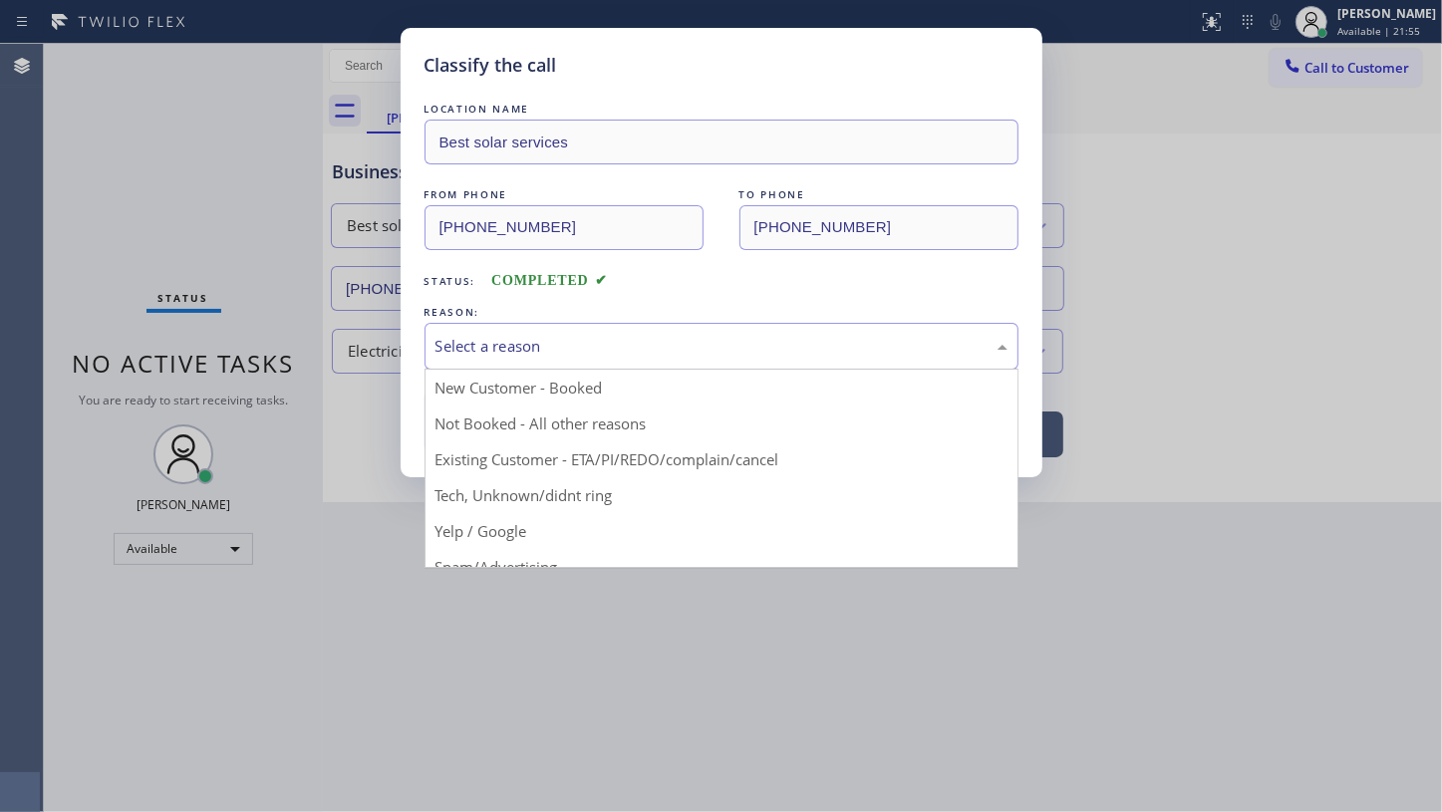
click at [476, 349] on div "Select a reason" at bounding box center [722, 346] width 572 height 23
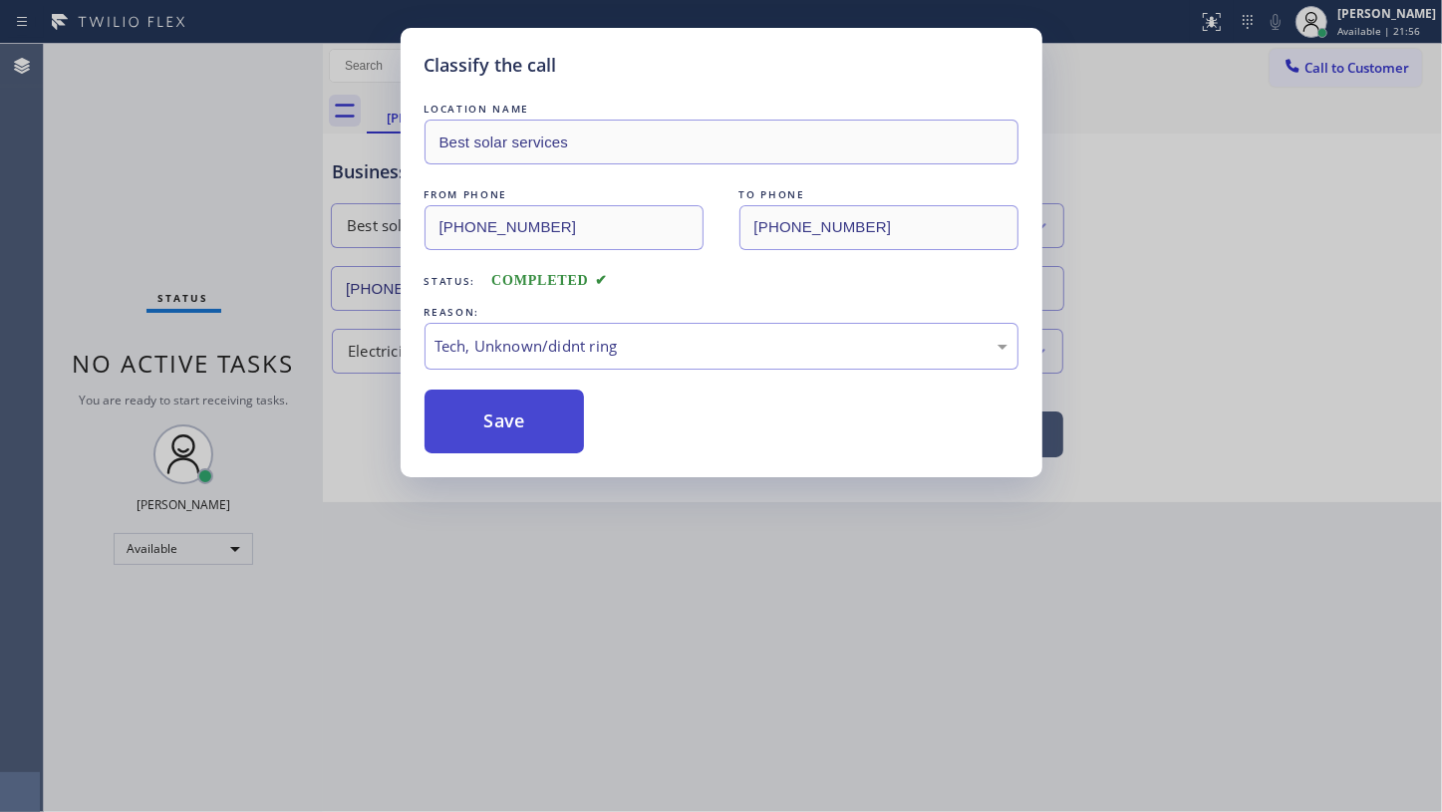
click at [507, 423] on button "Save" at bounding box center [505, 422] width 160 height 64
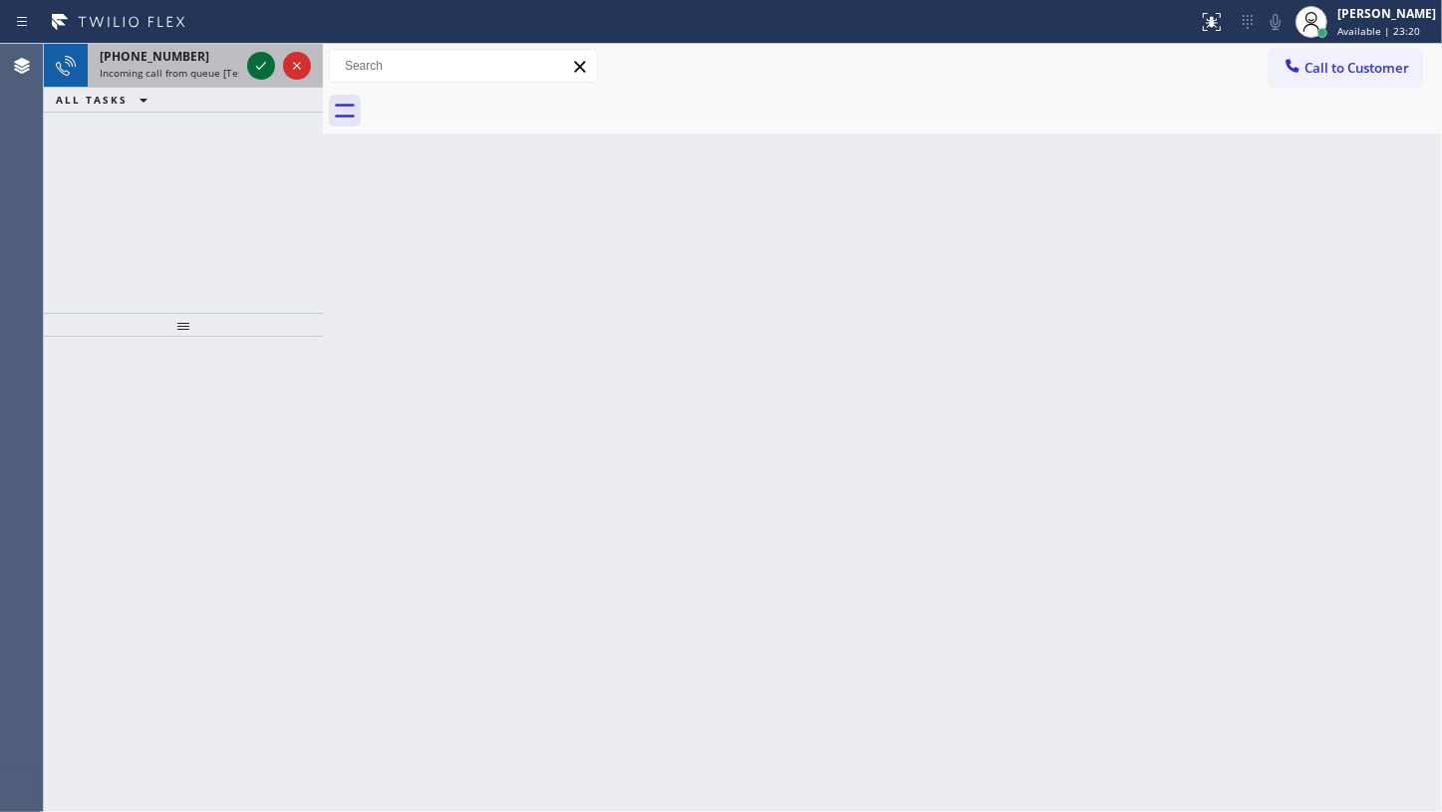
click at [265, 62] on icon at bounding box center [261, 66] width 10 height 8
click at [263, 62] on icon at bounding box center [261, 66] width 24 height 24
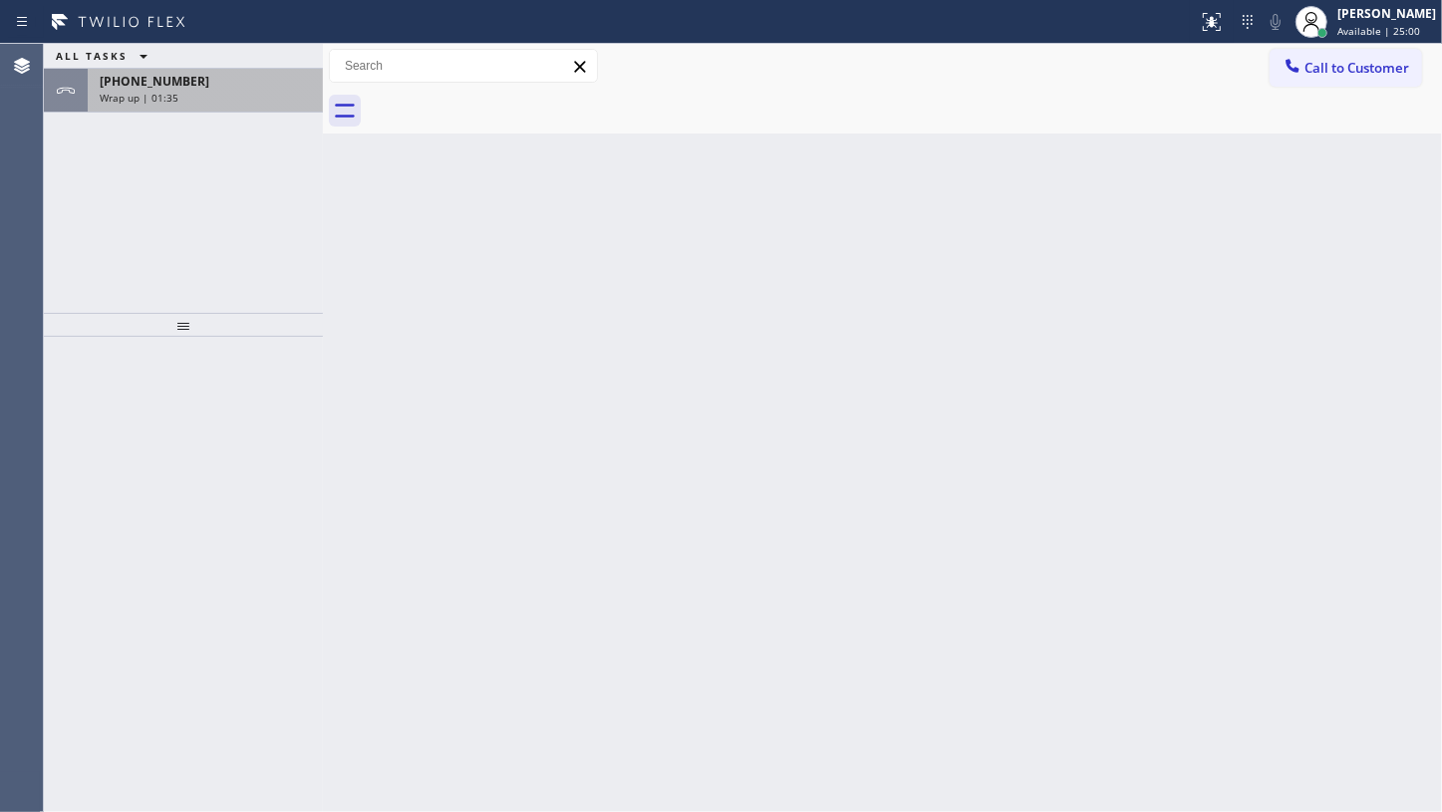
click at [139, 86] on span "[PHONE_NUMBER]" at bounding box center [155, 81] width 110 height 17
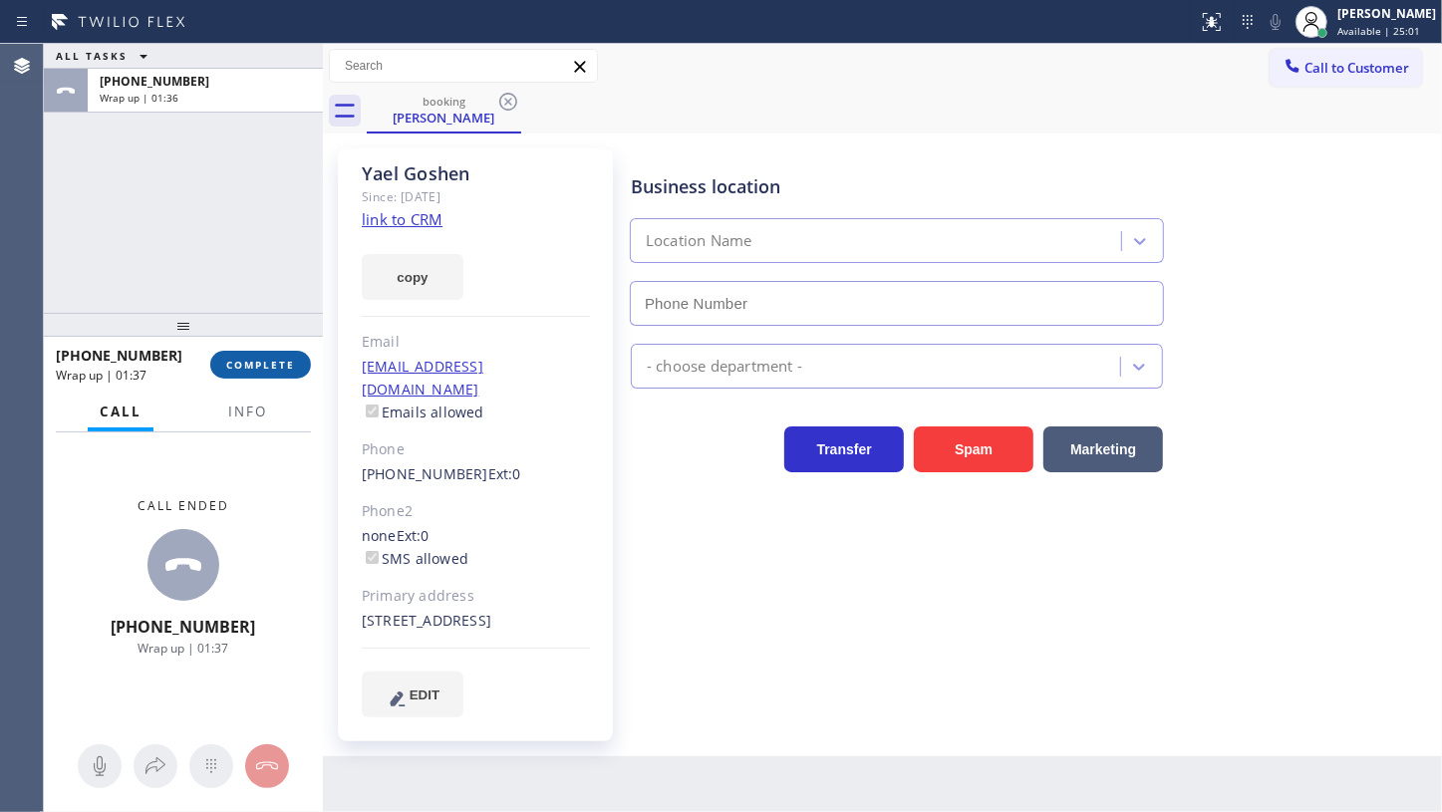
type input "[PHONE_NUMBER]"
click at [252, 361] on span "COMPLETE" at bounding box center [260, 365] width 69 height 14
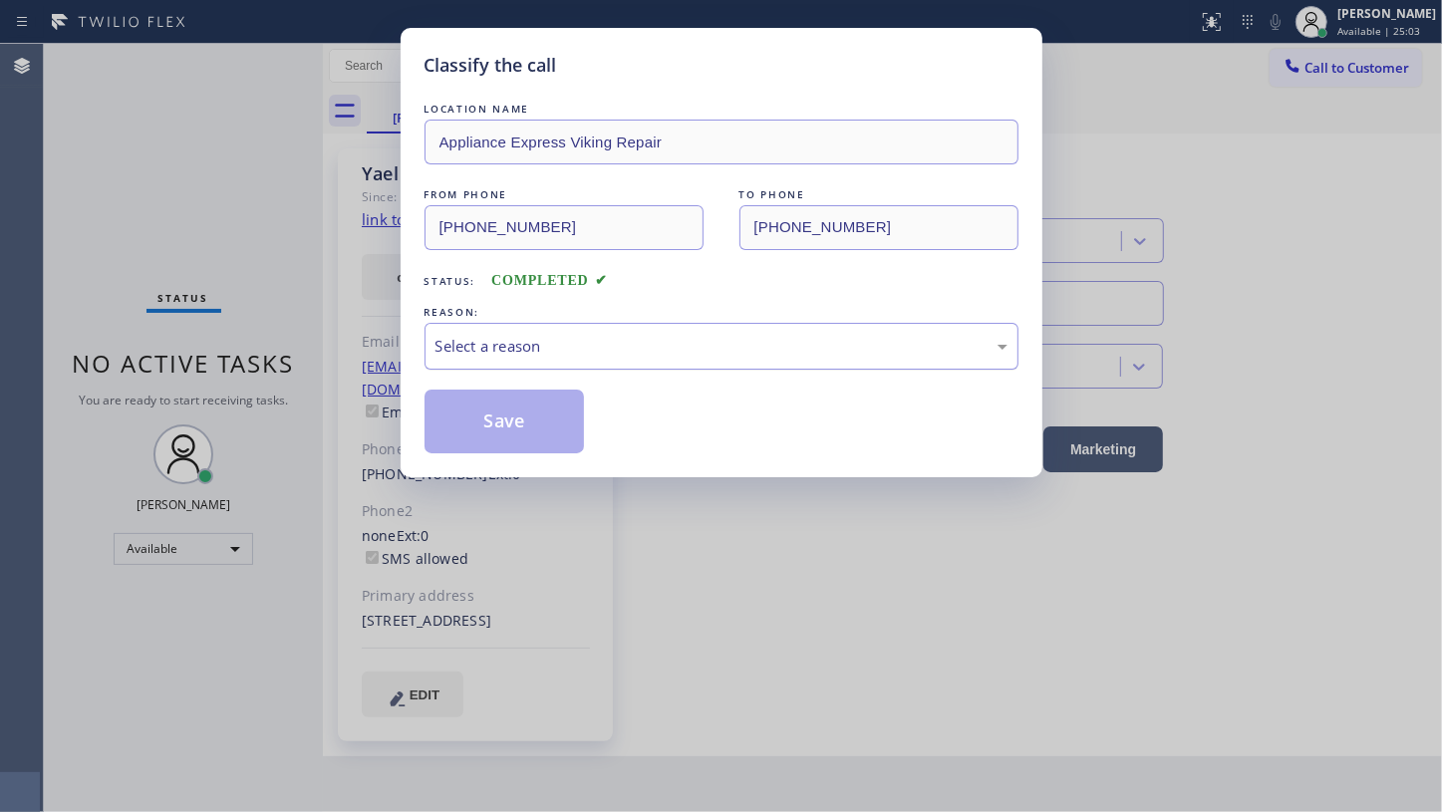
click at [537, 362] on div "Select a reason" at bounding box center [722, 346] width 594 height 47
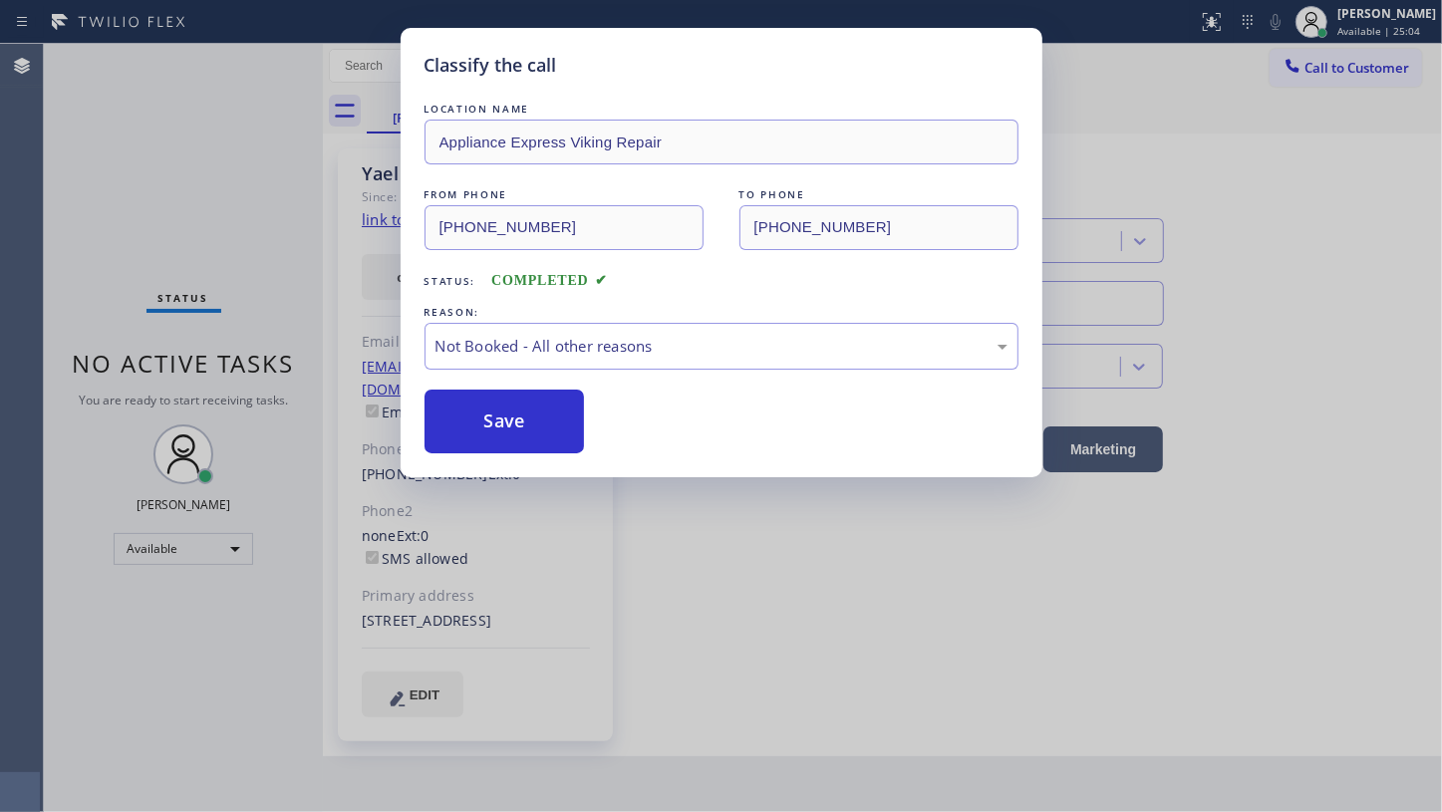
click at [535, 422] on button "Save" at bounding box center [505, 422] width 160 height 64
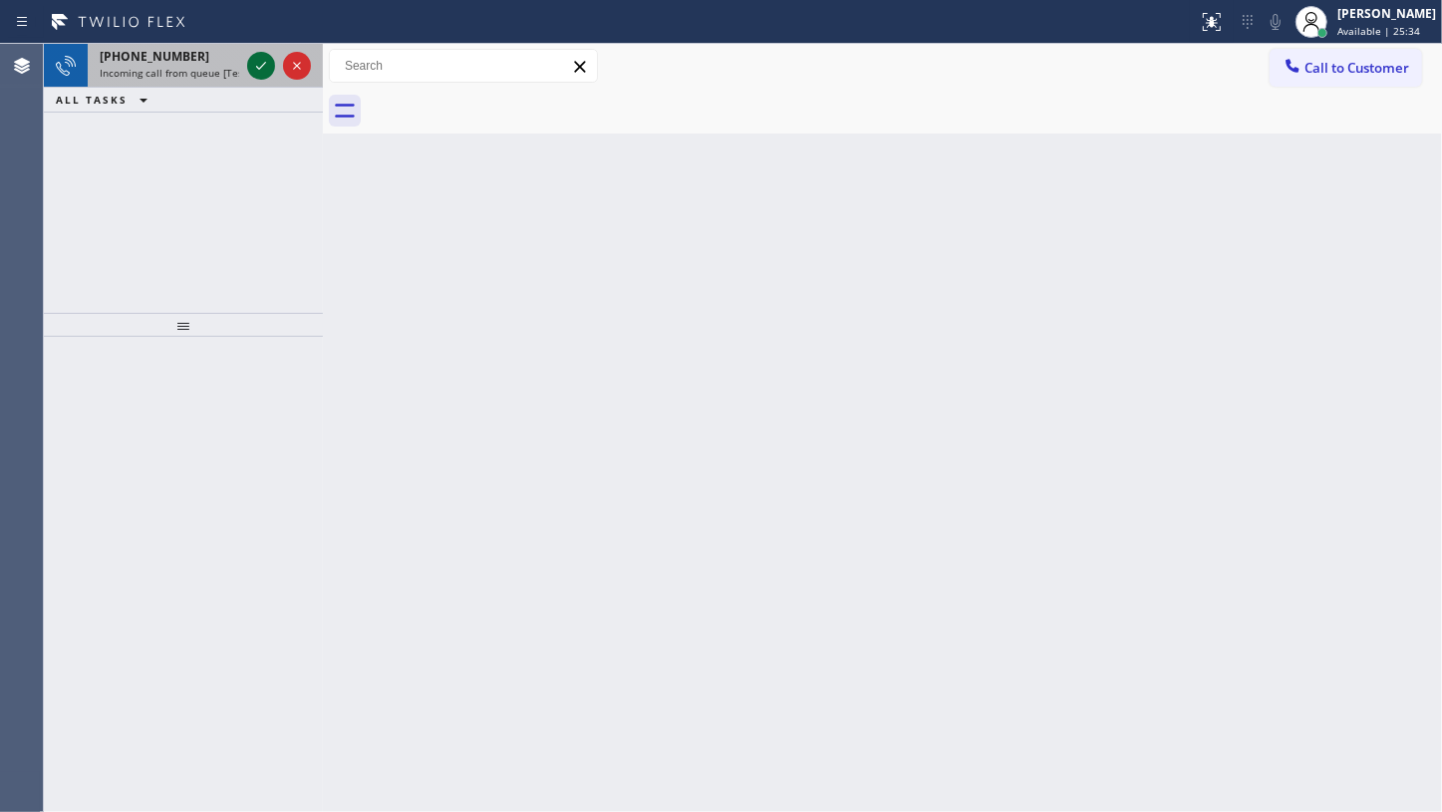
click at [261, 67] on icon at bounding box center [261, 66] width 10 height 8
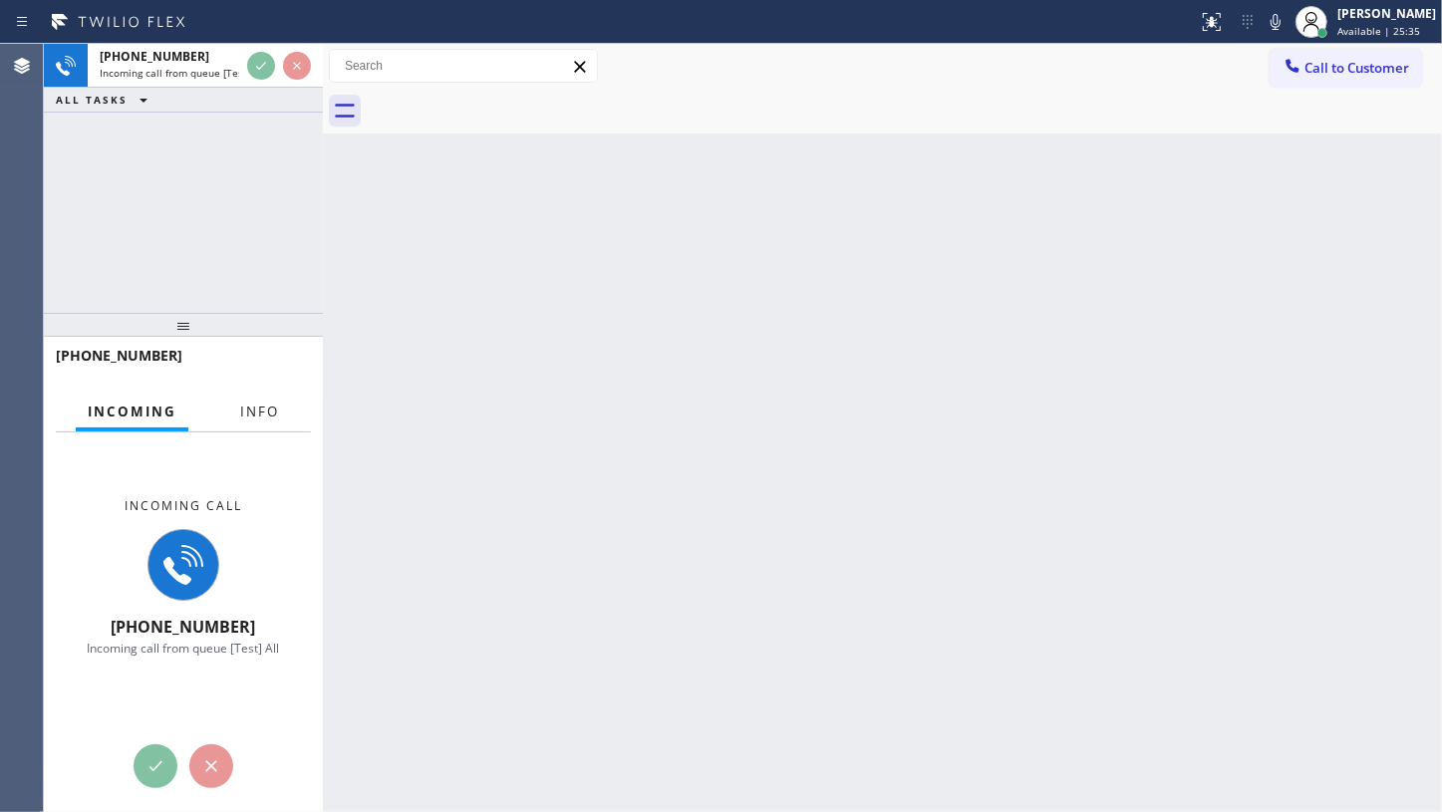
click at [267, 404] on span "Info" at bounding box center [259, 412] width 39 height 18
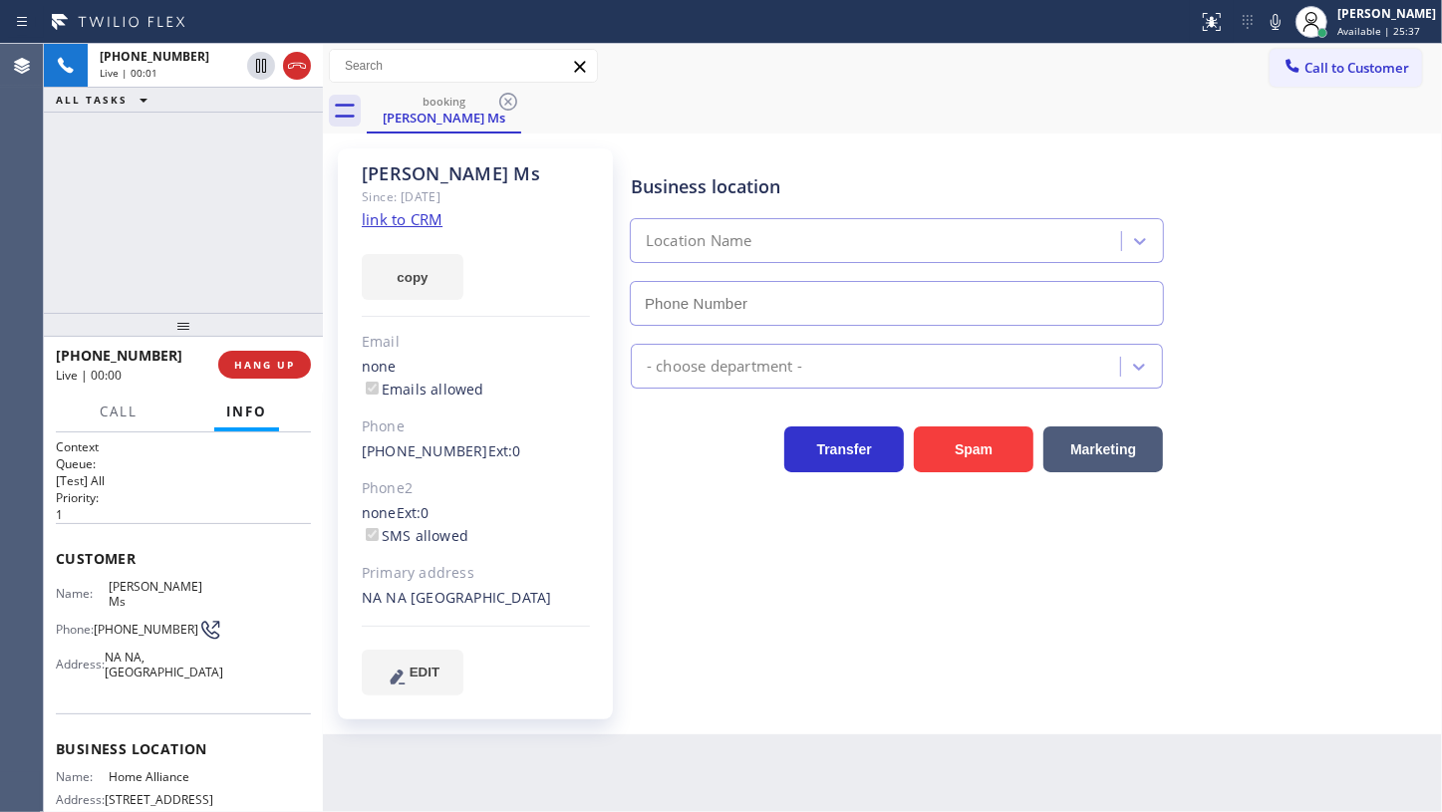
type input "(877) 777-0796"
click at [399, 217] on link "link to CRM" at bounding box center [402, 219] width 81 height 20
click at [1276, 25] on icon at bounding box center [1276, 22] width 24 height 24
click at [106, 414] on span "Call" at bounding box center [119, 412] width 38 height 18
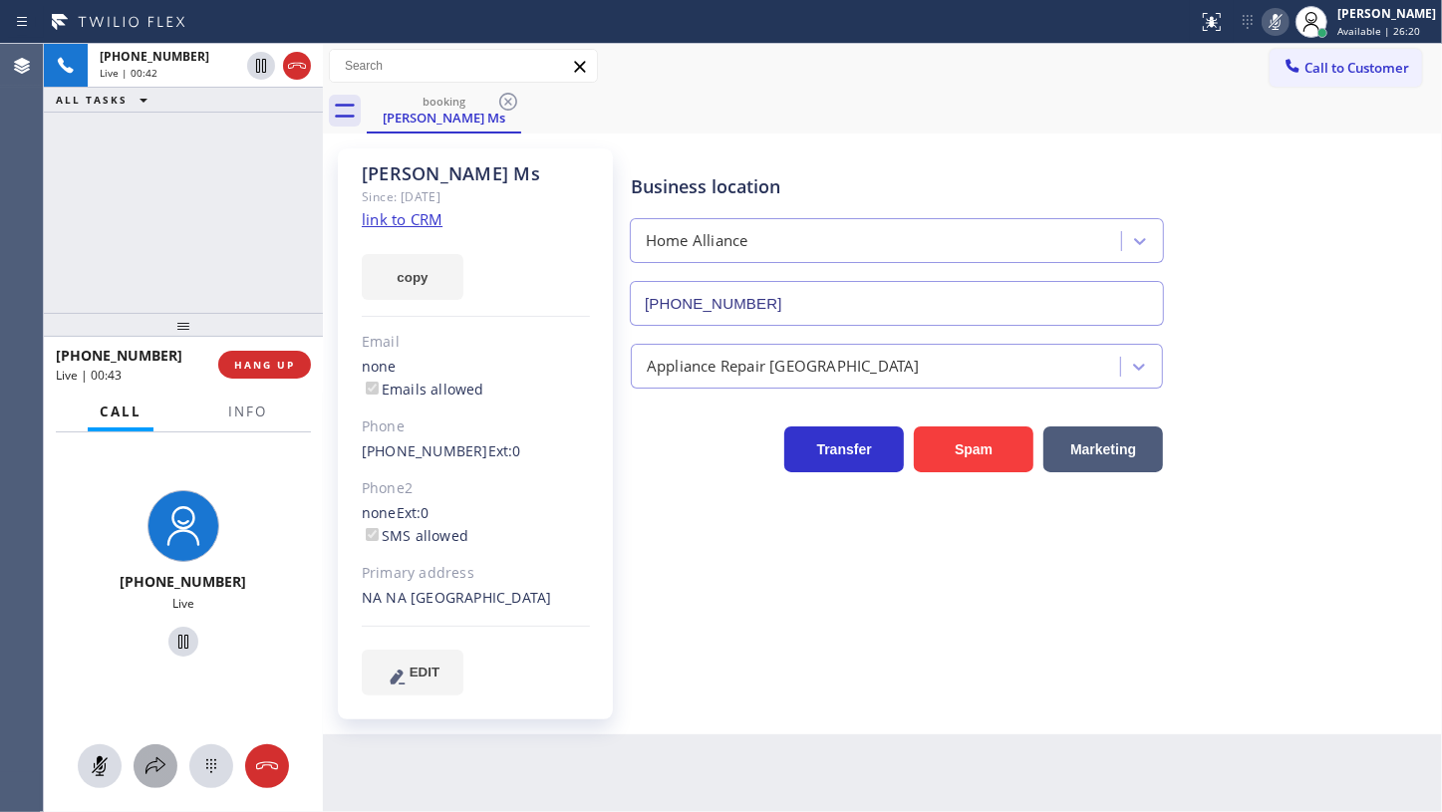
click at [156, 756] on icon at bounding box center [156, 767] width 24 height 24
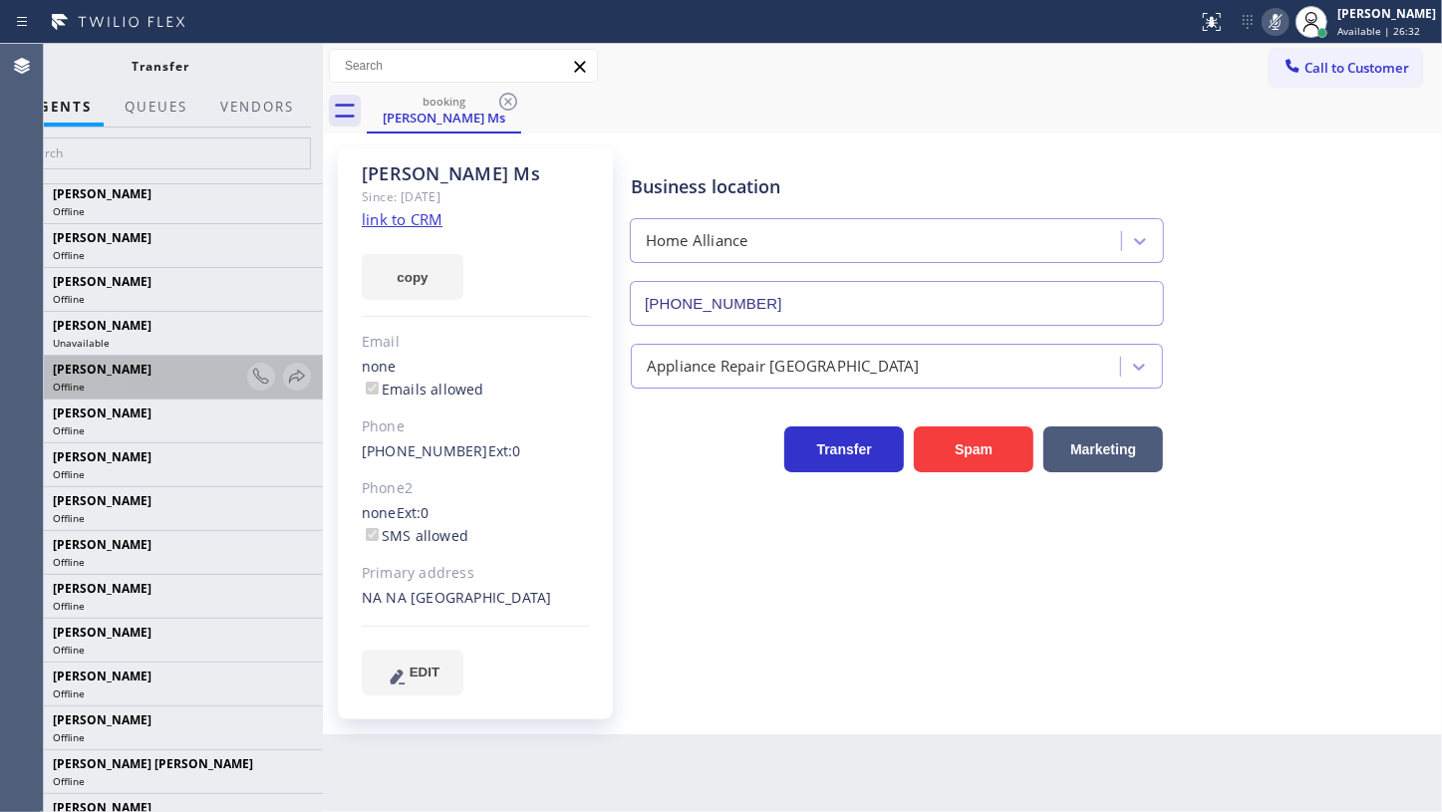
scroll to position [90, 0]
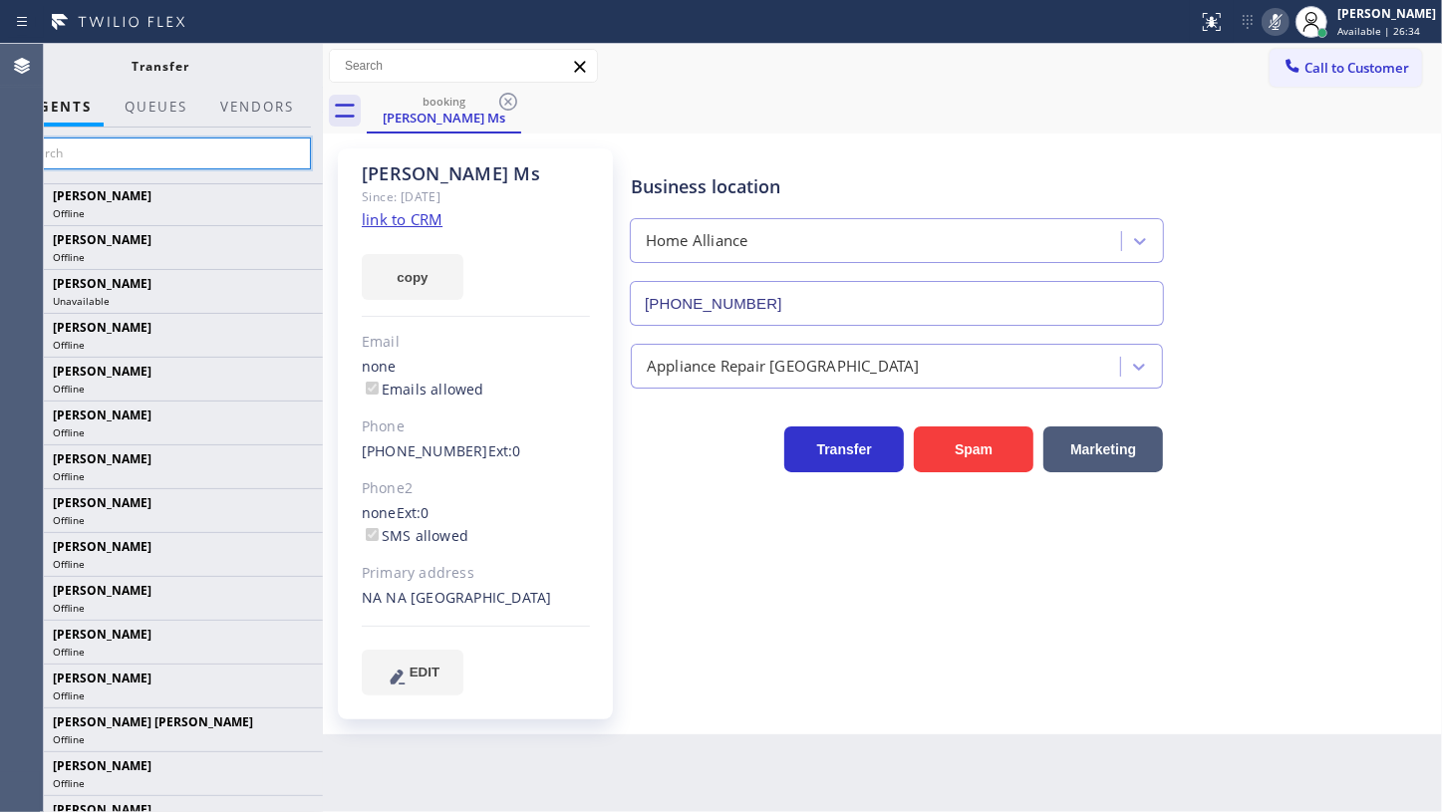
click at [124, 153] on input "text" at bounding box center [161, 154] width 300 height 32
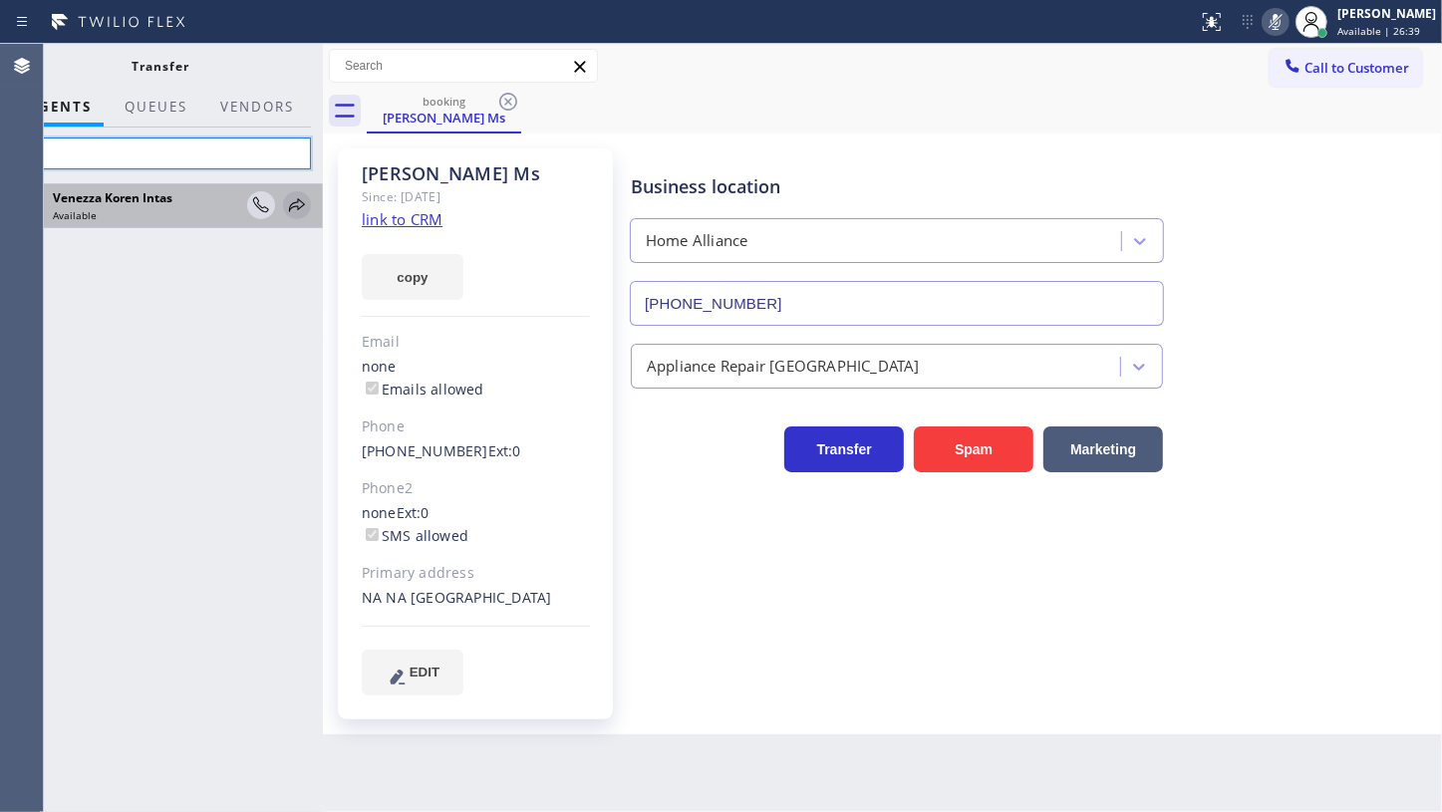
type input "ven"
click at [303, 200] on icon at bounding box center [297, 205] width 24 height 24
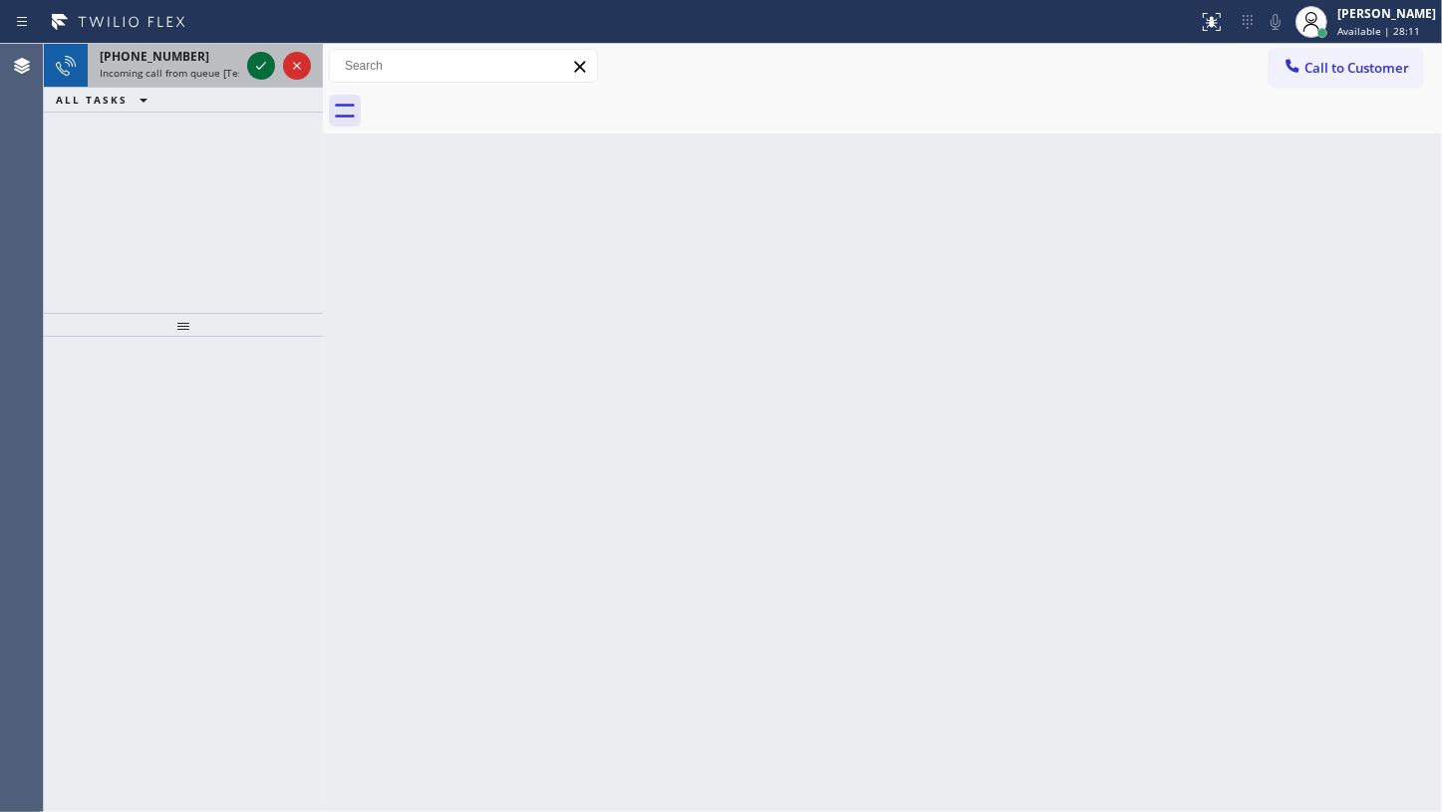
click at [252, 66] on icon at bounding box center [261, 66] width 24 height 24
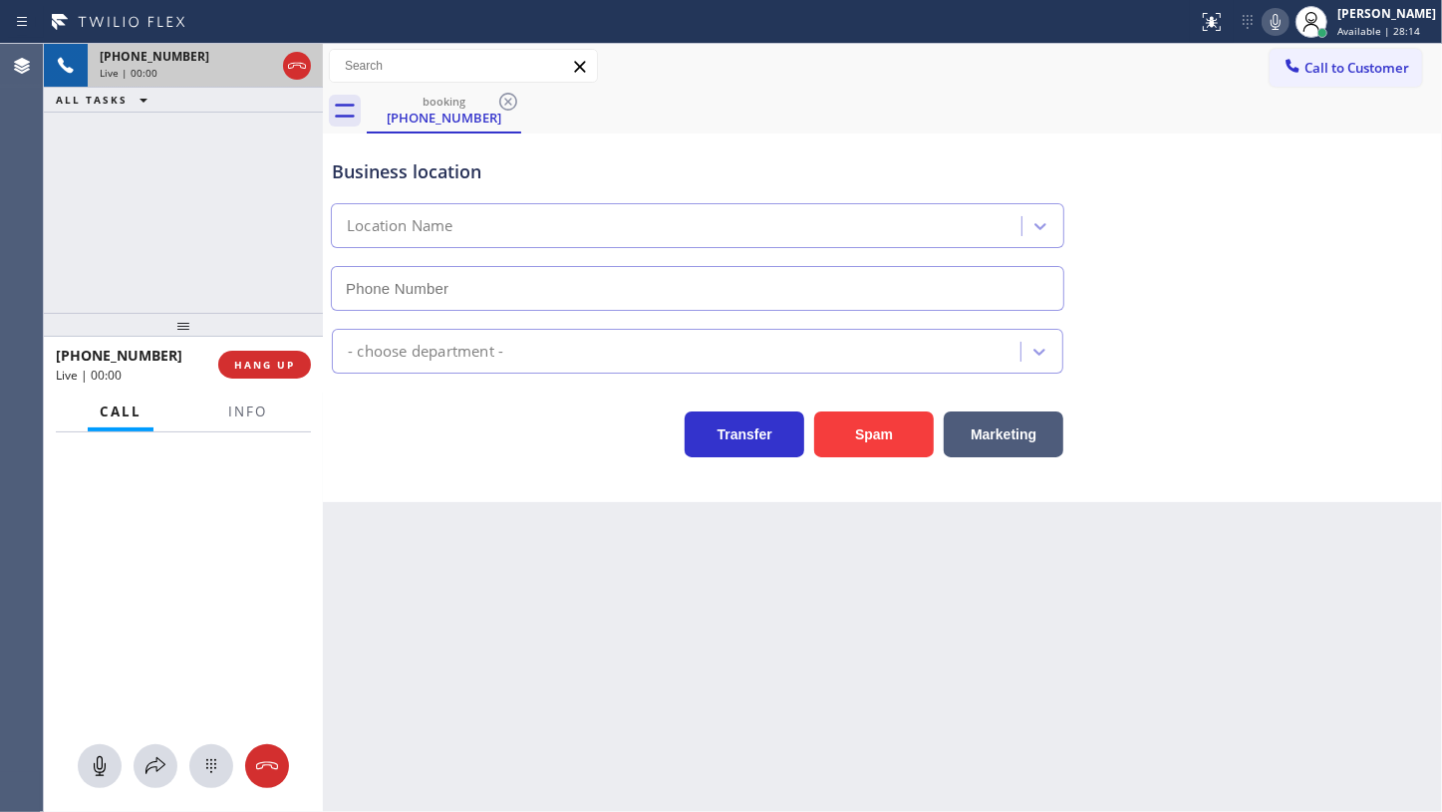
type input "(708) 554-7898"
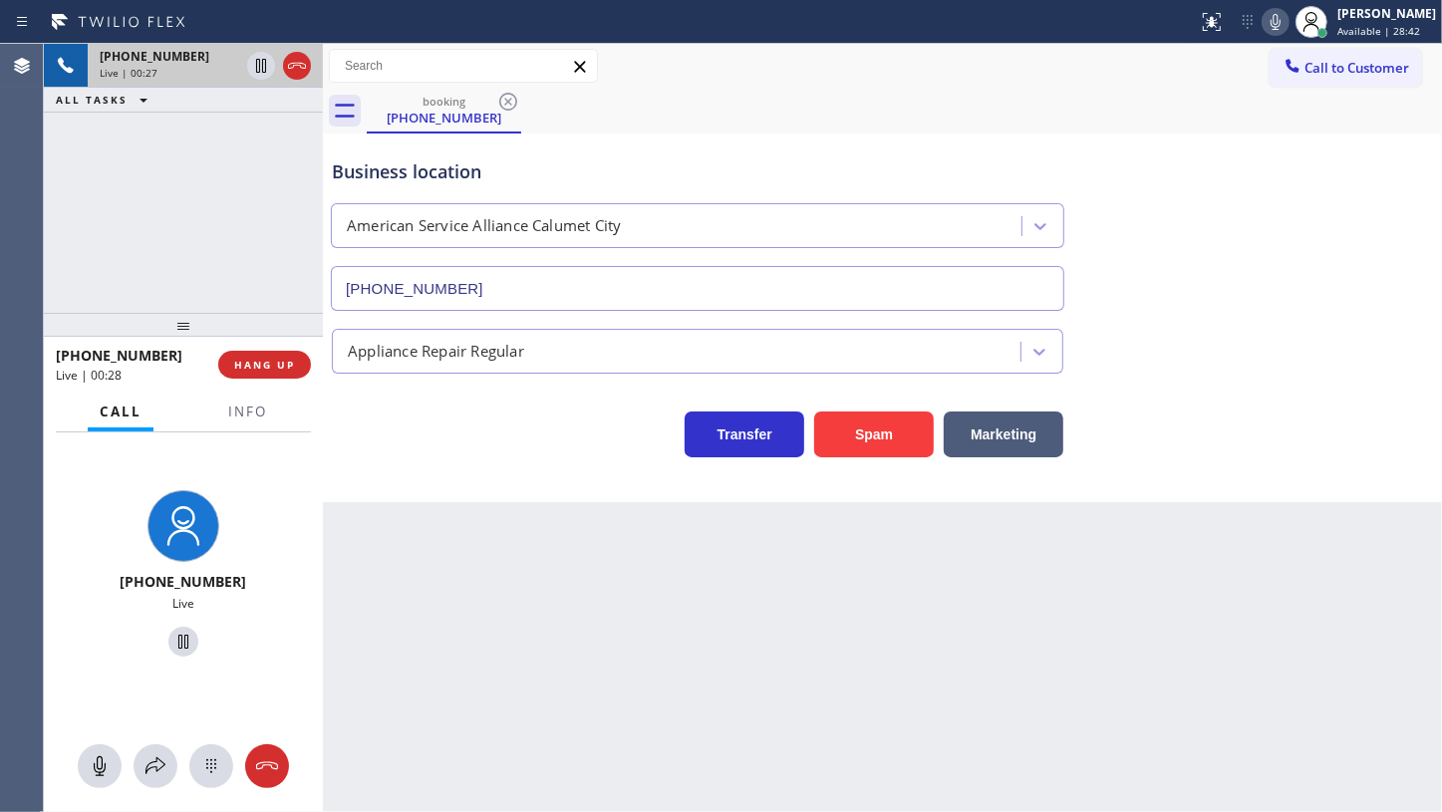
click at [69, 272] on div "+12193217955 Live | 00:27 ALL TASKS ALL TASKS ACTIVE TASKS TASKS IN WRAP UP" at bounding box center [183, 178] width 279 height 269
click at [248, 415] on span "Info" at bounding box center [247, 412] width 39 height 18
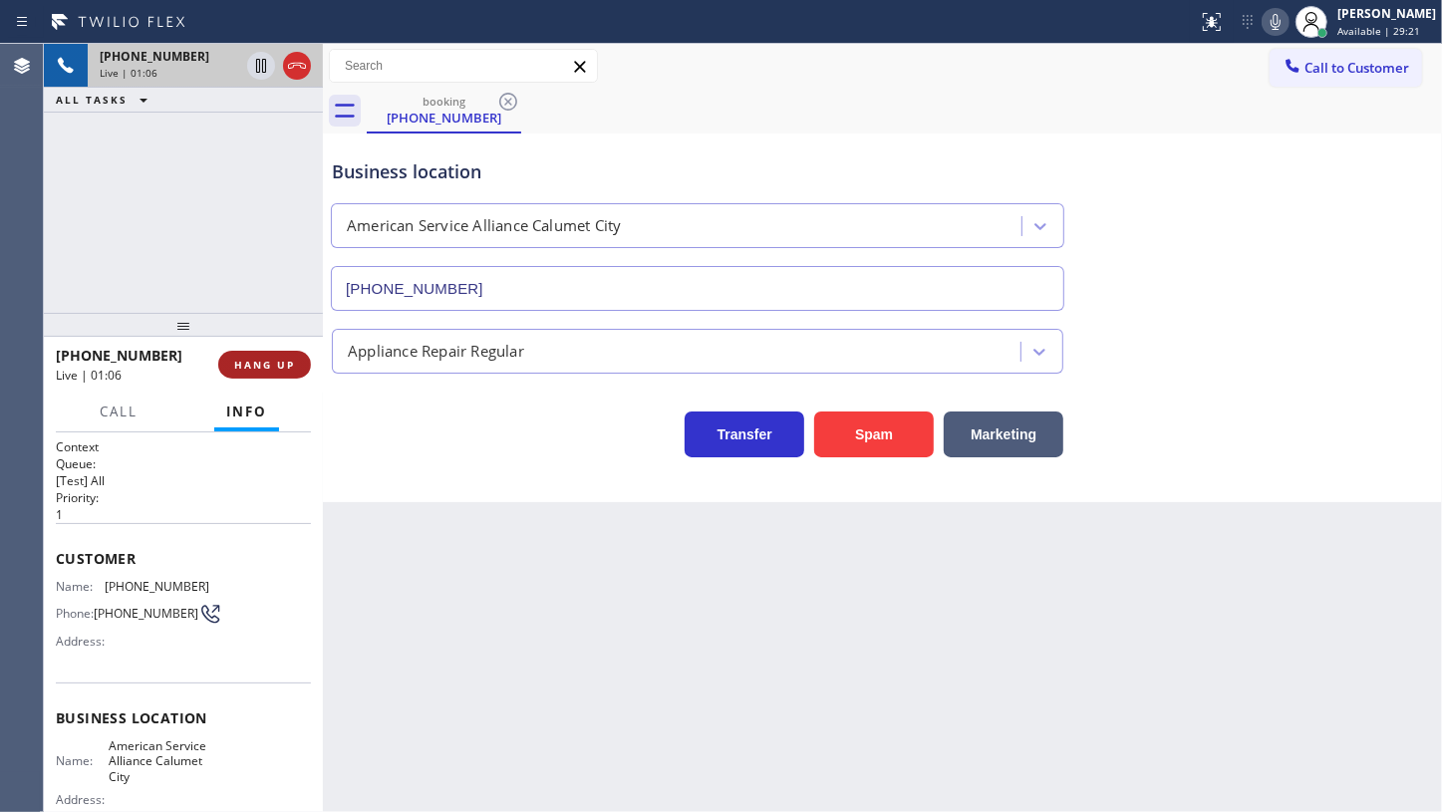
click at [268, 369] on span "HANG UP" at bounding box center [264, 365] width 61 height 14
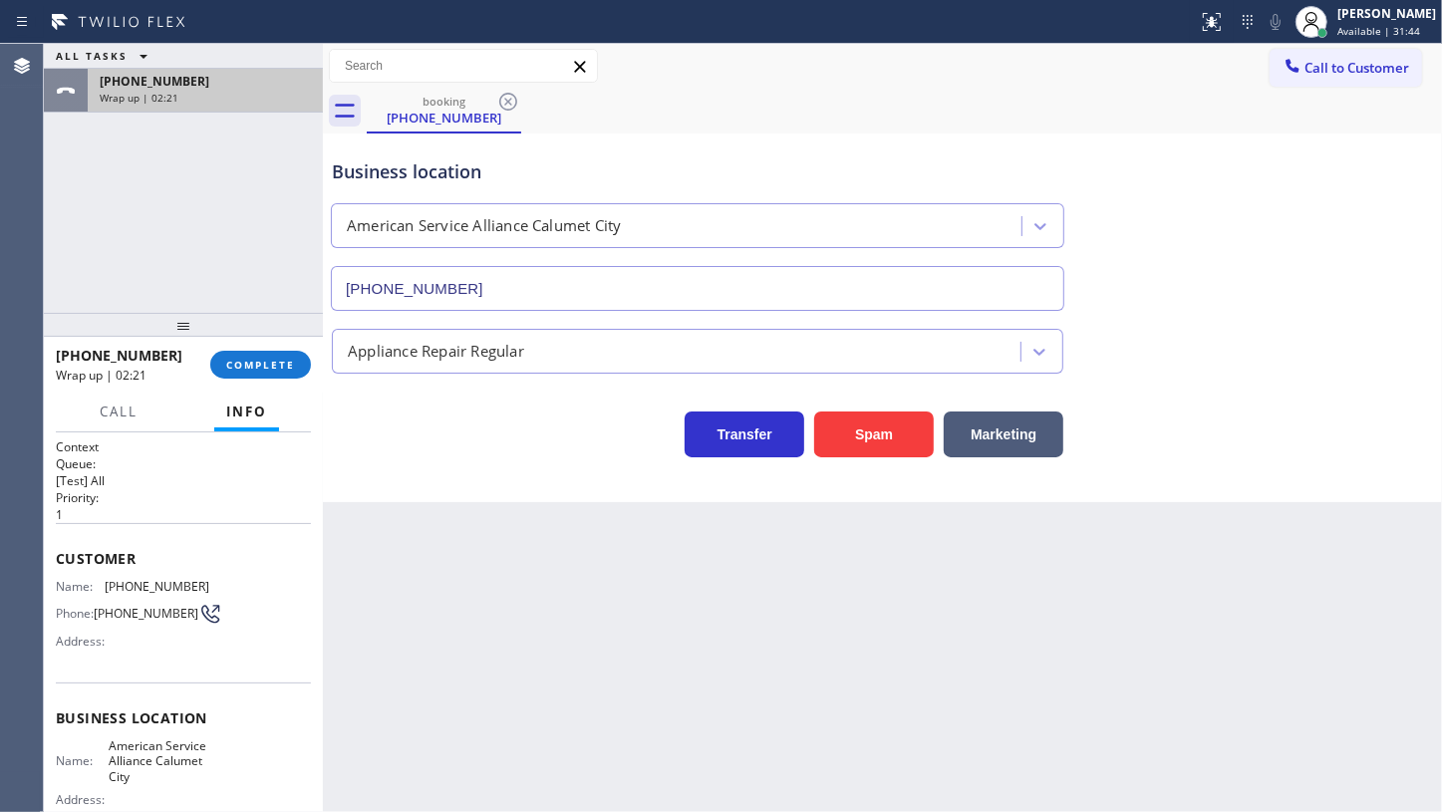
click at [140, 108] on div "+12193217955 Wrap up | 02:21" at bounding box center [201, 91] width 227 height 44
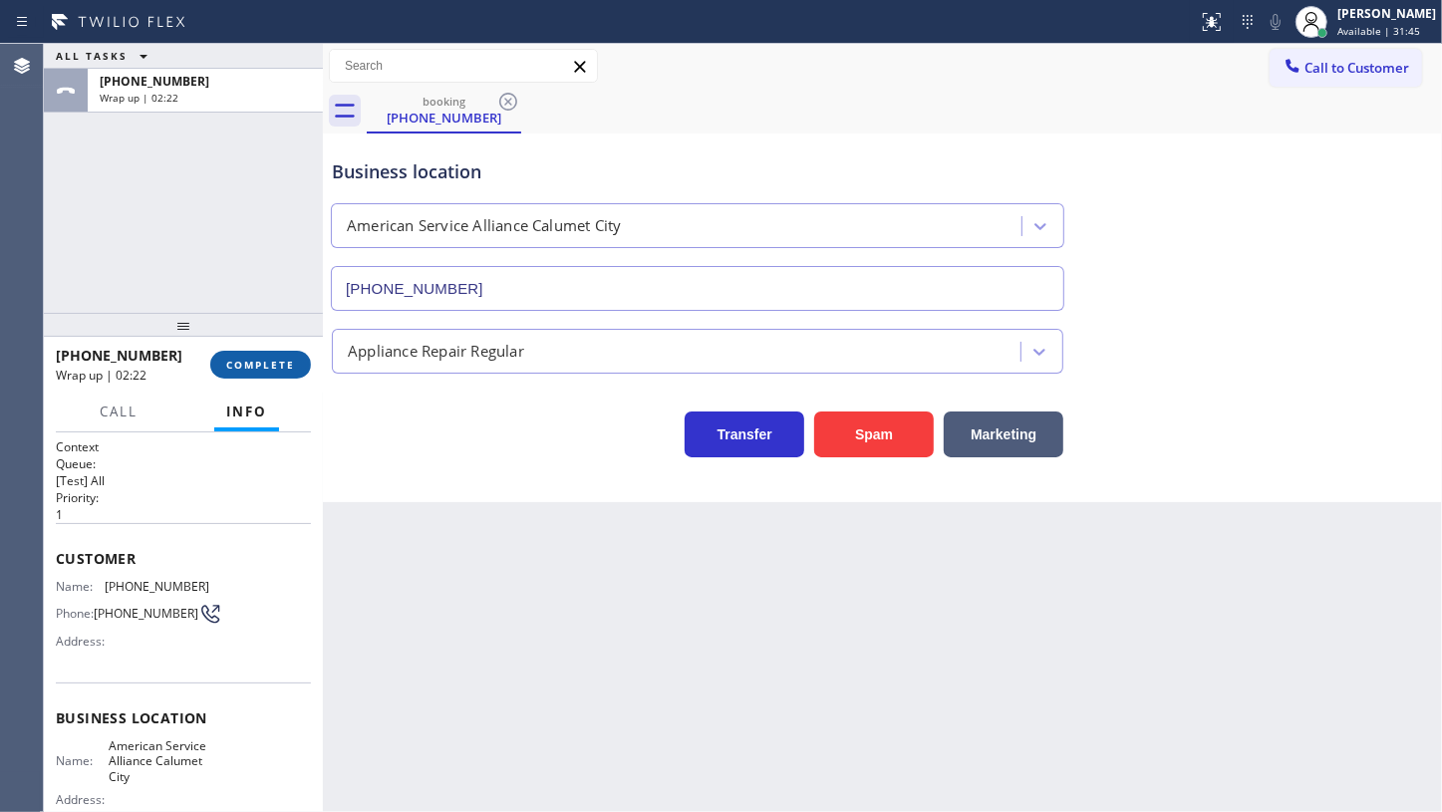
click at [277, 358] on span "COMPLETE" at bounding box center [260, 365] width 69 height 14
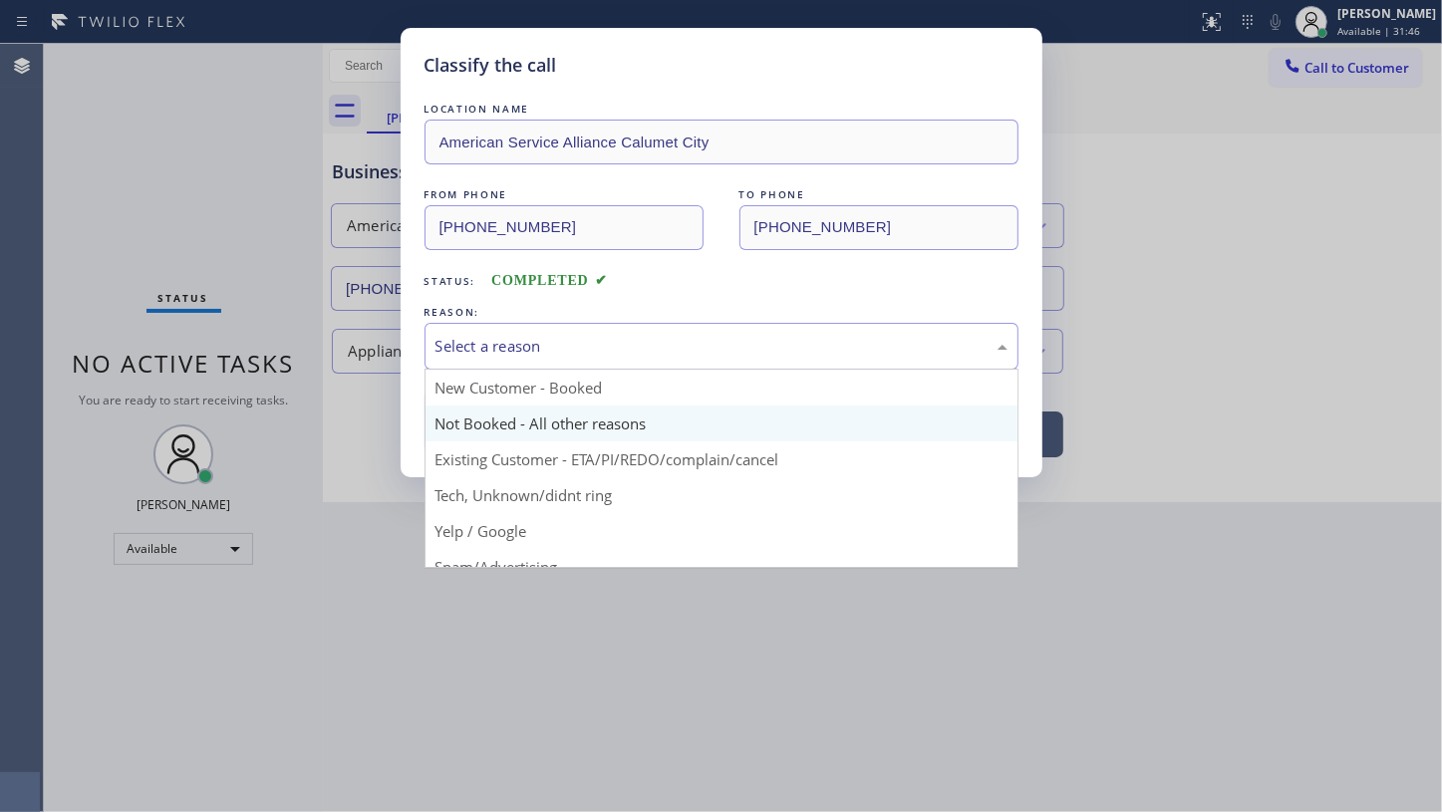
drag, startPoint x: 460, startPoint y: 355, endPoint x: 458, endPoint y: 417, distance: 61.8
click at [457, 364] on div "Select a reason" at bounding box center [722, 346] width 594 height 47
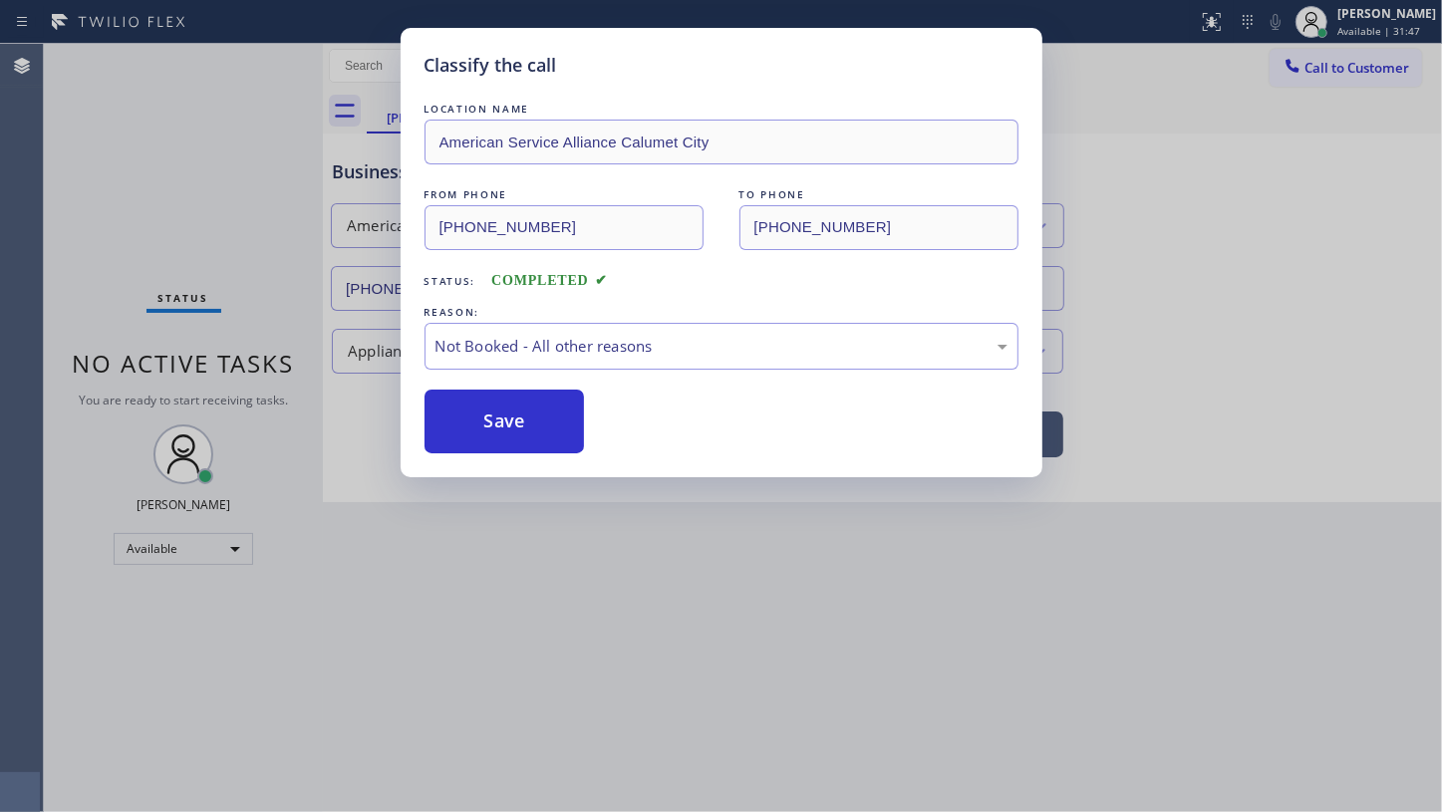
click at [458, 422] on button "Save" at bounding box center [505, 422] width 160 height 64
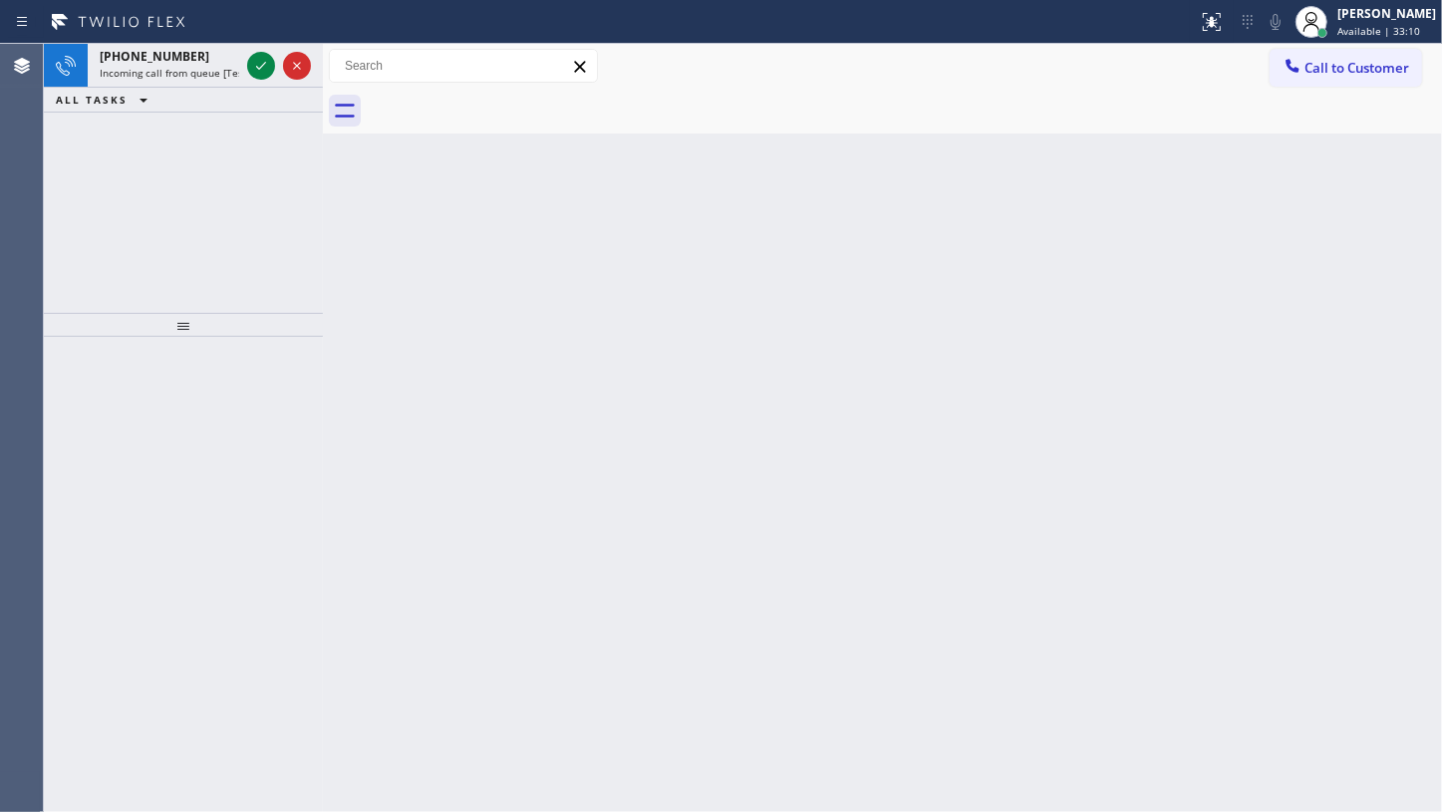
drag, startPoint x: 98, startPoint y: 167, endPoint x: 214, endPoint y: 87, distance: 141.8
click at [151, 125] on div "+18457211402 Incoming call from queue [Test] All ALL TASKS ALL TASKS ACTIVE TAS…" at bounding box center [183, 178] width 279 height 269
click at [249, 65] on icon at bounding box center [261, 66] width 24 height 24
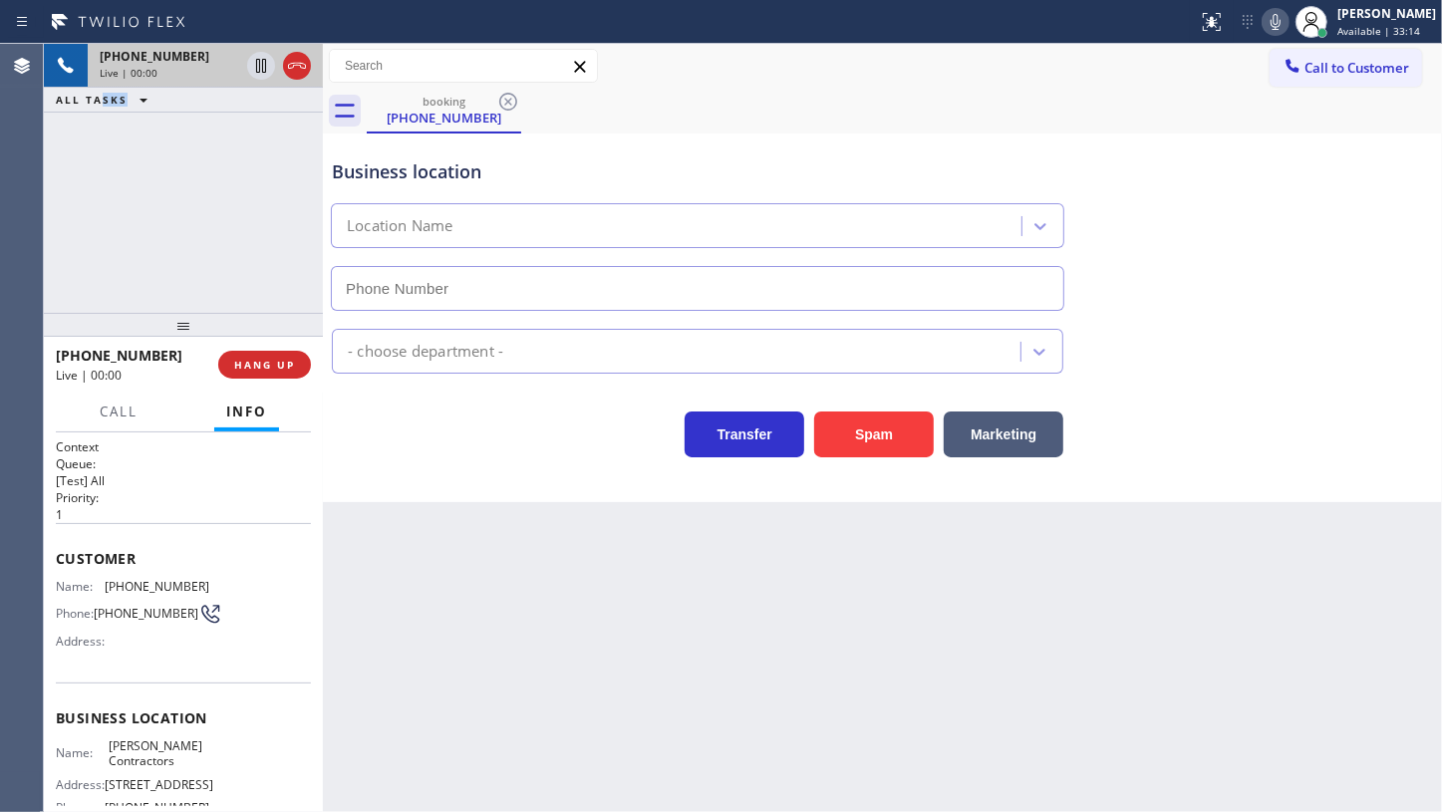
type input "(914) 999-6637"
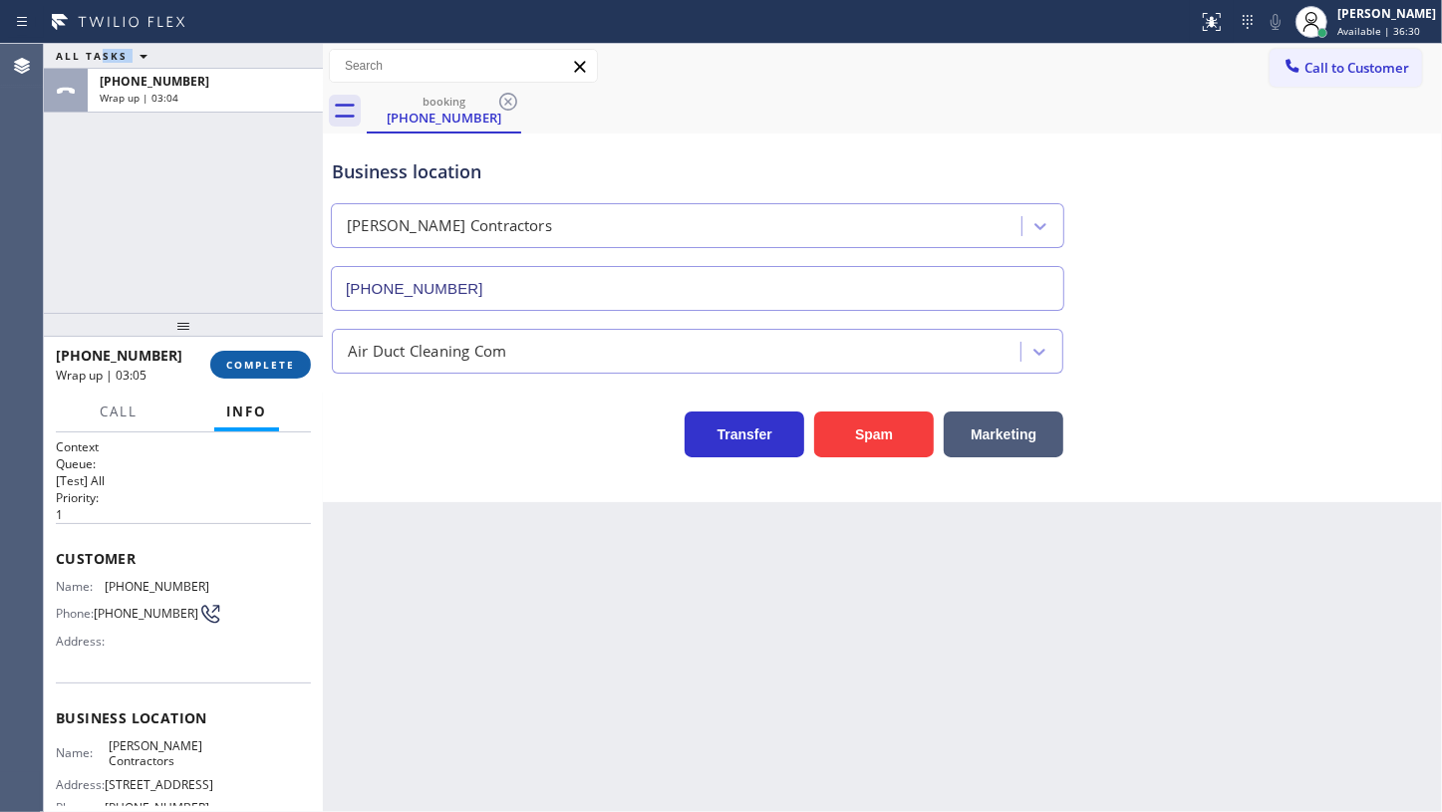
click at [229, 356] on button "COMPLETE" at bounding box center [260, 365] width 101 height 28
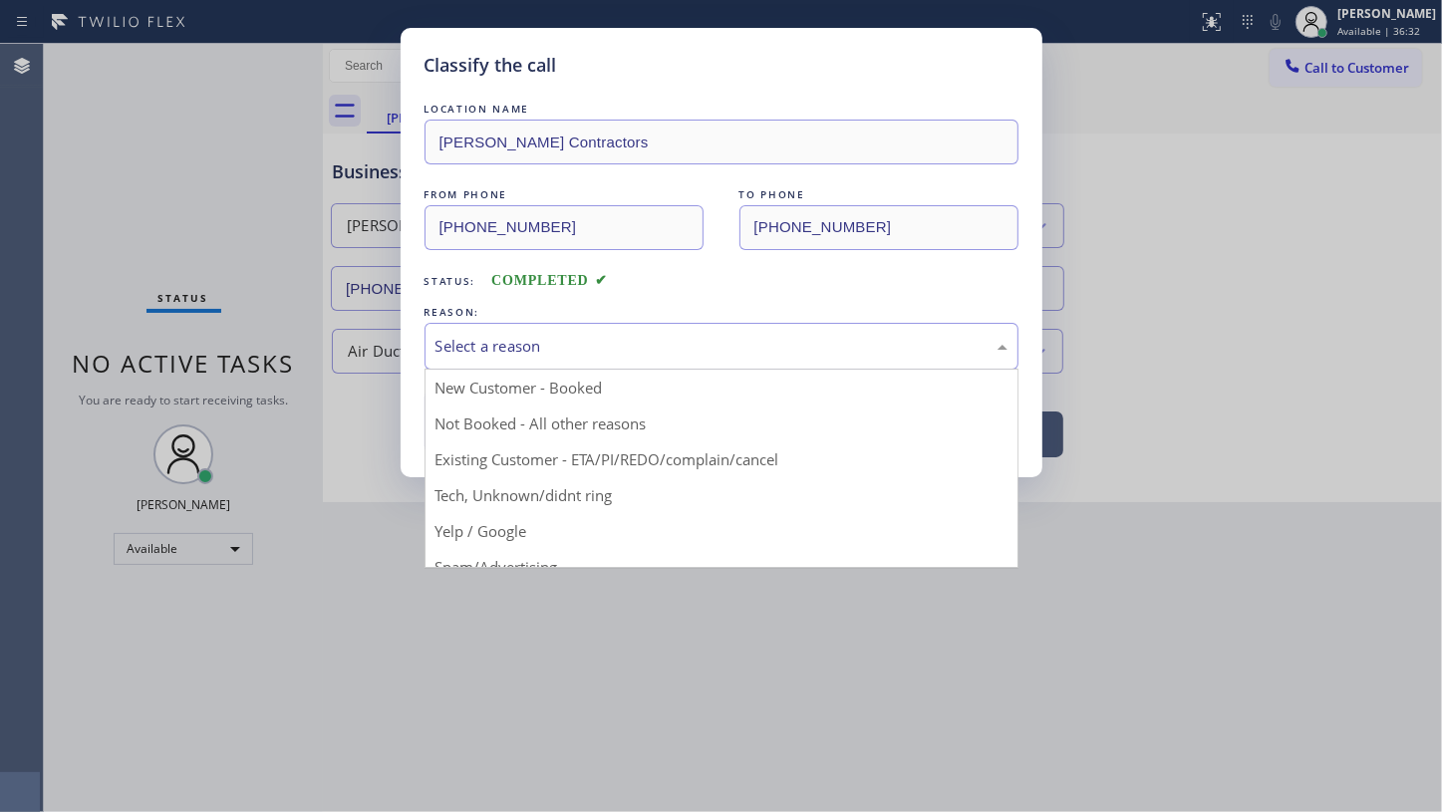
click at [558, 336] on div "Select a reason" at bounding box center [722, 346] width 572 height 23
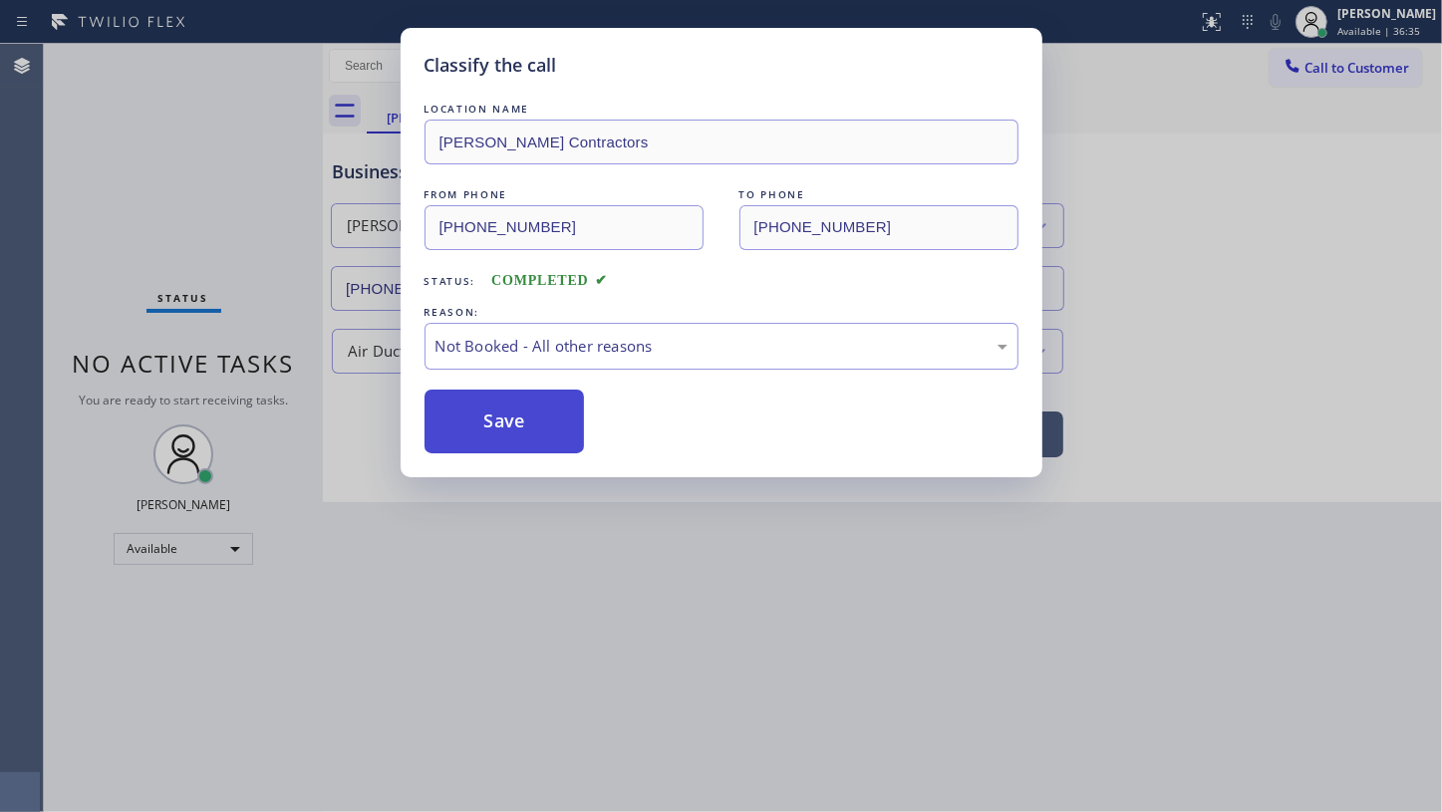
click at [486, 426] on button "Save" at bounding box center [505, 422] width 160 height 64
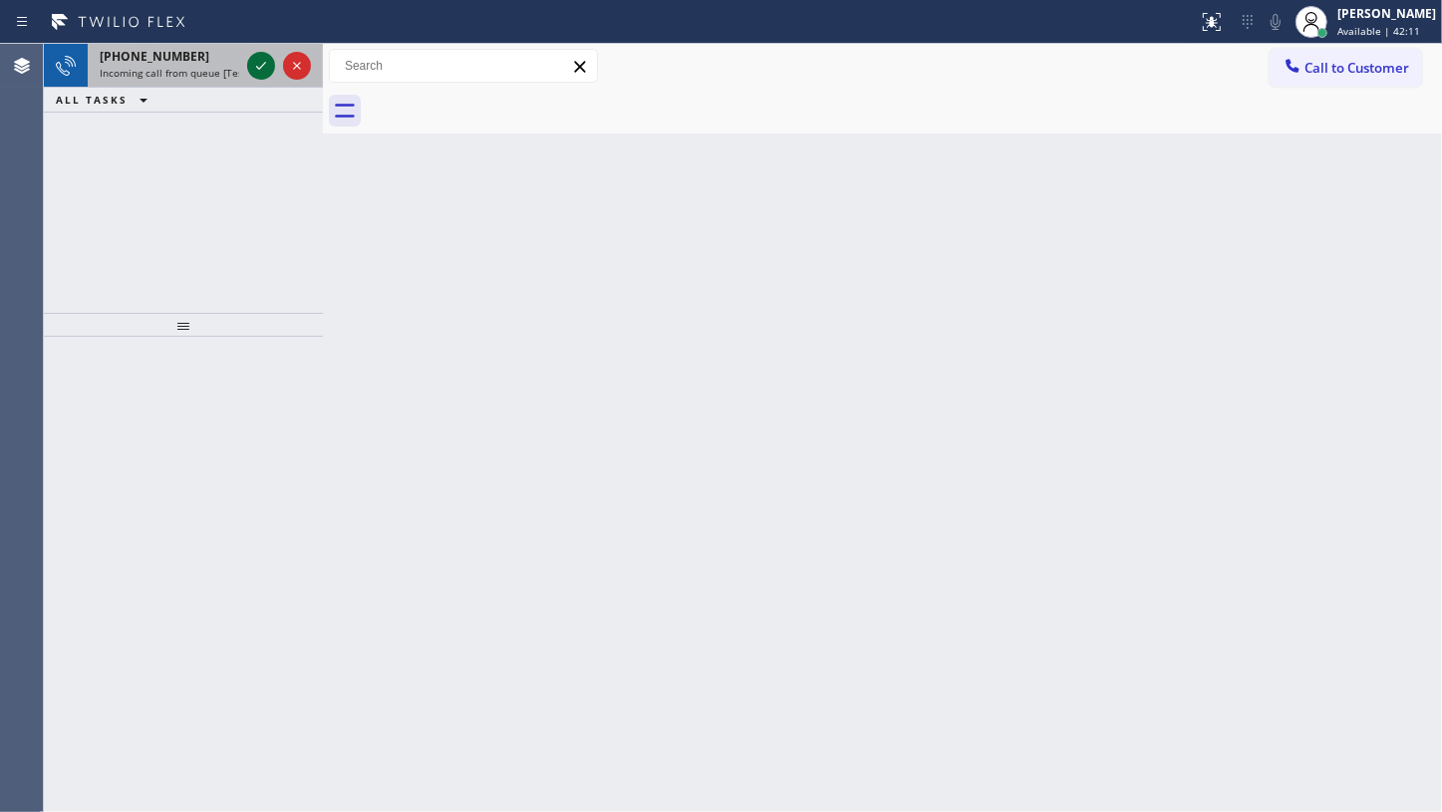
click at [256, 69] on icon at bounding box center [261, 66] width 24 height 24
click at [262, 60] on icon at bounding box center [261, 66] width 24 height 24
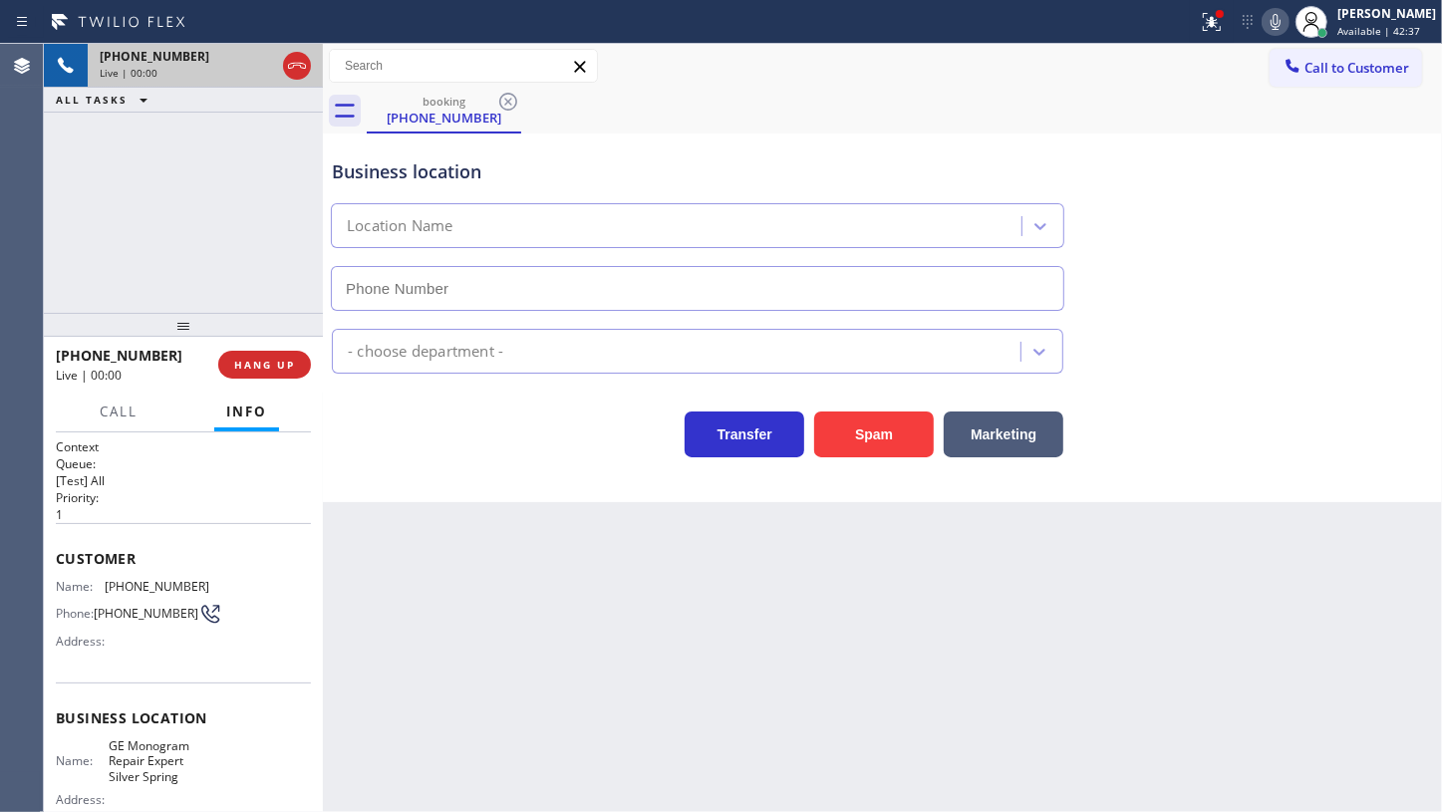
type input "(410) 291-1407"
click at [290, 365] on span "HANG UP" at bounding box center [264, 365] width 61 height 14
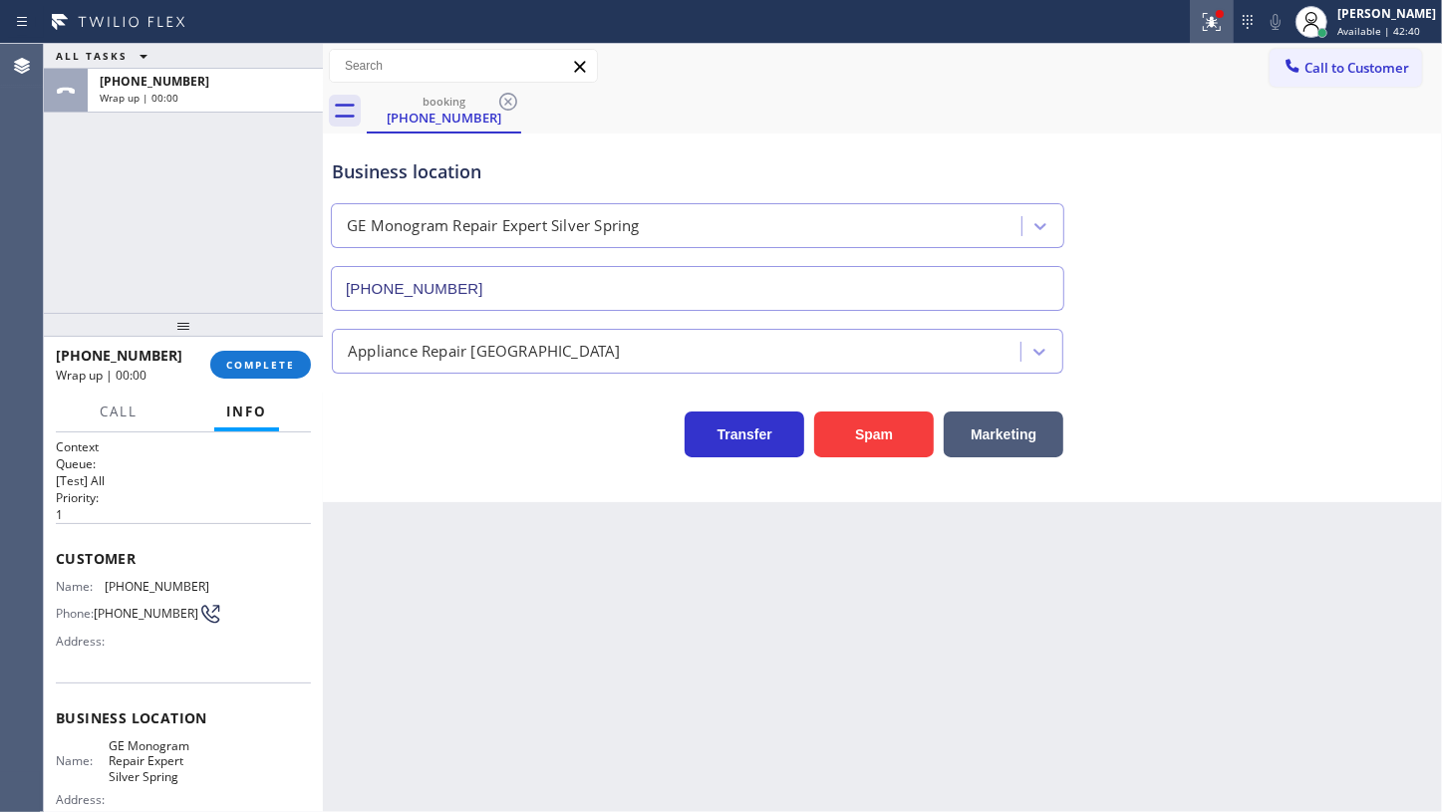
drag, startPoint x: 1228, startPoint y: 29, endPoint x: 1217, endPoint y: 65, distance: 37.5
click at [1228, 31] on div at bounding box center [1212, 22] width 44 height 24
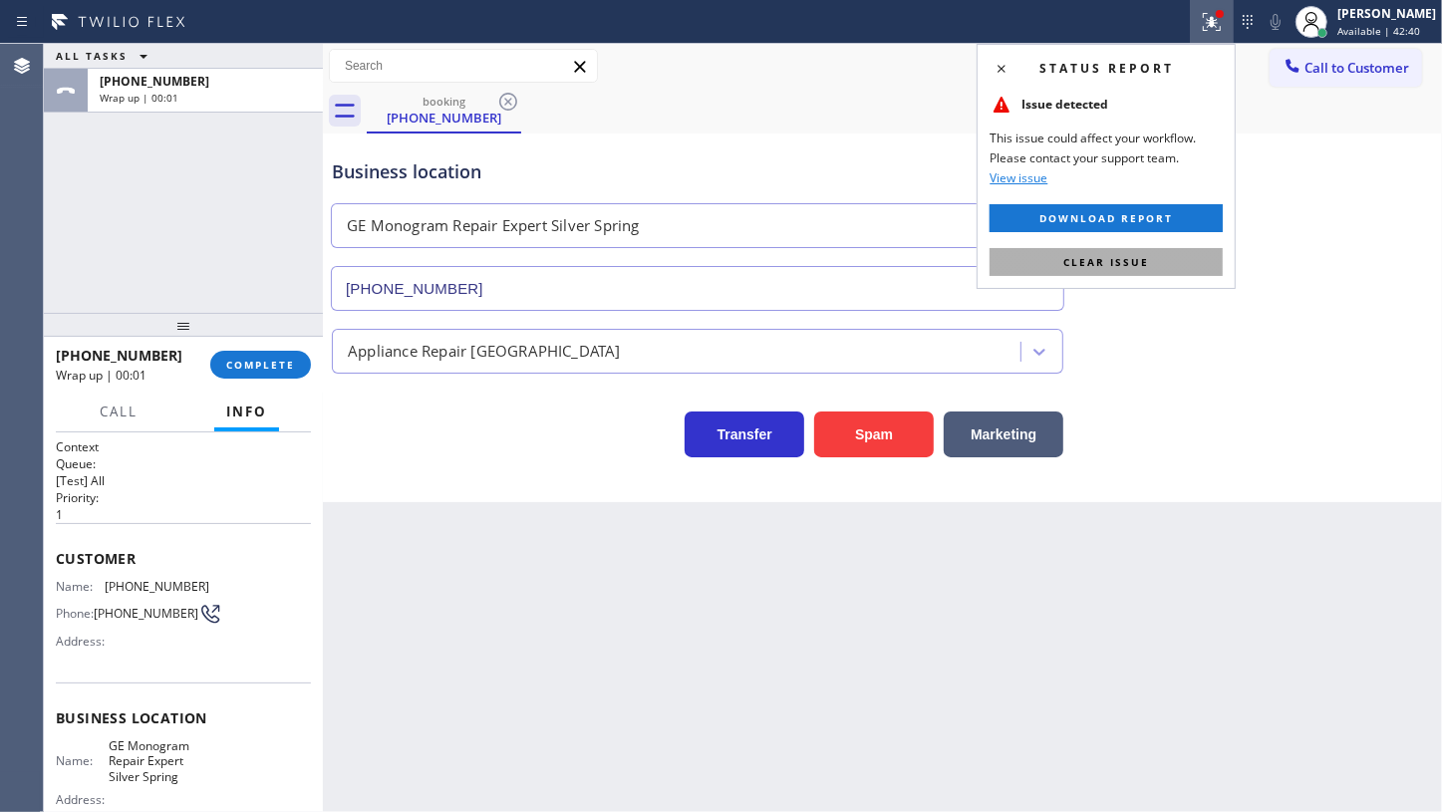
click at [1206, 252] on button "Clear issue" at bounding box center [1106, 262] width 233 height 28
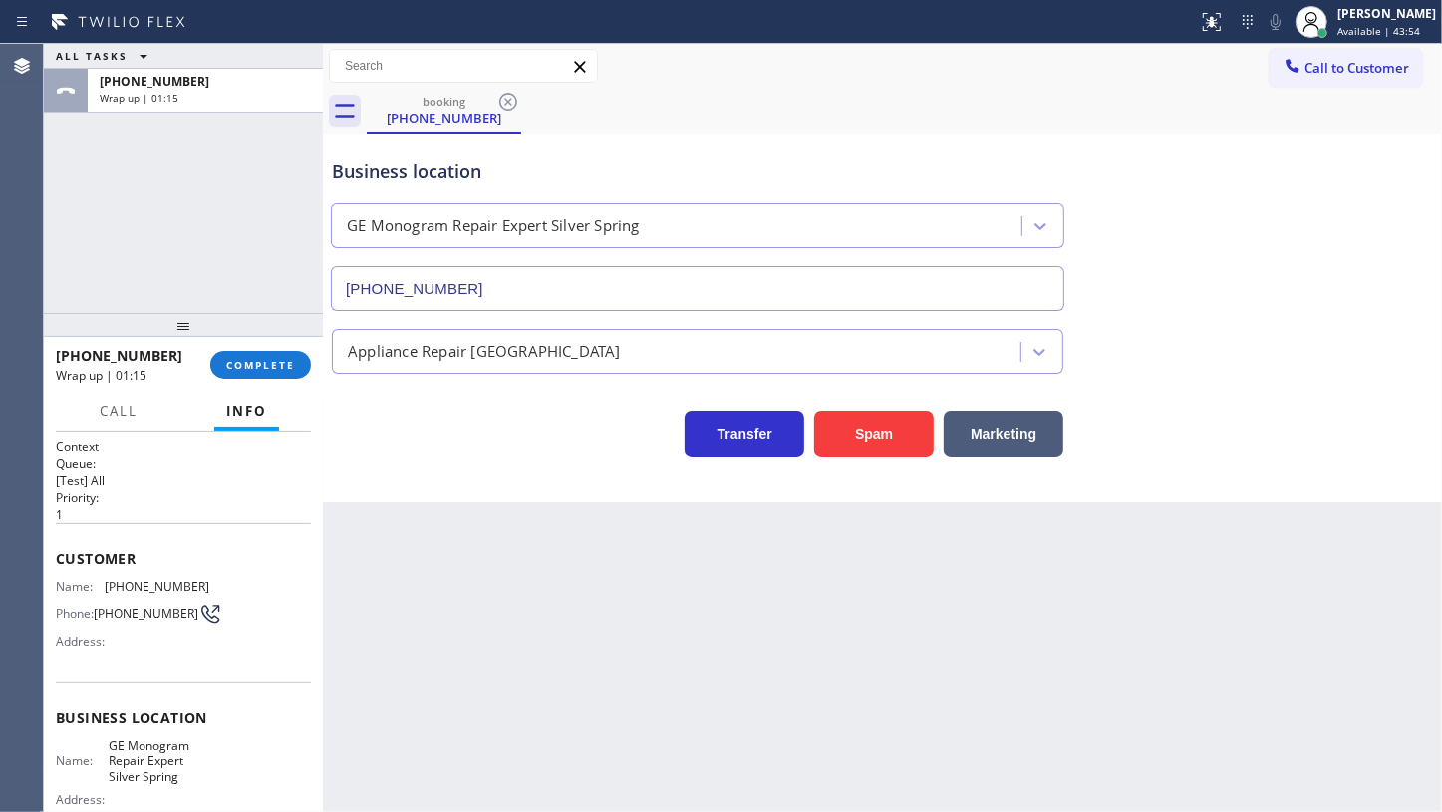
drag, startPoint x: 240, startPoint y: 200, endPoint x: 248, endPoint y: 332, distance: 131.8
click at [240, 221] on div "ALL TASKS ALL TASKS ACTIVE TASKS TASKS IN WRAP UP +17324859772 Wrap up | 01:15" at bounding box center [183, 178] width 279 height 269
click at [251, 363] on span "COMPLETE" at bounding box center [260, 365] width 69 height 14
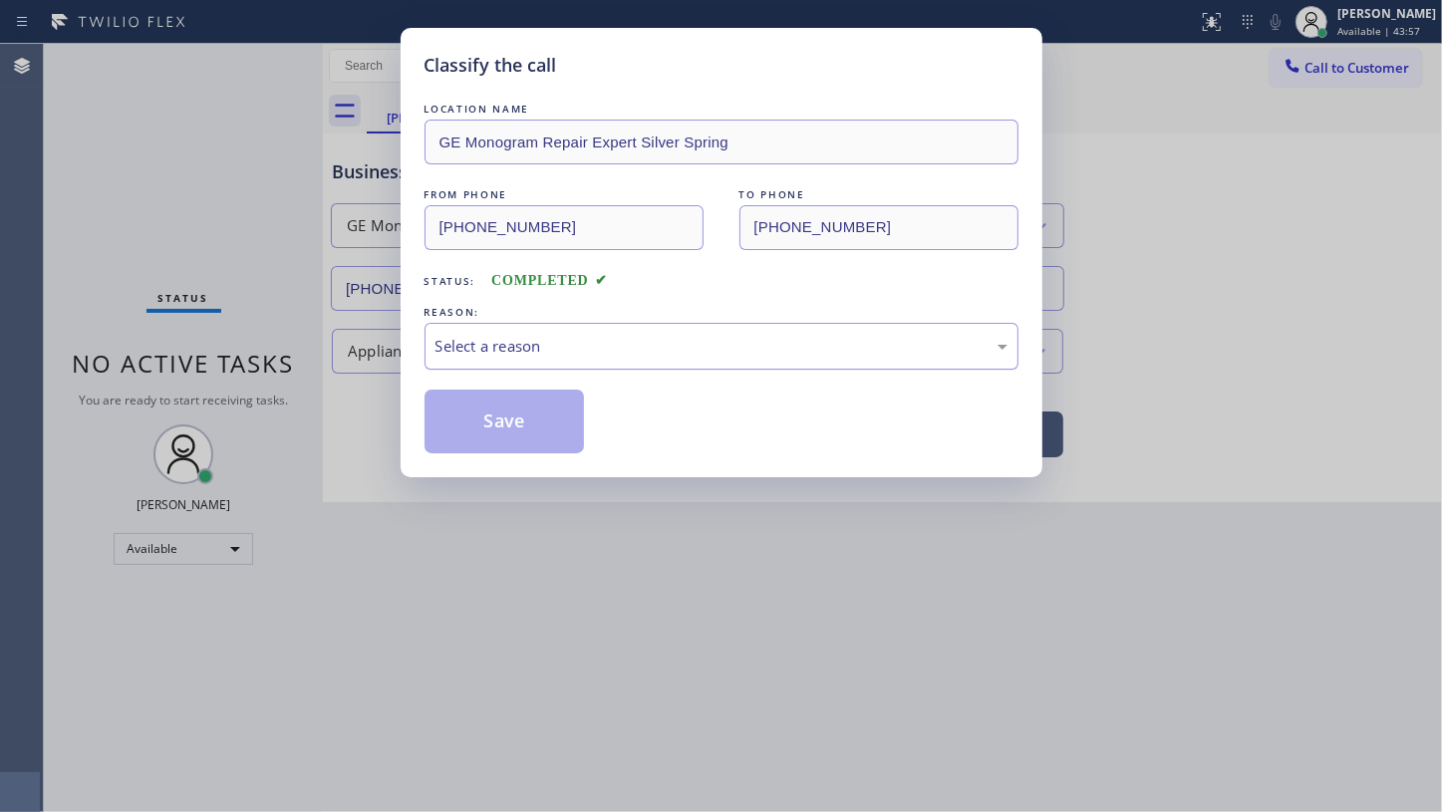
click at [488, 352] on div "Select a reason" at bounding box center [722, 346] width 572 height 23
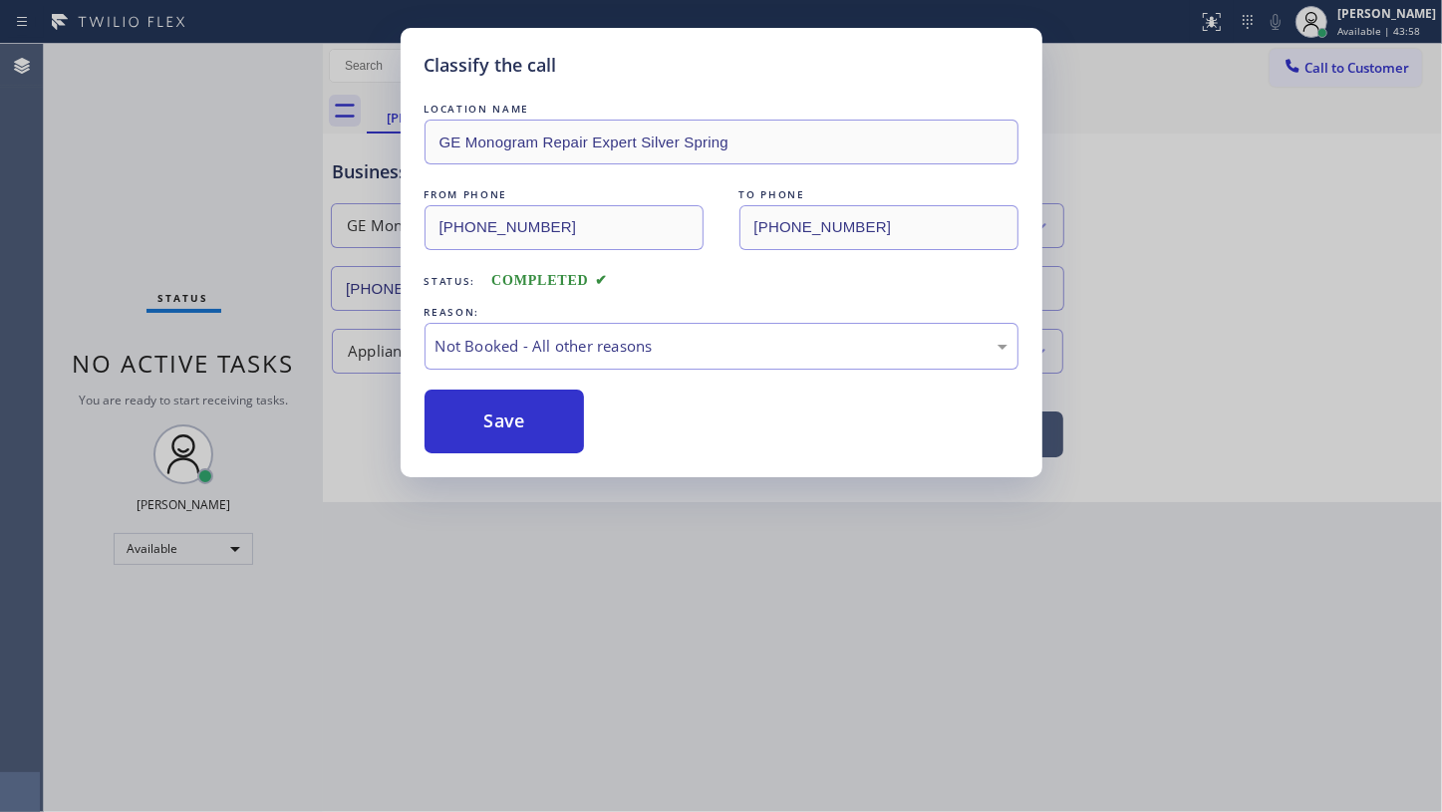
click at [463, 413] on button "Save" at bounding box center [505, 422] width 160 height 64
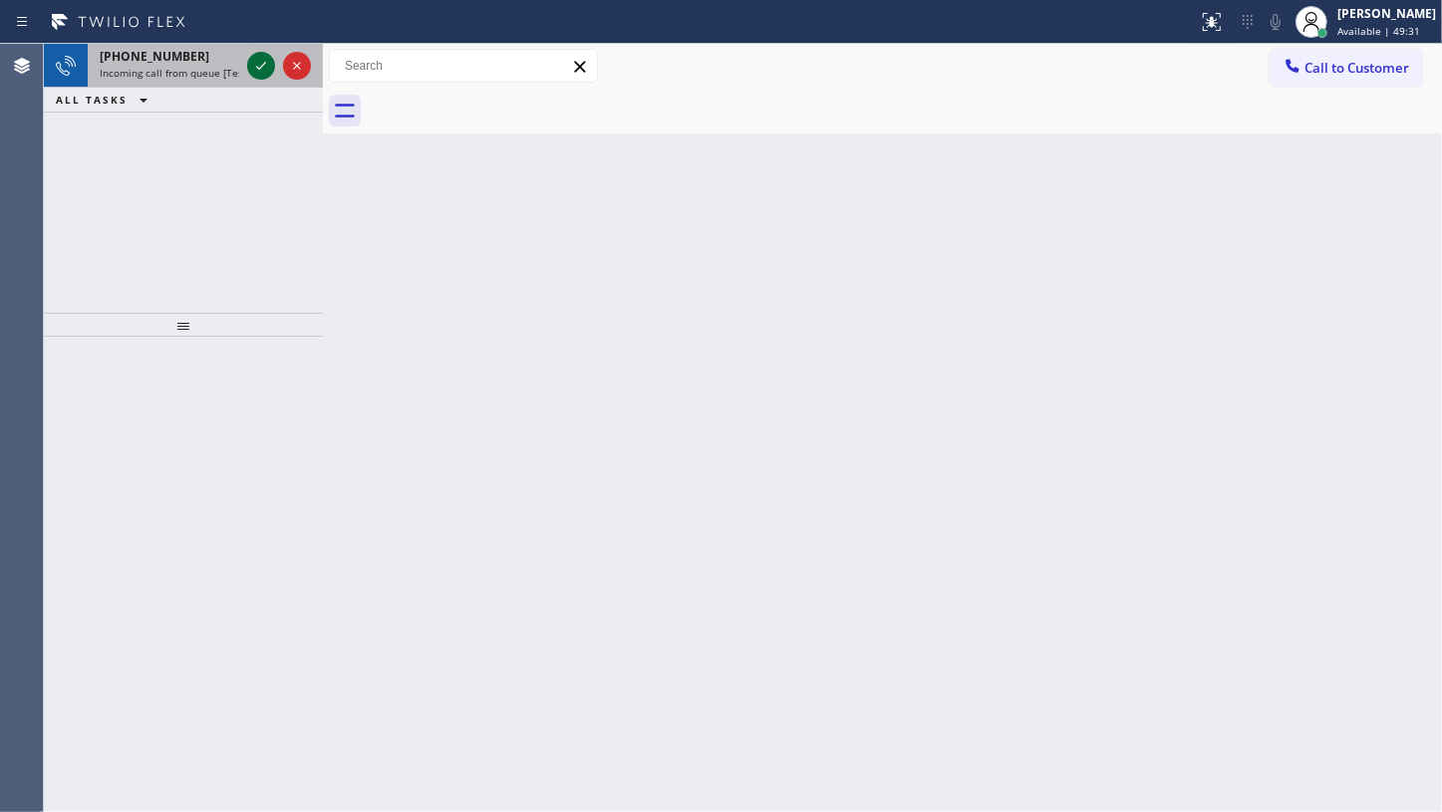
click at [273, 69] on div at bounding box center [261, 66] width 28 height 24
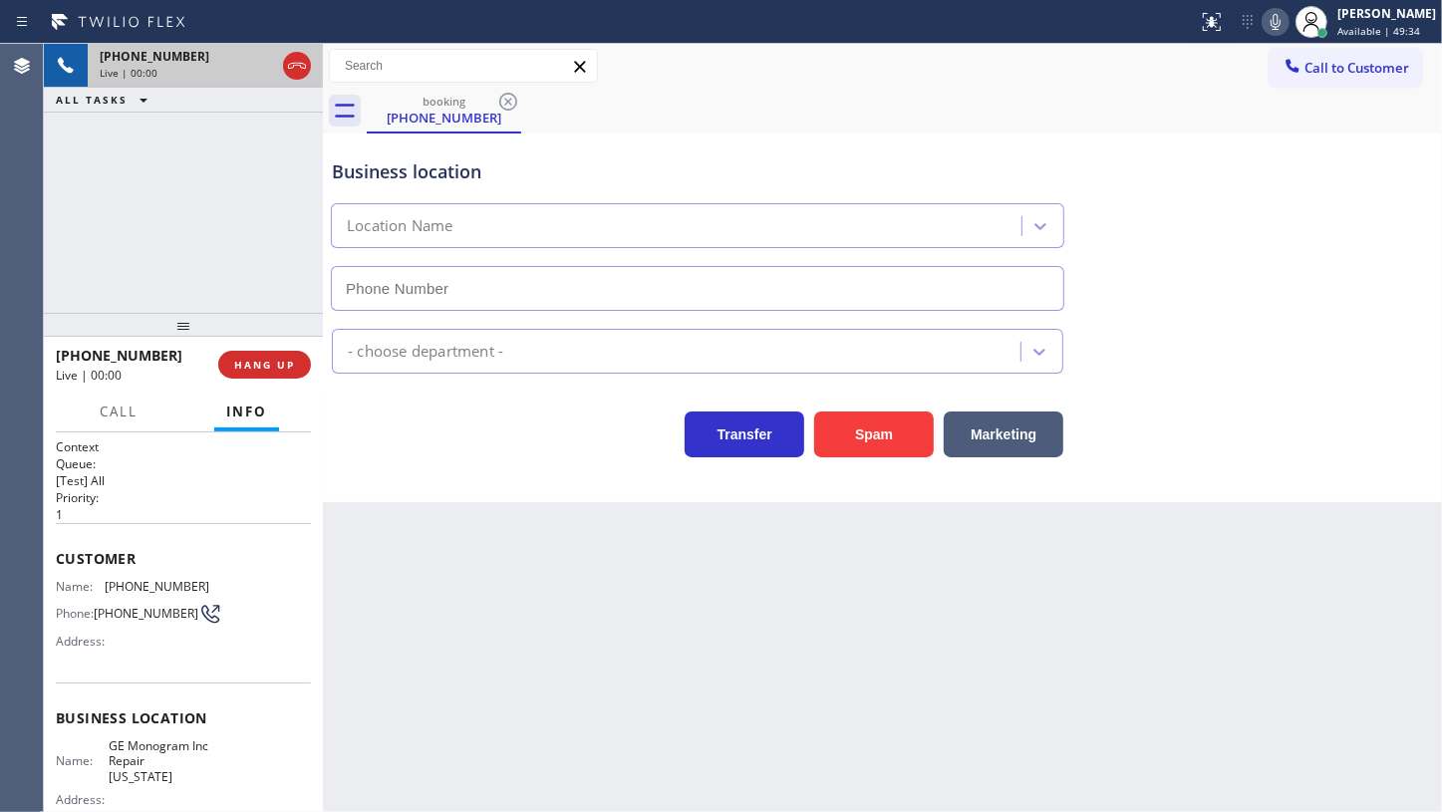
type input "(332) 456-0495"
click at [298, 362] on button "HANG UP" at bounding box center [264, 365] width 93 height 28
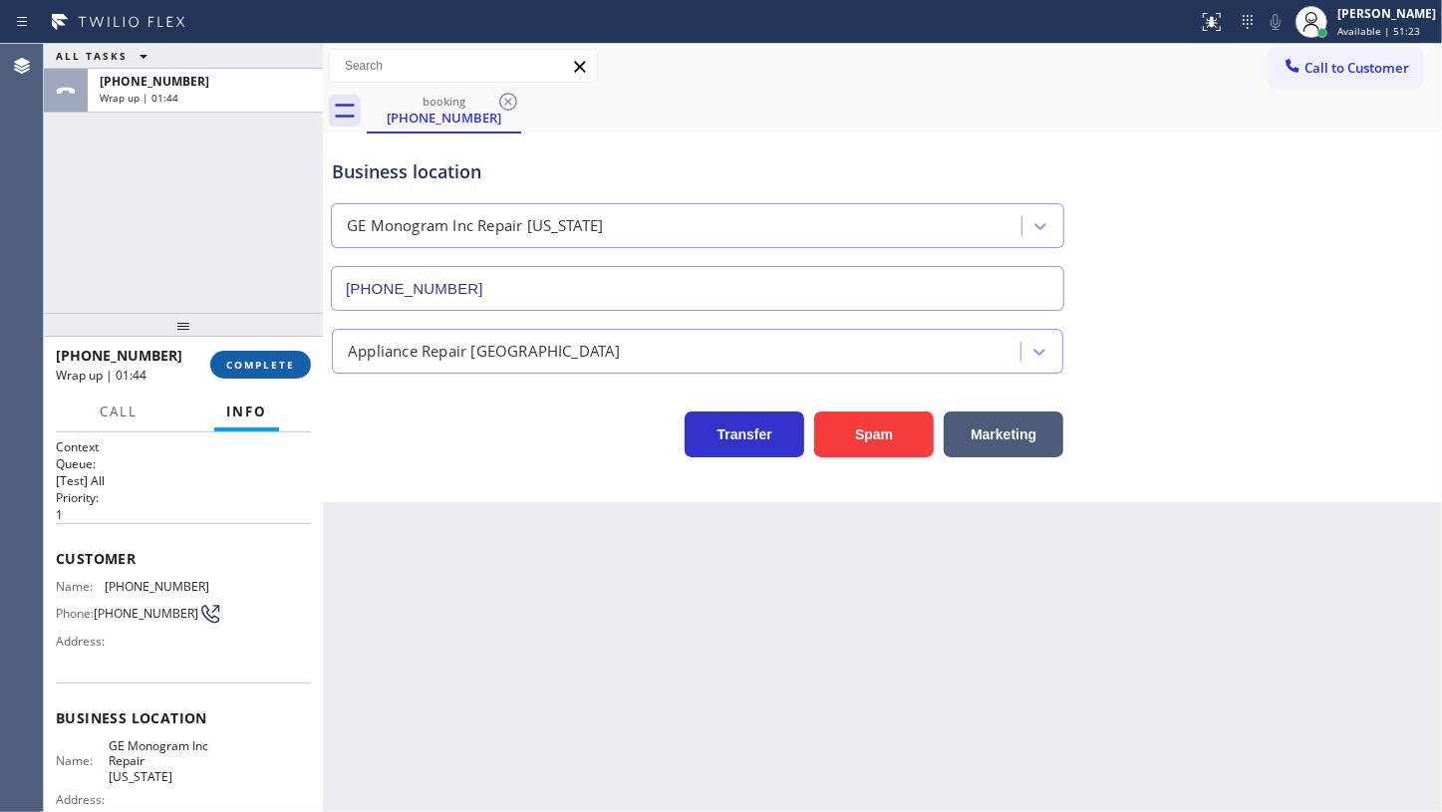
click at [258, 367] on span "COMPLETE" at bounding box center [260, 365] width 69 height 14
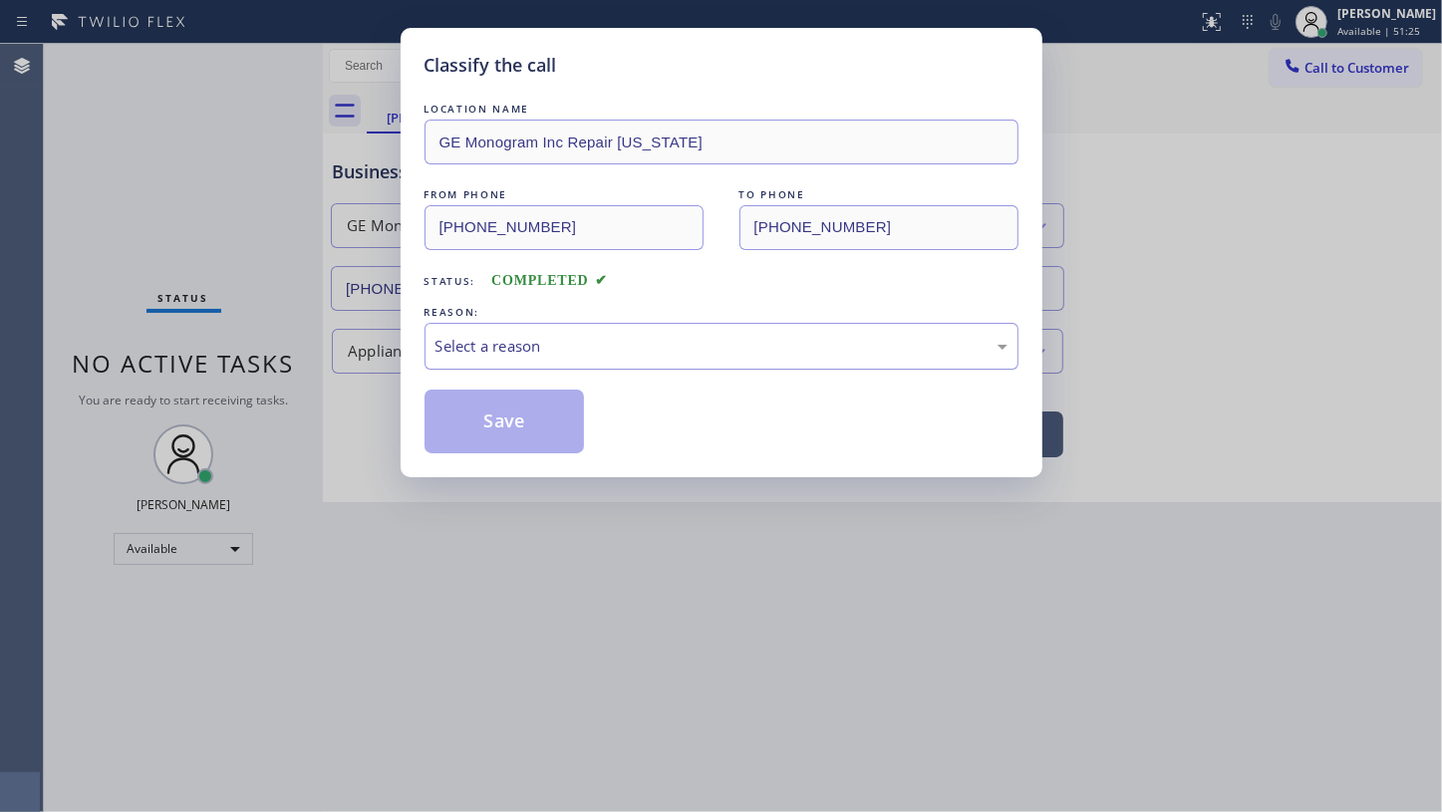
click at [475, 360] on div "Select a reason" at bounding box center [722, 346] width 594 height 47
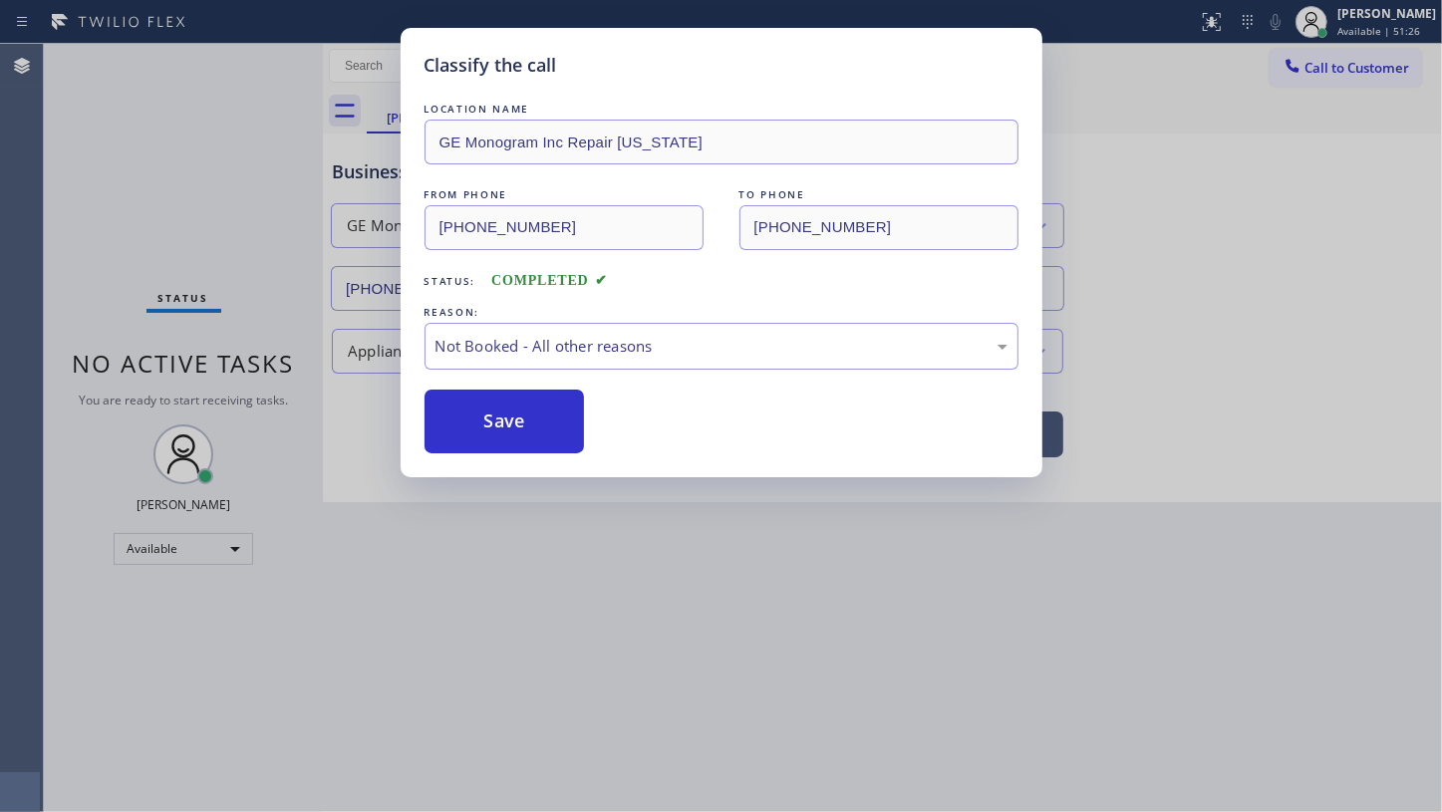
click at [480, 420] on button "Save" at bounding box center [505, 422] width 160 height 64
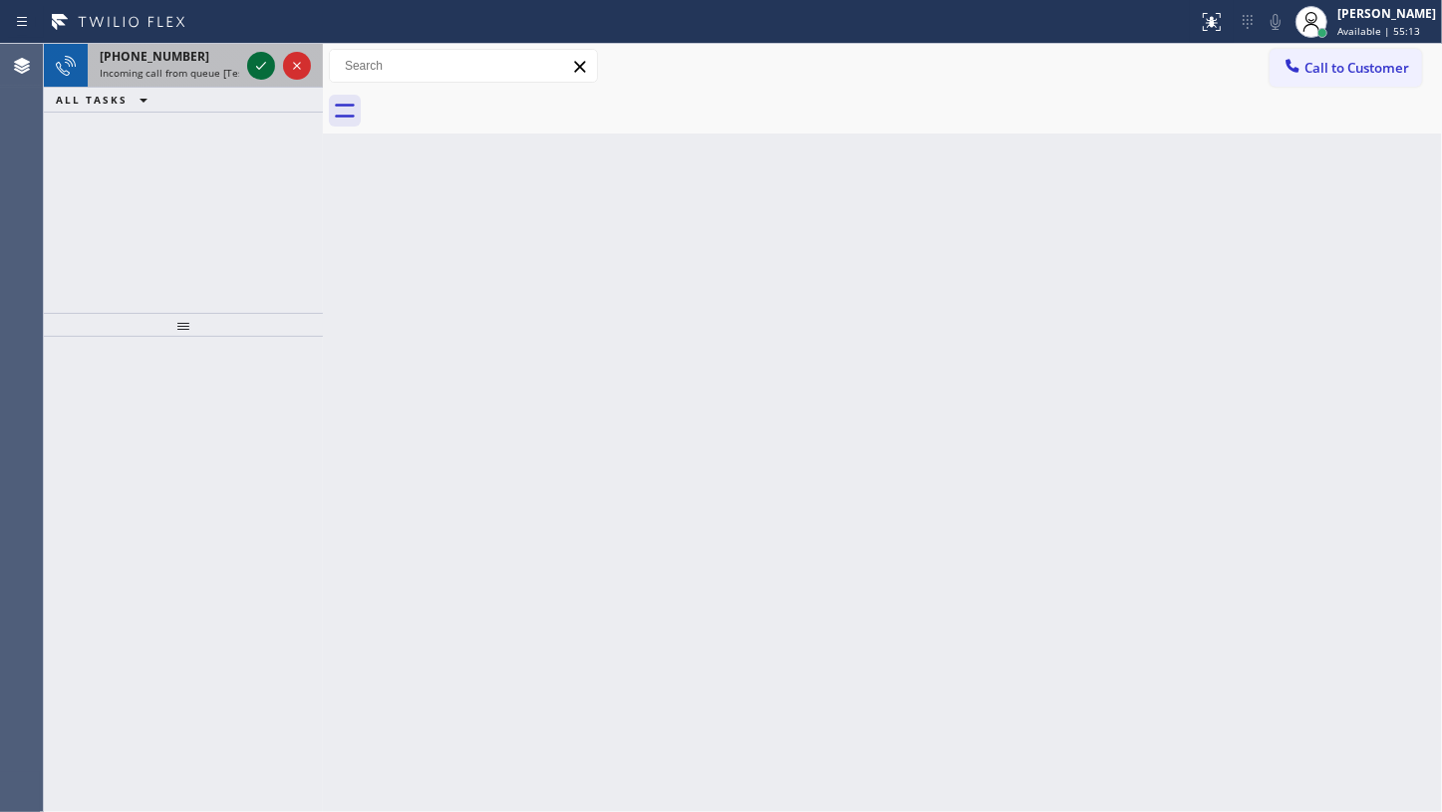
click at [255, 69] on icon at bounding box center [261, 66] width 24 height 24
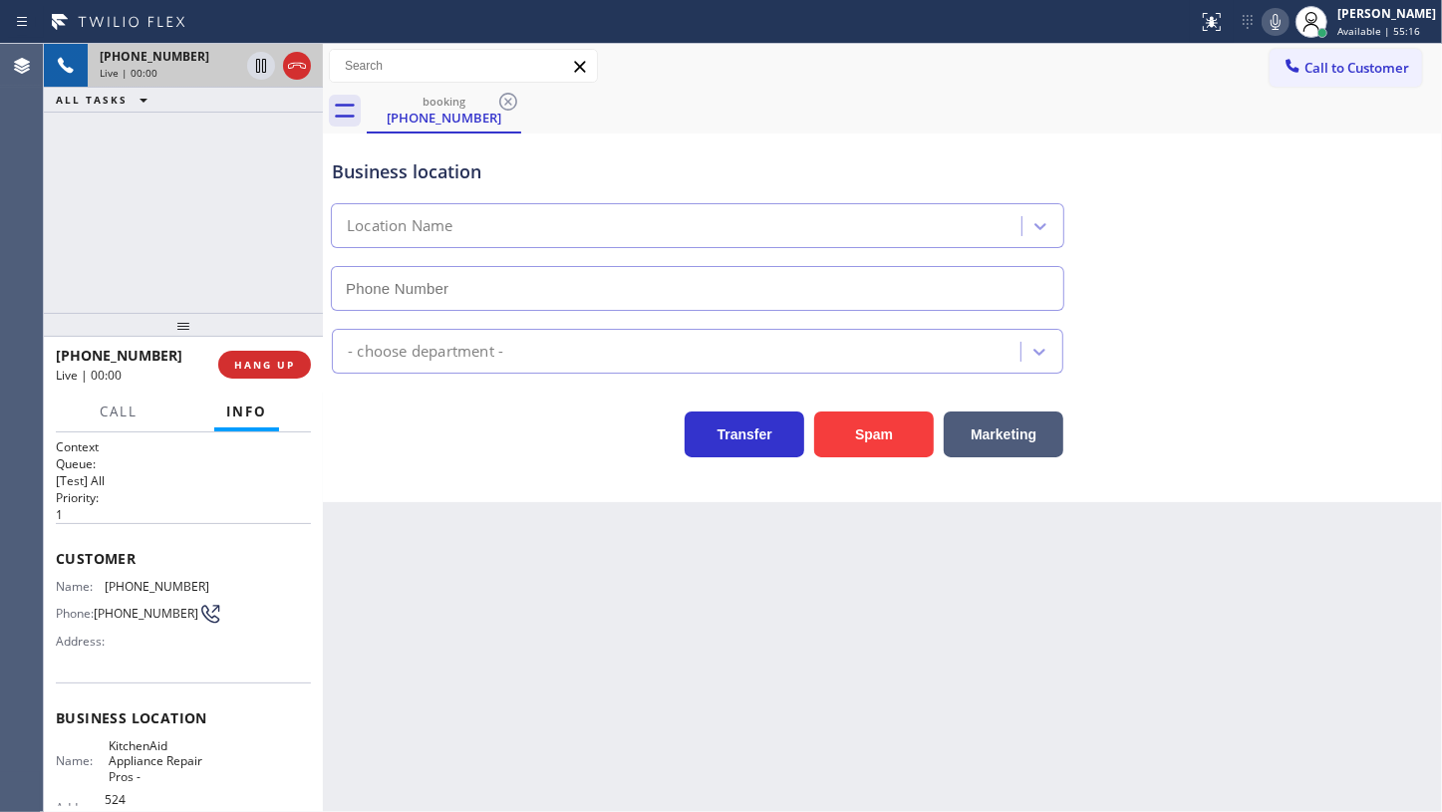
type input "(855) 213-9318"
click at [1276, 21] on icon at bounding box center [1276, 22] width 10 height 16
click at [1272, 13] on icon at bounding box center [1276, 22] width 24 height 24
click at [264, 369] on span "HANG UP" at bounding box center [264, 365] width 61 height 14
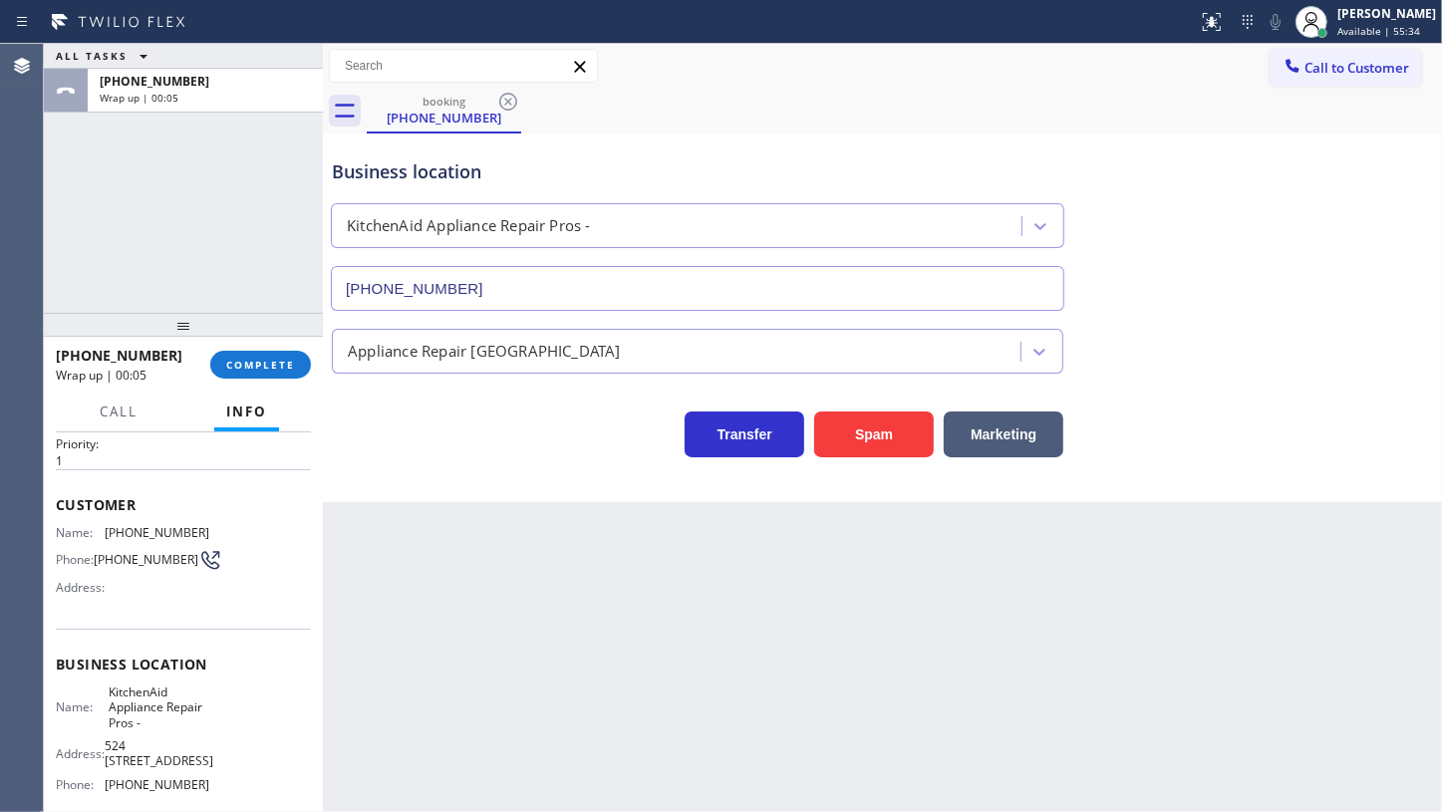
scroll to position [227, 0]
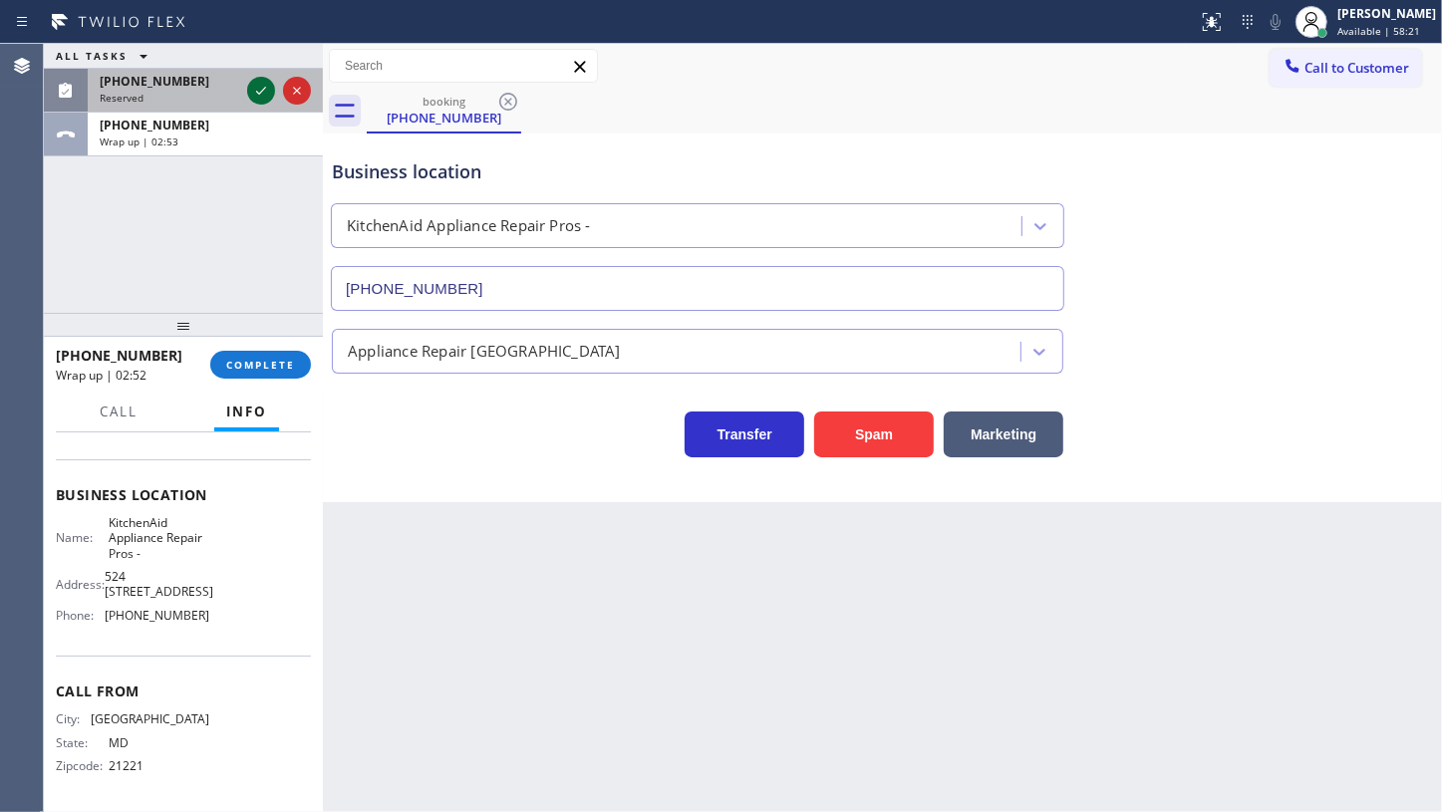
click at [258, 91] on icon at bounding box center [261, 91] width 24 height 24
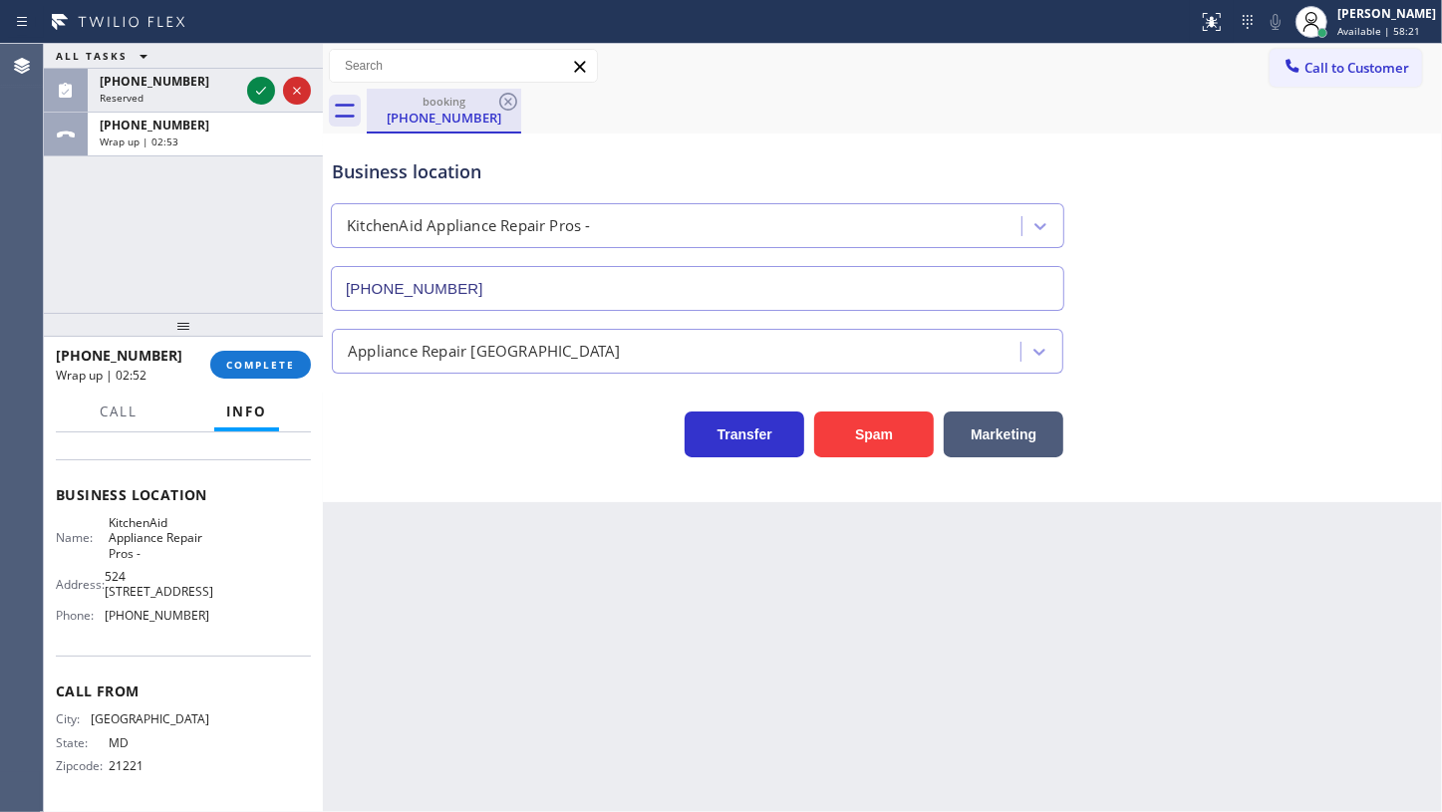
scroll to position [243, 0]
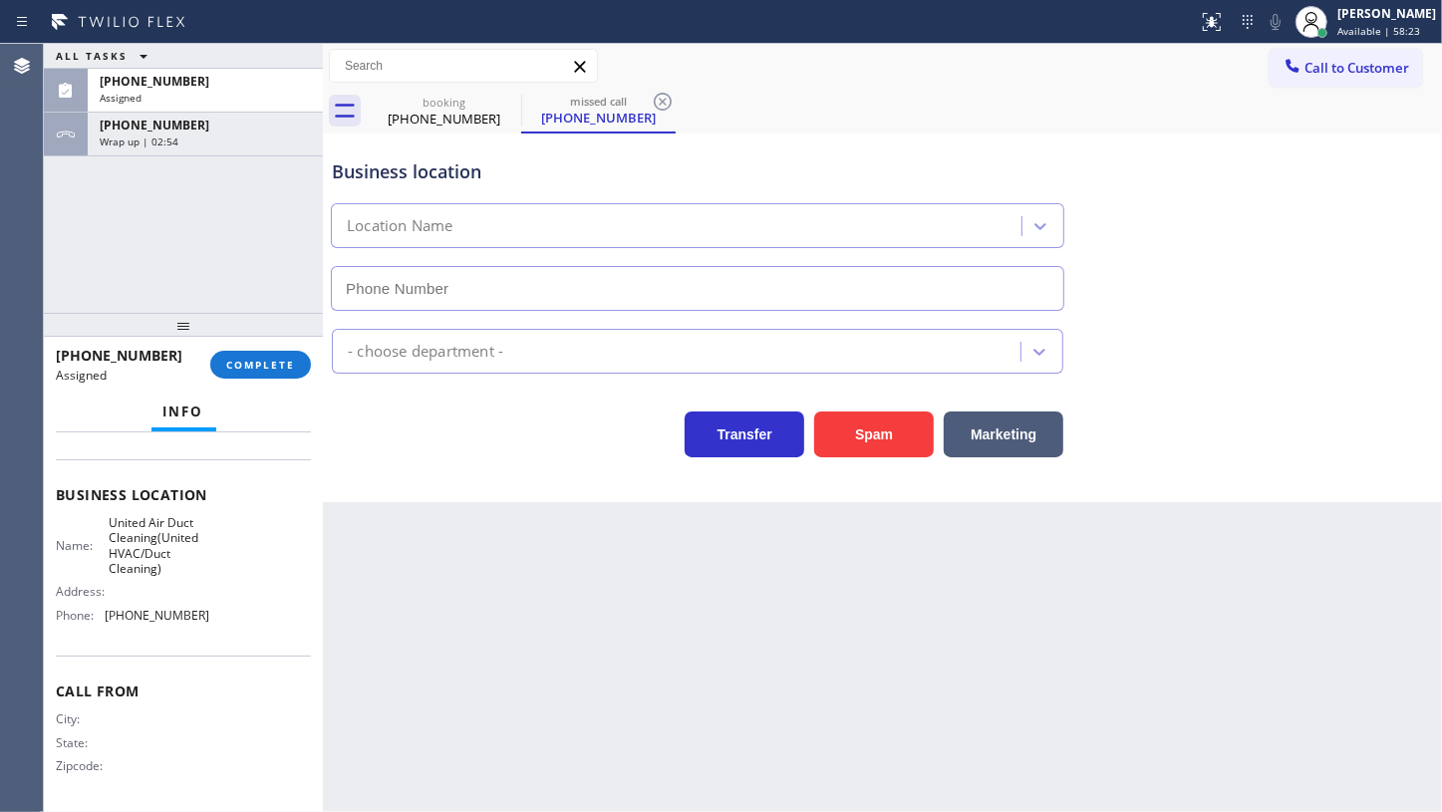
type input "(855) 228-6182"
click at [295, 367] on button "COMPLETE" at bounding box center [260, 365] width 101 height 28
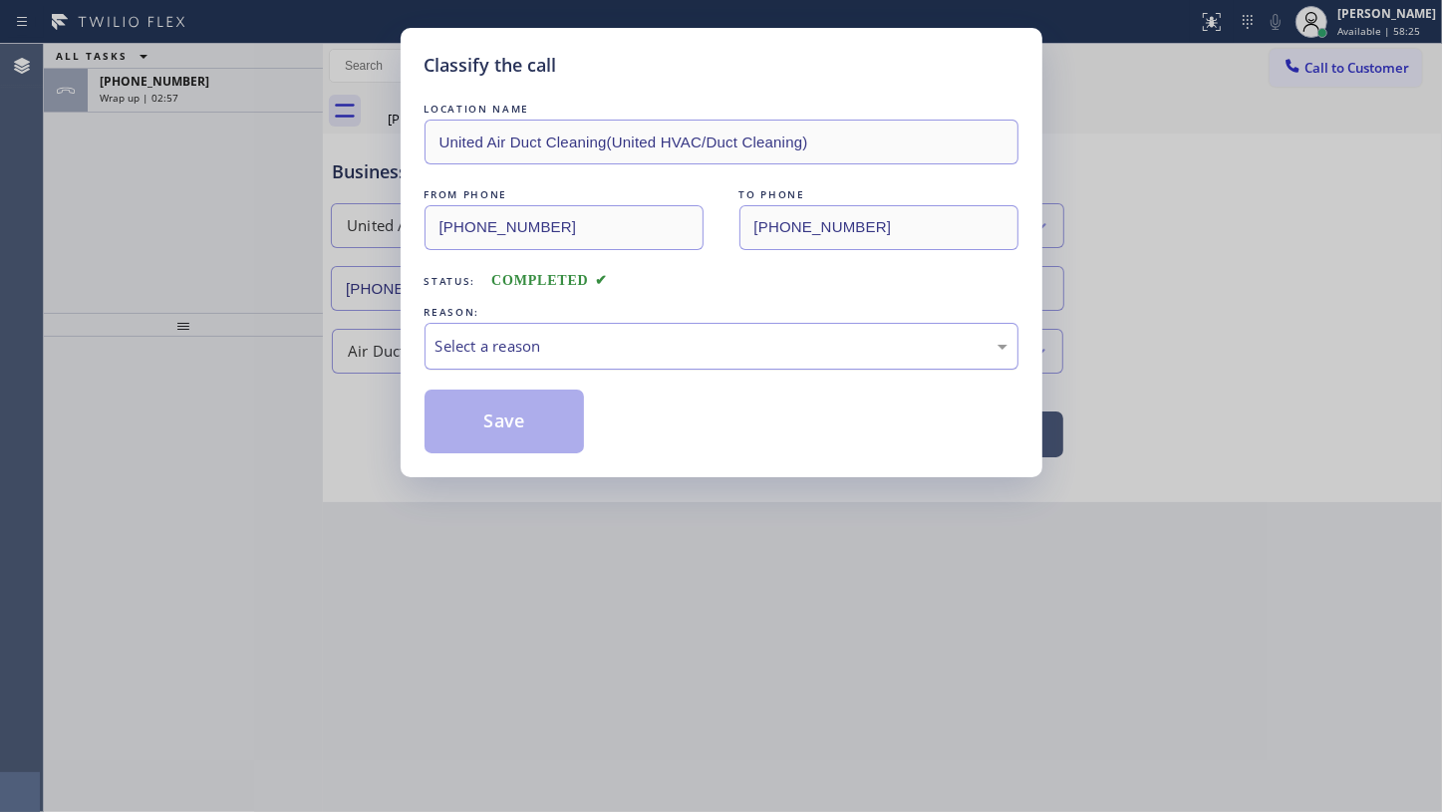
click at [538, 342] on div "Select a reason" at bounding box center [722, 346] width 572 height 23
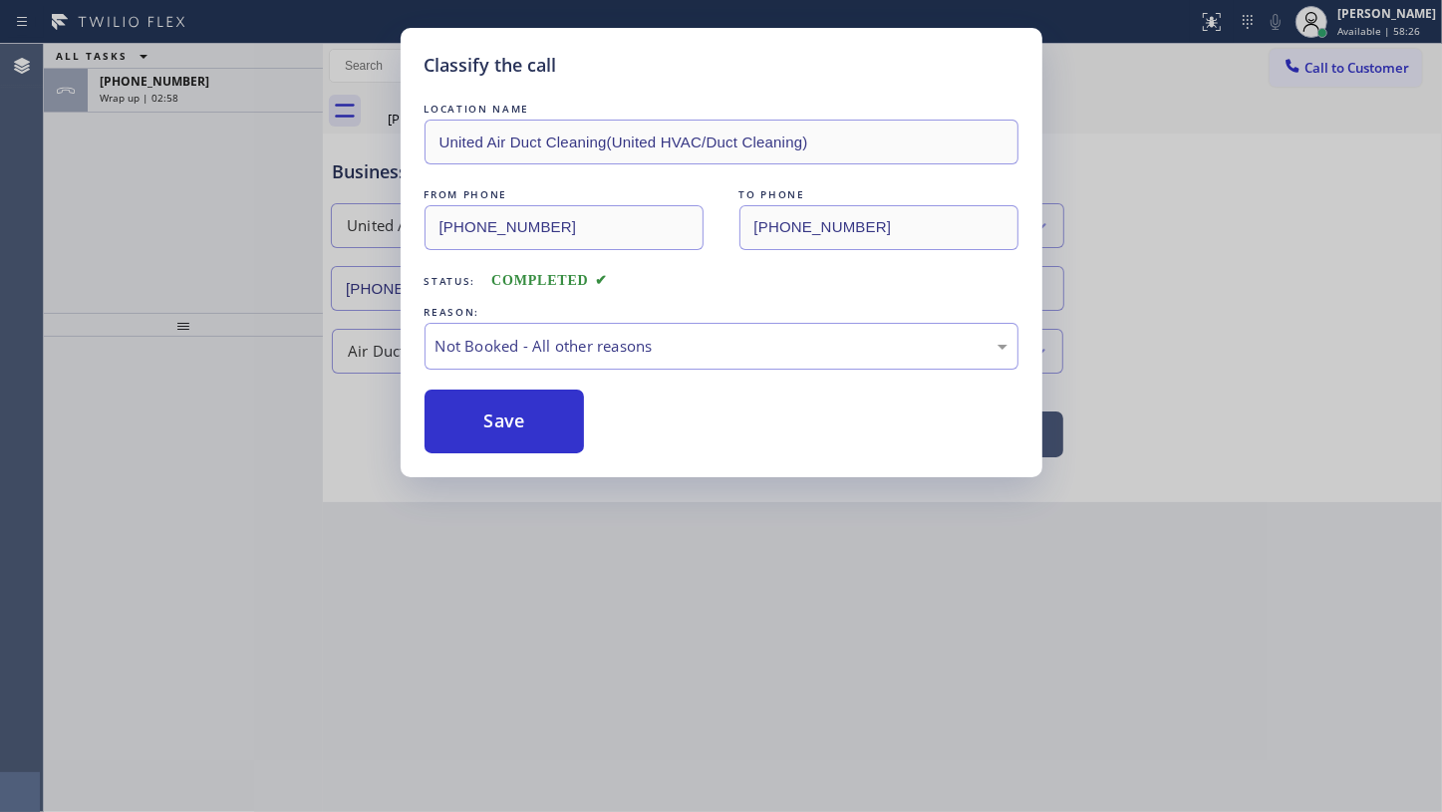
click at [504, 431] on button "Save" at bounding box center [505, 422] width 160 height 64
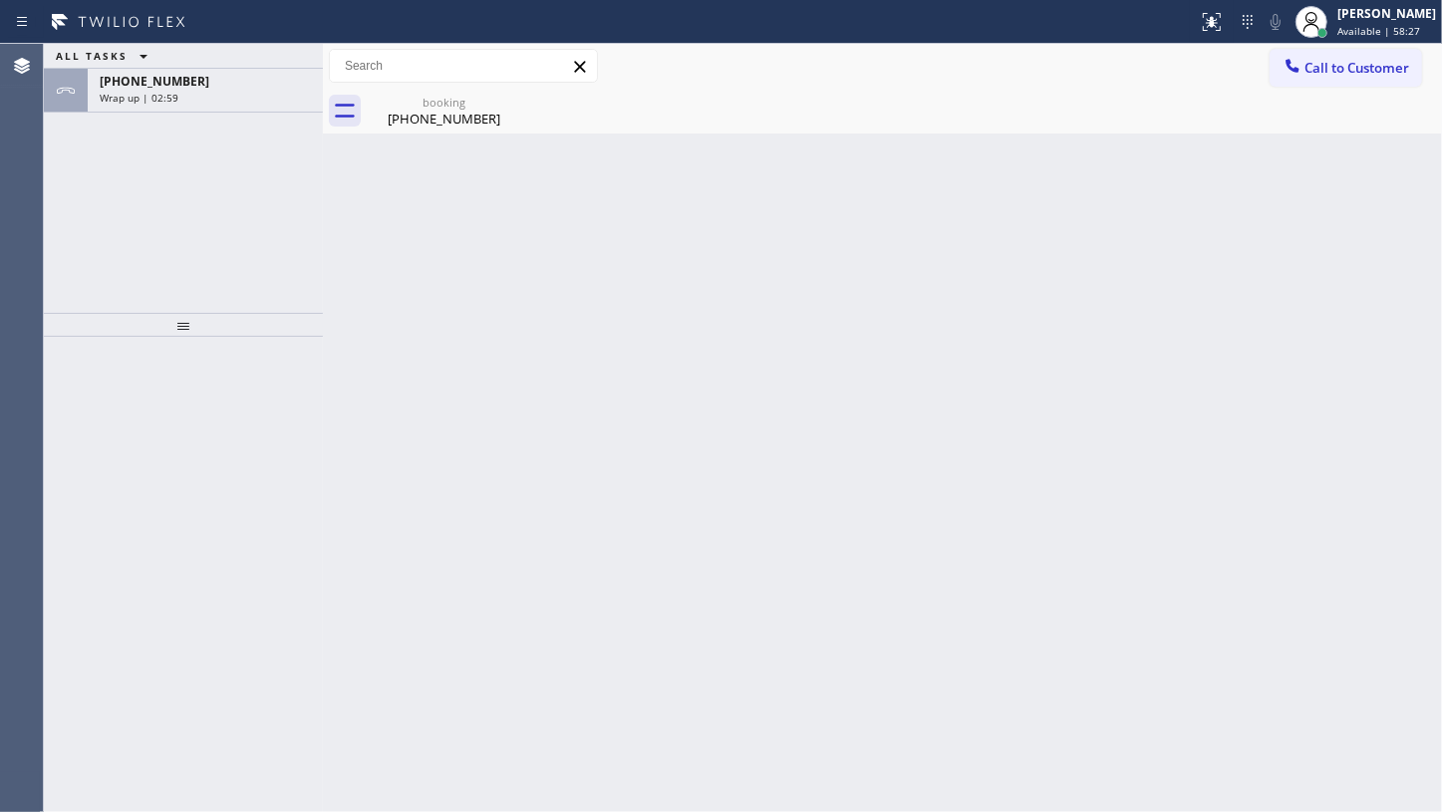
drag, startPoint x: 196, startPoint y: 83, endPoint x: 199, endPoint y: 136, distance: 52.9
click at [196, 97] on div "+14102156348 Wrap up | 02:59" at bounding box center [201, 91] width 227 height 44
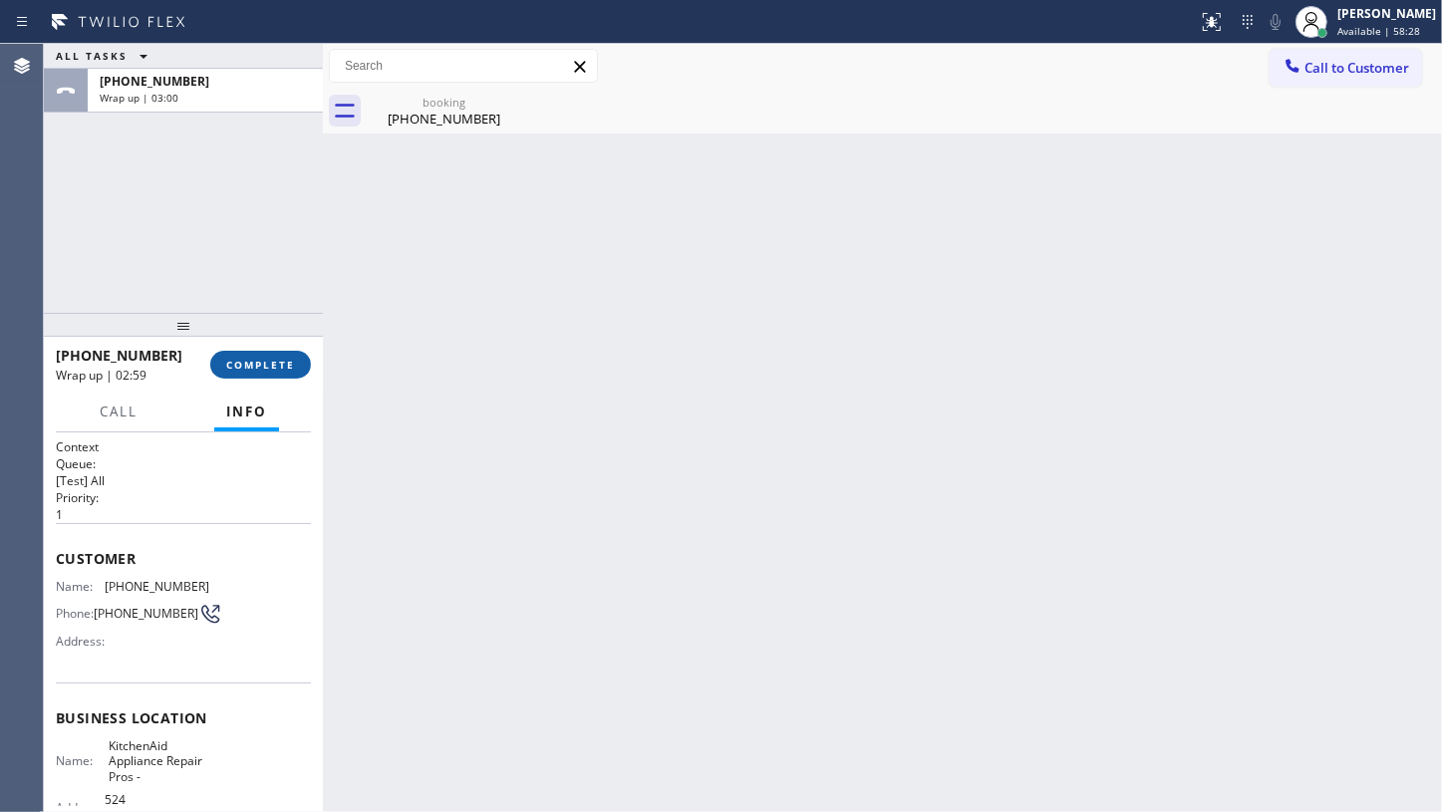
click at [231, 354] on button "COMPLETE" at bounding box center [260, 365] width 101 height 28
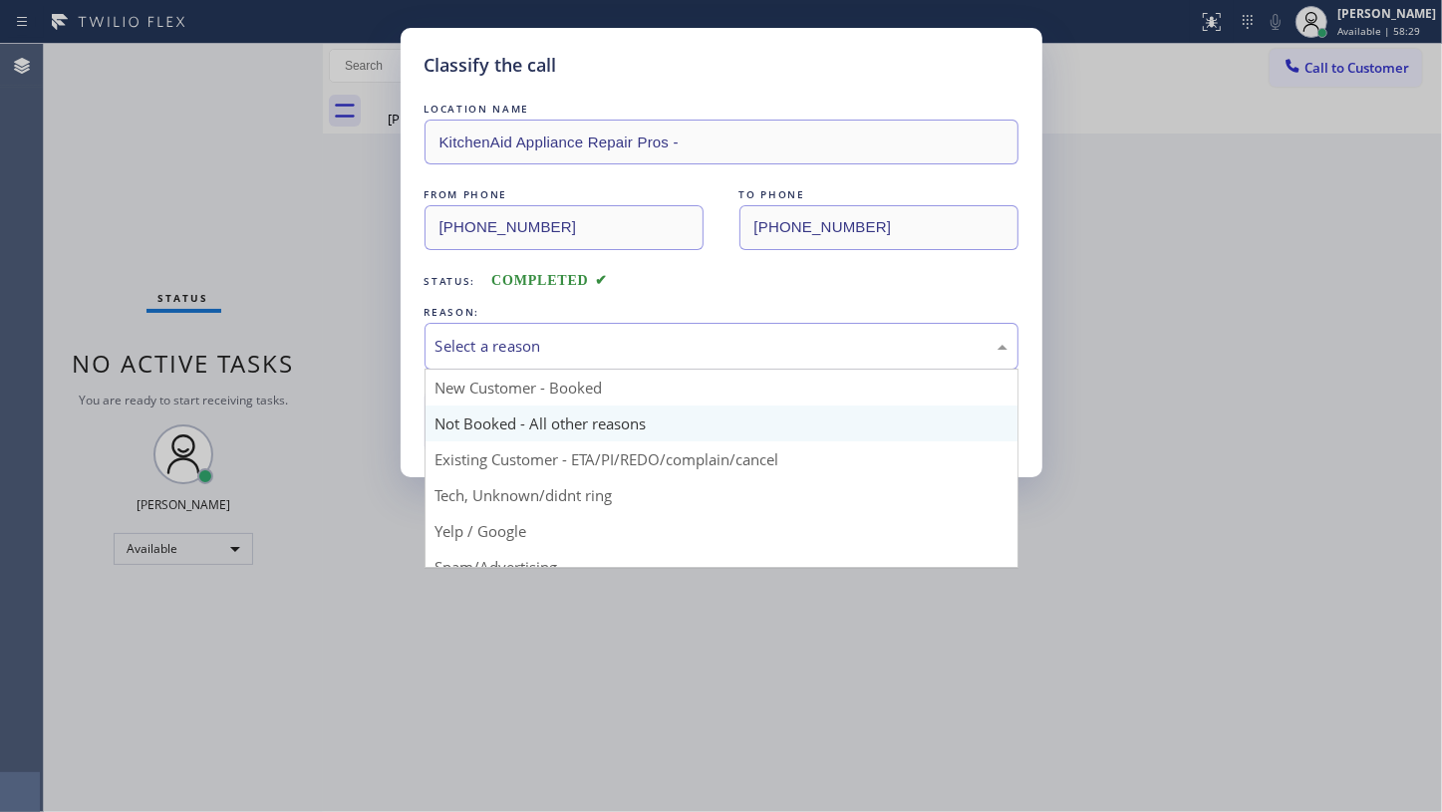
drag, startPoint x: 504, startPoint y: 344, endPoint x: 486, endPoint y: 417, distance: 74.9
click at [490, 370] on div "Select a reason New Customer - Booked Not Booked - All other reasons Existing C…" at bounding box center [722, 346] width 594 height 47
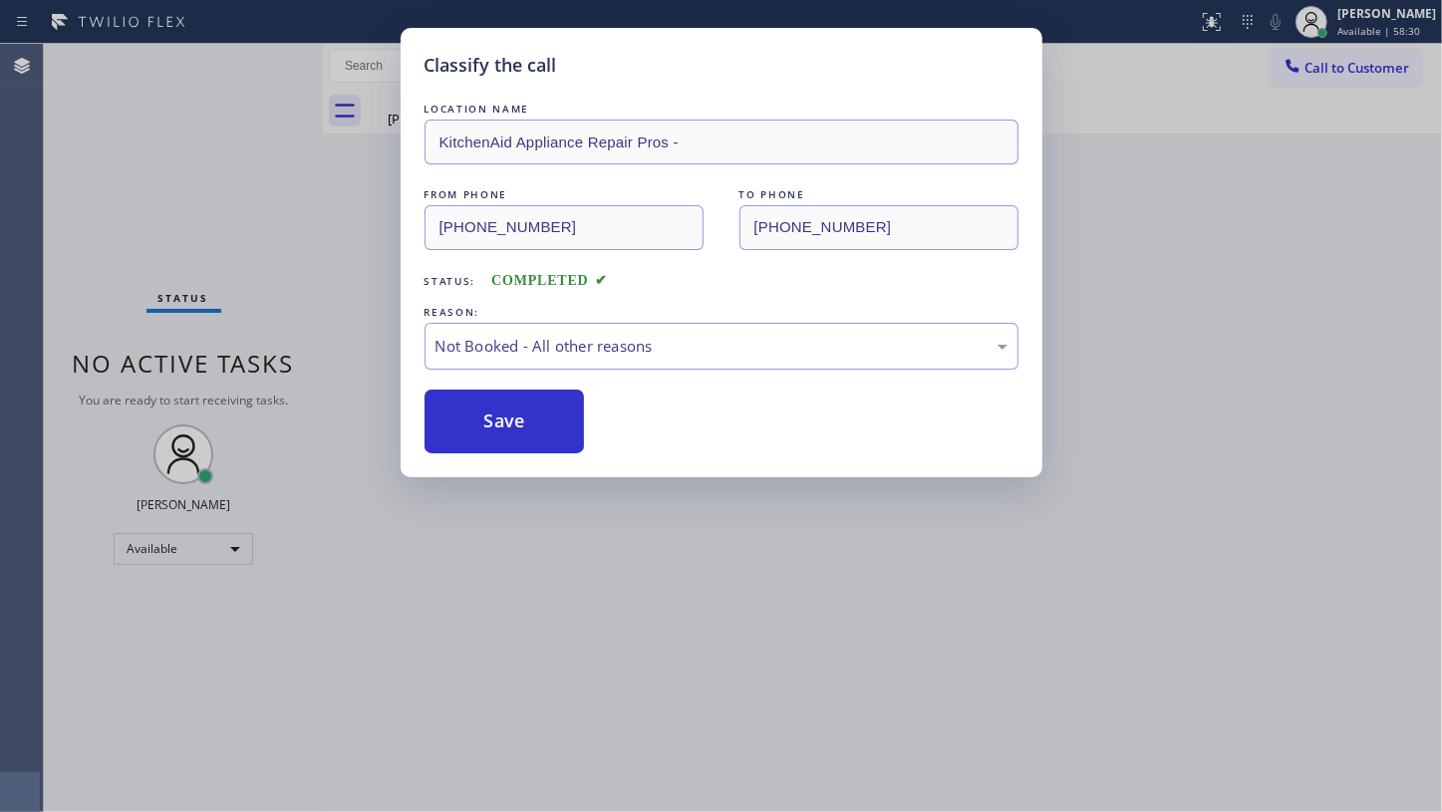
click at [486, 421] on button "Save" at bounding box center [505, 422] width 160 height 64
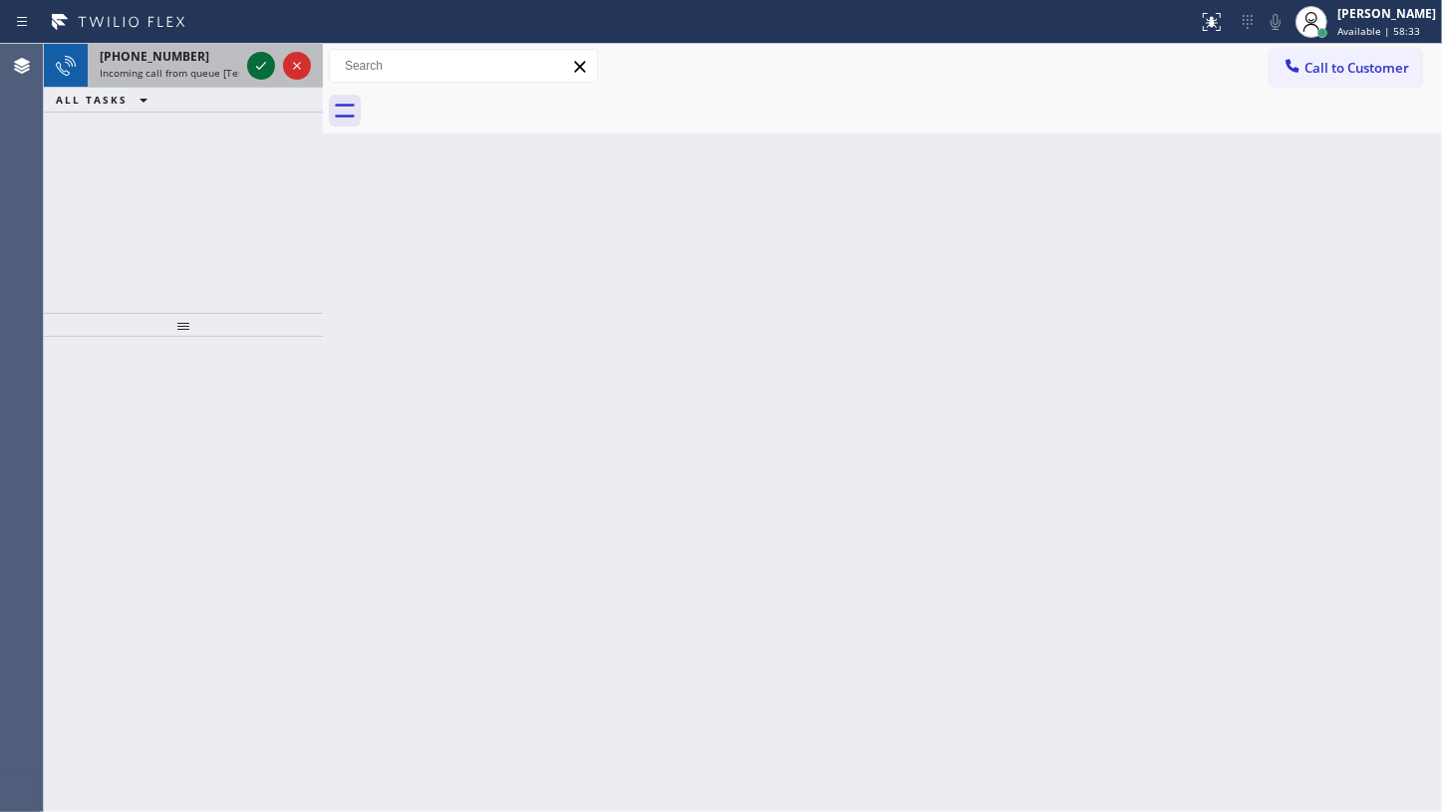
click at [258, 63] on icon at bounding box center [261, 66] width 24 height 24
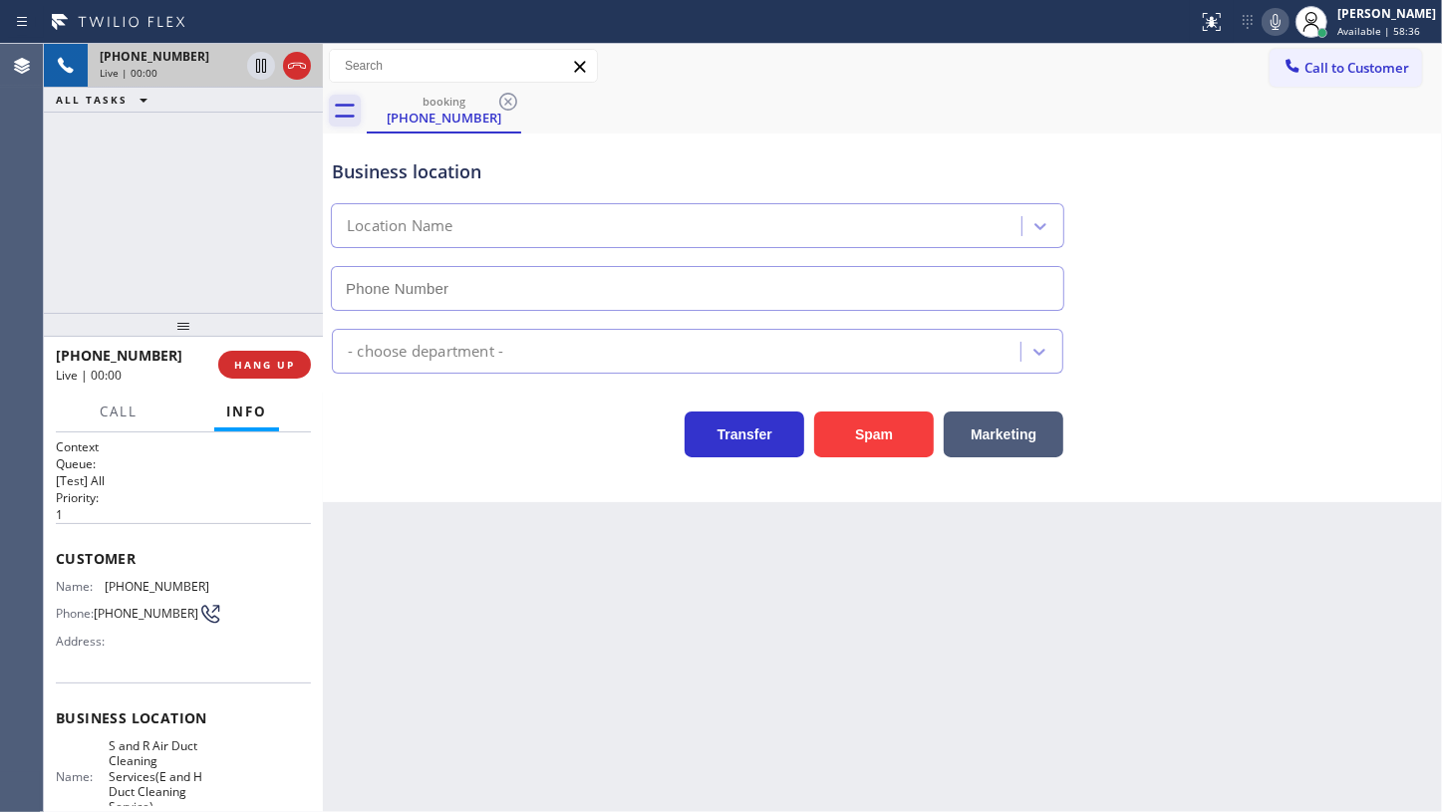
type input "[PHONE_NUMBER]"
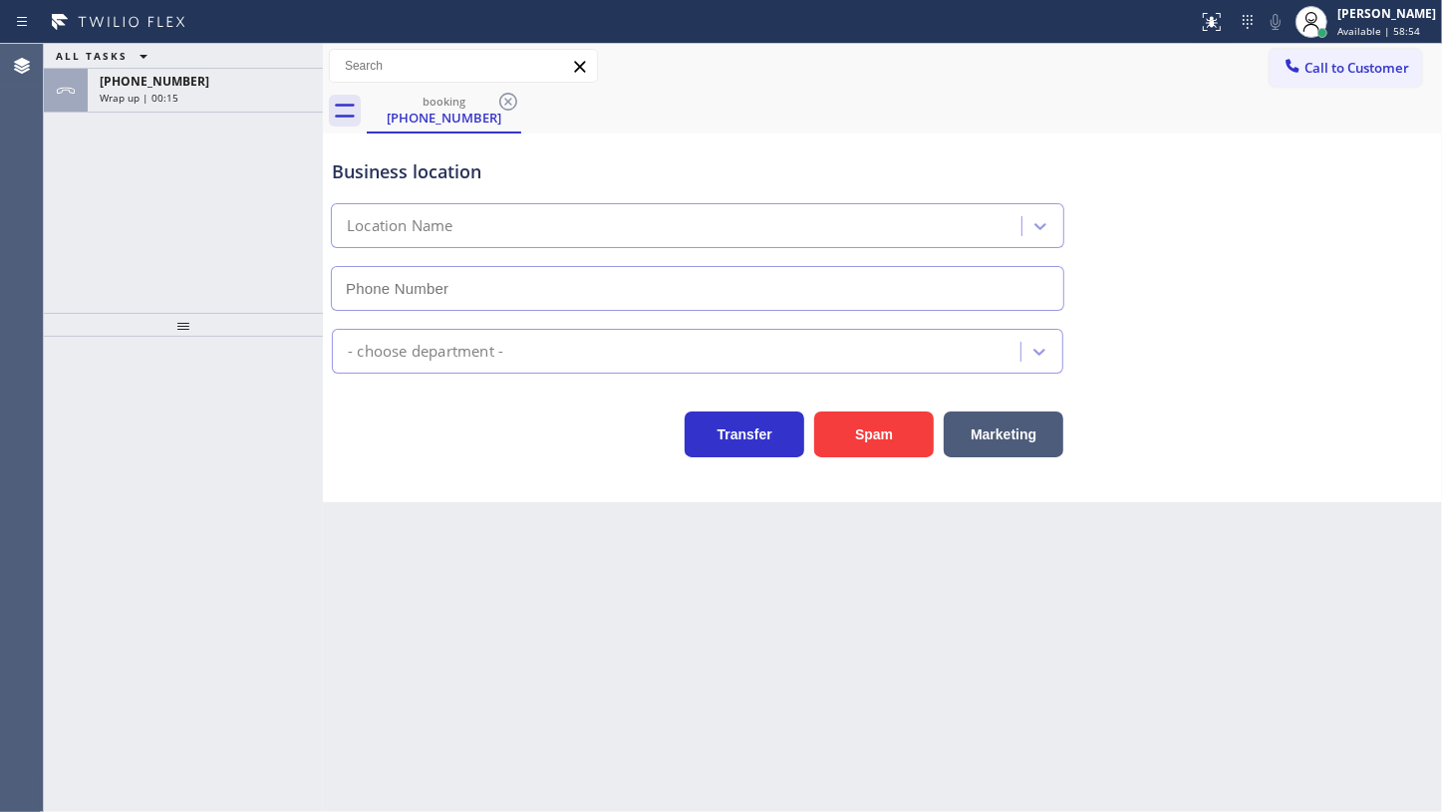
type input "[PHONE_NUMBER]"
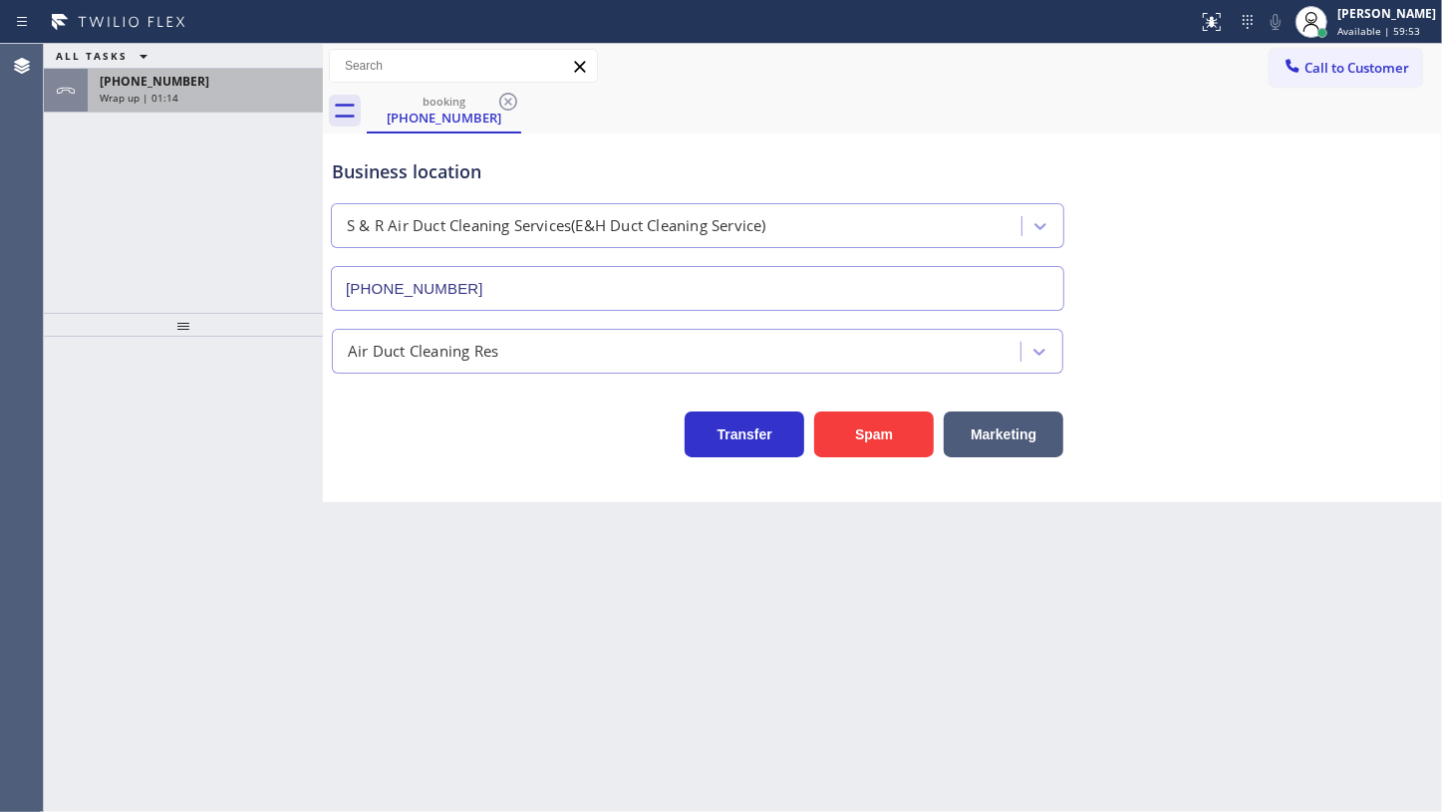
click at [241, 110] on div "[PHONE_NUMBER] Wrap up | 01:14" at bounding box center [201, 91] width 227 height 44
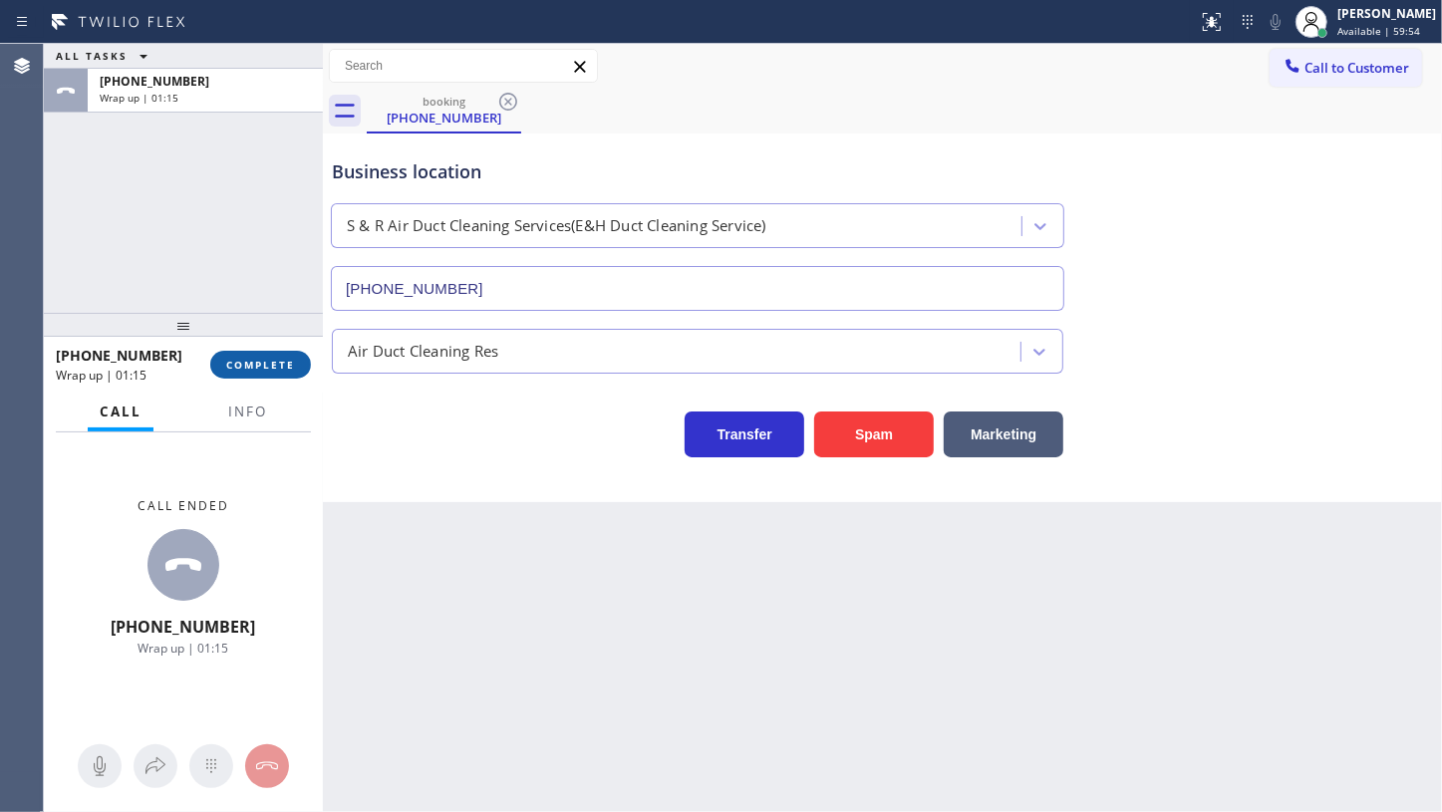
click at [272, 361] on span "COMPLETE" at bounding box center [260, 365] width 69 height 14
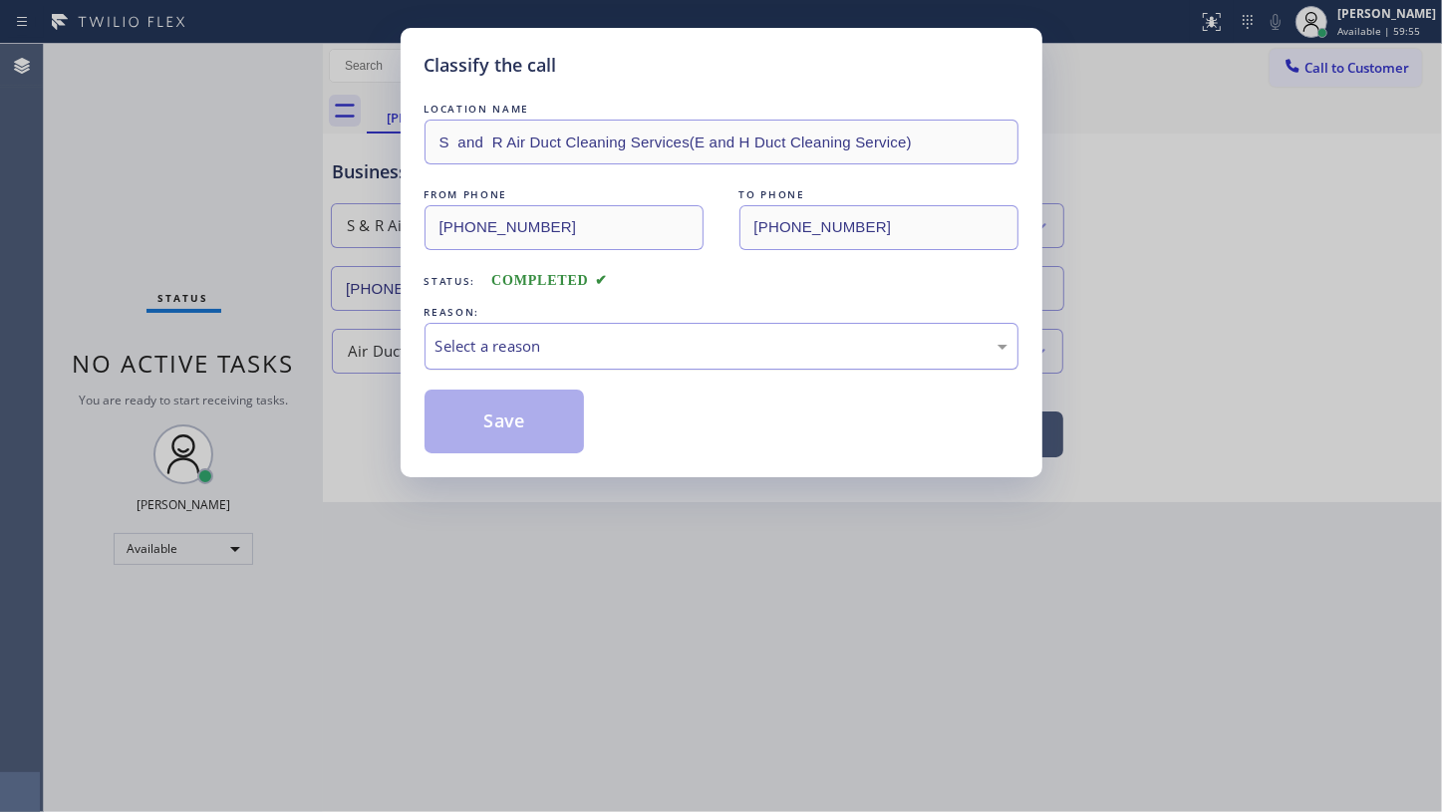
drag, startPoint x: 540, startPoint y: 333, endPoint x: 539, endPoint y: 352, distance: 19.0
click at [543, 344] on div "Select a reason" at bounding box center [722, 346] width 572 height 23
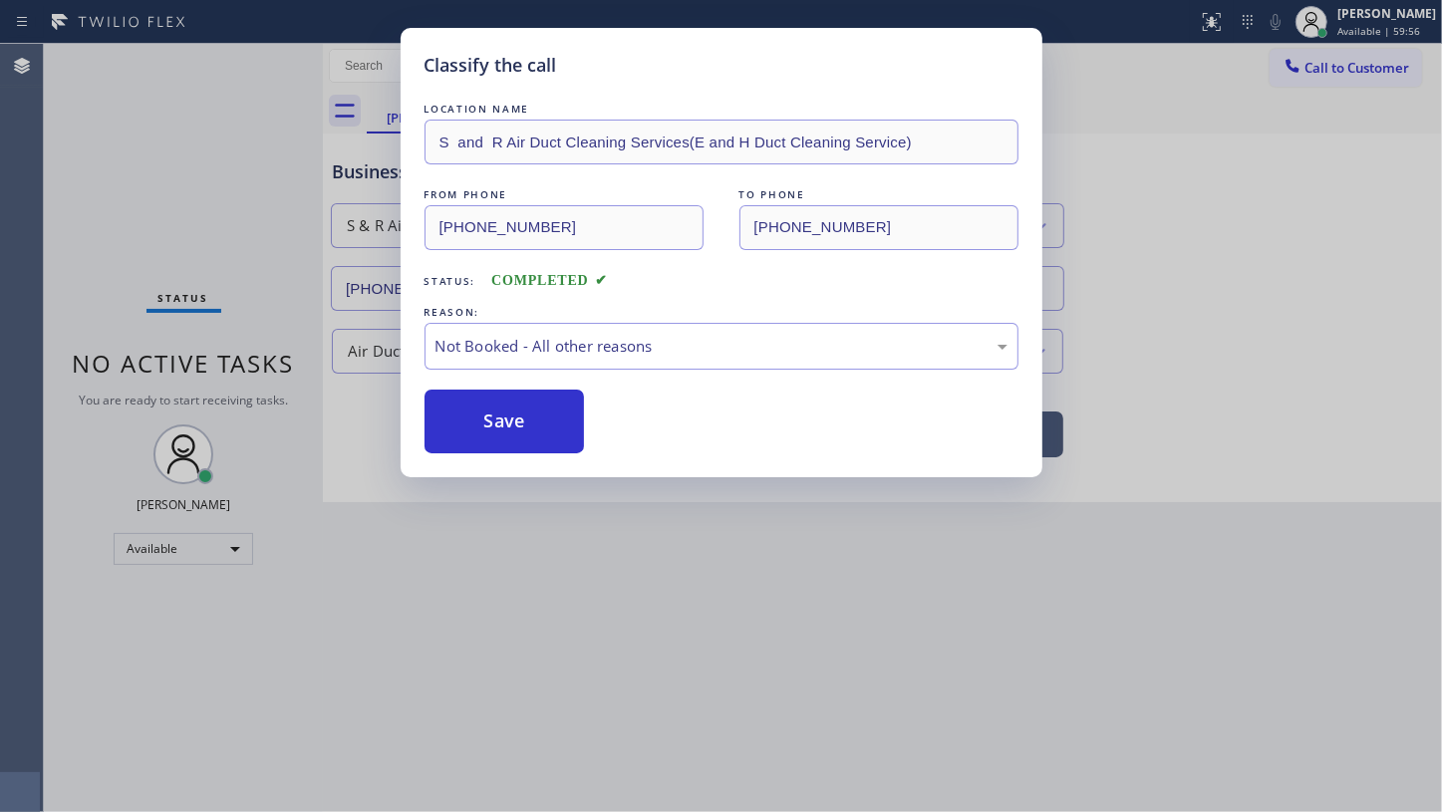
click at [504, 414] on button "Save" at bounding box center [505, 422] width 160 height 64
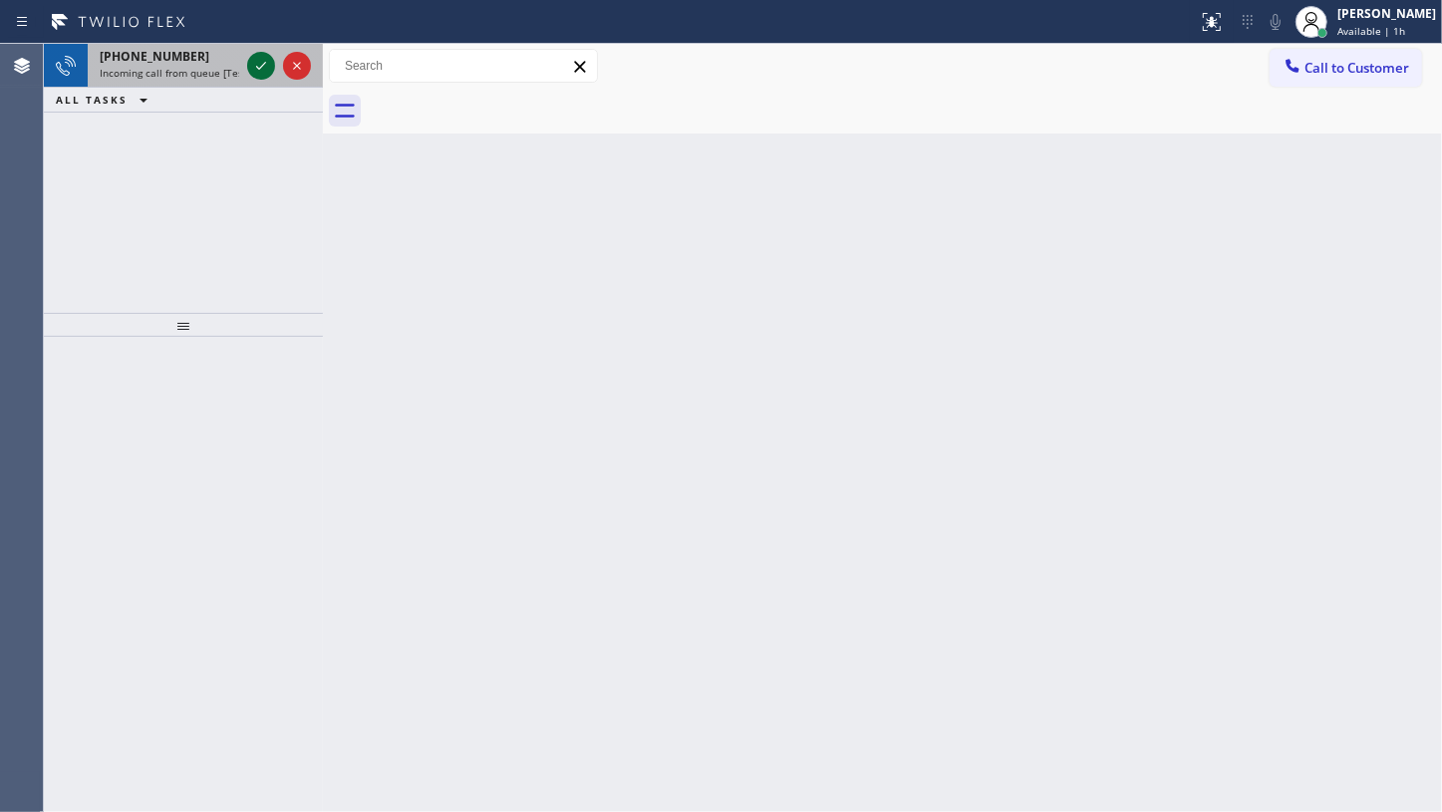
click at [262, 67] on icon at bounding box center [261, 66] width 24 height 24
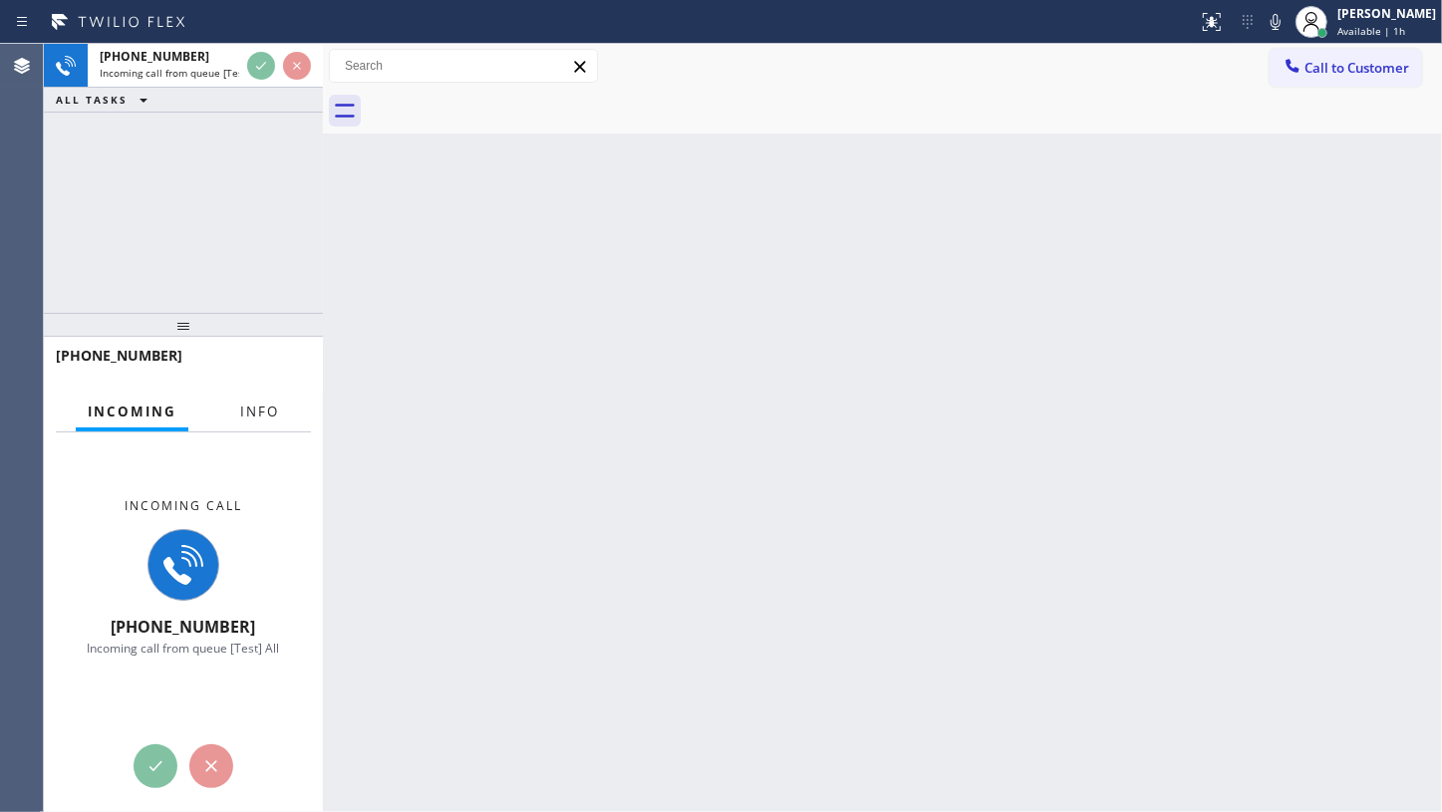
click at [260, 413] on span "Info" at bounding box center [259, 412] width 39 height 18
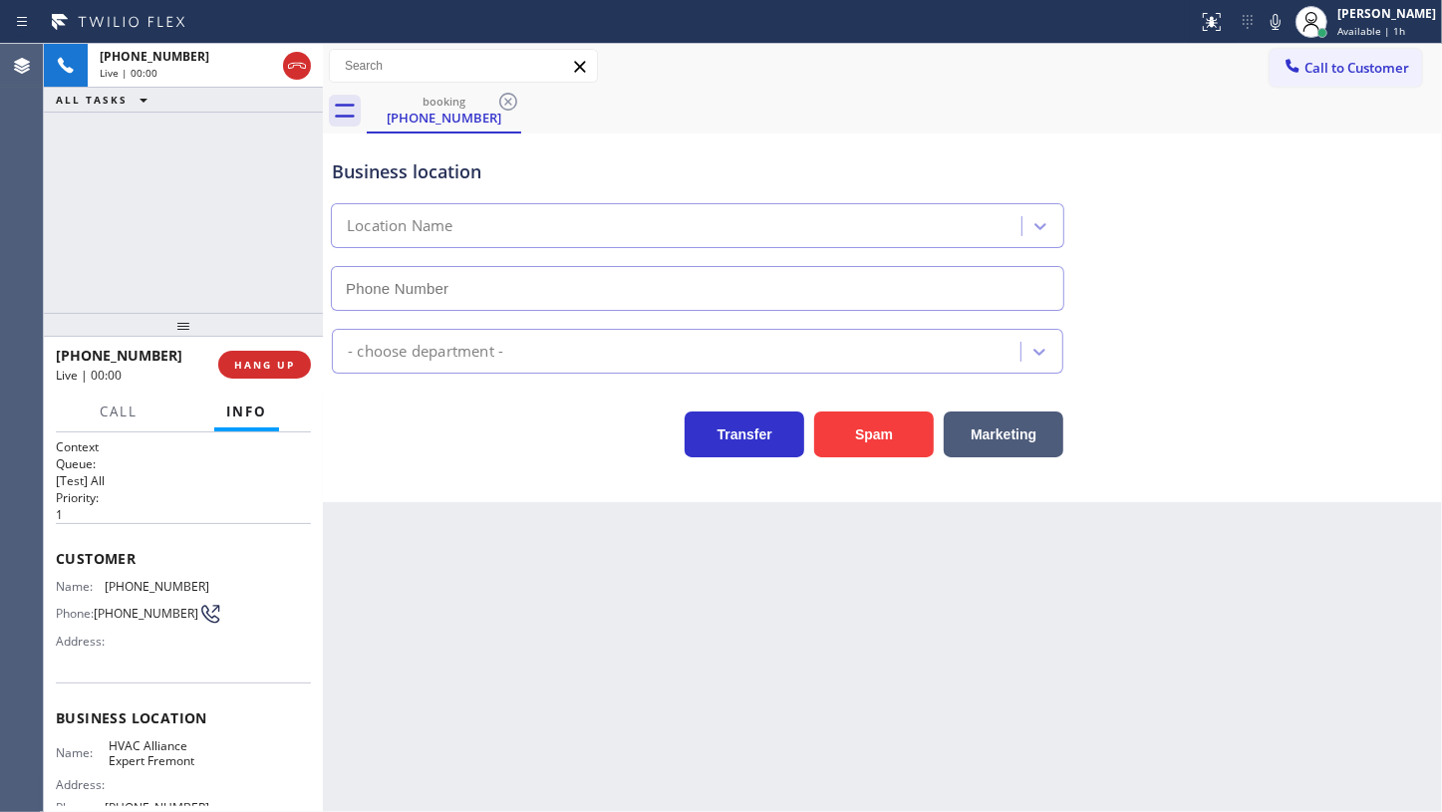
type input "[PHONE_NUMBER]"
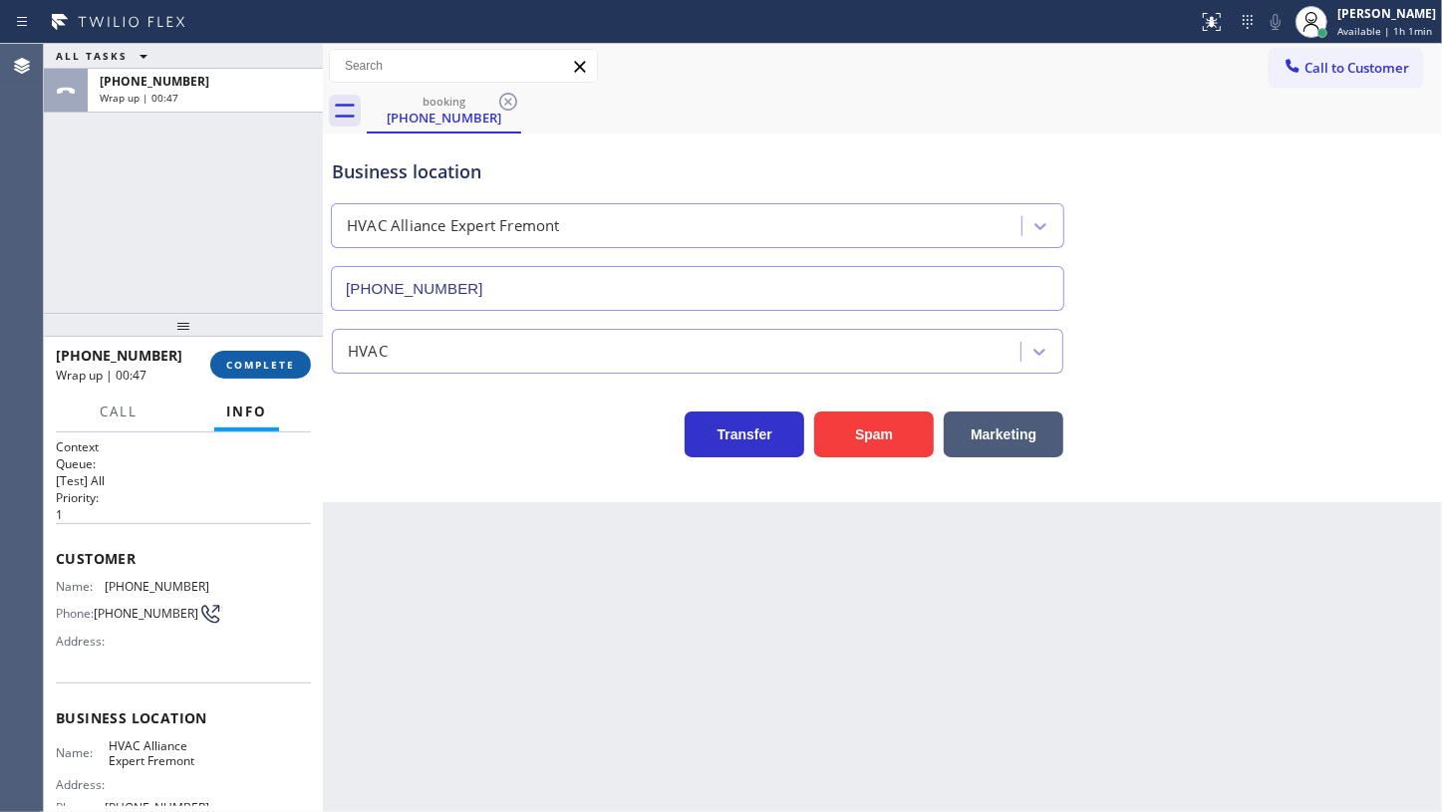
click at [275, 360] on span "COMPLETE" at bounding box center [260, 365] width 69 height 14
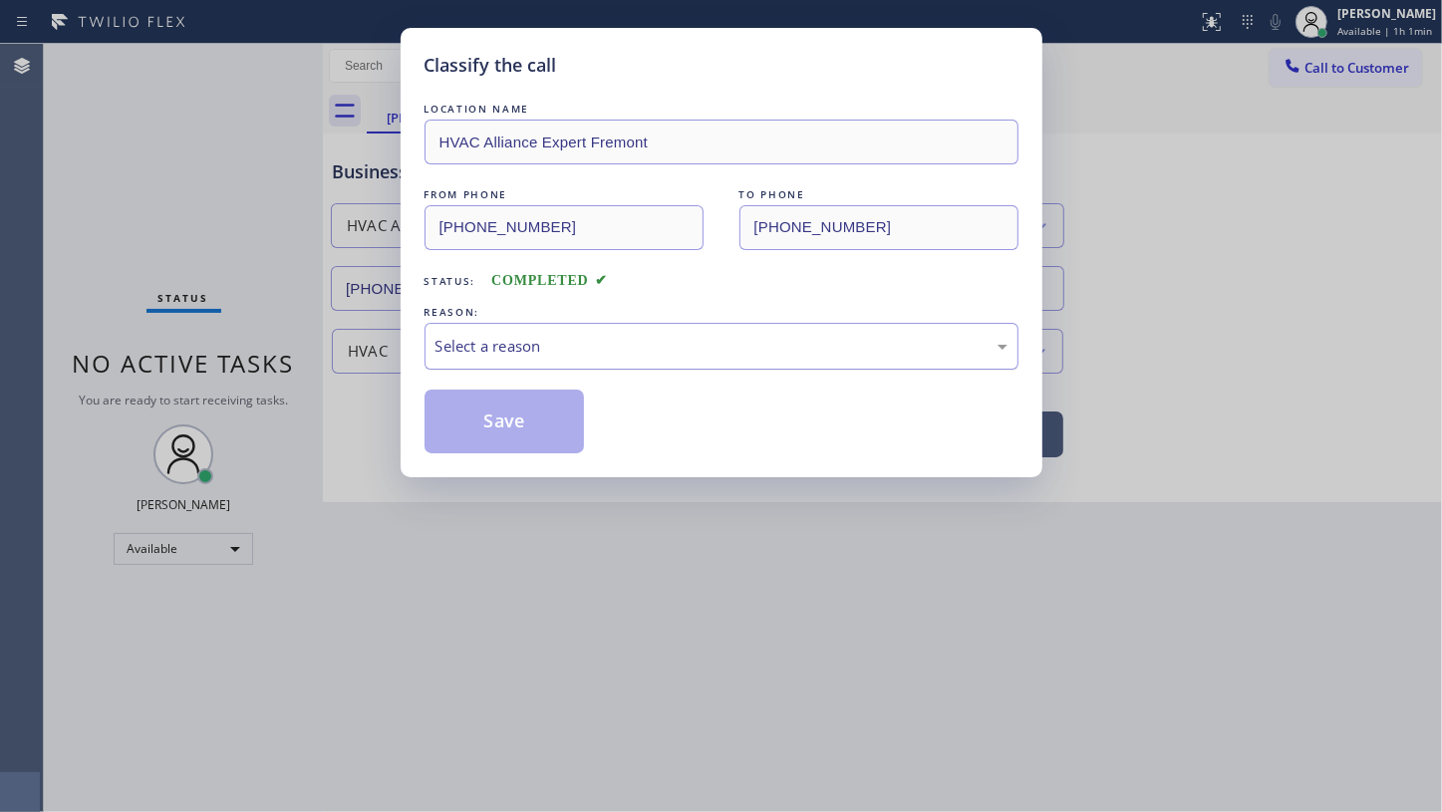
click at [522, 348] on div "Select a reason" at bounding box center [722, 346] width 572 height 23
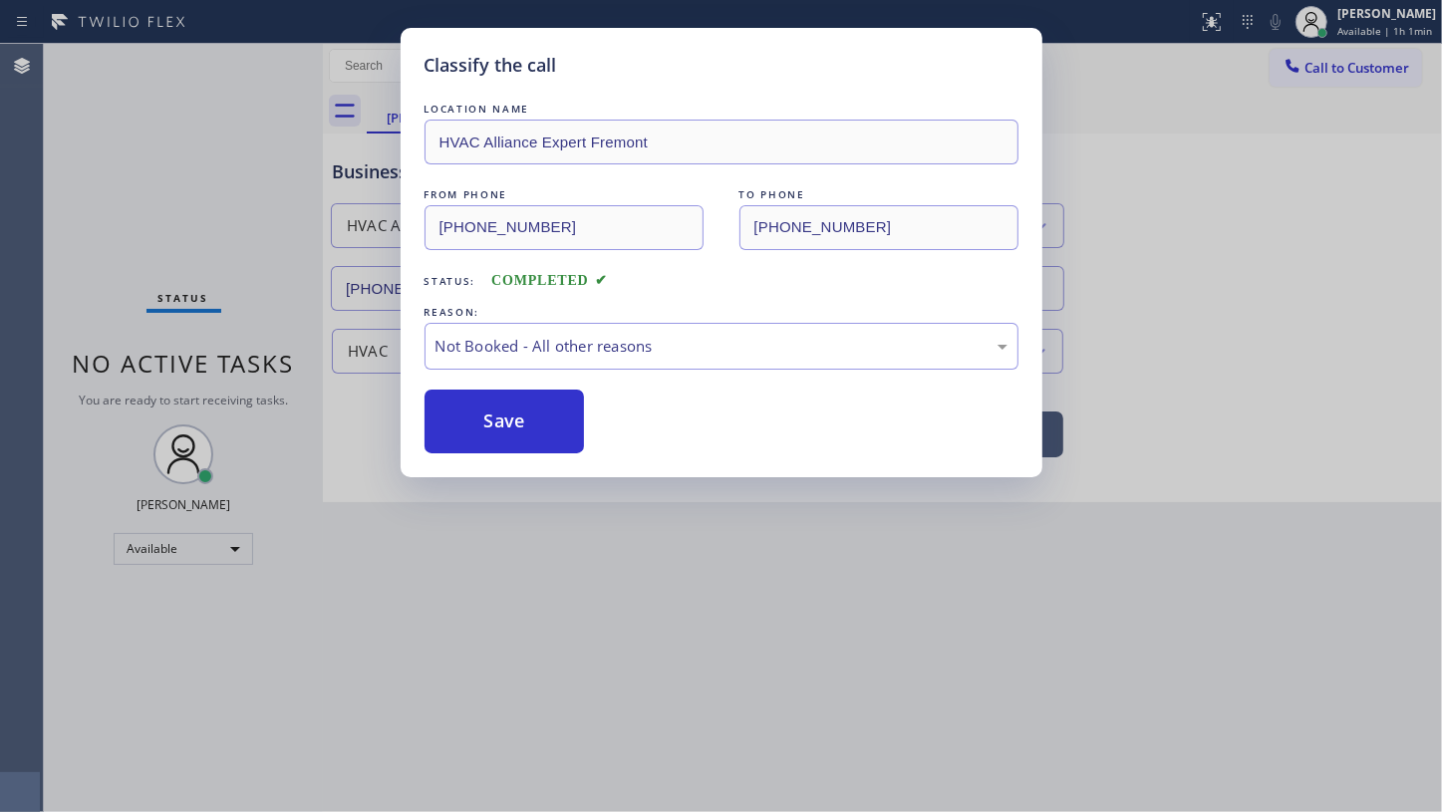
click at [534, 420] on button "Save" at bounding box center [505, 422] width 160 height 64
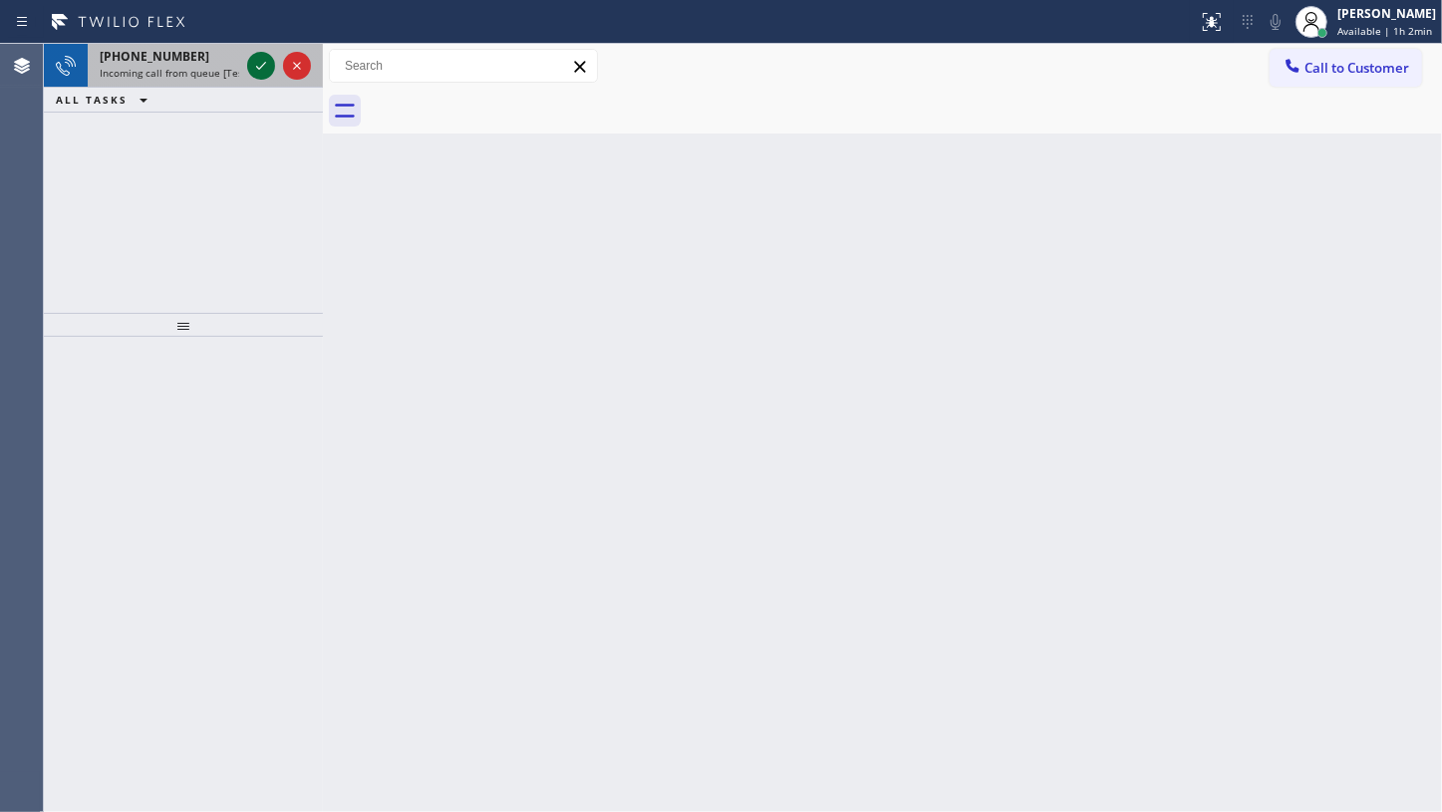
click at [262, 67] on icon at bounding box center [261, 66] width 24 height 24
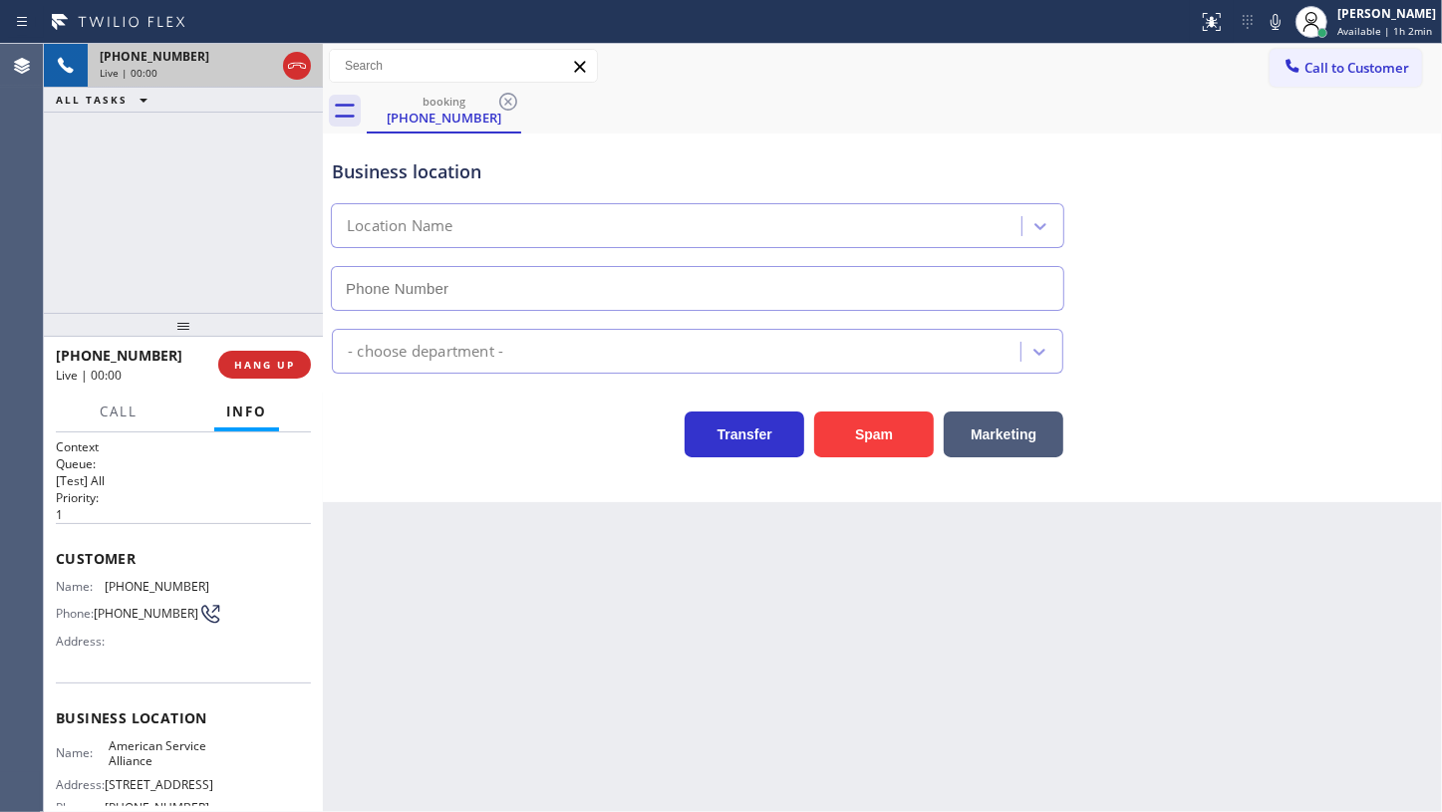
type input "[PHONE_NUMBER]"
click at [299, 69] on icon at bounding box center [297, 66] width 24 height 24
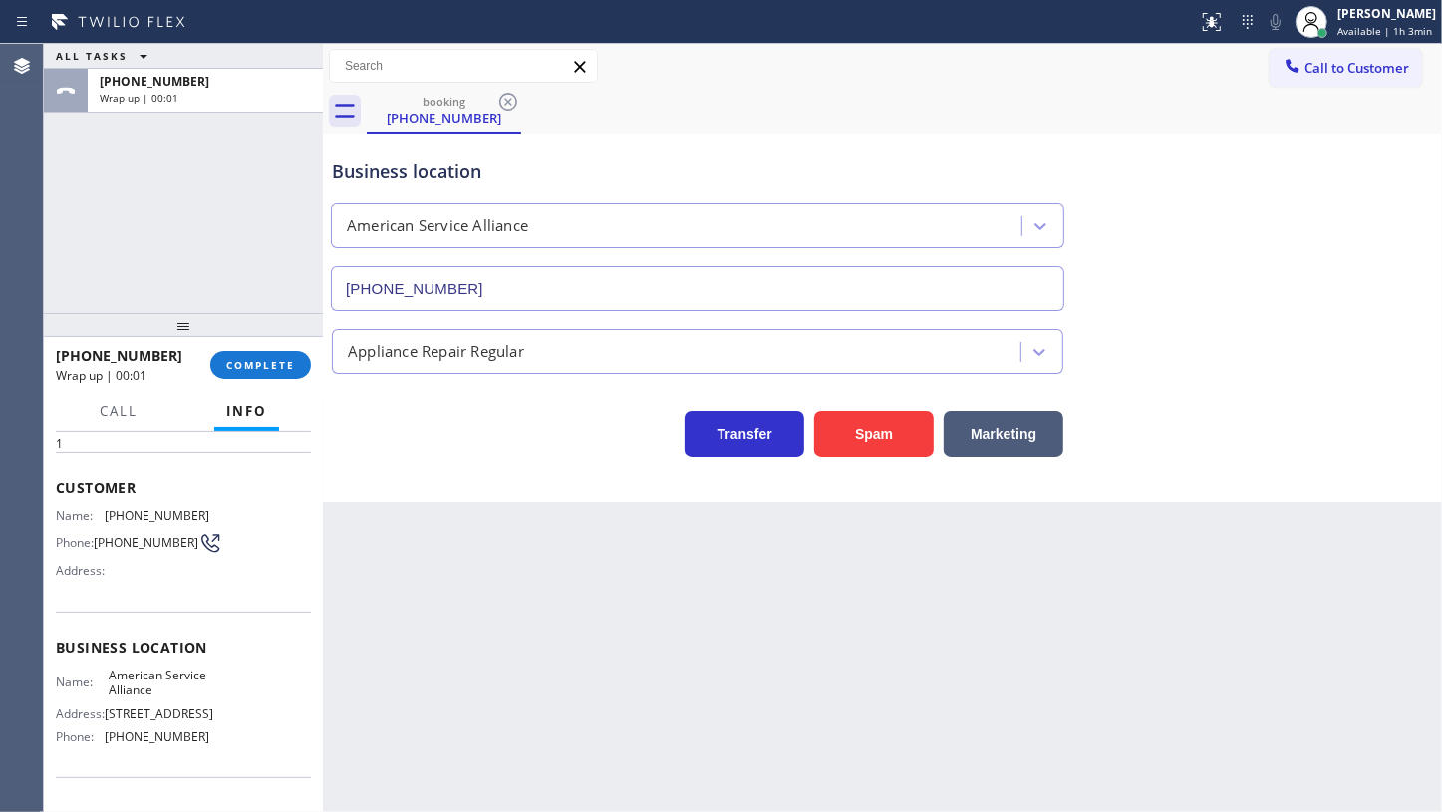
scroll to position [211, 0]
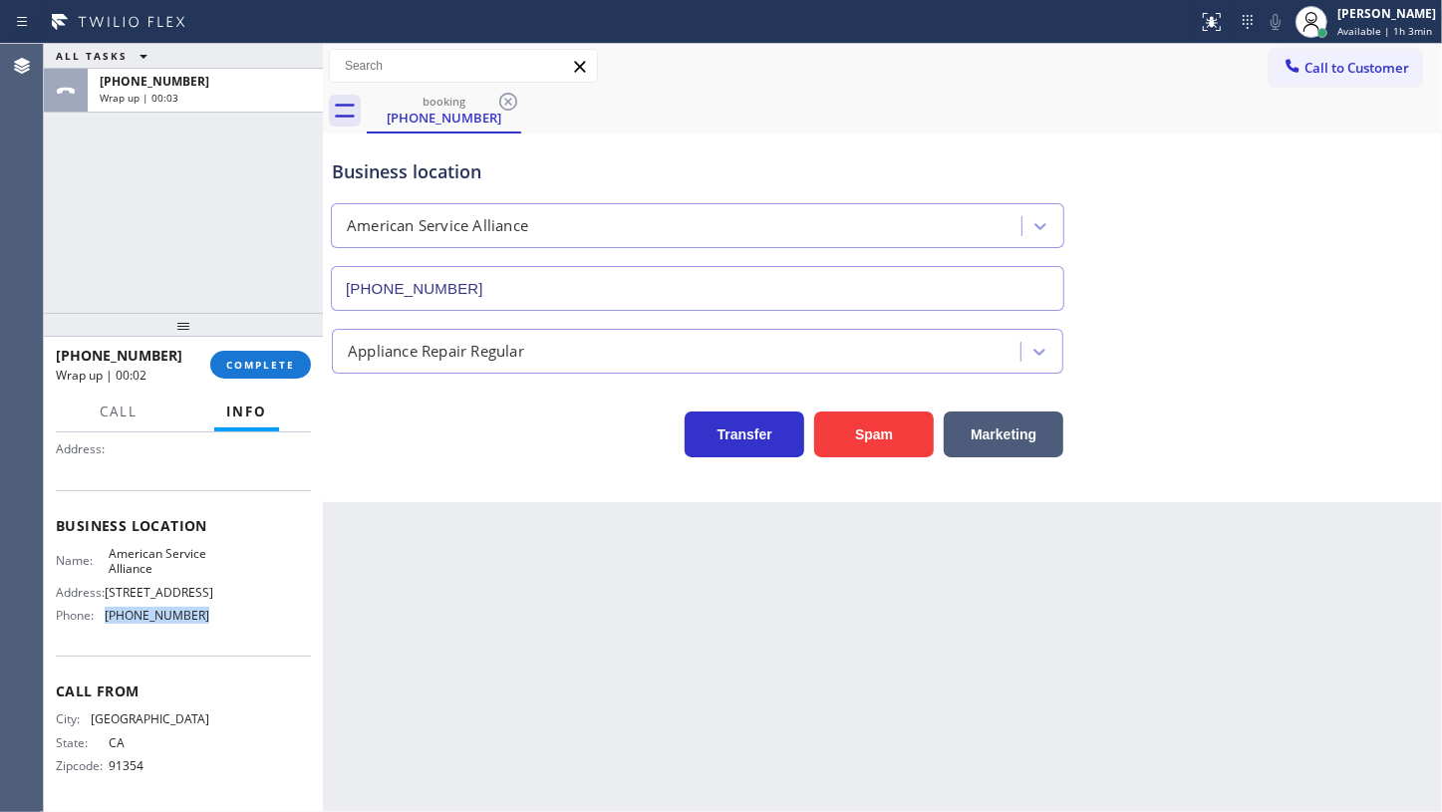
drag, startPoint x: 106, startPoint y: 615, endPoint x: 237, endPoint y: 618, distance: 131.6
click at [237, 618] on div "Name: American Service Alliance Address: [STREET_ADDRESS] Phone: [PHONE_NUMBER]" at bounding box center [183, 589] width 255 height 86
copy span "[PHONE_NUMBER]"
click at [167, 268] on div "ALL TASKS ALL TASKS ACTIVE TASKS TASKS IN WRAP UP [PHONE_NUMBER] Wrap up | 00:31" at bounding box center [183, 178] width 279 height 269
click at [279, 363] on span "COMPLETE" at bounding box center [260, 365] width 69 height 14
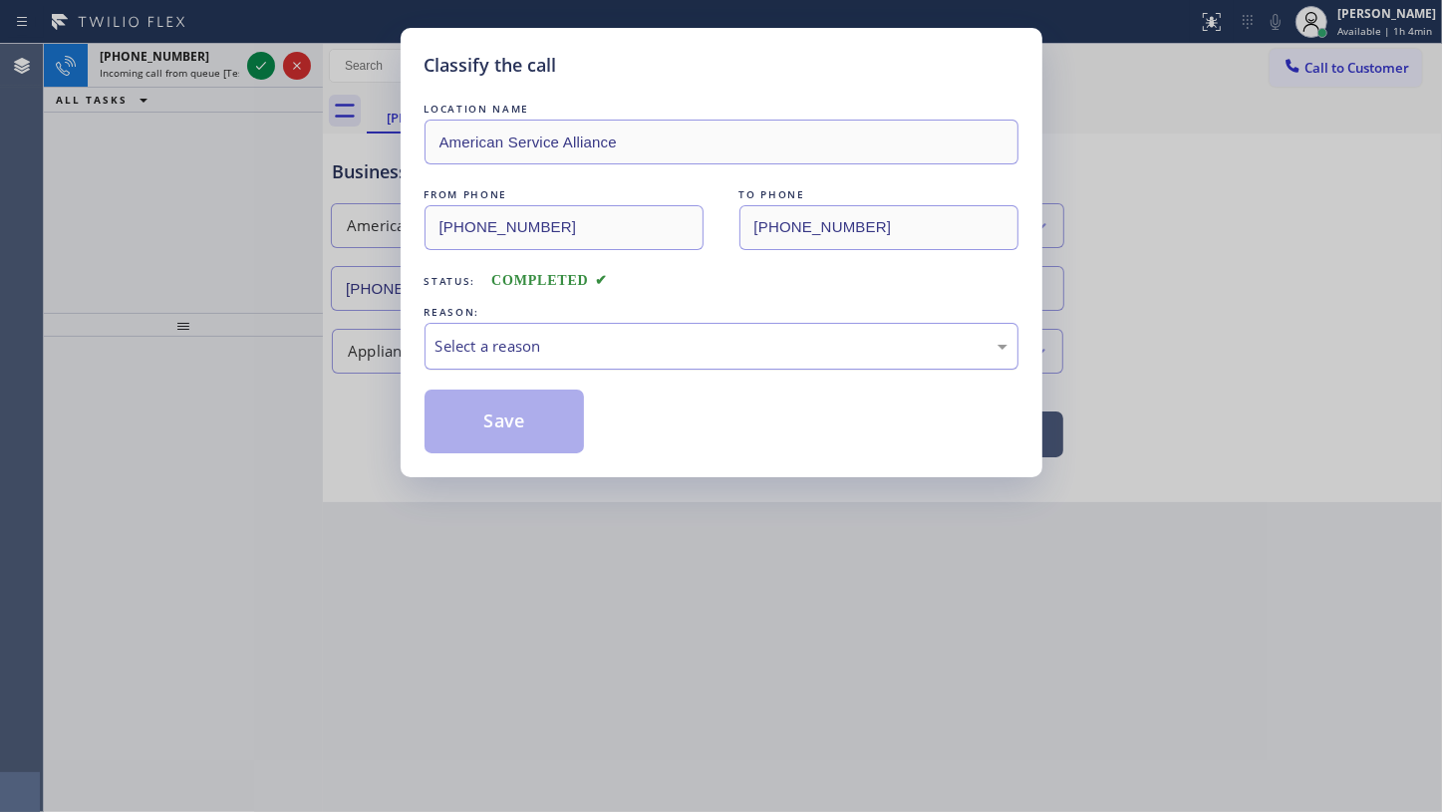
click at [586, 364] on div "Select a reason" at bounding box center [722, 346] width 594 height 47
click at [468, 390] on button "Save" at bounding box center [505, 422] width 160 height 64
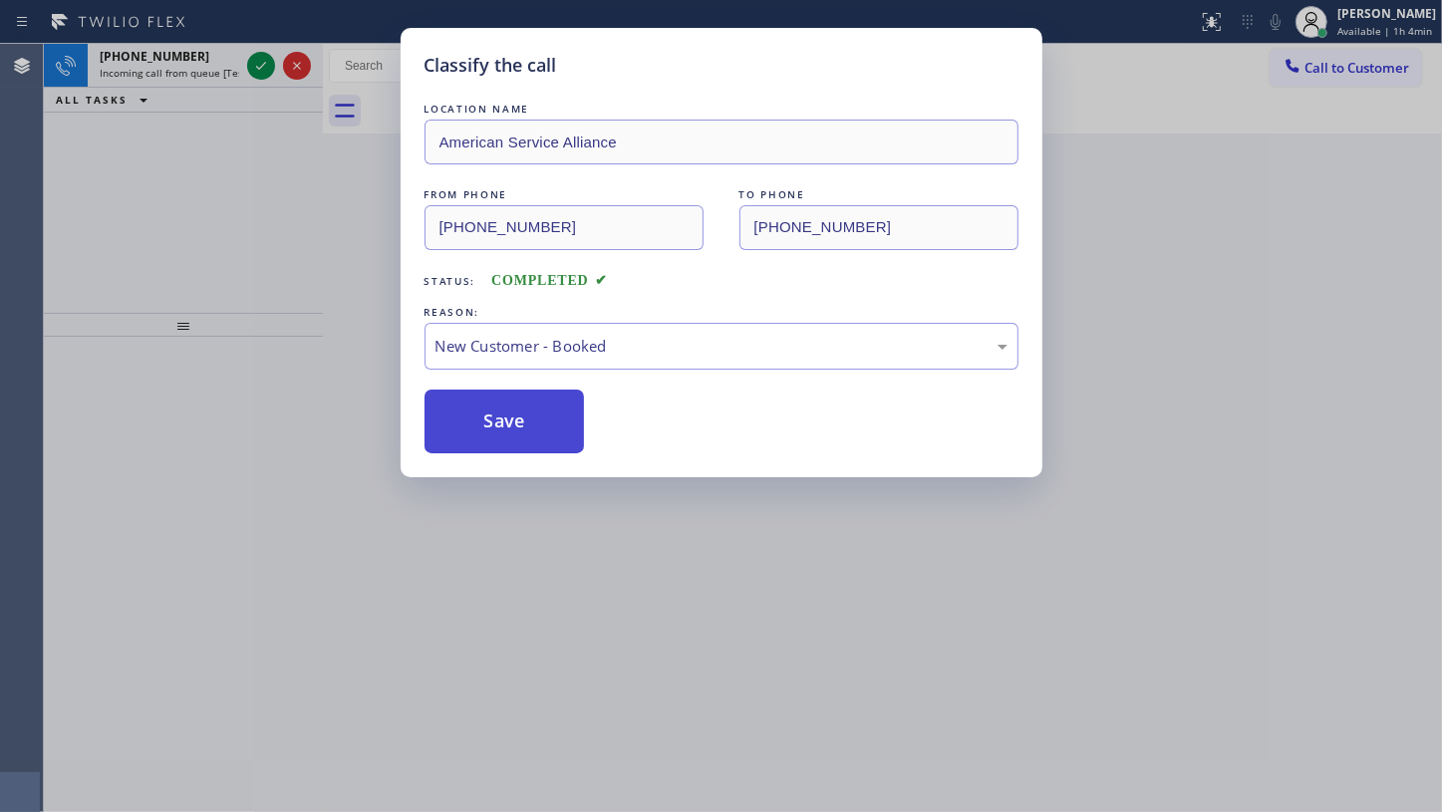
click at [475, 411] on button "Save" at bounding box center [505, 422] width 160 height 64
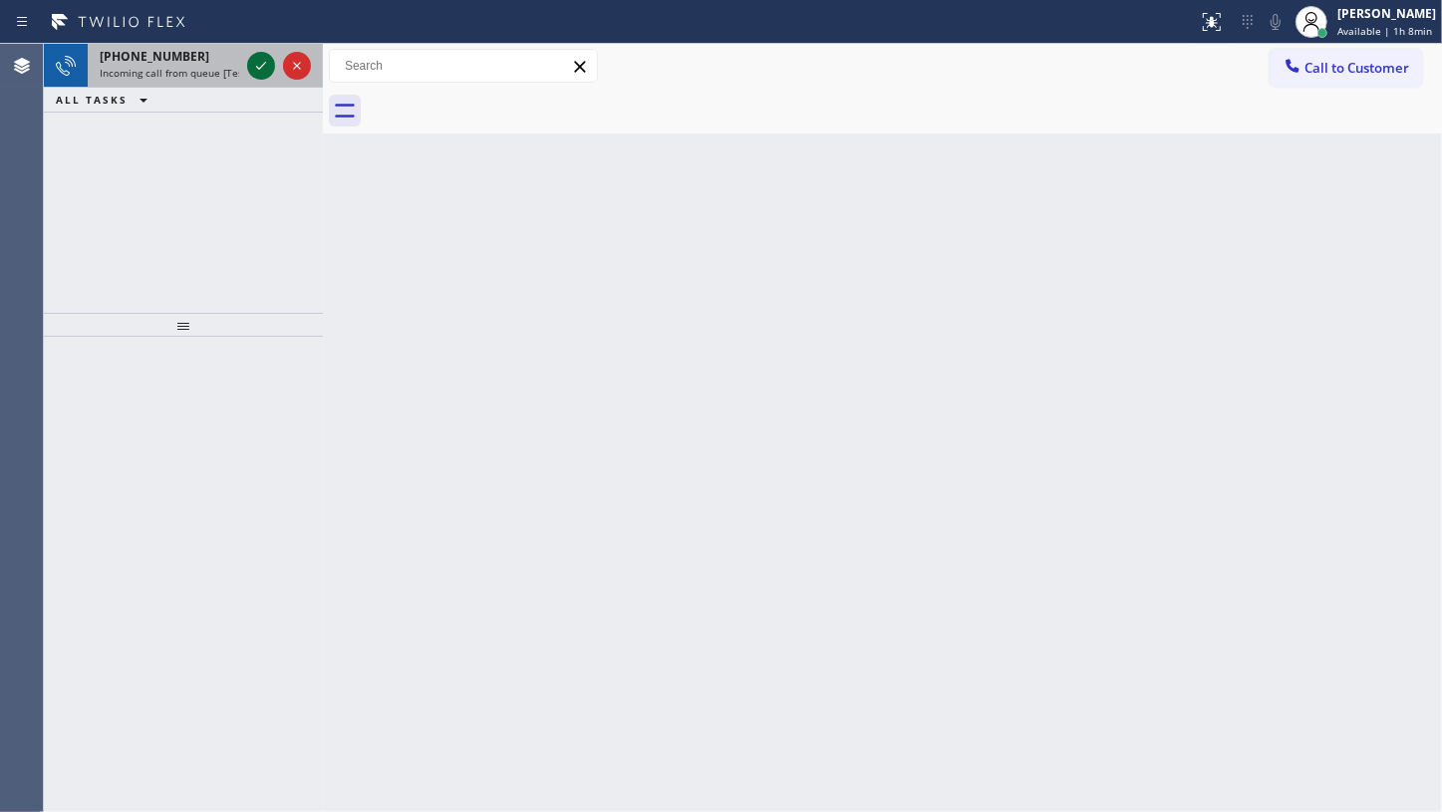
click at [254, 70] on icon at bounding box center [261, 66] width 24 height 24
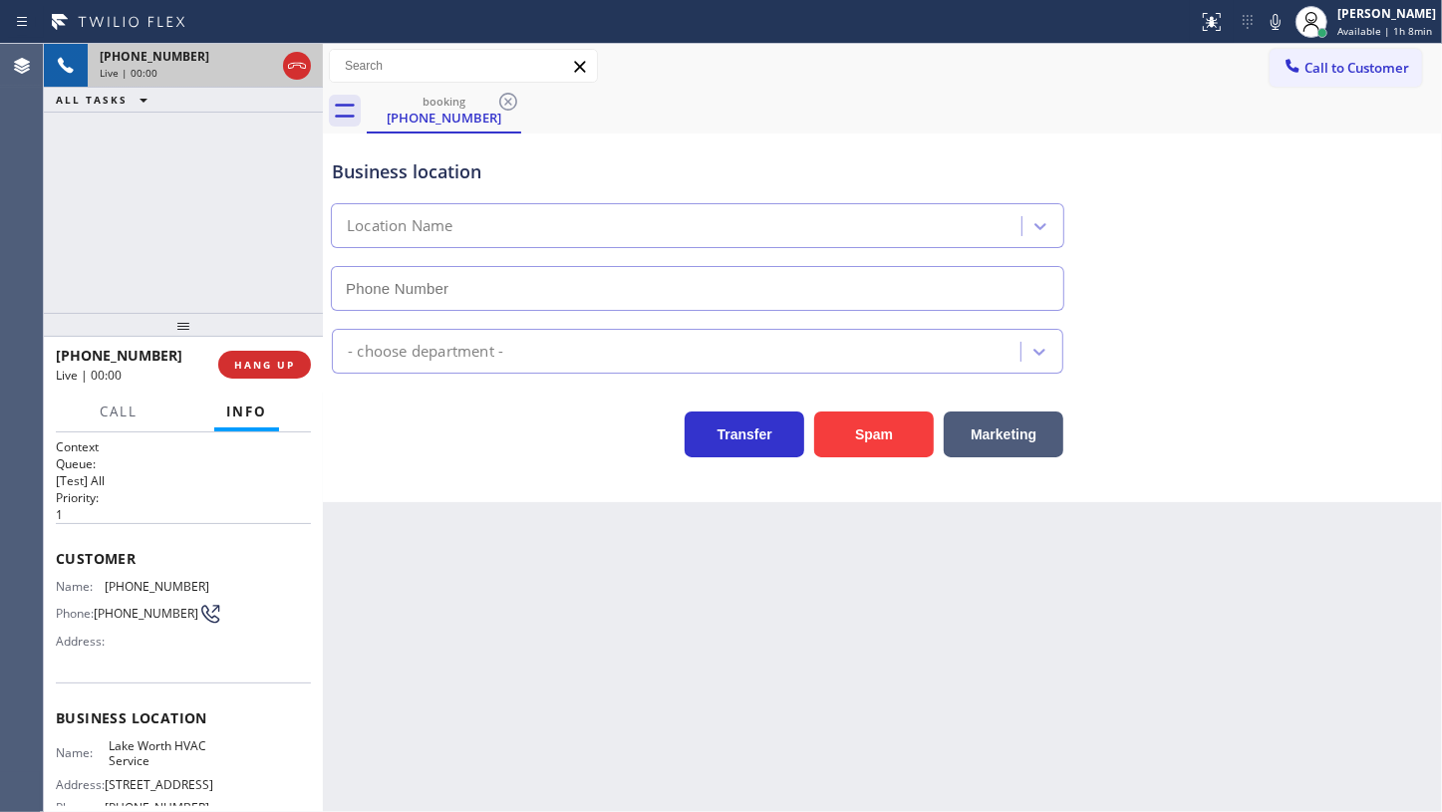
type input "[PHONE_NUMBER]"
drag, startPoint x: 109, startPoint y: 588, endPoint x: 199, endPoint y: 582, distance: 90.9
click at [199, 582] on span "[PHONE_NUMBER]" at bounding box center [157, 586] width 105 height 15
copy span "818) 518-8059"
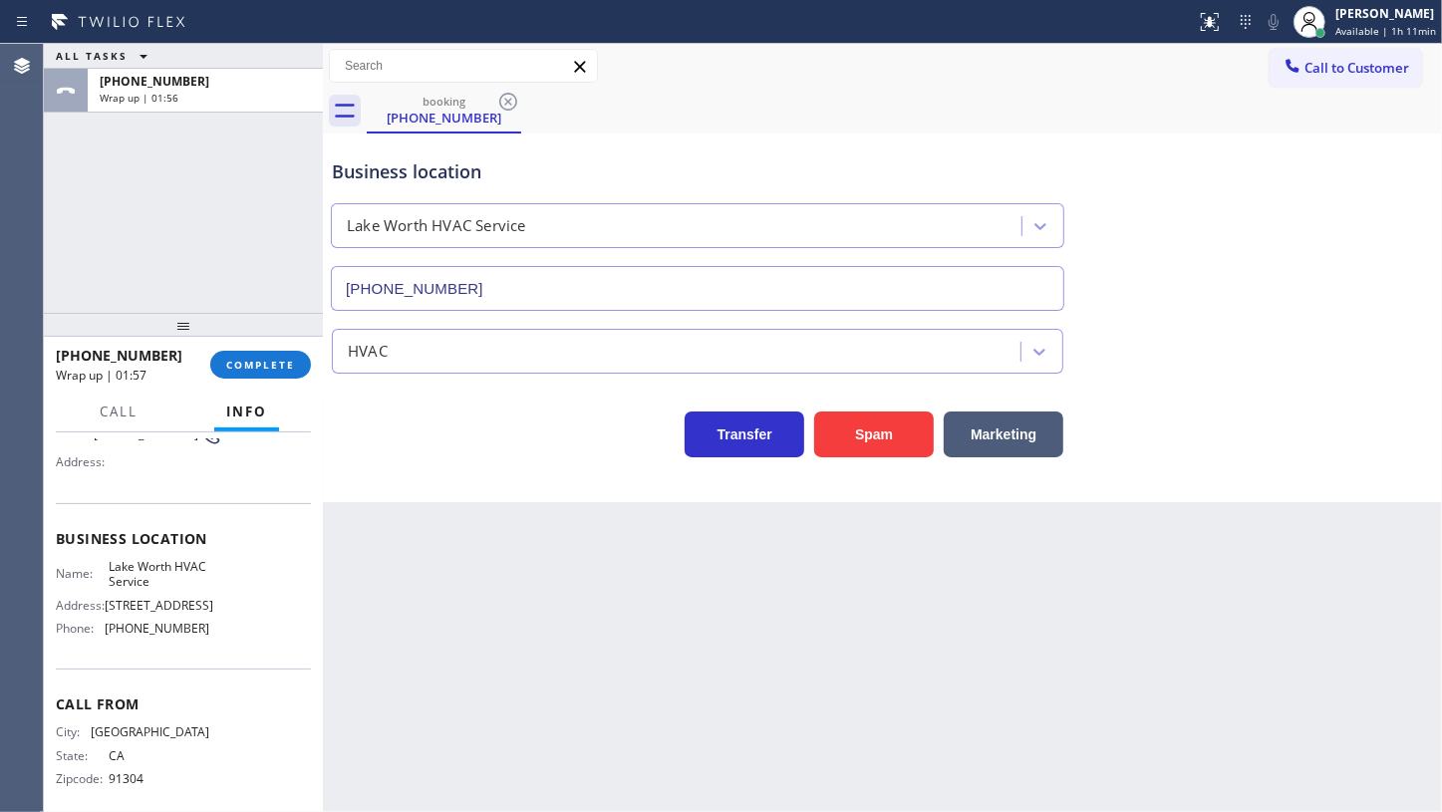
scroll to position [180, 0]
drag, startPoint x: 104, startPoint y: 628, endPoint x: 194, endPoint y: 638, distance: 91.2
click at [194, 638] on div "Name: Lake Worth HVAC Service Address: [STREET_ADDRESS] Phone: [PHONE_NUMBER]" at bounding box center [132, 601] width 153 height 86
copy div "[PHONE_NUMBER]"
click at [247, 359] on button "COMPLETE" at bounding box center [260, 365] width 101 height 28
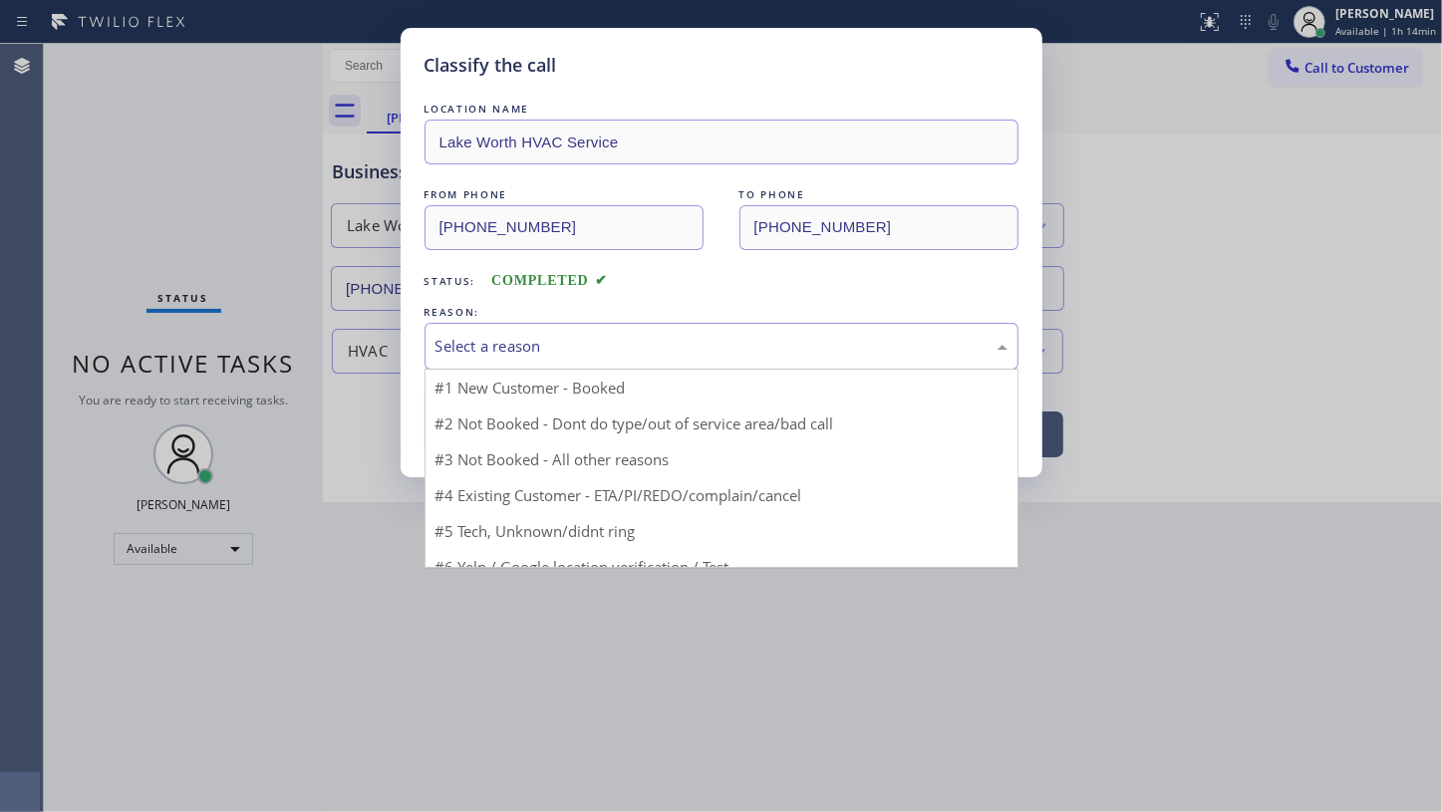
click at [500, 358] on div "Select a reason" at bounding box center [722, 346] width 594 height 47
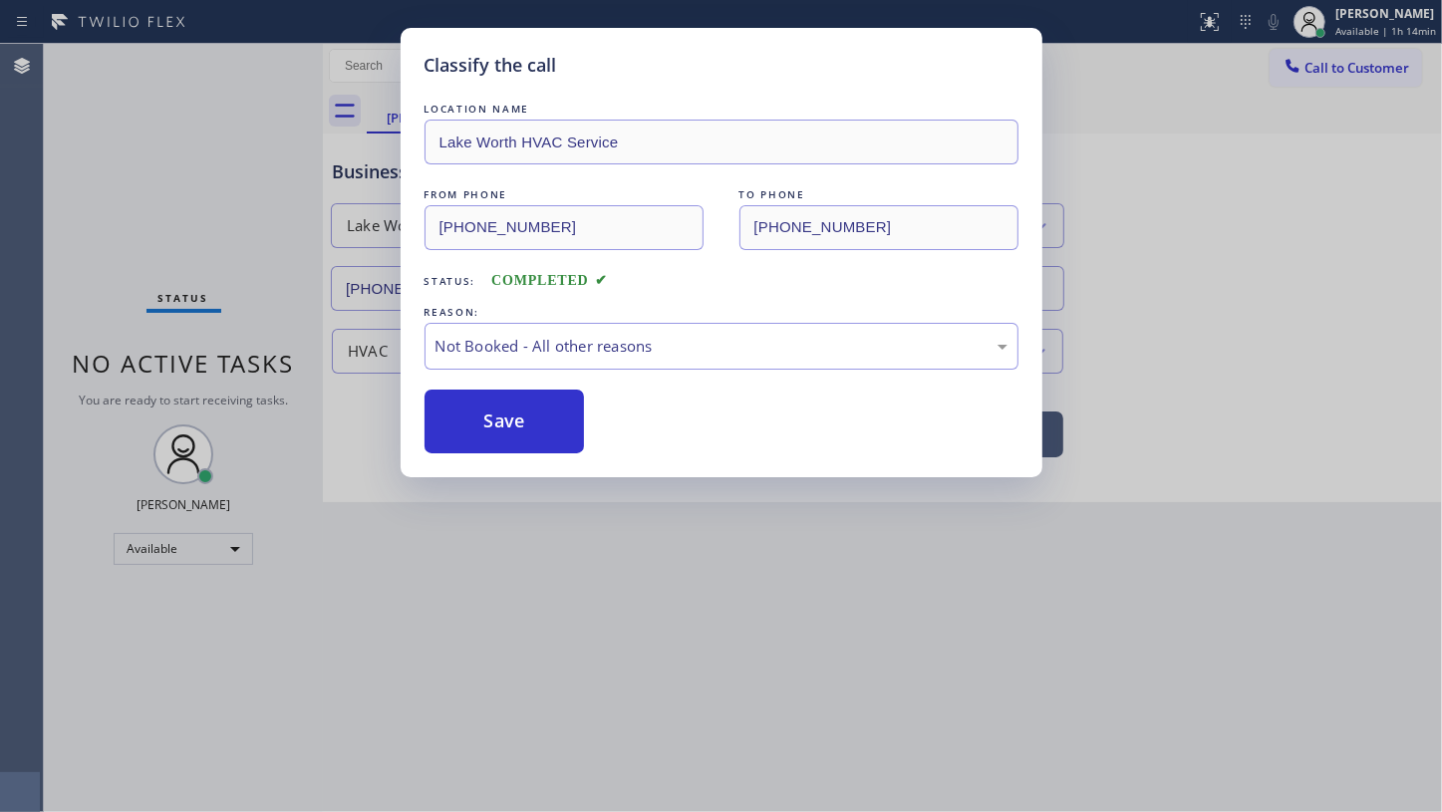
click at [488, 419] on button "Save" at bounding box center [505, 422] width 160 height 64
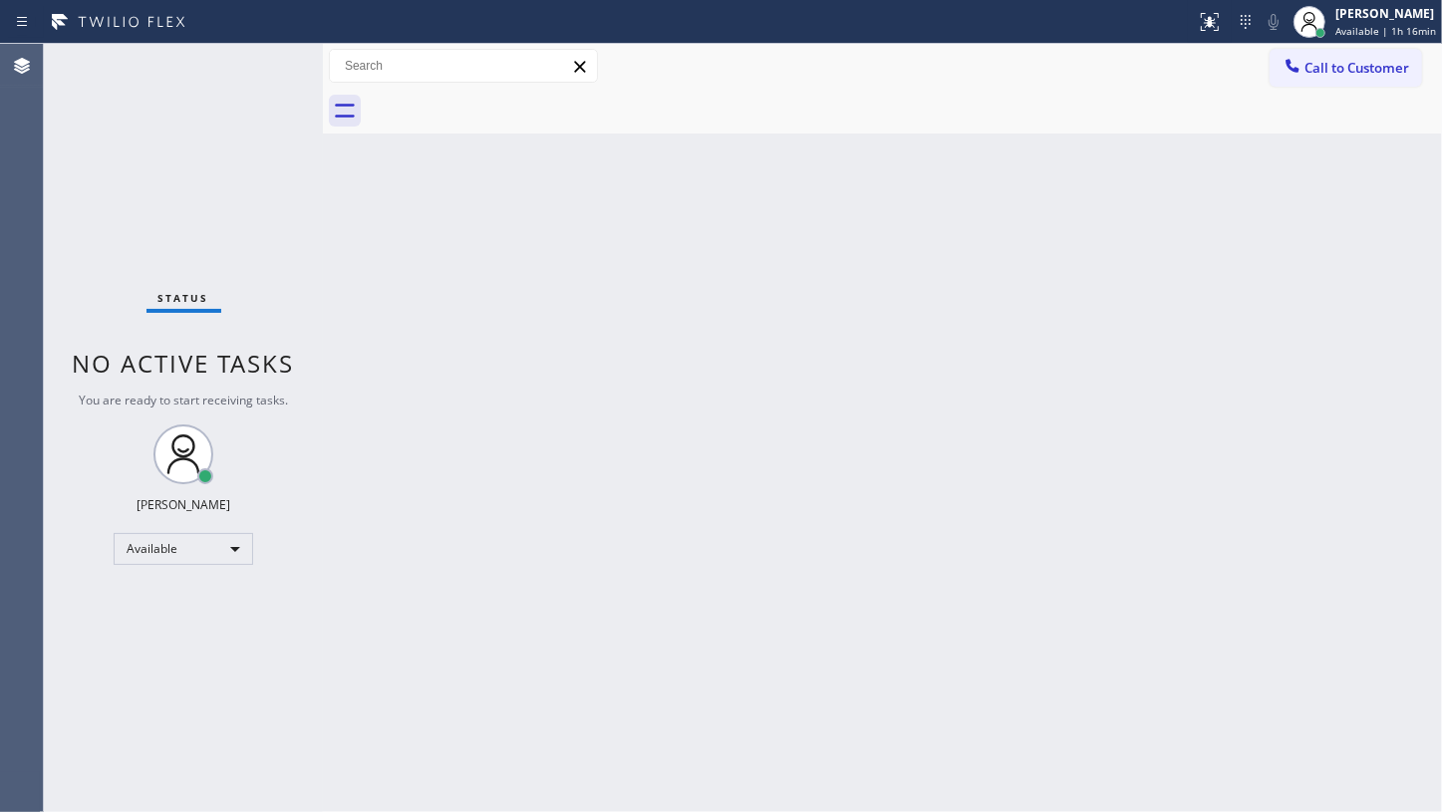
drag, startPoint x: 141, startPoint y: 169, endPoint x: 151, endPoint y: 163, distance: 11.6
click at [141, 169] on div "Status No active tasks You are ready to start receiving tasks. JENIZA ALCAYDE A…" at bounding box center [183, 428] width 279 height 768
click at [1331, 6] on div at bounding box center [1310, 22] width 44 height 44
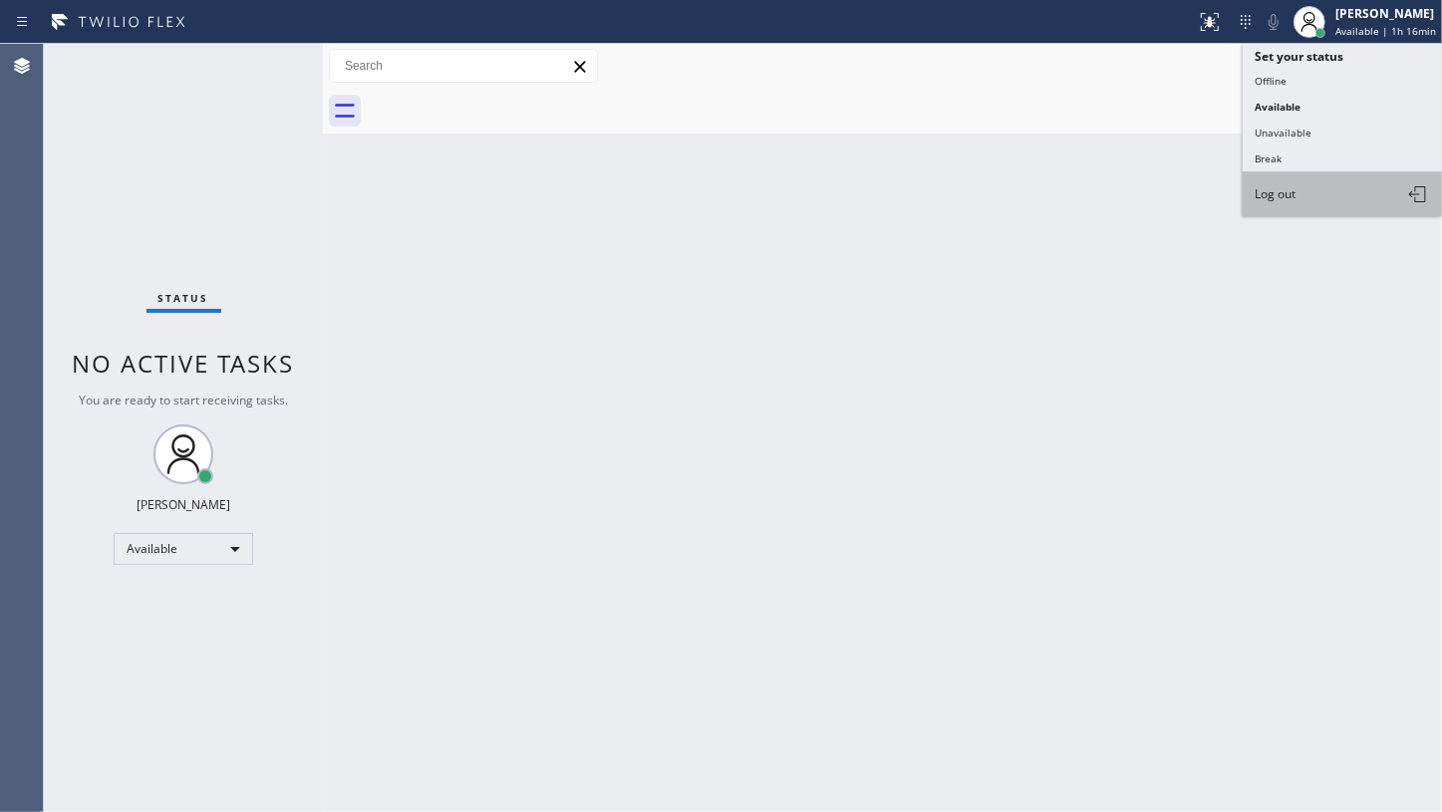
click at [1333, 187] on button "Log out" at bounding box center [1342, 194] width 199 height 44
